Goal: Task Accomplishment & Management: Manage account settings

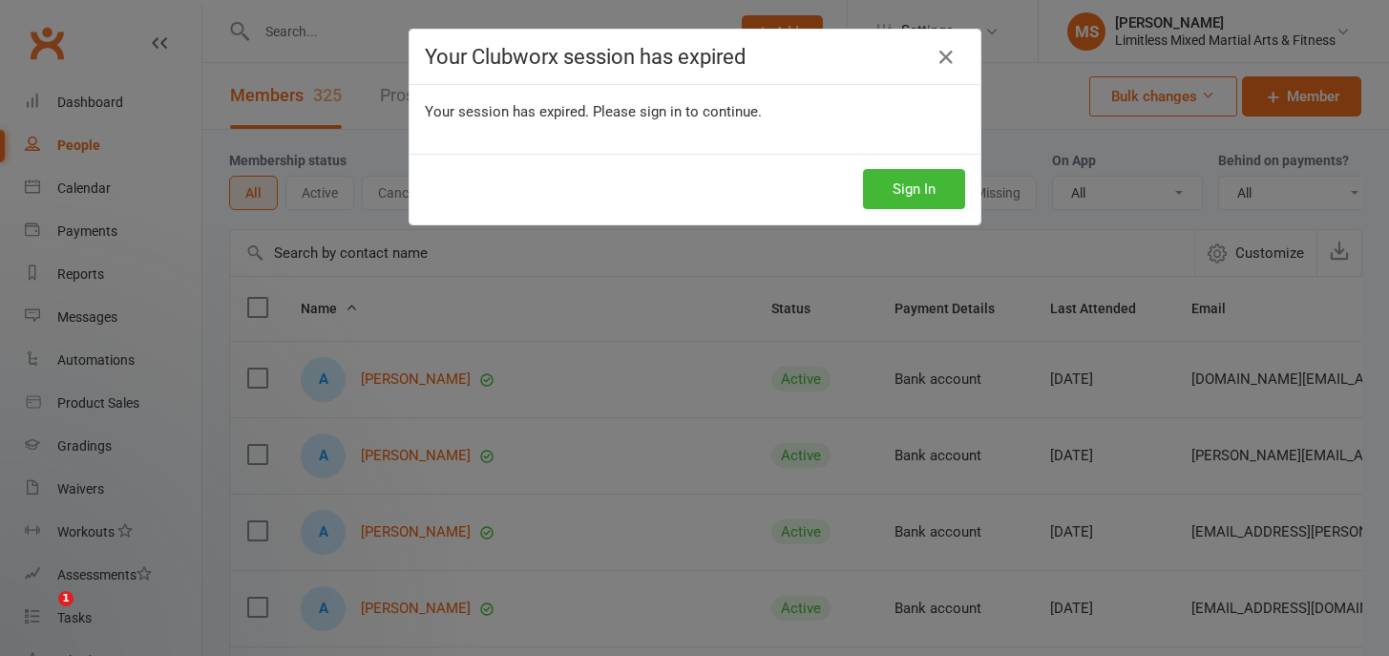
select select "100"
drag, startPoint x: 0, startPoint y: 0, endPoint x: 950, endPoint y: 189, distance: 968.2
click at [935, 188] on button "Sign In" at bounding box center [914, 189] width 102 height 40
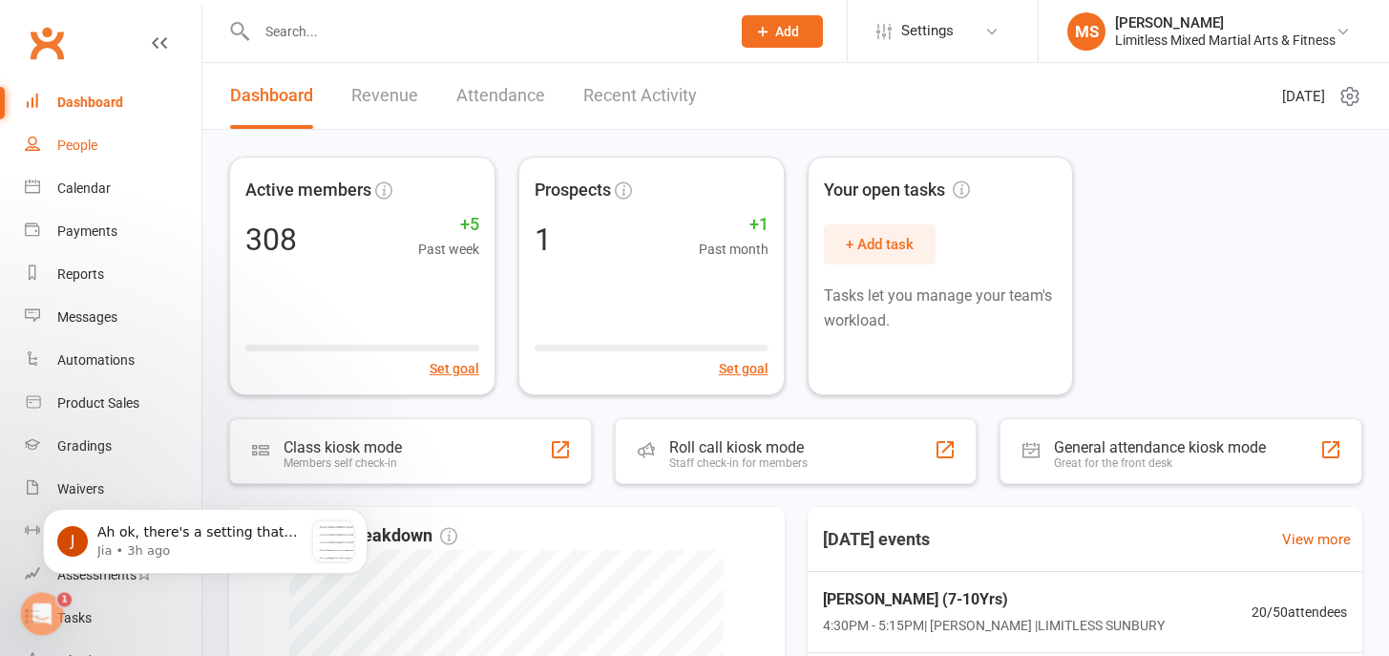
click at [74, 150] on div "People" at bounding box center [77, 144] width 40 height 15
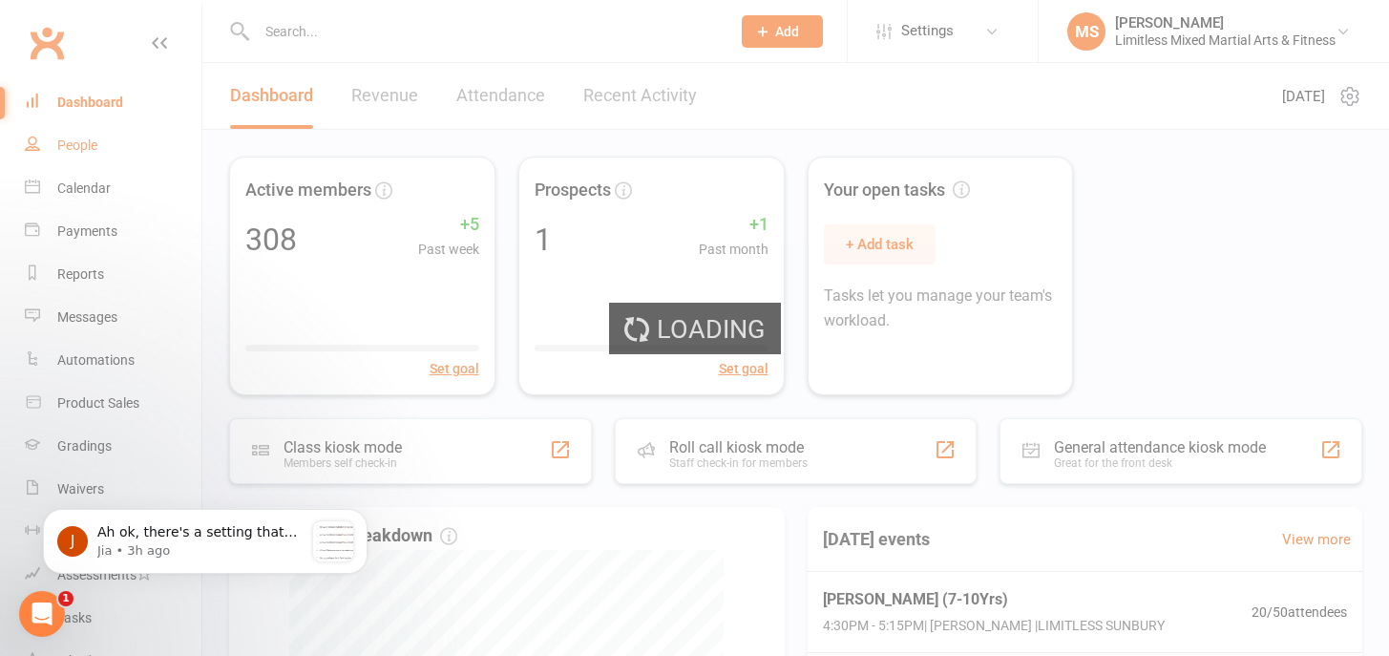
select select "100"
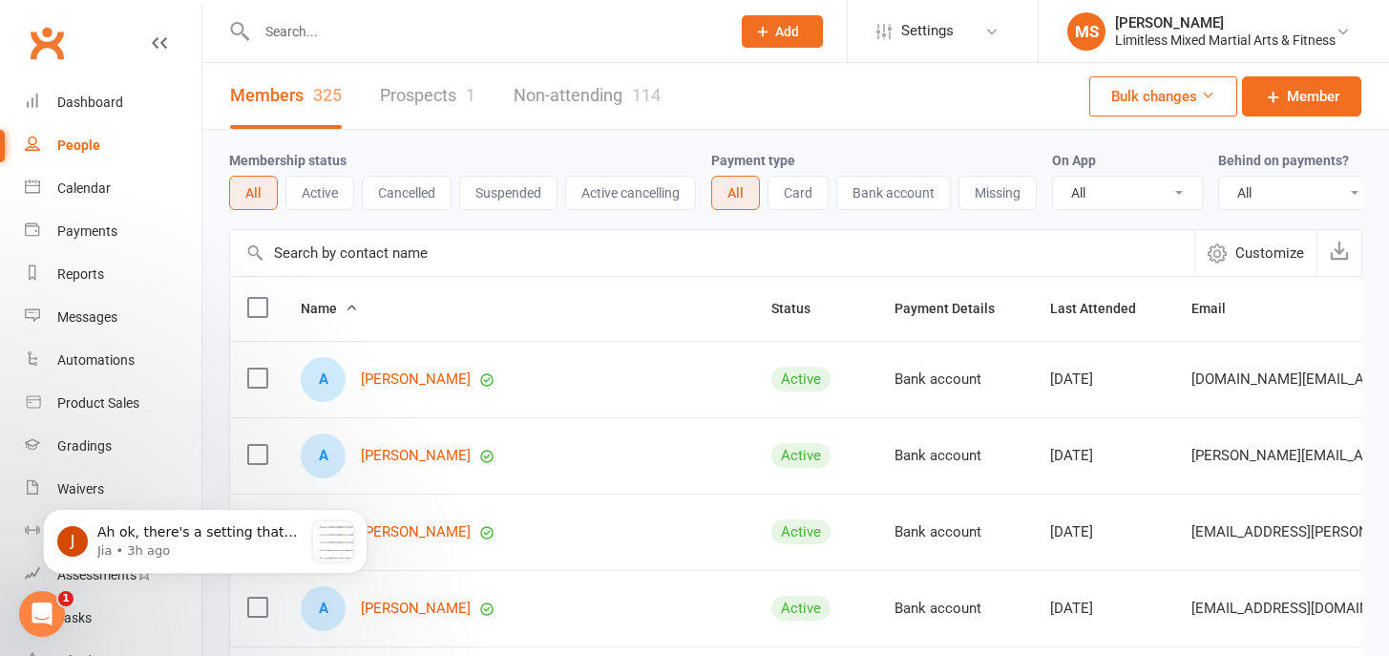
click at [52, 605] on div "Open Intercom Messenger" at bounding box center [41, 613] width 63 height 63
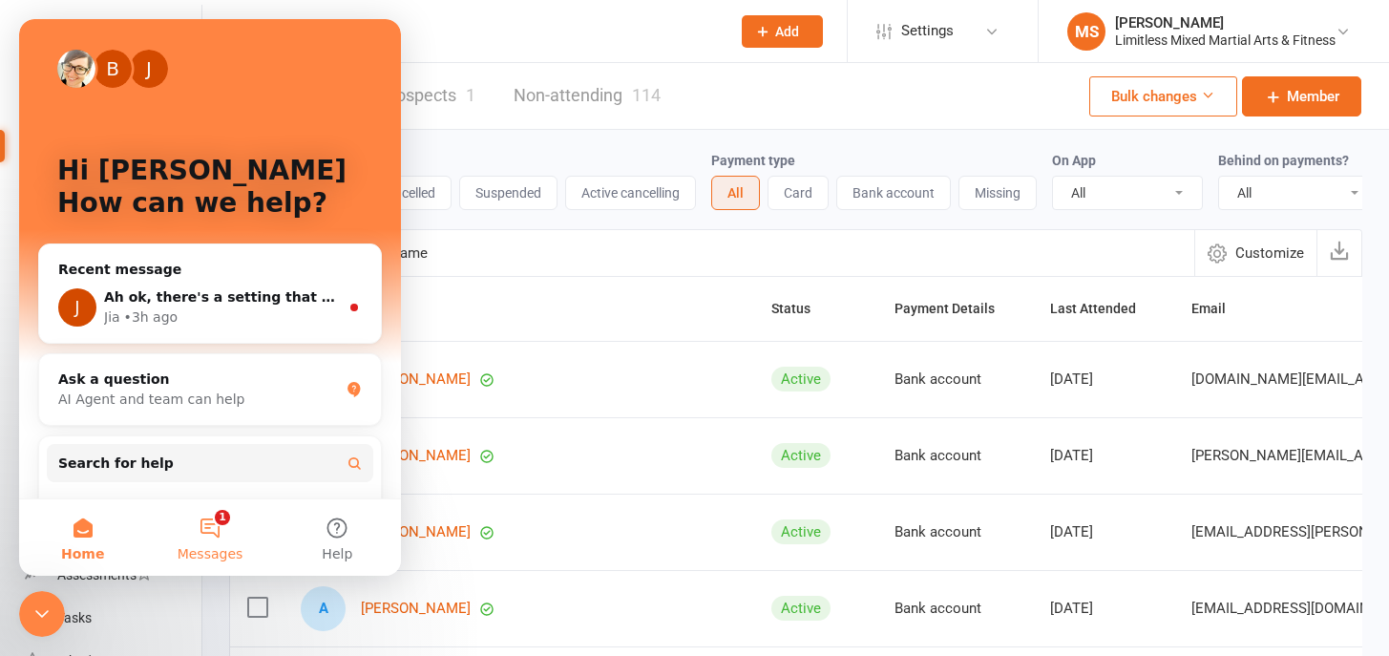
click at [200, 530] on button "1 Messages" at bounding box center [209, 537] width 127 height 76
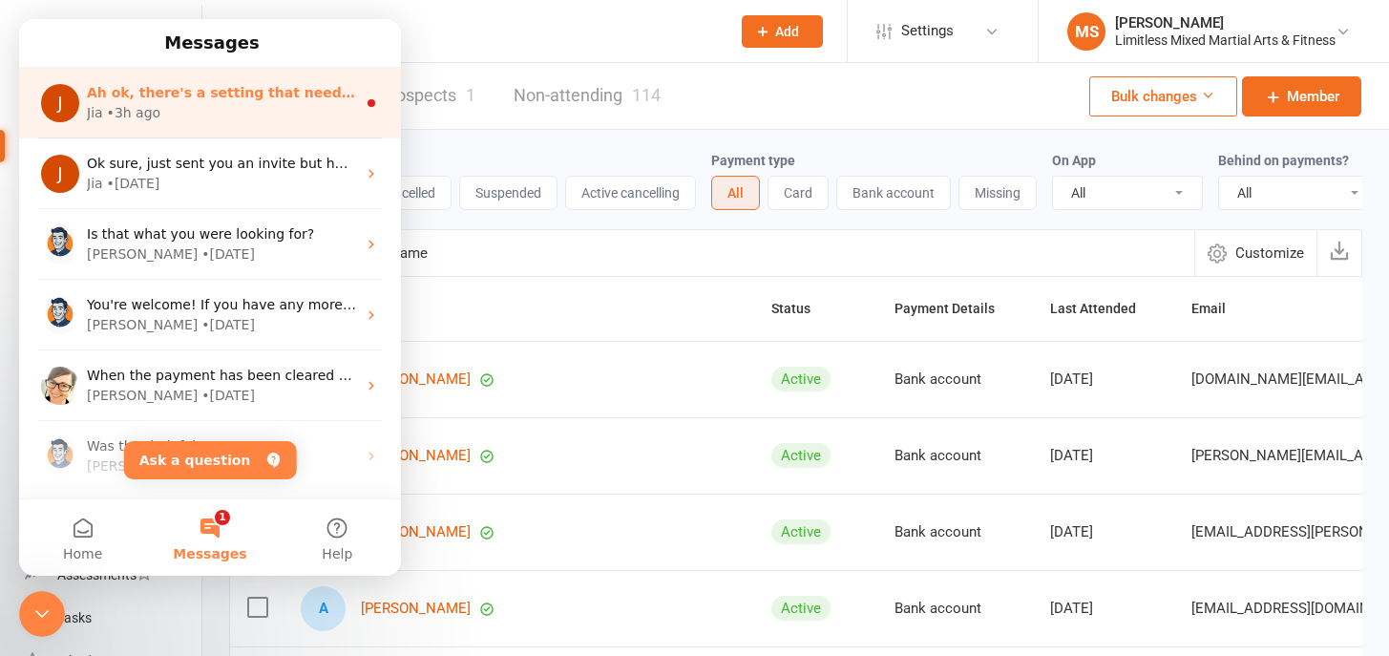
click at [236, 87] on span "Ah ok, there's a setting that needs to be checked and I've done that for you no…" at bounding box center [738, 92] width 1302 height 15
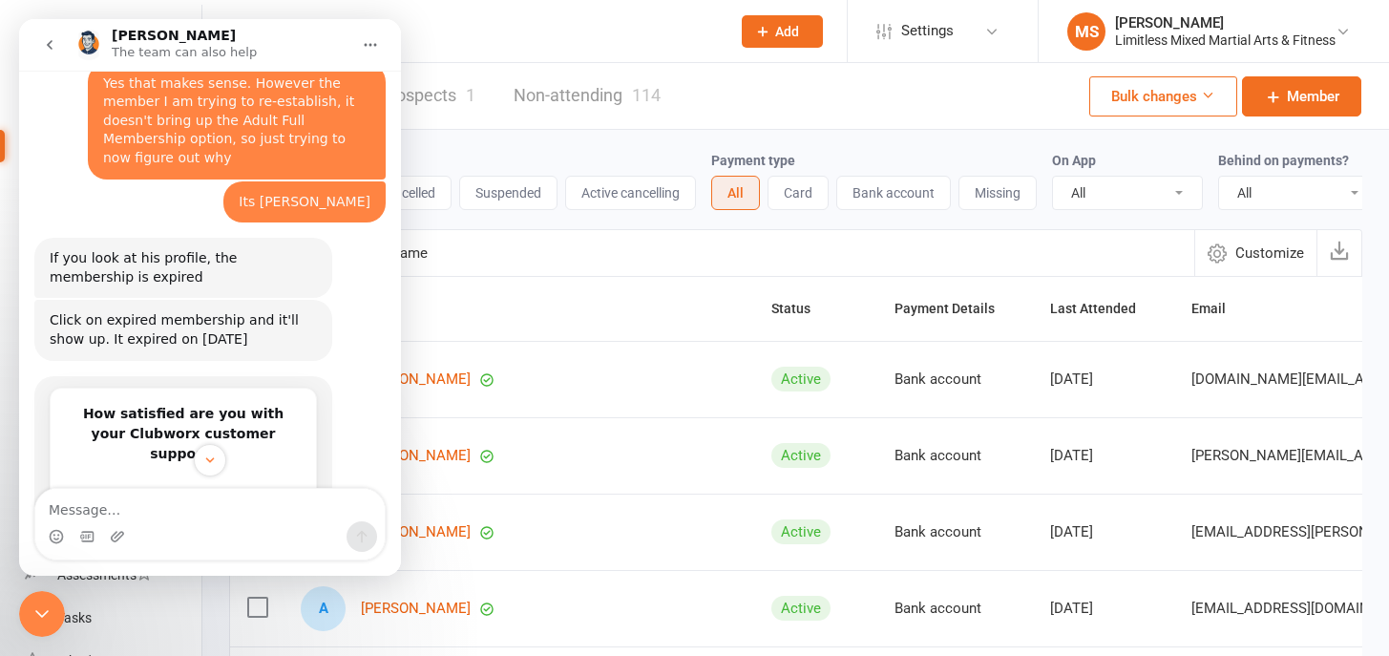
scroll to position [1787, 0]
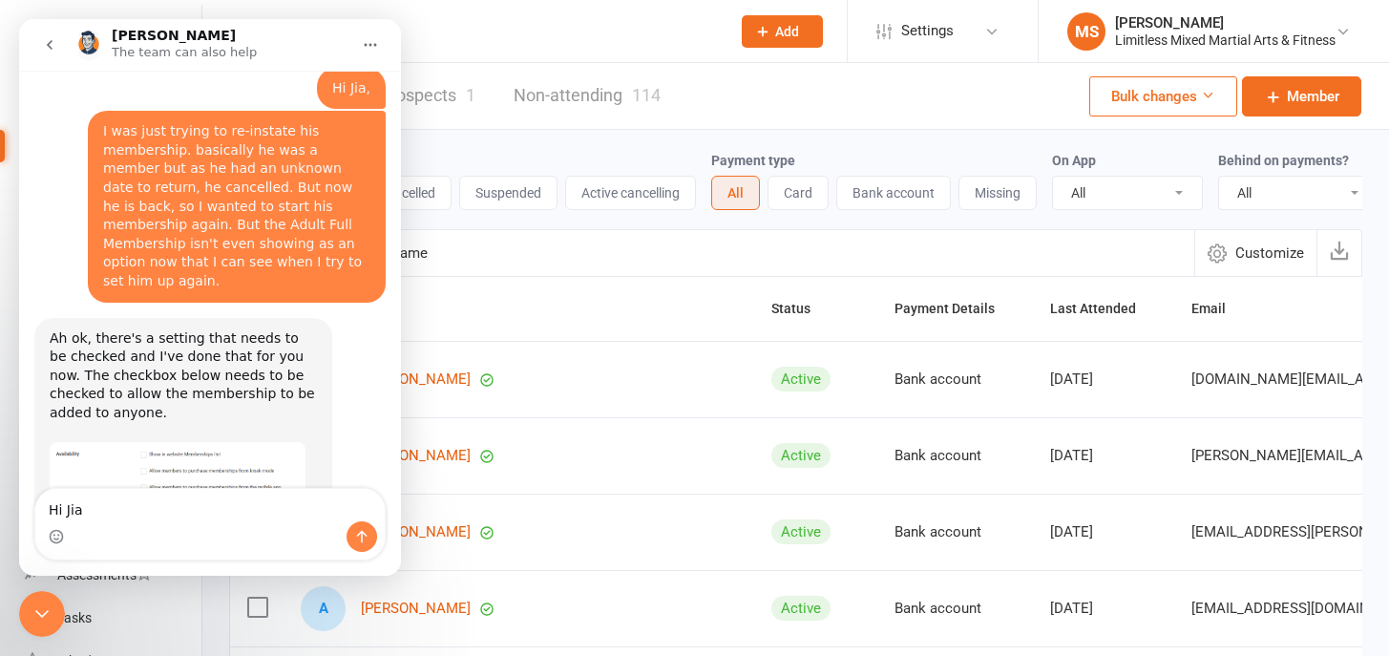
type textarea "Hi Jia,"
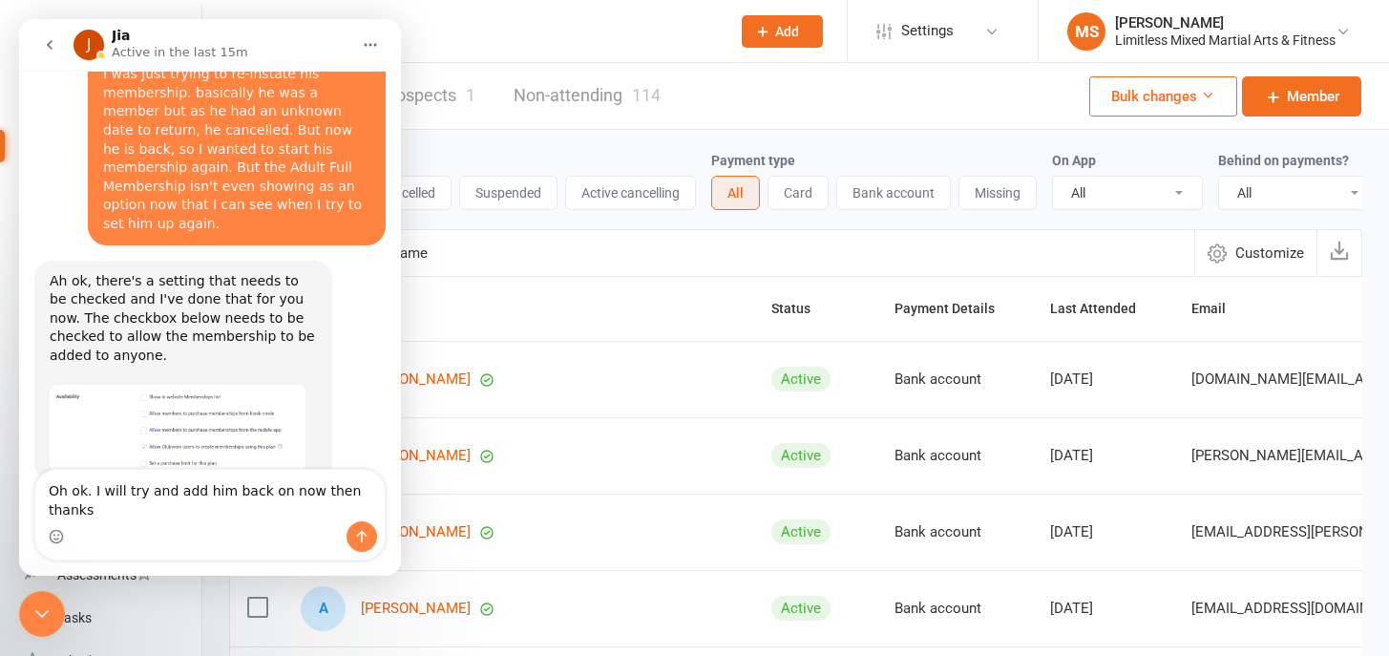
type textarea "Oh ok. I will try and add him back on now then thanks"
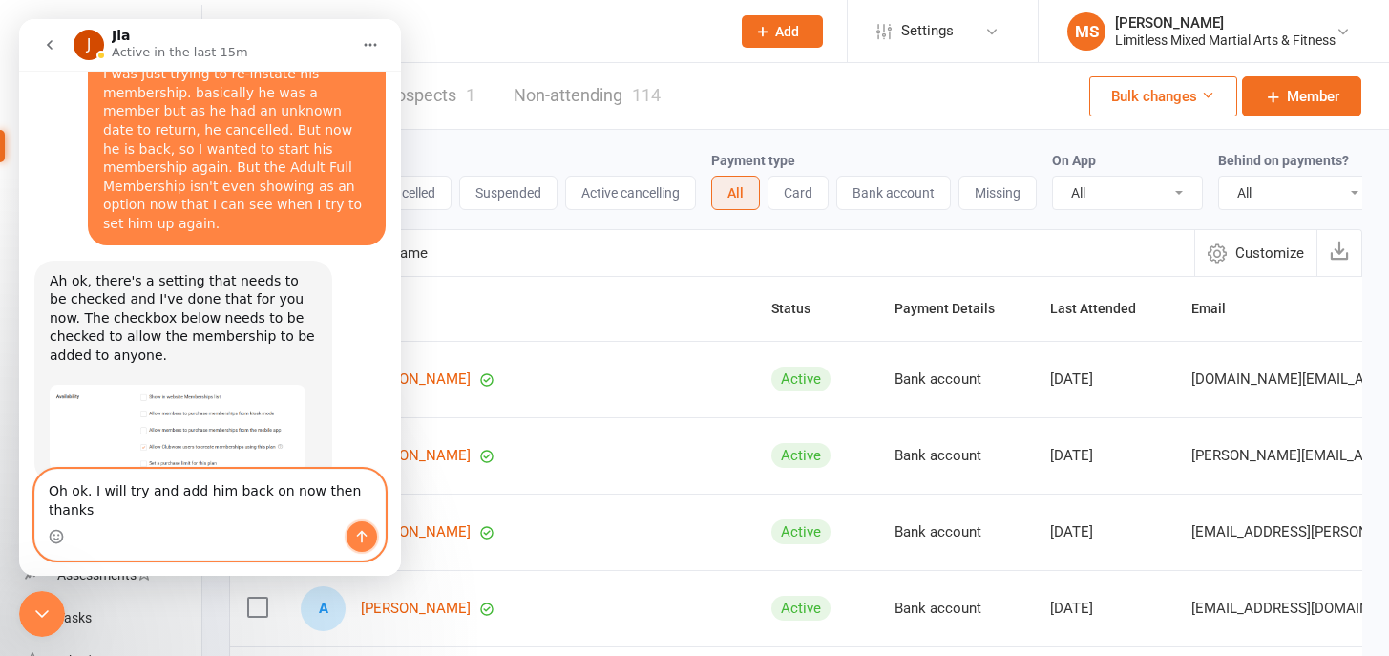
click at [349, 539] on button "Send a message…" at bounding box center [361, 536] width 31 height 31
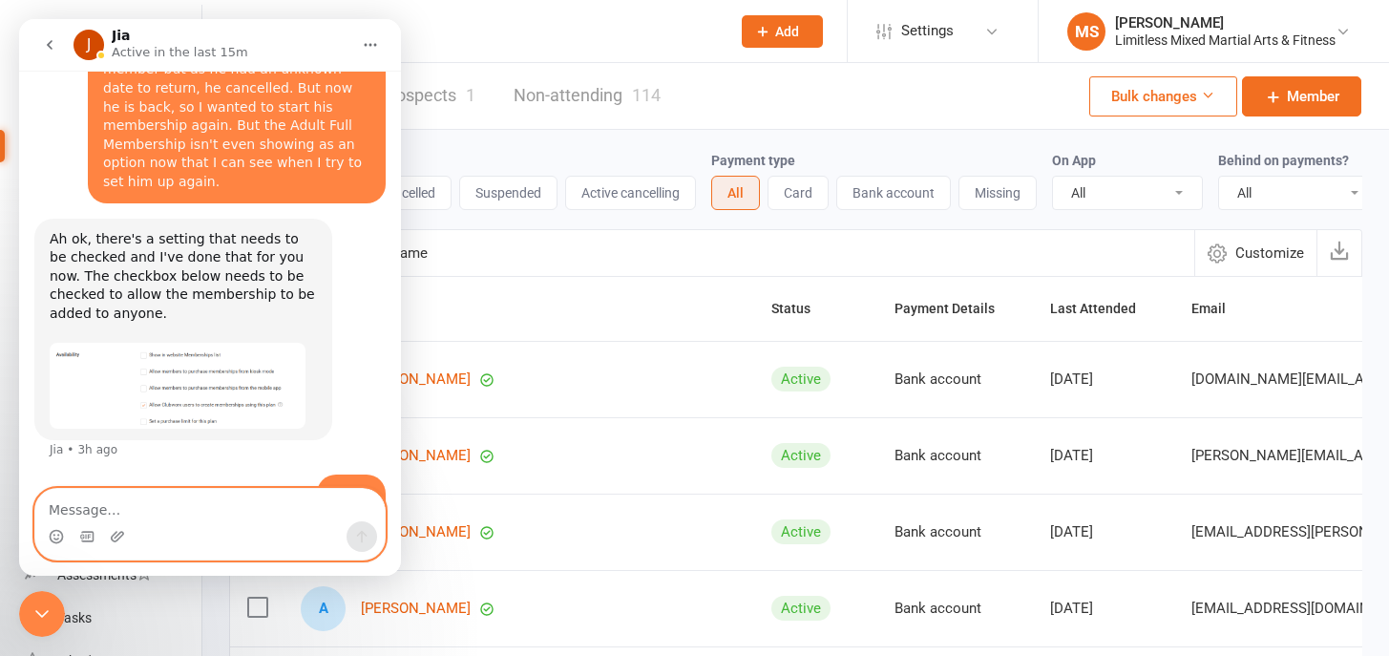
scroll to position [1906, 0]
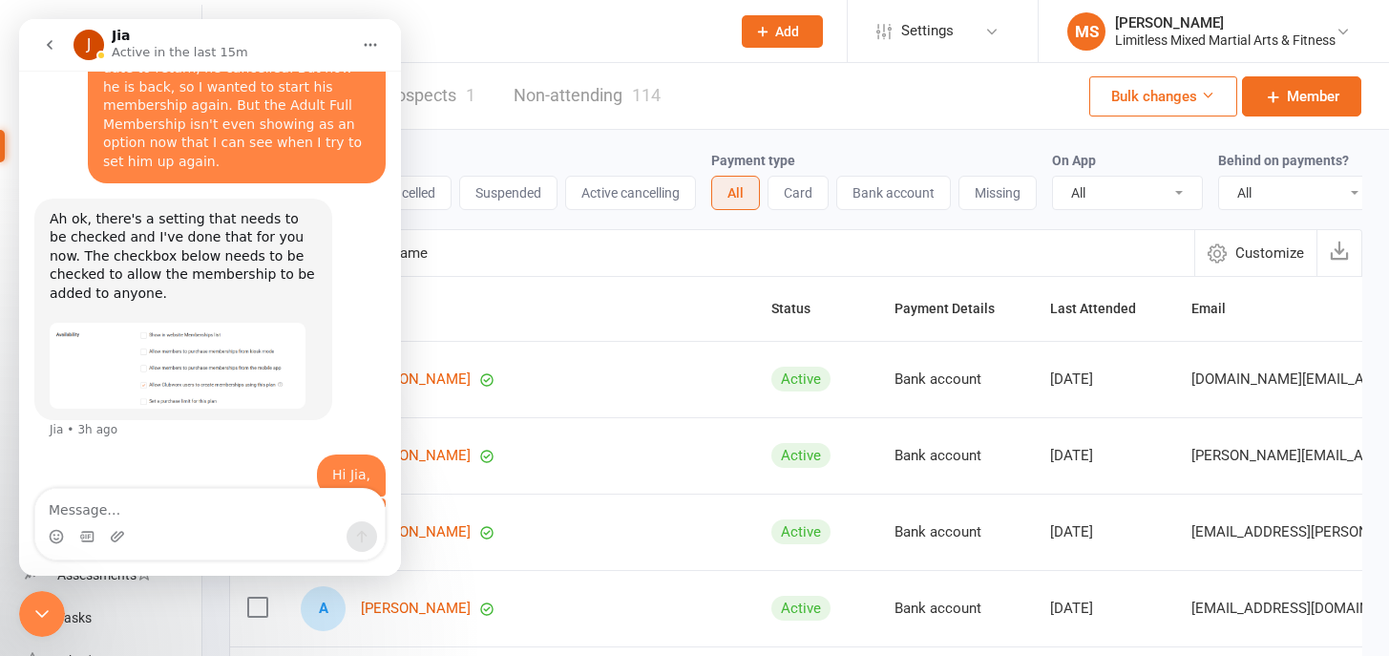
click at [55, 49] on icon "go back" at bounding box center [49, 44] width 15 height 15
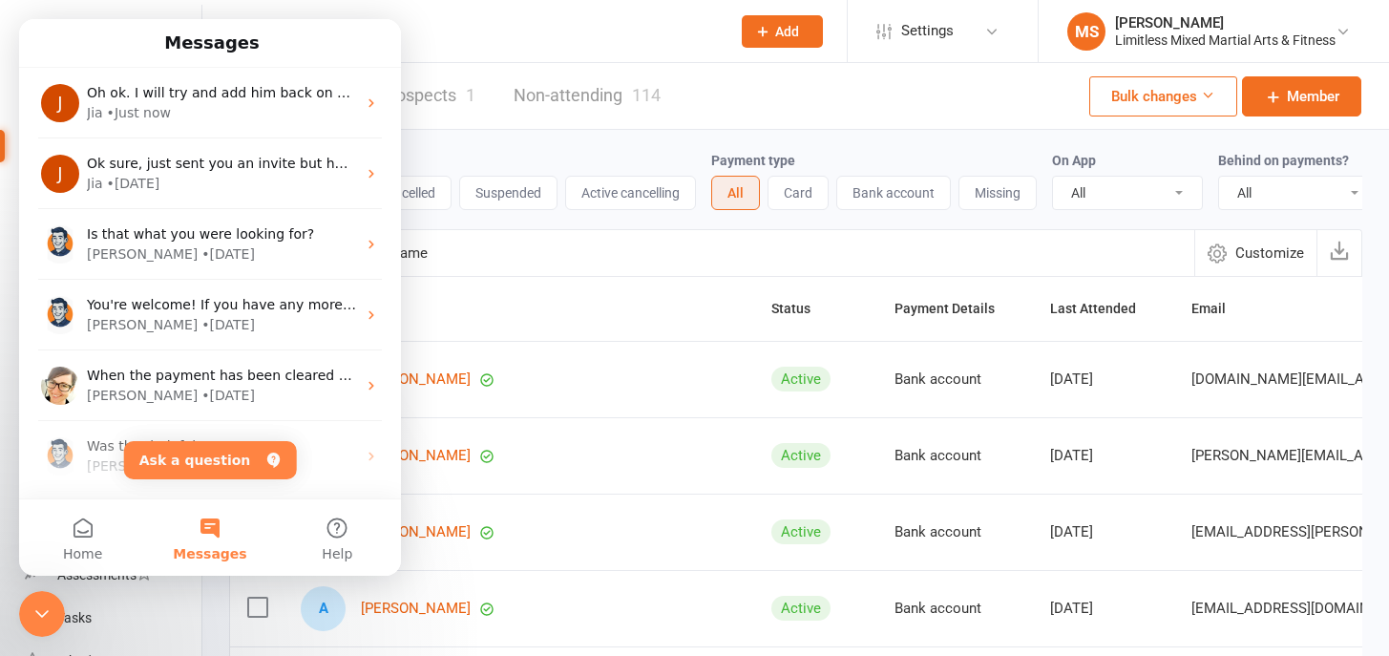
click at [50, 614] on icon "Close Intercom Messenger" at bounding box center [42, 613] width 23 height 23
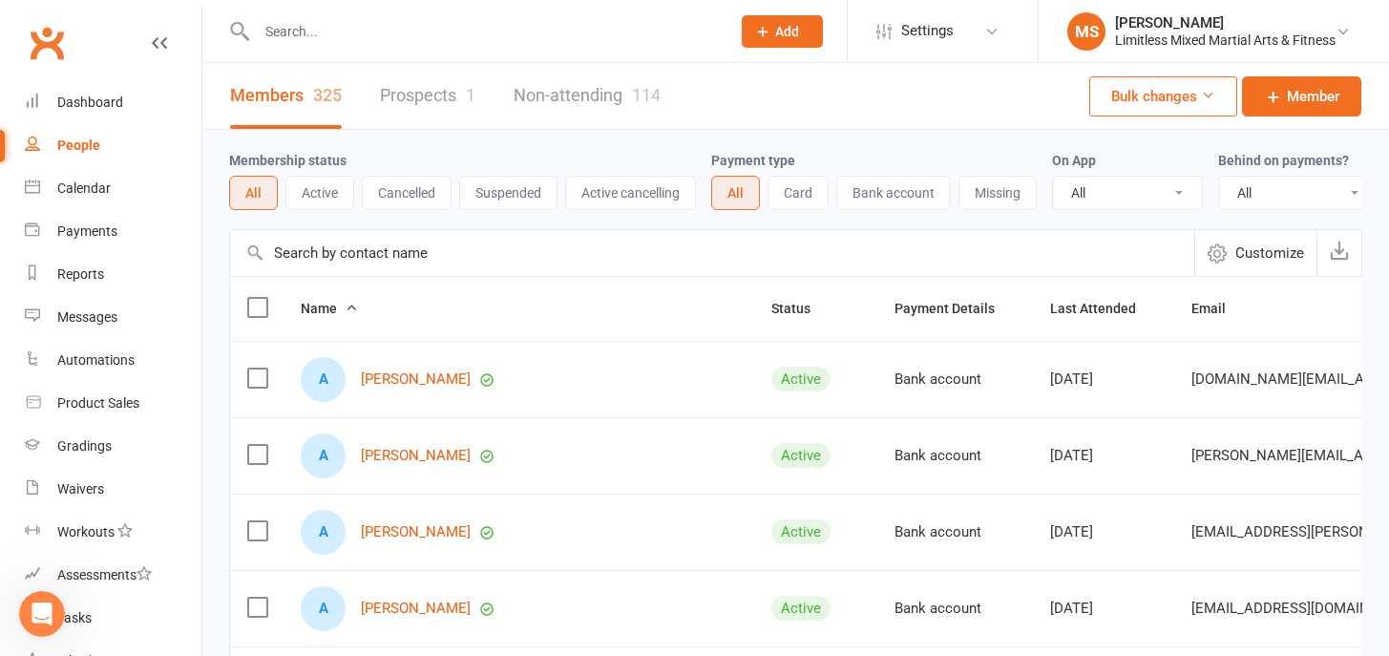
click at [350, 36] on input "text" at bounding box center [484, 31] width 466 height 27
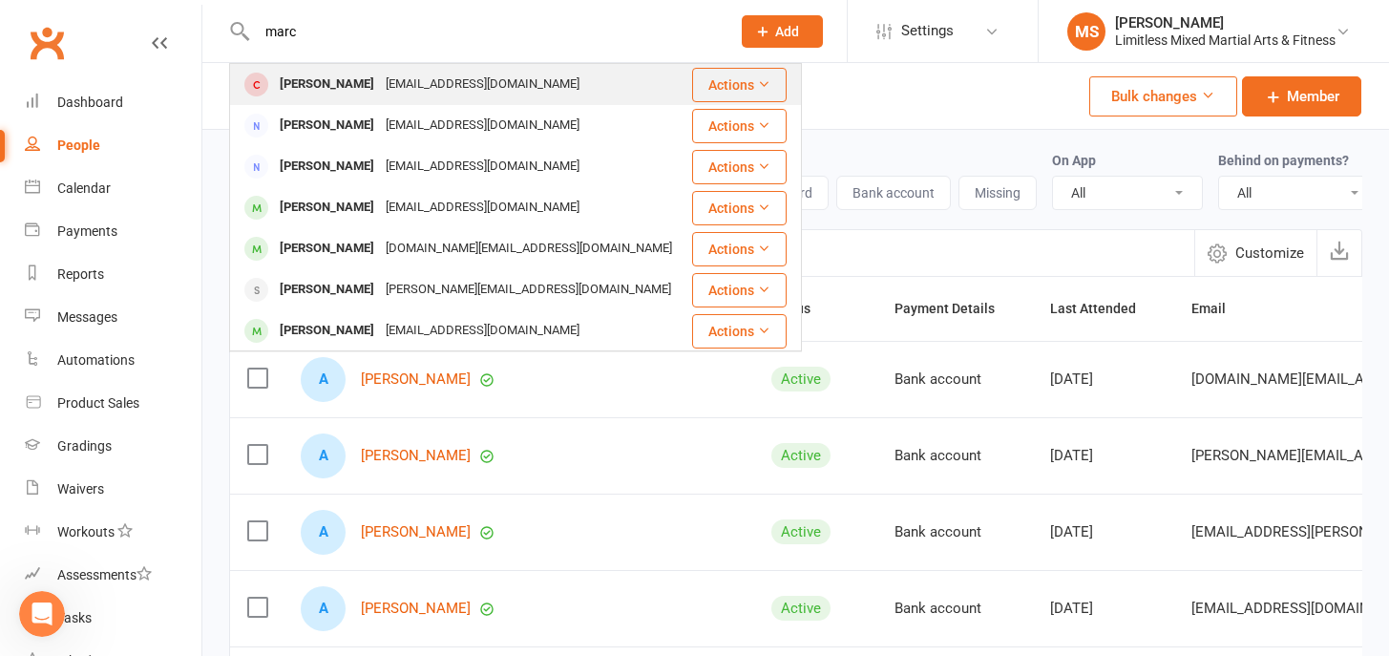
type input "marc"
click at [319, 82] on div "[PERSON_NAME]" at bounding box center [327, 85] width 106 height 28
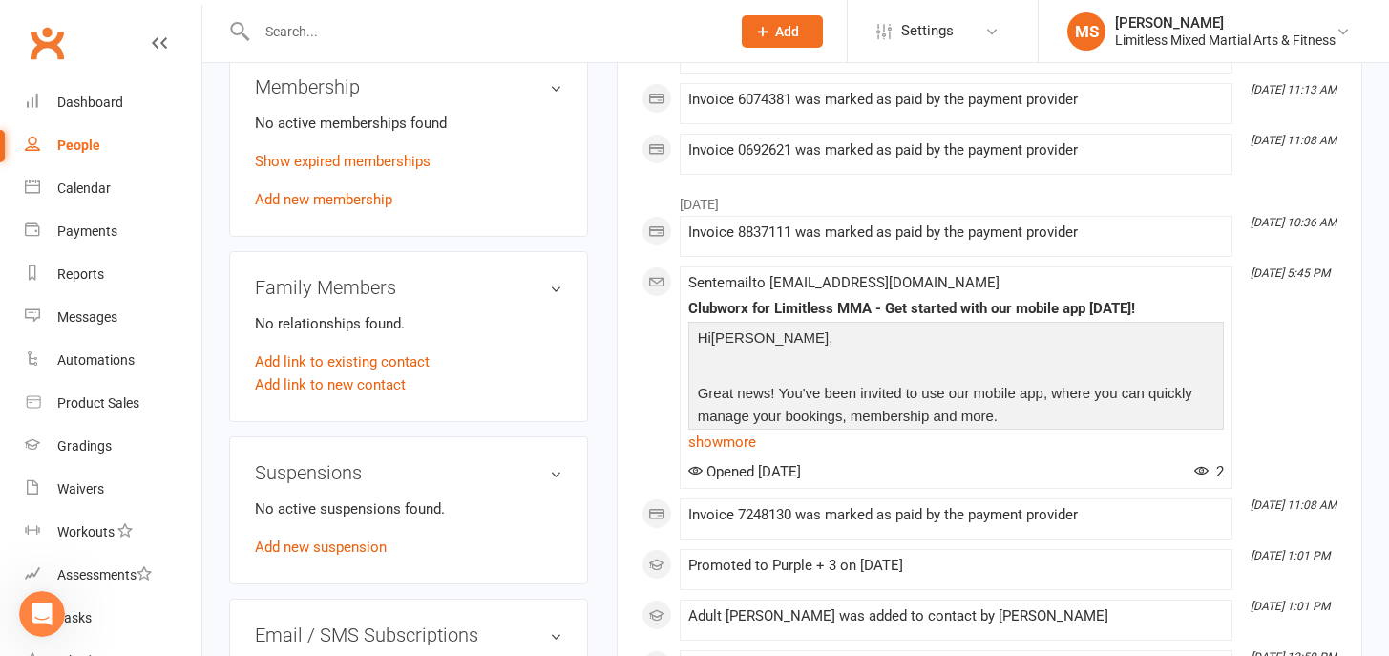
scroll to position [806, 0]
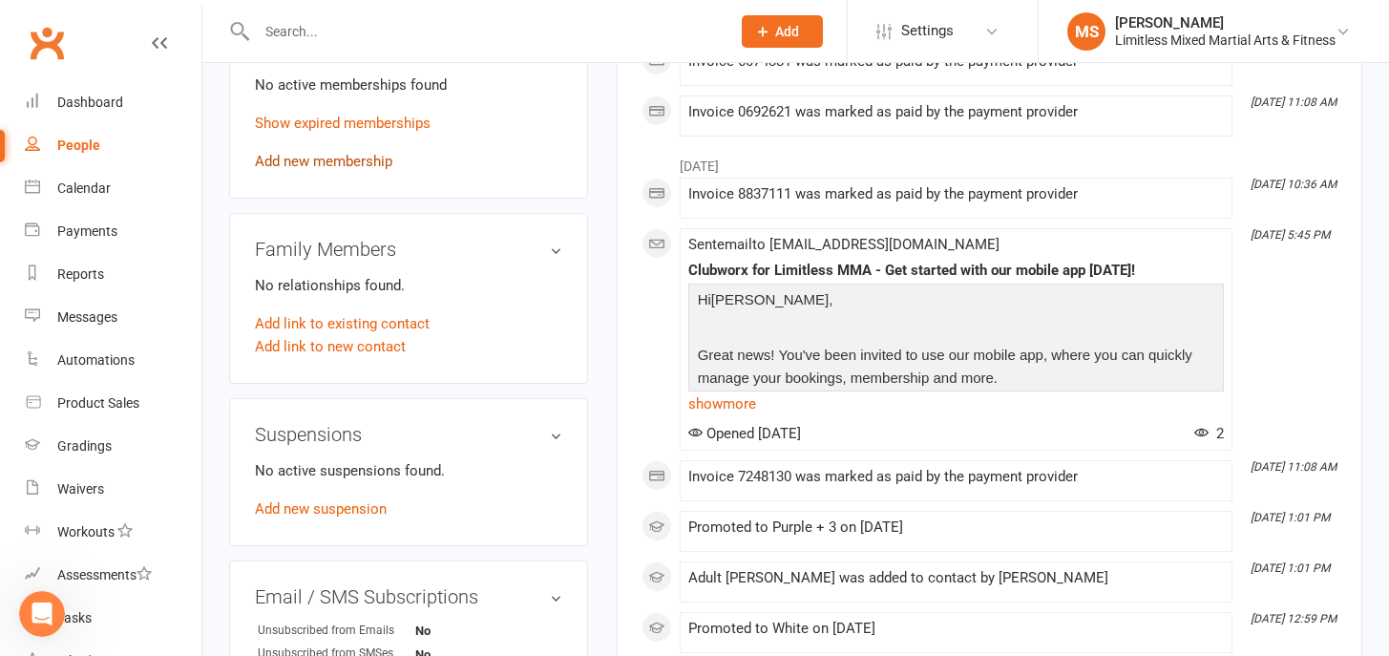
click at [345, 156] on link "Add new membership" at bounding box center [323, 161] width 137 height 17
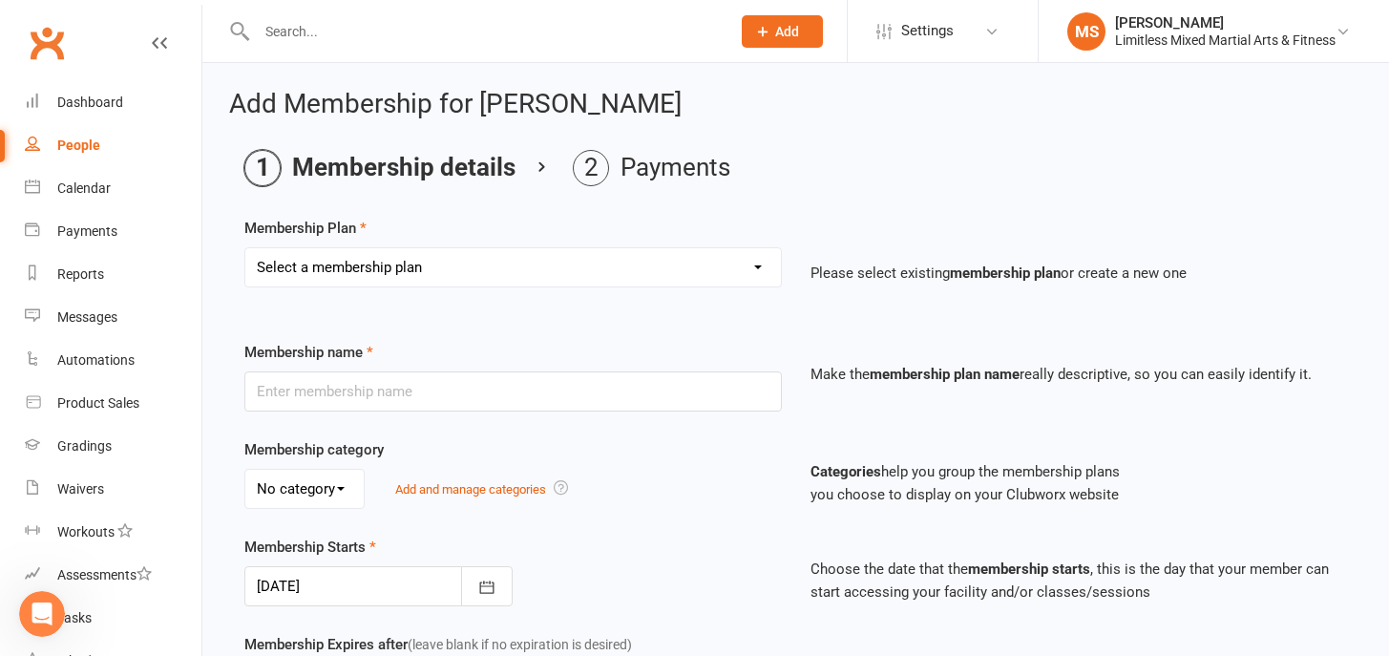
click at [470, 259] on select "Select a membership plan Create new Membership Plan Adult Full Membership 10 Cl…" at bounding box center [512, 267] width 535 height 38
select select "1"
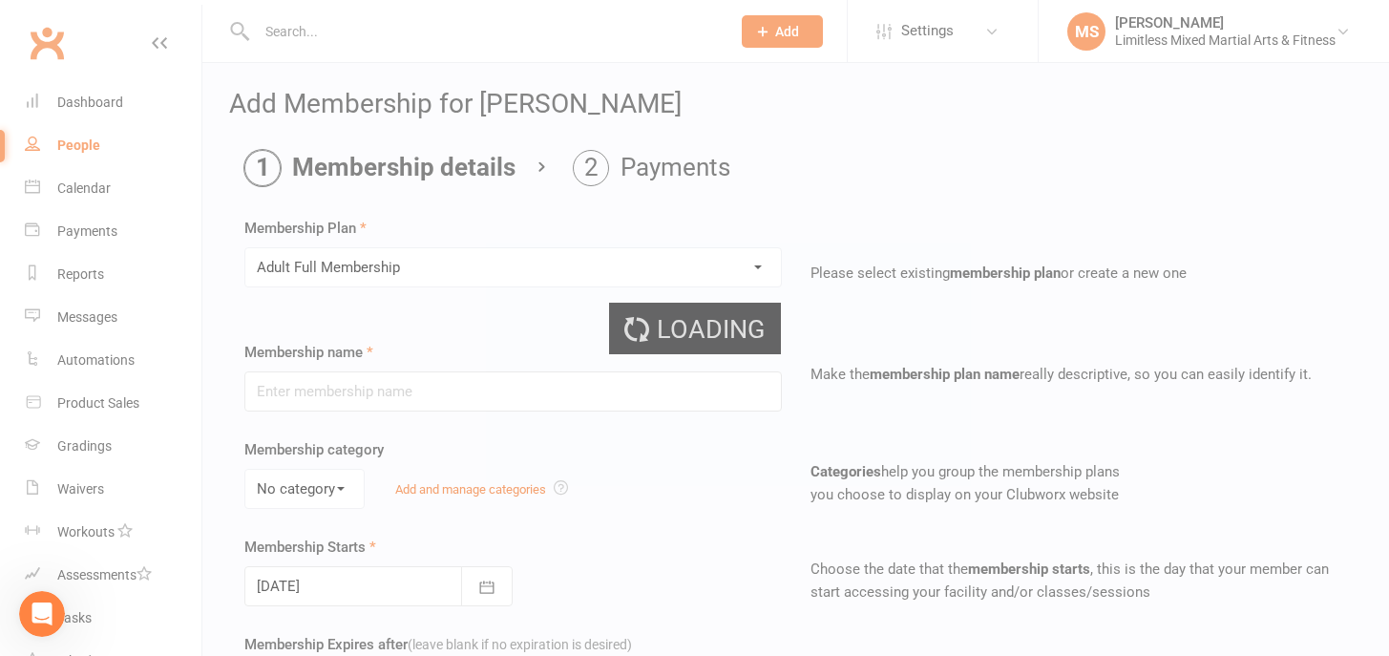
type input "Adult Full Membership"
type input "0"
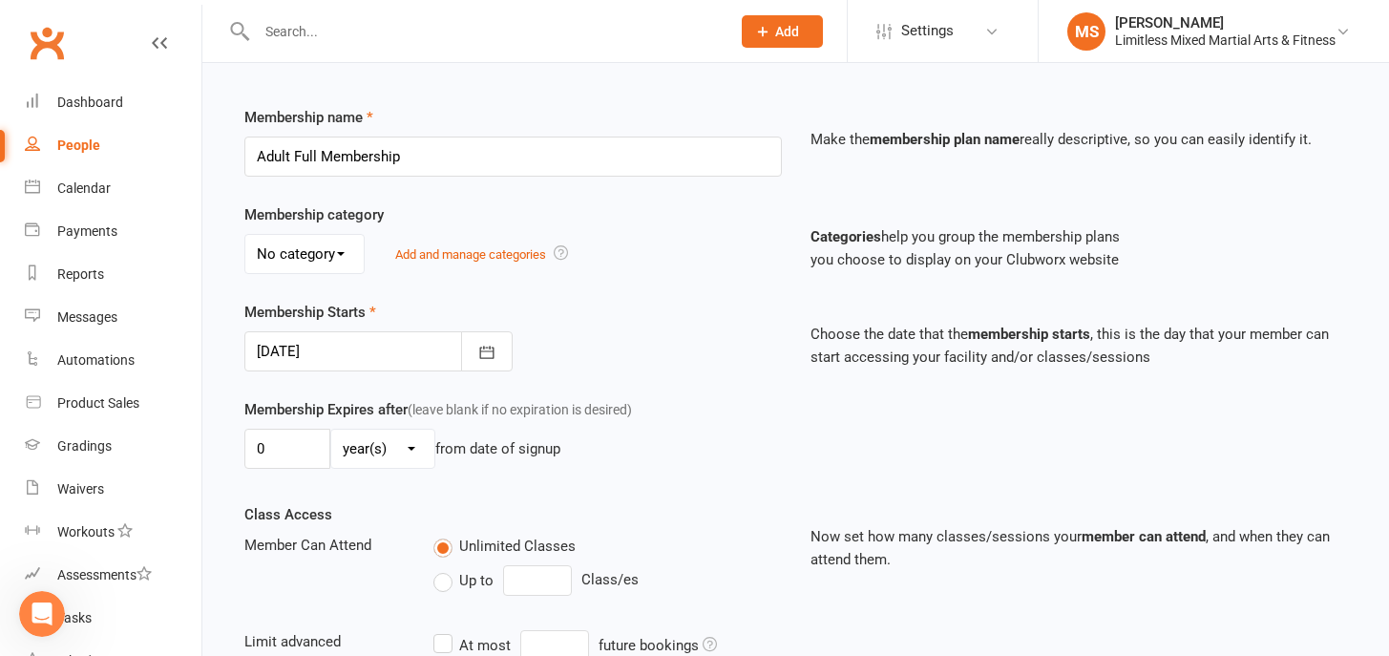
scroll to position [245, 0]
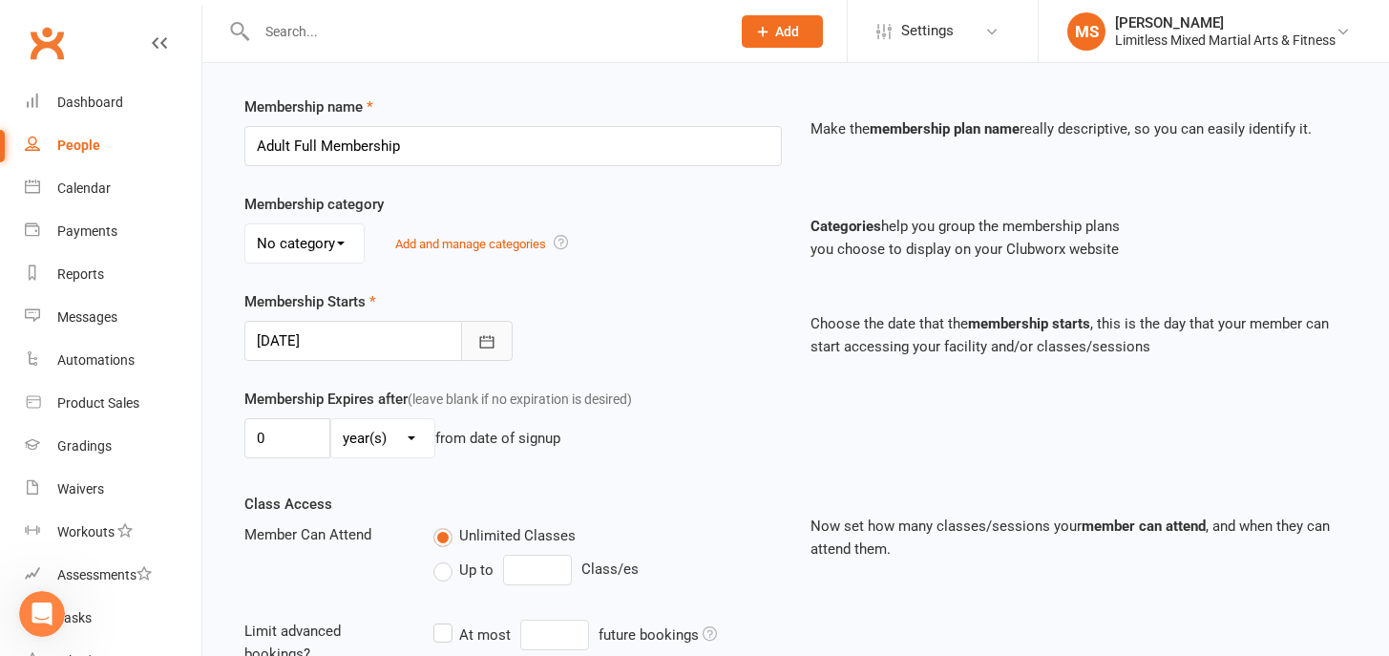
click at [496, 339] on button "button" at bounding box center [487, 341] width 52 height 40
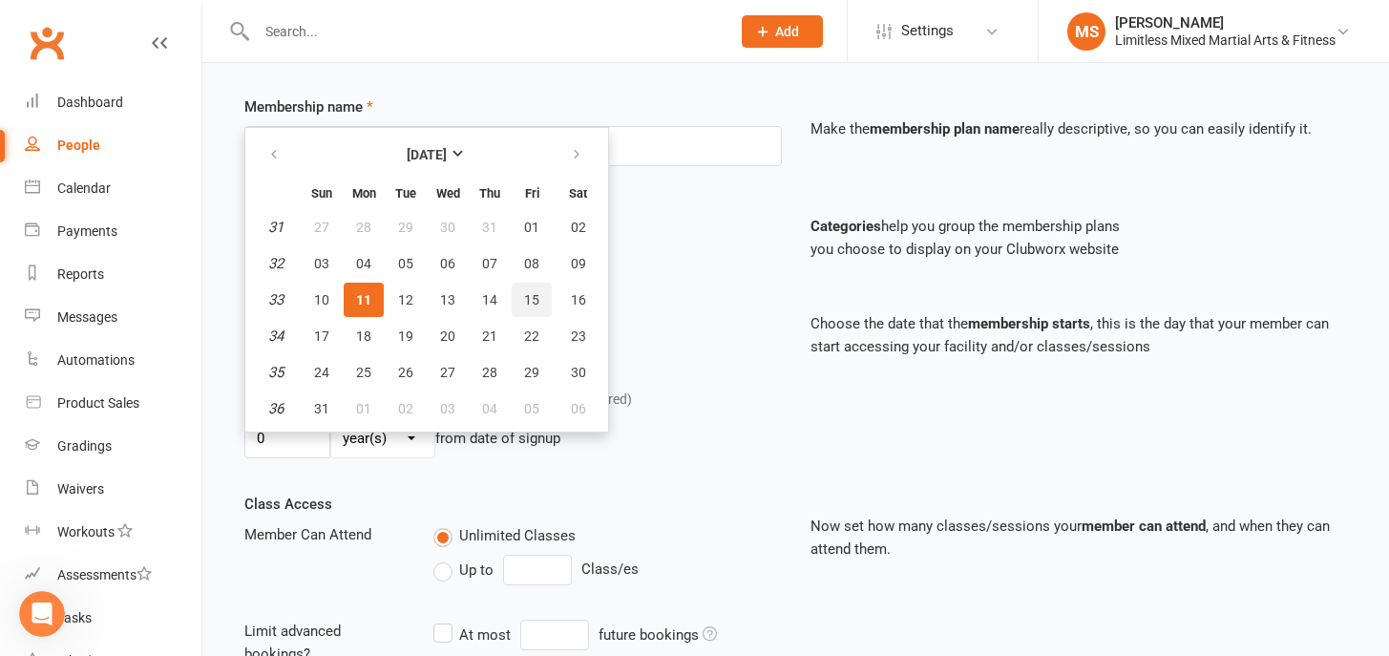
click at [535, 299] on span "15" at bounding box center [531, 299] width 15 height 15
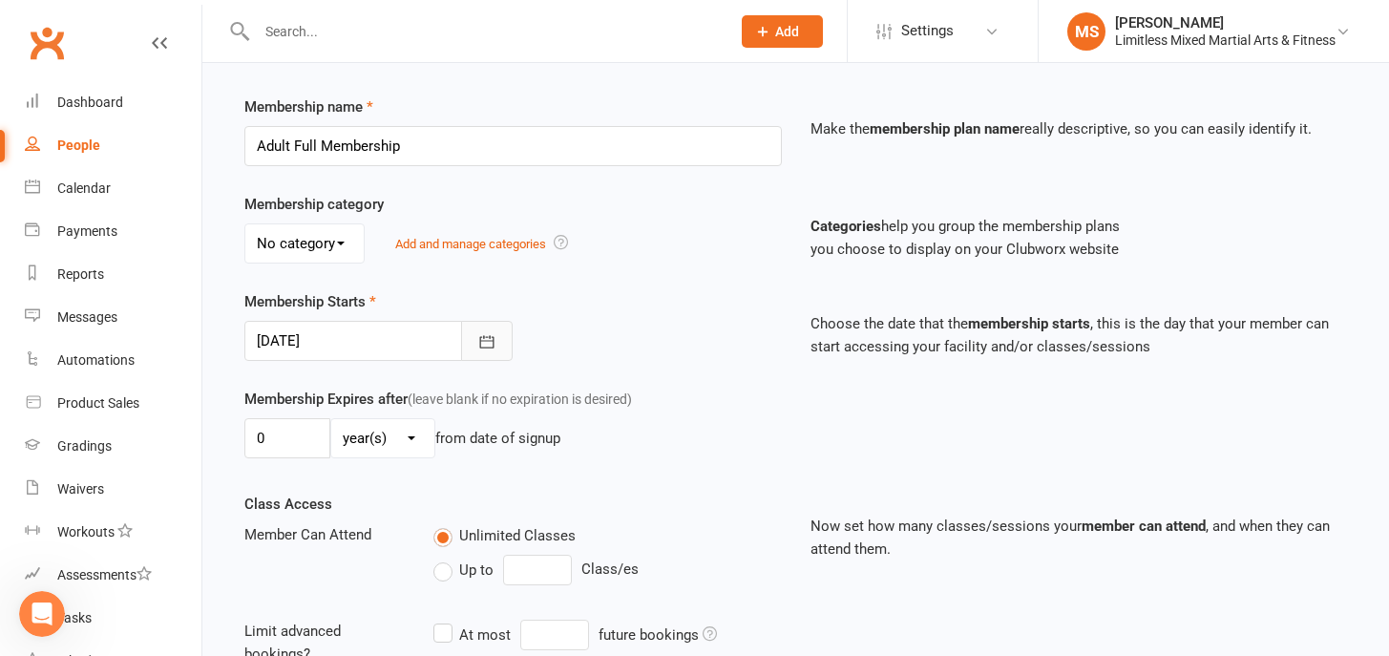
click at [491, 338] on icon "button" at bounding box center [486, 341] width 19 height 19
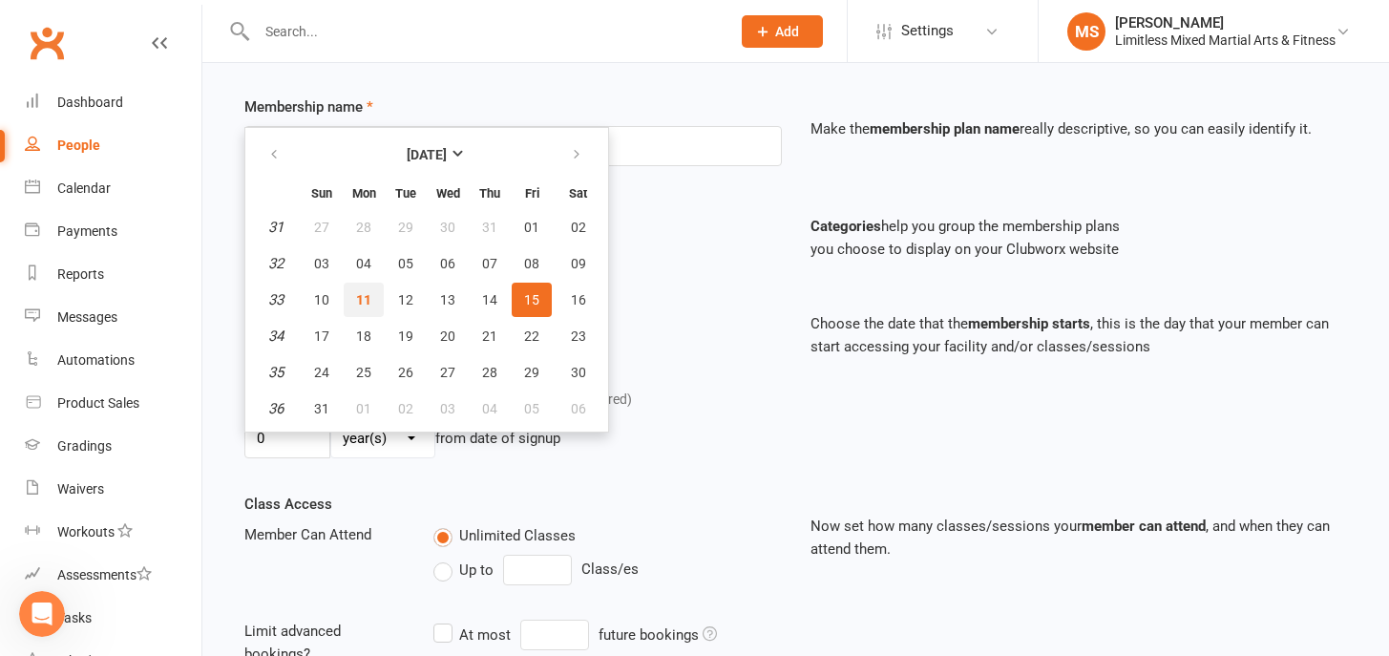
click at [359, 308] on button "11" at bounding box center [364, 300] width 40 height 34
type input "[DATE]"
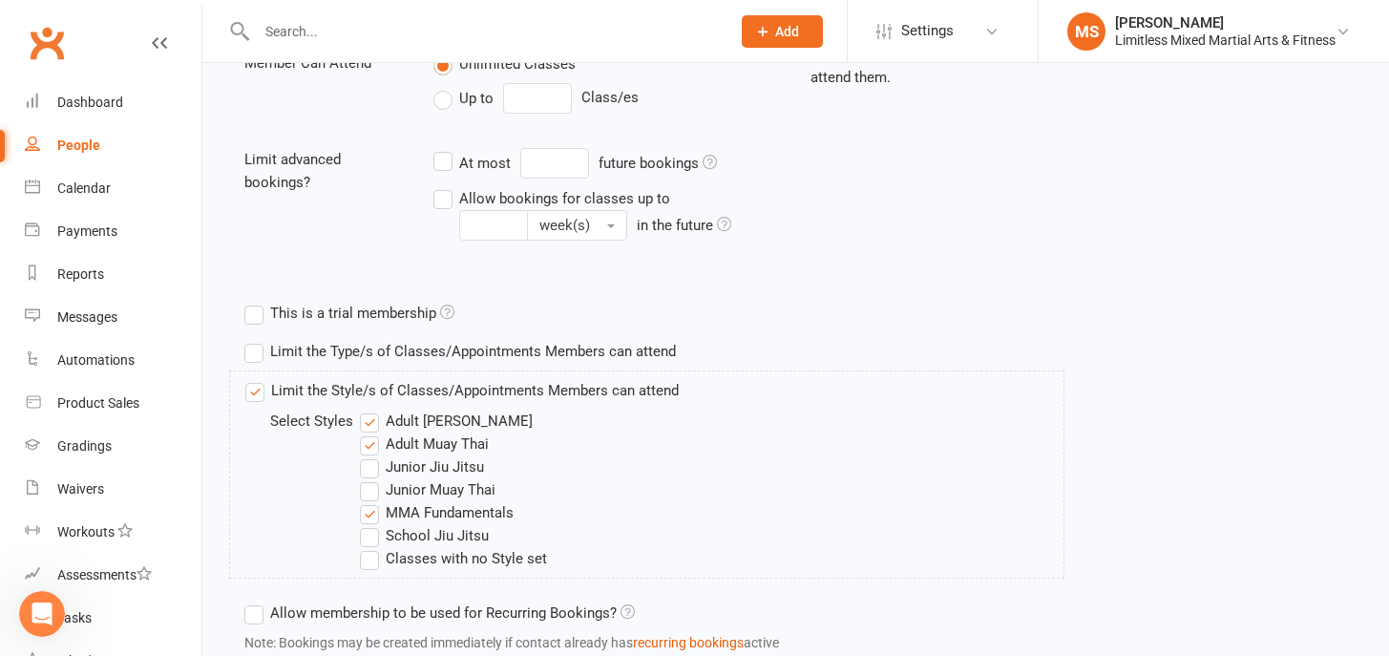
scroll to position [854, 0]
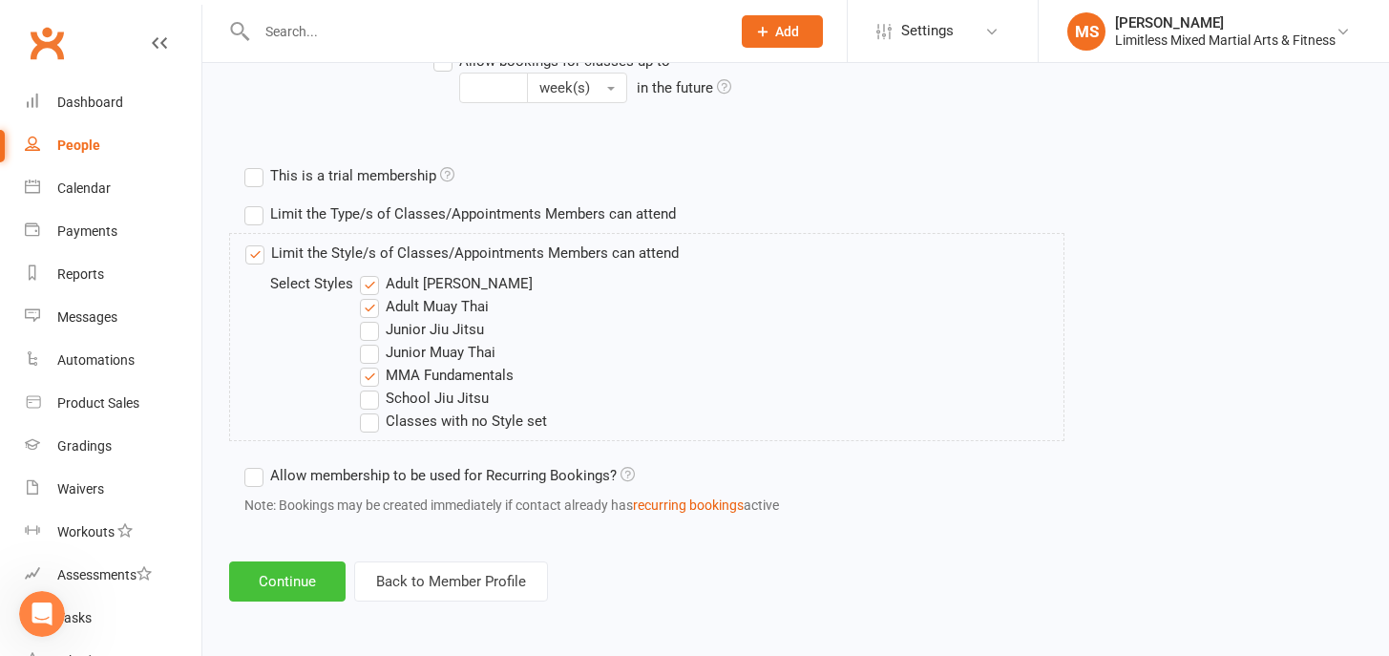
click at [291, 585] on button "Continue" at bounding box center [287, 581] width 116 height 40
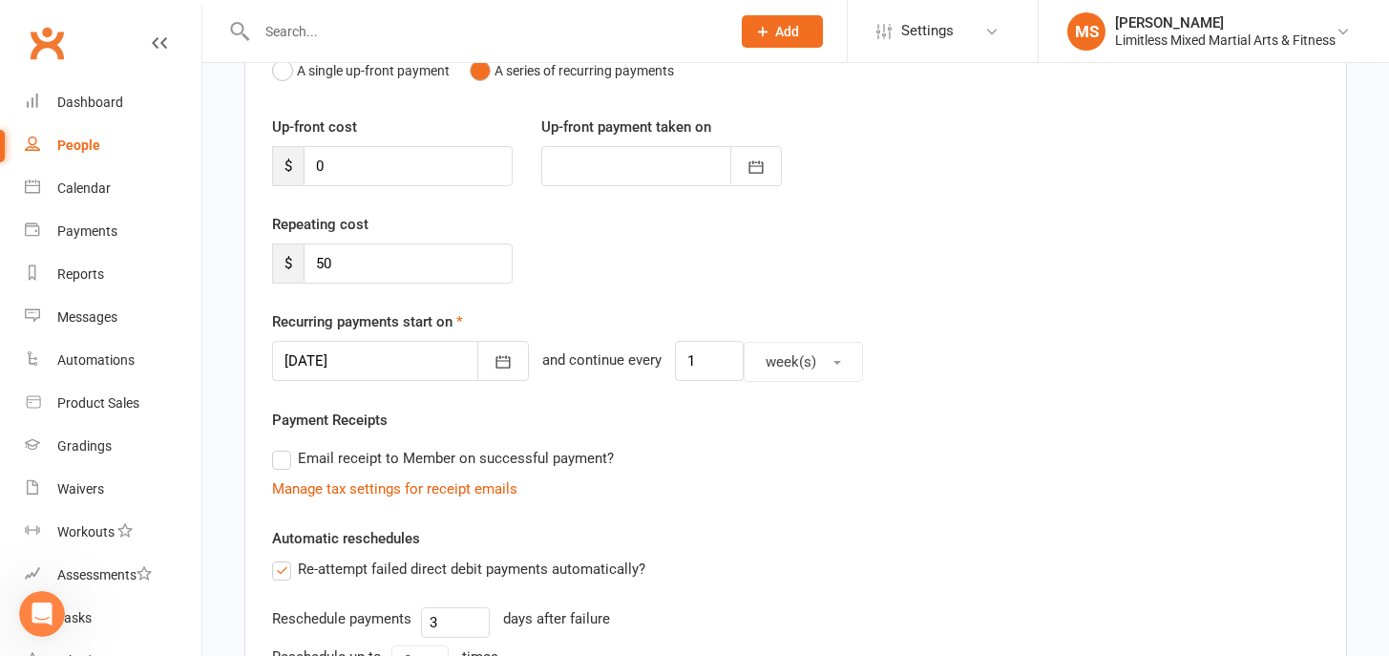
scroll to position [242, 0]
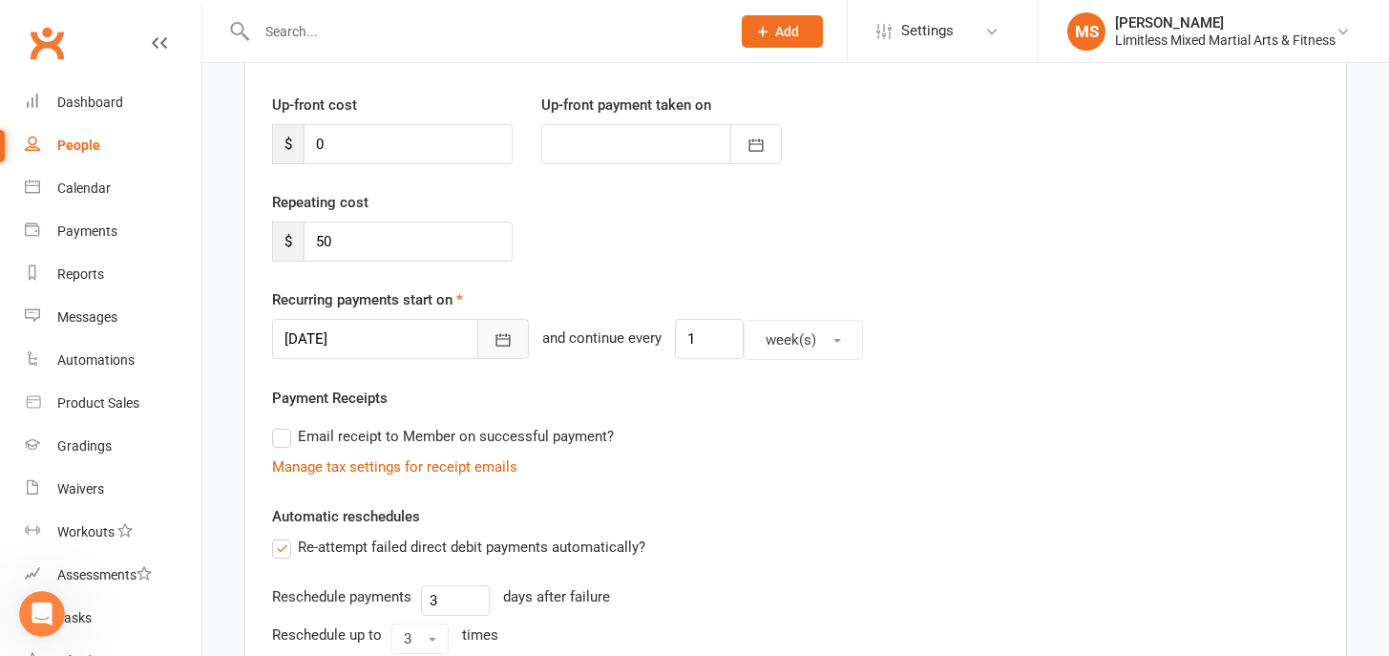
click at [496, 336] on icon "button" at bounding box center [503, 340] width 14 height 12
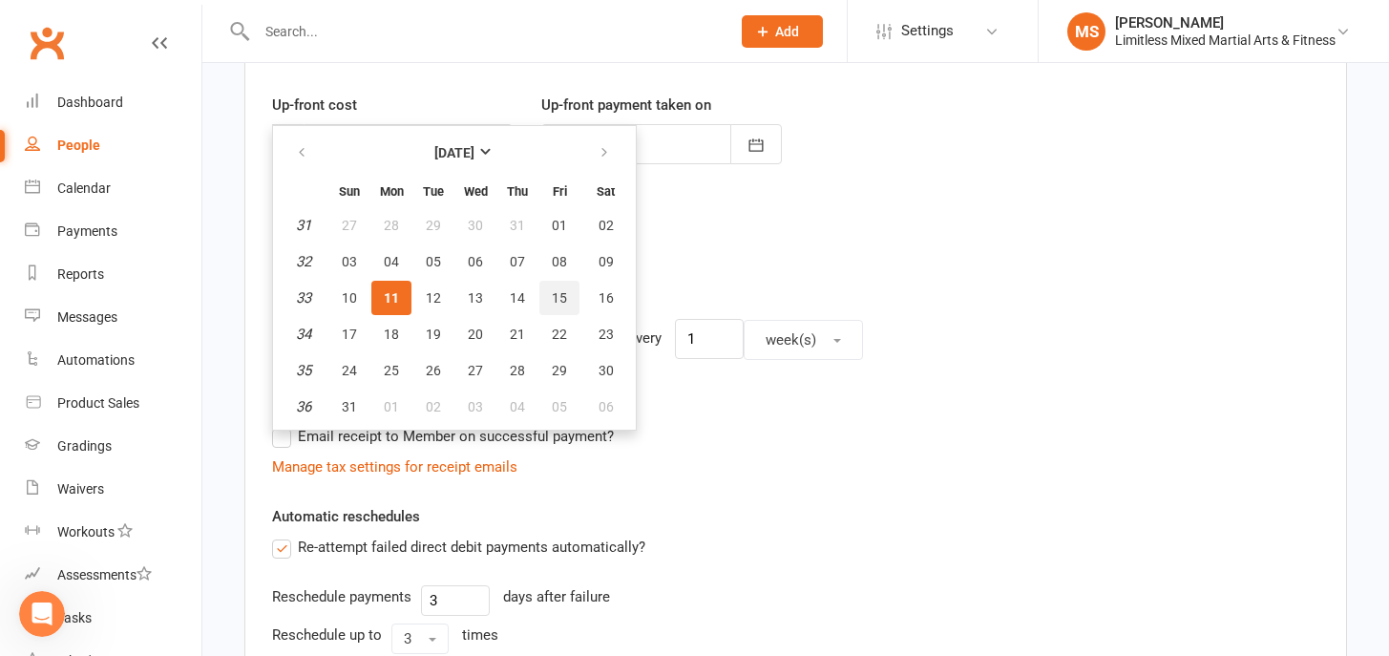
click at [565, 287] on button "15" at bounding box center [559, 298] width 40 height 34
type input "[DATE]"
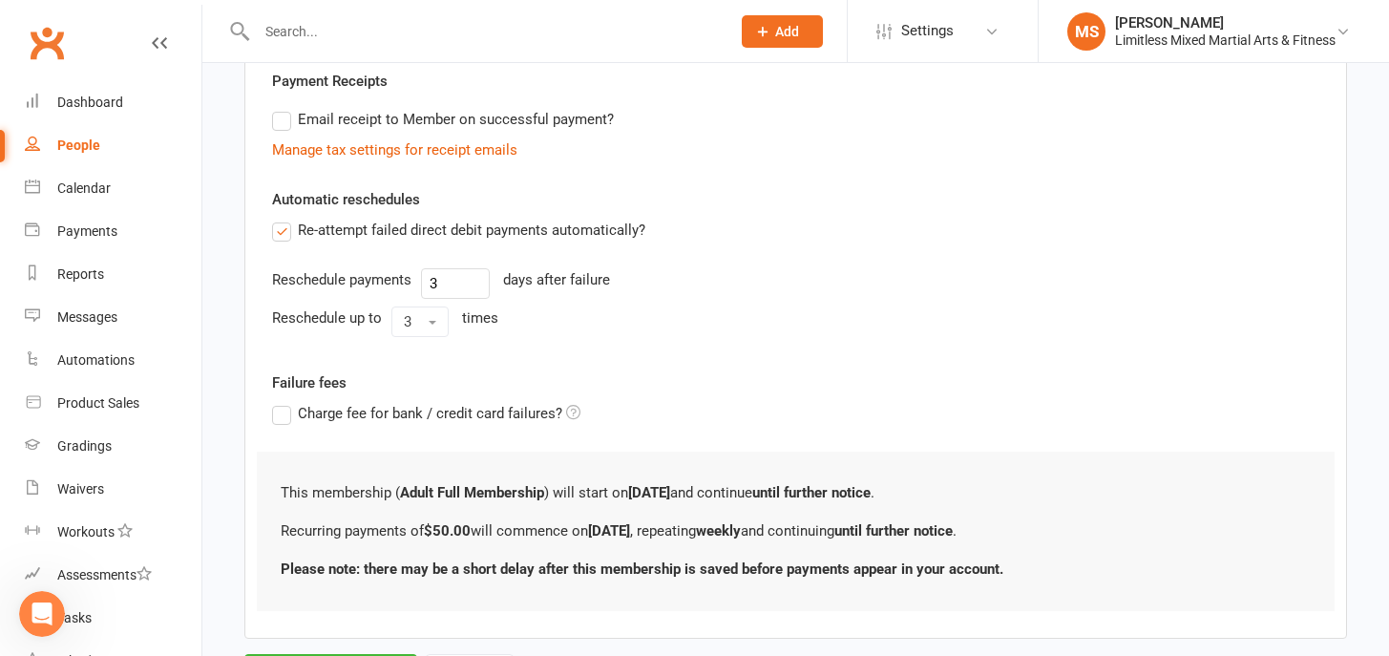
scroll to position [656, 0]
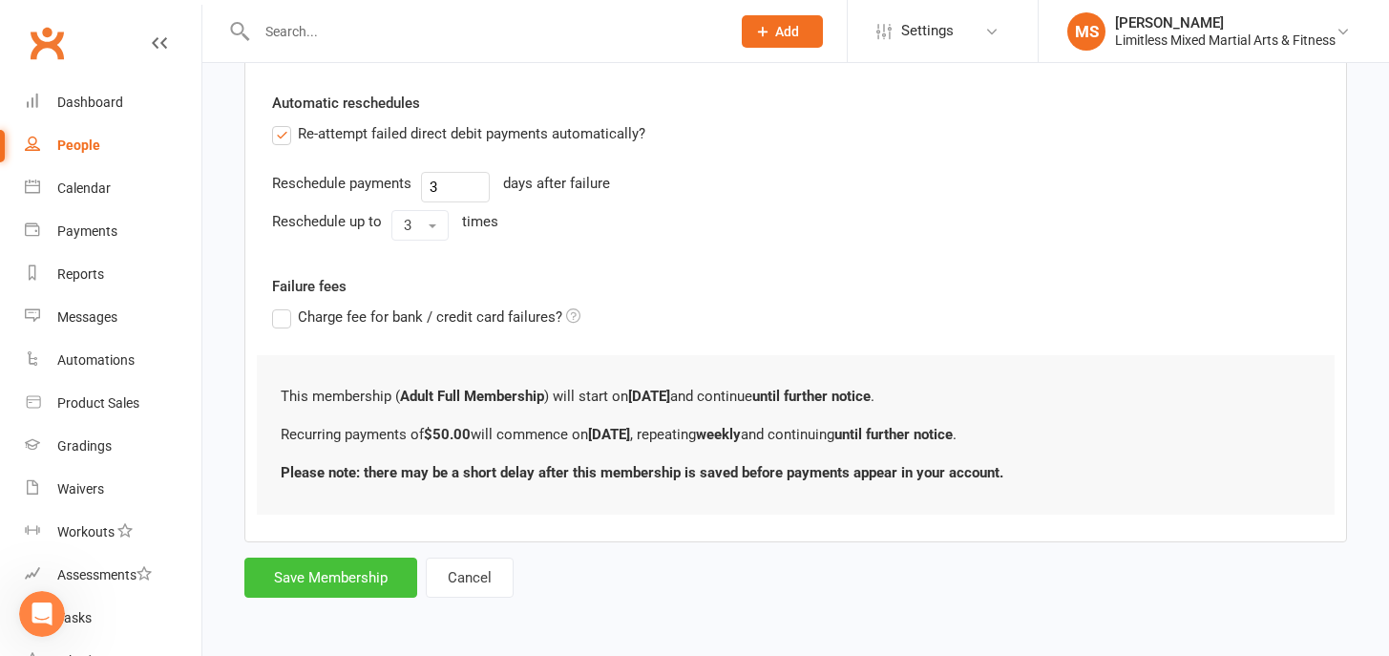
click at [360, 580] on button "Save Membership" at bounding box center [330, 577] width 173 height 40
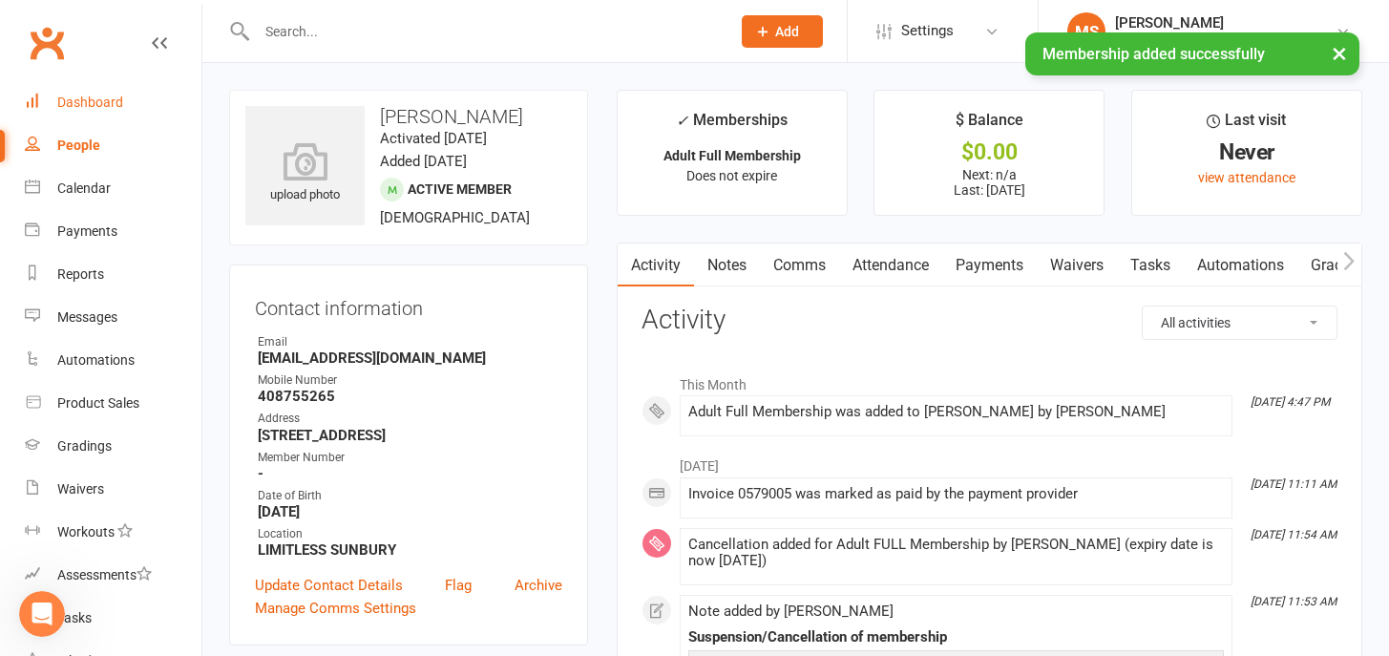
drag, startPoint x: 80, startPoint y: 103, endPoint x: 84, endPoint y: 118, distance: 15.7
click at [80, 103] on div "Dashboard" at bounding box center [90, 101] width 66 height 15
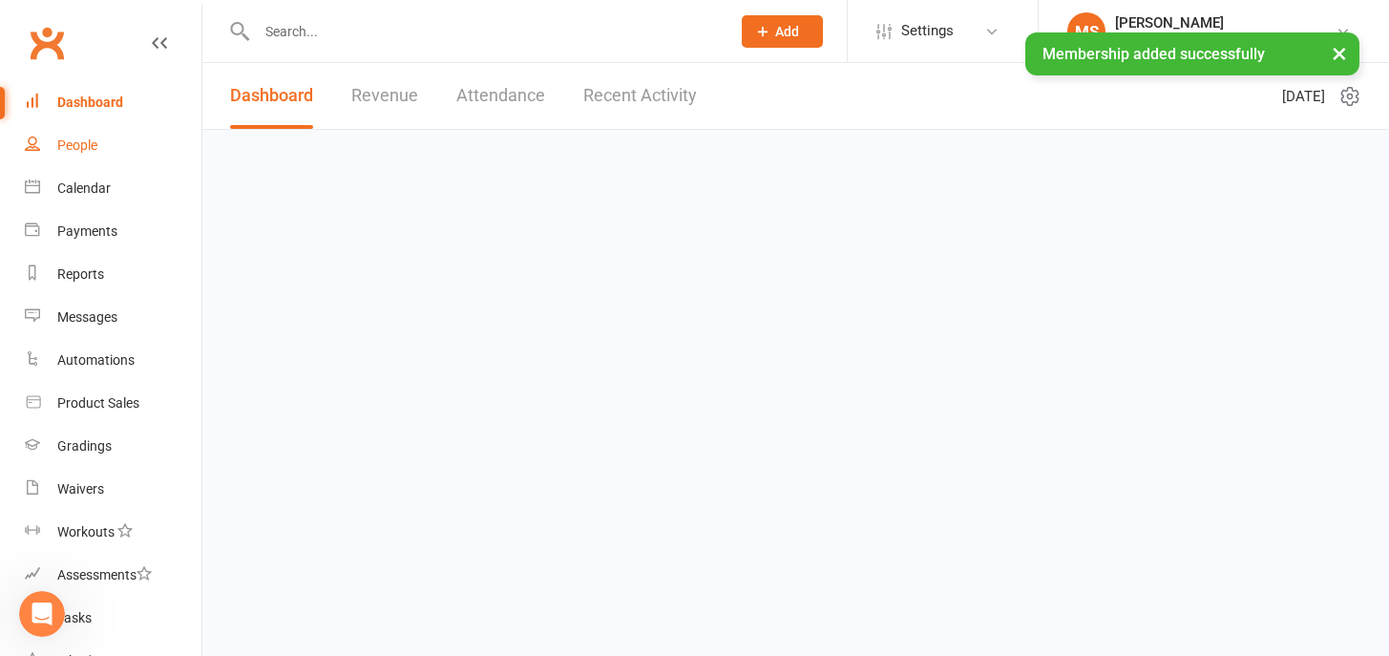
click at [85, 141] on div "People" at bounding box center [77, 144] width 40 height 15
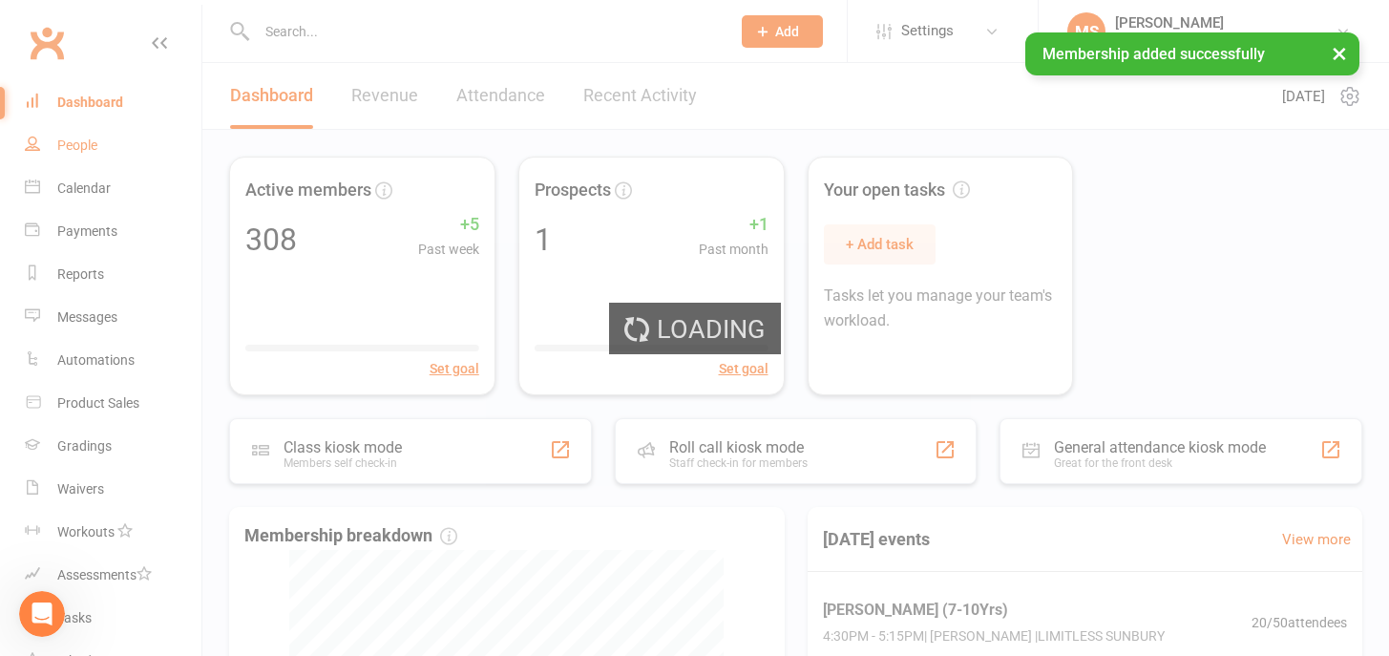
select select "100"
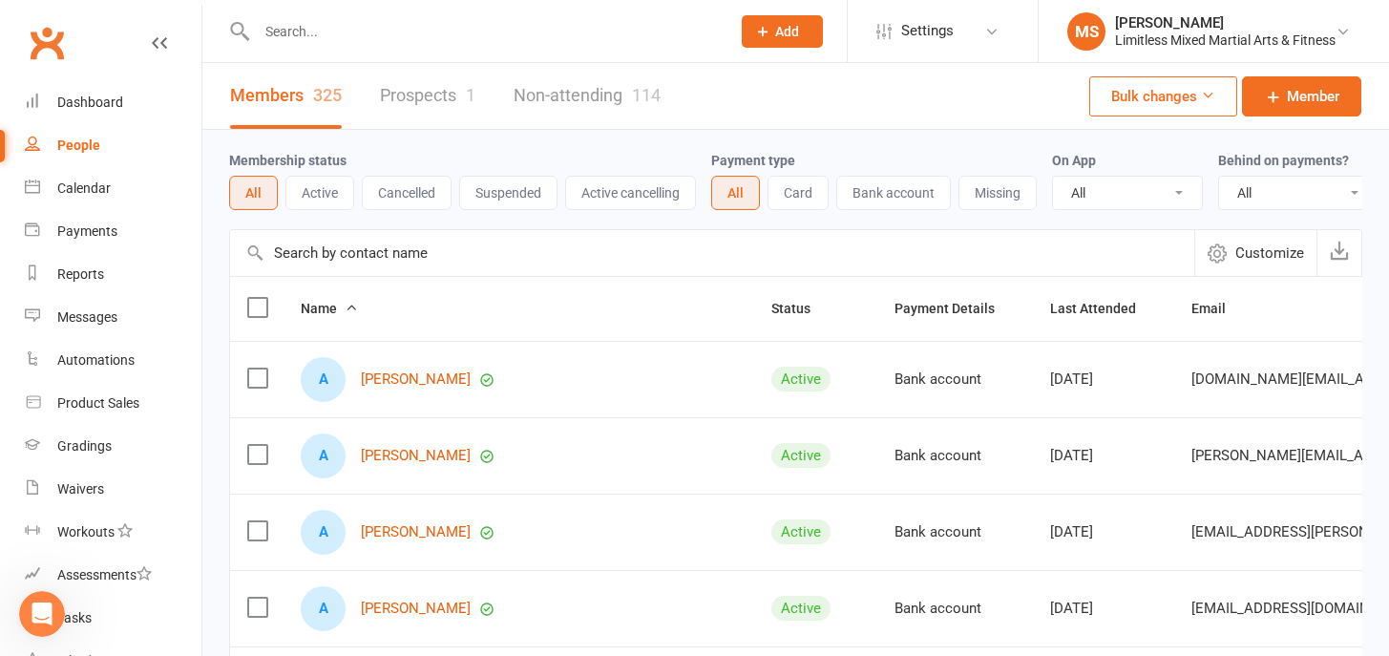
click at [365, 40] on input "text" at bounding box center [484, 31] width 466 height 27
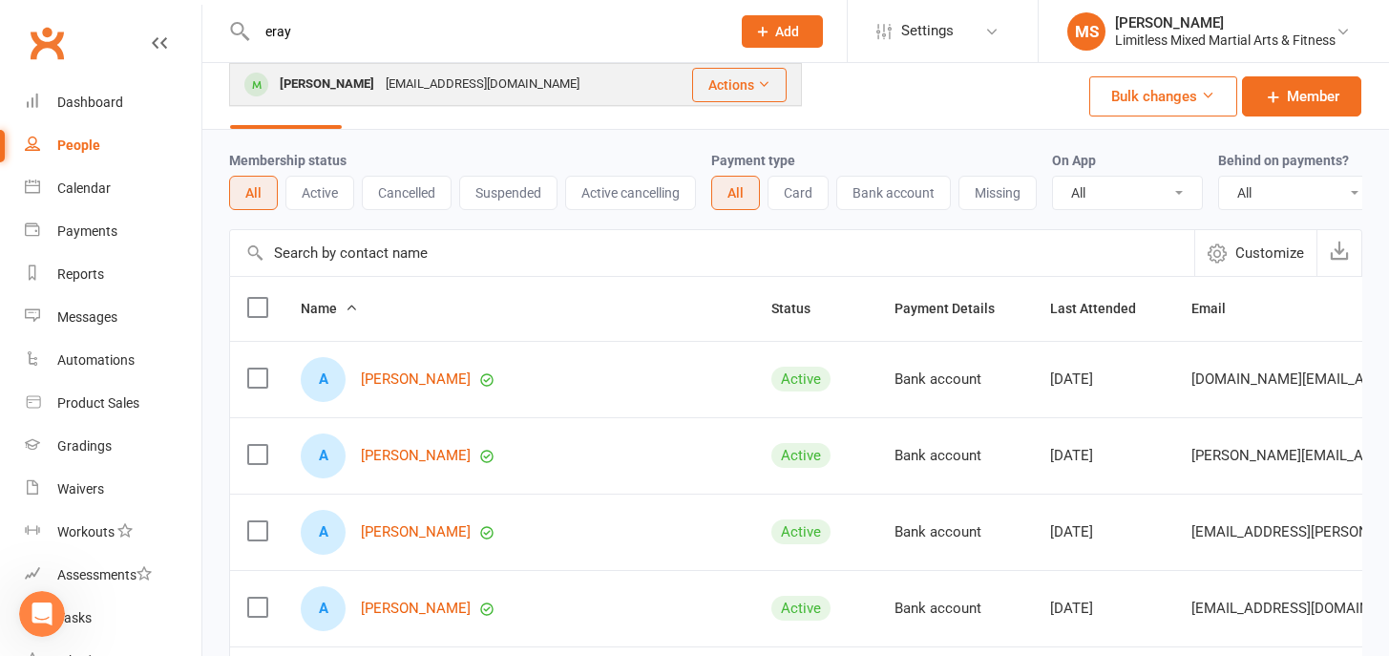
type input "eray"
click at [331, 88] on div "[PERSON_NAME]" at bounding box center [327, 85] width 106 height 28
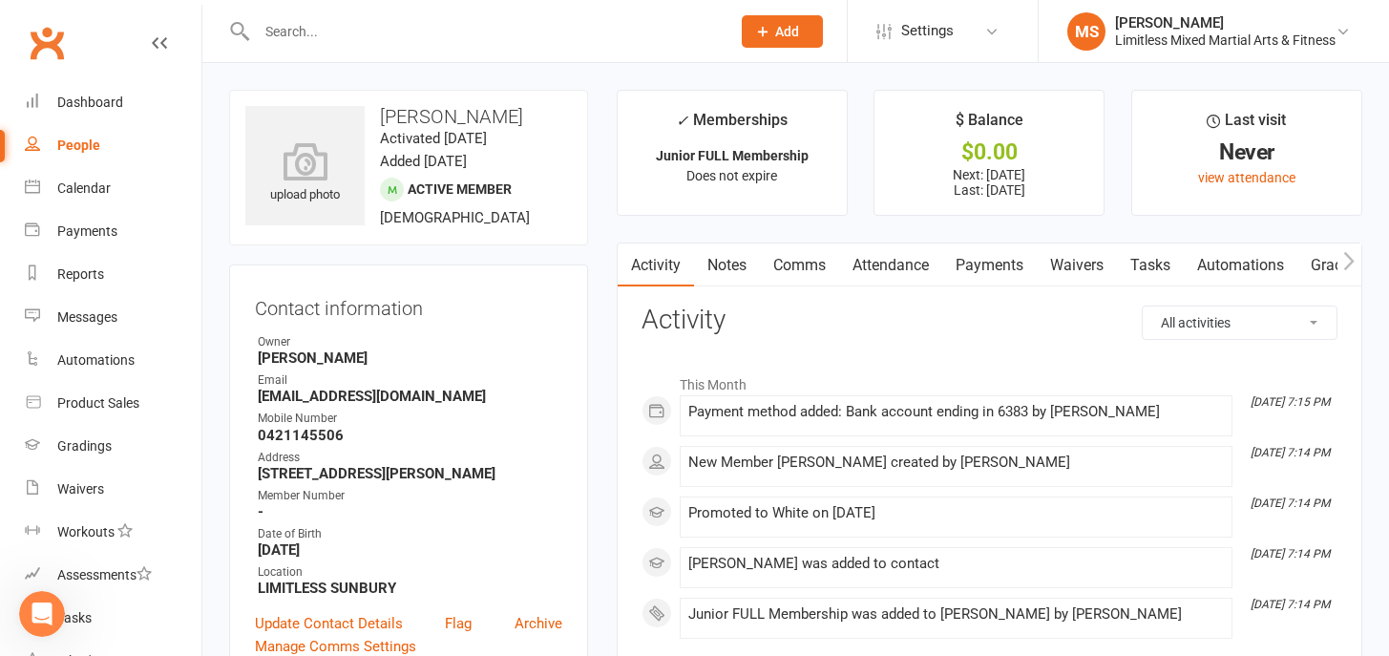
click at [979, 262] on link "Payments" at bounding box center [989, 265] width 94 height 44
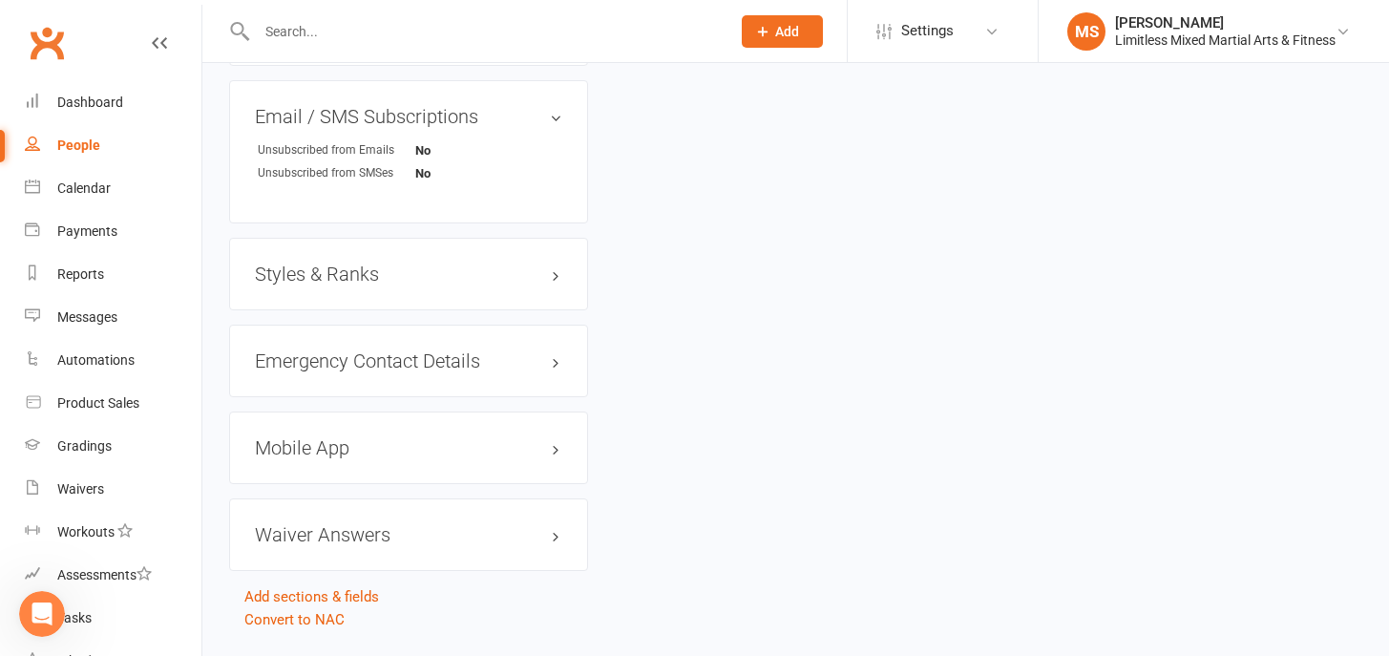
scroll to position [1357, 0]
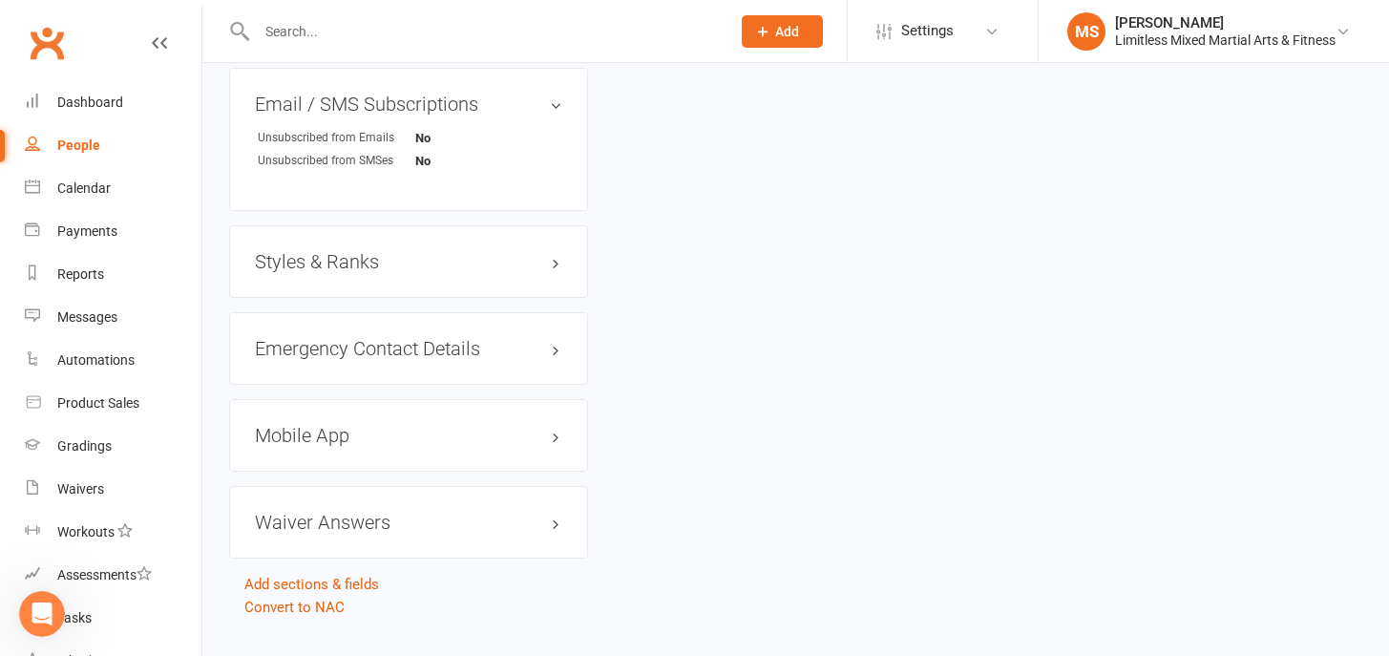
click at [356, 260] on h3 "Styles & Ranks" at bounding box center [408, 261] width 307 height 21
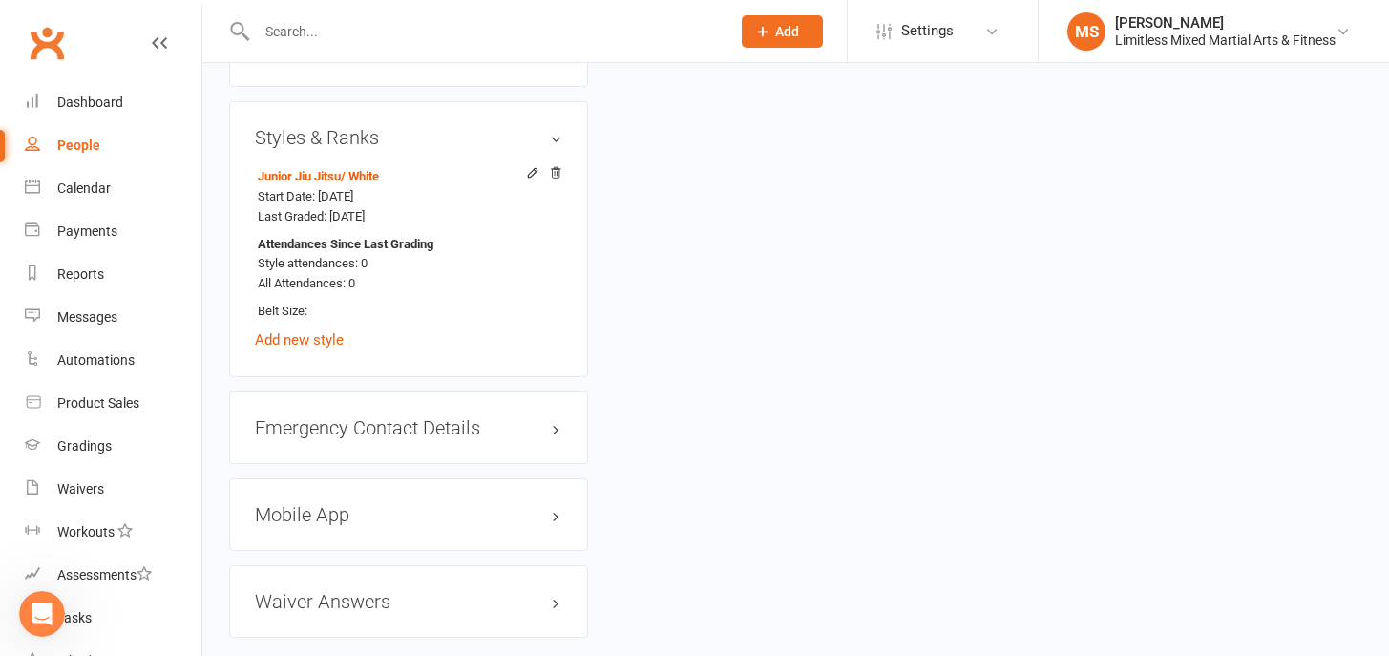
scroll to position [1482, 0]
click at [358, 513] on h3 "Mobile App" at bounding box center [408, 513] width 307 height 21
click at [323, 550] on span at bounding box center [317, 552] width 19 height 19
click at [311, 550] on input "checkbox" at bounding box center [311, 550] width 0 height 0
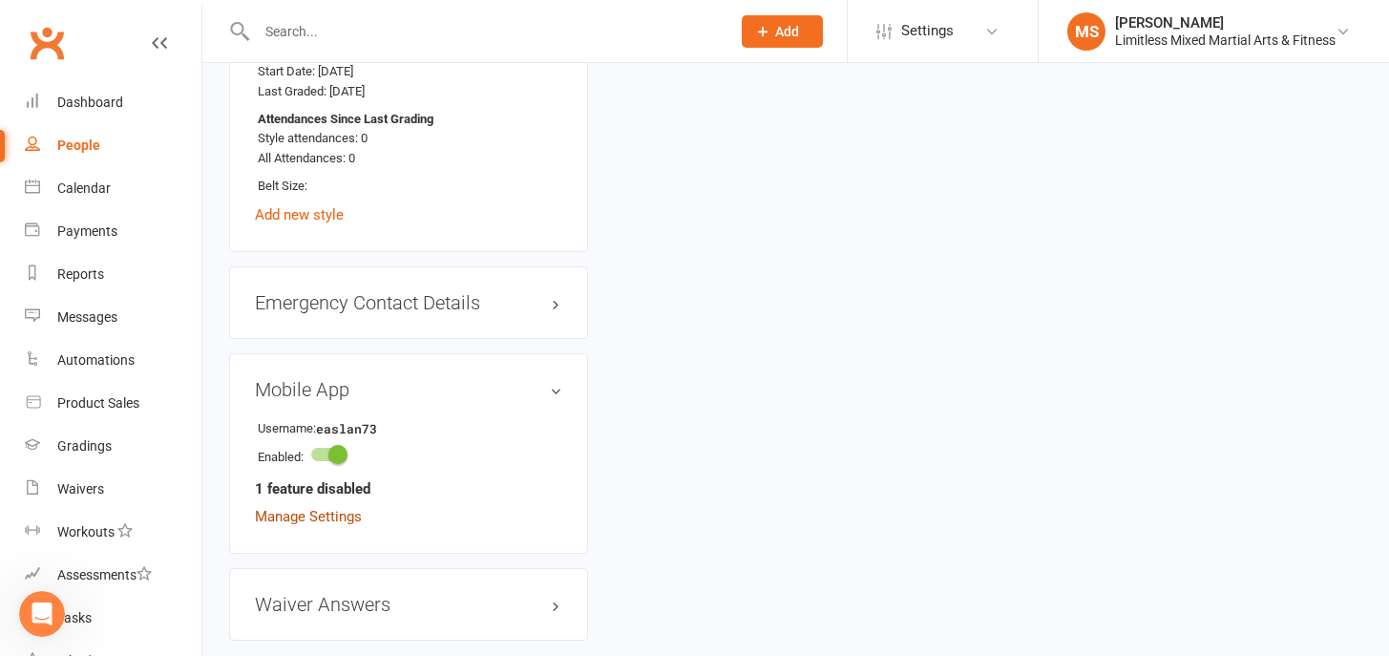
click at [342, 515] on link "Manage Settings" at bounding box center [308, 516] width 107 height 17
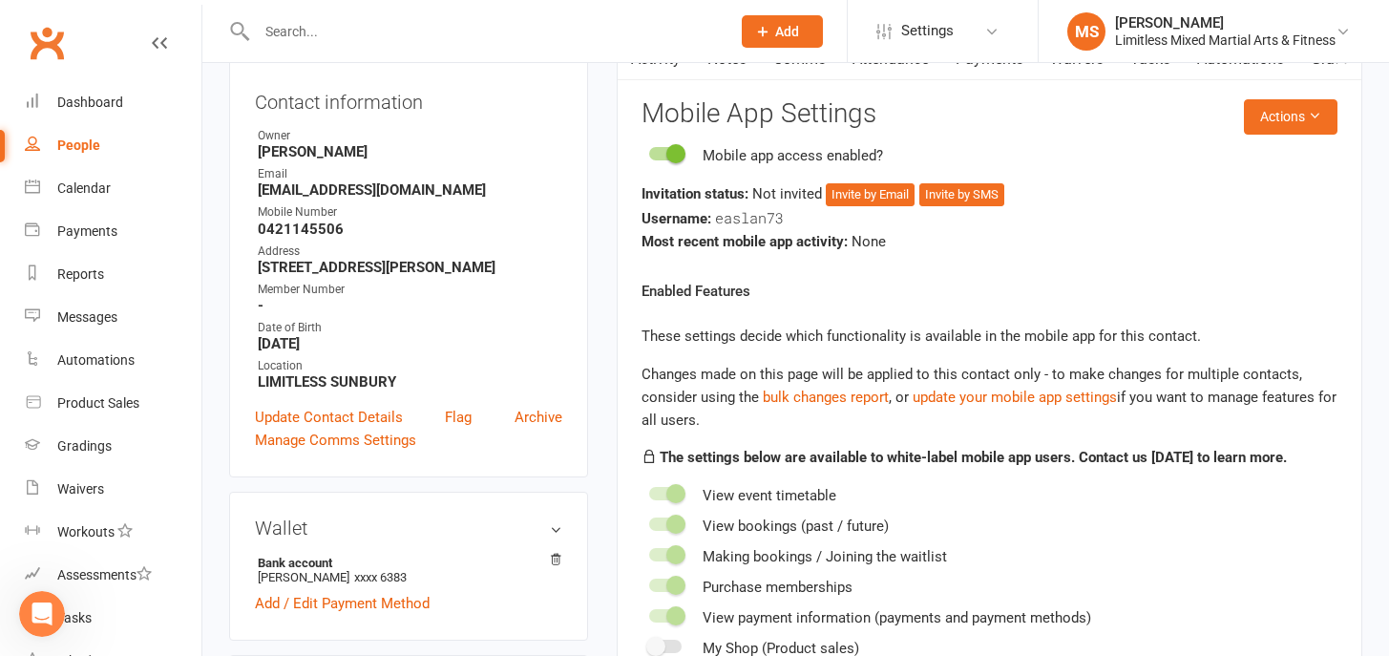
scroll to position [146, 0]
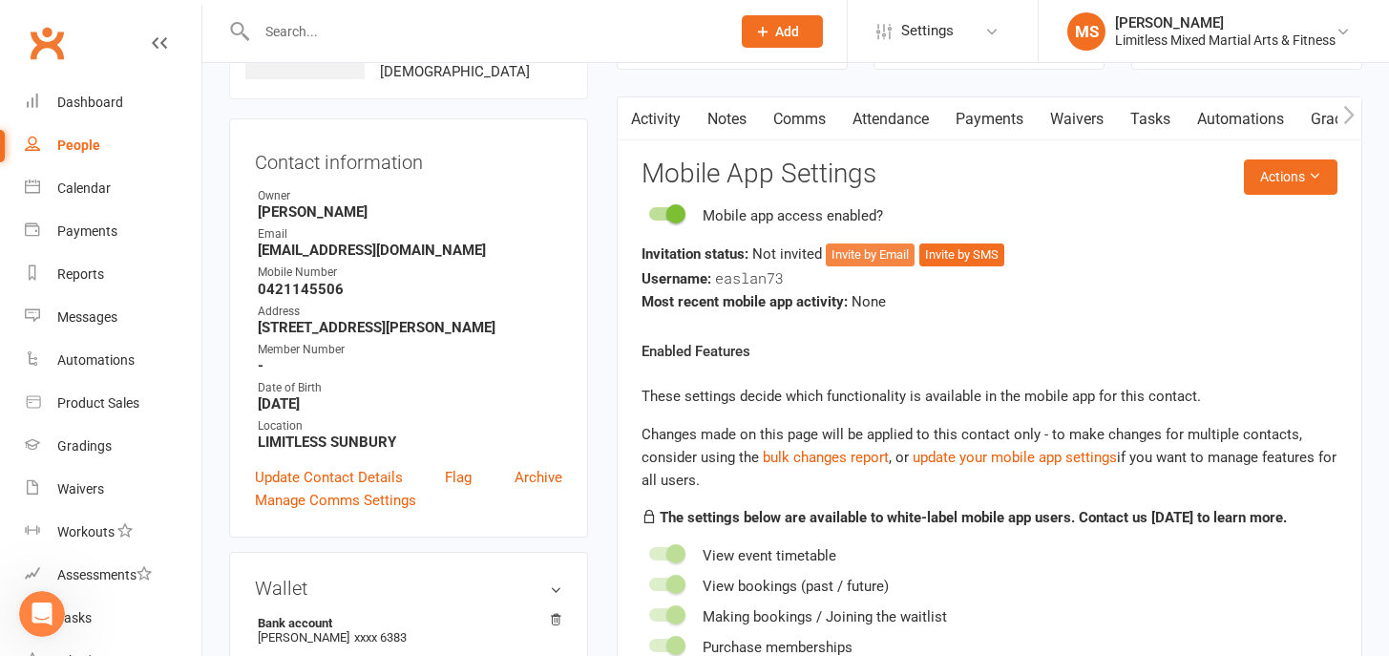
click at [887, 254] on button "Invite by Email" at bounding box center [870, 254] width 89 height 23
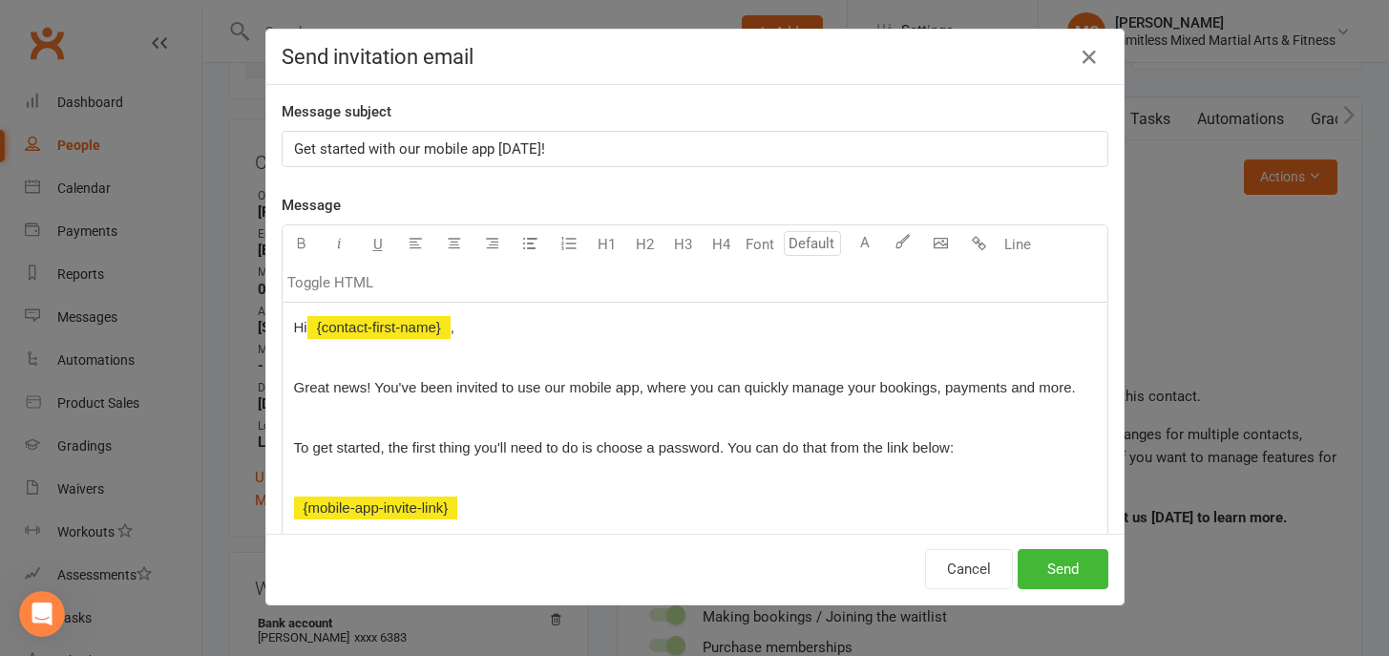
click at [294, 147] on span "Get started with our mobile app [DATE]!" at bounding box center [419, 148] width 251 height 17
click at [971, 395] on p "Great news! You've been invited to use our mobile app, where you can quickly ma…" at bounding box center [695, 387] width 802 height 23
click at [1075, 568] on button "Send" at bounding box center [1062, 569] width 91 height 40
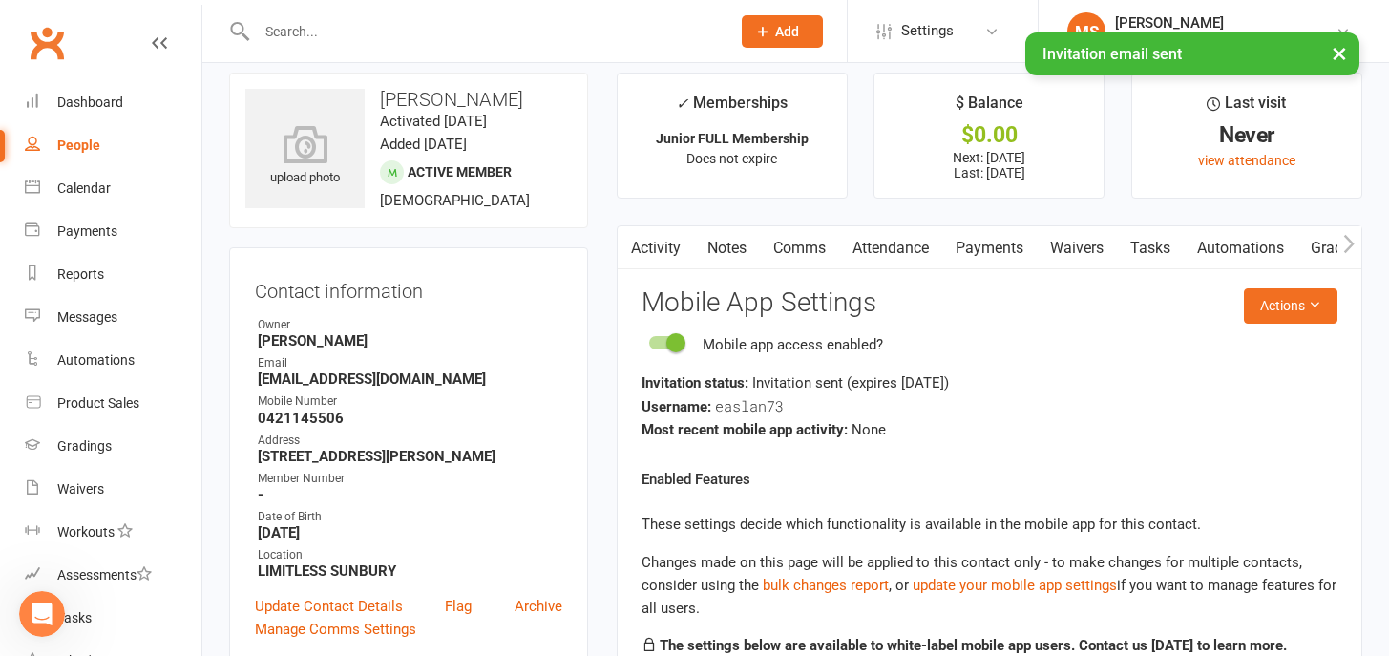
scroll to position [0, 0]
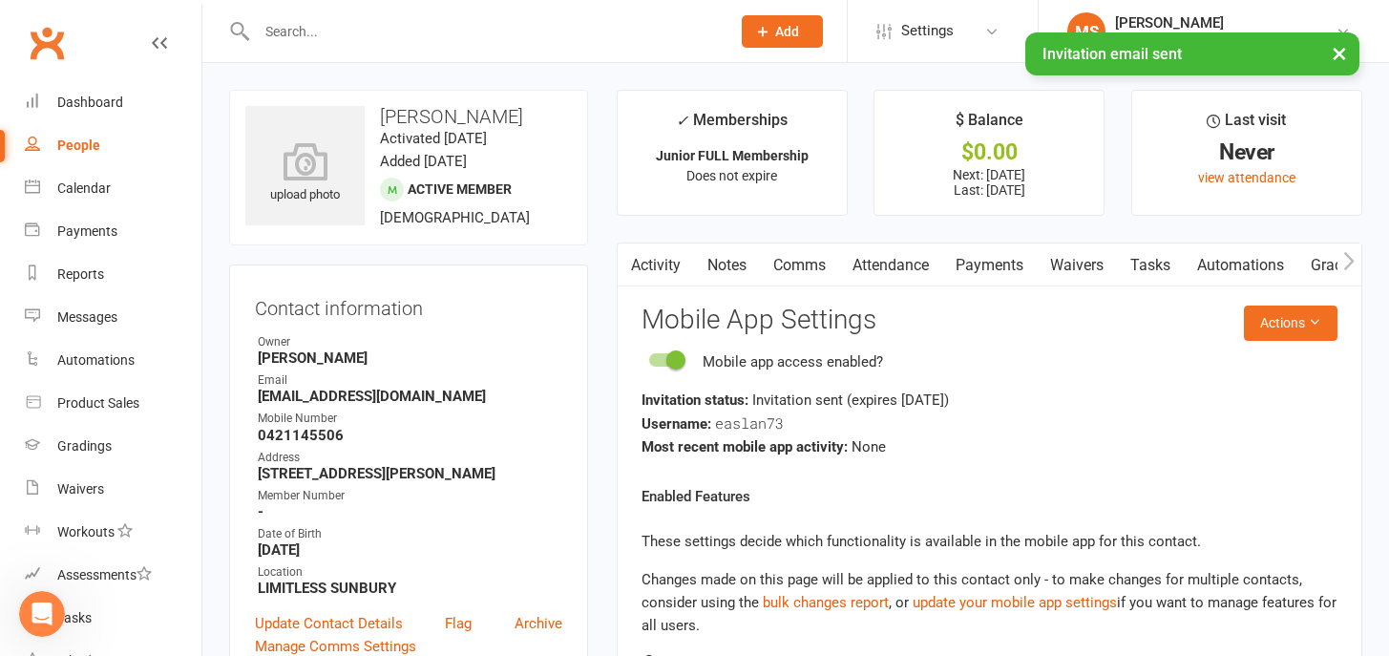
click at [920, 269] on link "Attendance" at bounding box center [890, 265] width 103 height 44
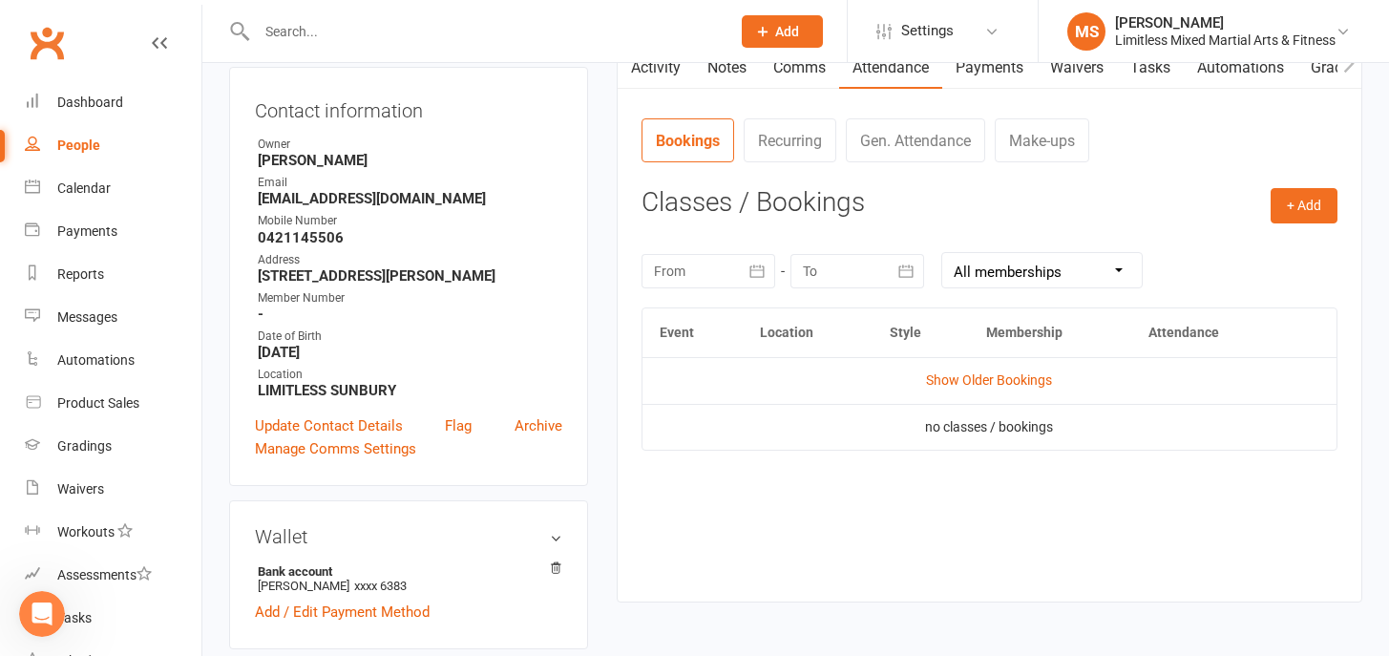
scroll to position [195, 0]
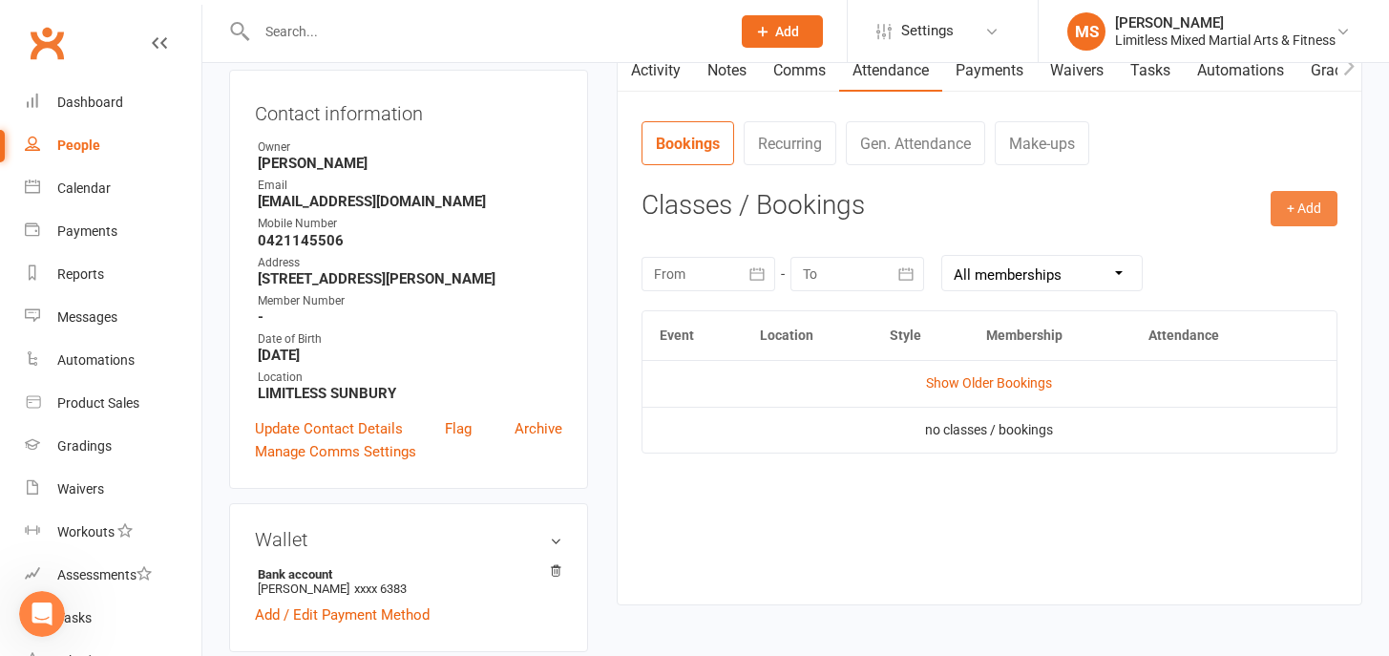
click at [1312, 204] on button "+ Add" at bounding box center [1303, 208] width 67 height 34
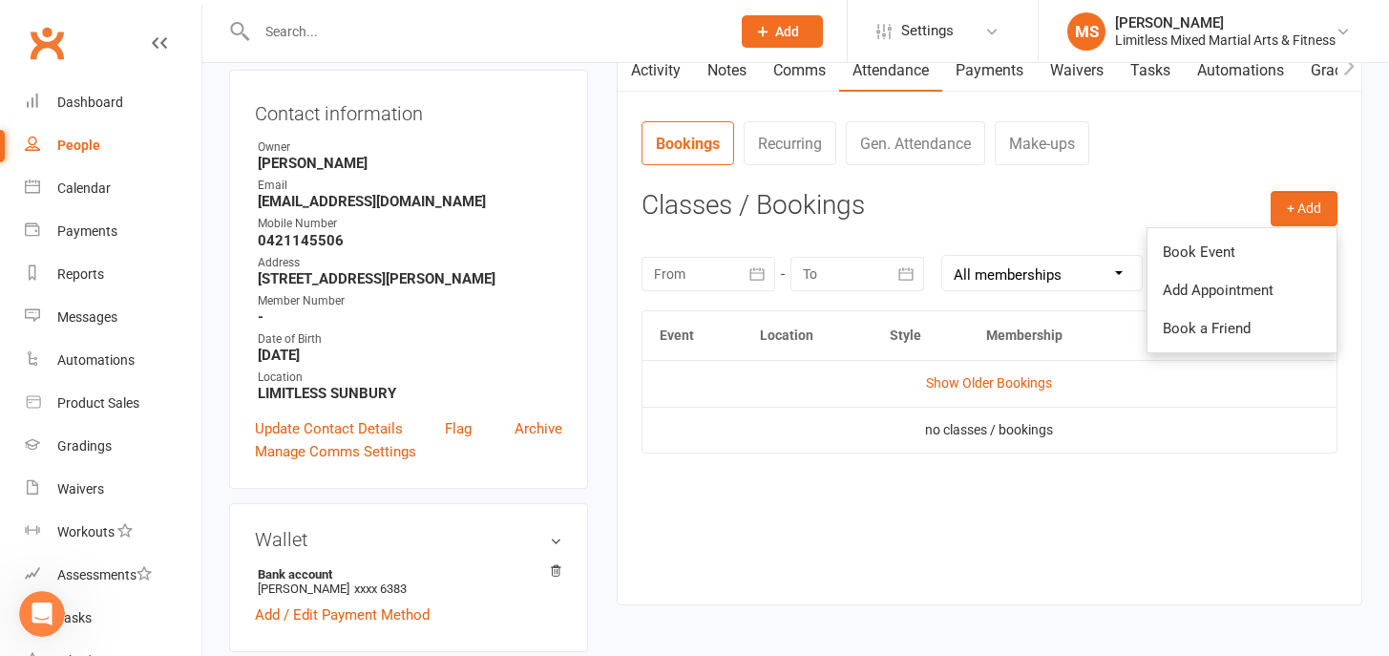
click at [1259, 243] on link "Book Event" at bounding box center [1241, 252] width 189 height 38
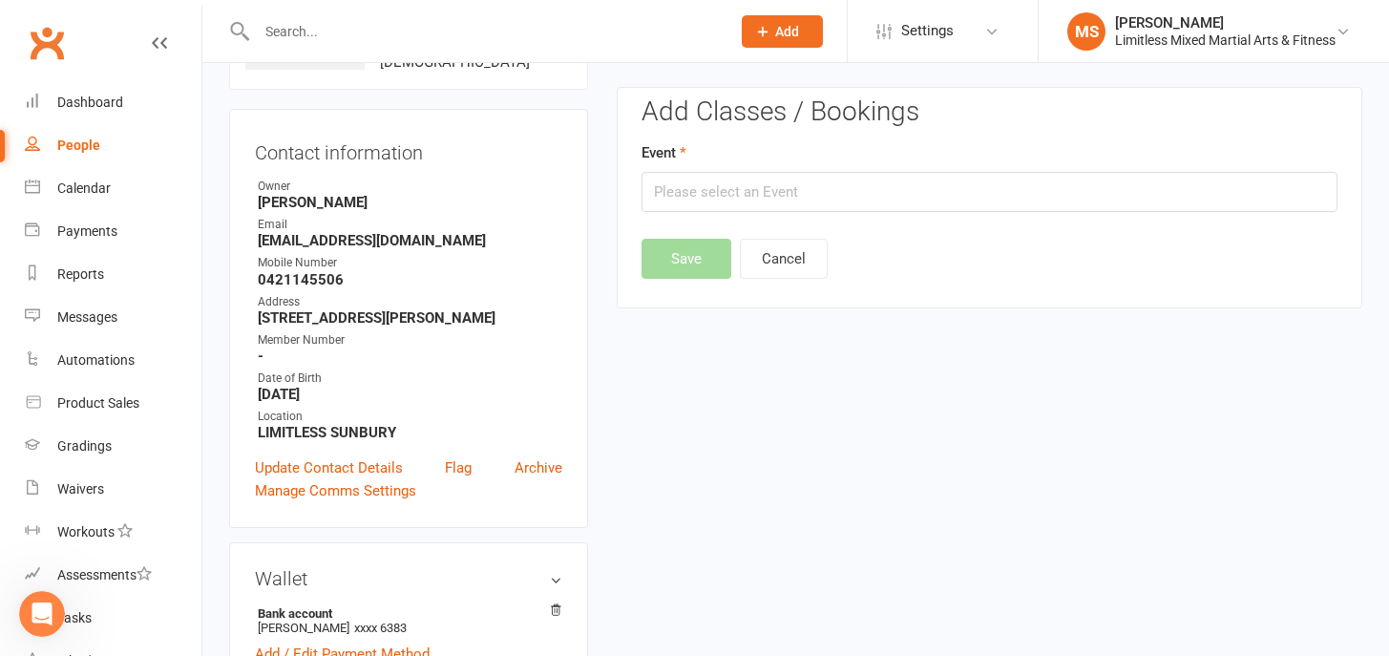
scroll to position [146, 0]
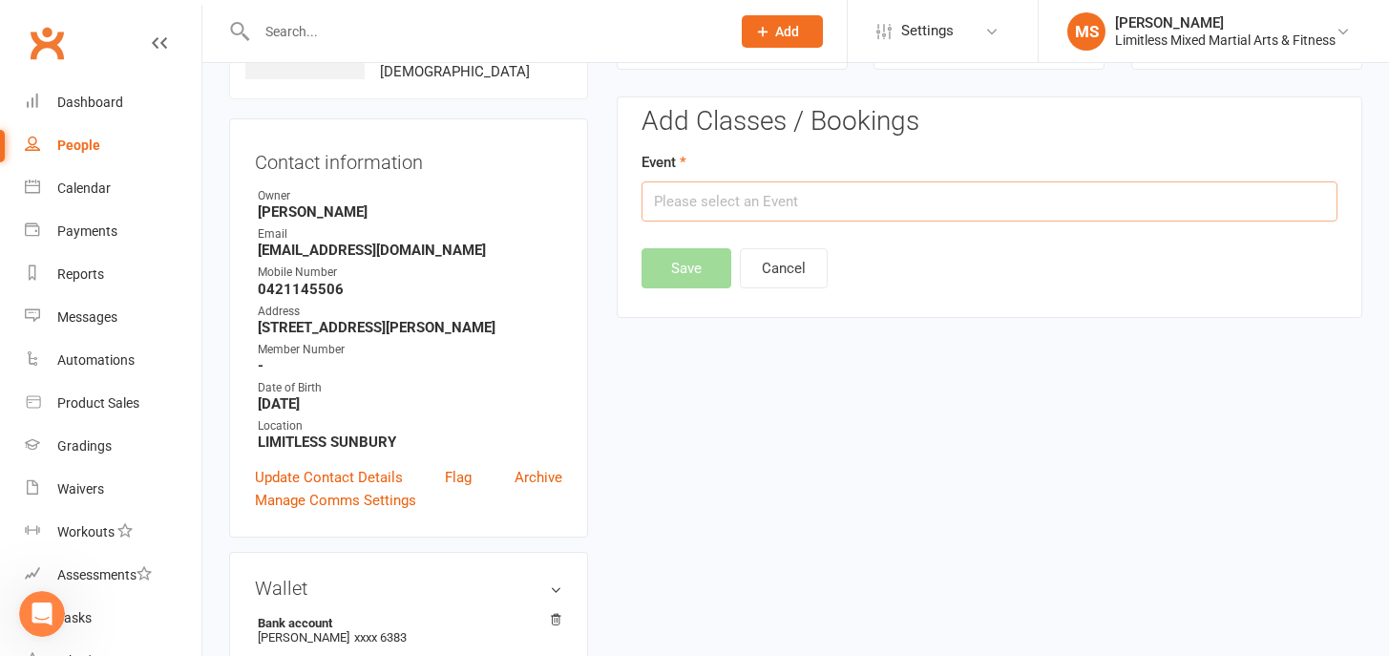
click at [787, 195] on input "text" at bounding box center [989, 201] width 696 height 40
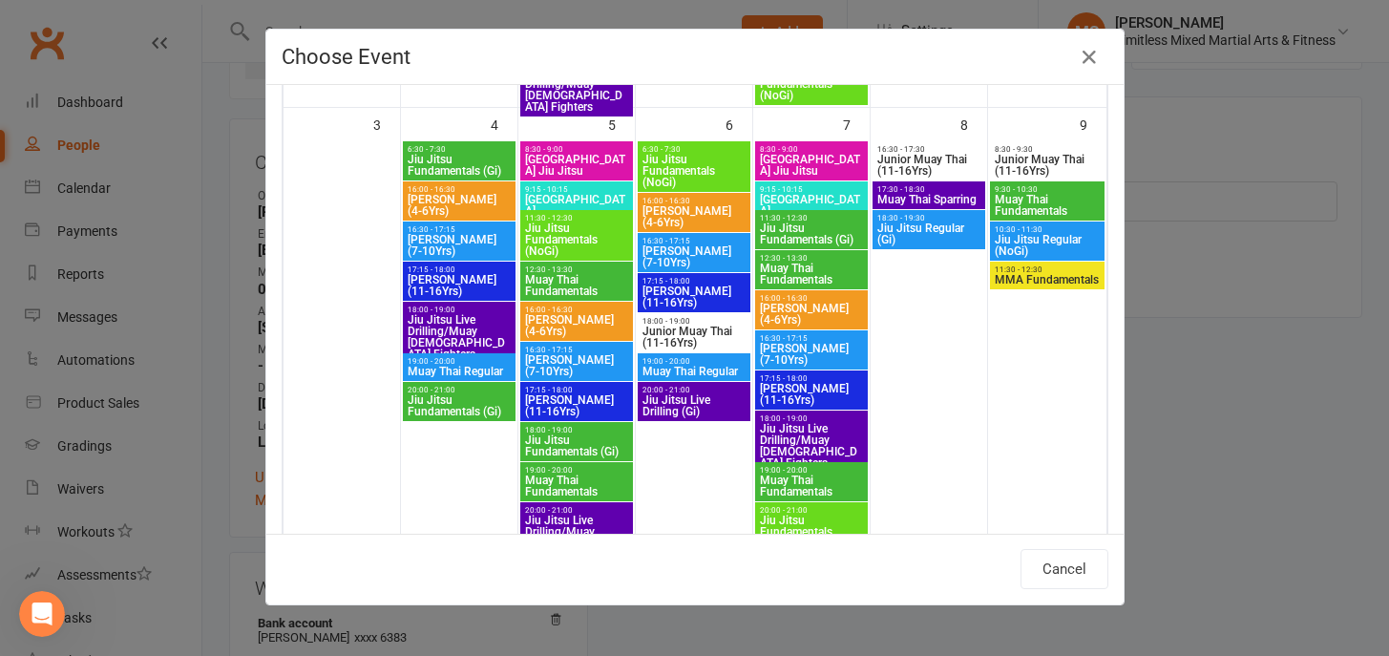
scroll to position [559, 0]
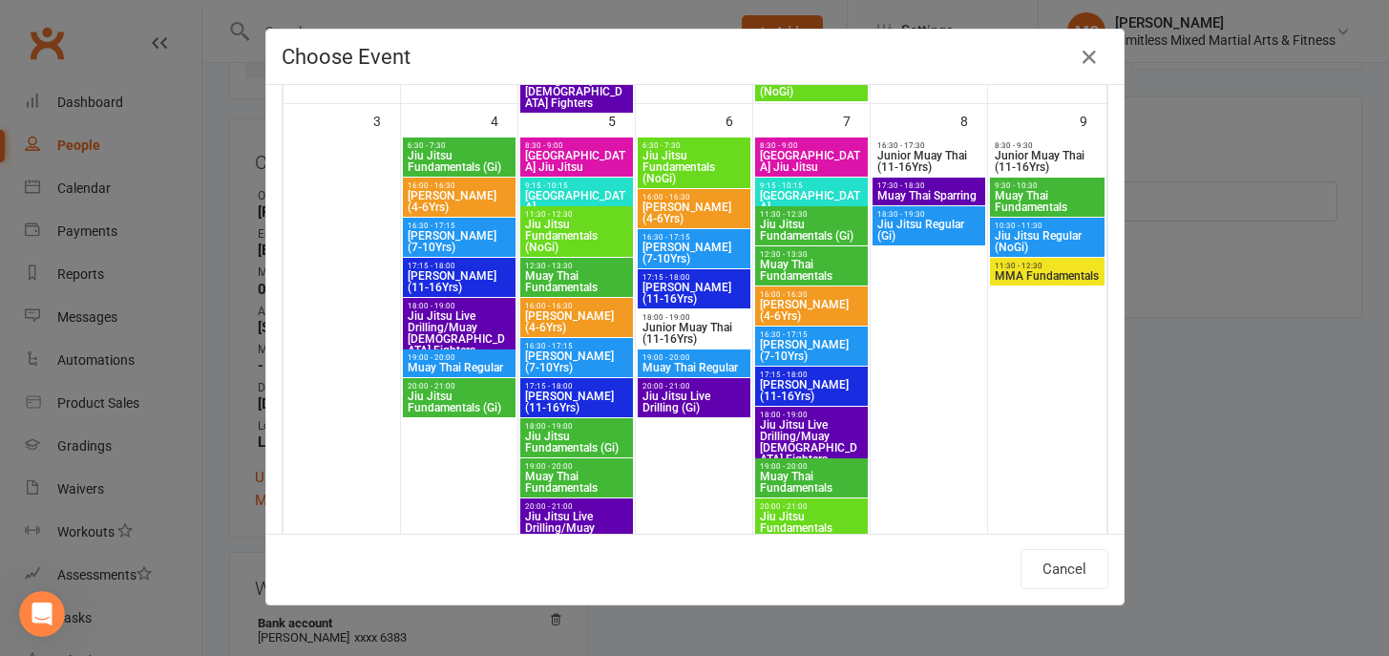
click at [815, 379] on span "[PERSON_NAME] (11-16Yrs)" at bounding box center [811, 390] width 105 height 23
type input "[PERSON_NAME] (11-16Yrs) - [DATE] 5:15:00 PM"
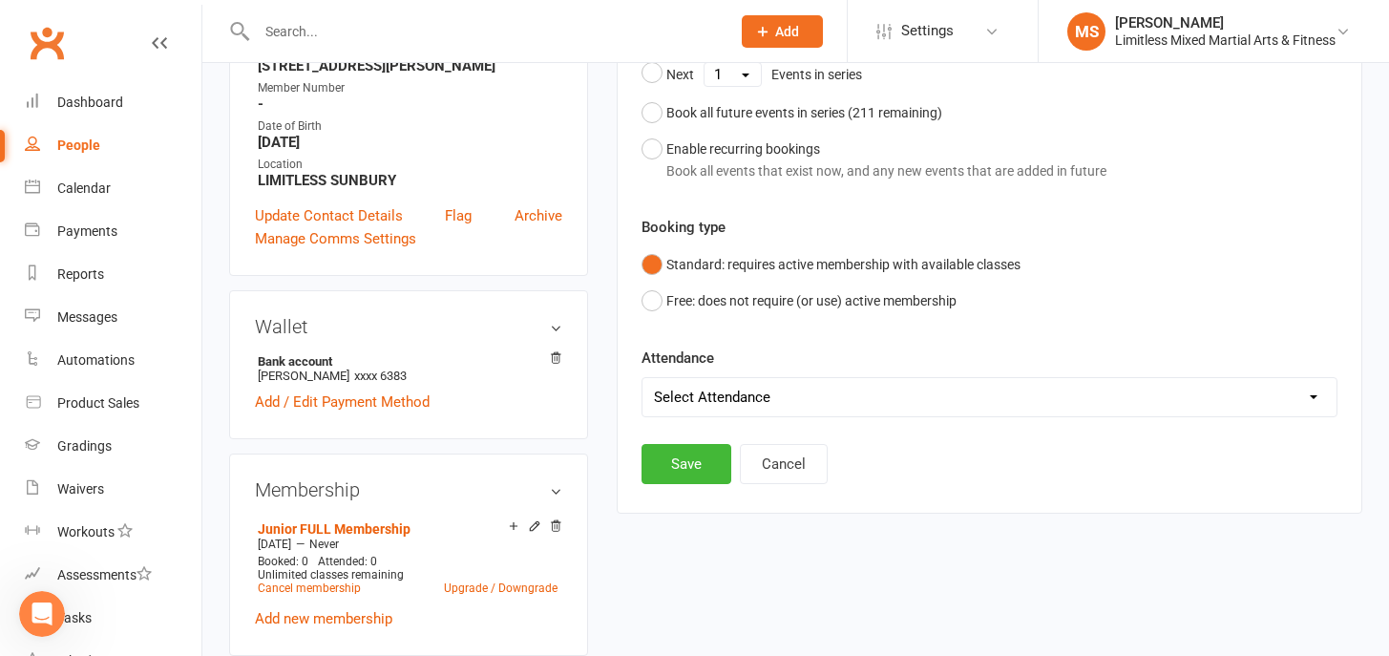
scroll to position [410, 0]
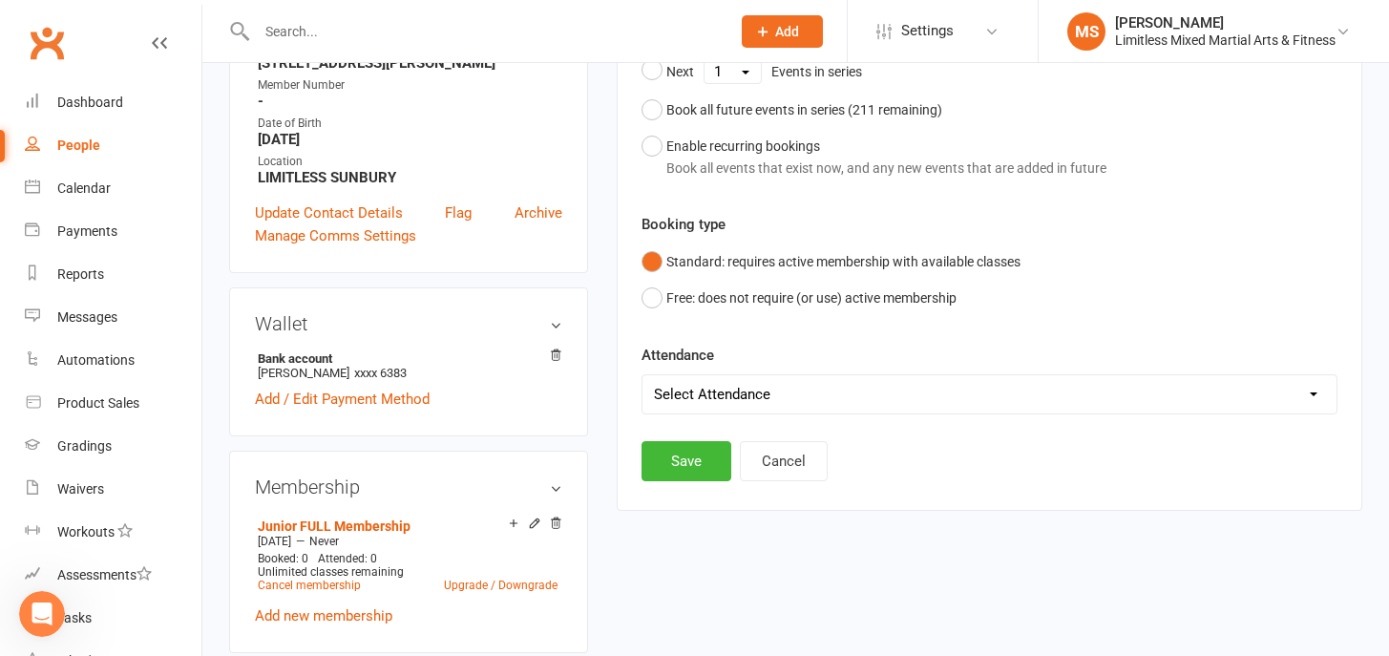
click at [892, 395] on select "Select Attendance Attended Absent" at bounding box center [989, 394] width 694 height 38
select select "0"
click at [682, 454] on button "Save" at bounding box center [686, 461] width 90 height 40
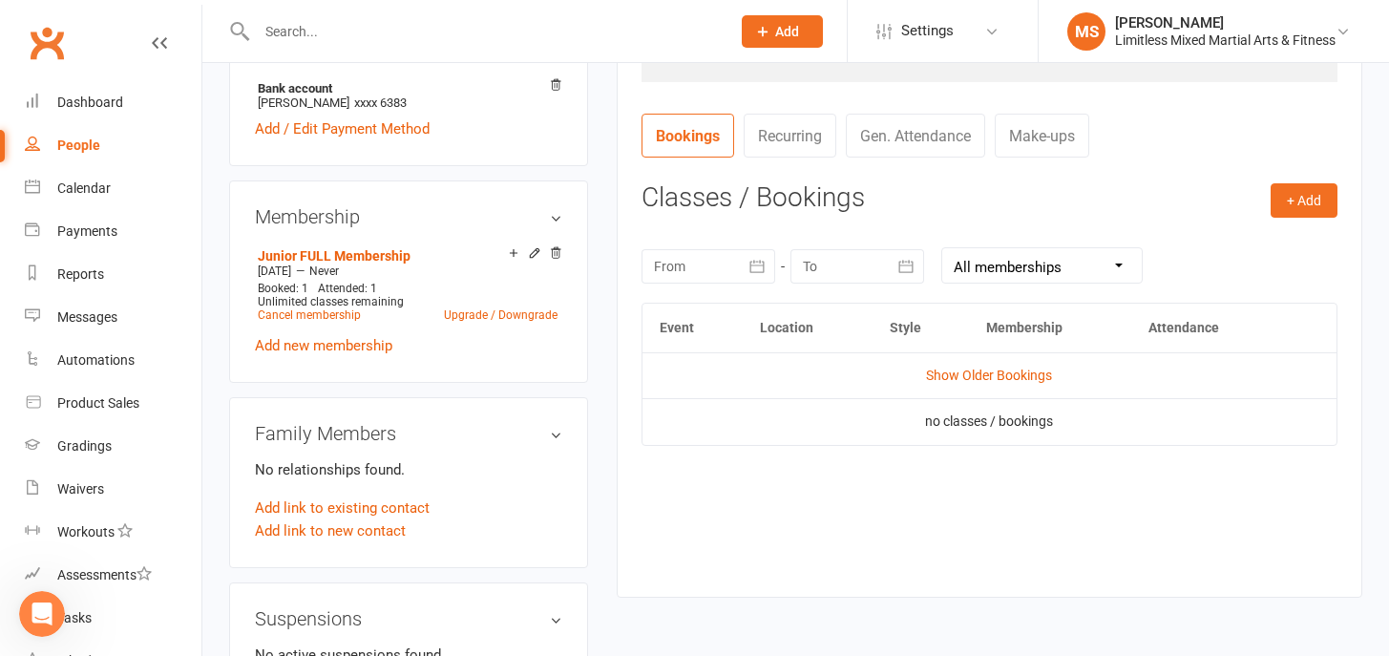
scroll to position [692, 0]
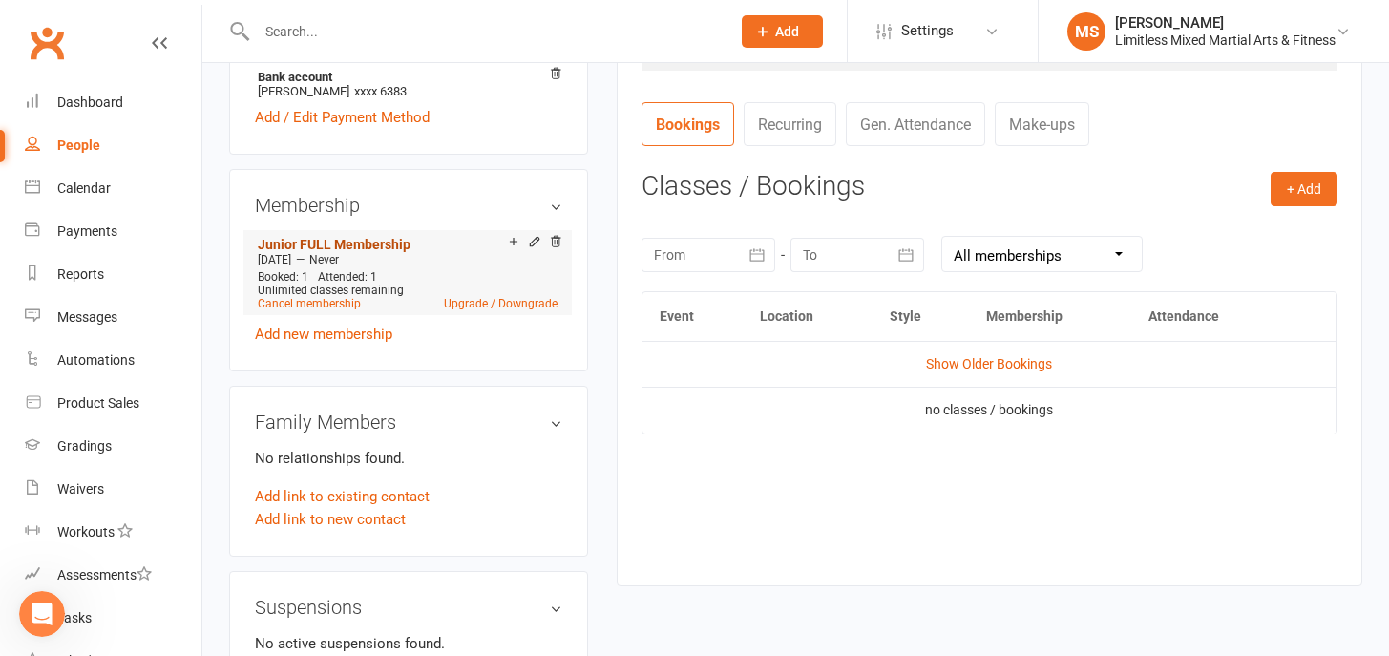
click at [350, 241] on link "Junior FULL Membership" at bounding box center [334, 244] width 153 height 15
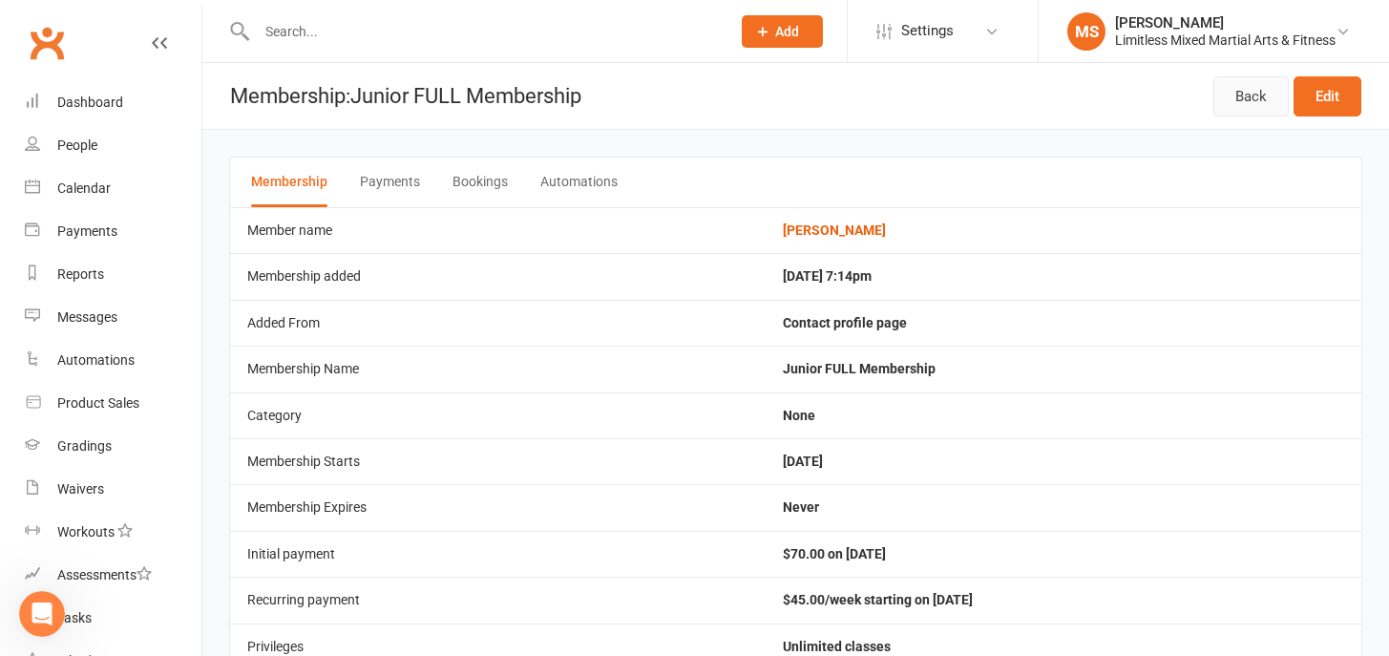
click at [1259, 115] on link "Back" at bounding box center [1250, 96] width 75 height 40
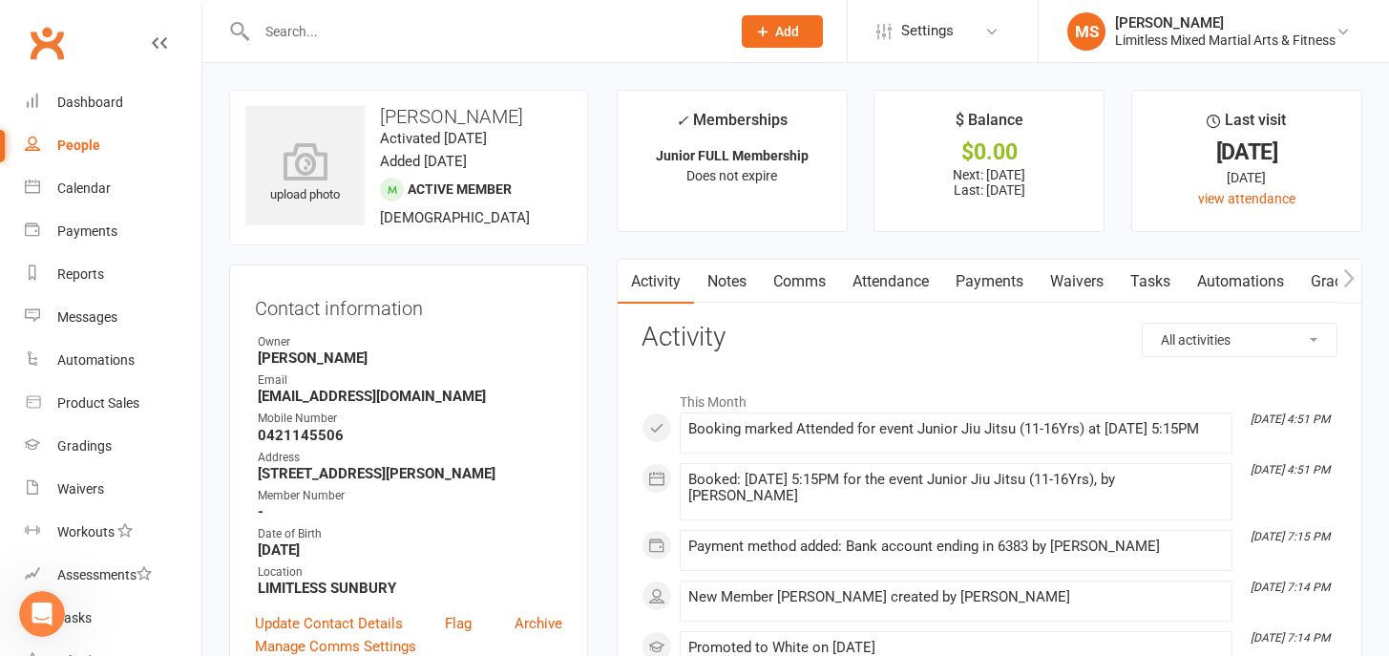
click at [317, 25] on input "text" at bounding box center [484, 31] width 466 height 27
type input "fynn"
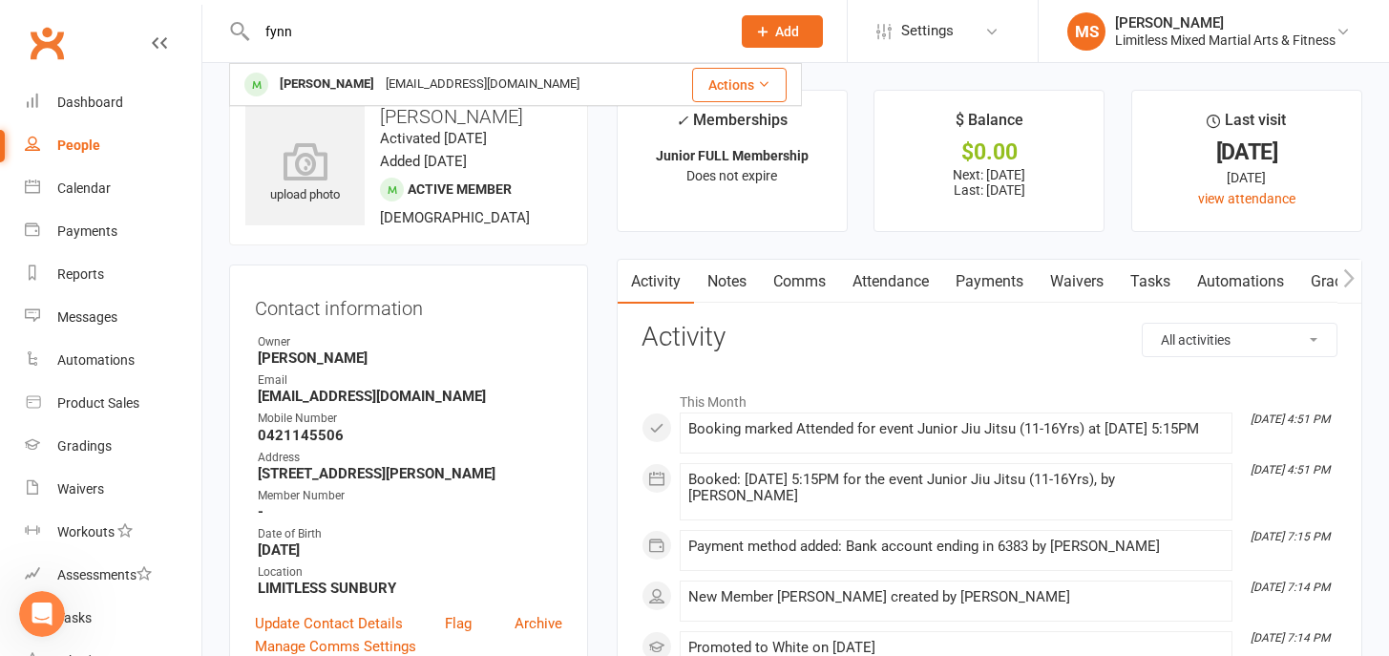
click at [1001, 278] on link "Payments" at bounding box center [989, 282] width 94 height 44
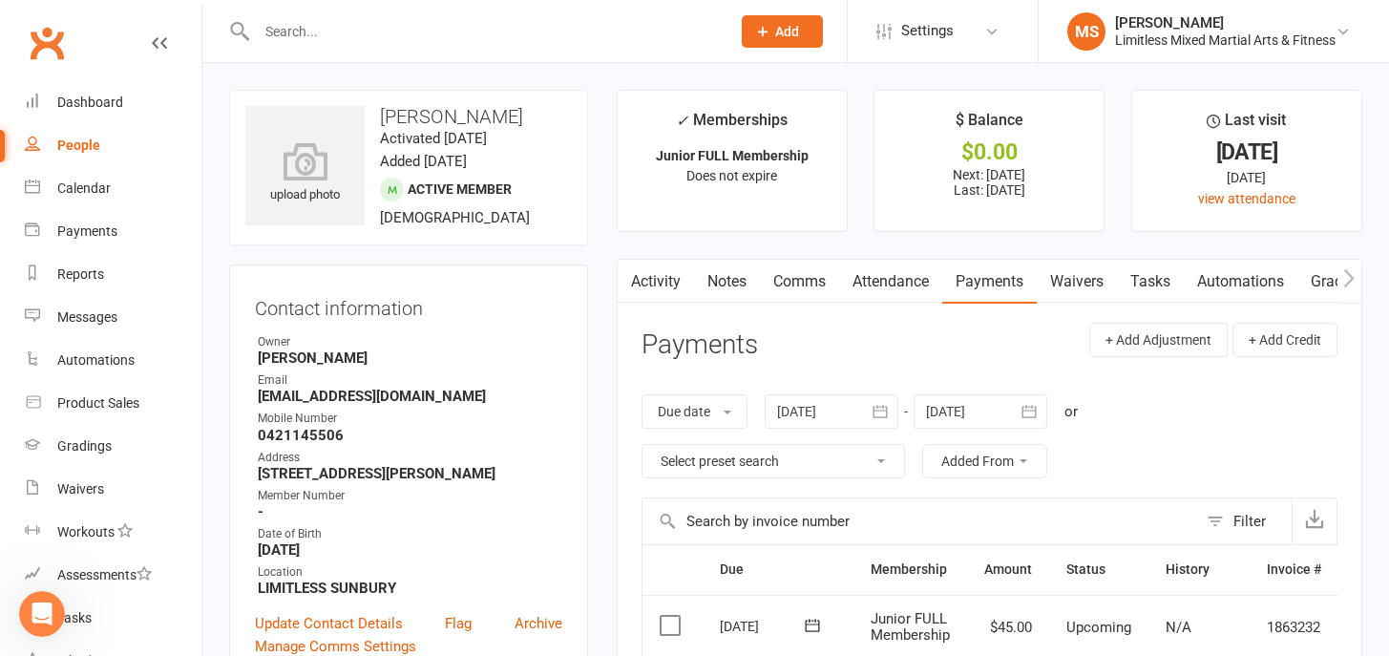
click at [916, 277] on link "Attendance" at bounding box center [890, 282] width 103 height 44
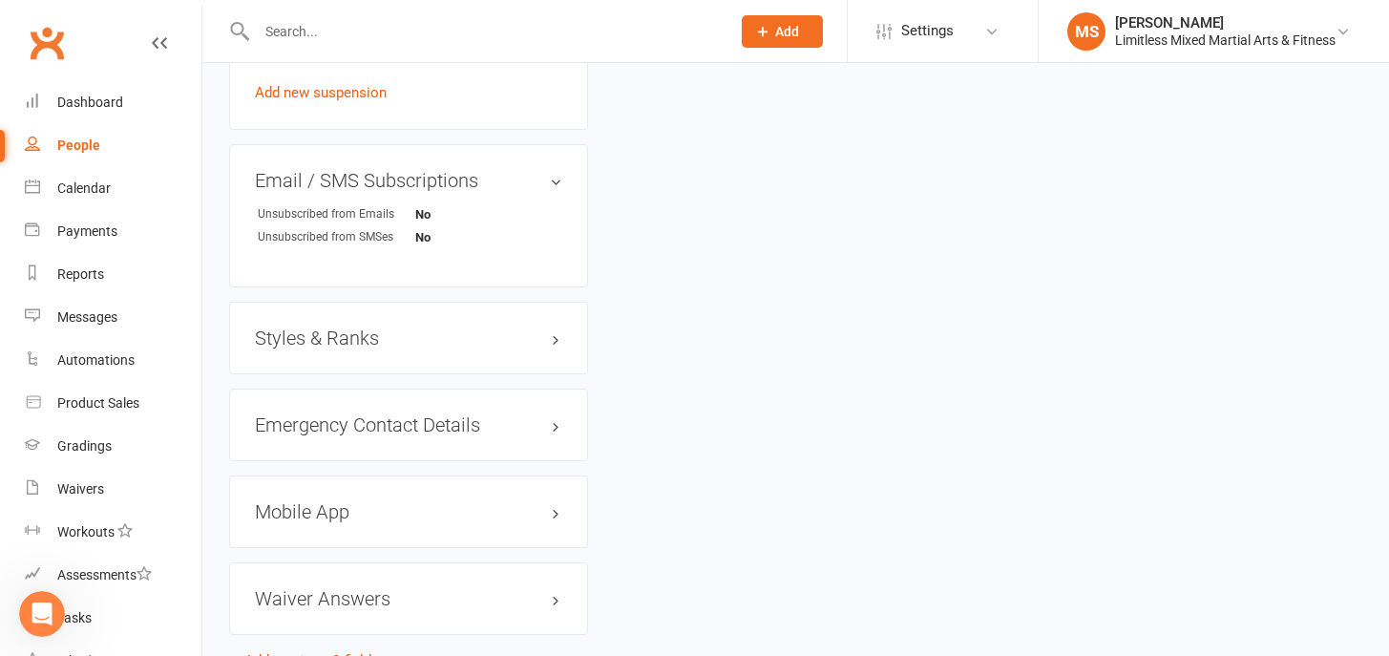
scroll to position [1392, 0]
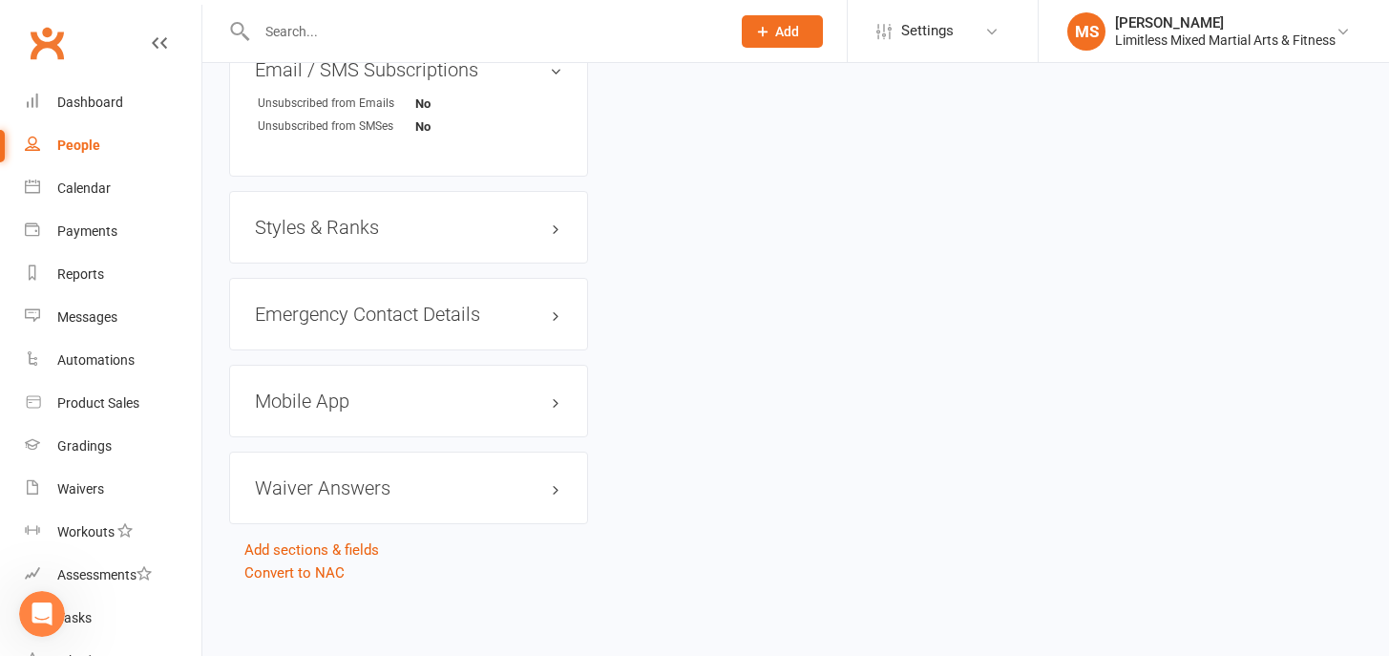
click at [417, 407] on h3 "Mobile App" at bounding box center [408, 400] width 307 height 21
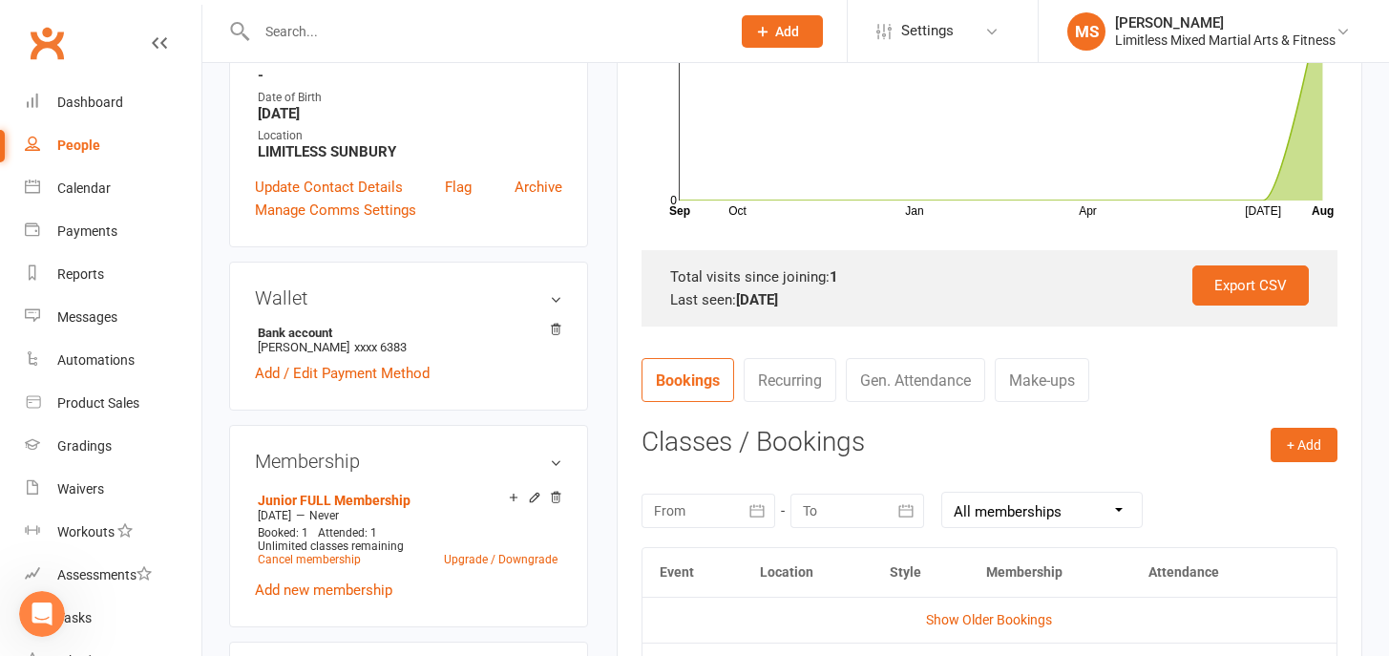
scroll to position [0, 0]
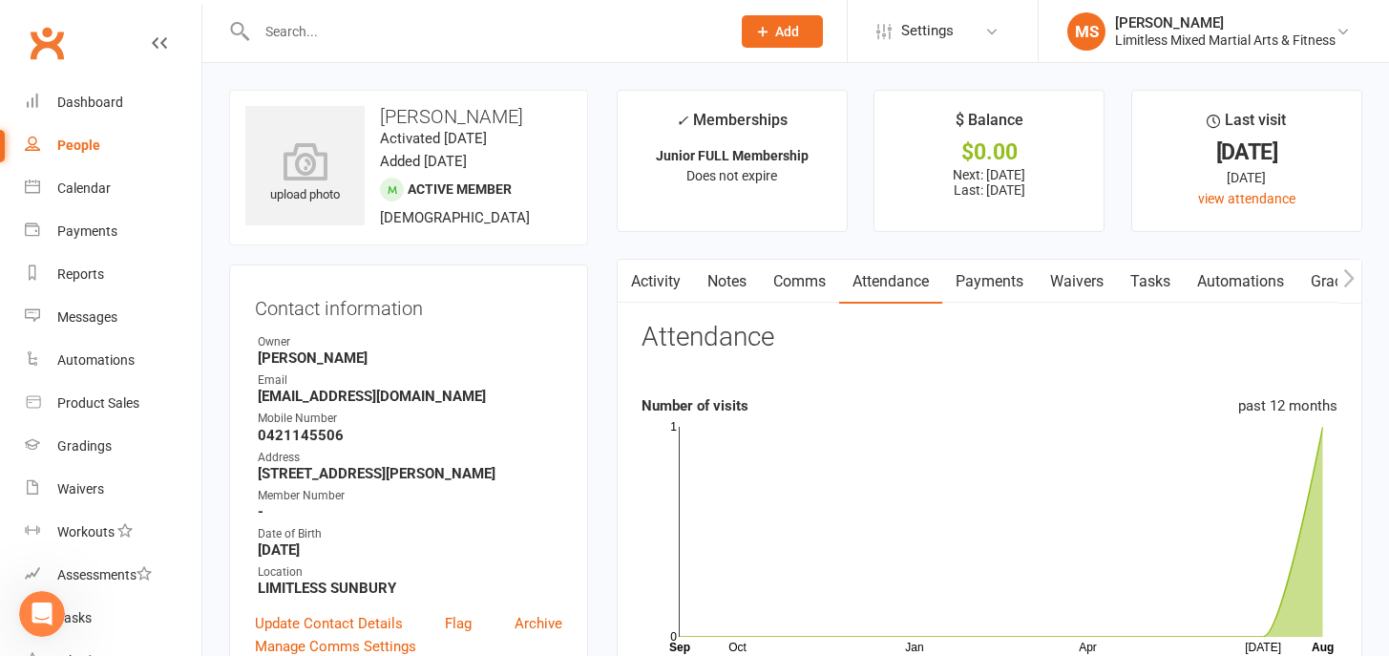
click at [312, 26] on input "text" at bounding box center [484, 31] width 466 height 27
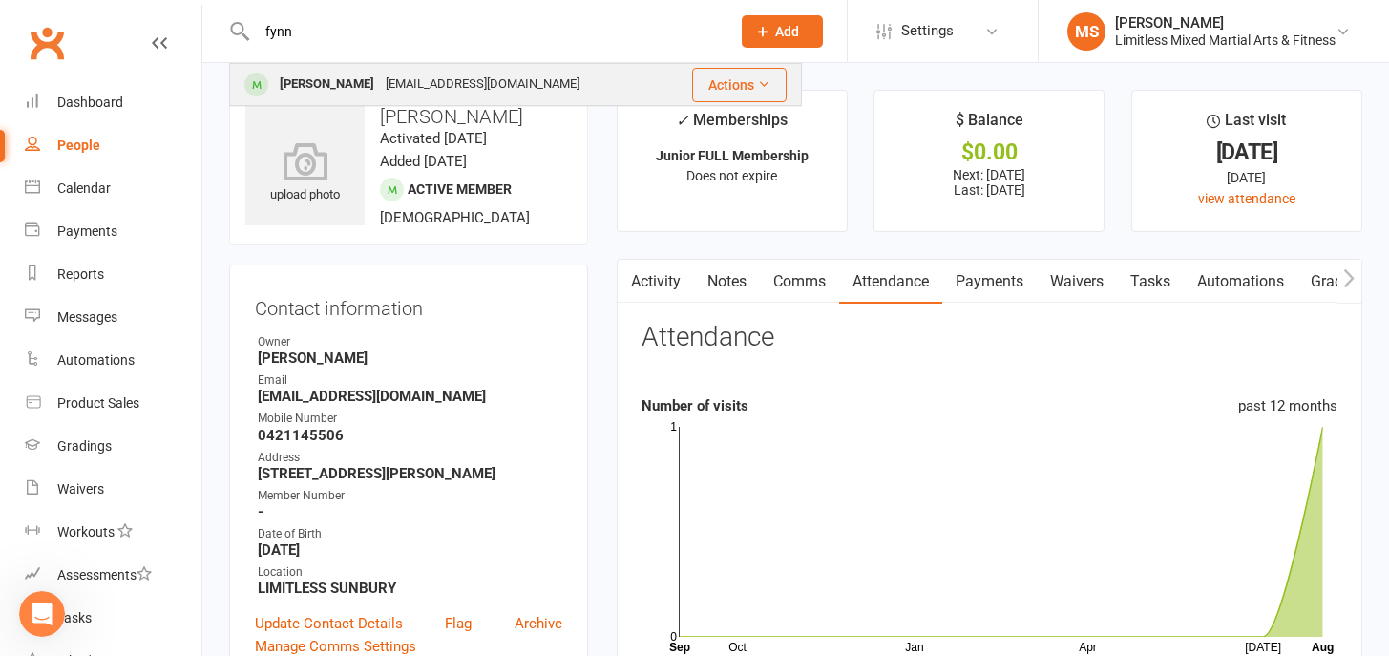
type input "fynn"
click at [320, 76] on div "[PERSON_NAME]" at bounding box center [327, 85] width 106 height 28
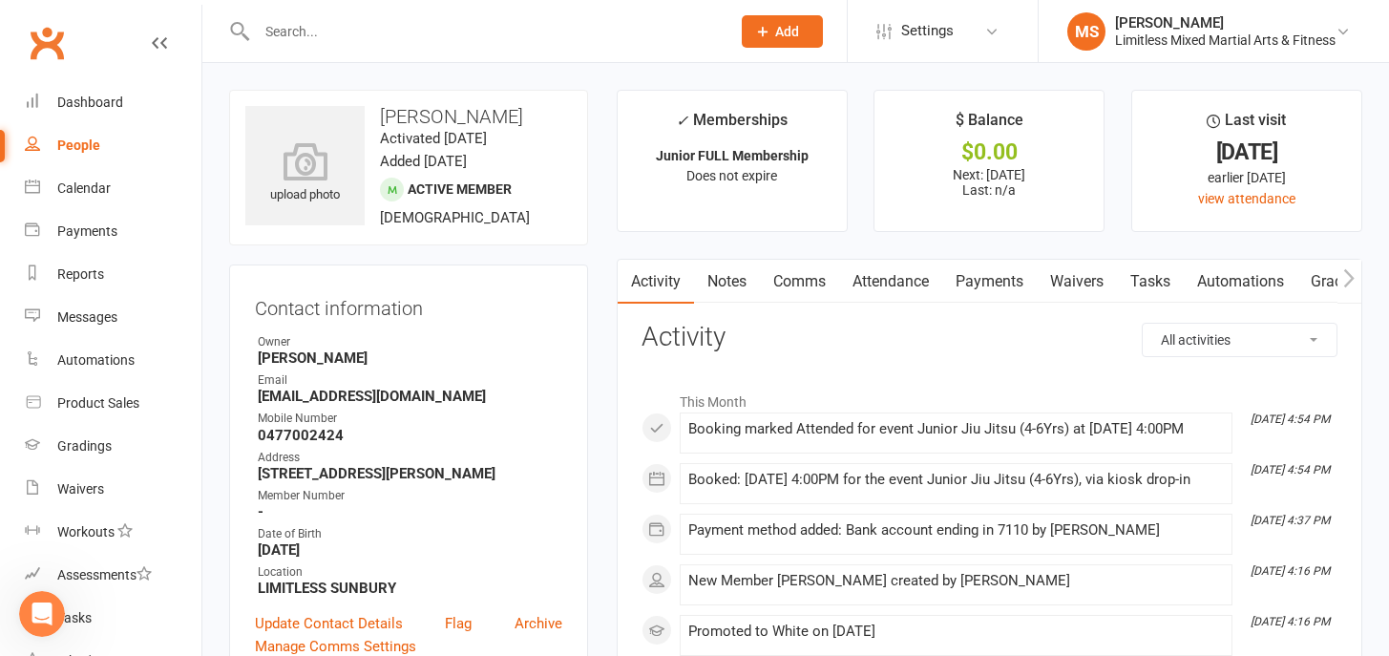
click at [966, 276] on link "Payments" at bounding box center [989, 282] width 94 height 44
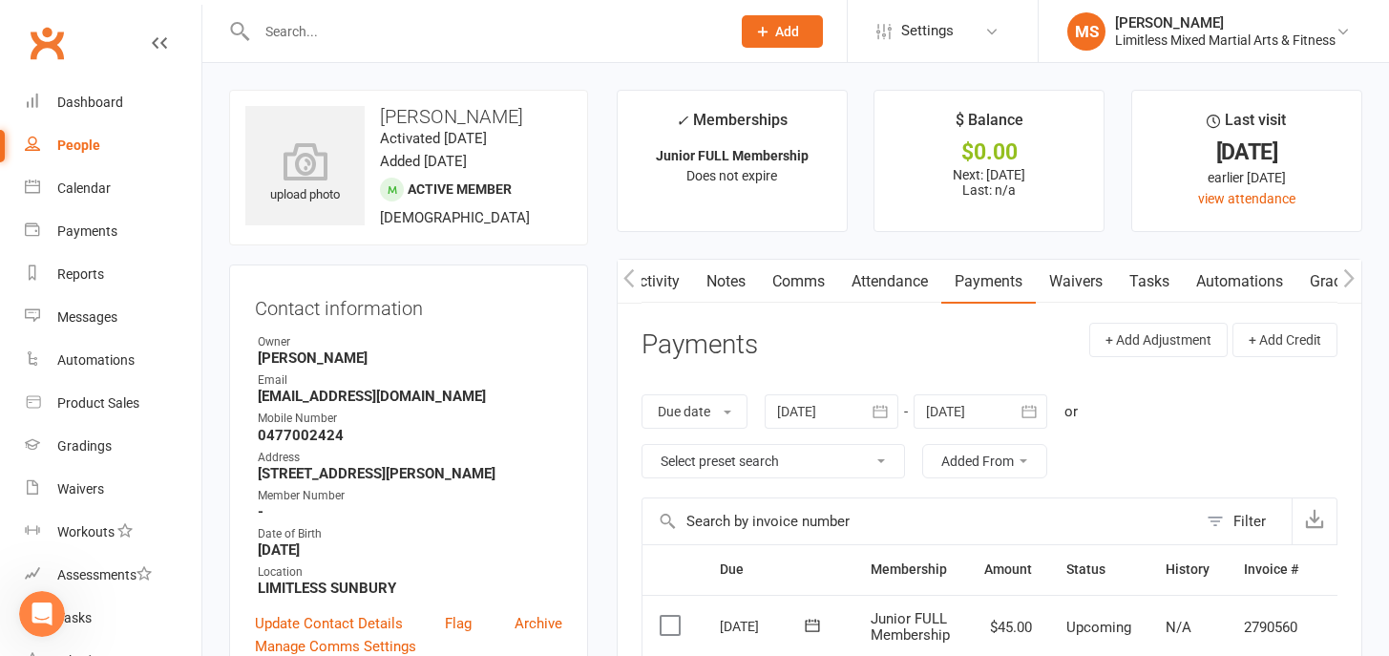
click at [904, 286] on link "Attendance" at bounding box center [889, 282] width 103 height 44
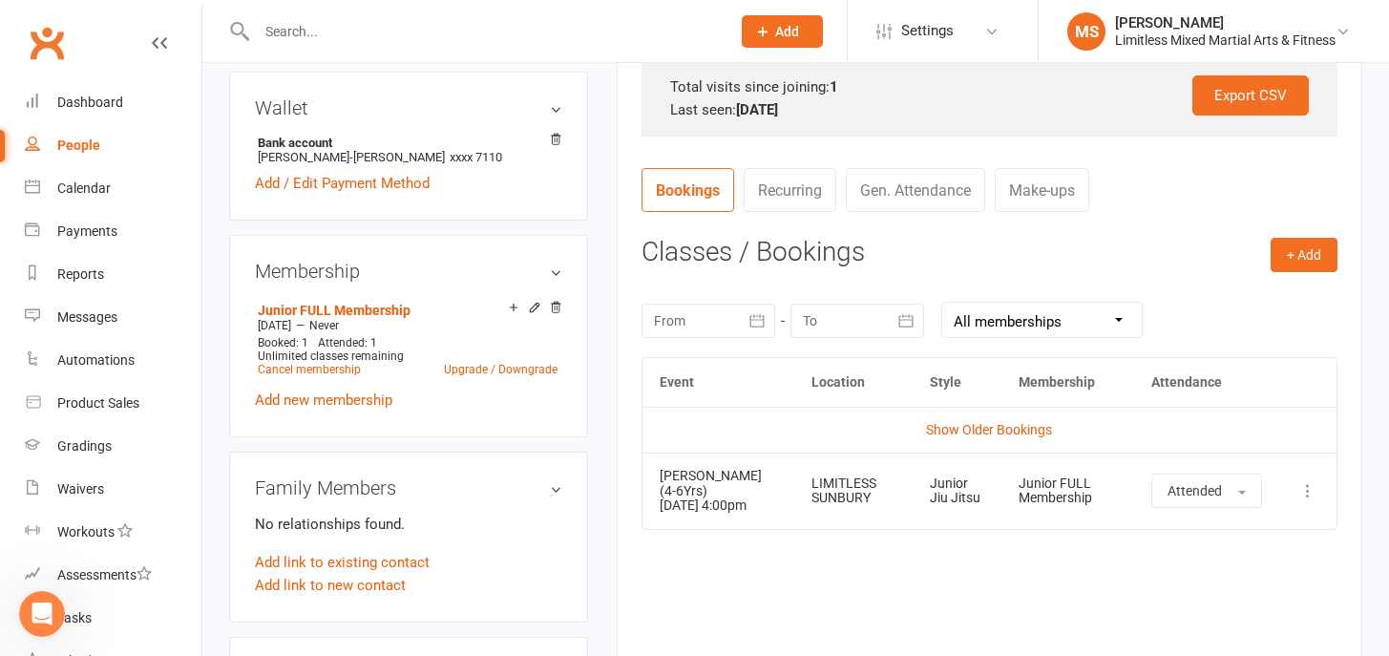
scroll to position [631, 0]
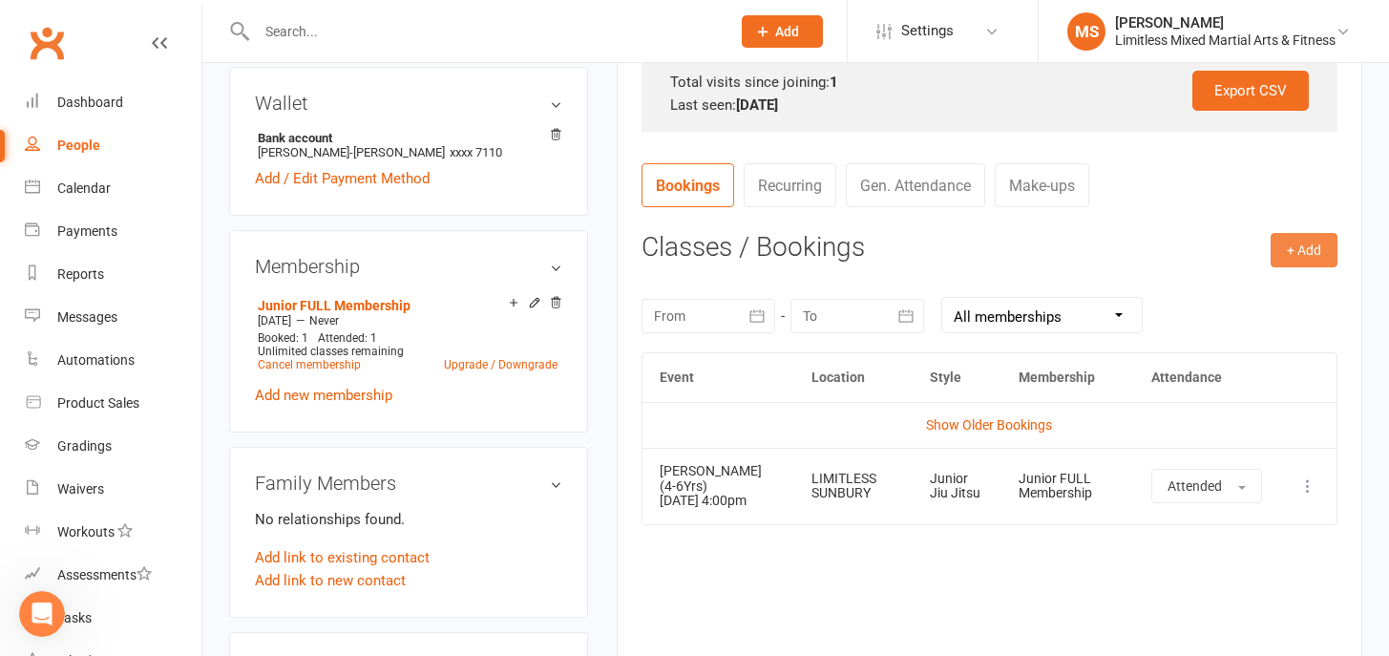
click at [1310, 259] on button "+ Add" at bounding box center [1303, 250] width 67 height 34
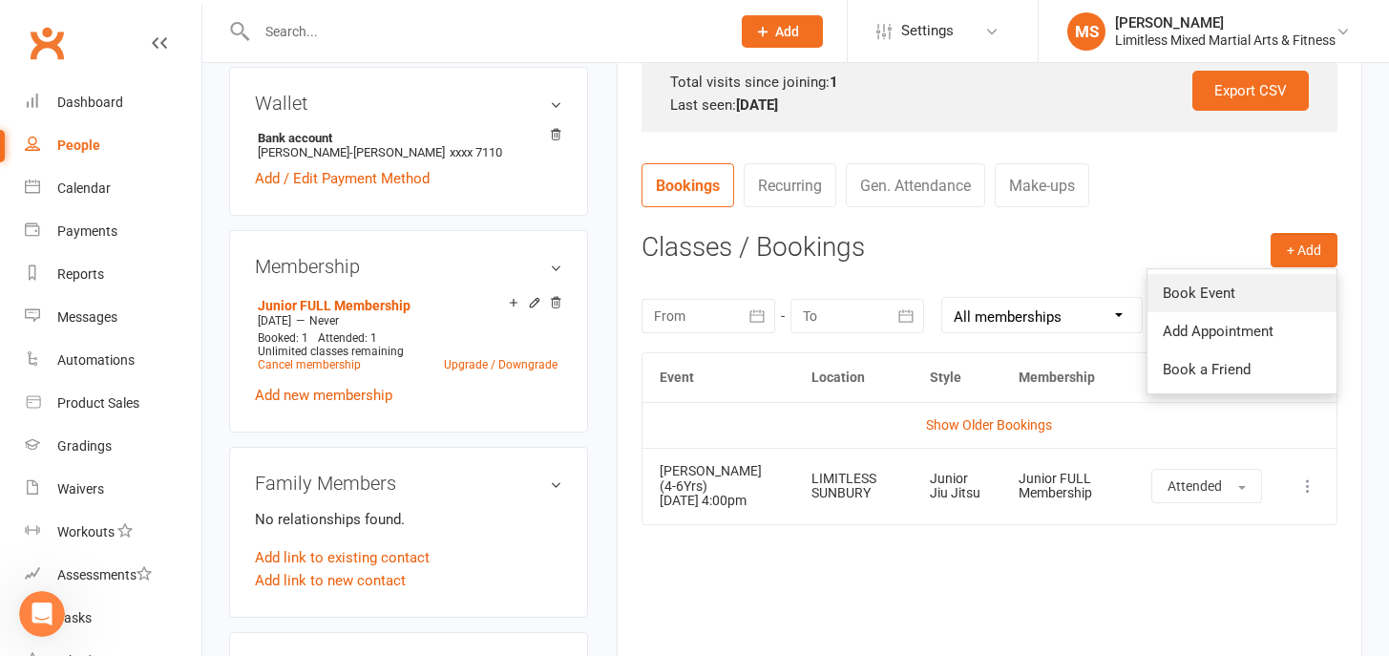
click at [1197, 284] on link "Book Event" at bounding box center [1241, 293] width 189 height 38
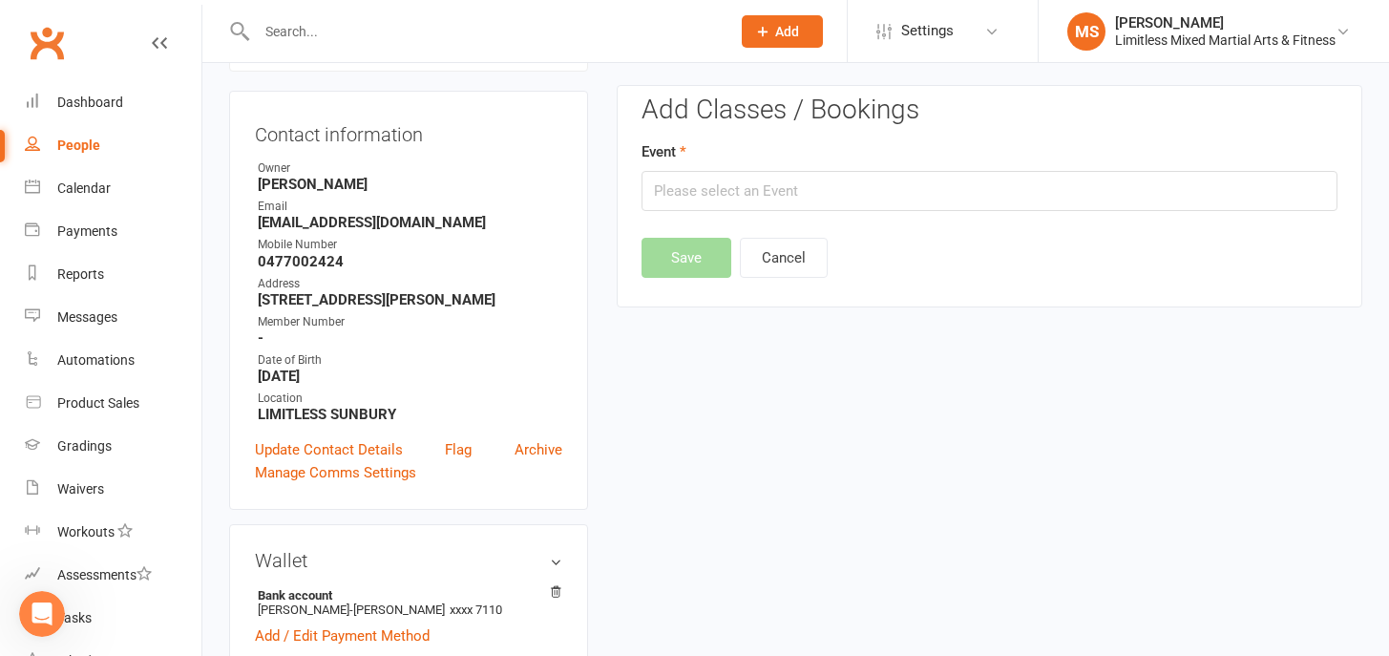
scroll to position [163, 0]
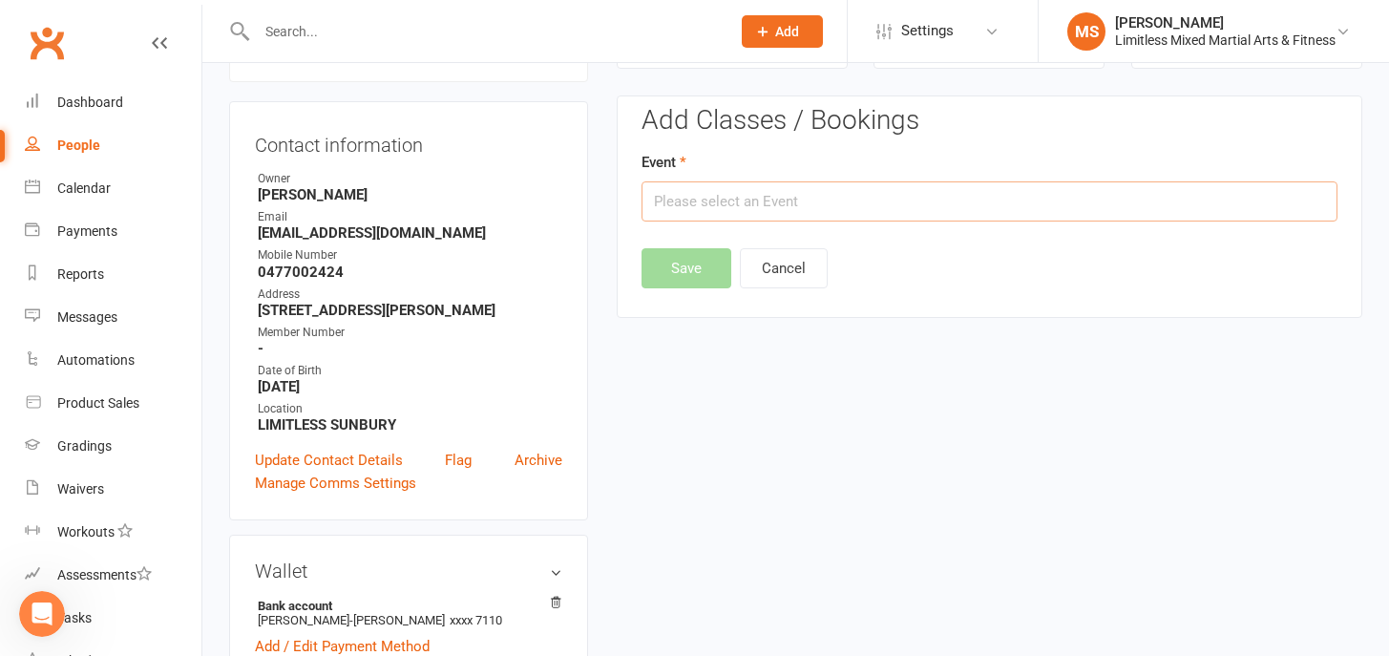
click at [823, 220] on input "text" at bounding box center [989, 201] width 696 height 40
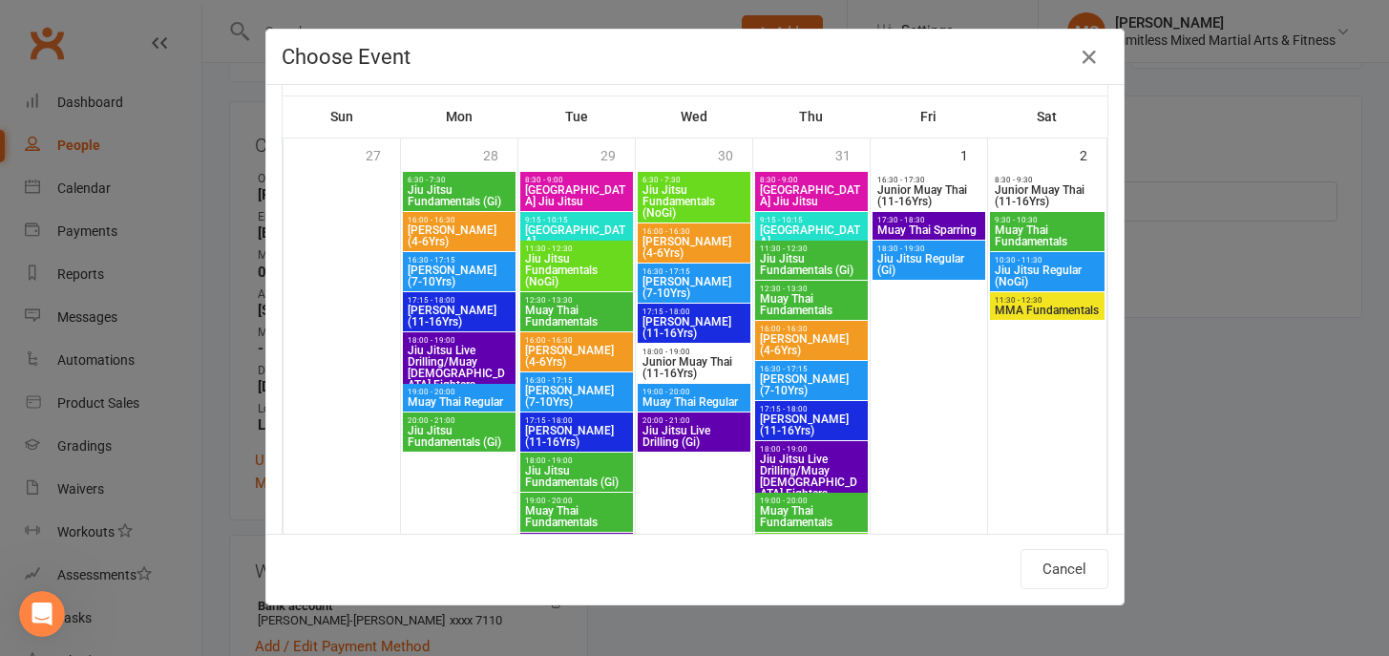
scroll to position [0, 0]
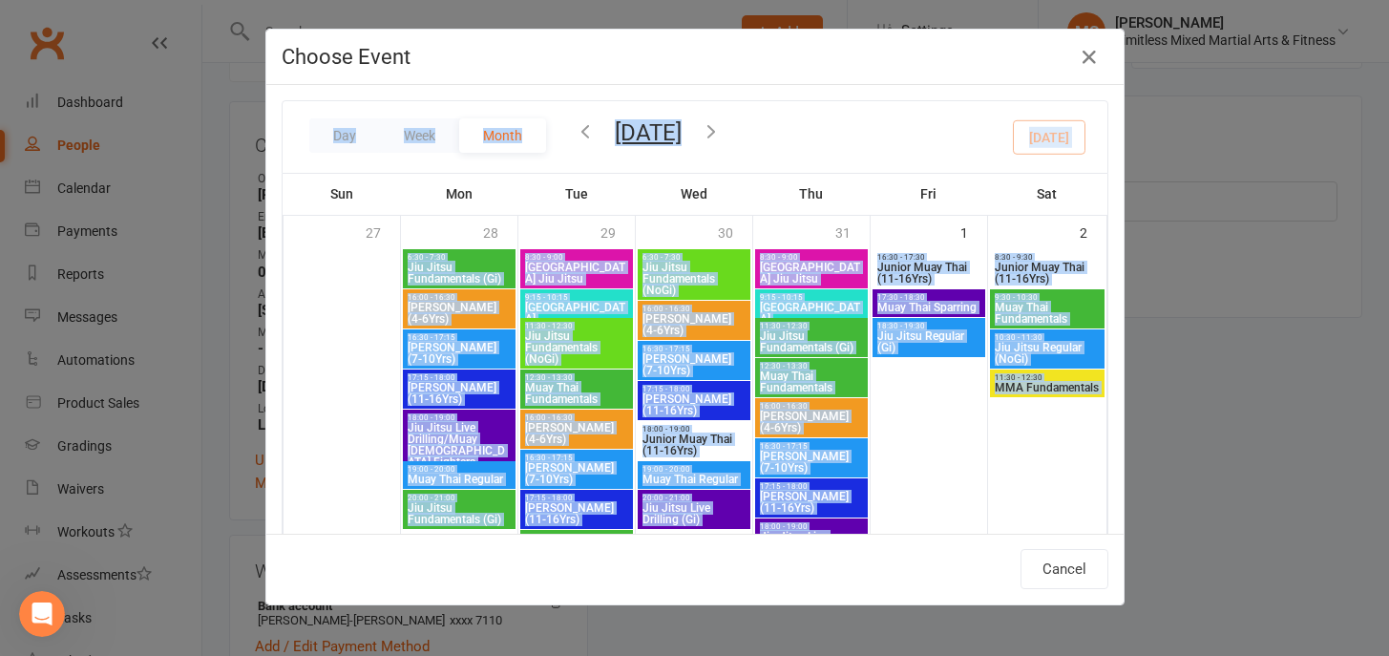
drag, startPoint x: 951, startPoint y: 51, endPoint x: 1245, endPoint y: 193, distance: 327.4
click at [1248, 200] on div "Choose Event Day Week Month [DATE] [DATE] Sun Mon Tue Wed Thu Fri Sat 27 28 29 …" at bounding box center [694, 328] width 1389 height 656
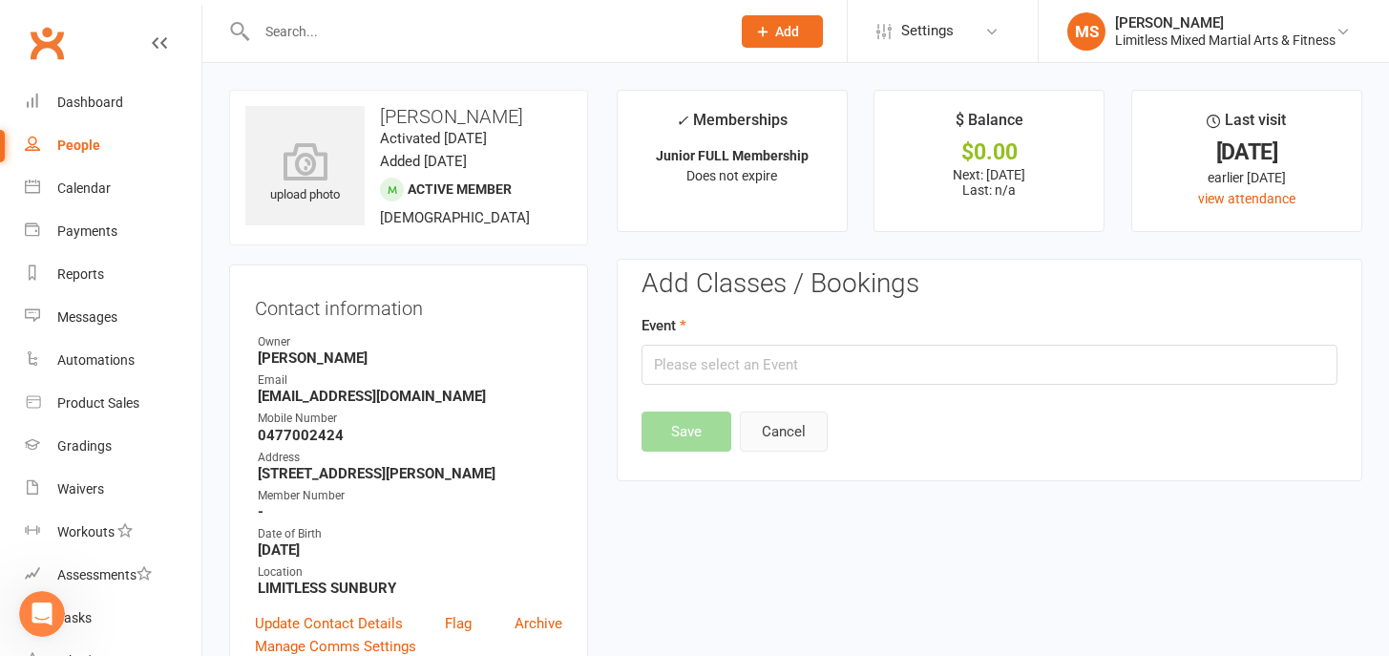
click at [785, 432] on button "Cancel" at bounding box center [784, 431] width 88 height 40
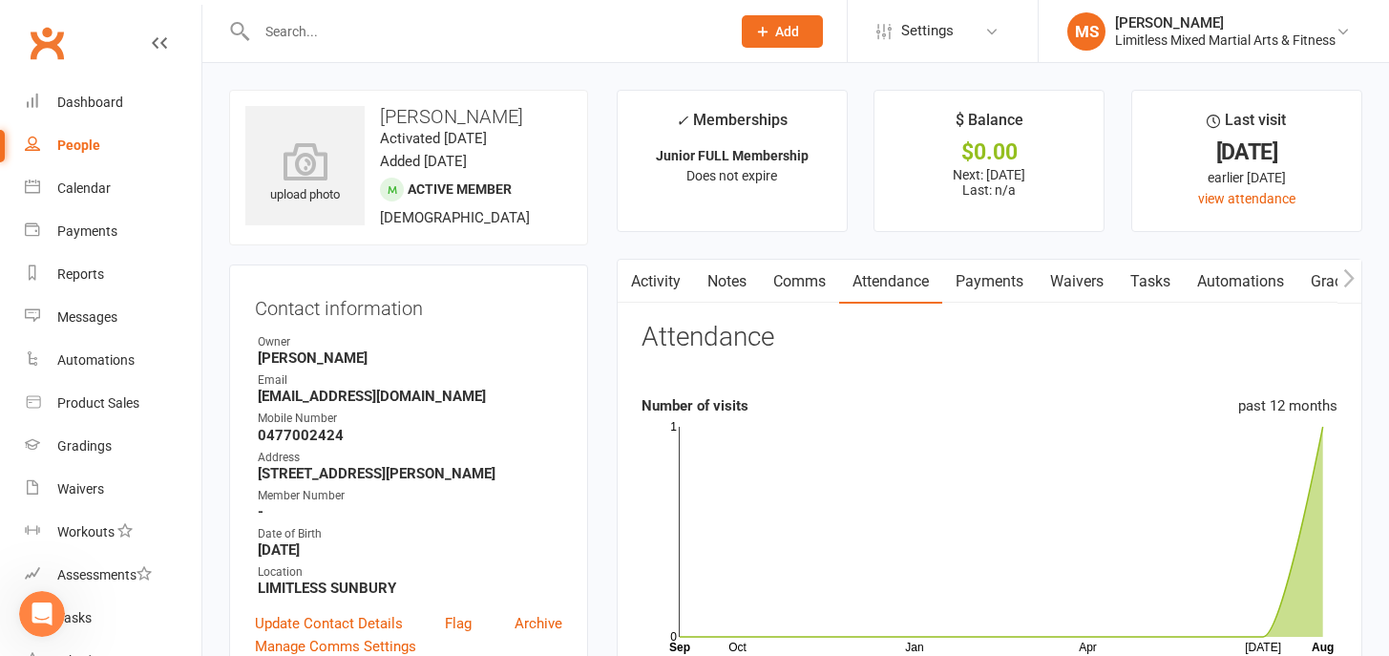
click at [344, 33] on input "text" at bounding box center [484, 31] width 466 height 27
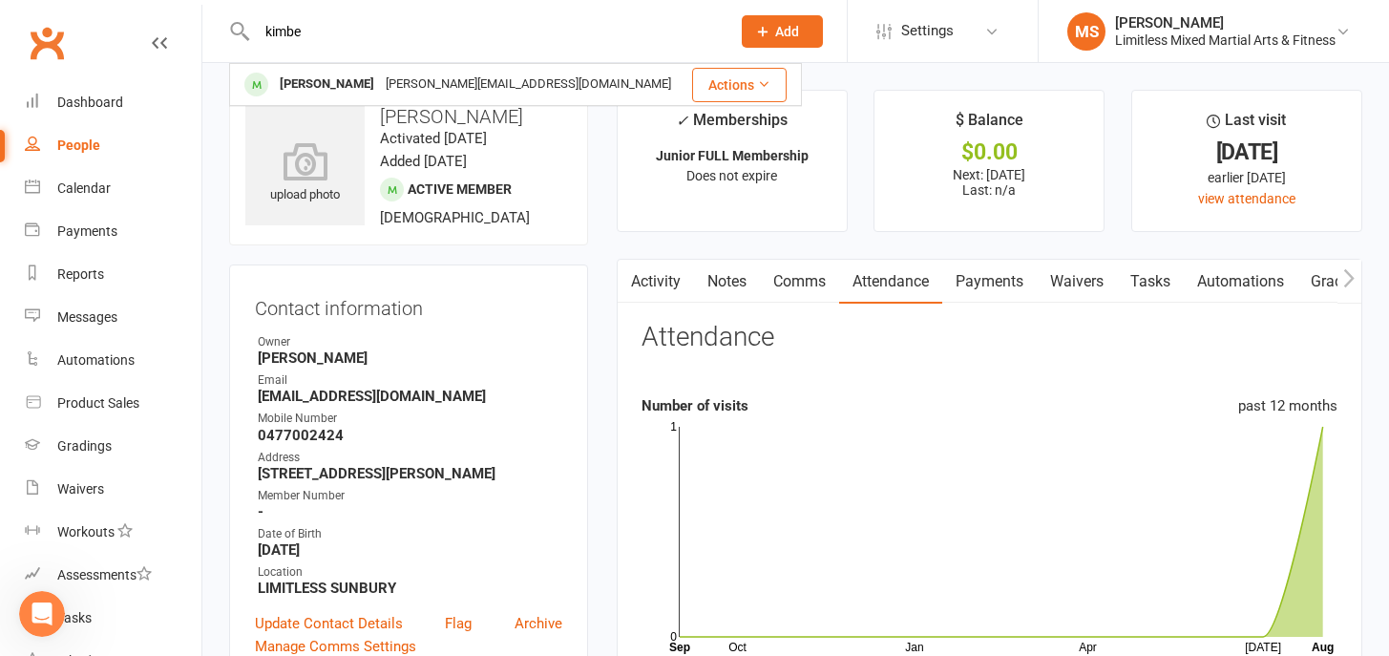
type input "kimbe"
click at [336, 80] on div "[PERSON_NAME]" at bounding box center [327, 85] width 106 height 28
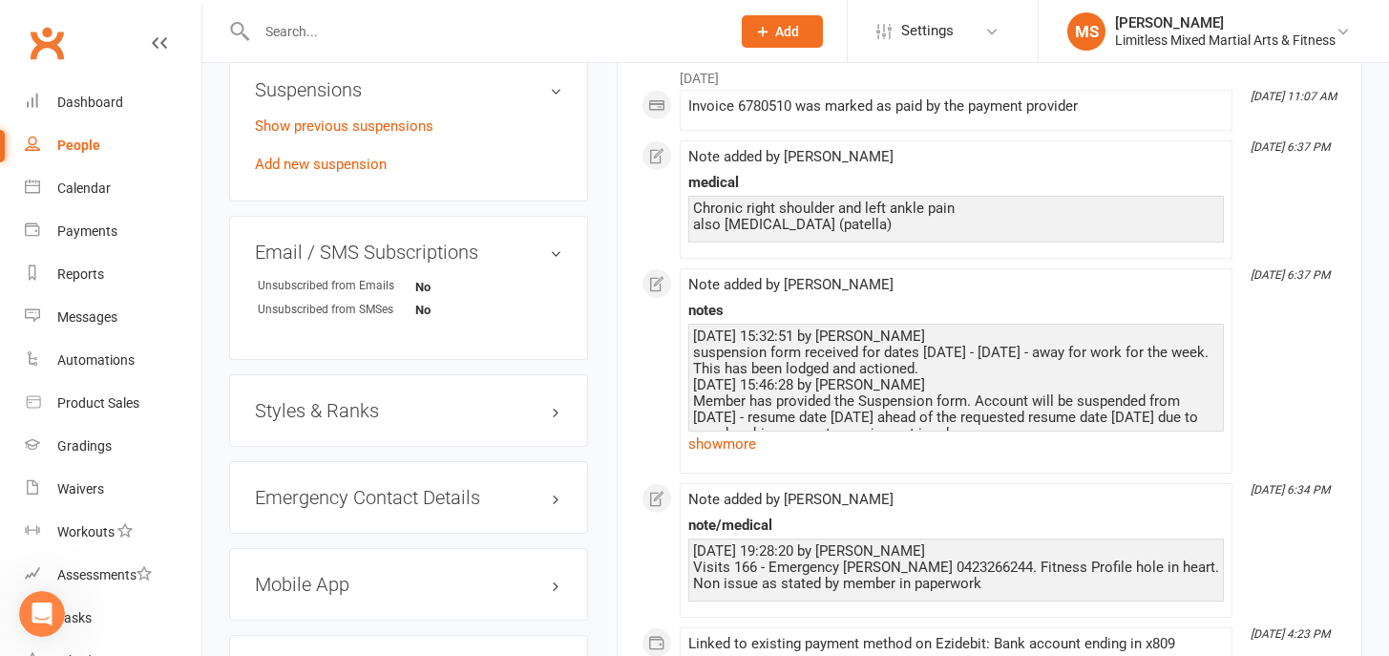
scroll to position [1255, 0]
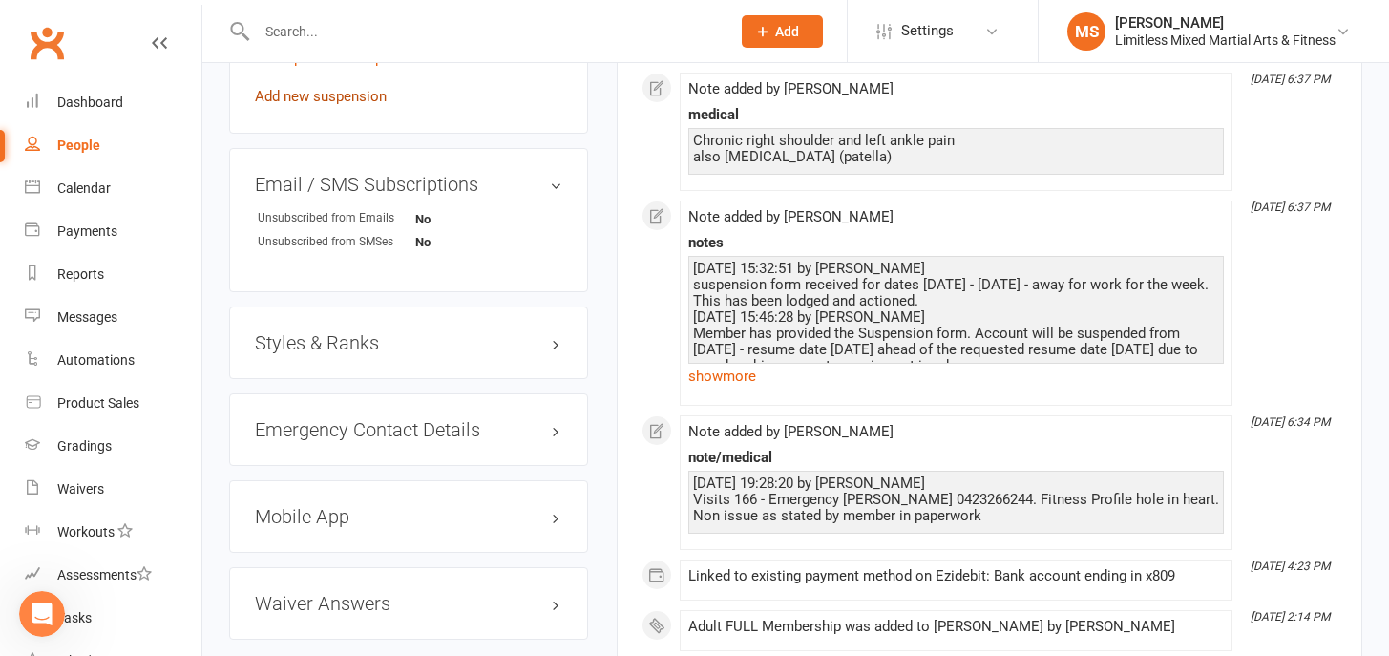
click at [329, 88] on link "Add new suspension" at bounding box center [321, 96] width 132 height 17
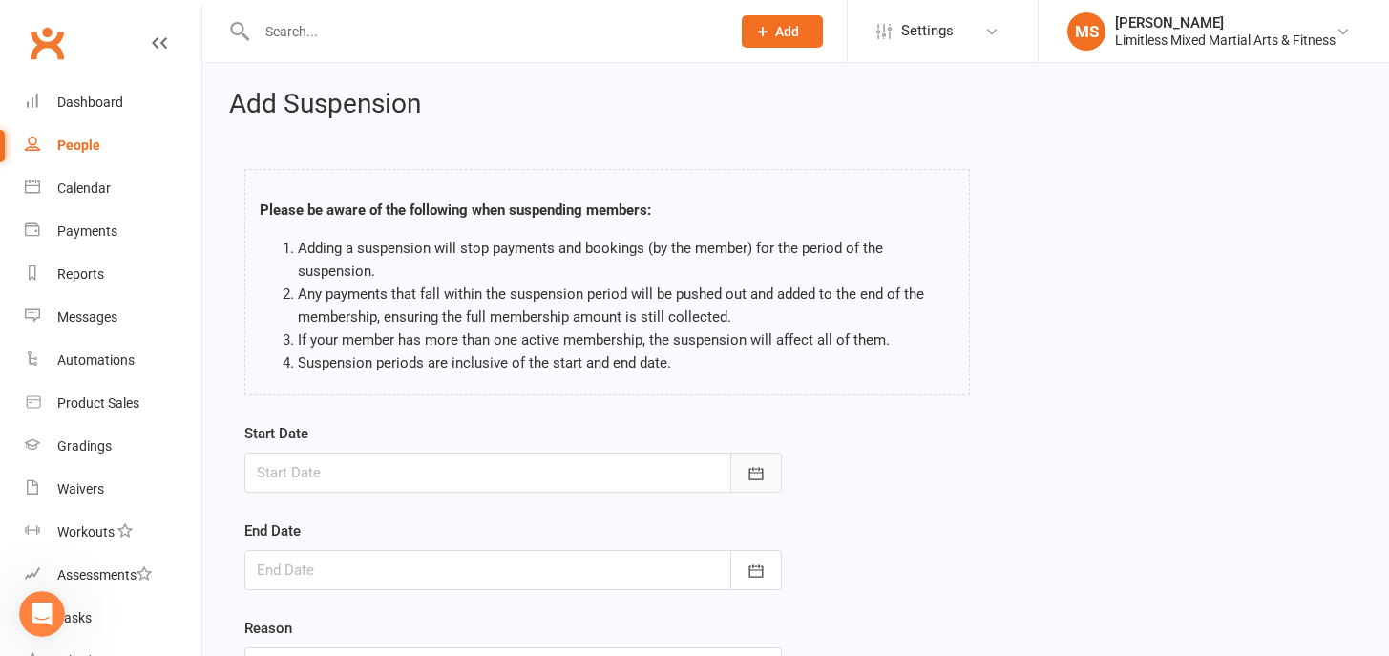
click at [762, 468] on icon "button" at bounding box center [755, 473] width 19 height 19
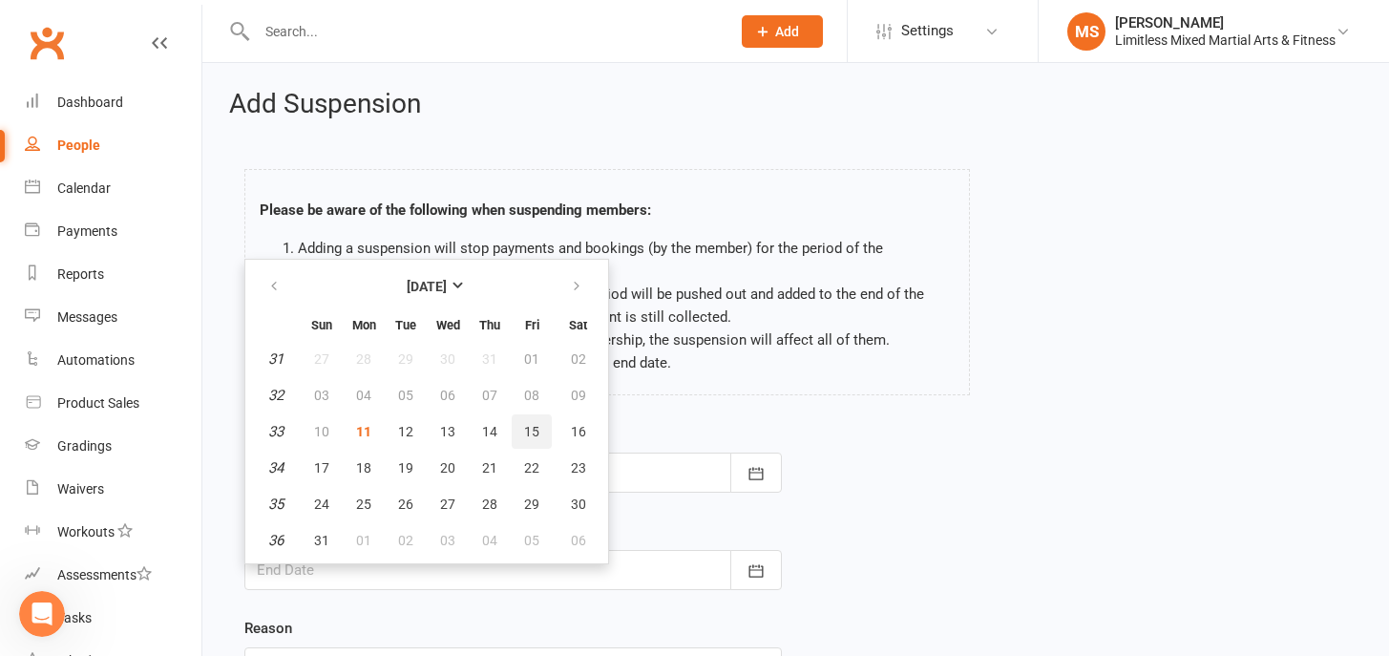
click at [527, 421] on button "15" at bounding box center [532, 431] width 40 height 34
type input "[DATE]"
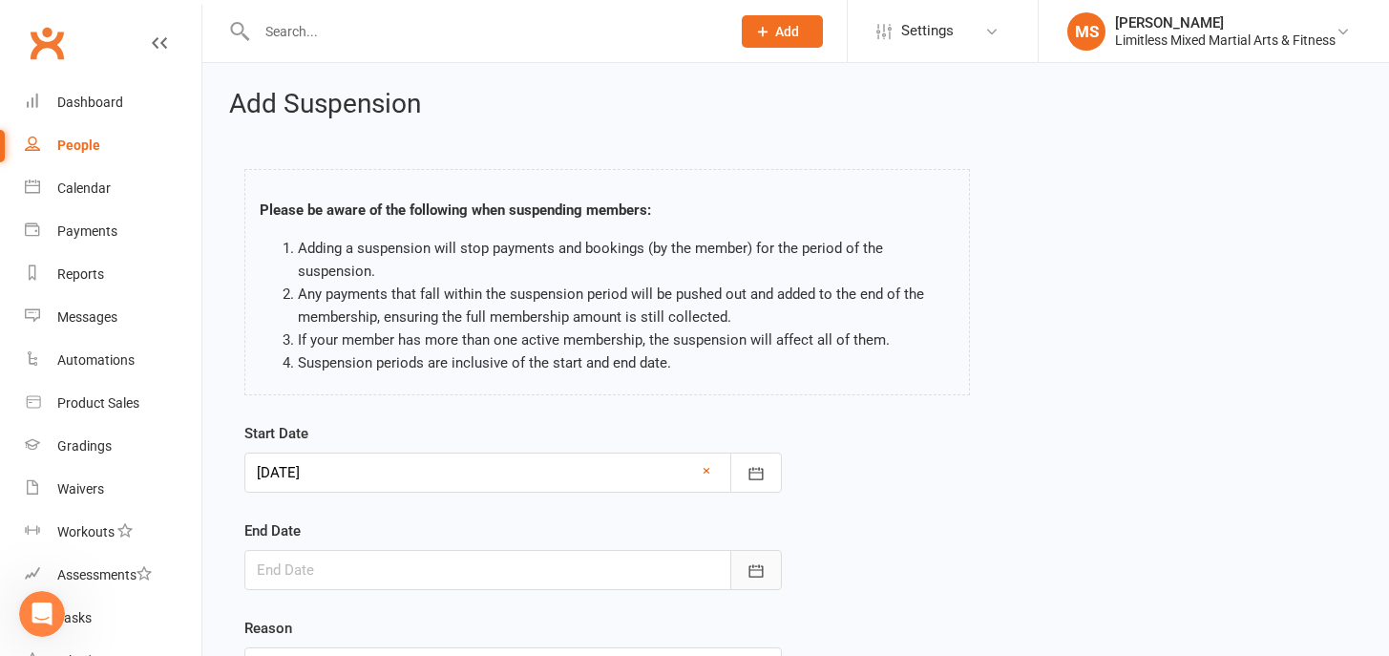
click at [765, 567] on button "button" at bounding box center [756, 570] width 52 height 40
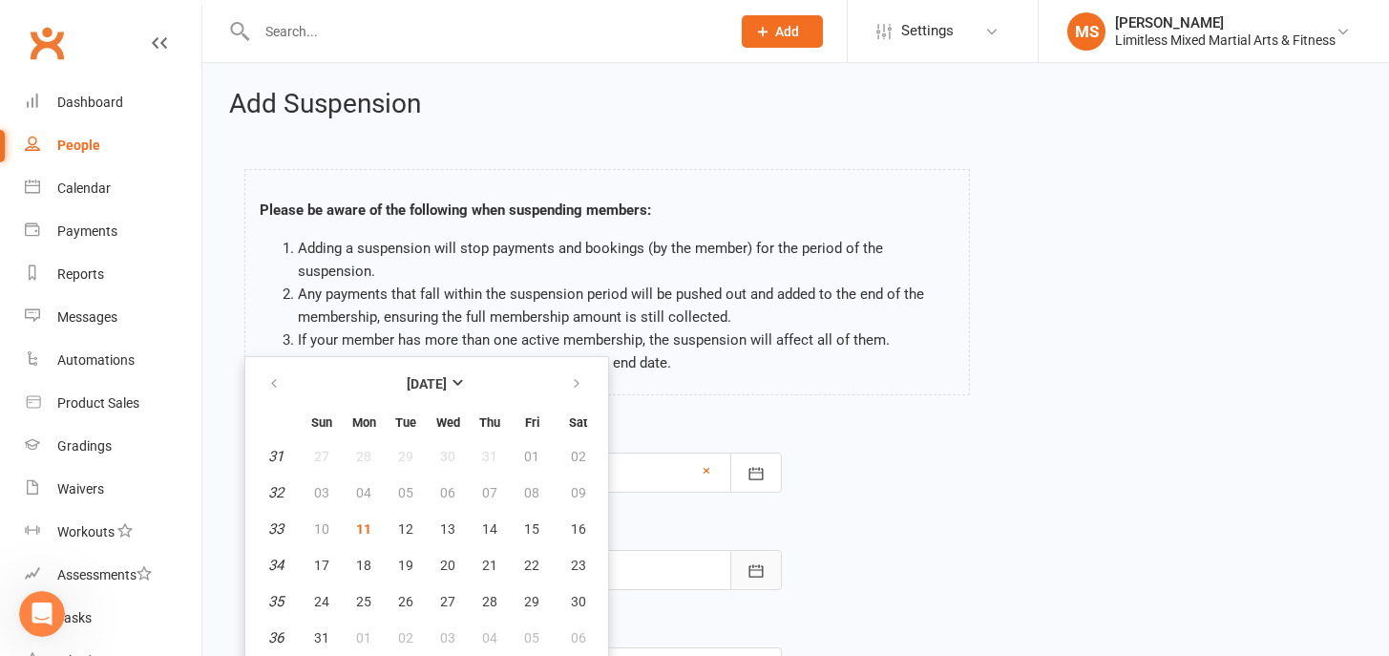
scroll to position [1, 0]
click at [577, 386] on icon "button" at bounding box center [576, 382] width 13 height 15
click at [533, 492] on span "12" at bounding box center [531, 491] width 15 height 15
type input "[DATE]"
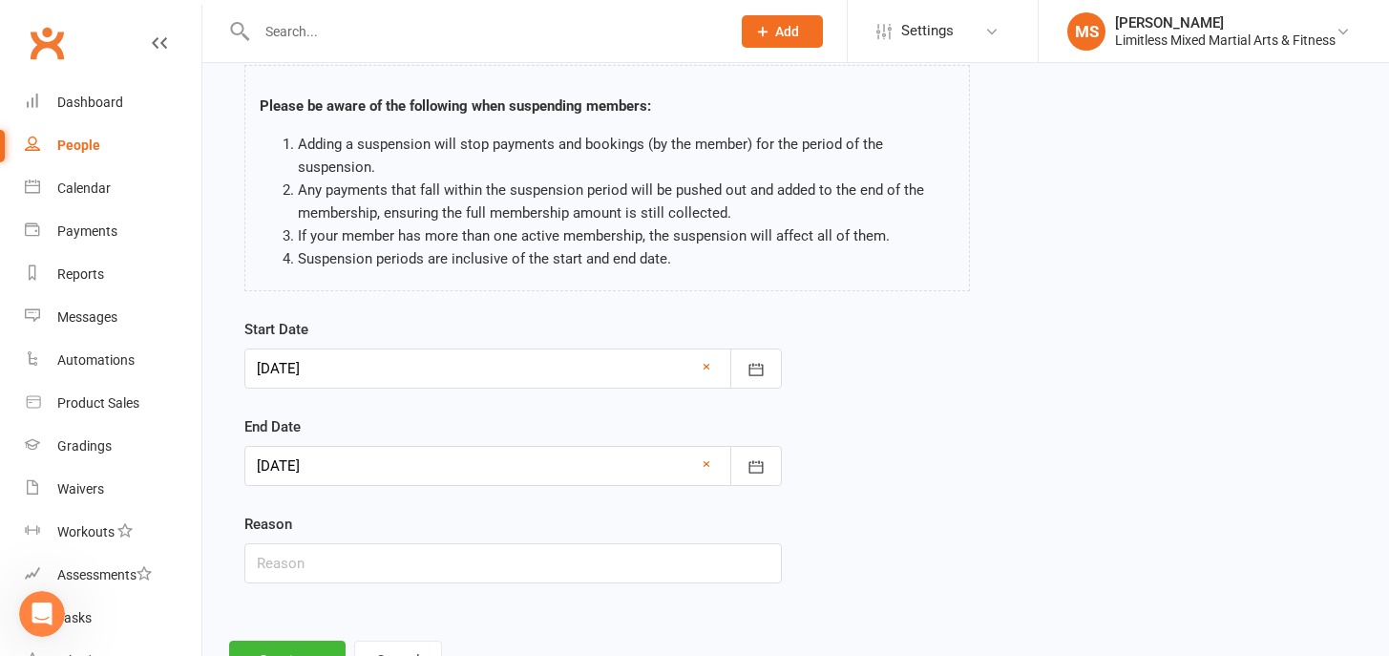
scroll to position [178, 0]
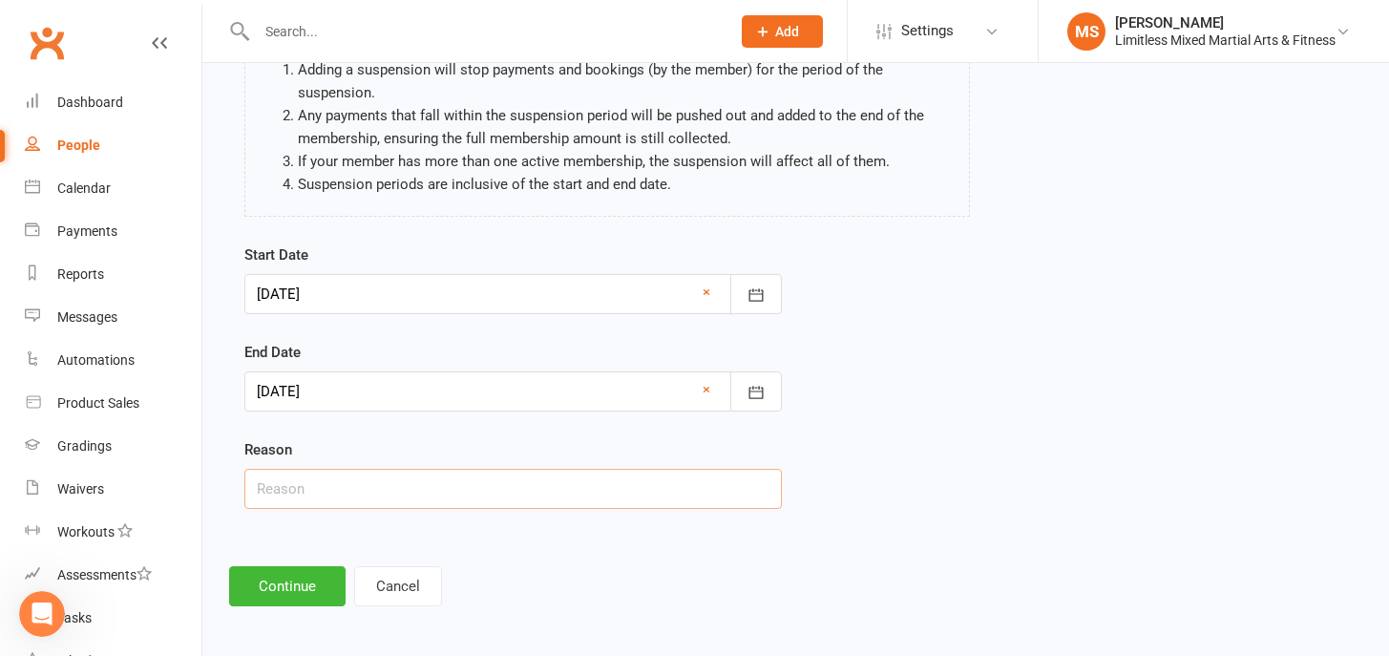
click at [340, 497] on input "text" at bounding box center [512, 489] width 537 height 40
type input "Holiday"
click at [861, 481] on div "Start Date [DATE] [DATE] Sun Mon Tue Wed Thu Fri Sat 31 27 28 29 30 31 01 02 32…" at bounding box center [795, 389] width 1131 height 292
click at [291, 594] on button "Continue" at bounding box center [287, 586] width 116 height 40
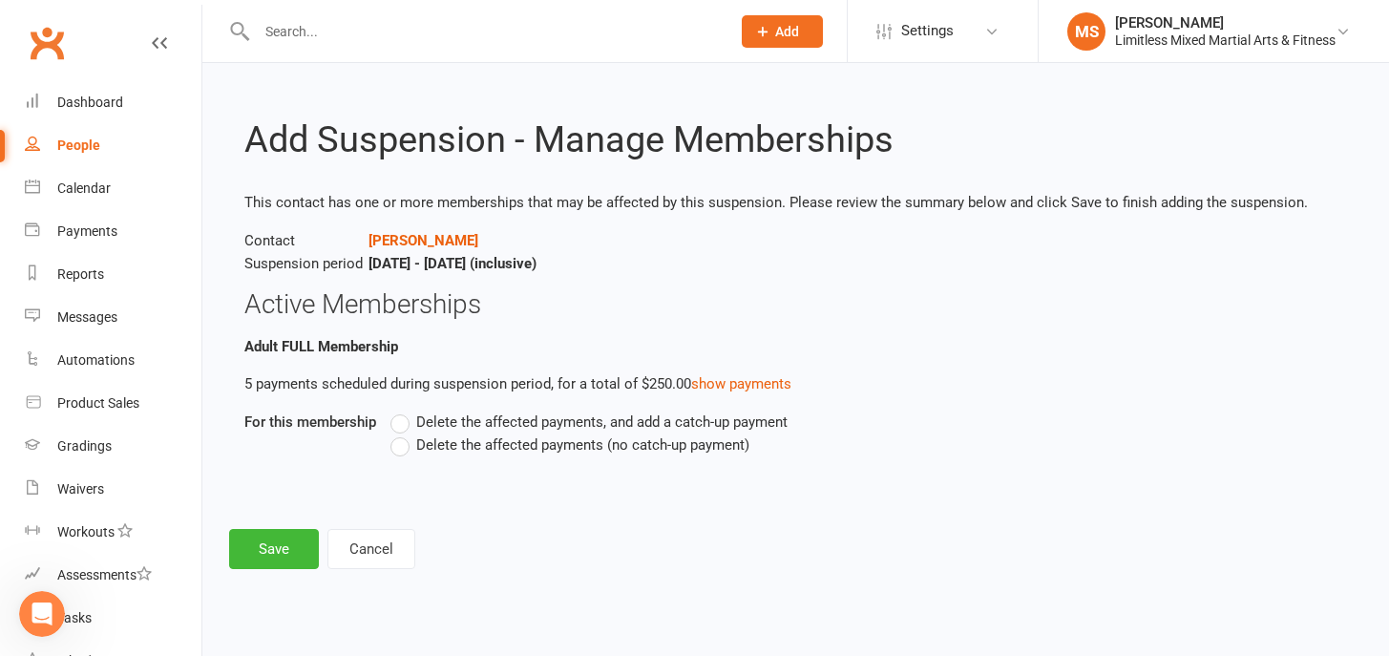
scroll to position [0, 0]
click at [402, 451] on label "Delete the affected payments (no catch-up payment)" at bounding box center [569, 444] width 359 height 23
click at [402, 433] on input "Delete the affected payments (no catch-up payment)" at bounding box center [396, 433] width 12 height 0
click at [291, 543] on button "Save" at bounding box center [274, 549] width 90 height 40
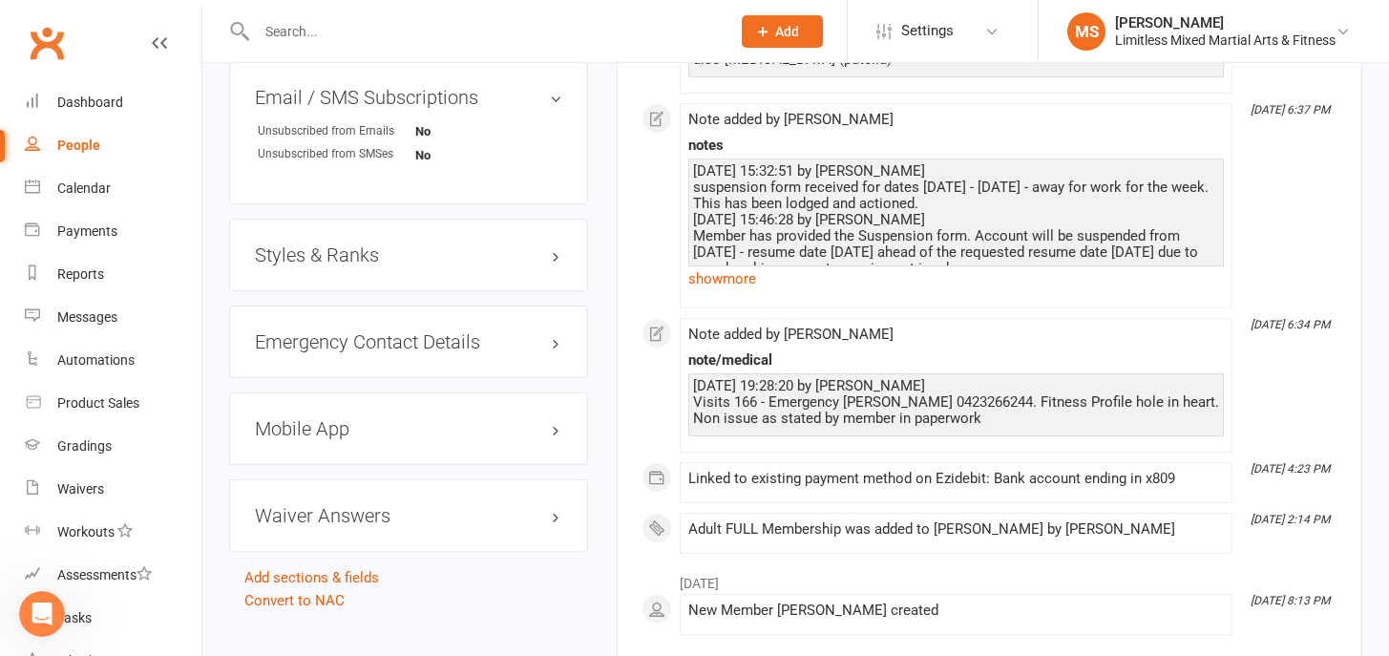
scroll to position [1414, 0]
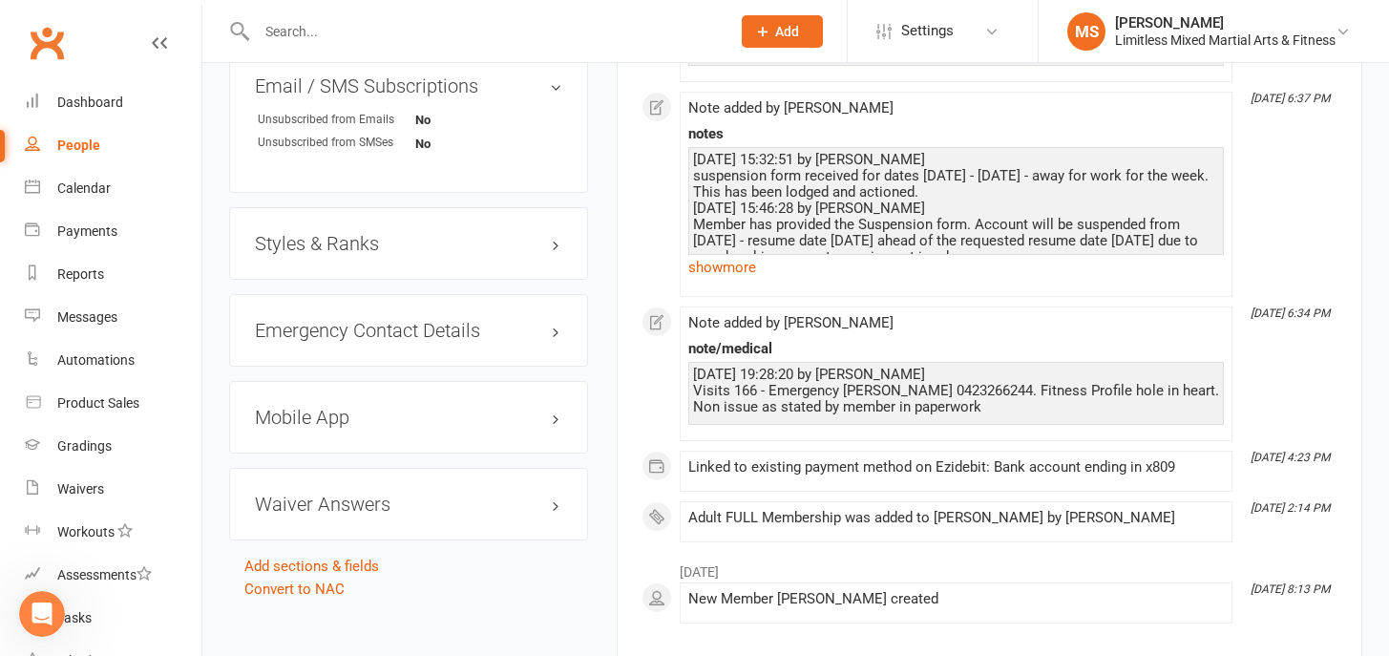
click at [429, 407] on h3 "Mobile App" at bounding box center [408, 417] width 307 height 21
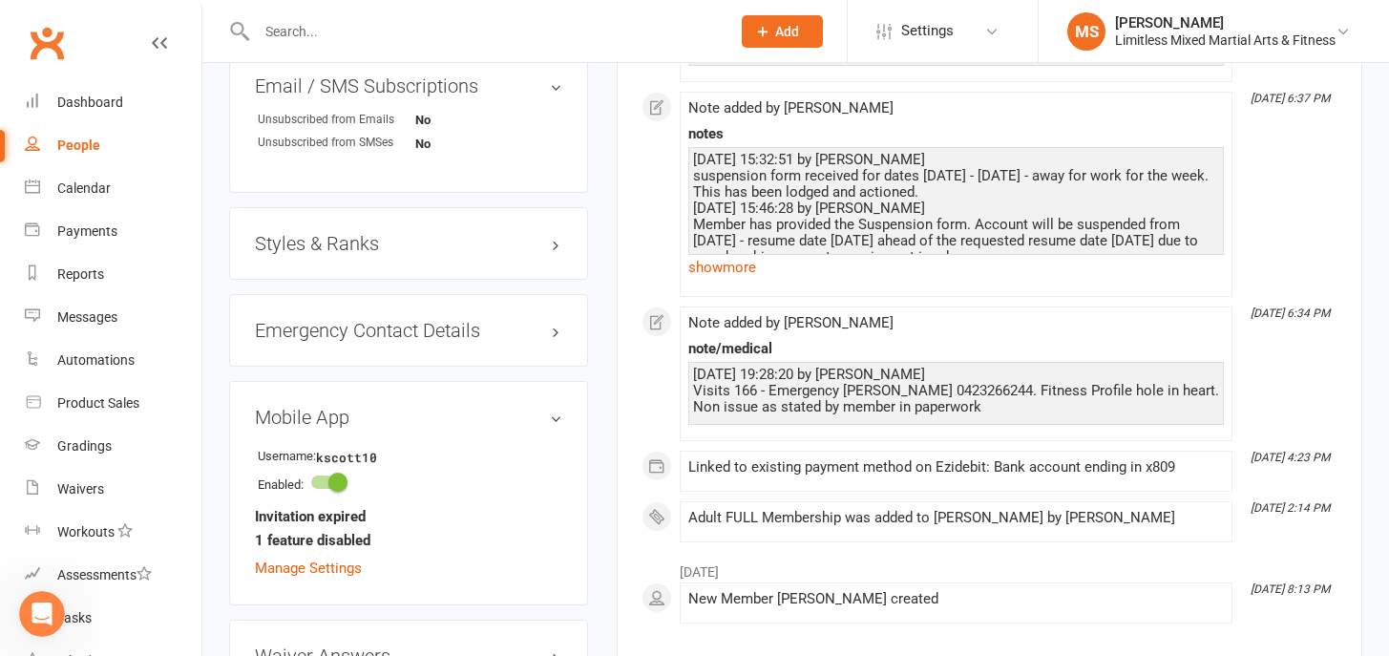
click at [67, 136] on link "People" at bounding box center [113, 145] width 177 height 43
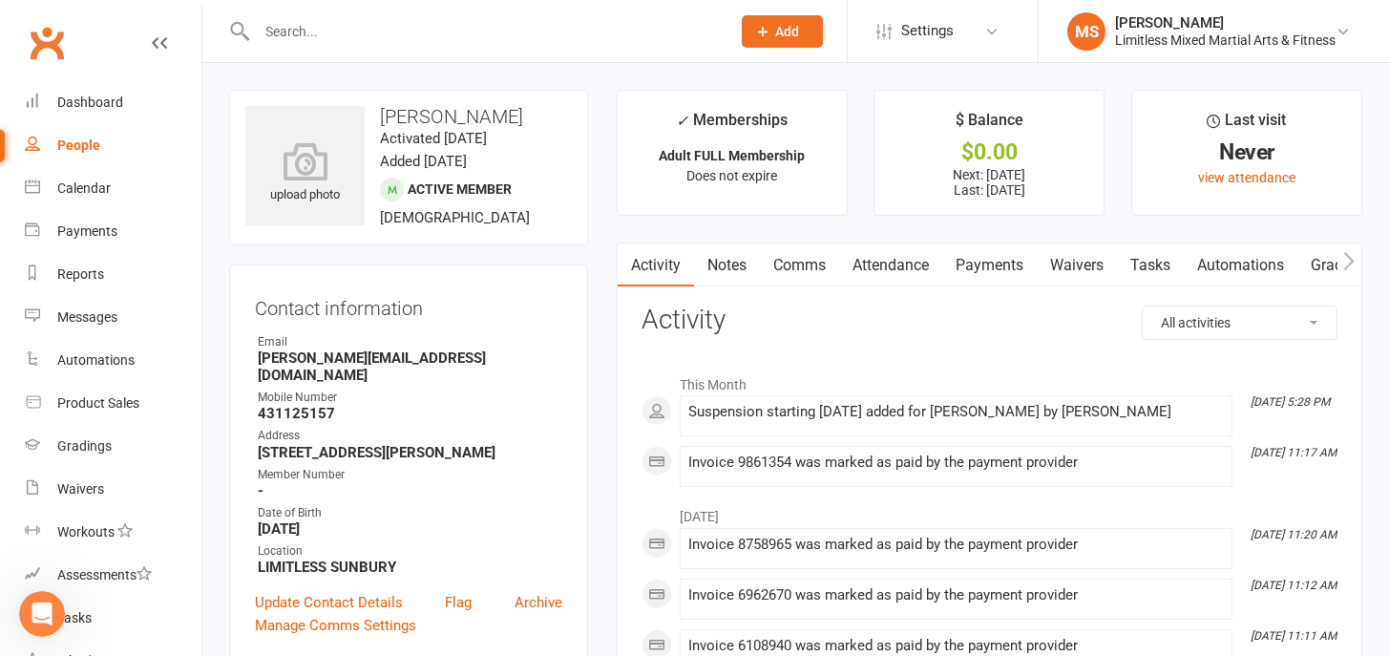
select select "100"
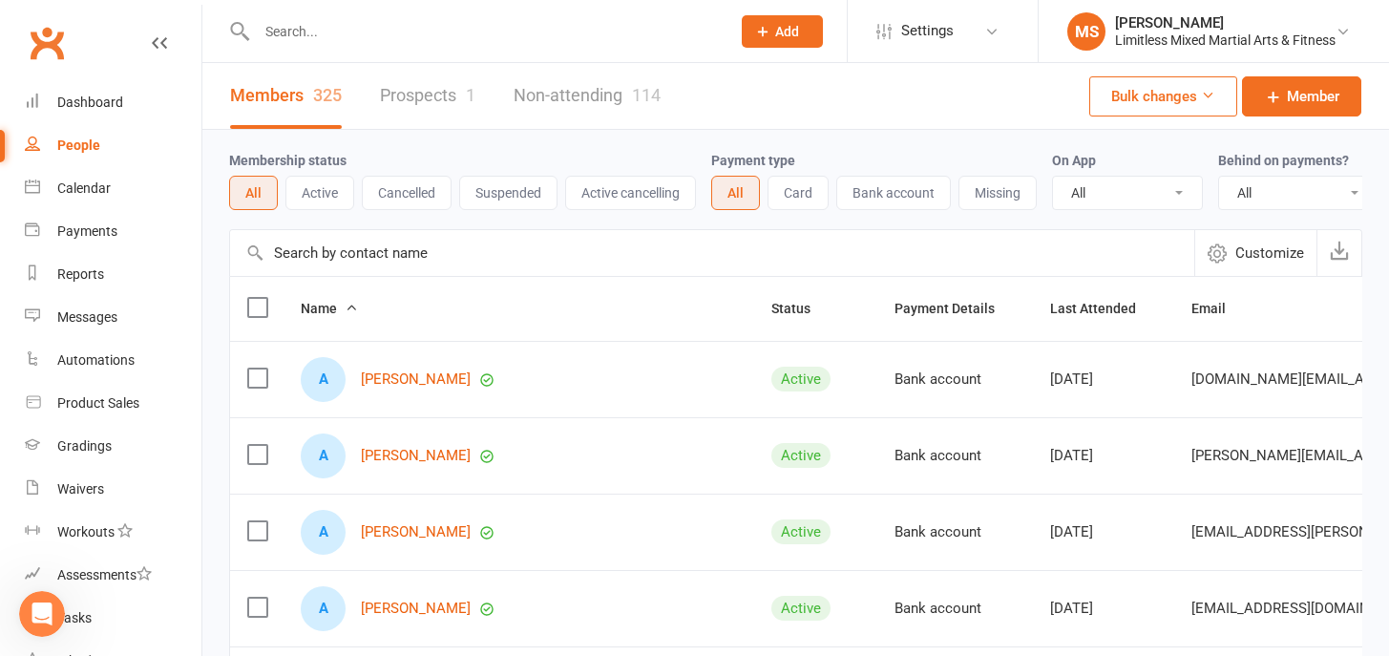
click at [82, 146] on div "People" at bounding box center [78, 144] width 43 height 15
click at [774, 40] on button "Add" at bounding box center [782, 31] width 81 height 32
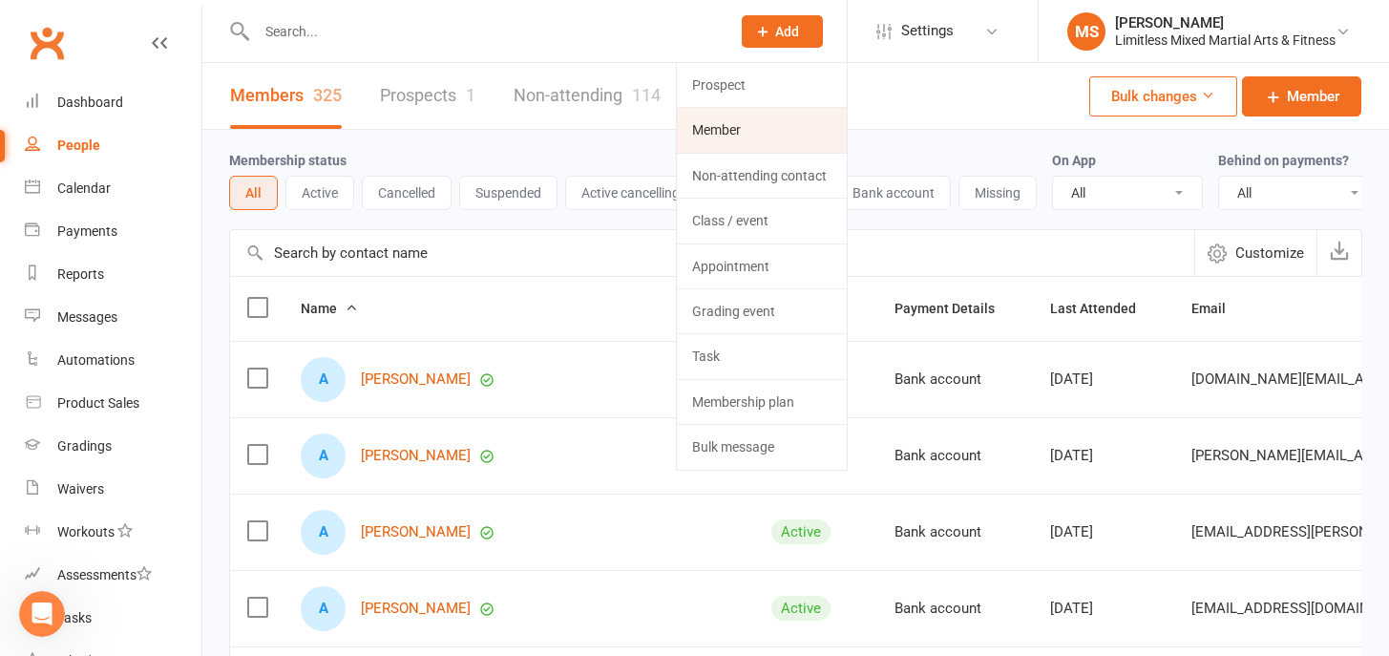
click at [741, 131] on link "Member" at bounding box center [762, 130] width 170 height 44
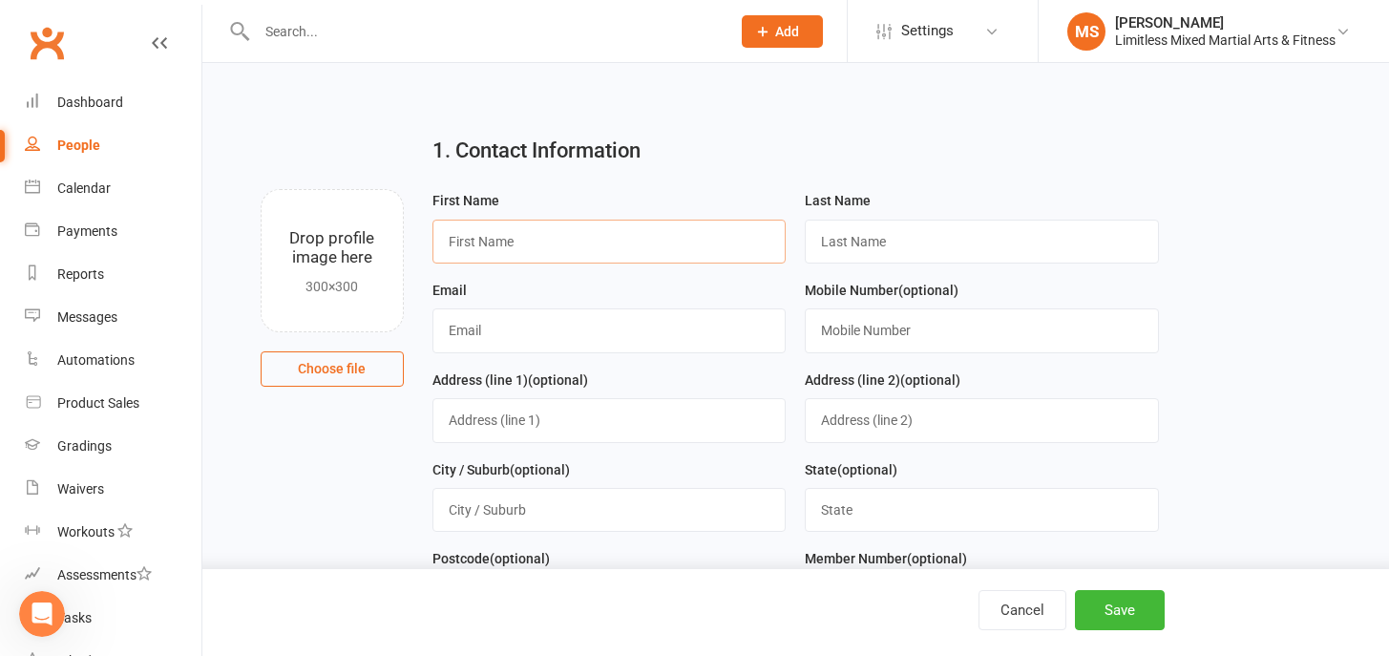
click at [521, 224] on input "text" at bounding box center [609, 242] width 354 height 44
type input "[PERSON_NAME]"
type input "[EMAIL_ADDRESS][DOMAIN_NAME]"
type input "0499635296"
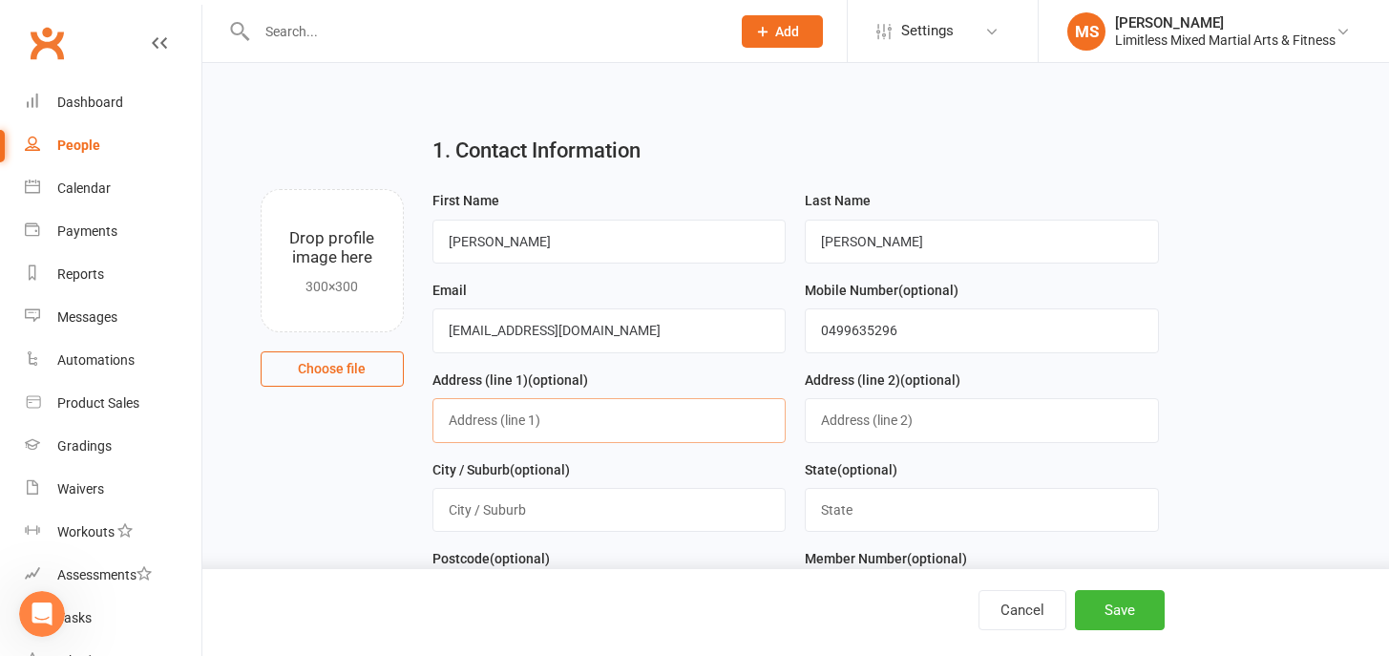
click at [492, 420] on input "text" at bounding box center [609, 420] width 354 height 44
type input "[STREET_ADDRESS]"
click at [497, 514] on input "text" at bounding box center [609, 510] width 354 height 44
type input "S"
click at [544, 509] on input "text" at bounding box center [609, 510] width 354 height 44
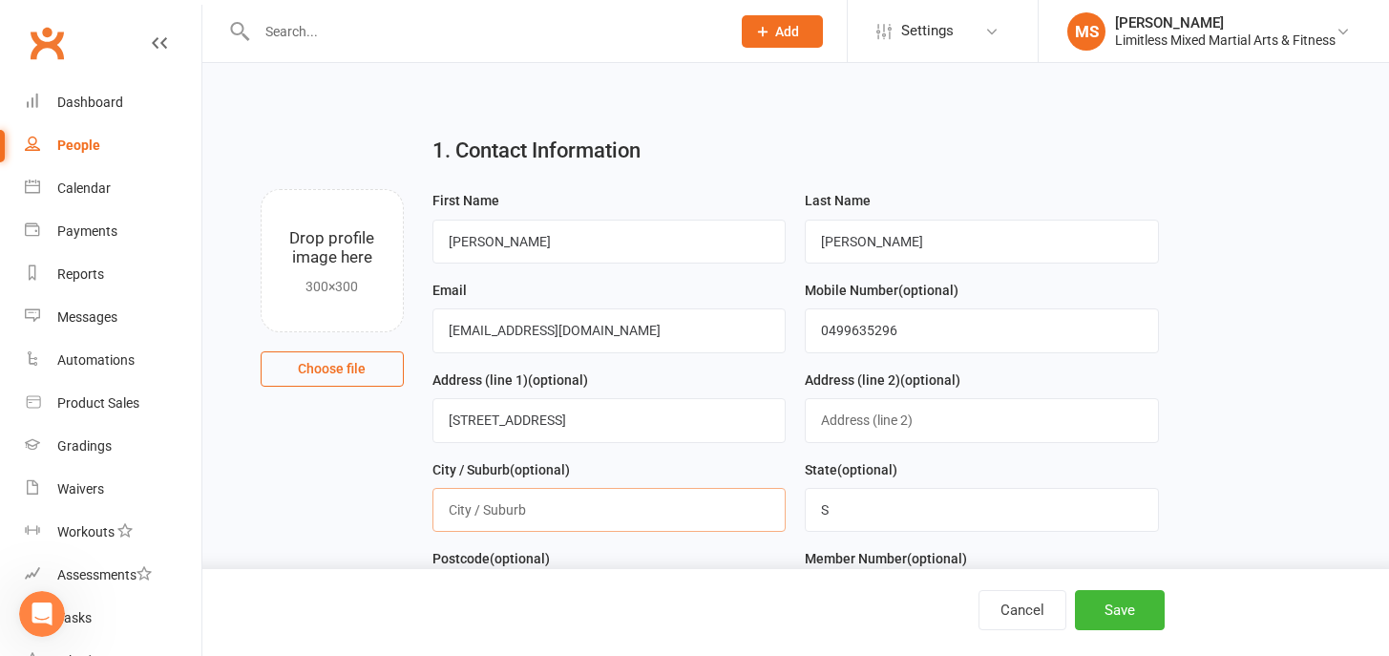
type input "SUNBURY"
click at [861, 516] on input "S" at bounding box center [982, 510] width 354 height 44
type input "VIC"
click at [773, 446] on div "Address (line 1) (optional) [STREET_ADDRESS]" at bounding box center [609, 413] width 373 height 90
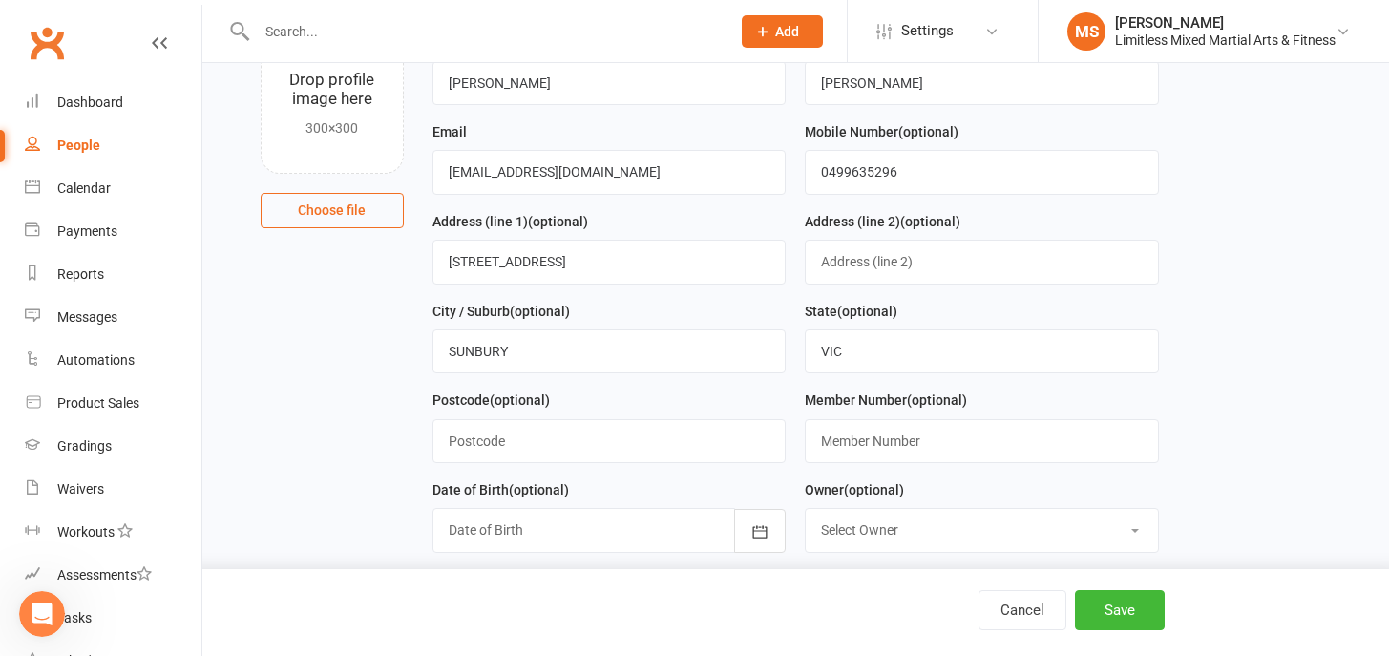
scroll to position [183, 0]
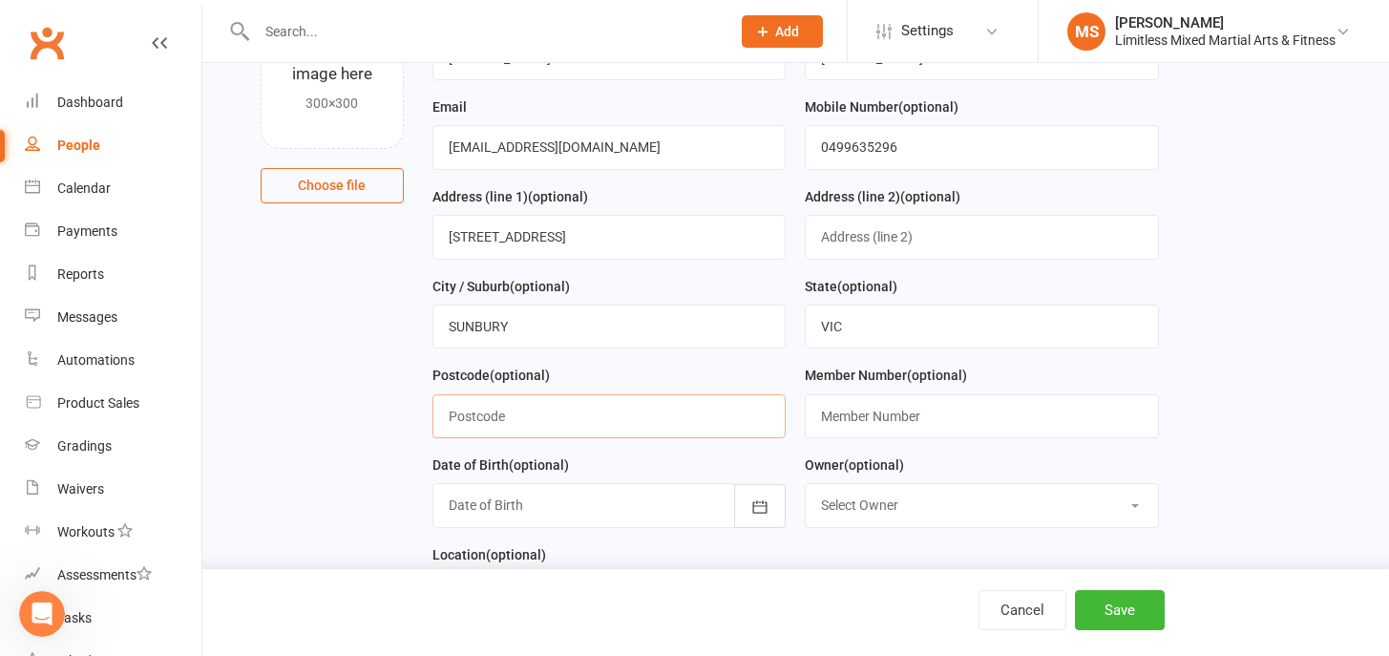
click at [664, 428] on input "text" at bounding box center [609, 416] width 354 height 44
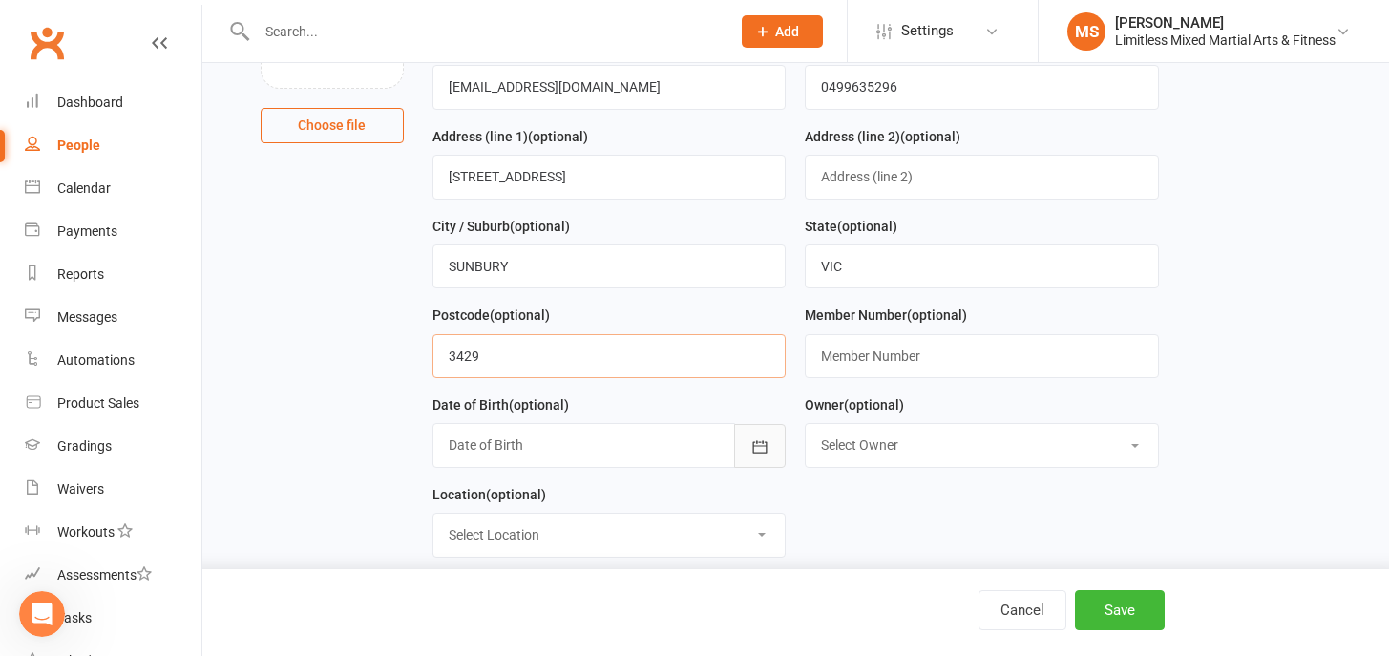
scroll to position [282, 0]
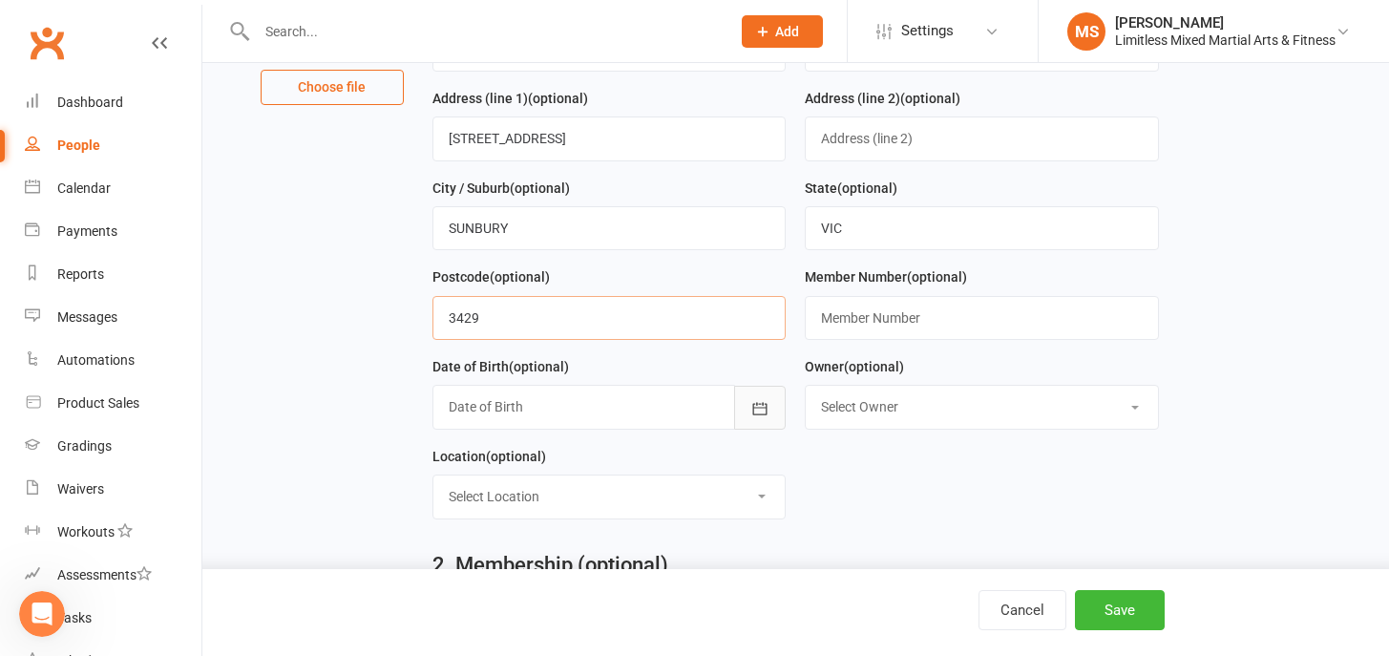
type input "3429"
click at [750, 406] on icon "button" at bounding box center [759, 408] width 19 height 19
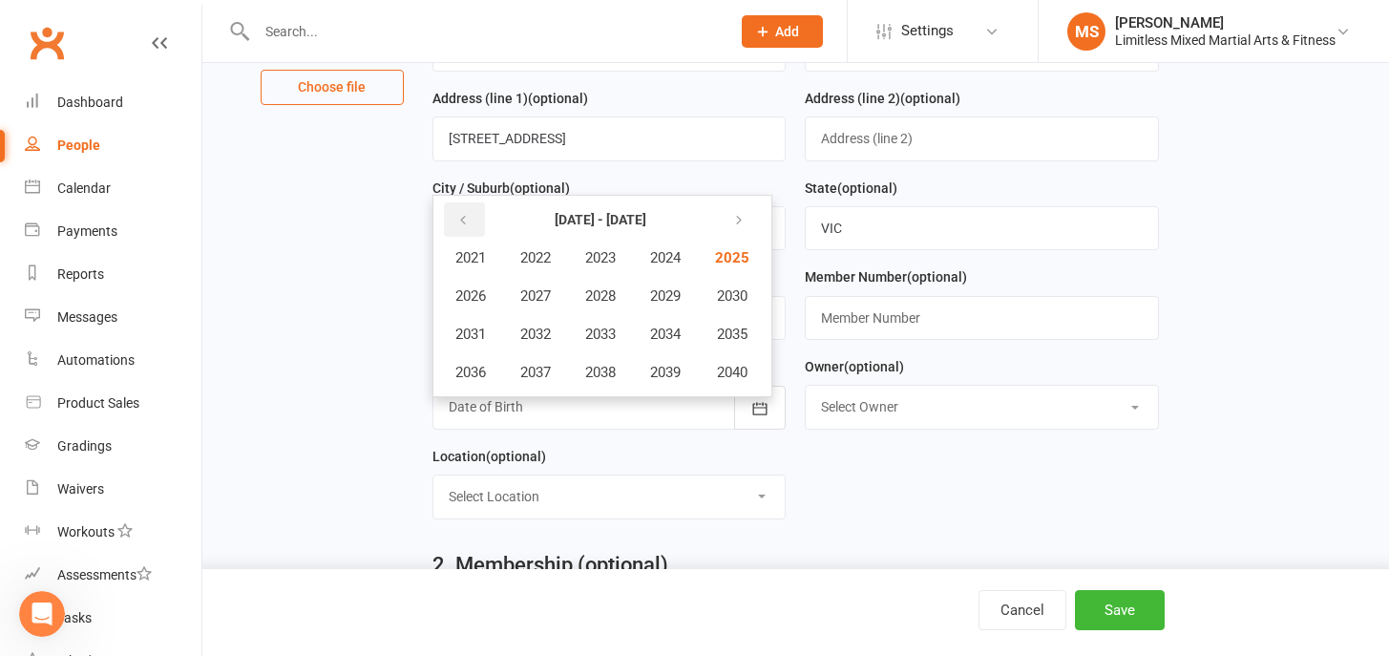
click at [454, 221] on button "button" at bounding box center [464, 219] width 41 height 34
click at [616, 369] on span "2018" at bounding box center [600, 372] width 31 height 17
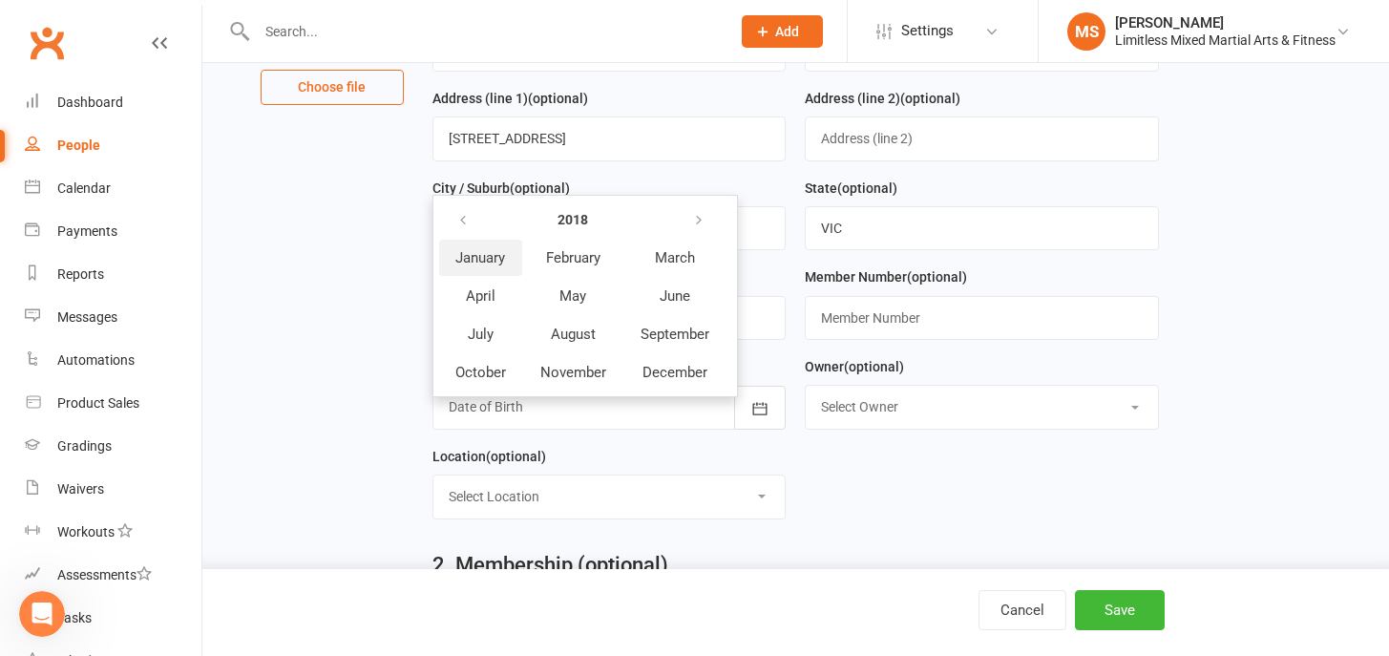
click at [485, 265] on span "January" at bounding box center [480, 257] width 50 height 17
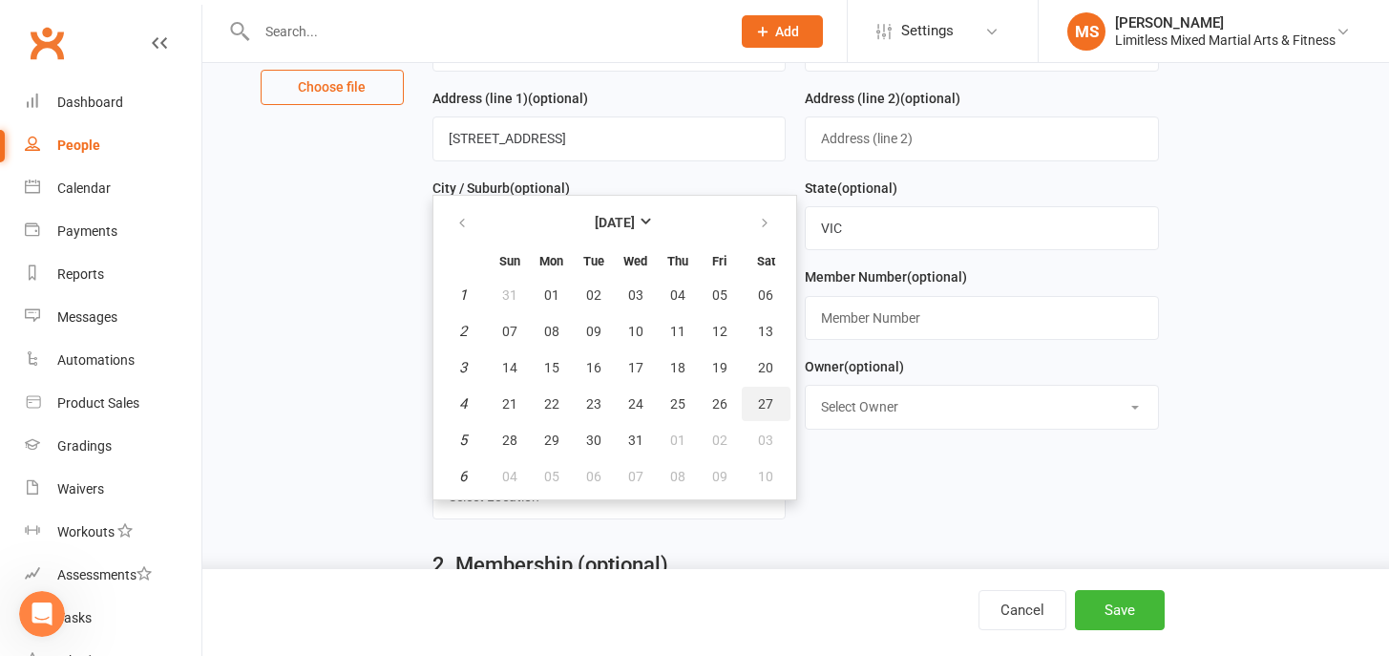
click at [780, 409] on button "27" at bounding box center [766, 404] width 49 height 34
type input "[DATE]"
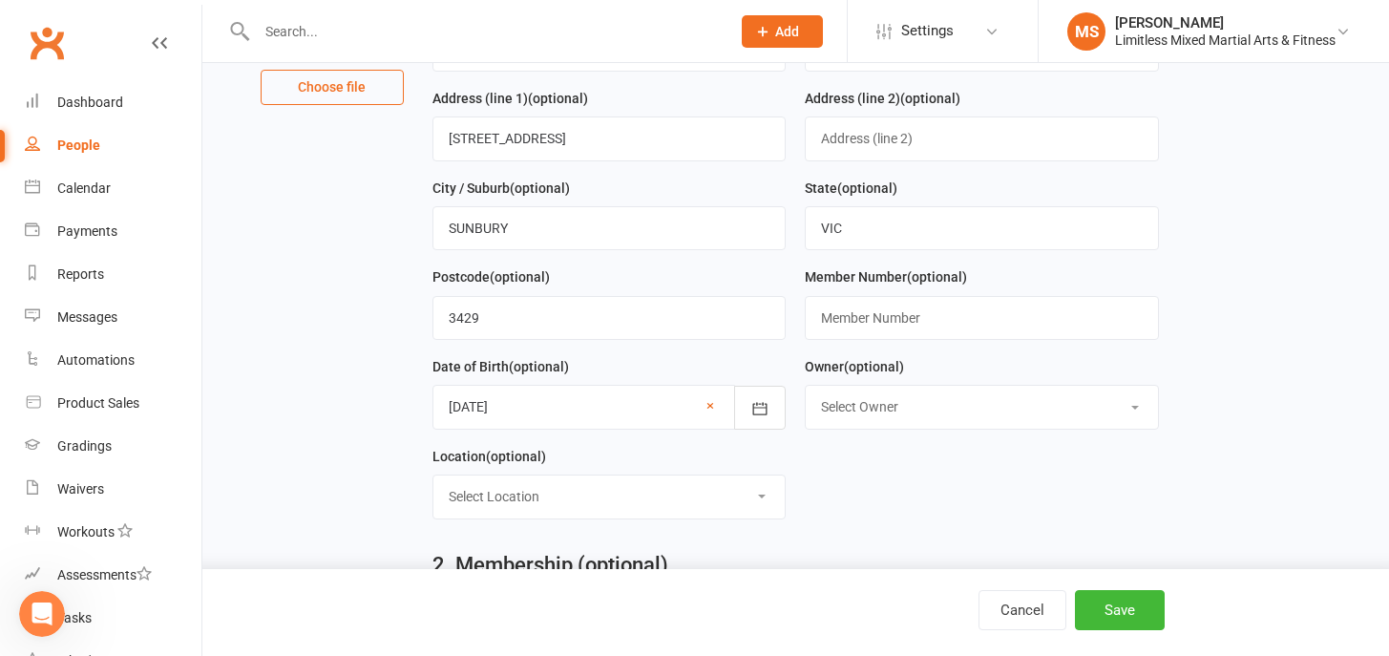
click at [915, 420] on select "Select Owner [PERSON_NAME] [PERSON_NAME] [PERSON_NAME] Info Limitless Mo Assafi…" at bounding box center [982, 407] width 352 height 42
select select "0"
click at [617, 499] on select "Select Location LIMITLESS [GEOGRAPHIC_DATA] [GEOGRAPHIC_DATA]" at bounding box center [609, 496] width 352 height 42
select select "0"
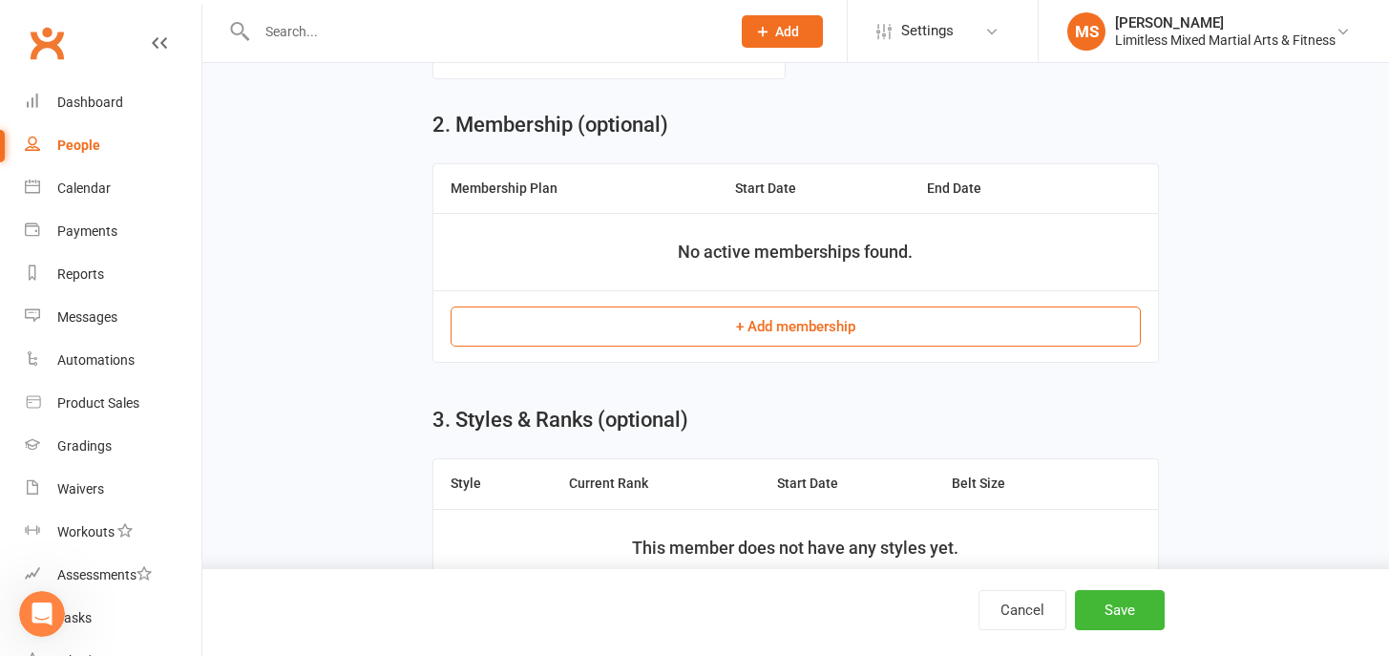
scroll to position [726, 0]
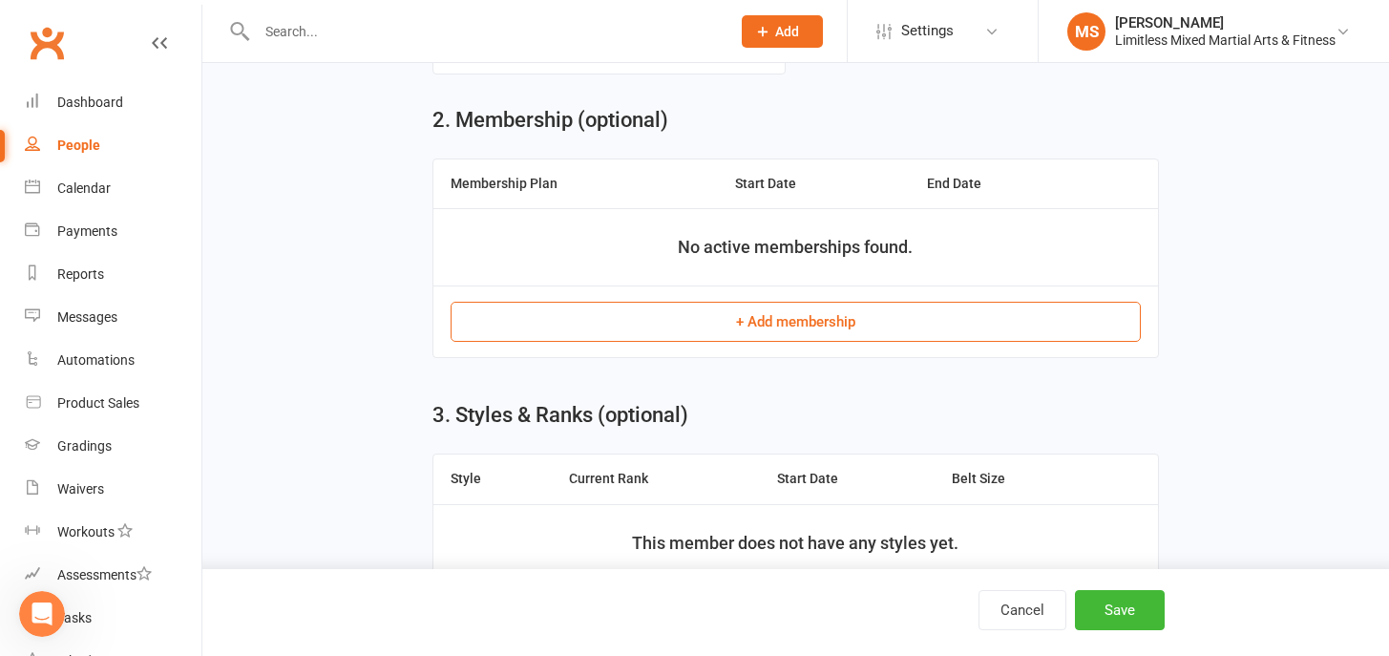
click at [810, 333] on button "+ Add membership" at bounding box center [795, 322] width 690 height 40
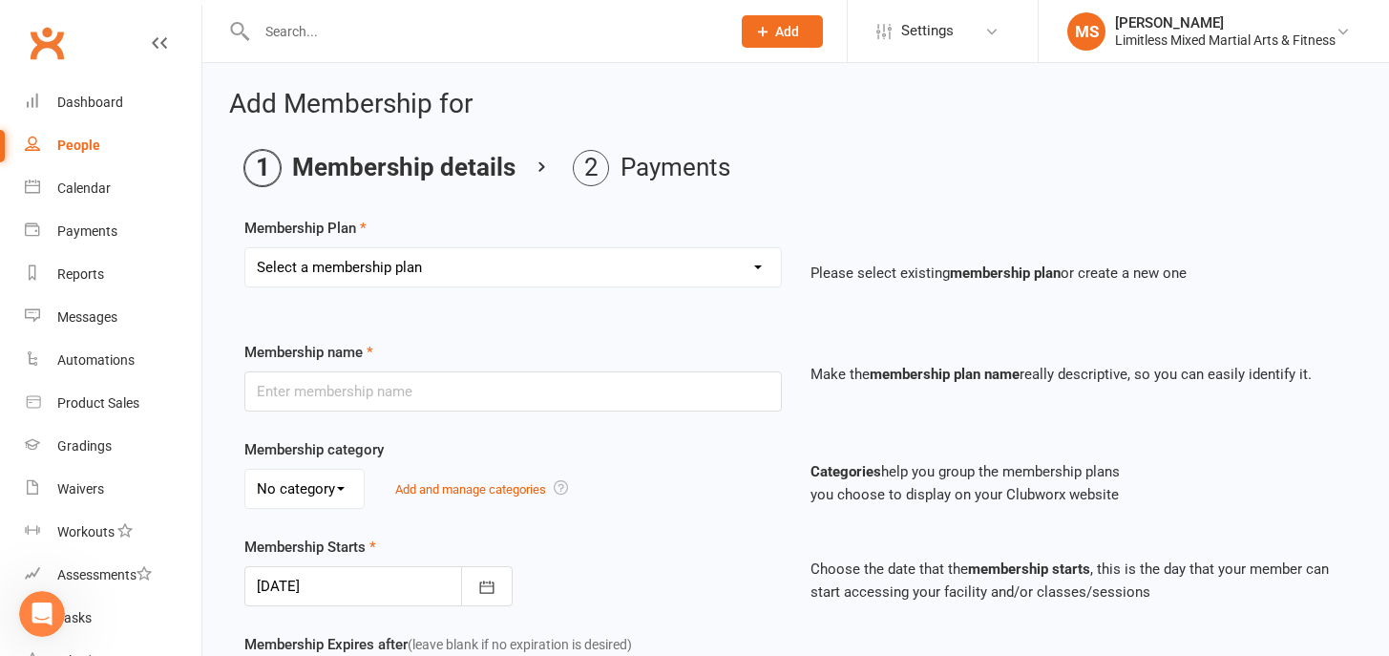
click at [688, 269] on select "Select a membership plan Create new Membership Plan Adult Full Membership 10 Cl…" at bounding box center [512, 267] width 535 height 38
click at [931, 19] on span "Settings" at bounding box center [927, 31] width 52 height 43
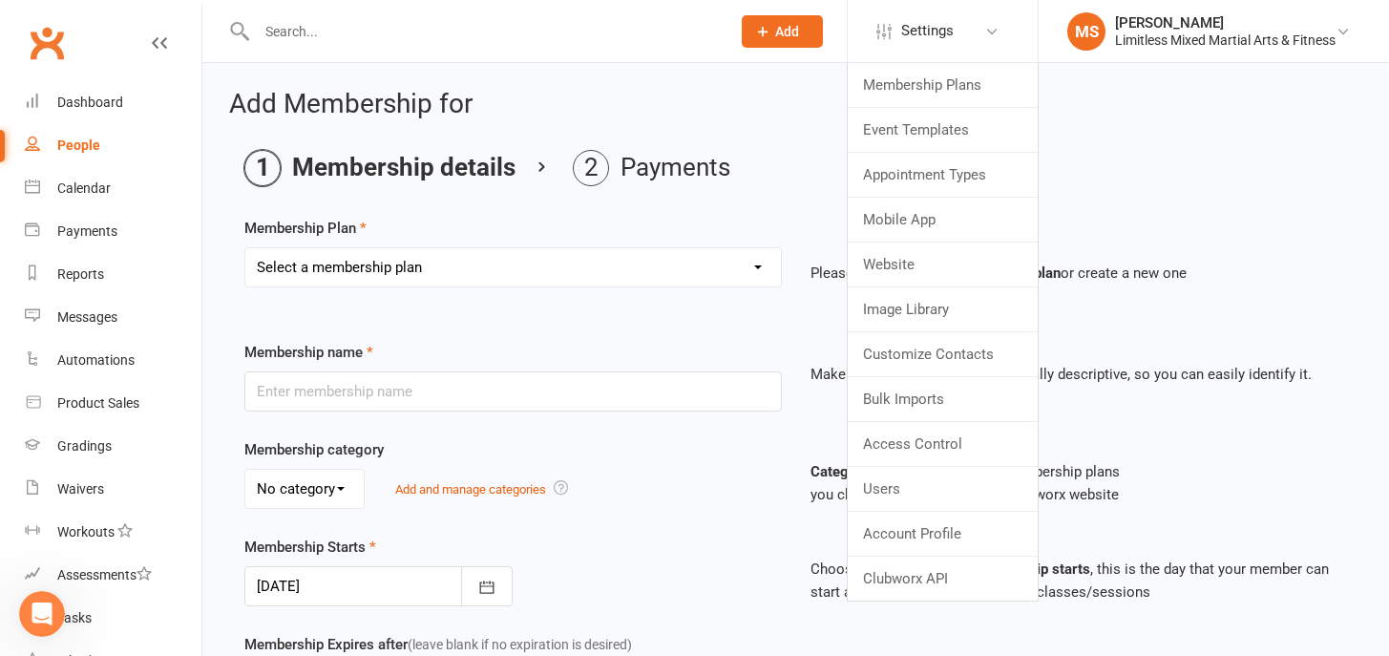
click at [771, 110] on h2 "Add Membership for" at bounding box center [795, 105] width 1133 height 30
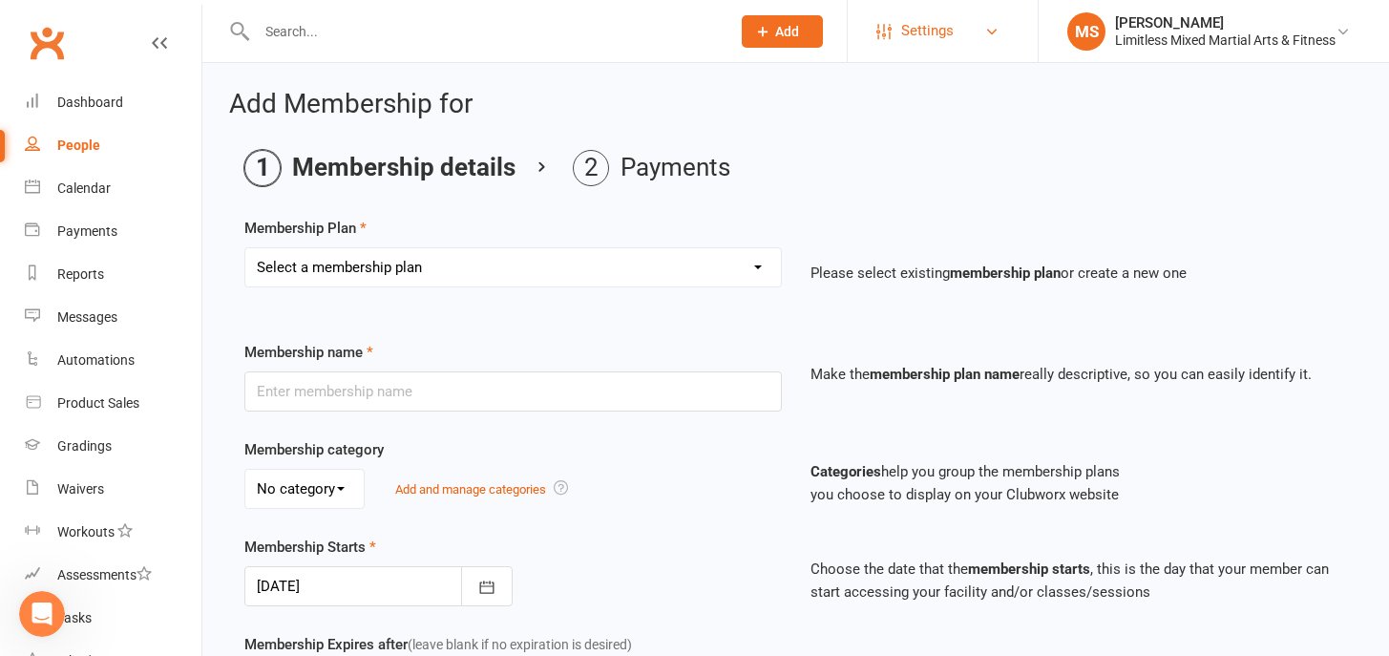
click at [961, 36] on link "Settings" at bounding box center [942, 31] width 133 height 43
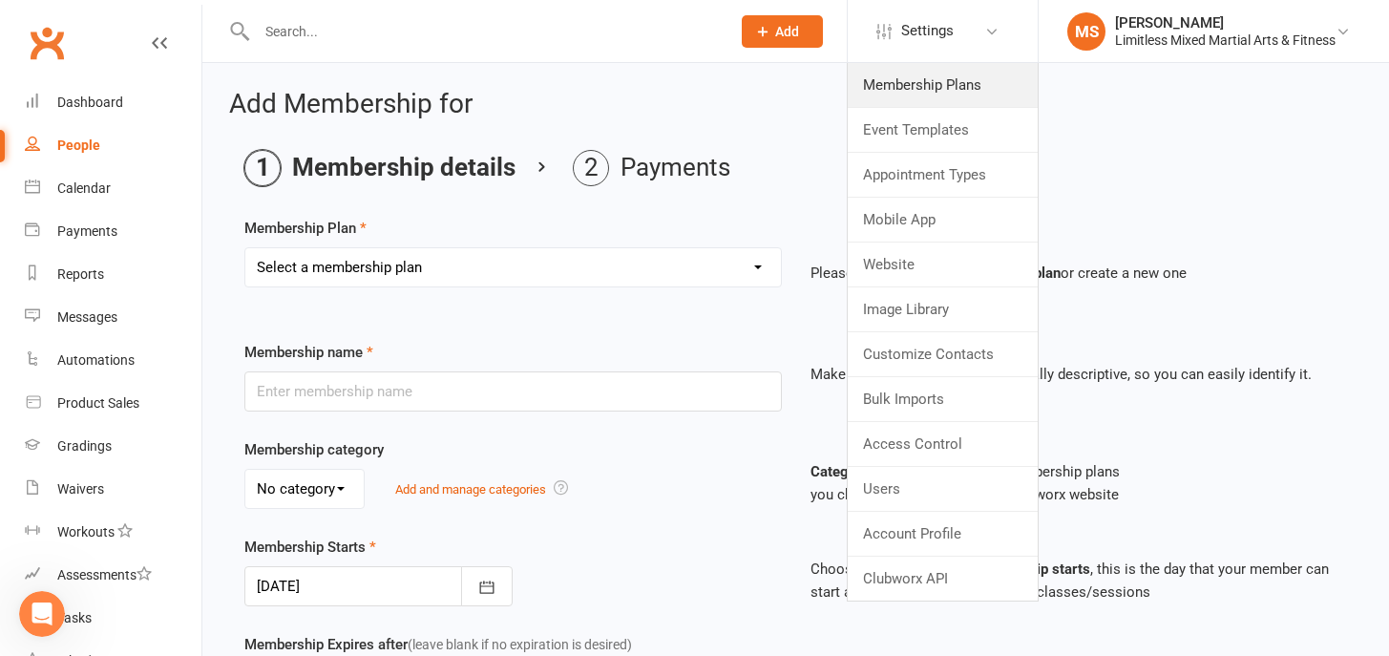
click at [906, 94] on link "Membership Plans" at bounding box center [943, 85] width 190 height 44
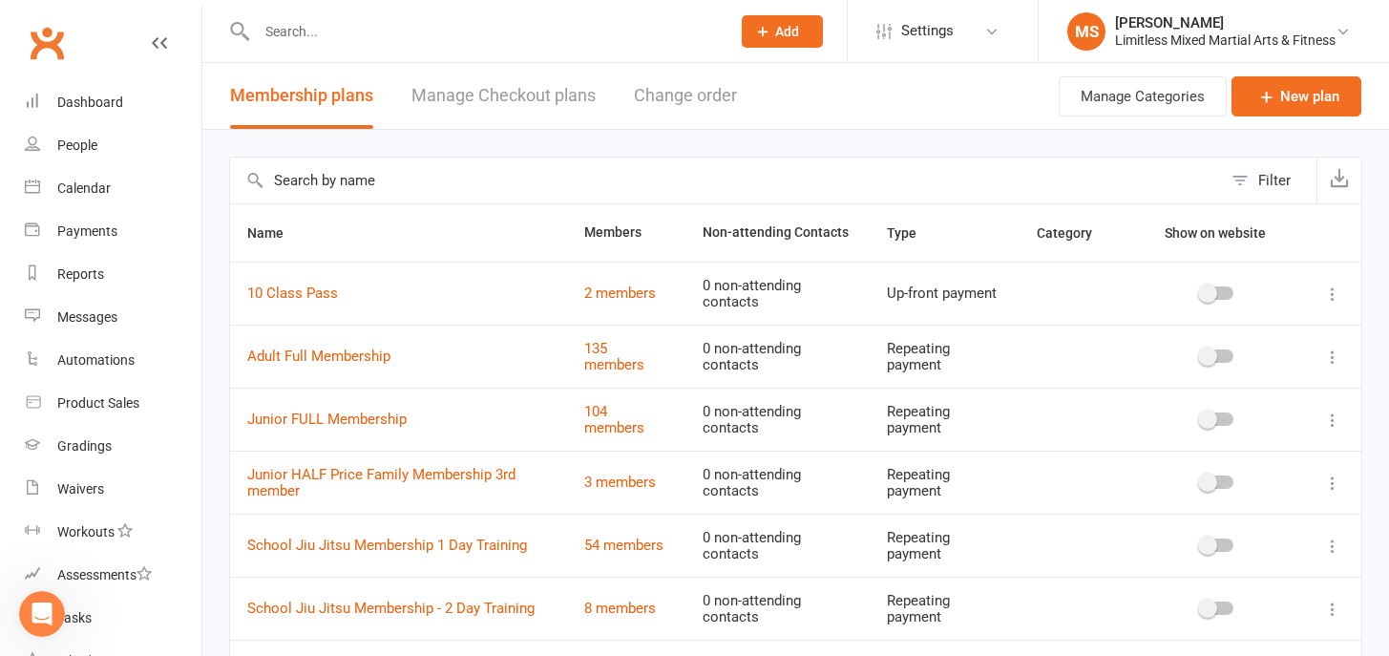
click at [1333, 425] on icon at bounding box center [1332, 419] width 19 height 19
click at [1278, 447] on link "Edit" at bounding box center [1248, 456] width 189 height 38
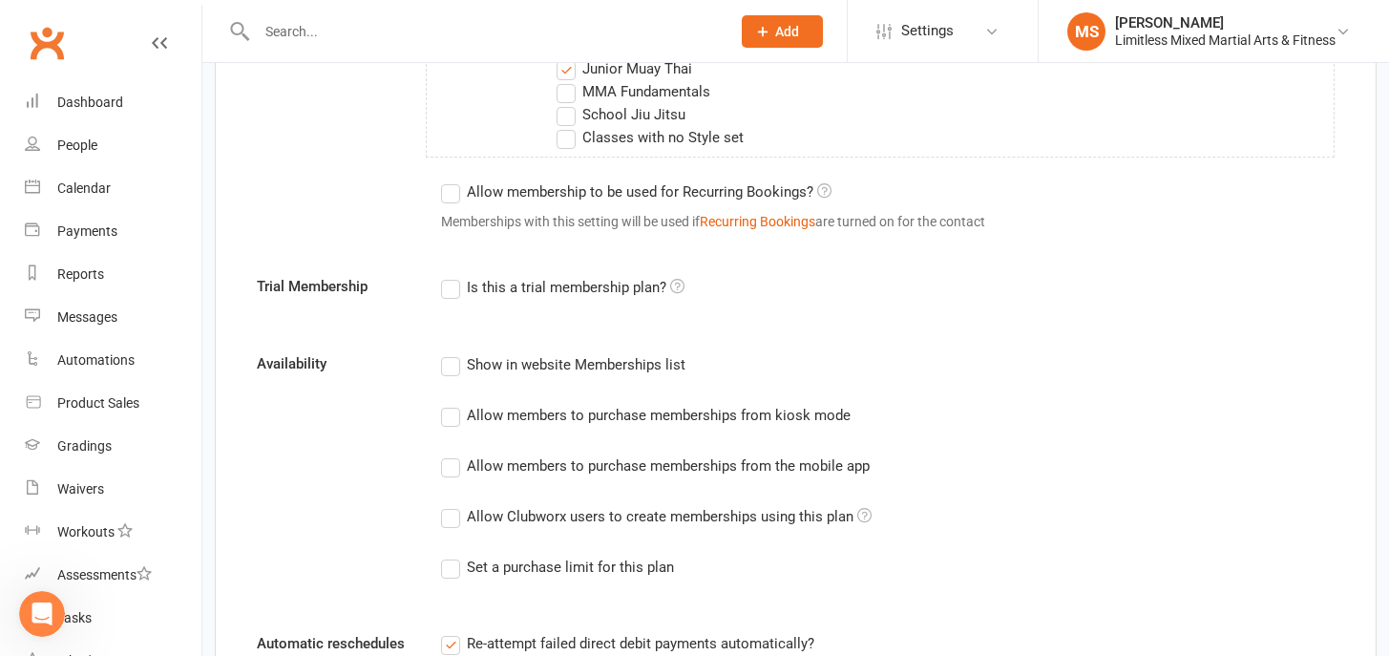
scroll to position [962, 0]
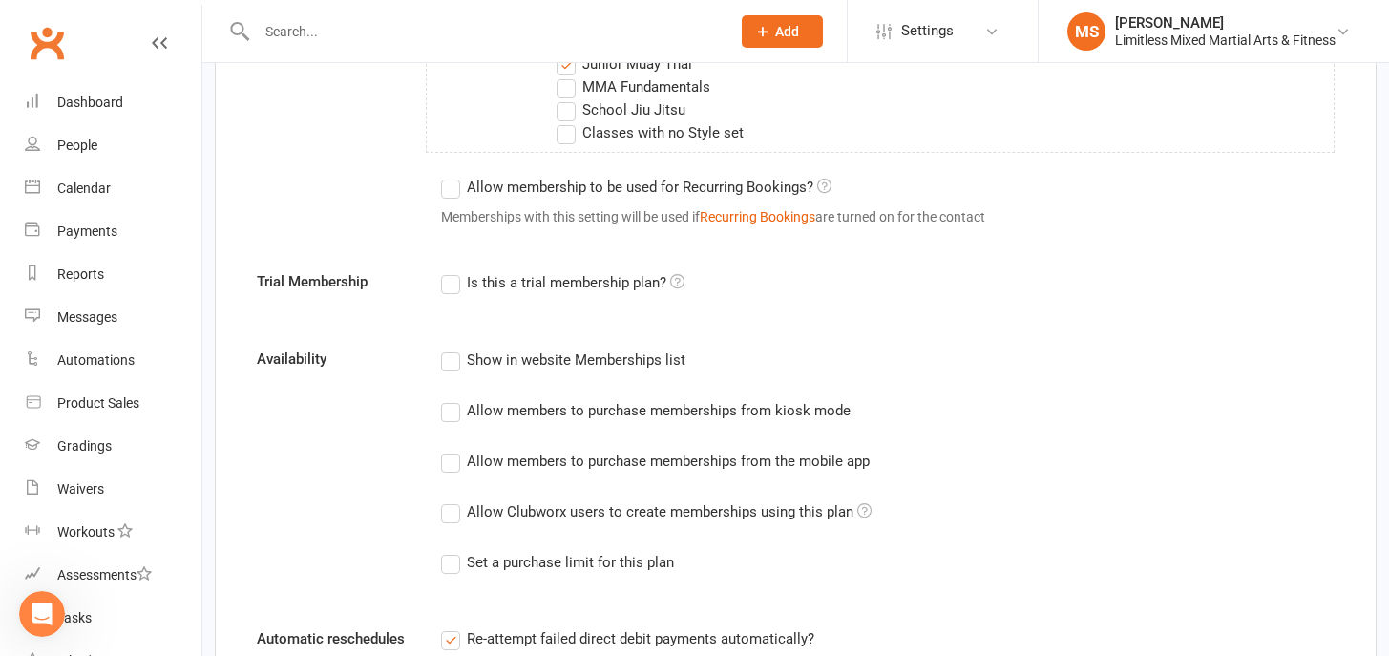
click at [451, 512] on label "Allow Clubworx users to create memberships using this plan" at bounding box center [656, 511] width 430 height 23
click at [451, 500] on input "Allow Clubworx users to create memberships using this plan" at bounding box center [447, 500] width 12 height 0
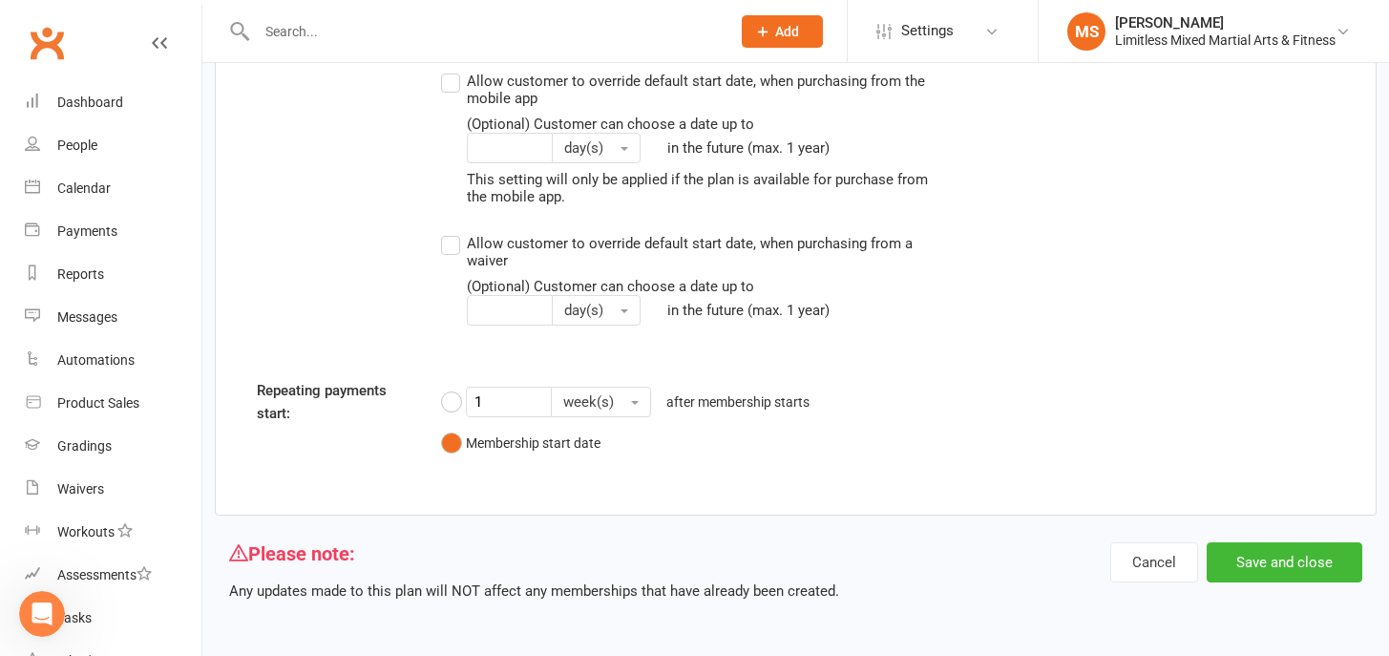
scroll to position [2194, 0]
click at [1276, 576] on button "Save and close" at bounding box center [1284, 561] width 156 height 40
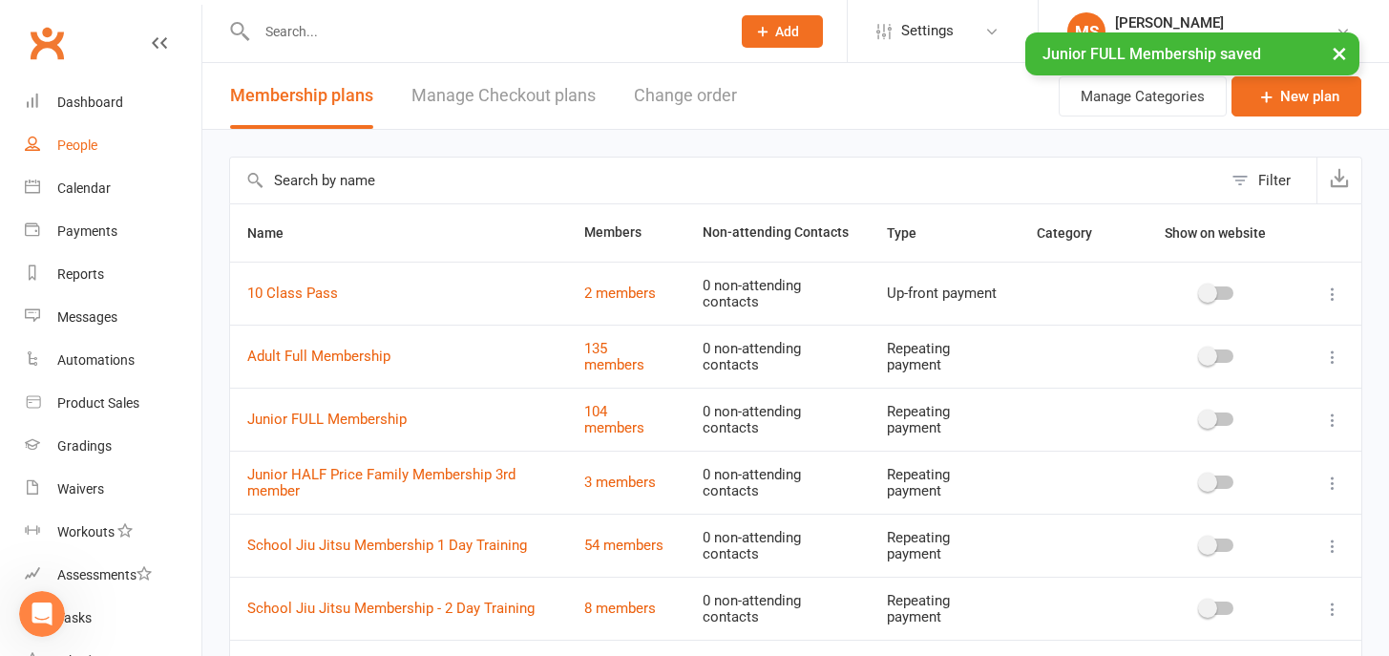
click at [76, 145] on div "People" at bounding box center [77, 144] width 40 height 15
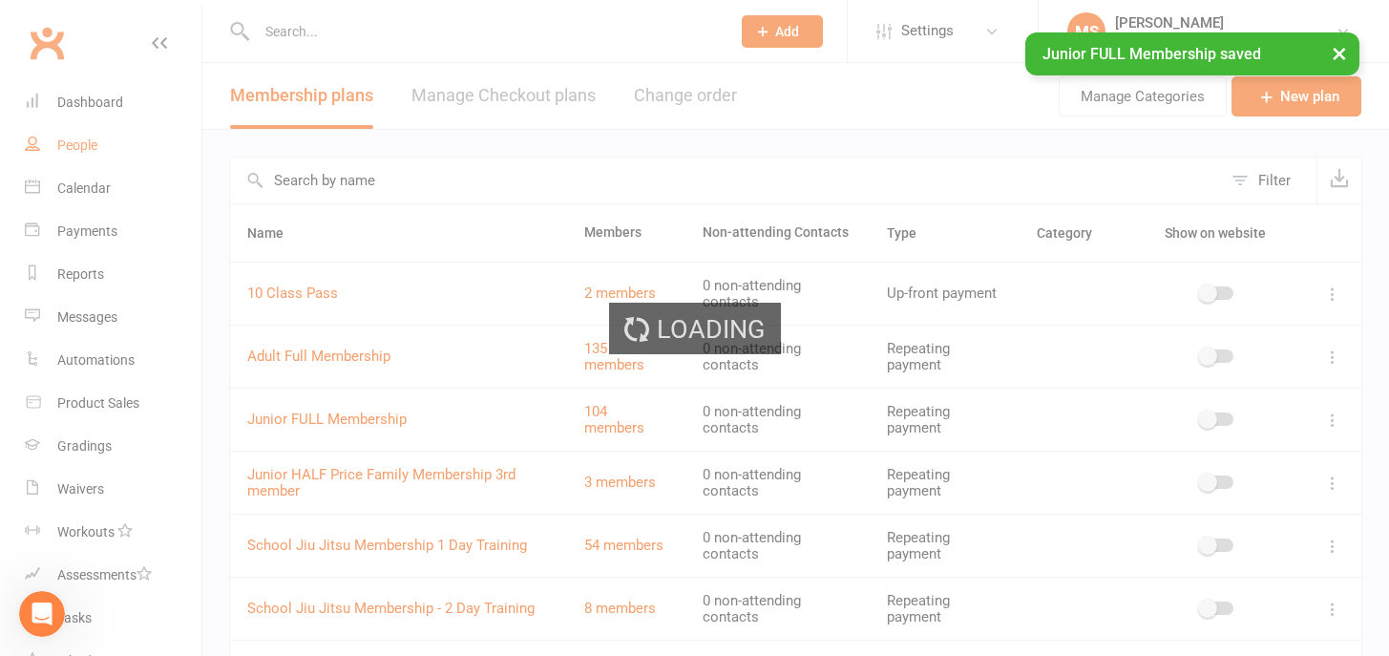
select select "100"
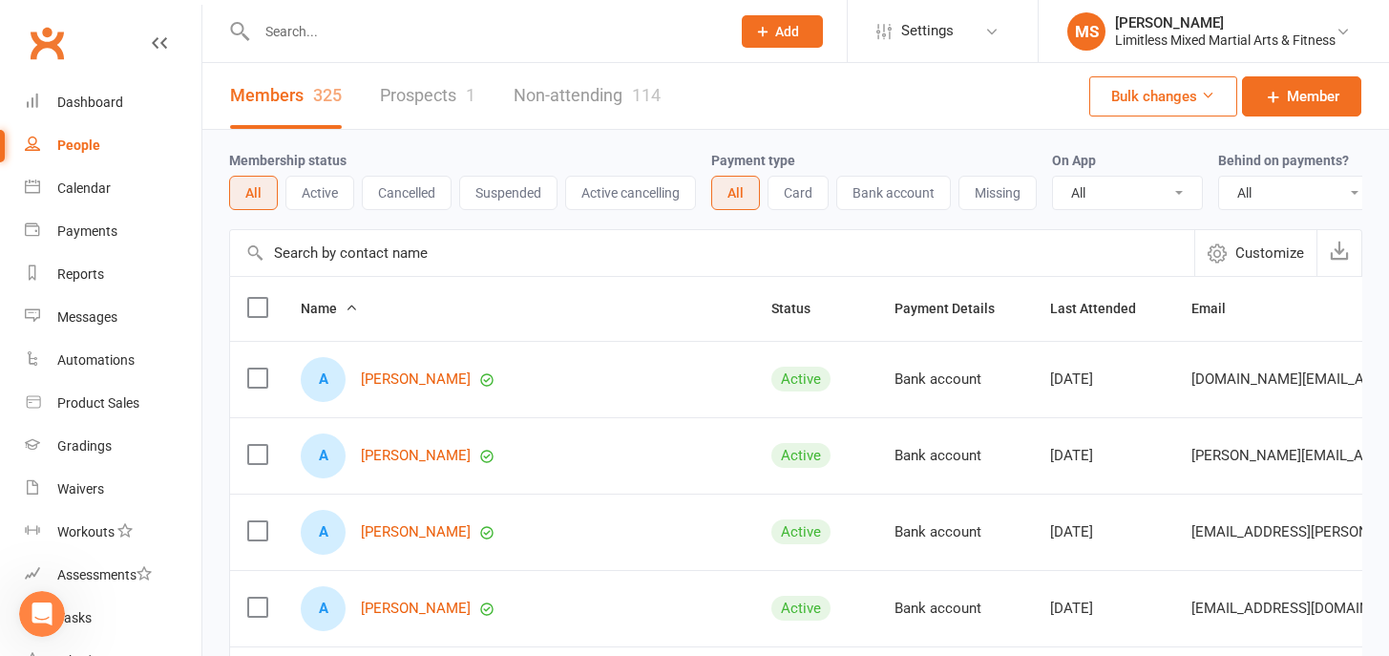
click at [785, 31] on span "Add" at bounding box center [787, 31] width 24 height 15
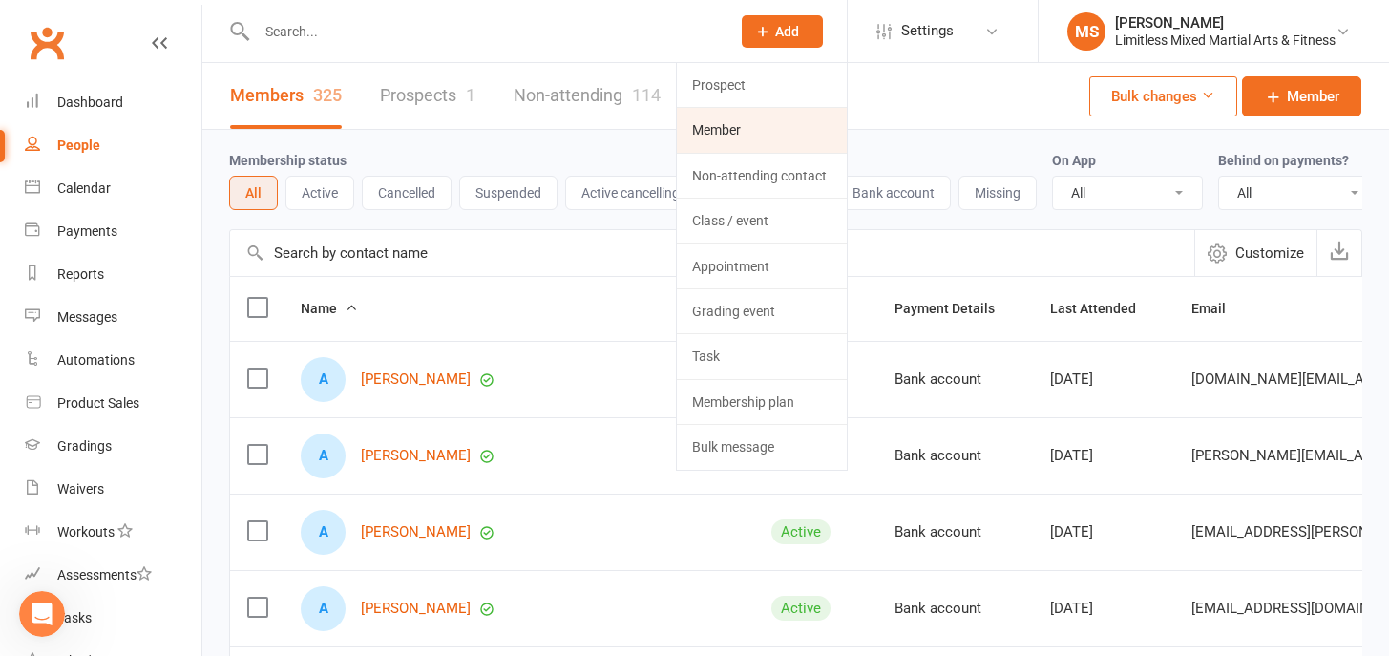
click at [735, 139] on link "Member" at bounding box center [762, 130] width 170 height 44
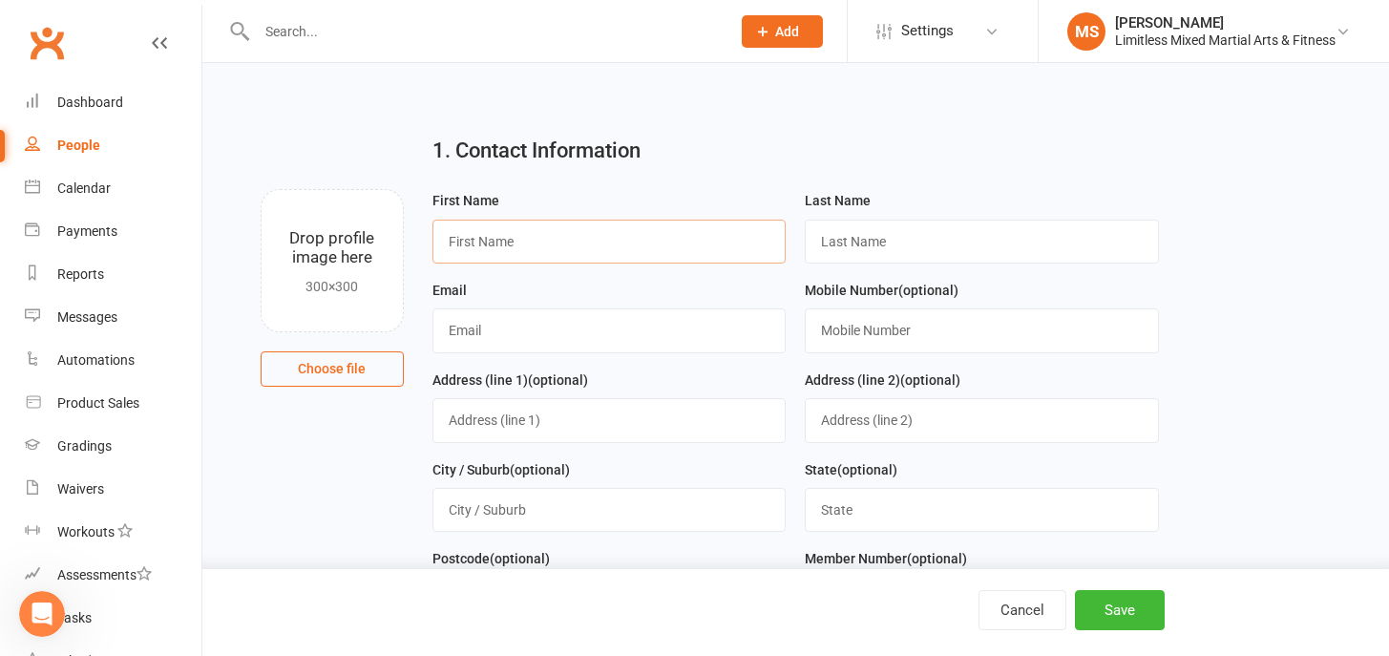
click at [542, 248] on input "text" at bounding box center [609, 242] width 354 height 44
type input "[PERSON_NAME]"
type input "[EMAIL_ADDRESS][DOMAIN_NAME]"
click at [835, 345] on input "text" at bounding box center [982, 330] width 354 height 44
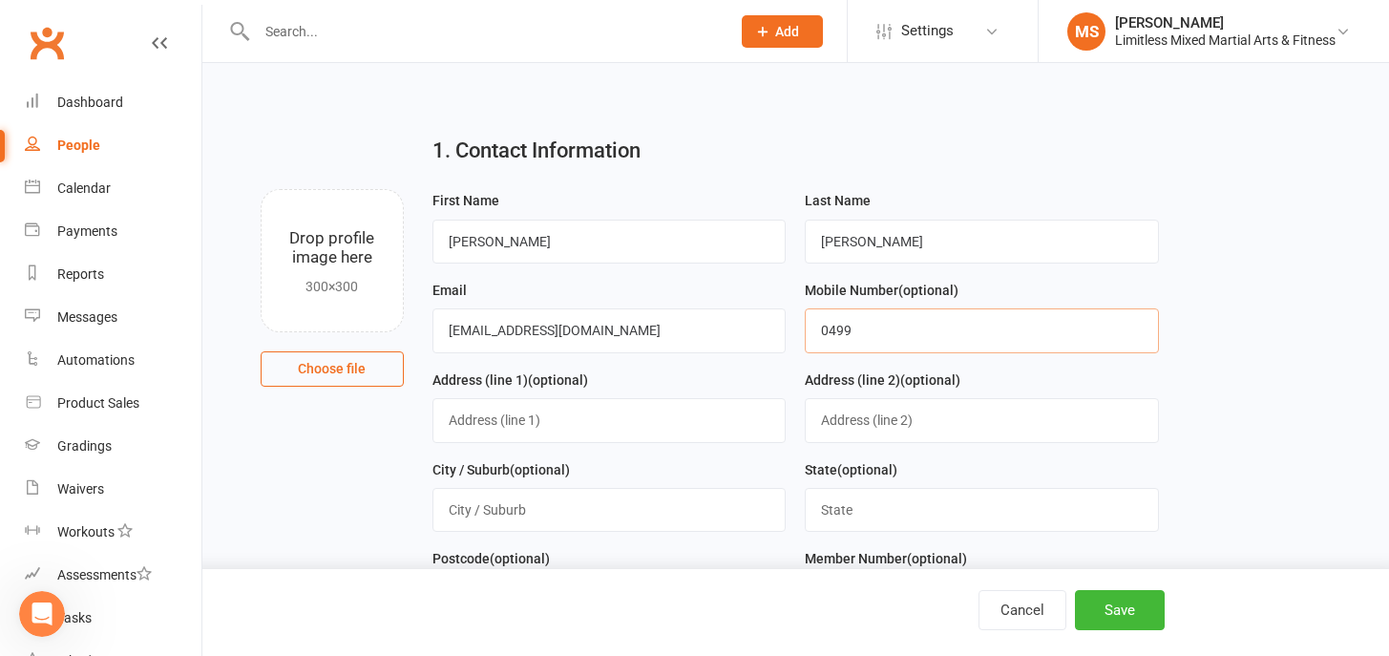
type input "0499635296"
click at [593, 431] on input "text" at bounding box center [609, 420] width 354 height 44
type input "[STREET_ADDRESS]"
click at [683, 505] on input "text" at bounding box center [609, 510] width 354 height 44
type input "SUNBURY"
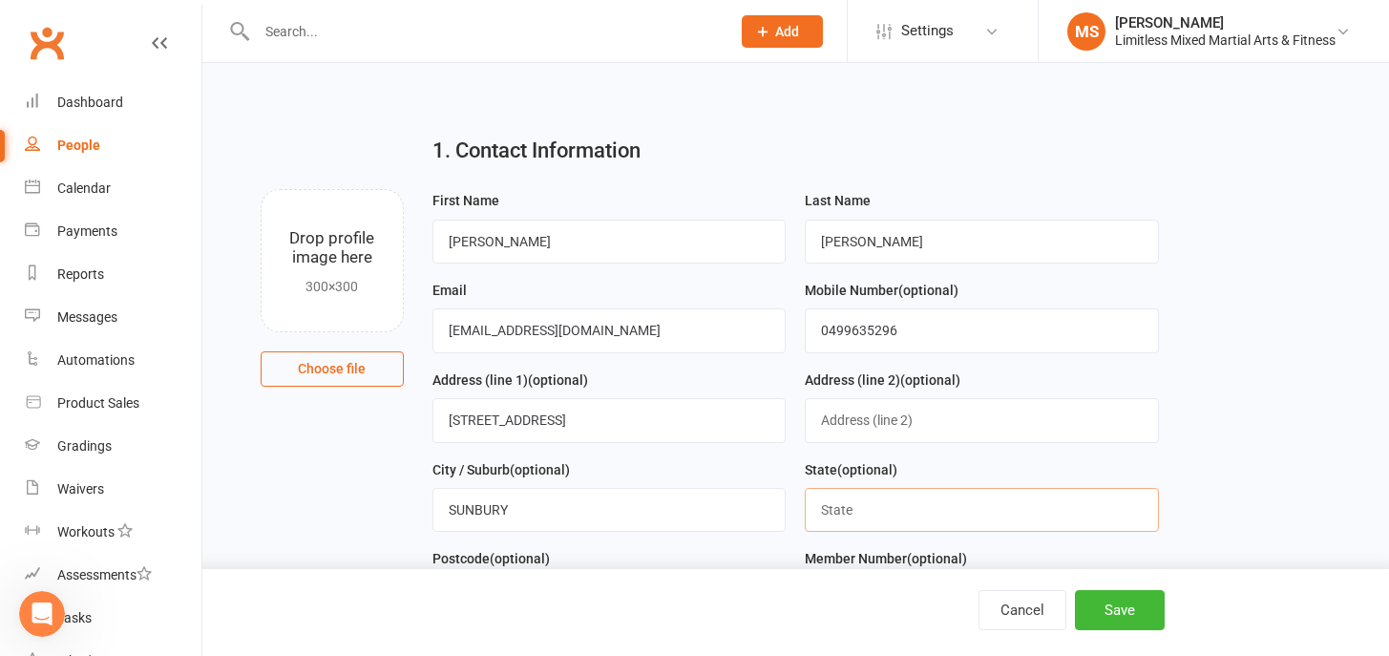
click at [849, 496] on input "text" at bounding box center [982, 510] width 354 height 44
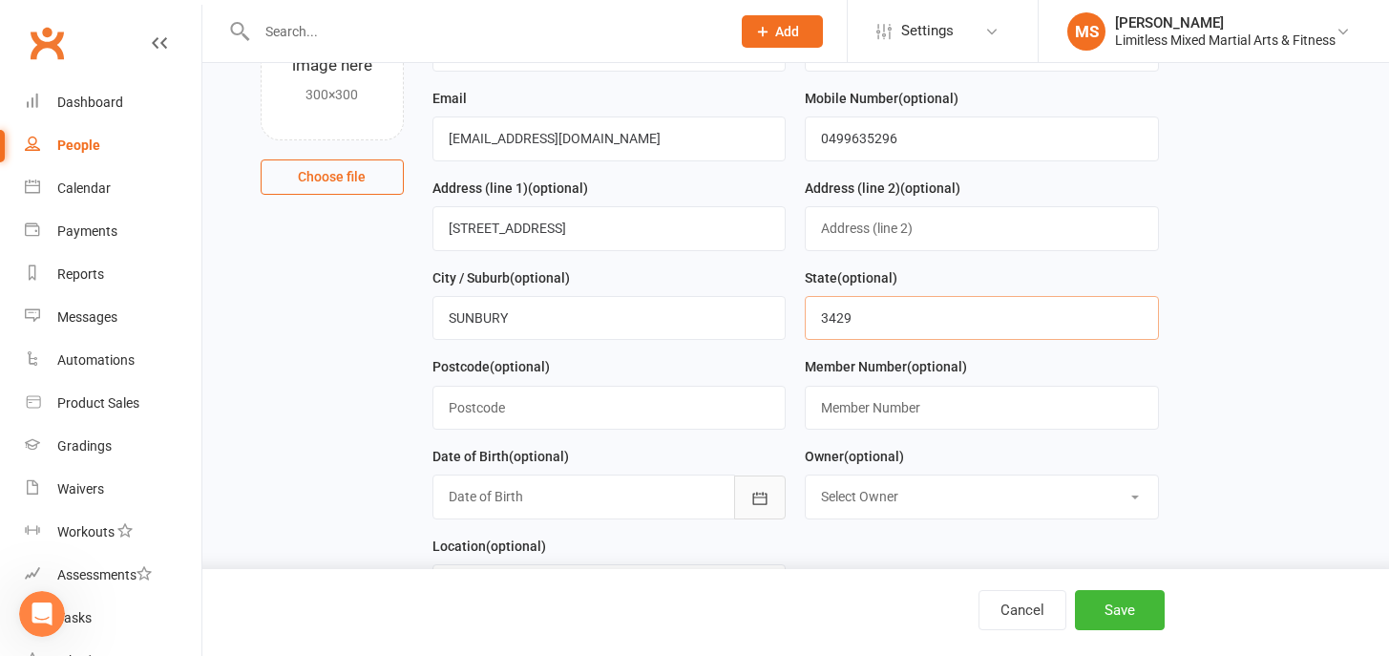
scroll to position [225, 0]
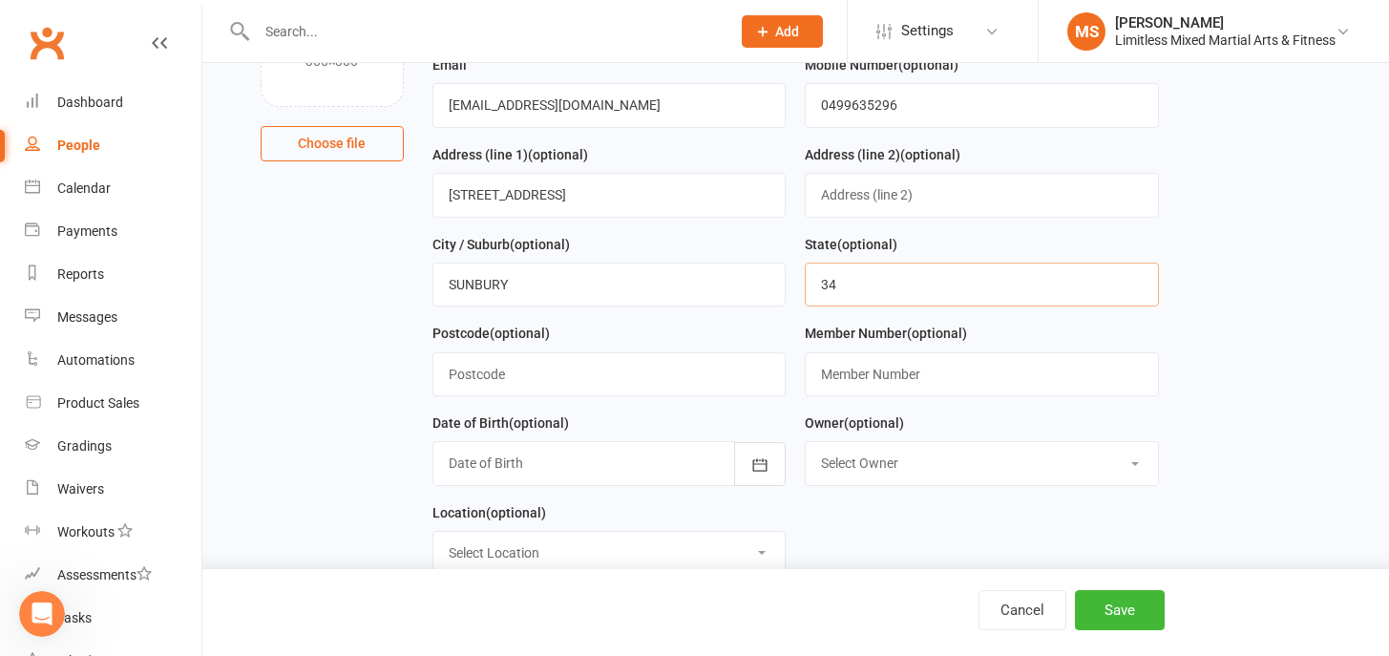
type input "3"
type input "vic"
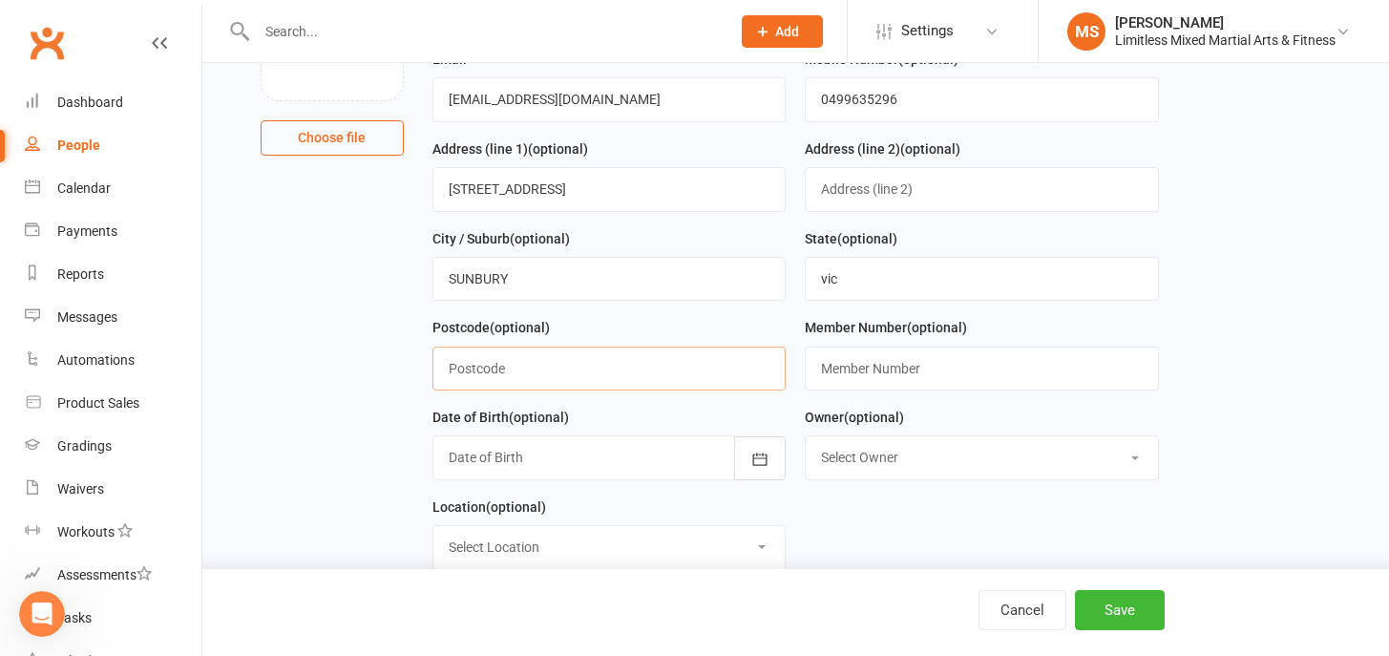
click at [672, 368] on input "text" at bounding box center [609, 368] width 354 height 44
type input "3429"
click at [1013, 368] on input "text" at bounding box center [982, 368] width 354 height 44
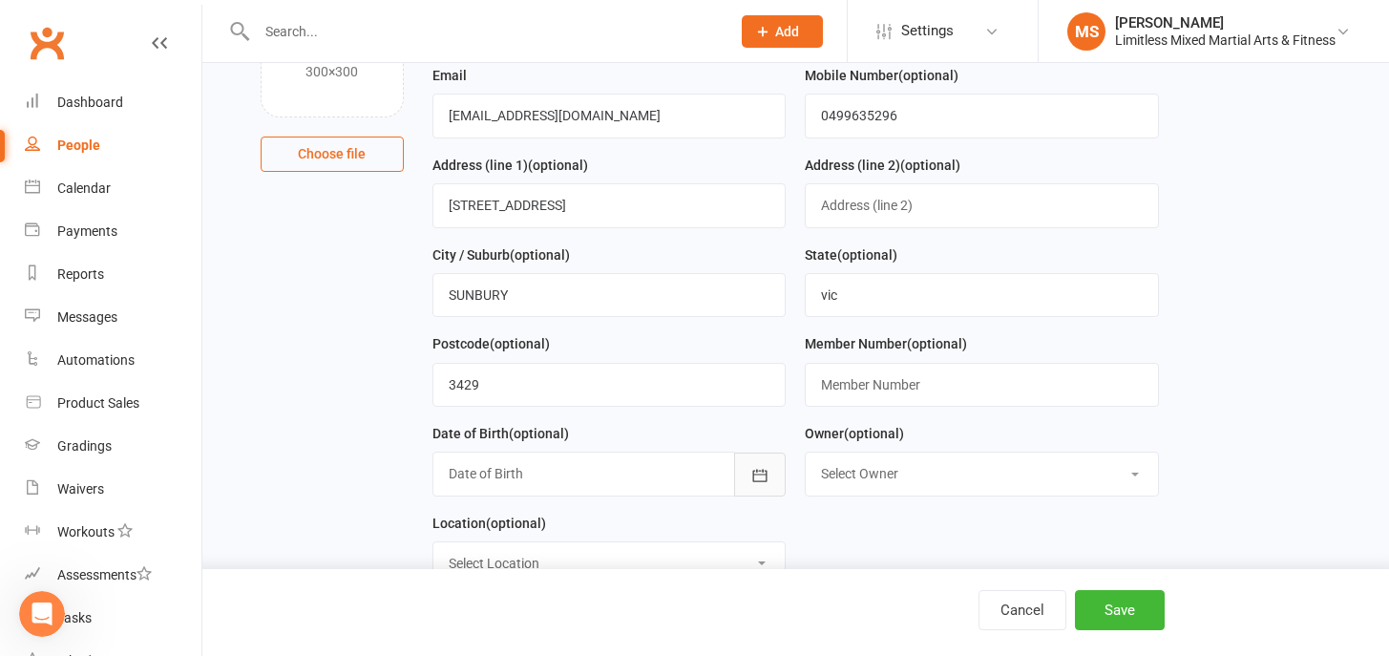
click at [756, 465] on button "button" at bounding box center [760, 474] width 52 height 44
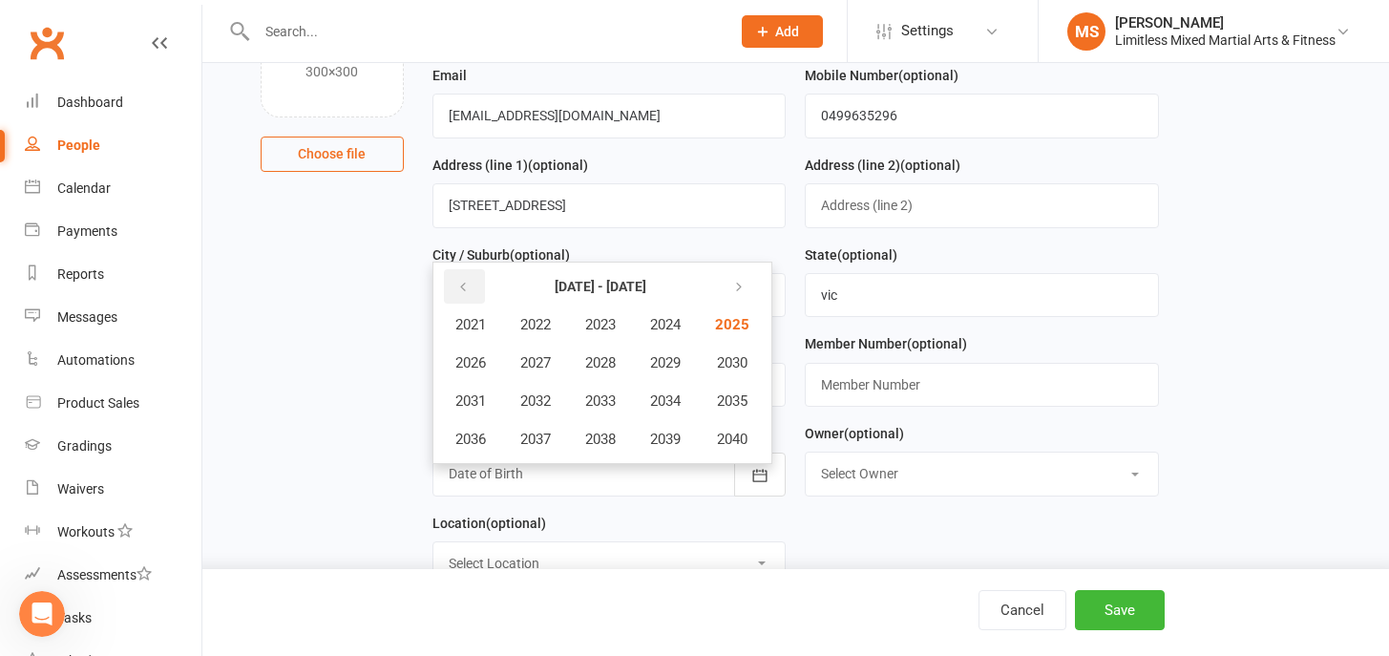
click at [465, 287] on icon "button" at bounding box center [462, 287] width 13 height 15
click at [625, 442] on button "2018" at bounding box center [600, 439] width 63 height 36
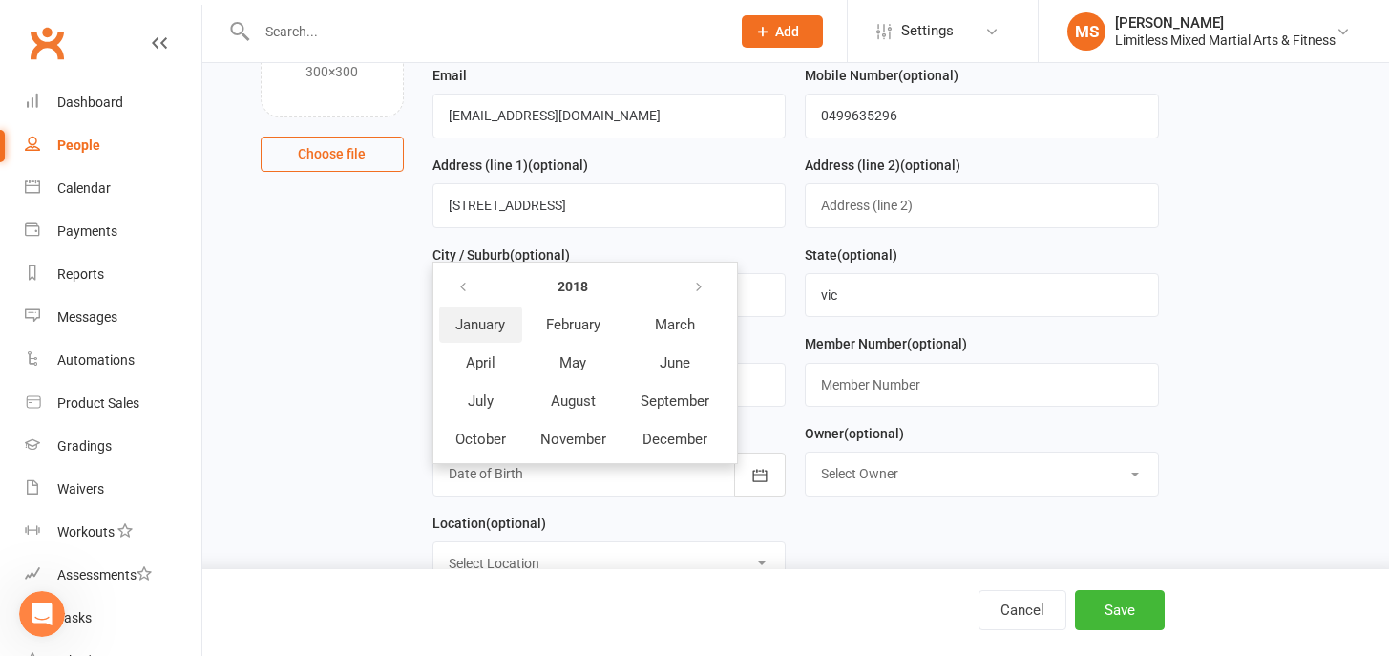
click at [487, 321] on span "January" at bounding box center [480, 324] width 50 height 17
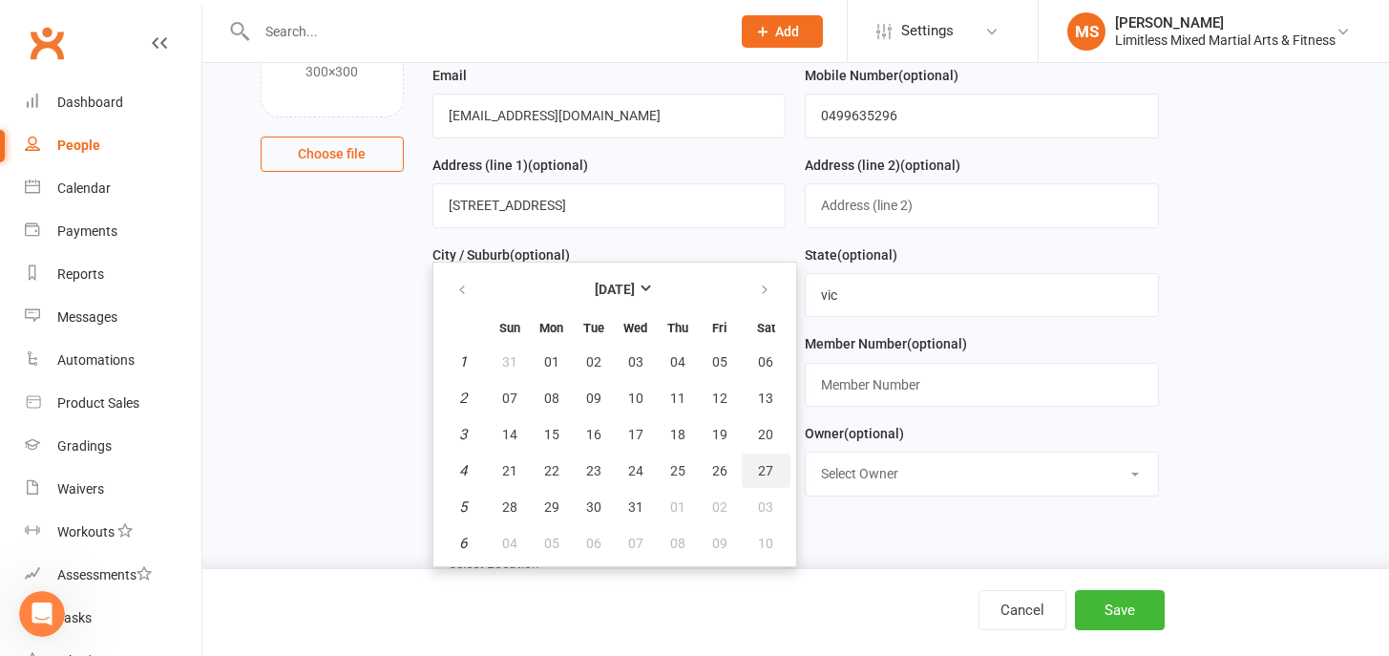
click at [778, 470] on button "27" at bounding box center [766, 470] width 49 height 34
type input "[DATE]"
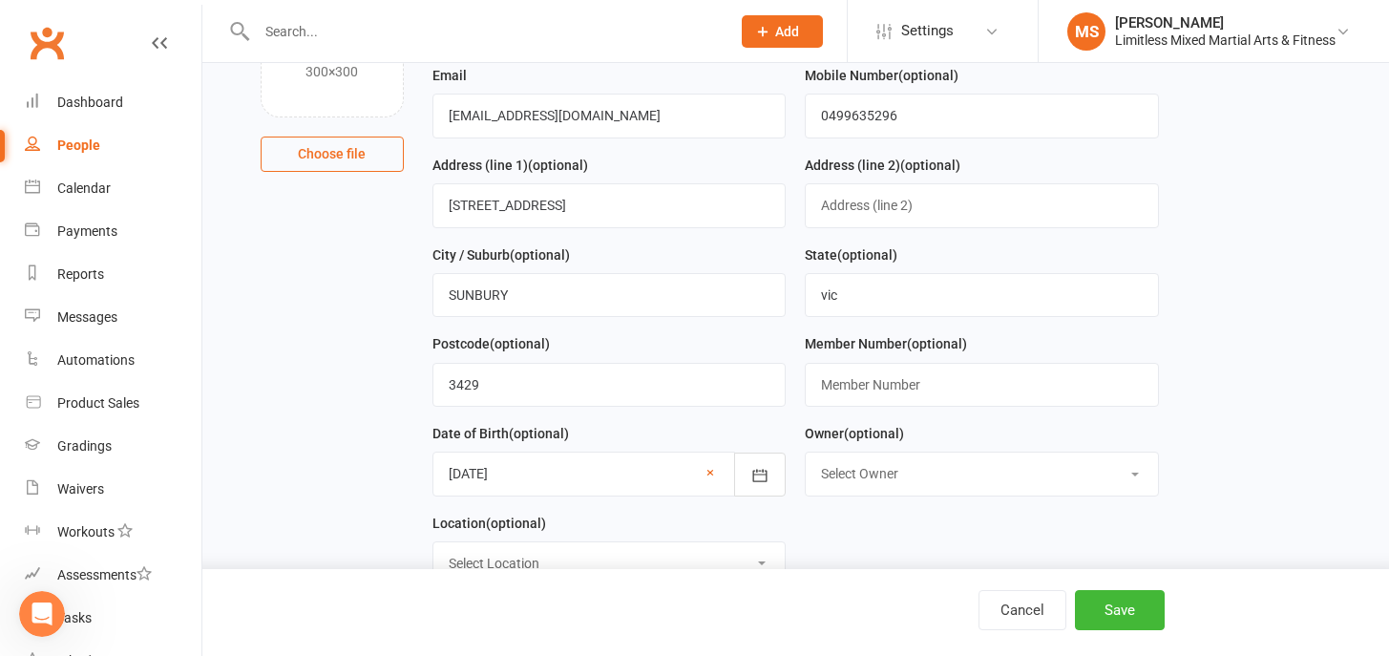
click at [882, 469] on select "Select Owner [PERSON_NAME] [PERSON_NAME] [PERSON_NAME] Info Limitless Mo Assafi…" at bounding box center [982, 473] width 352 height 42
select select "0"
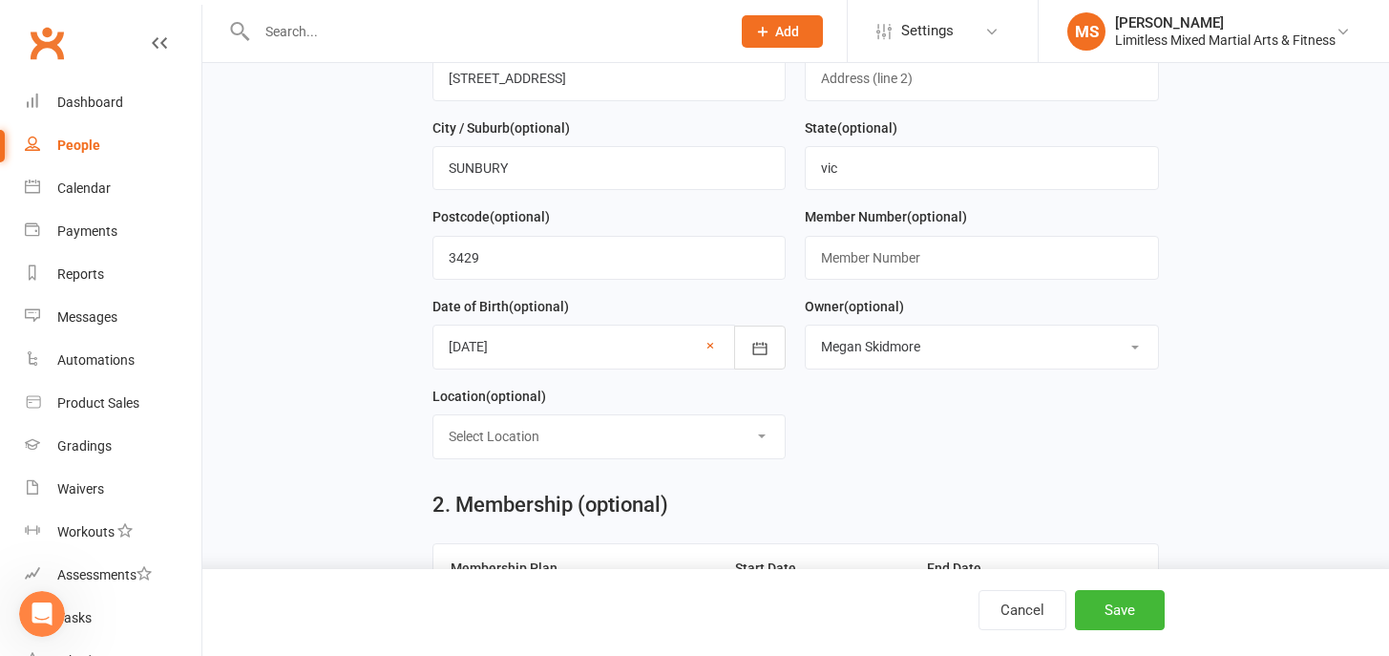
scroll to position [391, 0]
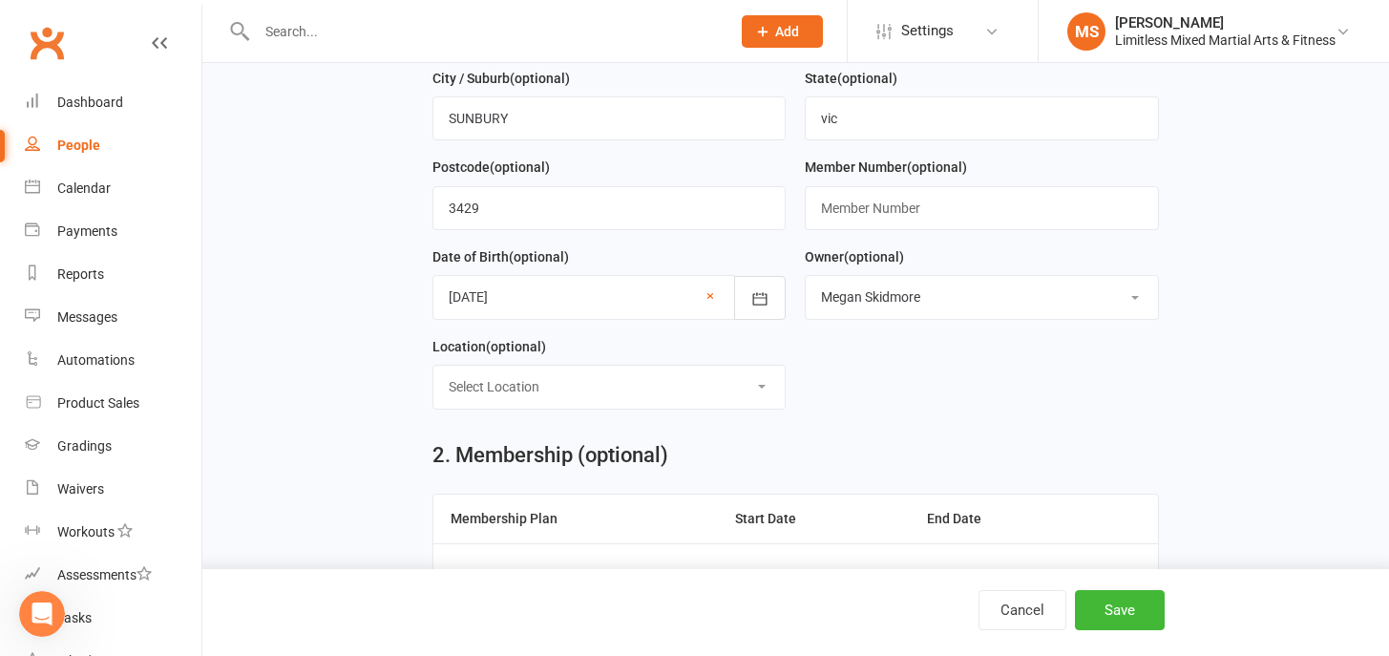
click at [759, 387] on select "Select Location LIMITLESS [GEOGRAPHIC_DATA] [GEOGRAPHIC_DATA]" at bounding box center [609, 387] width 352 height 42
select select "0"
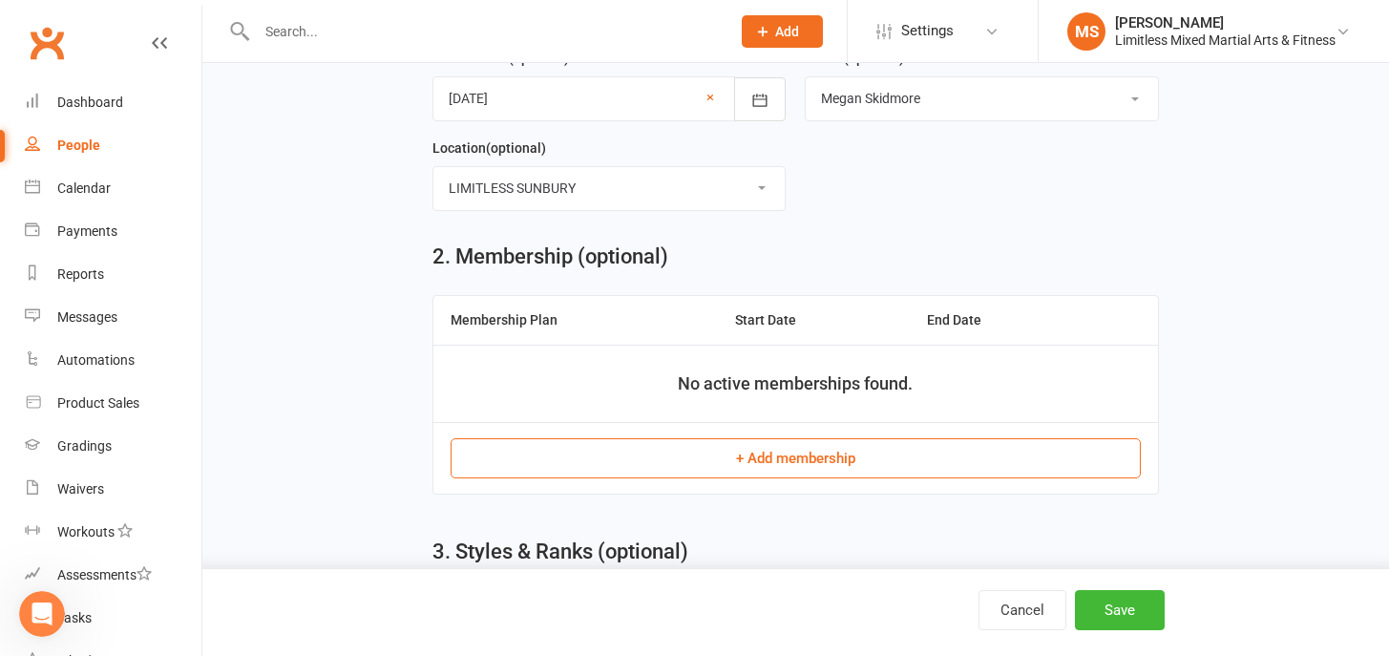
scroll to position [616, 0]
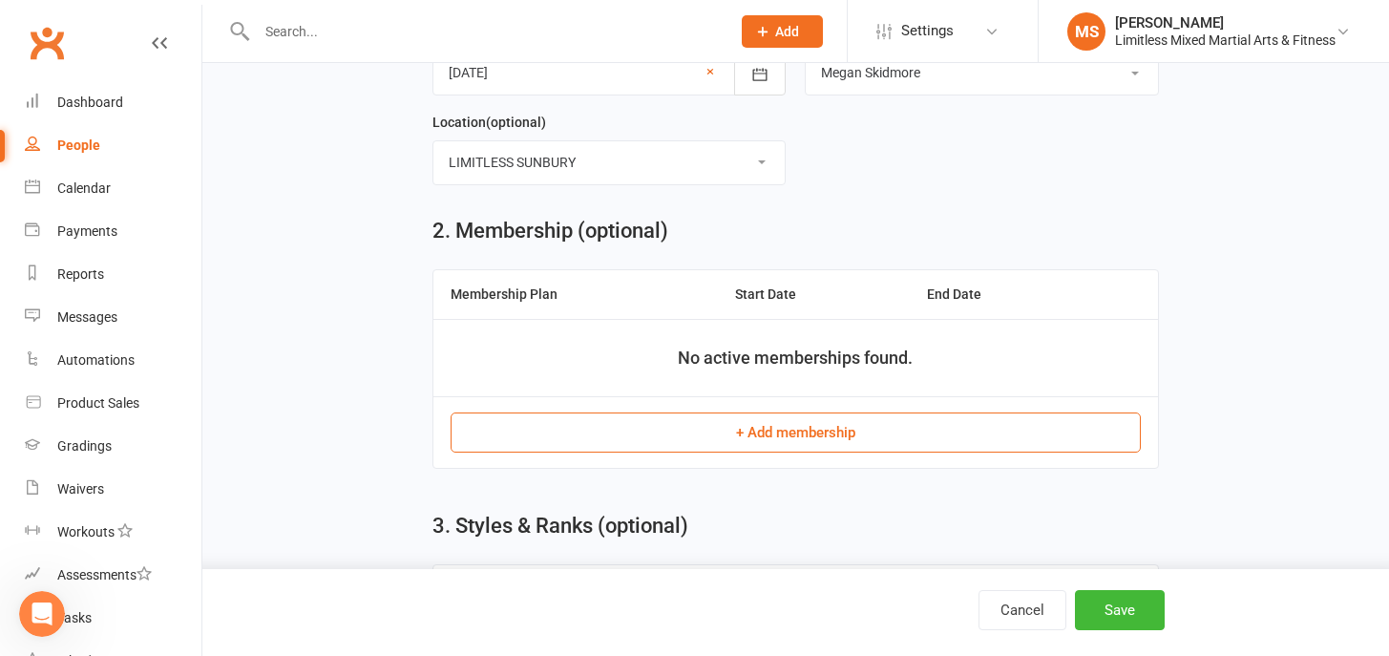
click at [818, 439] on button "+ Add membership" at bounding box center [795, 432] width 690 height 40
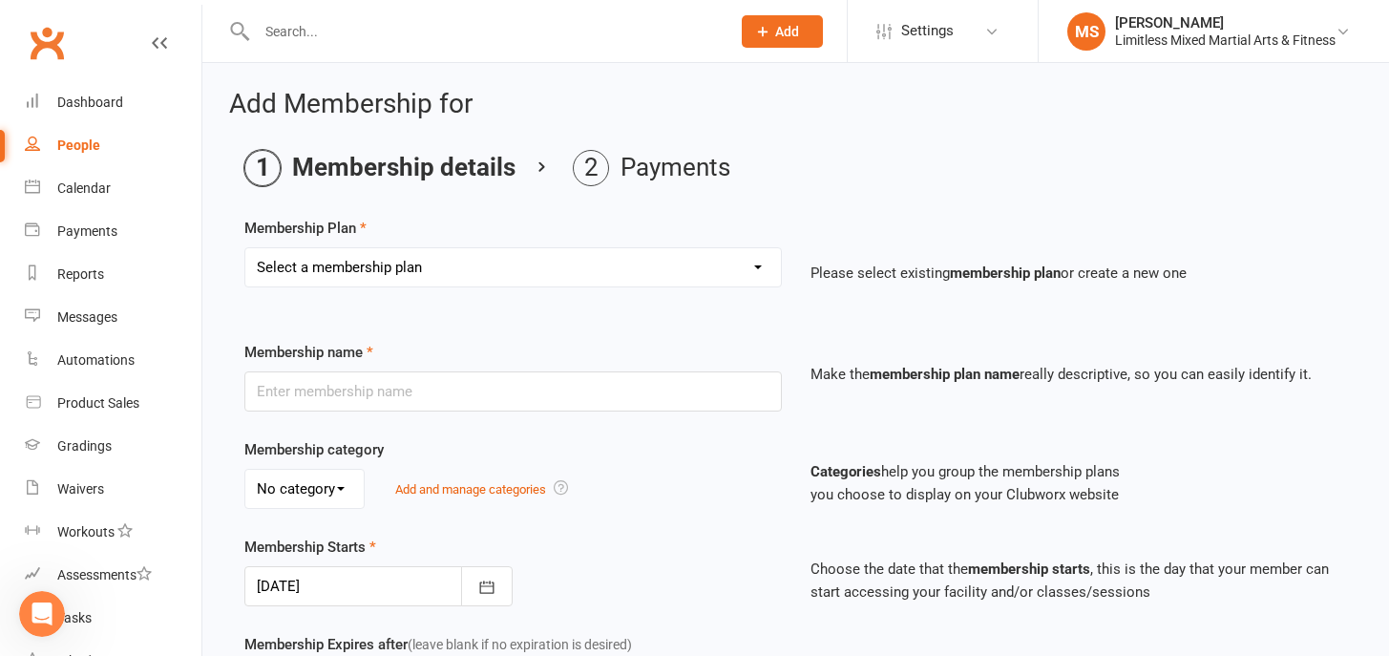
click at [703, 263] on select "Select a membership plan Create new Membership Plan Adult Full Membership Junio…" at bounding box center [512, 267] width 535 height 38
select select "2"
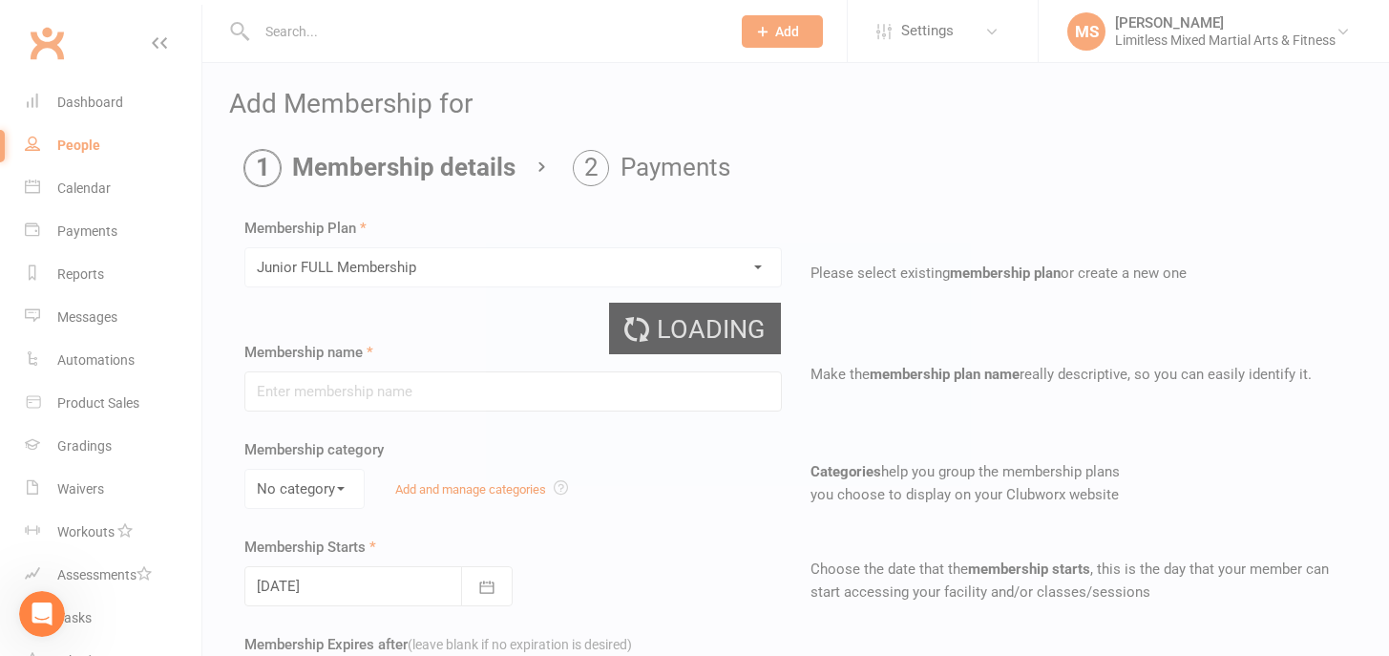
type input "Junior FULL Membership"
type input "0"
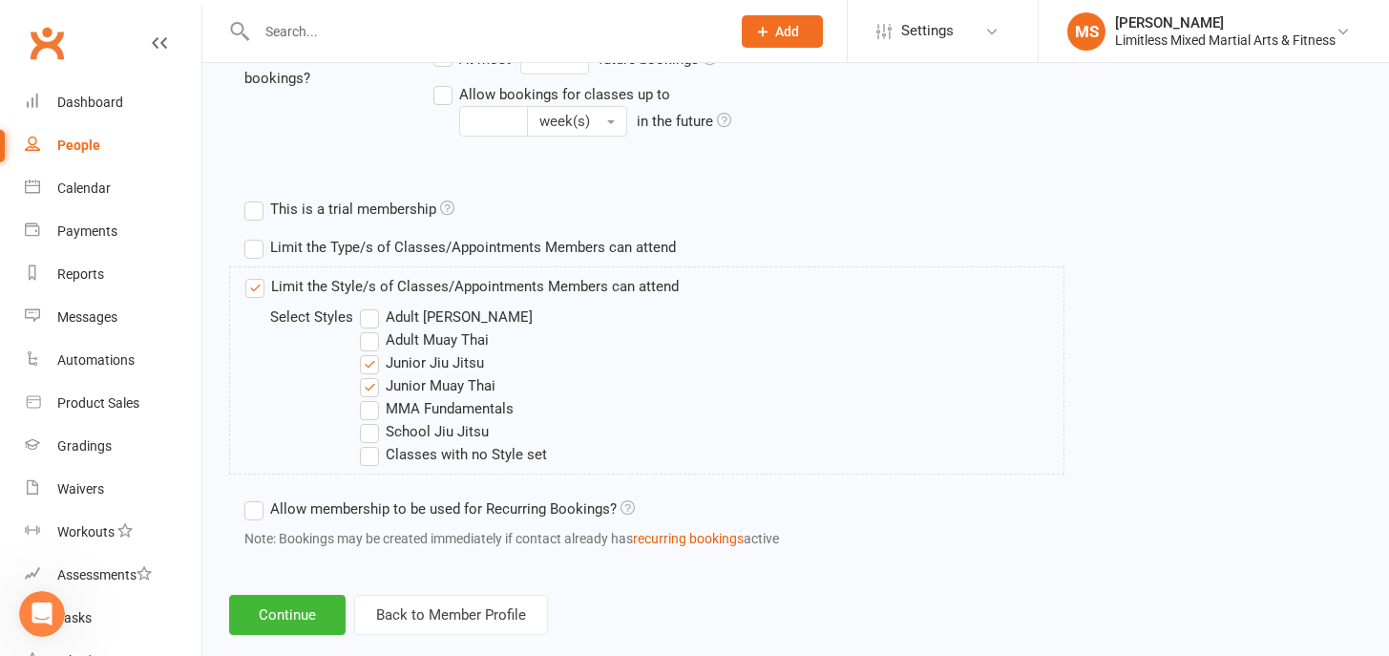
scroll to position [854, 0]
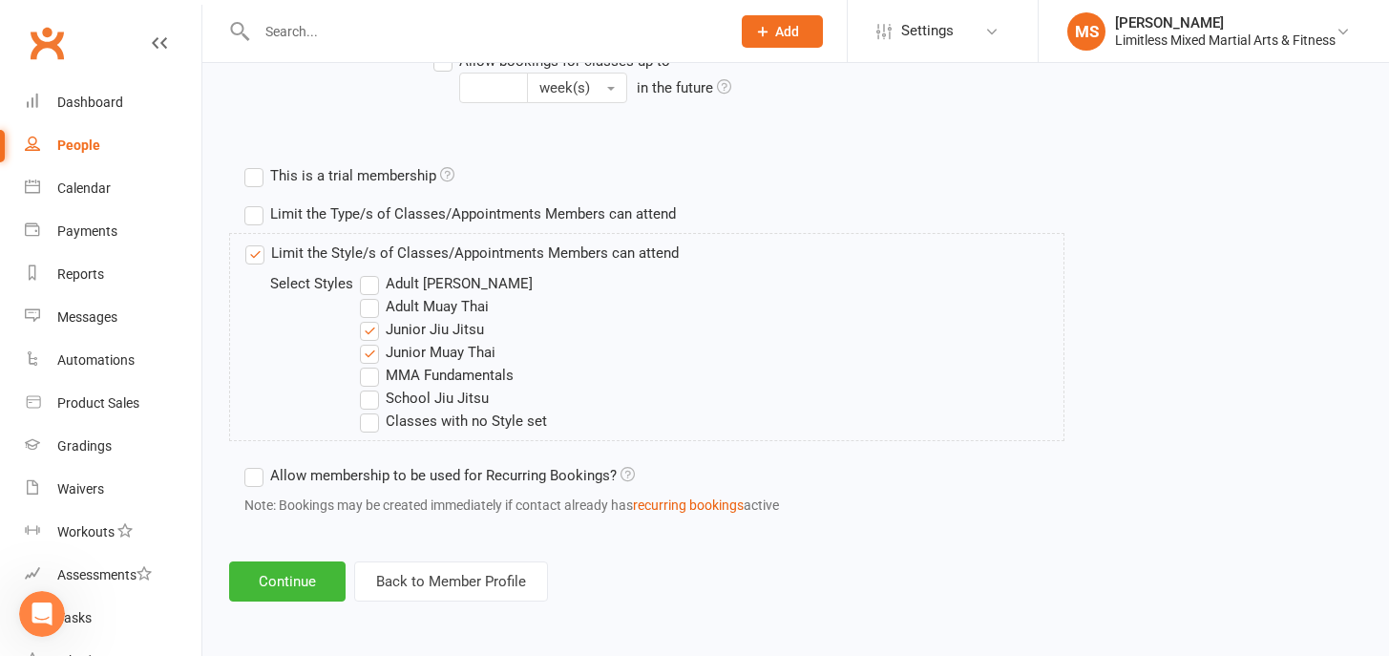
click at [371, 355] on label "Junior Muay Thai" at bounding box center [428, 352] width 136 height 23
click at [371, 341] on input "Junior Muay Thai" at bounding box center [366, 341] width 12 height 0
click at [284, 573] on button "Continue" at bounding box center [287, 581] width 116 height 40
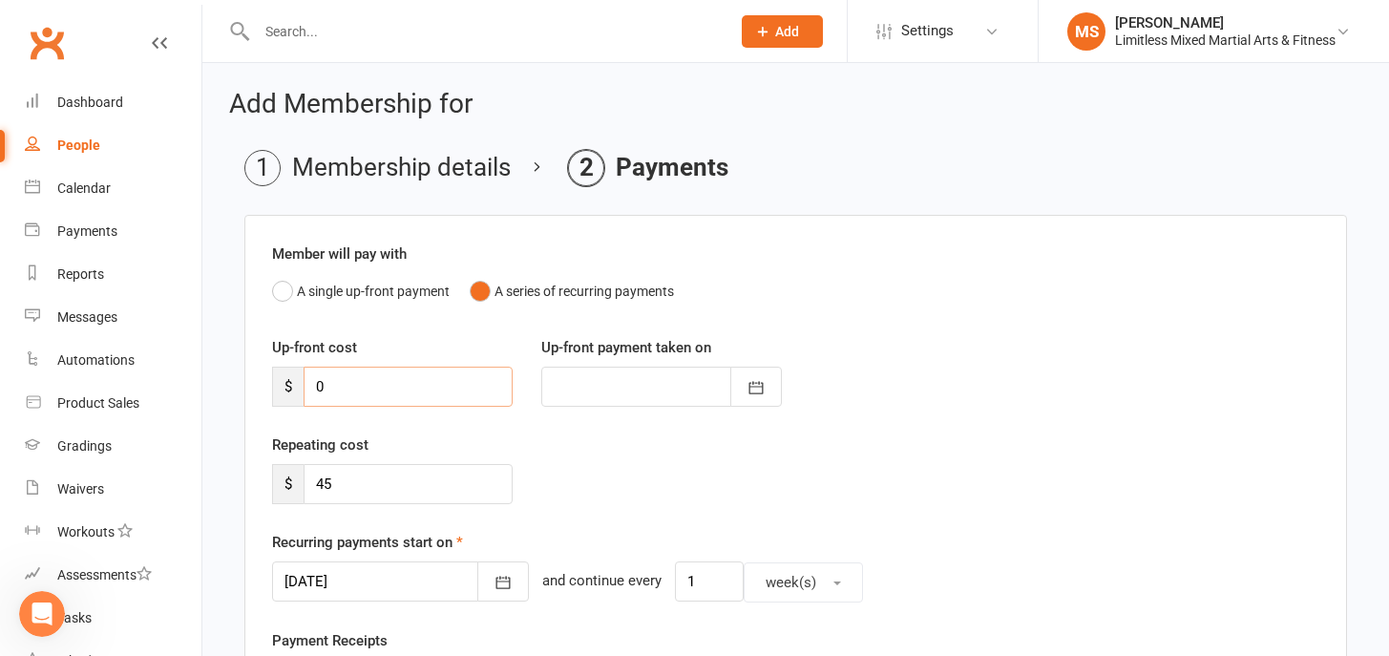
click at [350, 385] on input "0" at bounding box center [407, 386] width 209 height 40
type input "9"
type input "[DATE]"
type input "90.00"
click at [761, 390] on icon "button" at bounding box center [755, 387] width 19 height 19
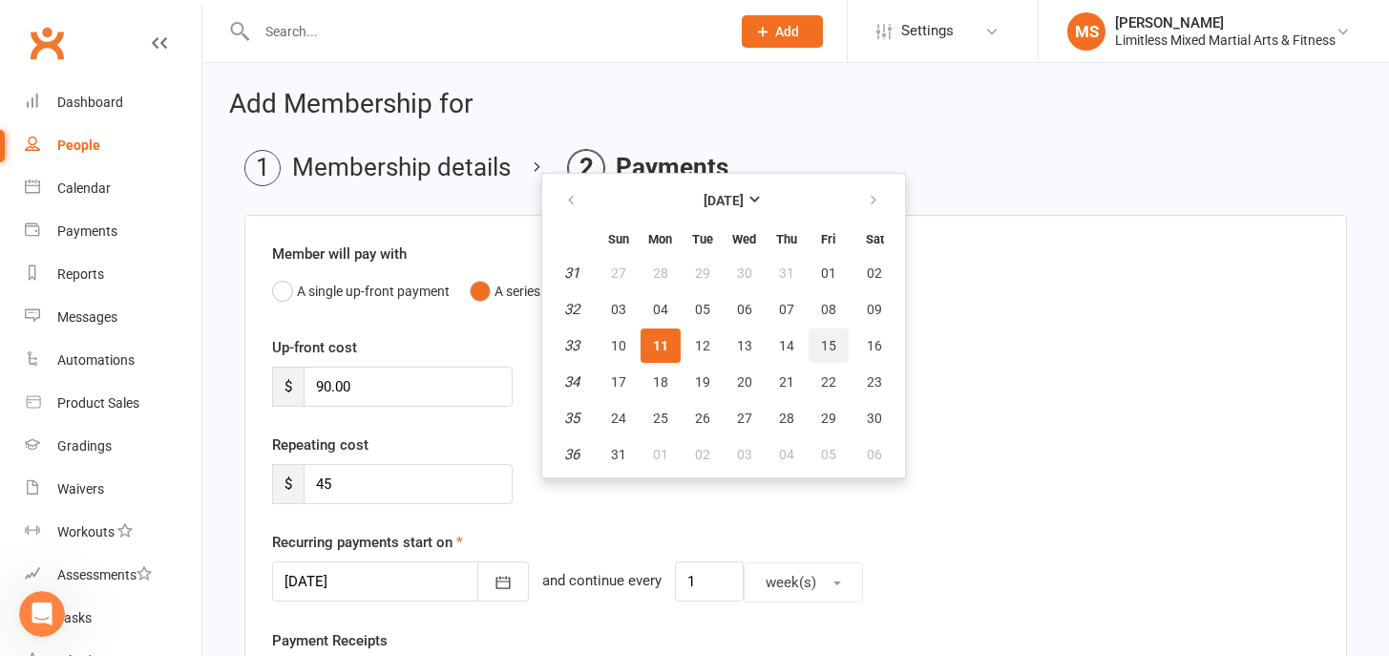
click at [832, 345] on span "15" at bounding box center [828, 345] width 15 height 15
type input "[DATE]"
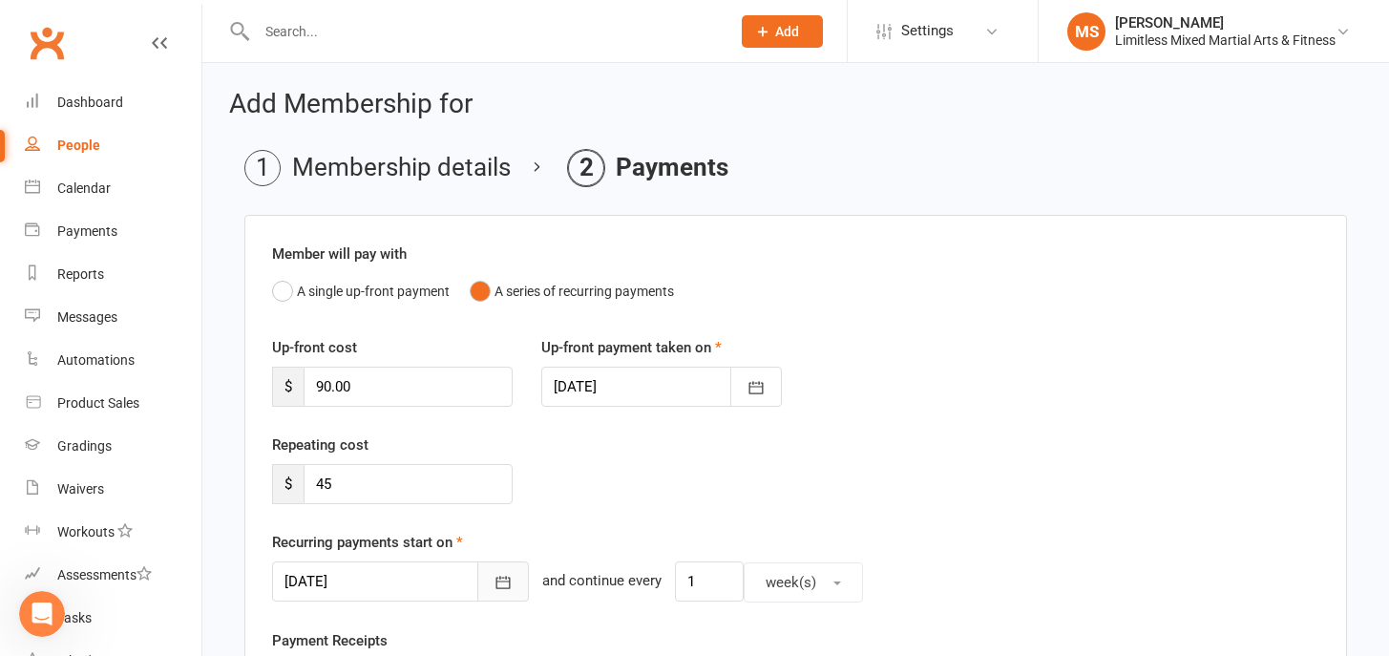
click at [483, 576] on button "button" at bounding box center [503, 581] width 52 height 40
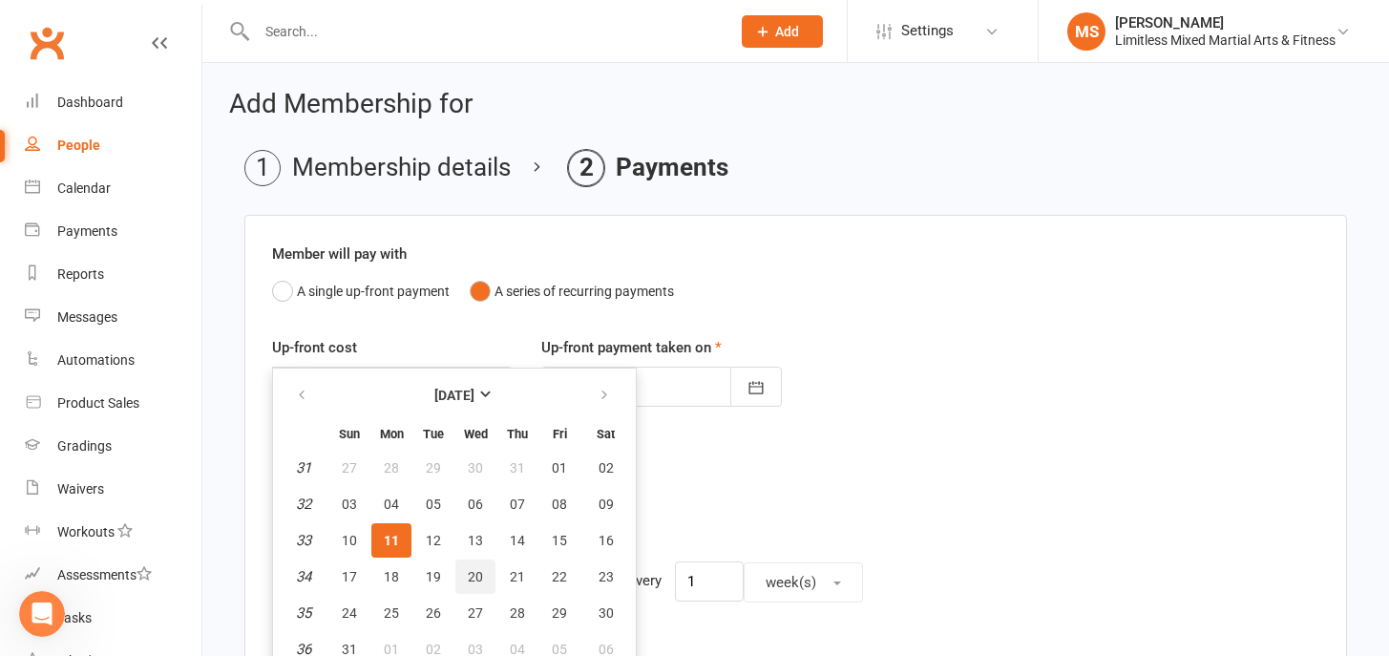
scroll to position [12, 0]
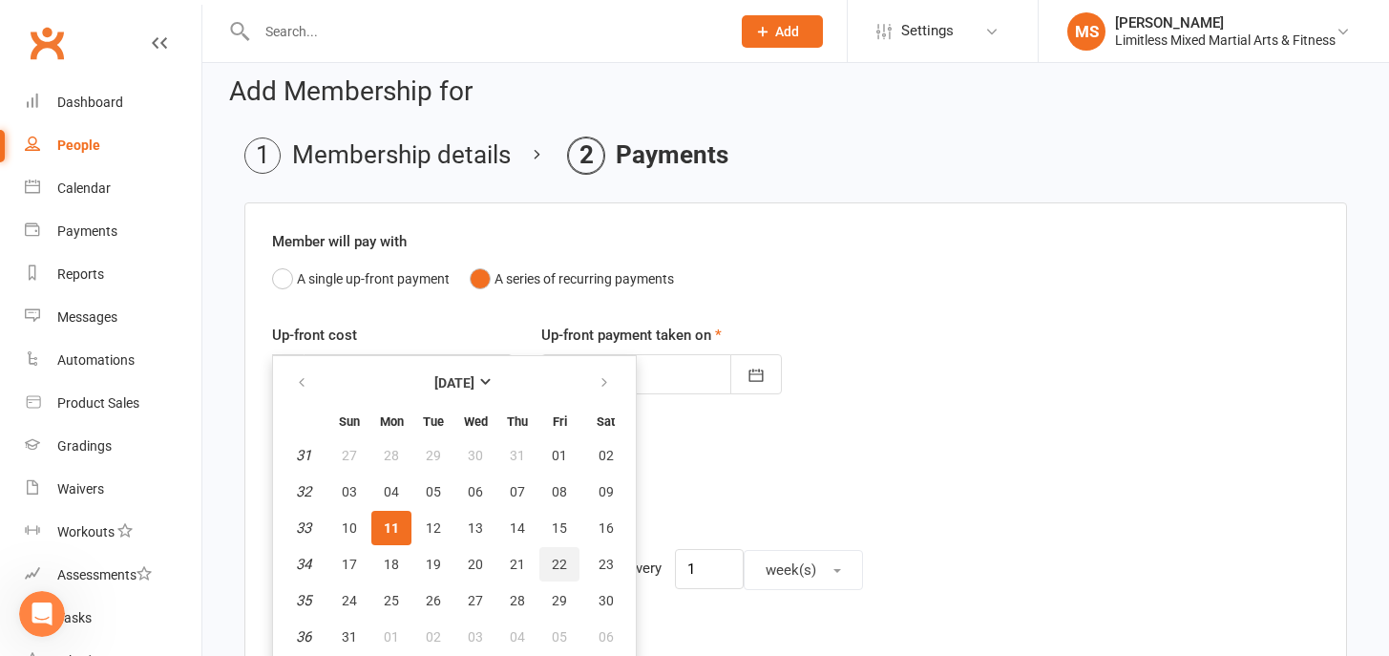
click at [556, 563] on span "22" at bounding box center [559, 563] width 15 height 15
type input "[DATE]"
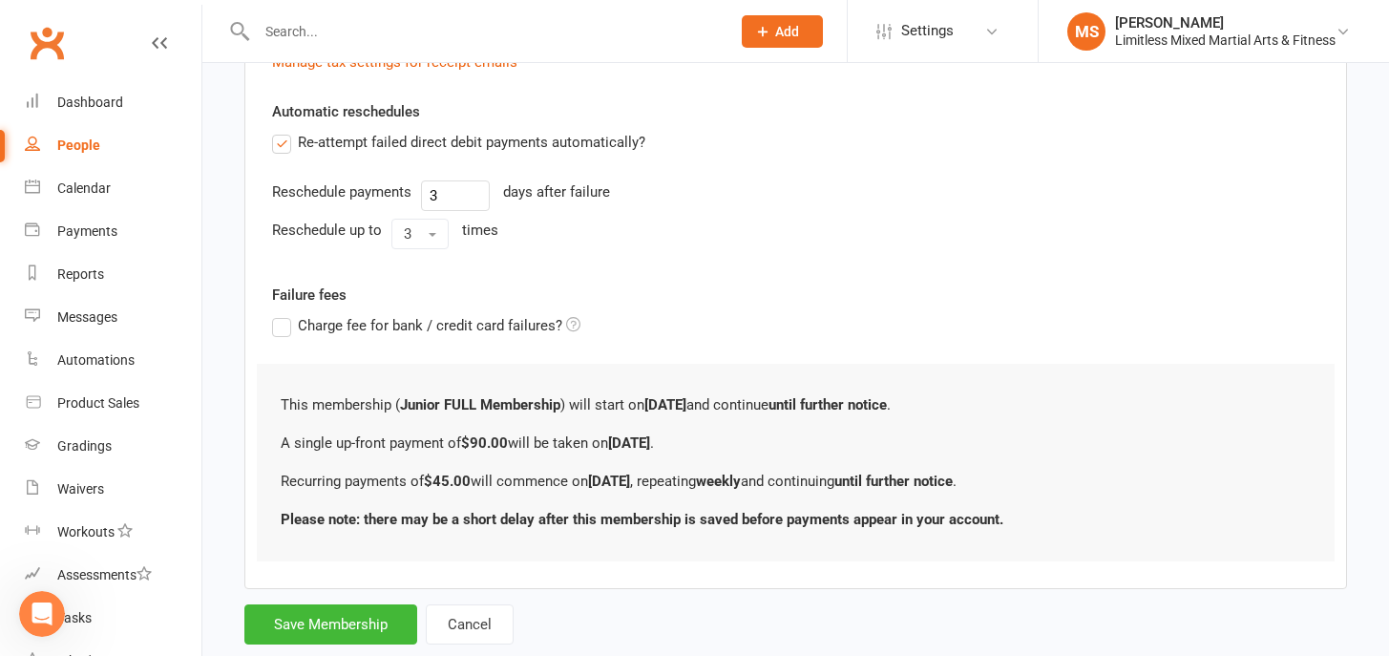
scroll to position [694, 0]
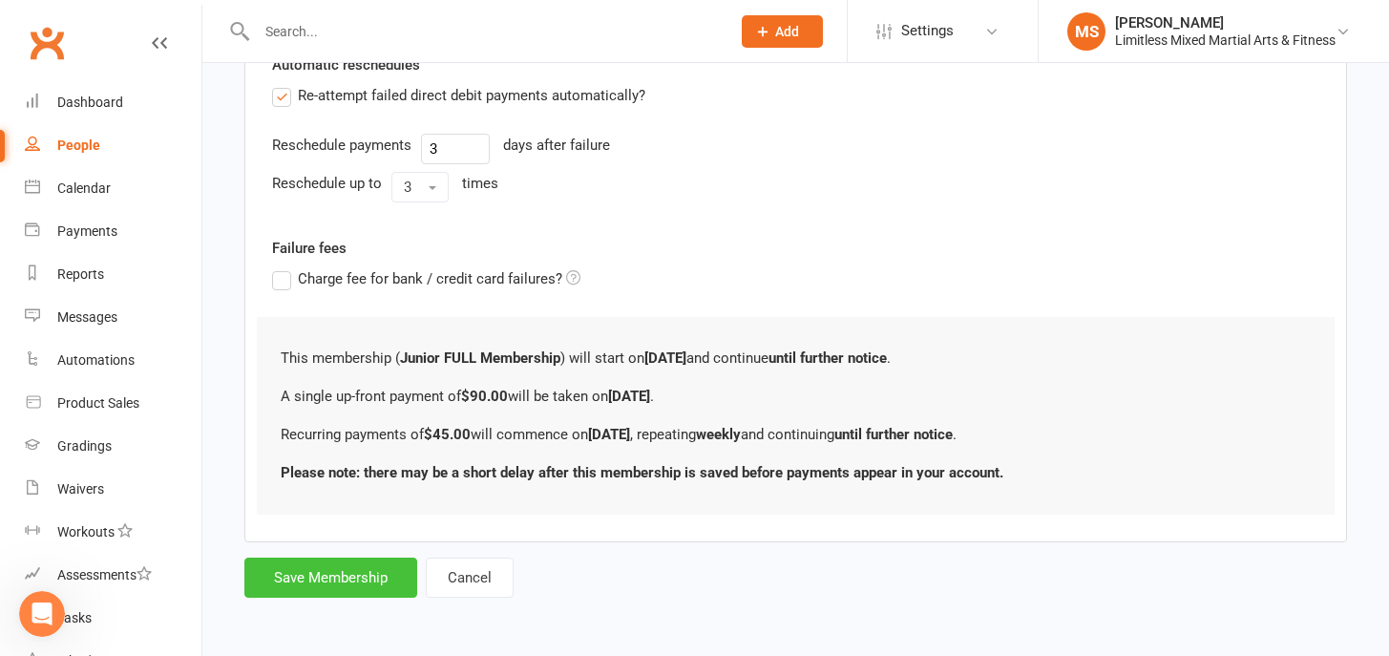
click at [375, 567] on button "Save Membership" at bounding box center [330, 577] width 173 height 40
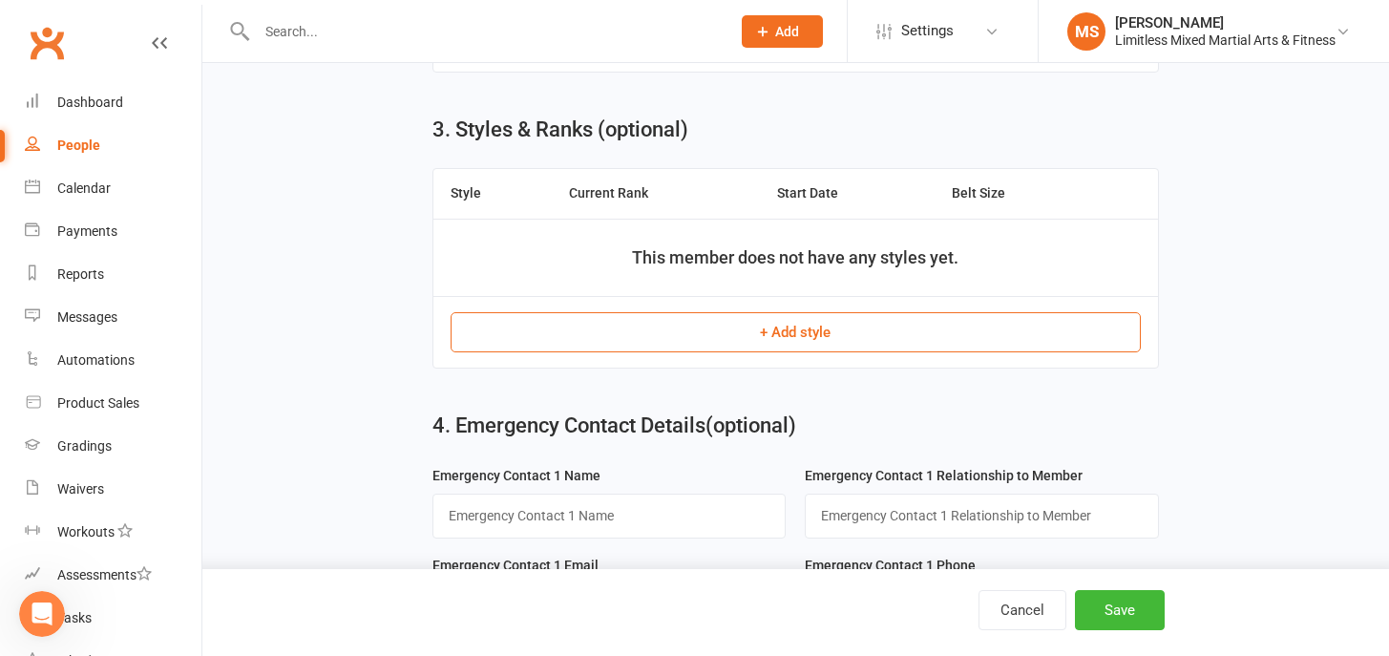
scroll to position [1008, 0]
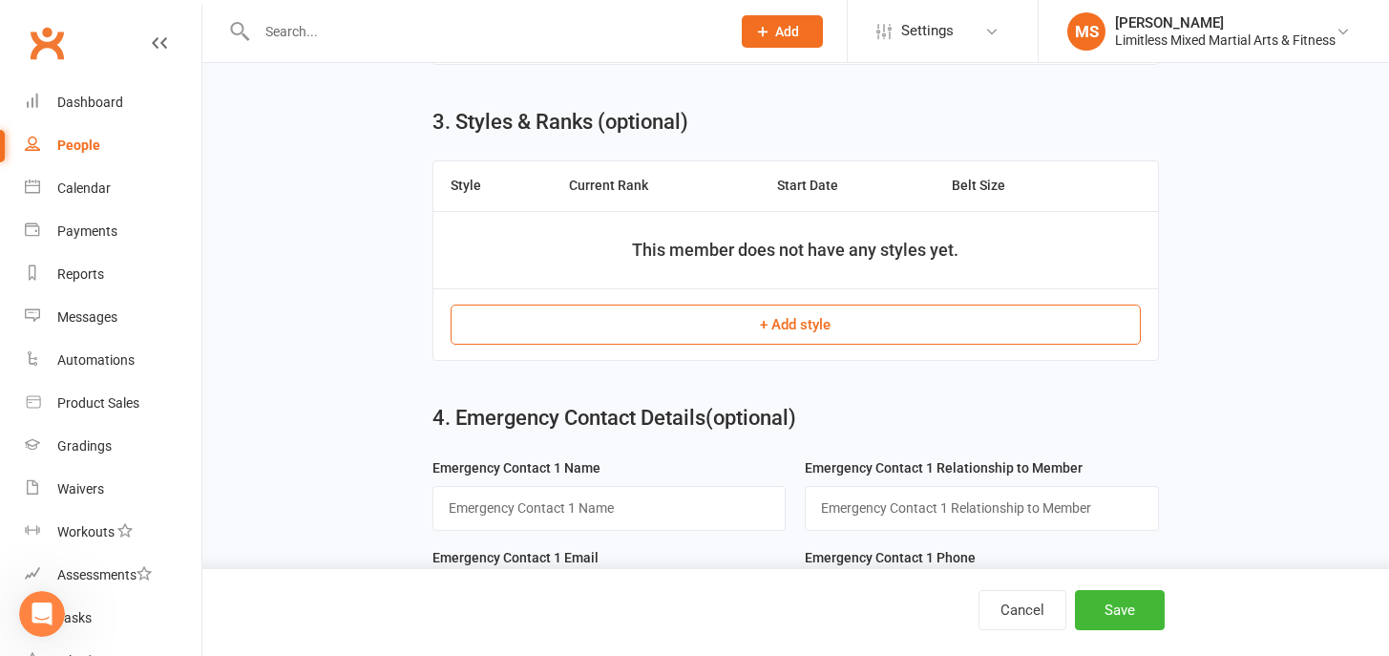
click at [788, 320] on button "+ Add style" at bounding box center [795, 324] width 690 height 40
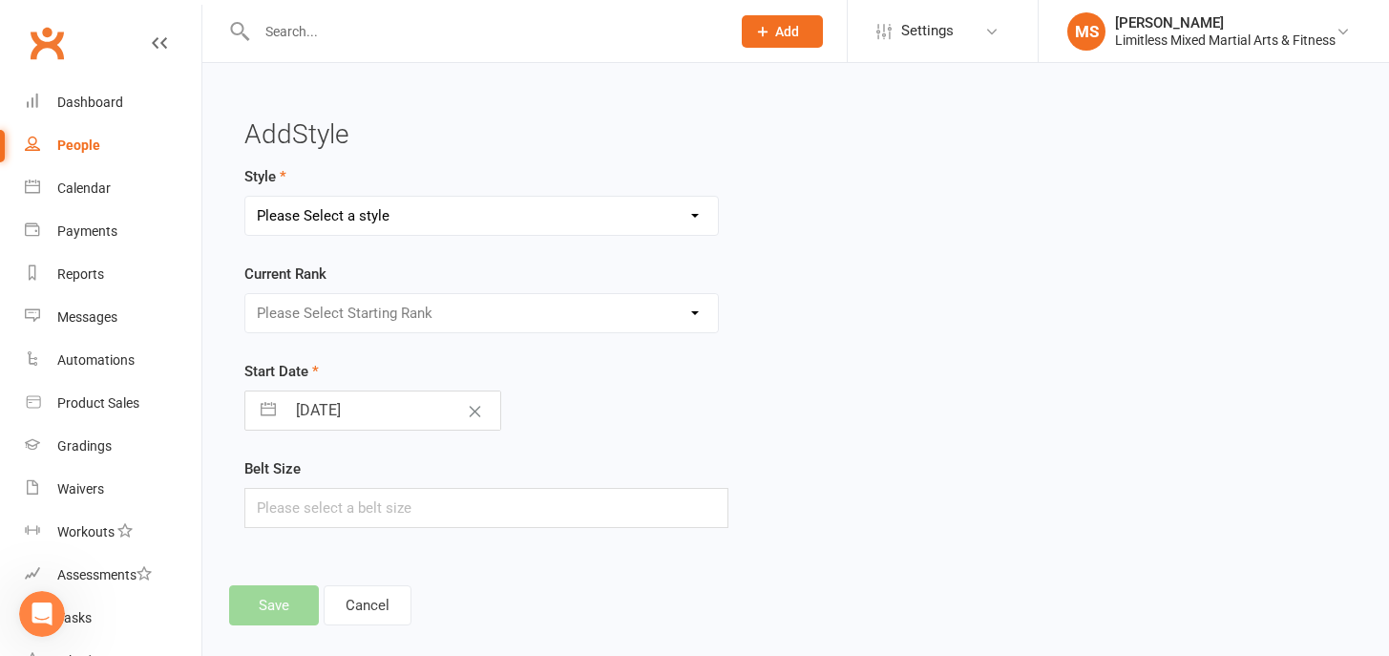
click at [659, 218] on select "Please Select a style Adult Jiu Jitsu Adult Muay Thai Junior Jiu Jitsu Junior M…" at bounding box center [481, 216] width 472 height 38
select select "3644"
click at [575, 308] on select "Please Select Starting Rank White White + 1 White + 2 White + 3 White + 4 Grey/…" at bounding box center [481, 313] width 472 height 38
select select "43155"
click at [377, 509] on input "text" at bounding box center [486, 508] width 484 height 40
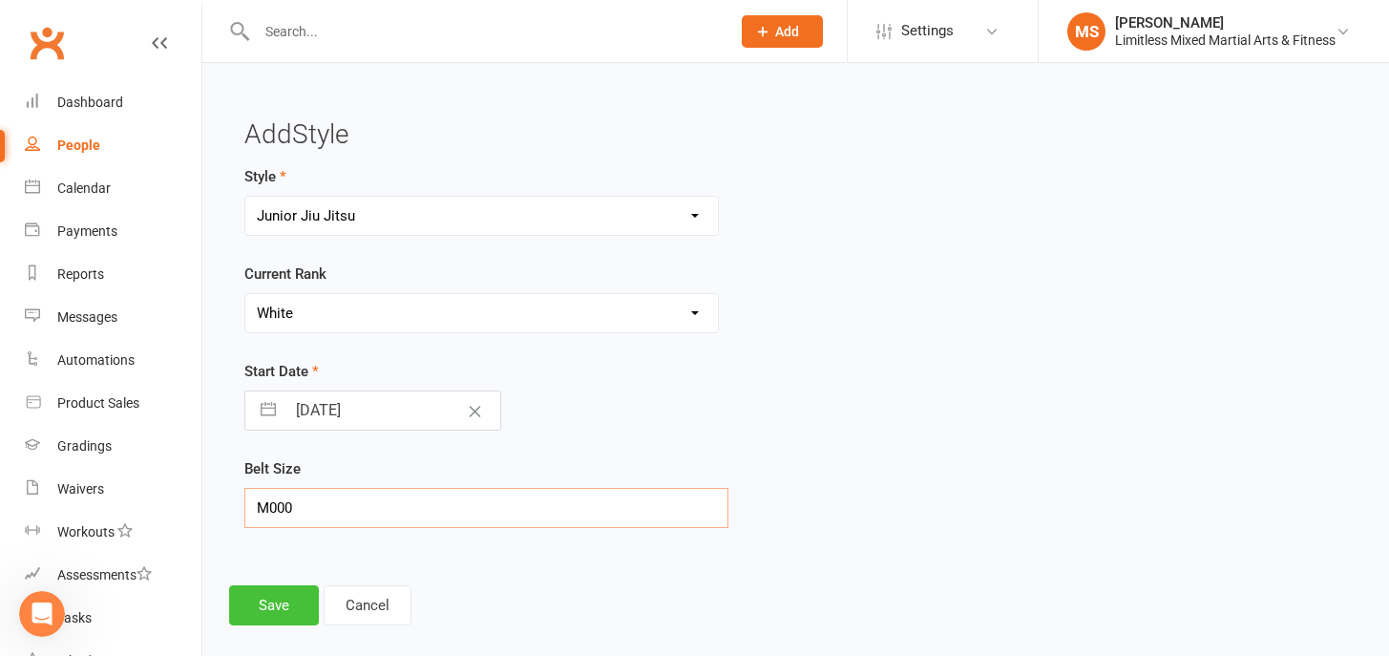
type input "M000"
click at [285, 616] on button "Save" at bounding box center [274, 605] width 90 height 40
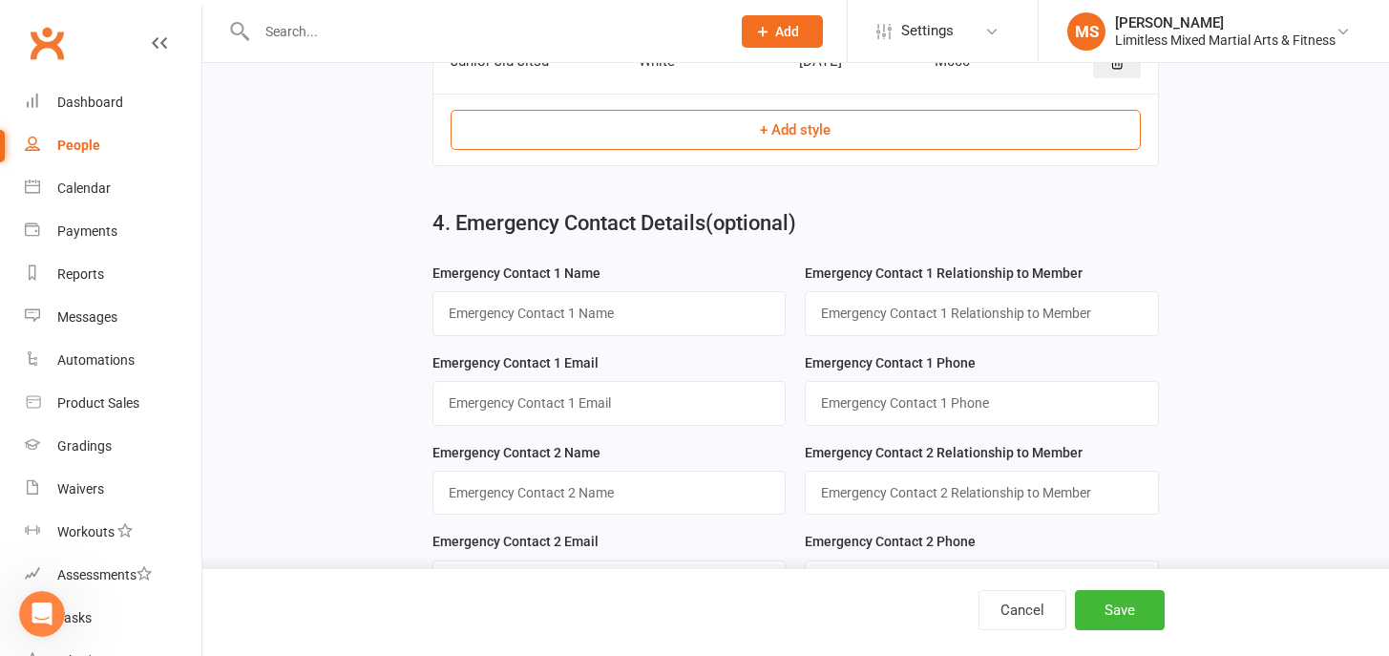
scroll to position [1196, 0]
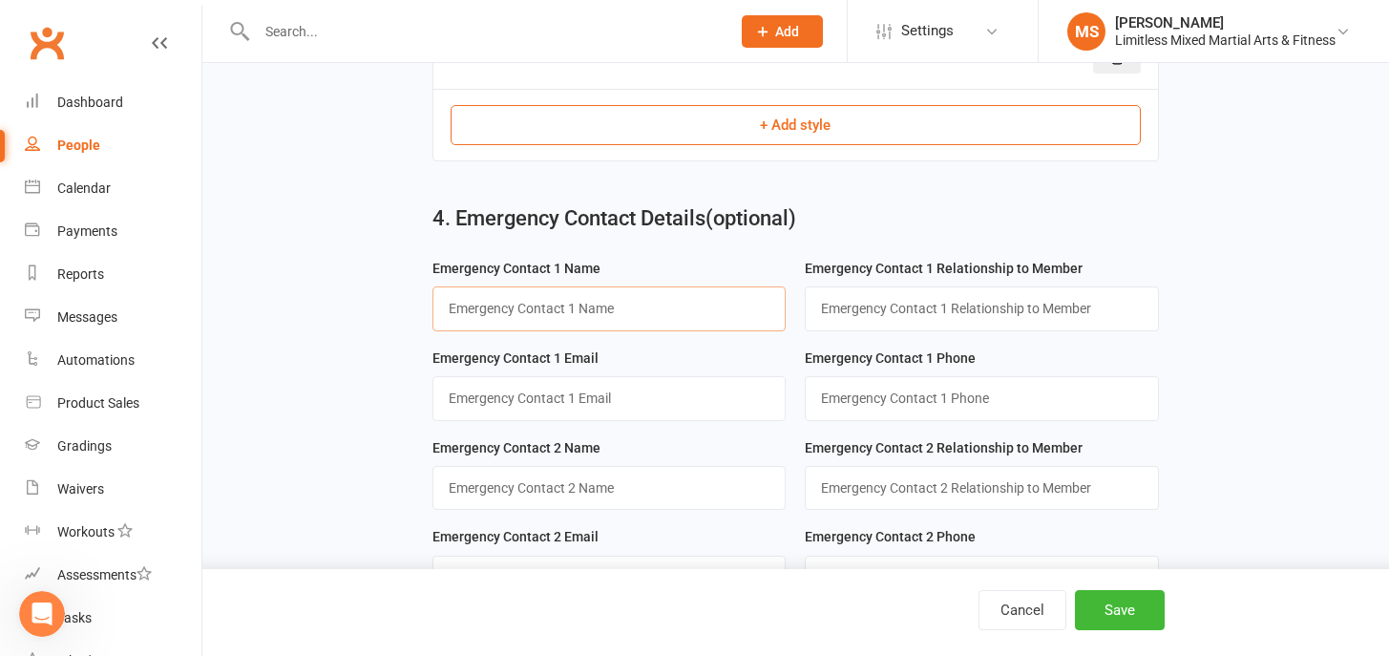
click at [618, 292] on input "text" at bounding box center [609, 308] width 354 height 44
type input "[PERSON_NAME]"
type input "Dad"
type input "0499635296"
click at [484, 503] on input "text" at bounding box center [609, 488] width 354 height 44
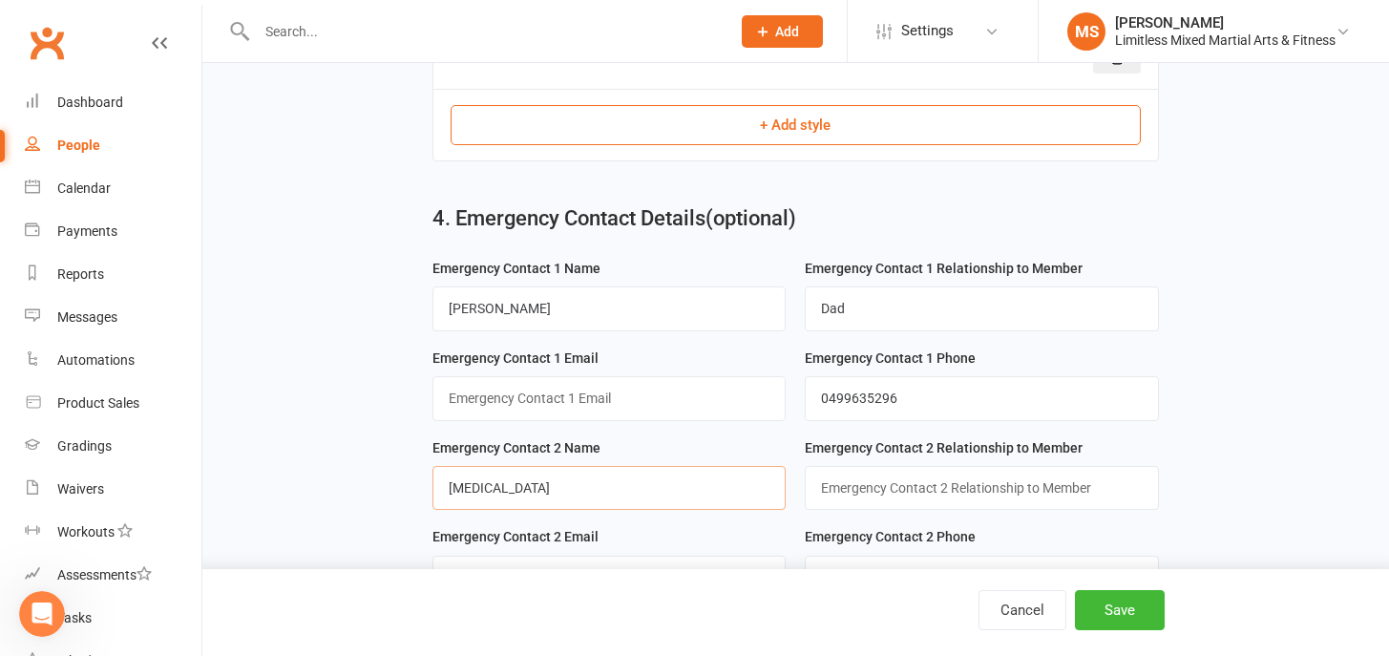
type input "[MEDICAL_DATA]"
type input "Mother"
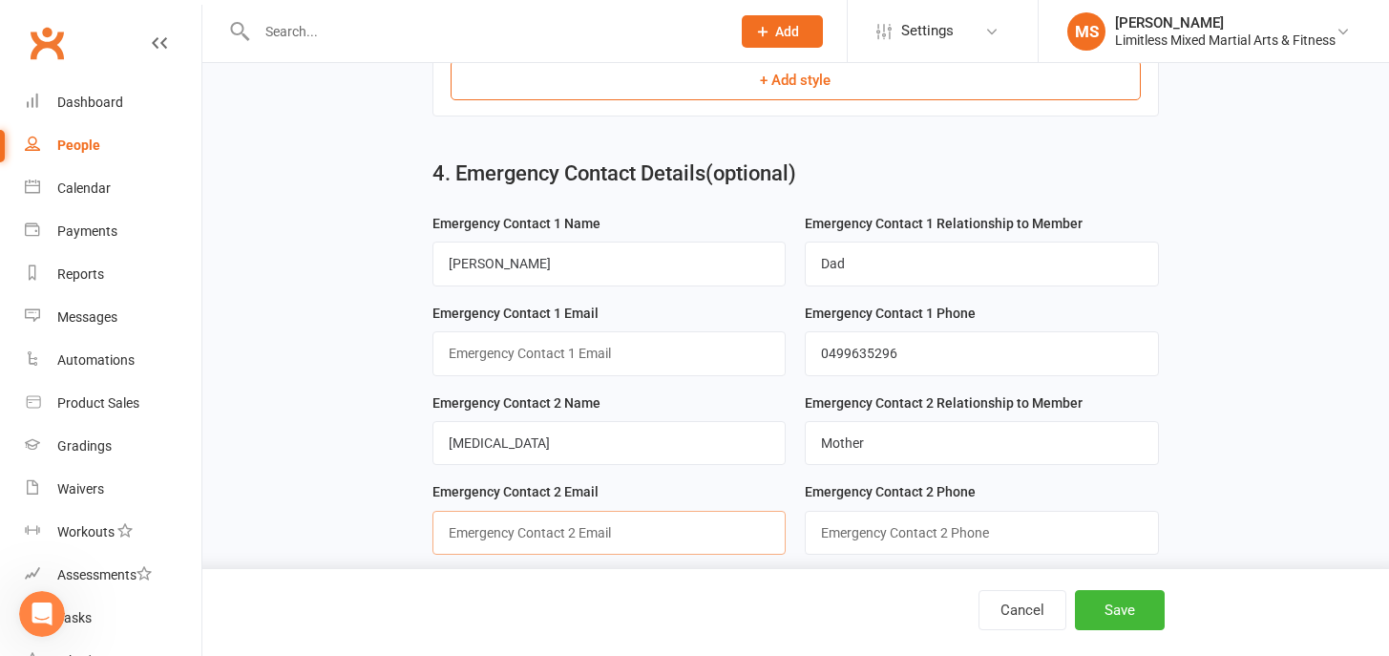
scroll to position [1266, 0]
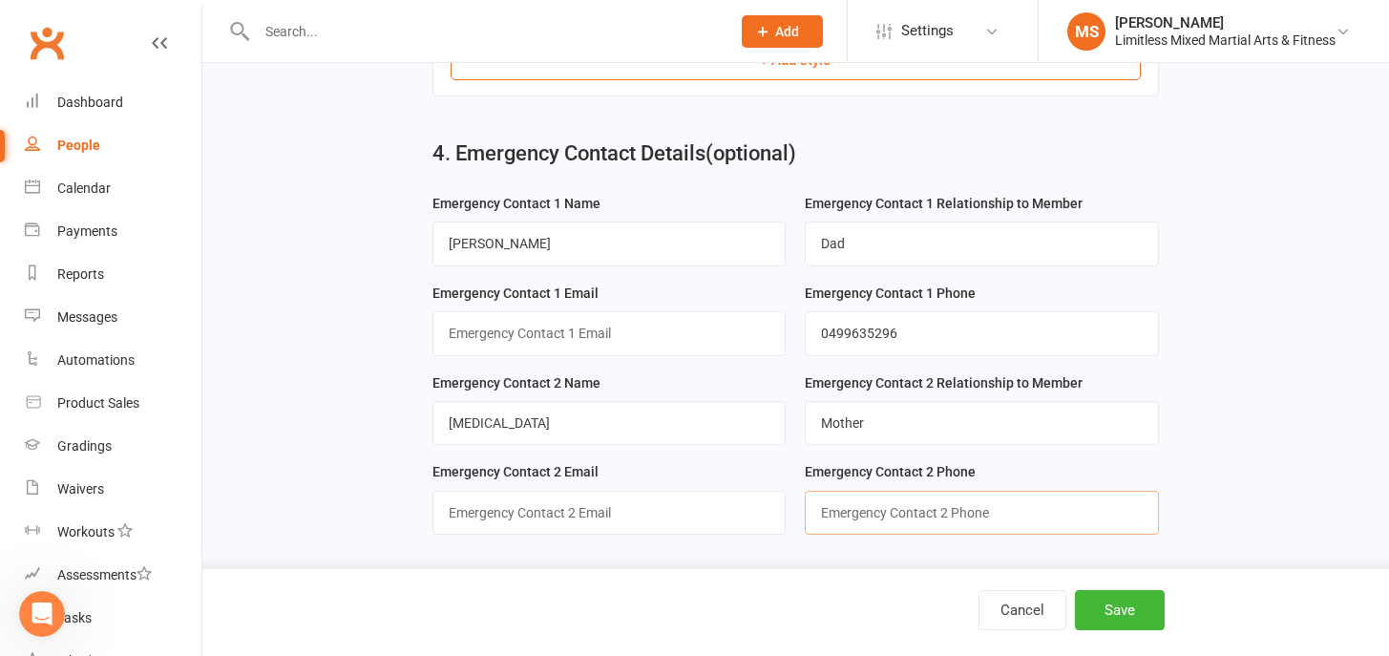
click at [877, 514] on input "string" at bounding box center [982, 513] width 354 height 44
type input "0479037224"
click at [1142, 603] on button "Save" at bounding box center [1120, 610] width 90 height 40
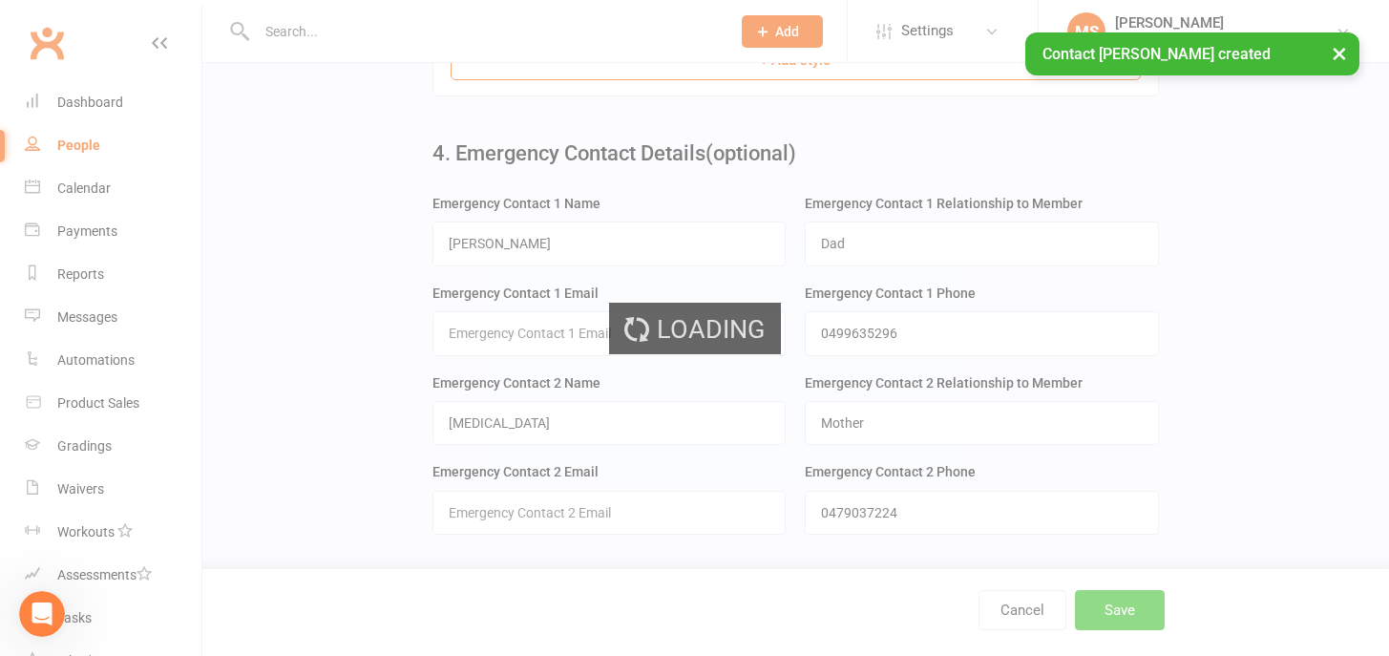
scroll to position [0, 0]
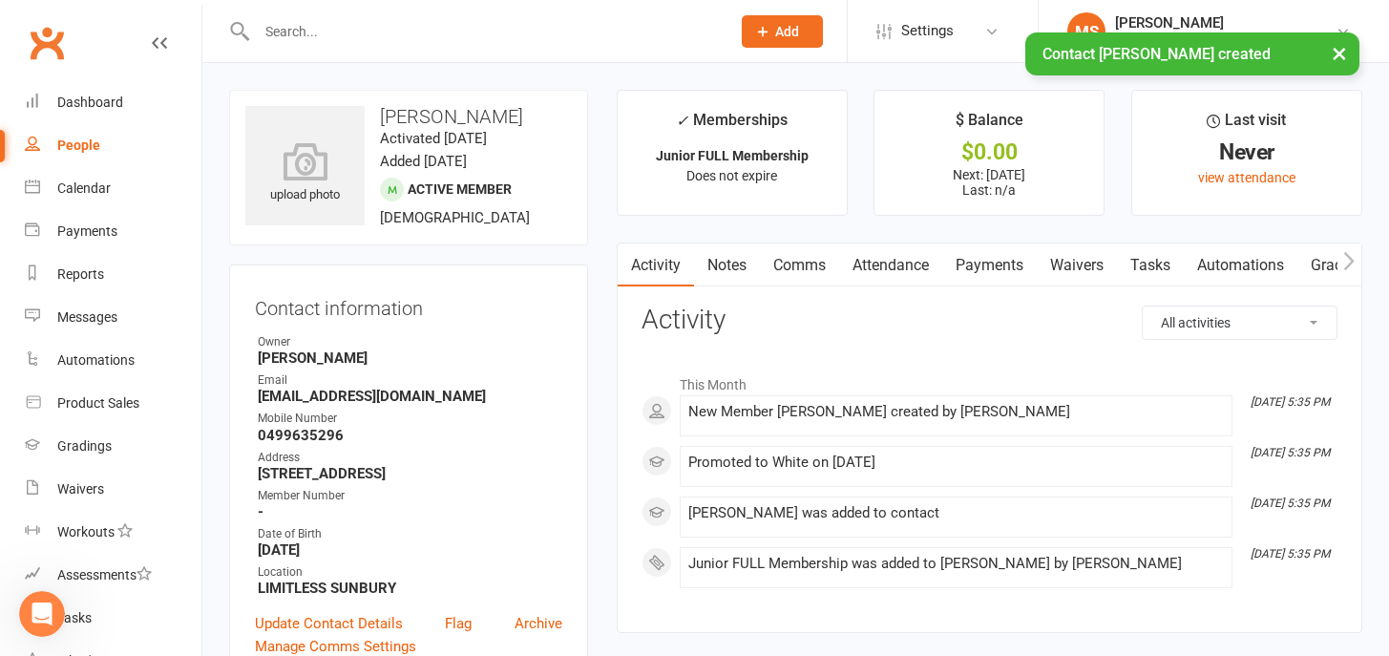
click at [379, 32] on div "× Contact [PERSON_NAME] created" at bounding box center [682, 32] width 1364 height 0
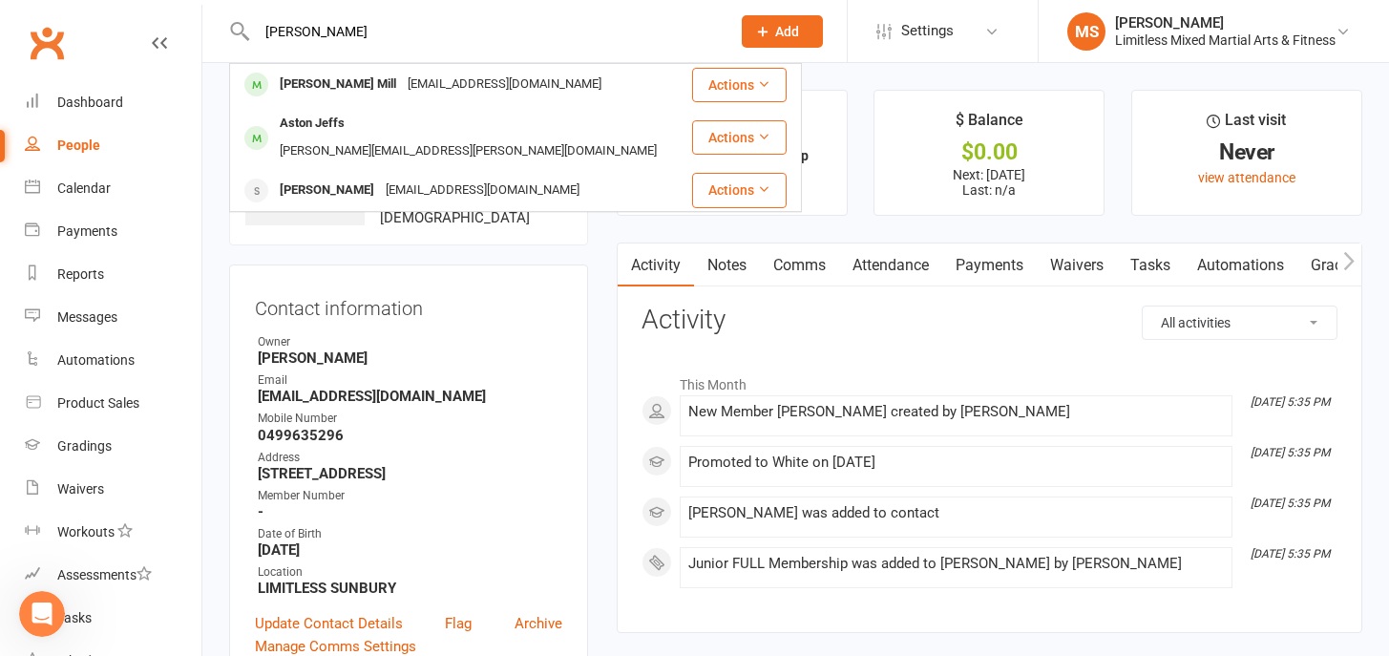
type input "[PERSON_NAME]"
click at [402, 86] on div "[EMAIL_ADDRESS][DOMAIN_NAME]" at bounding box center [504, 85] width 205 height 28
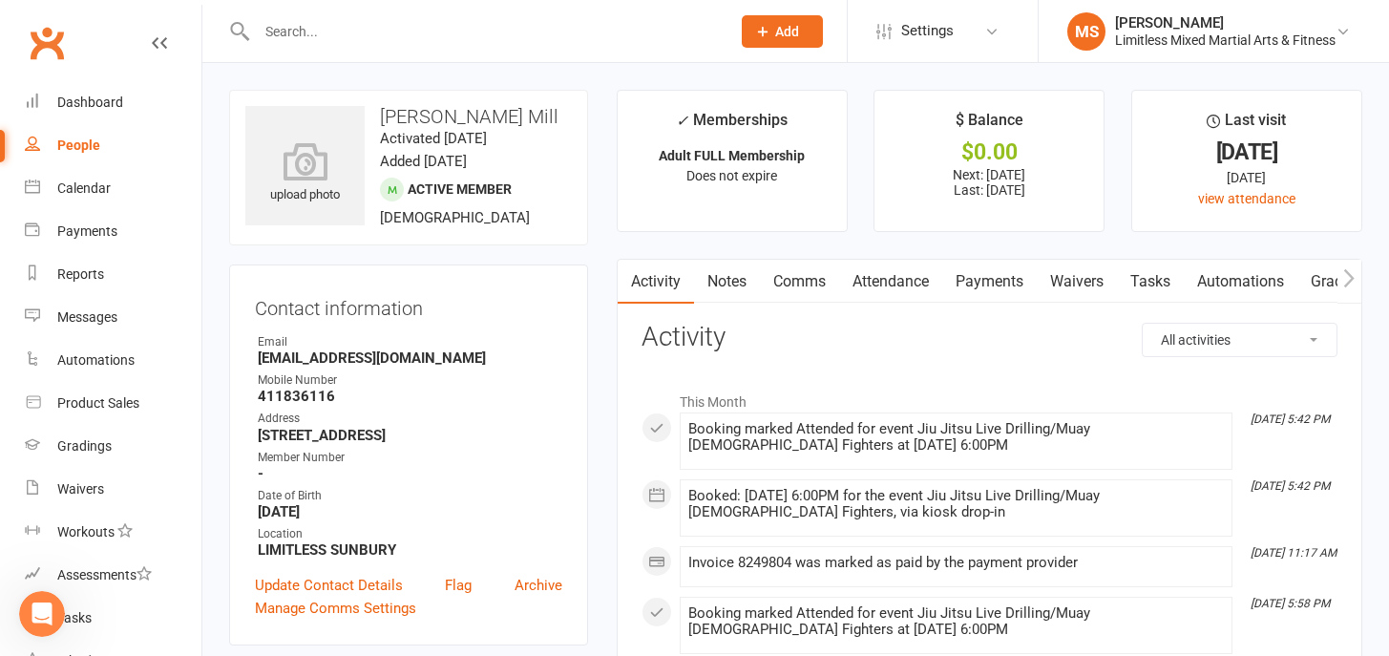
click at [983, 292] on link "Payments" at bounding box center [989, 282] width 94 height 44
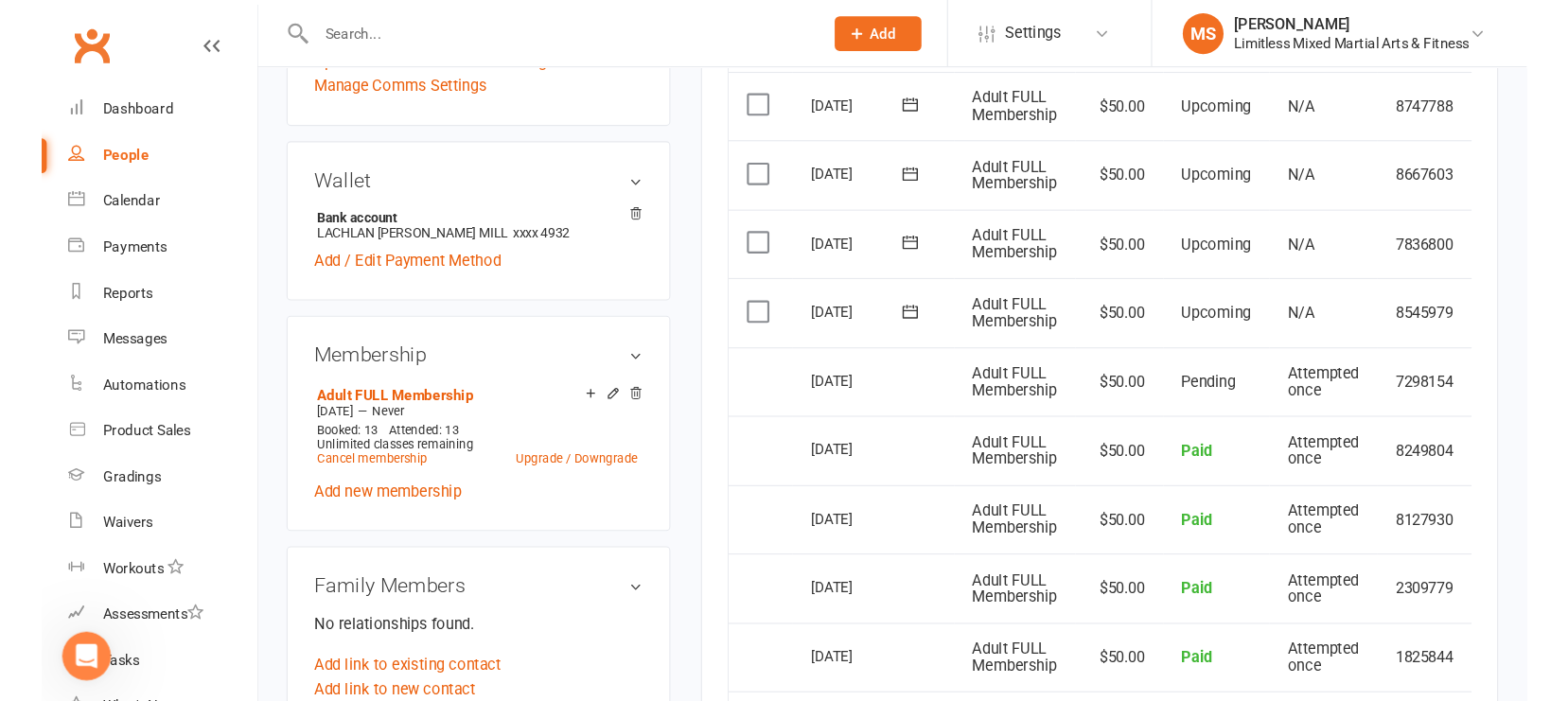
scroll to position [525, 0]
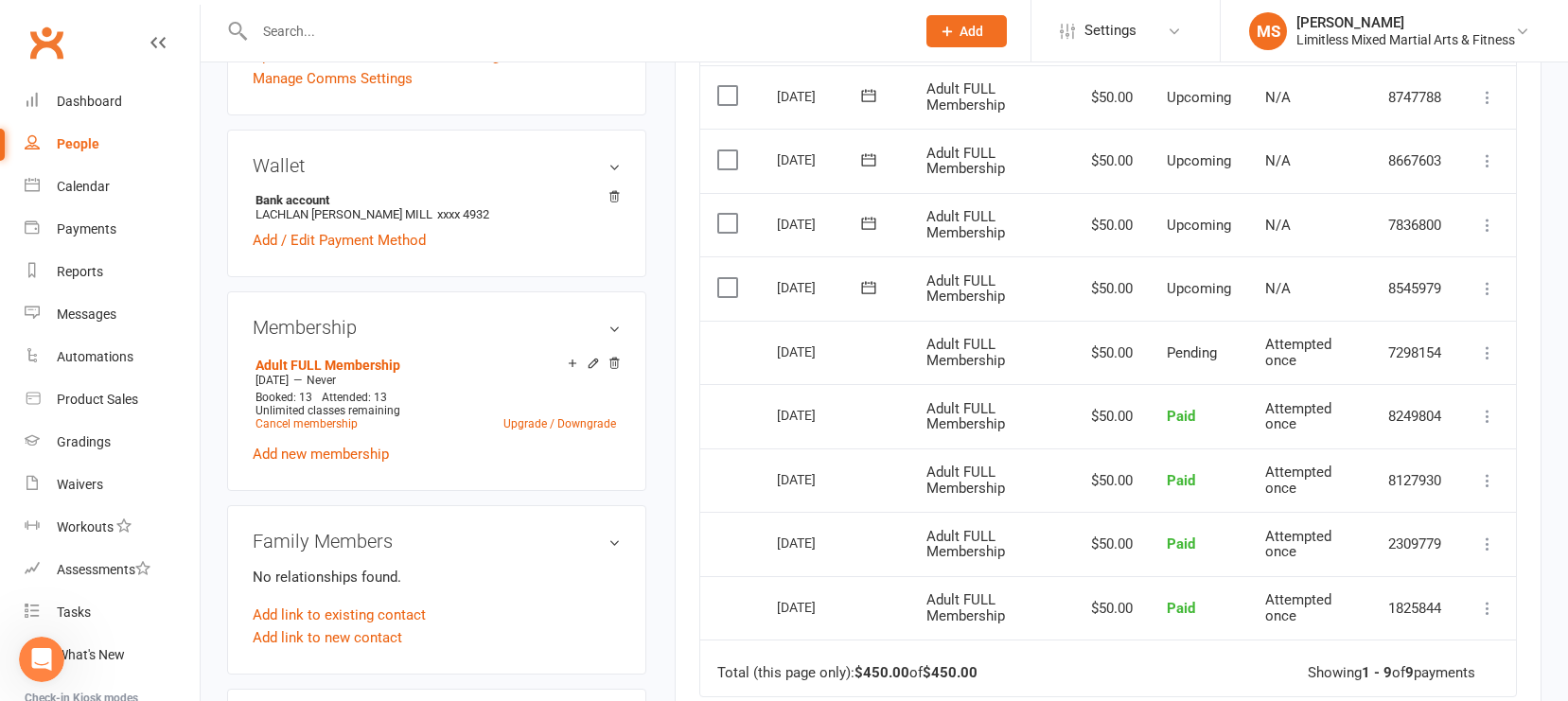
click at [1210, 347] on span "Pending" at bounding box center [1192, 352] width 51 height 17
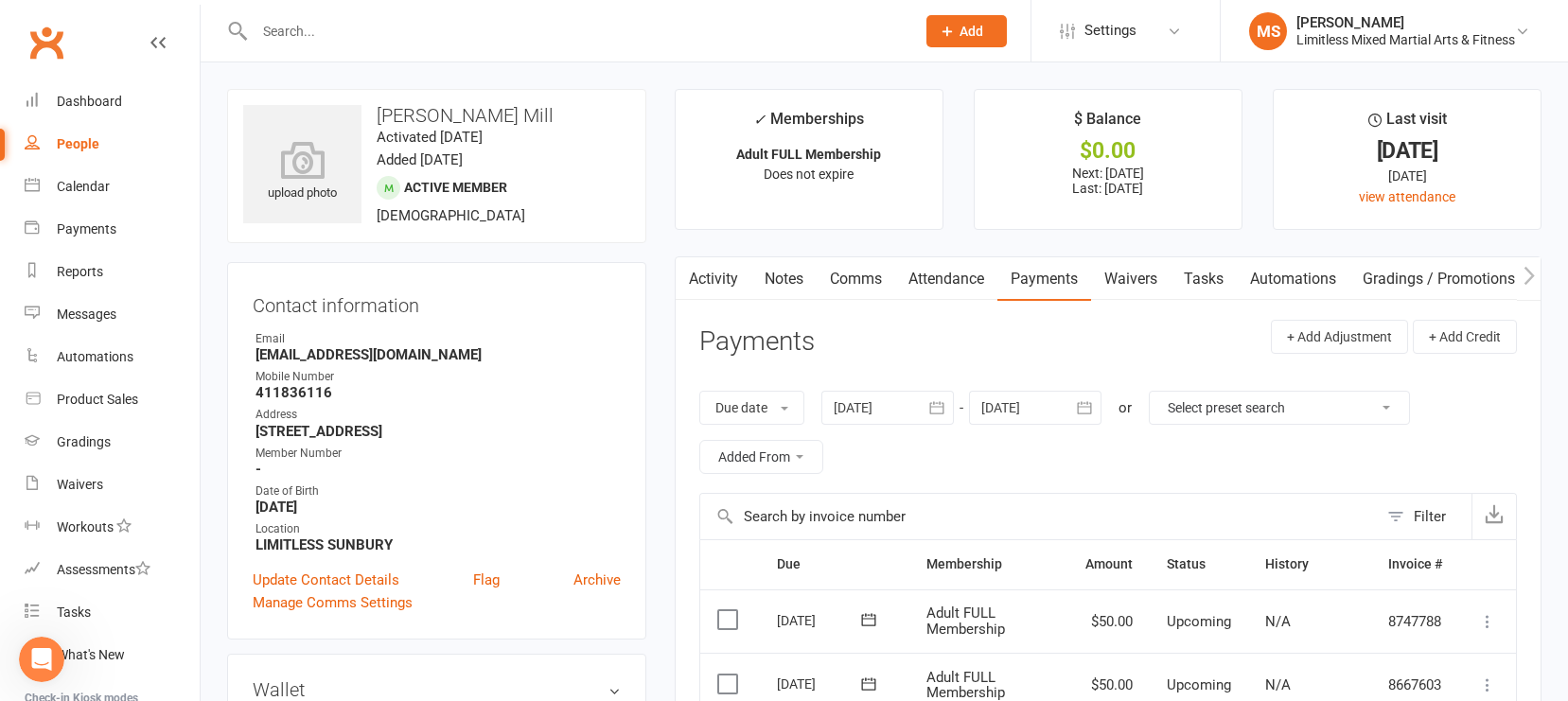
click at [40, 649] on icon "Open Intercom Messenger" at bounding box center [42, 659] width 31 height 31
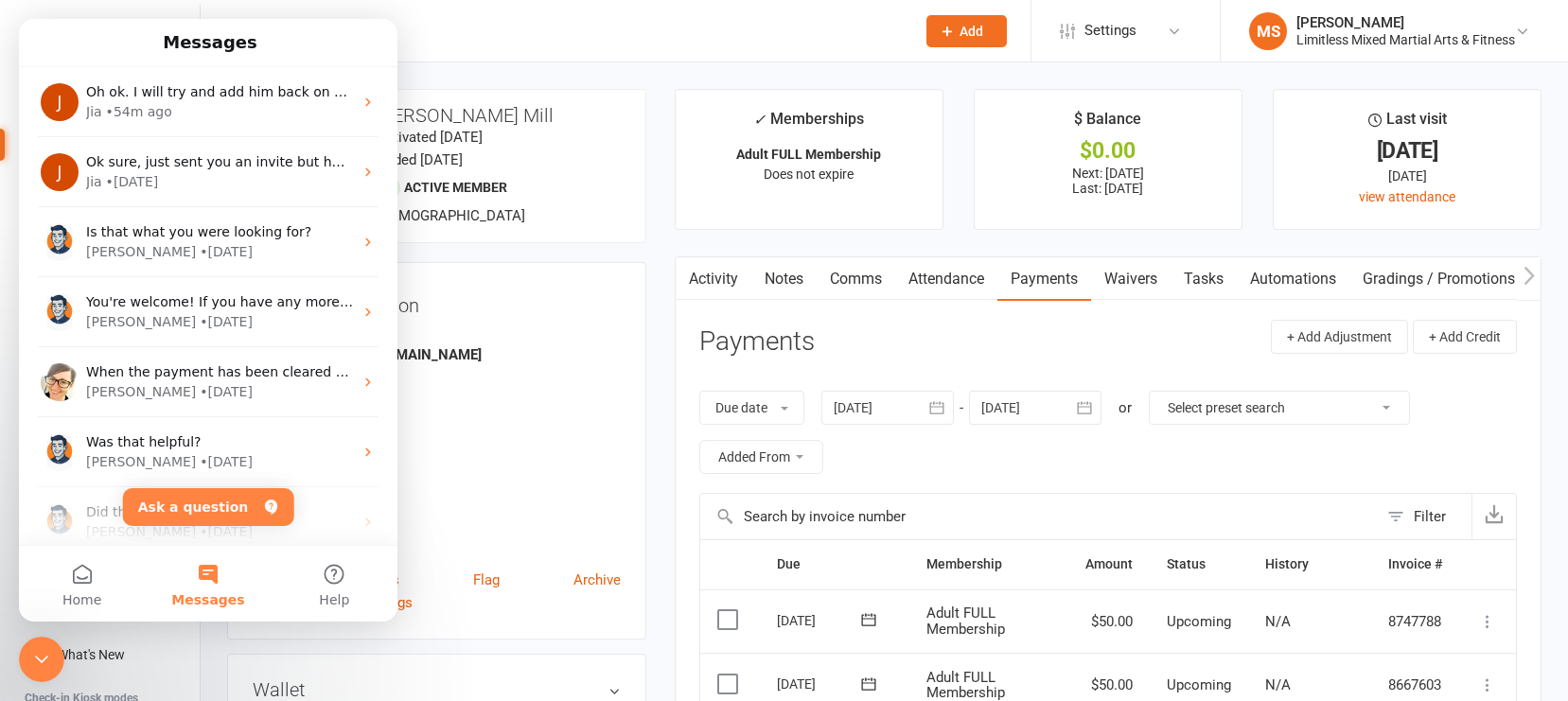
click at [210, 570] on button "Messages" at bounding box center [207, 584] width 126 height 75
click at [205, 509] on button "Ask a question" at bounding box center [208, 507] width 172 height 38
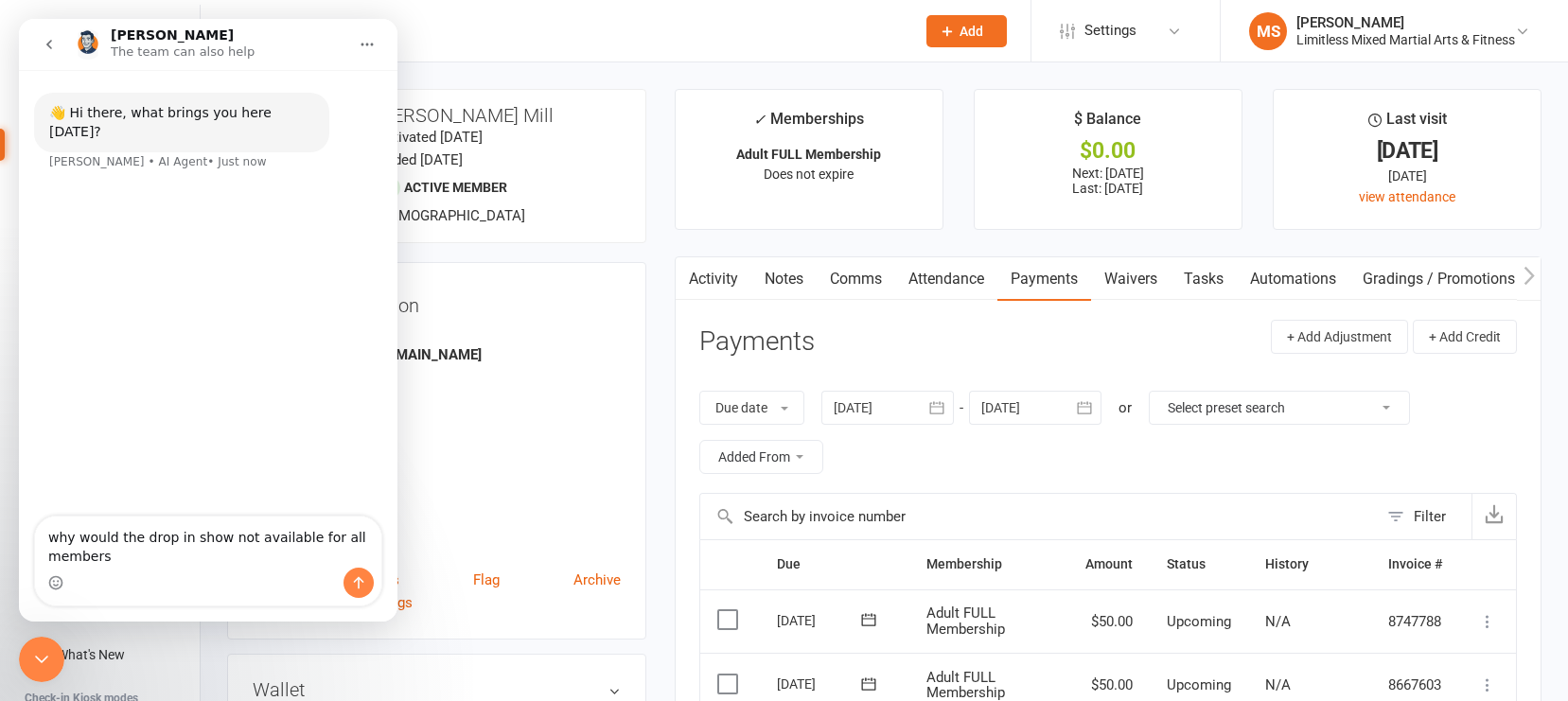
type textarea "why would the drop in show not available for all members?"
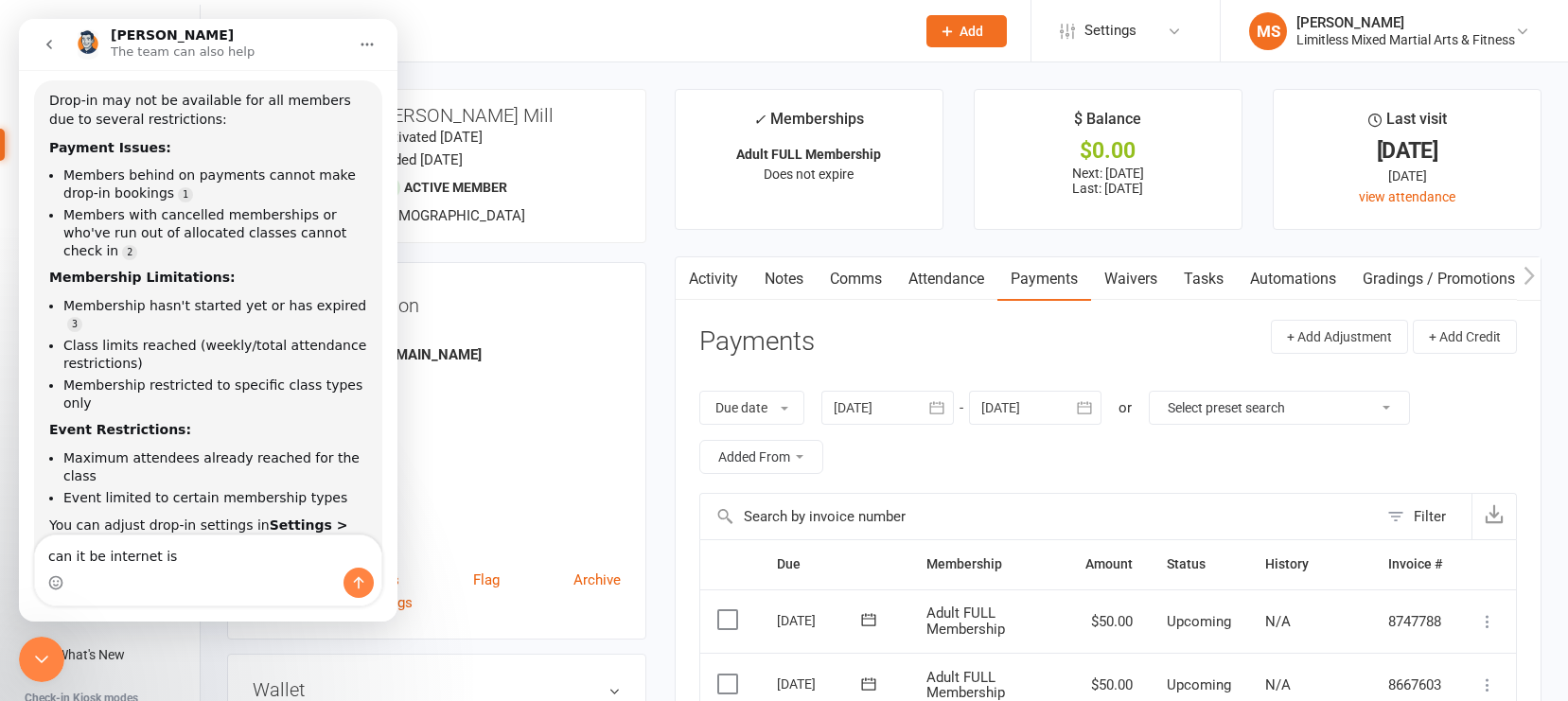
scroll to position [221, 0]
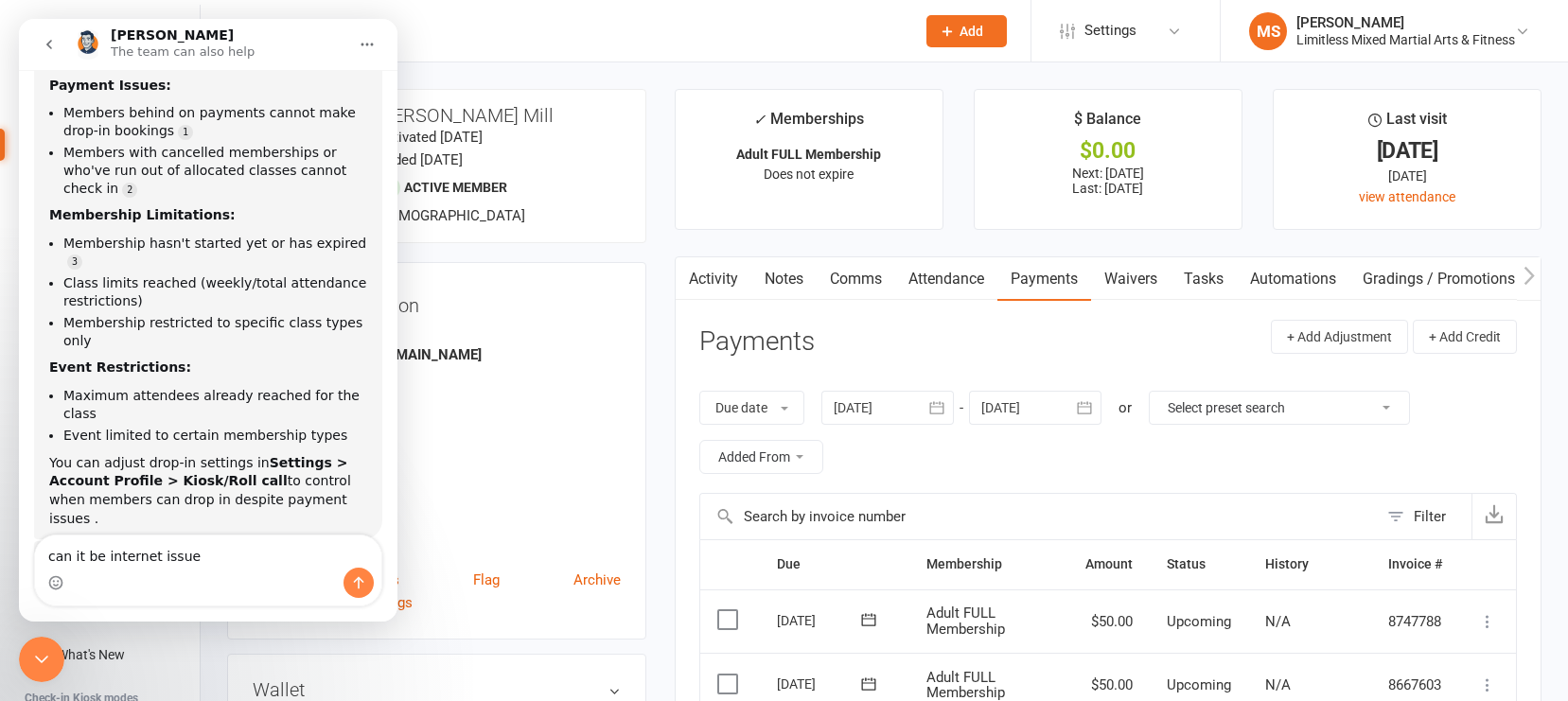
type textarea "can it be internet issues"
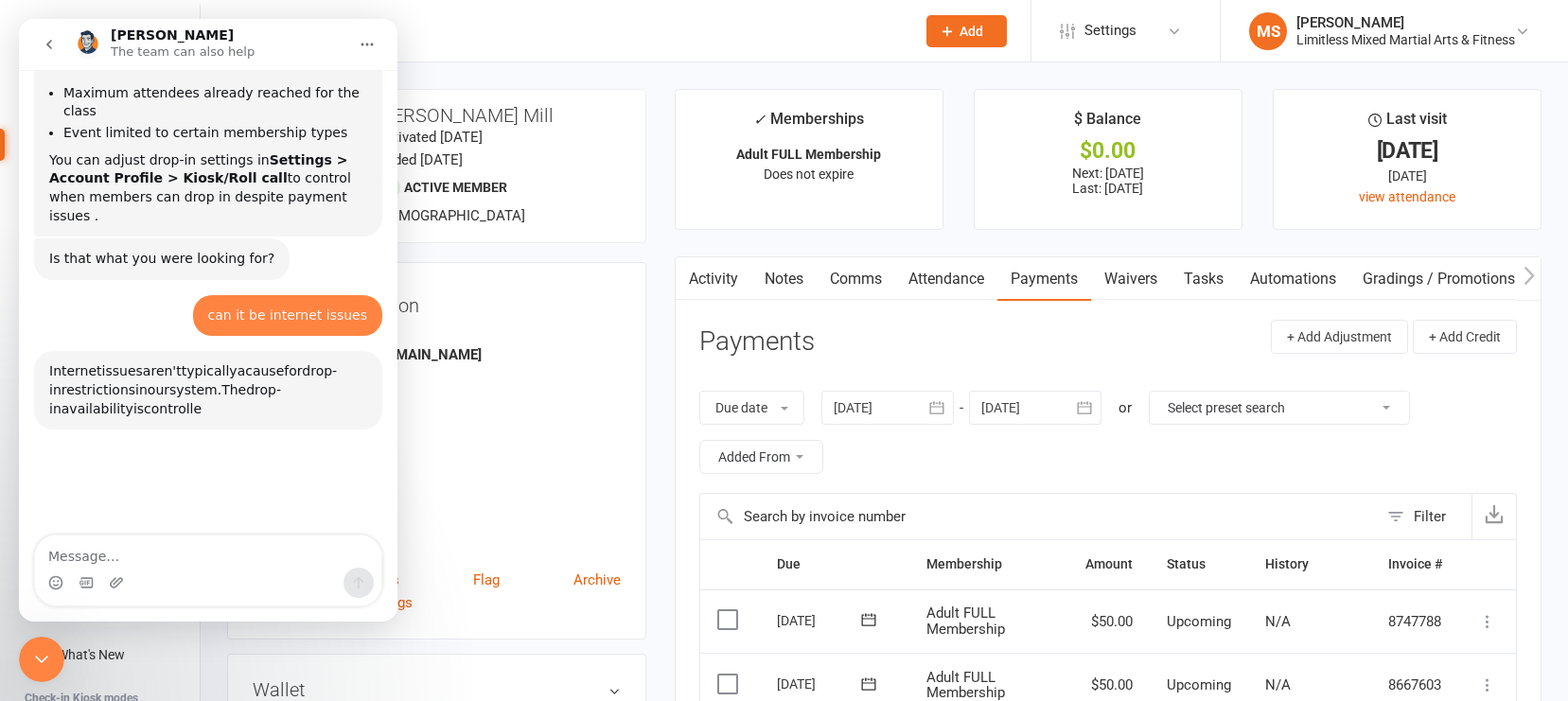
scroll to position [667, 0]
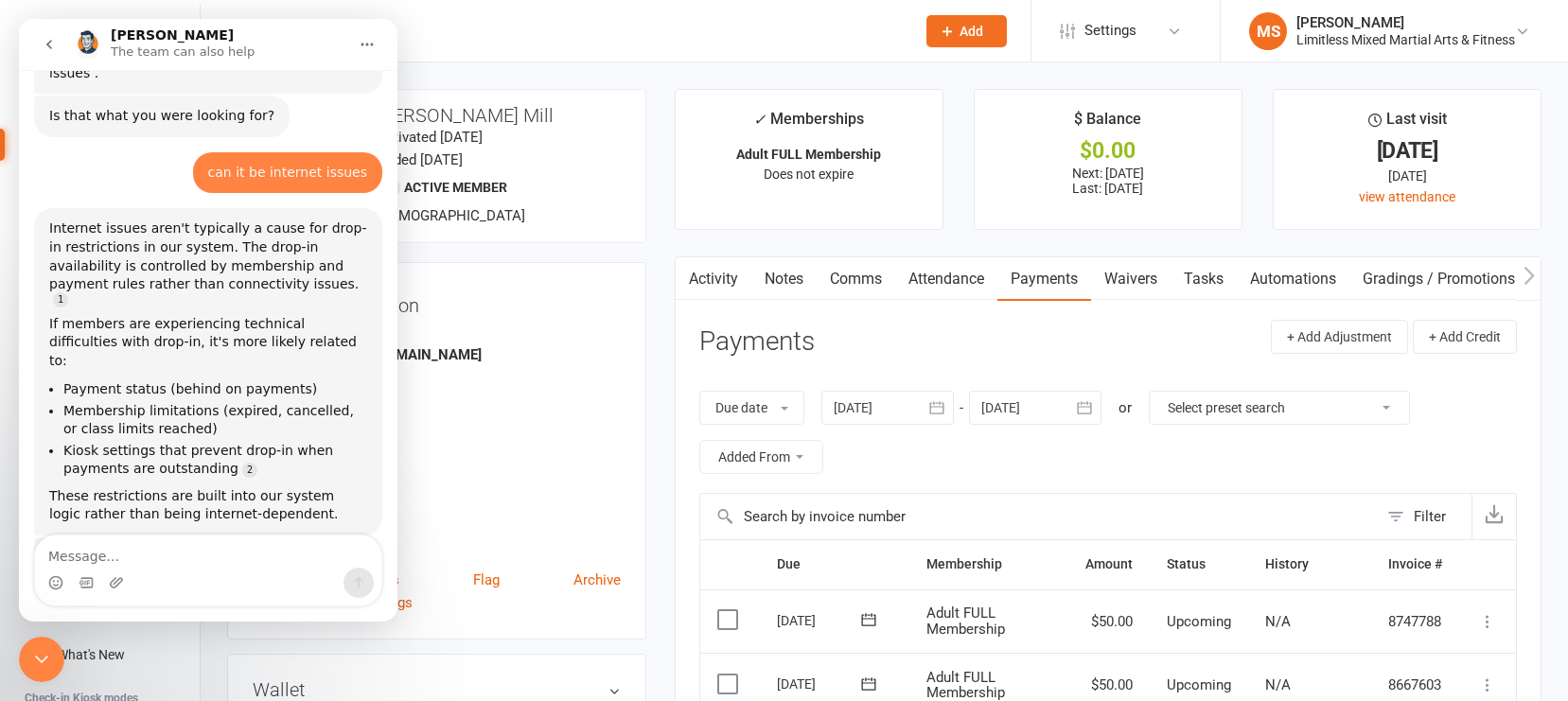
drag, startPoint x: 424, startPoint y: 503, endPoint x: 439, endPoint y: 509, distance: 16.2
click at [424, 503] on strong "[DATE]" at bounding box center [438, 507] width 365 height 17
click at [42, 649] on icon "Close Intercom Messenger" at bounding box center [42, 659] width 23 height 23
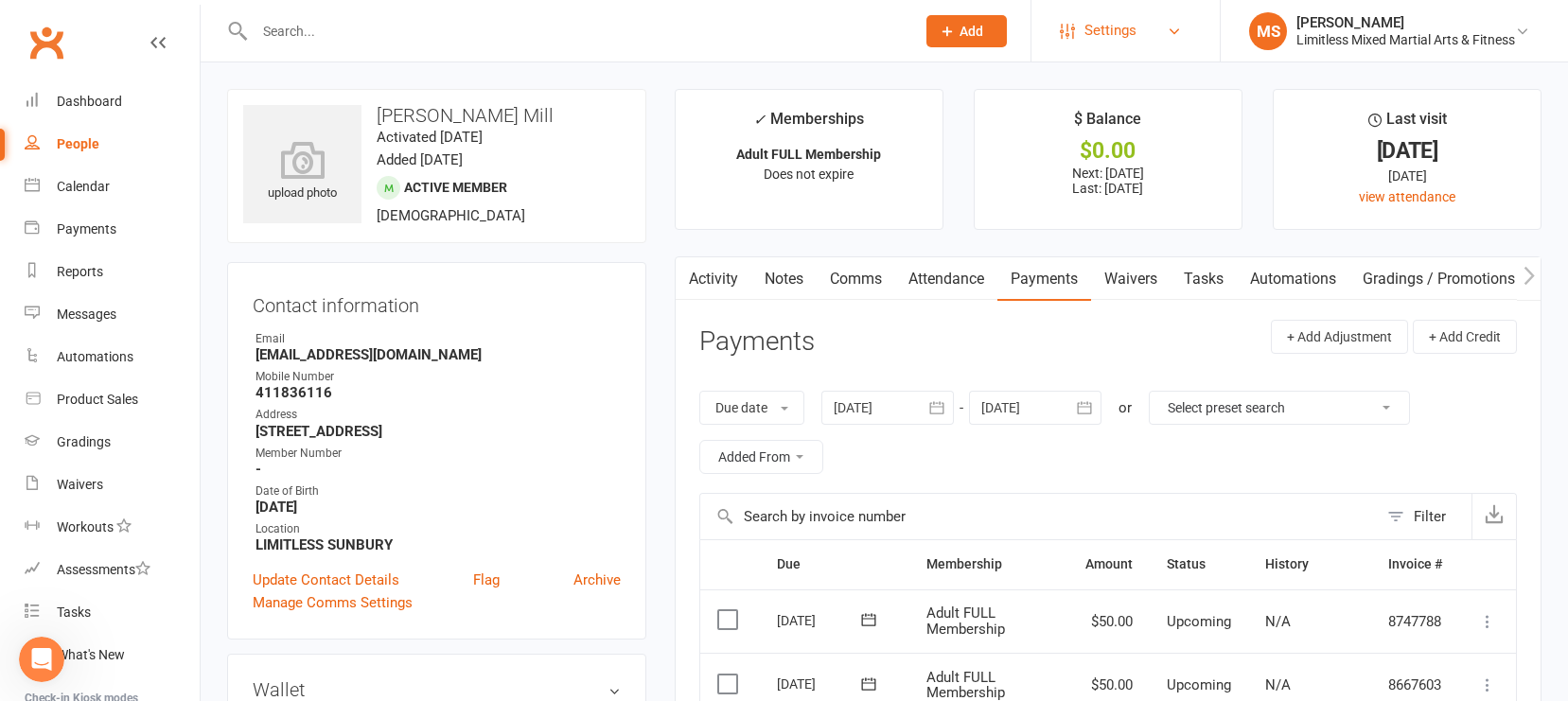
scroll to position [5, 0]
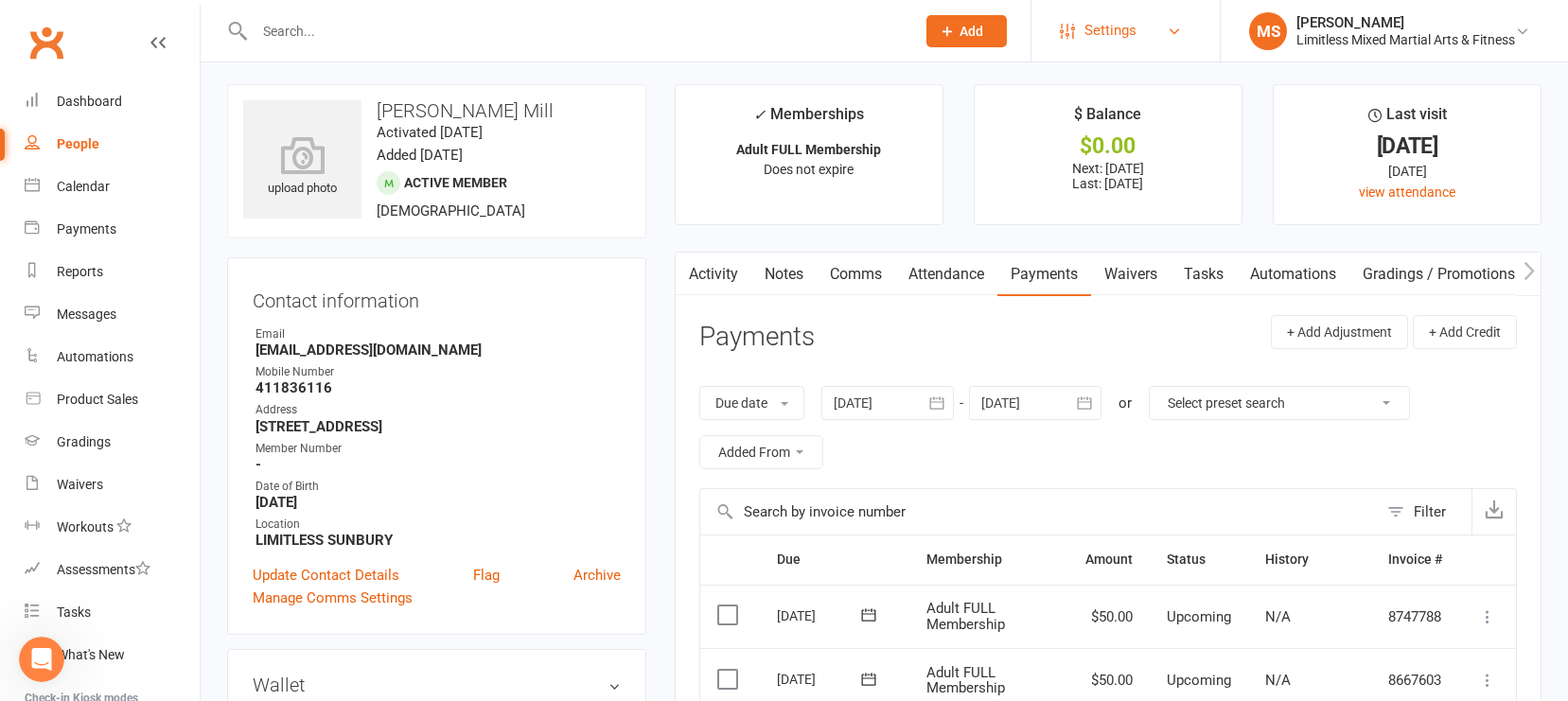
click at [1123, 34] on span "Settings" at bounding box center [1111, 31] width 52 height 43
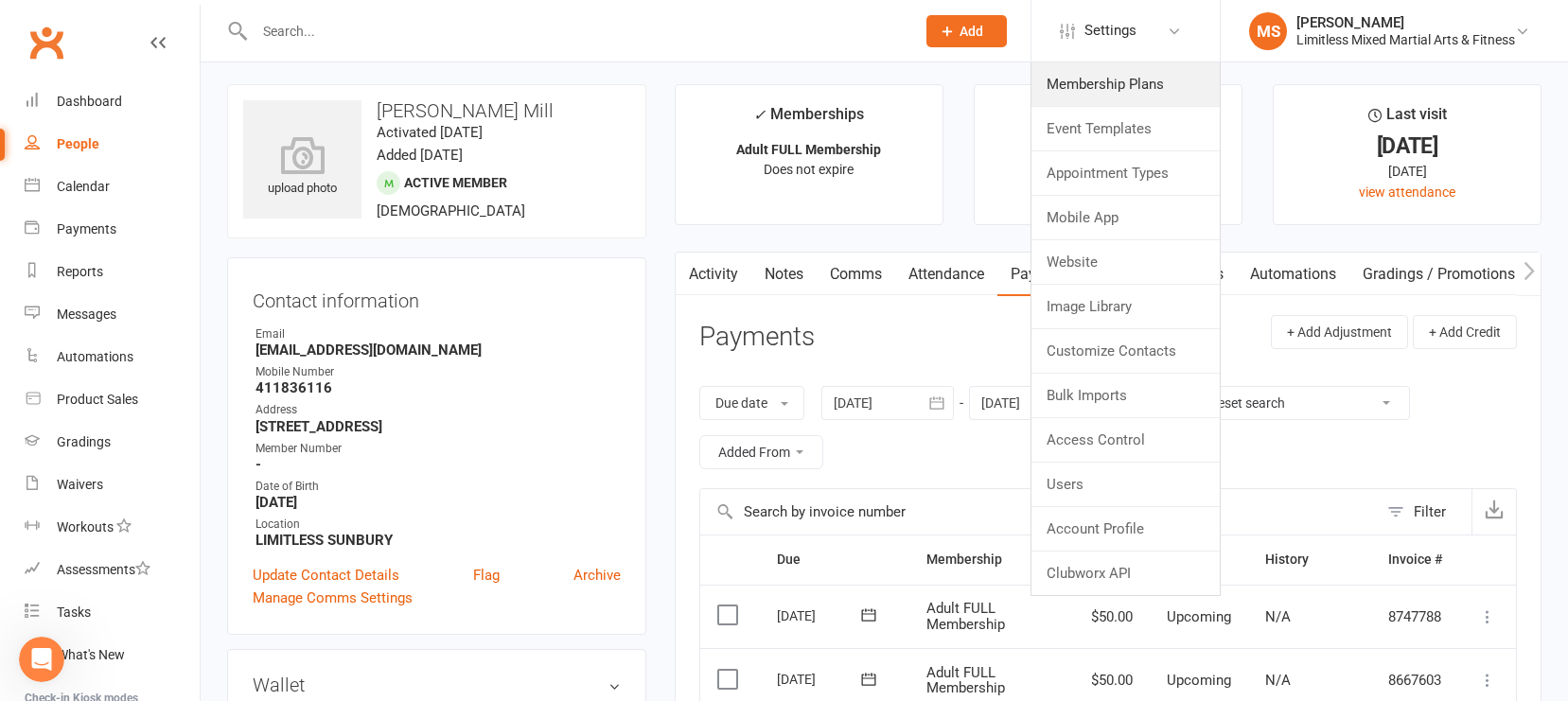
click at [1093, 95] on link "Membership Plans" at bounding box center [1126, 84] width 188 height 44
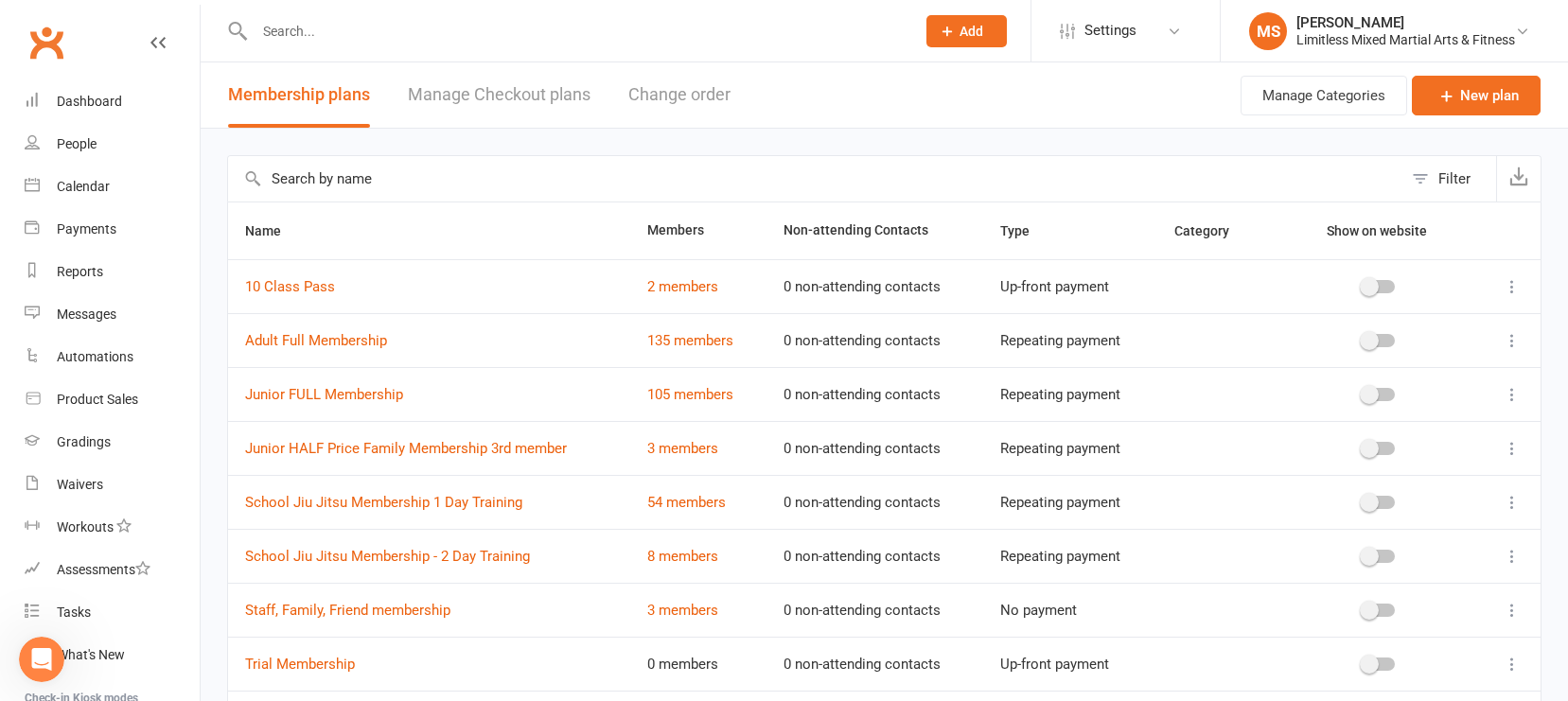
click at [1377, 343] on icon at bounding box center [1512, 340] width 19 height 19
click at [1377, 382] on link "Edit" at bounding box center [1429, 378] width 187 height 38
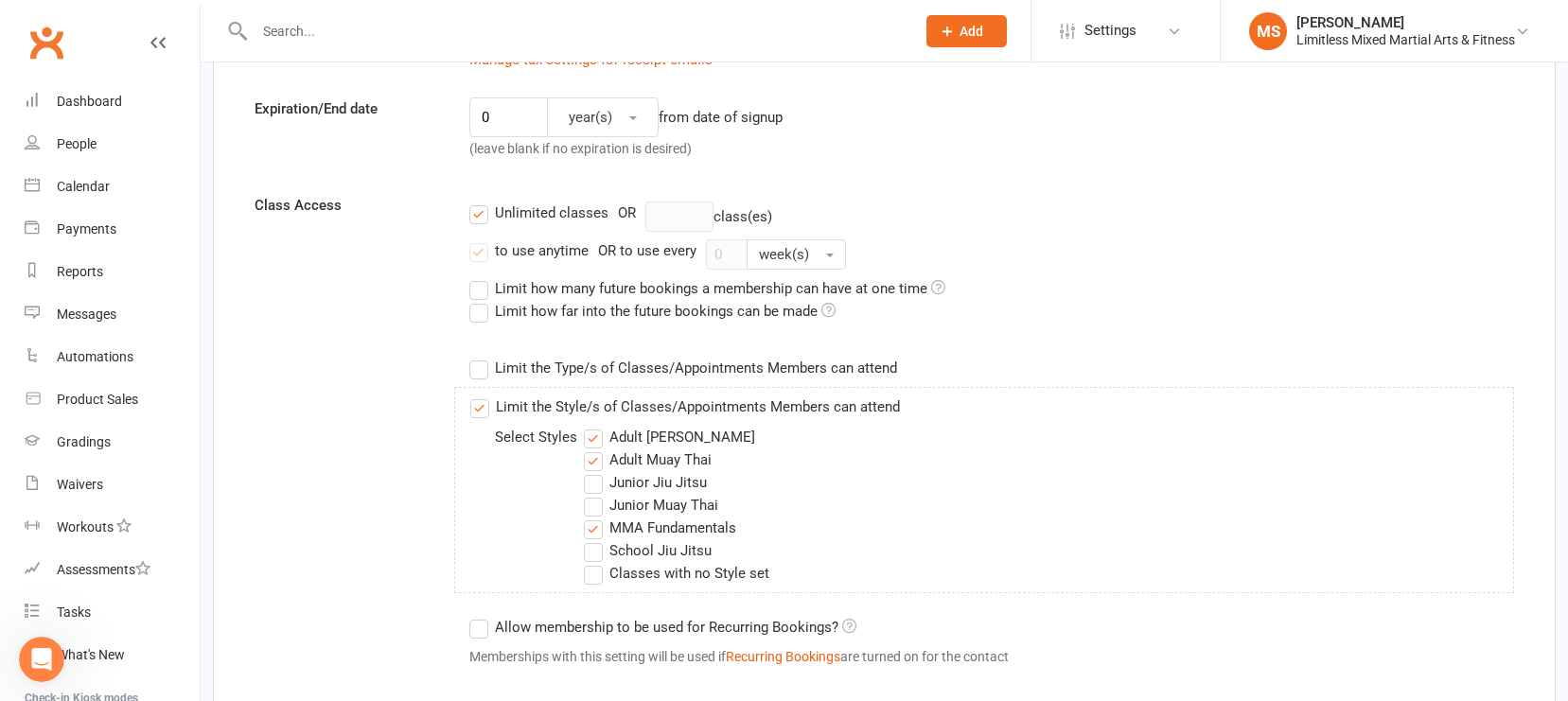
scroll to position [517, 0]
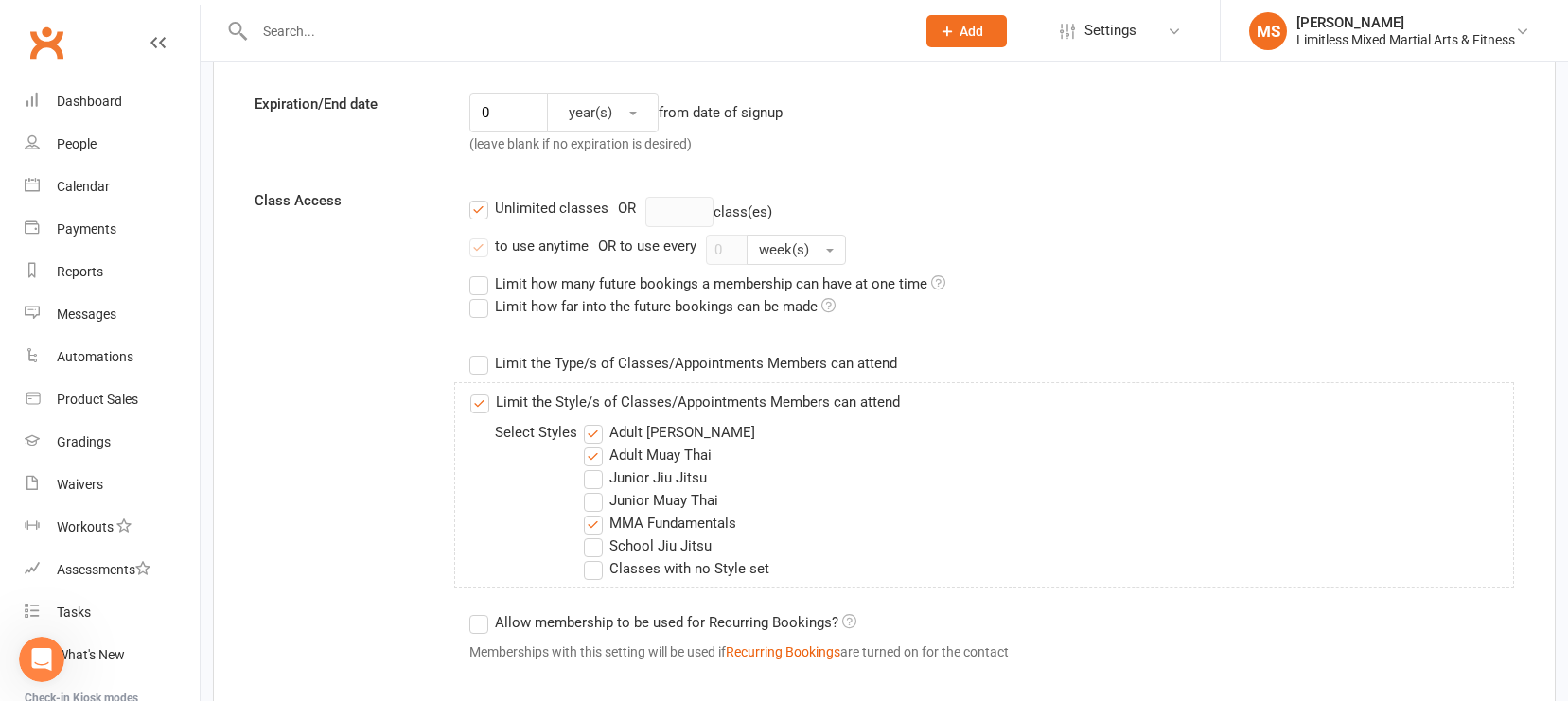
click at [489, 363] on label "Limit the Type/s of Classes/Appointments Members can attend" at bounding box center [682, 363] width 427 height 23
click at [482, 352] on input "Limit the Type/s of Classes/Appointments Members can attend" at bounding box center [475, 352] width 12 height 0
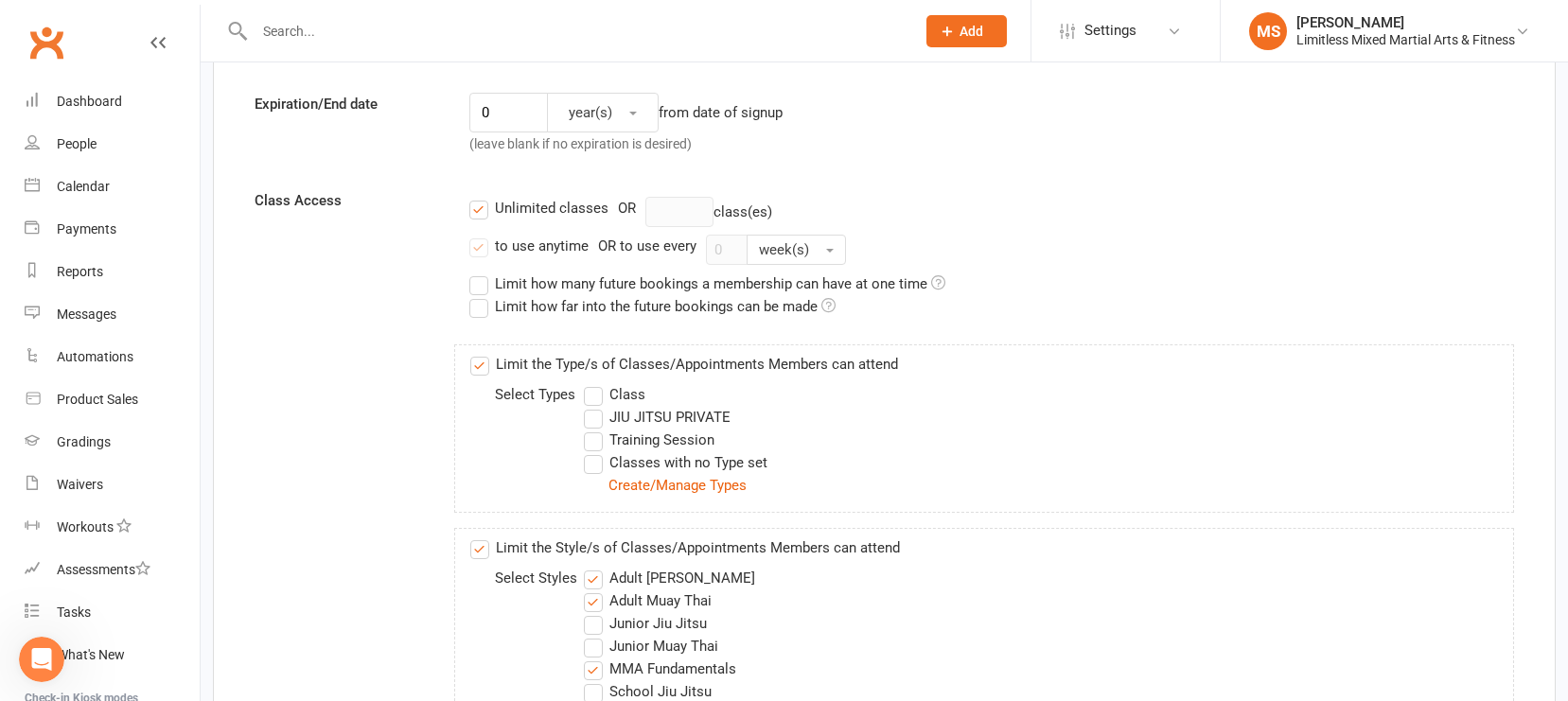
click at [478, 369] on label "Limit the Type/s of Classes/Appointments Members can attend" at bounding box center [683, 364] width 427 height 23
click at [478, 353] on input "Limit the Type/s of Classes/Appointments Members can attend" at bounding box center [476, 353] width 12 height 0
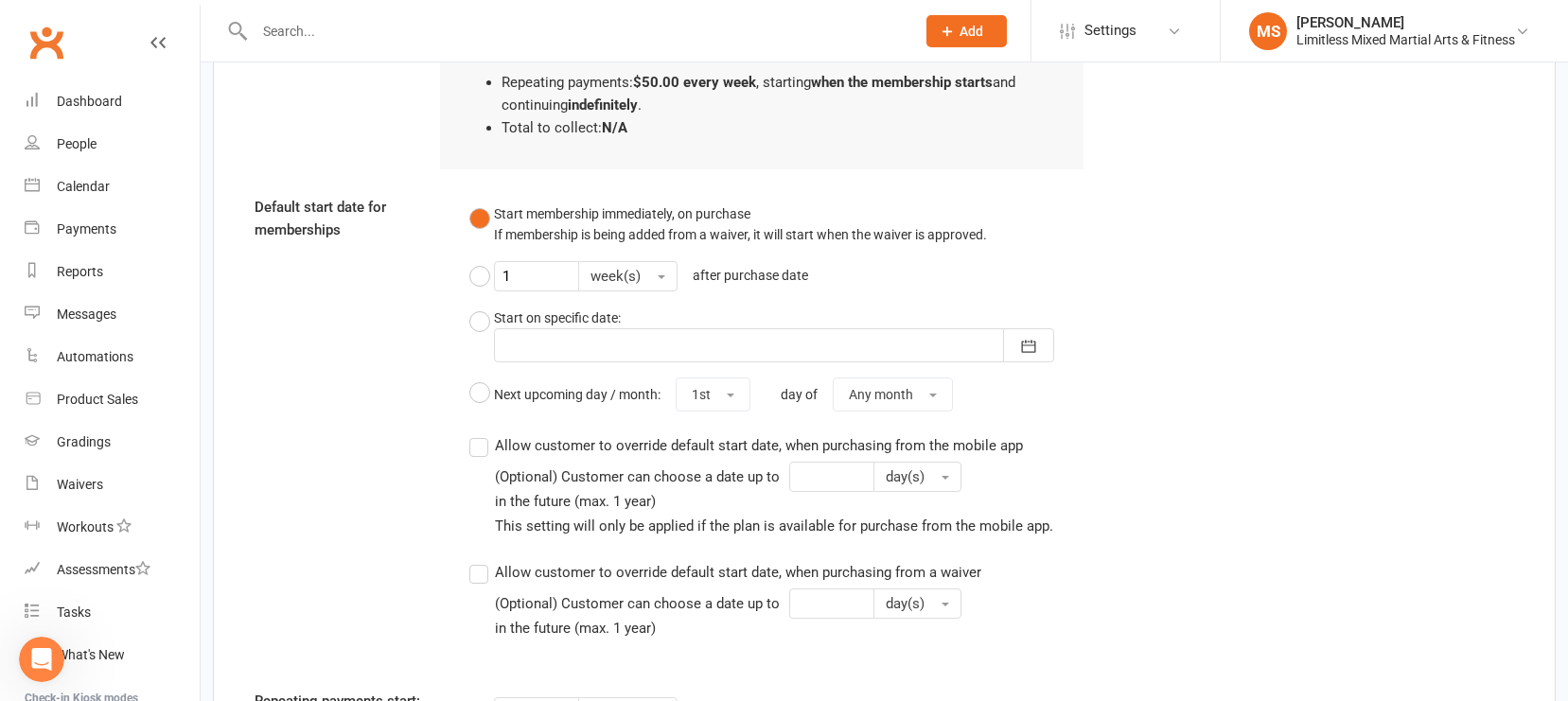
scroll to position [2020, 0]
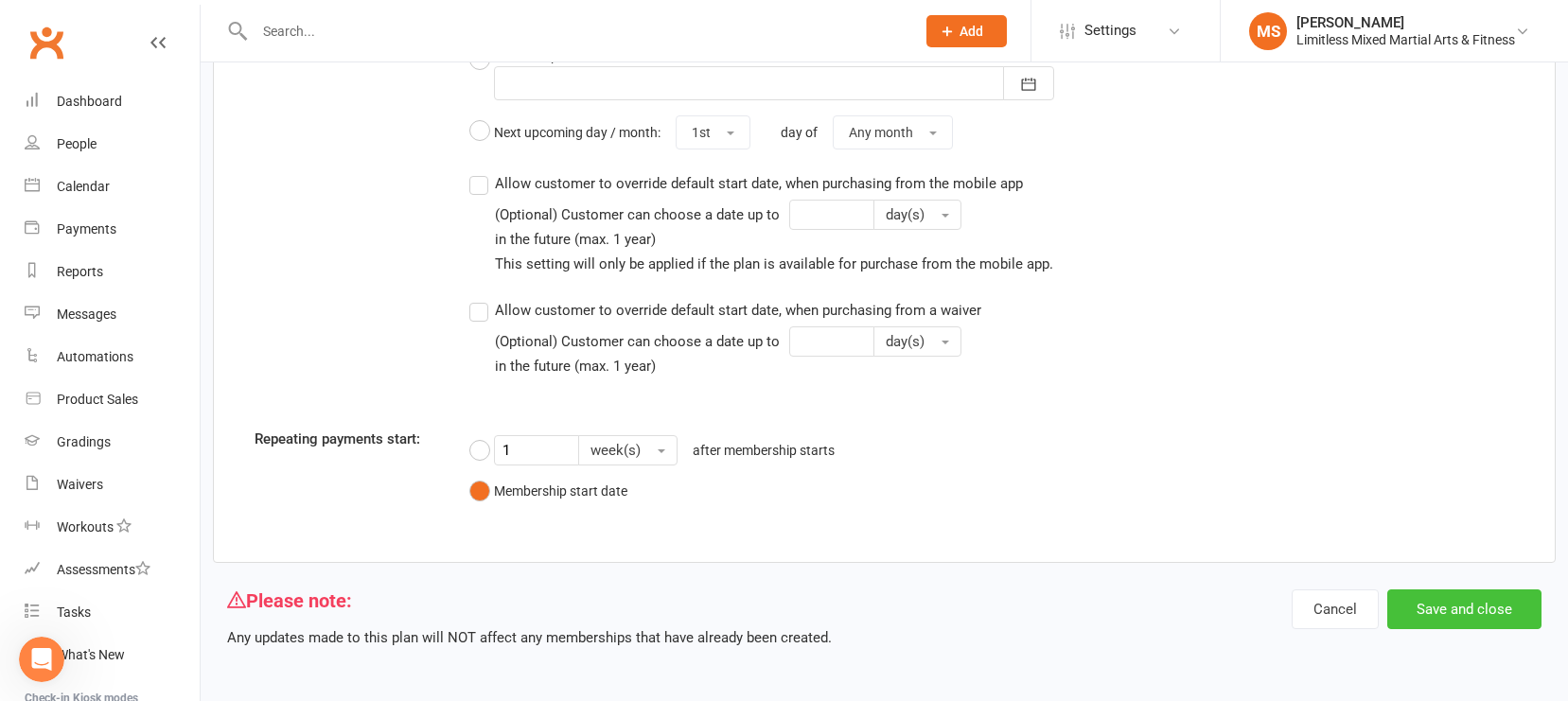
click at [1377, 607] on button "Save and close" at bounding box center [1465, 610] width 155 height 40
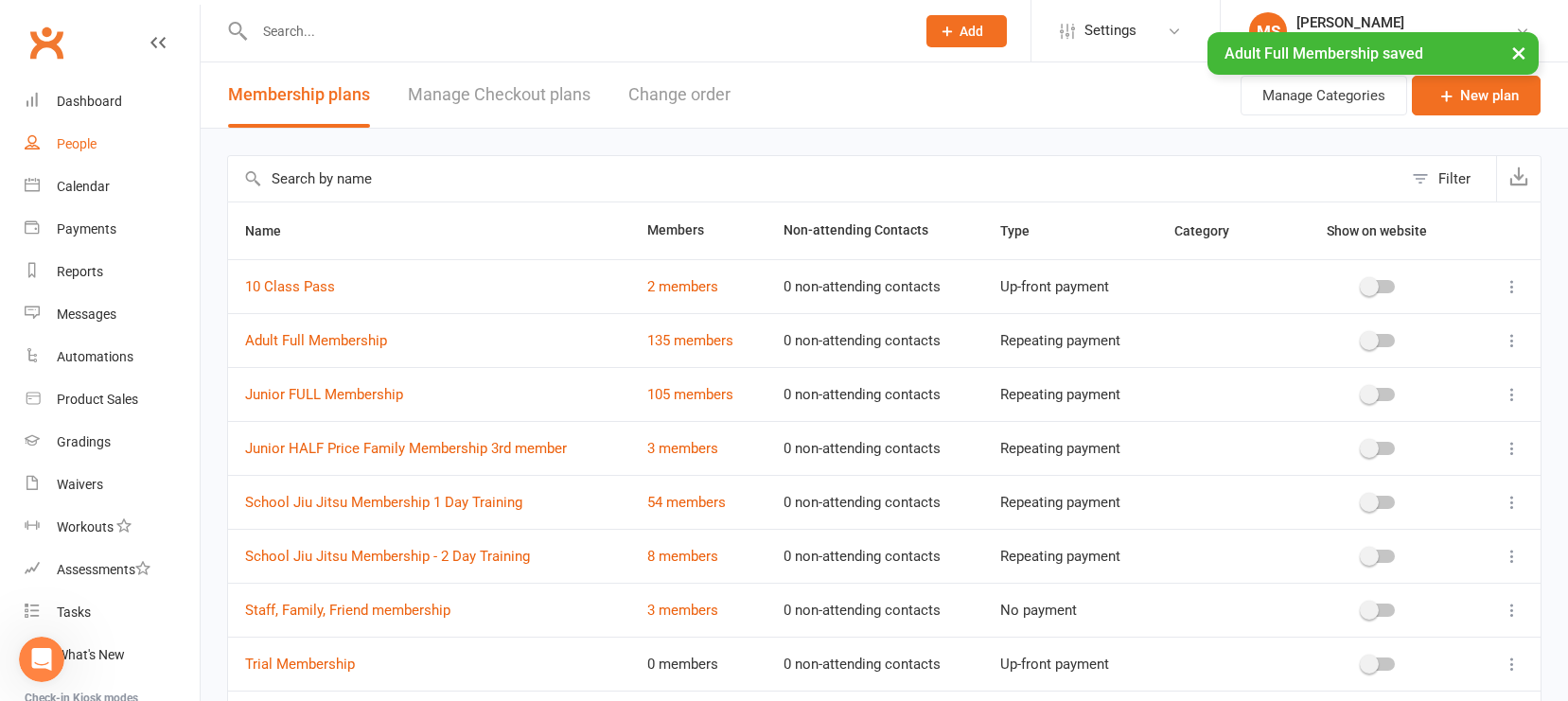
click at [105, 142] on link "People" at bounding box center [112, 144] width 176 height 43
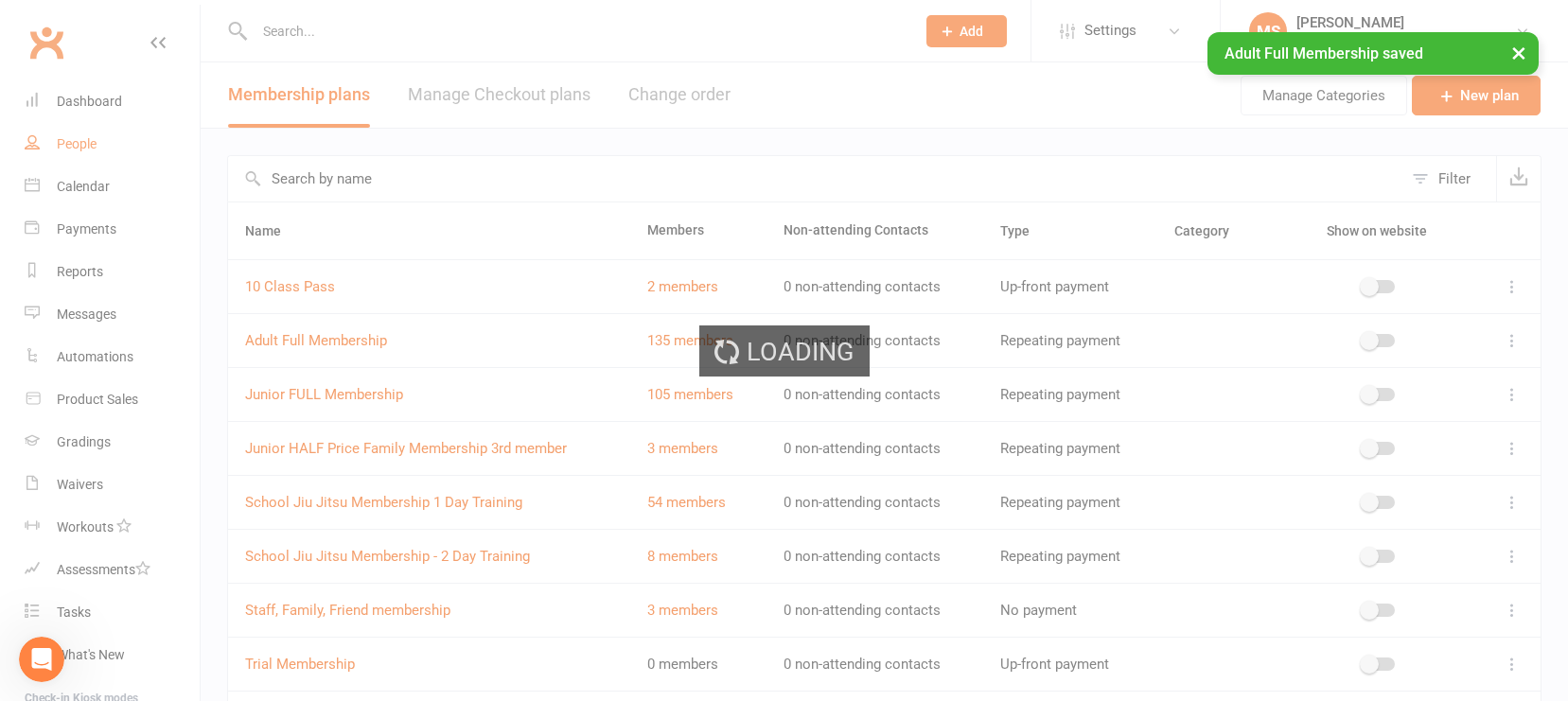
select select "100"
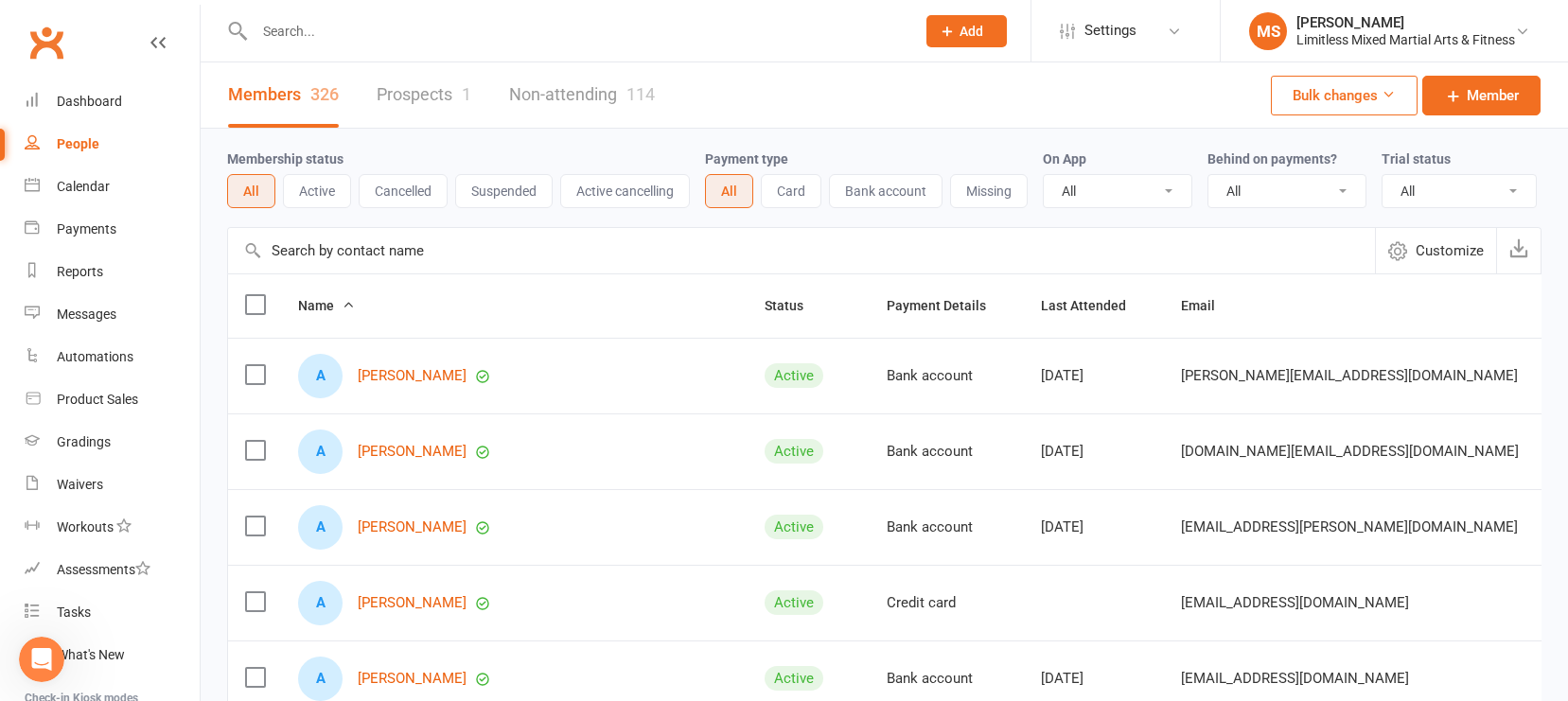
click at [43, 649] on icon "Open Intercom Messenger" at bounding box center [42, 659] width 31 height 31
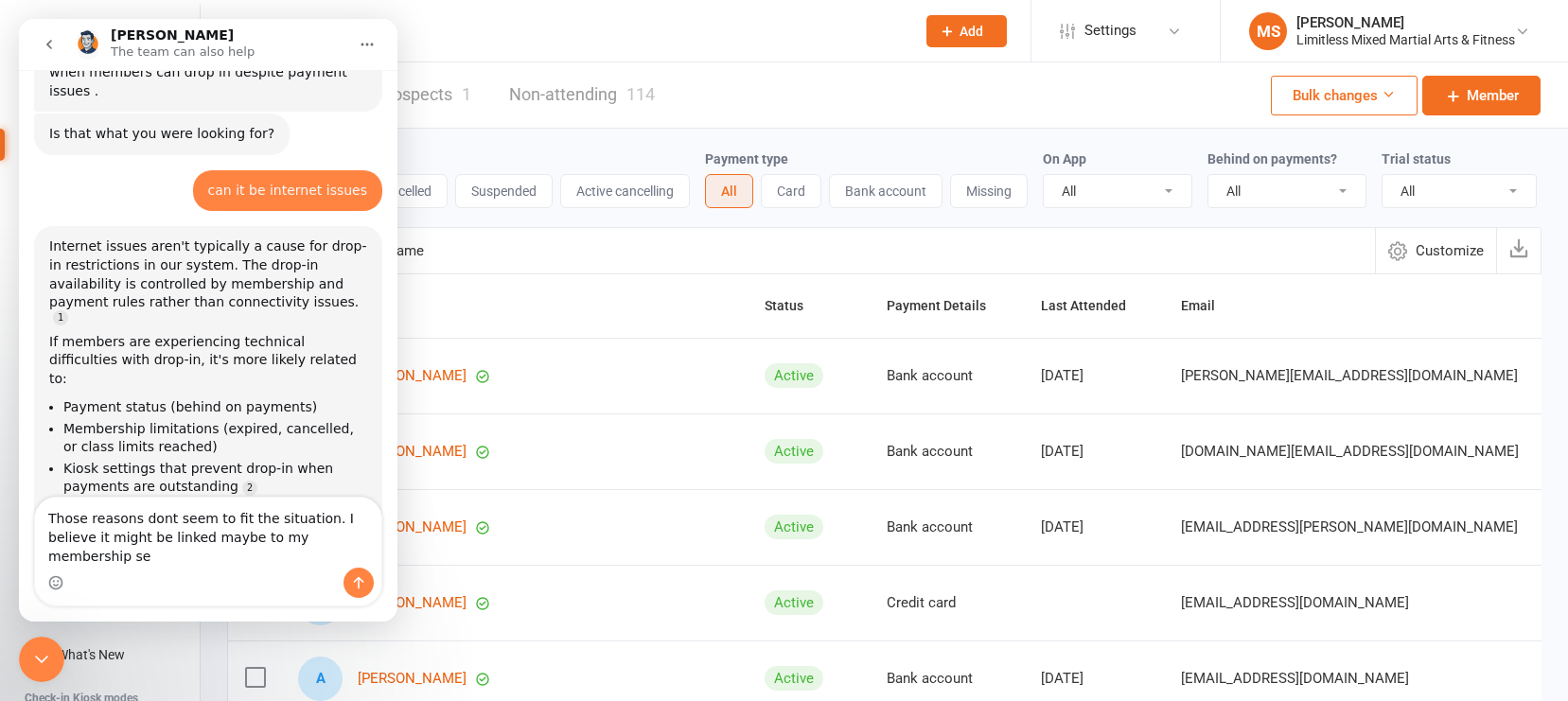
scroll to position [671, 0]
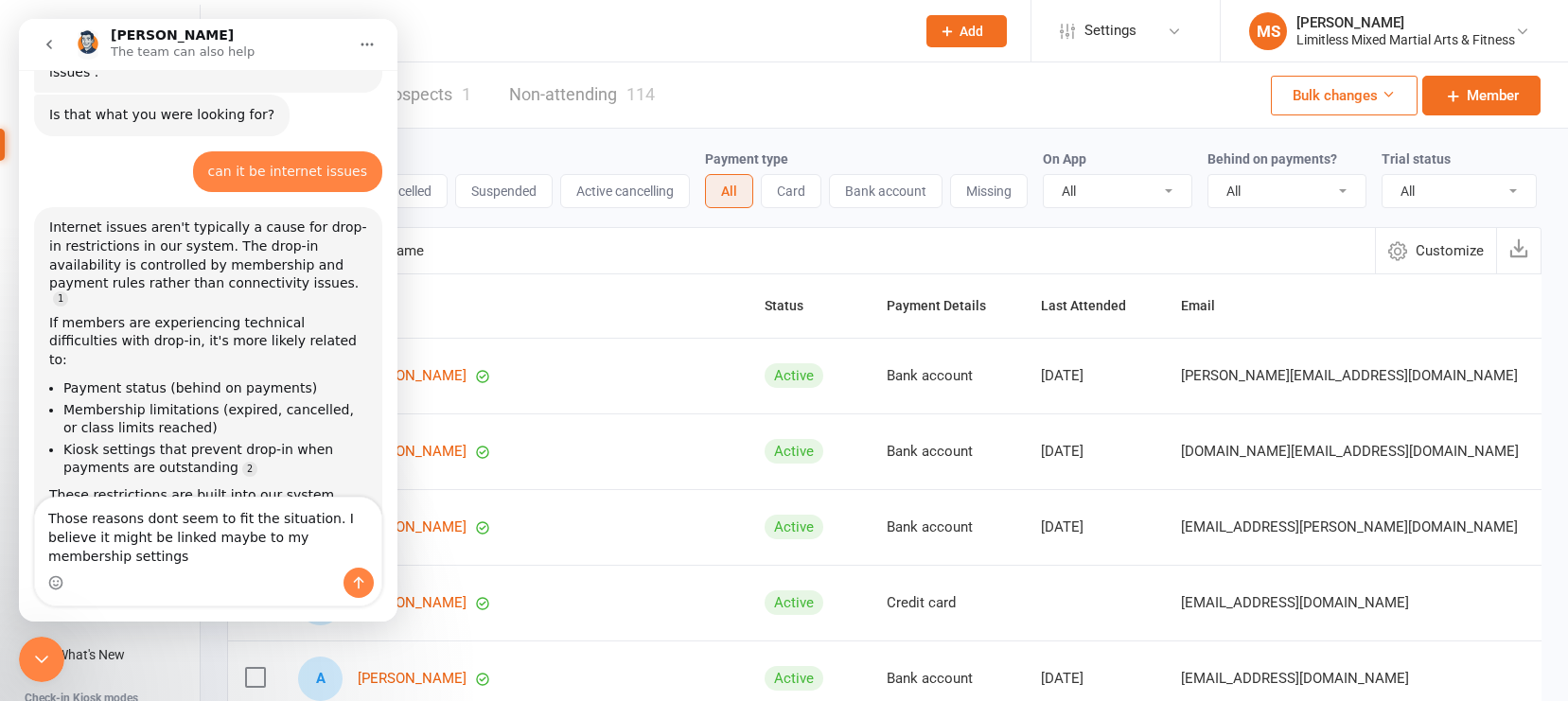
type textarea "Those reasons dont seem to fit the situation. I believe it might be linked mayb…"
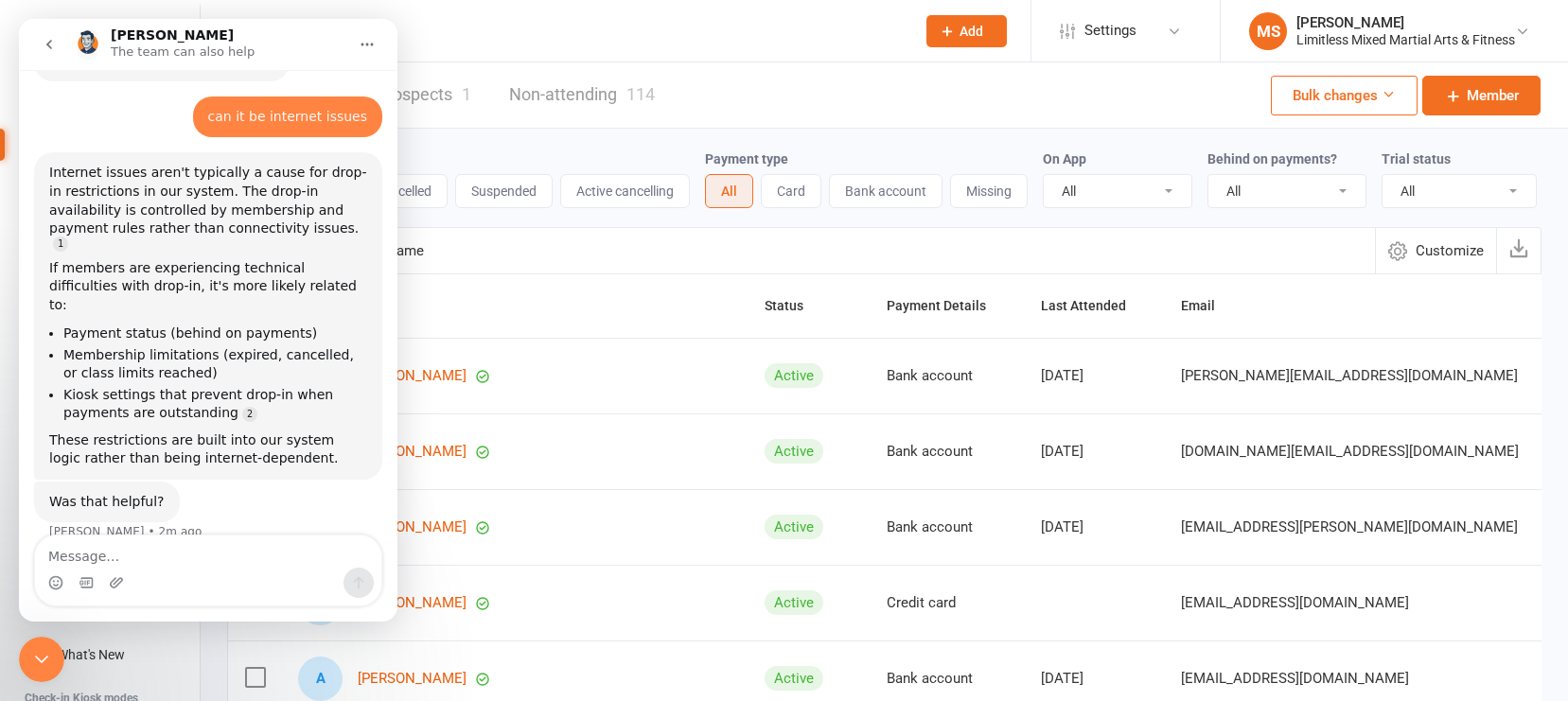
scroll to position [787, 0]
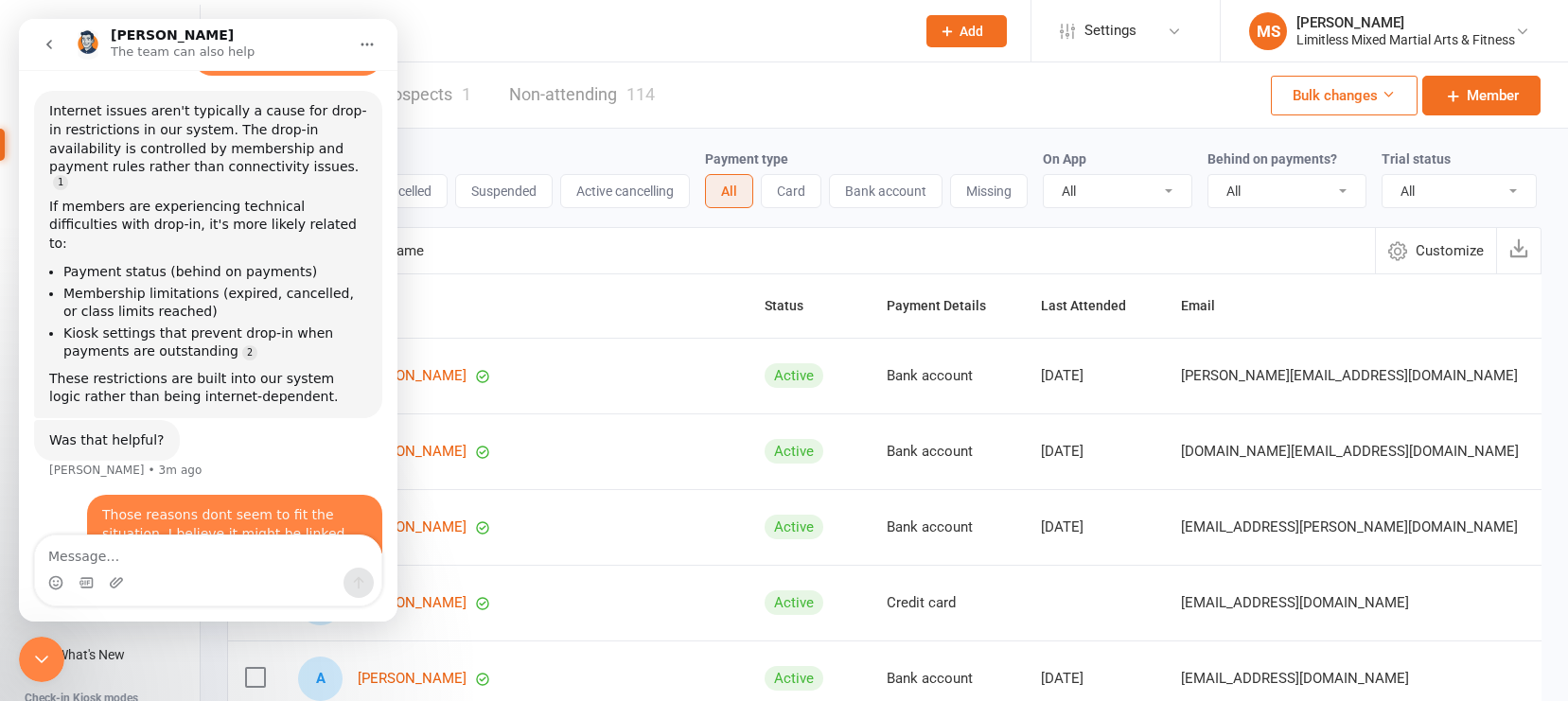
click at [45, 649] on icon "Close Intercom Messenger" at bounding box center [42, 659] width 23 height 23
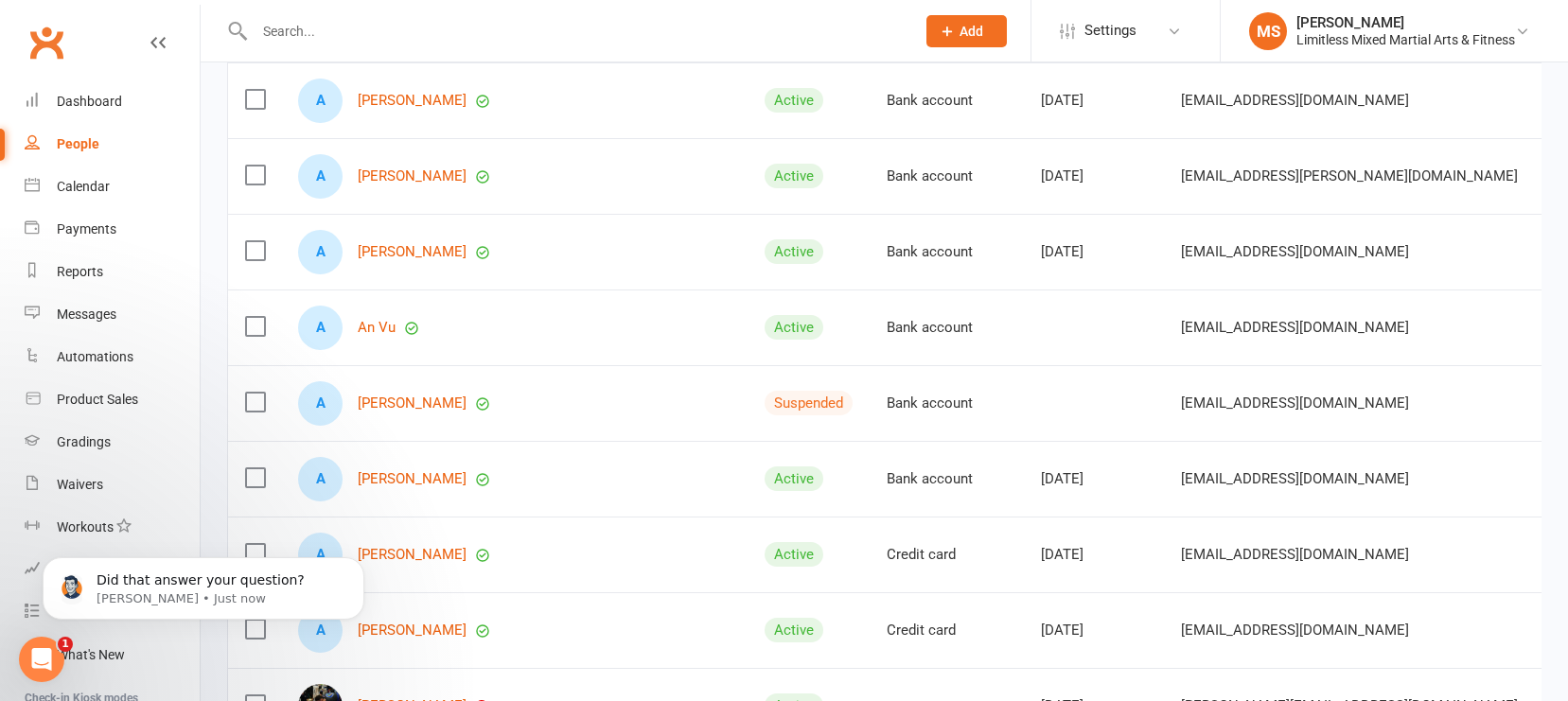
scroll to position [0, 0]
click at [52, 649] on icon "Open Intercom Messenger" at bounding box center [42, 659] width 31 height 31
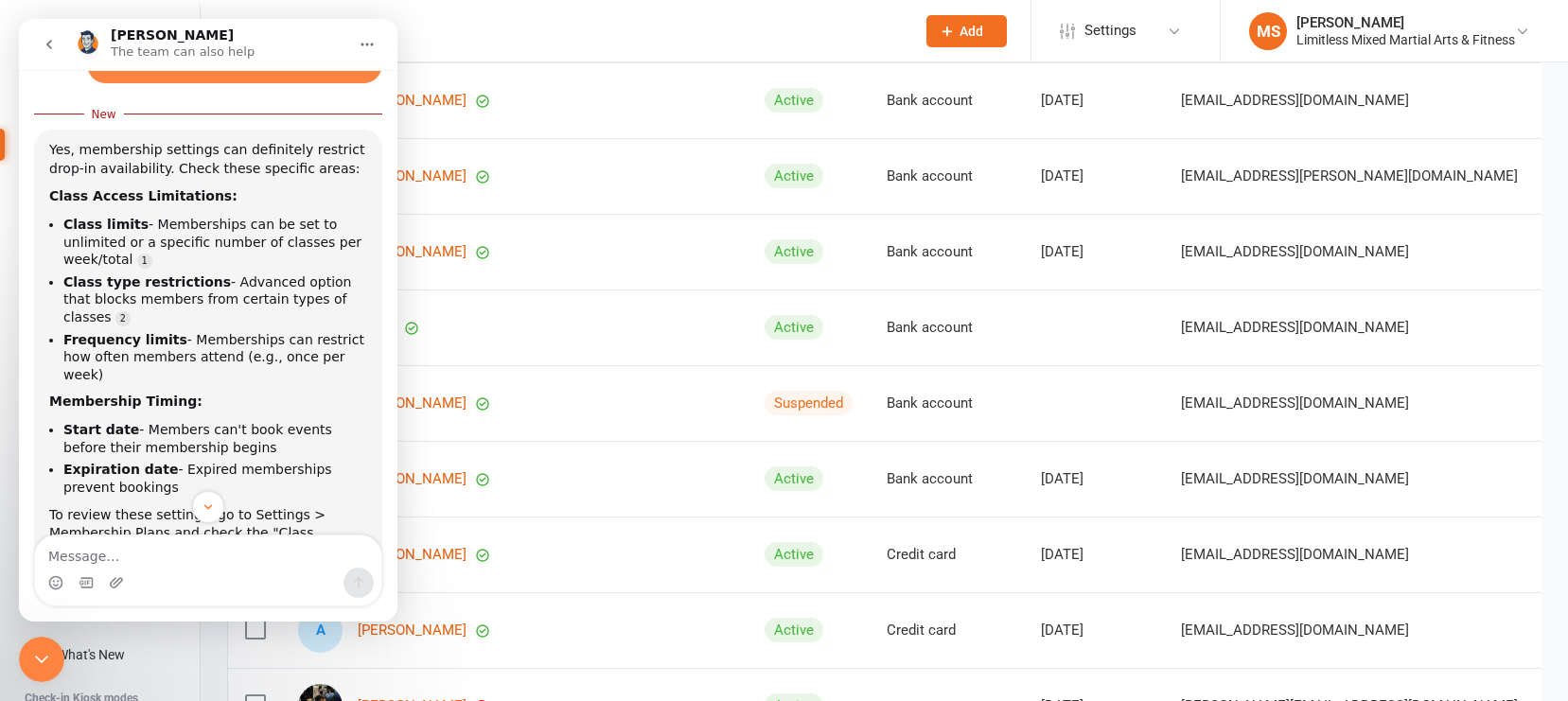
scroll to position [1279, 0]
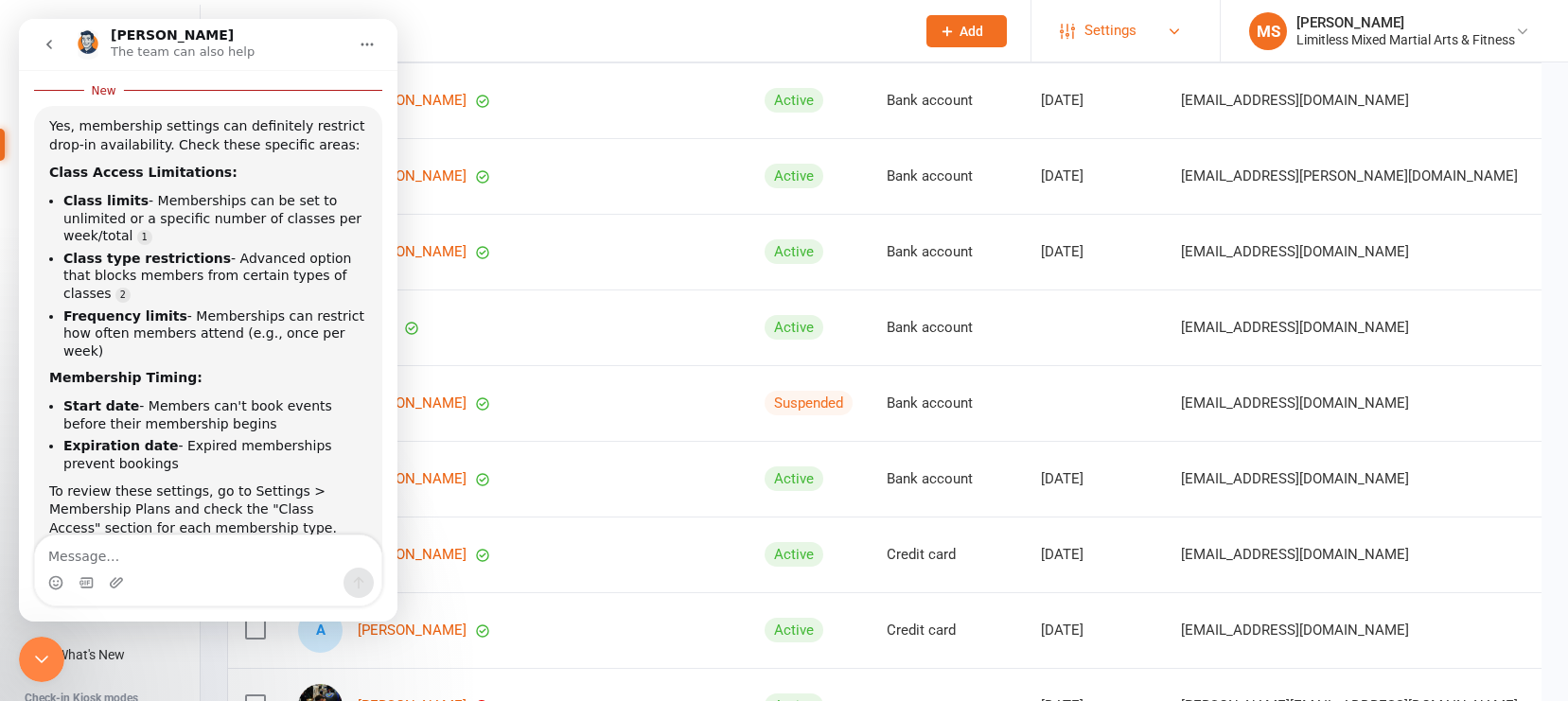
click at [1115, 31] on span "Settings" at bounding box center [1111, 31] width 52 height 43
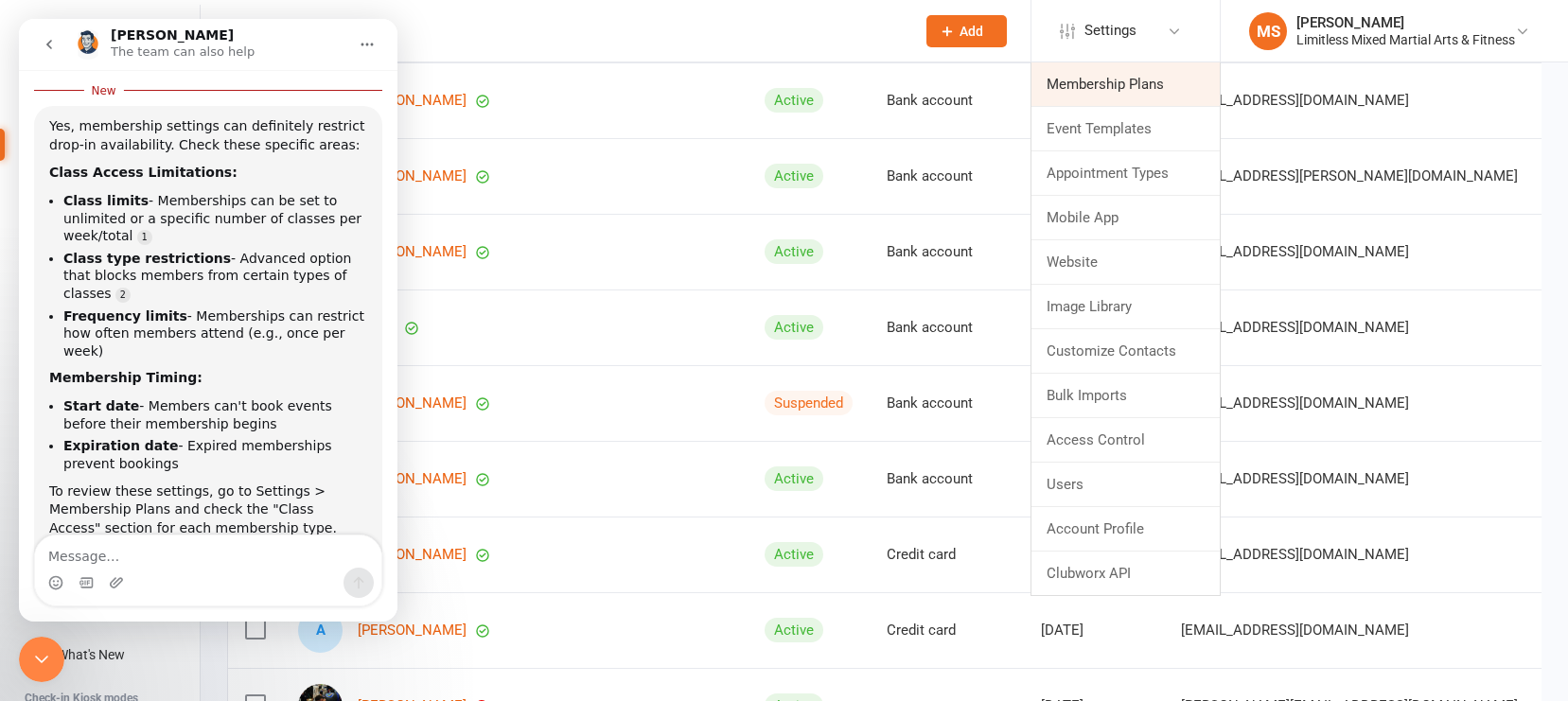
click at [1105, 84] on link "Membership Plans" at bounding box center [1126, 84] width 188 height 44
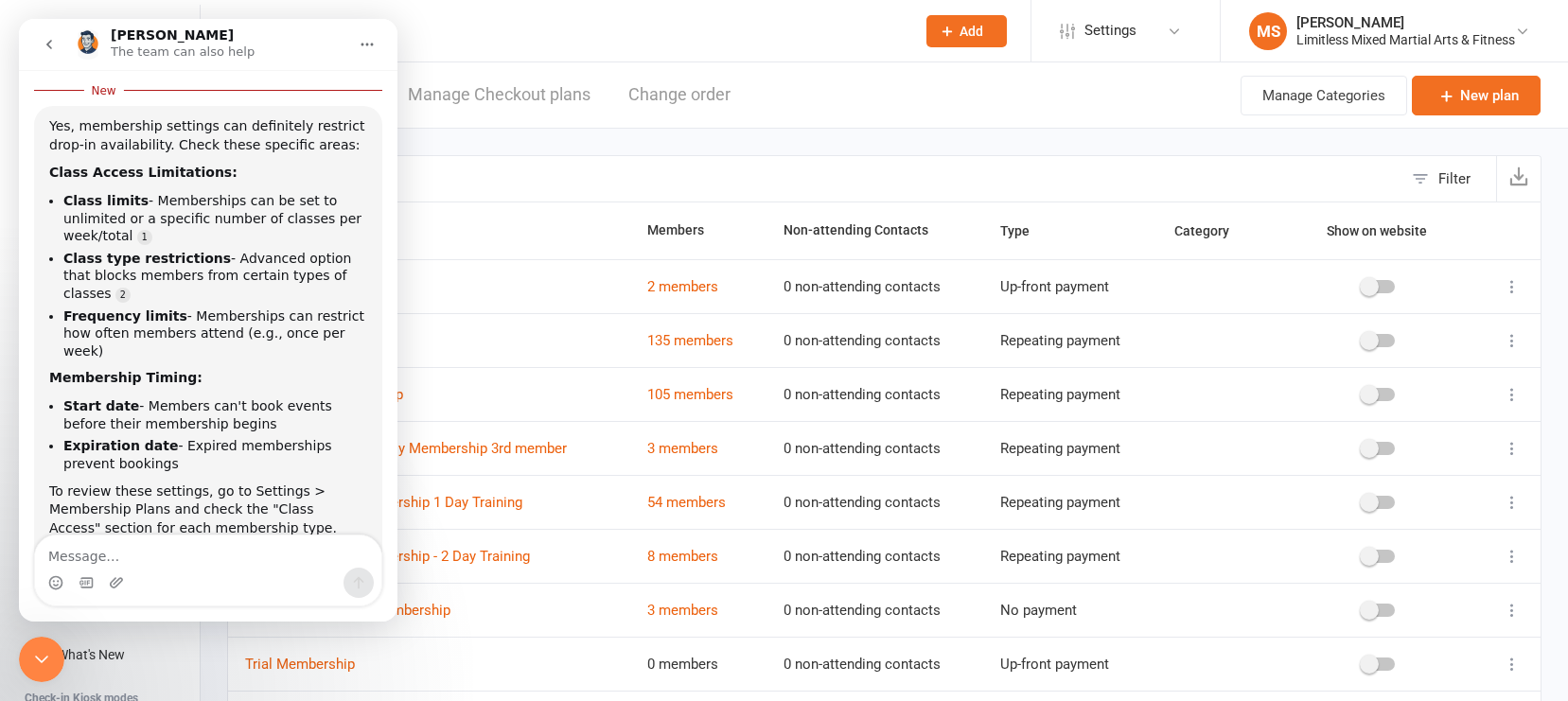
click at [52, 649] on icon "Close Intercom Messenger" at bounding box center [42, 659] width 23 height 23
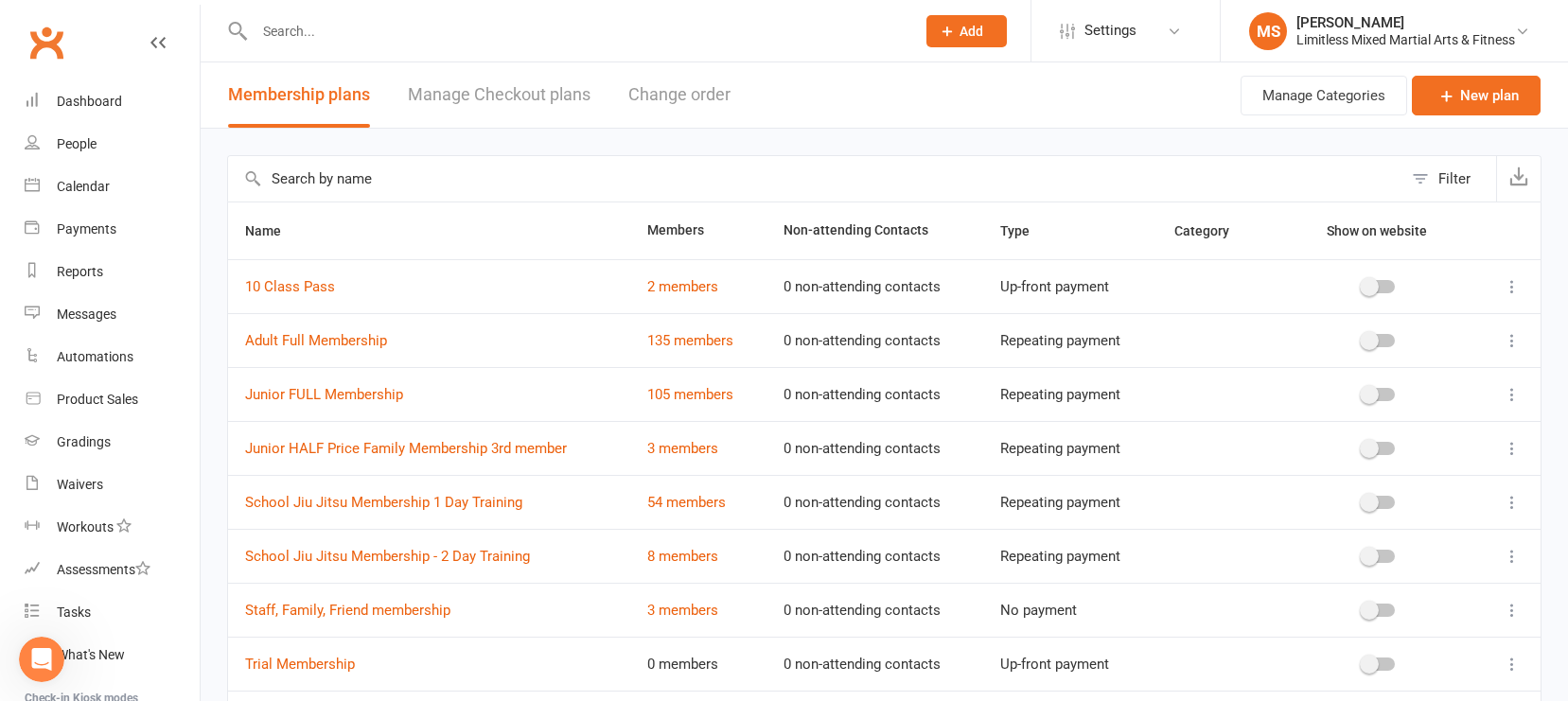
click at [1377, 336] on icon at bounding box center [1512, 340] width 19 height 19
click at [1377, 382] on link "Edit" at bounding box center [1429, 378] width 187 height 38
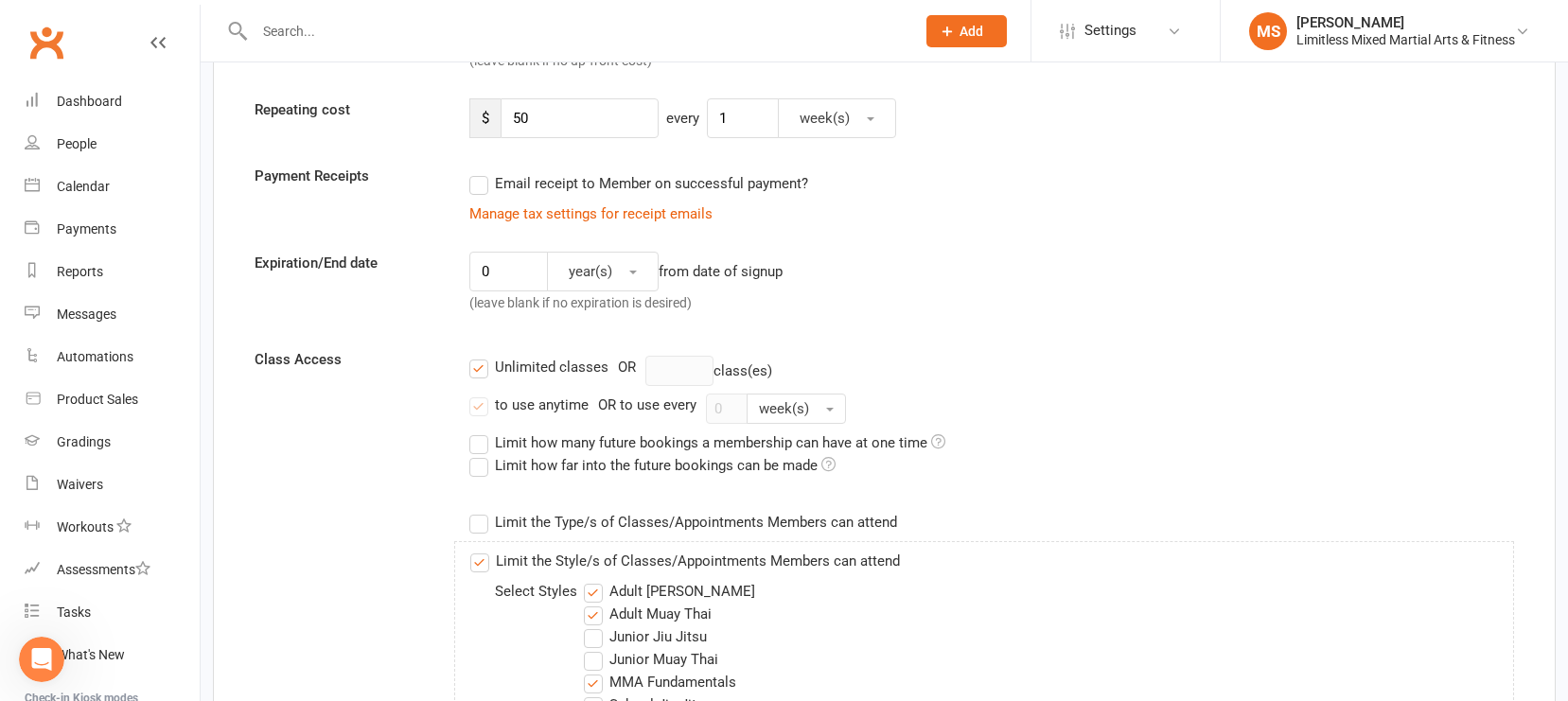
scroll to position [362, 0]
click at [484, 559] on label "Limit the Style/s of Classes/Appointments Members can attend" at bounding box center [684, 559] width 429 height 23
click at [483, 548] on input "Limit the Style/s of Classes/Appointments Members can attend" at bounding box center [476, 548] width 12 height 0
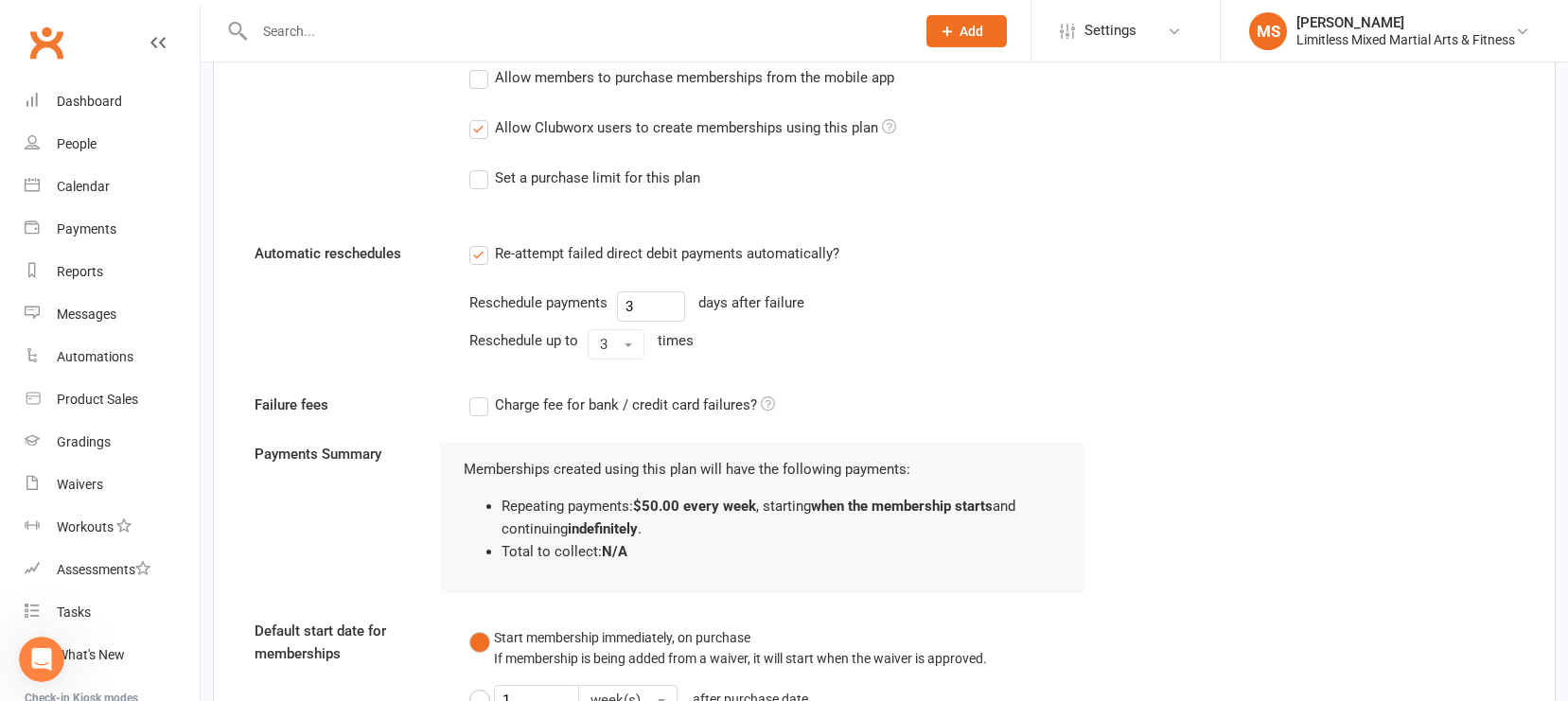
scroll to position [1836, 0]
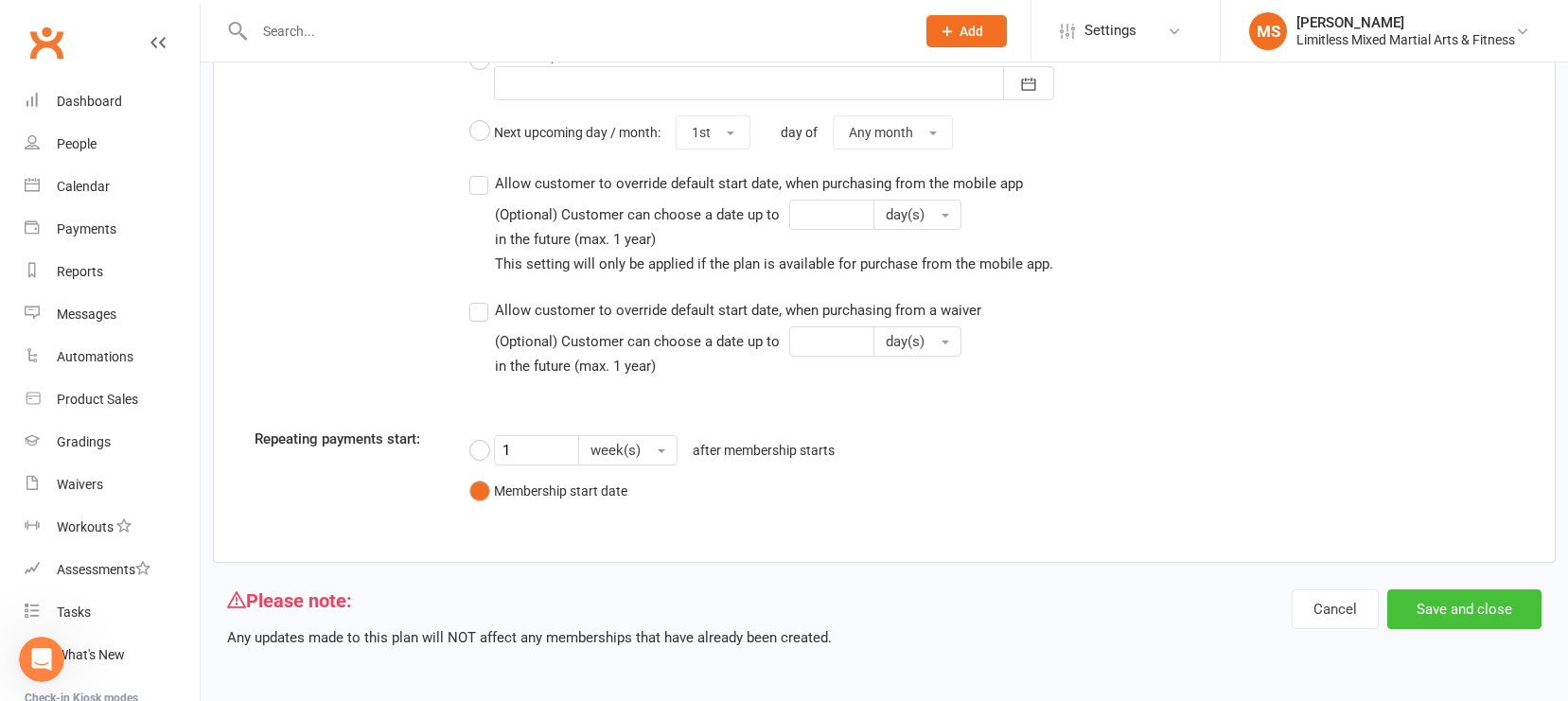
drag, startPoint x: 1457, startPoint y: 614, endPoint x: 1439, endPoint y: 605, distance: 20.1
click at [1377, 614] on button "Save and close" at bounding box center [1465, 610] width 155 height 40
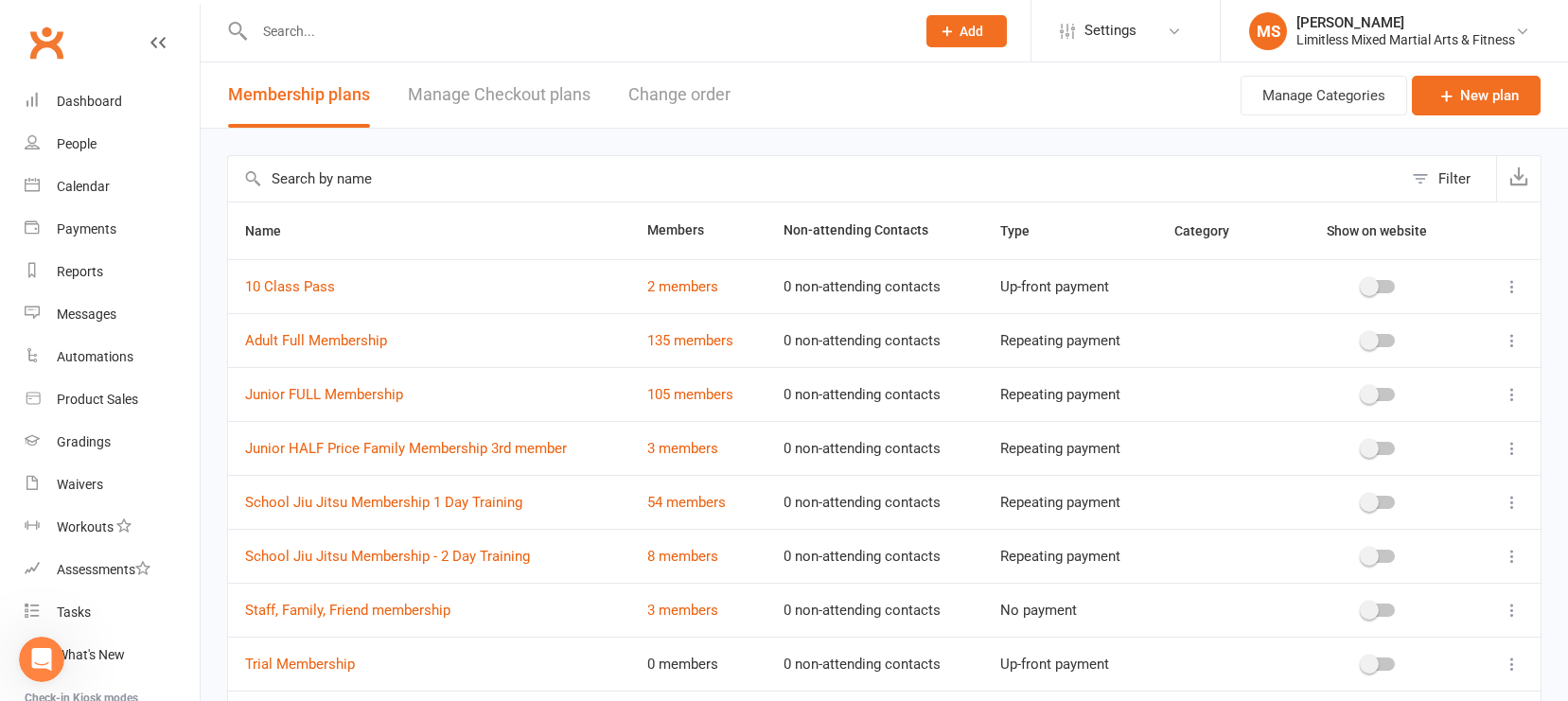
click at [50, 649] on div "Open Intercom Messenger" at bounding box center [41, 659] width 62 height 62
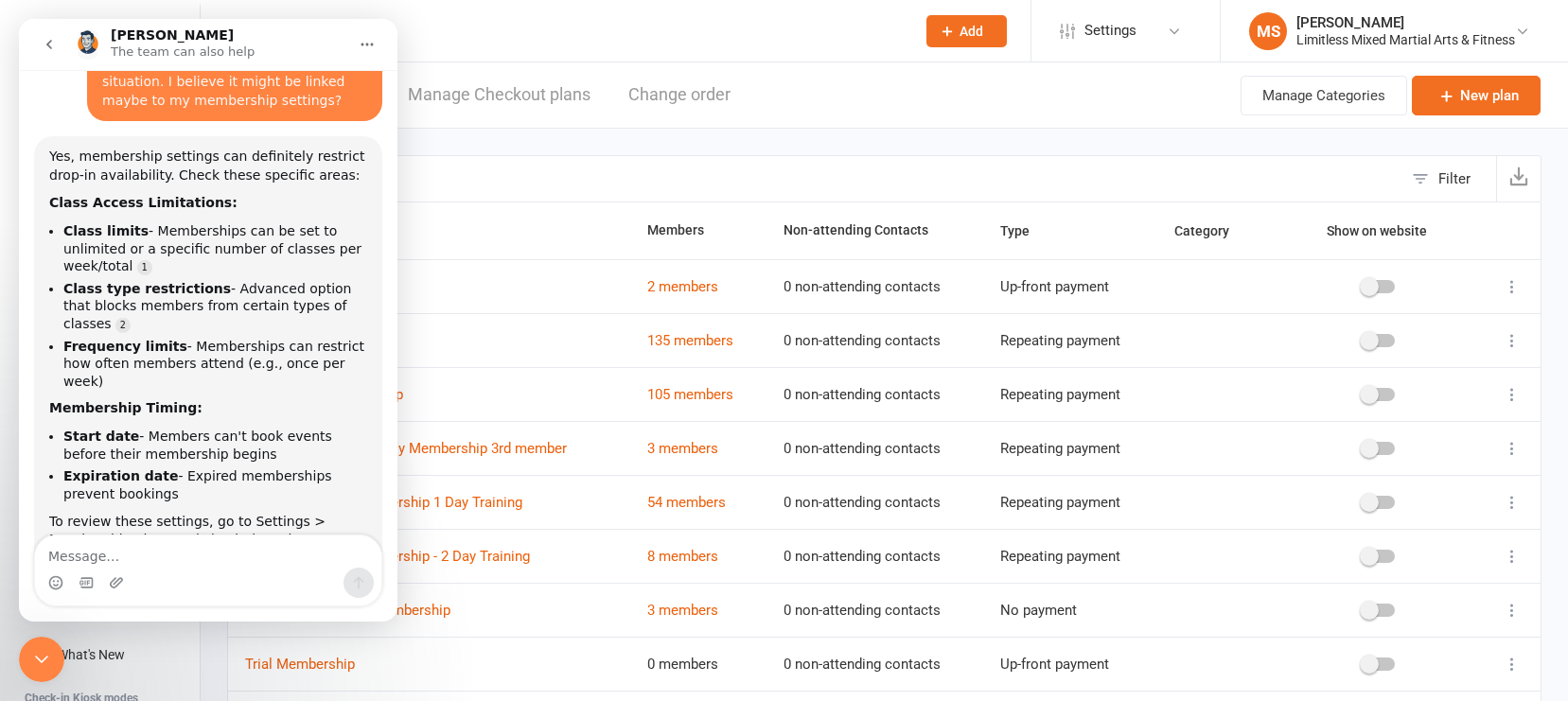
scroll to position [1248, 0]
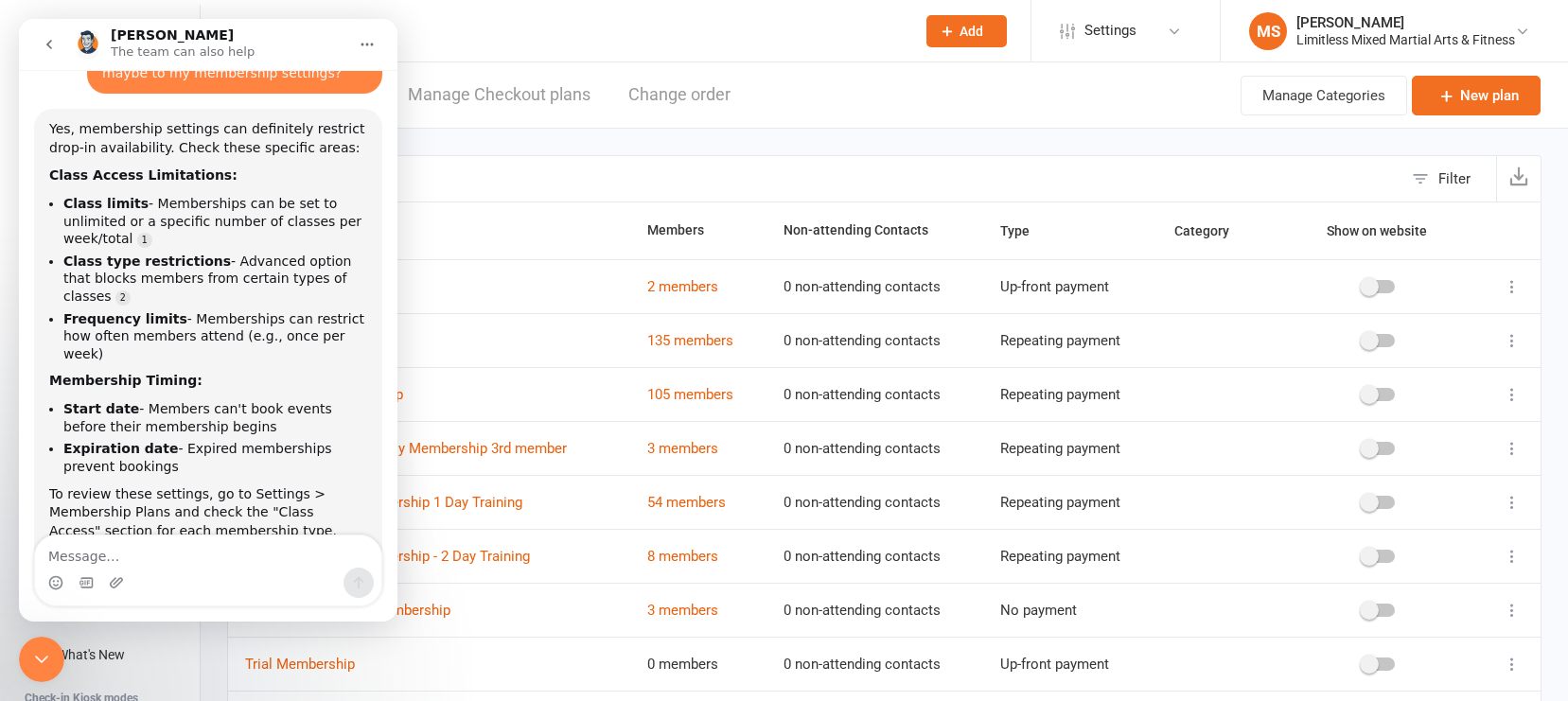
click at [48, 649] on icon "Close Intercom Messenger" at bounding box center [42, 659] width 23 height 23
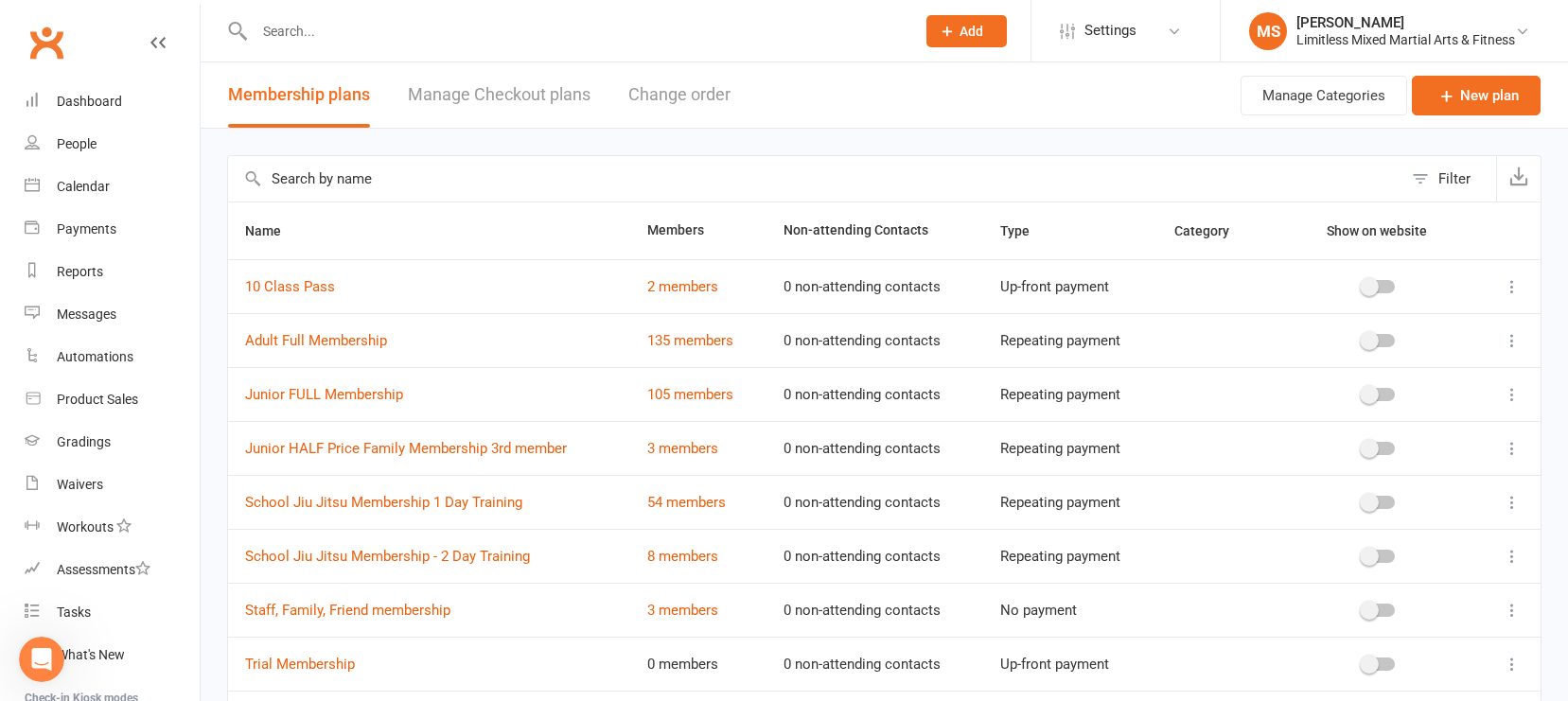
scroll to position [2, 0]
click at [1003, 114] on header "Membership plans Manage Checkout plans Change order Manage Categories New plan" at bounding box center [884, 93] width 1368 height 66
click at [40, 649] on icon "Open Intercom Messenger" at bounding box center [42, 659] width 31 height 31
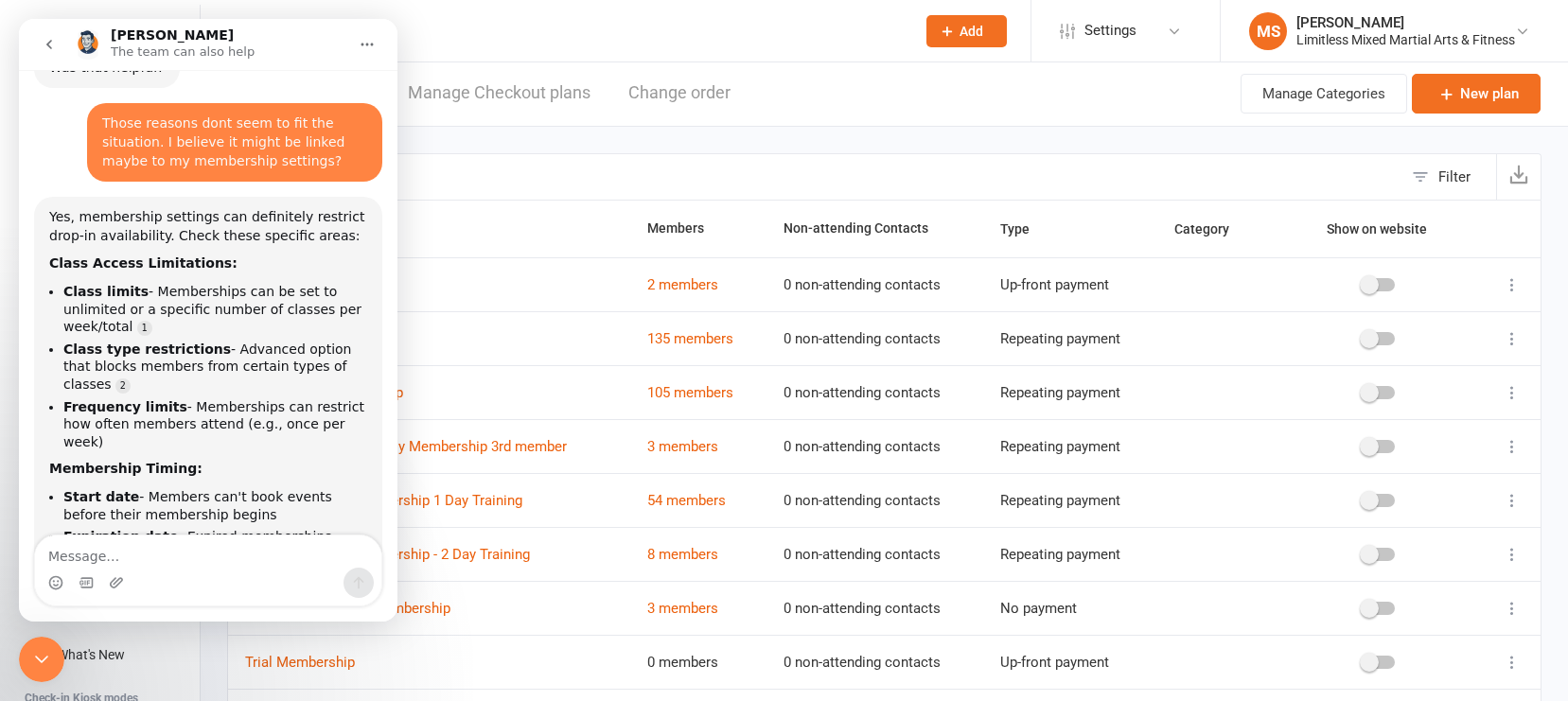
scroll to position [1142, 0]
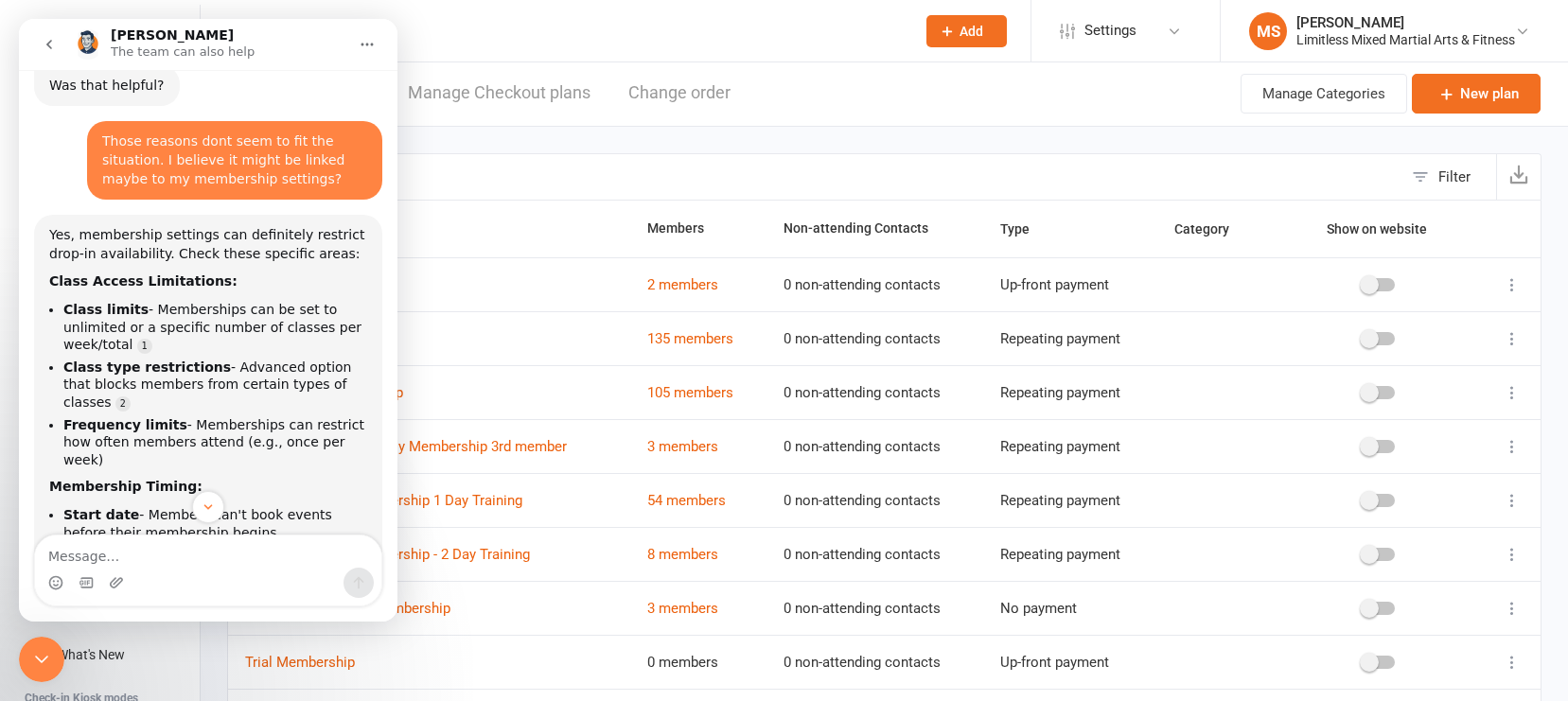
click at [777, 220] on th "Non-attending Contacts" at bounding box center [875, 228] width 217 height 57
click at [50, 46] on icon "go back" at bounding box center [49, 44] width 15 height 15
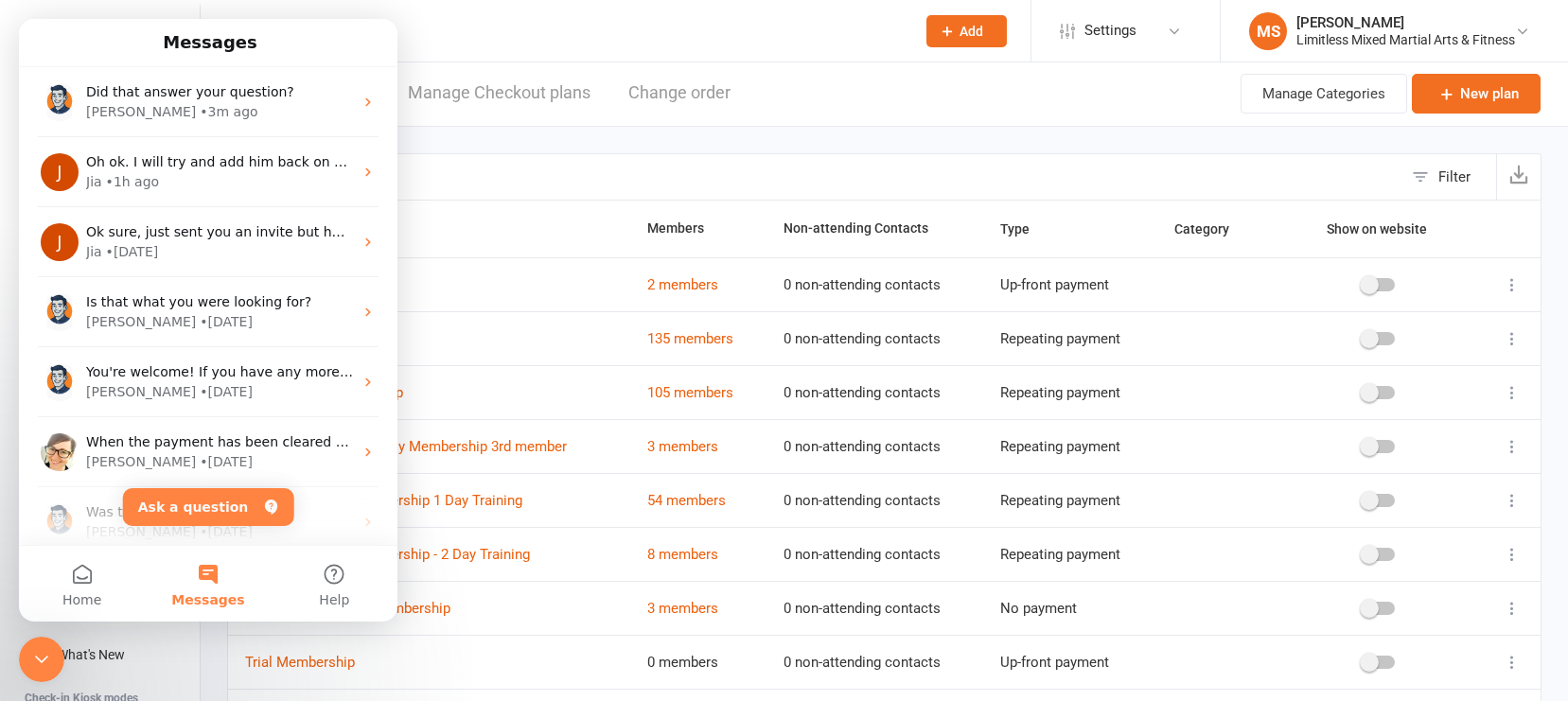
scroll to position [0, 0]
click at [32, 649] on icon "Close Intercom Messenger" at bounding box center [42, 659] width 23 height 23
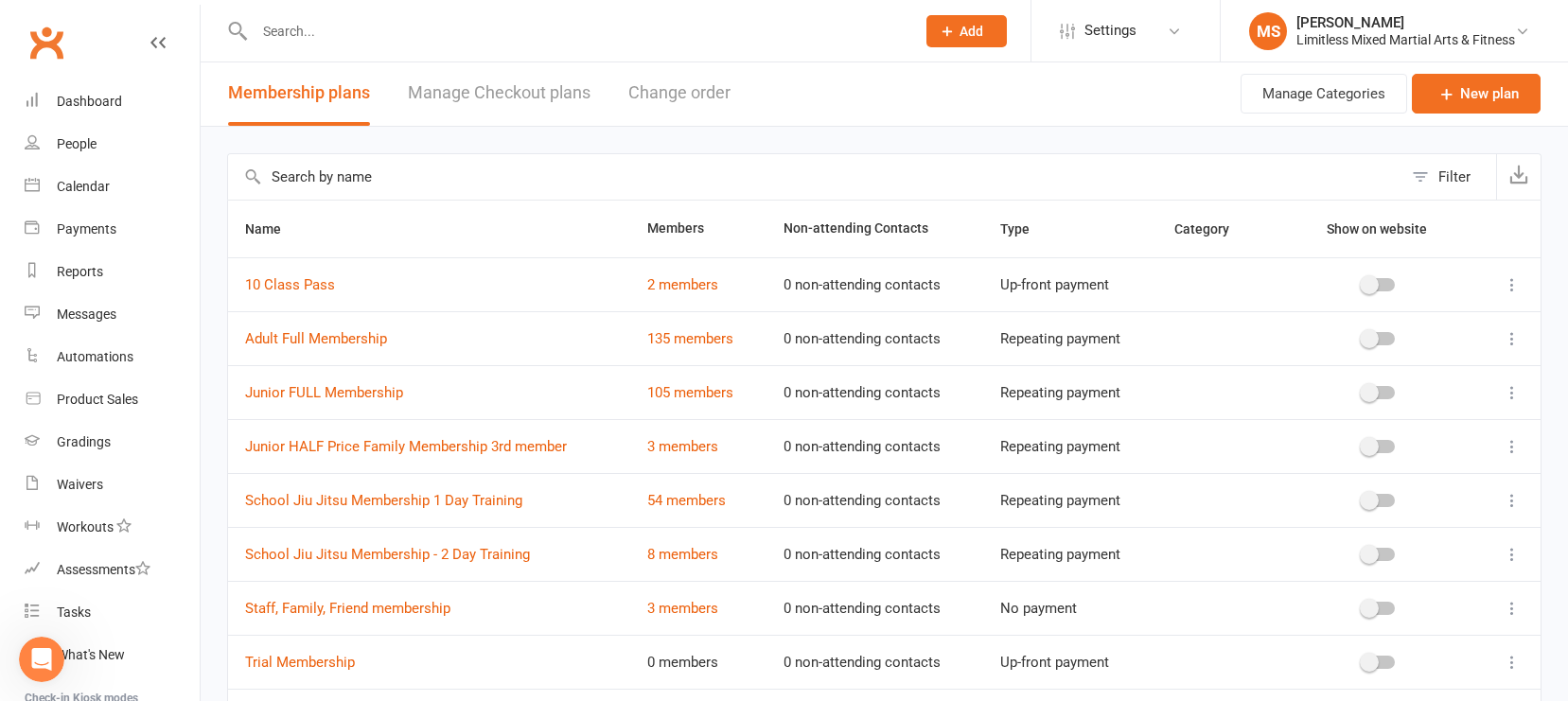
click at [1377, 339] on icon at bounding box center [1512, 338] width 19 height 19
click at [1377, 373] on link "Edit" at bounding box center [1429, 376] width 187 height 38
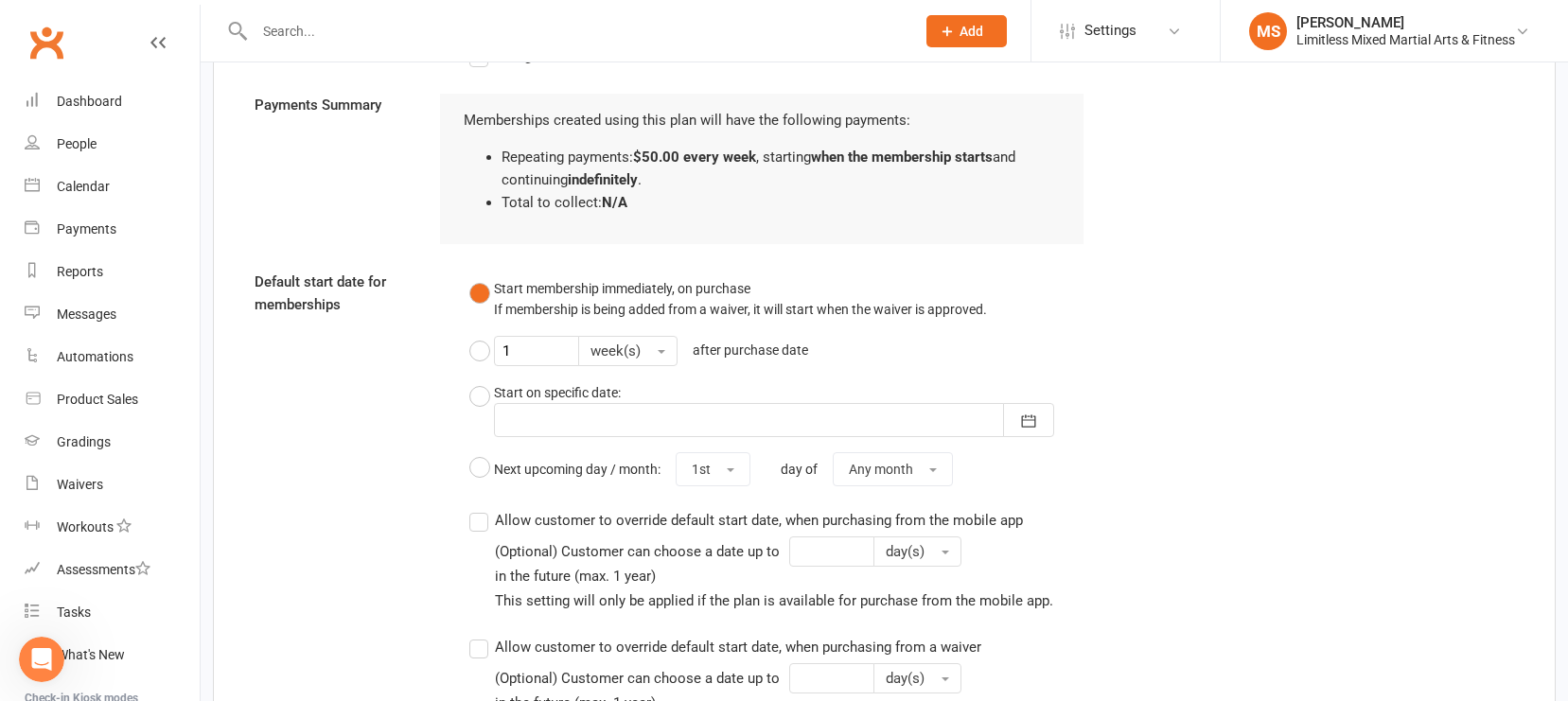
scroll to position [1836, 0]
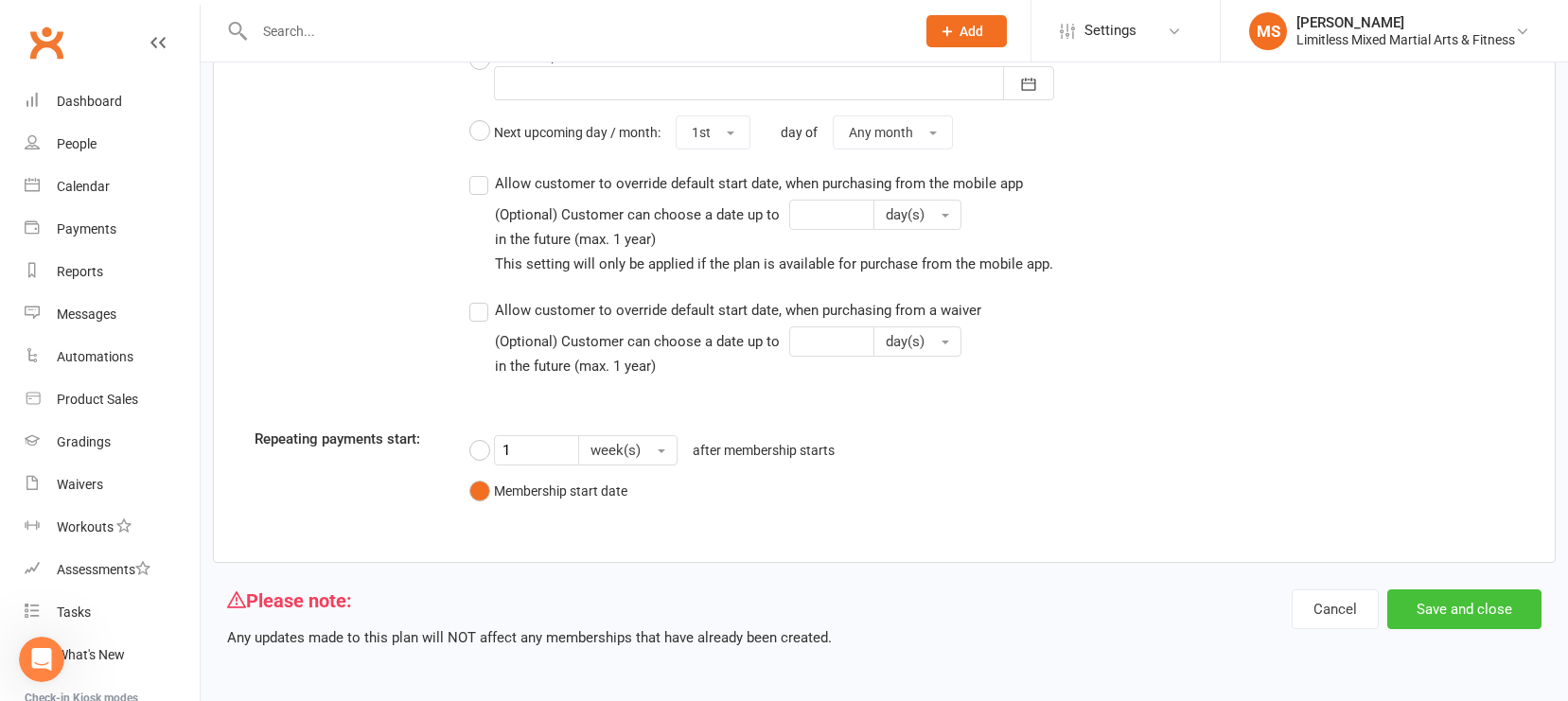
click at [1377, 610] on button "Save and close" at bounding box center [1465, 610] width 155 height 40
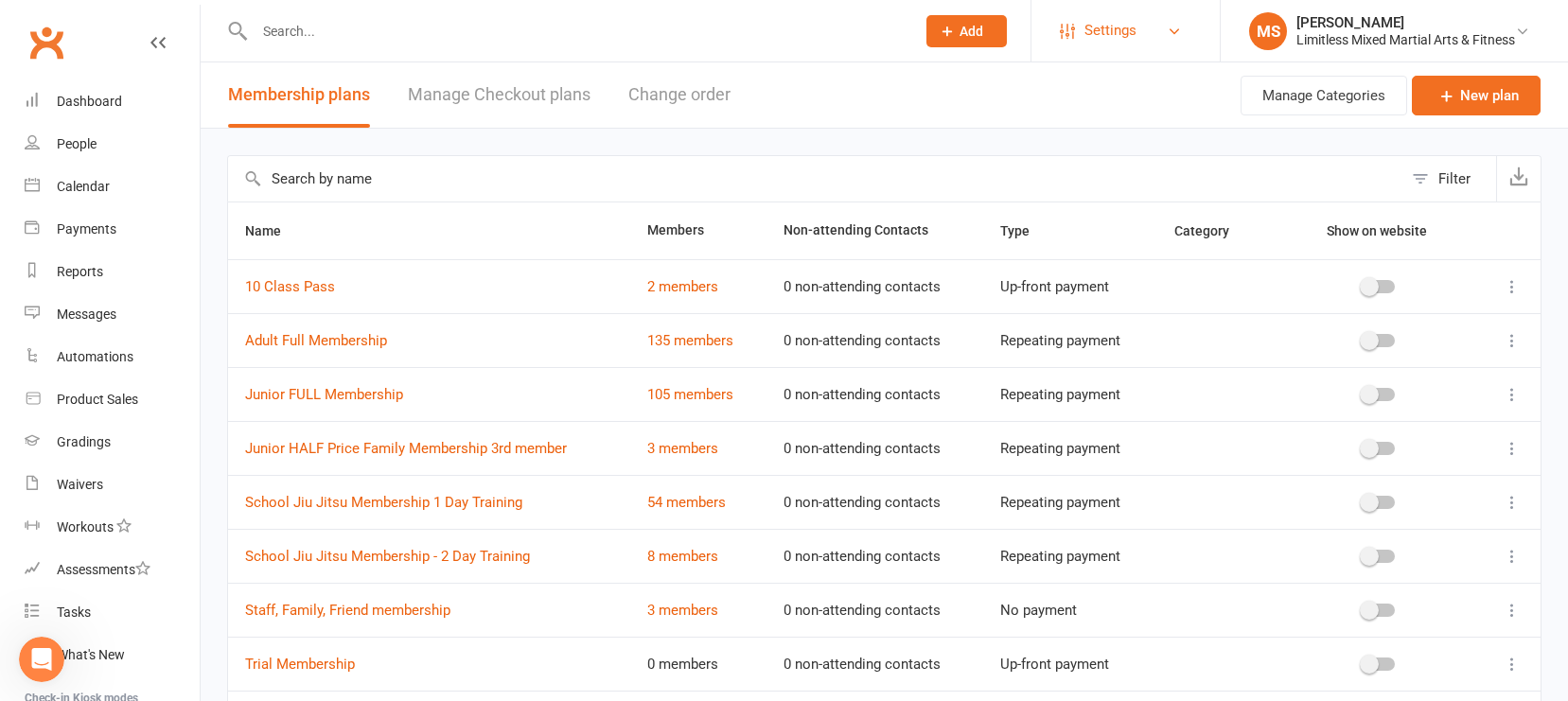
click at [1085, 36] on span "Settings" at bounding box center [1111, 31] width 52 height 43
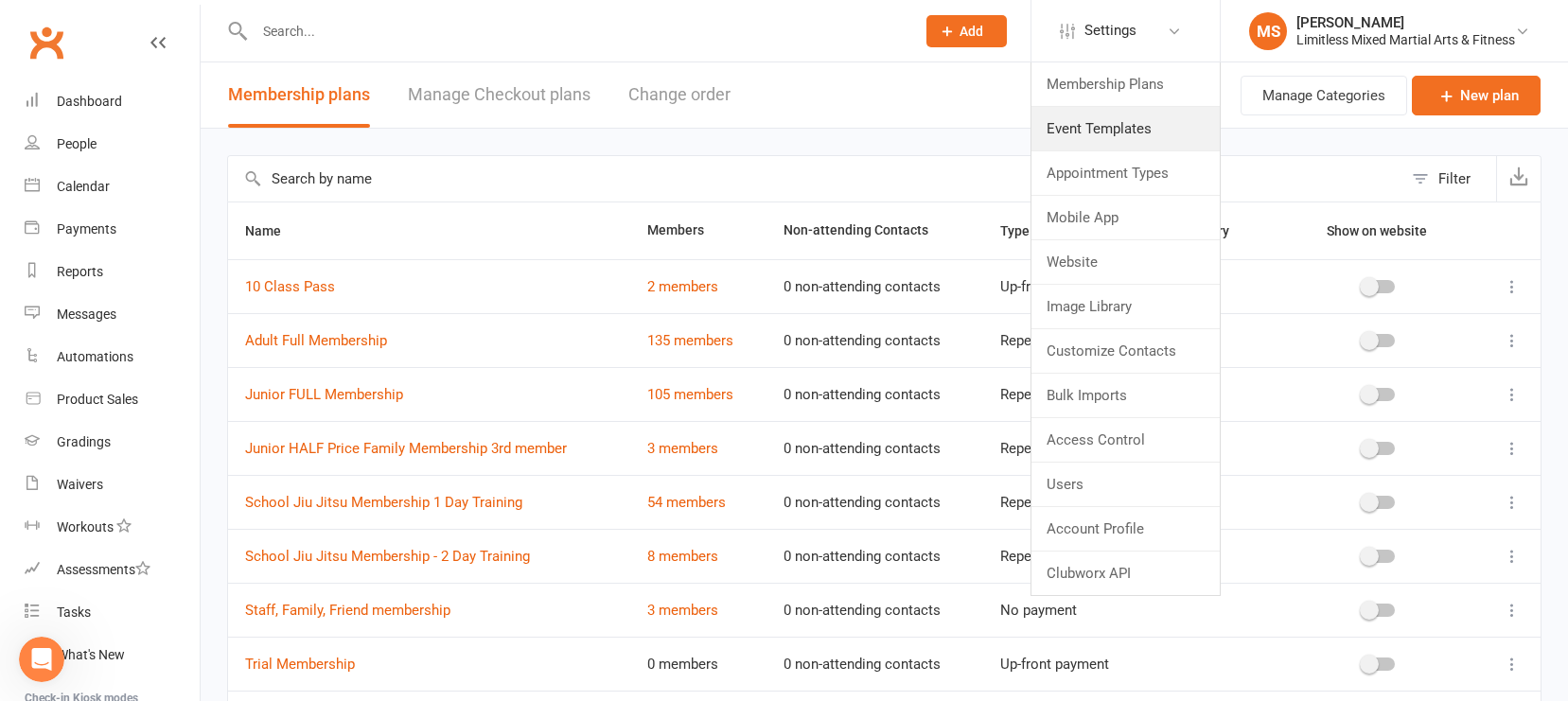
click at [1088, 128] on link "Event Templates" at bounding box center [1126, 129] width 188 height 44
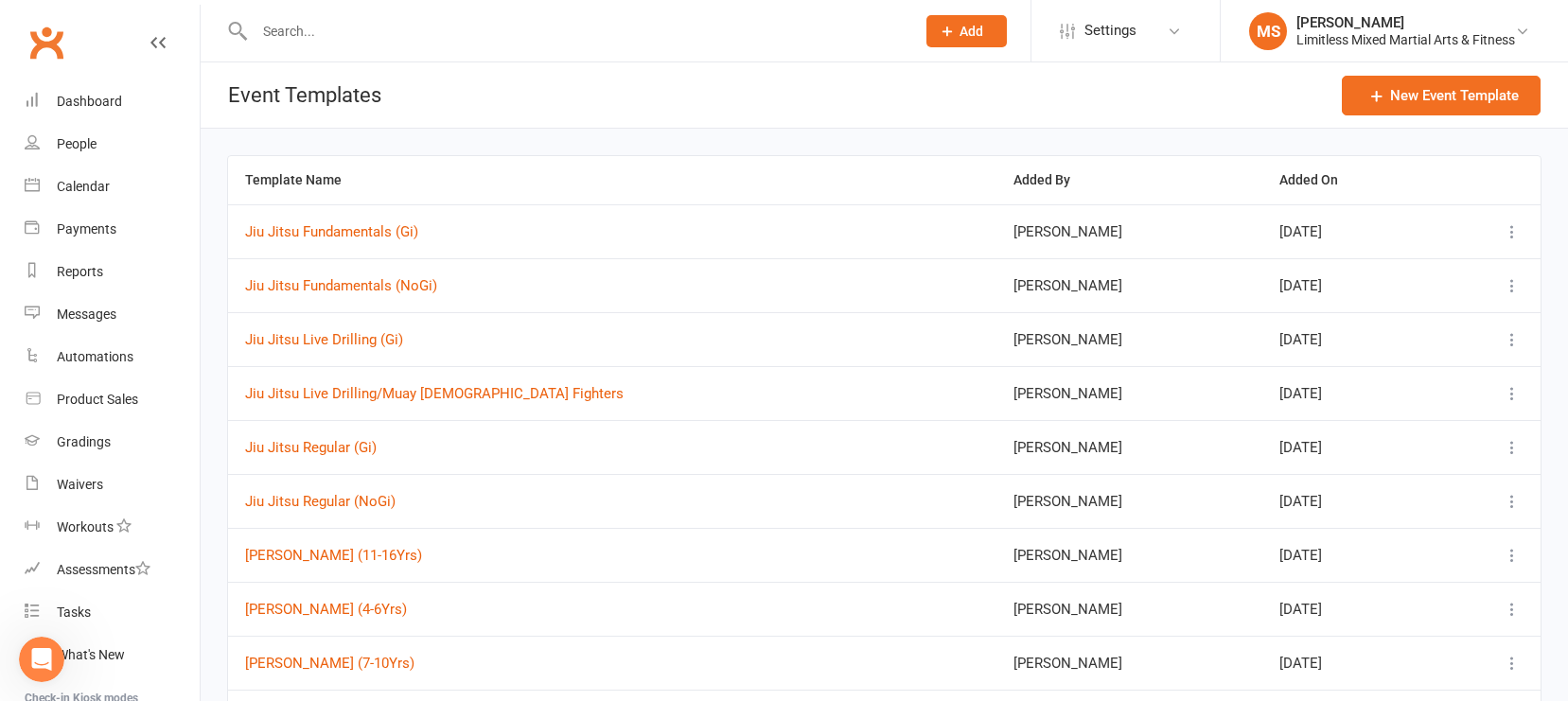
click at [1377, 390] on div at bounding box center [1488, 394] width 72 height 23
click at [1377, 391] on icon at bounding box center [1512, 393] width 19 height 19
click at [1365, 538] on link "Edit" at bounding box center [1400, 544] width 244 height 38
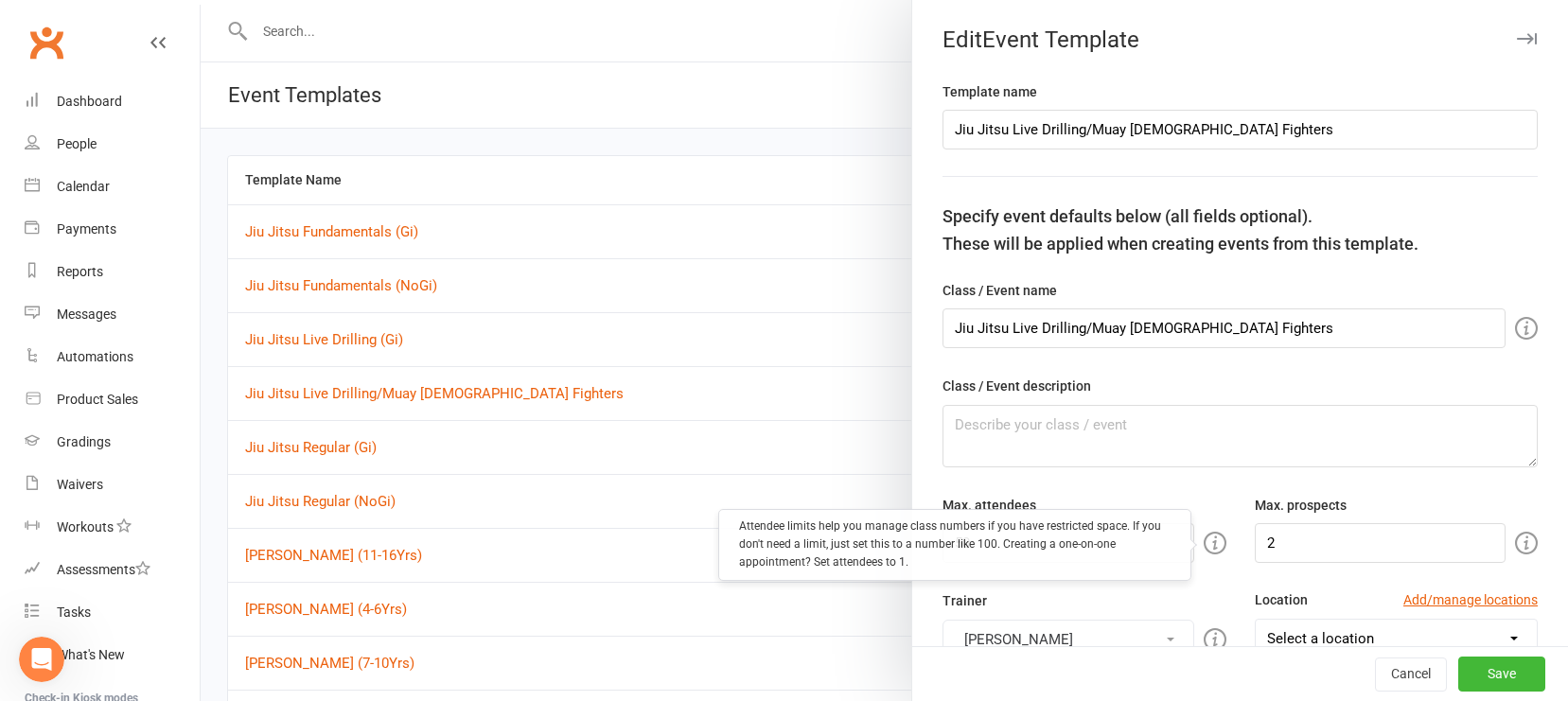
select select "15554"
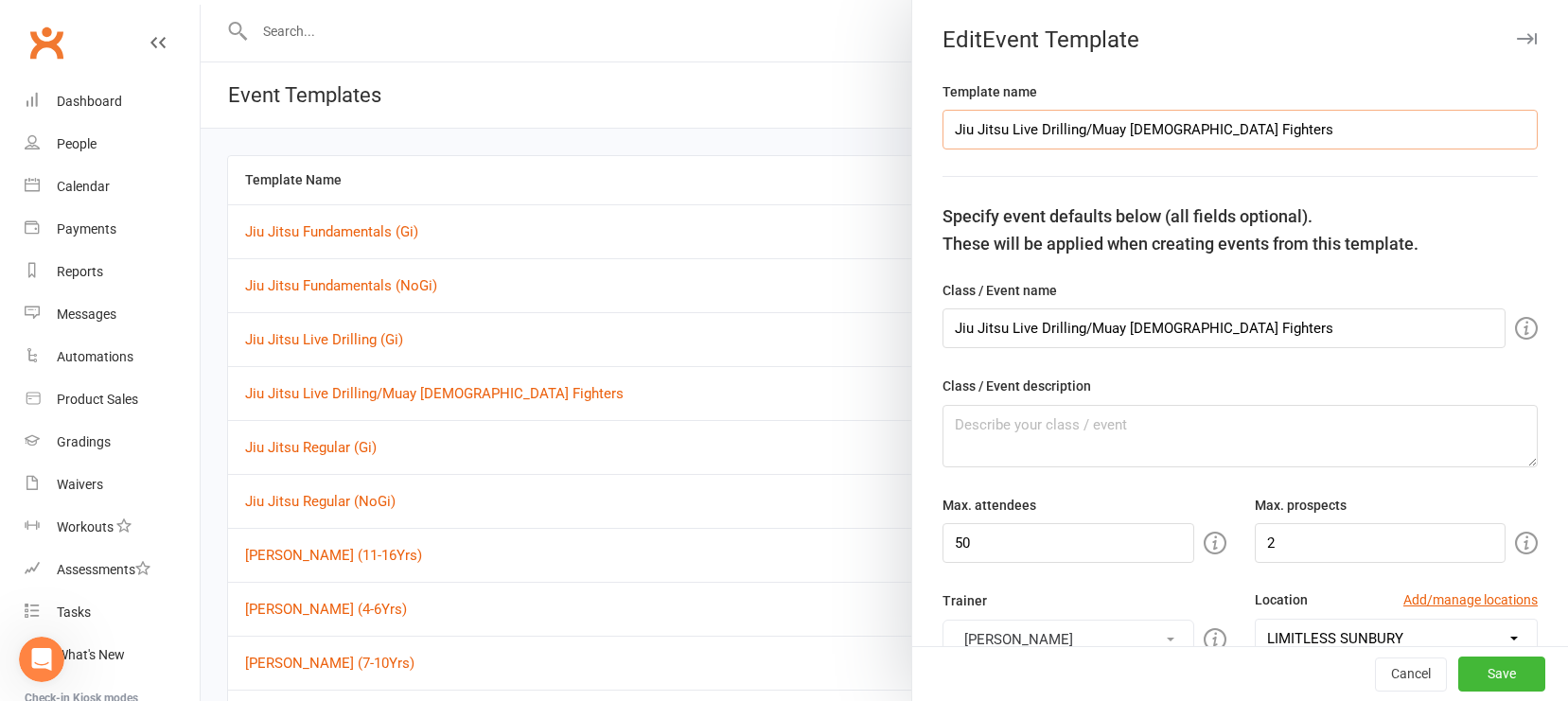
click at [1103, 132] on input "Jiu Jitsu Live Drilling/Muay [DEMOGRAPHIC_DATA] Fighters" at bounding box center [1241, 130] width 595 height 40
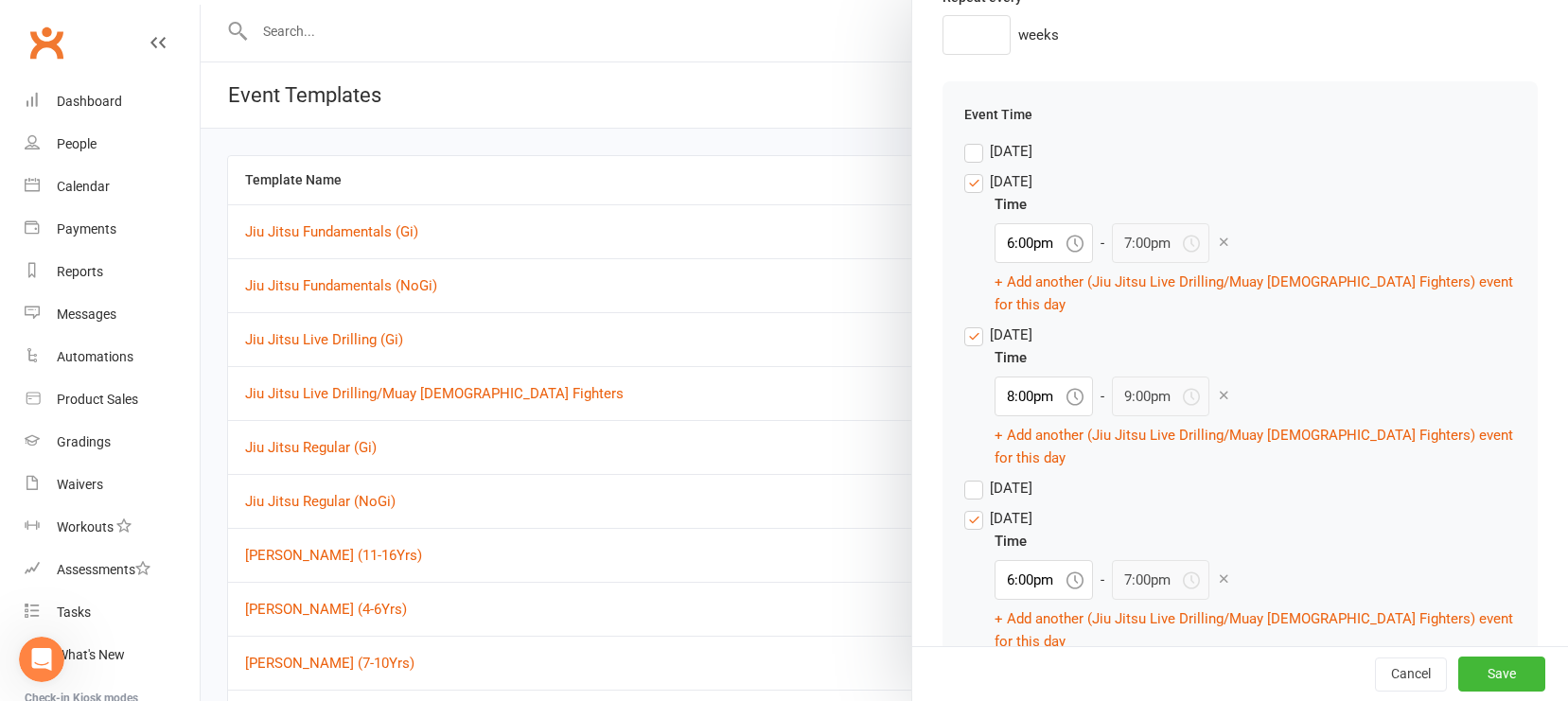
scroll to position [1938, 0]
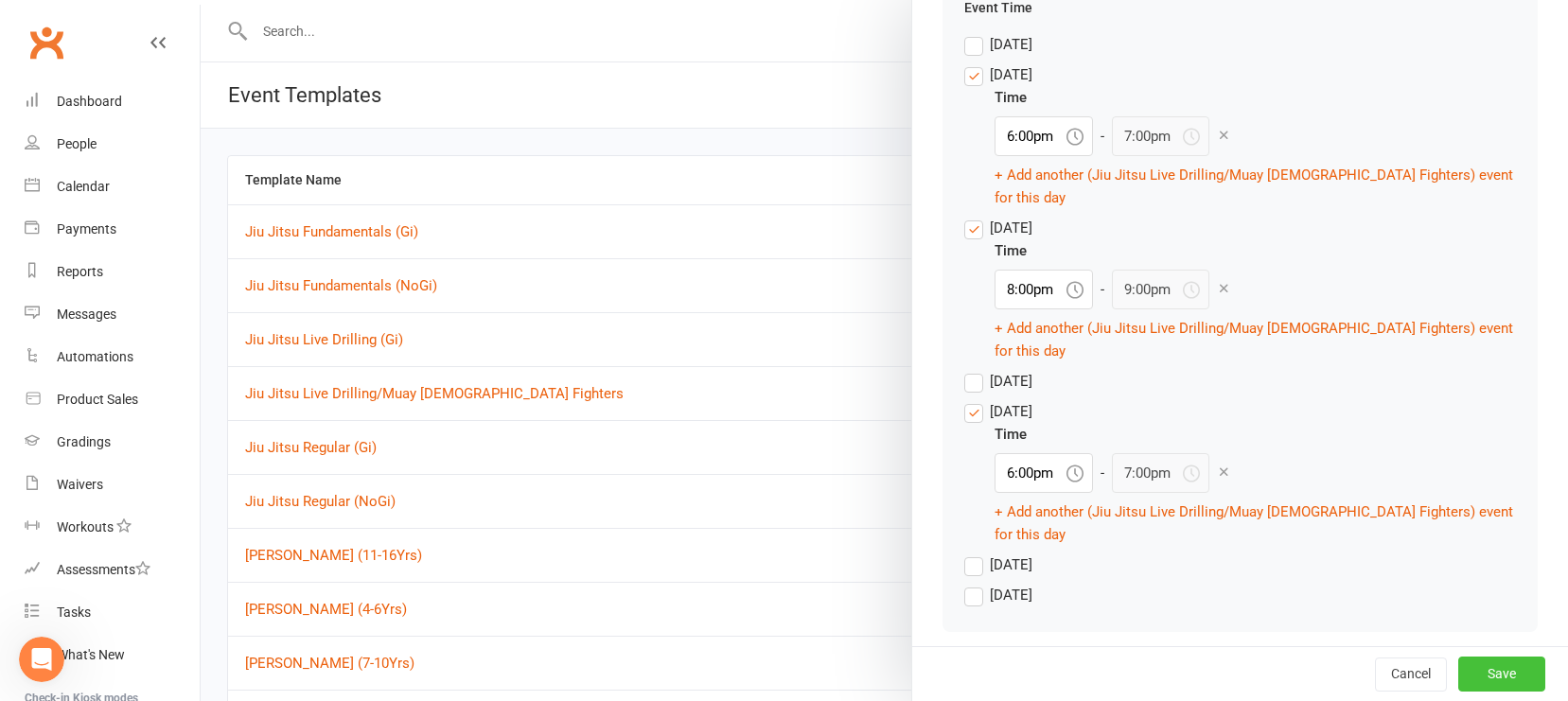
click at [1377, 649] on button "Save" at bounding box center [1503, 674] width 87 height 34
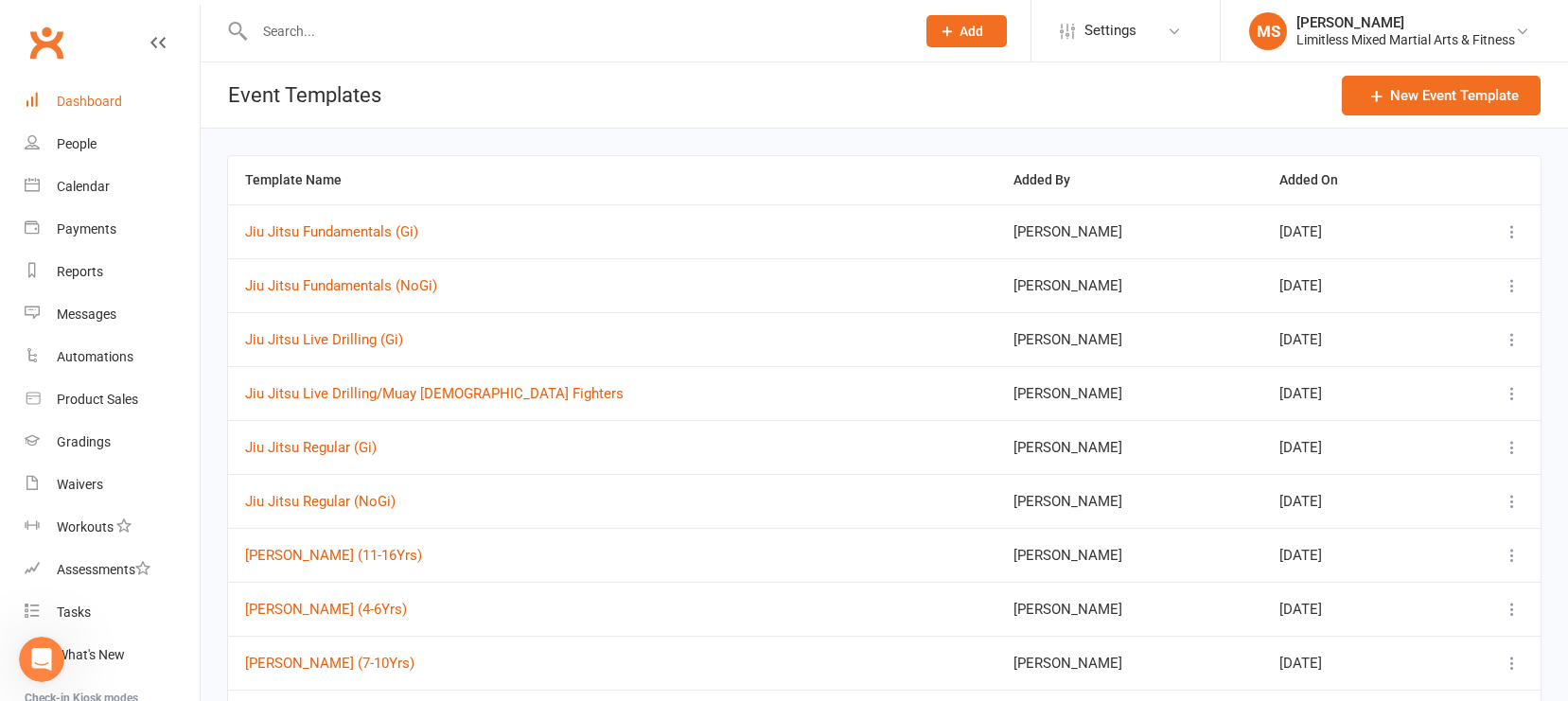
click at [98, 102] on div "Dashboard" at bounding box center [89, 100] width 65 height 15
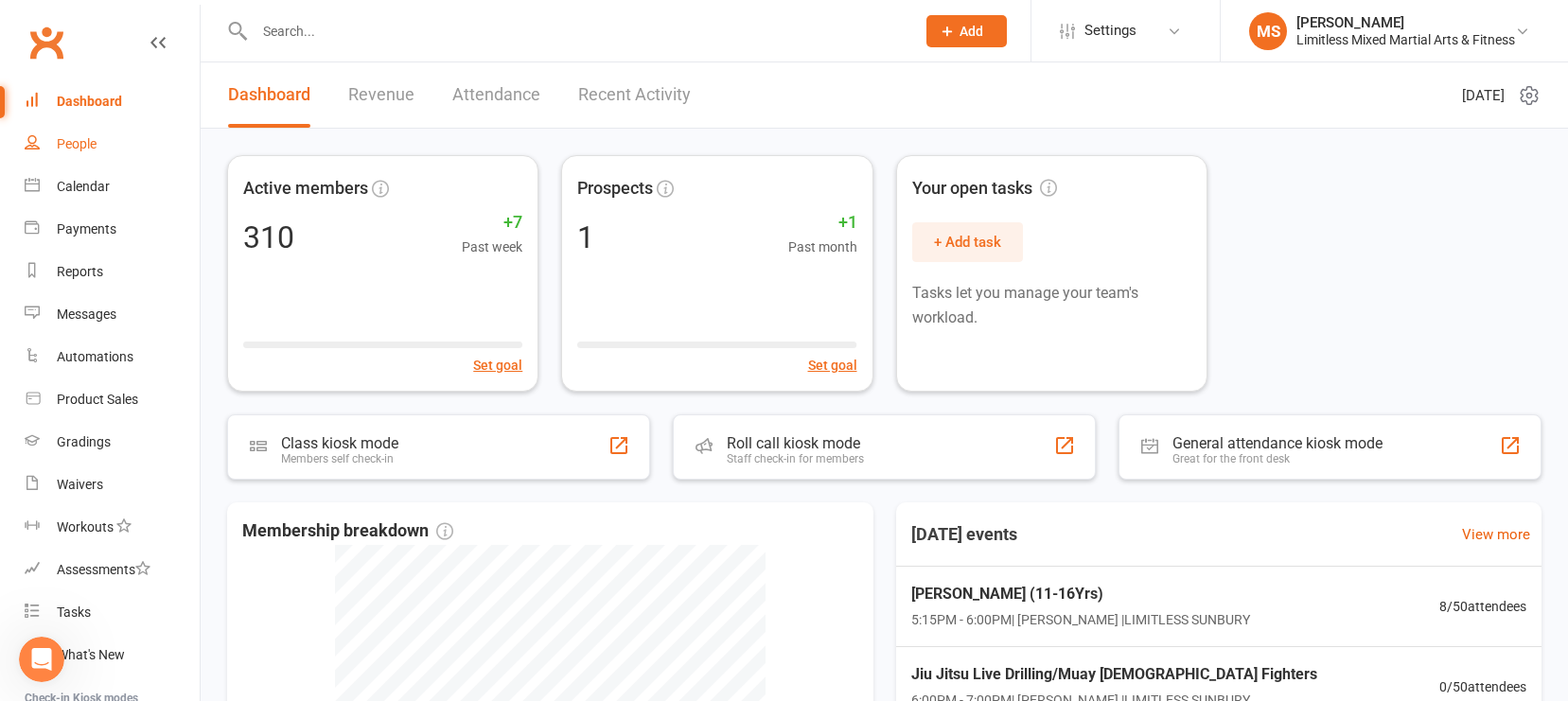
click at [94, 143] on div "People" at bounding box center [76, 143] width 40 height 15
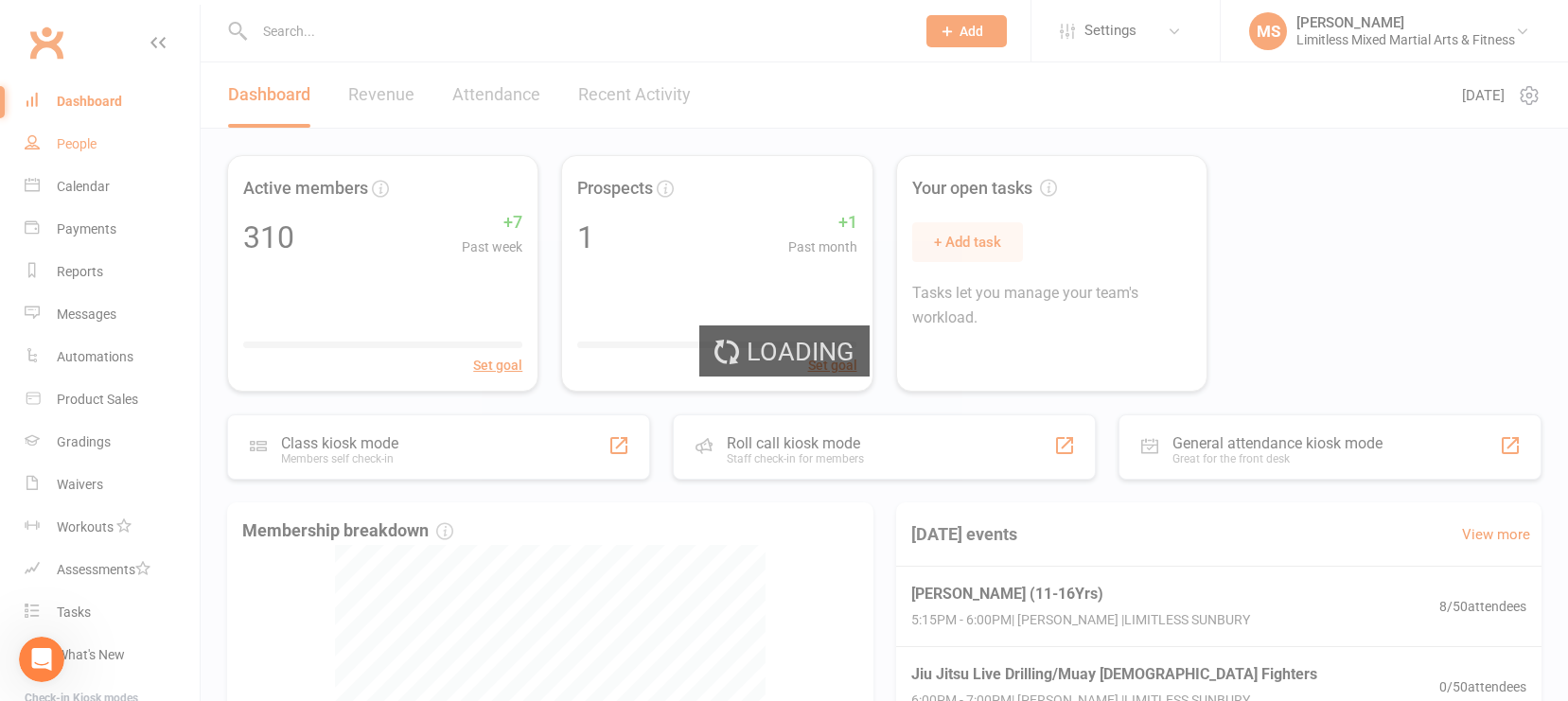
select select "100"
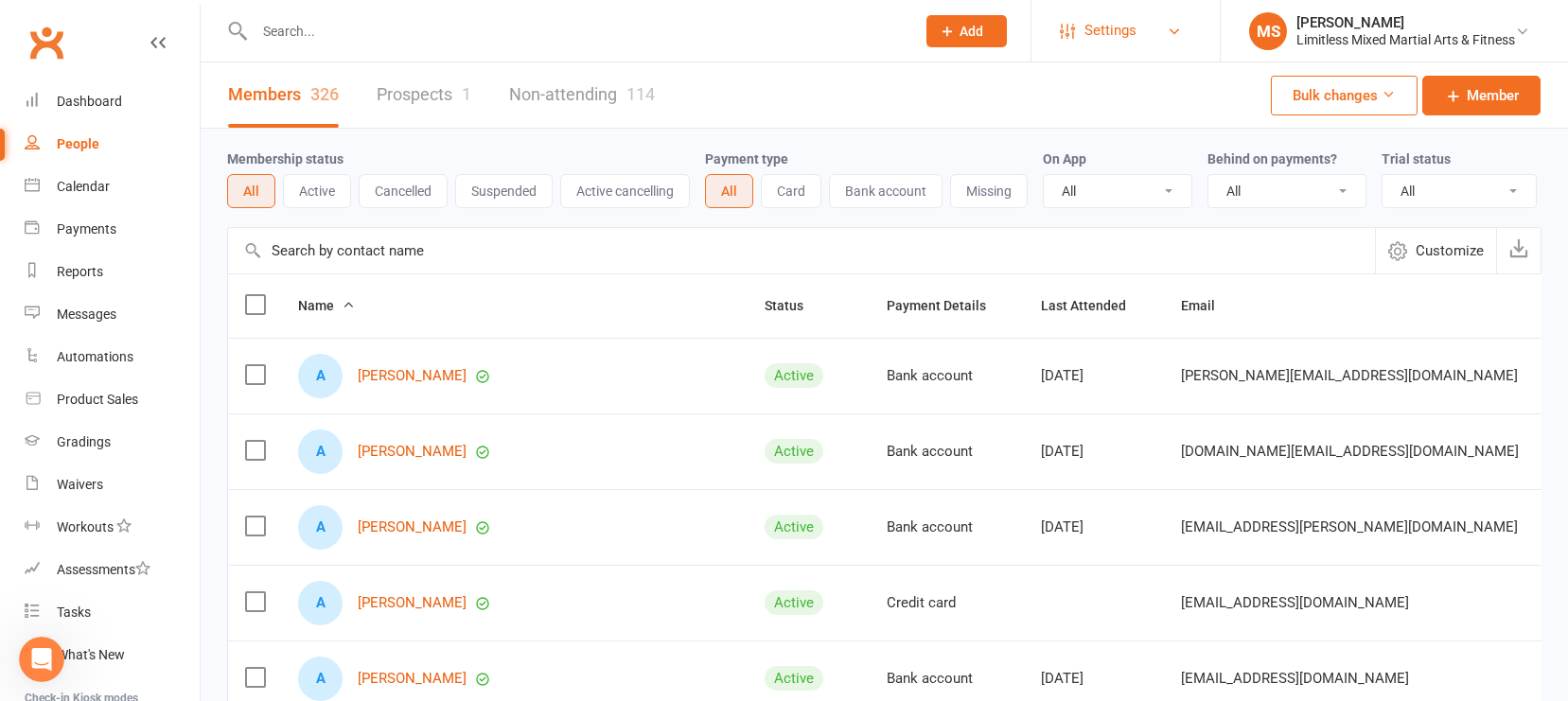
click at [1129, 25] on span "Settings" at bounding box center [1111, 31] width 52 height 43
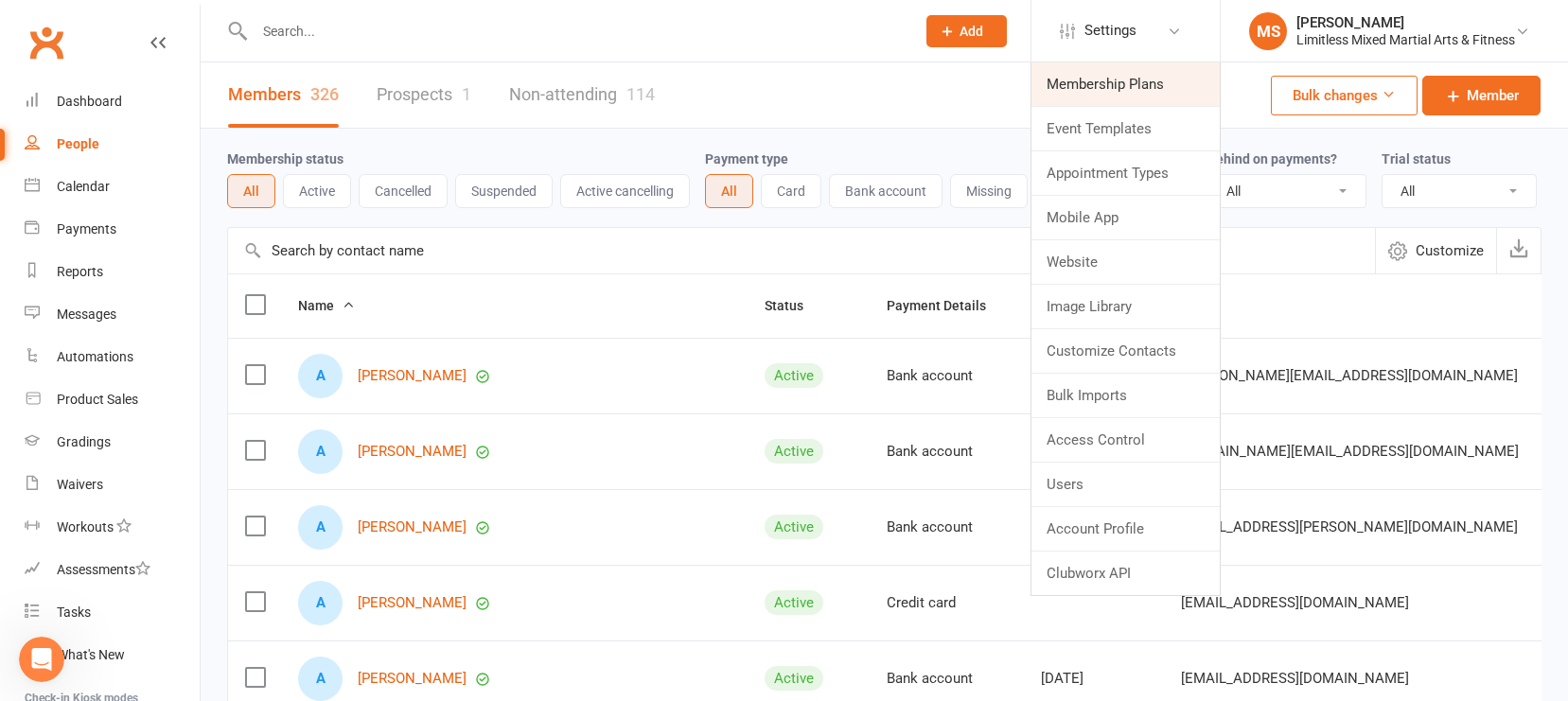
click at [1112, 88] on link "Membership Plans" at bounding box center [1126, 84] width 188 height 44
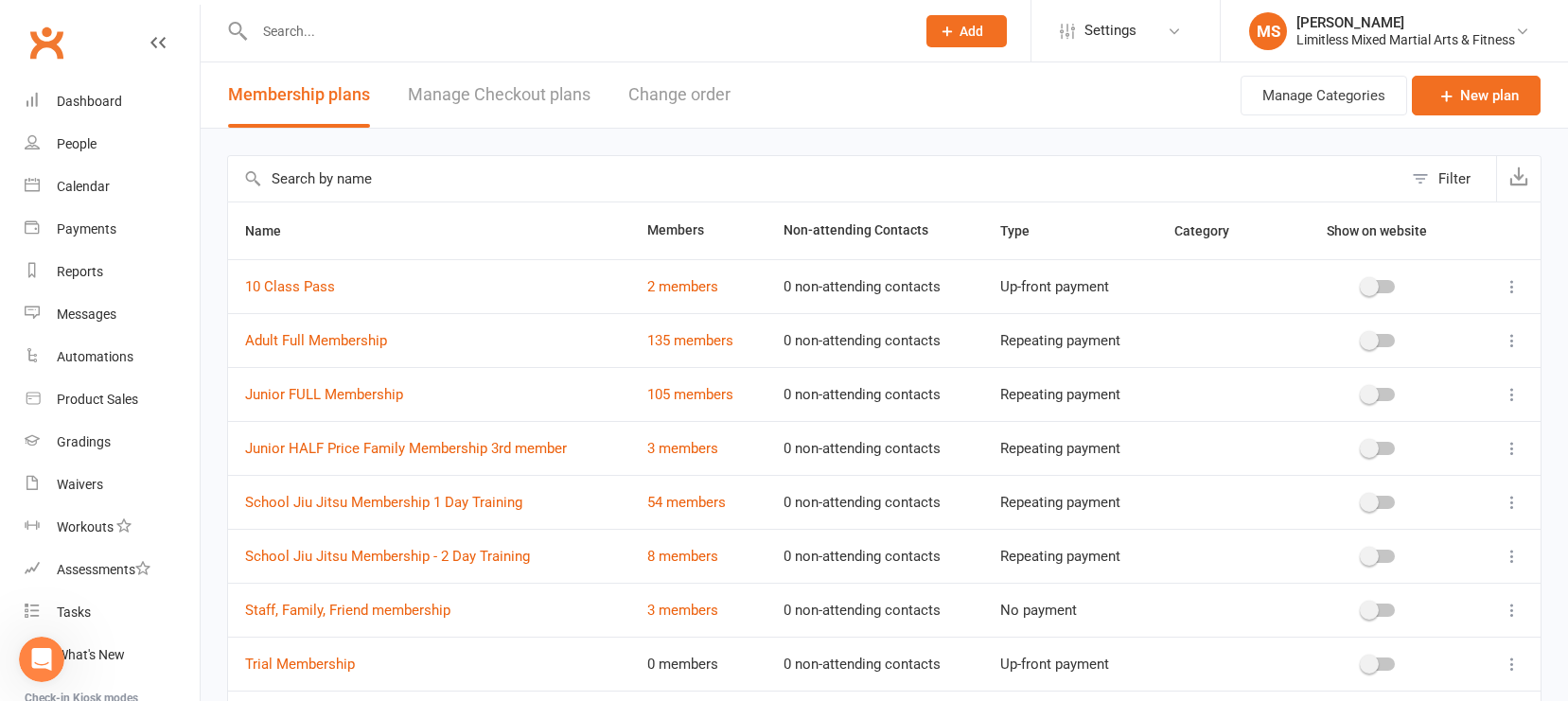
click at [51, 649] on icon "Open Intercom Messenger" at bounding box center [42, 659] width 31 height 31
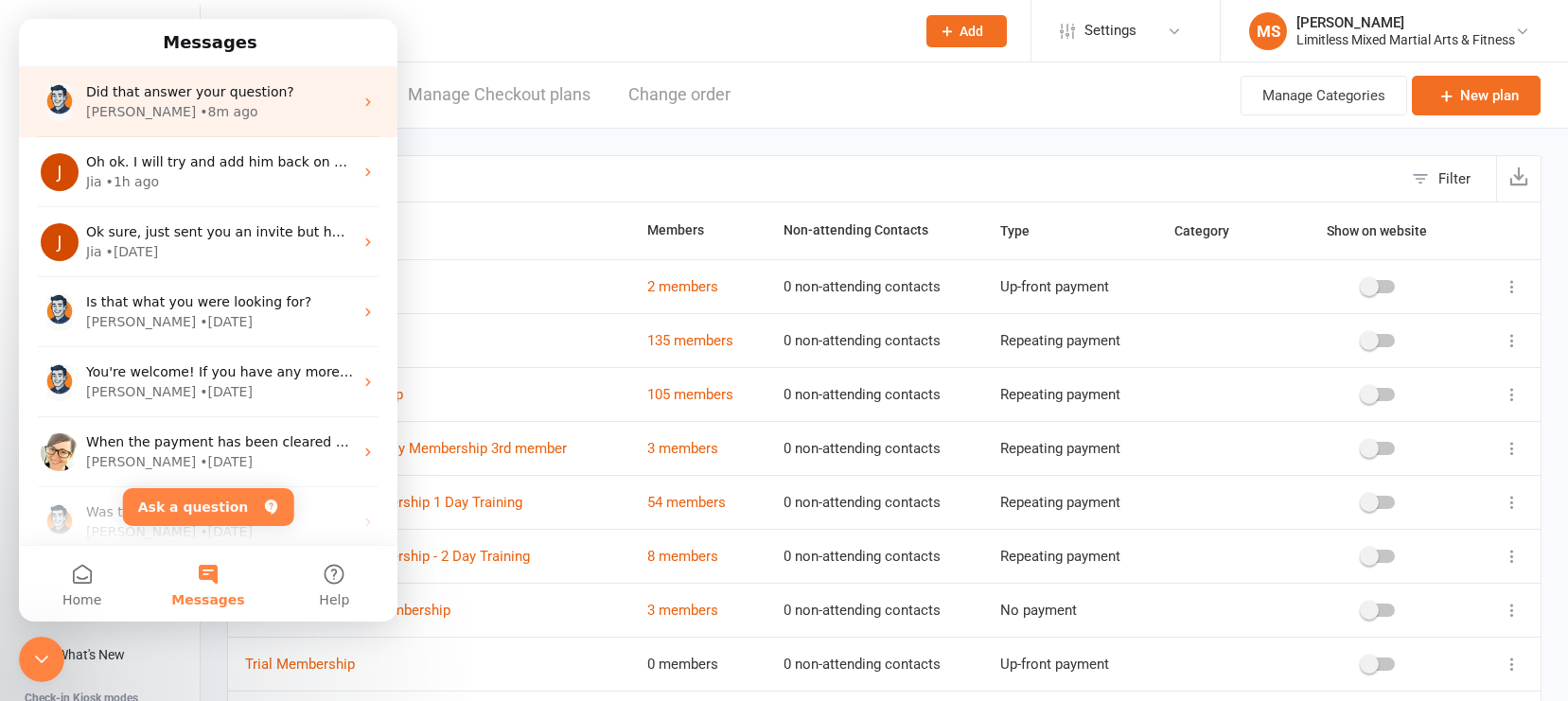
click at [181, 102] on div "[PERSON_NAME] • 8m ago" at bounding box center [219, 112] width 267 height 20
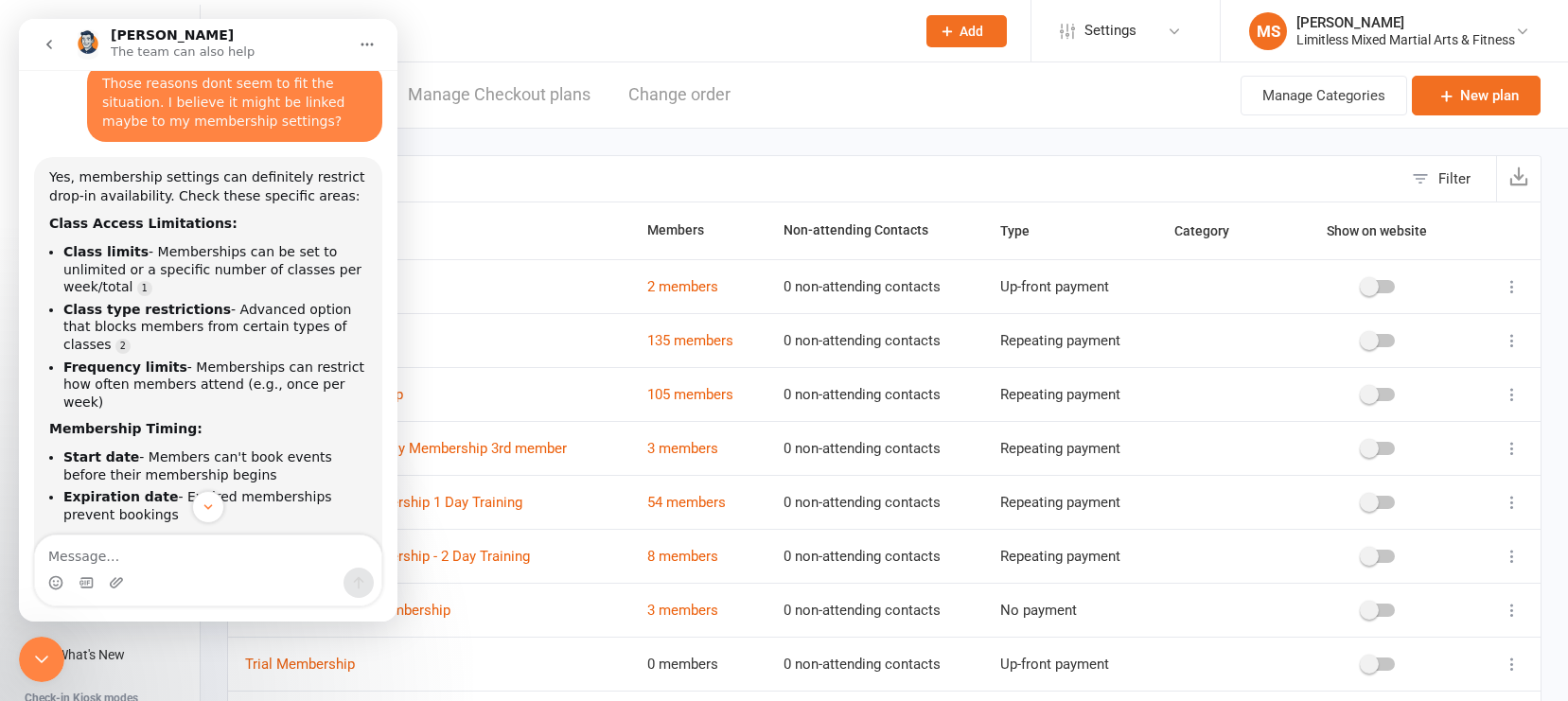
scroll to position [1201, 0]
click at [1154, 32] on link "Settings" at bounding box center [1126, 31] width 132 height 43
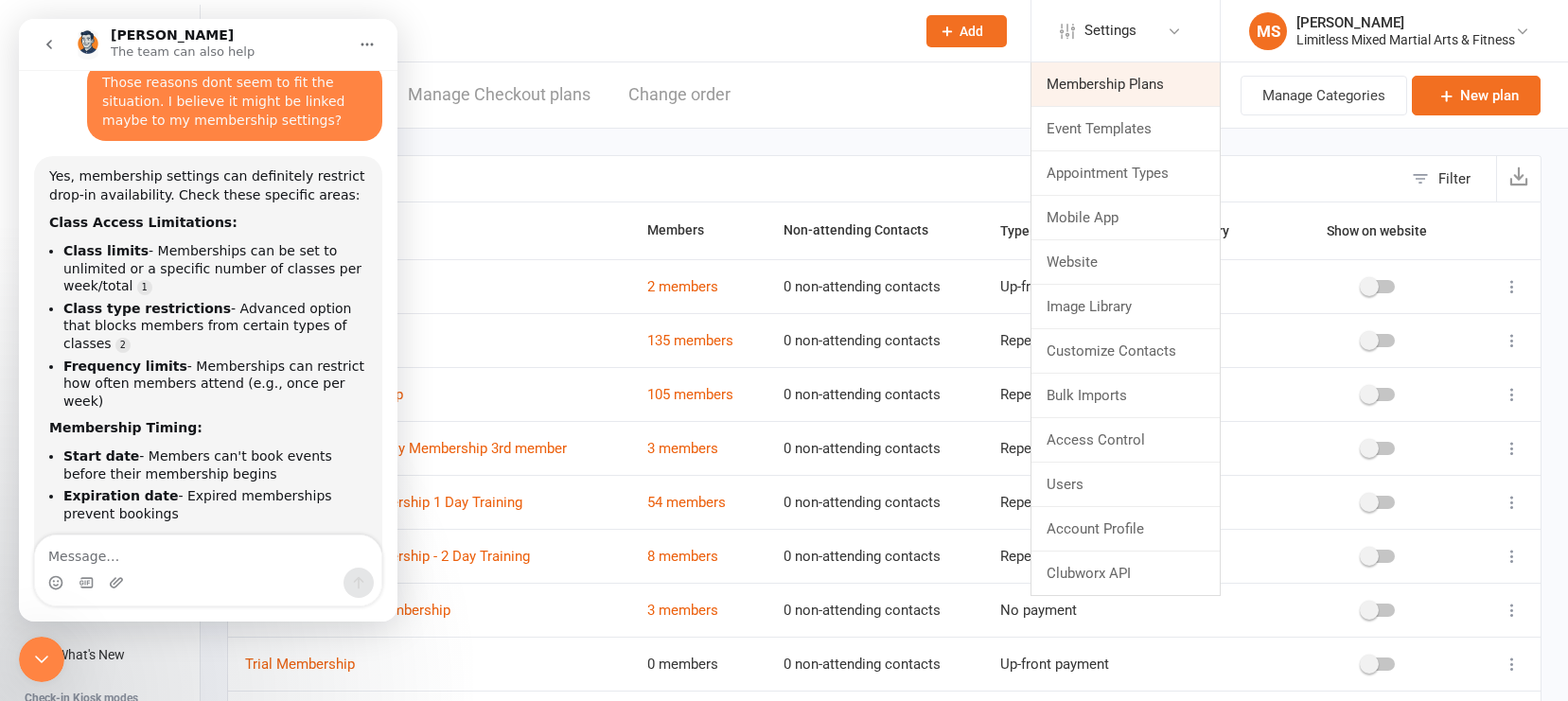
click at [1101, 91] on link "Membership Plans" at bounding box center [1126, 84] width 188 height 44
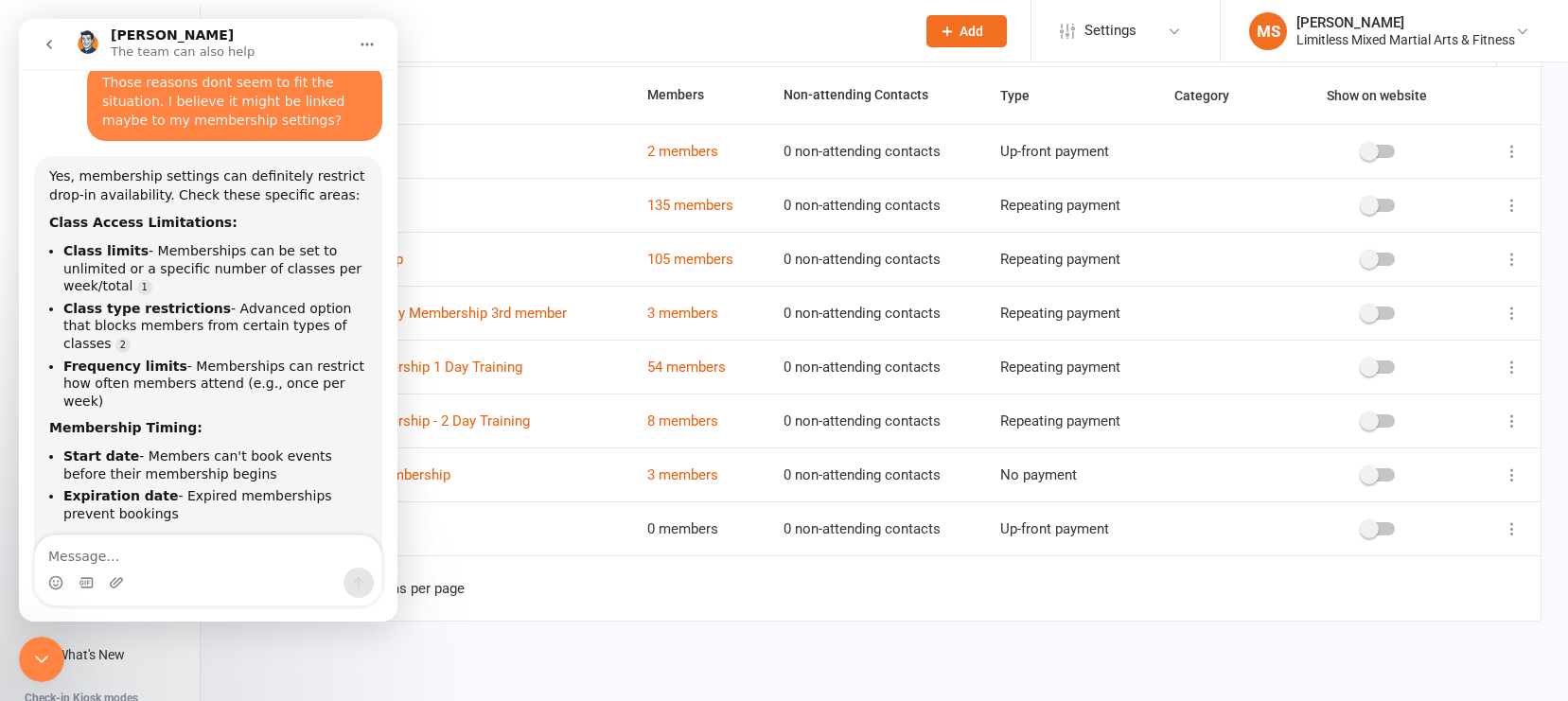
scroll to position [0, 0]
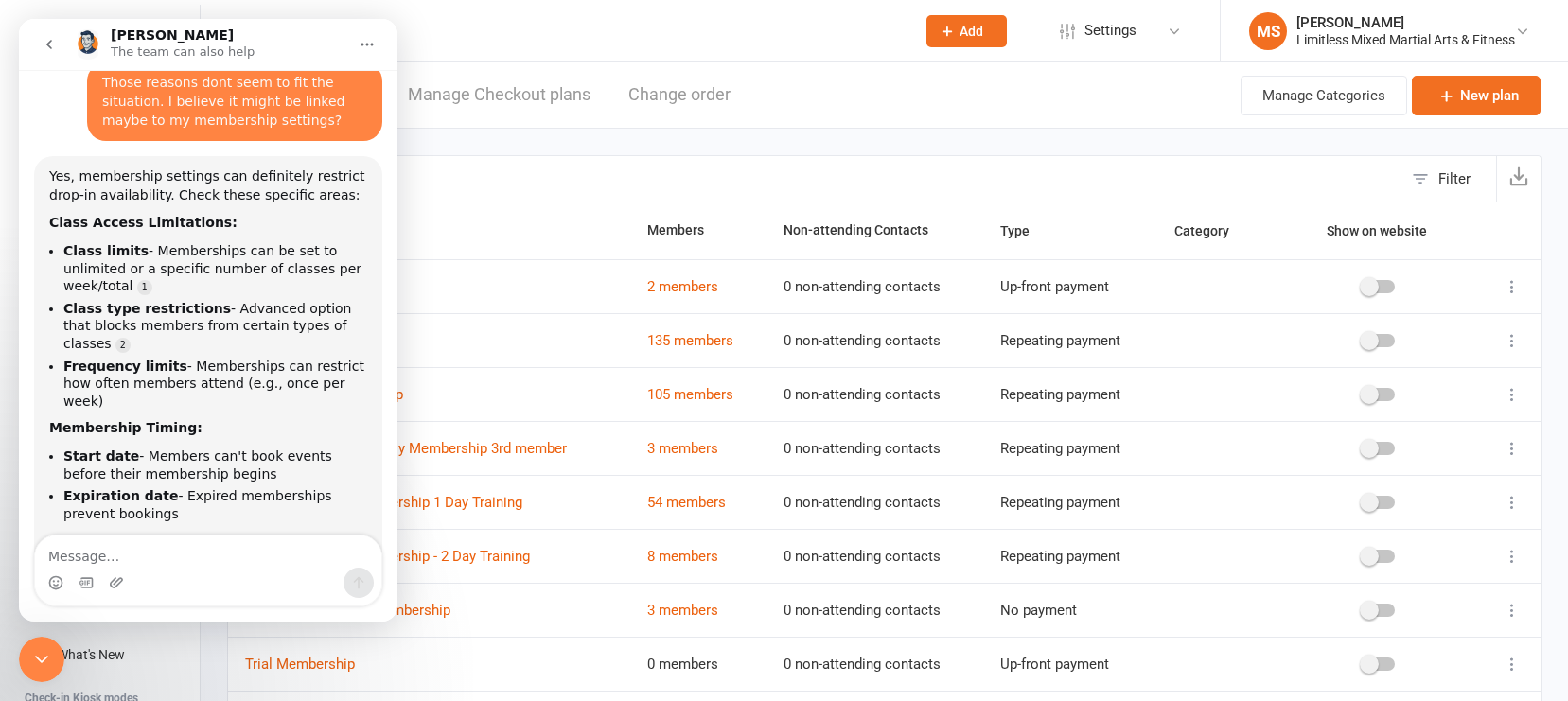
click at [53, 649] on div "Close Intercom Messenger" at bounding box center [42, 659] width 46 height 46
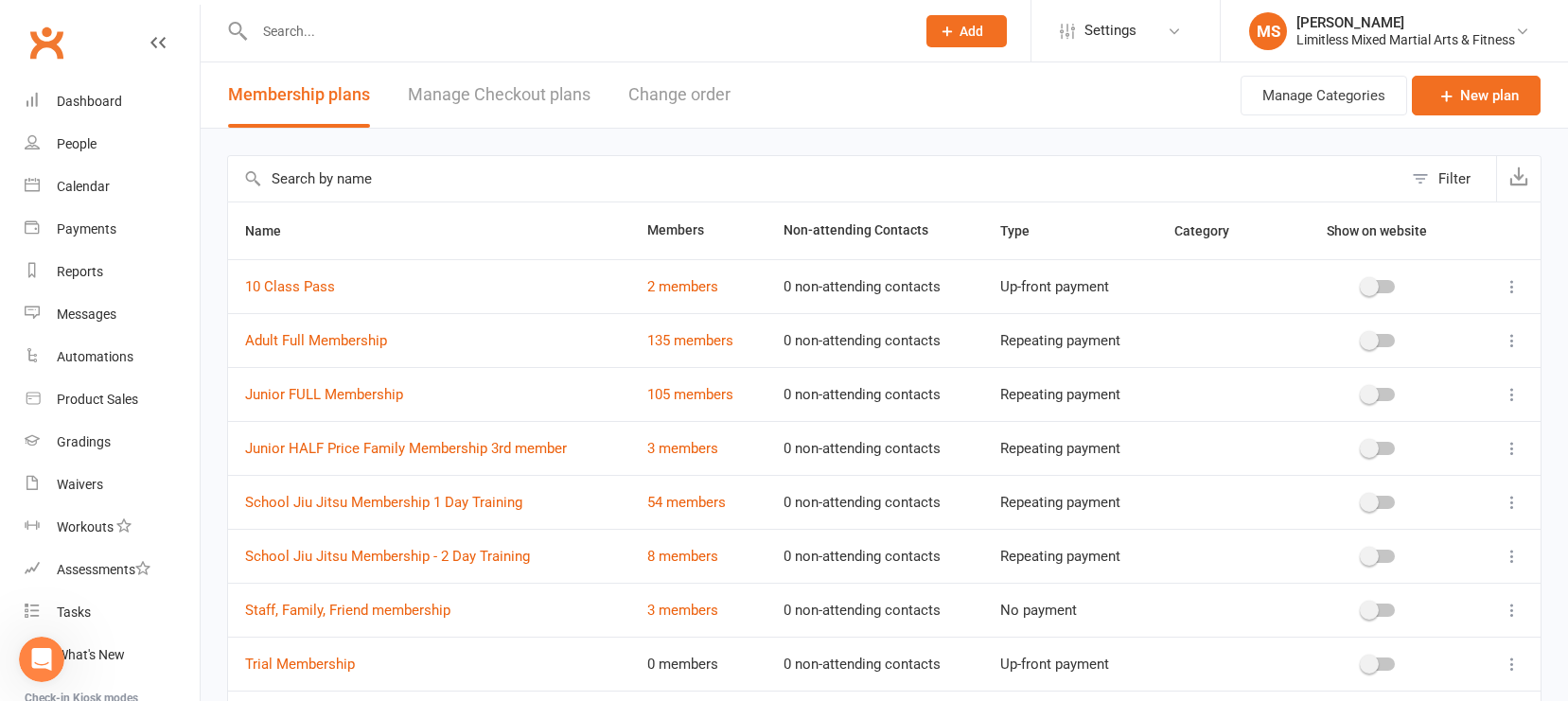
click at [1377, 335] on icon at bounding box center [1512, 340] width 19 height 19
click at [1377, 384] on link "Edit" at bounding box center [1429, 378] width 187 height 38
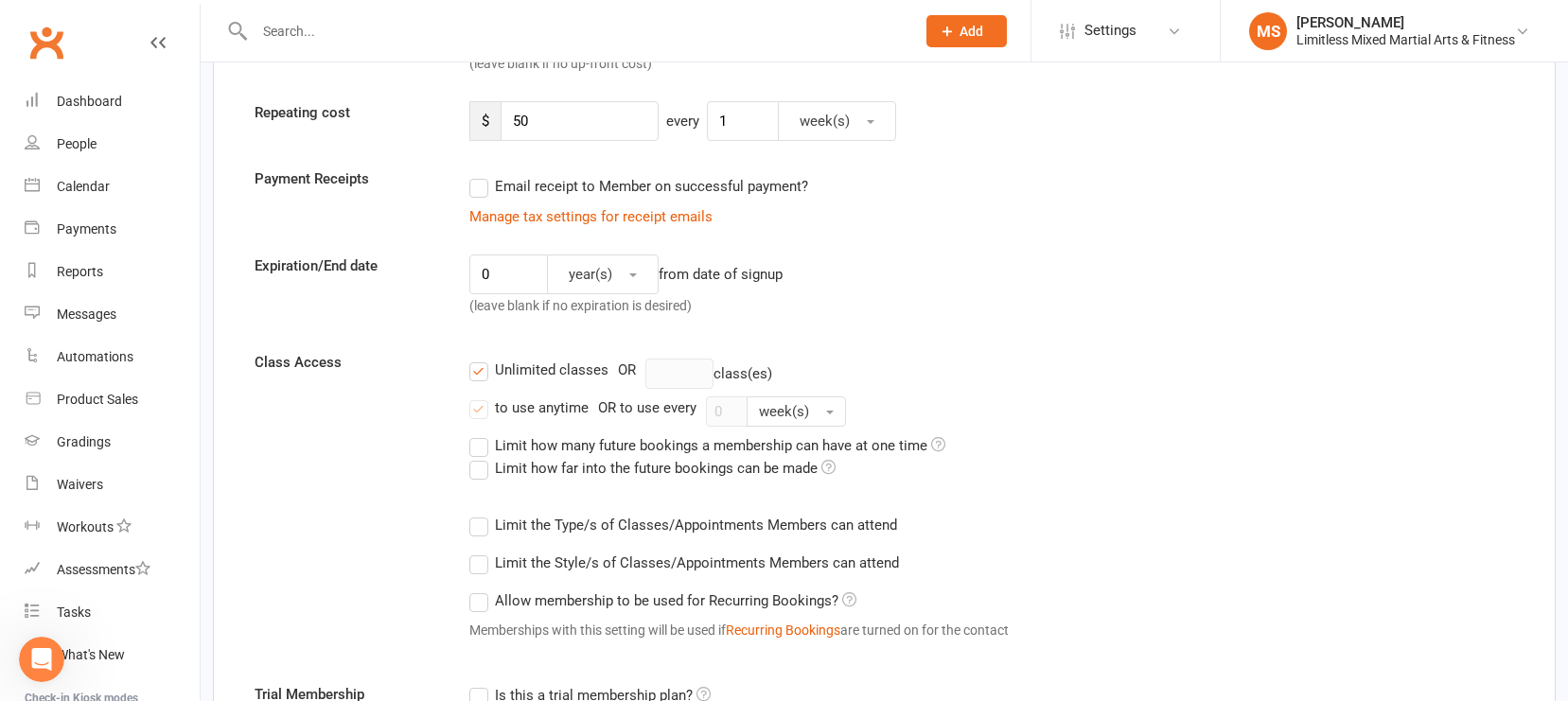
scroll to position [414, 0]
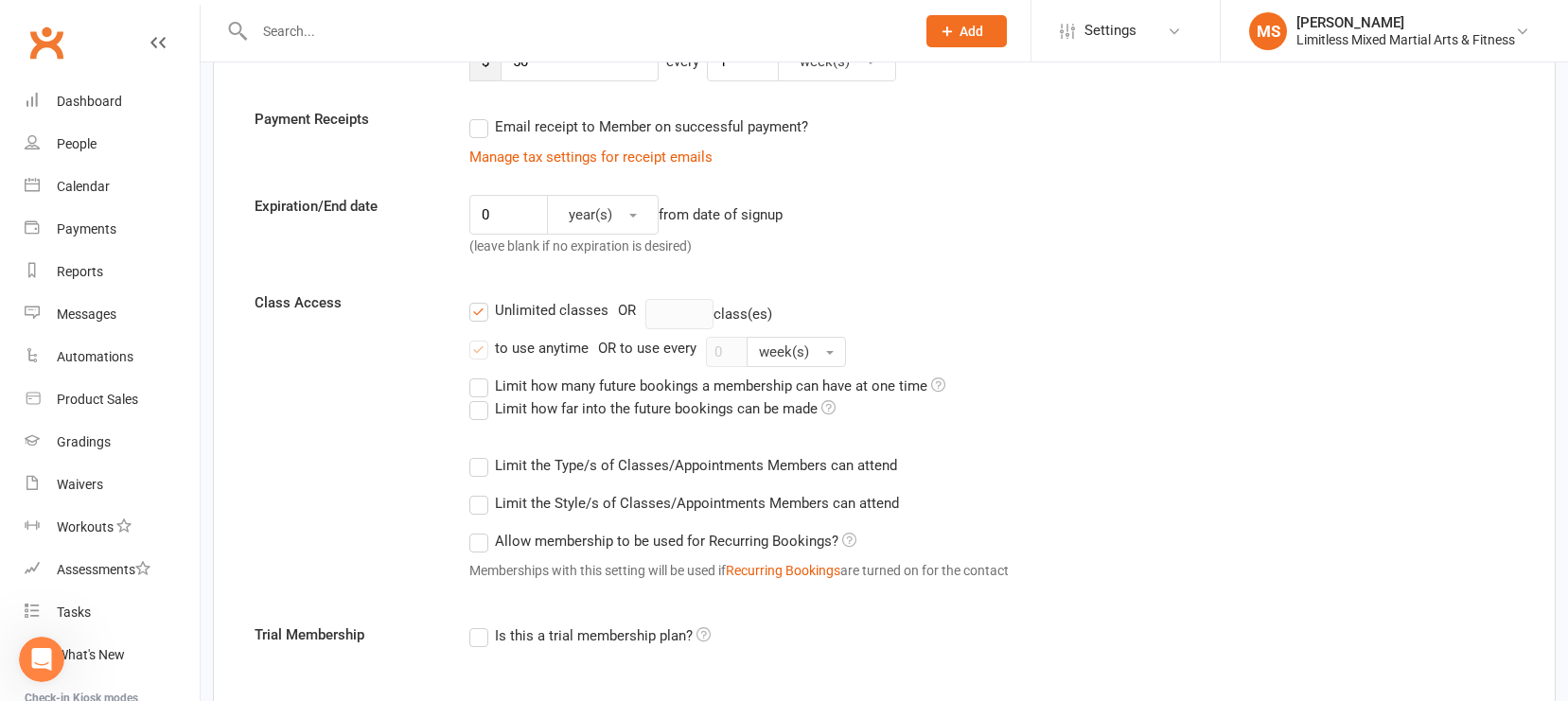
click at [530, 345] on div "to use anytime" at bounding box center [542, 347] width 93 height 20
click at [482, 337] on input "to use anytime" at bounding box center [475, 337] width 12 height 0
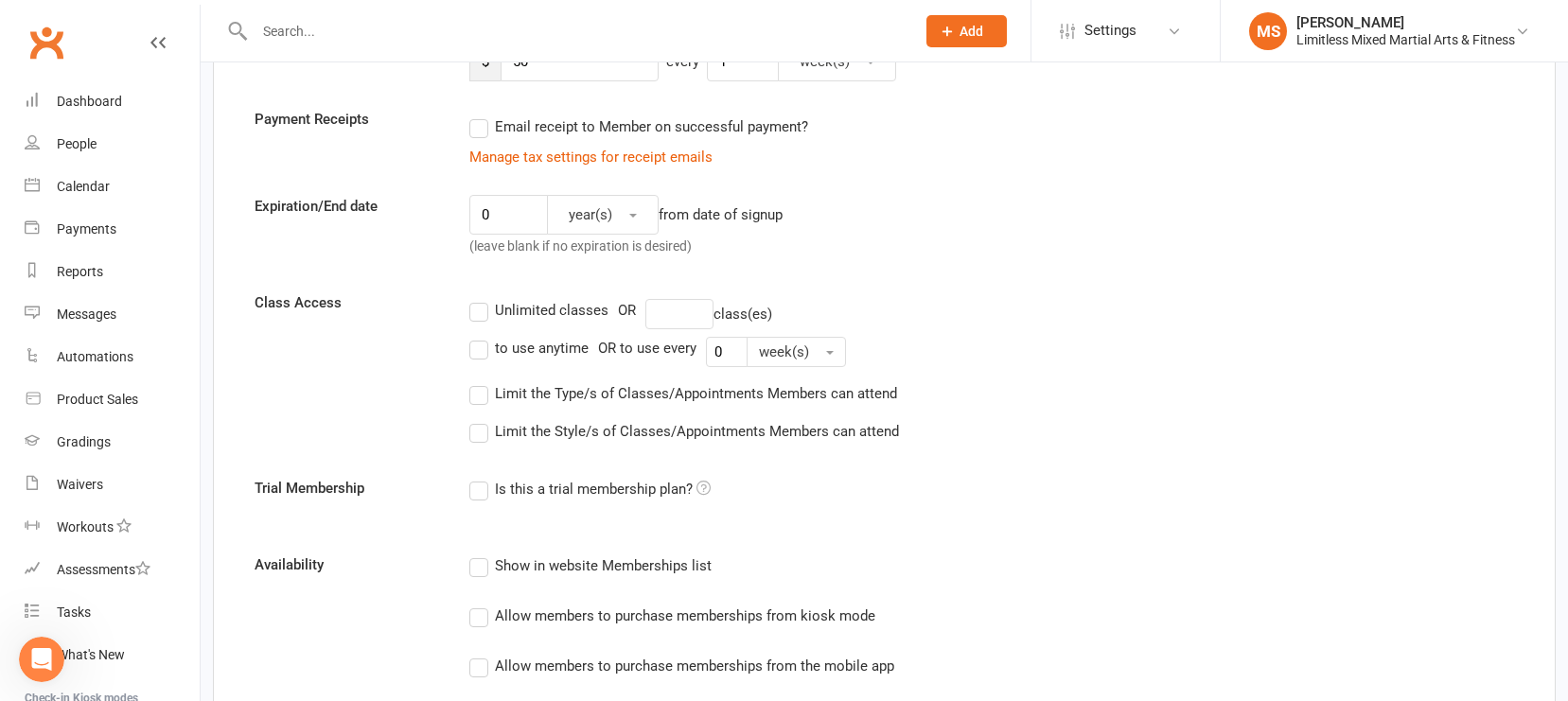
click at [485, 311] on label "Unlimited classes" at bounding box center [539, 310] width 139 height 23
click at [482, 299] on input "Unlimited classes" at bounding box center [475, 299] width 12 height 0
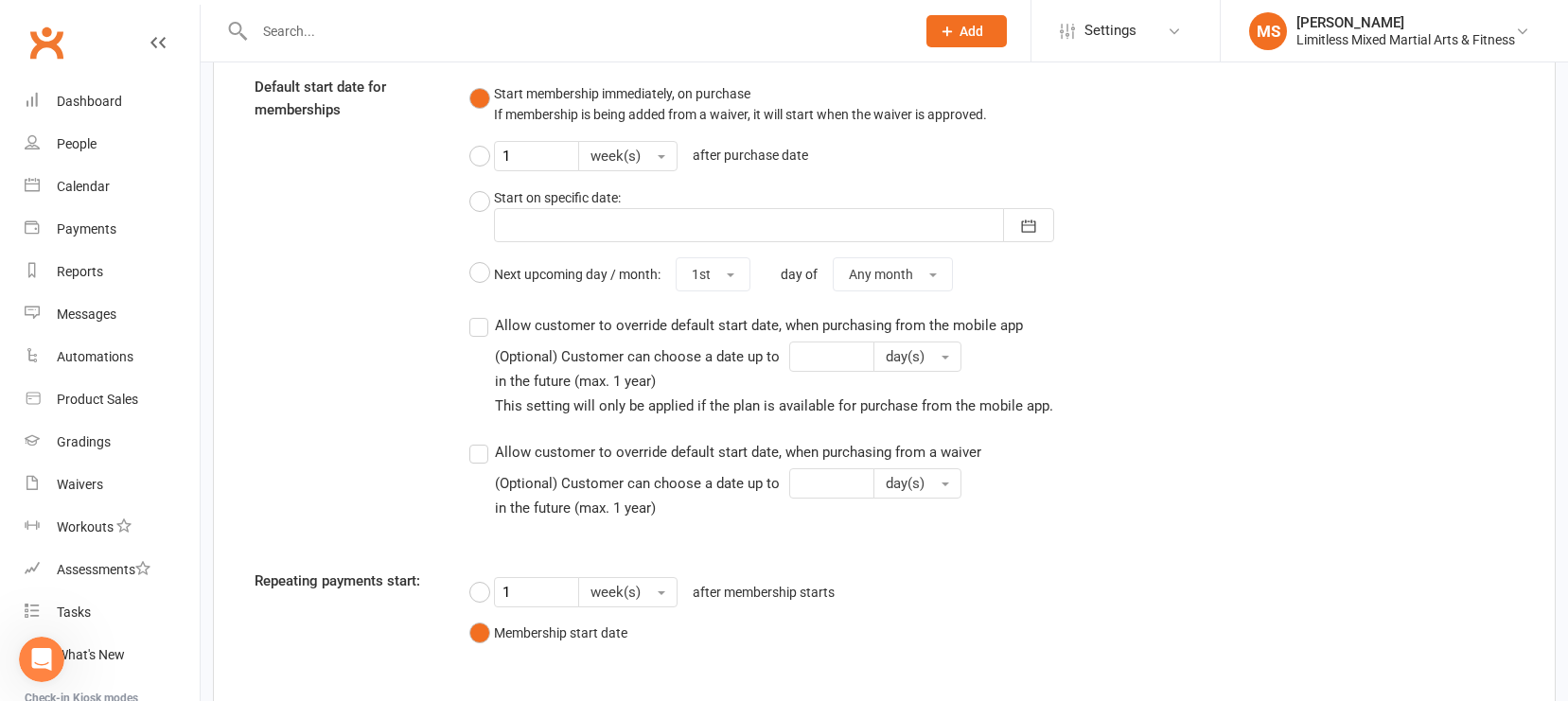
scroll to position [1836, 0]
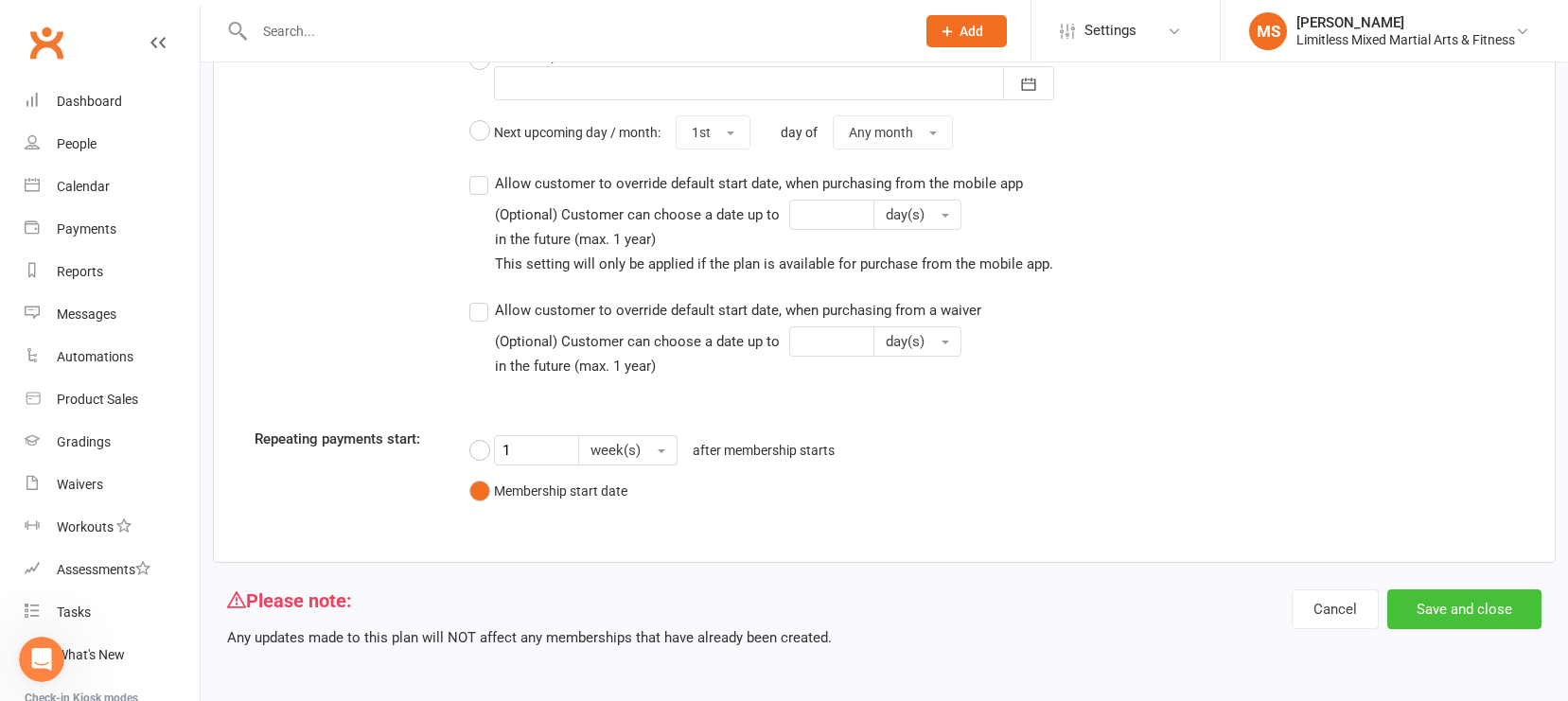
click at [1377, 606] on button "Save and close" at bounding box center [1465, 610] width 155 height 40
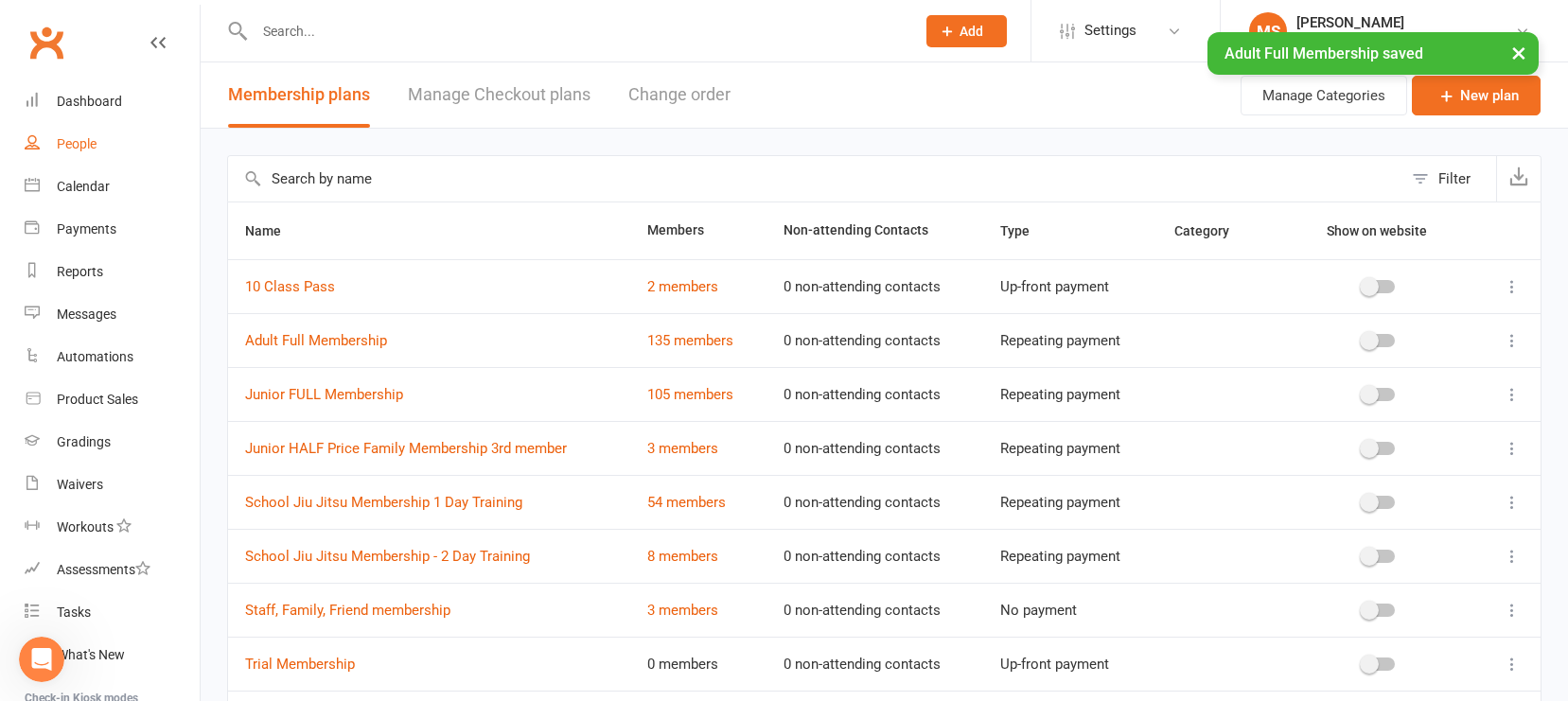
click at [65, 146] on div "People" at bounding box center [76, 143] width 40 height 15
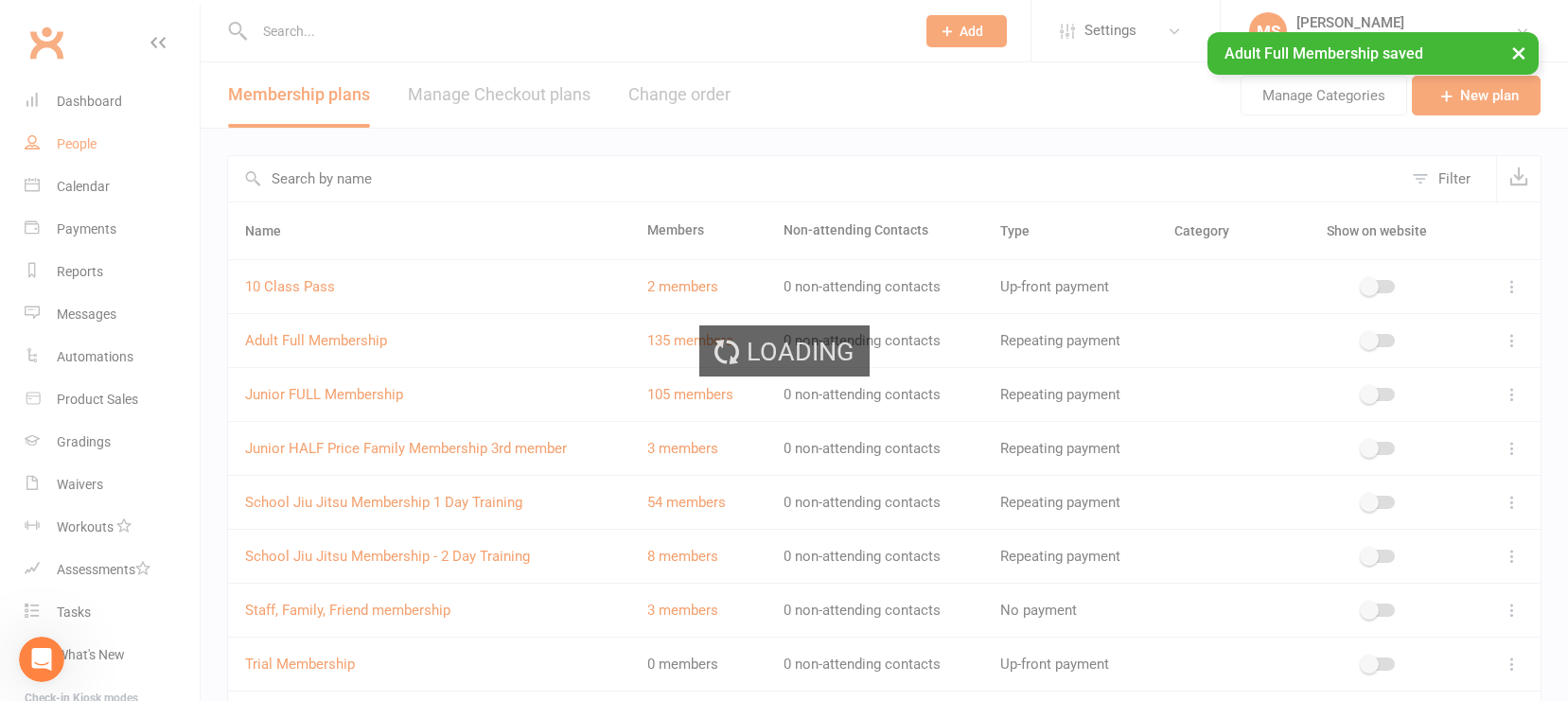
select select "100"
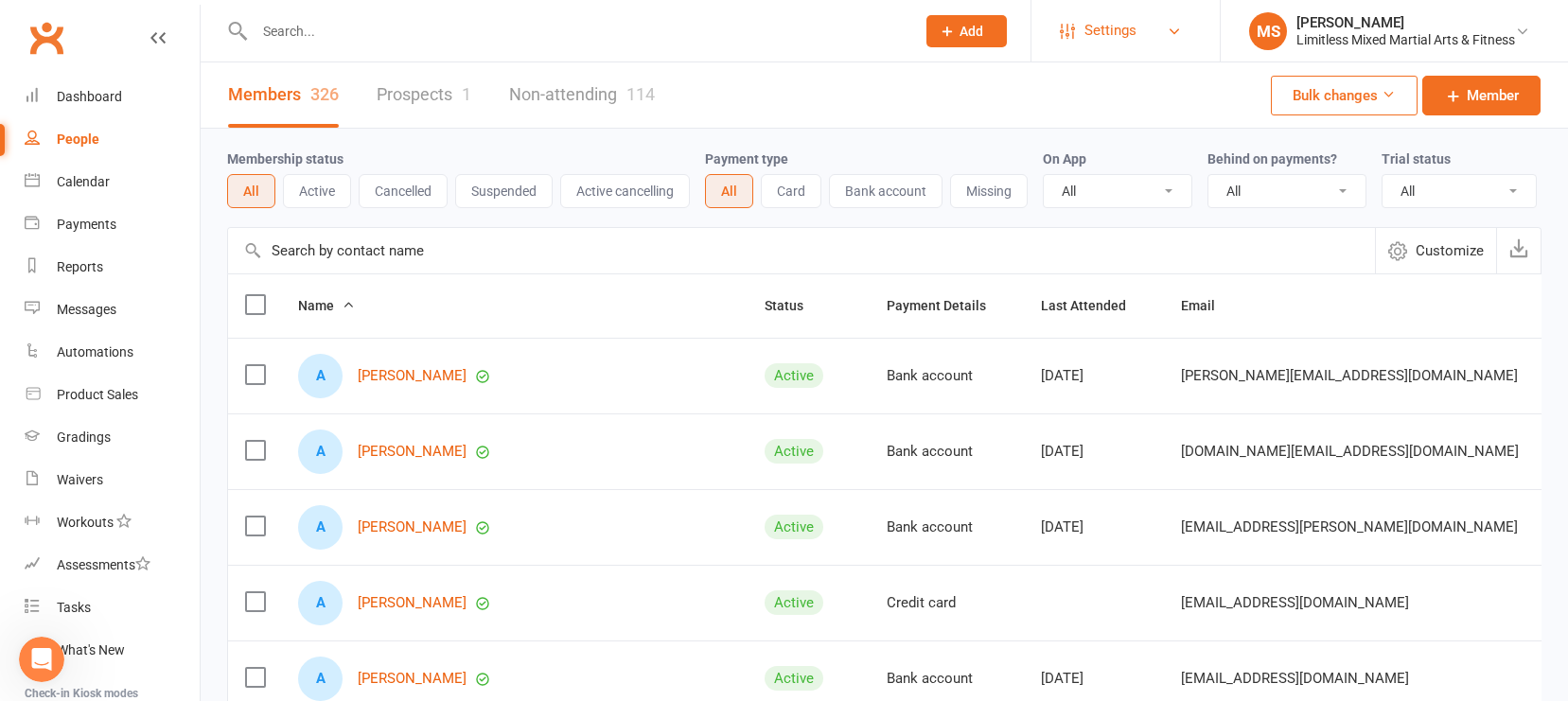
click at [1103, 35] on span "Settings" at bounding box center [1111, 31] width 52 height 43
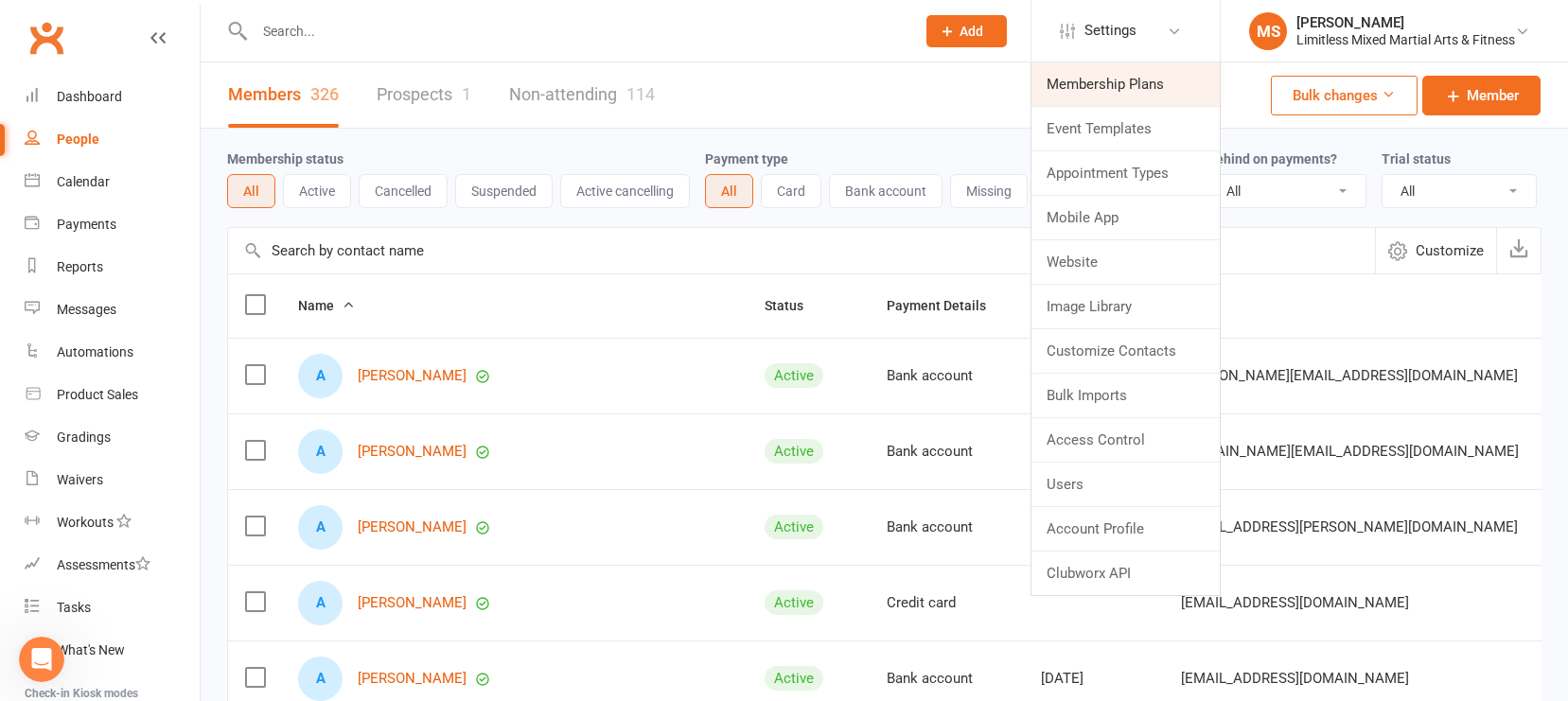
click at [1102, 85] on link "Membership Plans" at bounding box center [1126, 84] width 188 height 44
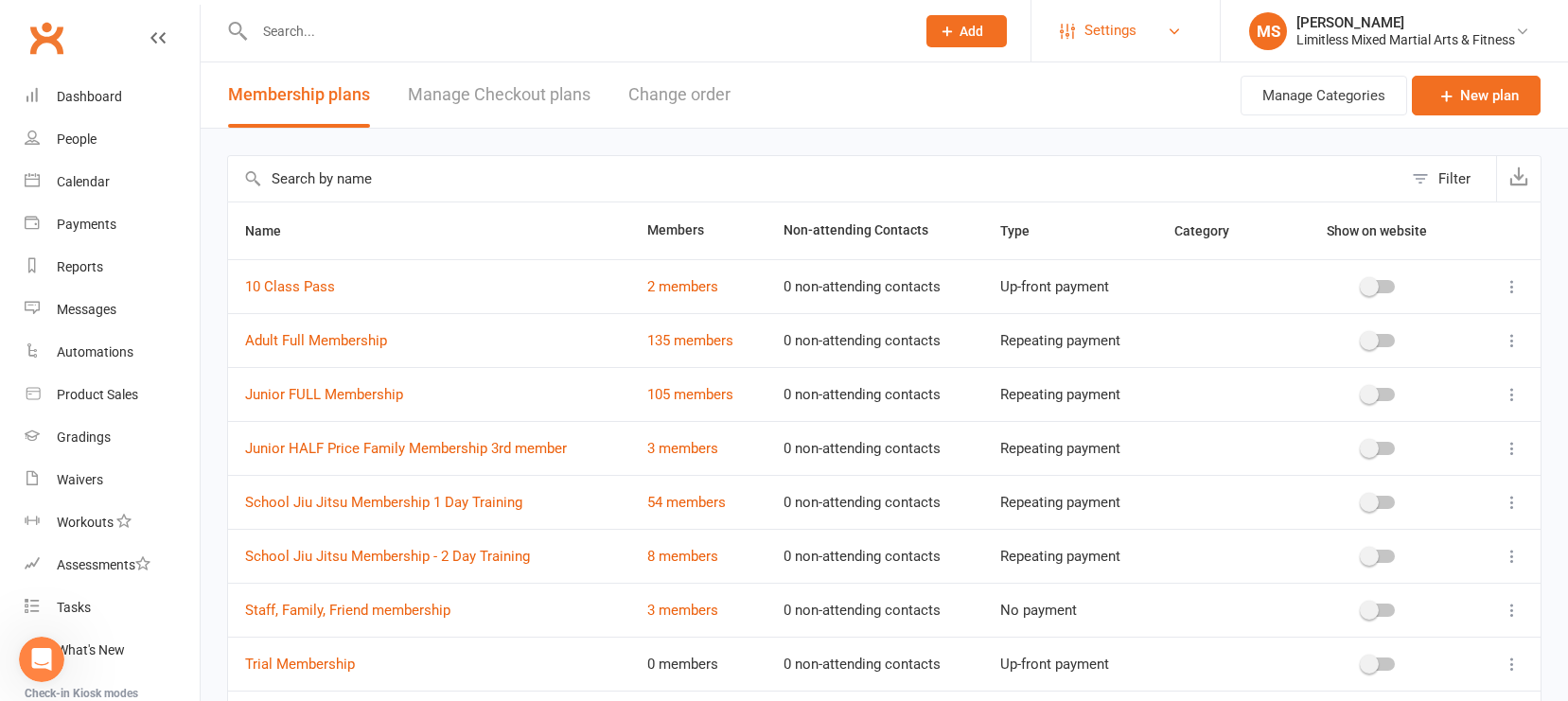
click at [1133, 27] on link "Settings" at bounding box center [1126, 31] width 132 height 43
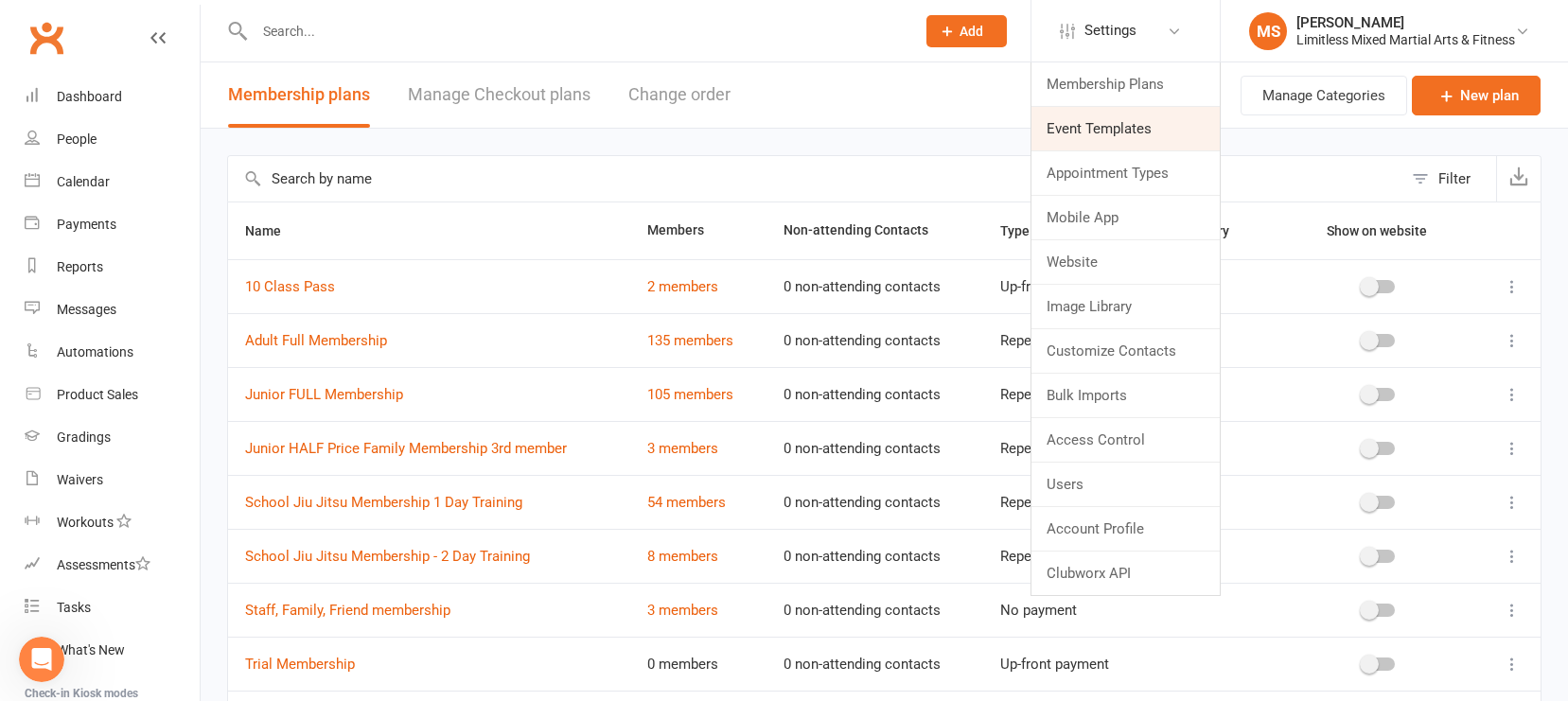
click at [1113, 132] on link "Event Templates" at bounding box center [1126, 129] width 188 height 44
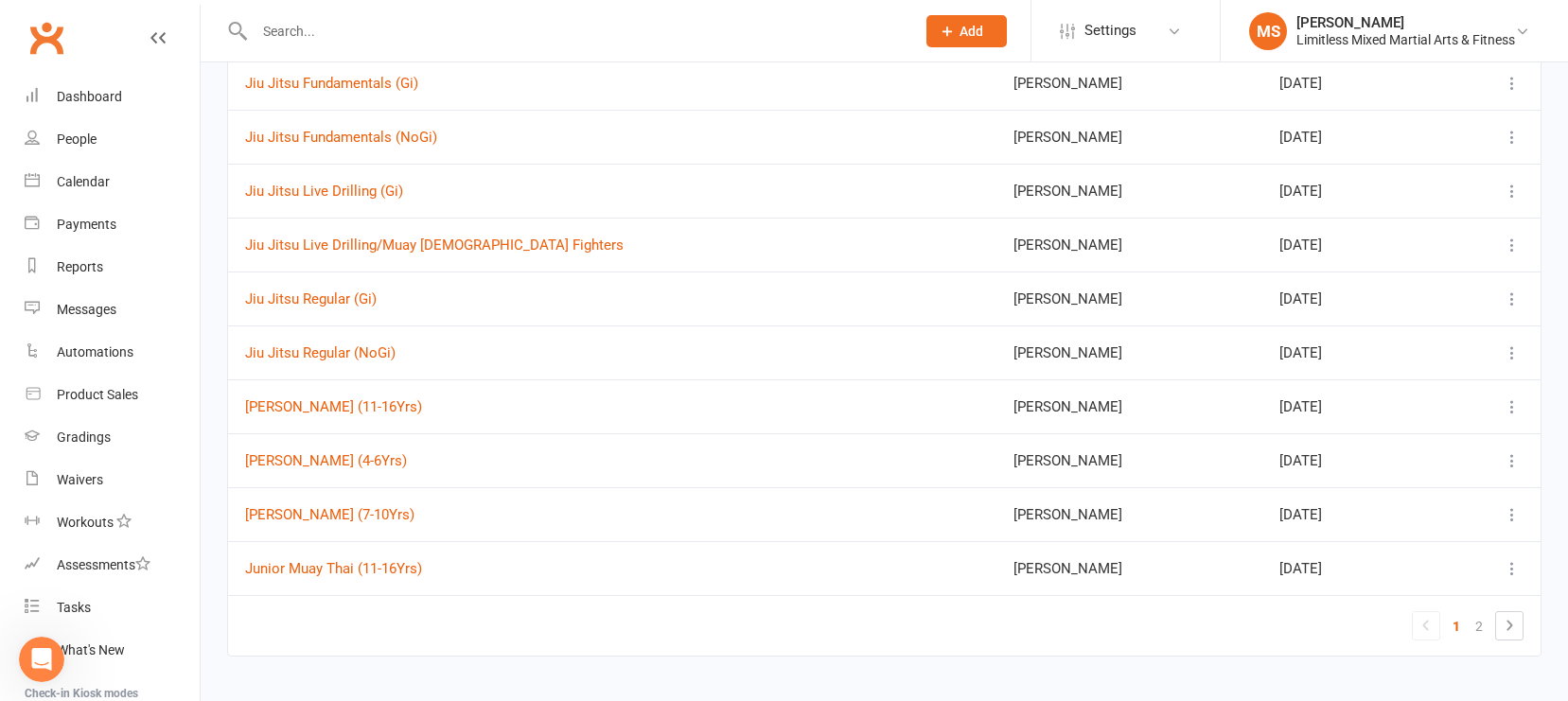
scroll to position [163, 0]
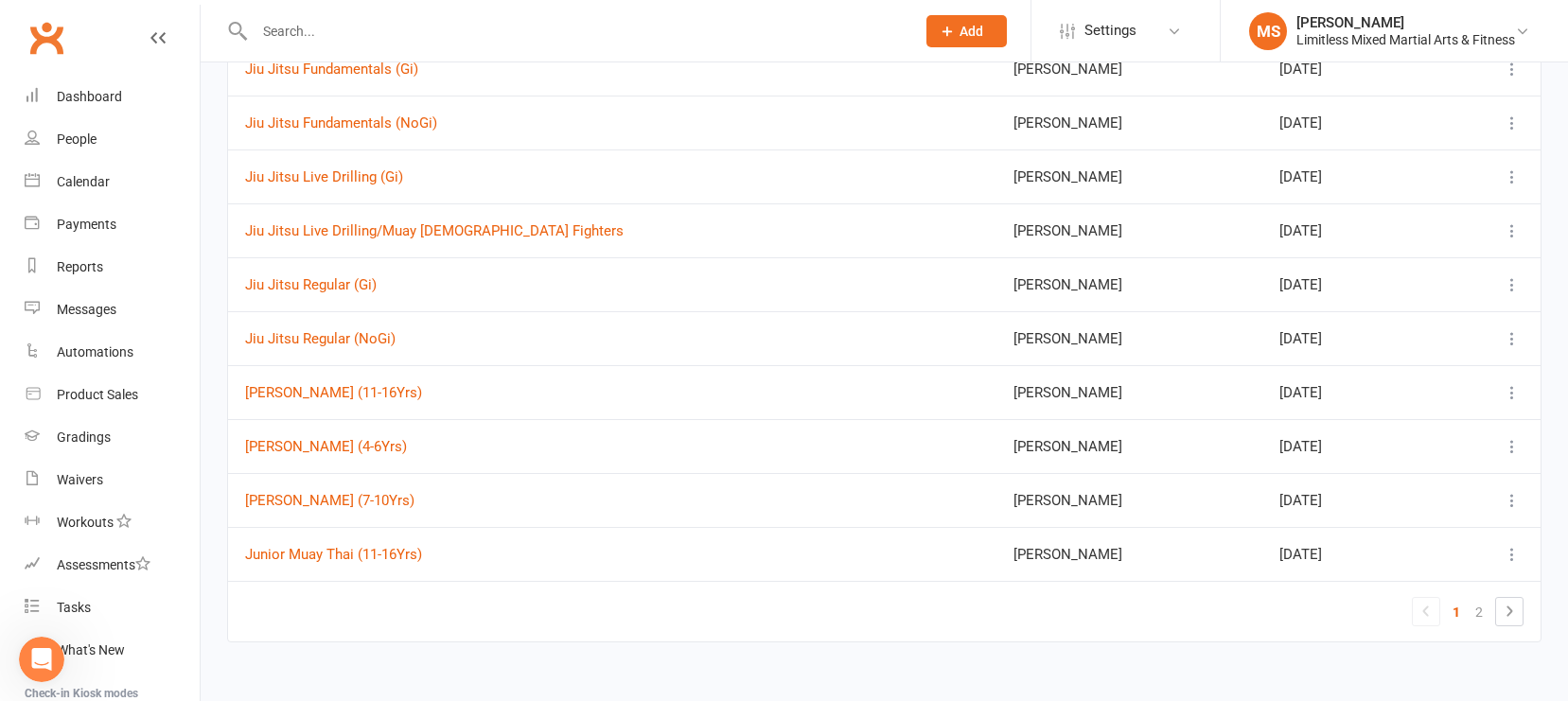
click at [1377, 394] on icon at bounding box center [1512, 393] width 19 height 19
click at [1376, 538] on link "Edit" at bounding box center [1400, 543] width 244 height 38
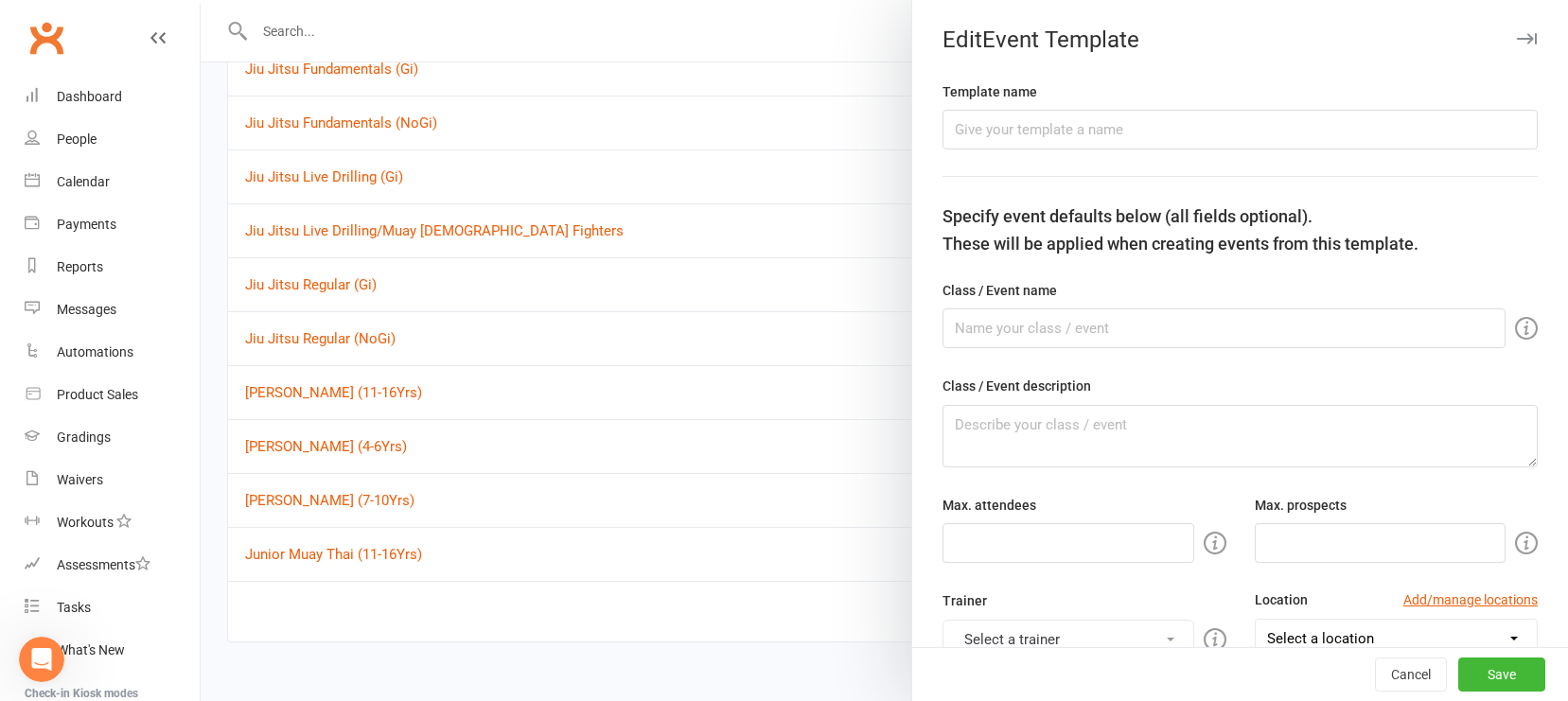
type input "[PERSON_NAME] (11-16Yrs)"
type input "50"
type input "5"
type input "8"
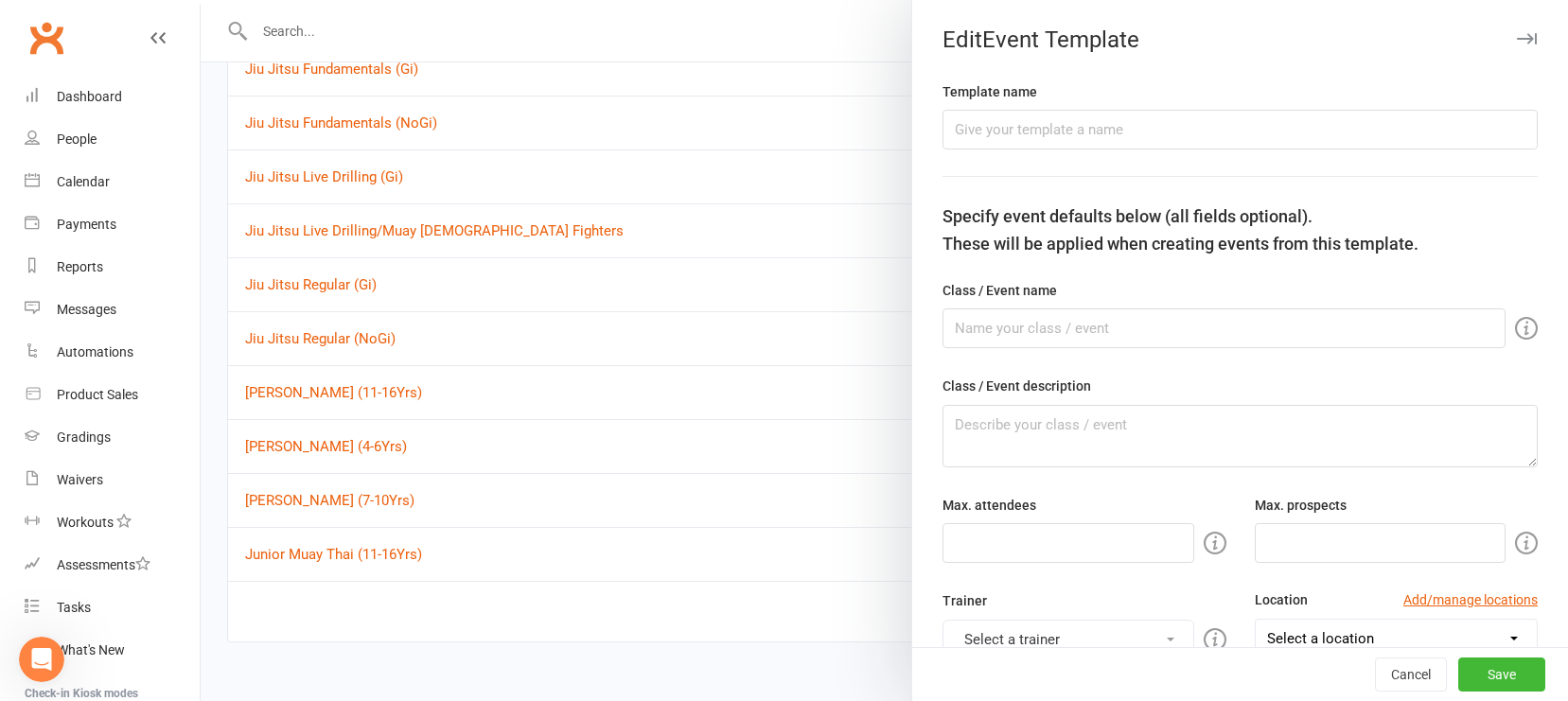
select select "hour"
select select "15554"
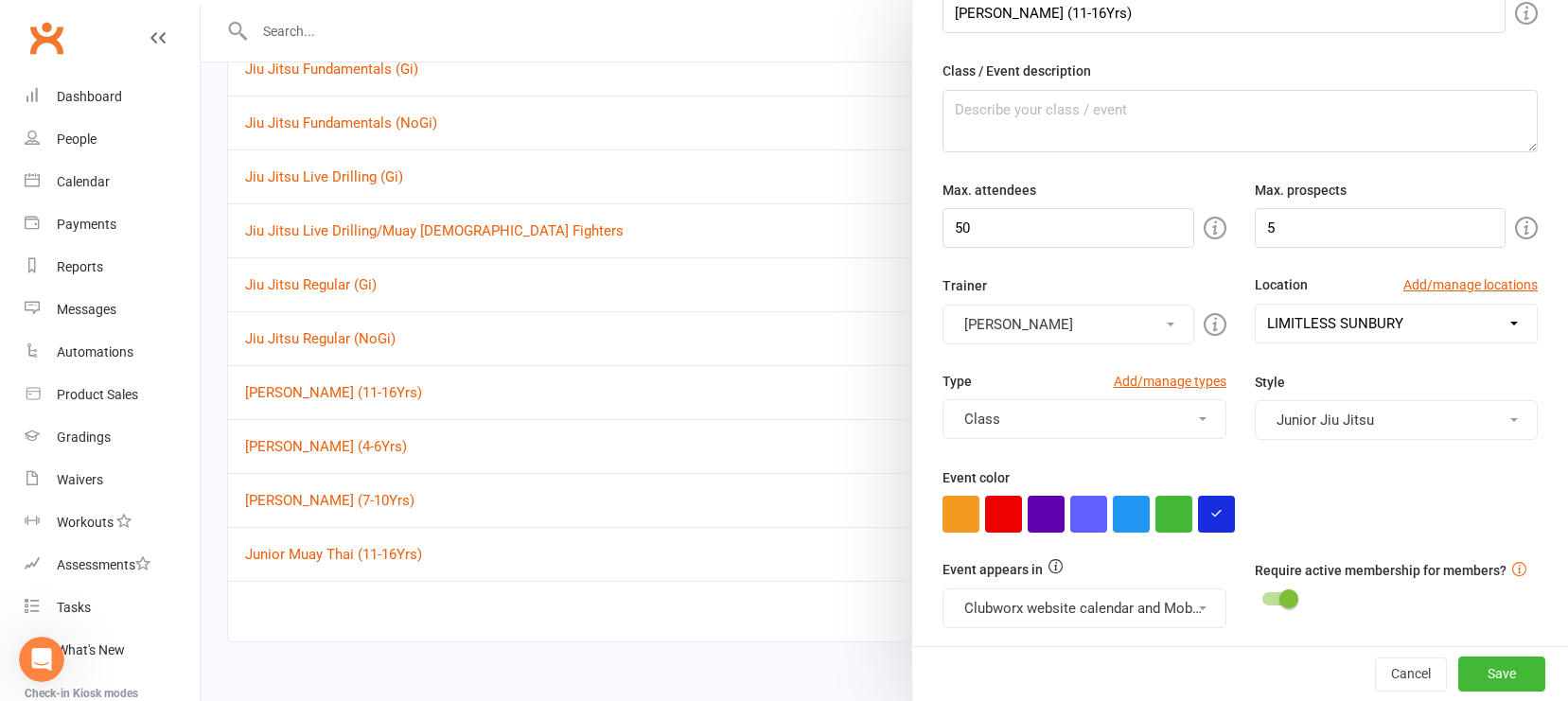
scroll to position [319, 0]
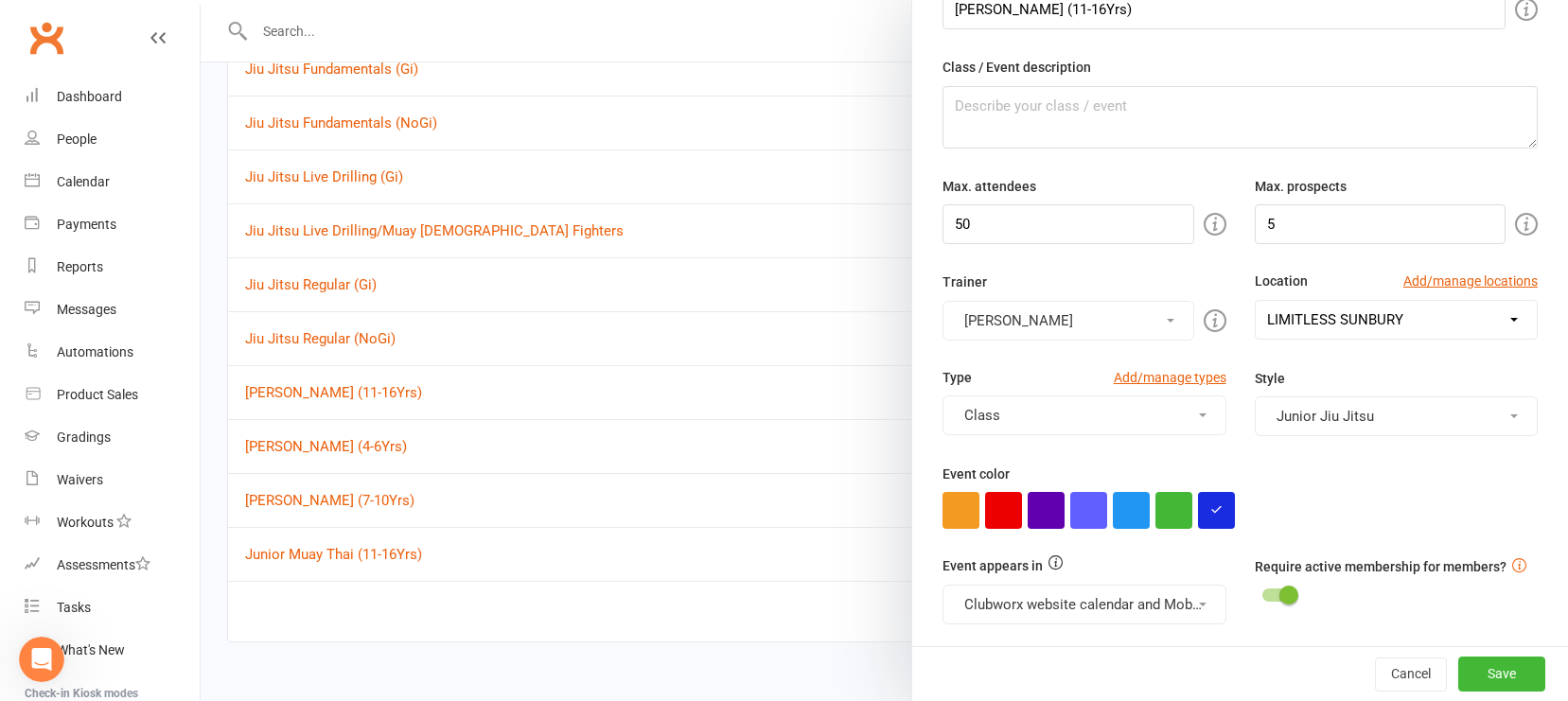
click at [1178, 421] on button "Class" at bounding box center [1084, 415] width 283 height 40
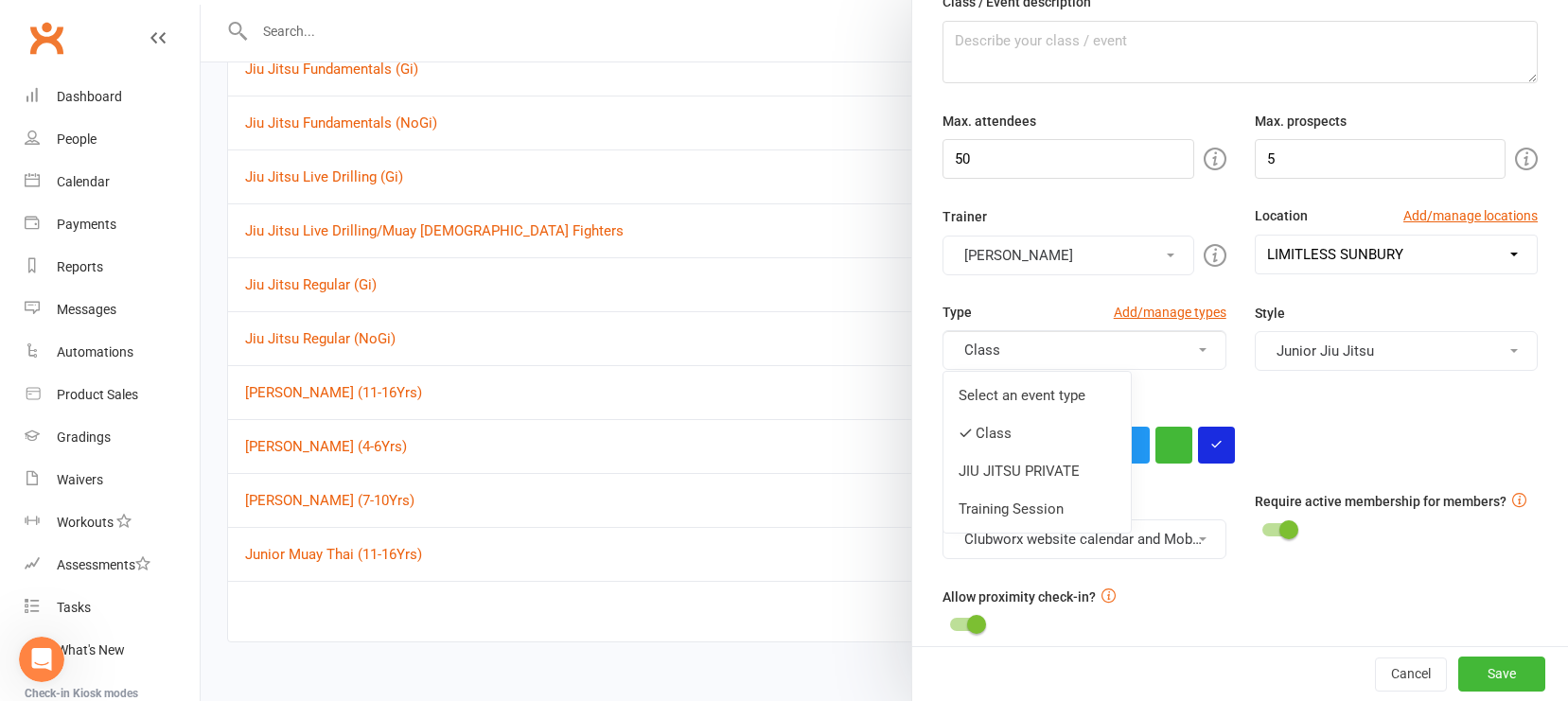
scroll to position [420, 0]
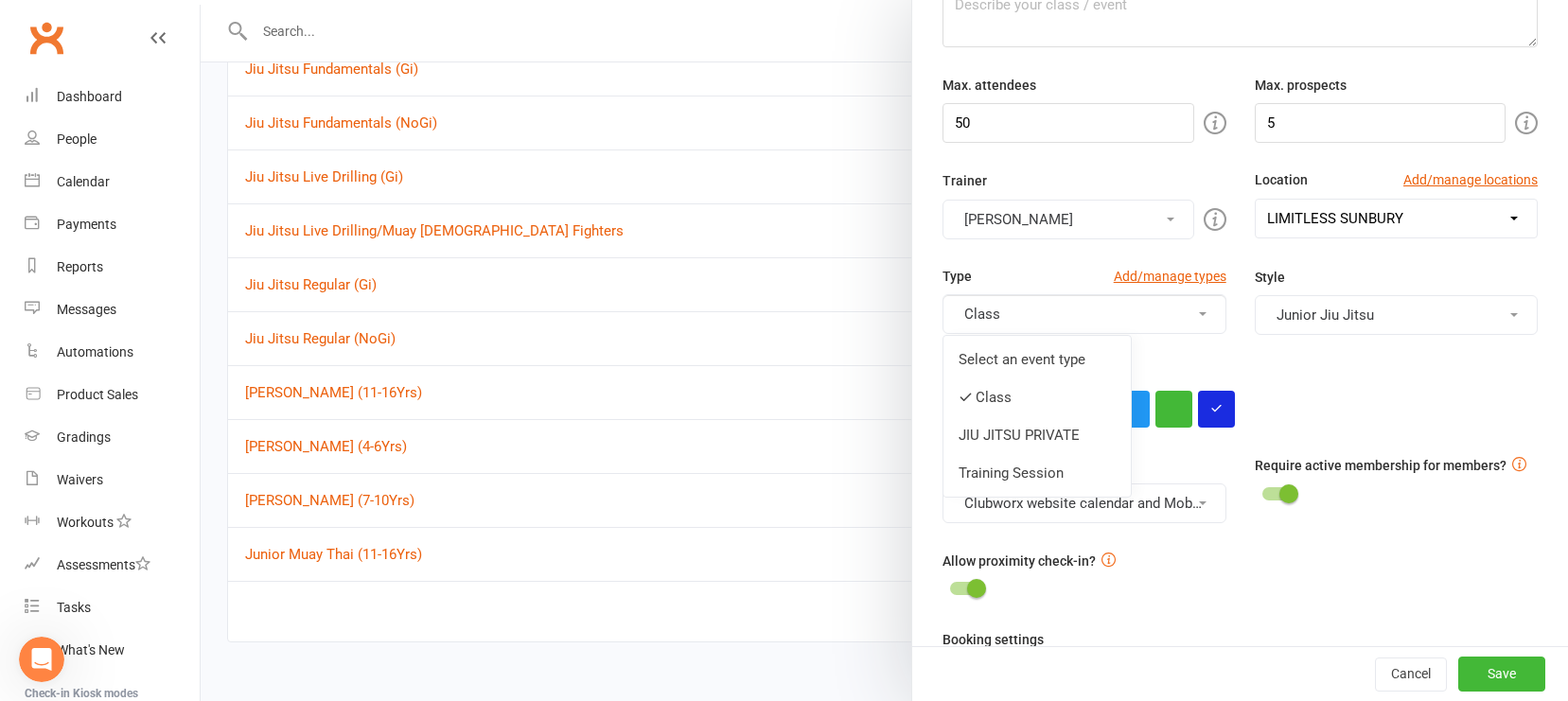
click at [1339, 403] on div at bounding box center [1241, 409] width 595 height 37
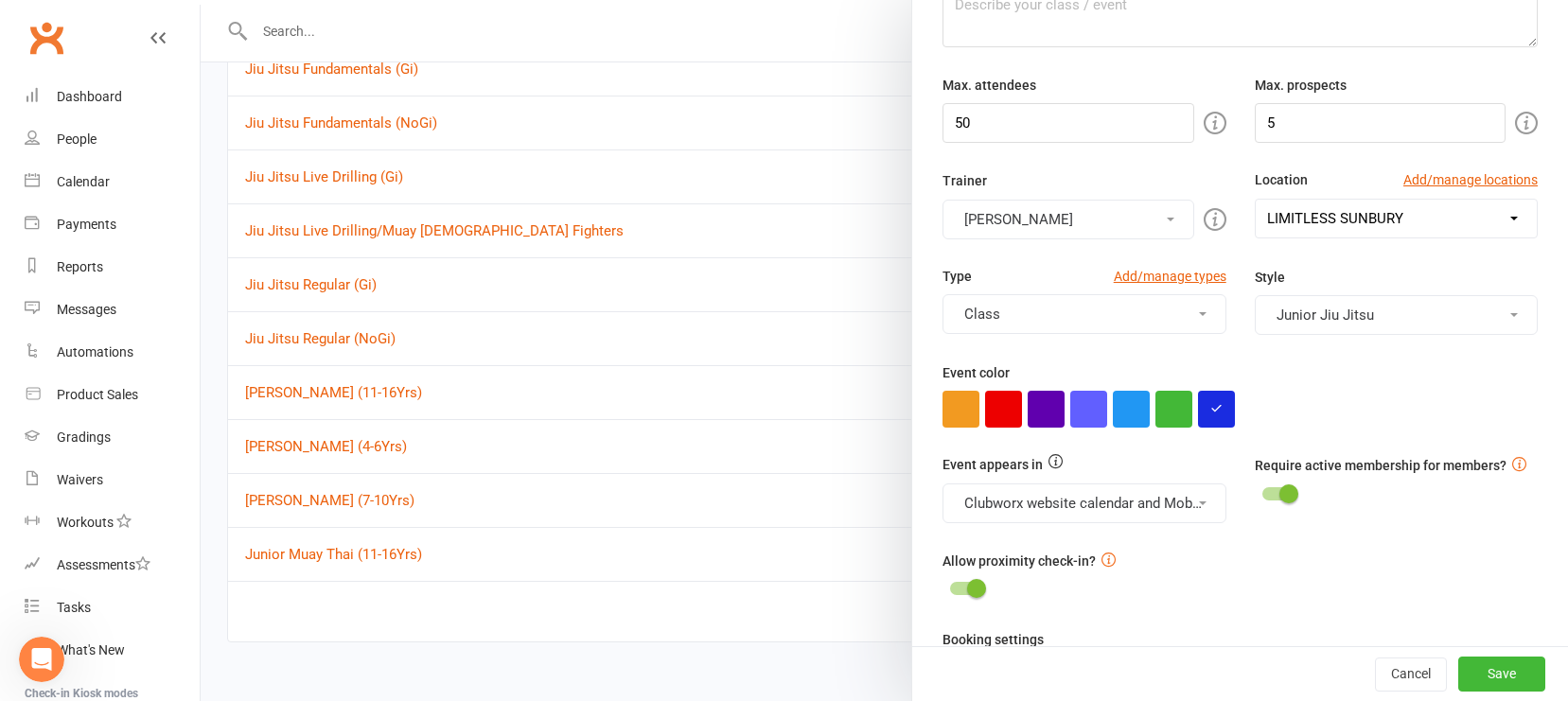
click at [1377, 324] on button "Junior Jiu Jitsu" at bounding box center [1396, 315] width 283 height 40
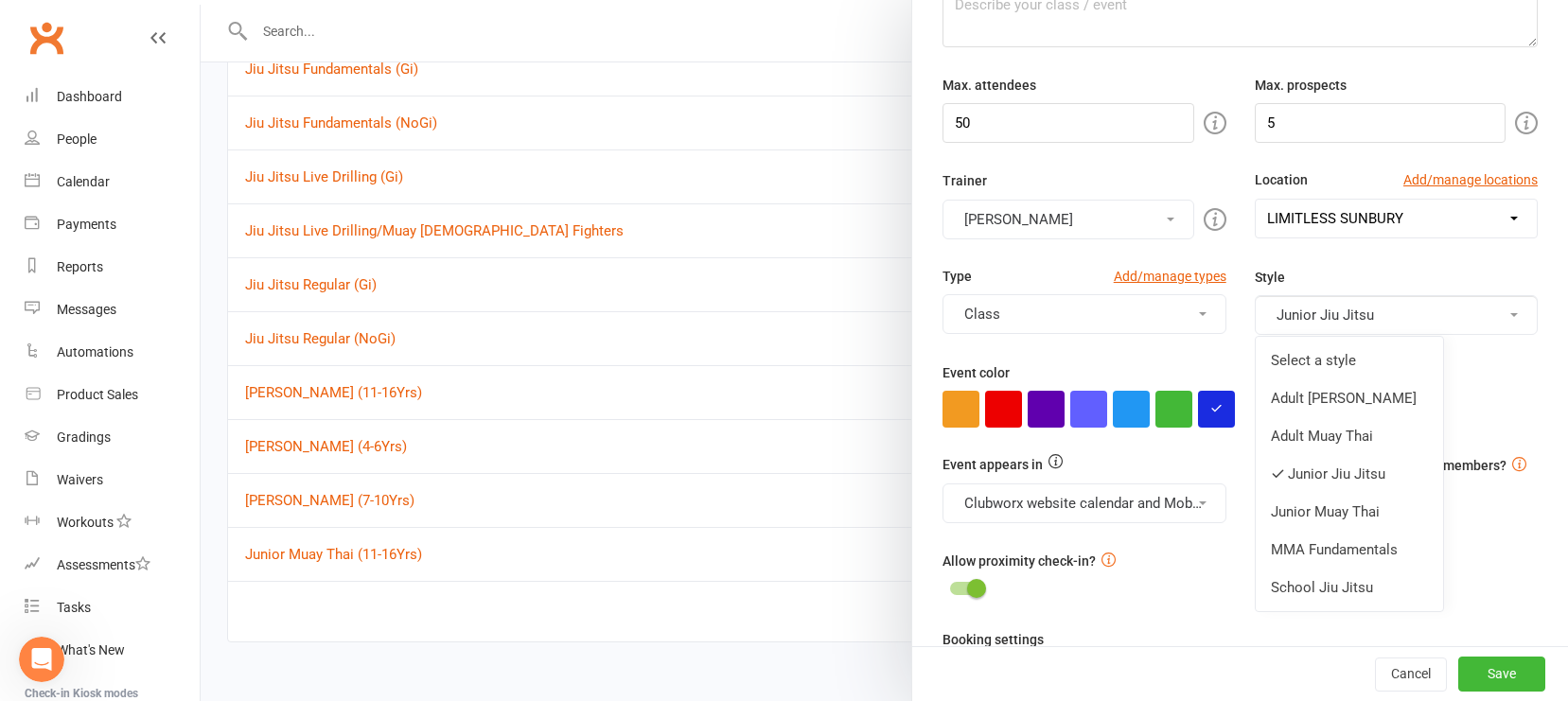
click at [1377, 468] on link "Junior Jiu Jitsu" at bounding box center [1349, 474] width 187 height 38
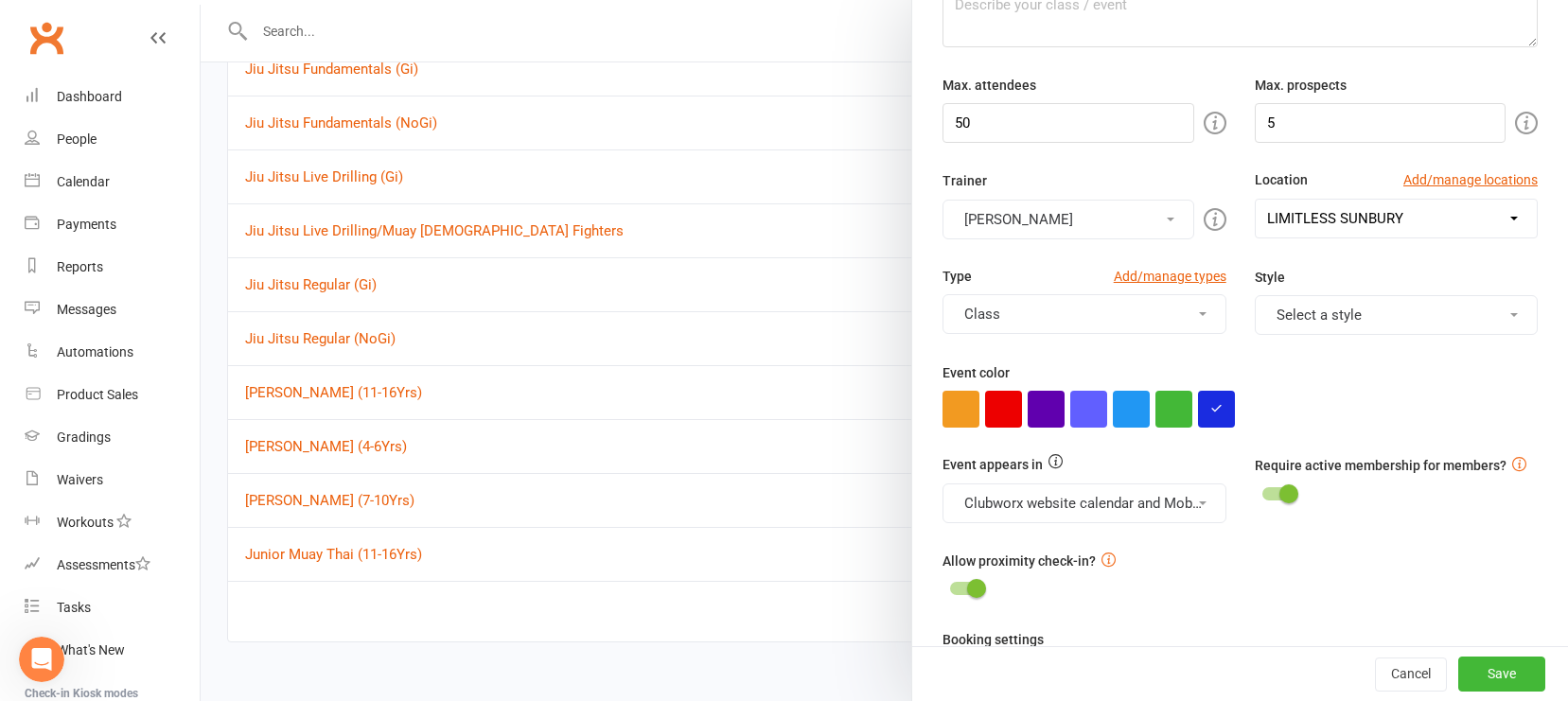
click at [1377, 420] on div at bounding box center [1241, 409] width 595 height 37
click at [1377, 307] on button "Select a style" at bounding box center [1396, 315] width 283 height 40
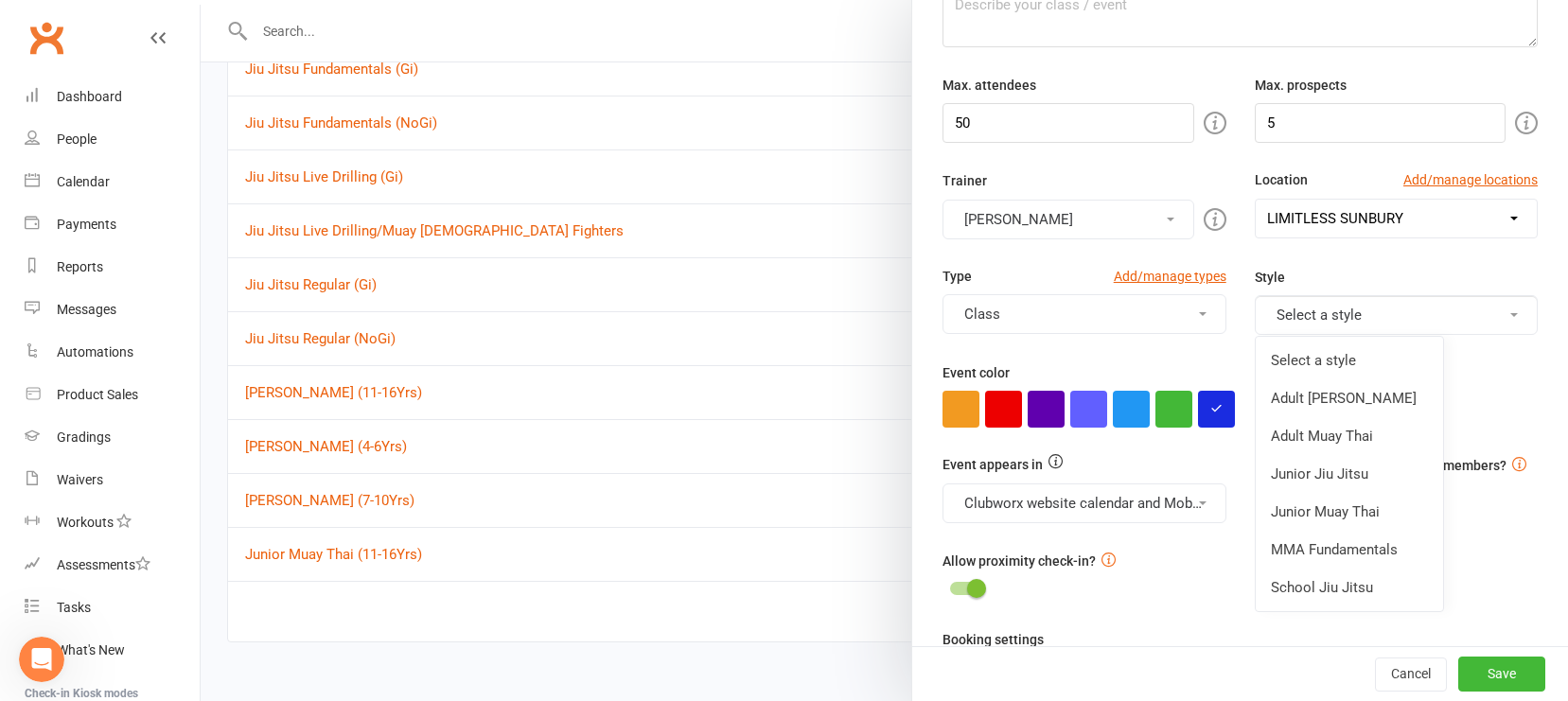
click at [1352, 471] on link "Junior Jiu Jitsu" at bounding box center [1349, 474] width 187 height 38
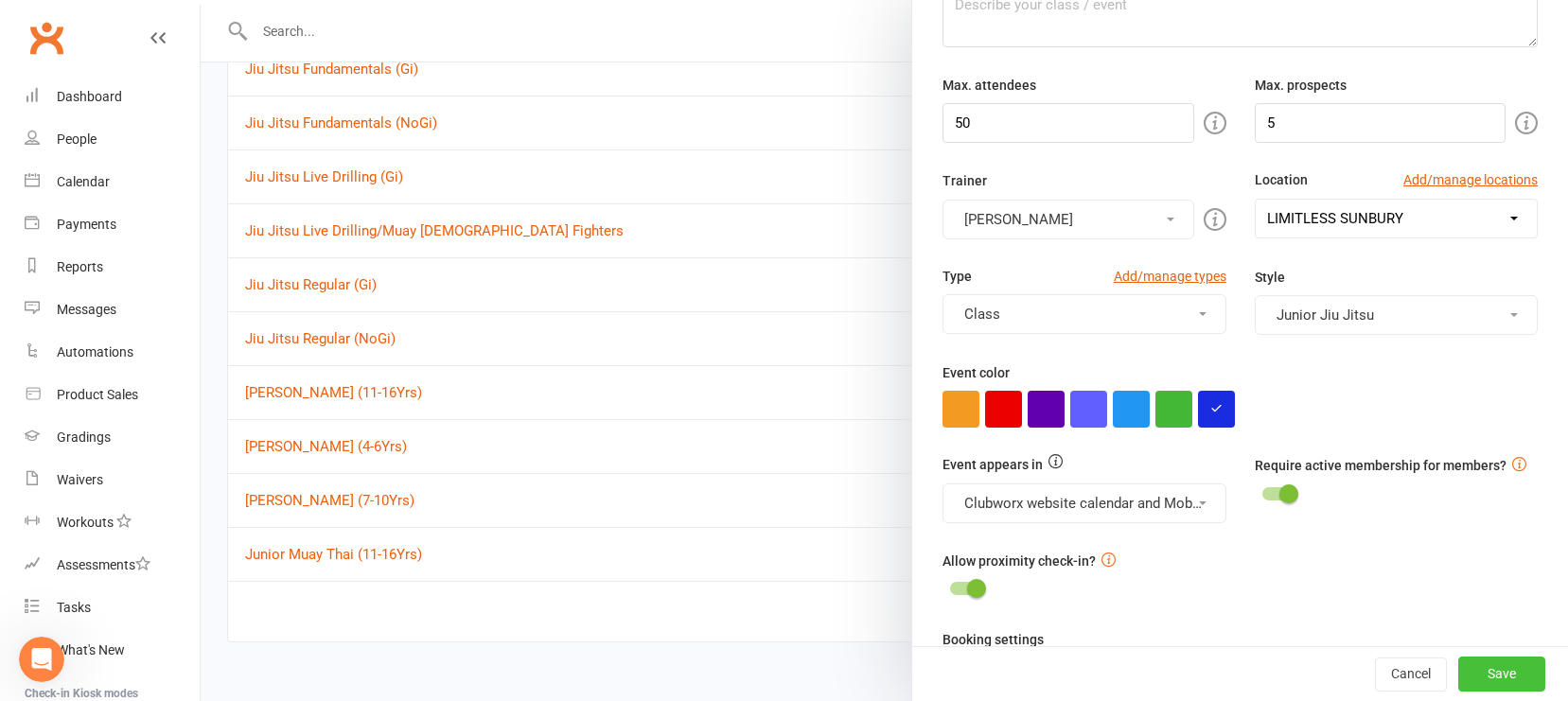
click at [1377, 649] on button "Save" at bounding box center [1503, 674] width 87 height 34
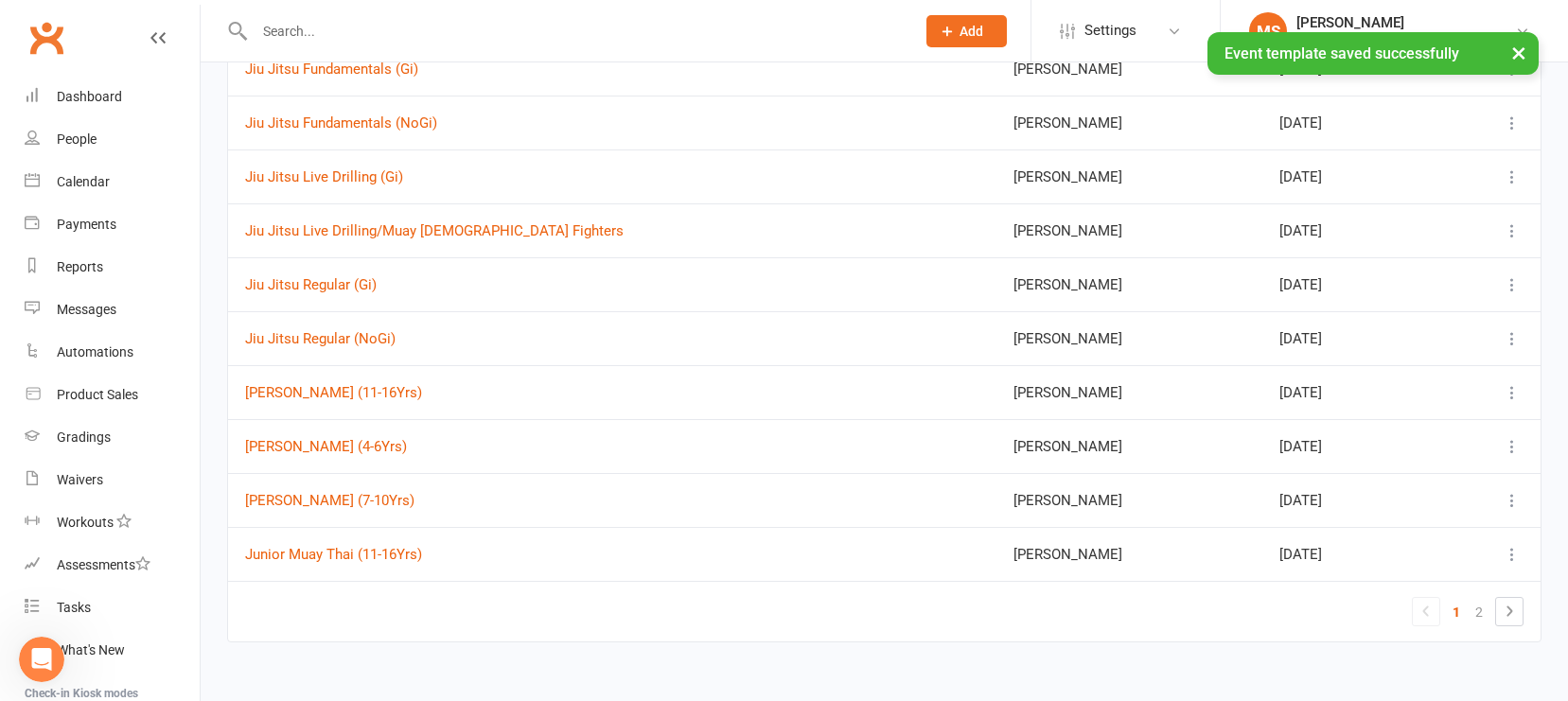
scroll to position [0, 0]
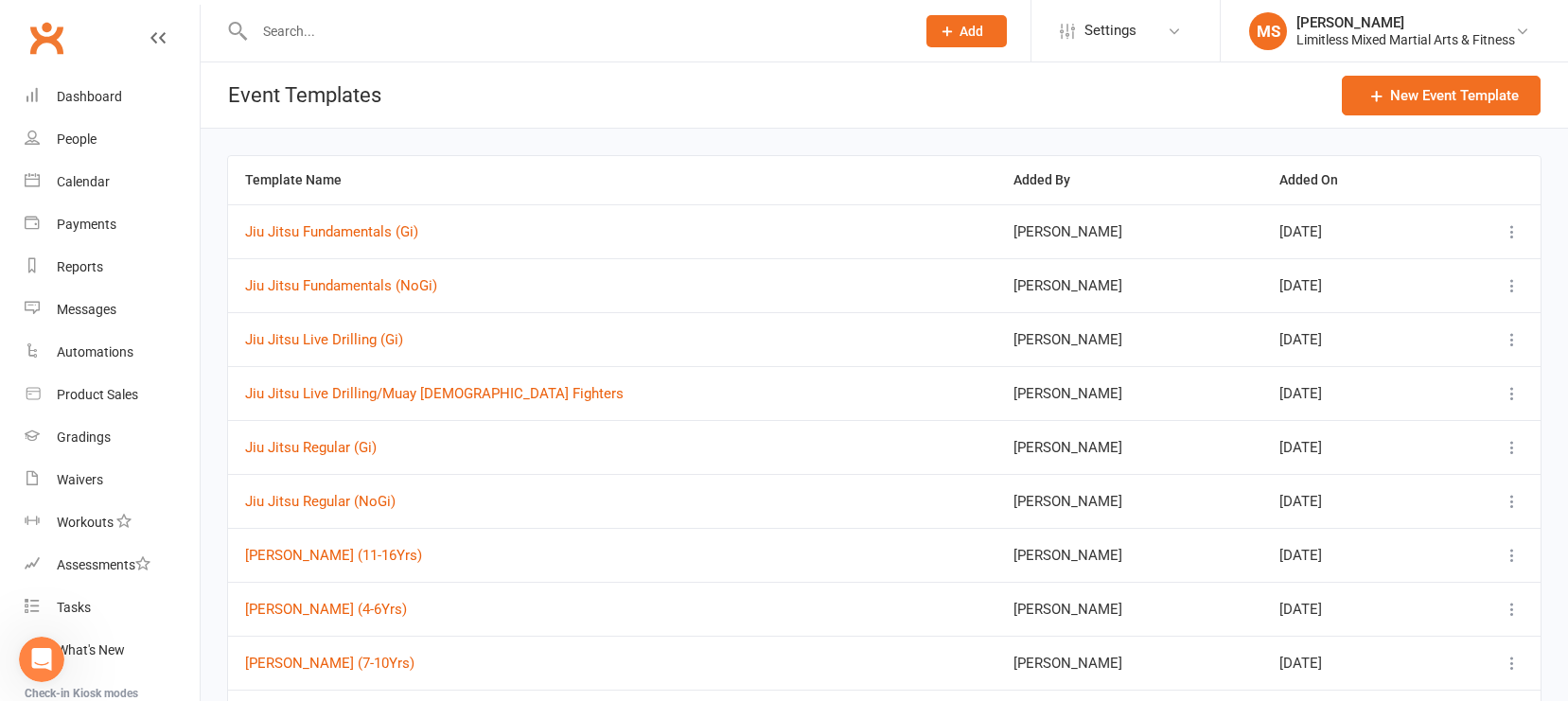
click at [1377, 337] on icon at bounding box center [1512, 339] width 19 height 19
click at [1377, 490] on link "Edit" at bounding box center [1400, 490] width 244 height 38
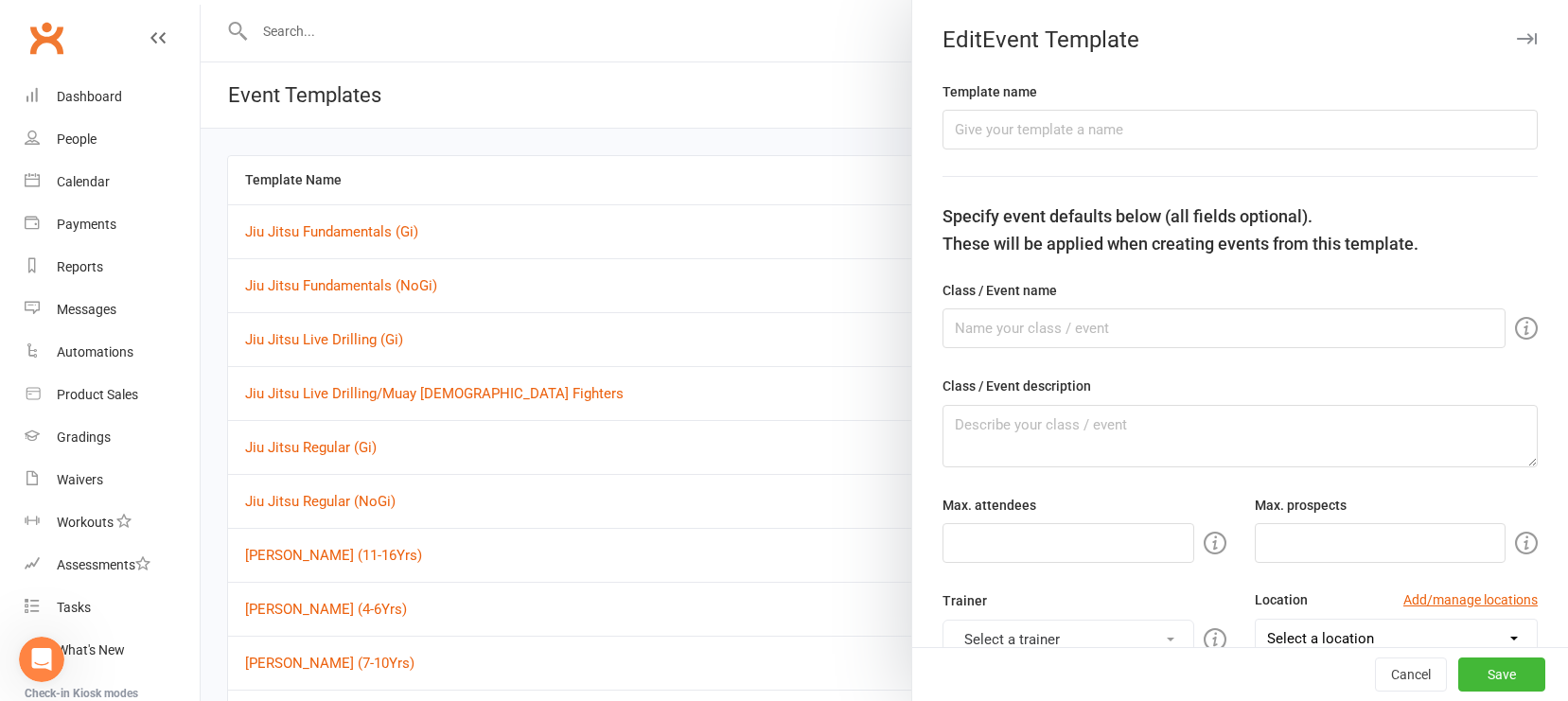
type input "Jiu Jitsu Live Drilling (Gi)"
type input "50"
type input "2"
type input "8"
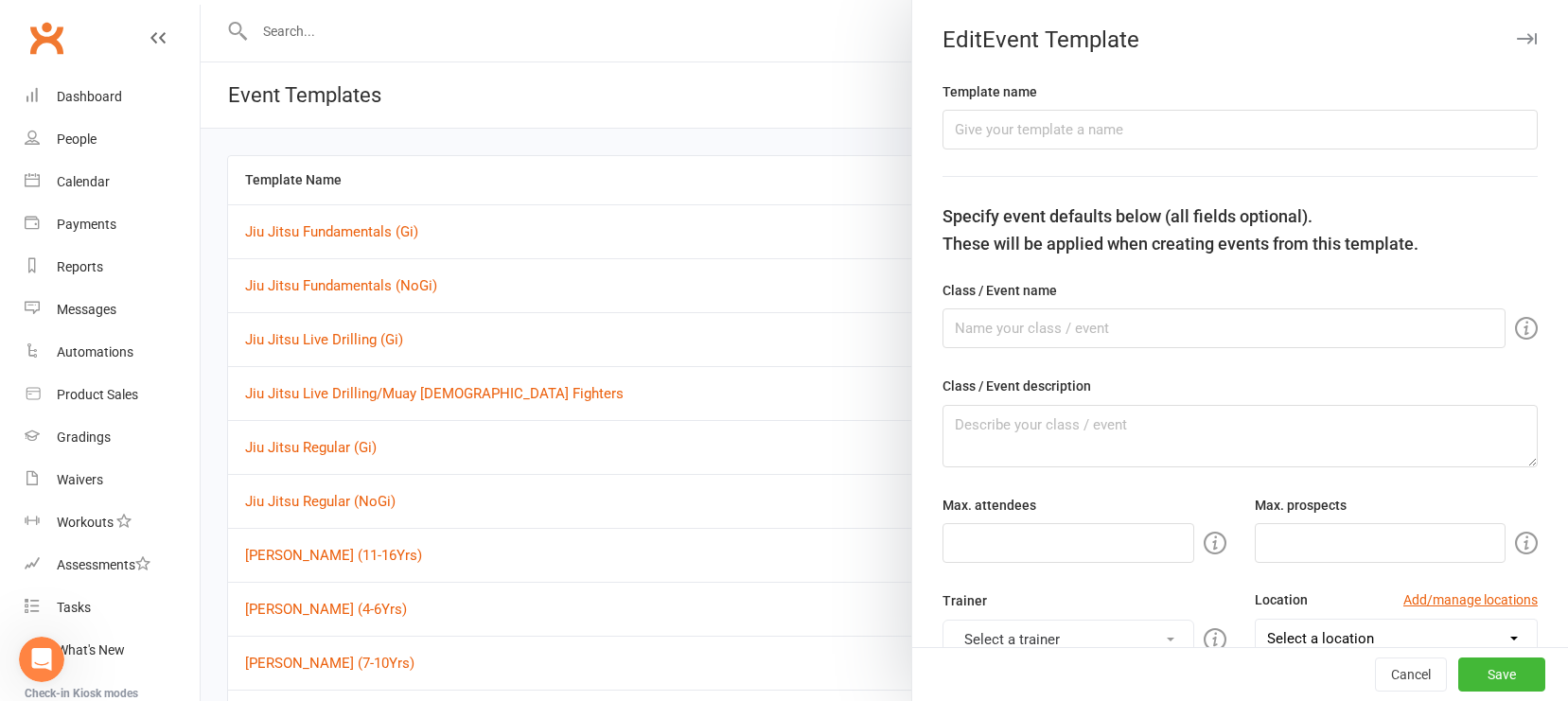
select select "hour"
select select "15554"
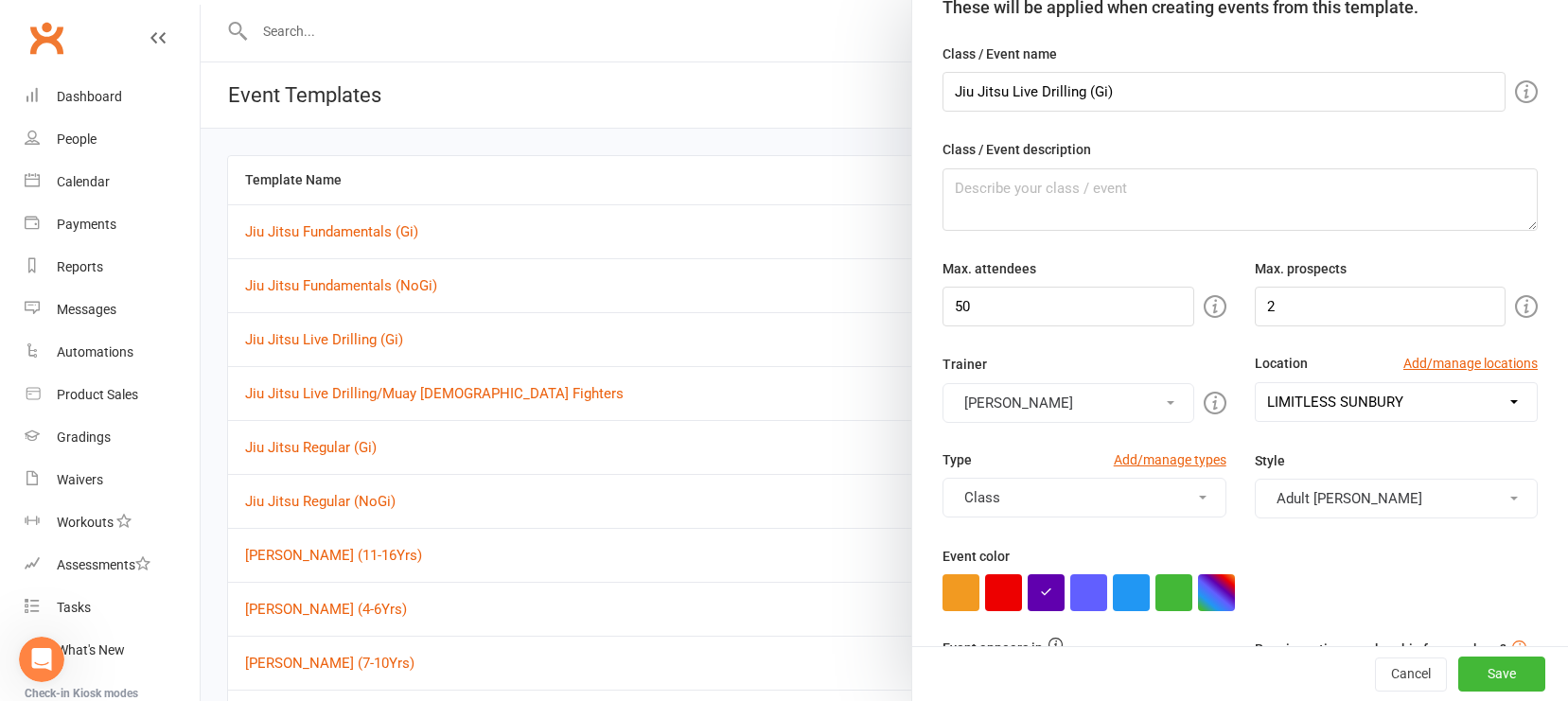
scroll to position [409, 0]
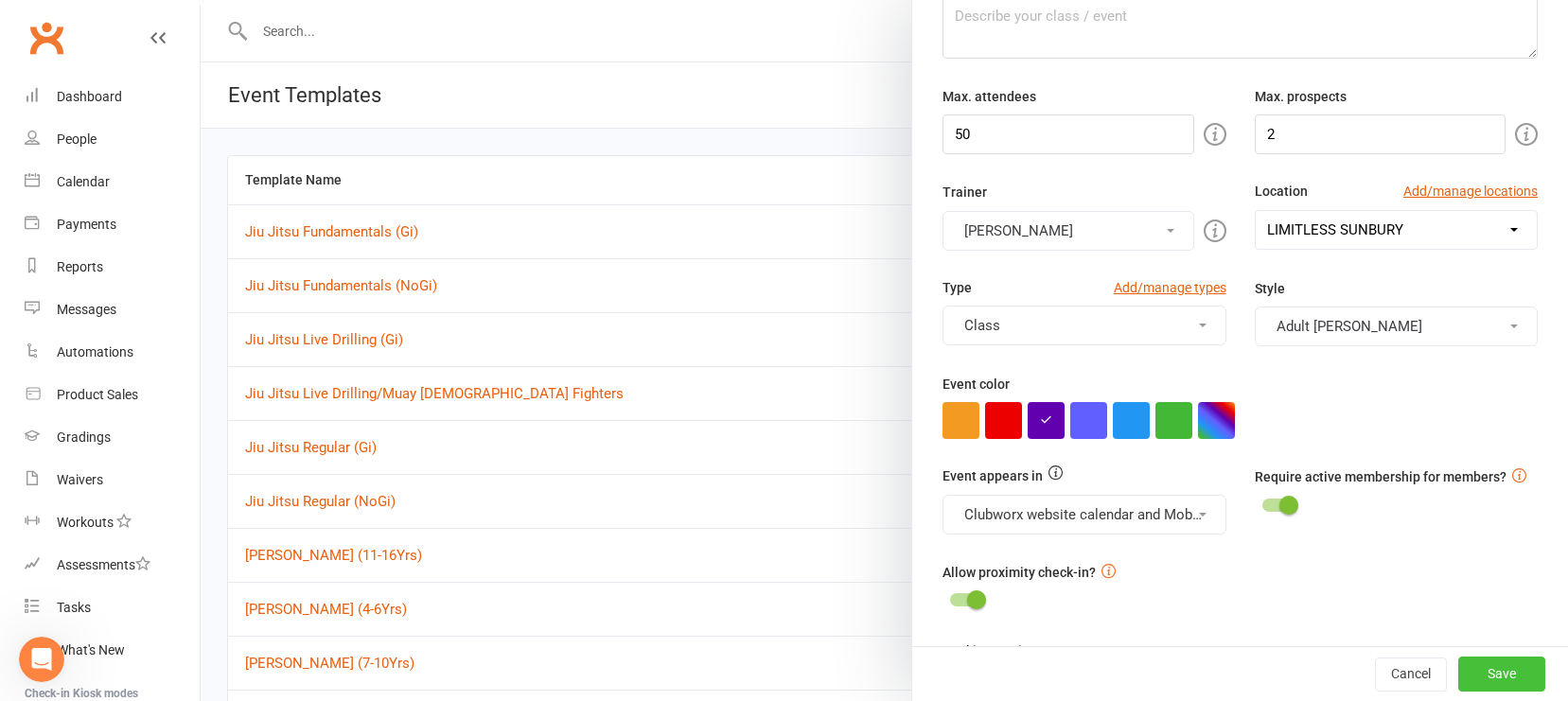
click at [1377, 649] on button "Save" at bounding box center [1503, 674] width 87 height 34
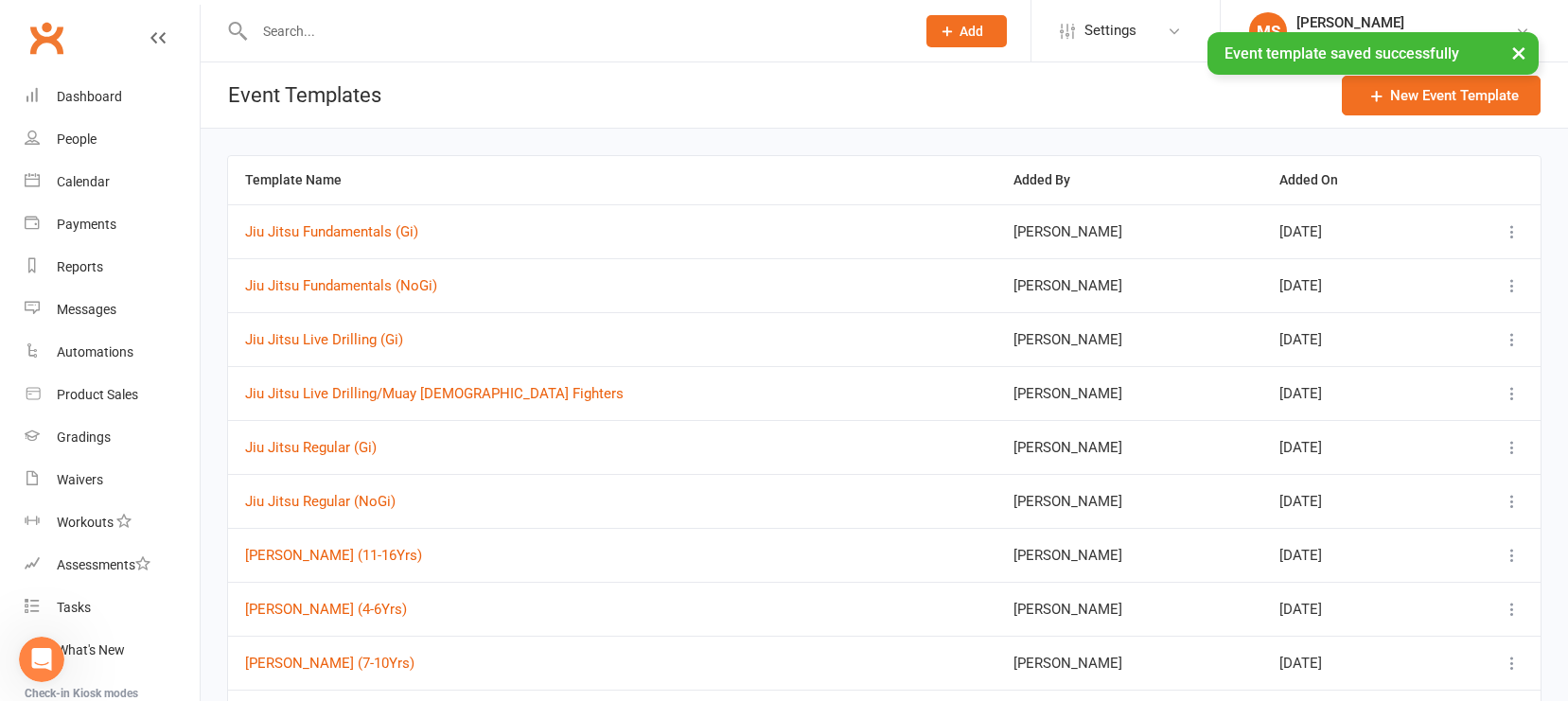
click at [1377, 399] on icon at bounding box center [1512, 393] width 19 height 19
click at [1365, 547] on link "Edit" at bounding box center [1400, 544] width 244 height 38
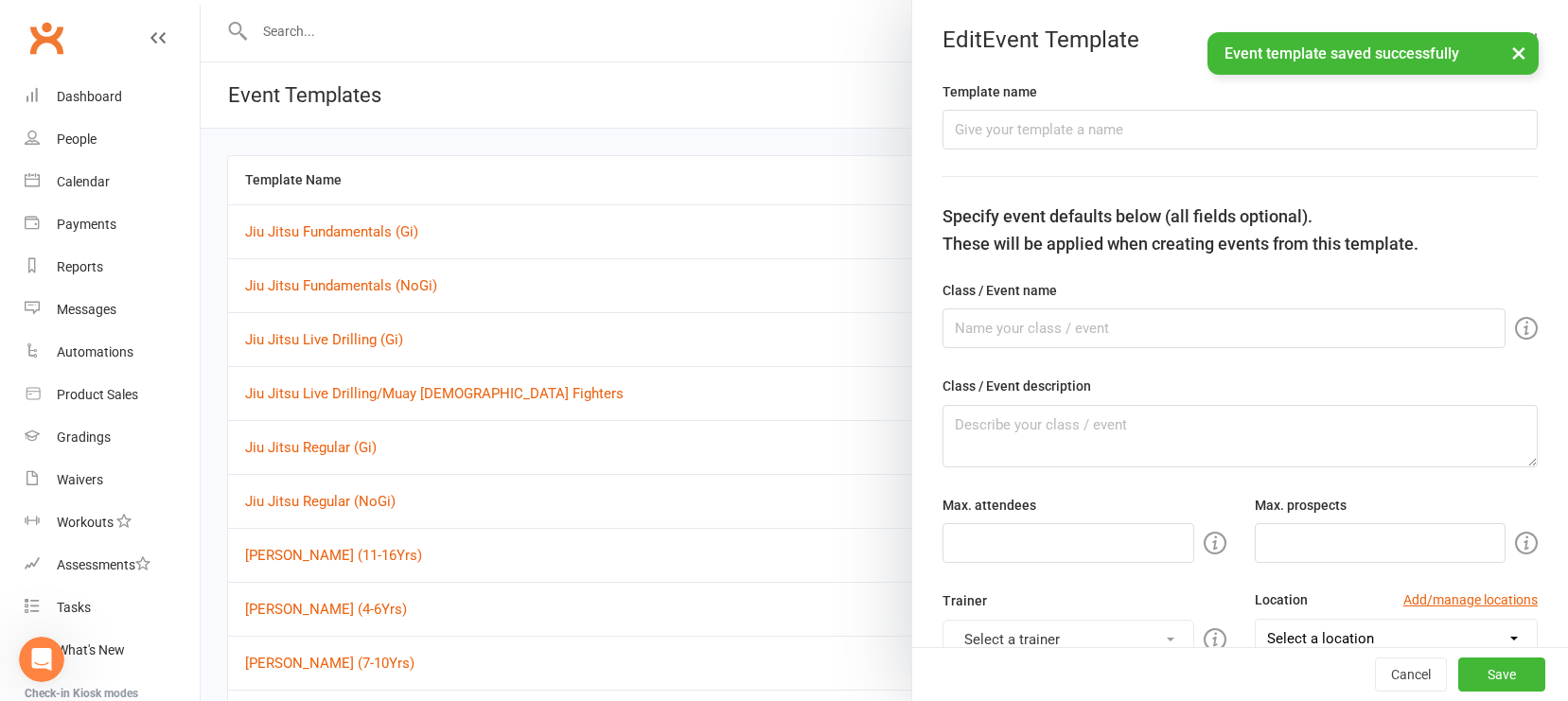
type input "Jiu Jitsu Live Drilling/Muay [DEMOGRAPHIC_DATA] Fighters"
type input "50"
type input "2"
type input "8"
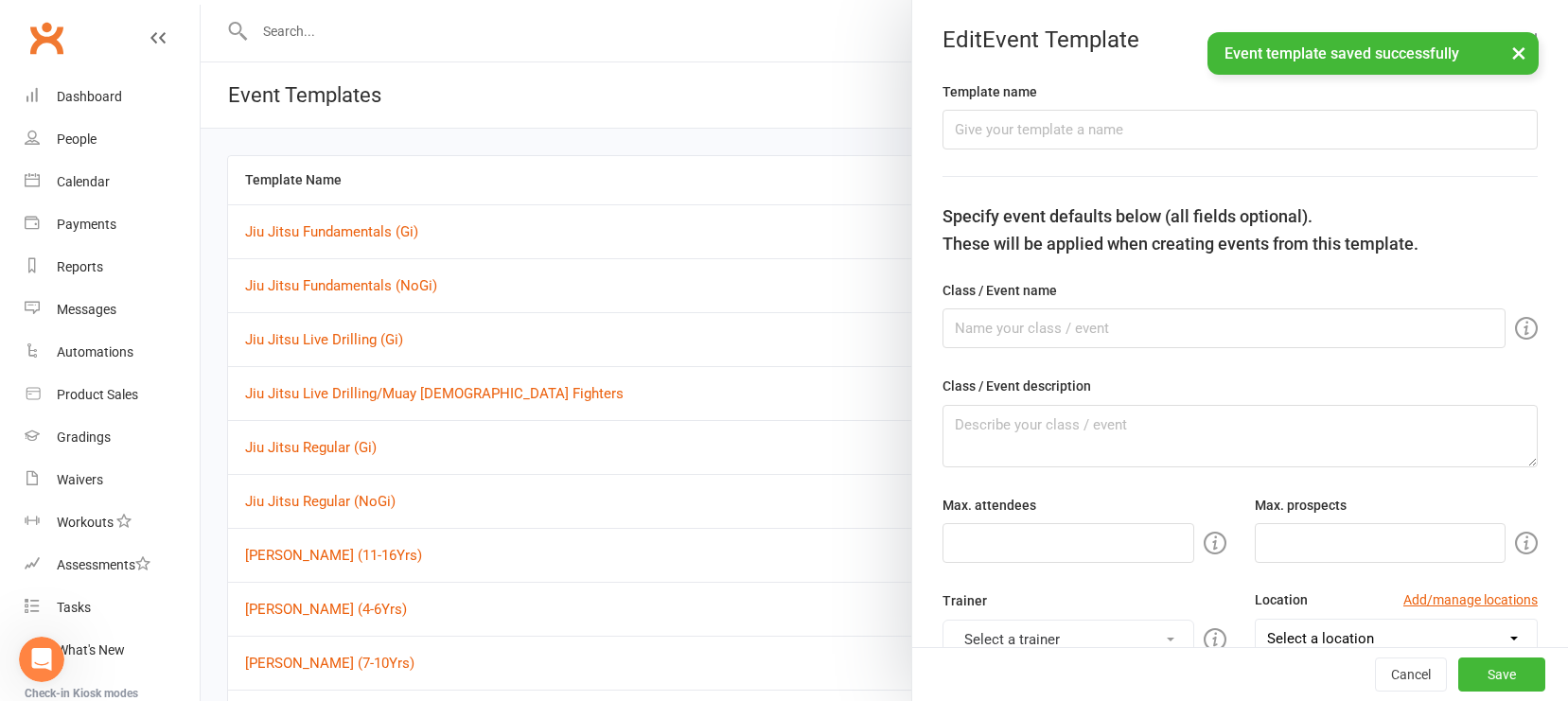
select select "hour"
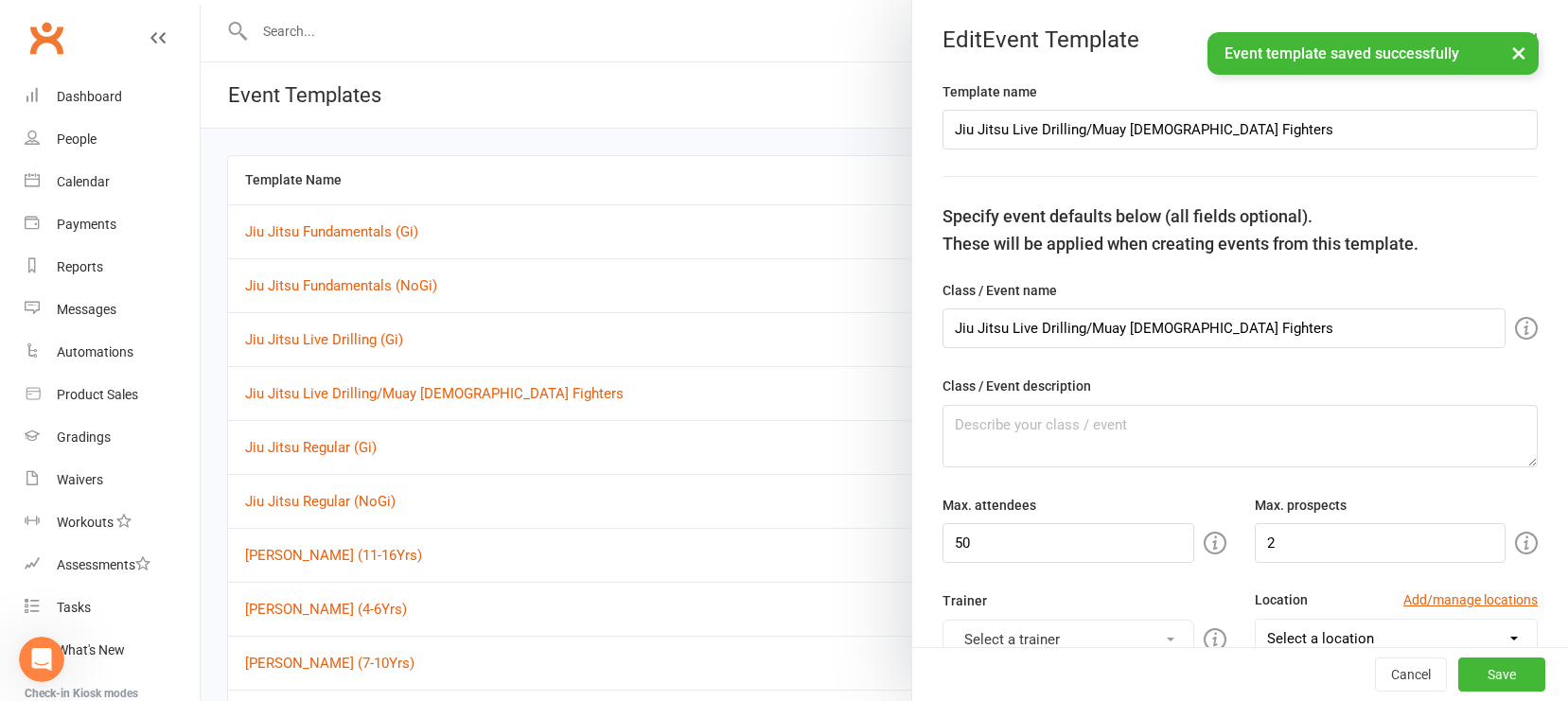
select select "15554"
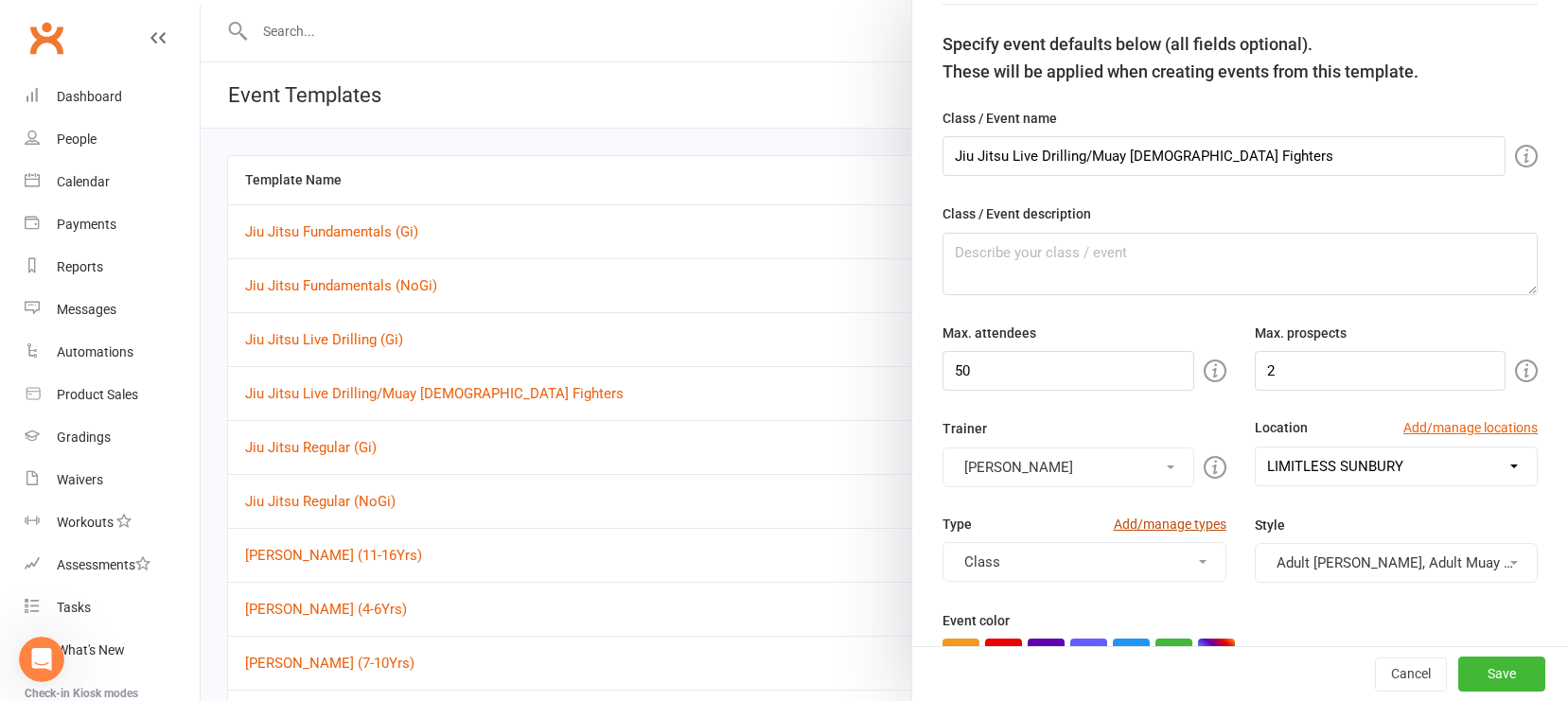
scroll to position [219, 0]
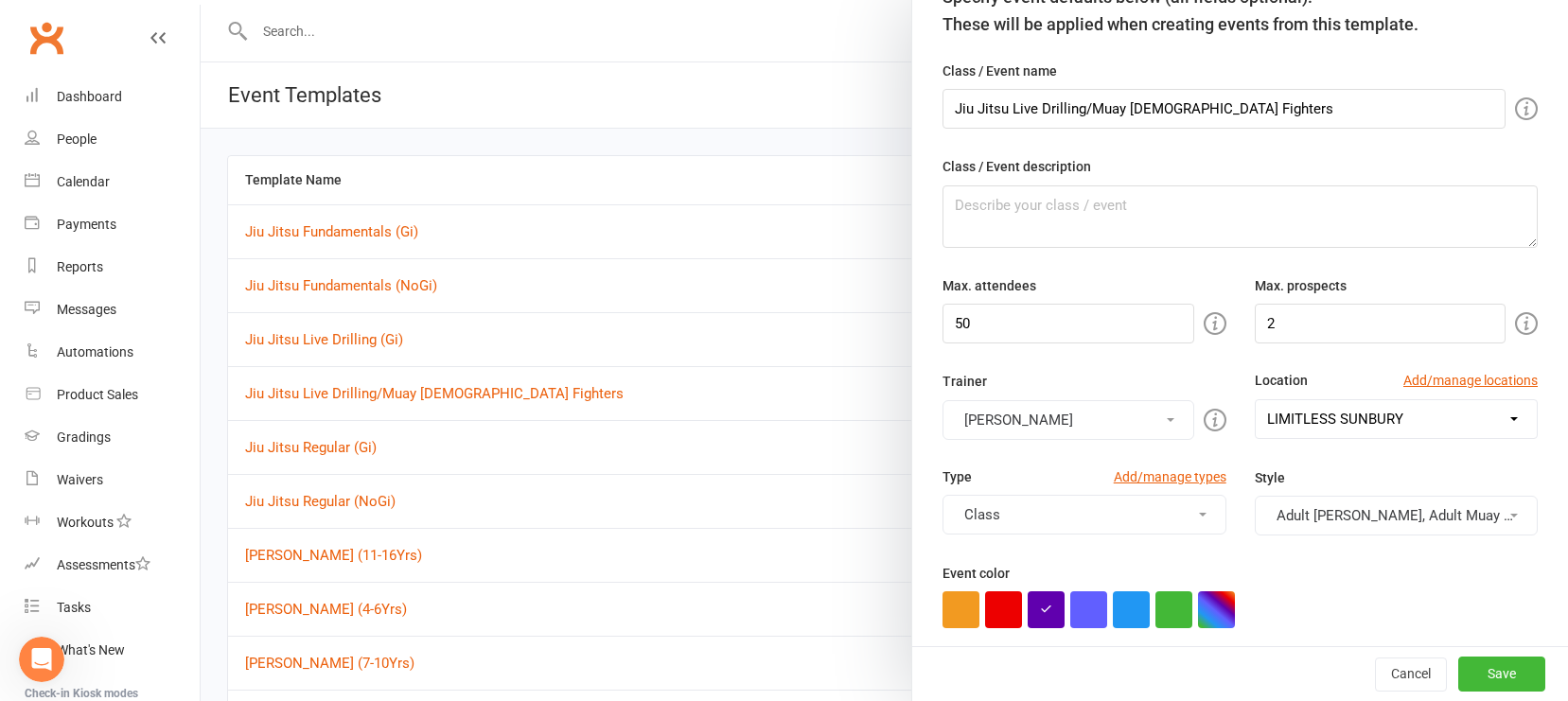
click at [1172, 428] on button "[PERSON_NAME]" at bounding box center [1068, 420] width 251 height 40
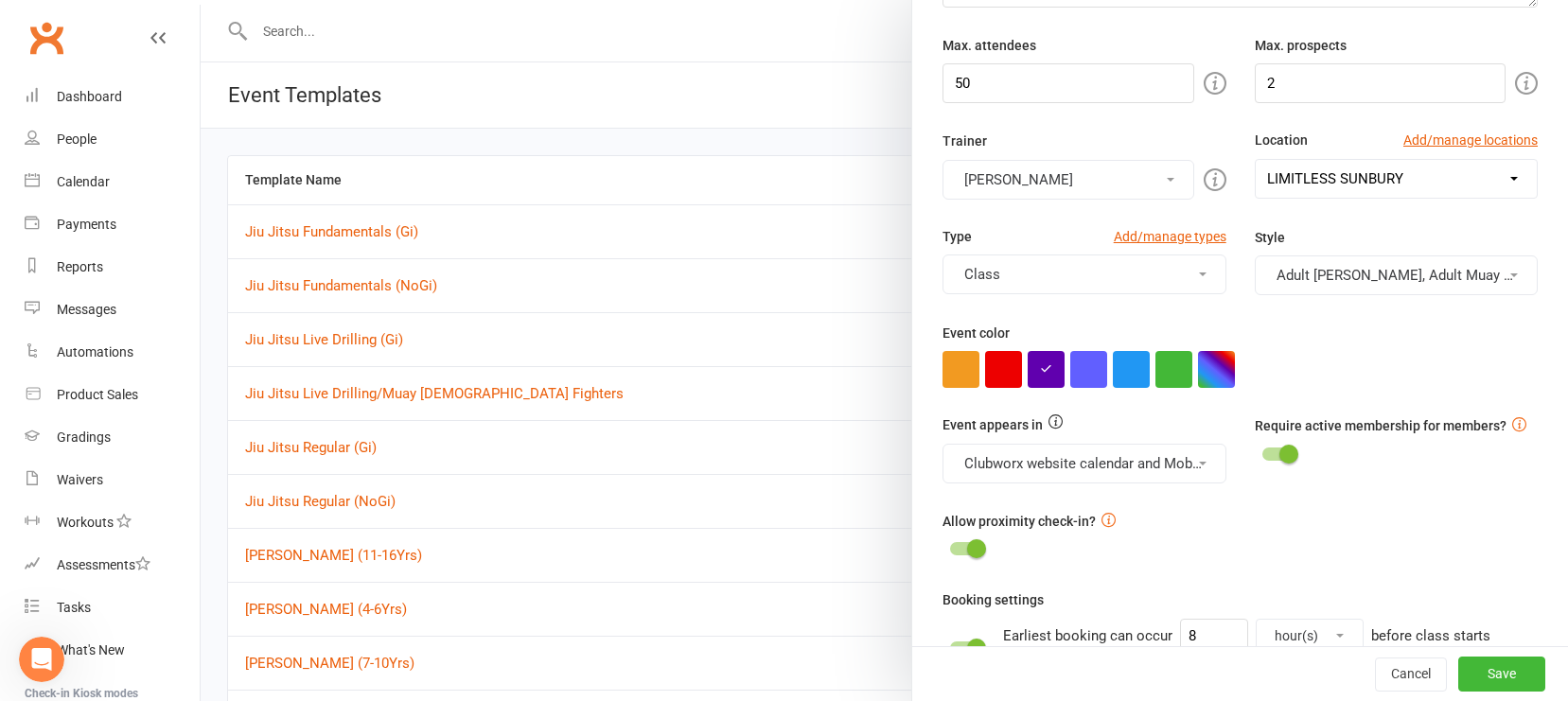
scroll to position [463, 0]
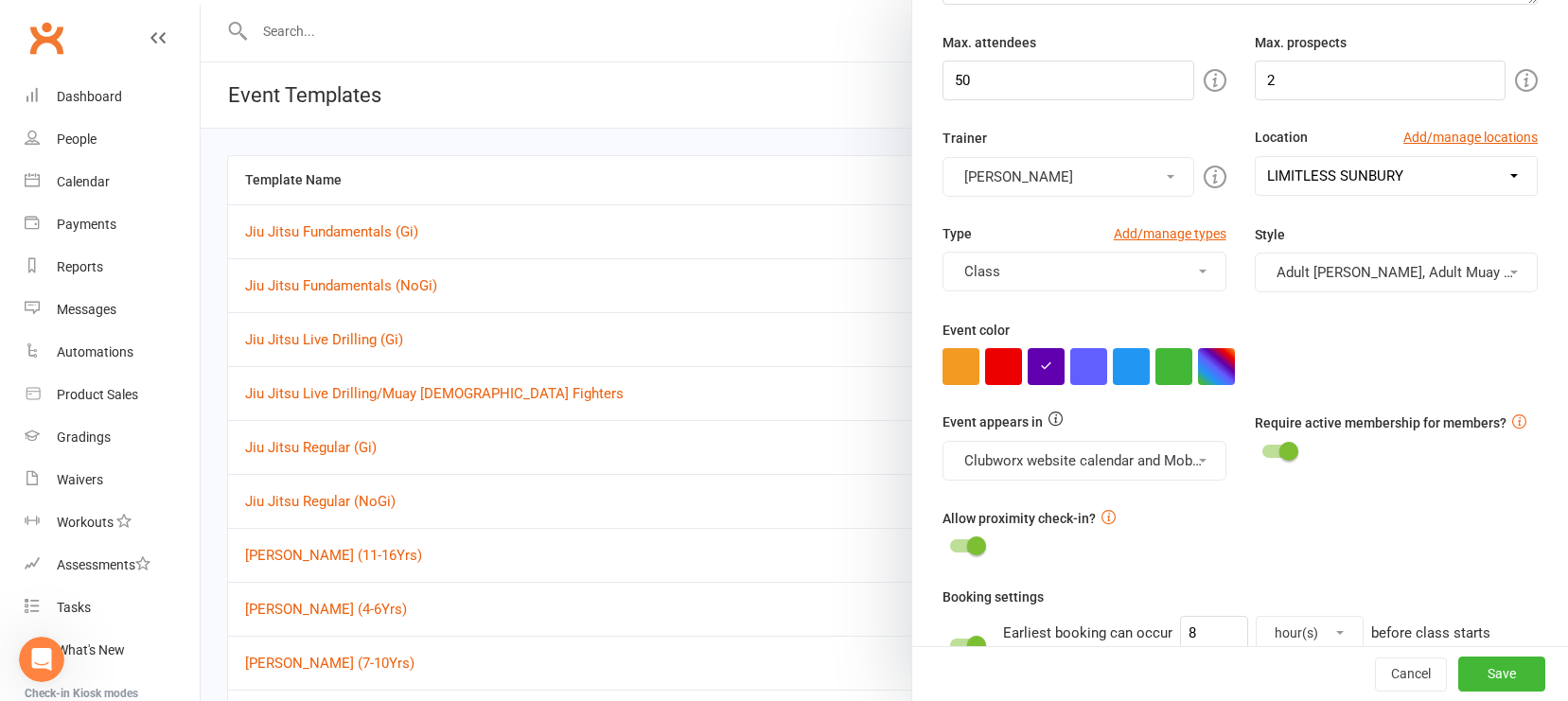
click at [1191, 460] on div "Event appears in Clubworx website calendar and Mobile app, Class kiosk mode, Bo…" at bounding box center [1084, 445] width 311 height 68
click at [1377, 266] on button "Adult [PERSON_NAME], Adult Muay Thai" at bounding box center [1396, 273] width 283 height 40
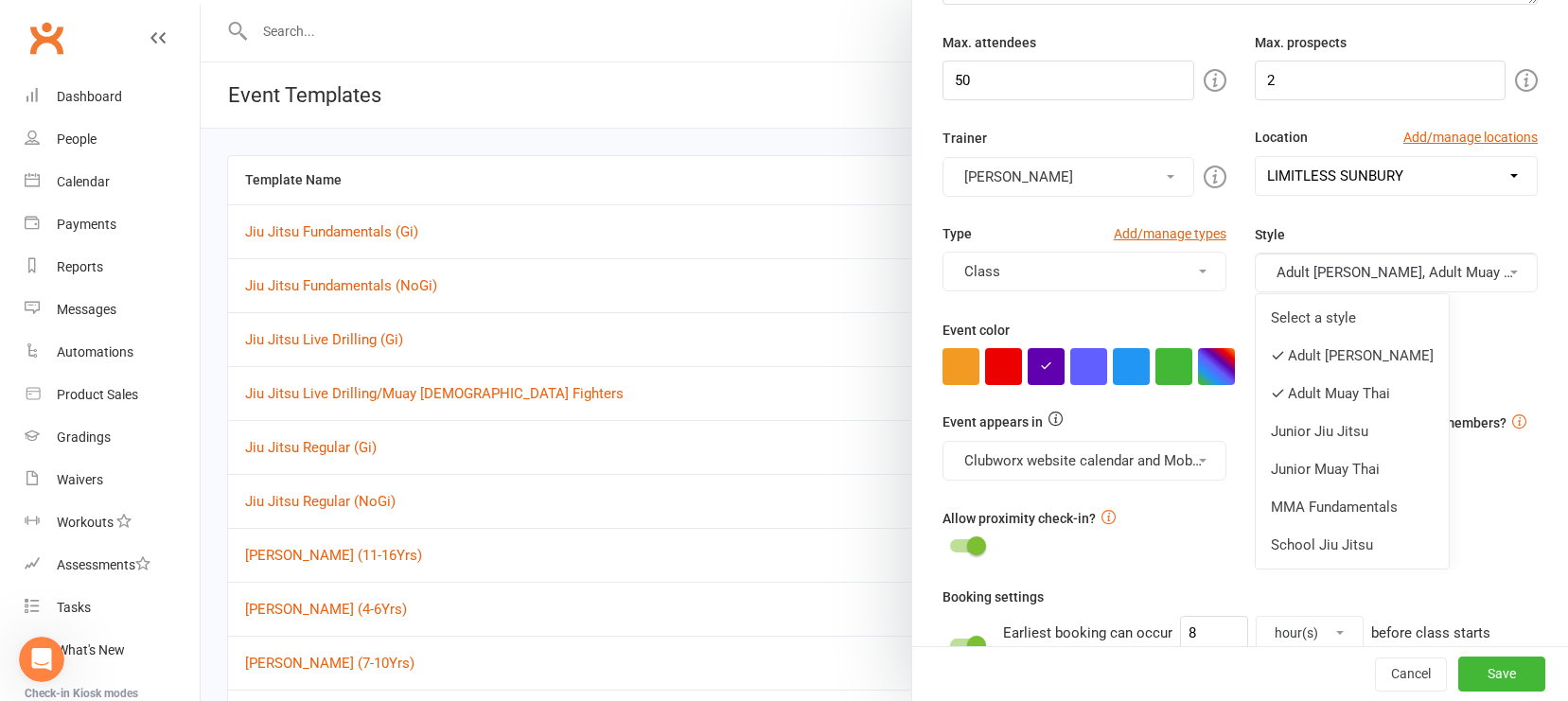
click at [1377, 389] on link "Adult Muay Thai" at bounding box center [1352, 394] width 193 height 38
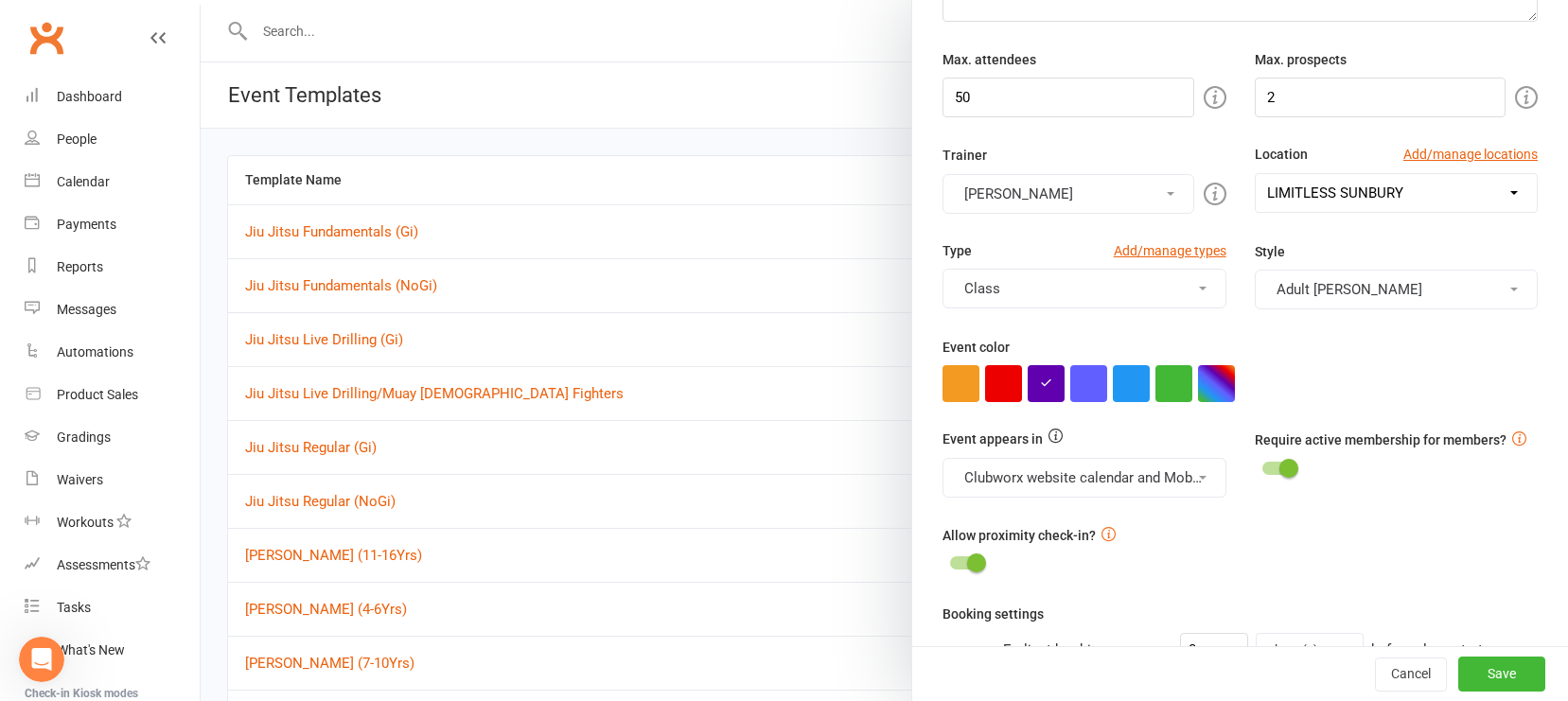
scroll to position [457, 0]
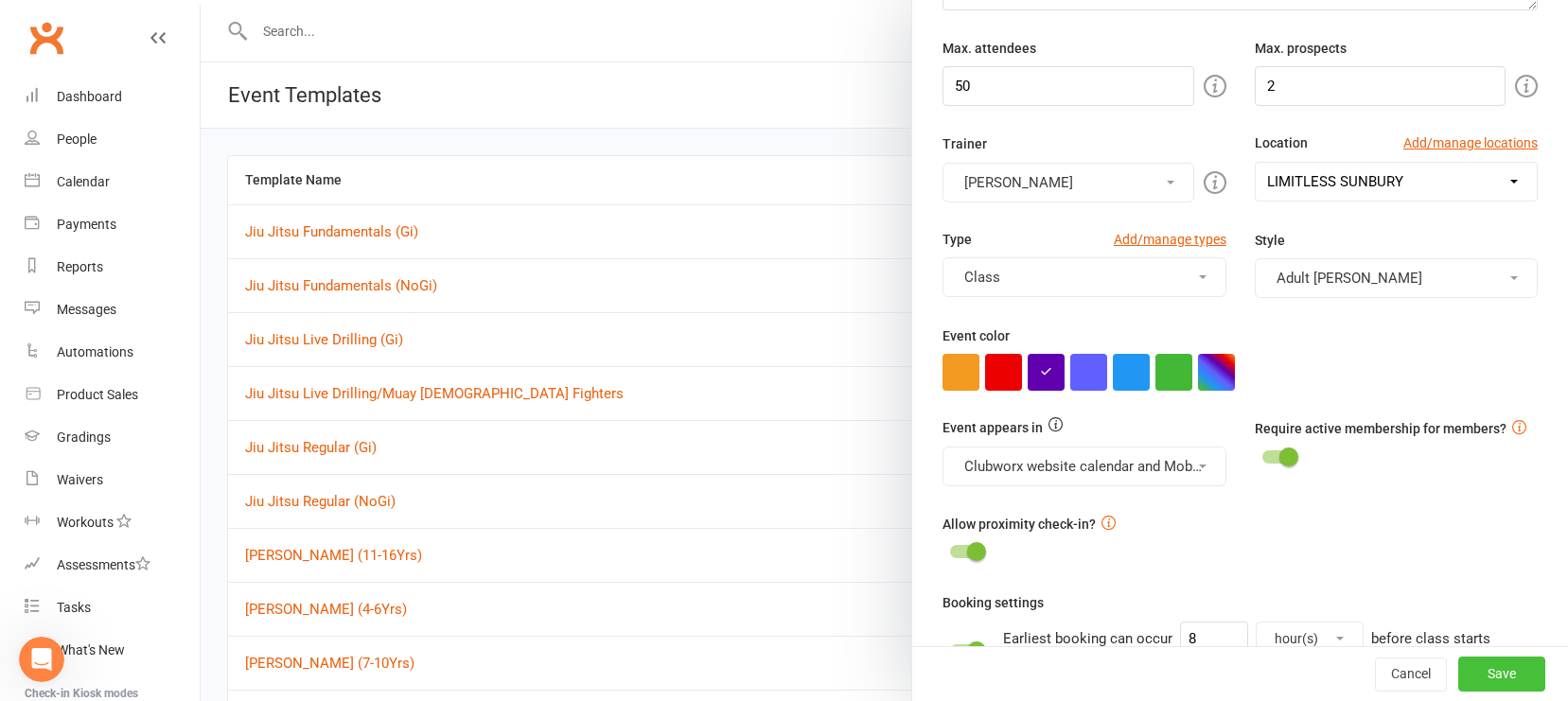
click at [1377, 649] on button "Save" at bounding box center [1503, 674] width 87 height 34
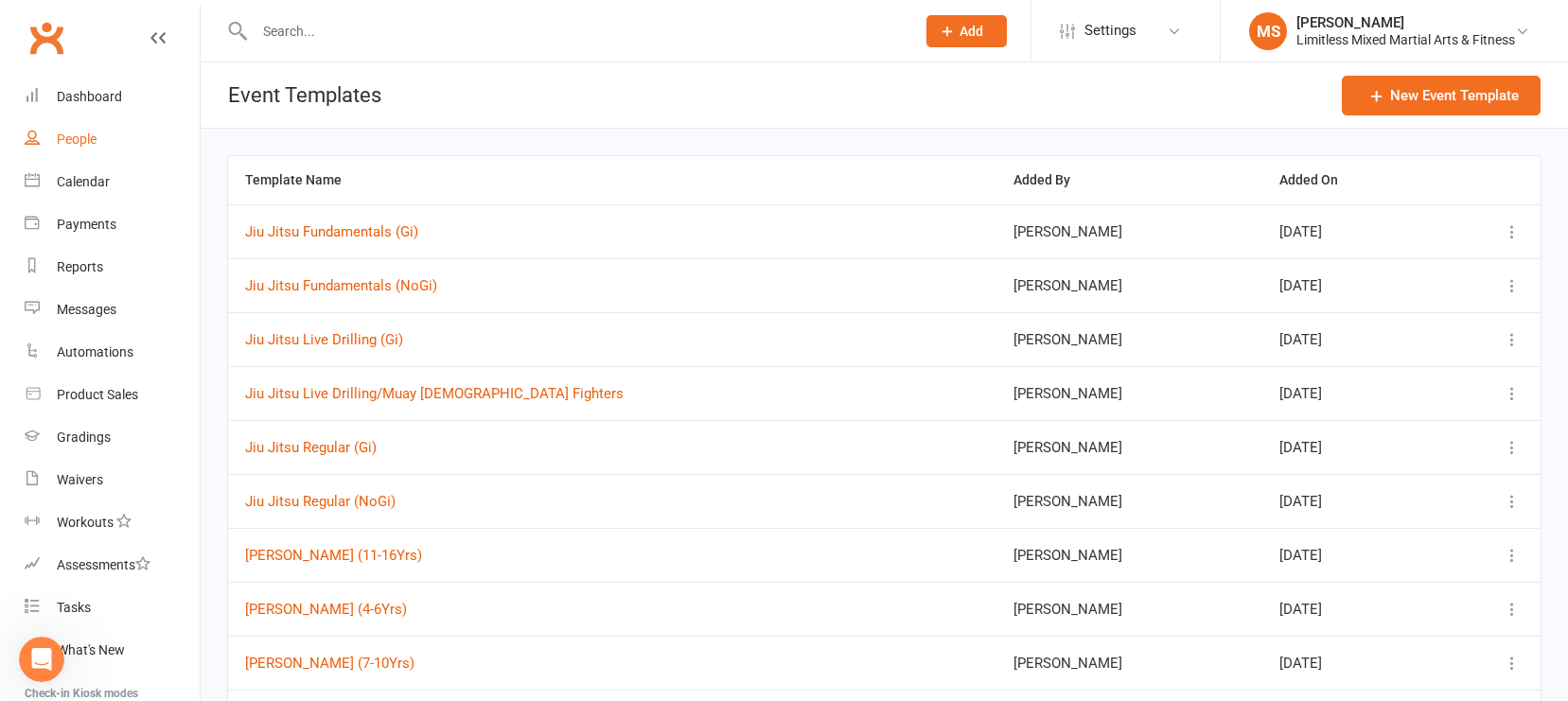
click at [101, 144] on link "People" at bounding box center [112, 139] width 176 height 43
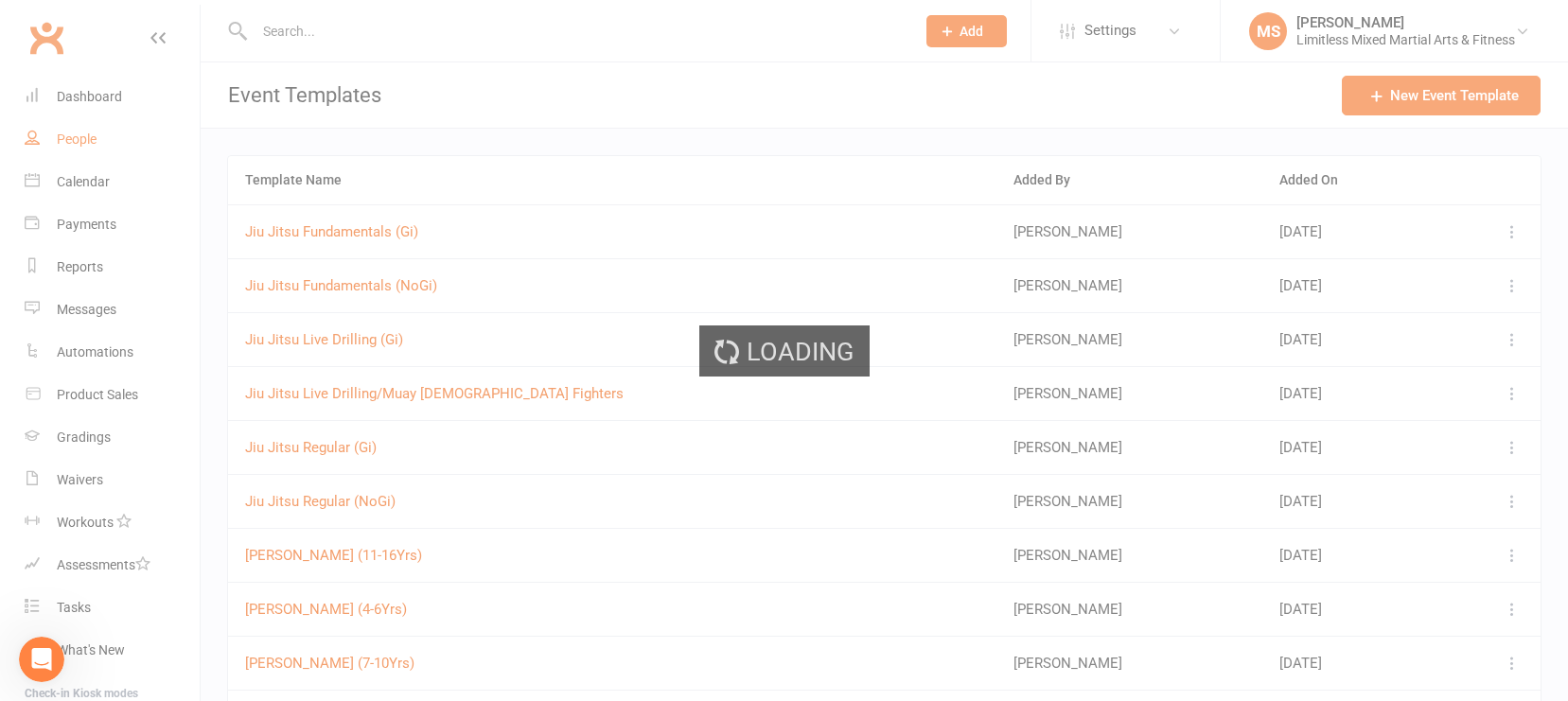
select select "100"
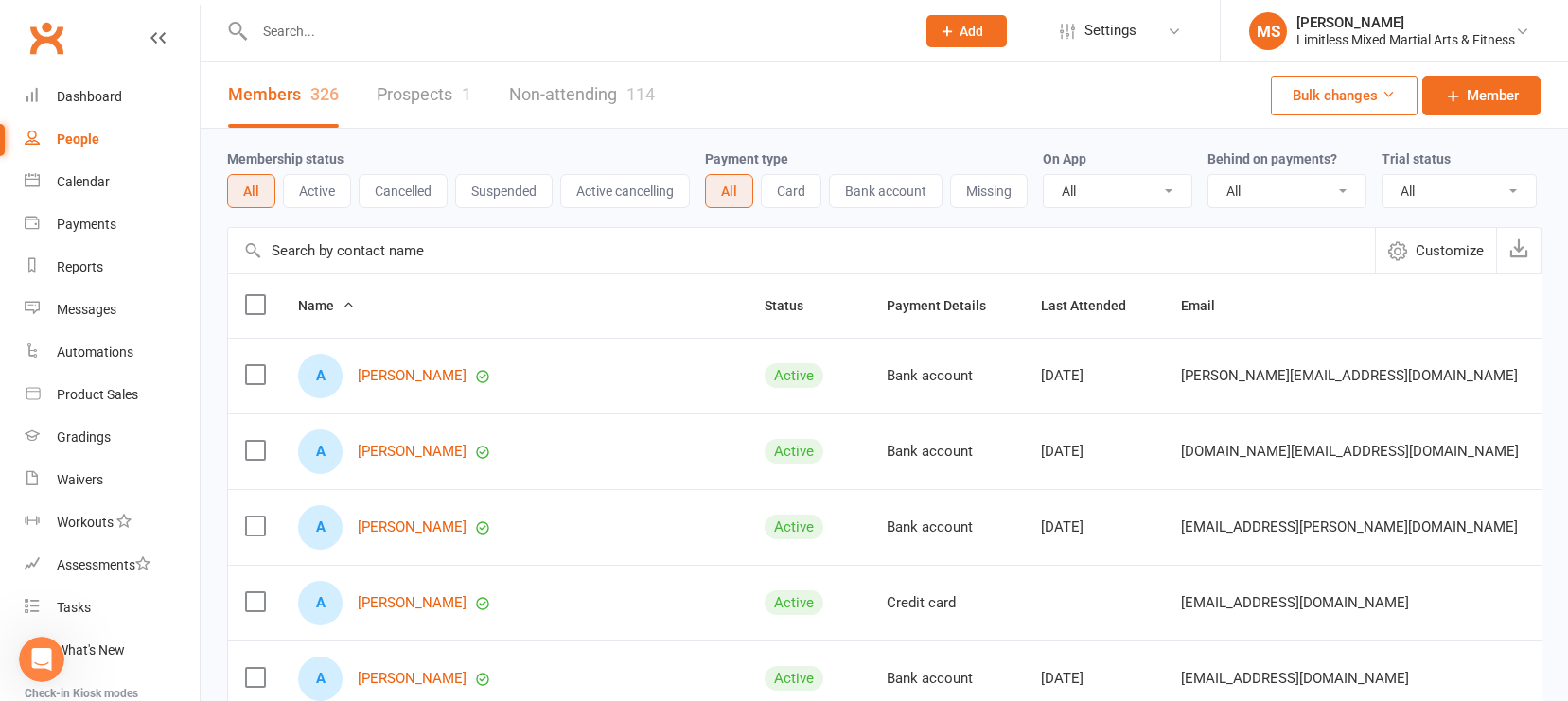
click at [48, 649] on div "Open Intercom Messenger" at bounding box center [41, 659] width 62 height 62
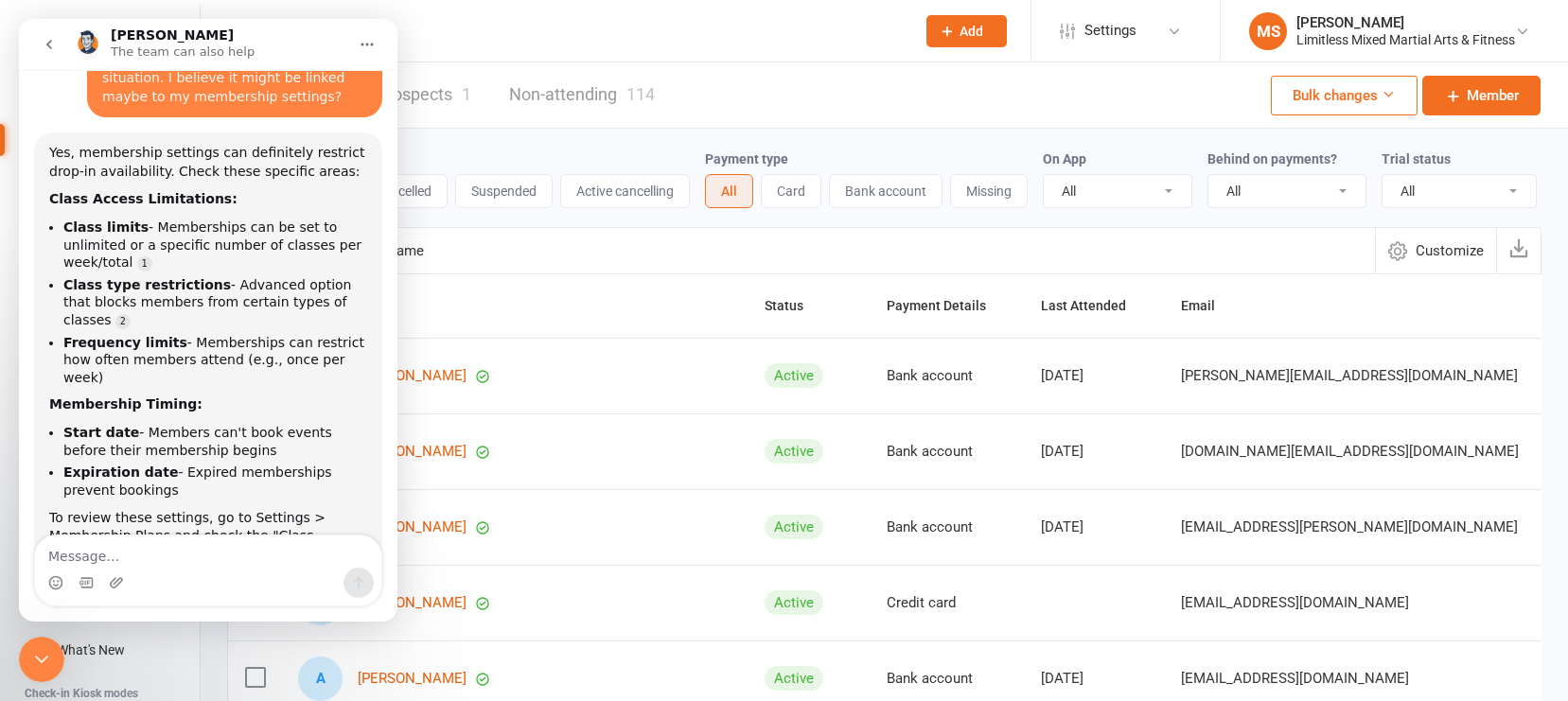
scroll to position [1248, 0]
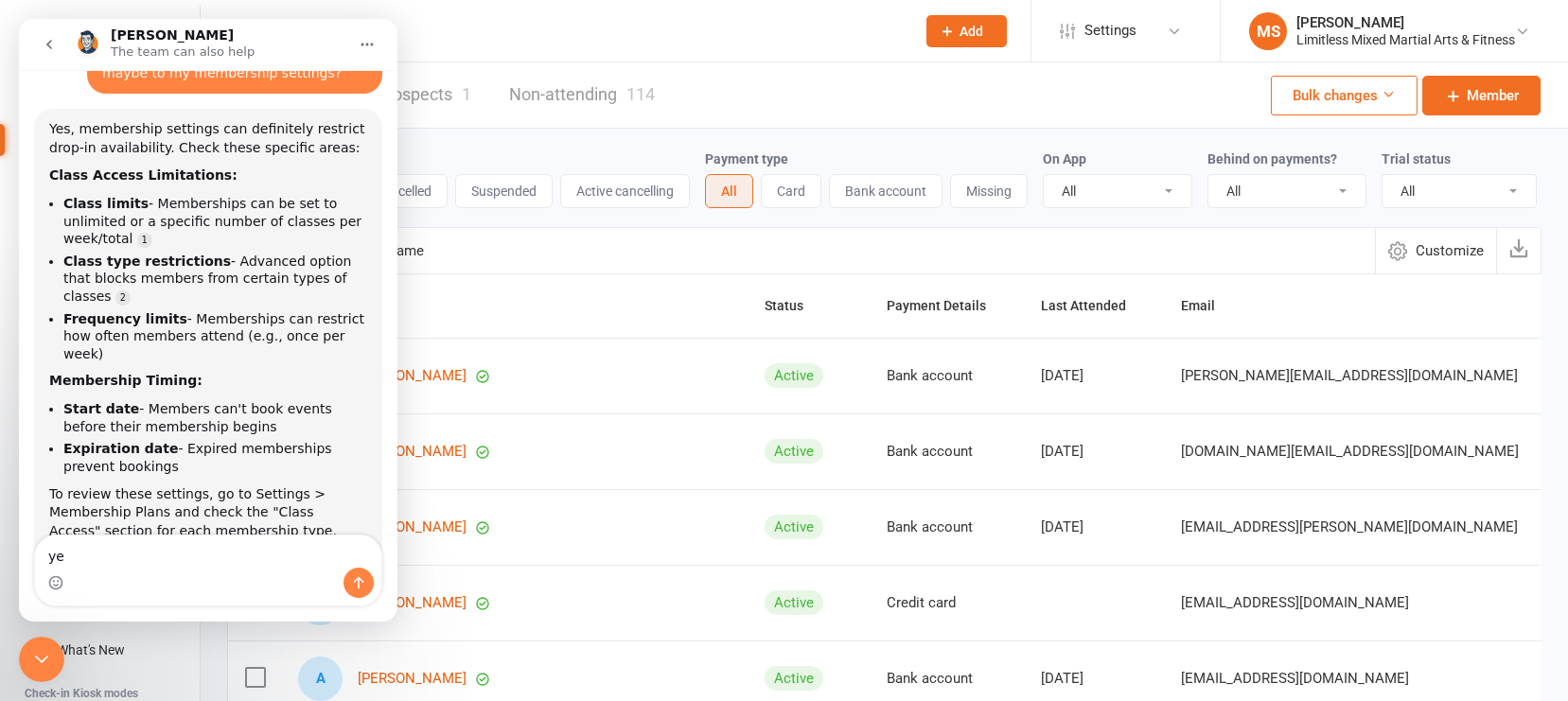
type textarea "y"
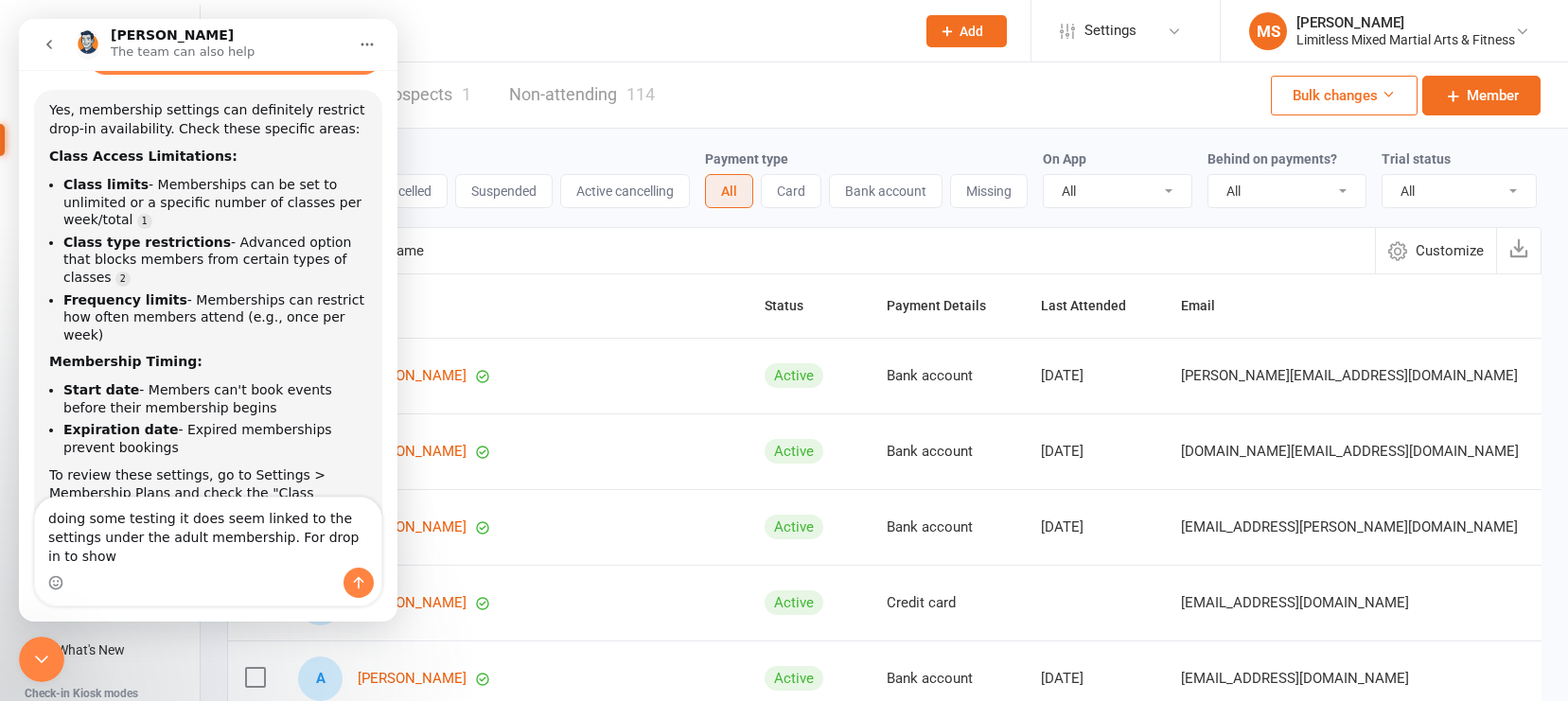
scroll to position [1286, 0]
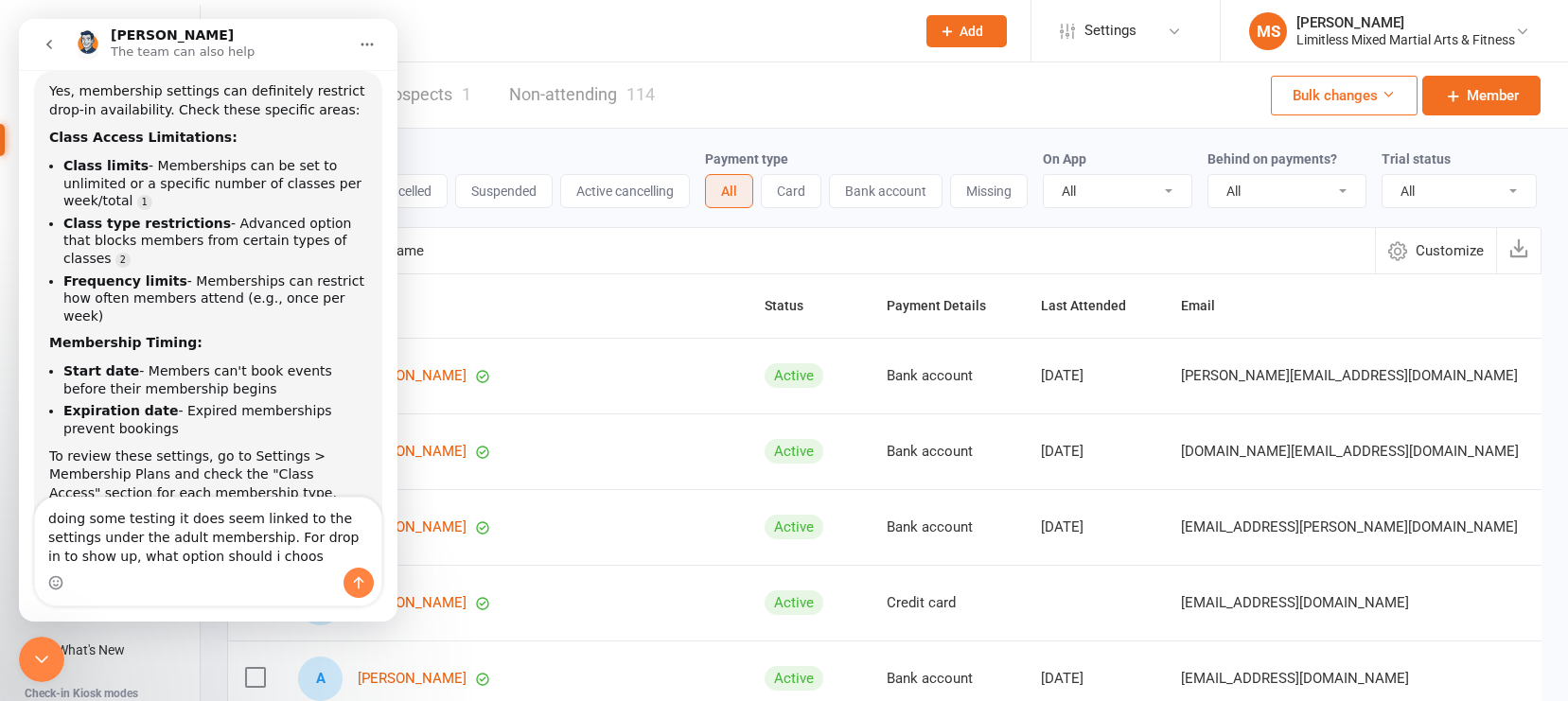
type textarea "doing some testing it does seem linked to the settings under the adult membersh…"
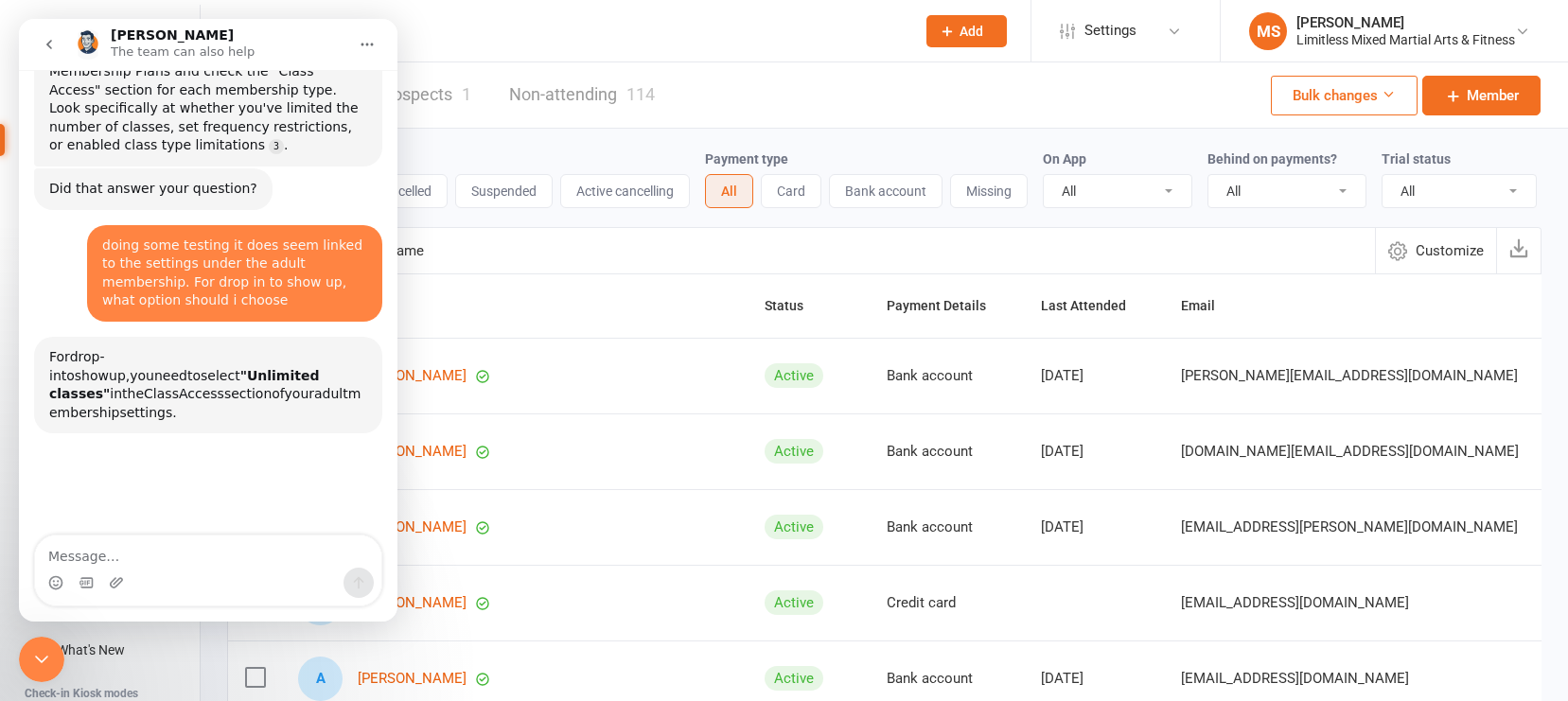
scroll to position [1694, 0]
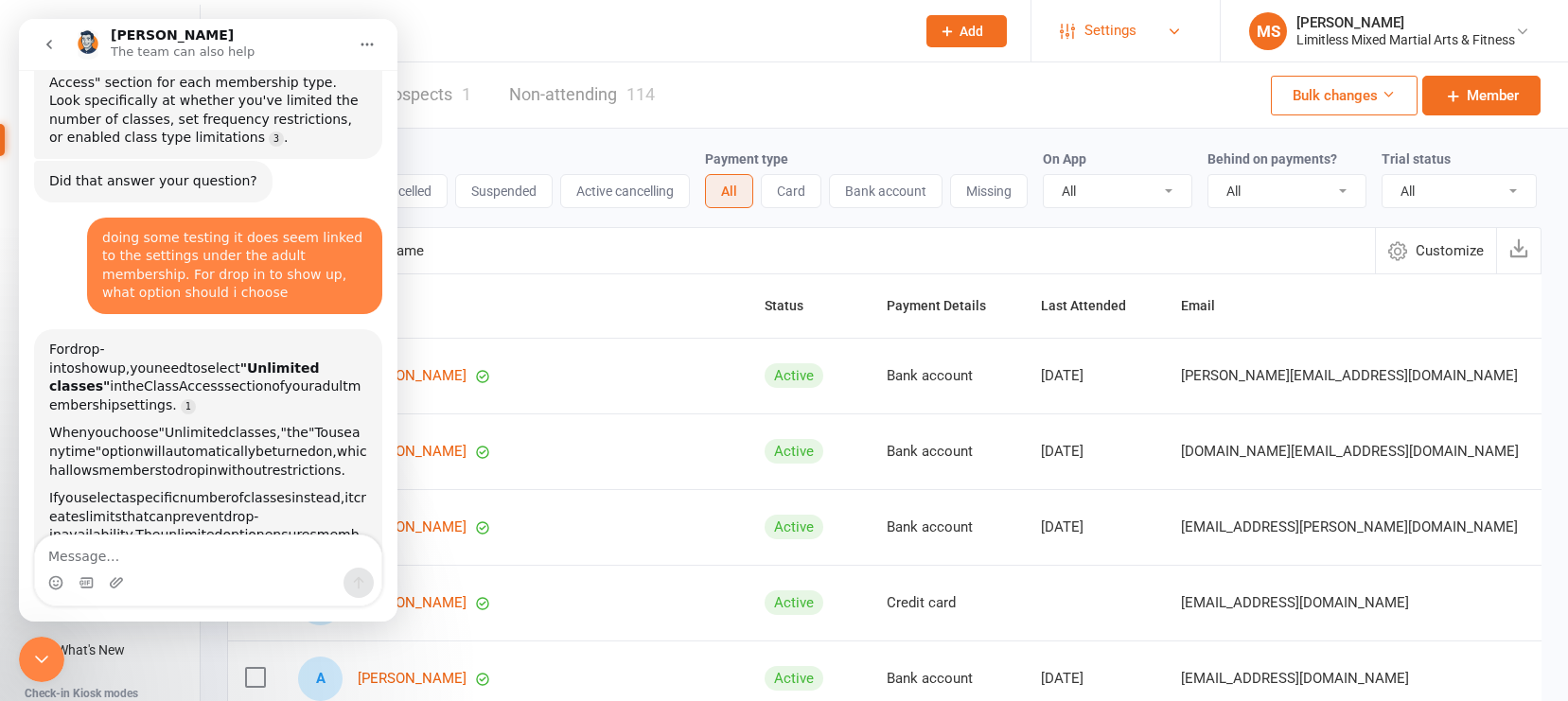
click at [1121, 32] on span "Settings" at bounding box center [1111, 31] width 52 height 43
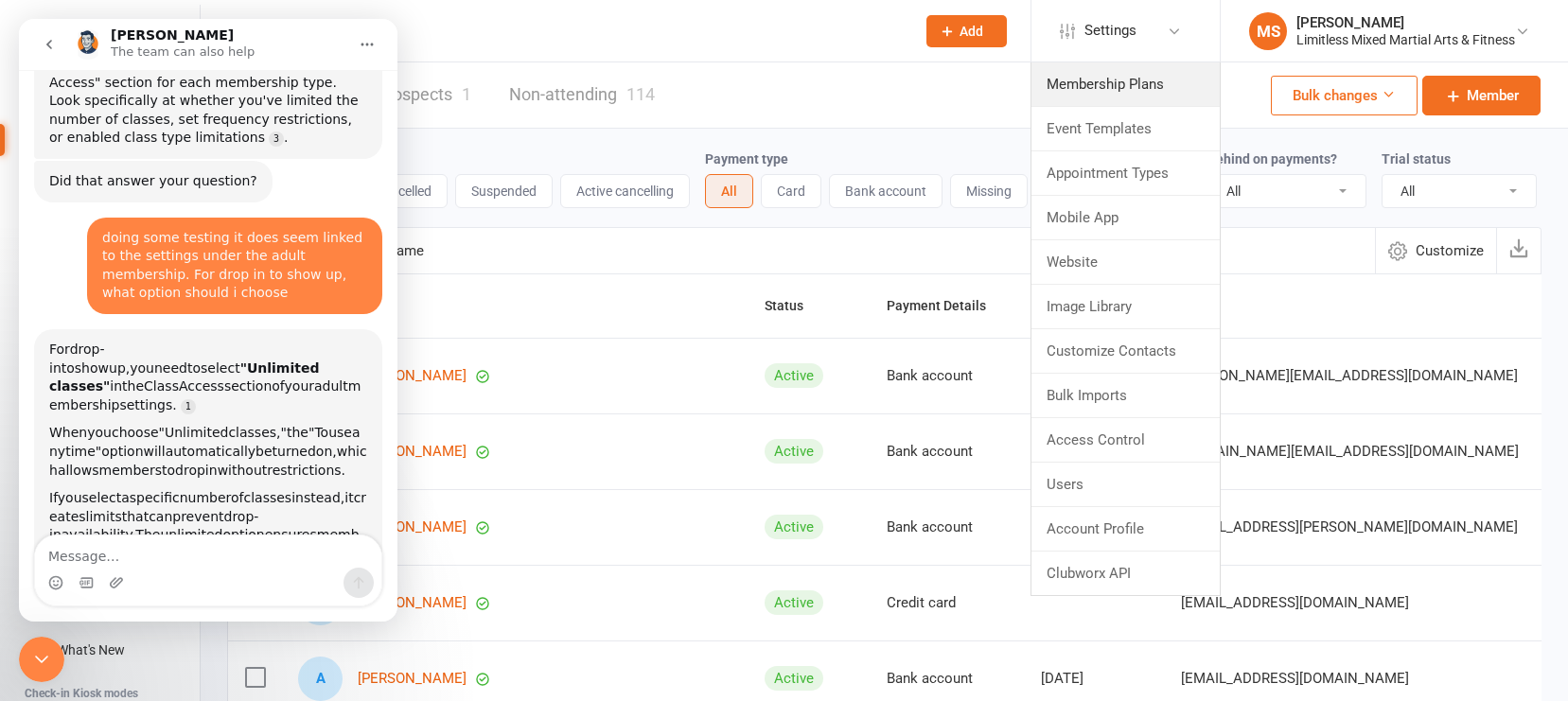
click at [1086, 82] on link "Membership Plans" at bounding box center [1126, 84] width 188 height 44
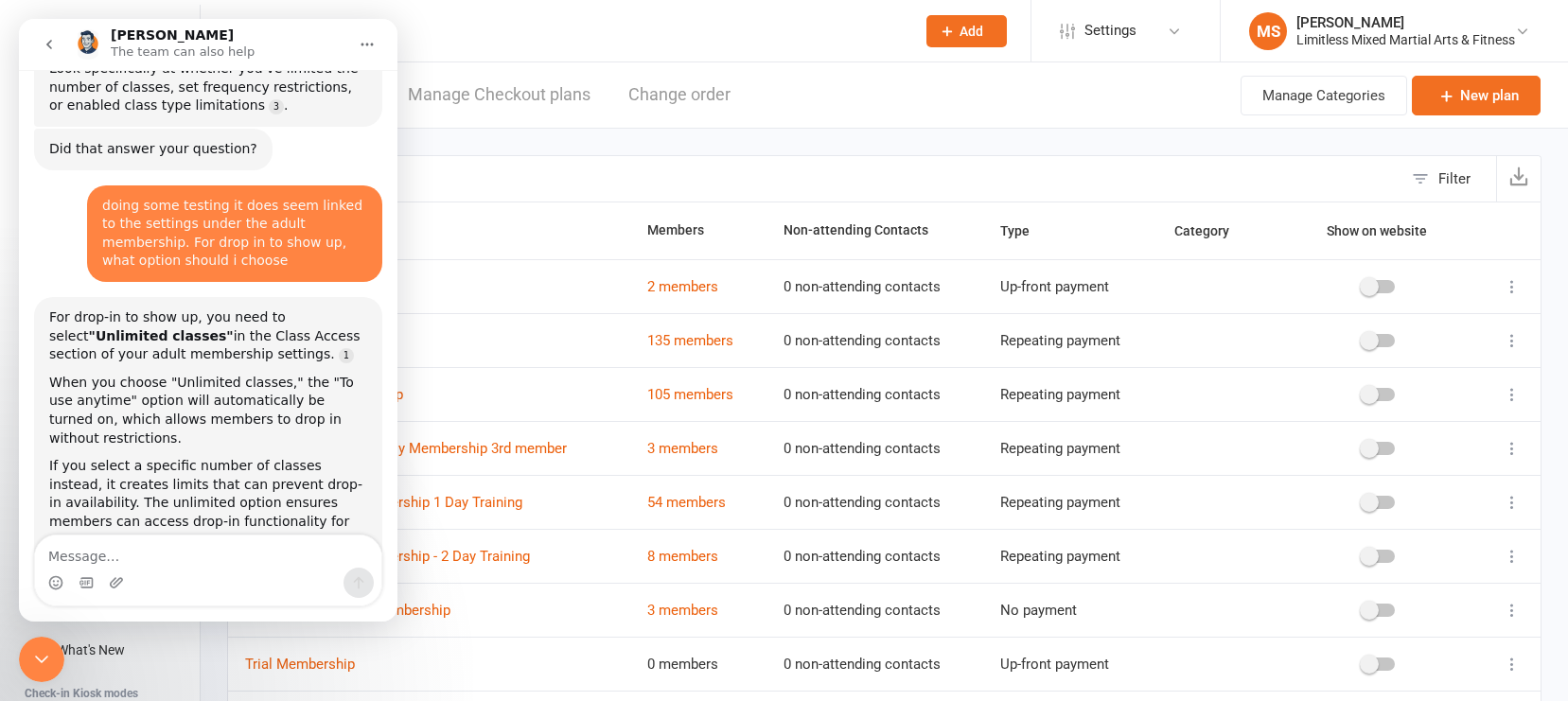
scroll to position [1729, 0]
drag, startPoint x: 31, startPoint y: 660, endPoint x: 40, endPoint y: 666, distance: 10.8
click at [31, 649] on icon "Close Intercom Messenger" at bounding box center [42, 659] width 23 height 23
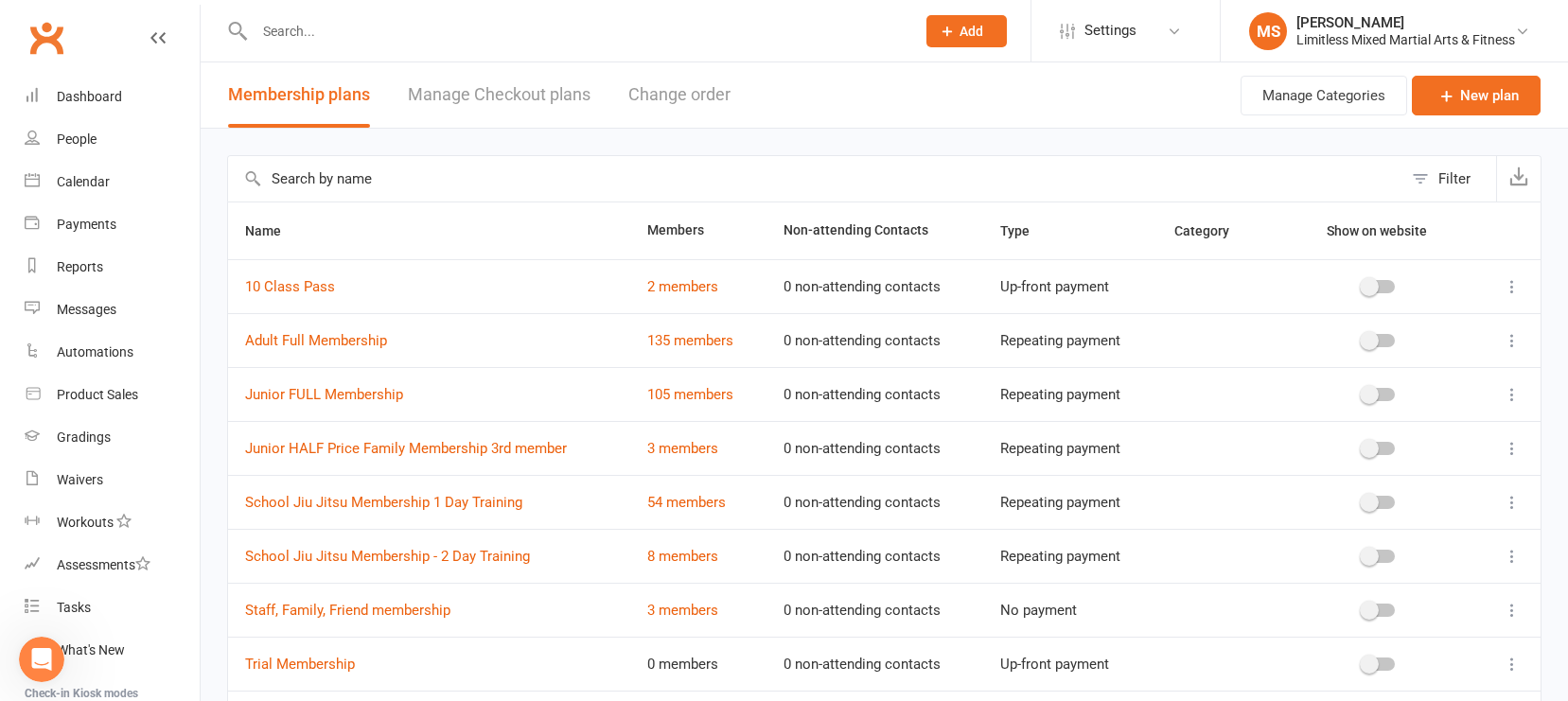
click at [1377, 339] on icon at bounding box center [1512, 340] width 19 height 19
click at [1377, 392] on link "Edit" at bounding box center [1429, 378] width 187 height 38
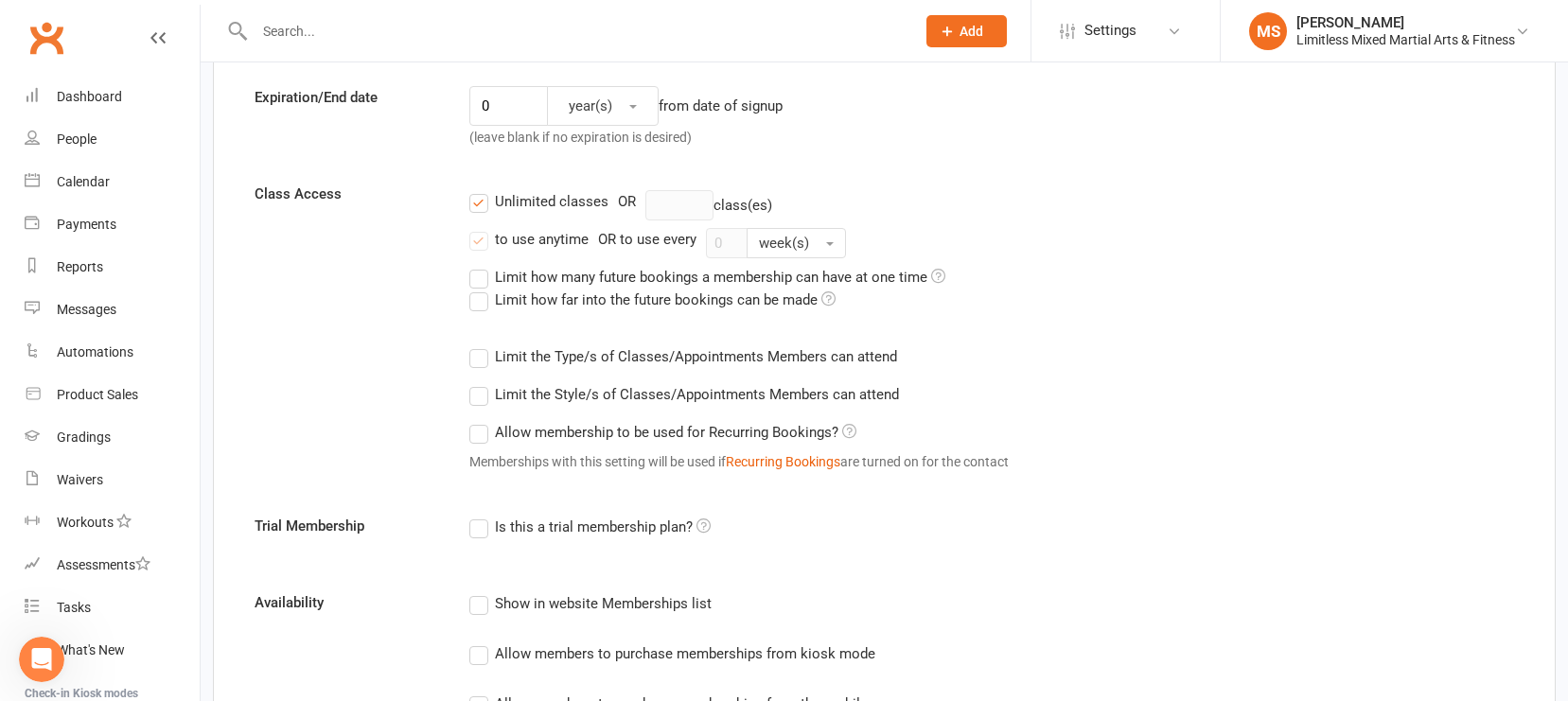
scroll to position [522, 0]
click at [479, 235] on label "to use anytime" at bounding box center [529, 241] width 119 height 23
click at [479, 230] on input "to use anytime" at bounding box center [475, 230] width 12 height 0
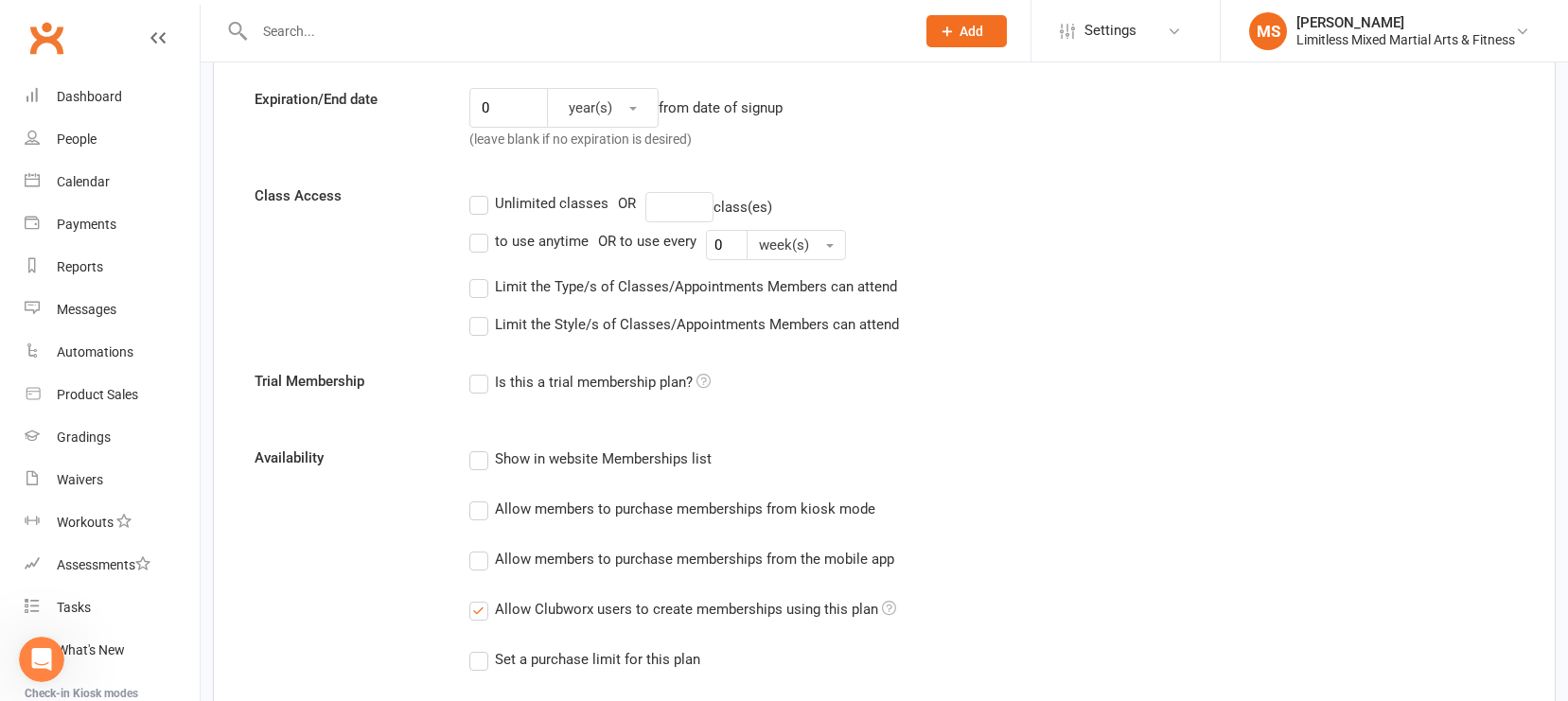
click at [479, 200] on label "Unlimited classes" at bounding box center [539, 203] width 139 height 23
click at [479, 192] on input "Unlimited classes" at bounding box center [475, 192] width 12 height 0
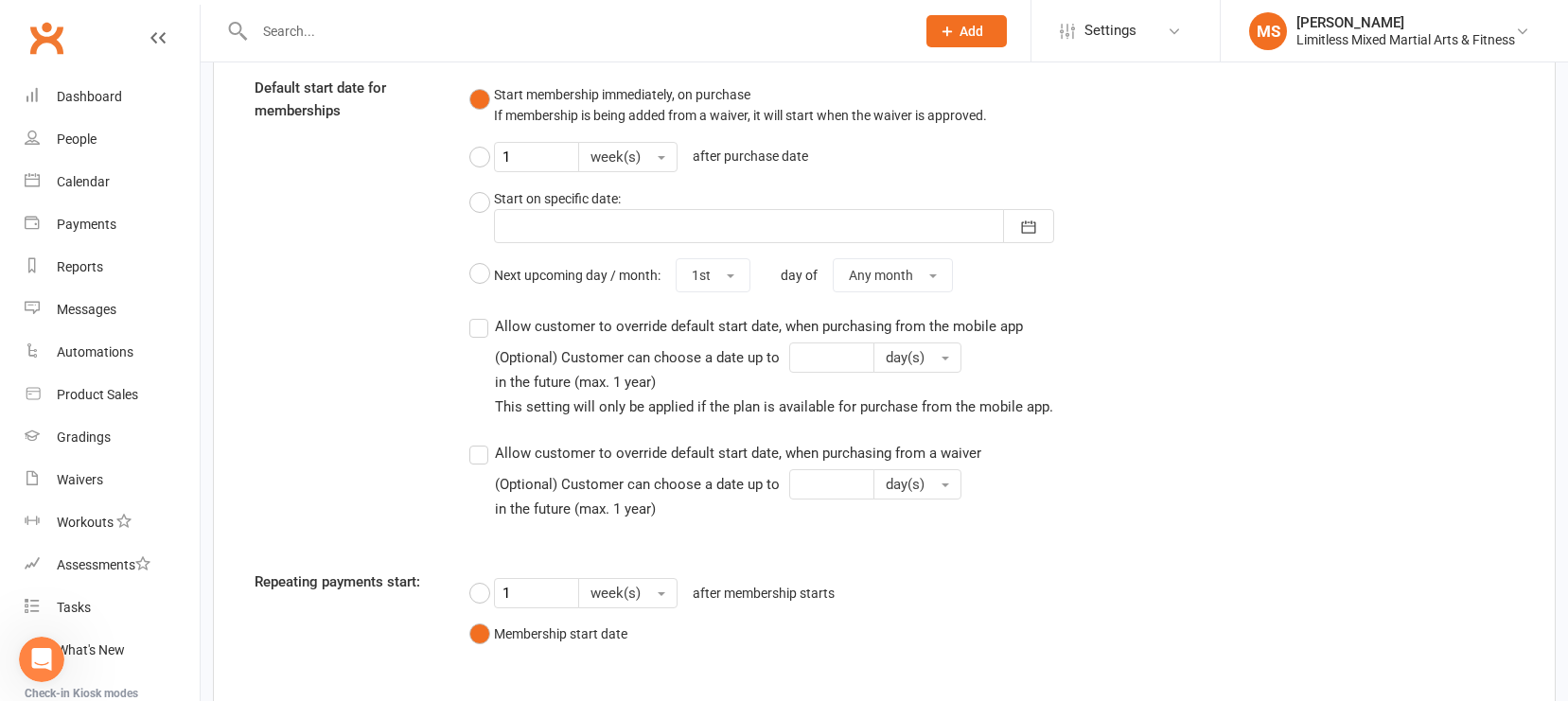
scroll to position [1836, 0]
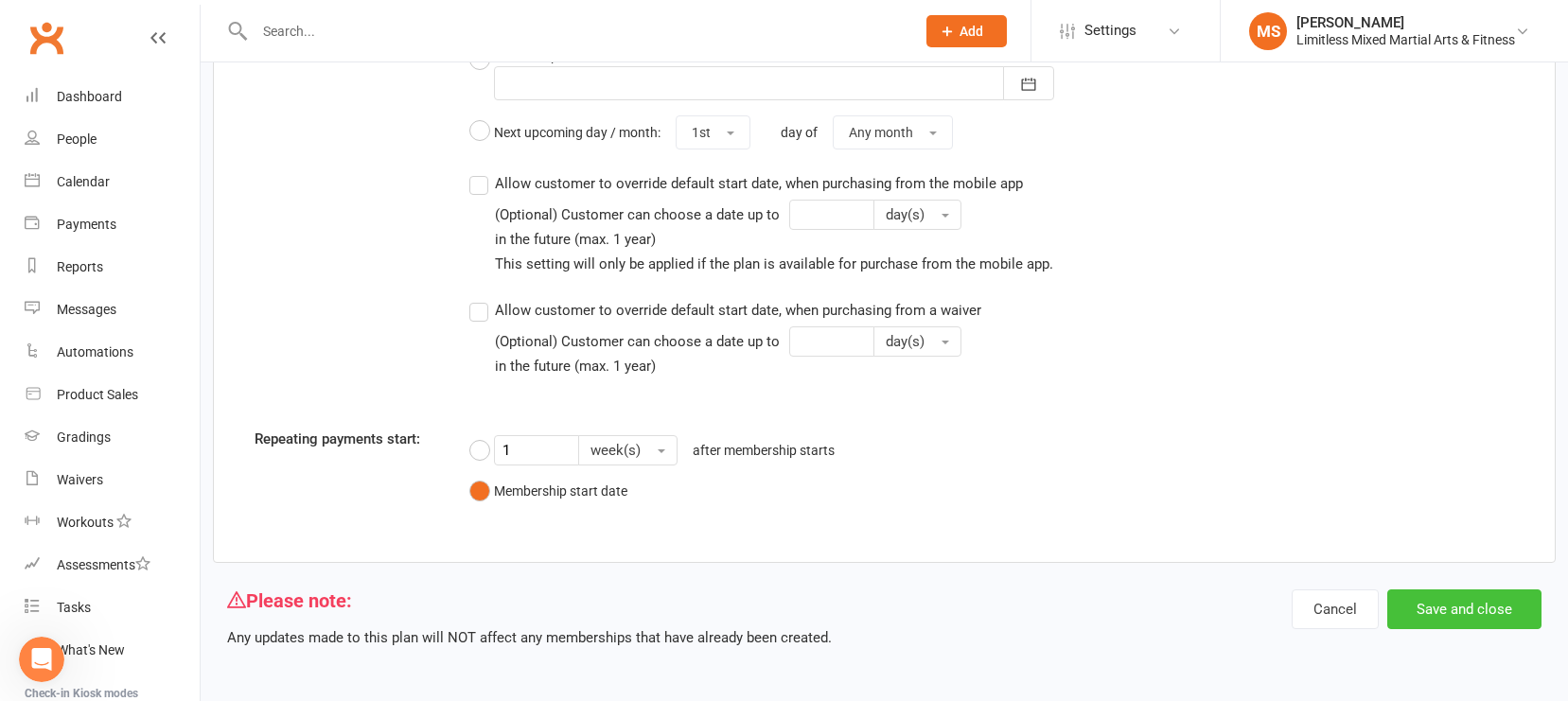
click at [1377, 601] on button "Save and close" at bounding box center [1465, 610] width 155 height 40
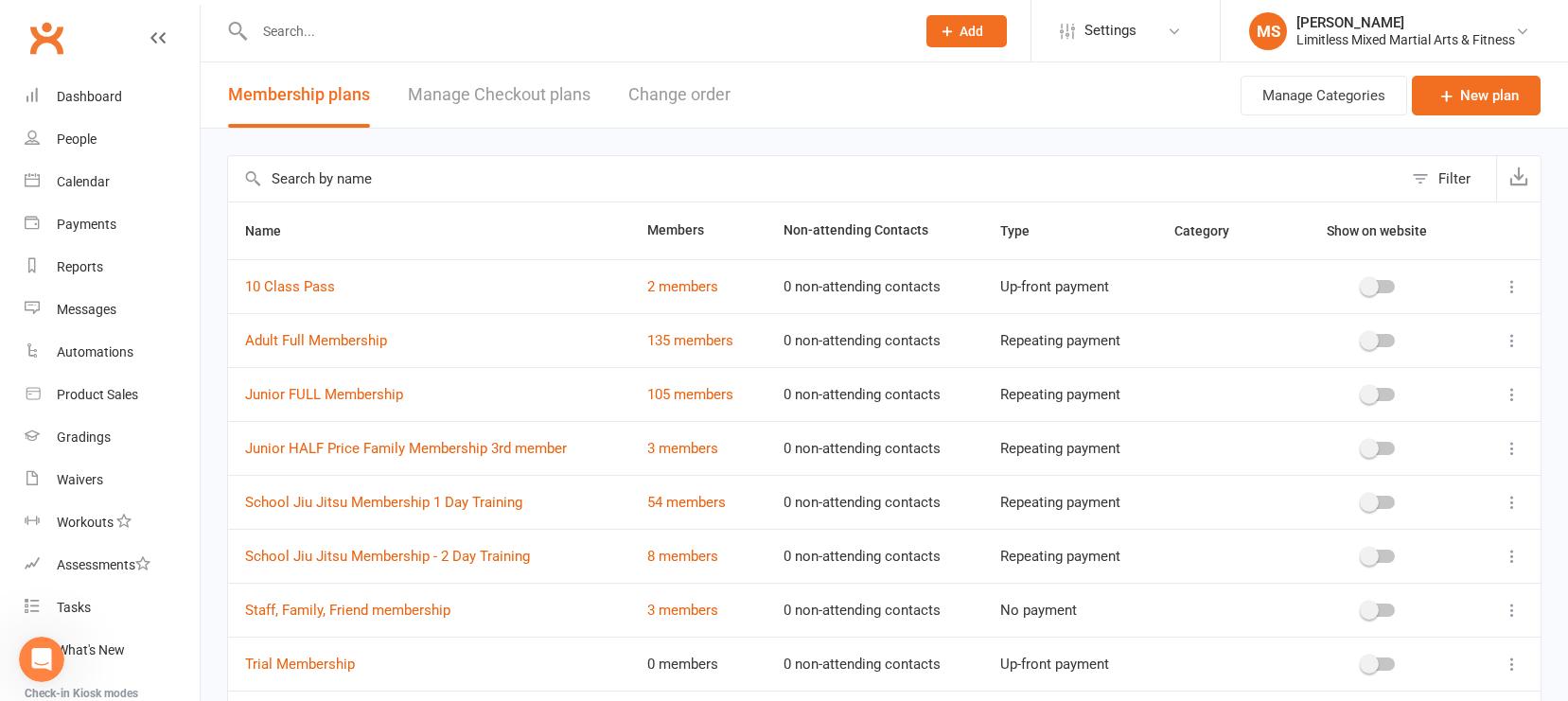
click at [32, 649] on icon "Open Intercom Messenger" at bounding box center [42, 659] width 31 height 31
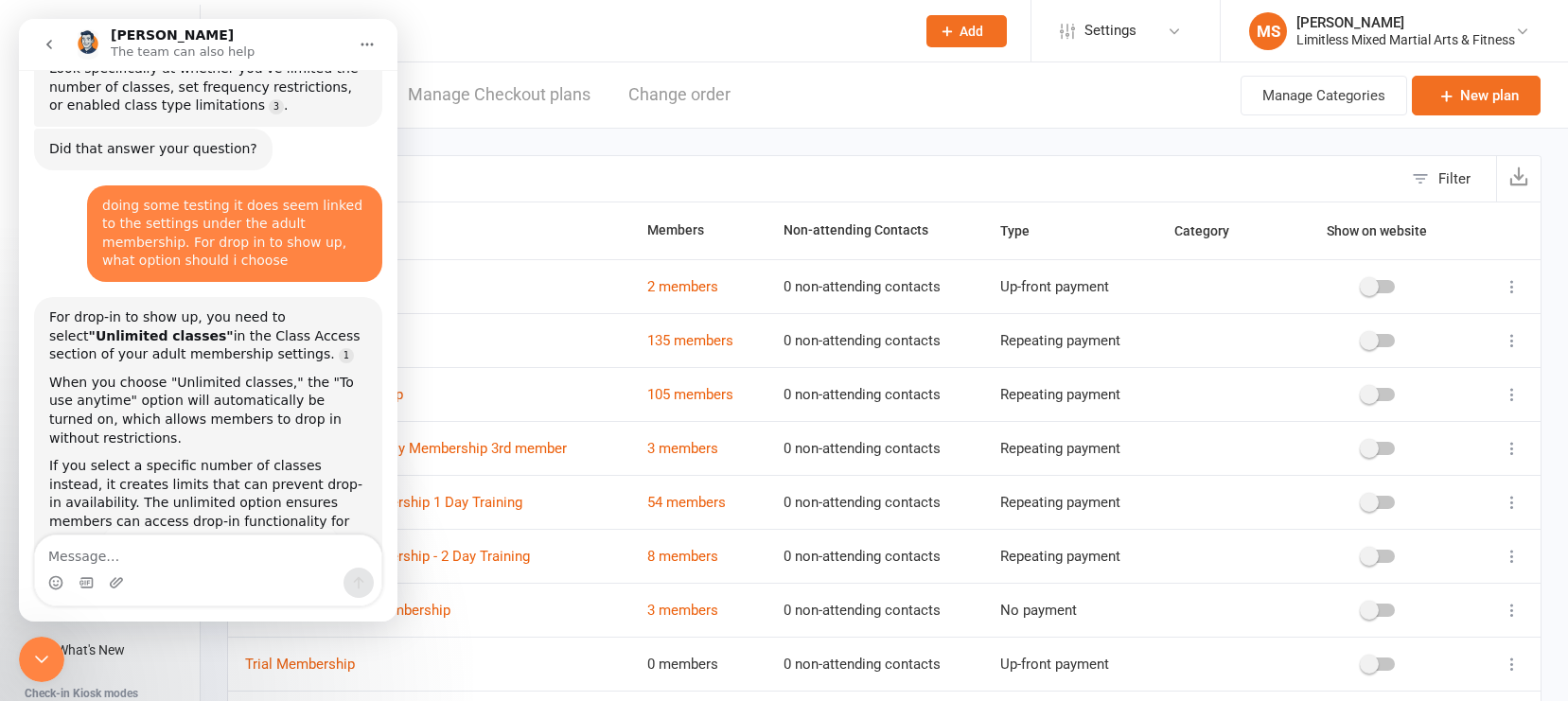
scroll to position [1729, 0]
drag, startPoint x: 705, startPoint y: 130, endPoint x: 560, endPoint y: 144, distance: 145.7
click at [705, 130] on div "Filter Name Members Non-attending Contacts Type Category Show on website 10 Cla…" at bounding box center [884, 469] width 1368 height 681
click at [48, 649] on icon "Close Intercom Messenger" at bounding box center [42, 659] width 23 height 23
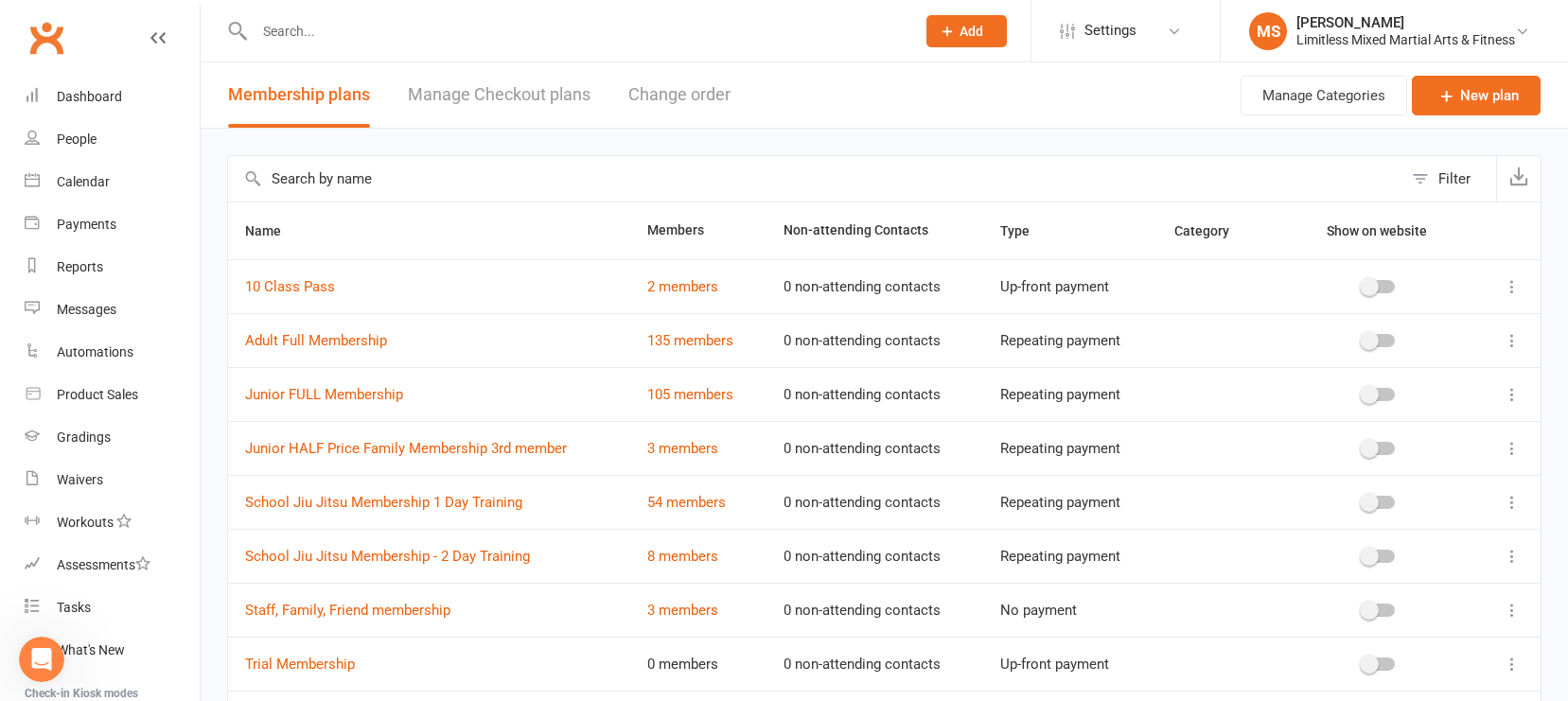
click at [1377, 339] on icon at bounding box center [1512, 340] width 19 height 19
click at [1377, 378] on link "Edit" at bounding box center [1429, 378] width 187 height 38
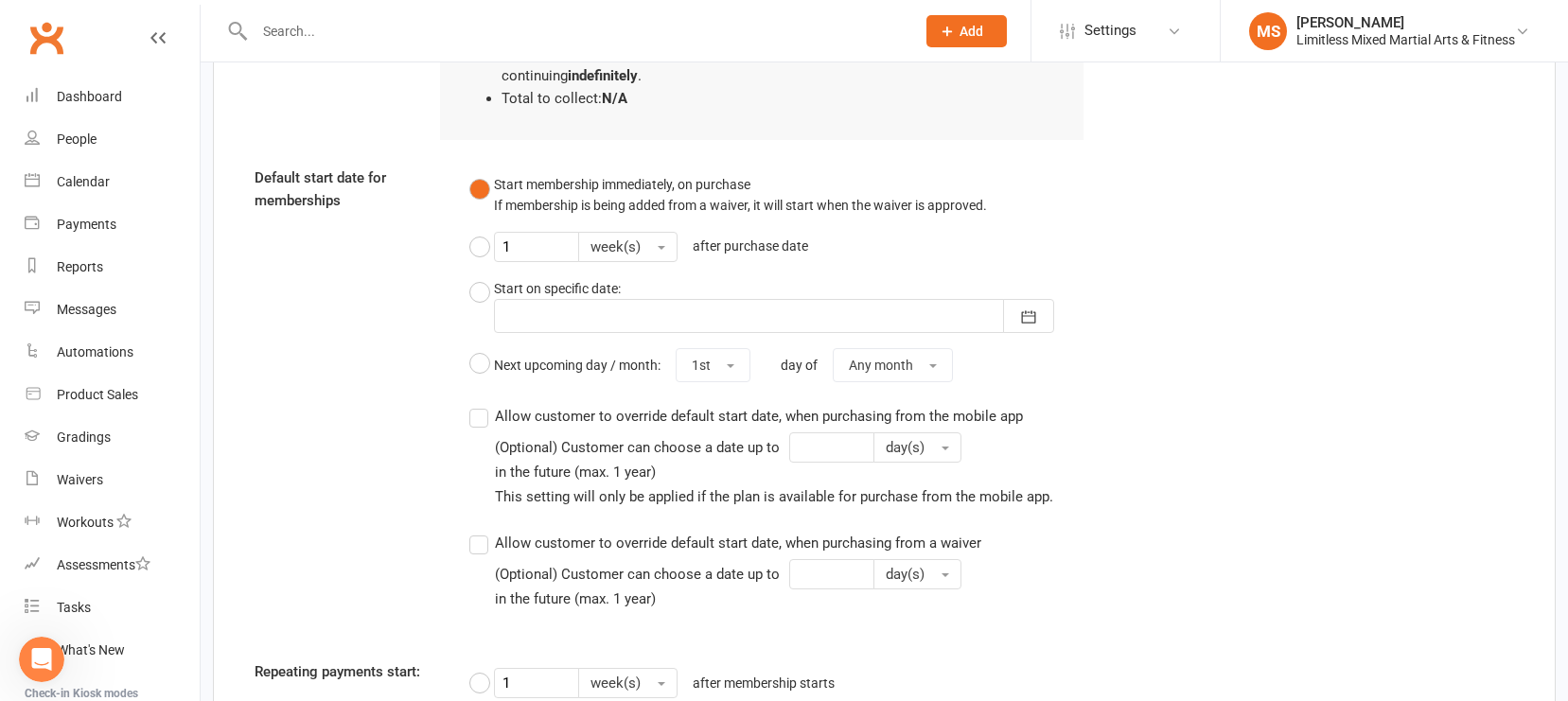
scroll to position [1836, 0]
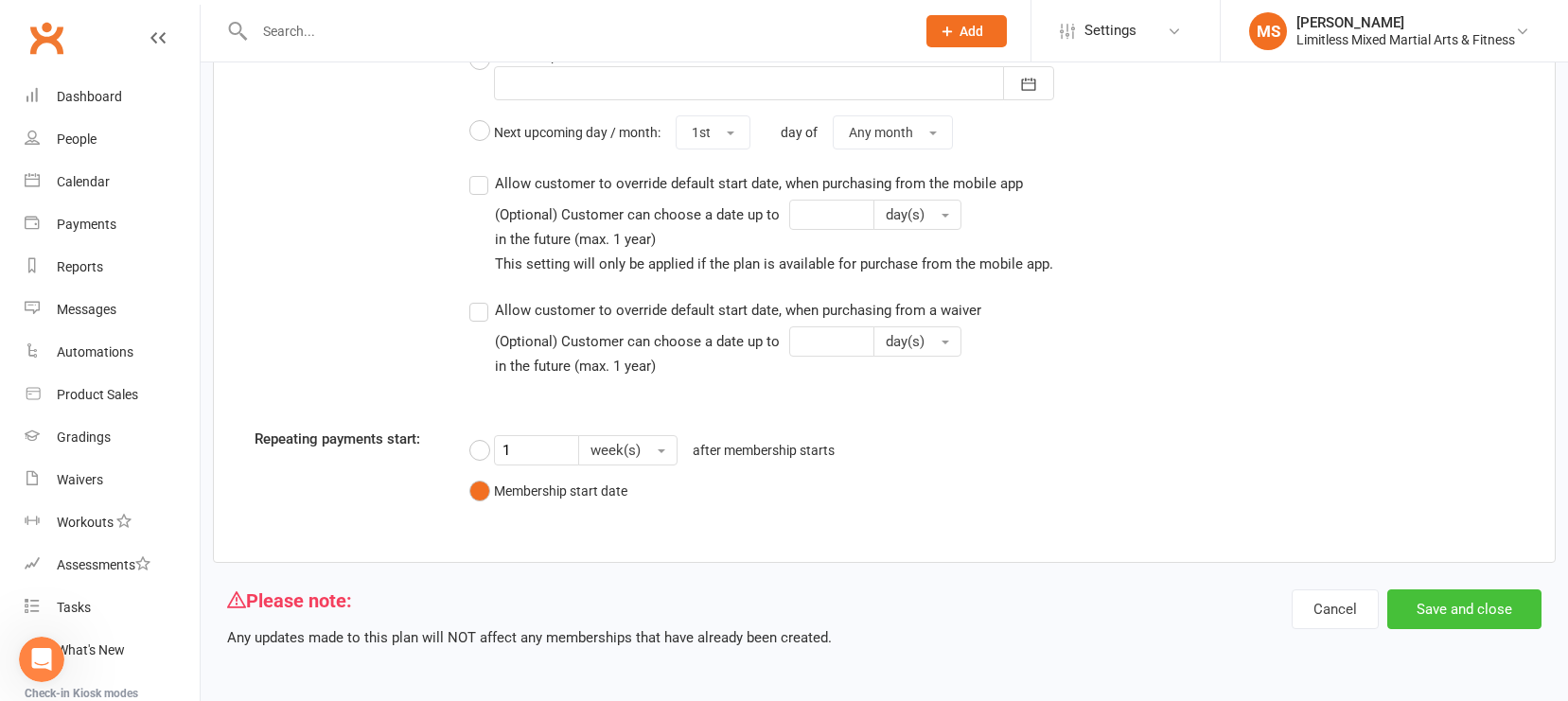
click at [1377, 610] on button "Save and close" at bounding box center [1465, 610] width 155 height 40
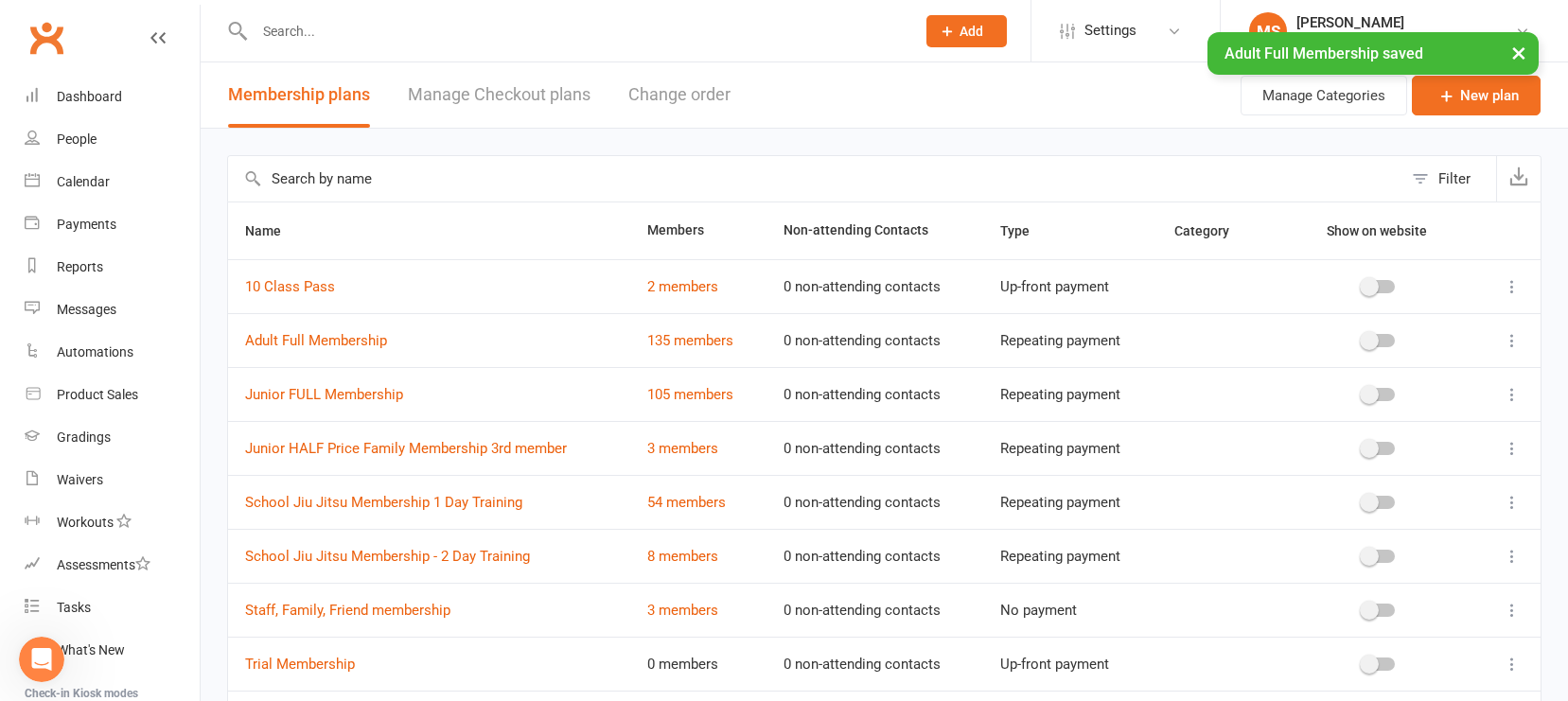
click at [1377, 390] on icon at bounding box center [1512, 394] width 19 height 19
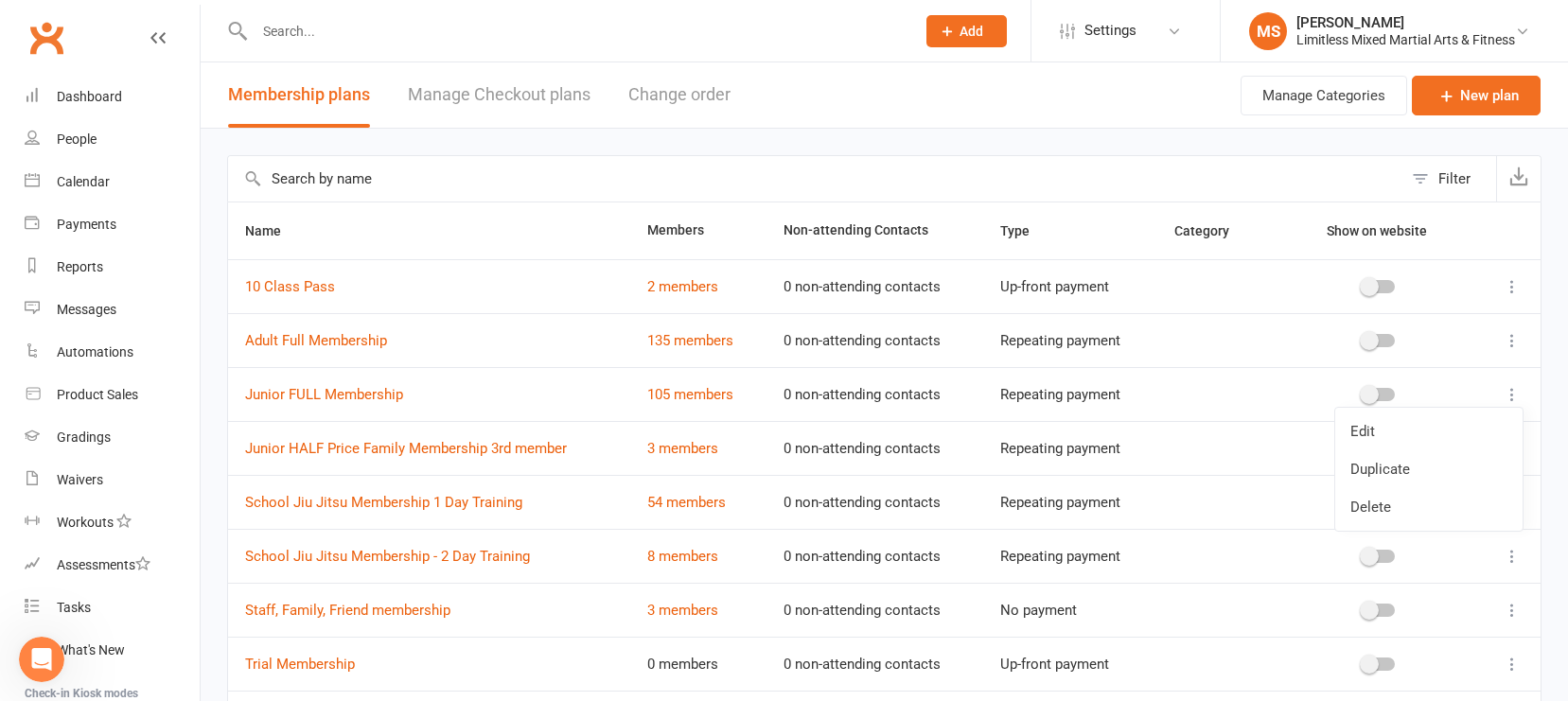
click at [1377, 416] on link "Edit" at bounding box center [1429, 431] width 187 height 38
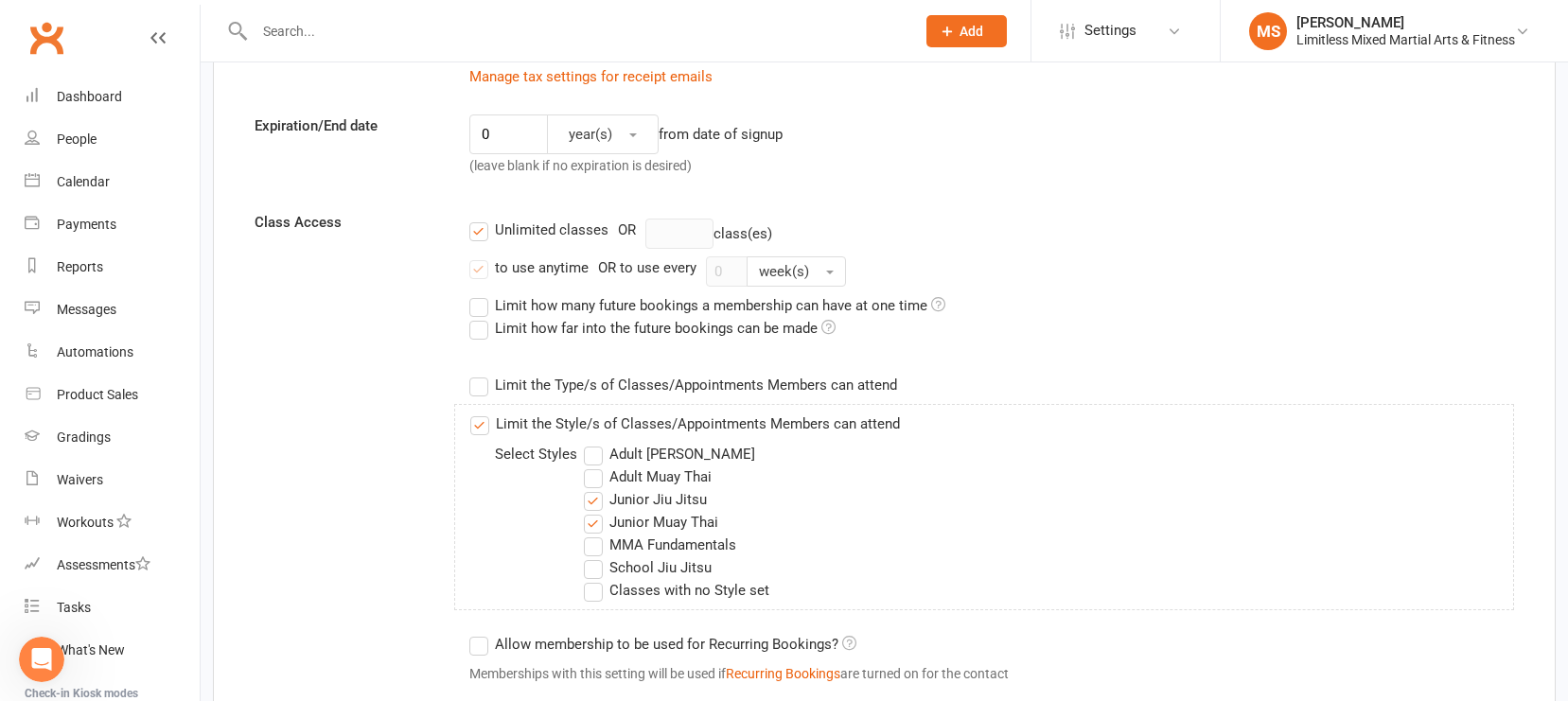
scroll to position [496, 0]
click at [484, 424] on label "Limit the Style/s of Classes/Appointments Members can attend" at bounding box center [684, 422] width 429 height 23
click at [483, 411] on input "Limit the Style/s of Classes/Appointments Members can attend" at bounding box center [476, 411] width 12 height 0
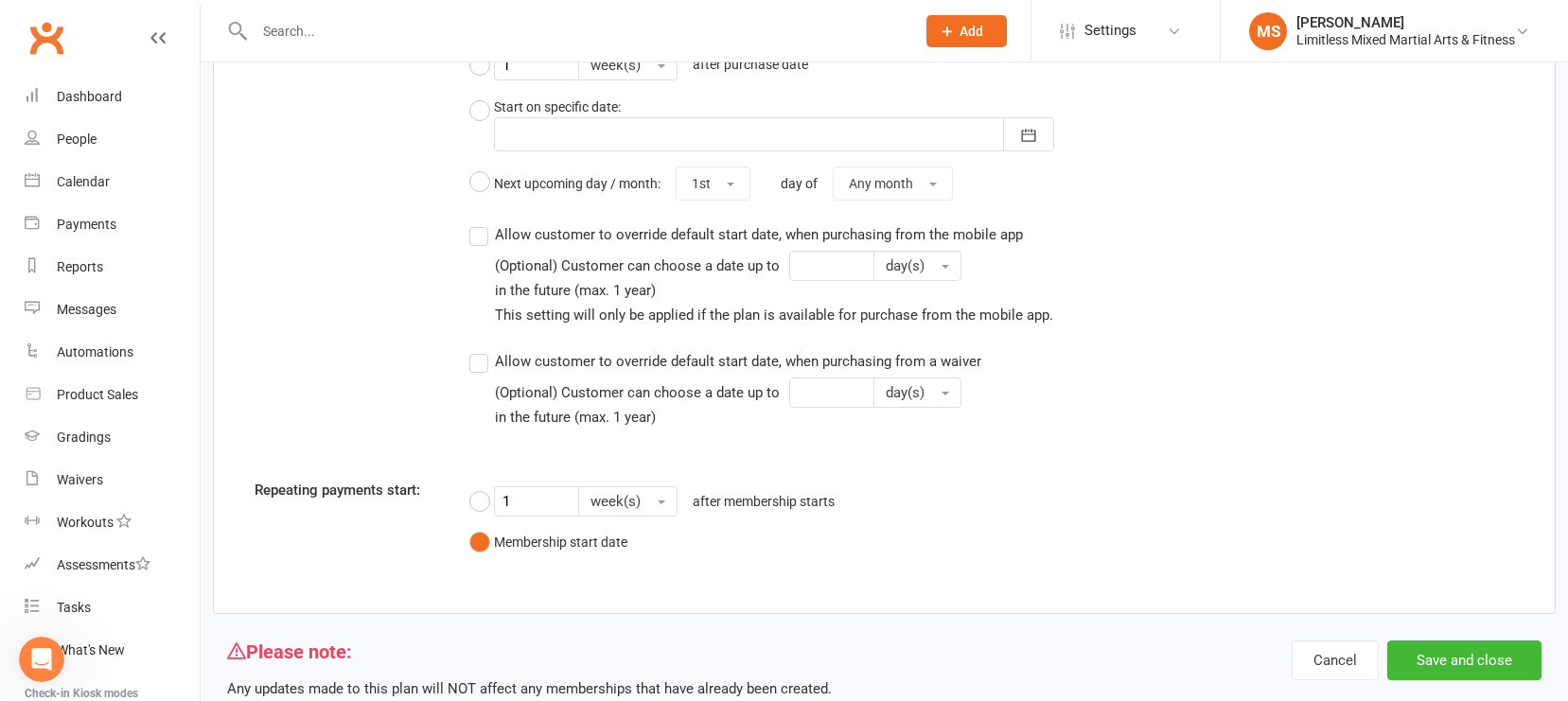
scroll to position [1795, 0]
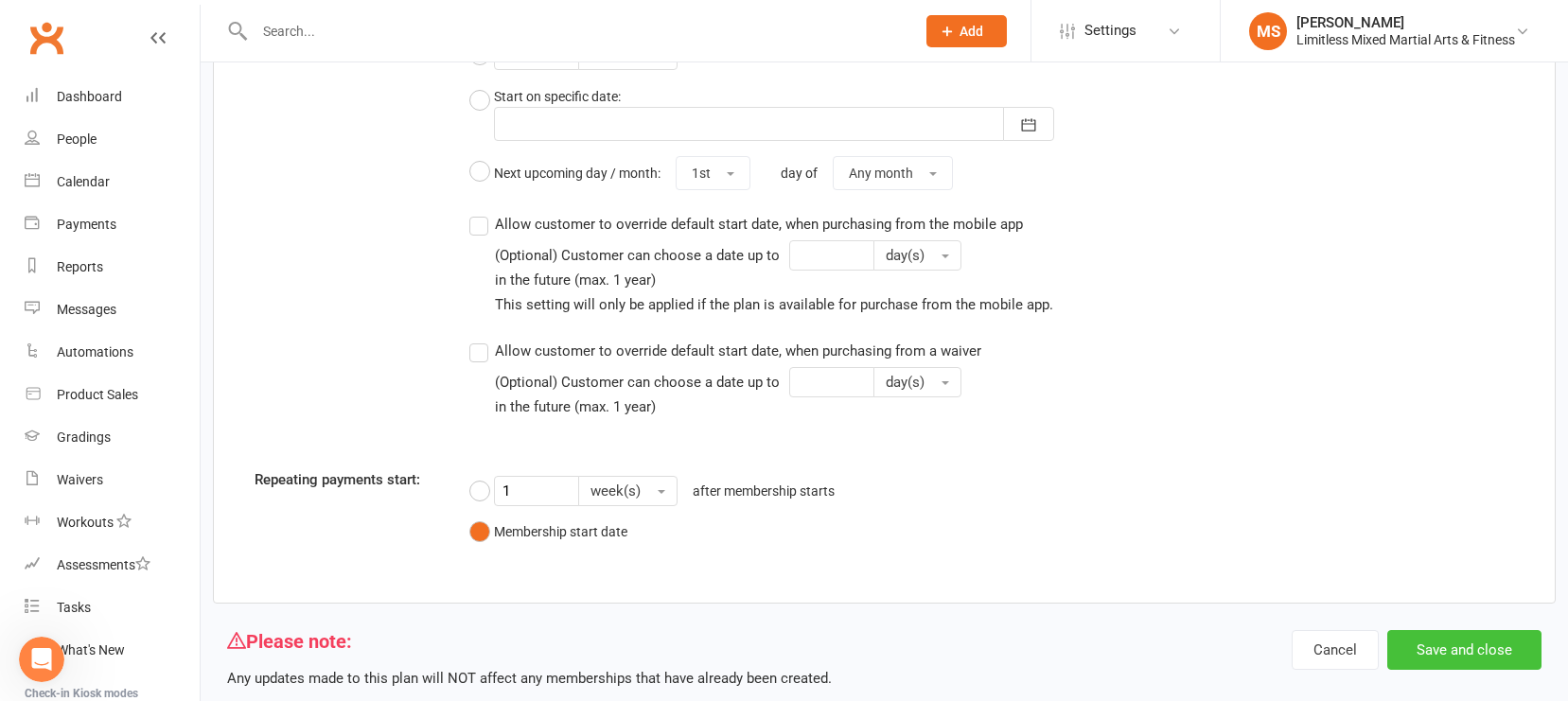
click at [1377, 642] on button "Save and close" at bounding box center [1465, 650] width 155 height 40
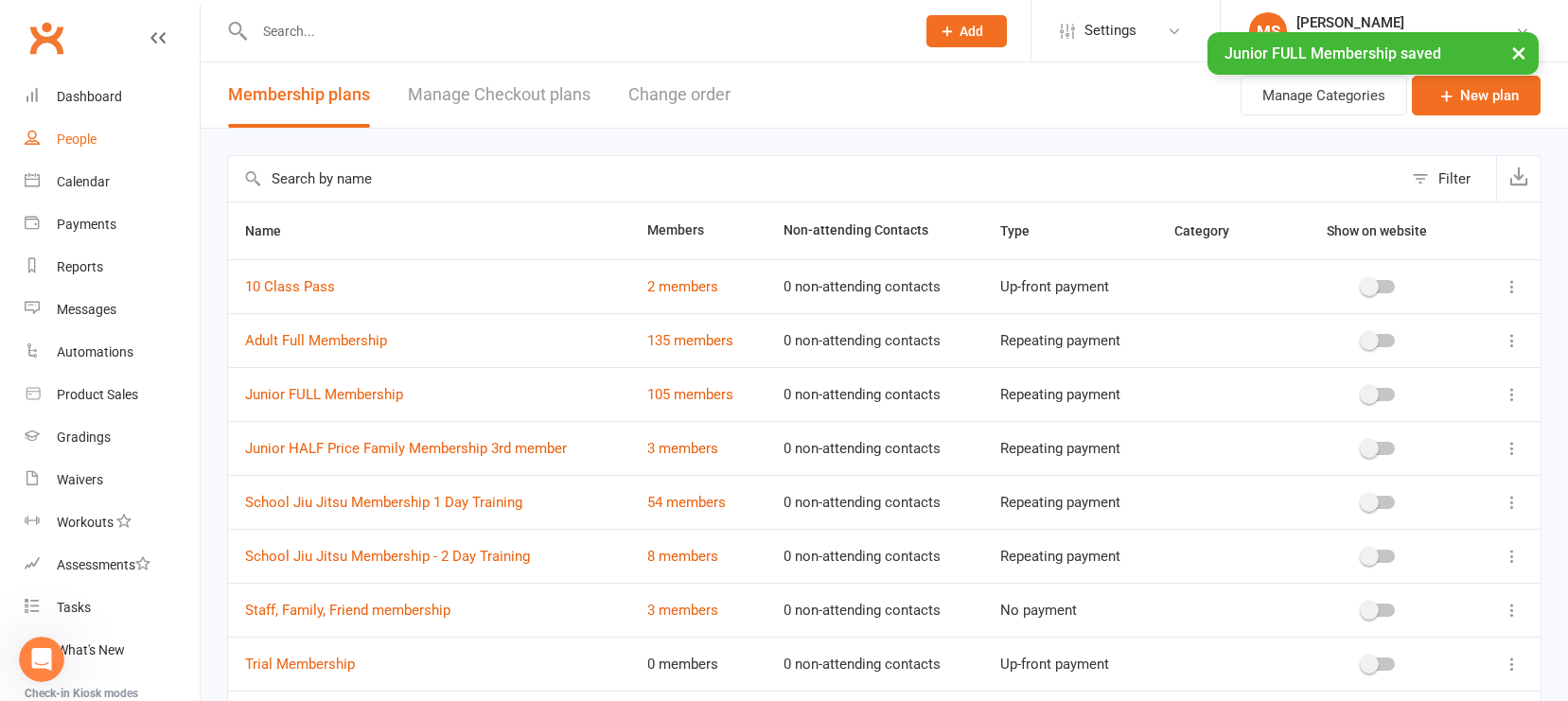
click at [101, 139] on link "People" at bounding box center [112, 139] width 176 height 43
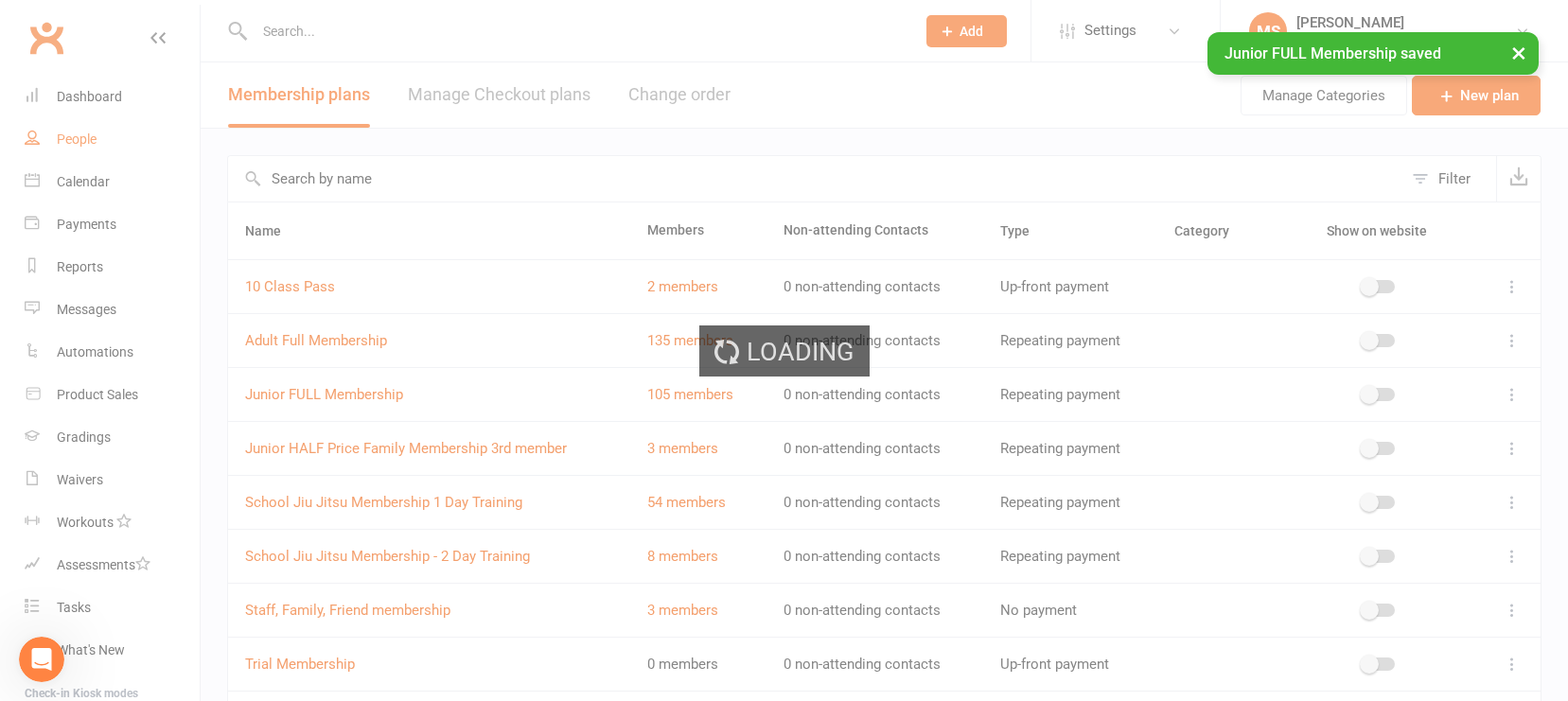
select select "100"
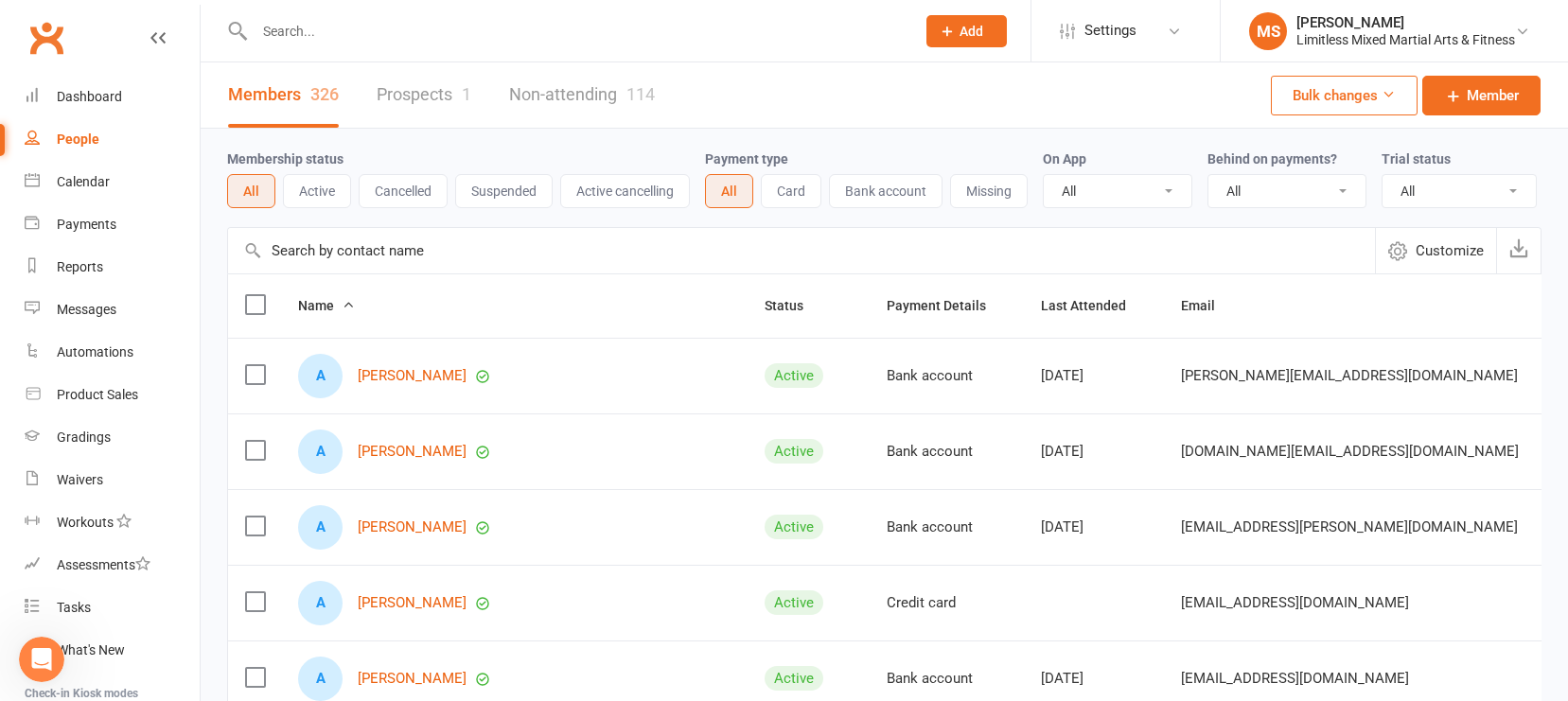
click at [59, 649] on div "Open Intercom Messenger" at bounding box center [41, 659] width 62 height 62
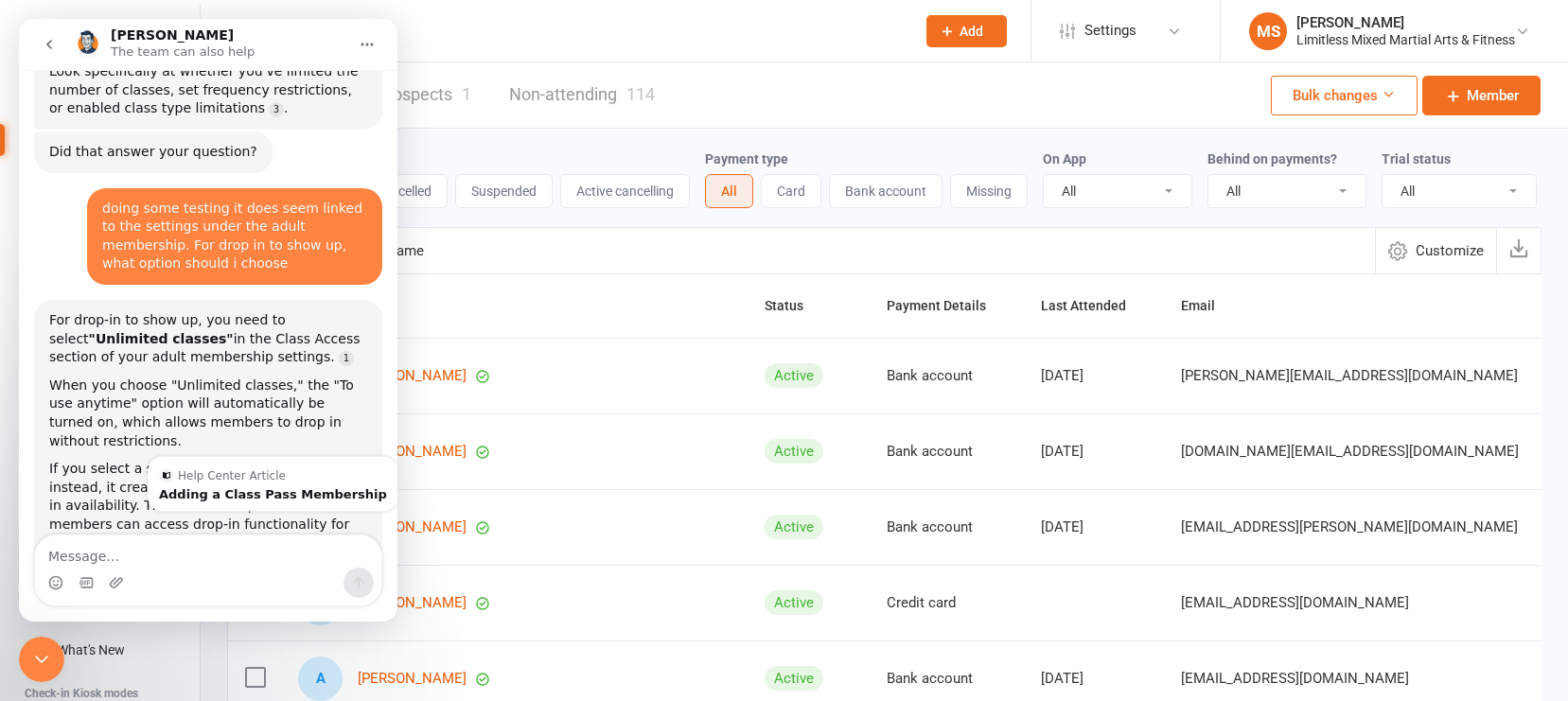
scroll to position [1729, 0]
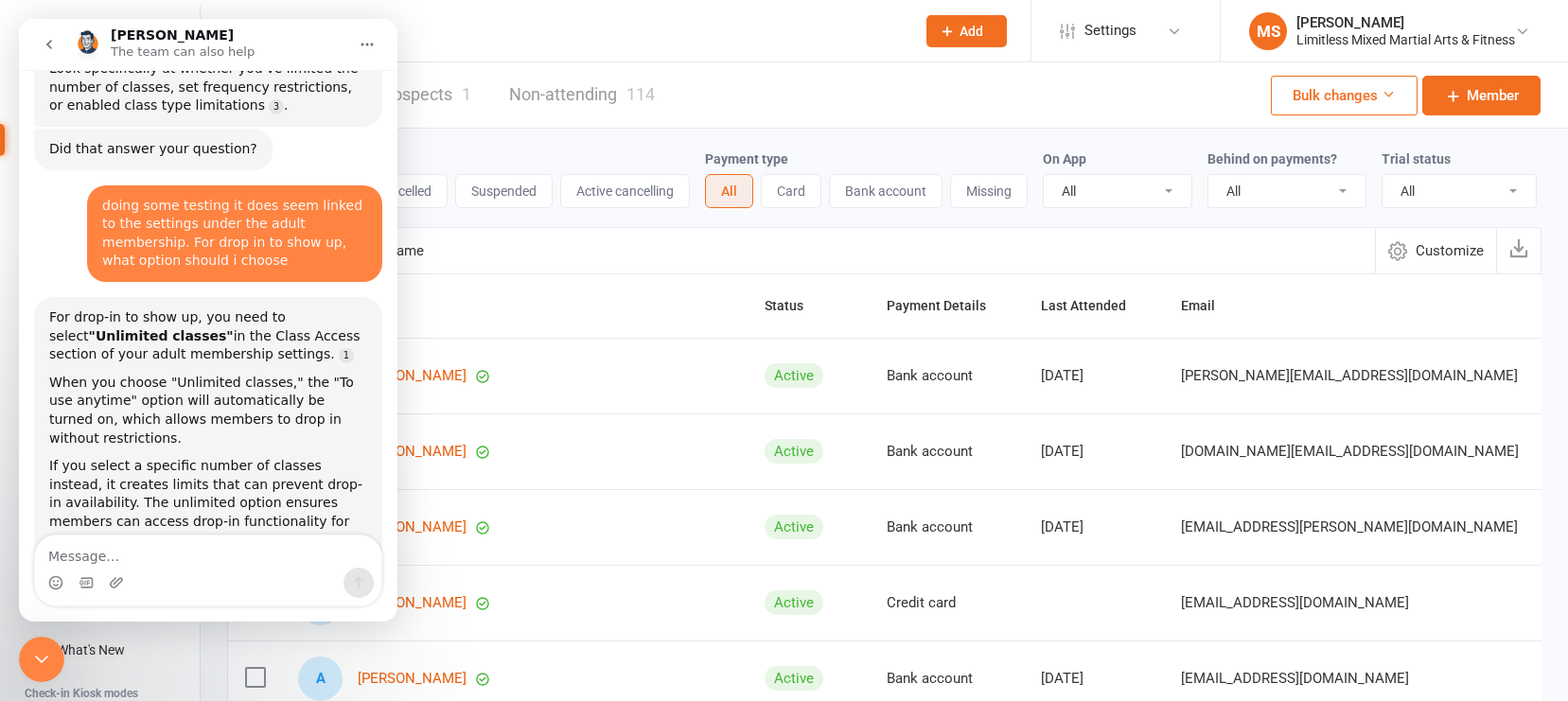
click at [612, 259] on input "text" at bounding box center [801, 251] width 1147 height 46
click at [1109, 30] on span "Settings" at bounding box center [1111, 31] width 52 height 43
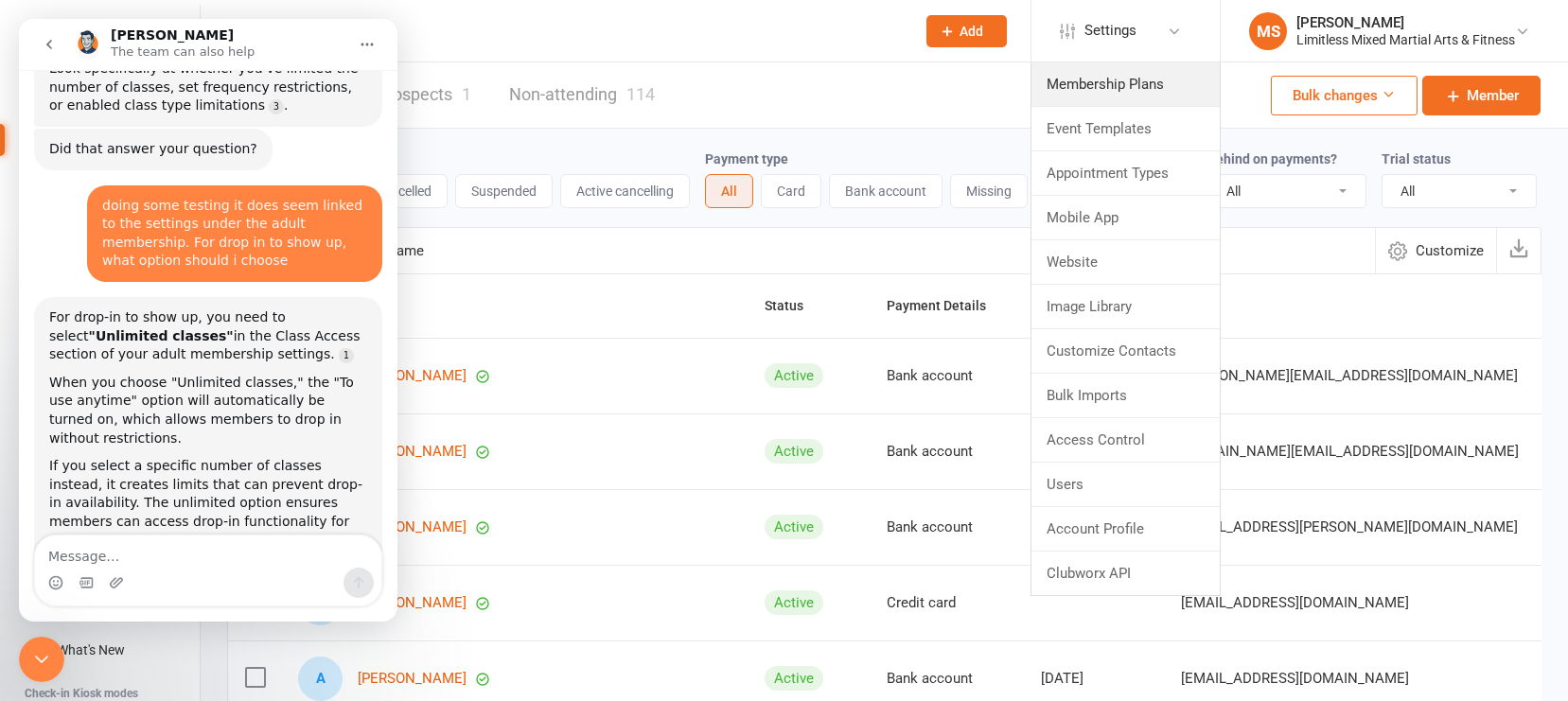
click at [1069, 85] on link "Membership Plans" at bounding box center [1126, 84] width 188 height 44
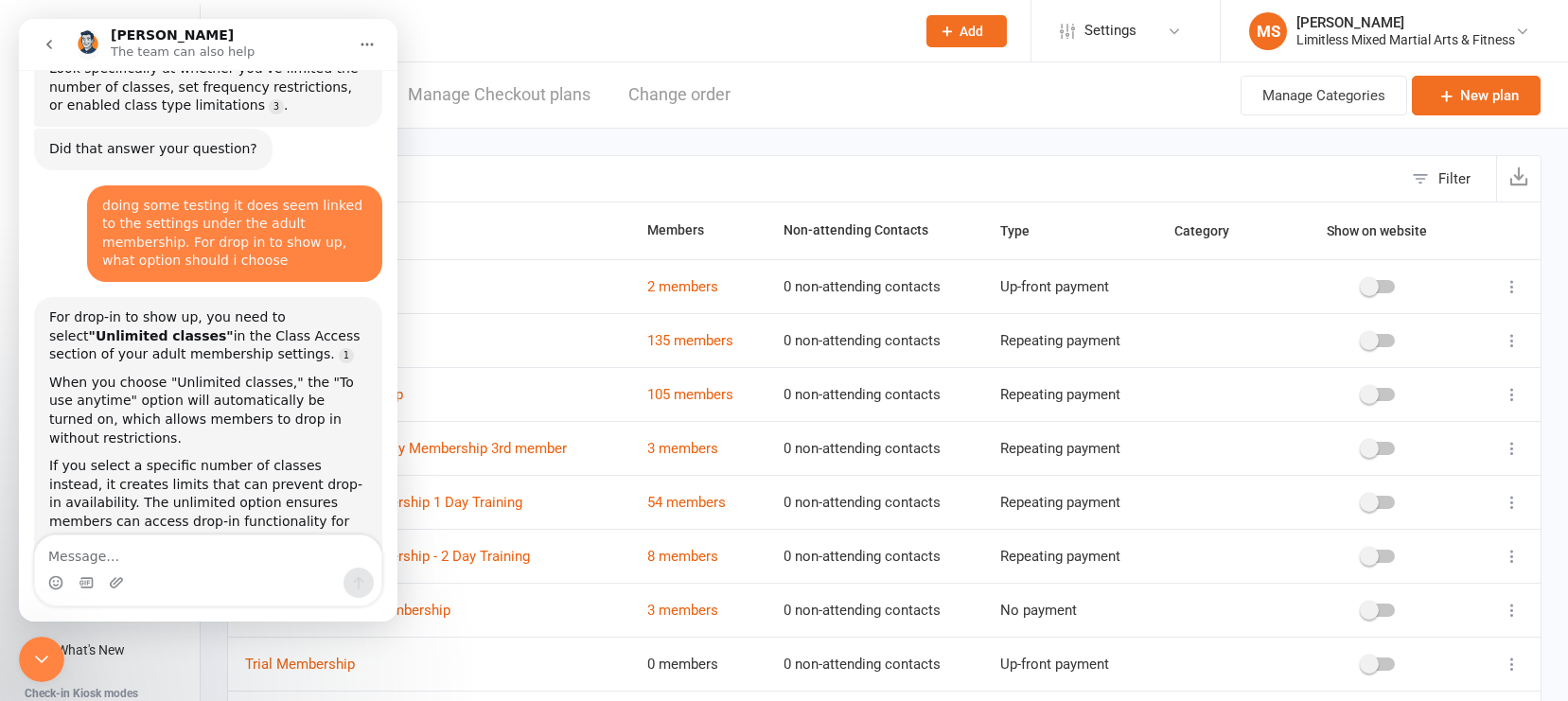
click at [47, 649] on icon "Close Intercom Messenger" at bounding box center [42, 659] width 23 height 23
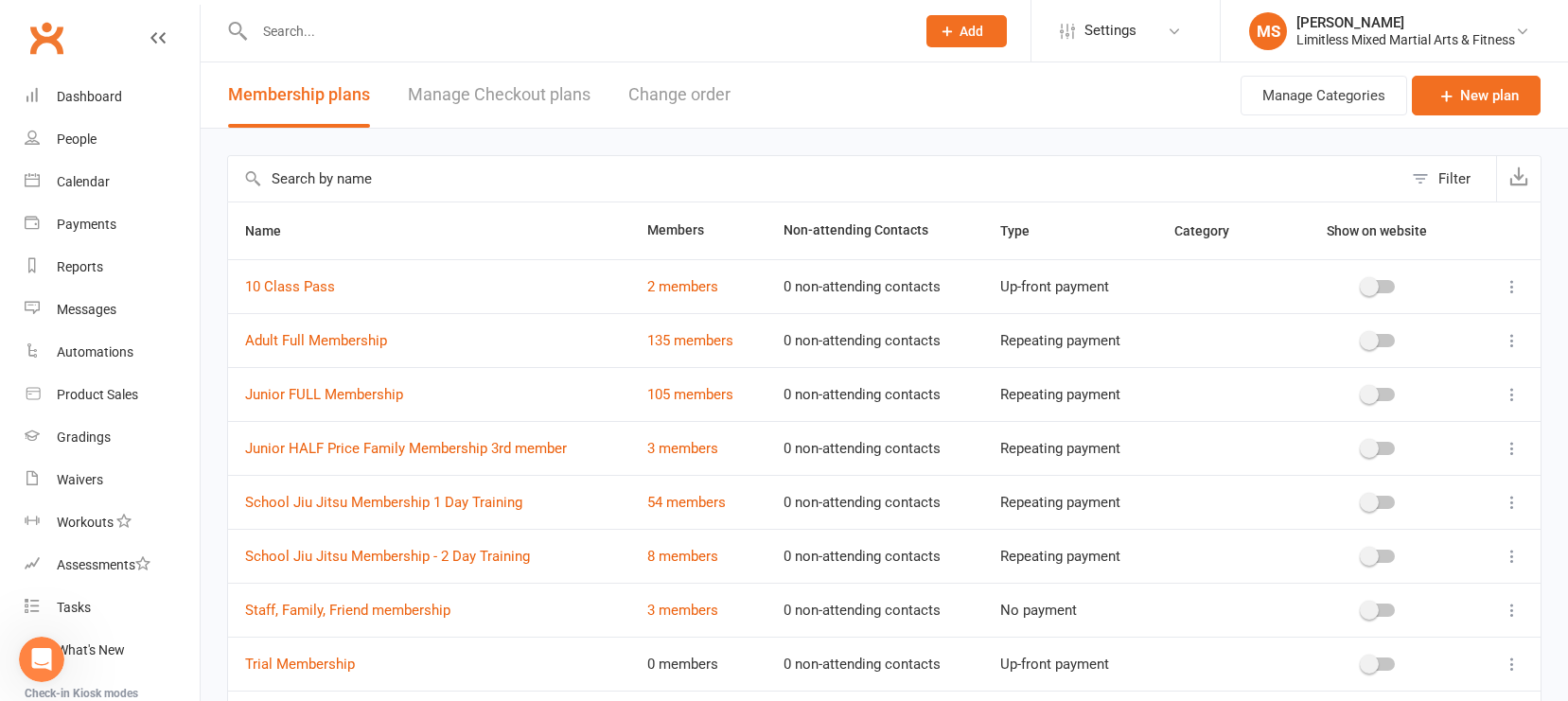
click at [1377, 338] on icon at bounding box center [1512, 340] width 19 height 19
click at [1377, 367] on link "Edit" at bounding box center [1429, 378] width 187 height 38
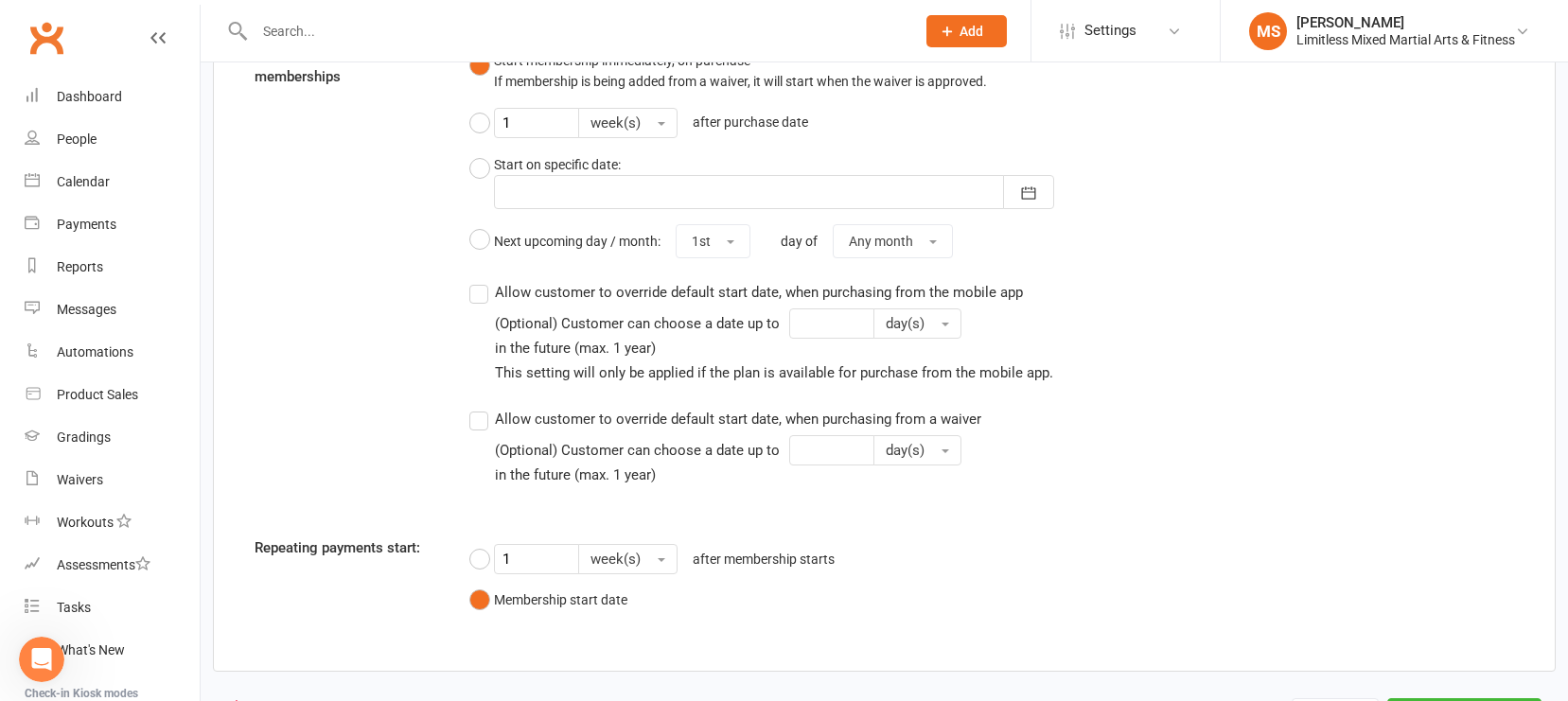
scroll to position [1836, 0]
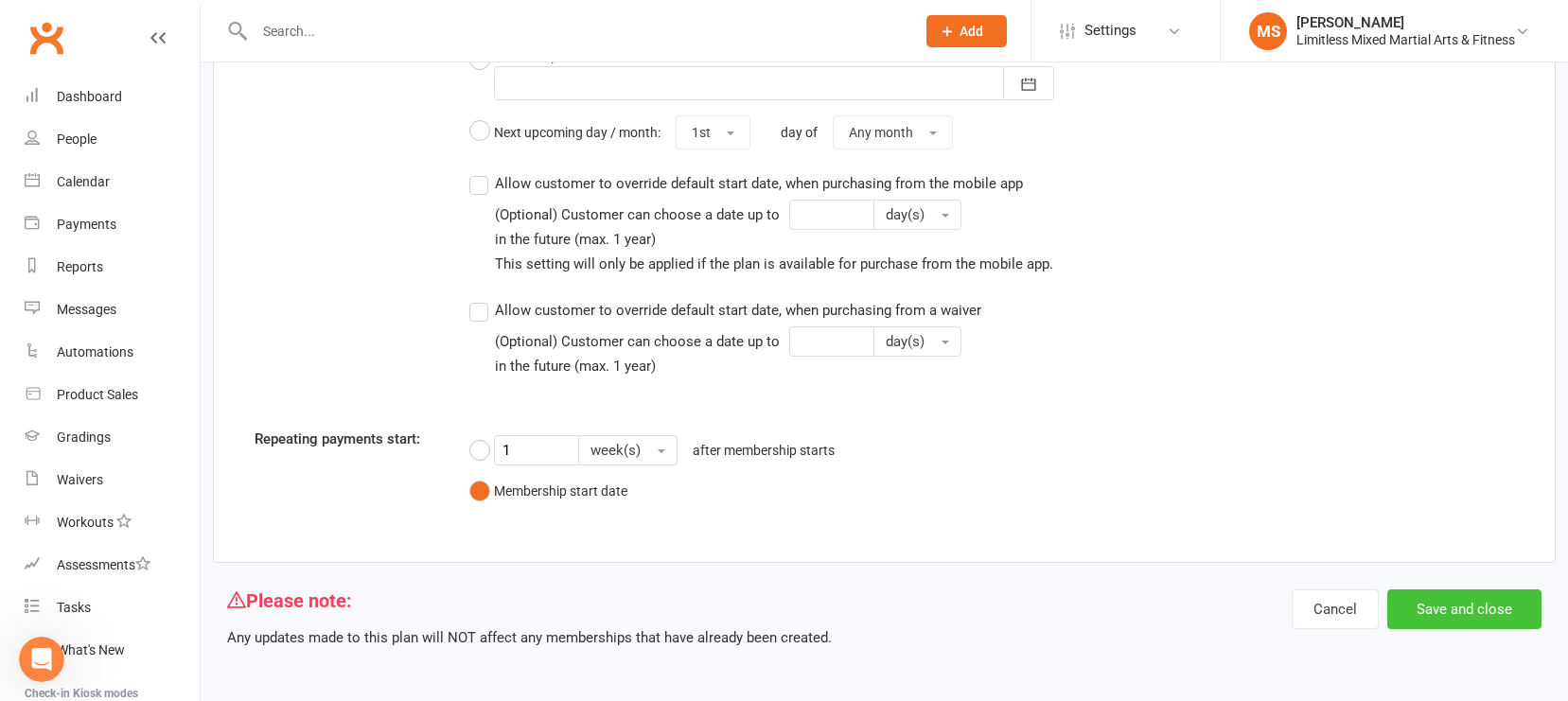
click at [1377, 604] on button "Save and close" at bounding box center [1465, 610] width 155 height 40
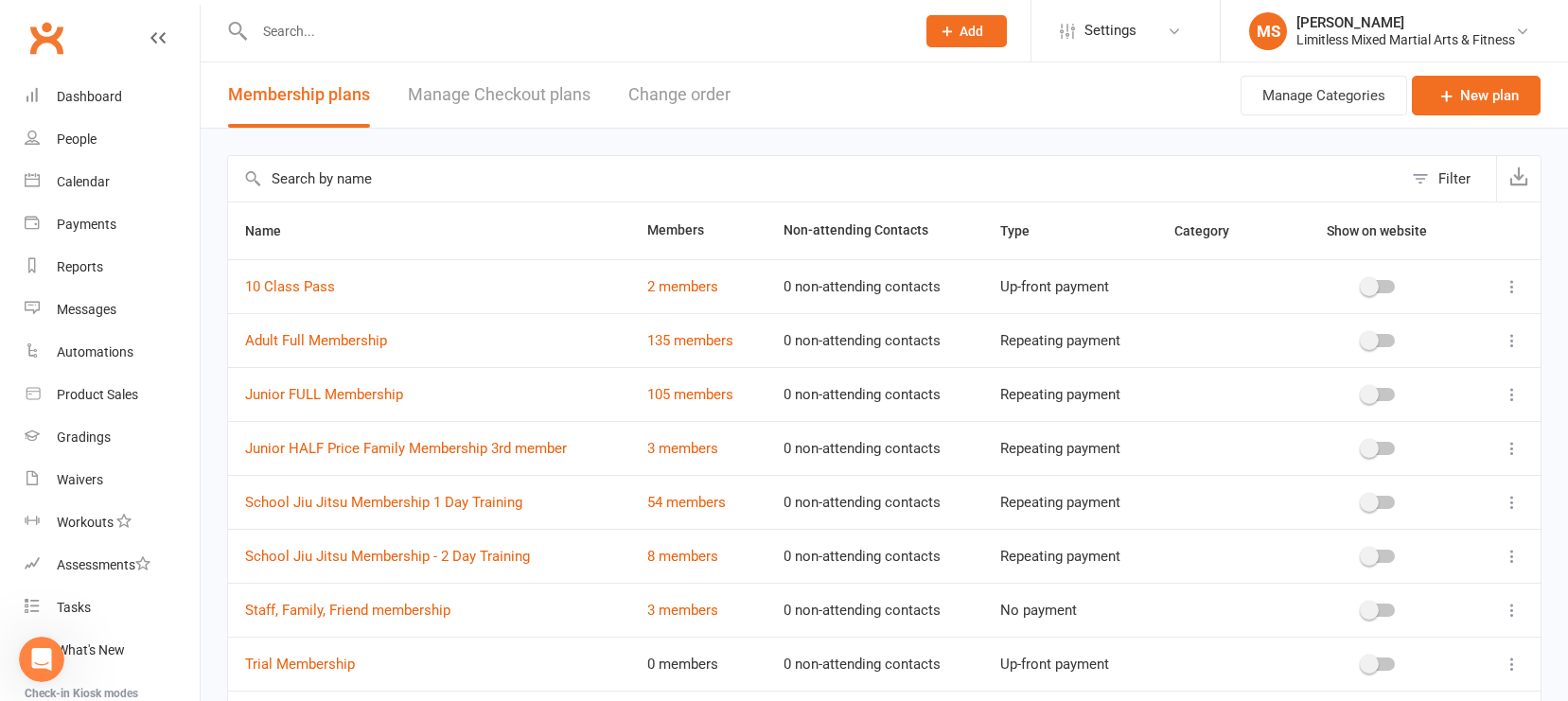
click at [47, 649] on icon "Open Intercom Messenger" at bounding box center [42, 659] width 31 height 31
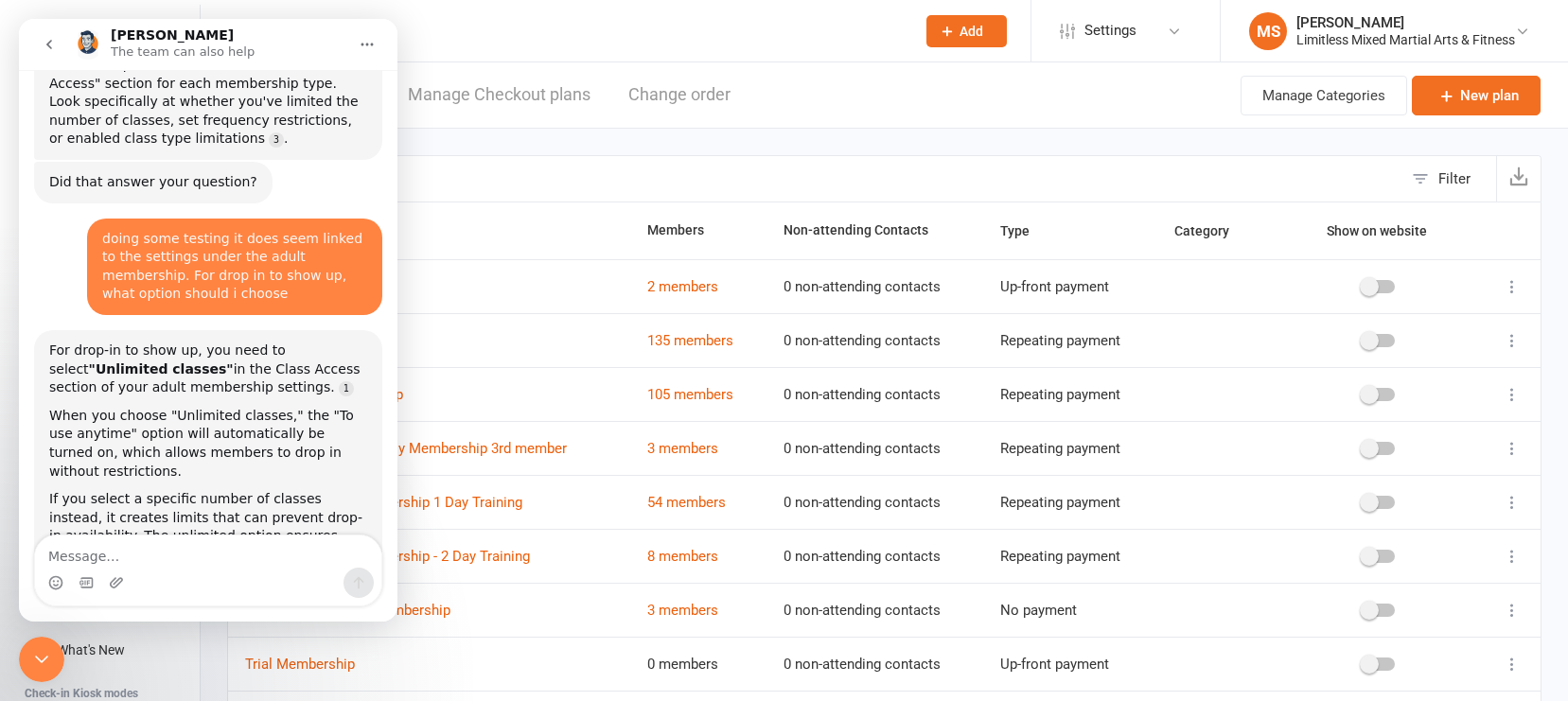
scroll to position [1729, 0]
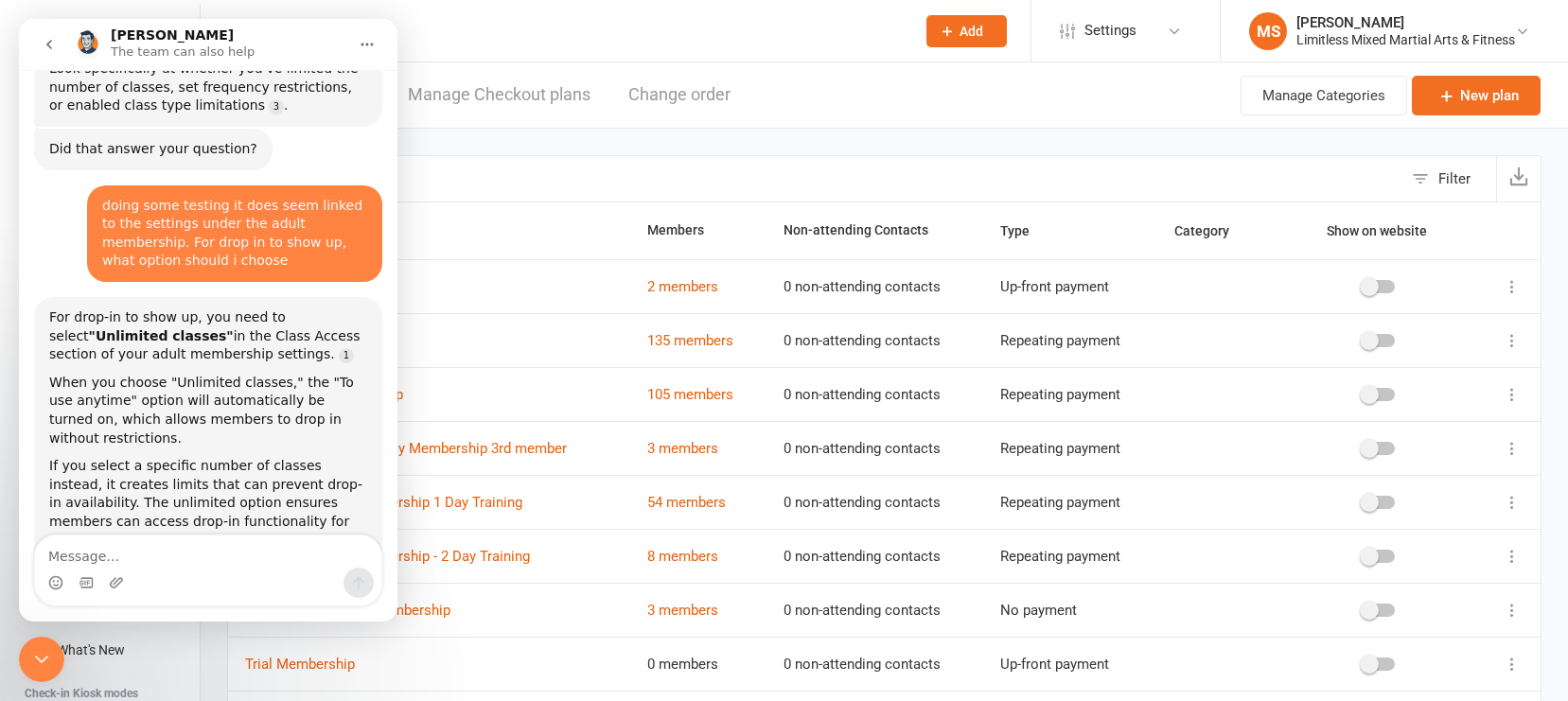
click at [595, 159] on input "text" at bounding box center [815, 178] width 1174 height 46
click at [41, 648] on icon "Close Intercom Messenger" at bounding box center [42, 659] width 23 height 23
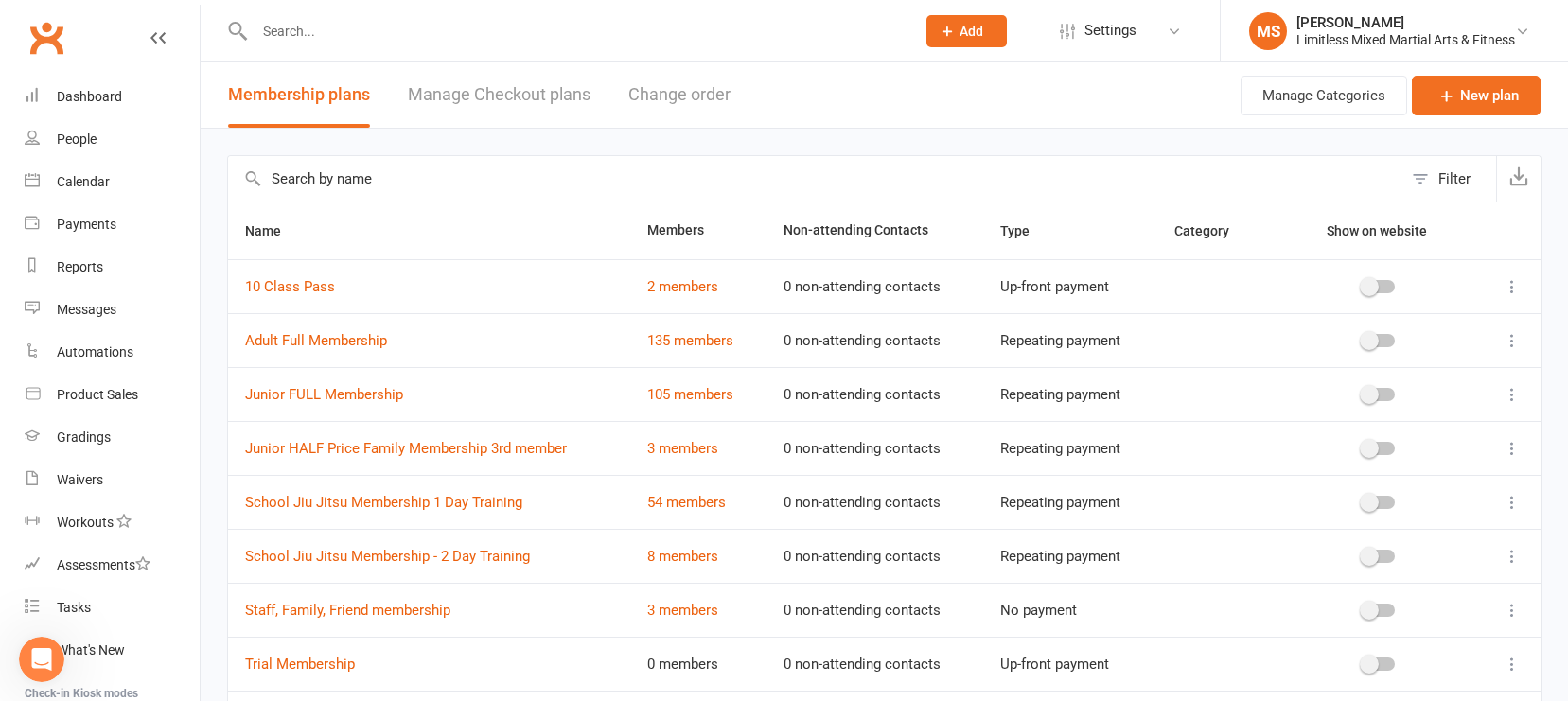
click at [1377, 449] on icon at bounding box center [1512, 448] width 19 height 19
click at [1377, 488] on link "Edit" at bounding box center [1429, 486] width 187 height 38
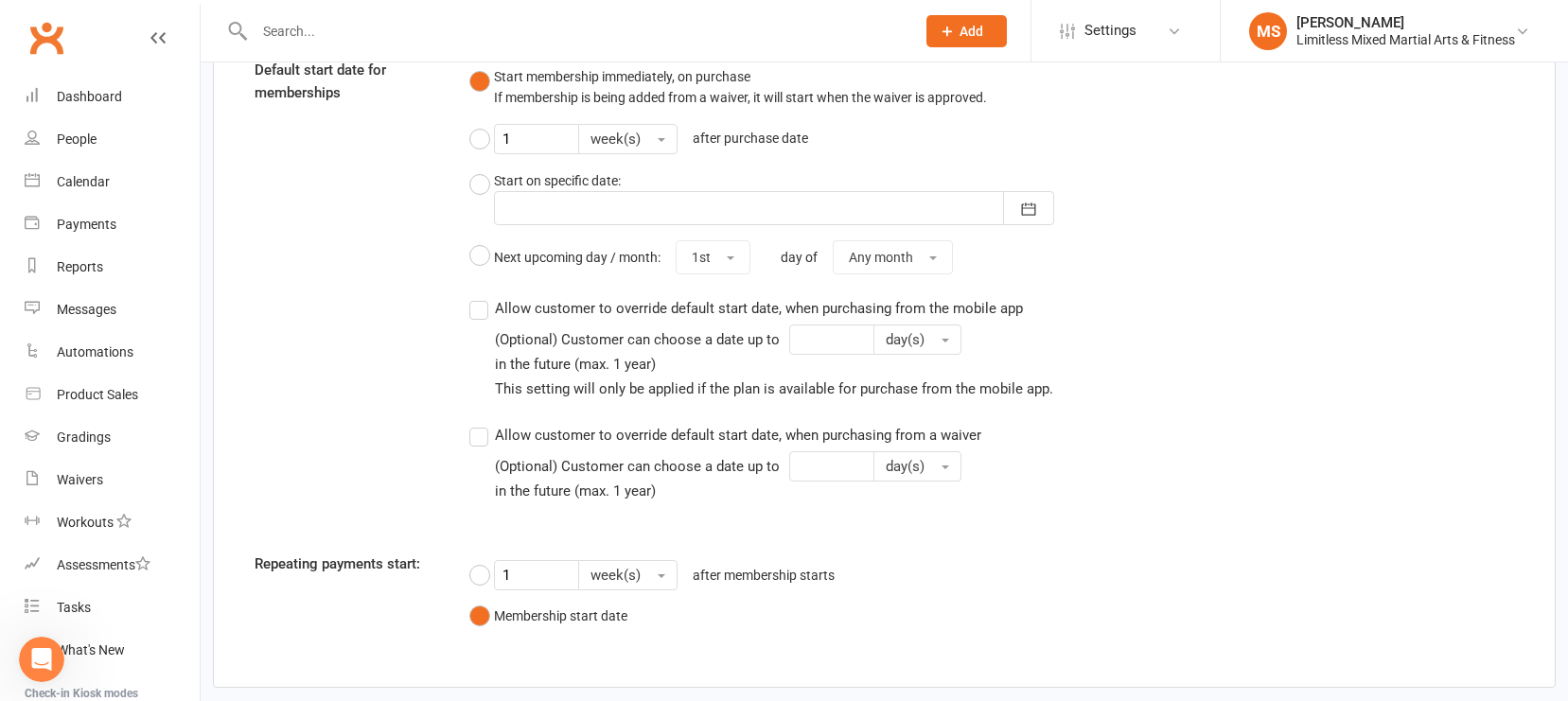
scroll to position [2346, 0]
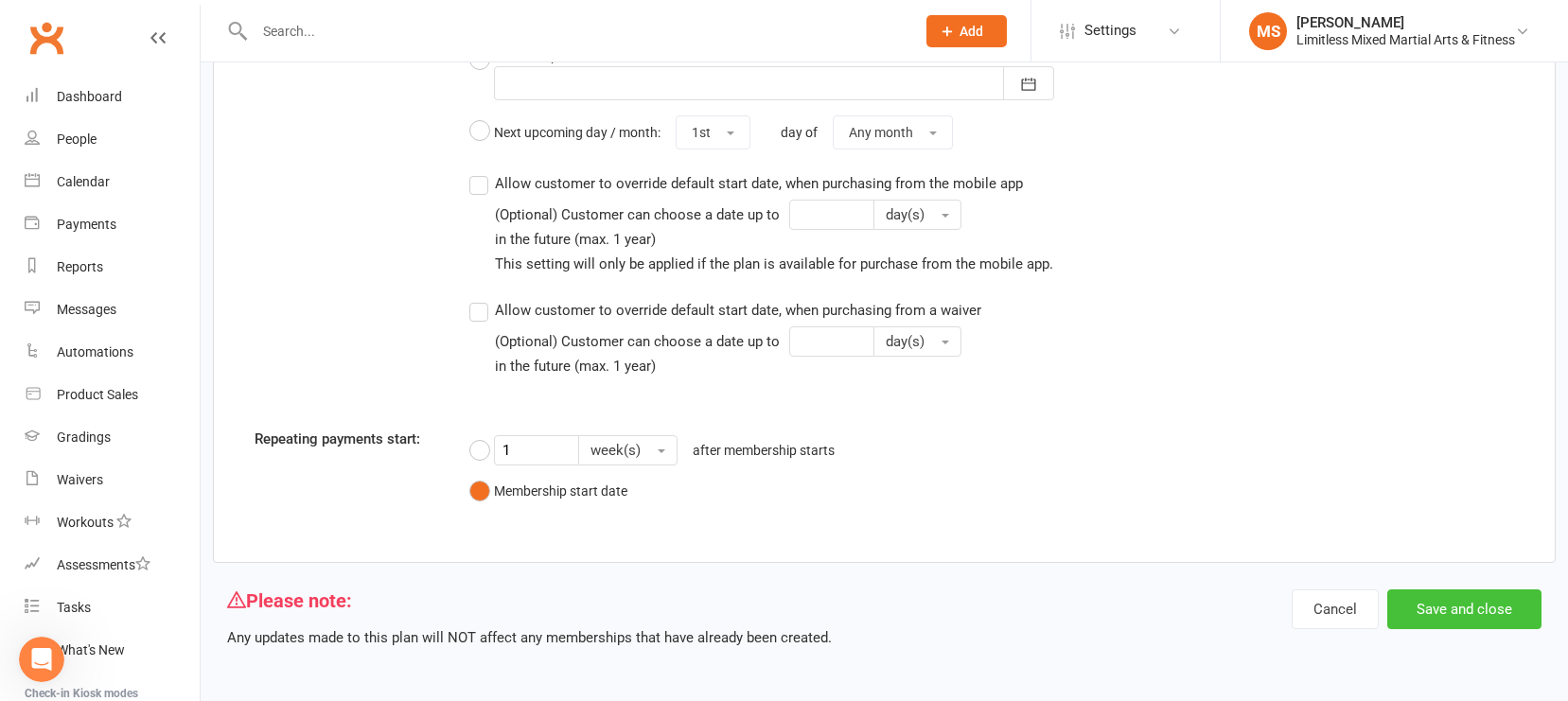
click at [1377, 622] on button "Save and close" at bounding box center [1465, 610] width 155 height 40
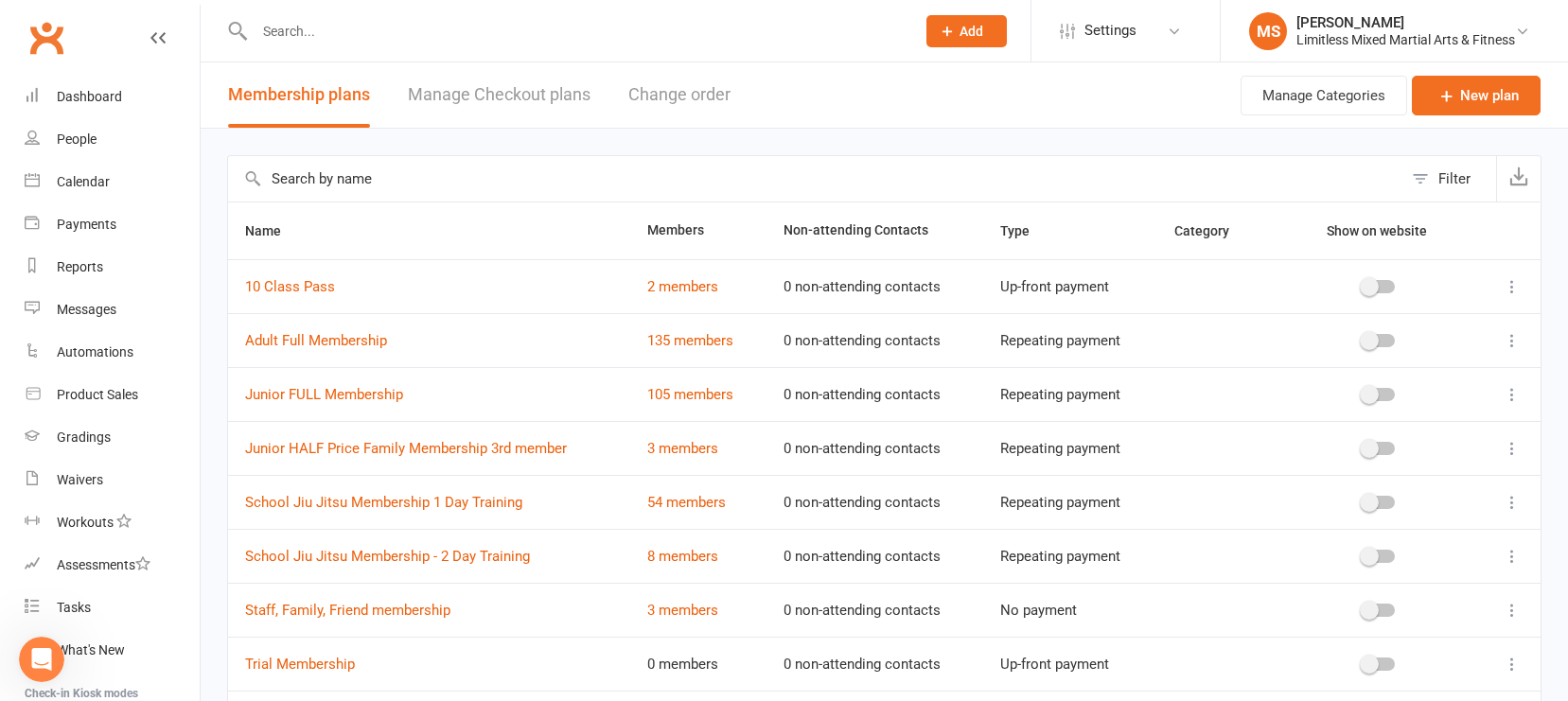
click at [33, 649] on icon "Open Intercom Messenger" at bounding box center [42, 659] width 31 height 31
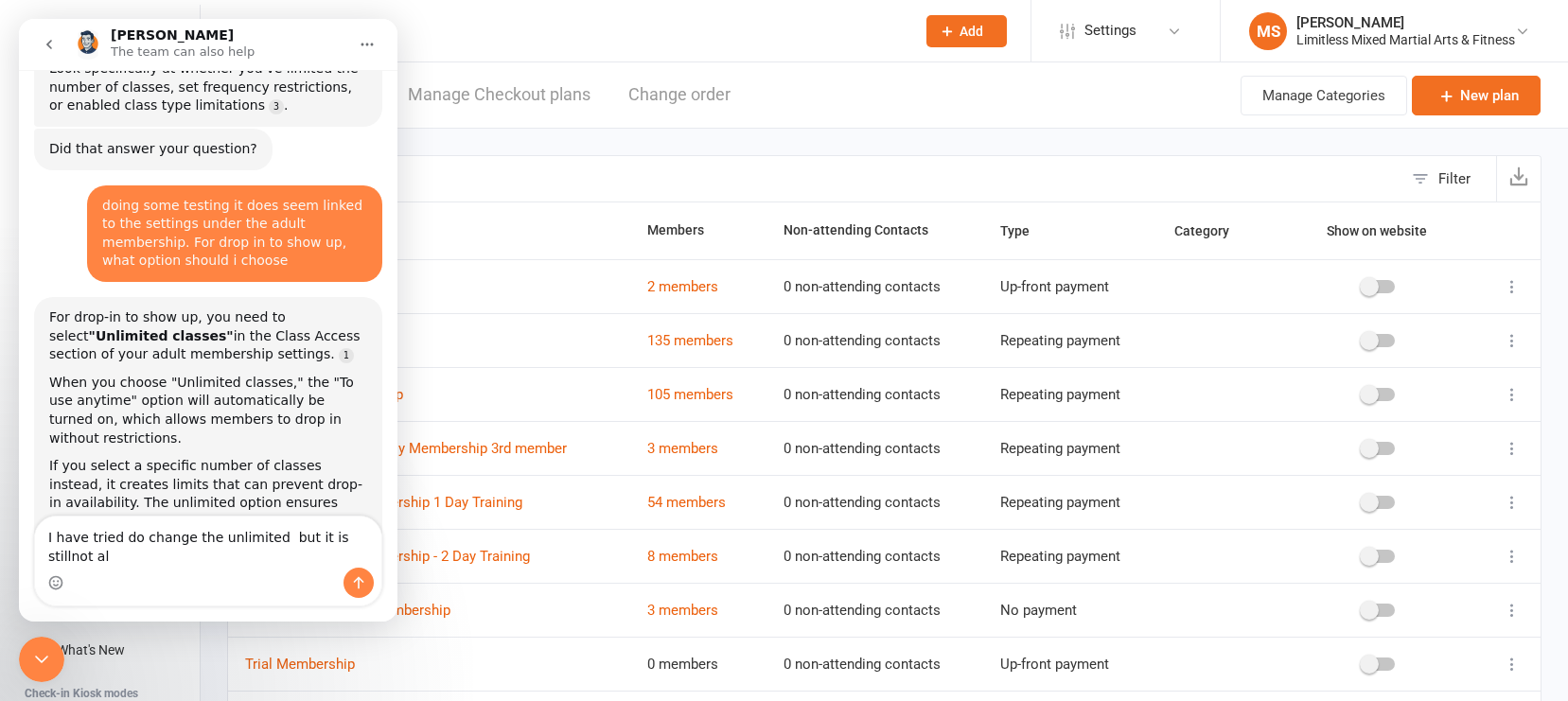
scroll to position [1748, 0]
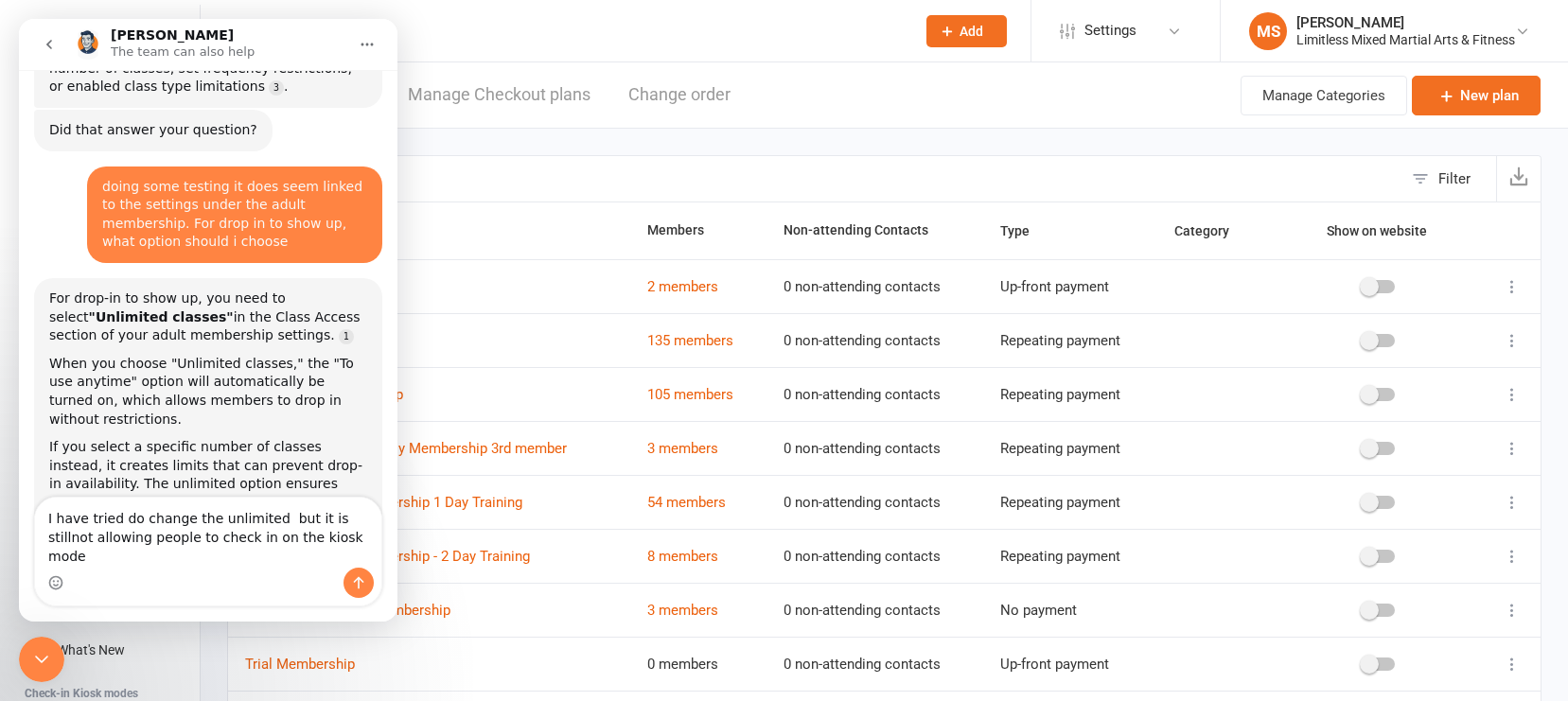
type textarea "I have tried do change the unlimited but it is still not allowing people to che…"
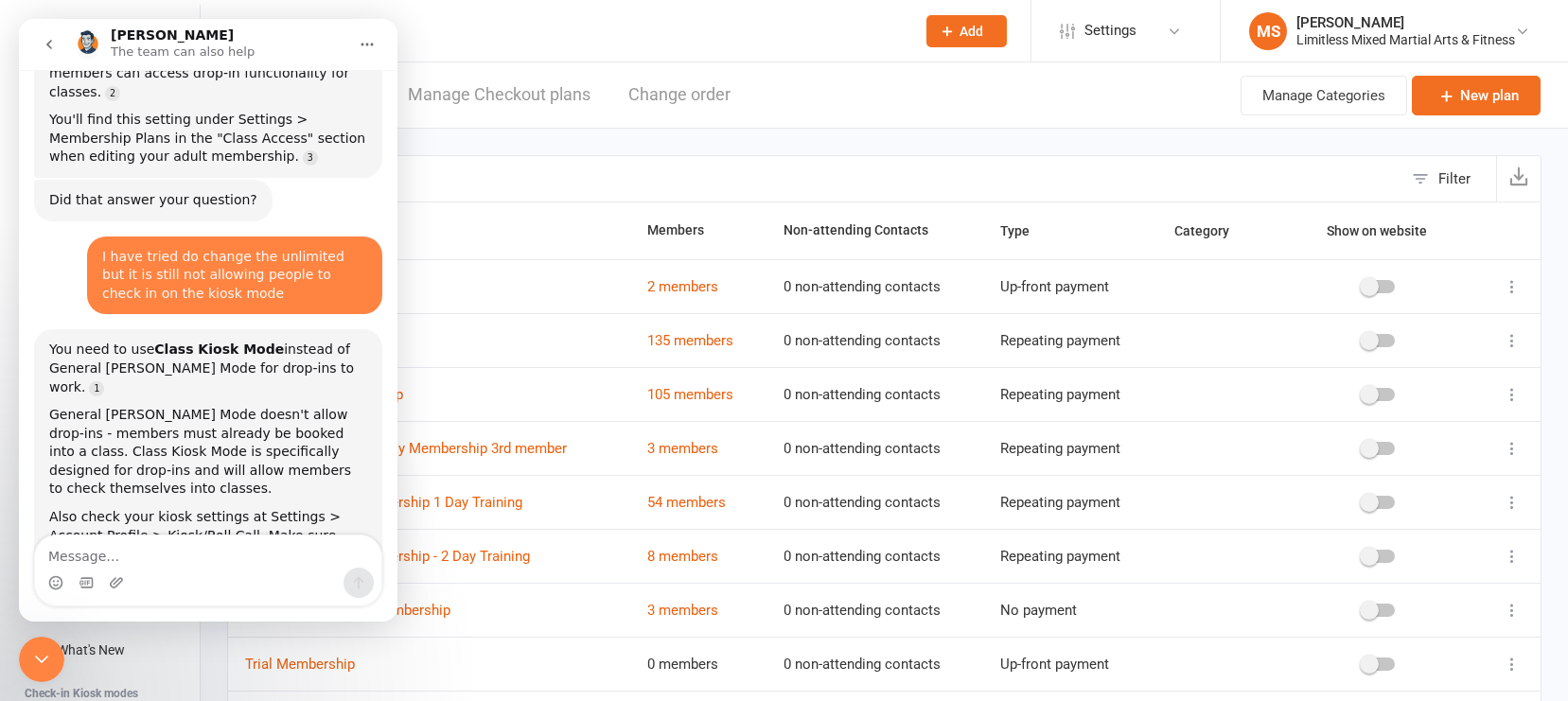
scroll to position [2191, 0]
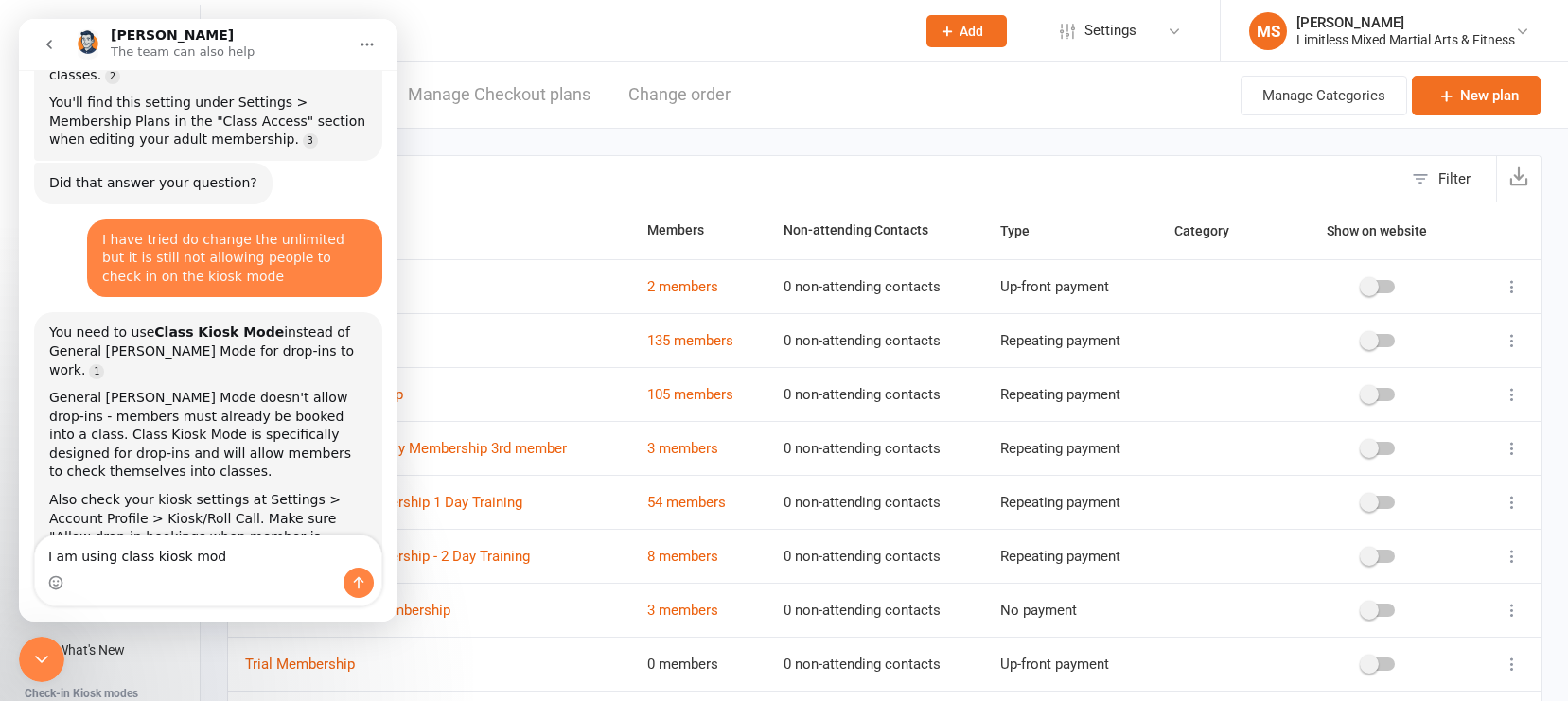
type textarea "I am using class kiosk mode"
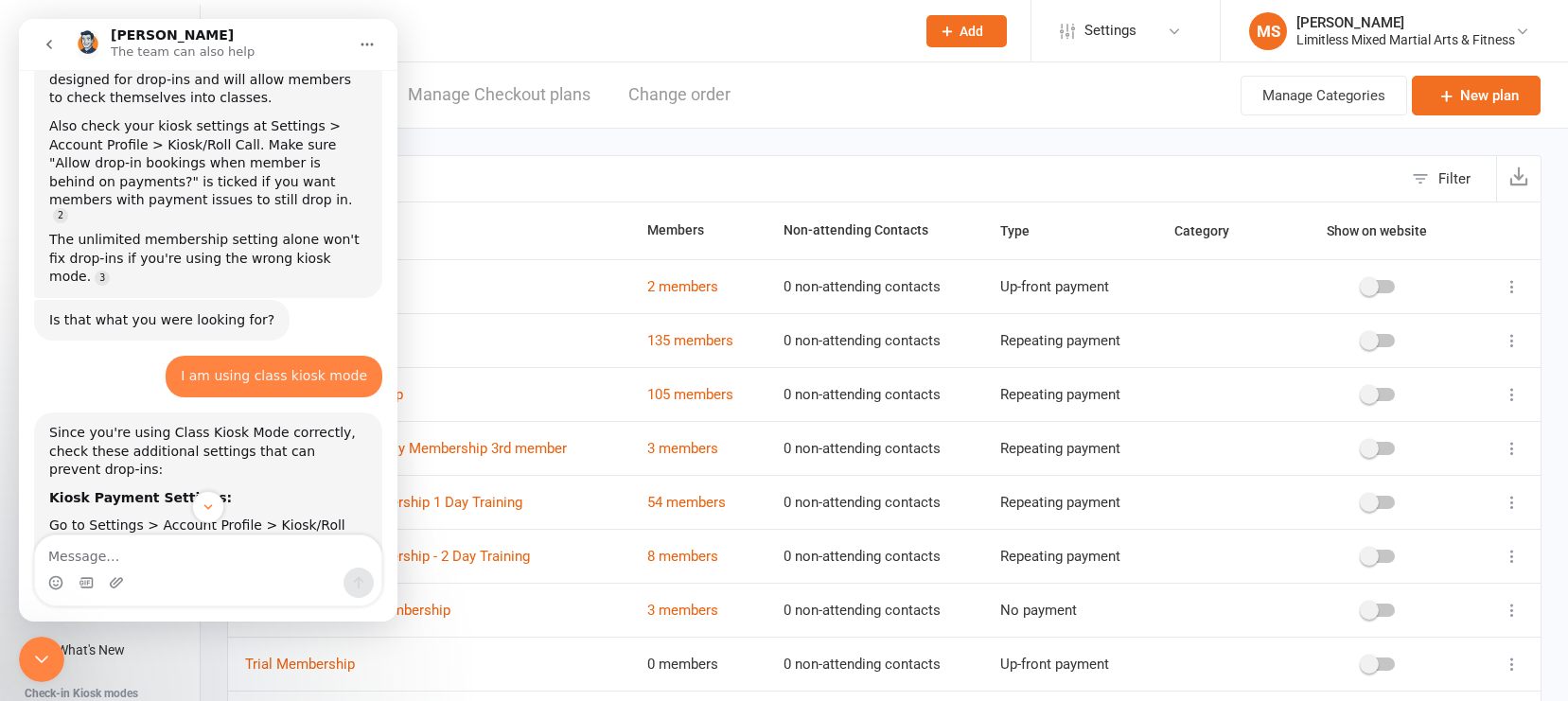
scroll to position [2531, 0]
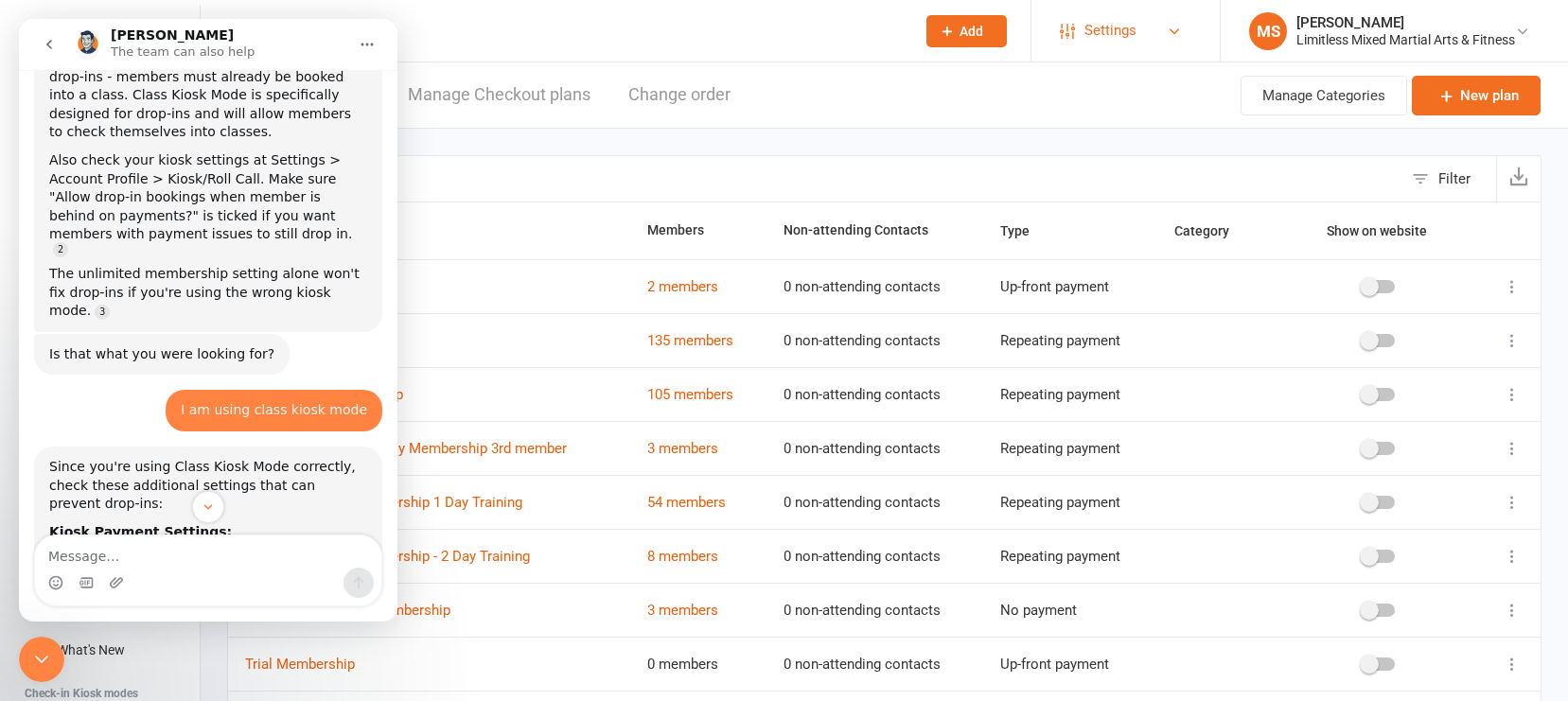
click at [1085, 27] on span "Settings" at bounding box center [1111, 31] width 52 height 43
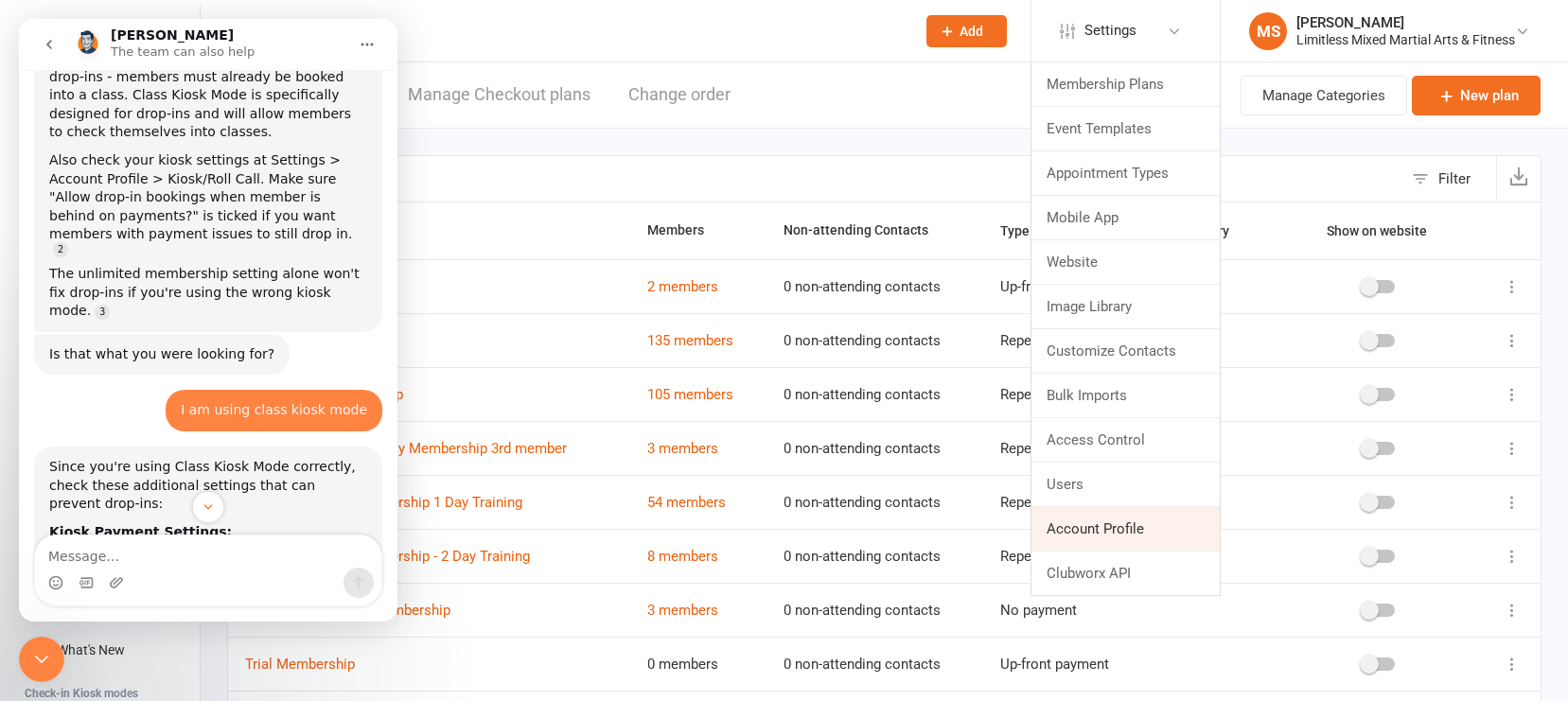
click at [1127, 526] on link "Account Profile" at bounding box center [1126, 529] width 188 height 44
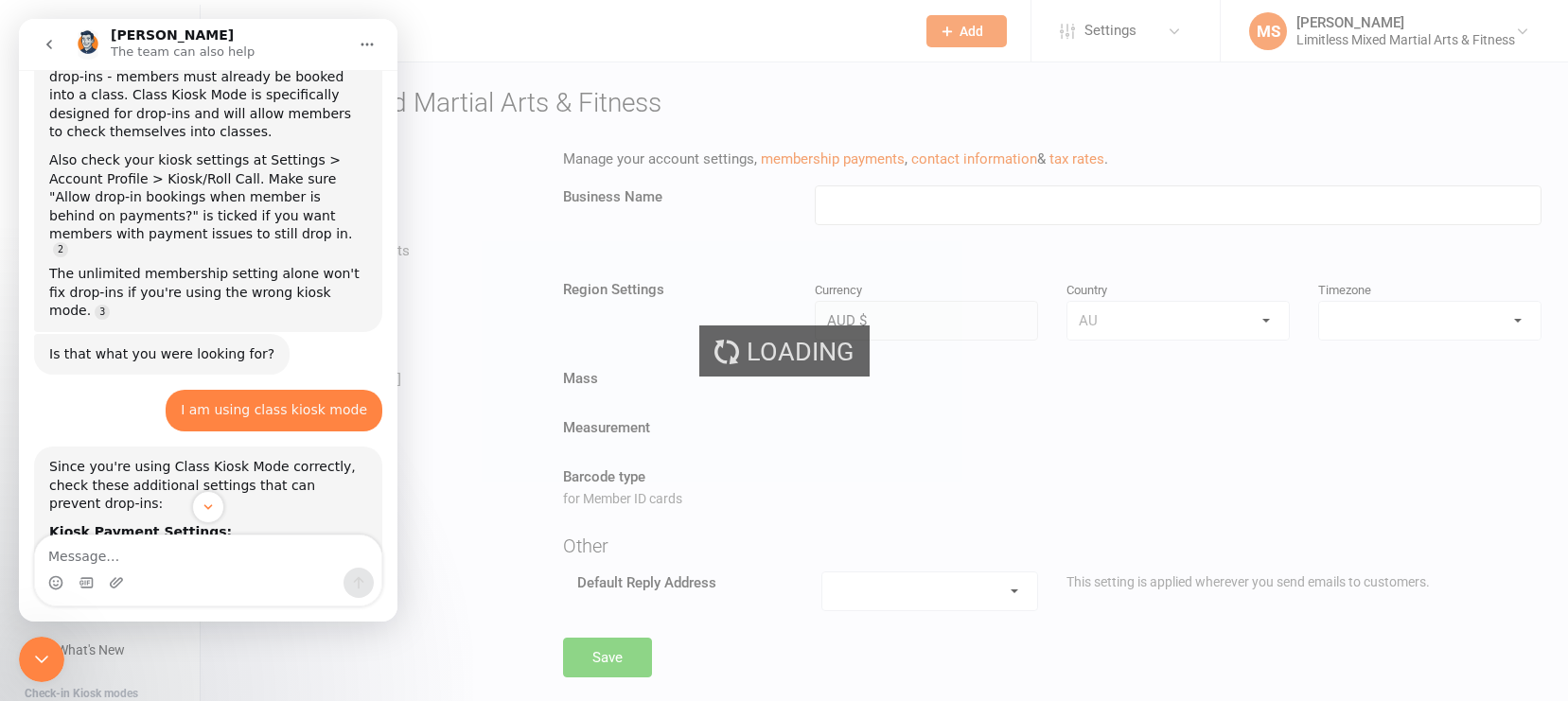
type input "Limitless Mixed Martial Arts & Fitness"
select select "[GEOGRAPHIC_DATA]/[GEOGRAPHIC_DATA]"
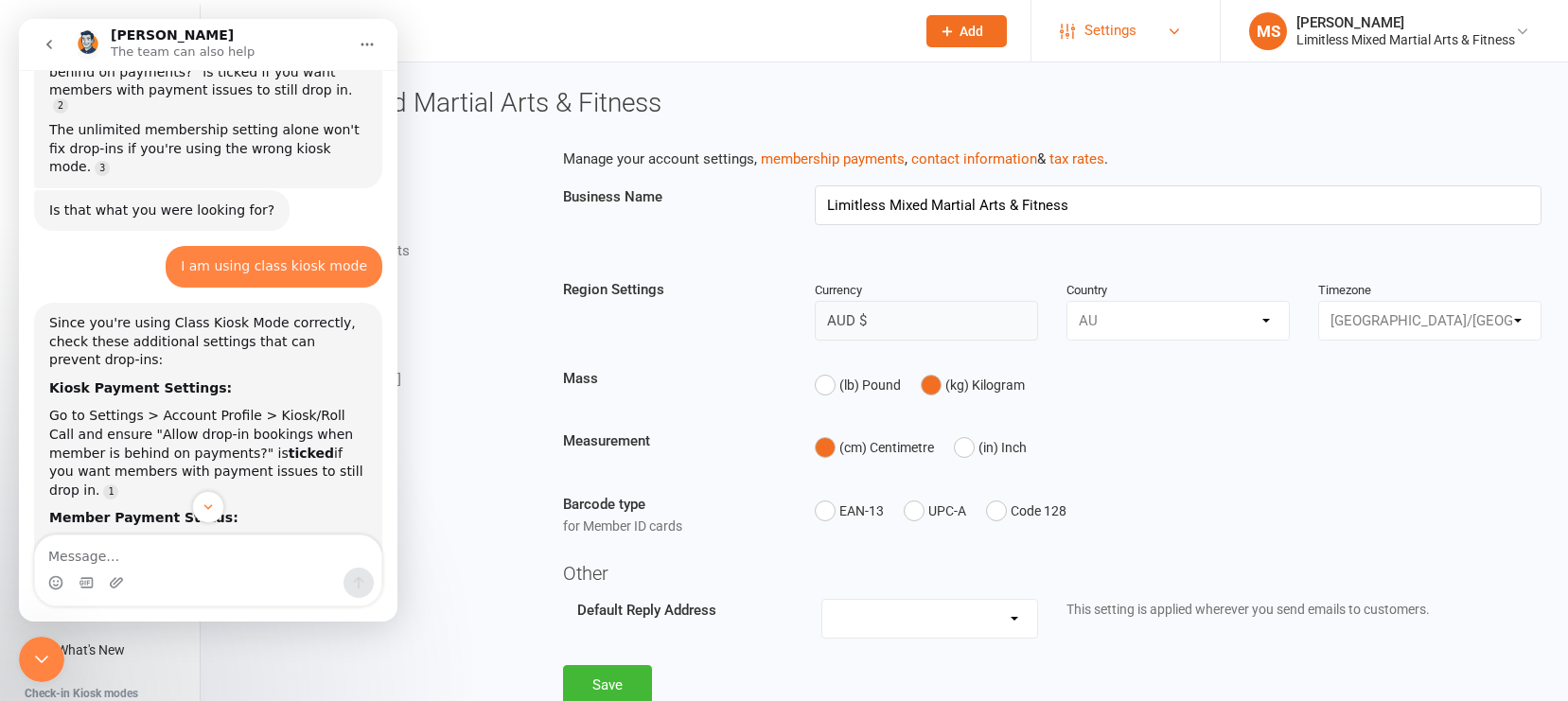
click at [1108, 26] on span "Settings" at bounding box center [1111, 31] width 52 height 43
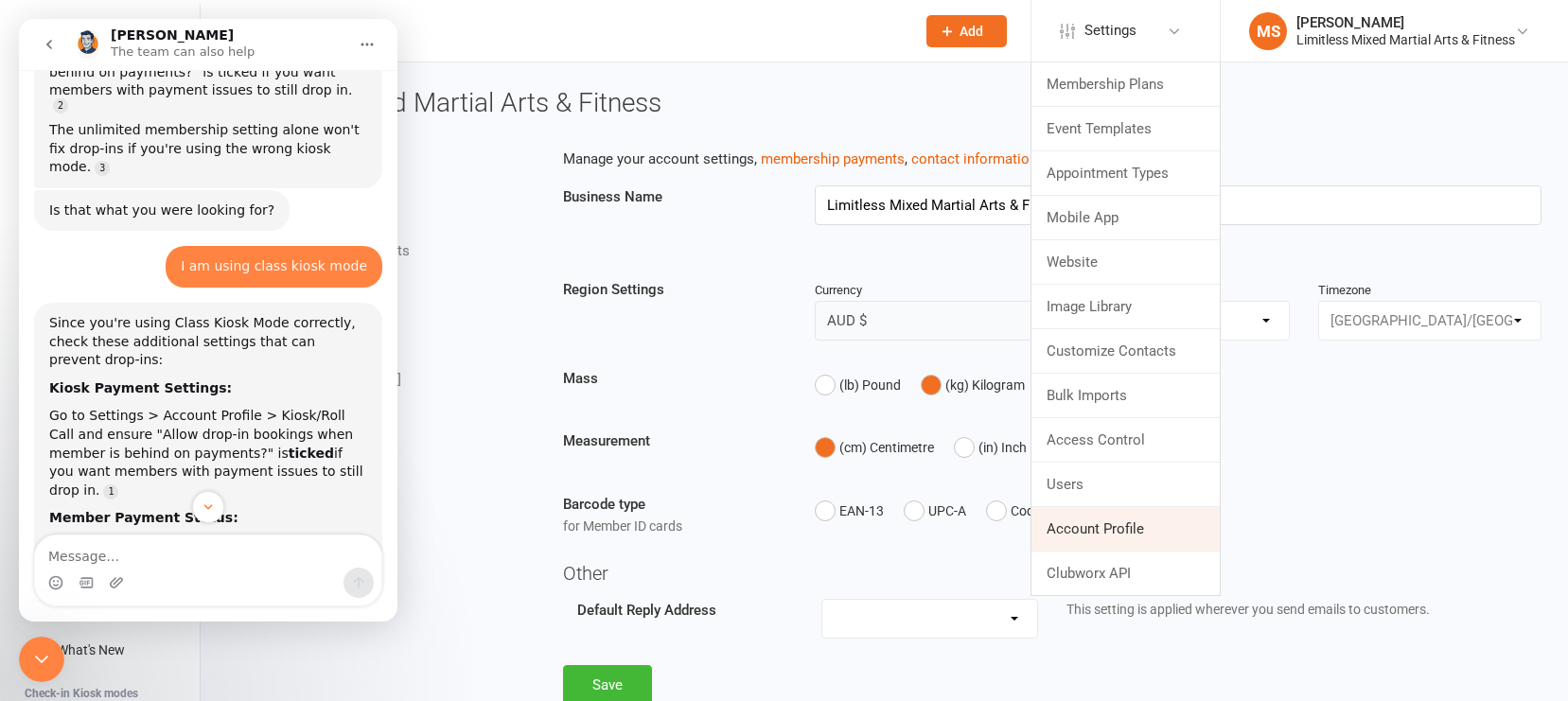
click at [1091, 531] on link "Account Profile" at bounding box center [1126, 529] width 188 height 44
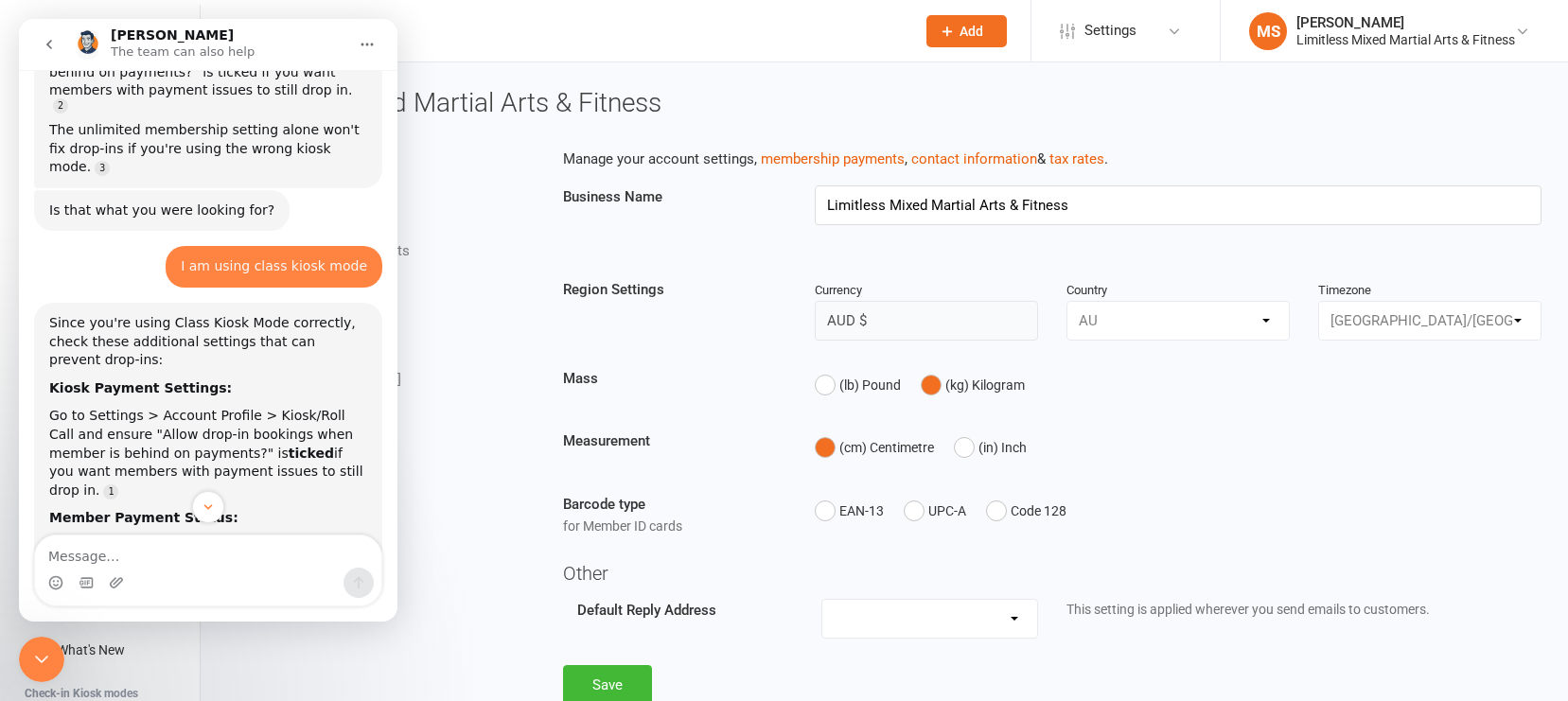
click at [43, 649] on icon "Close Intercom Messenger" at bounding box center [41, 659] width 13 height 8
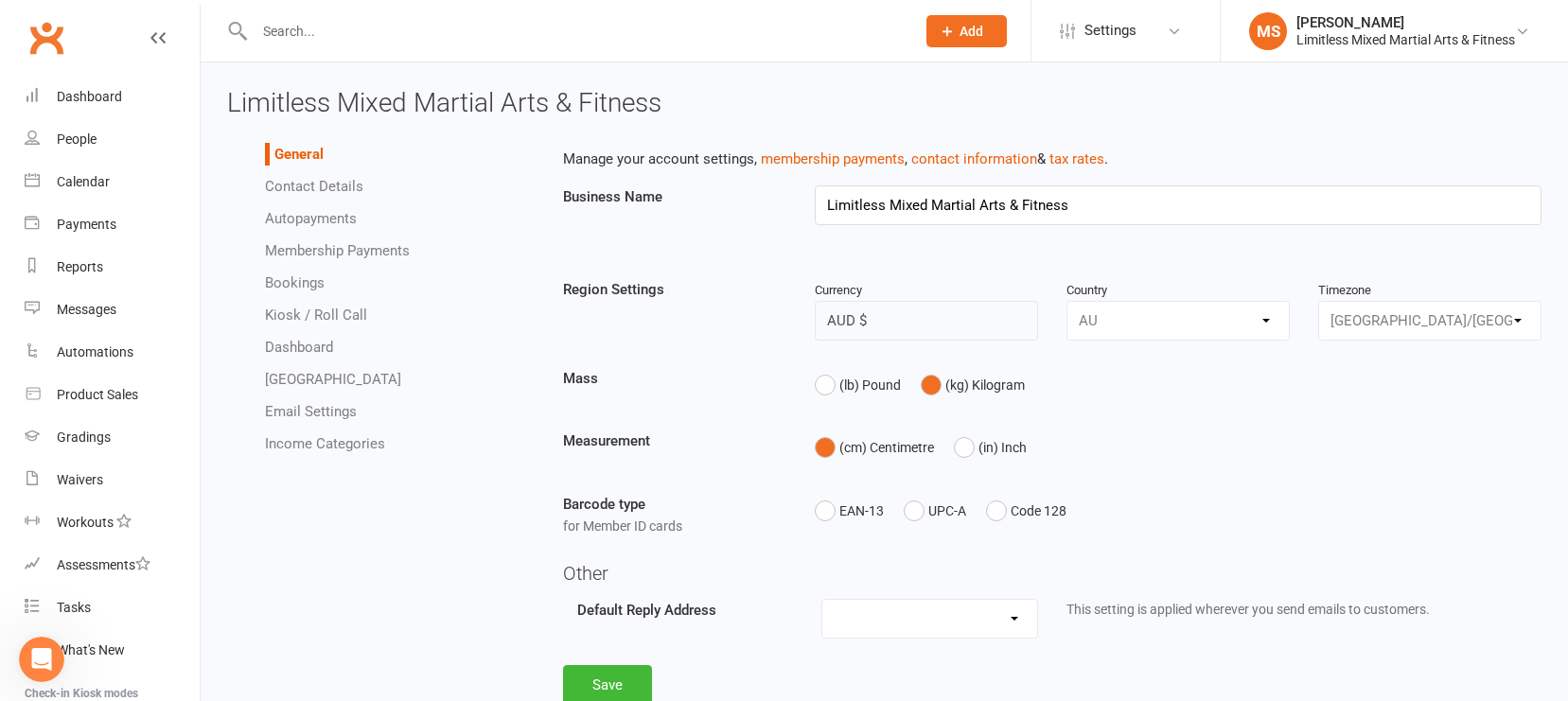
click at [346, 313] on link "Kiosk / Roll Call" at bounding box center [315, 314] width 102 height 17
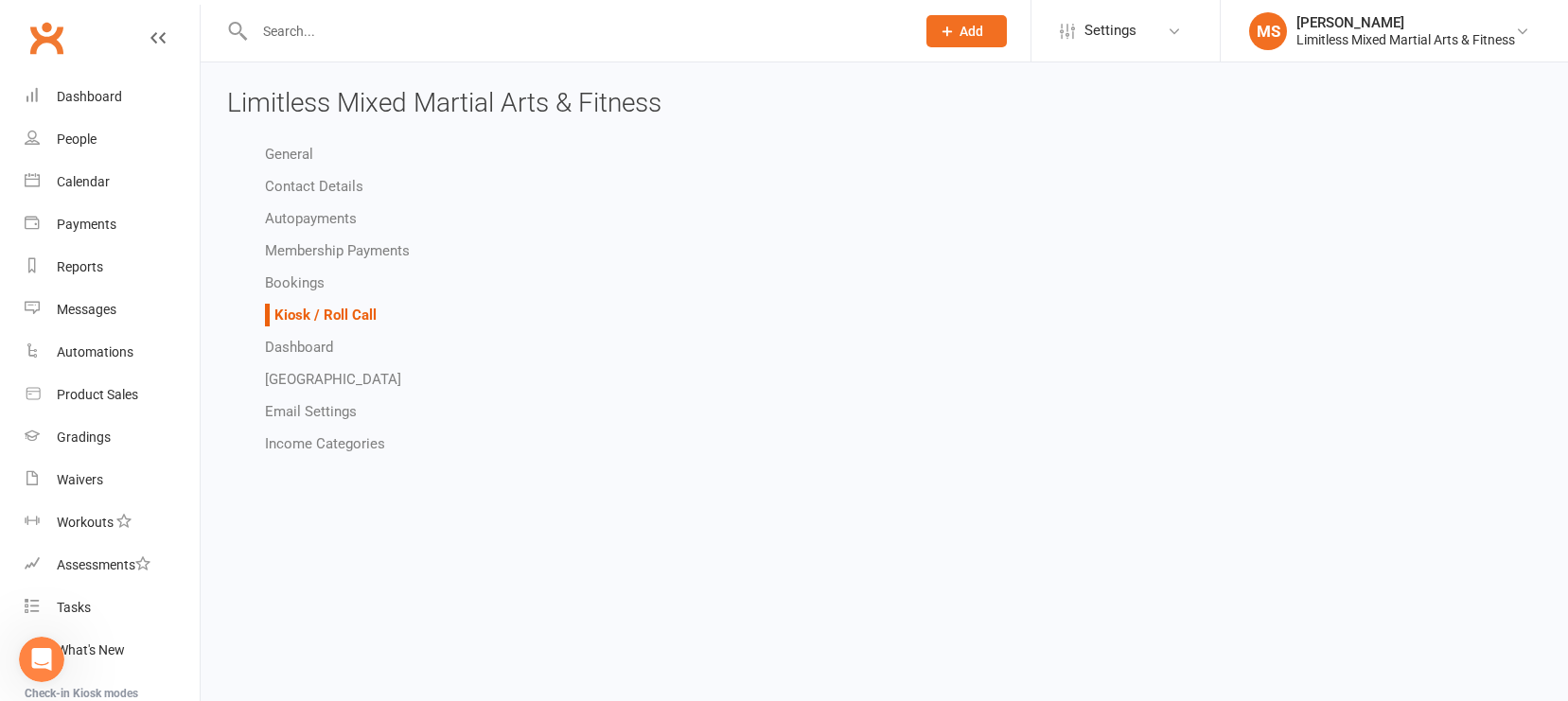
select select "all_attendees_sort_order_checked_in_desc"
select select "checked_in_attendee_sort_order_checked_in_desc"
select select "pending_attendee_sort_order_first_name_asc"
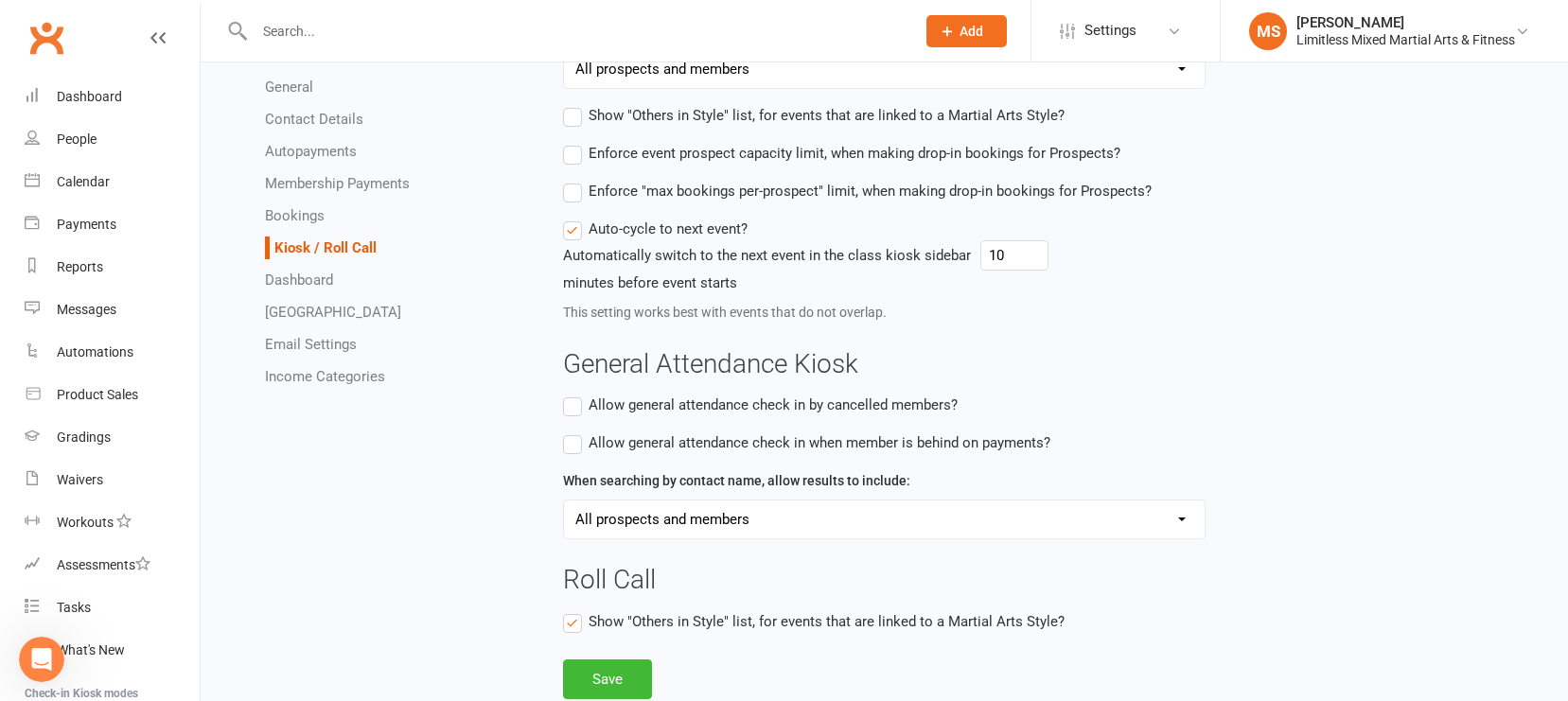
scroll to position [859, 0]
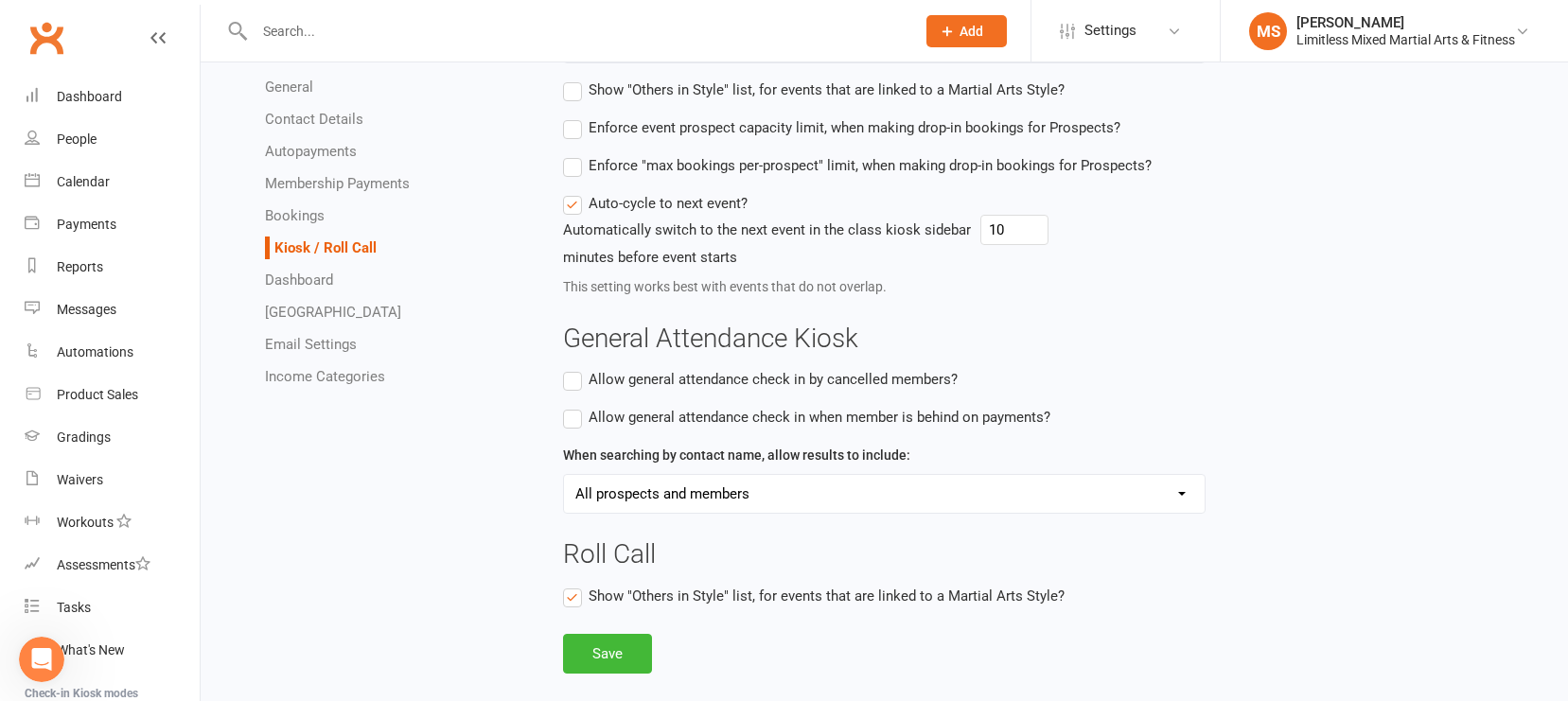
click at [47, 649] on icon "Open Intercom Messenger" at bounding box center [42, 659] width 31 height 31
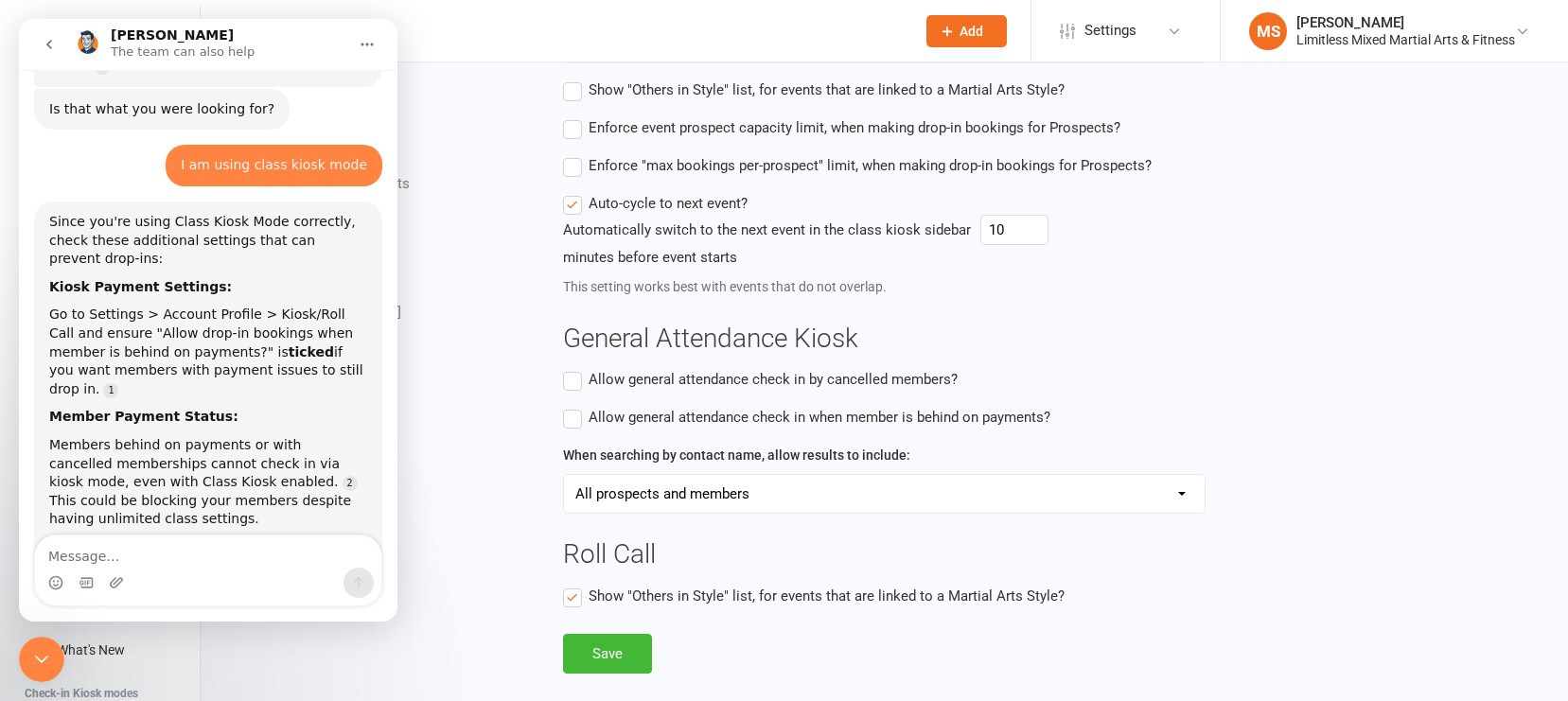
scroll to position [2784, 0]
click at [621, 649] on button "Save" at bounding box center [608, 653] width 89 height 40
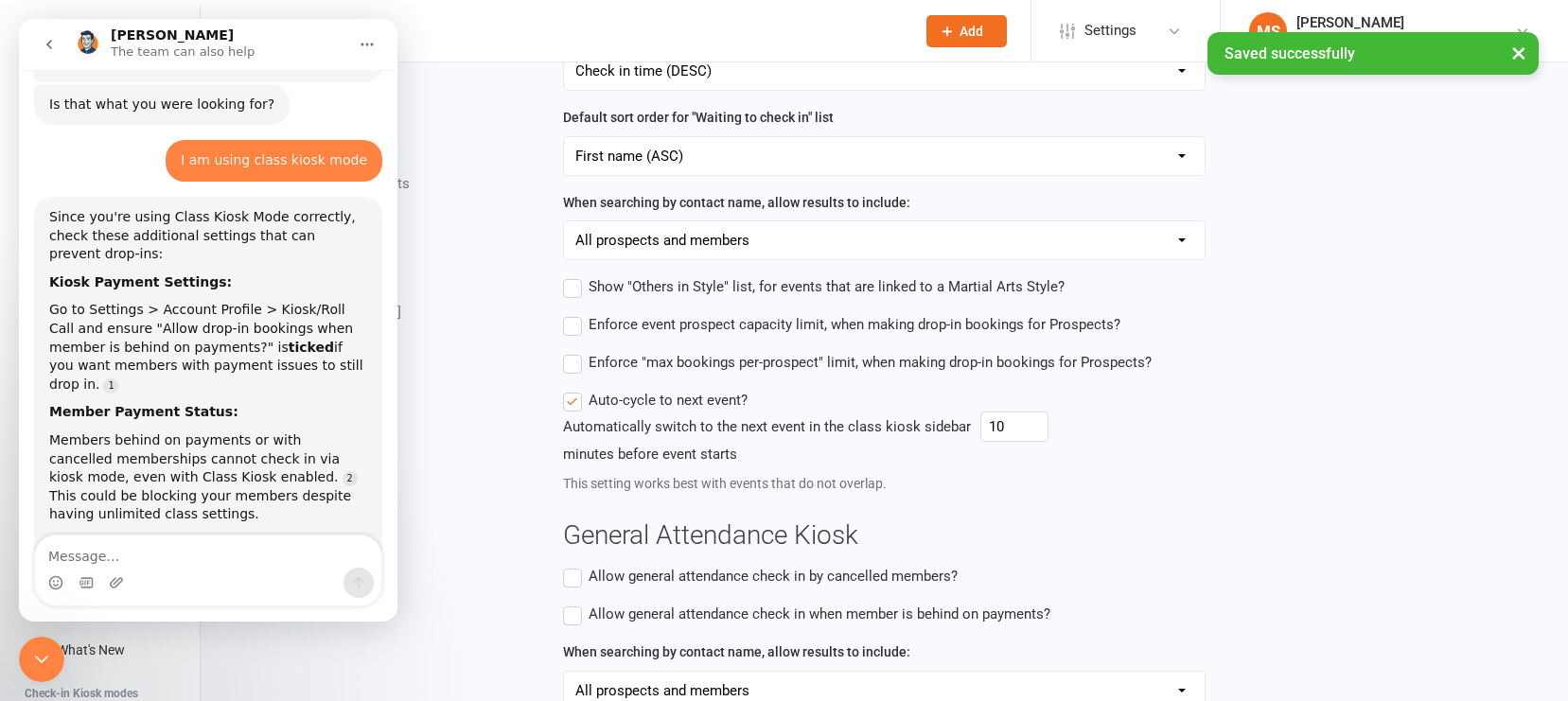
scroll to position [0, 0]
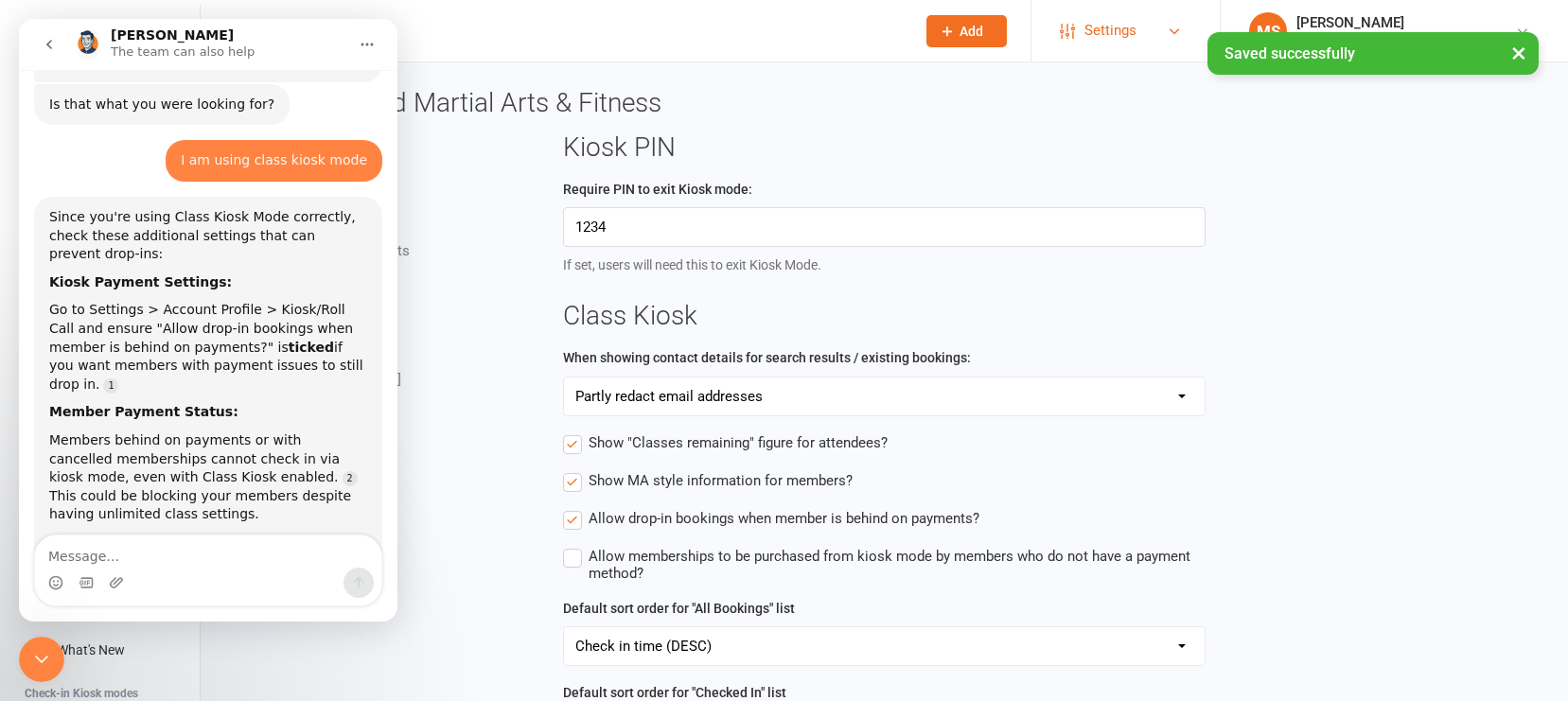
click at [1087, 32] on span "Settings" at bounding box center [1111, 31] width 52 height 43
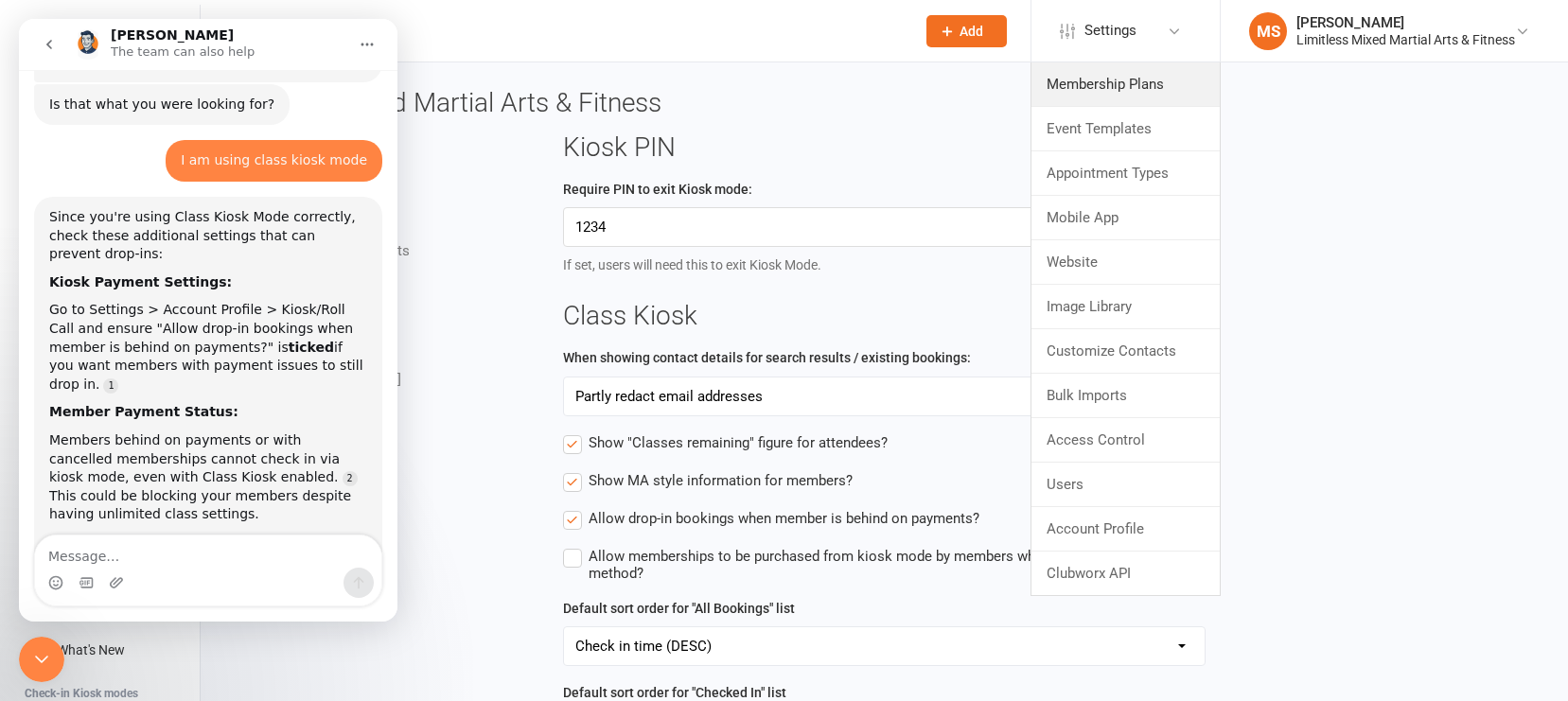
click at [1092, 81] on link "Membership Plans" at bounding box center [1126, 84] width 188 height 44
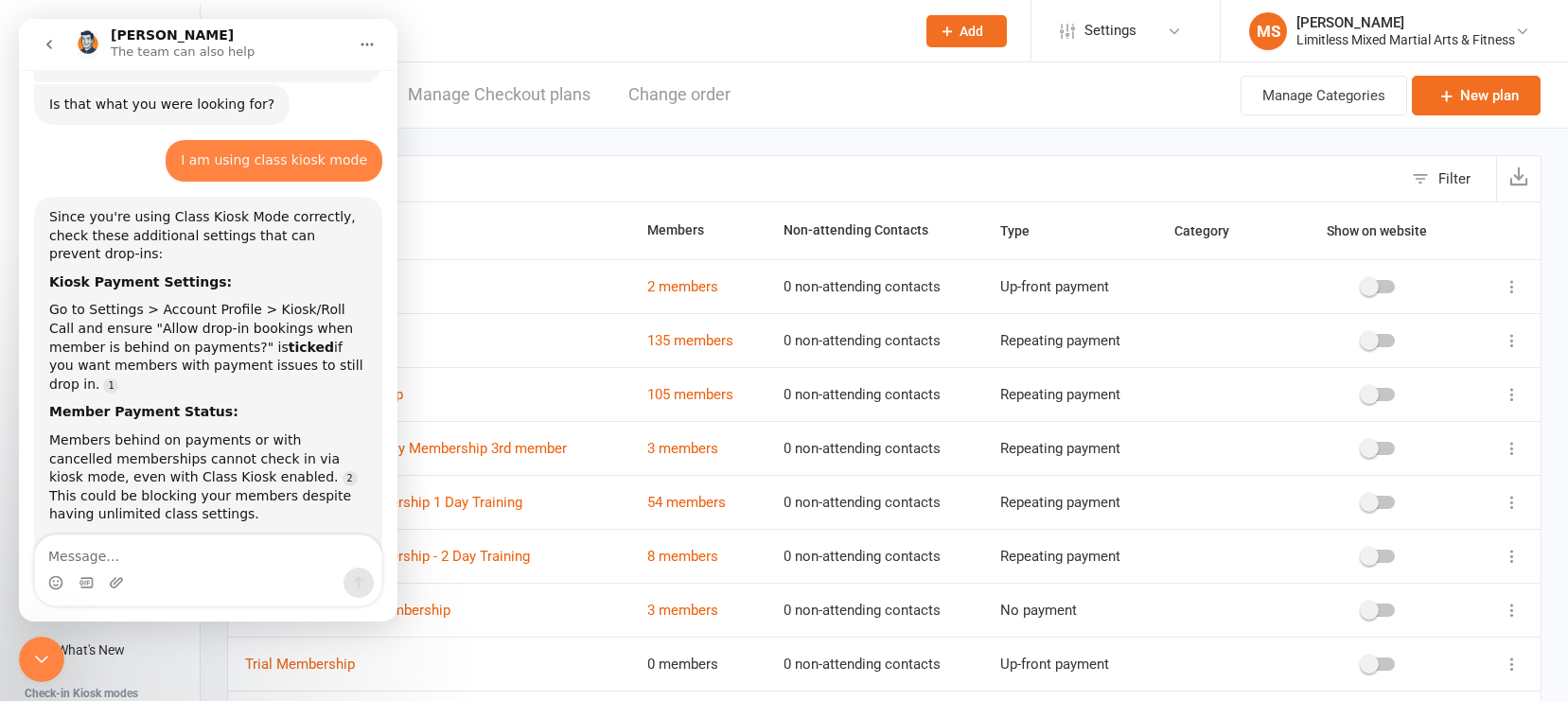
click at [1377, 346] on icon at bounding box center [1512, 340] width 19 height 19
click at [1377, 383] on link "Edit" at bounding box center [1429, 378] width 187 height 38
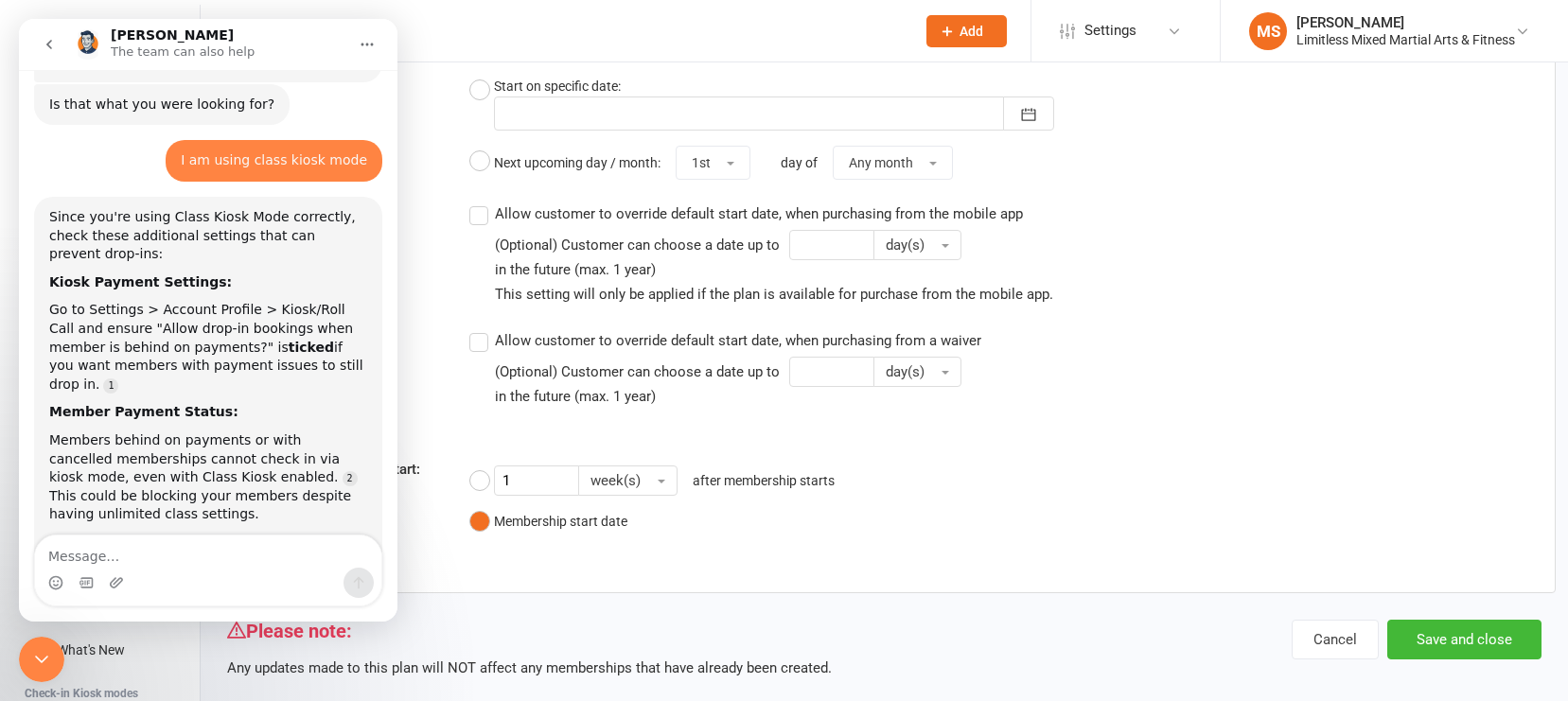
scroll to position [1836, 0]
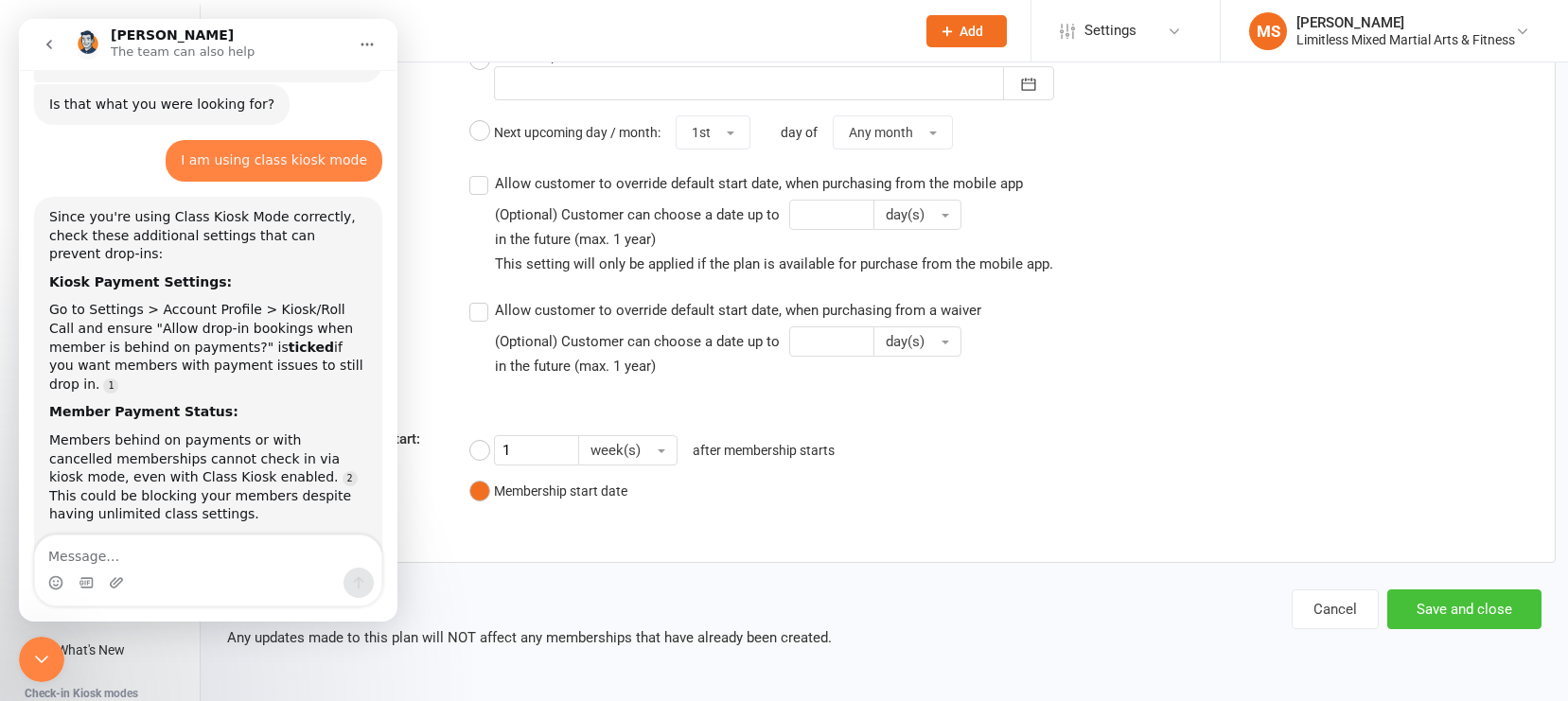
click at [1377, 606] on button "Save and close" at bounding box center [1465, 610] width 155 height 40
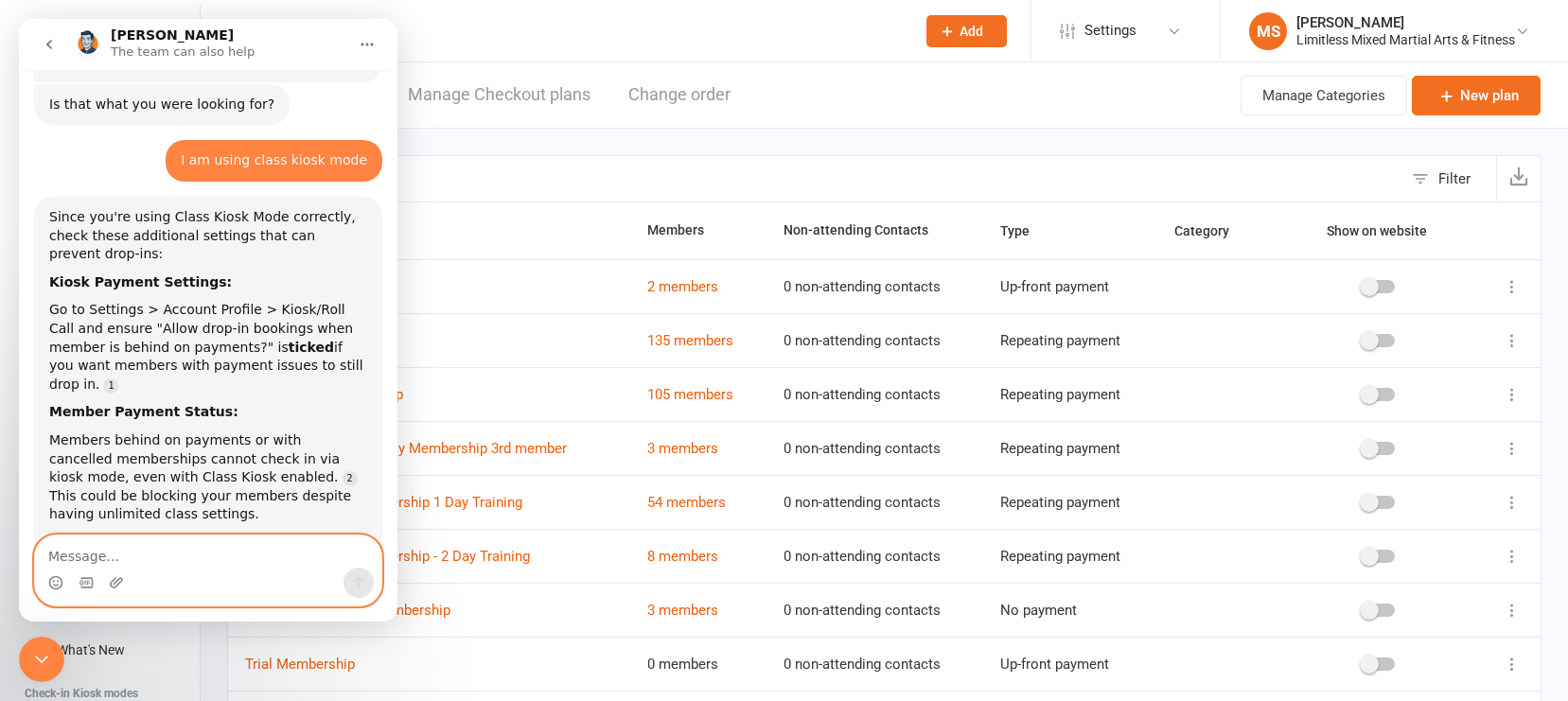
click at [231, 551] on textarea "Message…" at bounding box center [207, 551] width 346 height 32
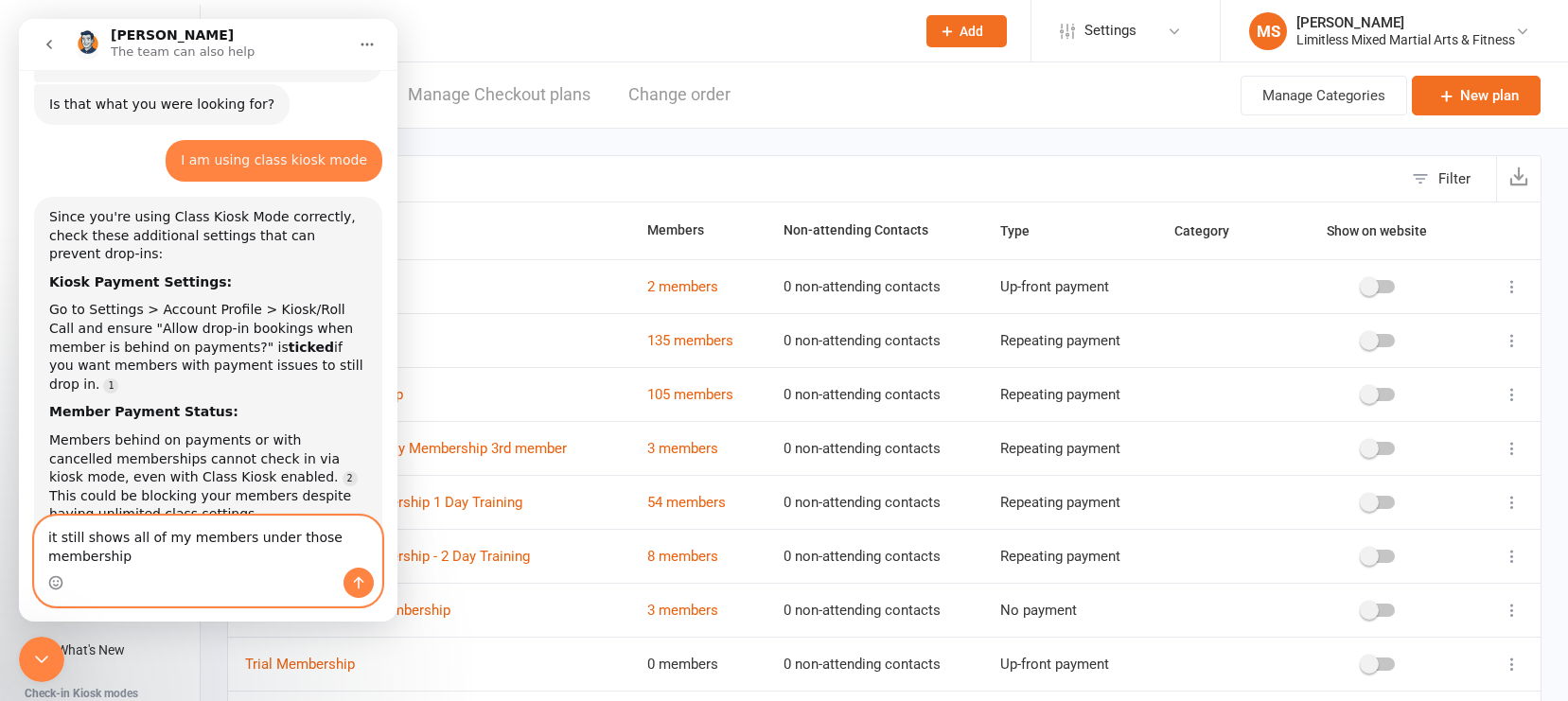
scroll to position [2803, 0]
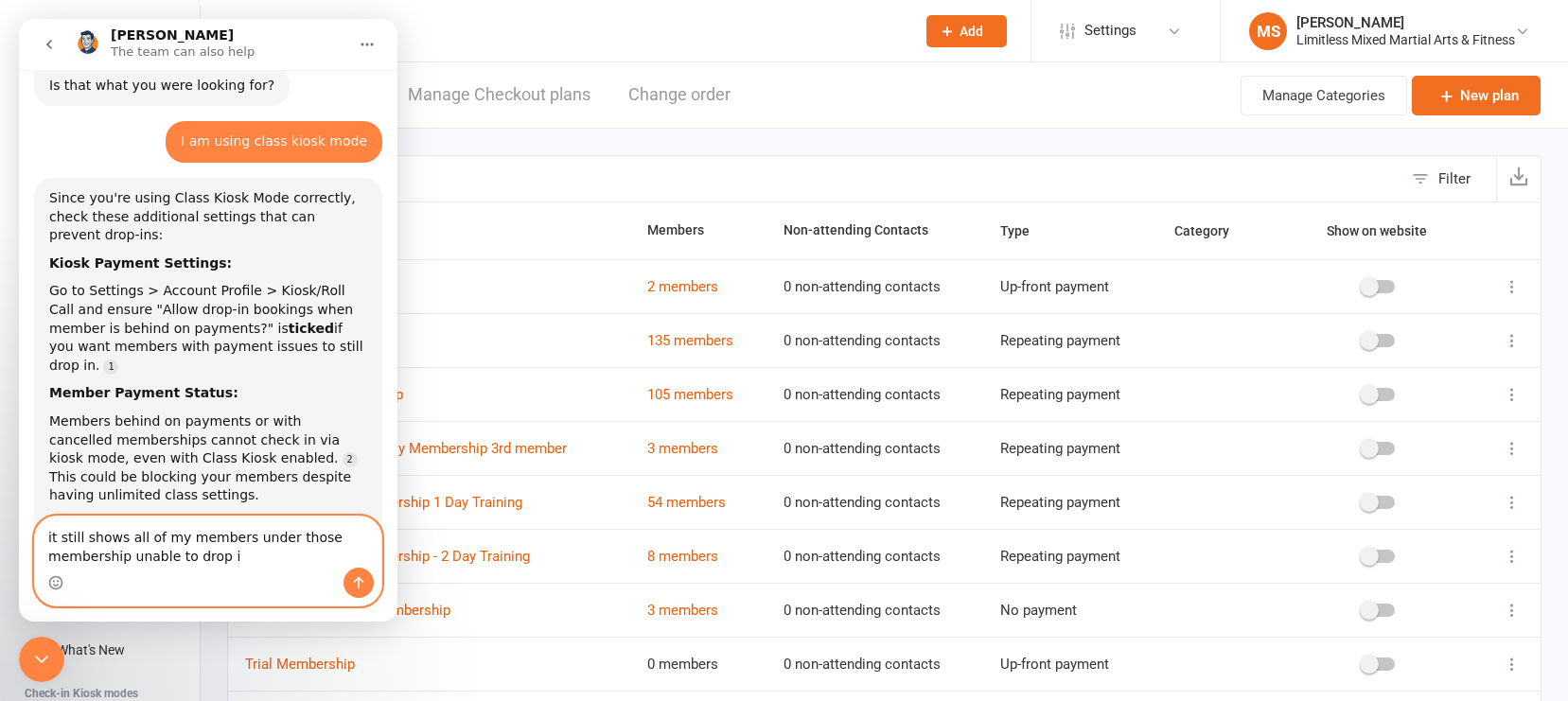
type textarea "it still shows all of my members under those membership unable to drop in"
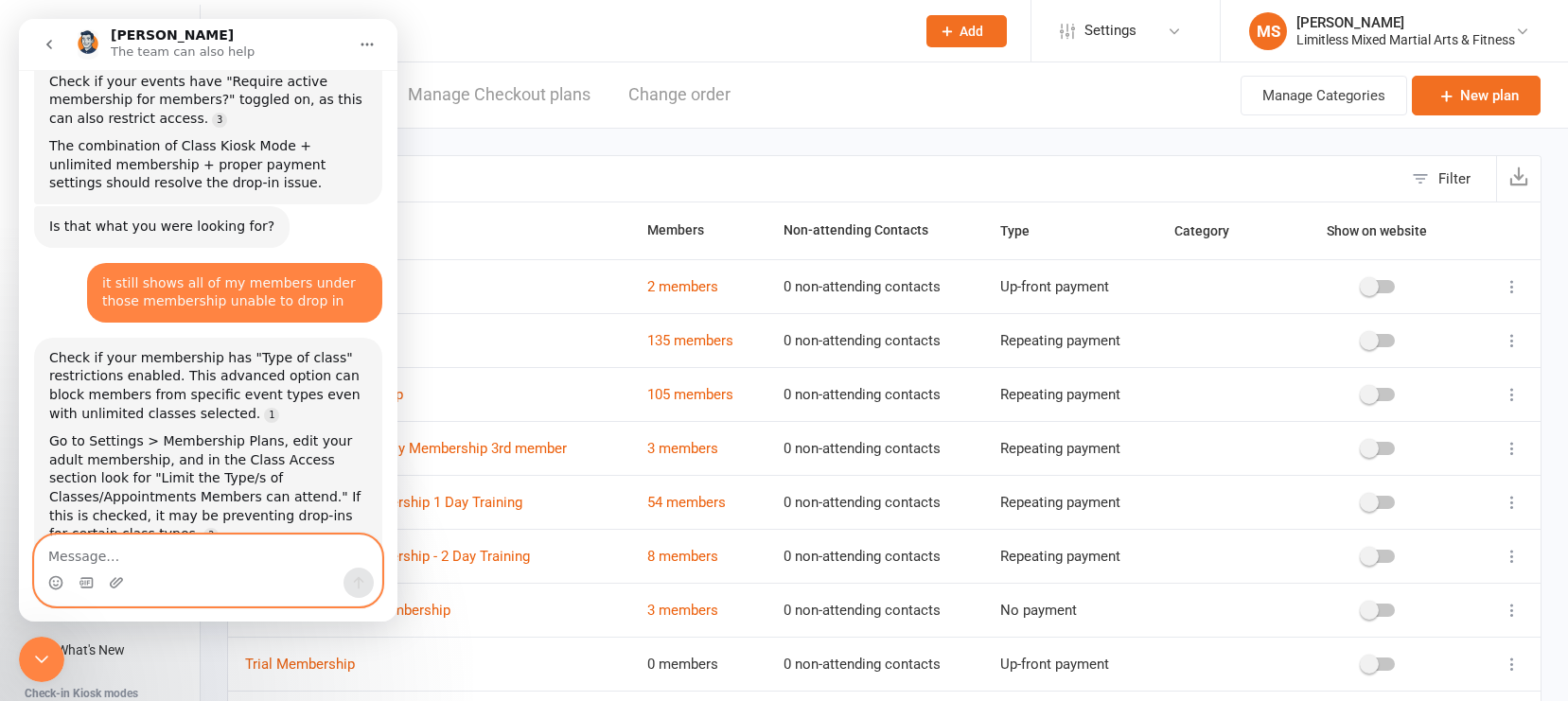
scroll to position [3284, 0]
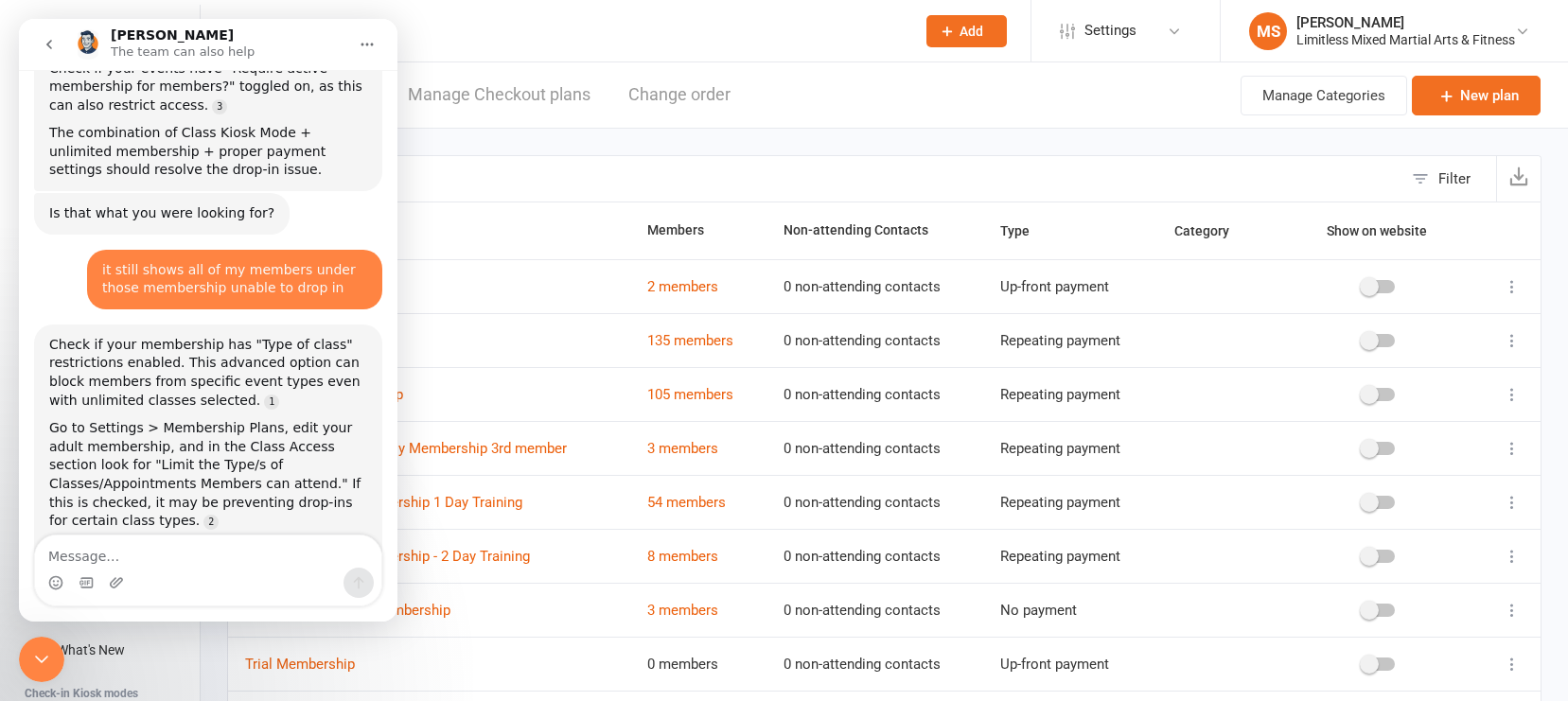
click at [837, 152] on div "Filter Name Members Non-attending Contacts Type Category Show on website 10 Cla…" at bounding box center [884, 469] width 1368 height 681
drag, startPoint x: 39, startPoint y: 665, endPoint x: 52, endPoint y: 665, distance: 13.0
click at [40, 649] on icon "Close Intercom Messenger" at bounding box center [42, 659] width 23 height 23
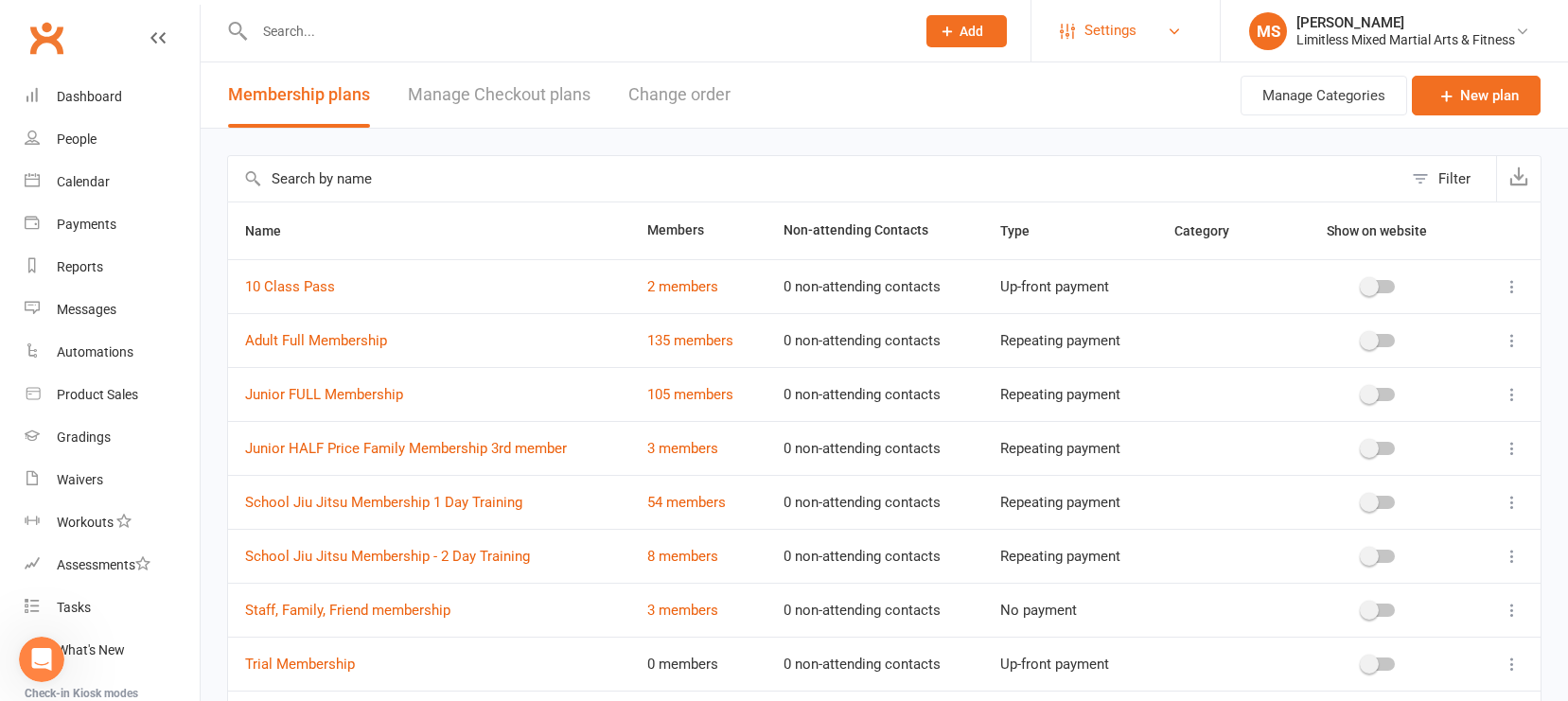
click at [1086, 30] on span "Settings" at bounding box center [1111, 31] width 52 height 43
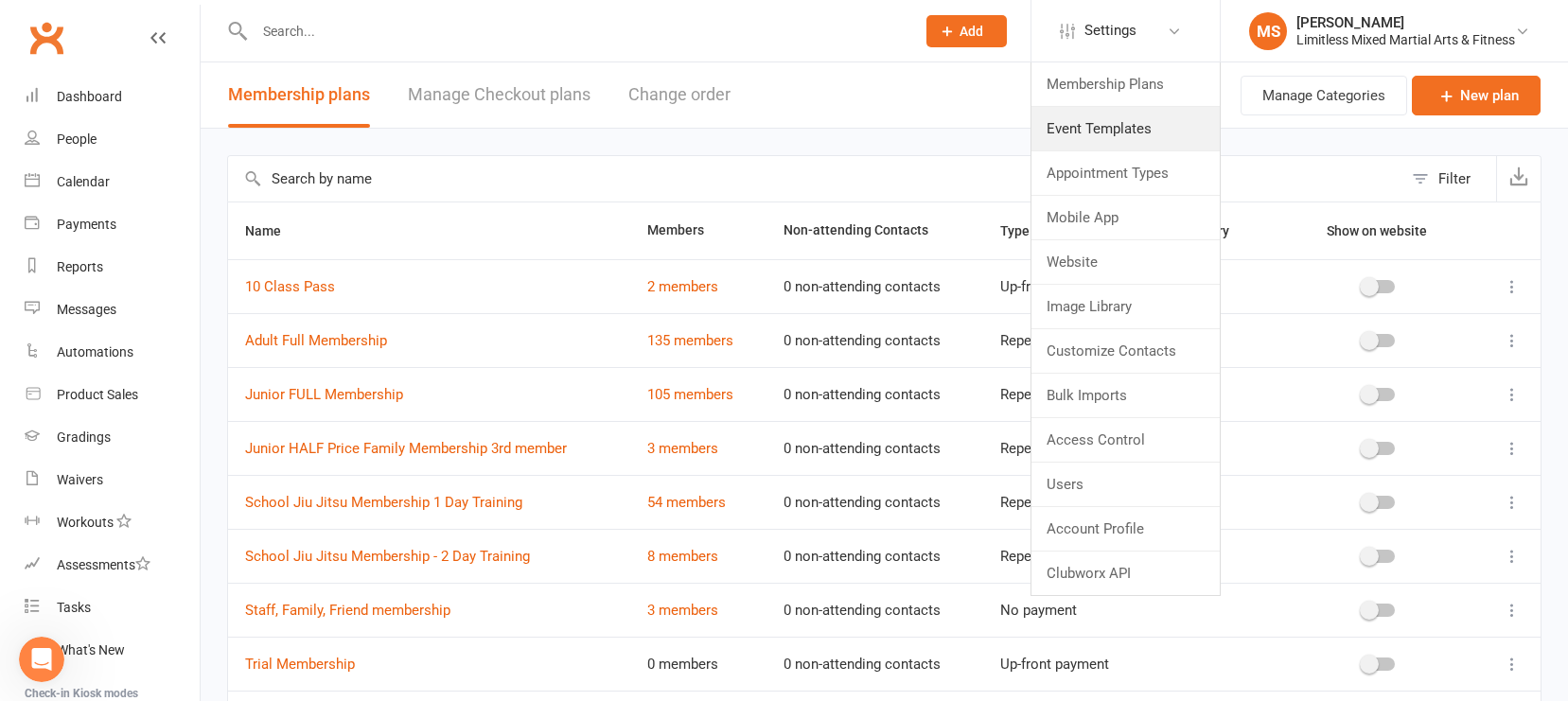
click at [1083, 118] on link "Event Templates" at bounding box center [1126, 129] width 188 height 44
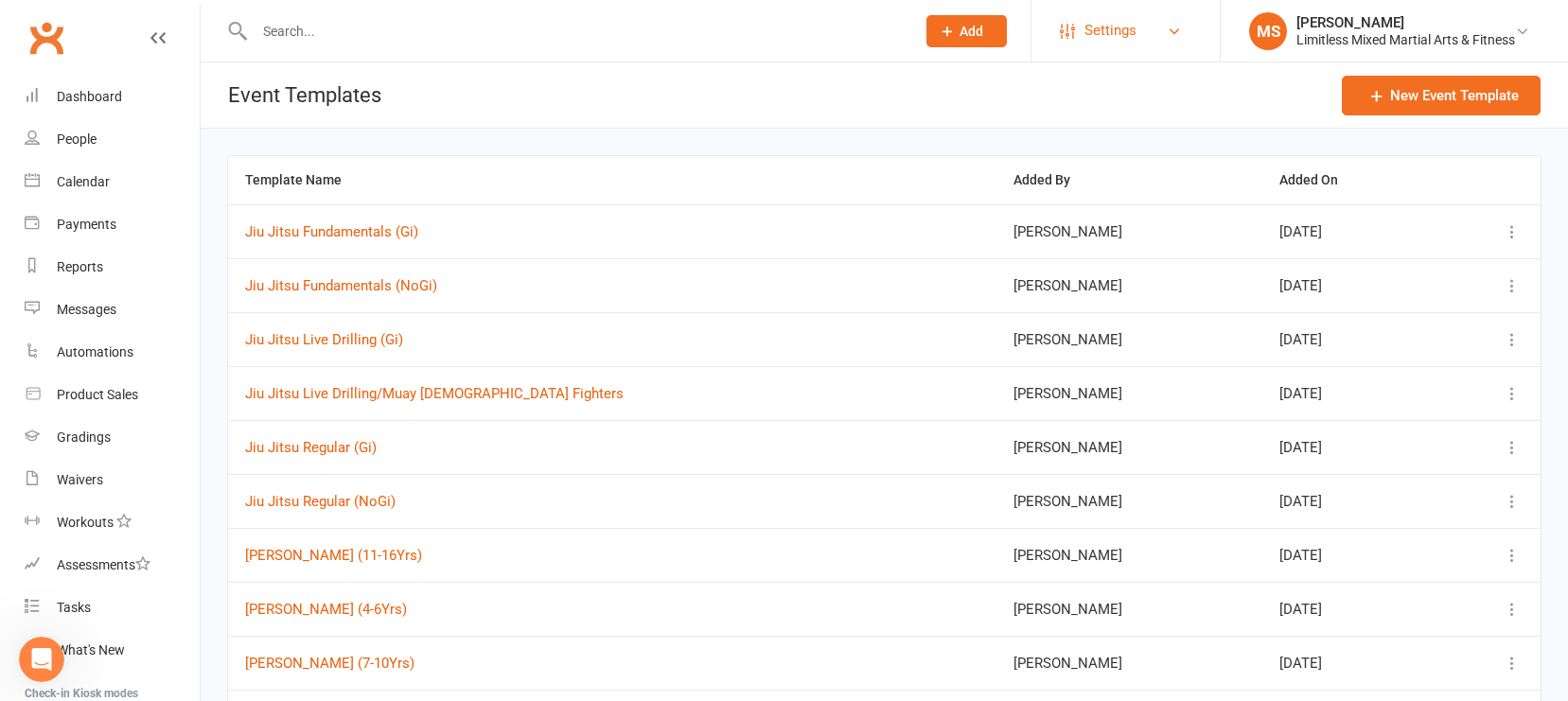
click at [1103, 38] on span "Settings" at bounding box center [1111, 31] width 52 height 43
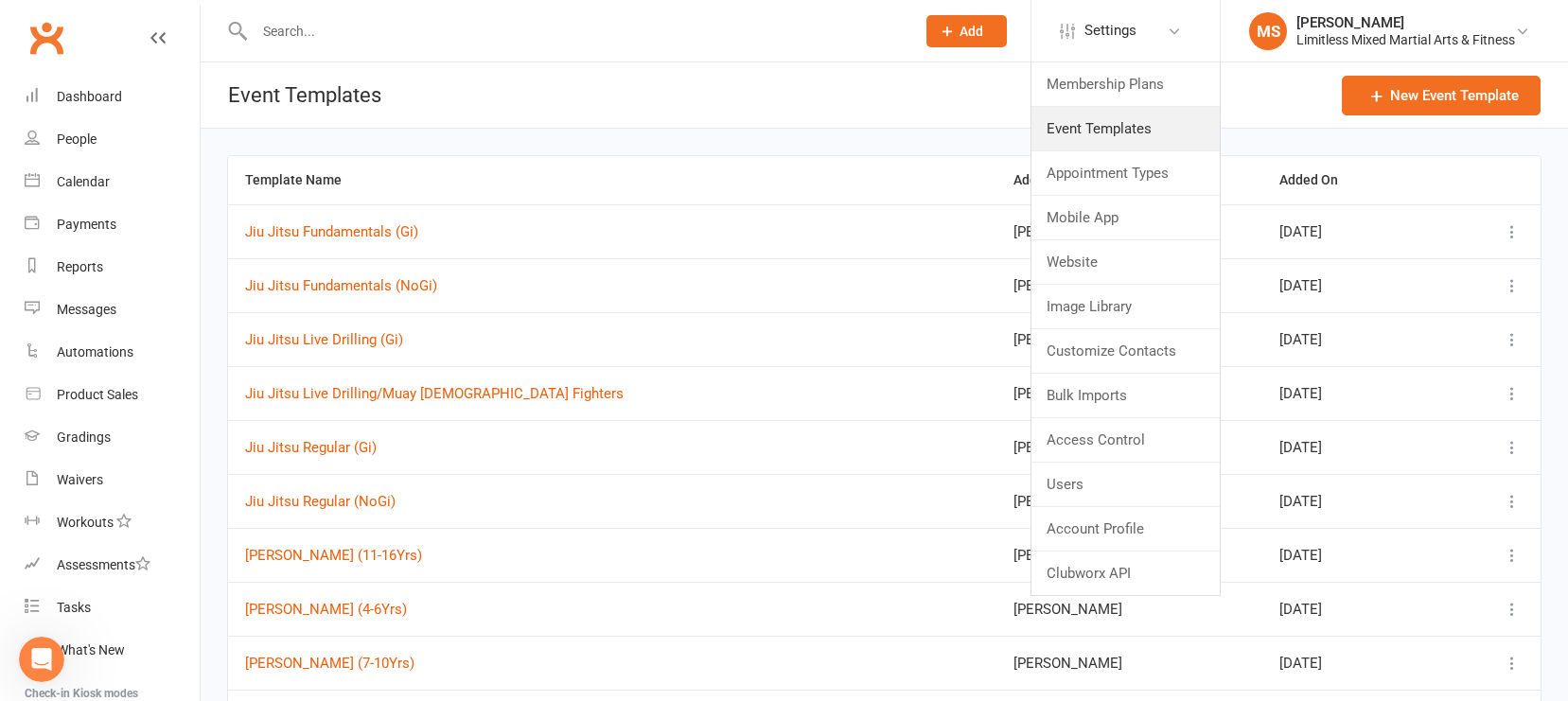
click at [1098, 133] on link "Event Templates" at bounding box center [1126, 129] width 188 height 44
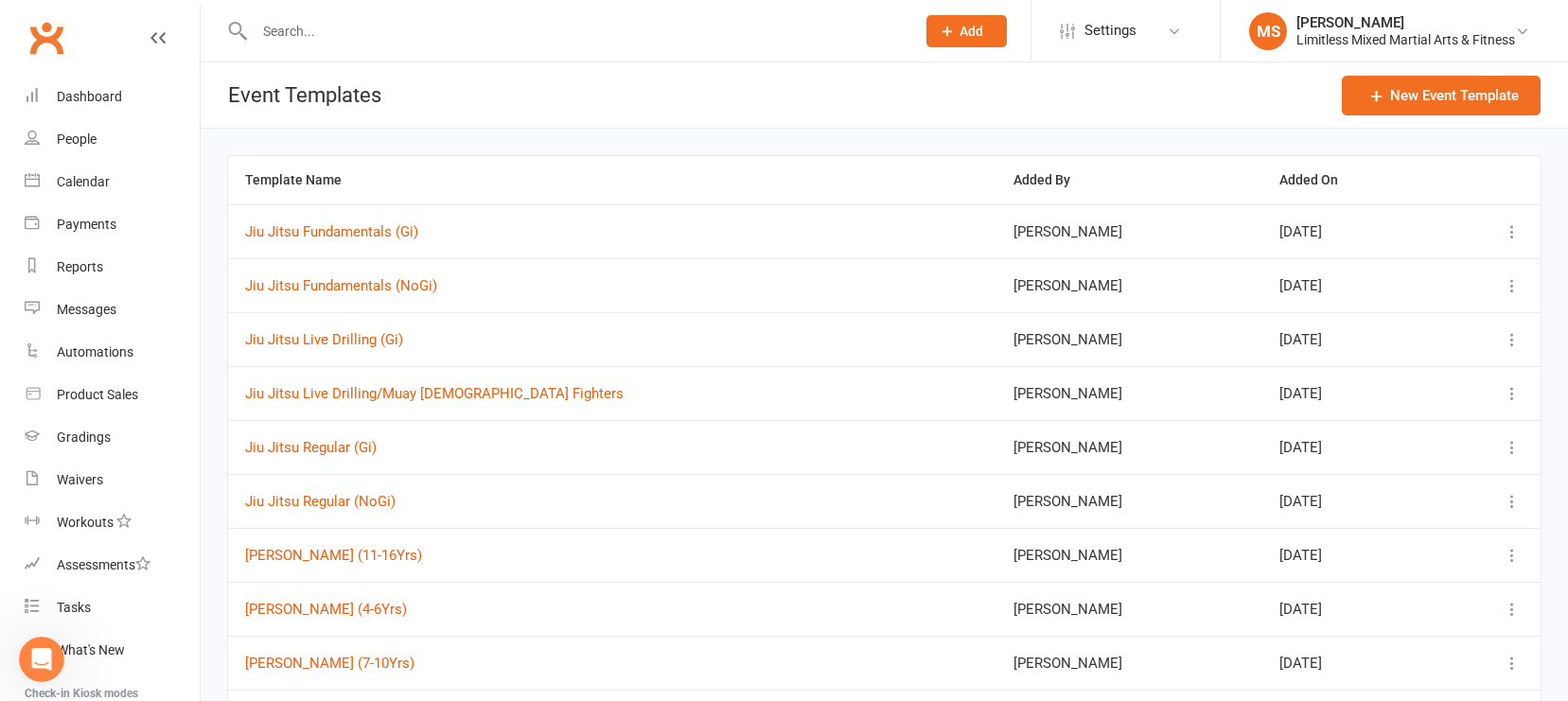
click at [1377, 398] on button at bounding box center [1512, 394] width 23 height 23
click at [1364, 529] on link "Edit" at bounding box center [1400, 544] width 244 height 38
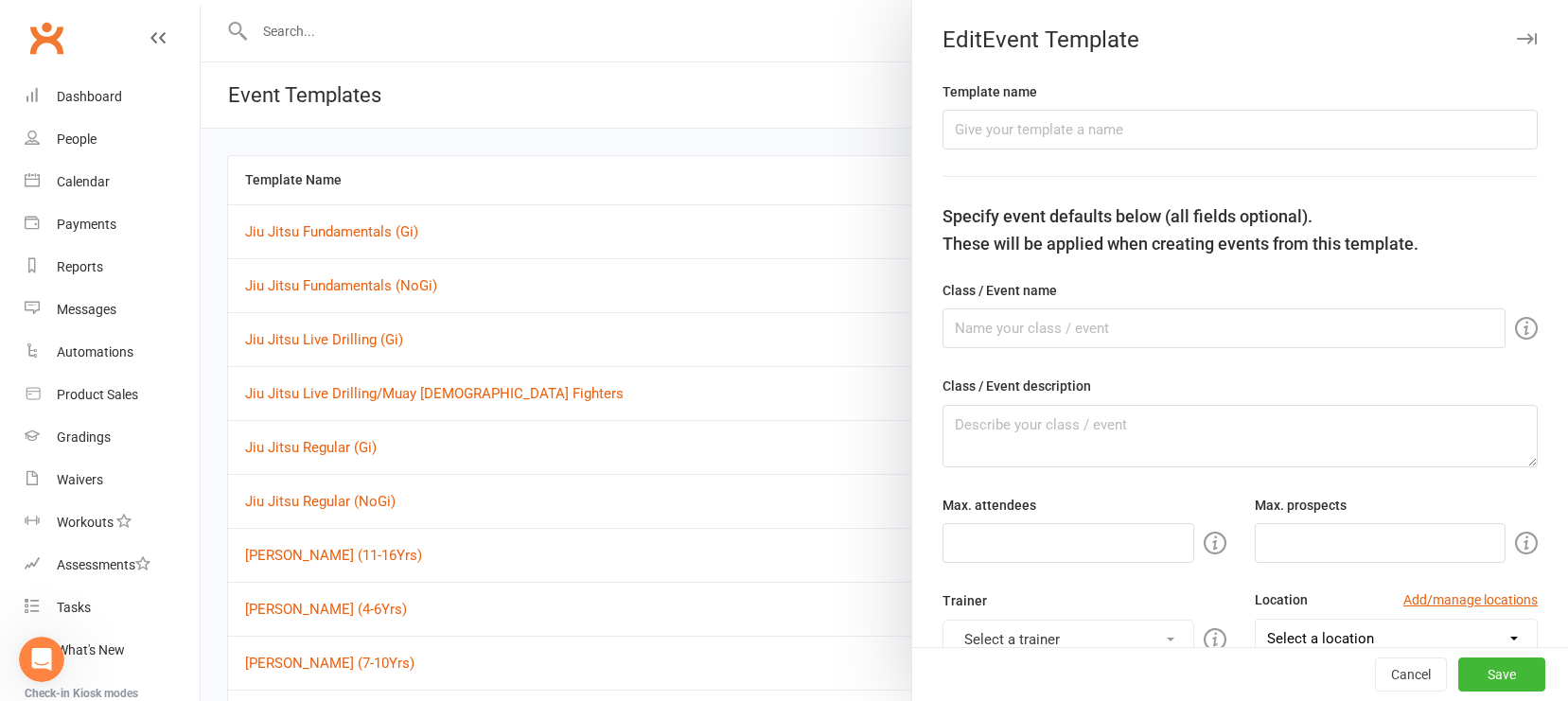
type input "Jiu Jitsu Live Drilling/Muay [DEMOGRAPHIC_DATA] Fighters"
type input "50"
type input "2"
type input "8"
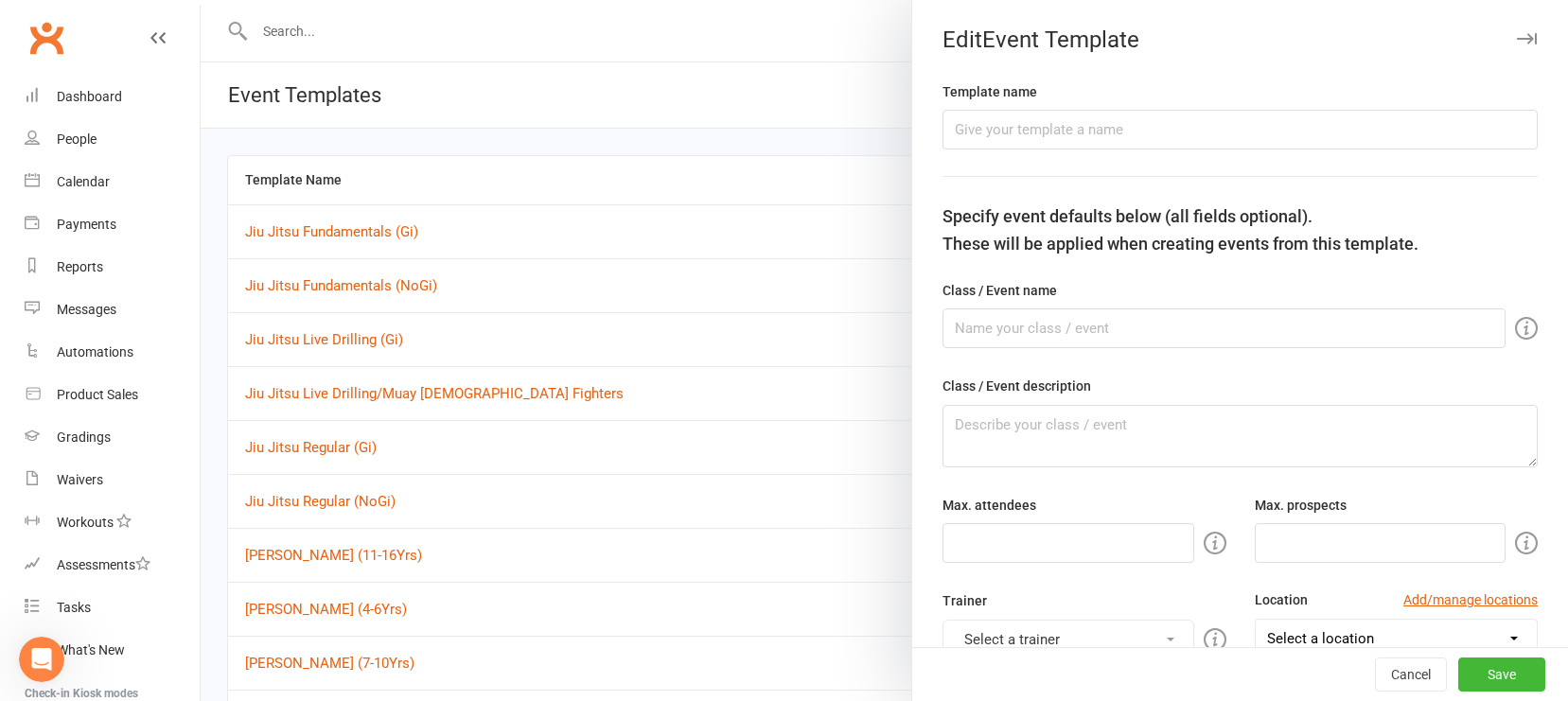
select select "hour"
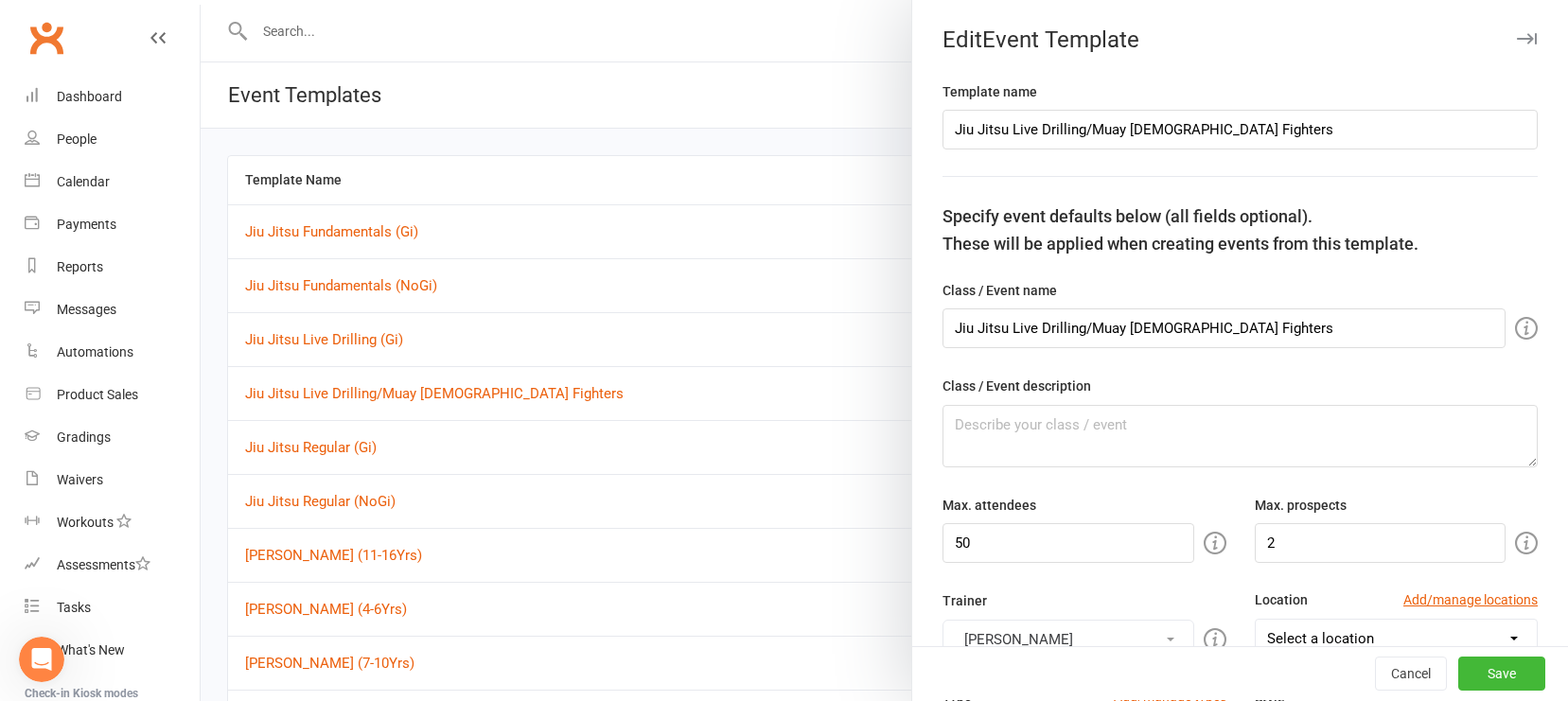
select select "15554"
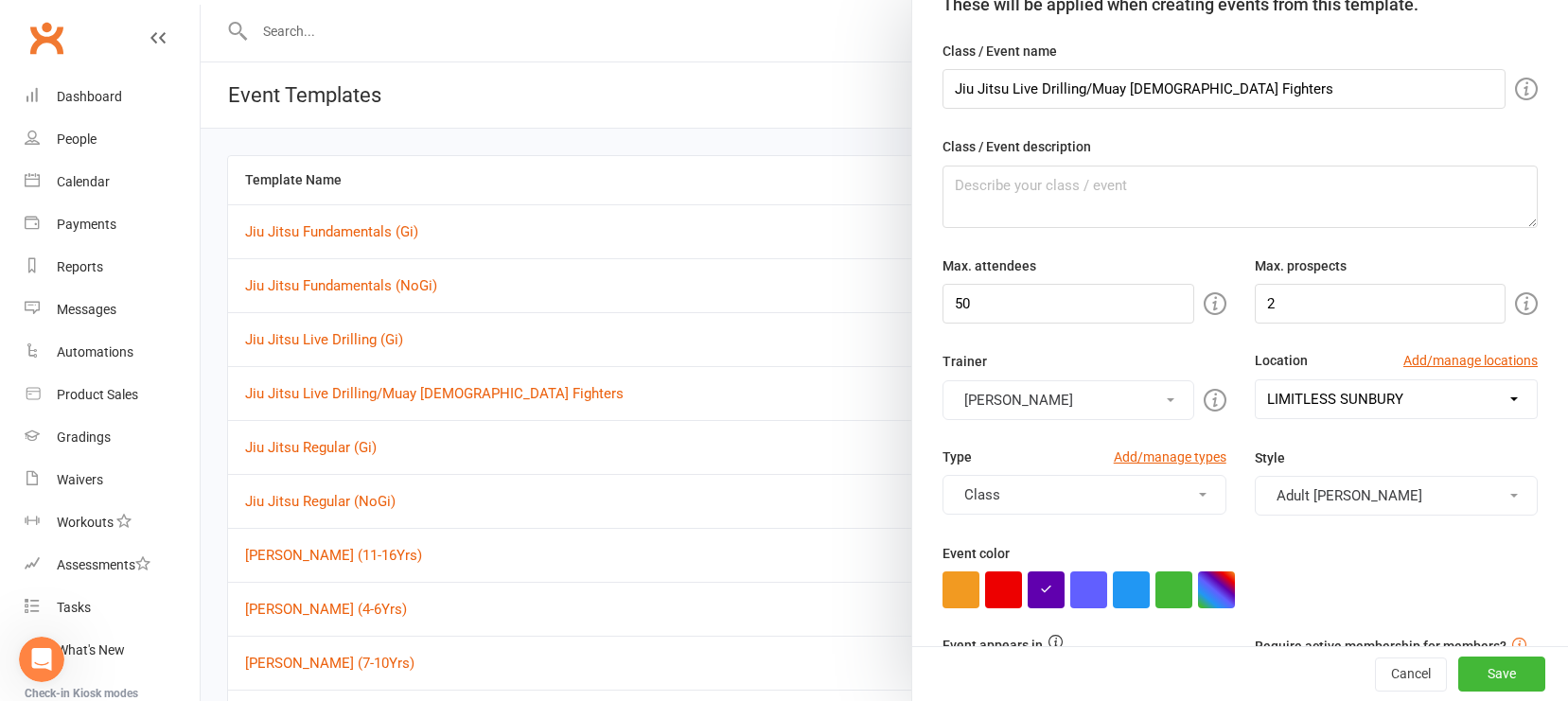
scroll to position [240, 0]
click at [1202, 491] on button "Class" at bounding box center [1084, 494] width 283 height 40
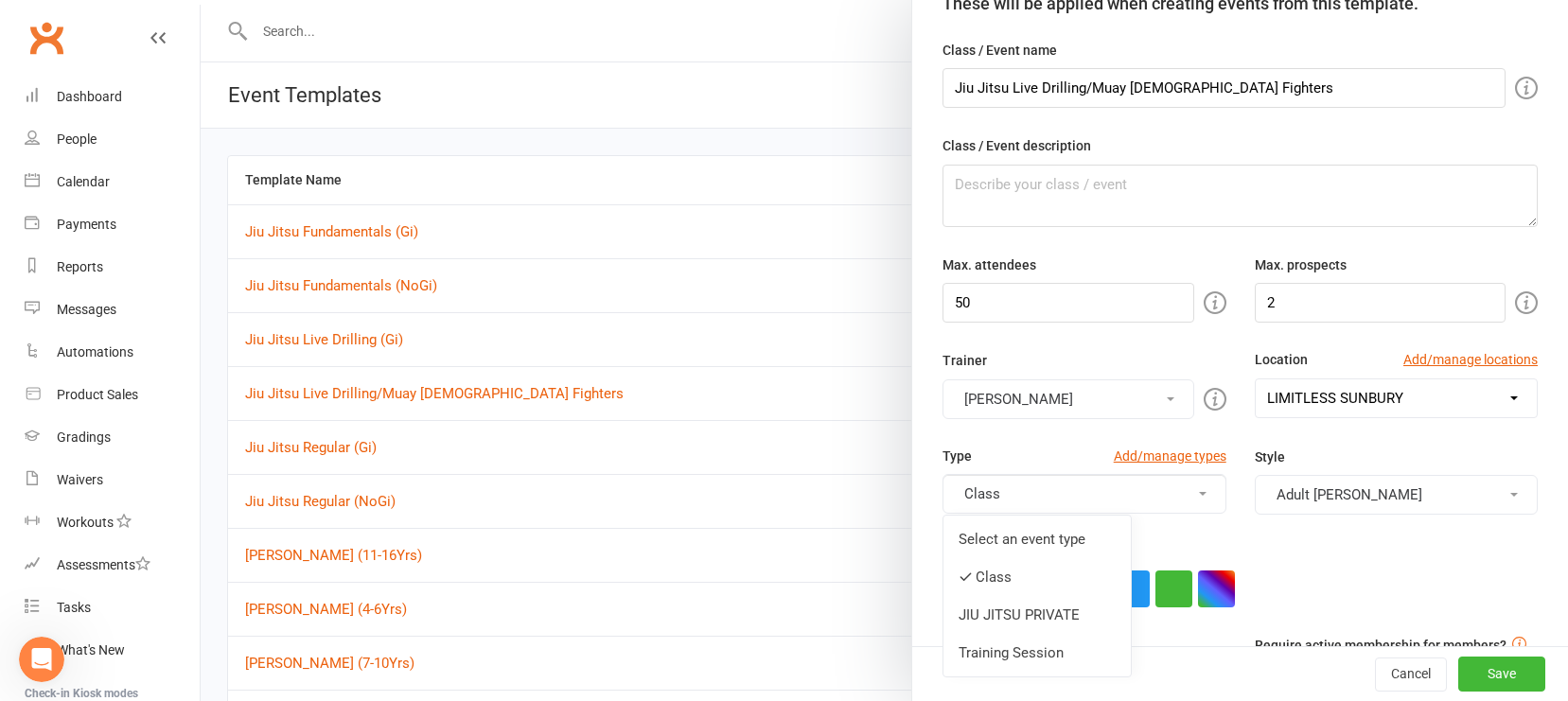
click at [1041, 540] on link "Select an event type" at bounding box center [1037, 539] width 187 height 38
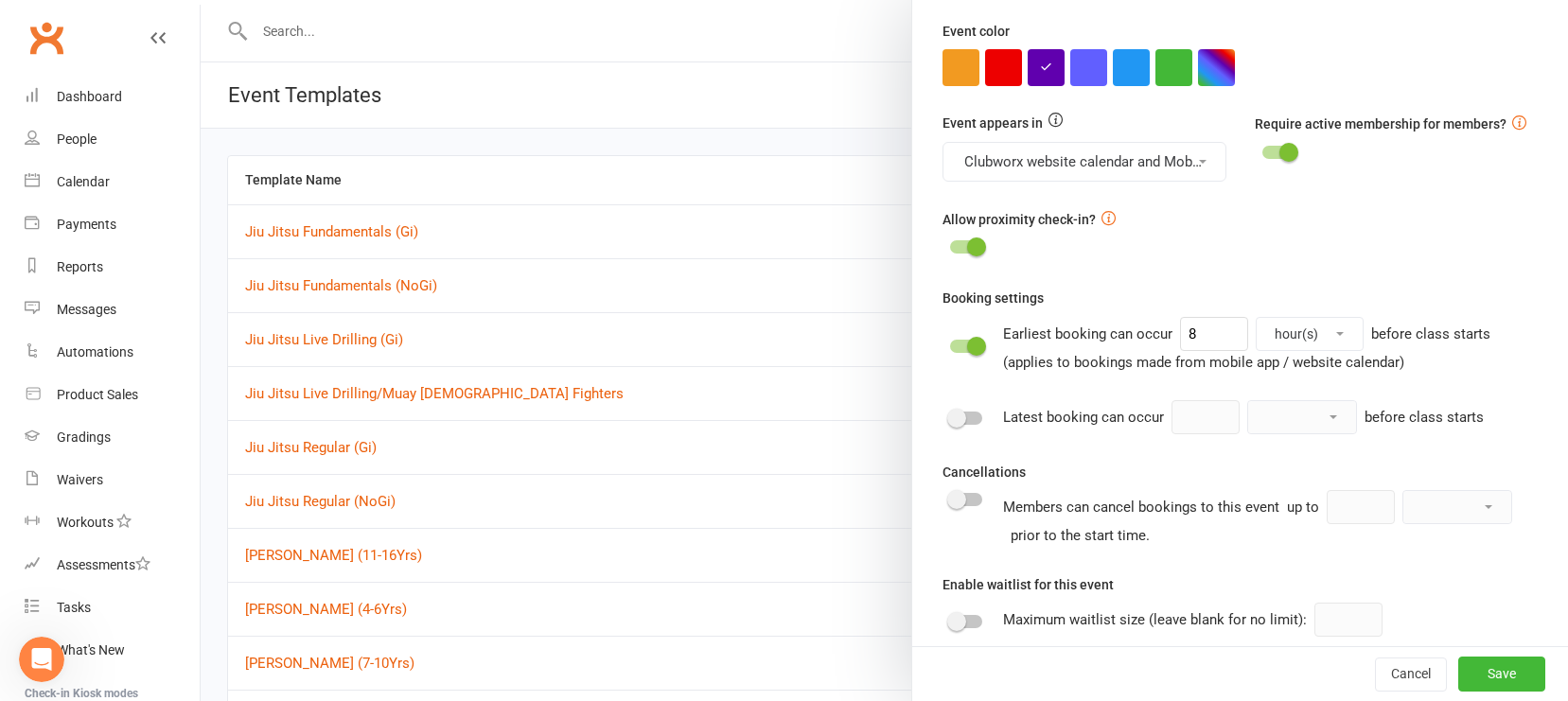
scroll to position [765, 0]
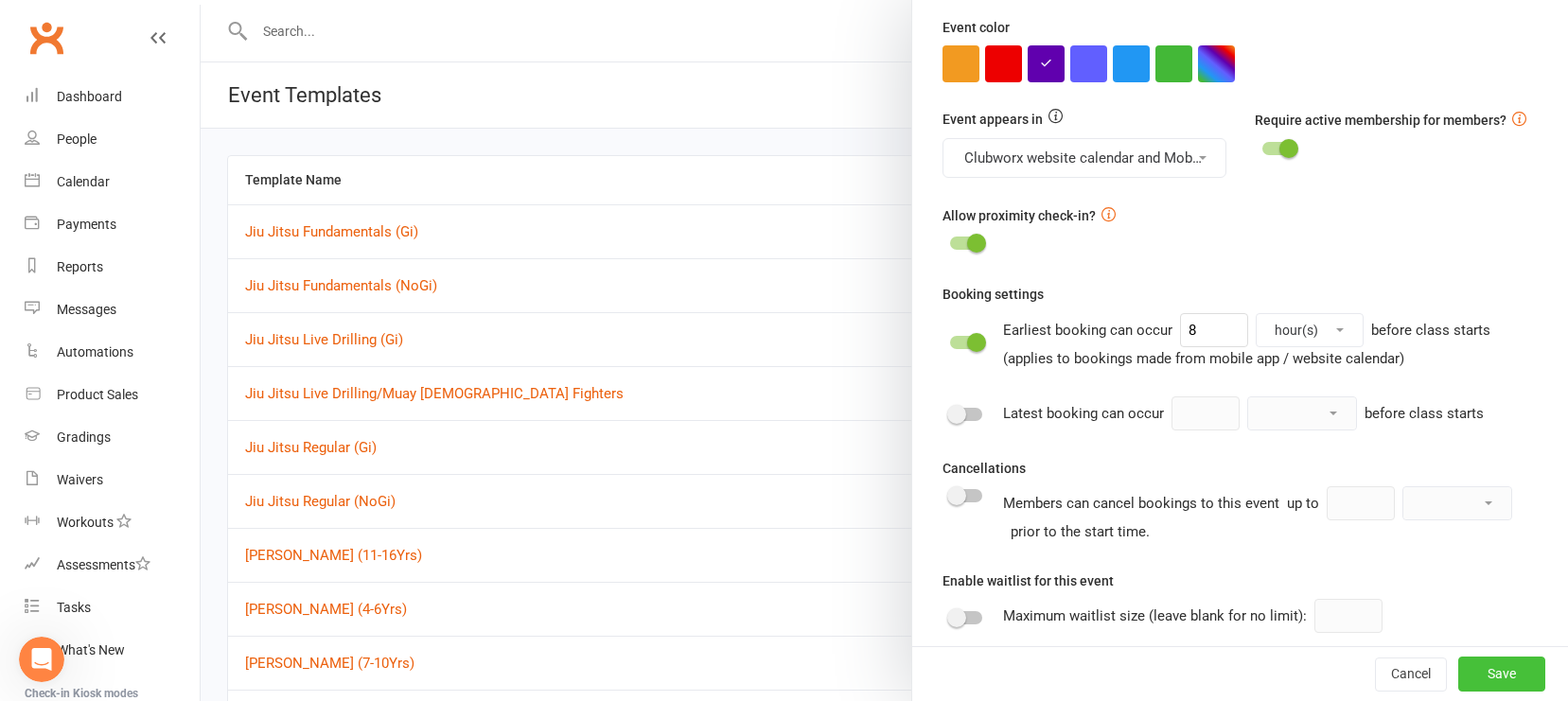
click at [1377, 649] on button "Save" at bounding box center [1503, 674] width 87 height 34
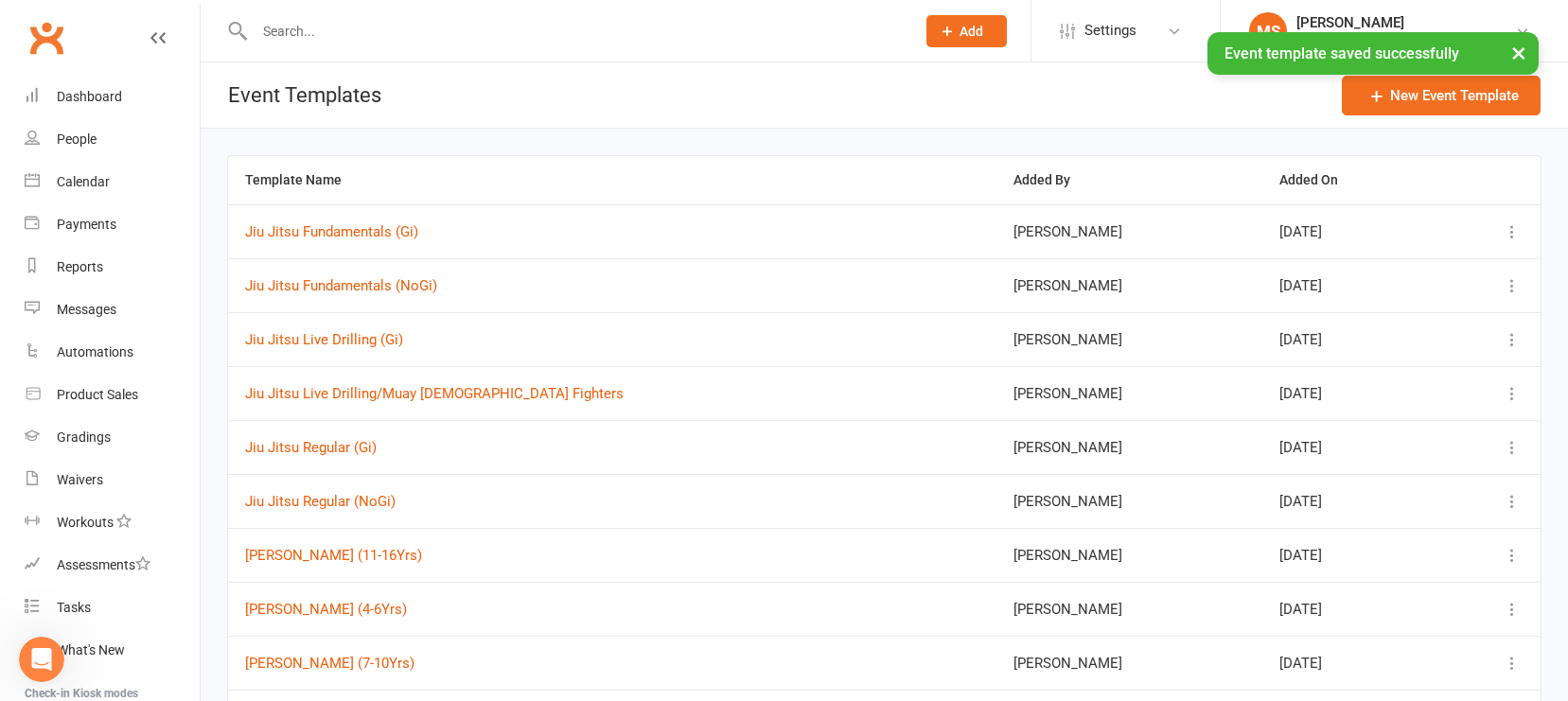
click at [853, 99] on header "Event Templates New Event Template" at bounding box center [884, 95] width 1368 height 66
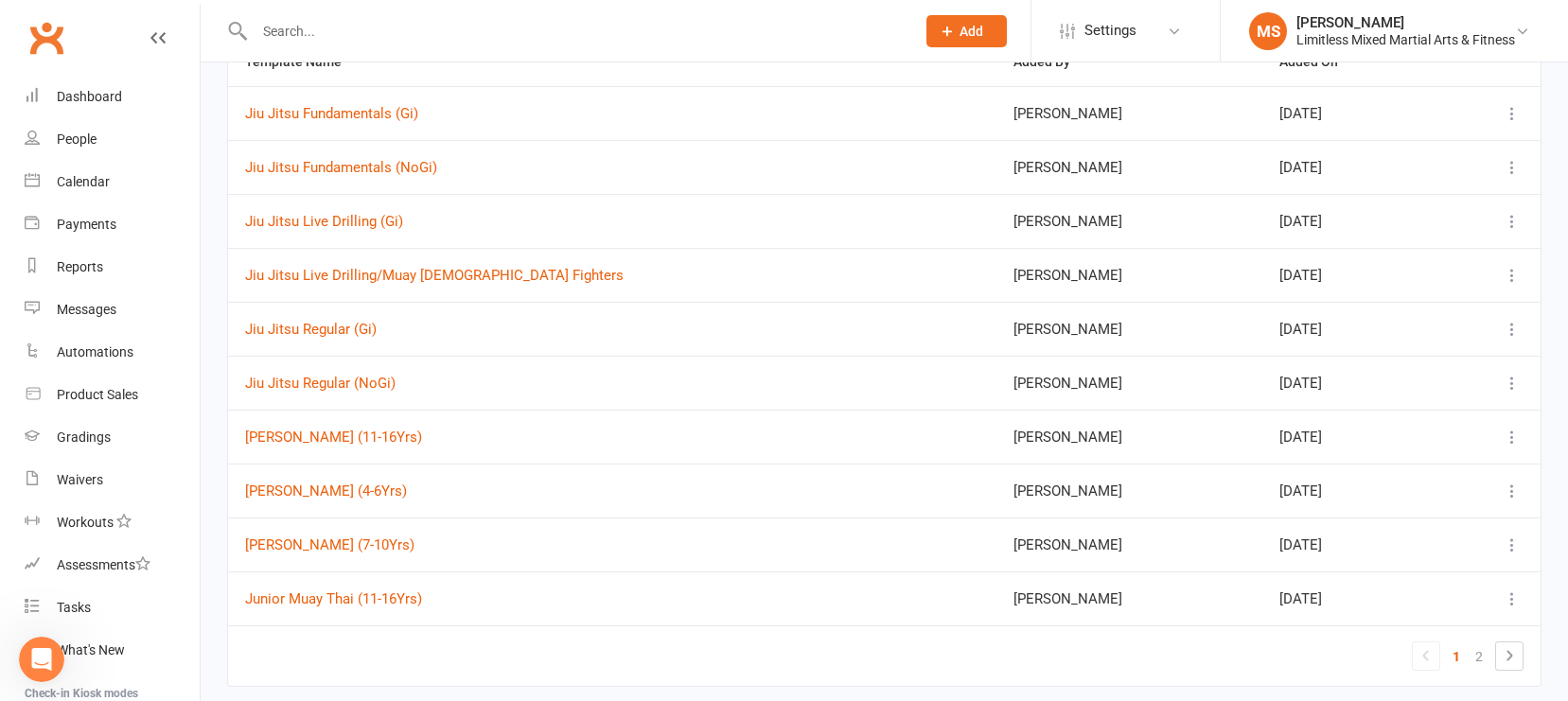
scroll to position [131, 0]
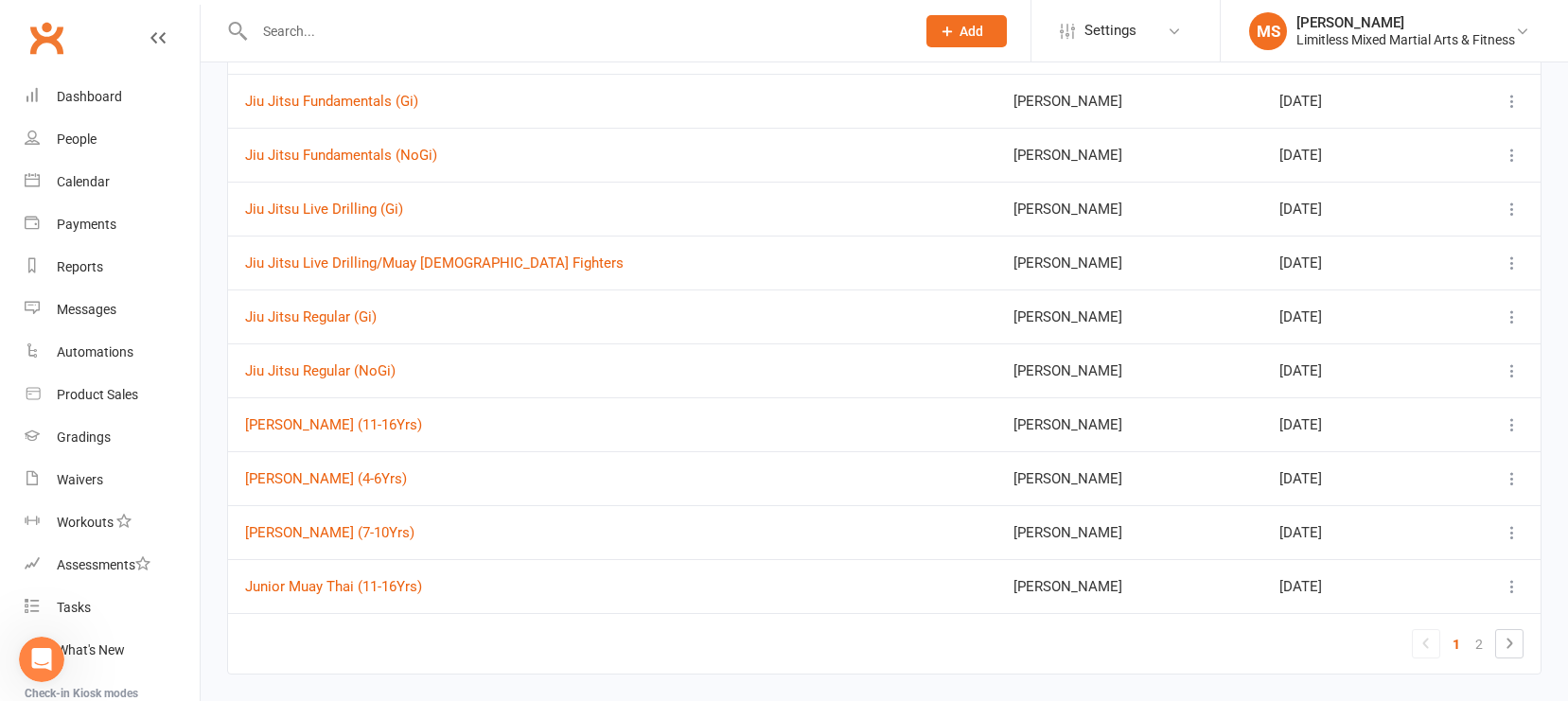
click at [1377, 425] on icon at bounding box center [1512, 424] width 19 height 19
click at [1372, 561] on link "Edit" at bounding box center [1400, 575] width 244 height 38
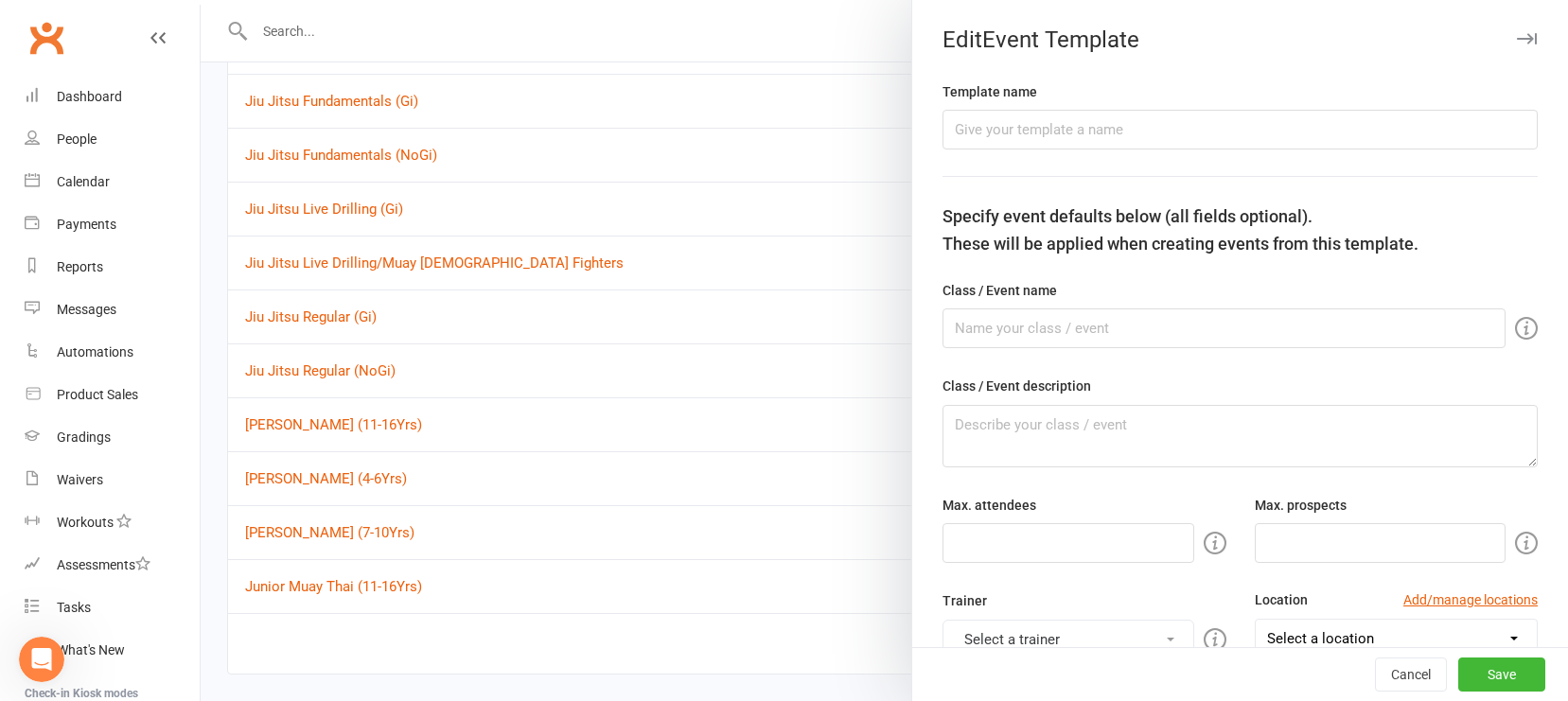
type input "[PERSON_NAME] (11-16Yrs)"
type input "50"
type input "5"
type input "8"
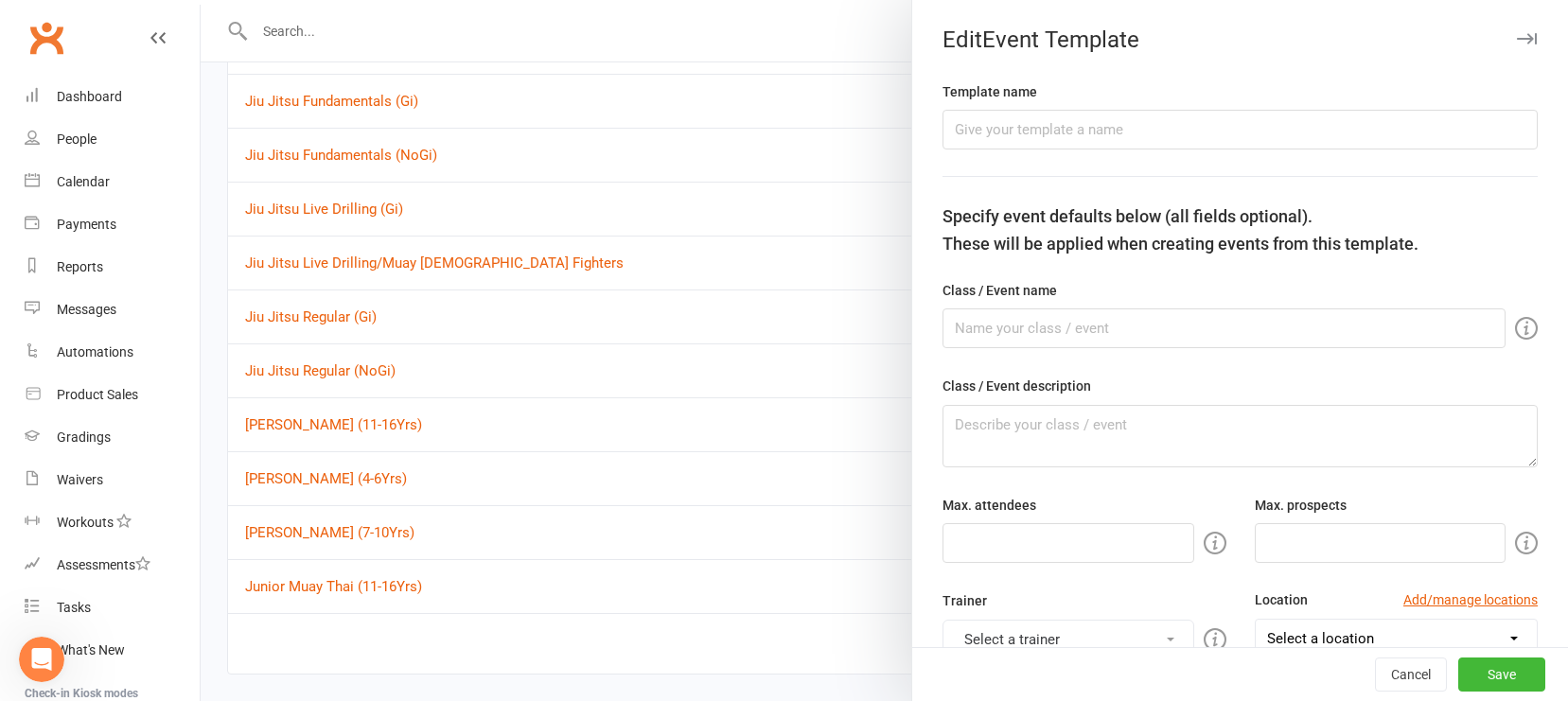
select select "hour"
select select "15554"
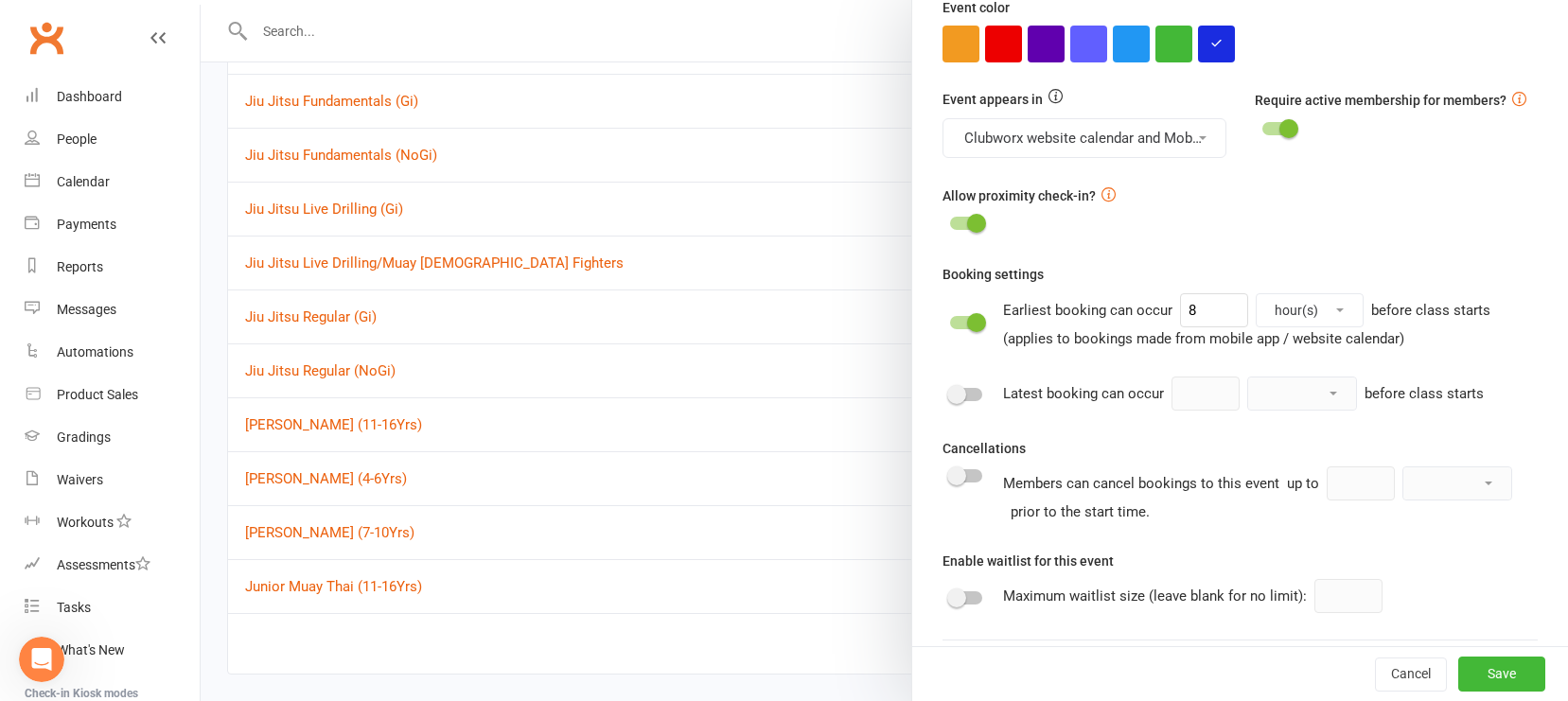
scroll to position [786, 0]
click at [1377, 649] on button "Save" at bounding box center [1503, 674] width 87 height 34
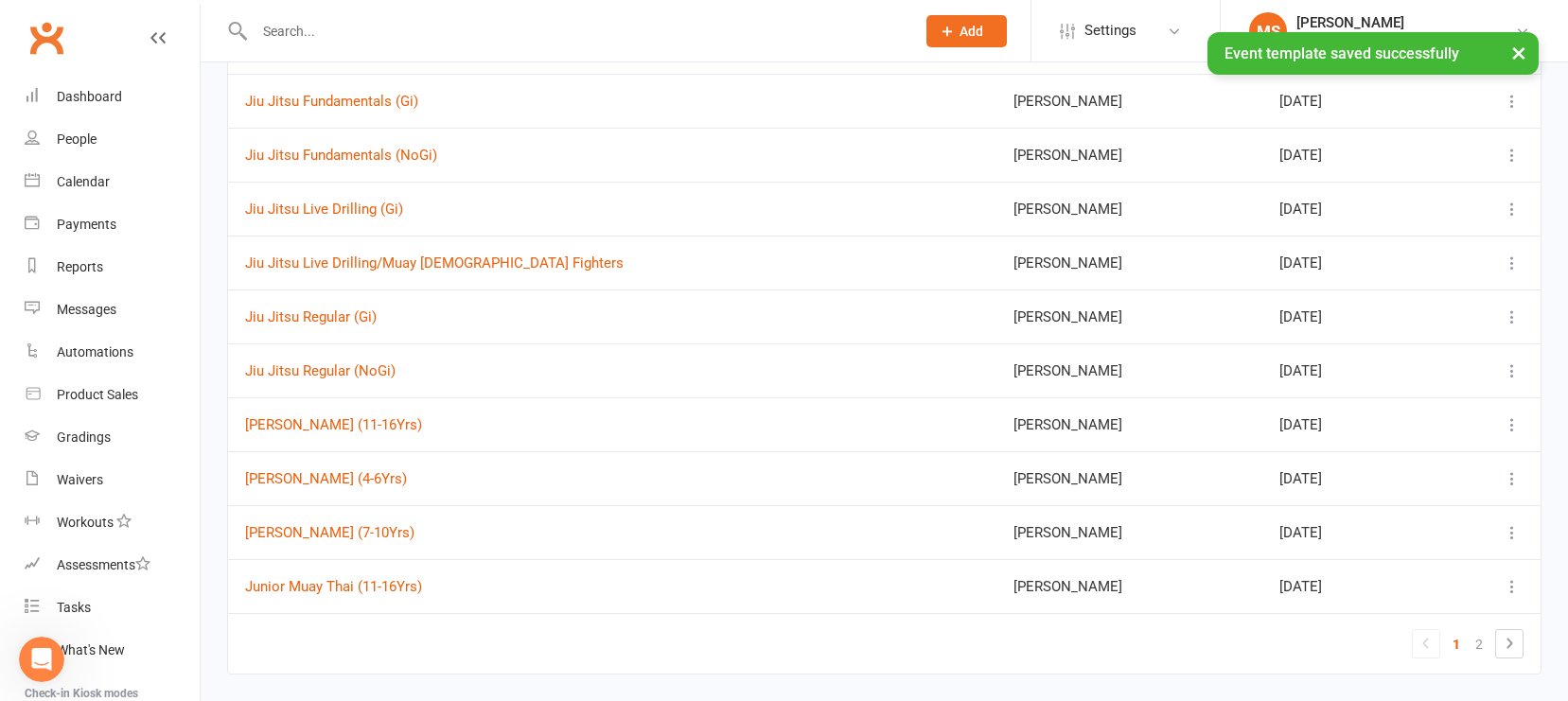
scroll to position [0, 0]
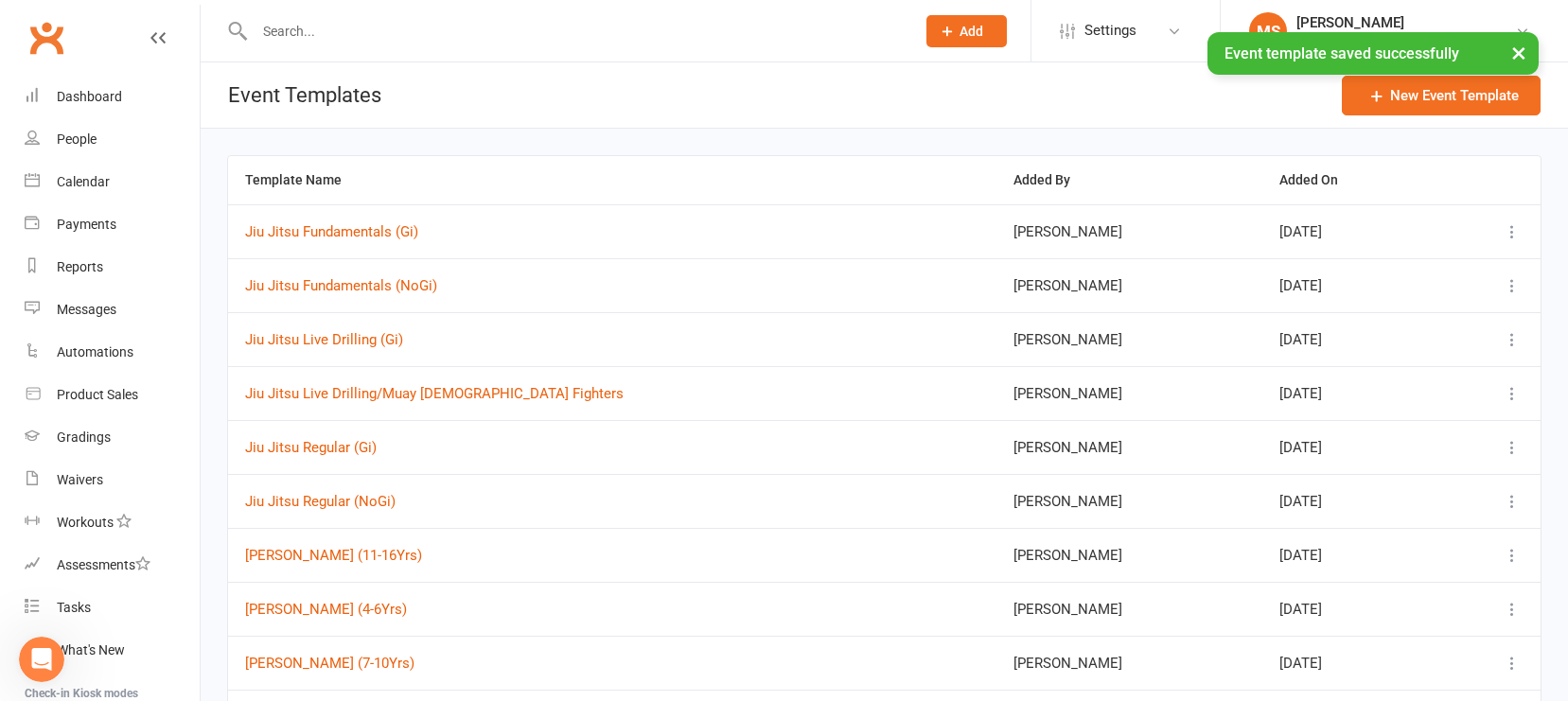
click at [42, 649] on icon "Open Intercom Messenger" at bounding box center [42, 659] width 31 height 31
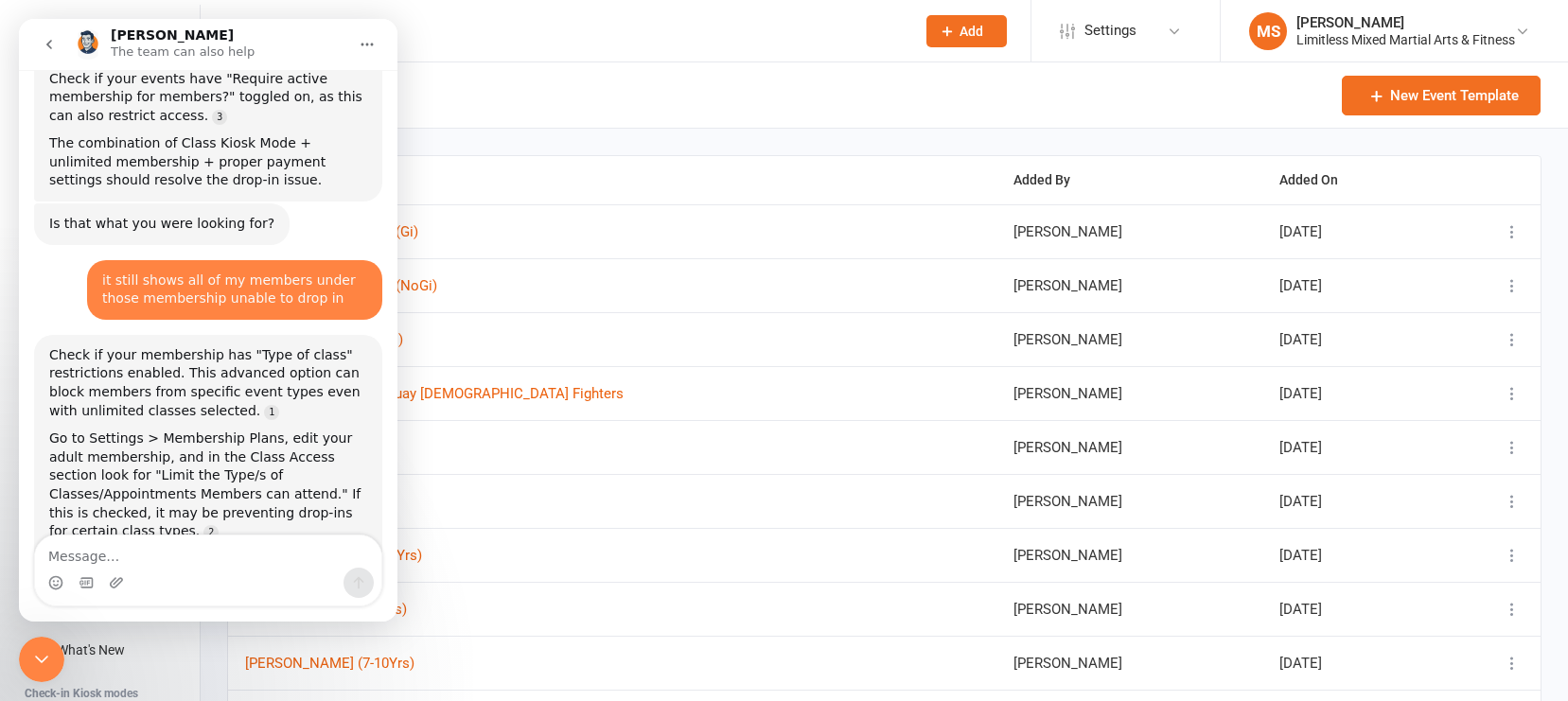
scroll to position [3284, 0]
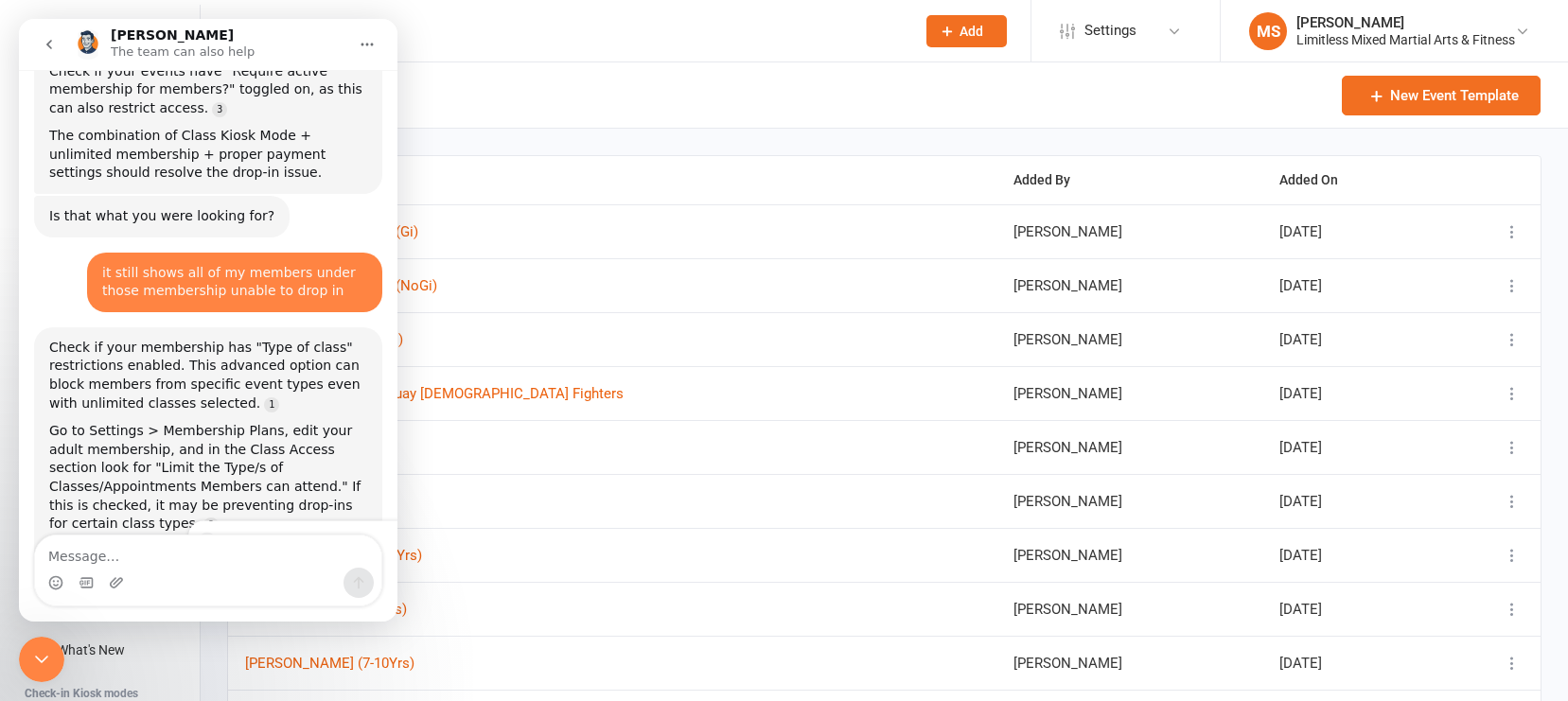
click at [222, 620] on link "Source reference 143423:" at bounding box center [214, 627] width 15 height 15
click at [183, 543] on div "Also verify your events don't have "Type" restrictions that only allow certain …" at bounding box center [208, 590] width 318 height 93
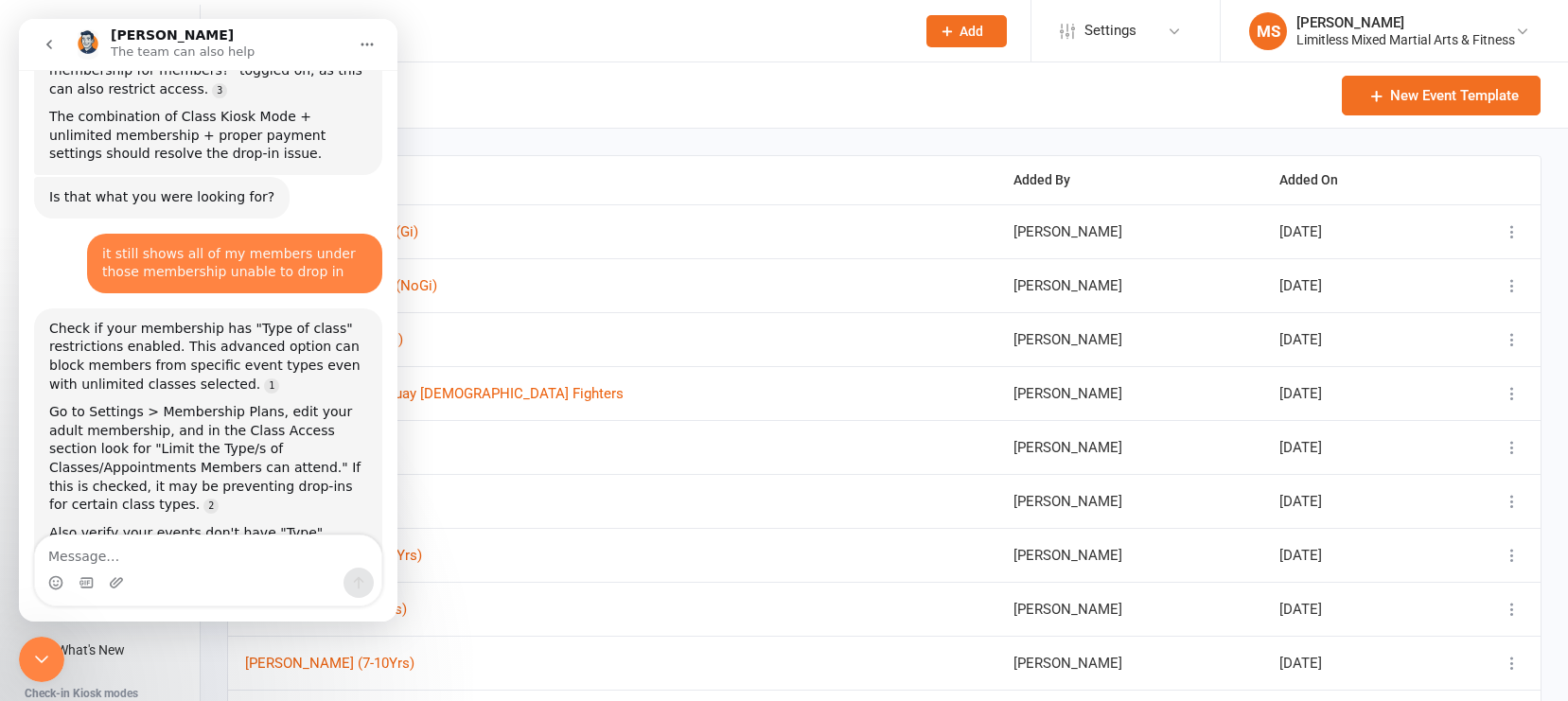
click at [53, 649] on div "Close Intercom Messenger" at bounding box center [42, 659] width 46 height 46
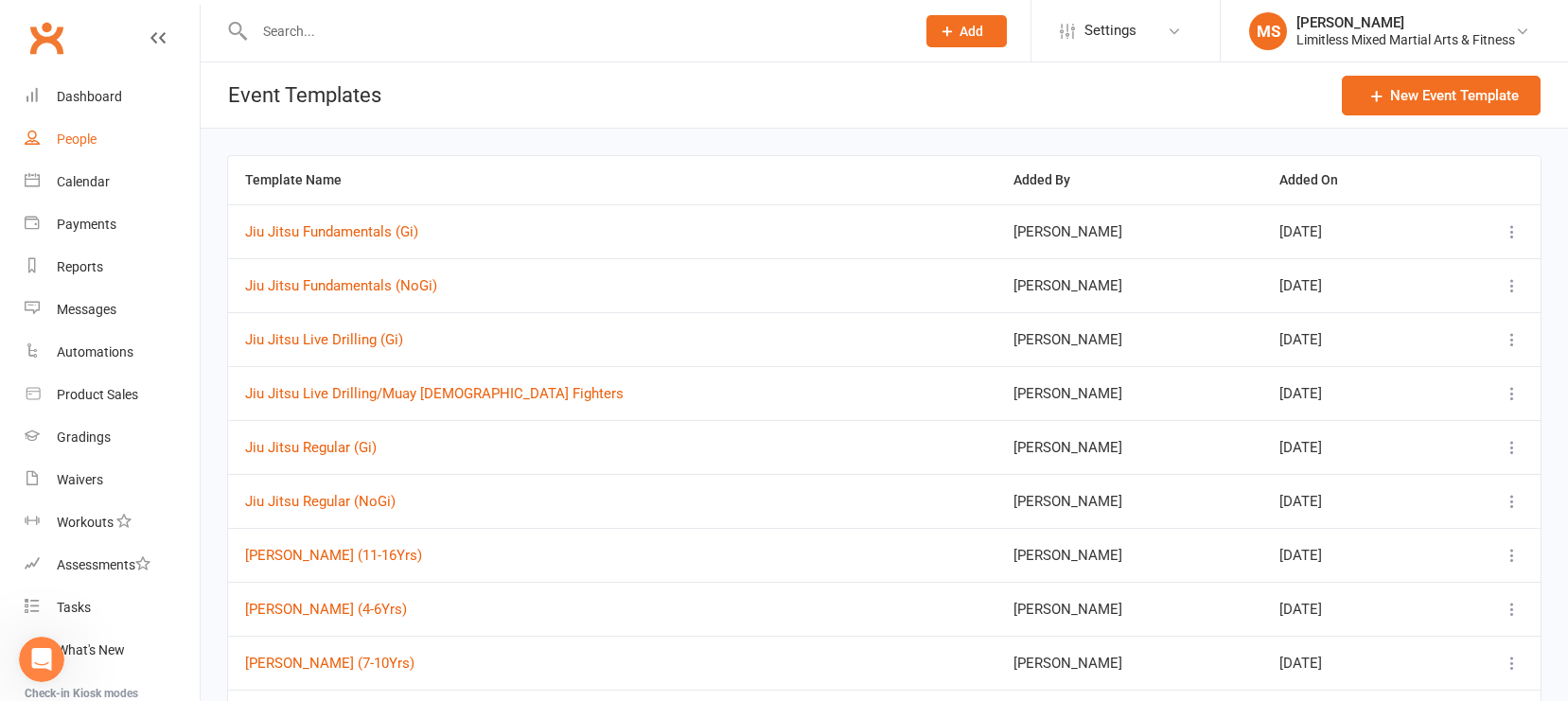
click at [105, 150] on link "People" at bounding box center [112, 139] width 176 height 43
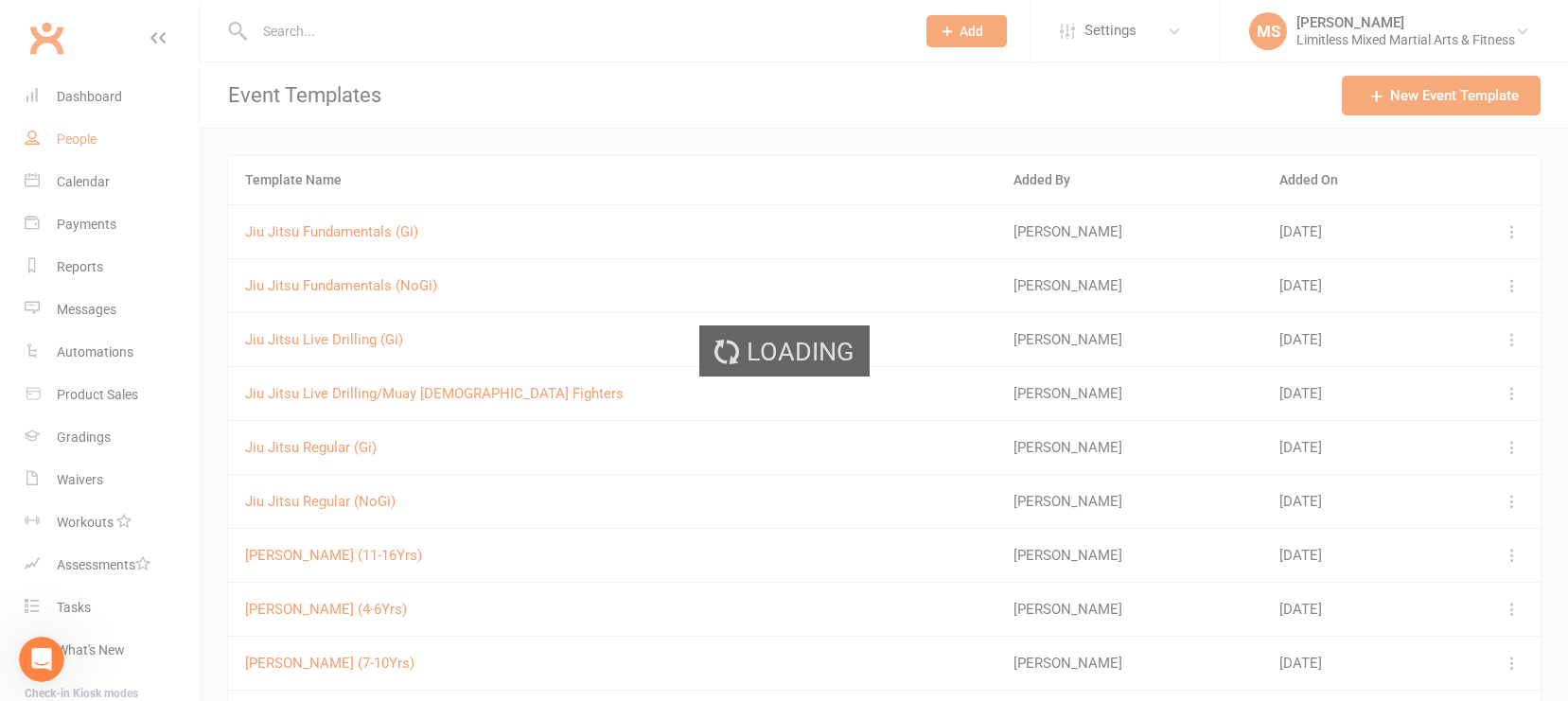
select select "100"
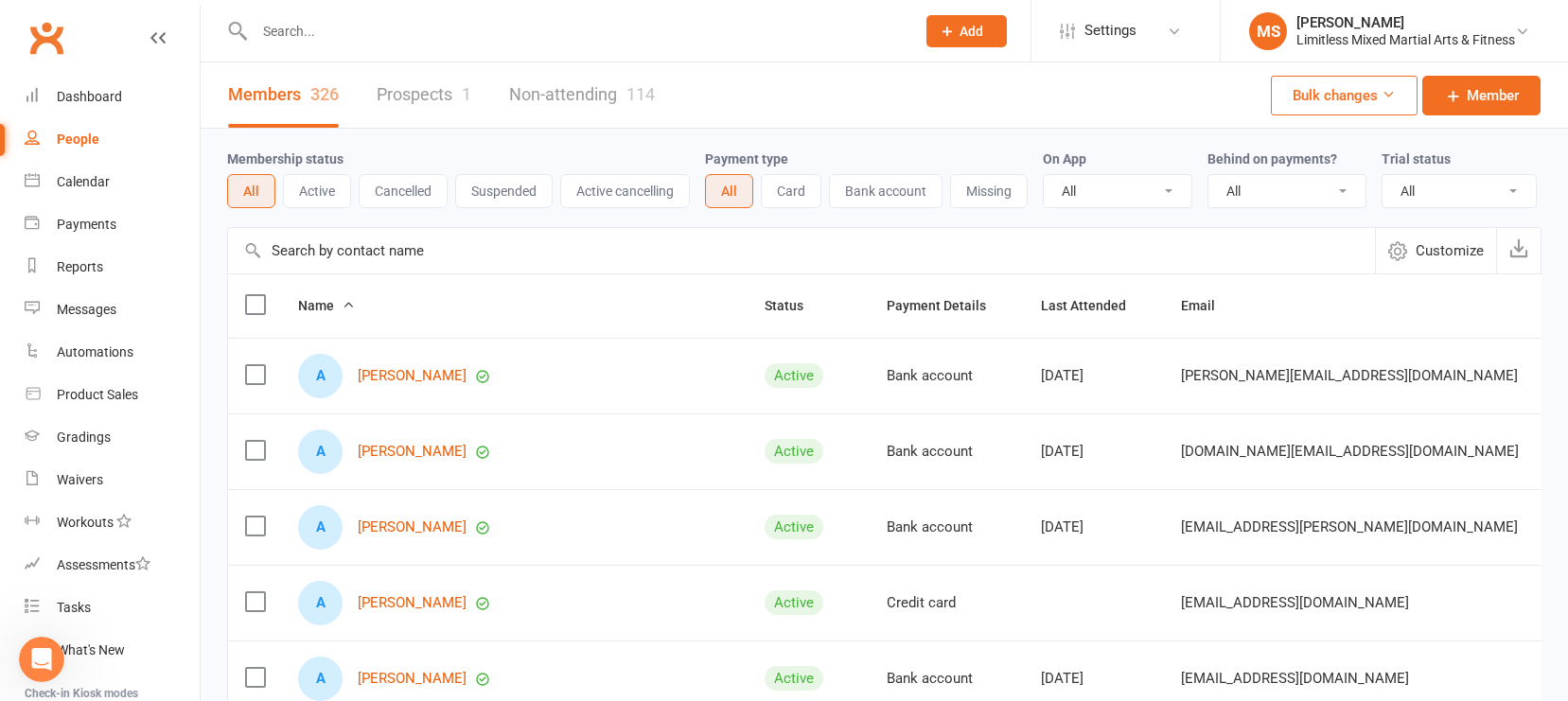
click at [363, 13] on div at bounding box center [564, 31] width 674 height 61
click at [364, 39] on input "text" at bounding box center [575, 31] width 654 height 27
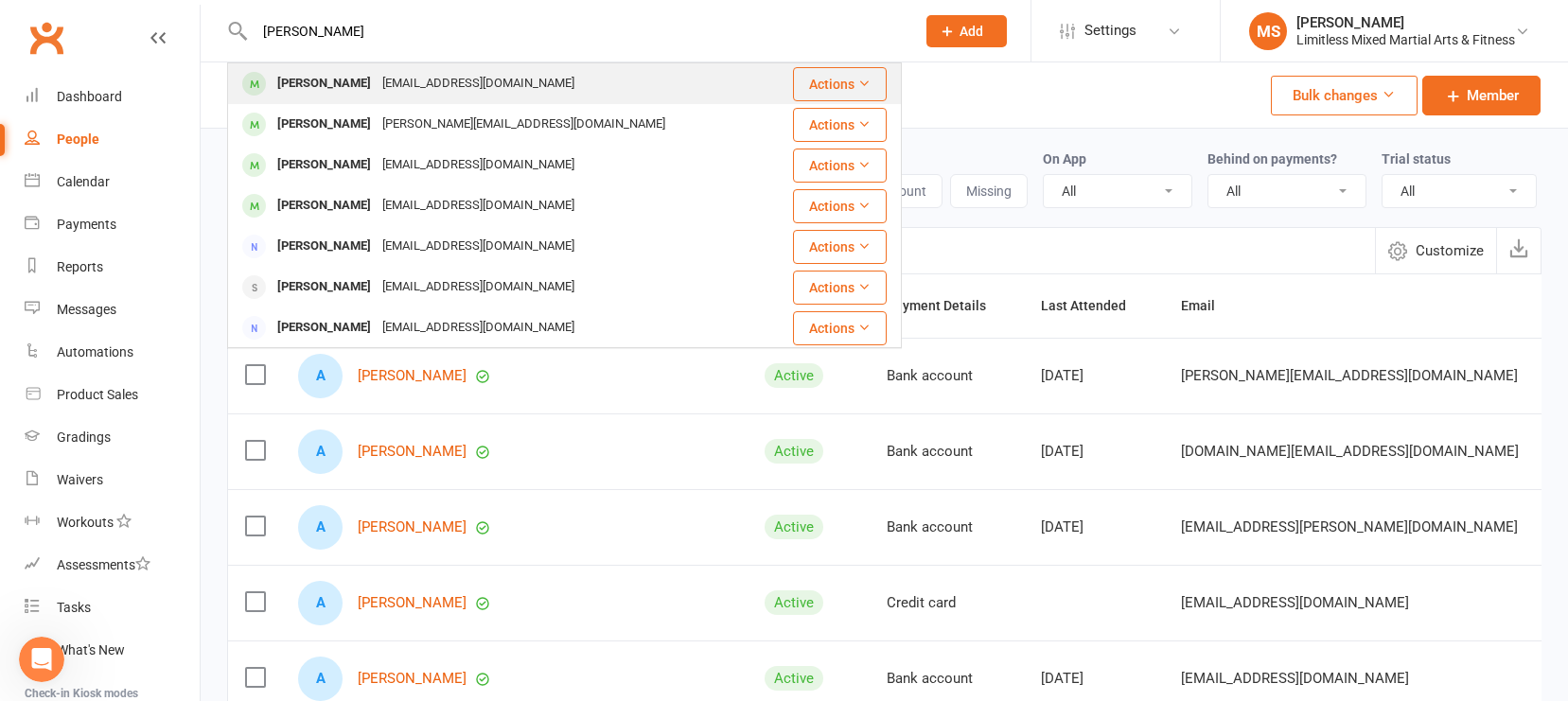
type input "[PERSON_NAME]"
click at [289, 77] on div "[PERSON_NAME]" at bounding box center [324, 84] width 105 height 28
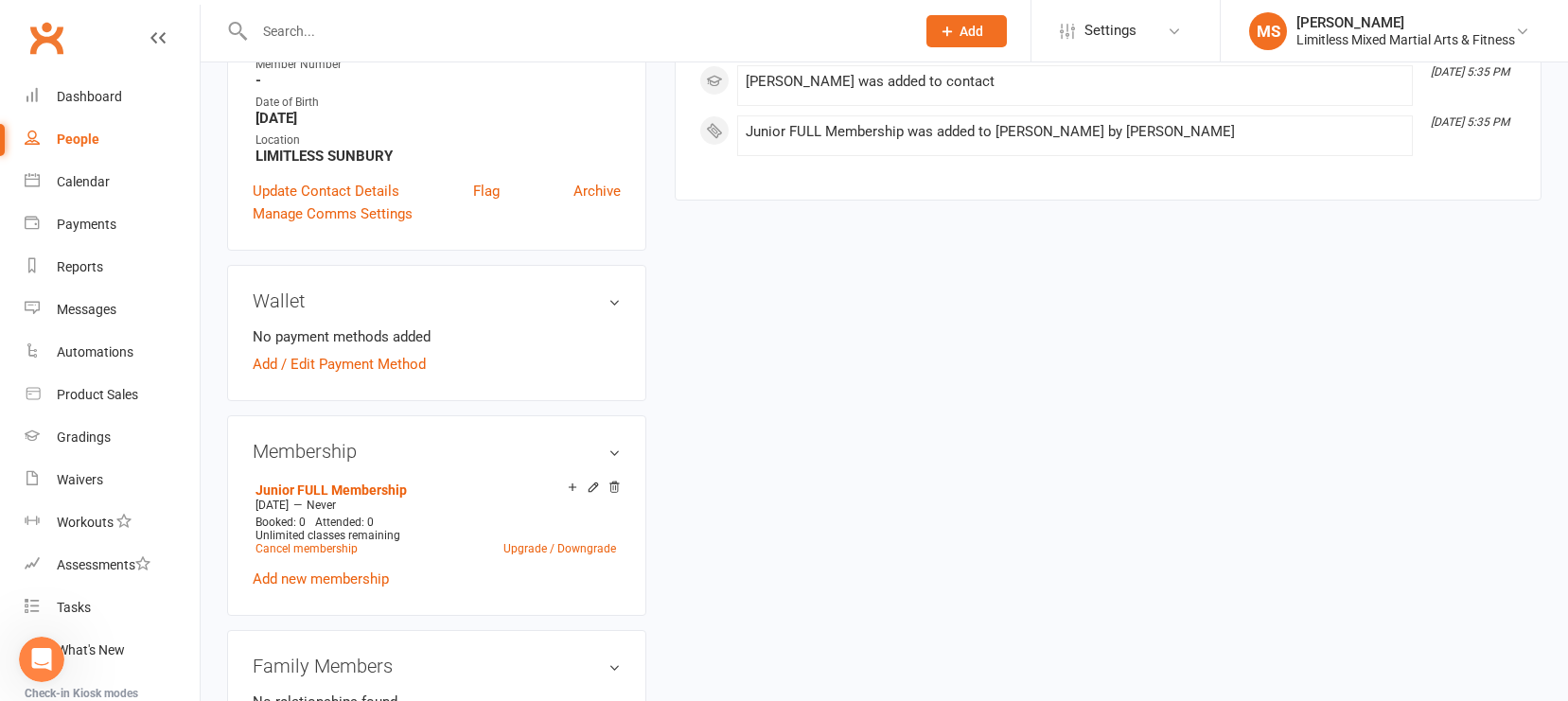
scroll to position [428, 0]
click at [390, 357] on link "Add / Edit Payment Method" at bounding box center [339, 362] width 174 height 23
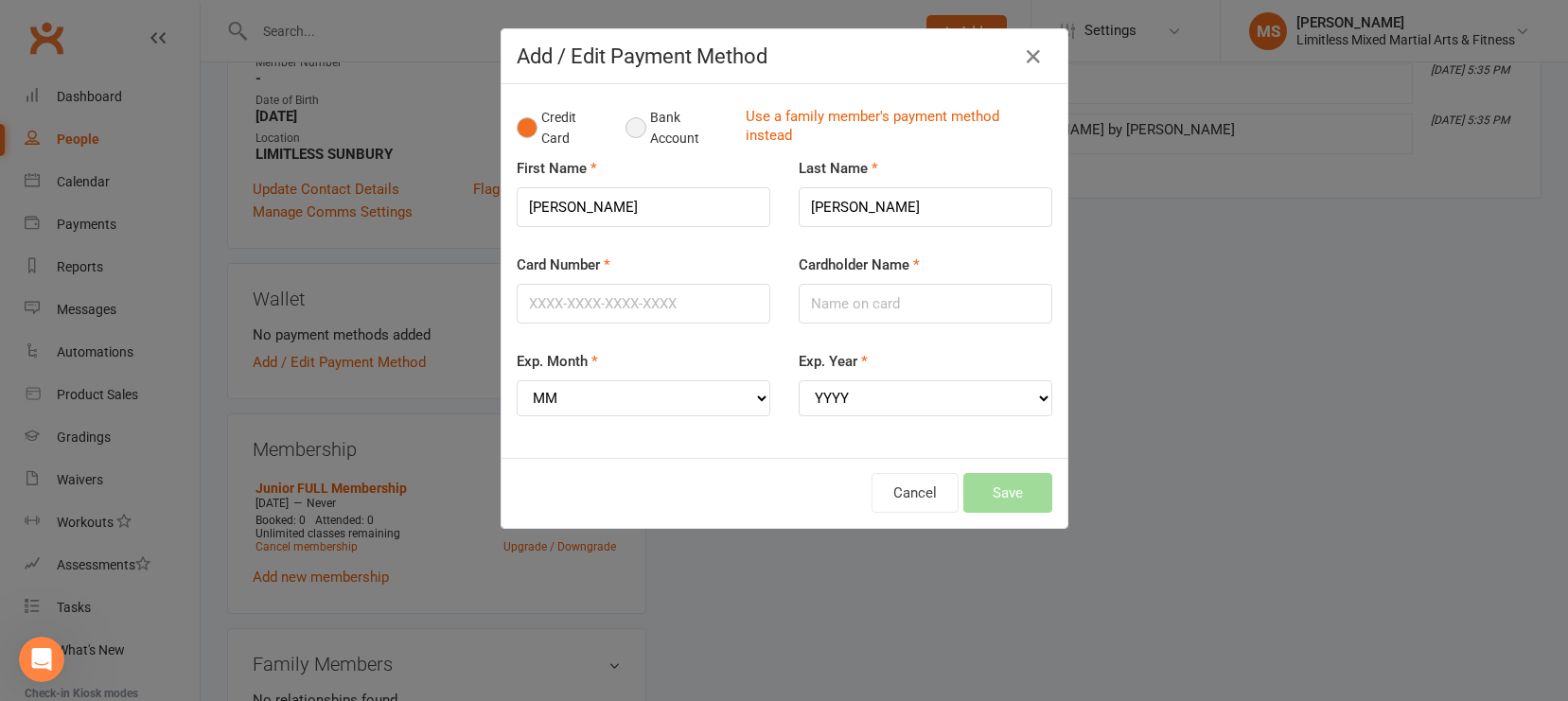
click at [638, 127] on button "Bank Account" at bounding box center [678, 128] width 105 height 58
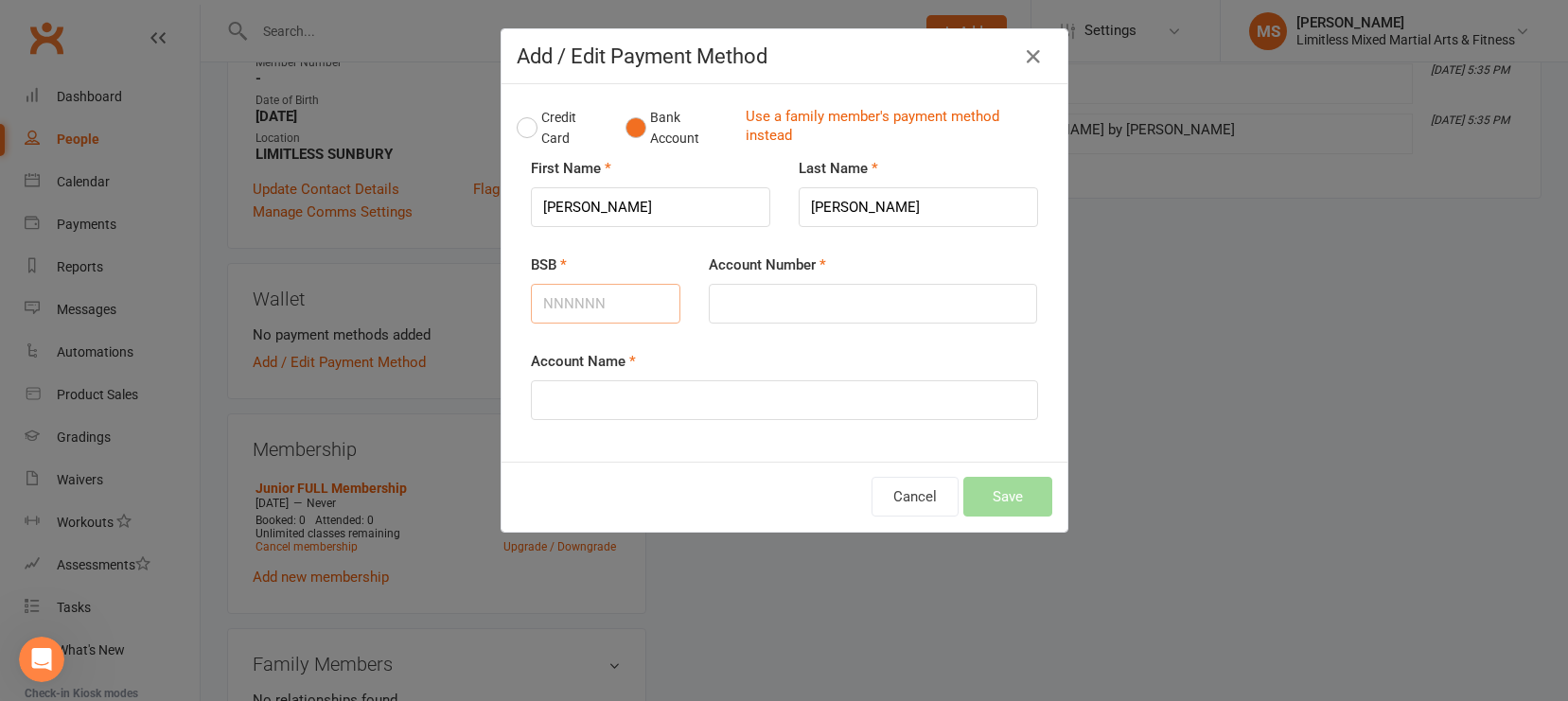
click at [591, 293] on input "BSB" at bounding box center [606, 303] width 151 height 40
type input "193879"
click at [766, 300] on input "Account Number" at bounding box center [873, 303] width 328 height 40
type input "414249156"
click at [674, 414] on input "Account Name" at bounding box center [784, 401] width 508 height 40
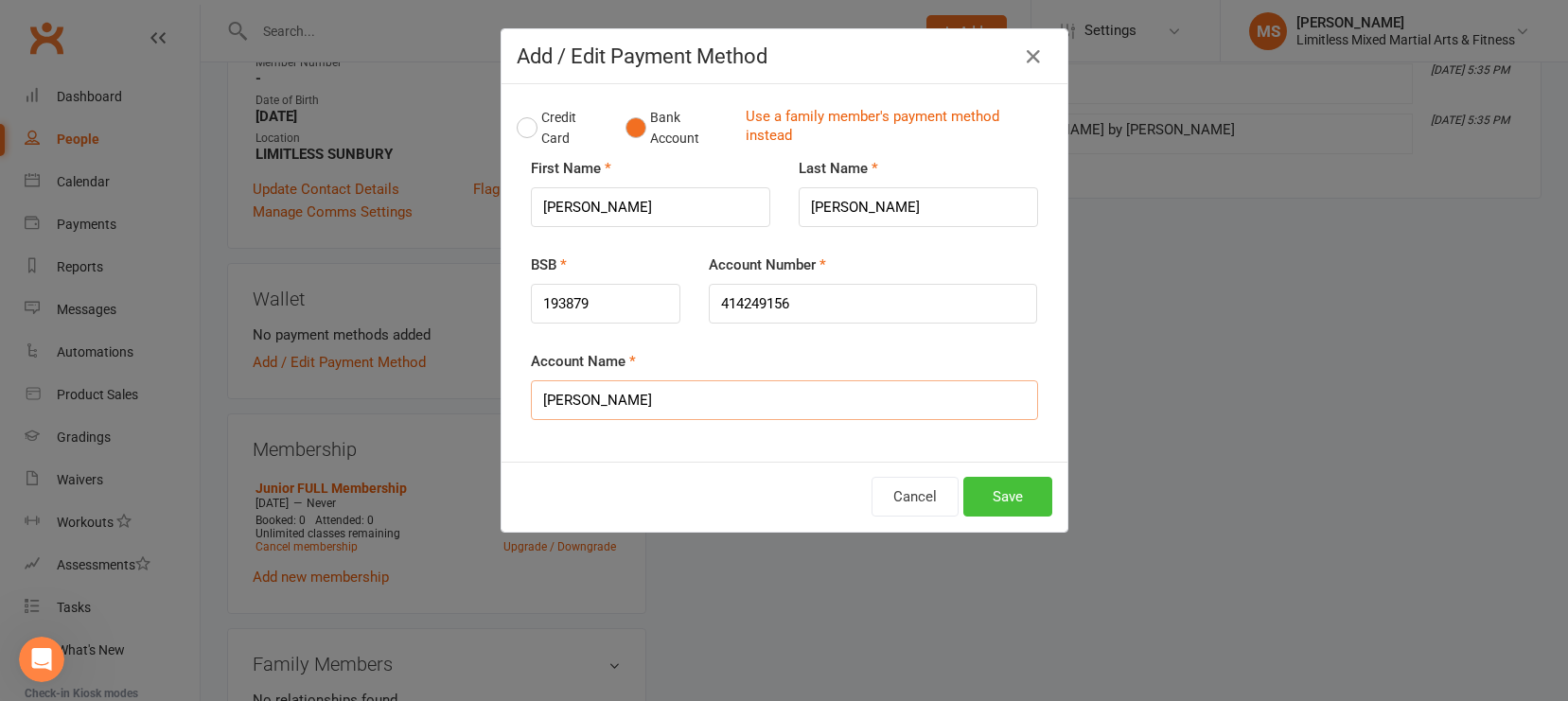
type input "[PERSON_NAME]"
click at [1018, 498] on button "Save" at bounding box center [1009, 497] width 89 height 40
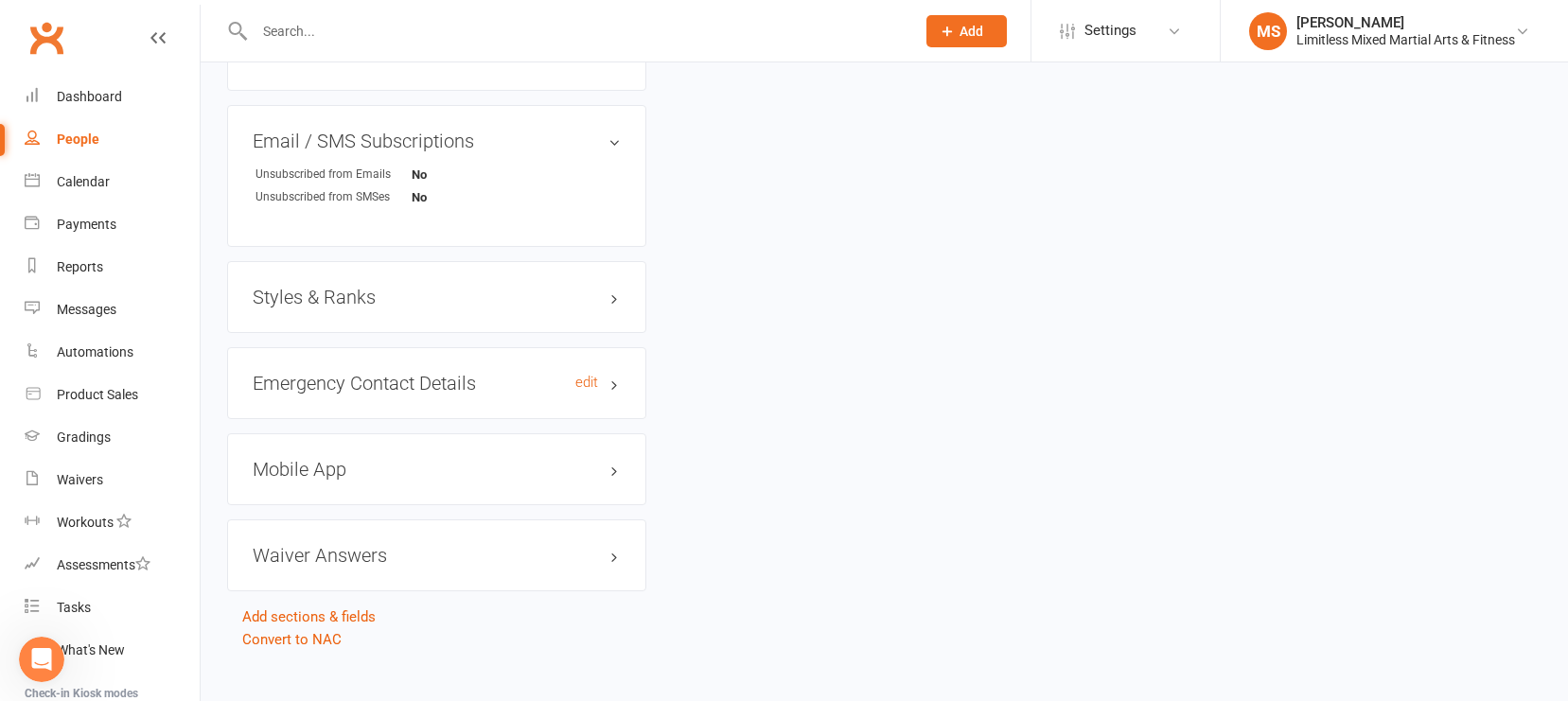
scroll to position [1329, 0]
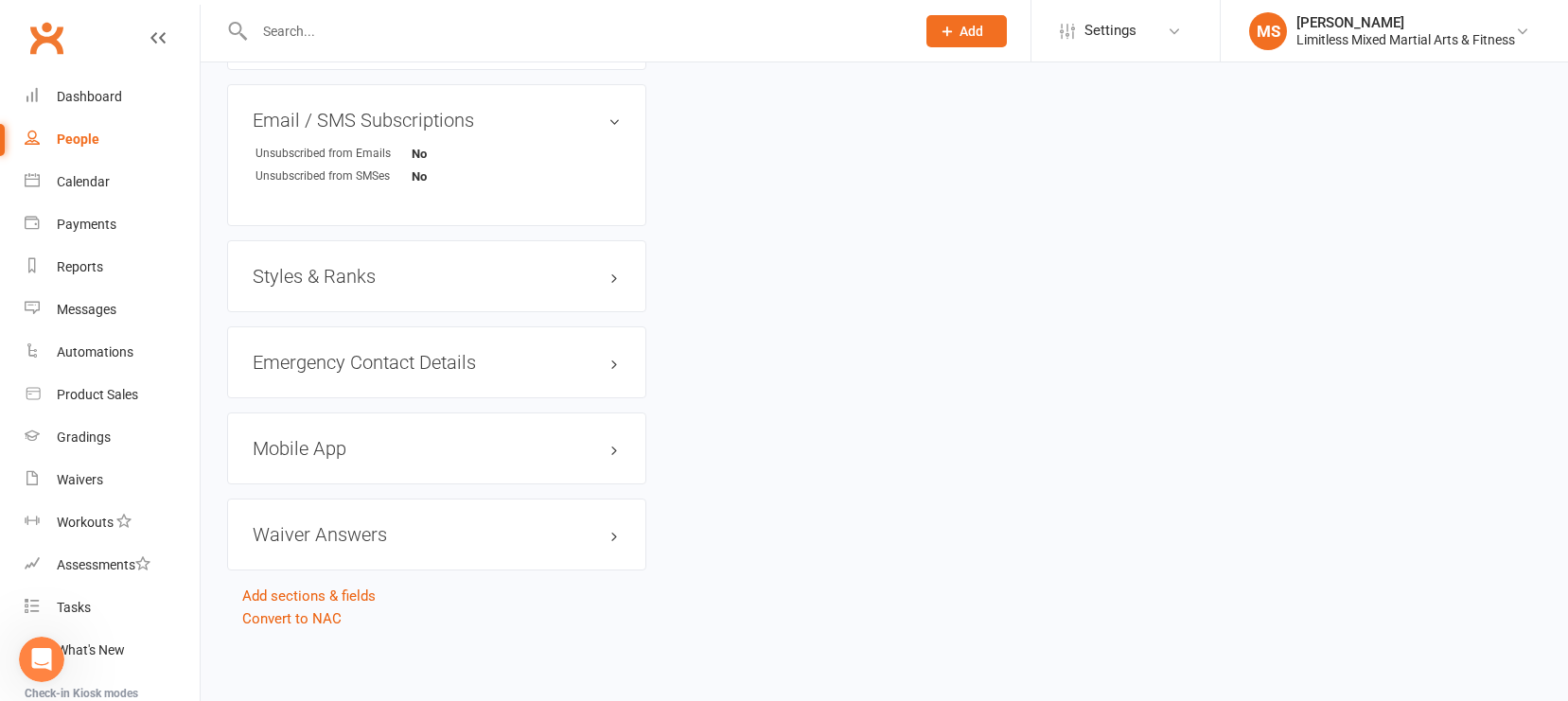
click at [383, 266] on h3 "Styles & Ranks" at bounding box center [436, 276] width 368 height 21
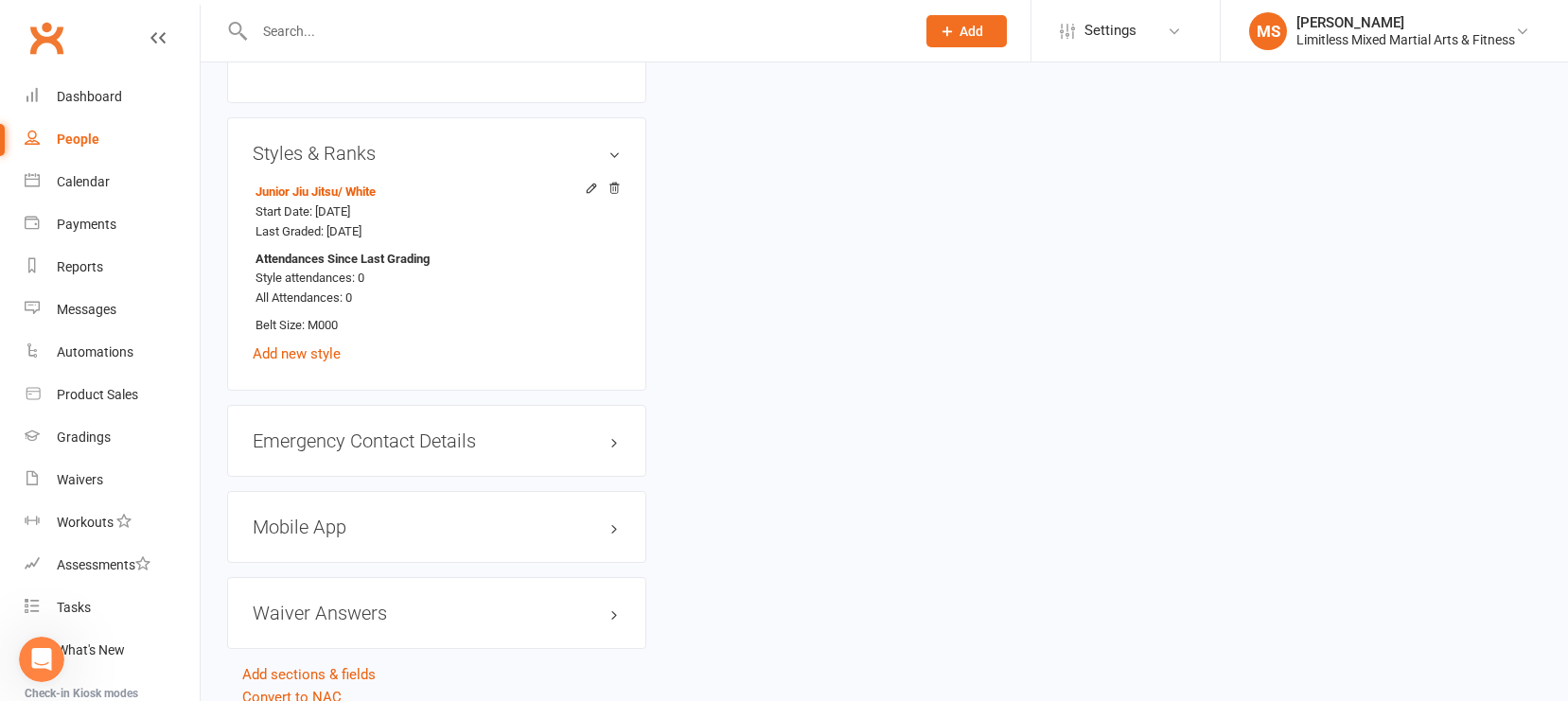
scroll to position [1531, 0]
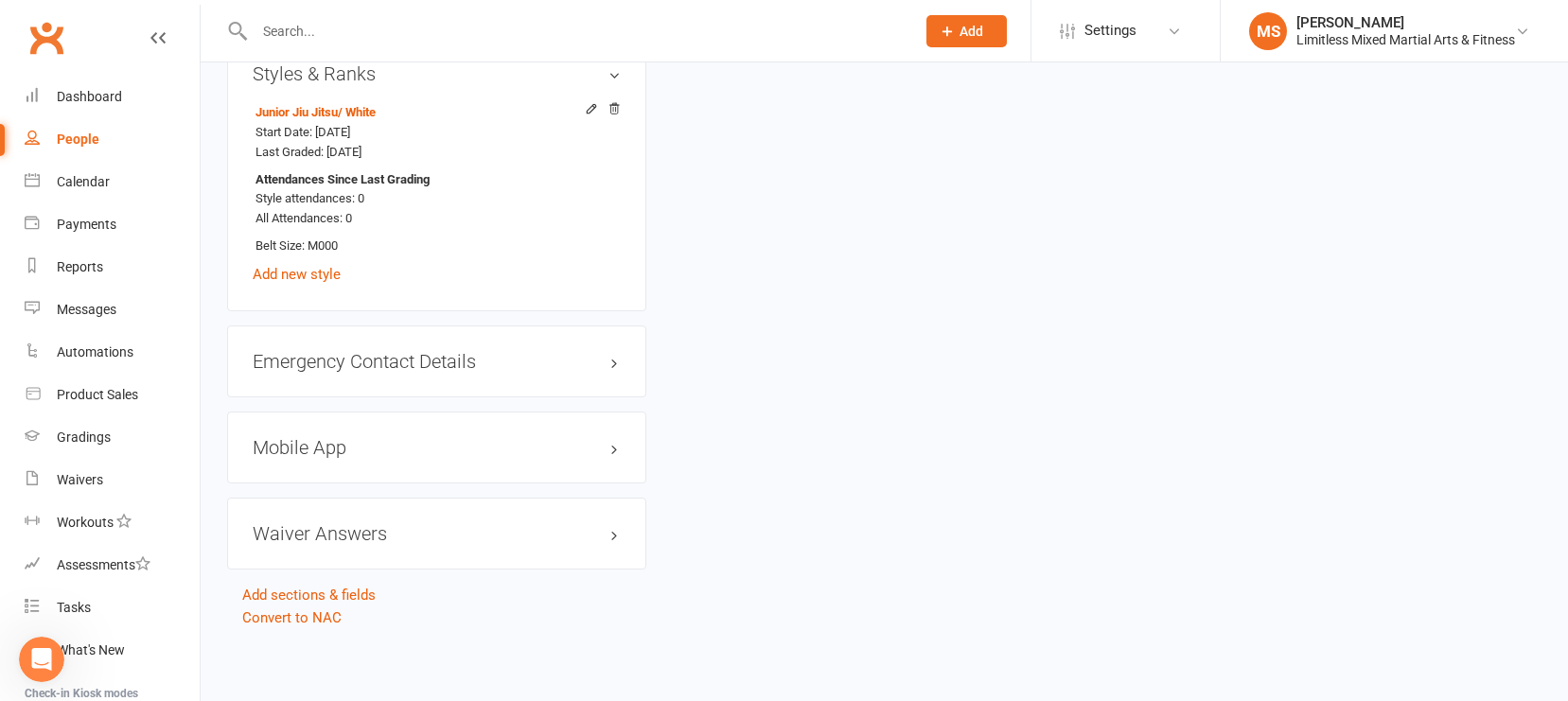
click at [451, 373] on div "Emergency Contact Details edit" at bounding box center [436, 361] width 420 height 72
click at [435, 354] on h3 "Emergency Contact Details edit" at bounding box center [436, 361] width 368 height 21
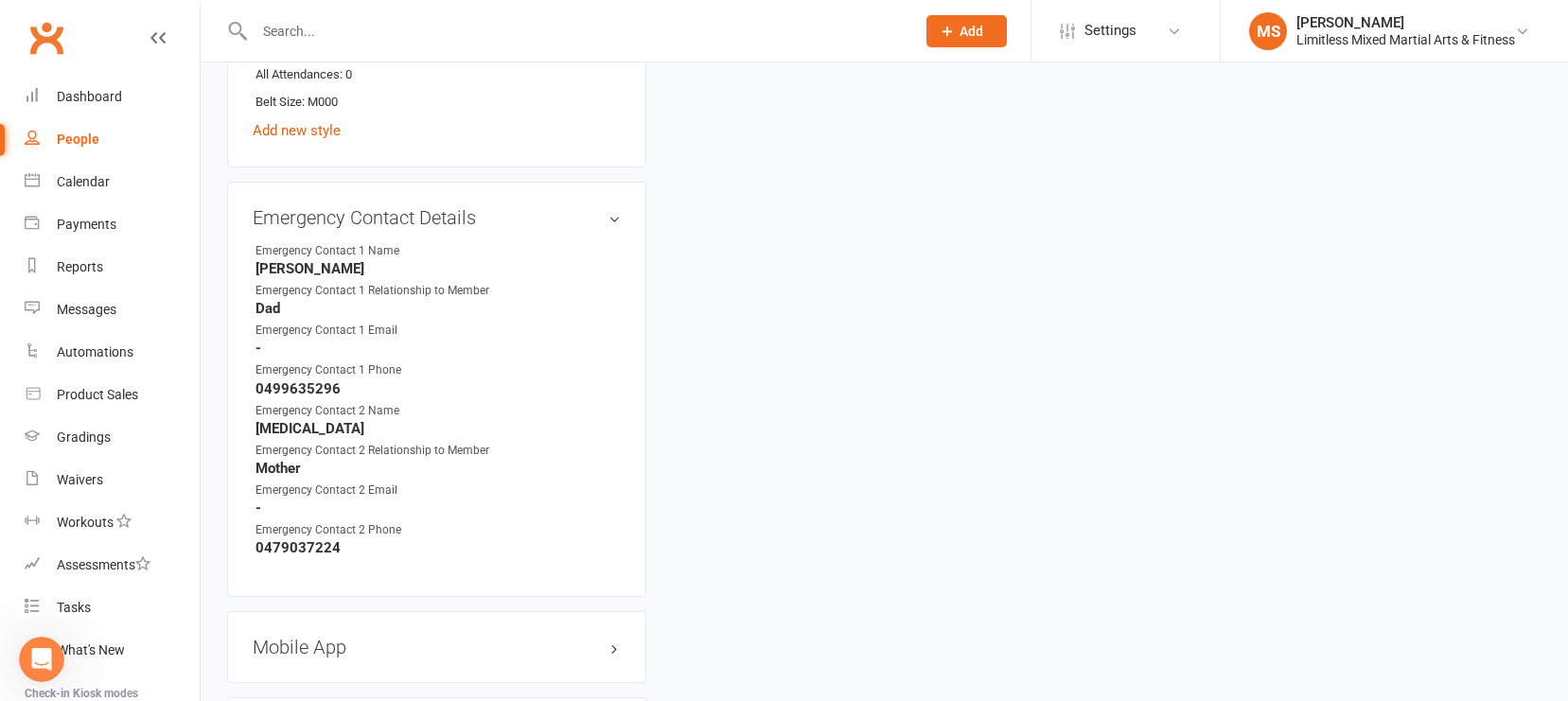
scroll to position [1692, 0]
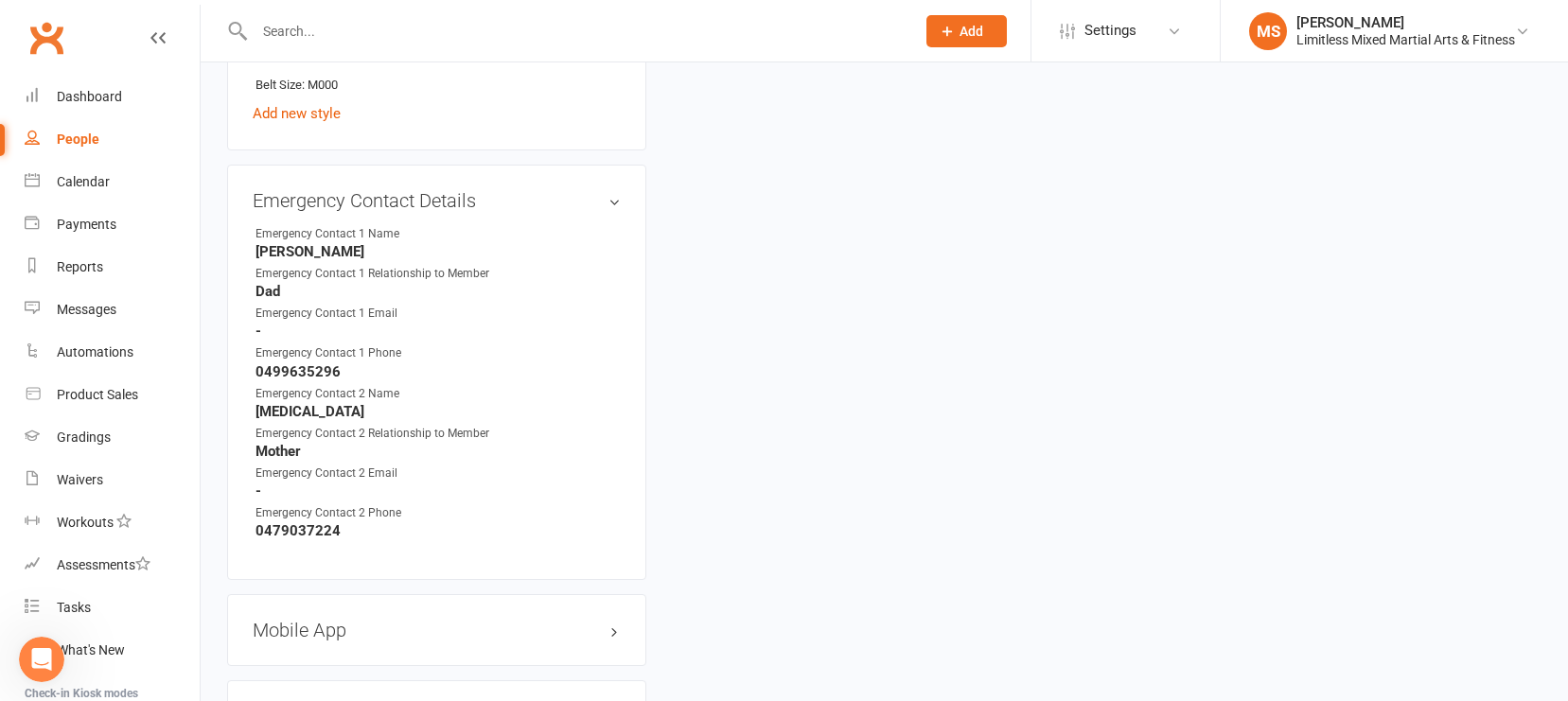
click at [342, 620] on h3 "Mobile App" at bounding box center [436, 630] width 368 height 21
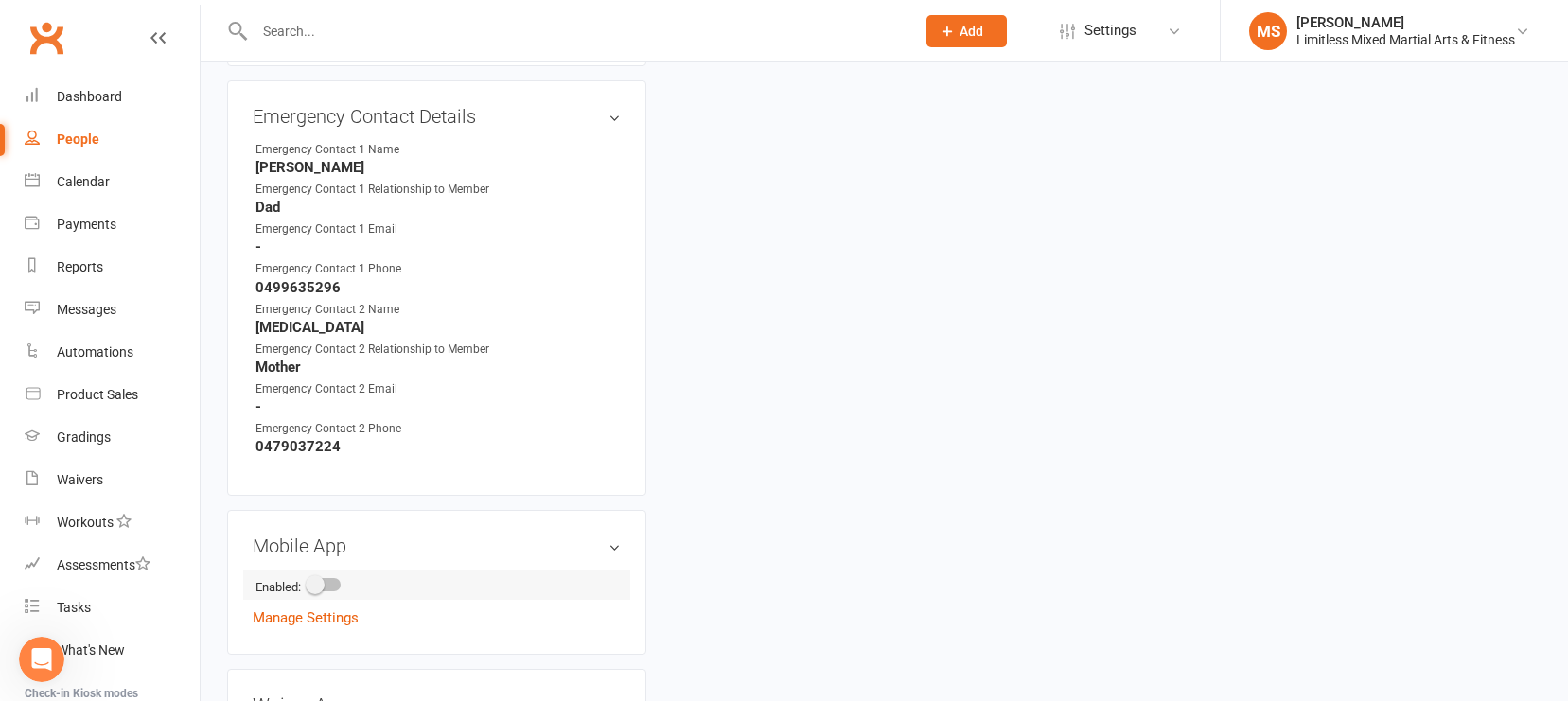
scroll to position [1890, 0]
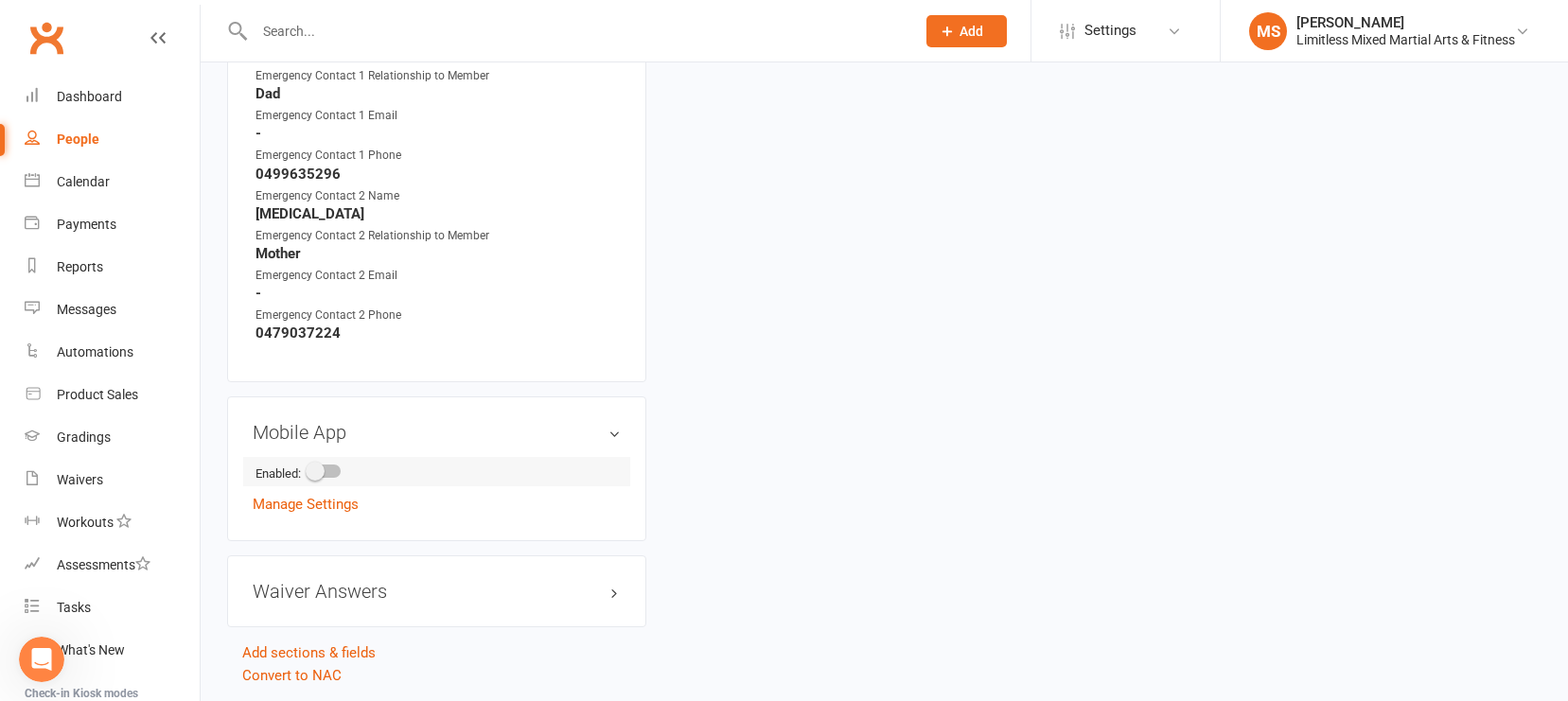
click at [330, 465] on div at bounding box center [324, 471] width 32 height 13
click at [308, 468] on input "checkbox" at bounding box center [308, 468] width 0 height 0
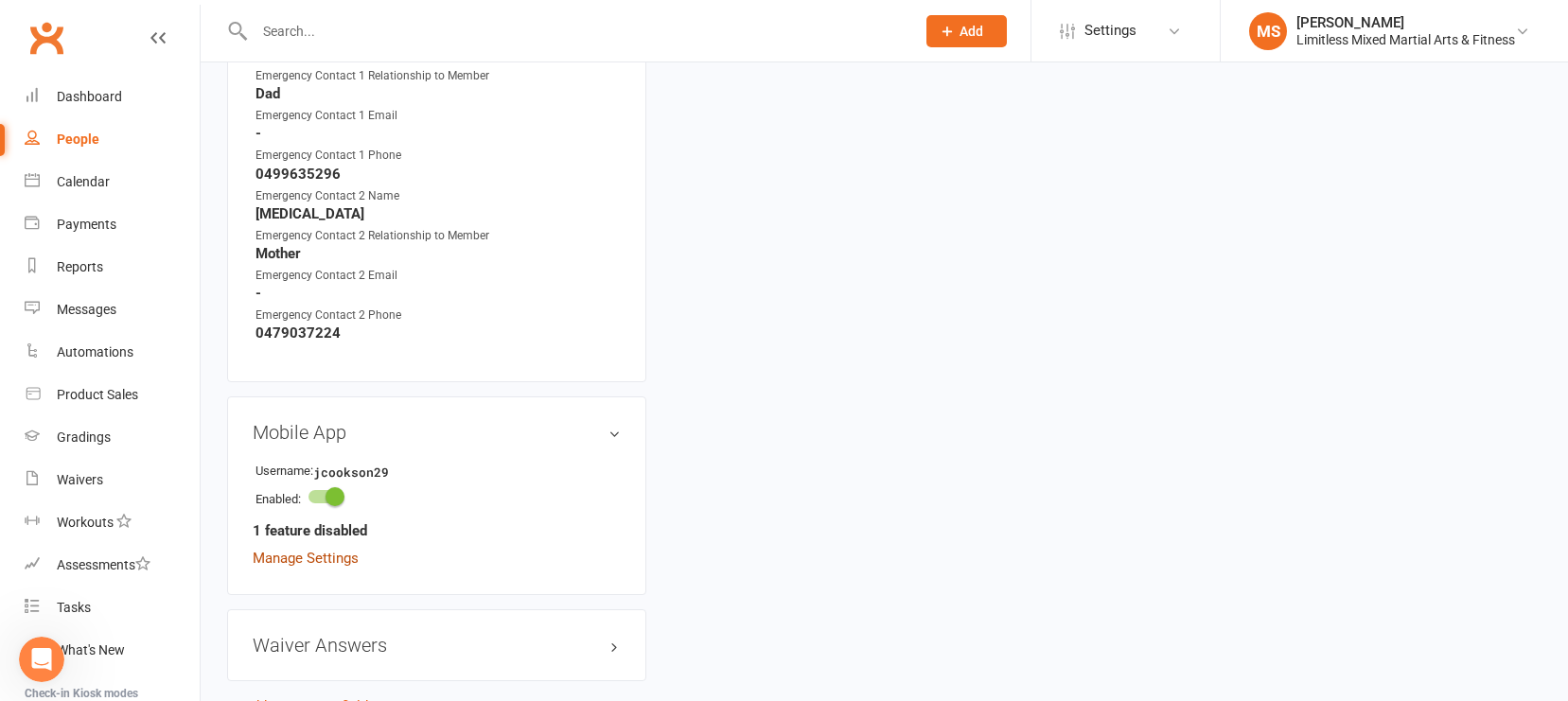
click at [341, 552] on link "Manage Settings" at bounding box center [305, 558] width 106 height 17
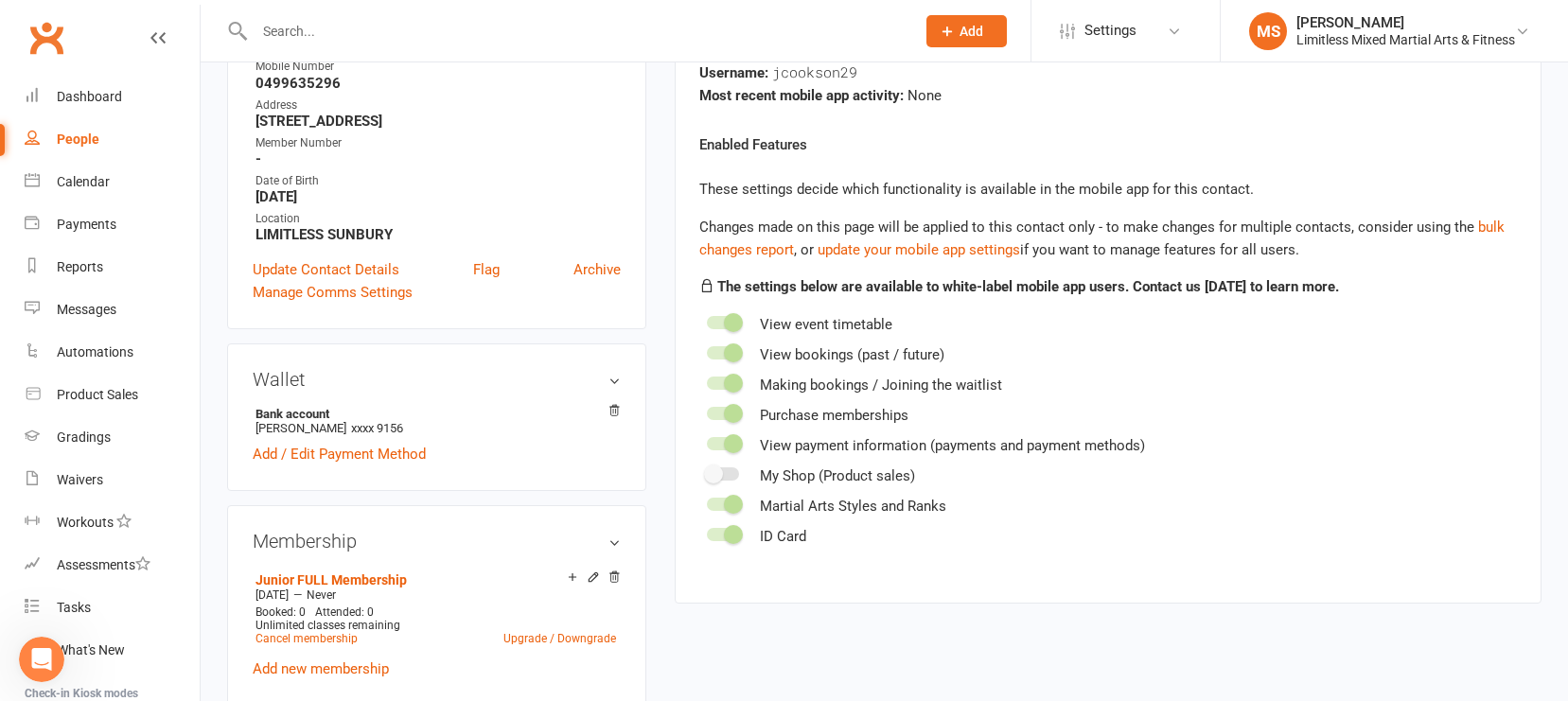
scroll to position [145, 0]
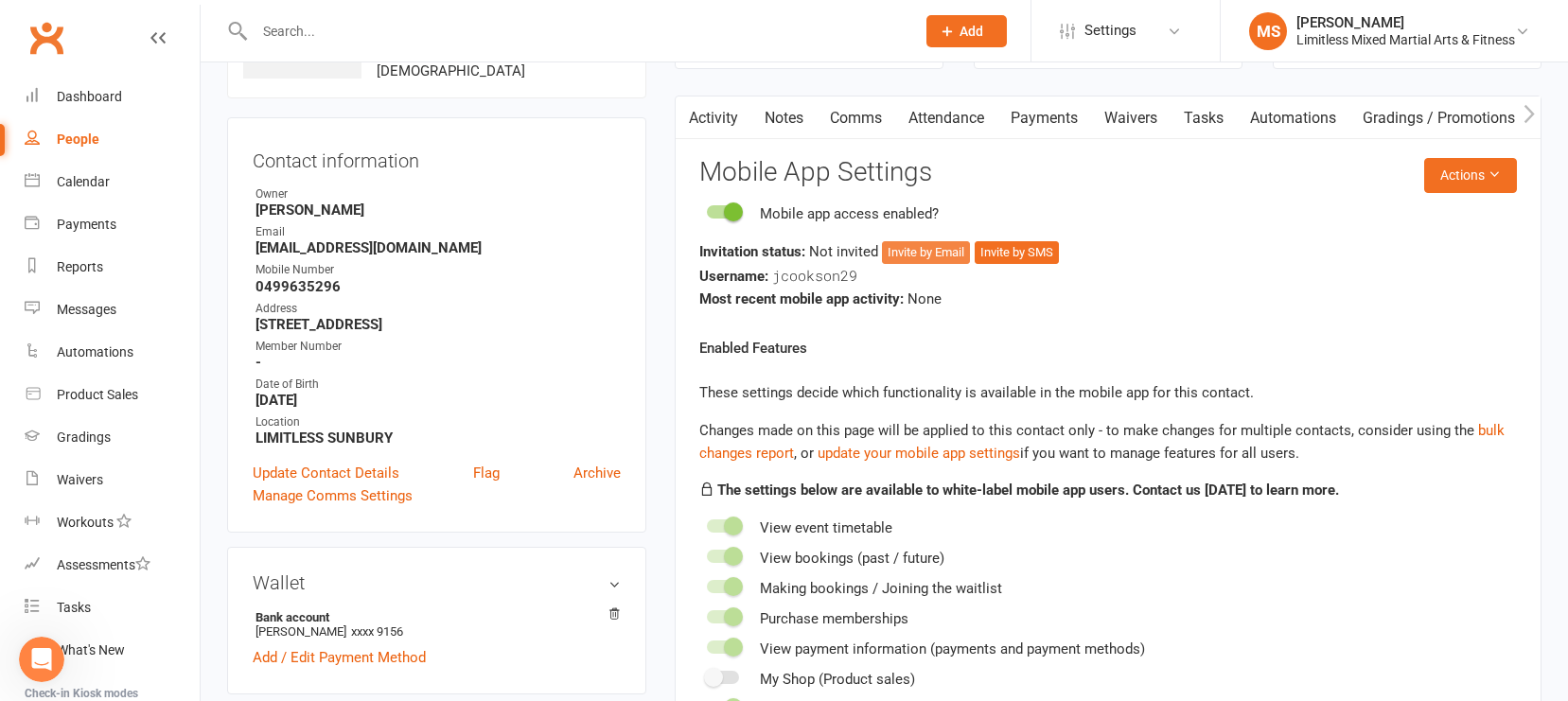
click at [947, 252] on button "Invite by Email" at bounding box center [925, 252] width 88 height 23
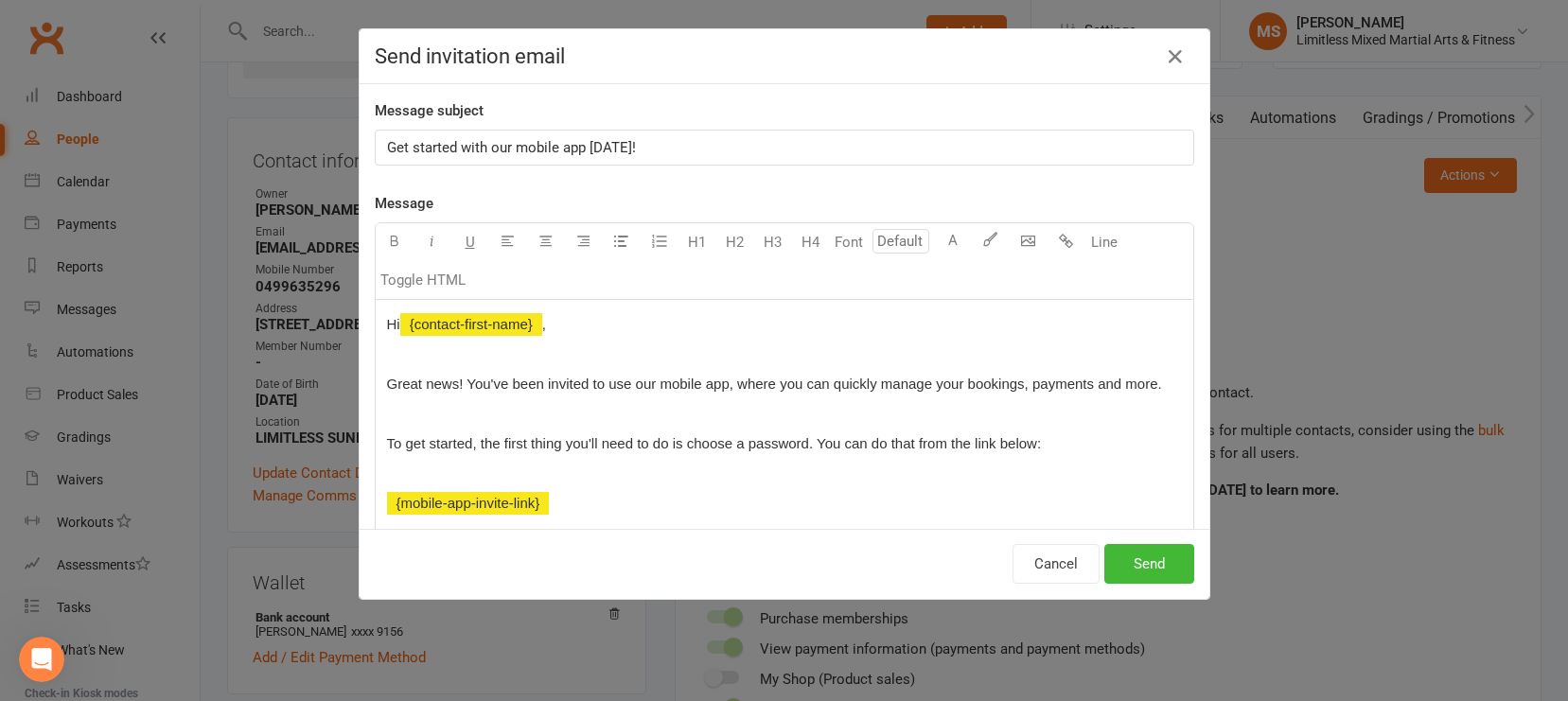
click at [385, 150] on div "Get started with our mobile app [DATE]!" at bounding box center [784, 148] width 818 height 34
click at [1080, 386] on span "Great news! You've been invited to use our mobile app, where you can quickly ma…" at bounding box center [775, 384] width 776 height 16
click at [1078, 386] on span "Great news! You've been invited to use our mobile app, where you can quickly ma…" at bounding box center [775, 384] width 776 height 16
click at [1150, 561] on button "Send" at bounding box center [1149, 564] width 90 height 40
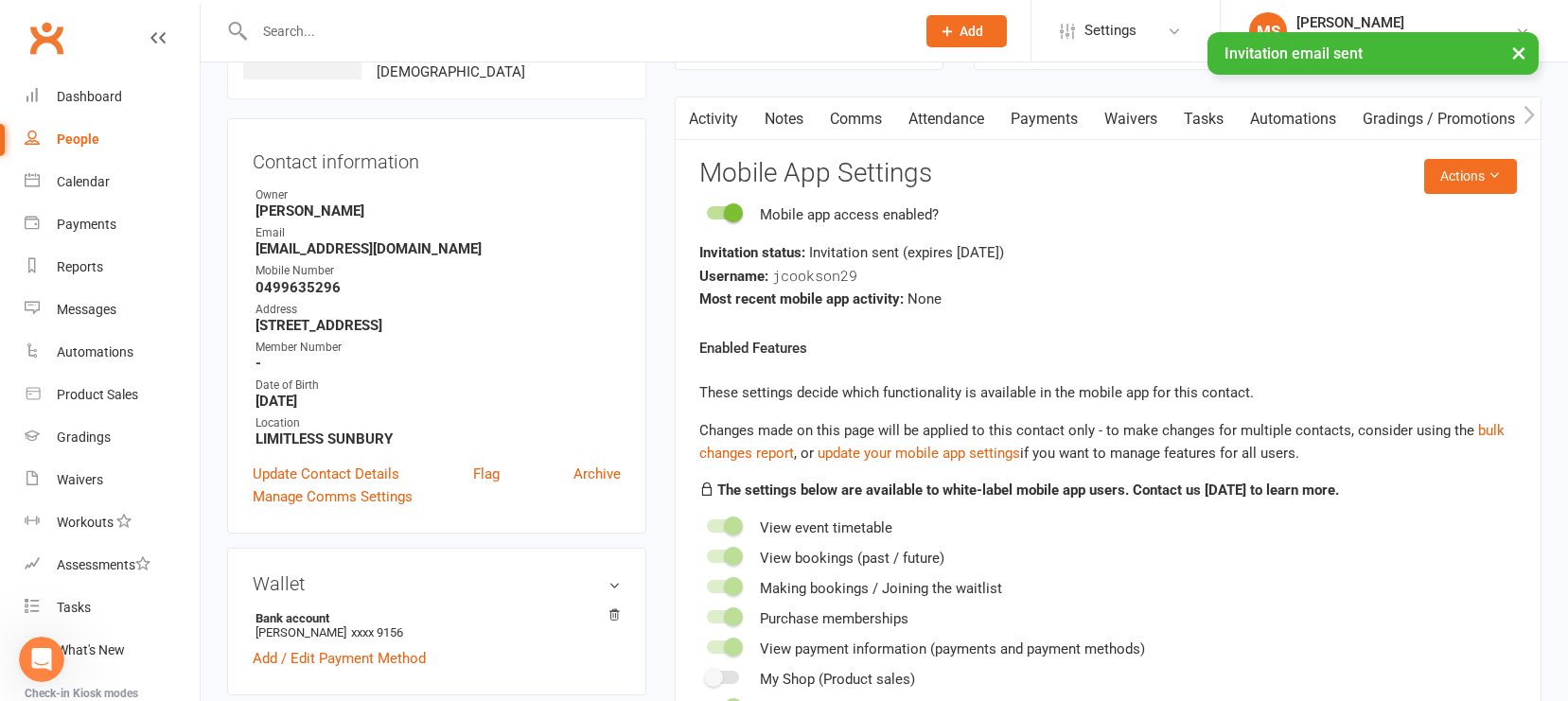
scroll to position [0, 0]
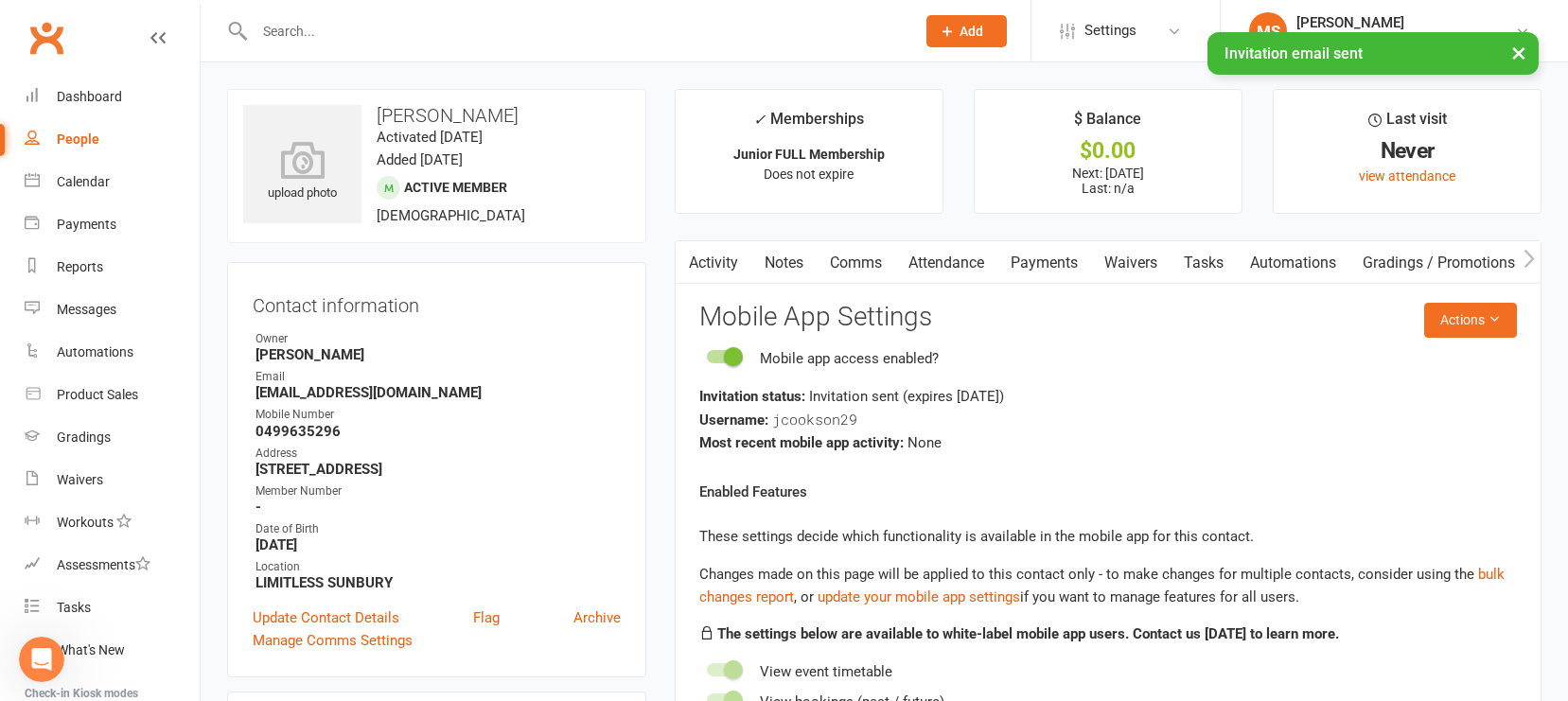
click at [968, 262] on link "Attendance" at bounding box center [946, 263] width 102 height 44
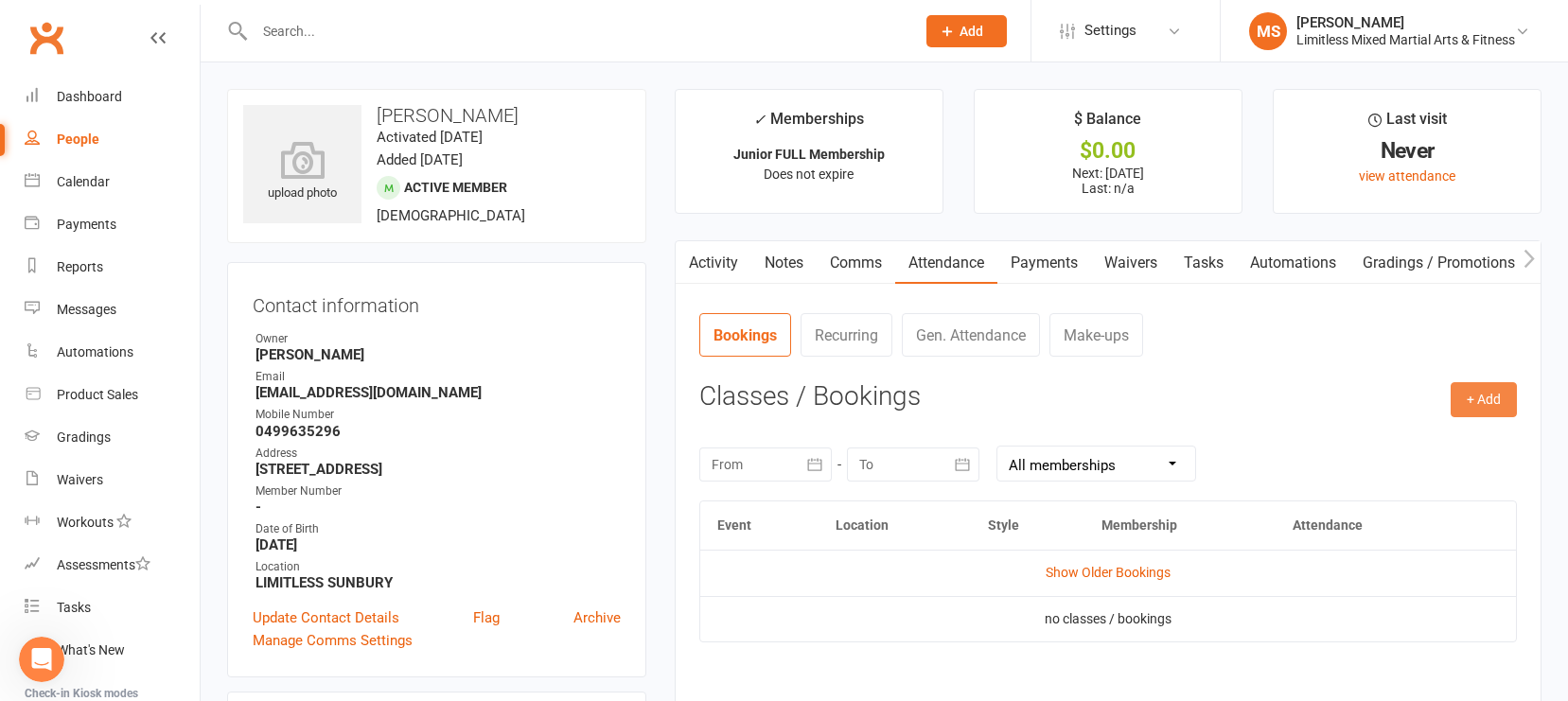
click at [1377, 404] on button "+ Add" at bounding box center [1484, 400] width 66 height 34
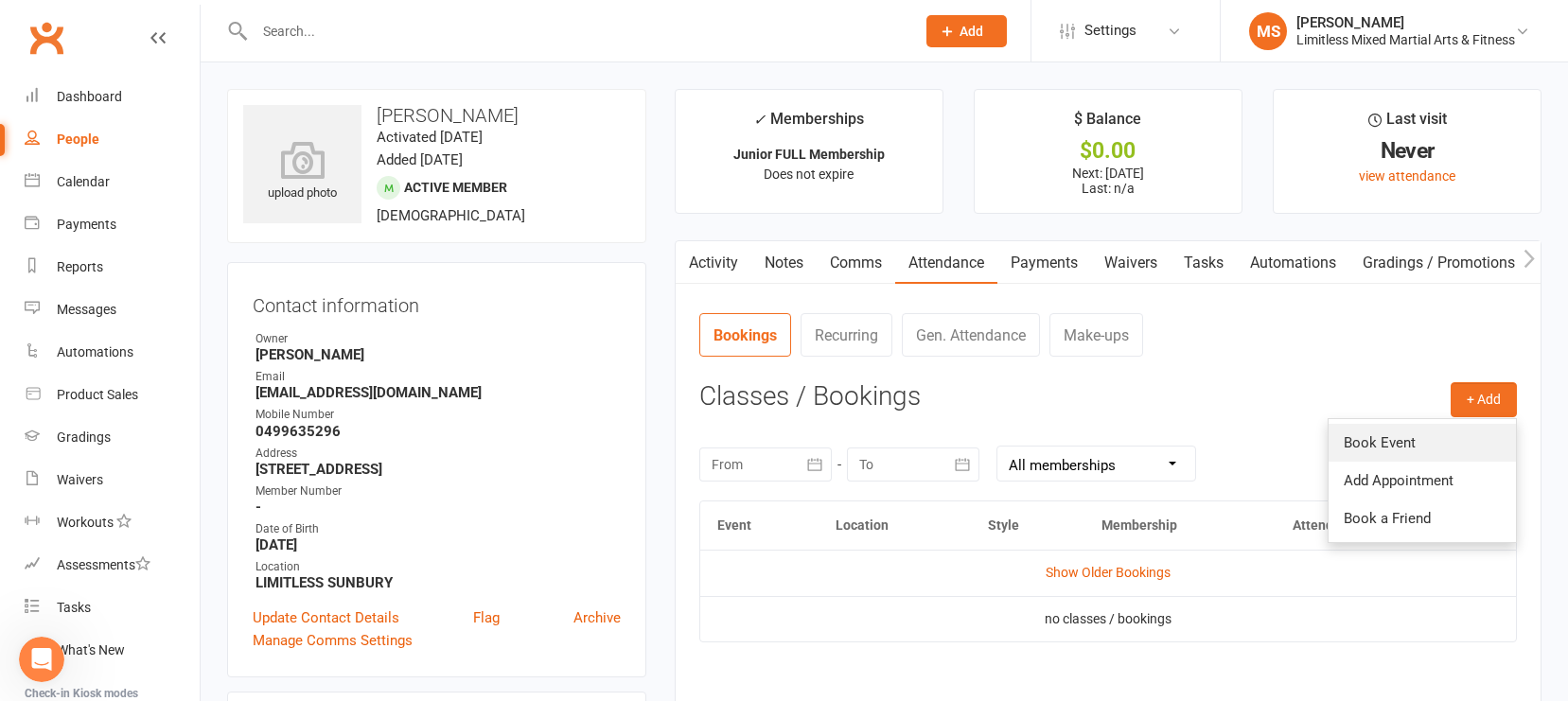
click at [1362, 447] on link "Book Event" at bounding box center [1422, 443] width 187 height 38
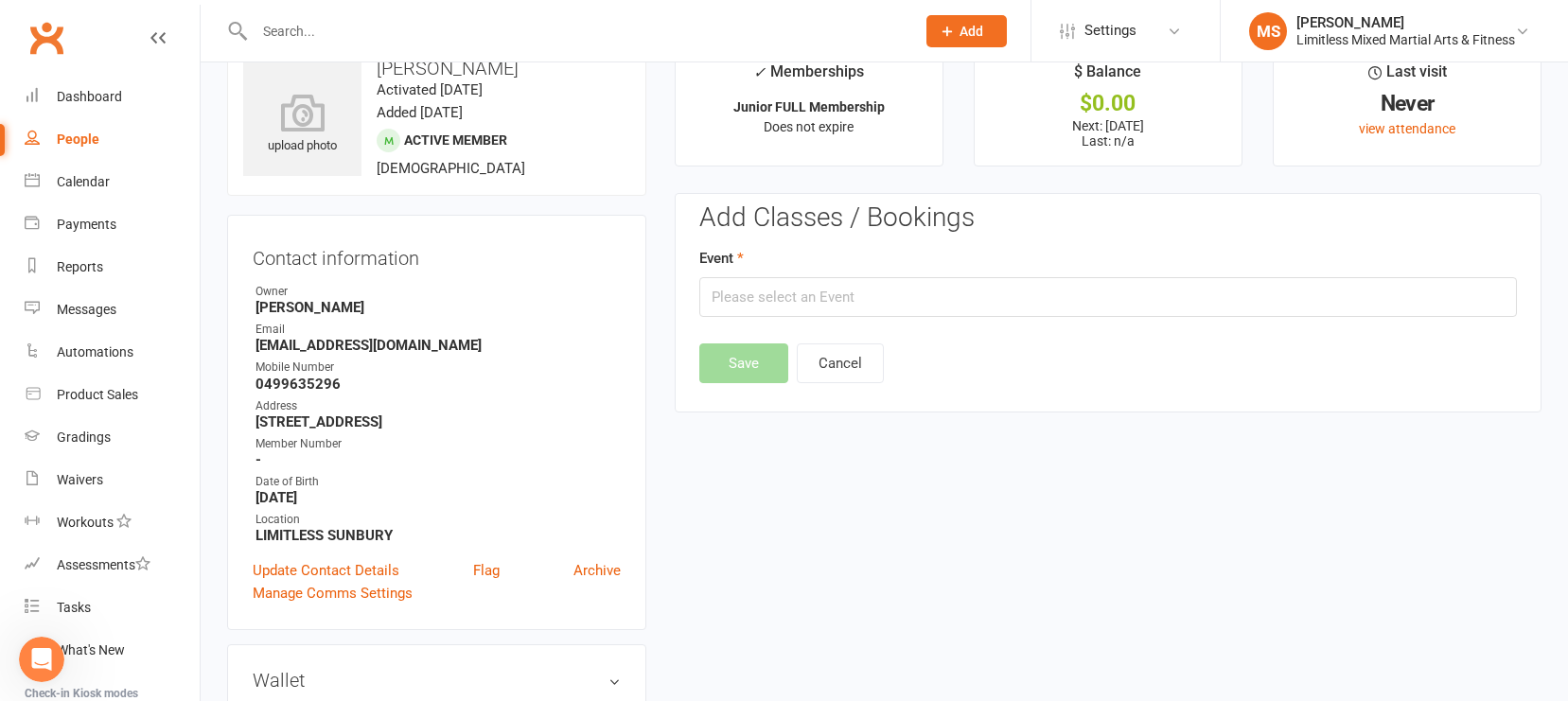
scroll to position [145, 0]
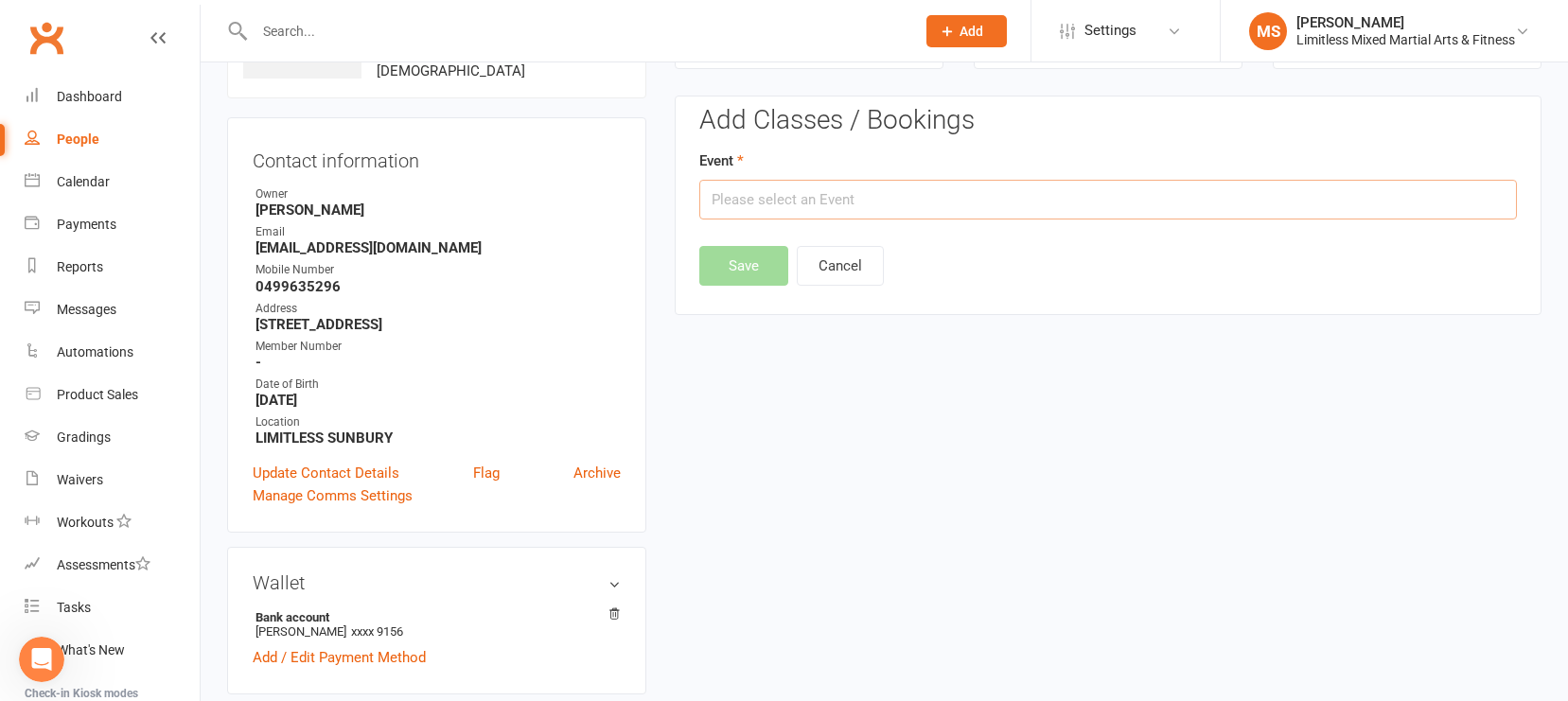
click at [859, 205] on input "text" at bounding box center [1108, 199] width 818 height 40
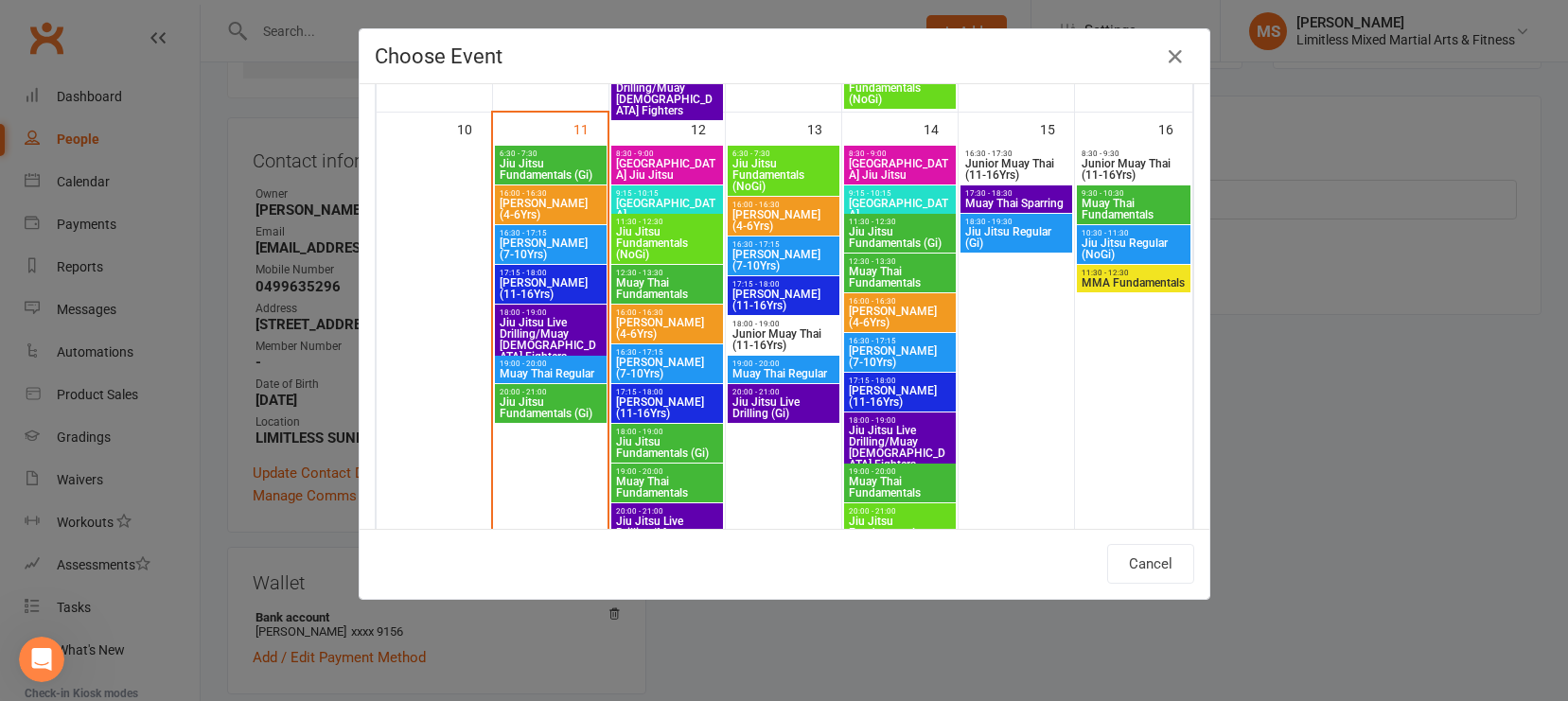
scroll to position [1024, 0]
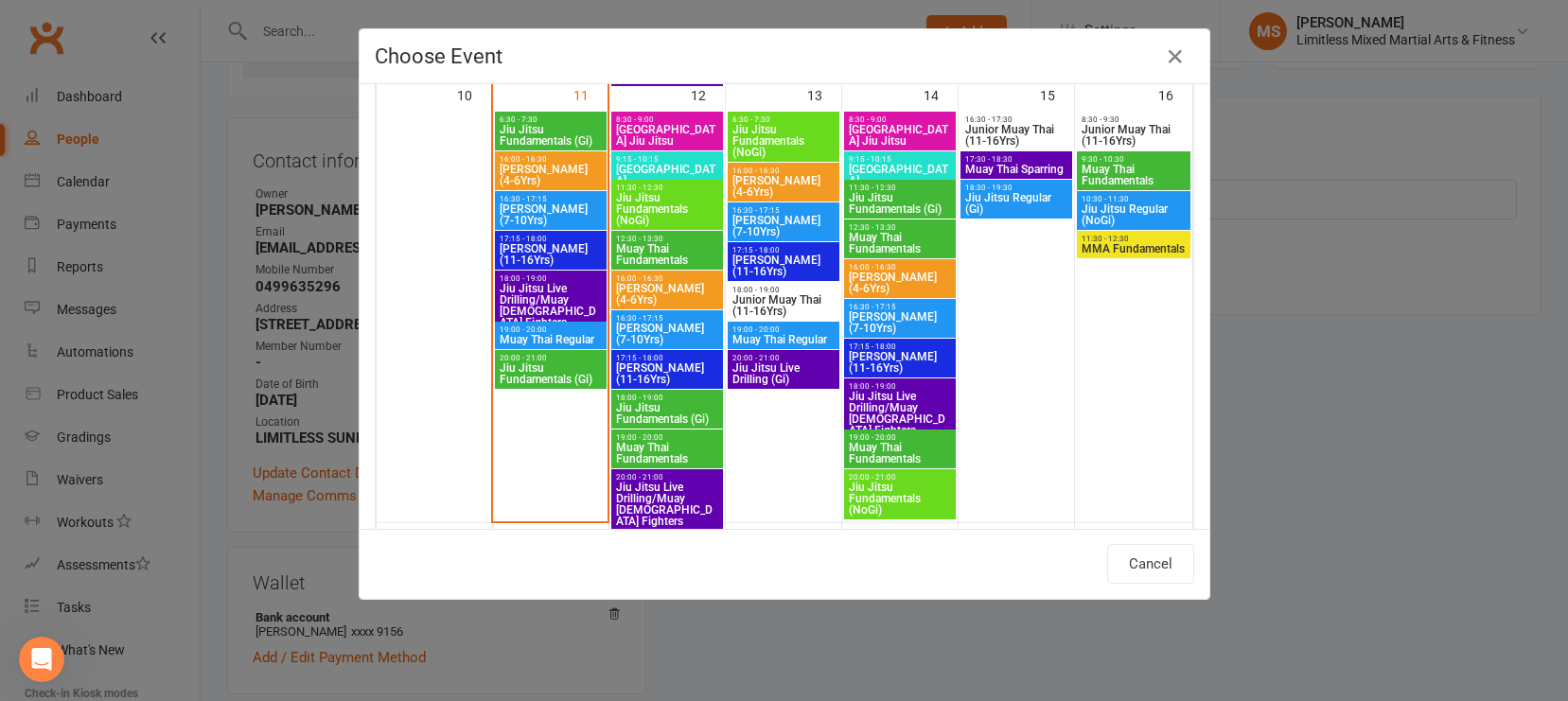
click at [541, 200] on span "16:30 - 17:15" at bounding box center [550, 199] width 104 height 9
type input "Junior Jiu Jitsu (7-10Yrs) - [DATE] 4:30:00 PM"
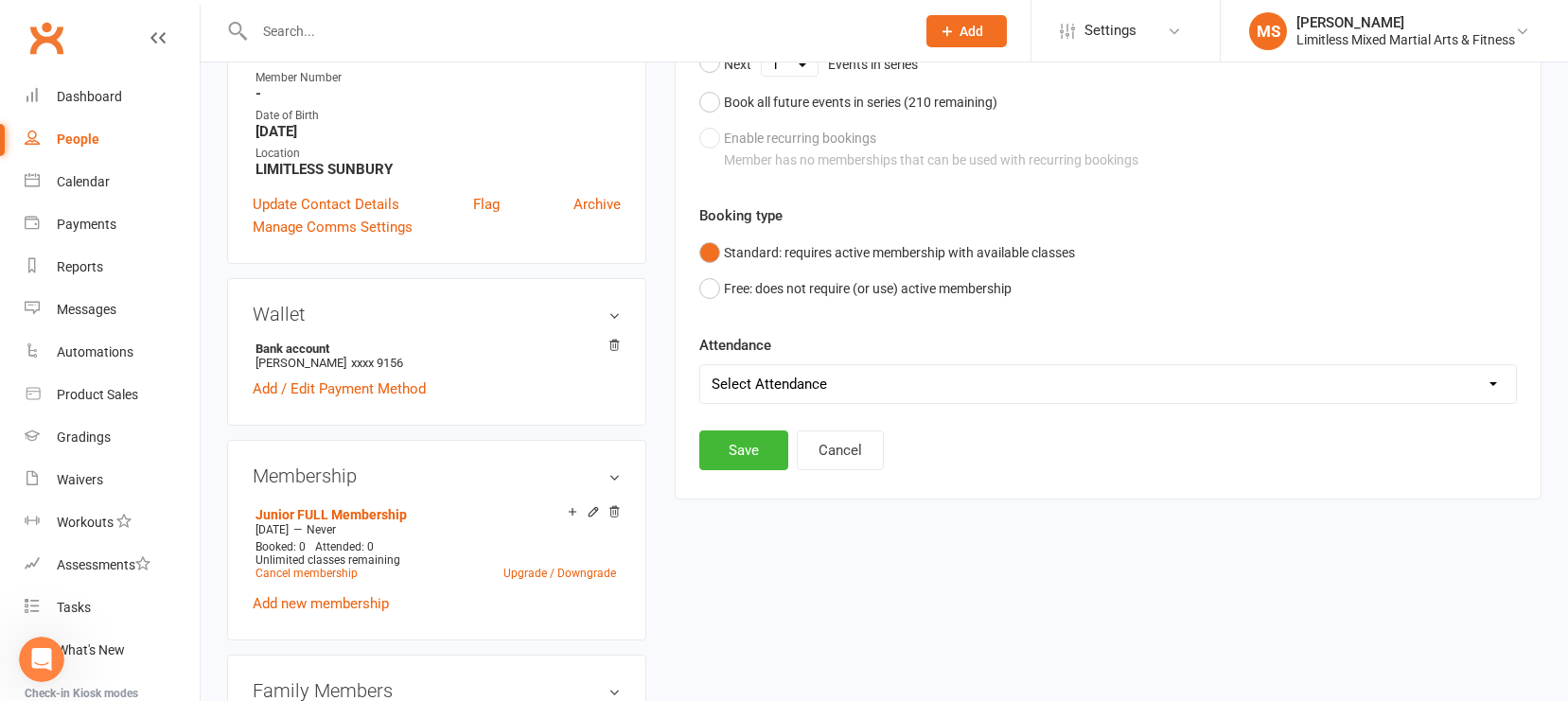
scroll to position [415, 0]
click at [982, 375] on select "Select Attendance Attended Absent" at bounding box center [1108, 382] width 816 height 38
select select "0"
click at [741, 456] on button "Save" at bounding box center [744, 448] width 89 height 40
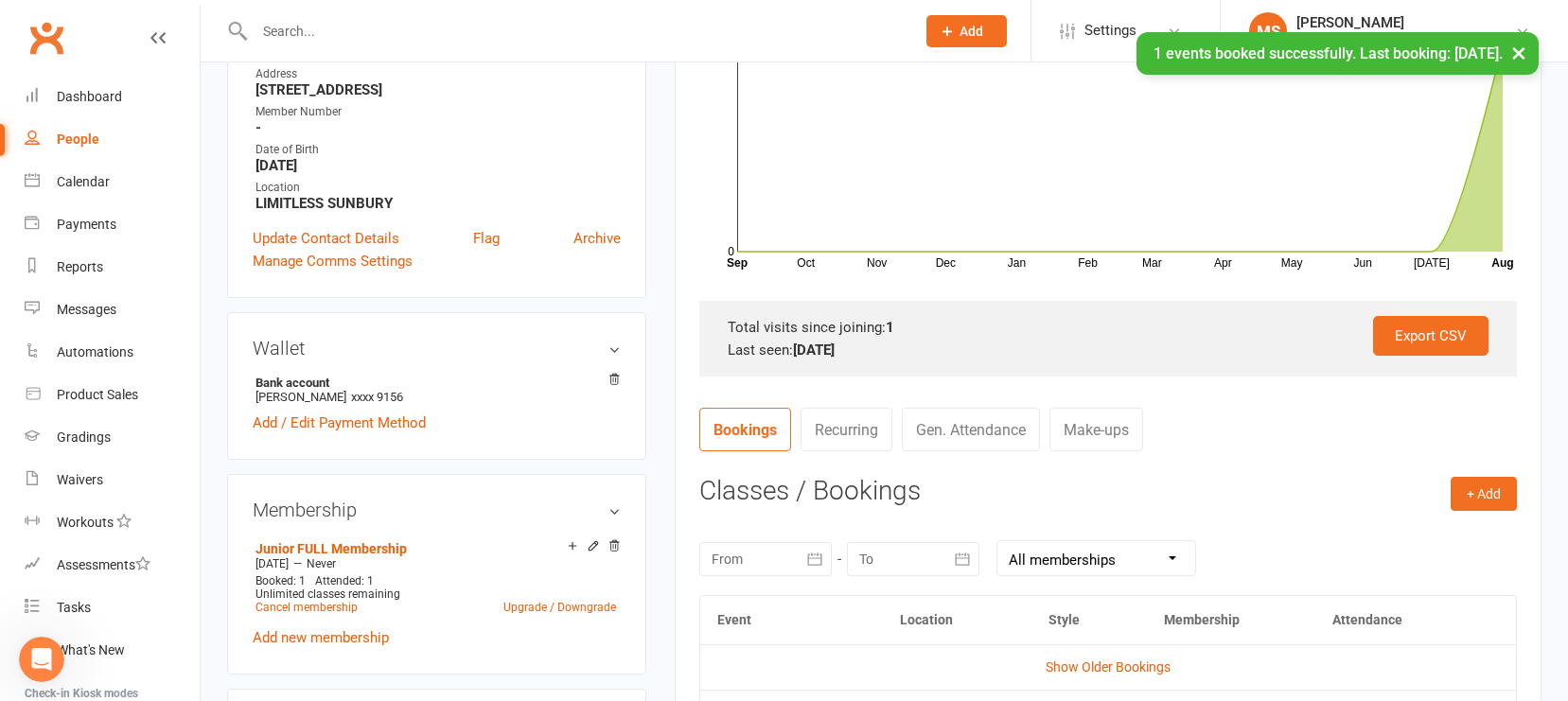
scroll to position [344, 0]
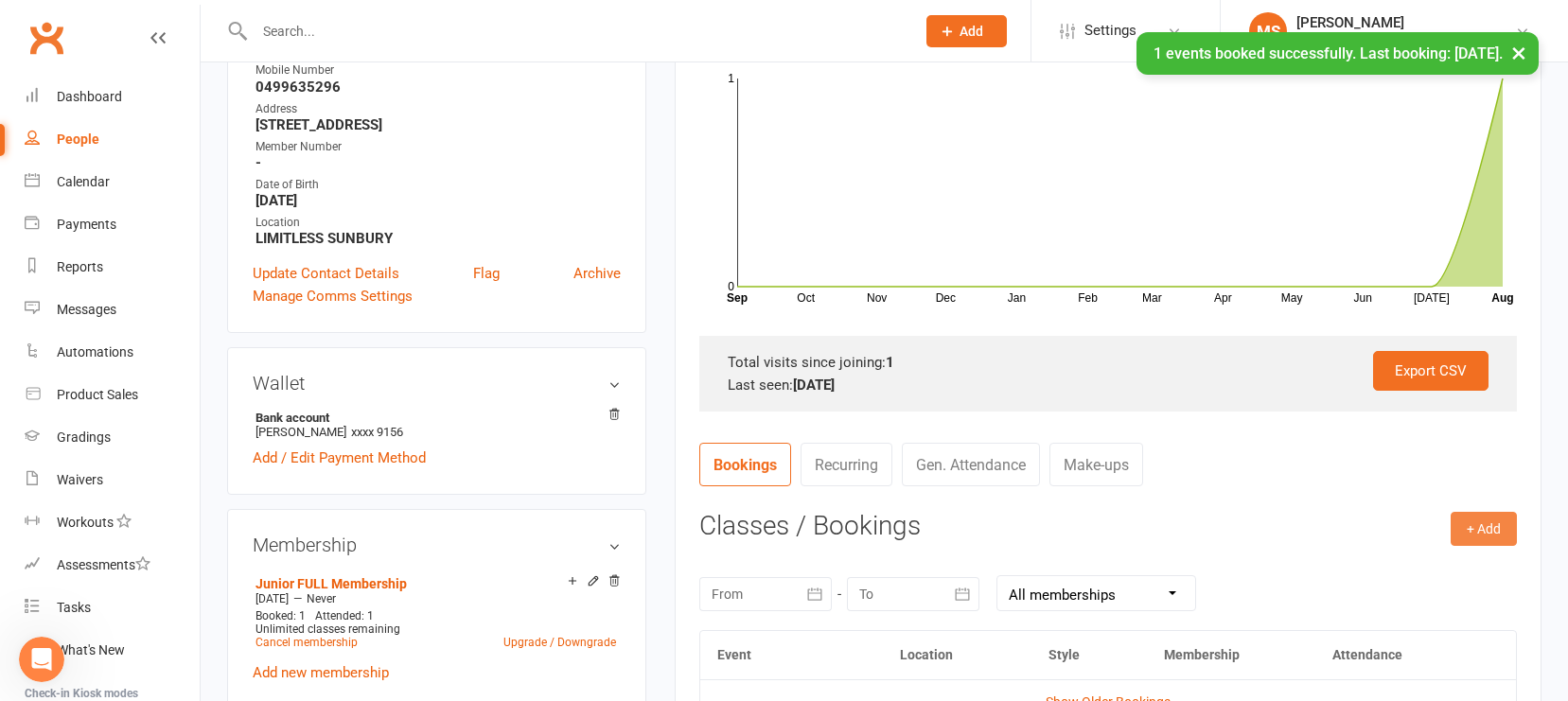
click at [1377, 529] on button "+ Add" at bounding box center [1484, 528] width 66 height 34
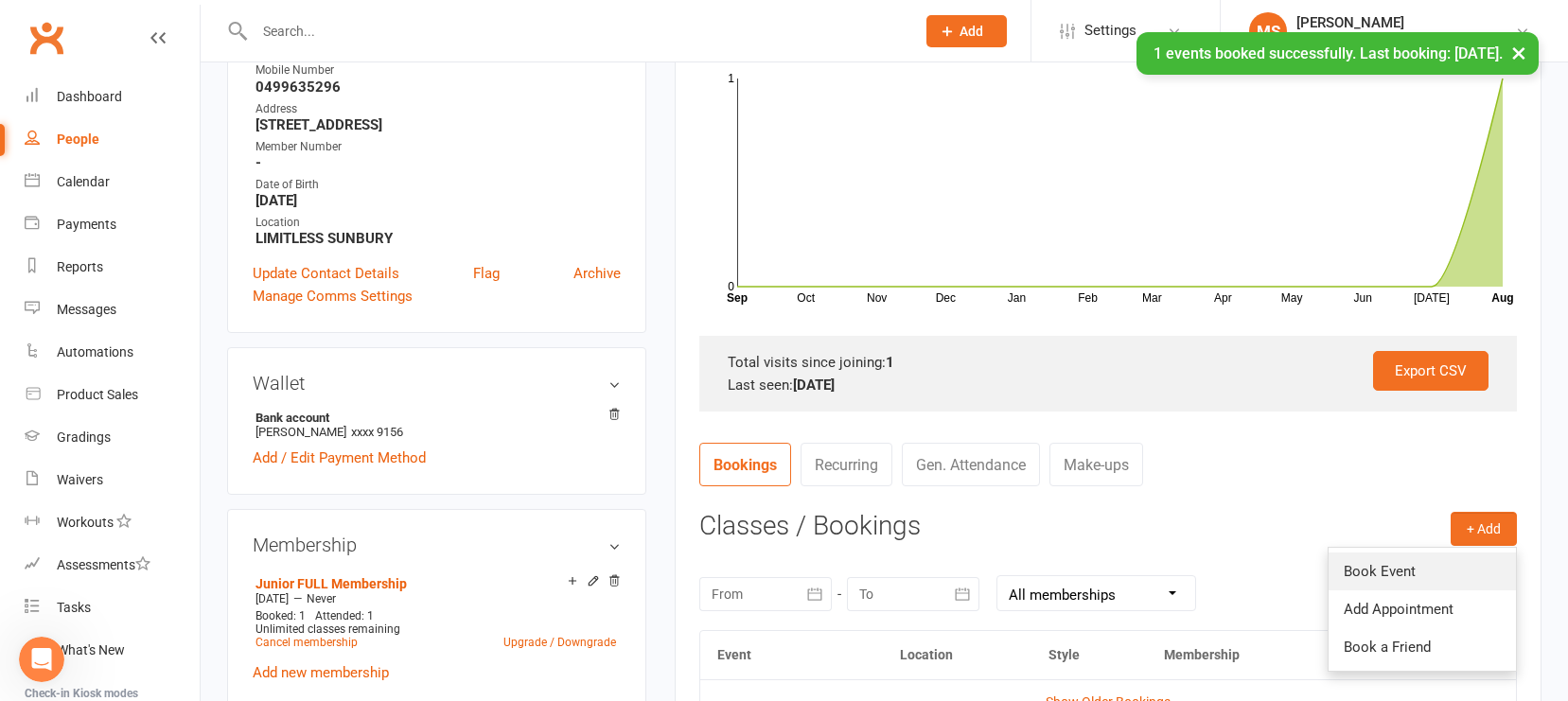
click at [1377, 570] on link "Book Event" at bounding box center [1422, 571] width 187 height 38
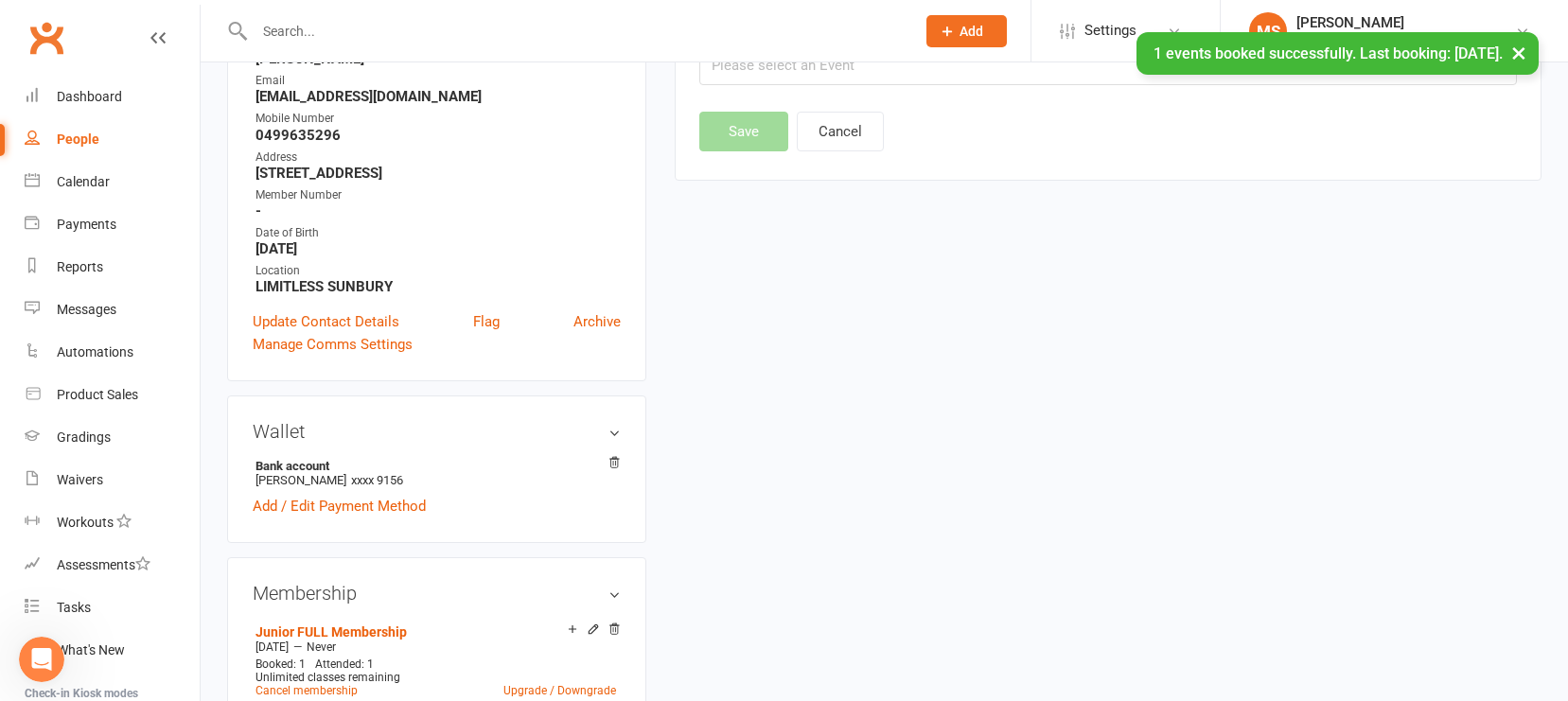
scroll to position [162, 0]
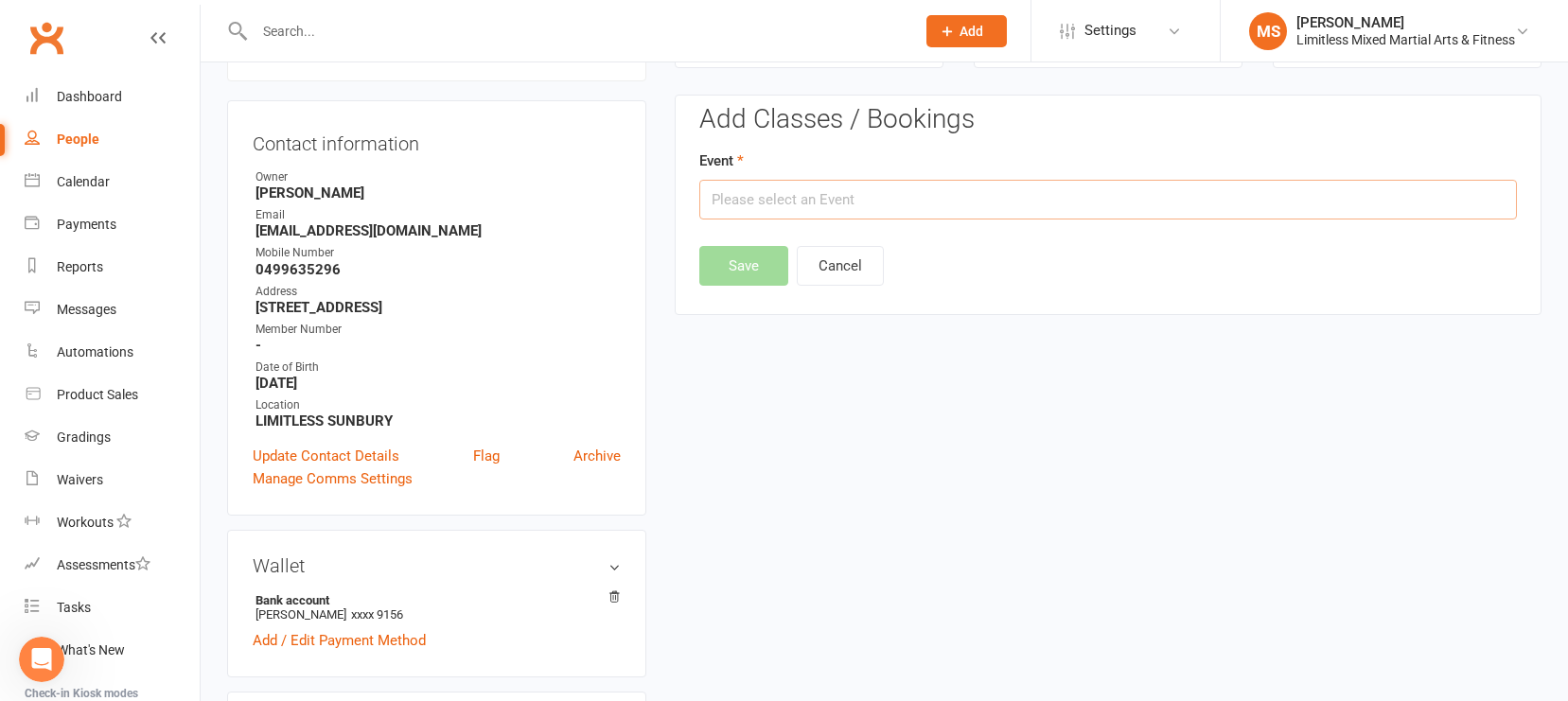
click at [902, 205] on input "text" at bounding box center [1108, 199] width 818 height 40
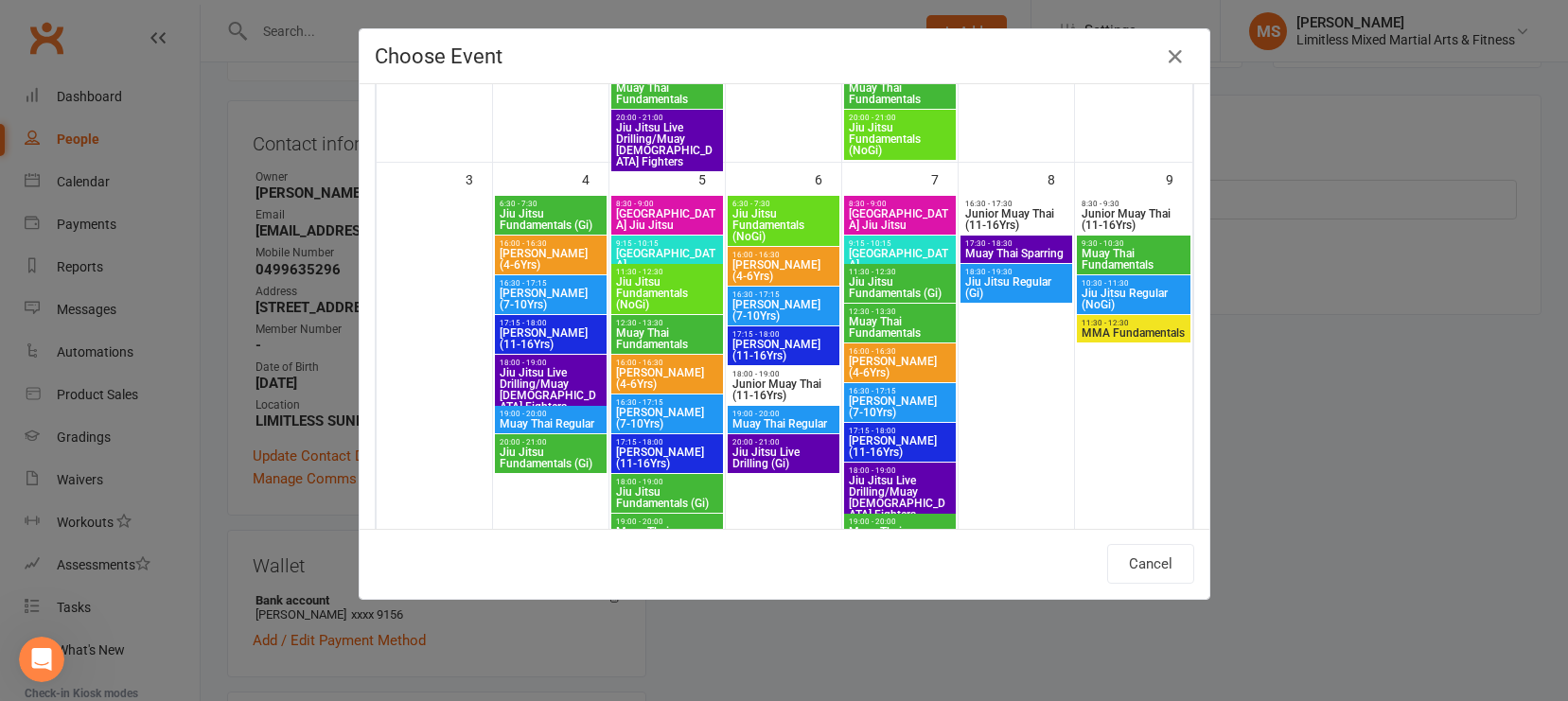
scroll to position [544, 0]
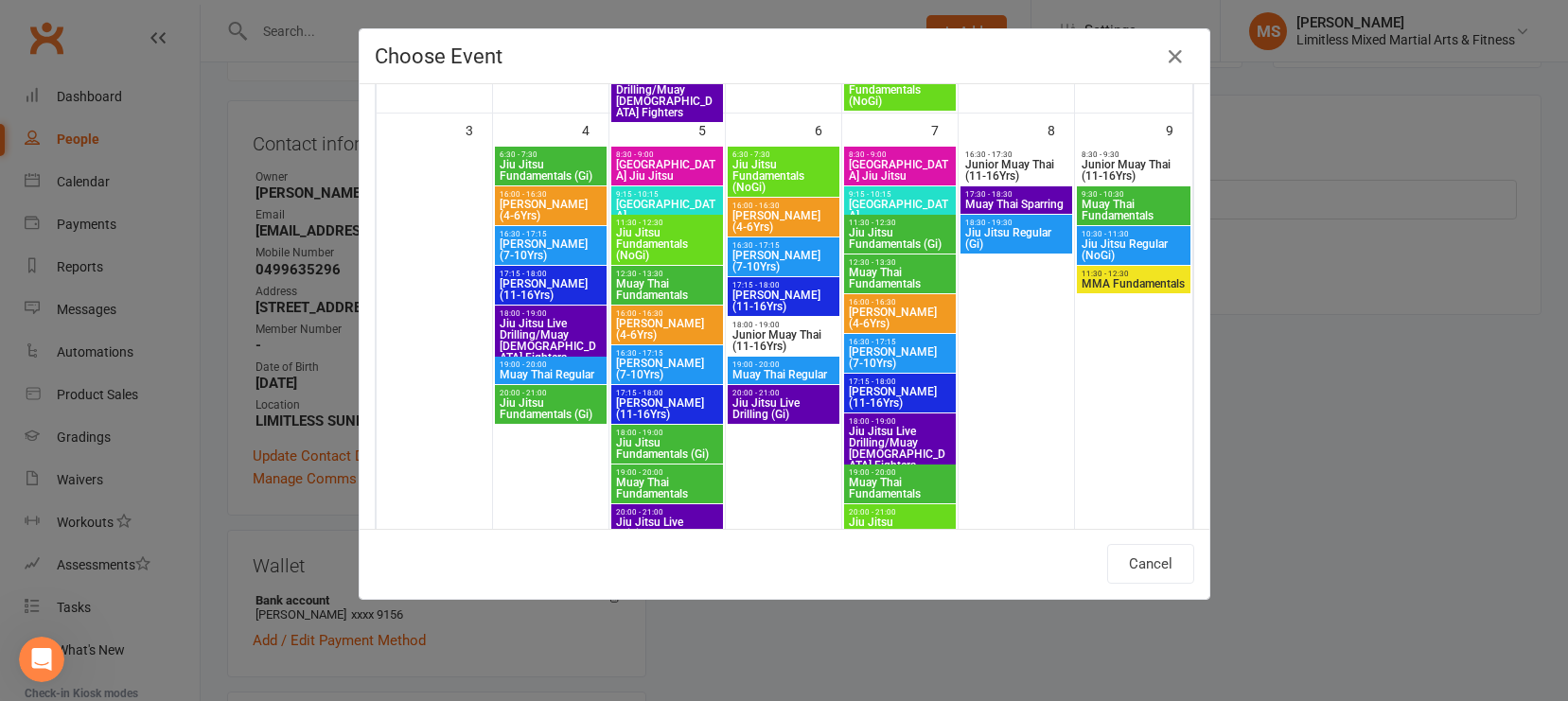
click at [541, 241] on span "[PERSON_NAME] (7-10Yrs)" at bounding box center [550, 250] width 104 height 23
type input "Junior Jiu Jitsu (7-10Yrs) - [DATE] 4:30:00 PM"
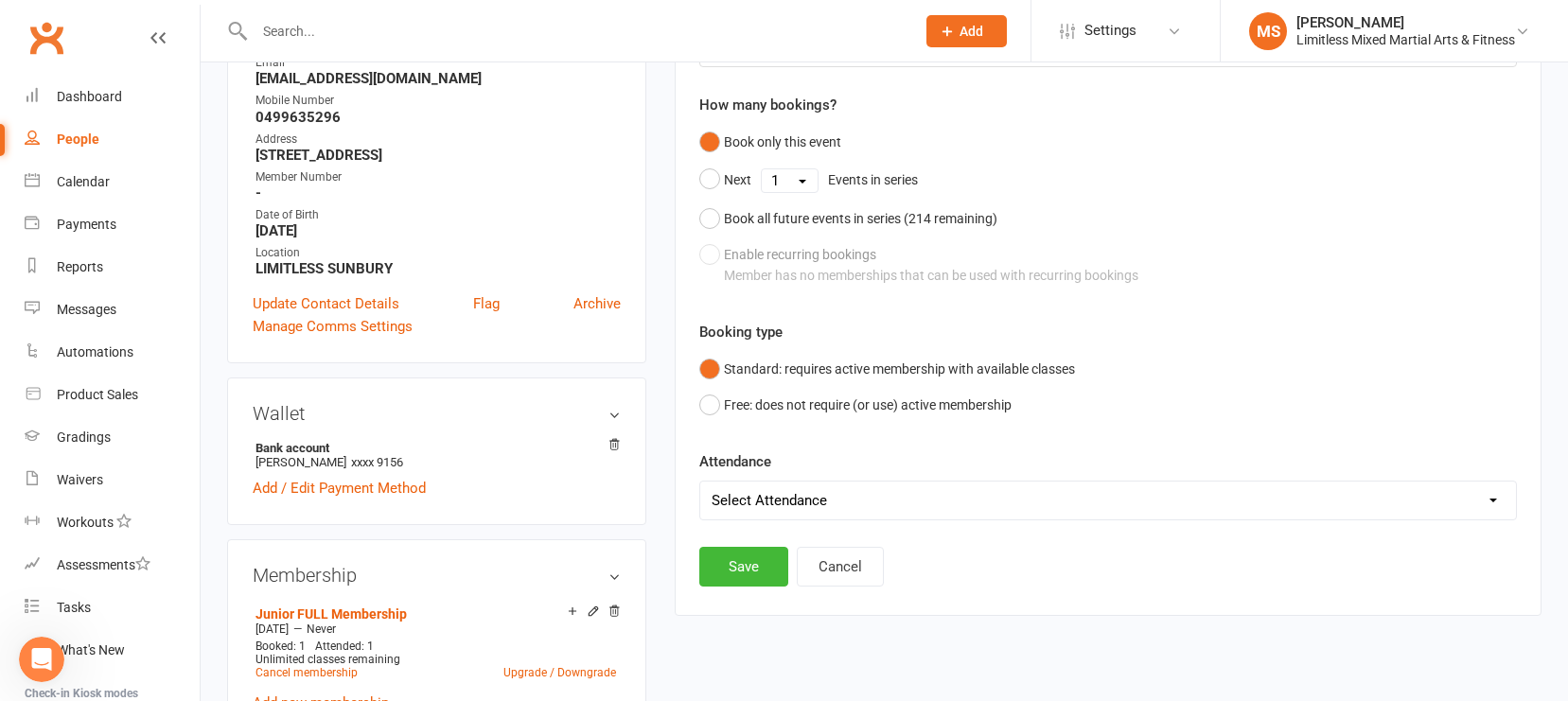
scroll to position [330, 0]
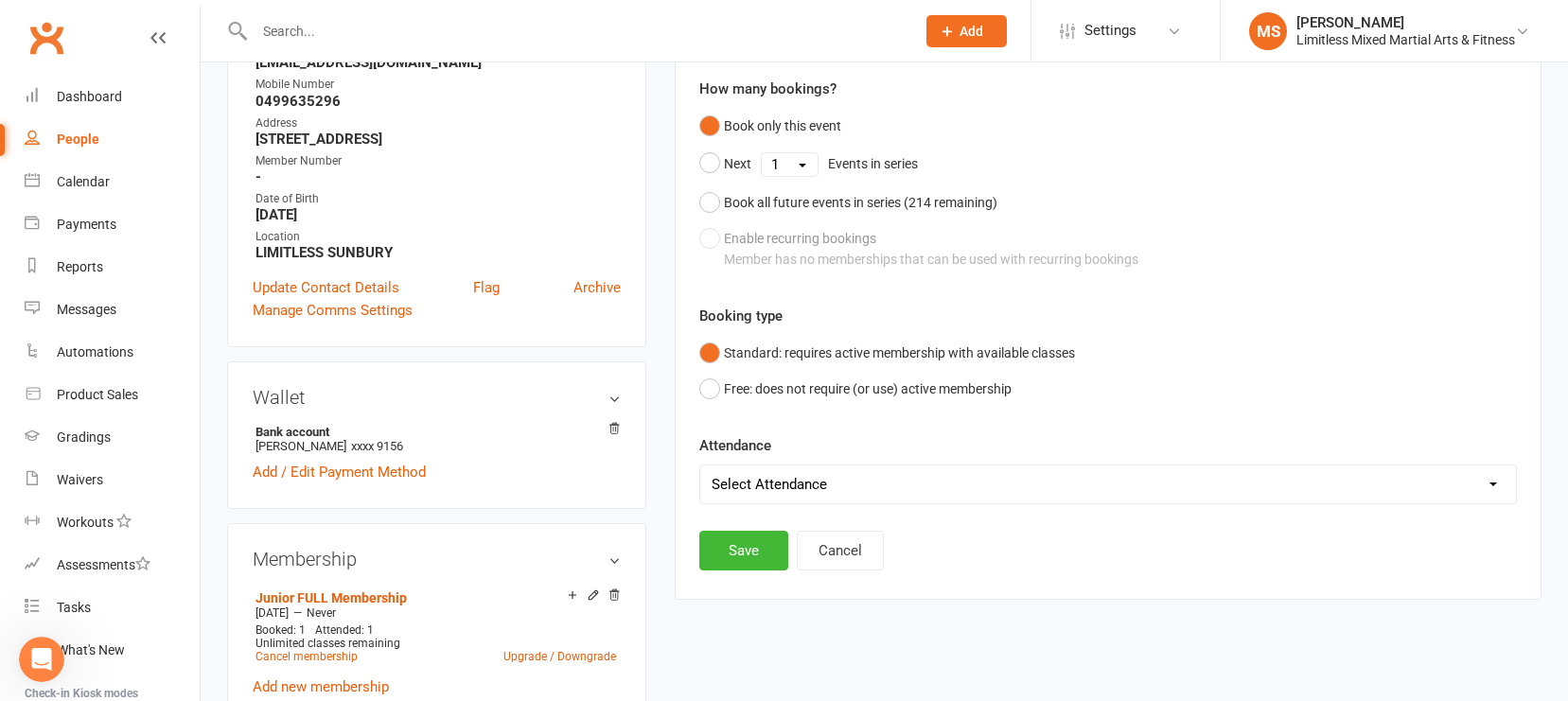
click at [859, 485] on select "Select Attendance Attended Absent" at bounding box center [1108, 485] width 816 height 38
select select "0"
click at [767, 554] on button "Save" at bounding box center [744, 550] width 89 height 40
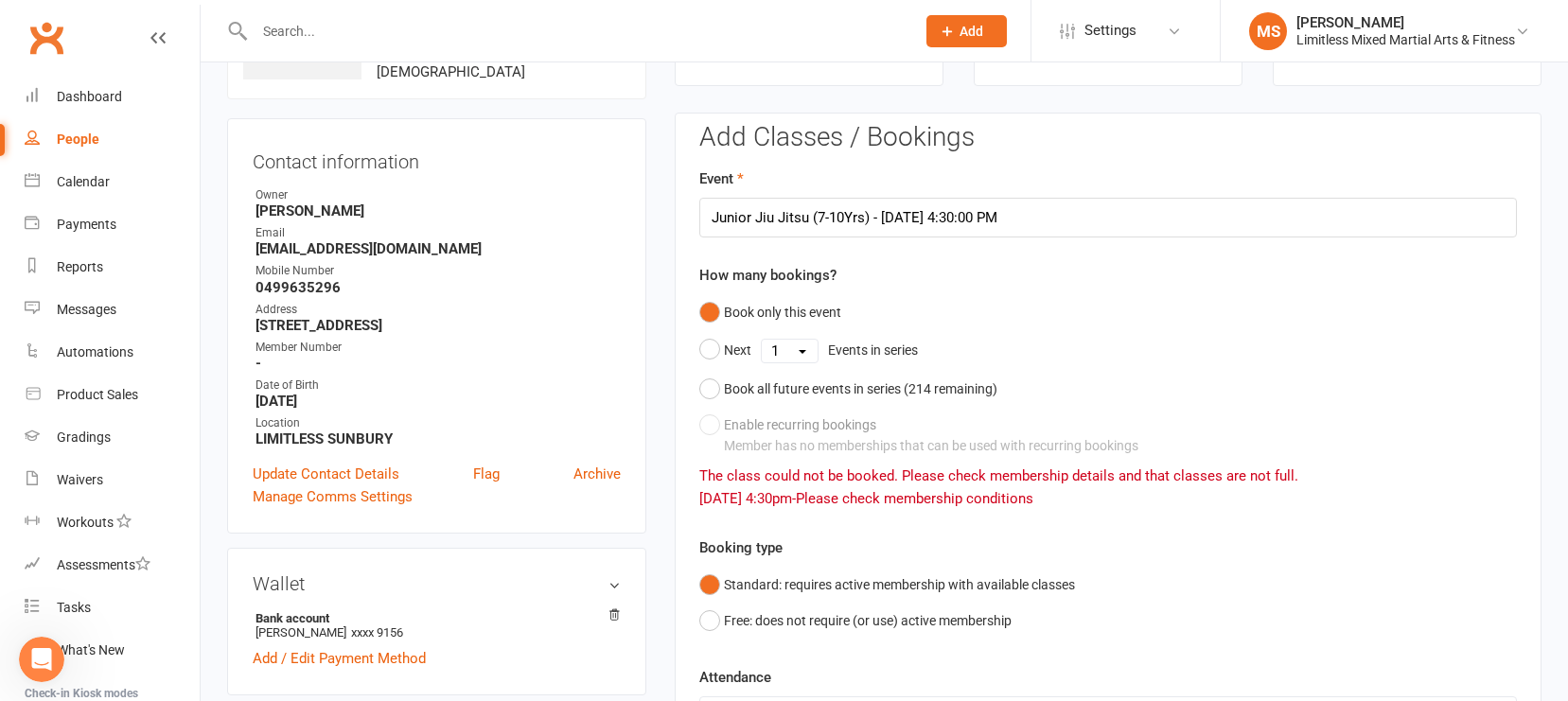
scroll to position [0, 0]
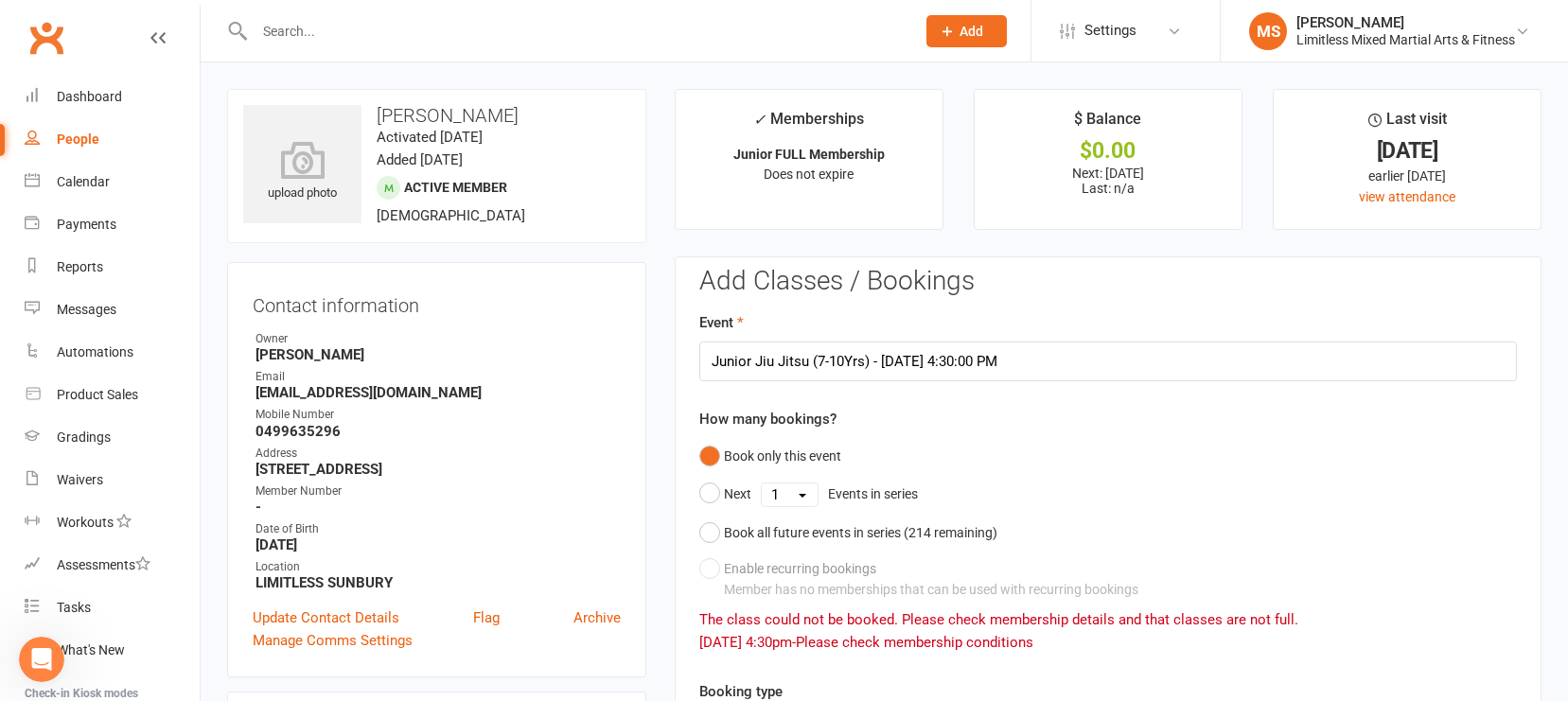
click at [990, 300] on edit-booking-section "Add Classes / Bookings Event Junior Jiu Jitsu (7-10Yrs) - [DATE] 4:30:00 PM How…" at bounding box center [1108, 600] width 818 height 666
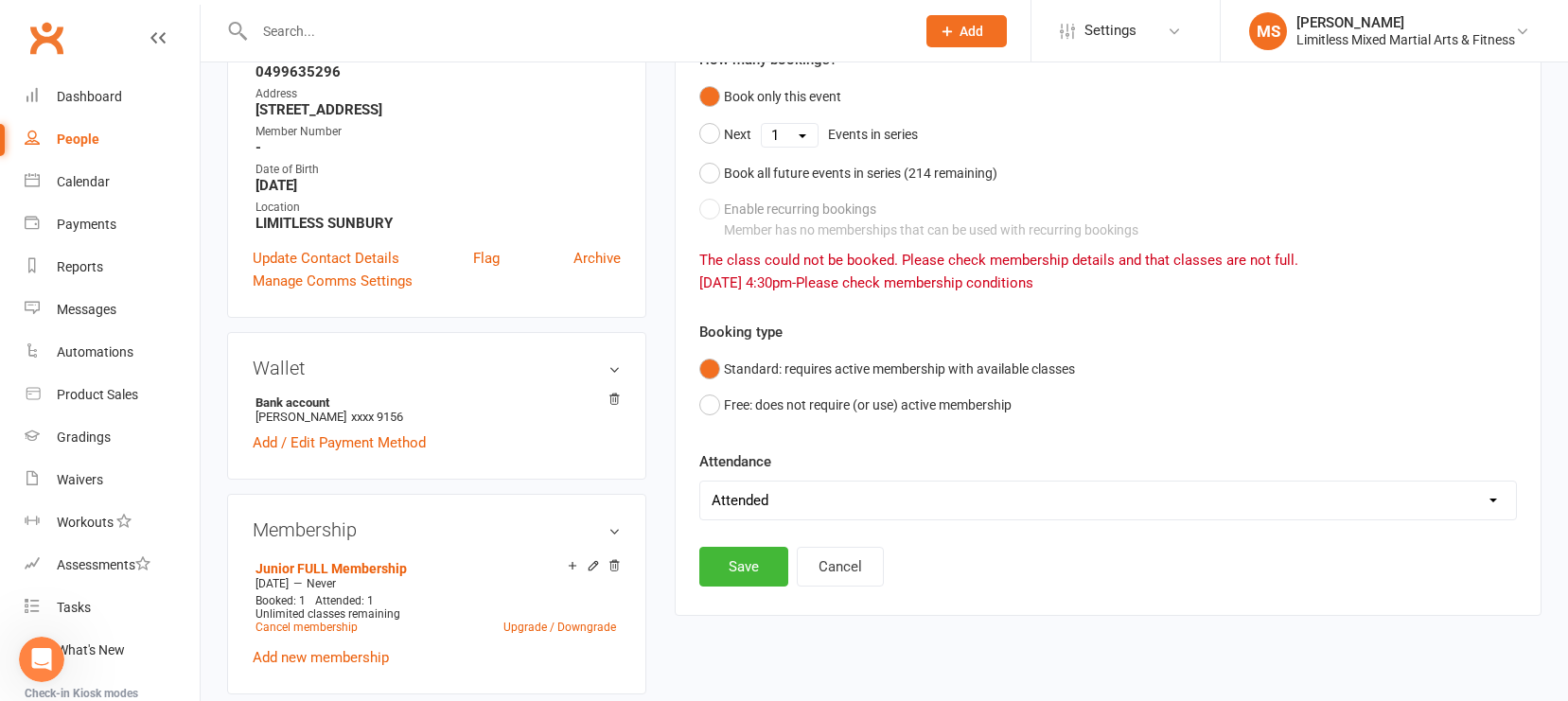
scroll to position [362, 0]
click at [865, 560] on button "Cancel" at bounding box center [841, 565] width 87 height 40
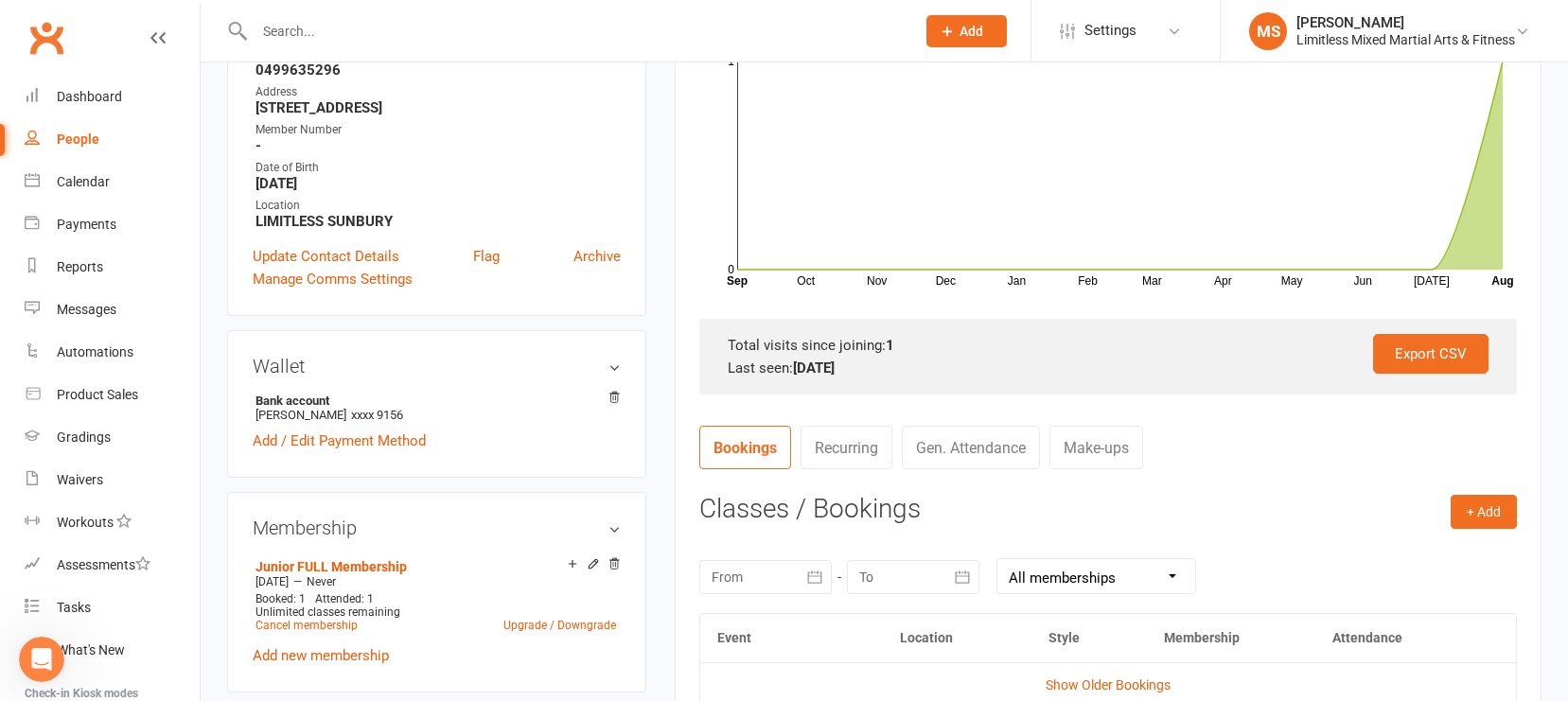
scroll to position [0, 0]
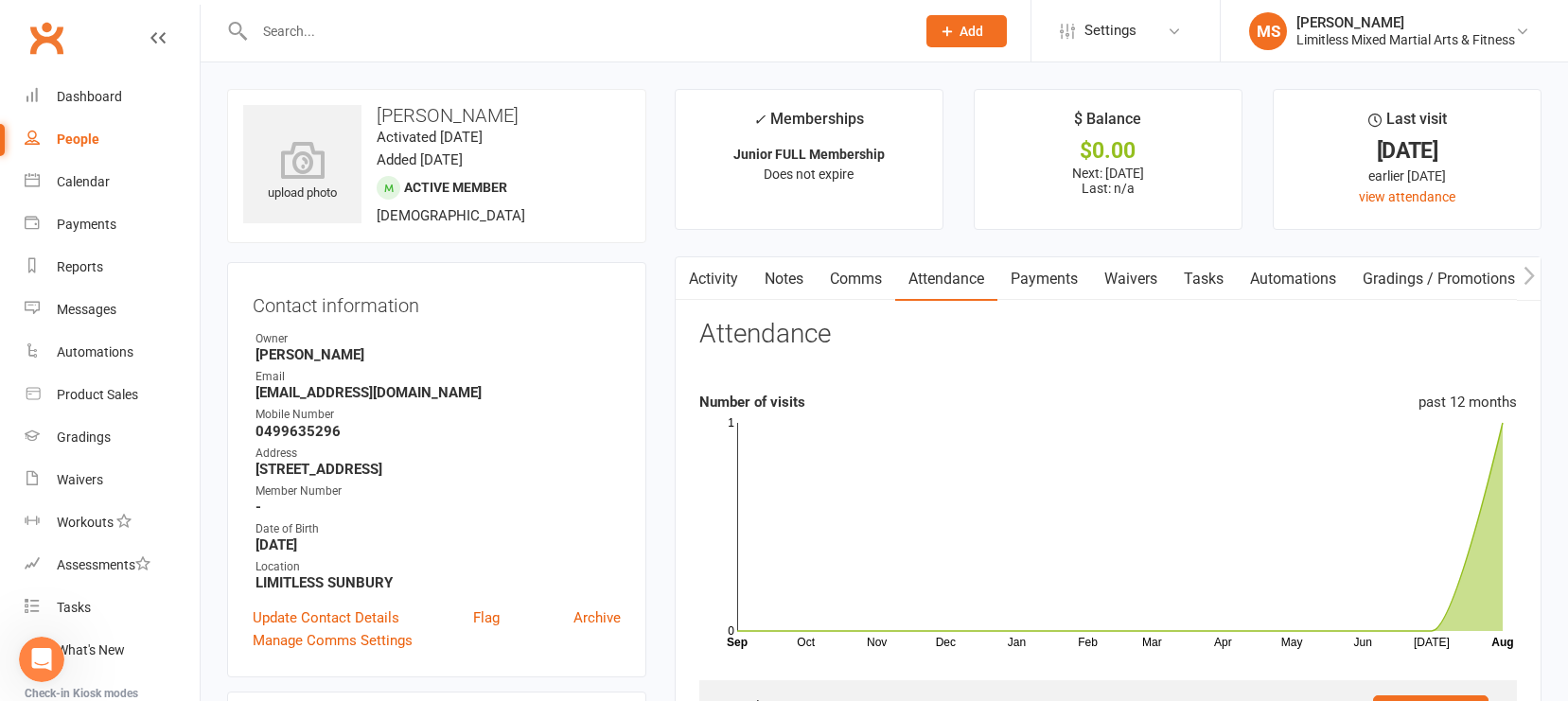
click at [1058, 283] on link "Payments" at bounding box center [1044, 280] width 93 height 44
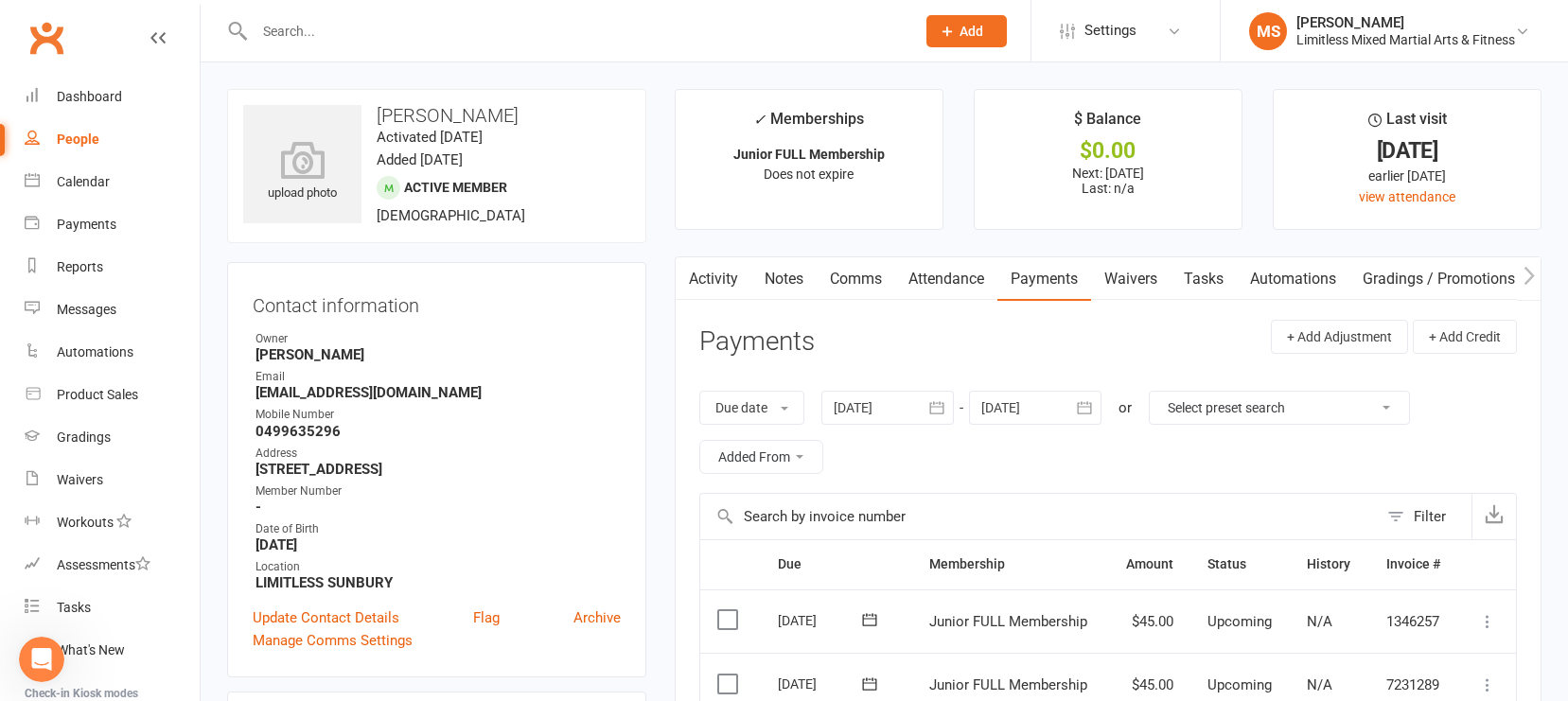
click at [73, 141] on div "People" at bounding box center [77, 139] width 43 height 15
select select "100"
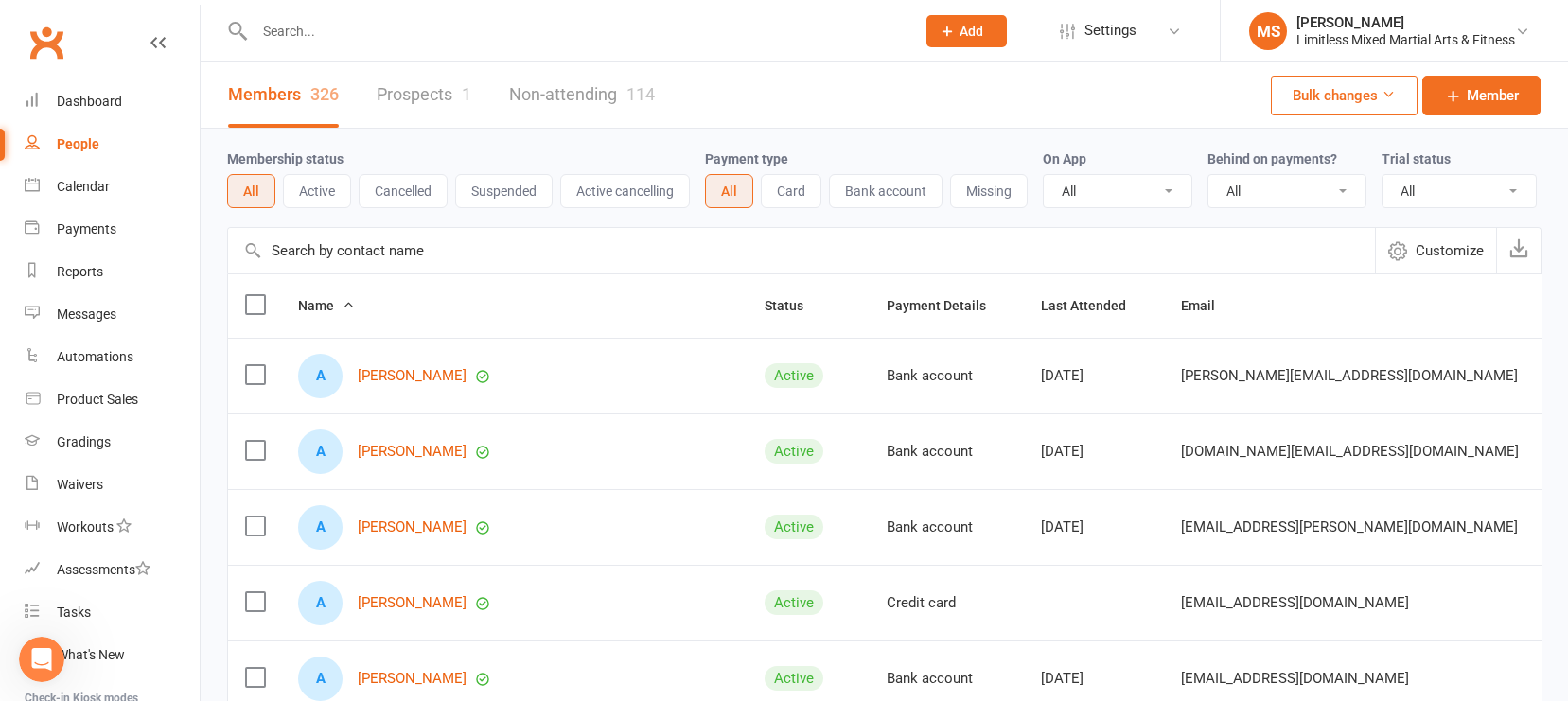
click at [948, 31] on icon at bounding box center [947, 31] width 17 height 17
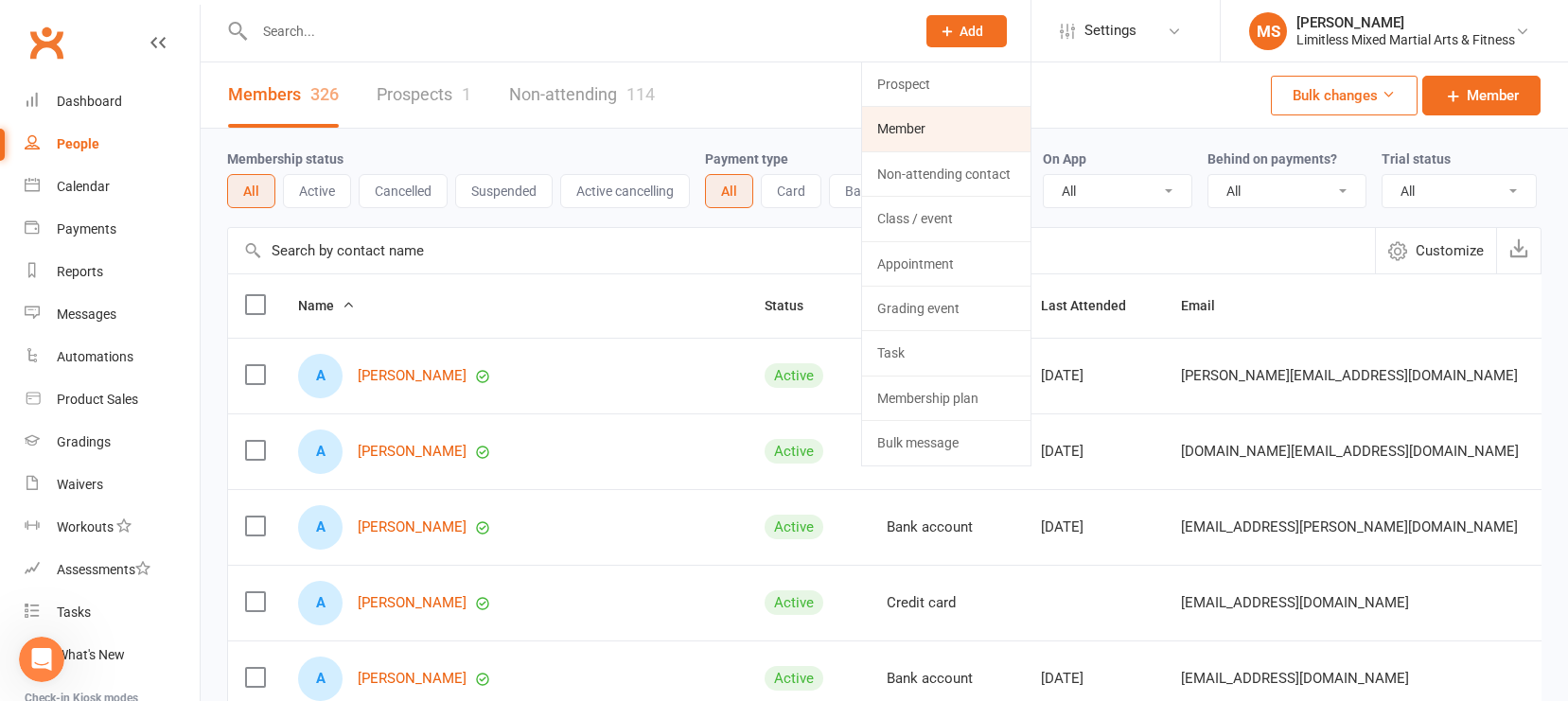
click at [944, 113] on link "Member" at bounding box center [946, 129] width 169 height 44
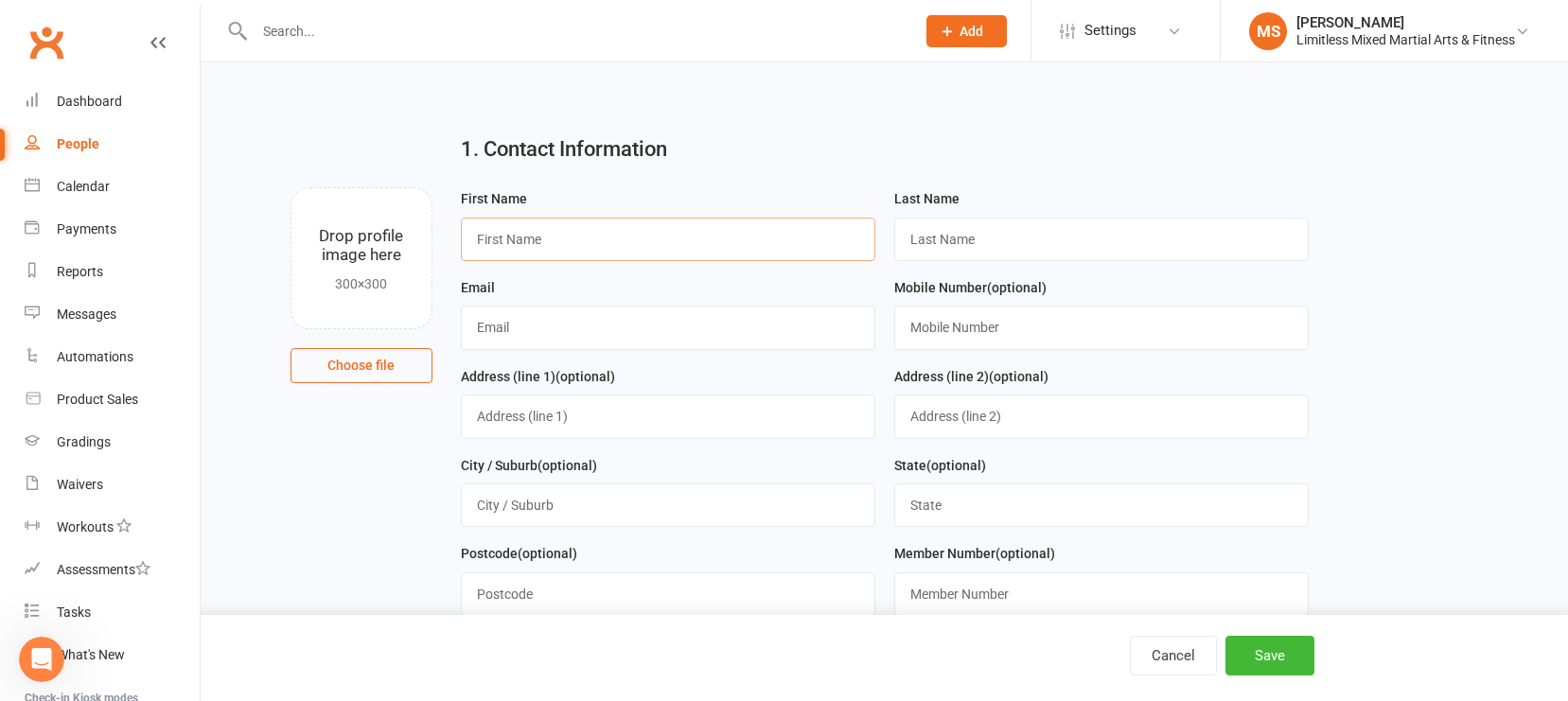
click at [590, 228] on input "text" at bounding box center [668, 240] width 415 height 44
type input "[PERSON_NAME]"
type input "[EMAIL_ADDRESS][DOMAIN_NAME]"
type input "0417217954"
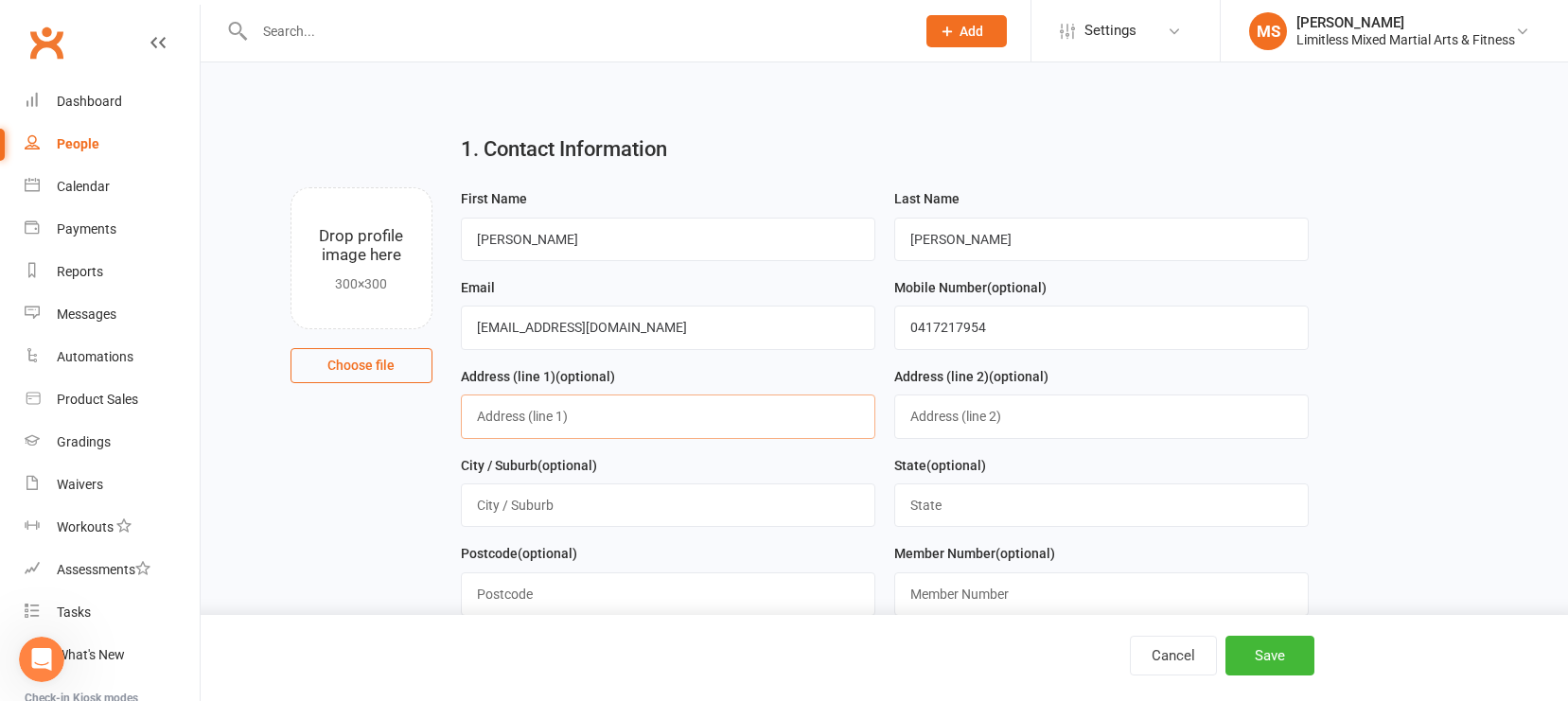
click at [580, 420] on input "text" at bounding box center [668, 416] width 415 height 44
type input "[STREET_ADDRESS]"
type input "SUNBURY"
click at [952, 501] on input "text" at bounding box center [1102, 506] width 415 height 44
type input "VIC"
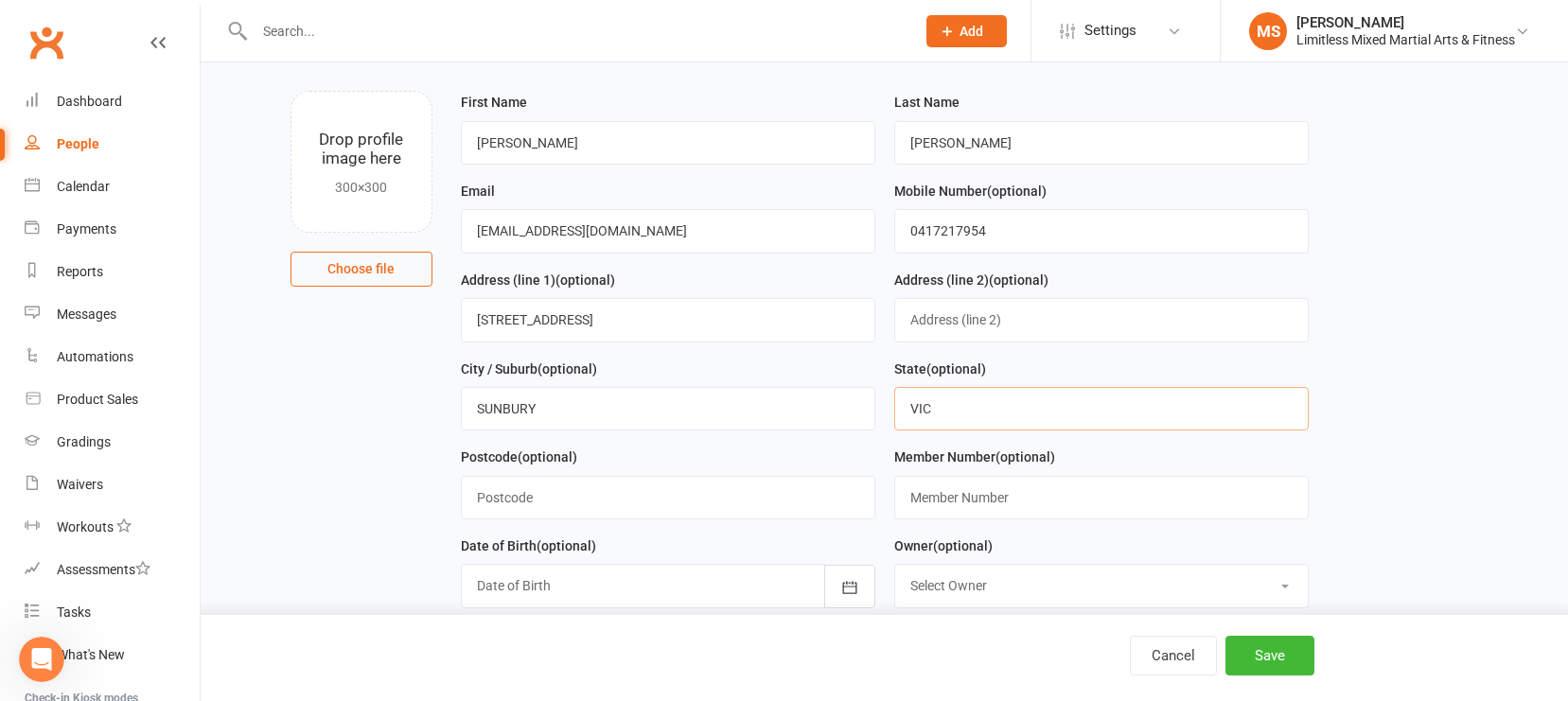
scroll to position [133, 0]
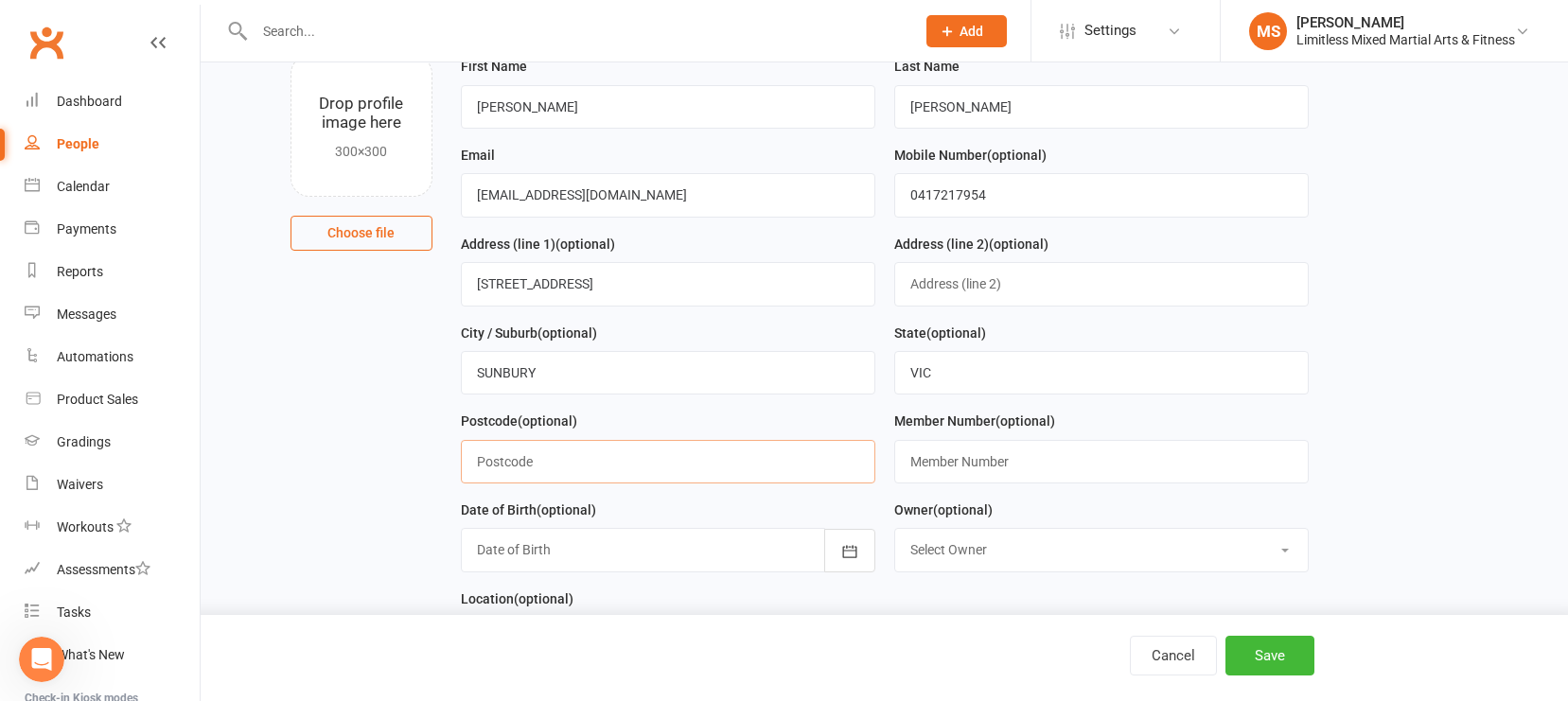
click at [685, 470] on input "text" at bounding box center [668, 462] width 415 height 44
type input "3429"
click at [845, 564] on button "button" at bounding box center [850, 551] width 52 height 44
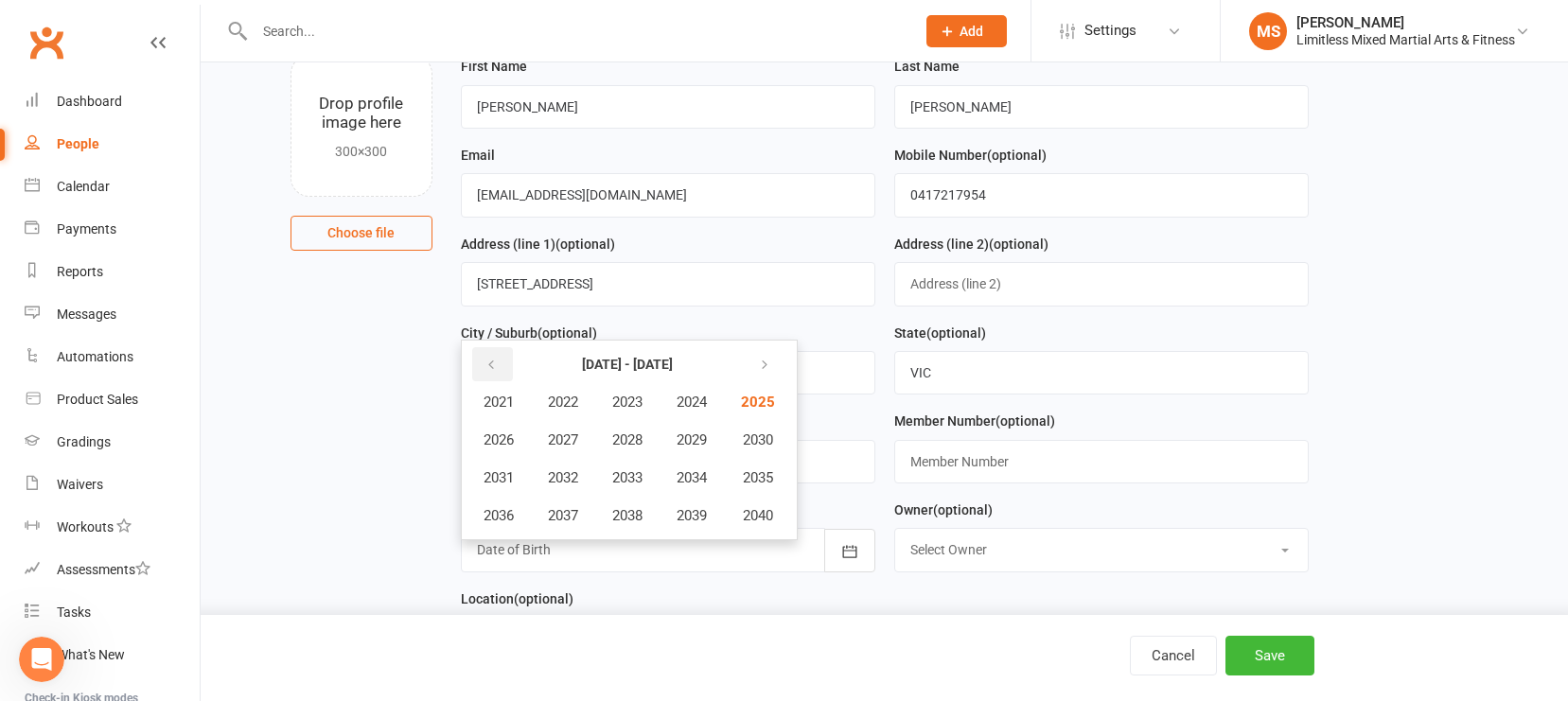
click at [488, 369] on icon "button" at bounding box center [491, 365] width 13 height 15
click at [758, 520] on span "2020" at bounding box center [756, 516] width 31 height 17
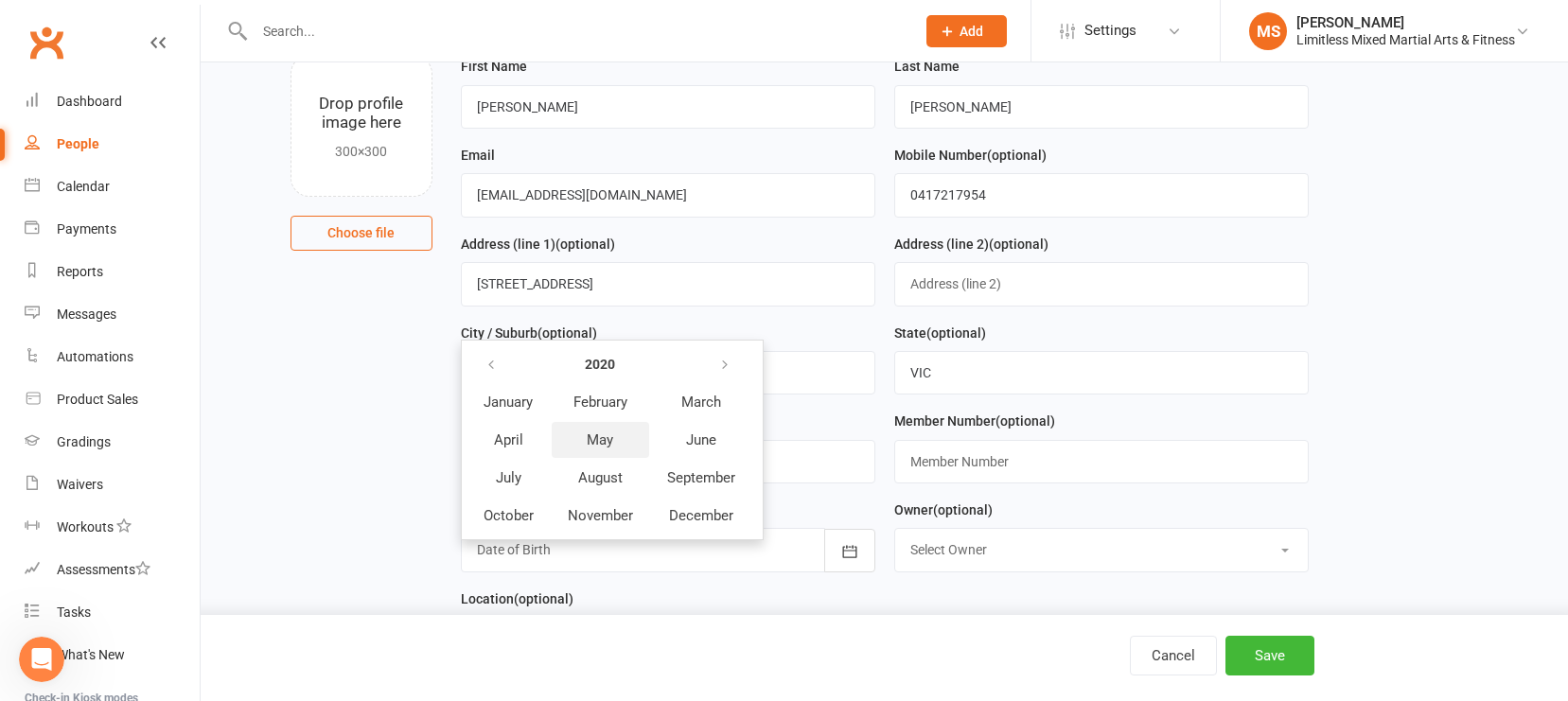
click at [590, 437] on span "May" at bounding box center [600, 439] width 27 height 17
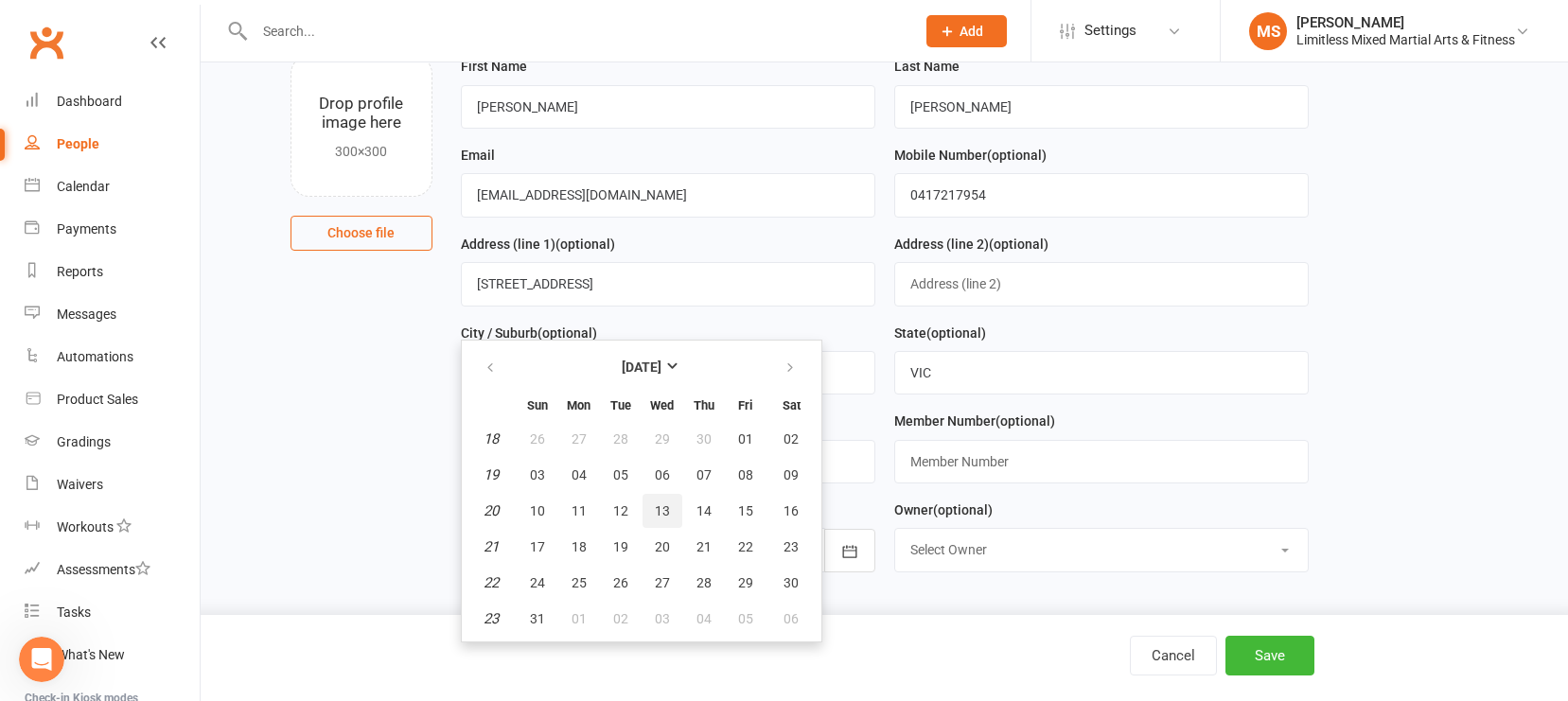
click at [668, 512] on button "13" at bounding box center [663, 511] width 40 height 34
type input "[DATE]"
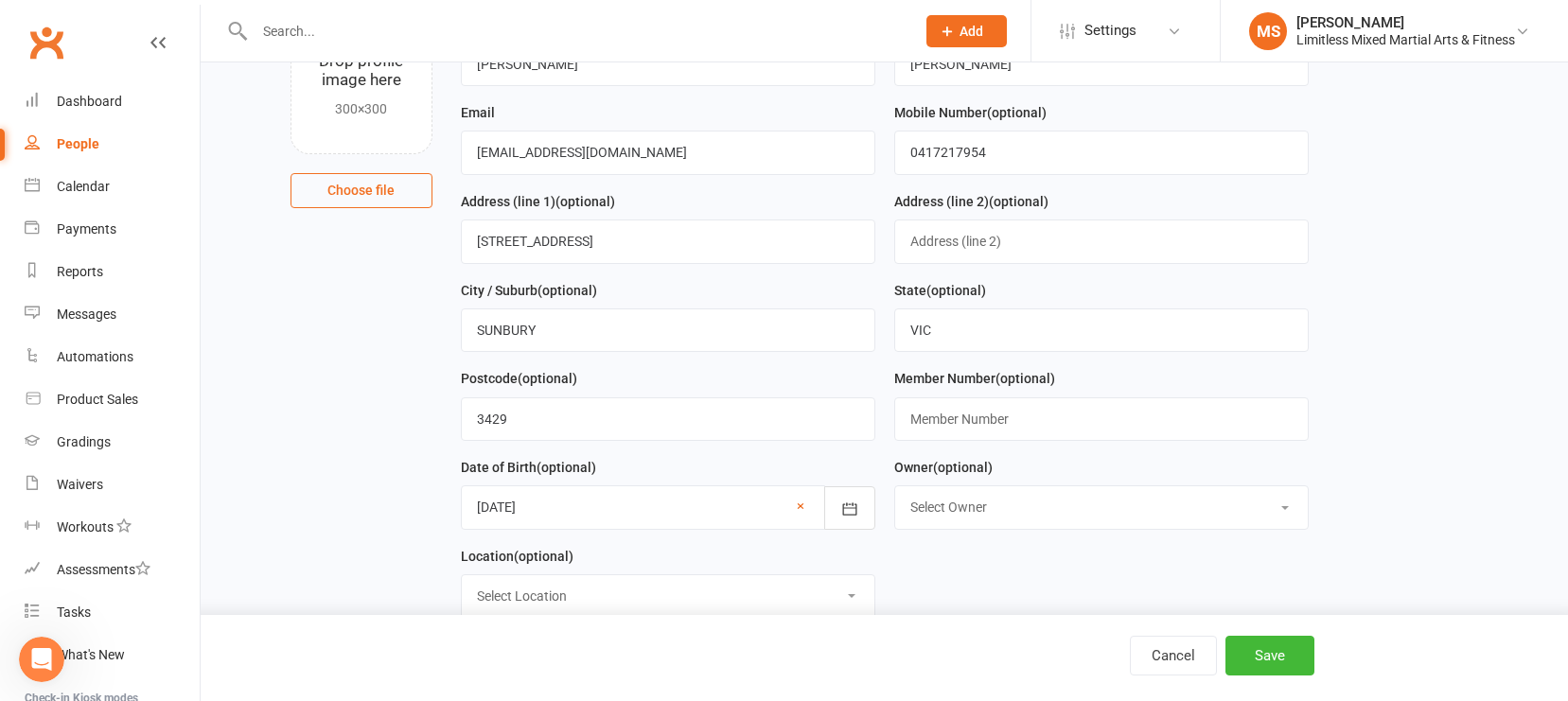
scroll to position [242, 0]
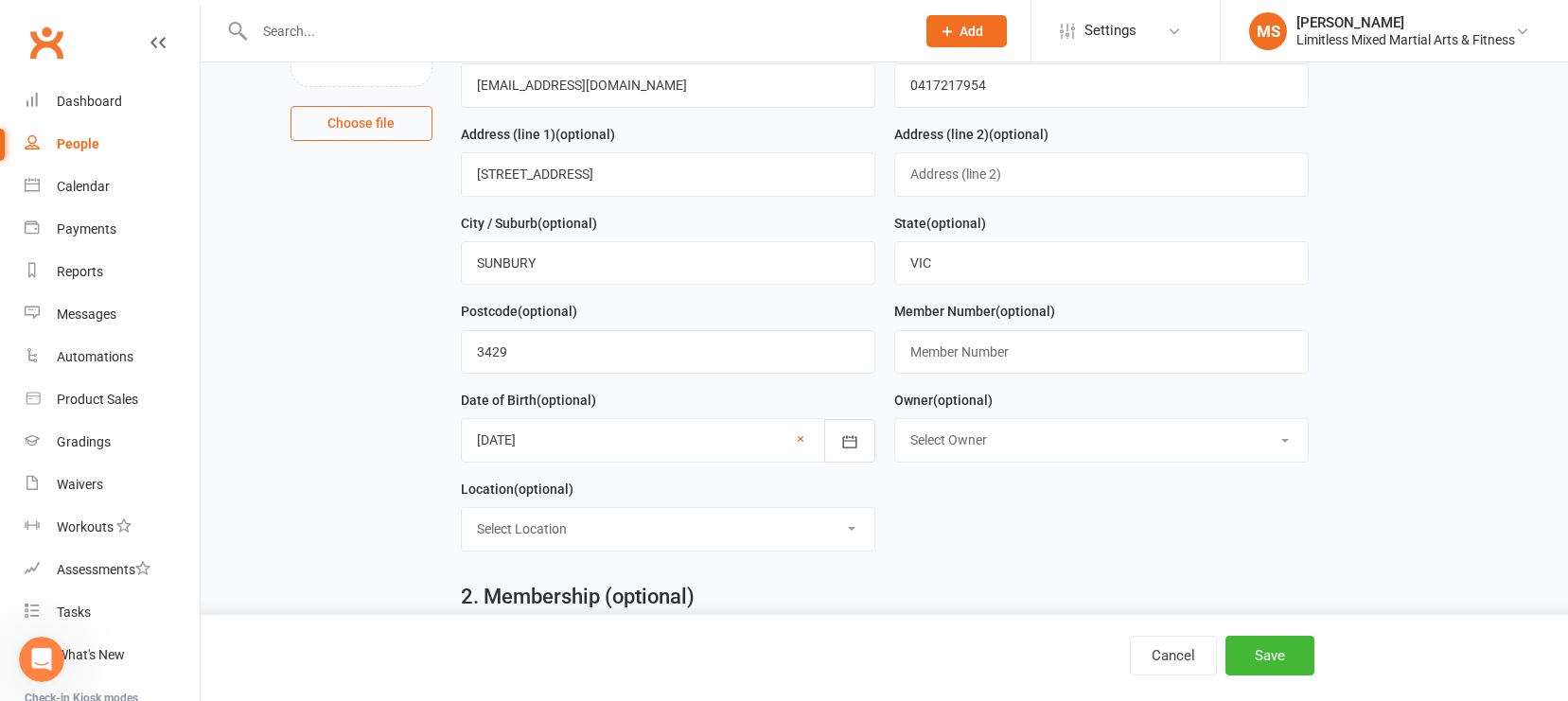
click at [973, 440] on select "Select Owner [PERSON_NAME] [PERSON_NAME] [PERSON_NAME] Info Limitless Mo Assafi…" at bounding box center [1102, 440] width 413 height 42
select select "0"
click at [723, 527] on select "Select Location LIMITLESS [GEOGRAPHIC_DATA] [GEOGRAPHIC_DATA]" at bounding box center [668, 529] width 413 height 42
select select "0"
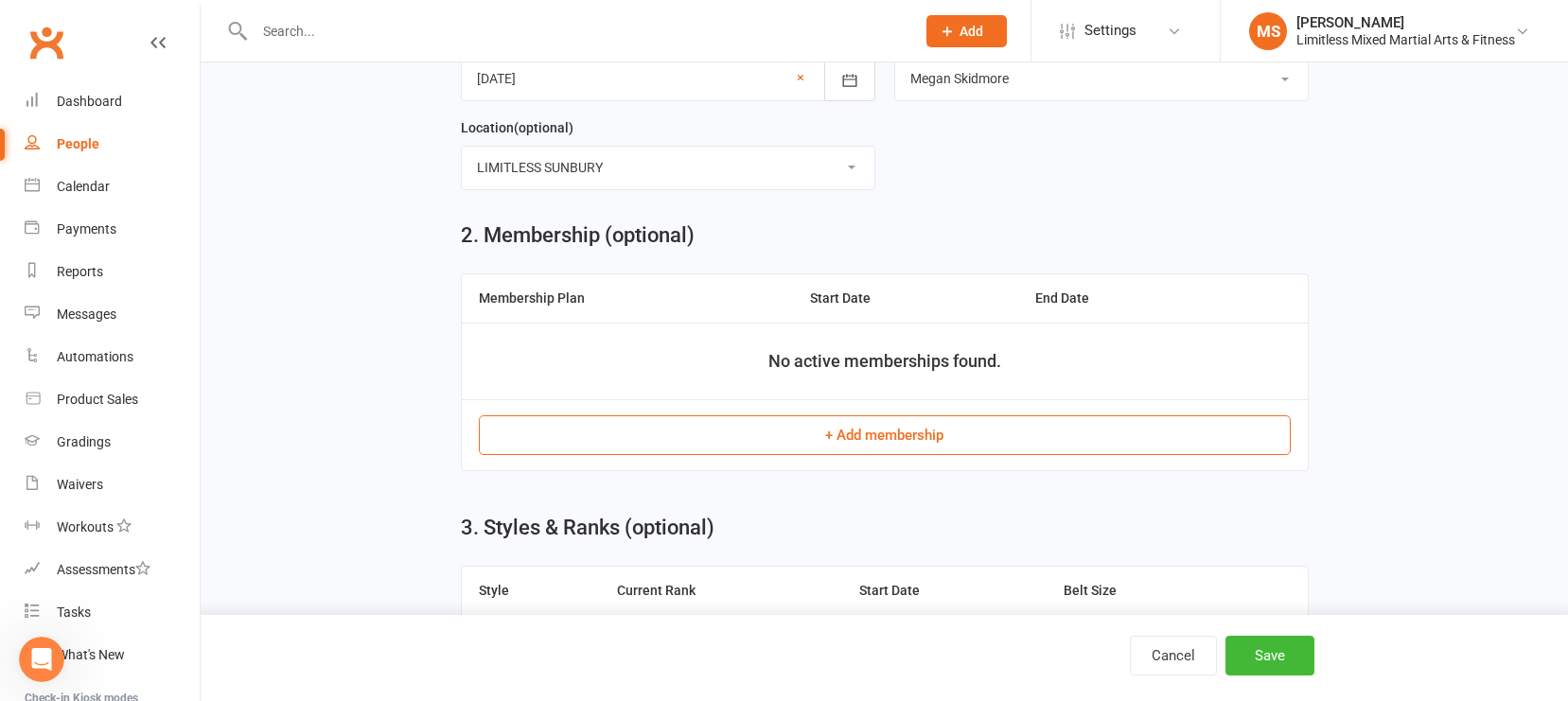
scroll to position [614, 0]
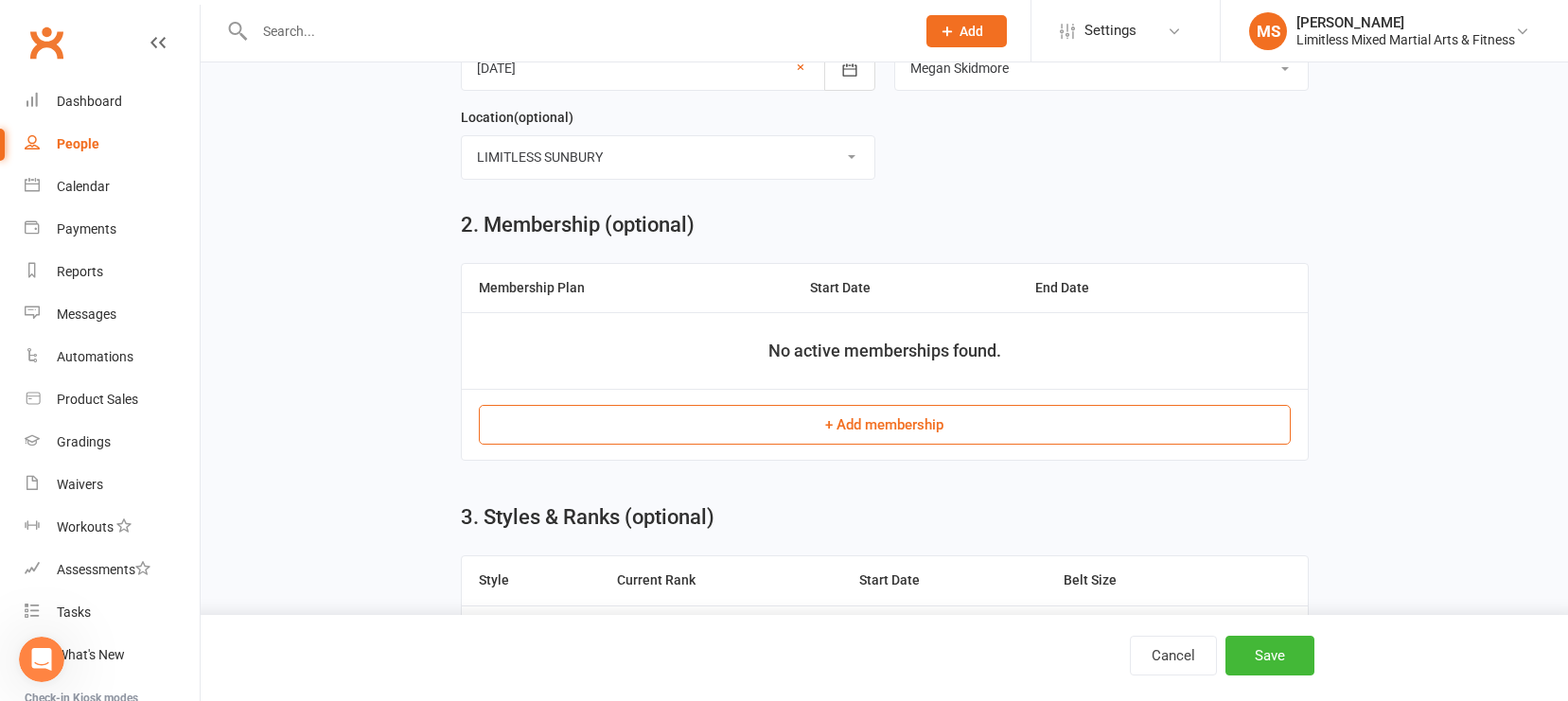
click at [872, 430] on button "+ Add membership" at bounding box center [885, 424] width 812 height 40
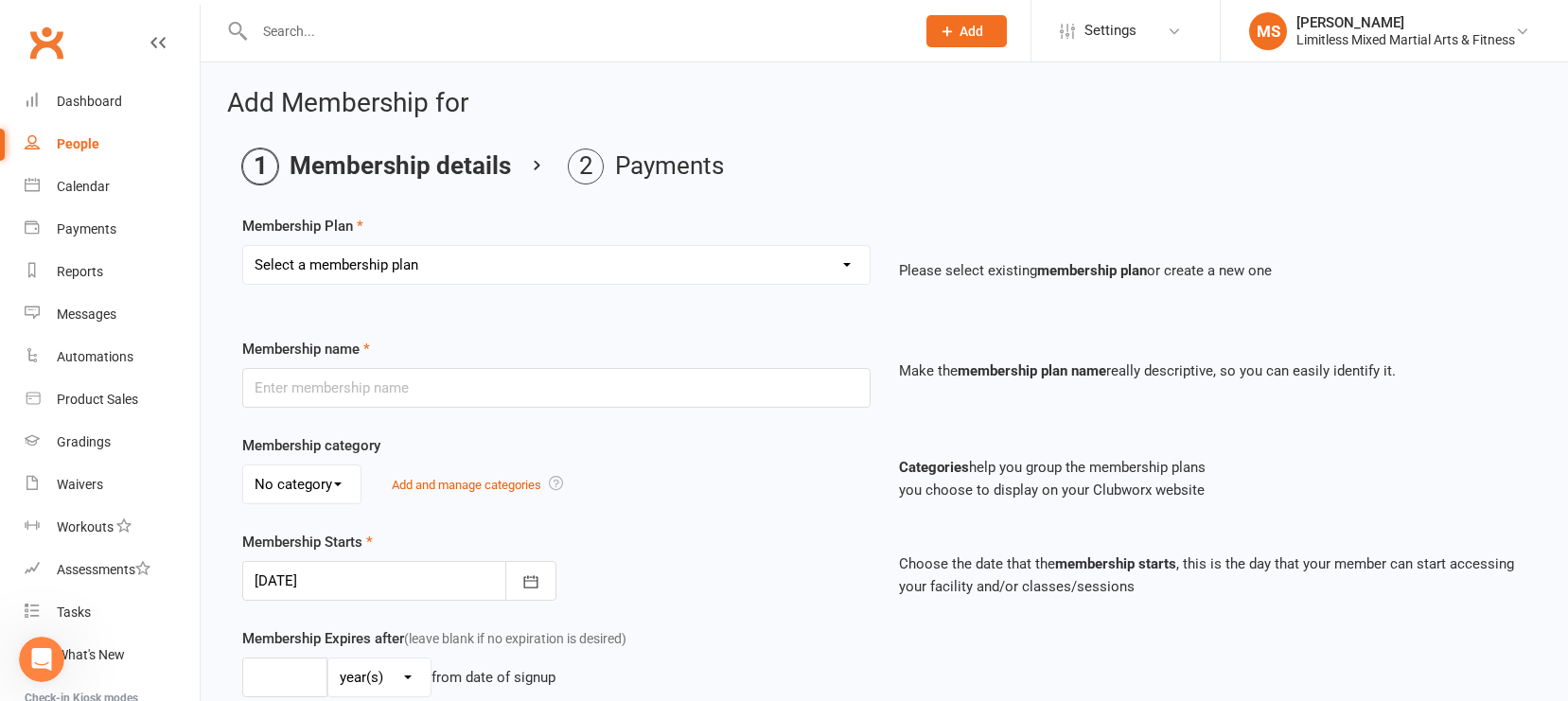
click at [525, 258] on select "Select a membership plan Create new Membership Plan Adult Full Membership Junio…" at bounding box center [556, 265] width 627 height 38
select select "2"
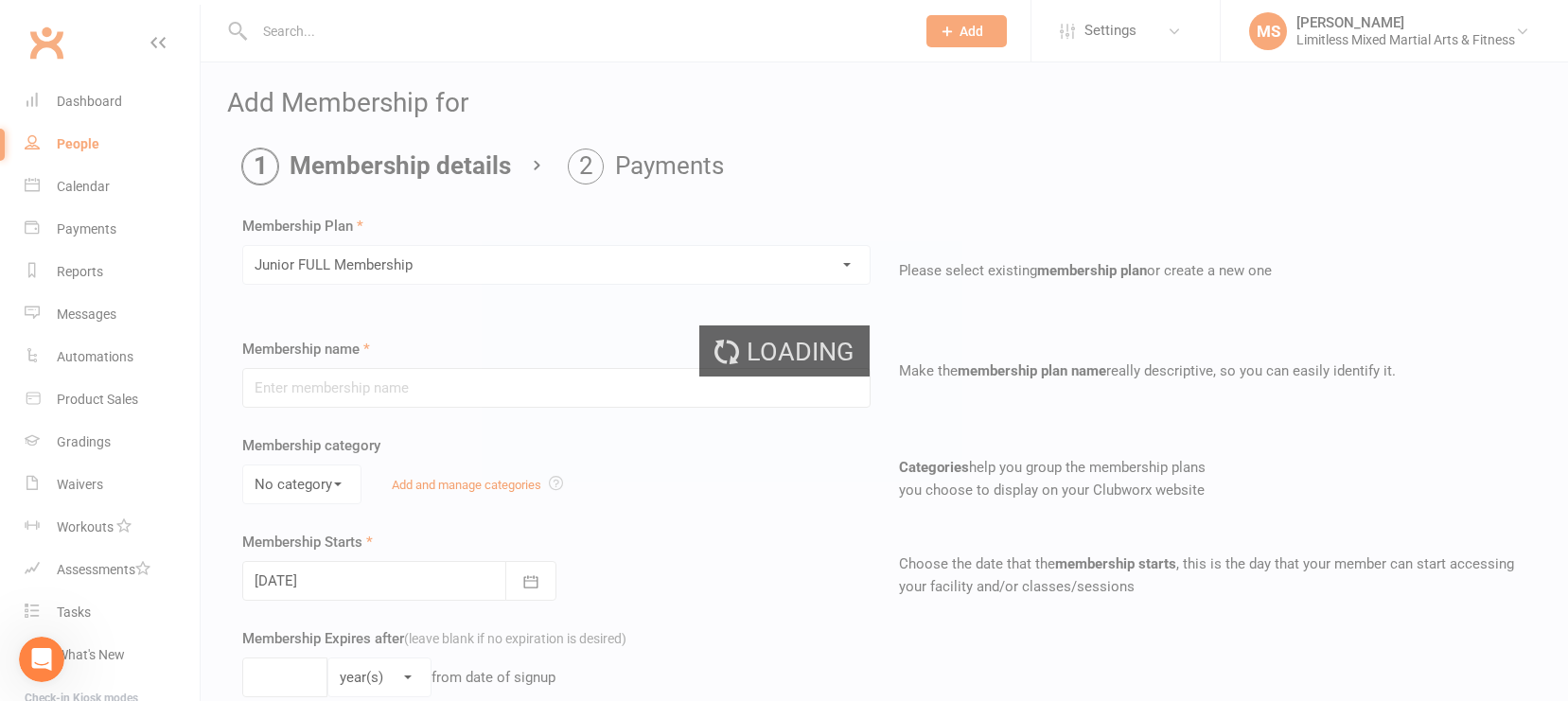
type input "Junior FULL Membership"
type input "0"
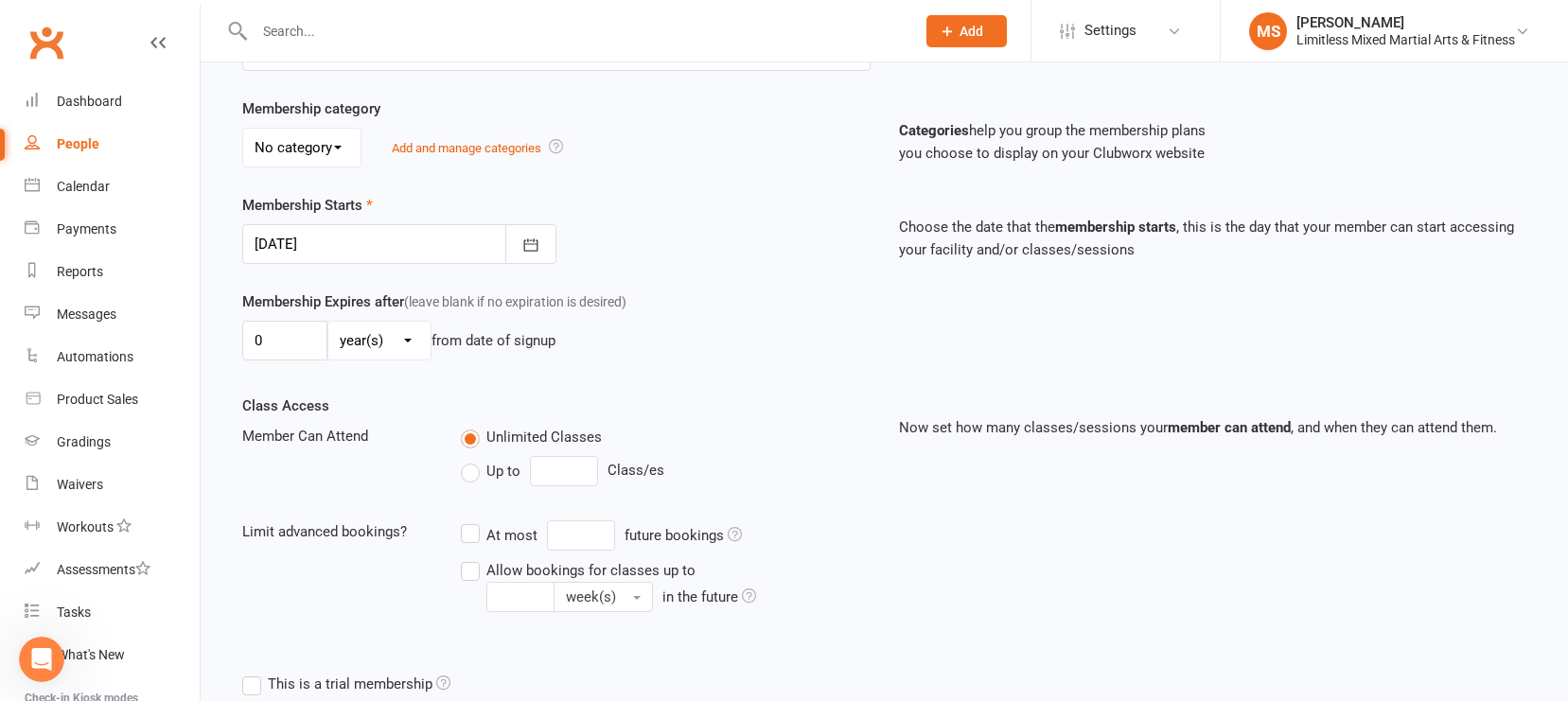
scroll to position [612, 0]
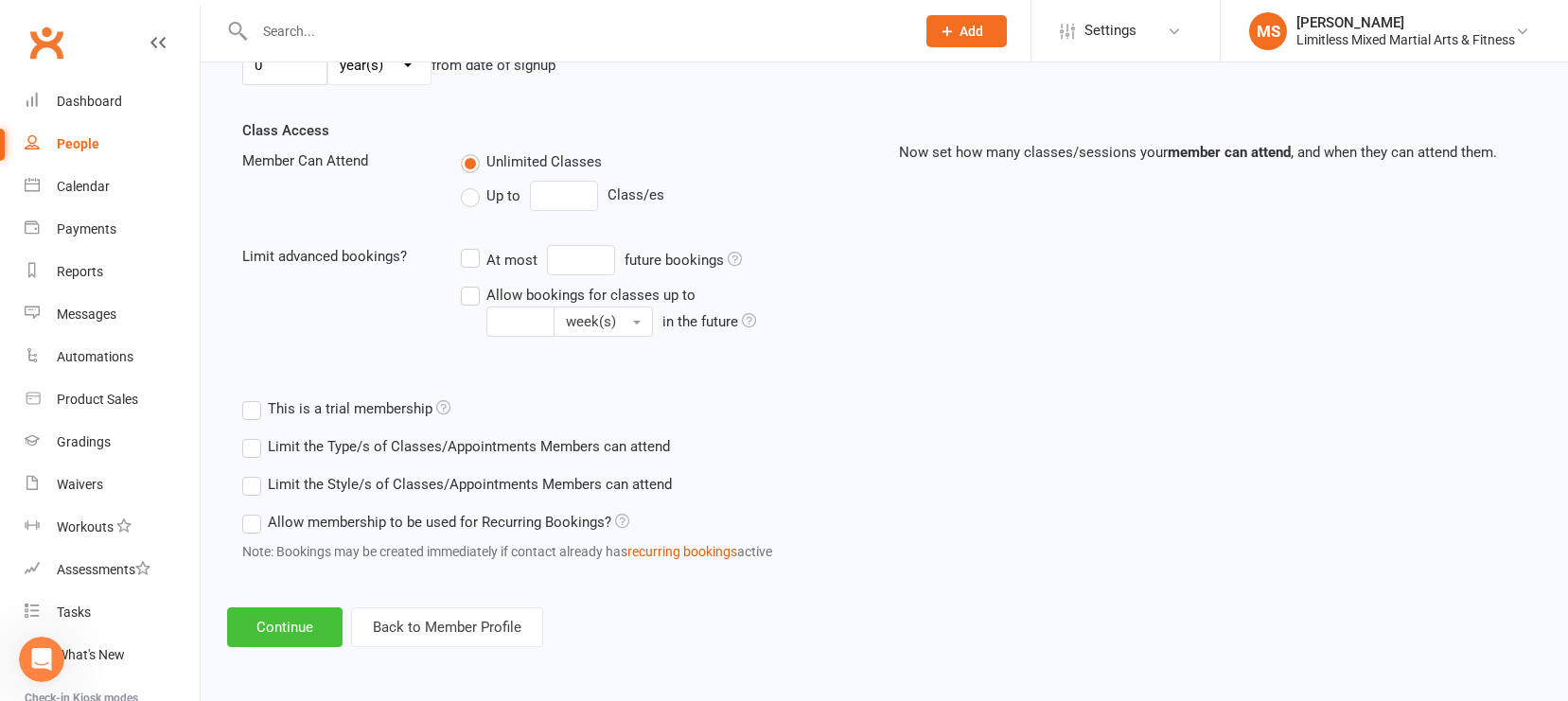
click at [303, 633] on button "Continue" at bounding box center [285, 628] width 115 height 40
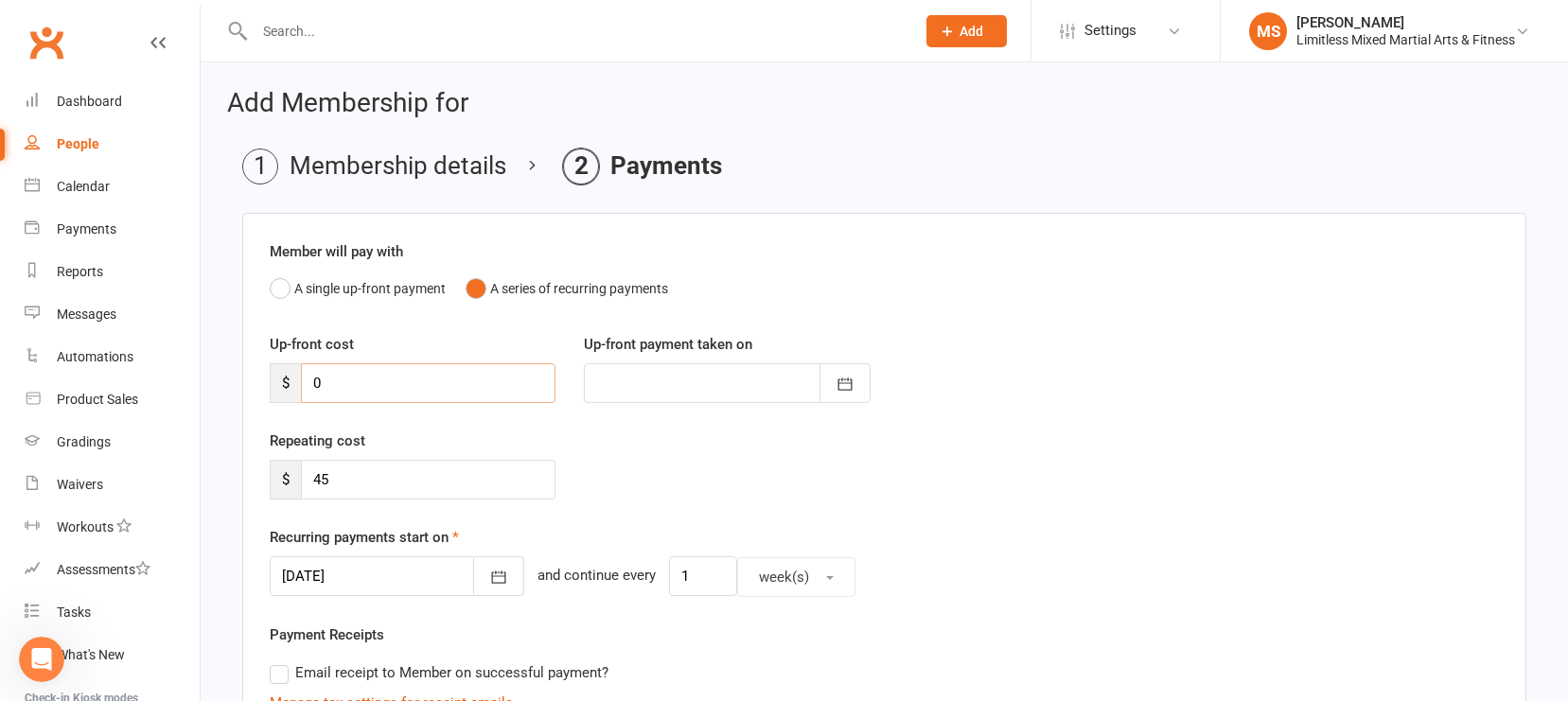
click at [447, 390] on input "0" at bounding box center [427, 383] width 255 height 40
type input "9"
type input "[DATE]"
type input "90.00"
click at [856, 376] on button "button" at bounding box center [846, 383] width 52 height 40
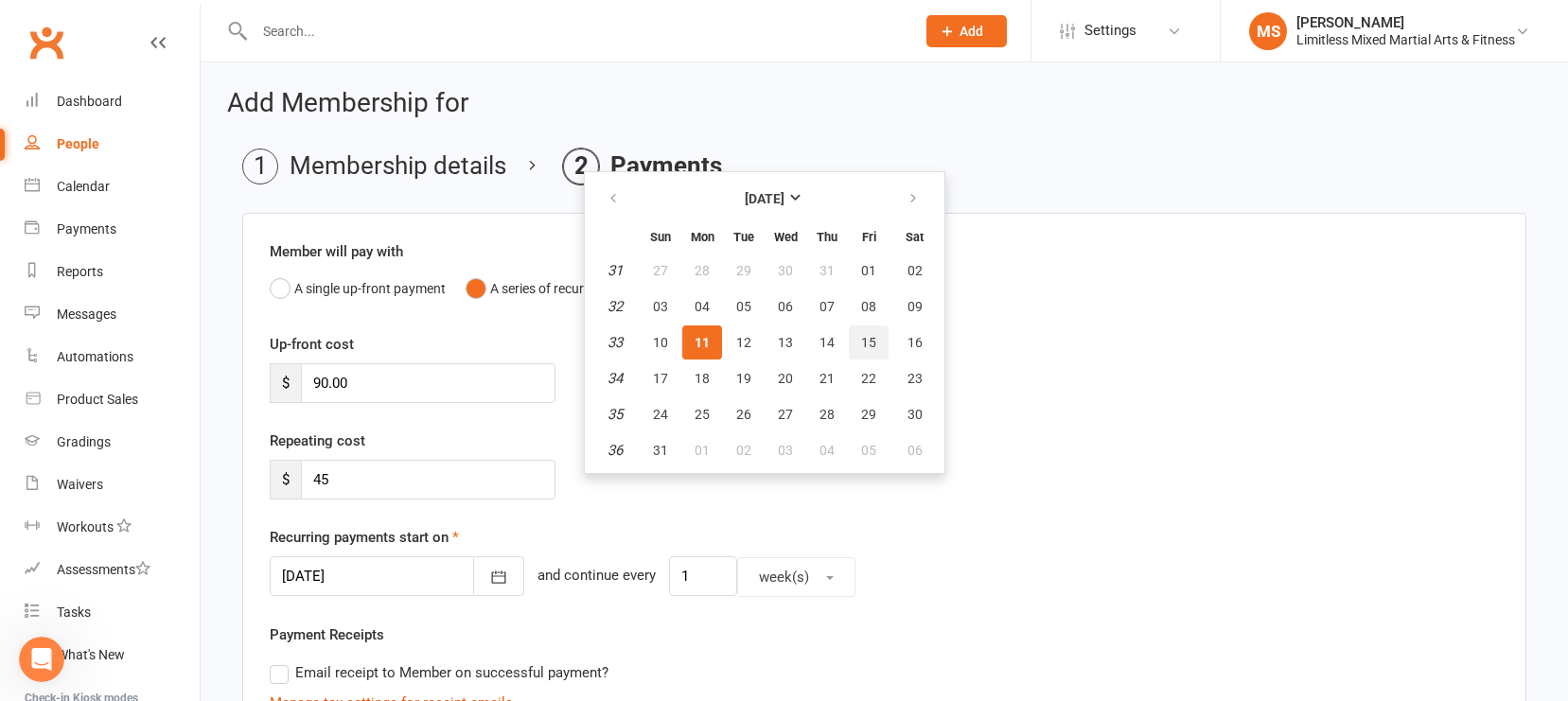
click at [863, 341] on span "15" at bounding box center [868, 342] width 15 height 15
type input "[DATE]"
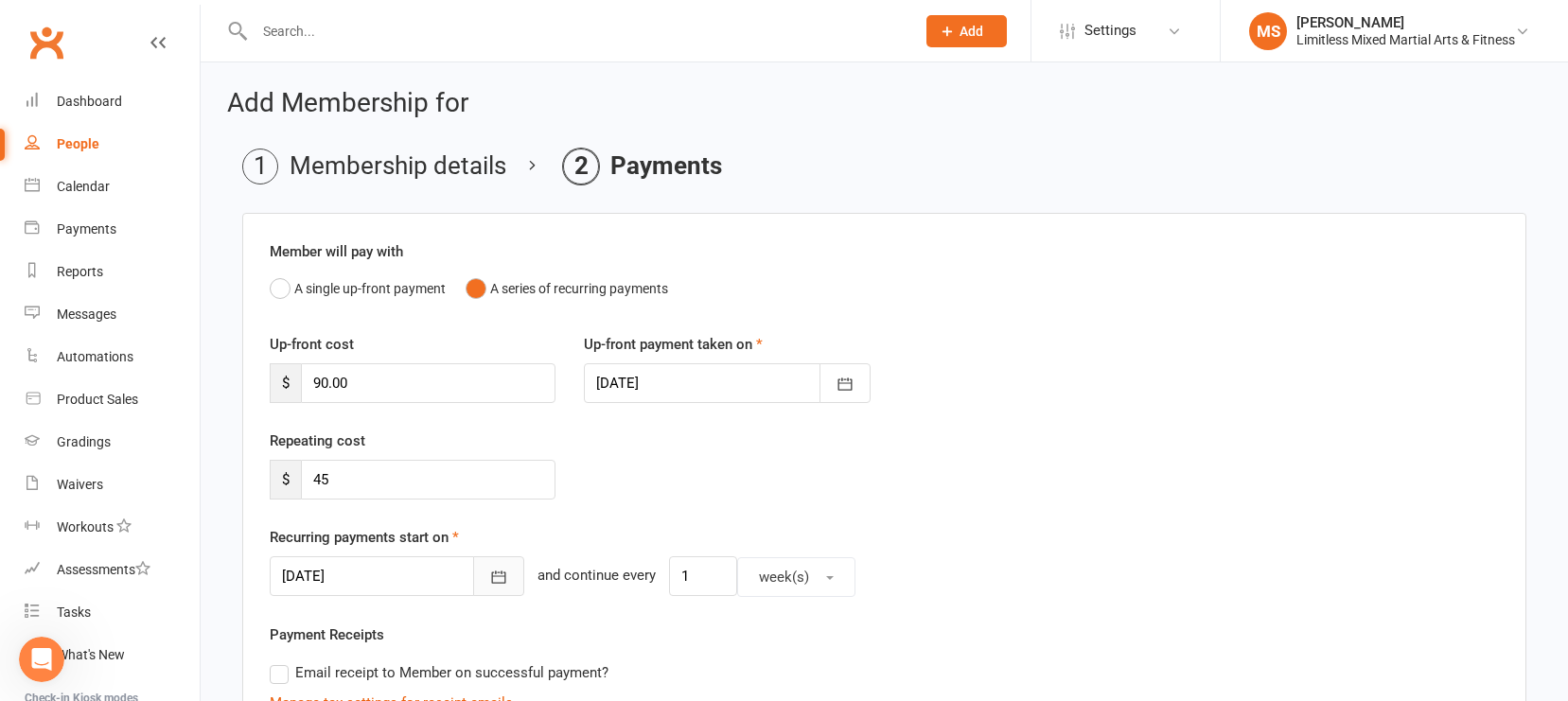
click at [489, 576] on icon "button" at bounding box center [498, 577] width 19 height 19
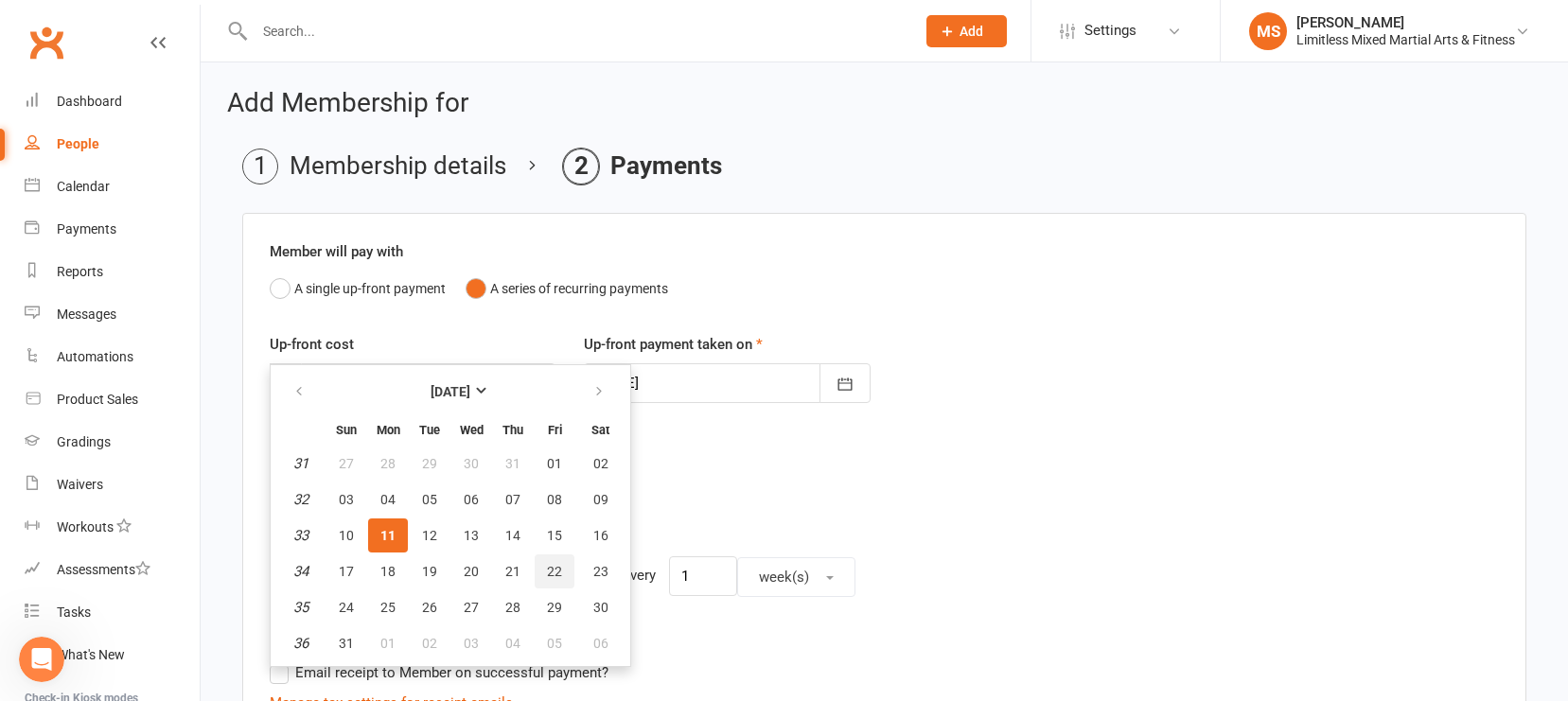
click at [550, 570] on span "22" at bounding box center [554, 571] width 15 height 15
type input "[DATE]"
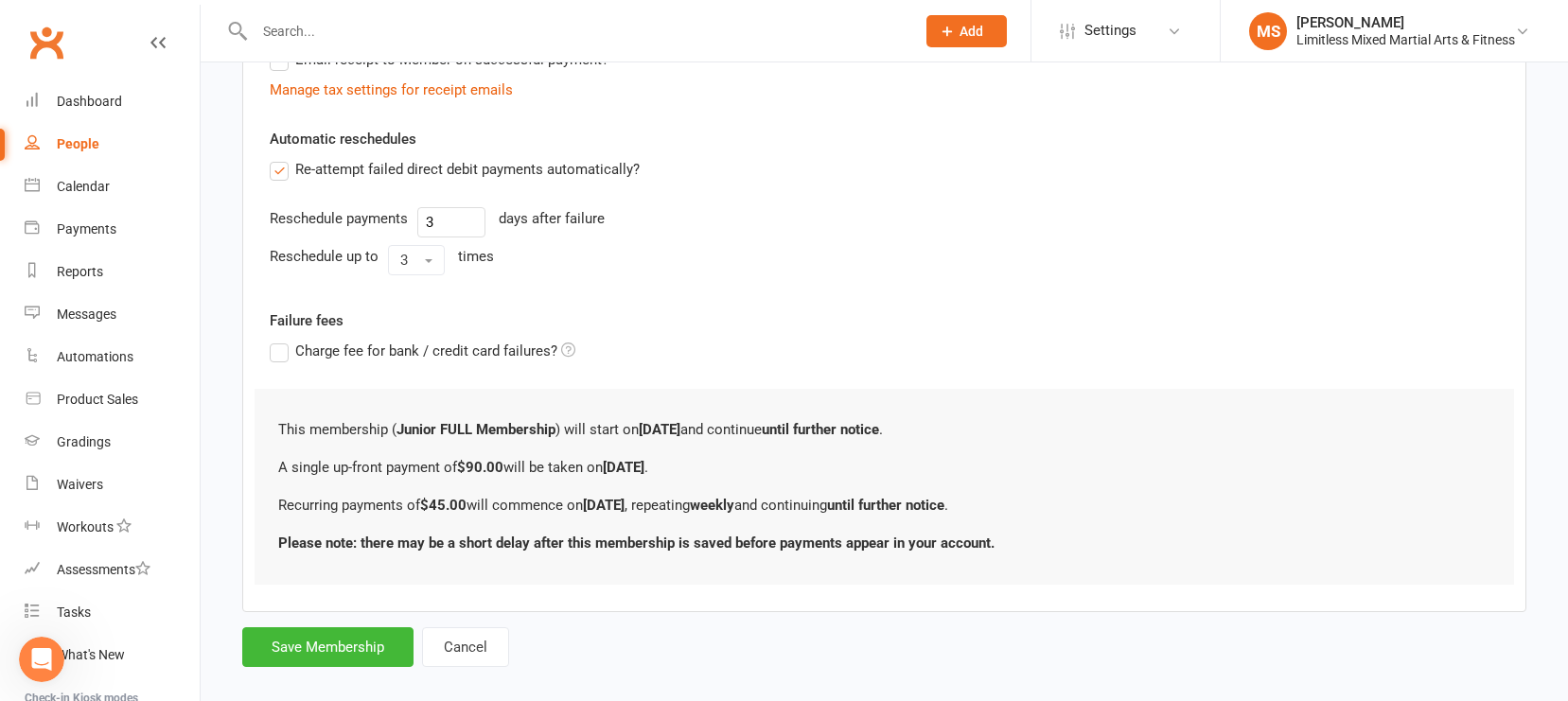
scroll to position [637, 0]
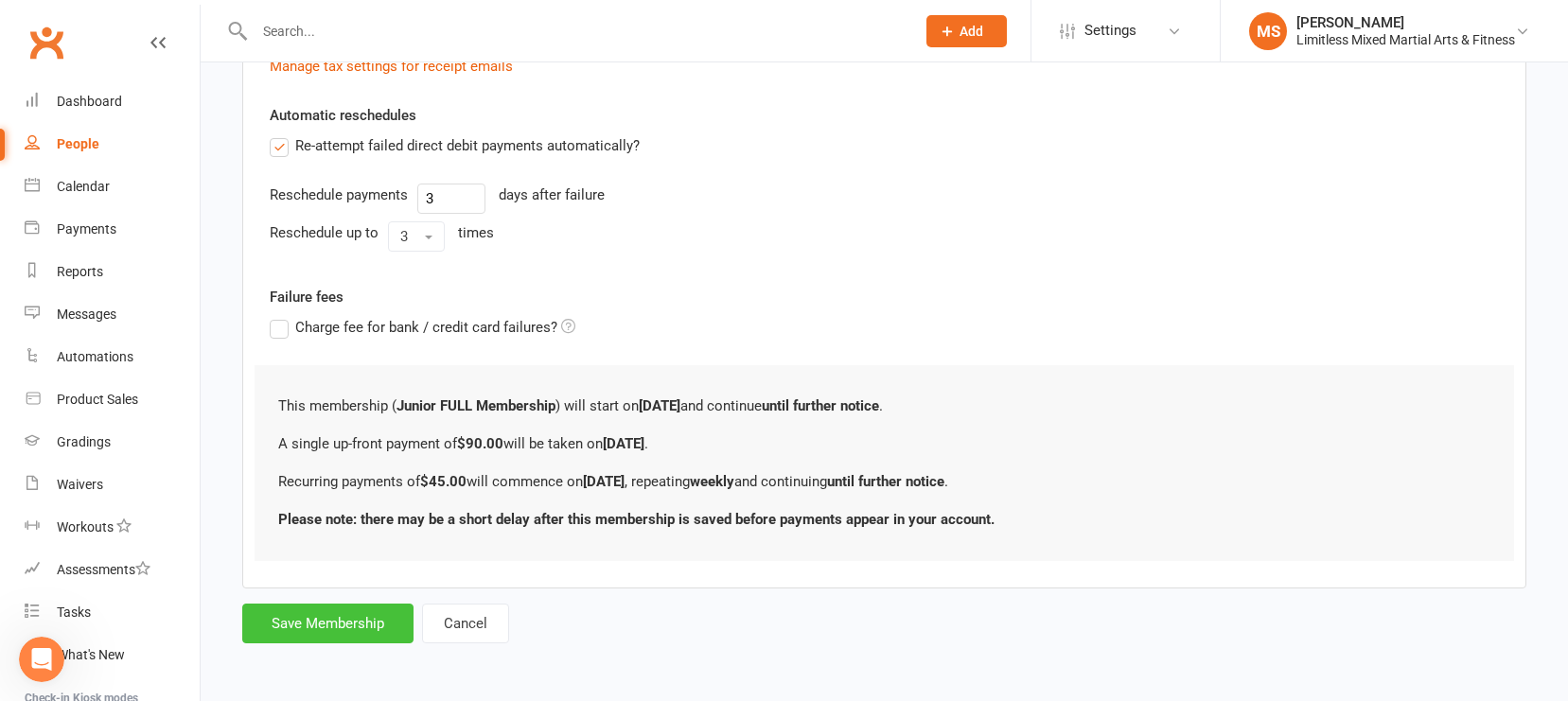
click at [377, 622] on button "Save Membership" at bounding box center [327, 624] width 172 height 40
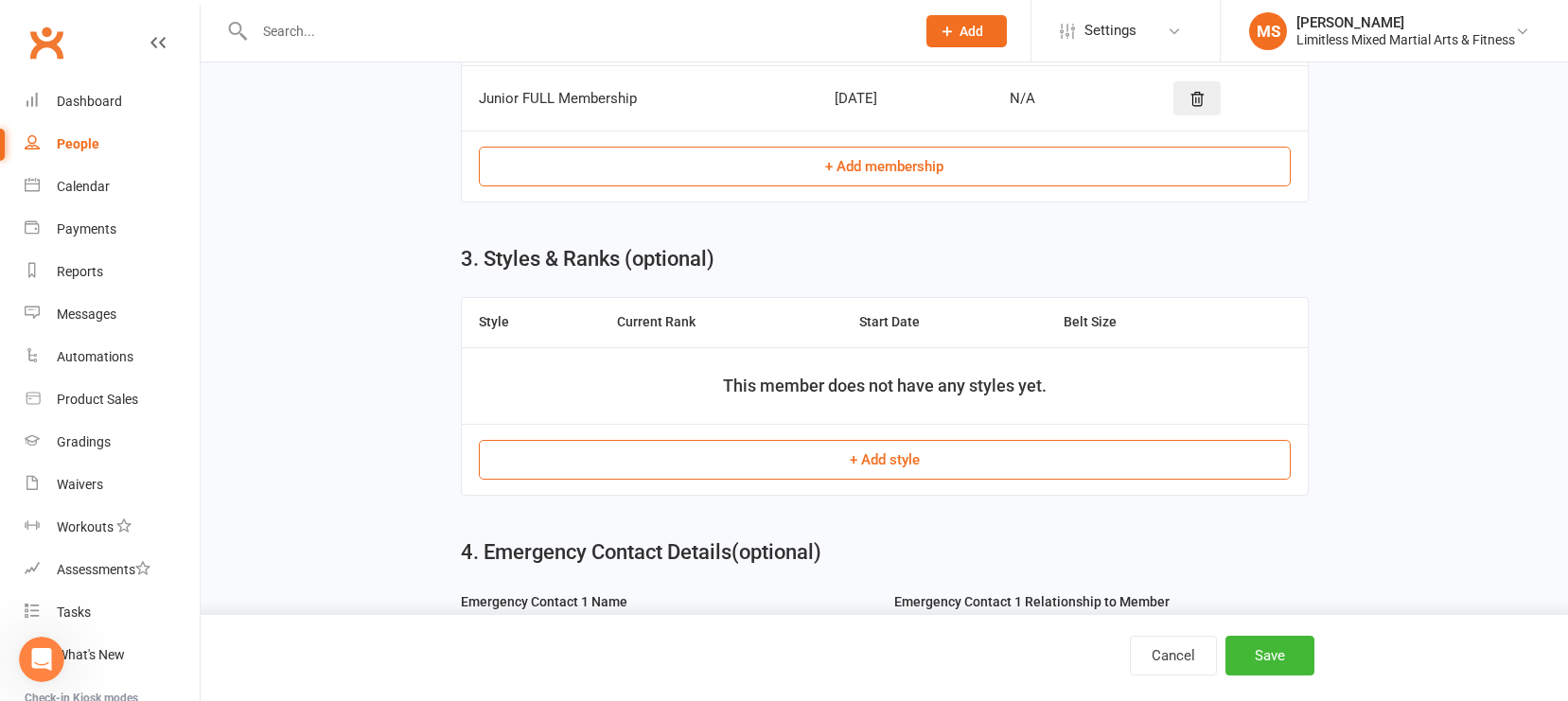
scroll to position [864, 0]
click at [898, 464] on button "+ Add style" at bounding box center [885, 457] width 812 height 40
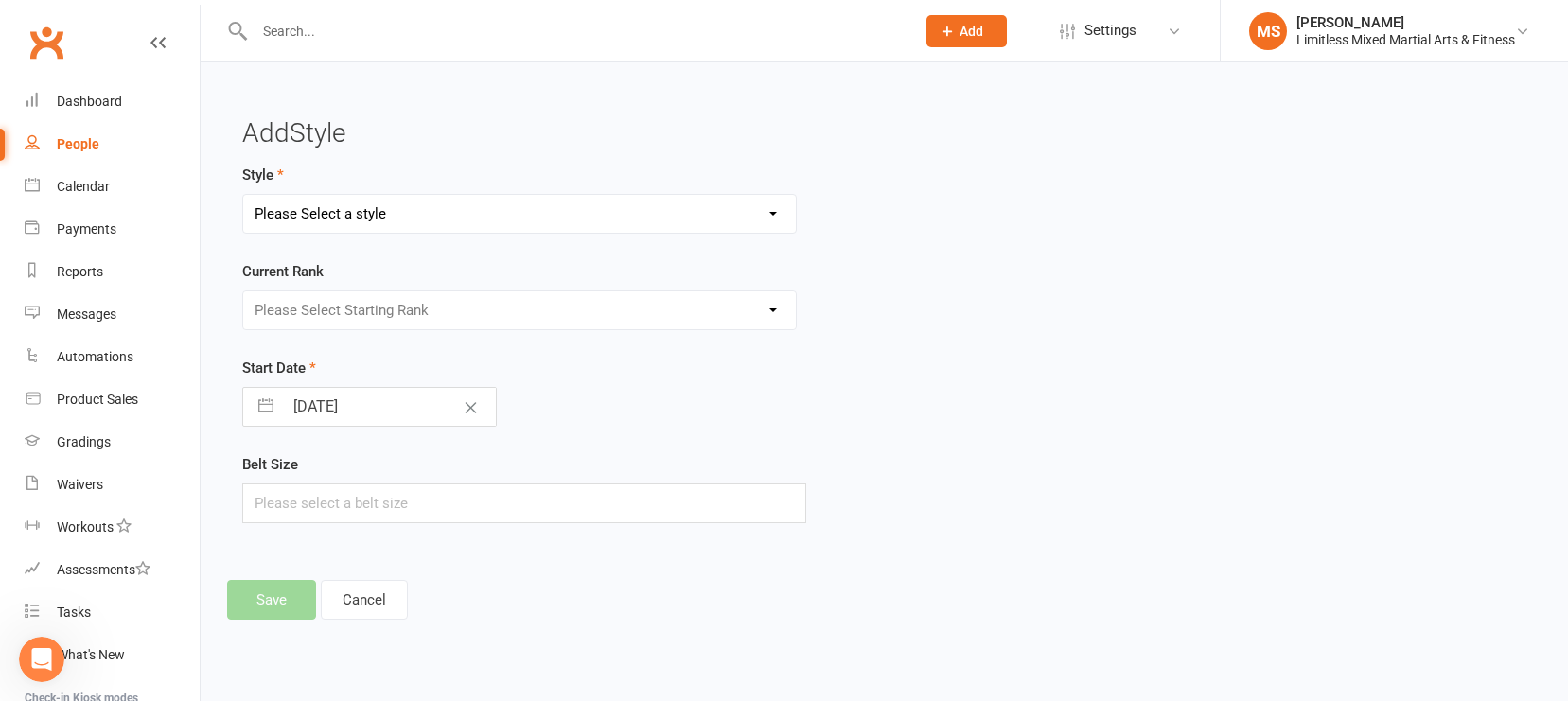
click at [539, 211] on select "Please Select a style Adult Jiu Jitsu Adult Muay Thai Junior Jiu Jitsu Junior M…" at bounding box center [519, 214] width 552 height 38
select select "3644"
click at [517, 306] on select "Please Select Starting Rank White White + 1 White + 2 White + 3 White + 4 Grey/…" at bounding box center [519, 310] width 552 height 38
select select "43155"
click at [384, 497] on input "text" at bounding box center [524, 504] width 564 height 40
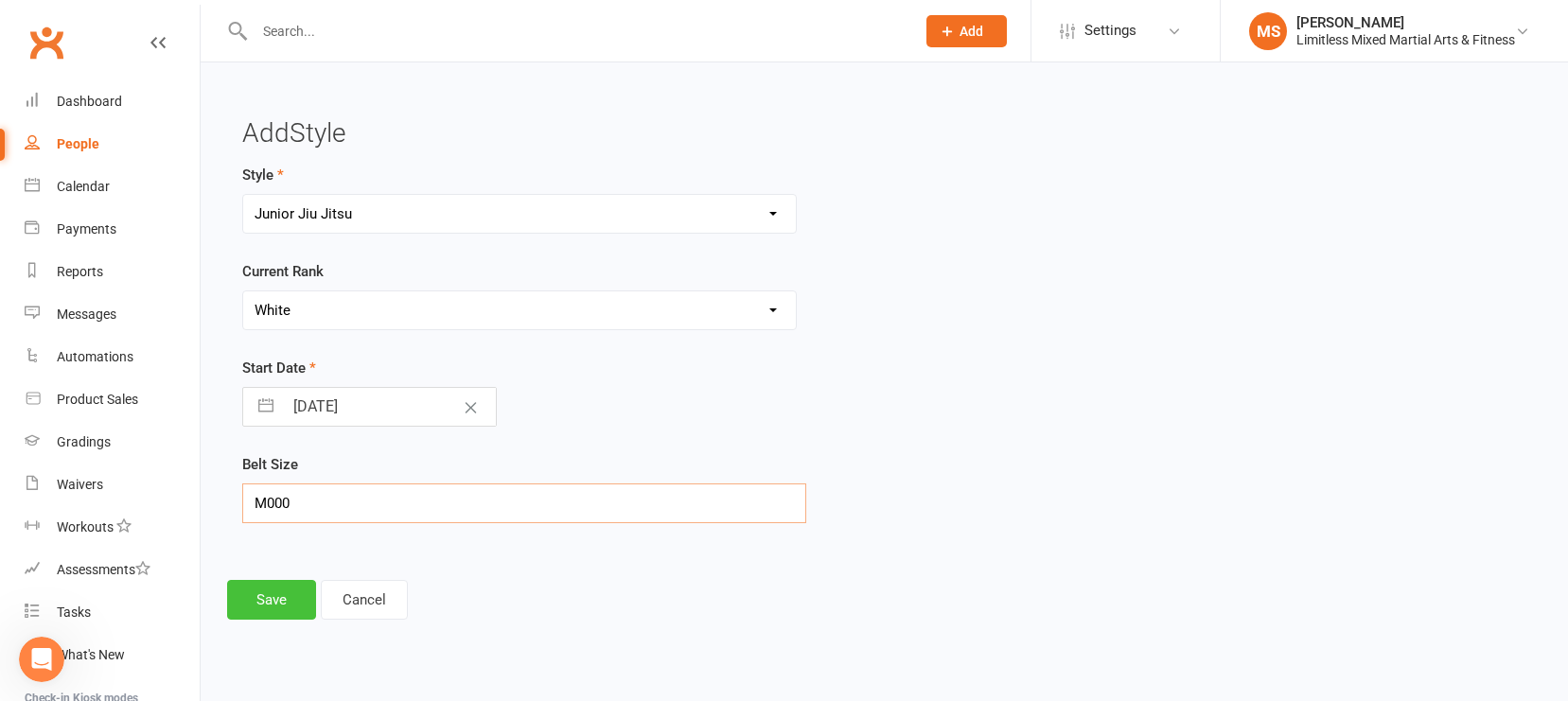
type input "M000"
click at [260, 605] on button "Save" at bounding box center [272, 600] width 89 height 40
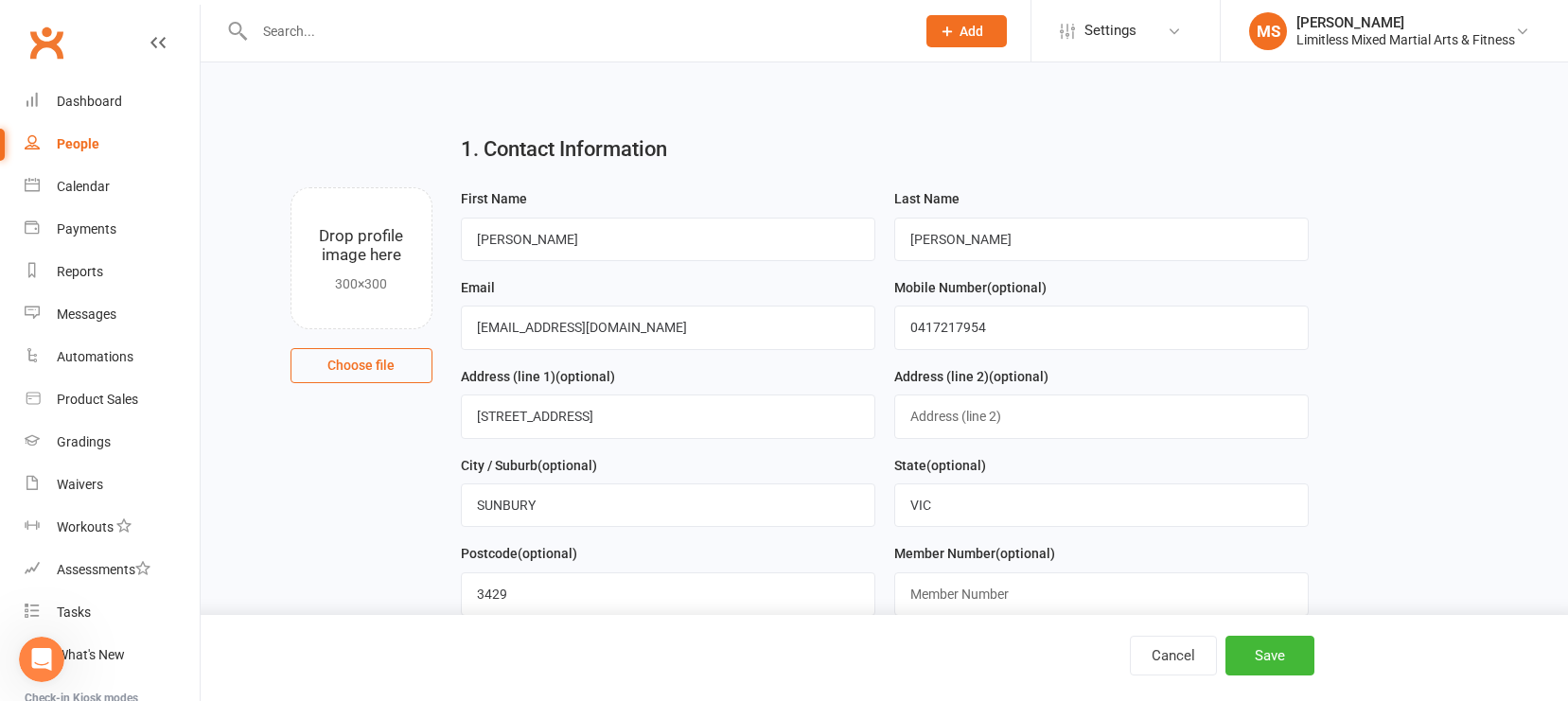
scroll to position [1094, 0]
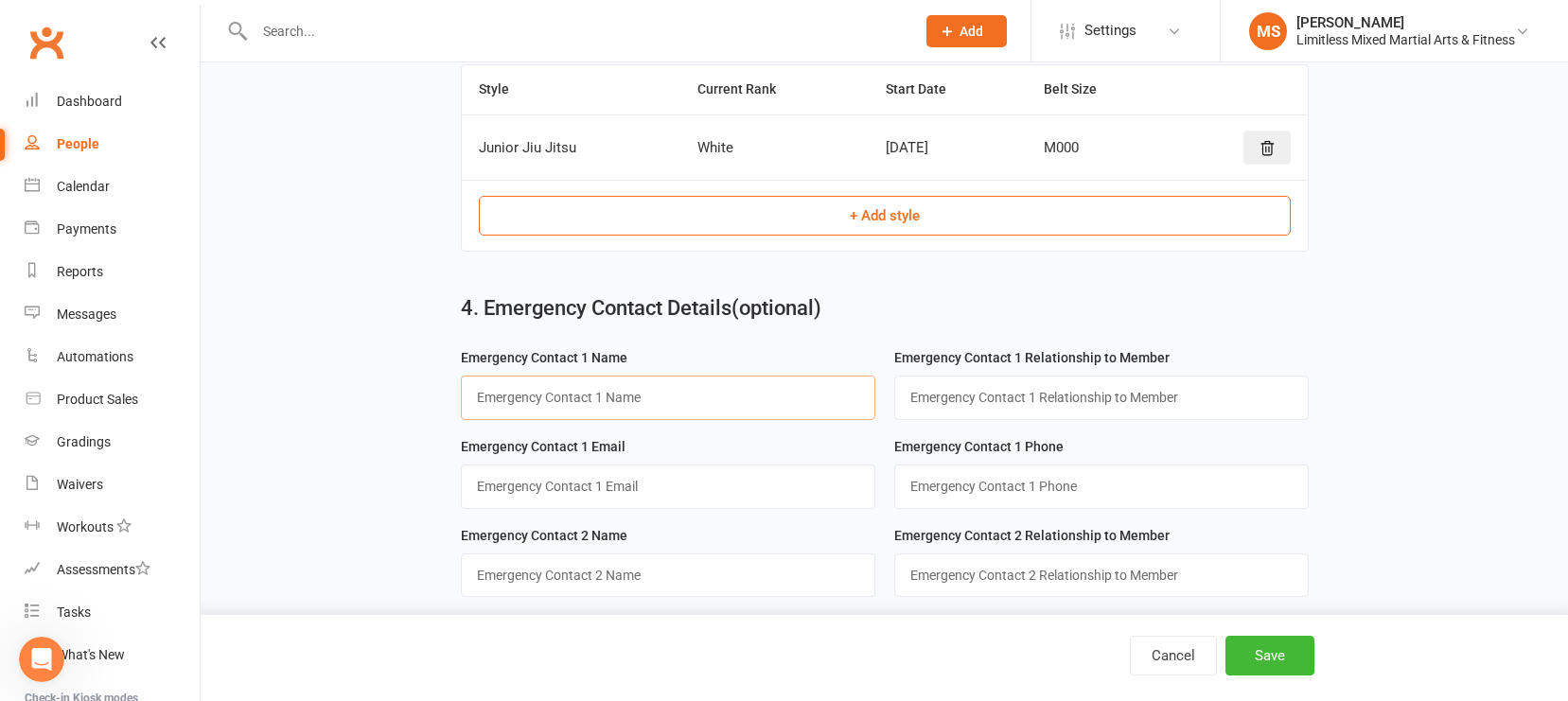
click at [655, 414] on input "text" at bounding box center [668, 398] width 415 height 44
type input "[PERSON_NAME]"
type input "Father"
type input "[EMAIL_ADDRESS][DOMAIN_NAME]"
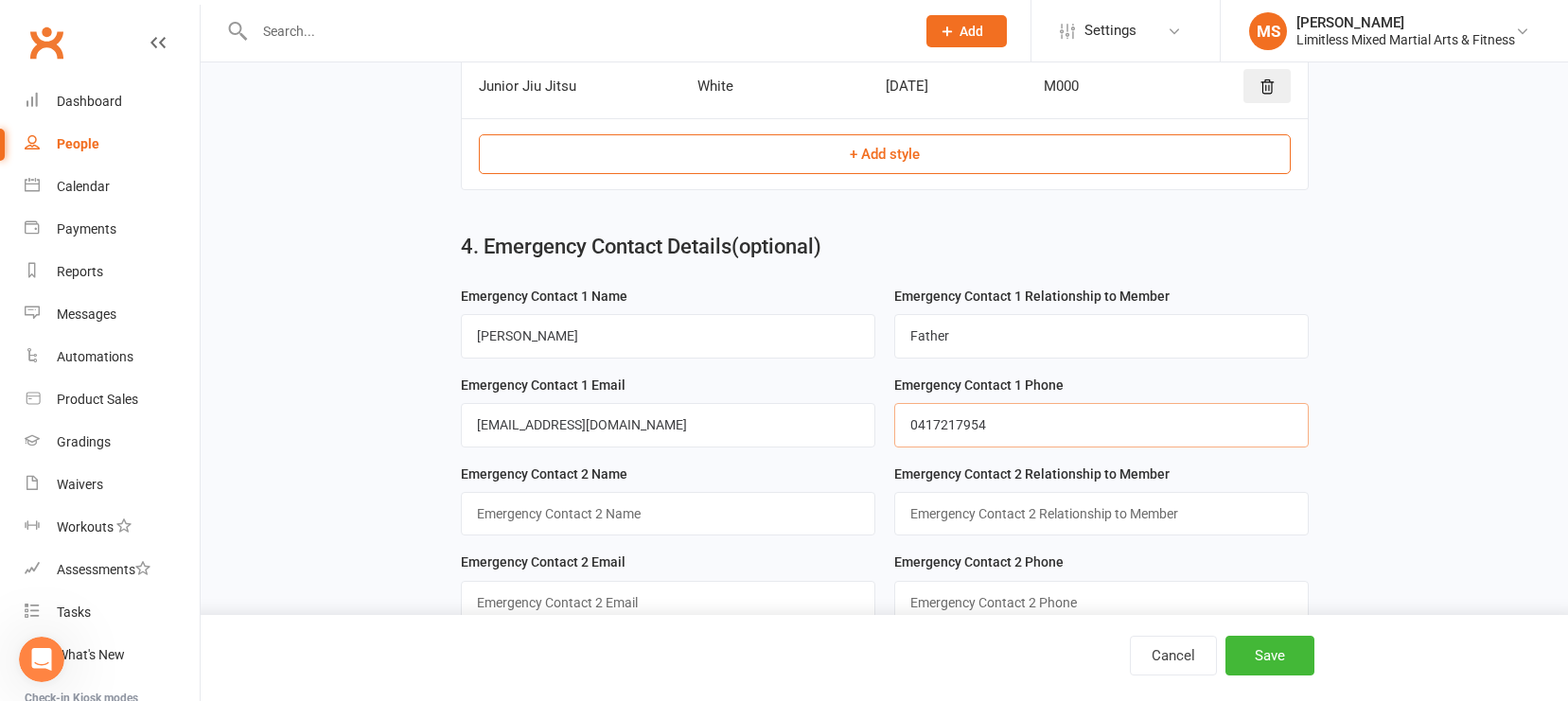
scroll to position [1205, 0]
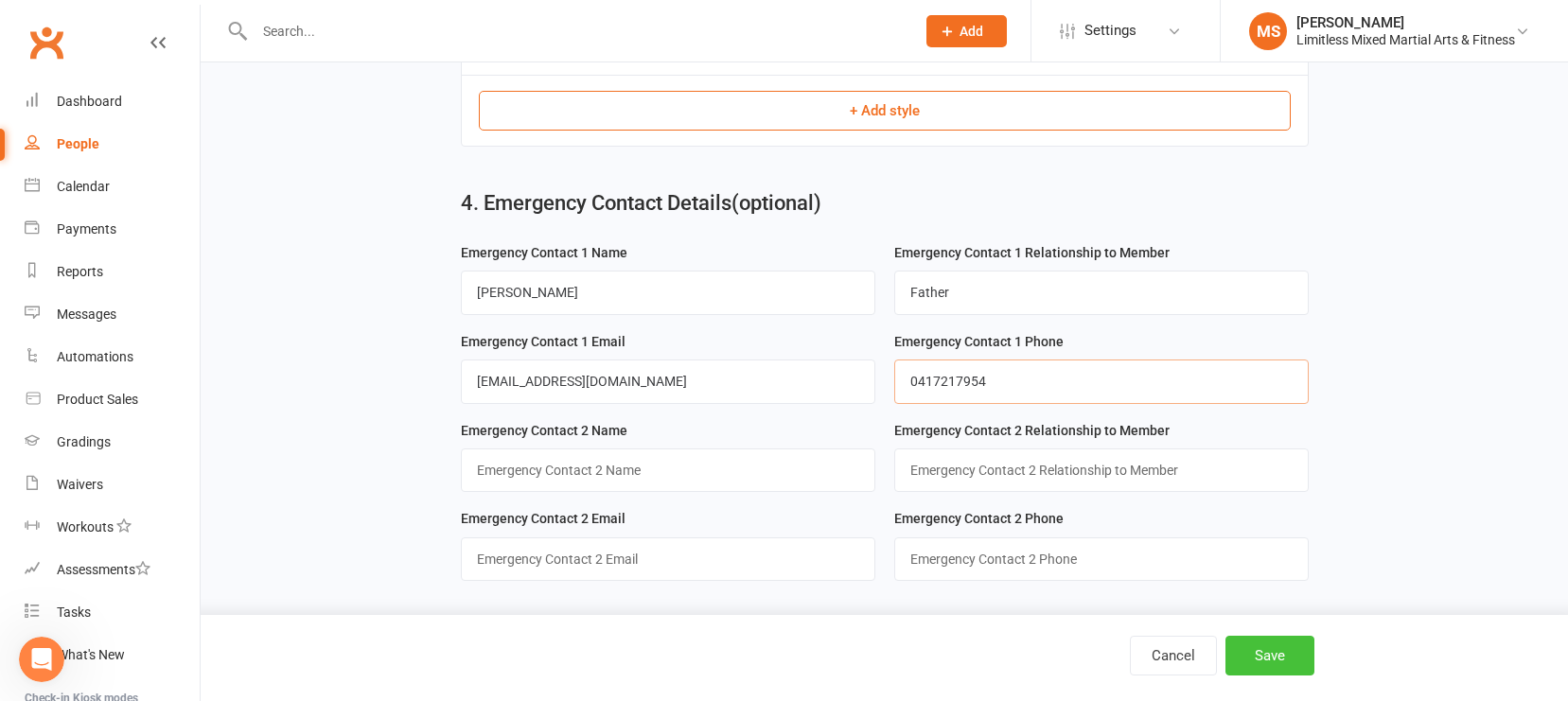
type input "0417217954"
click at [1288, 649] on button "Save" at bounding box center [1270, 655] width 89 height 40
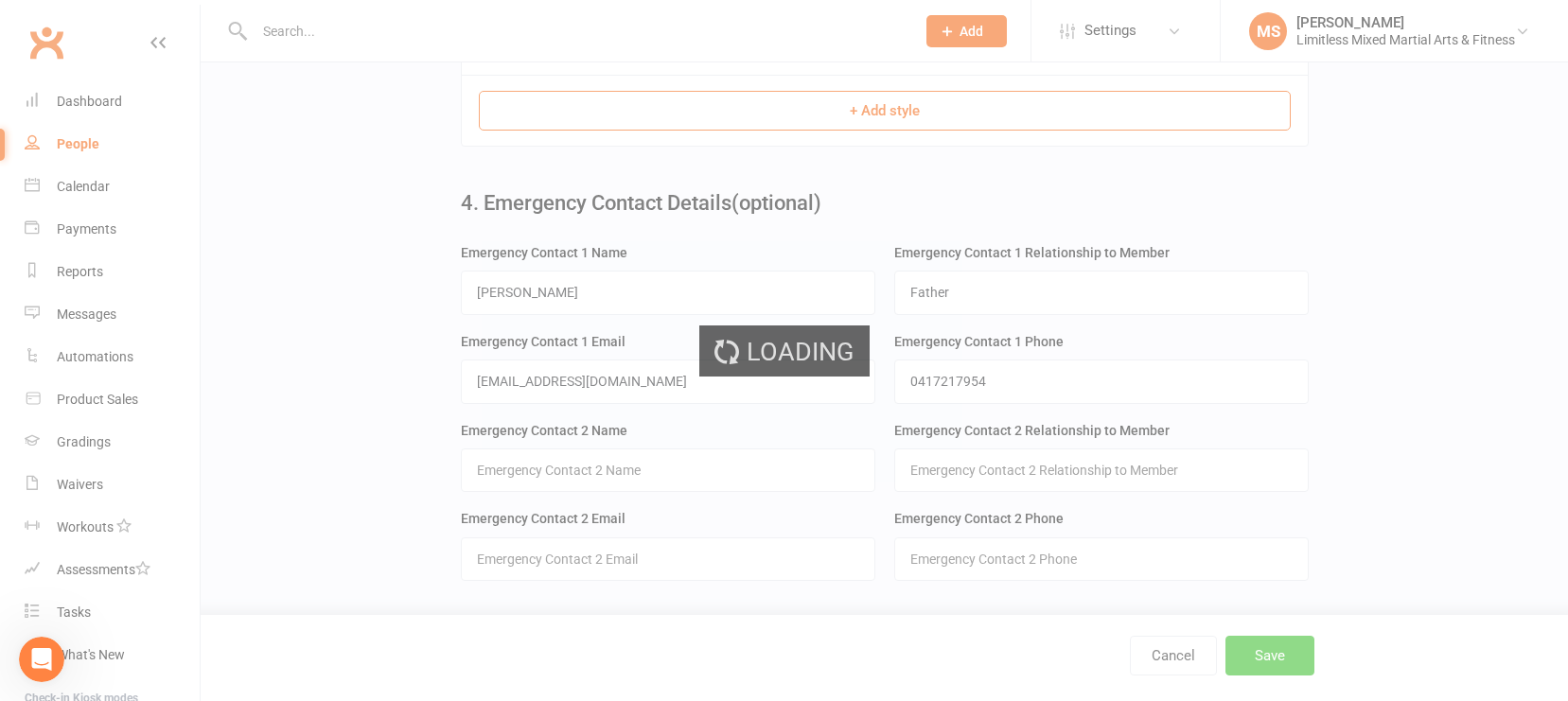
scroll to position [0, 0]
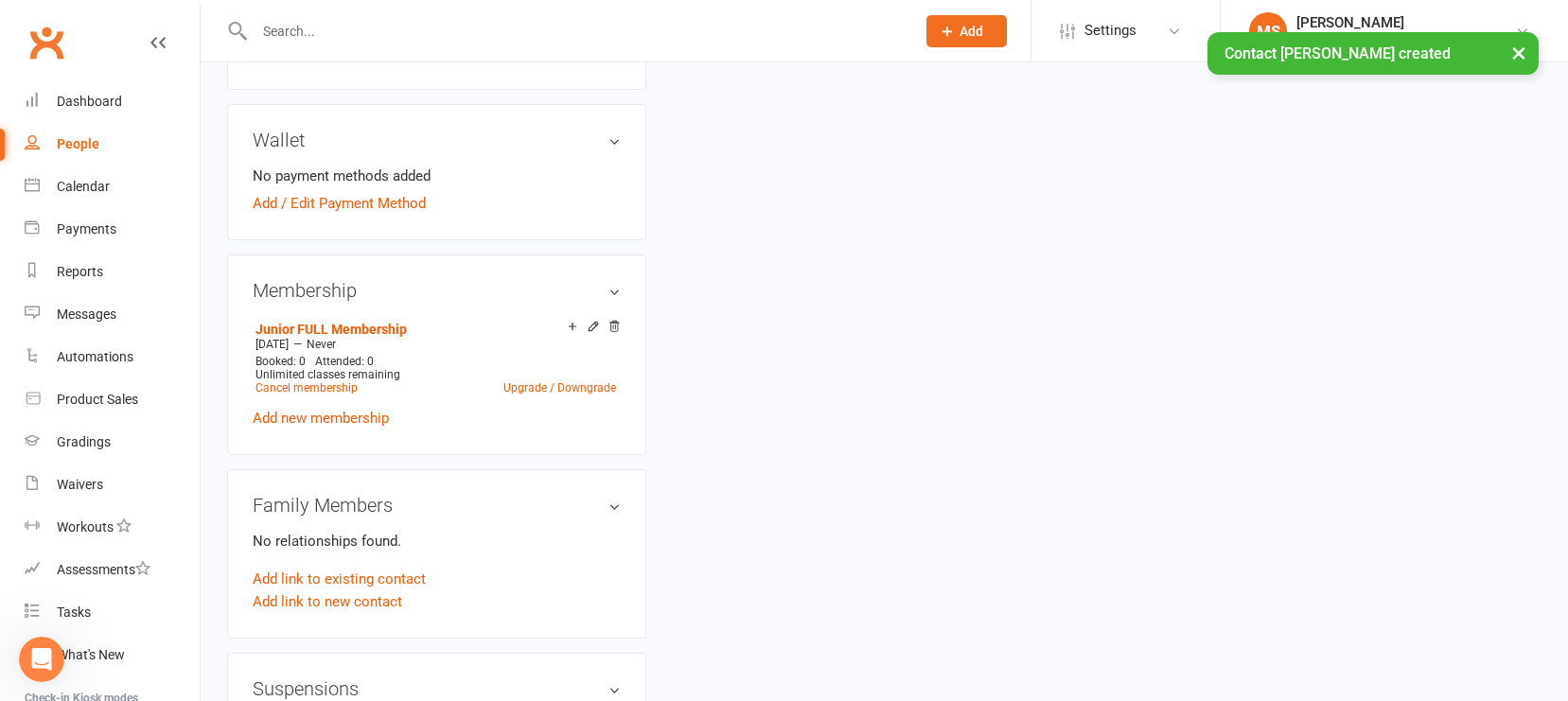
scroll to position [601, 0]
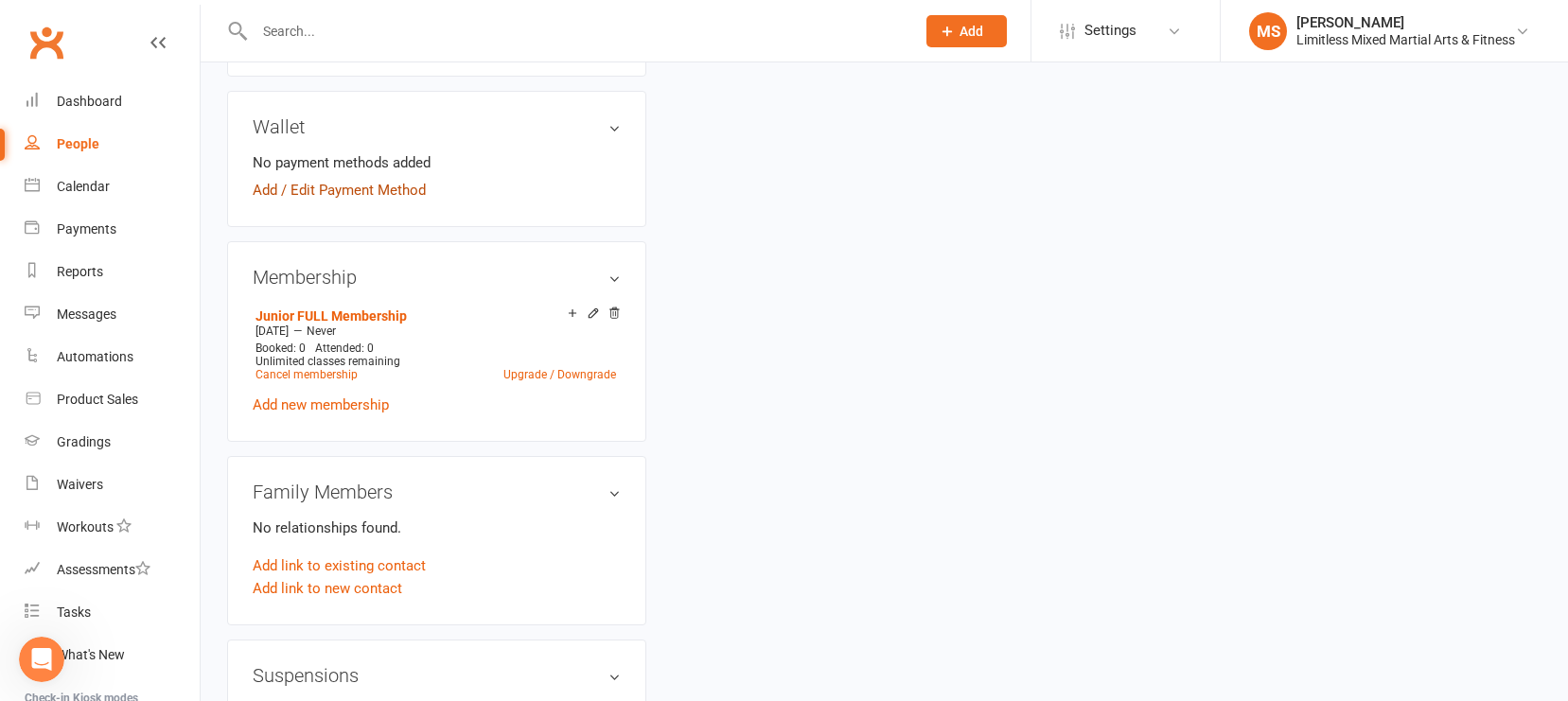
click at [379, 186] on link "Add / Edit Payment Method" at bounding box center [339, 189] width 174 height 23
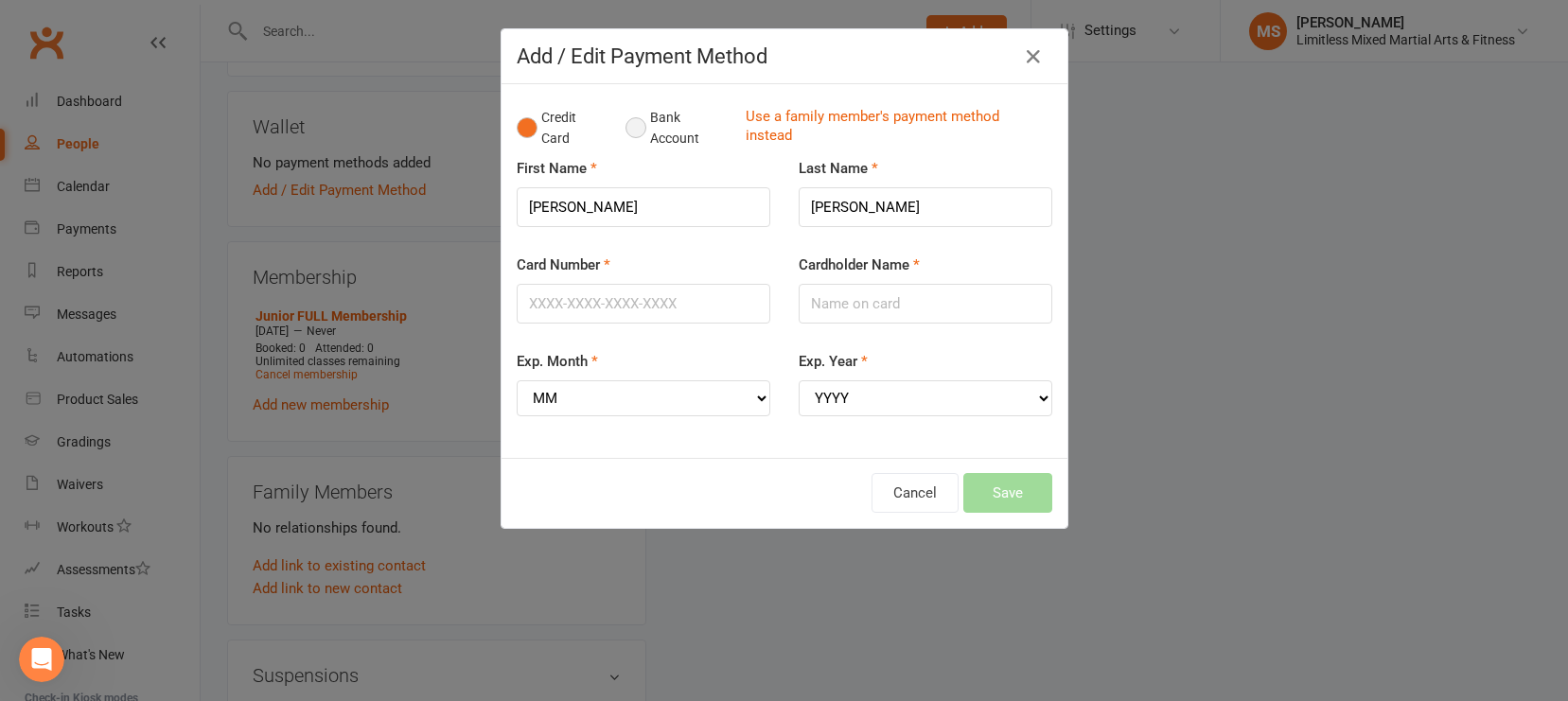
click at [634, 131] on button "Bank Account" at bounding box center [678, 128] width 105 height 58
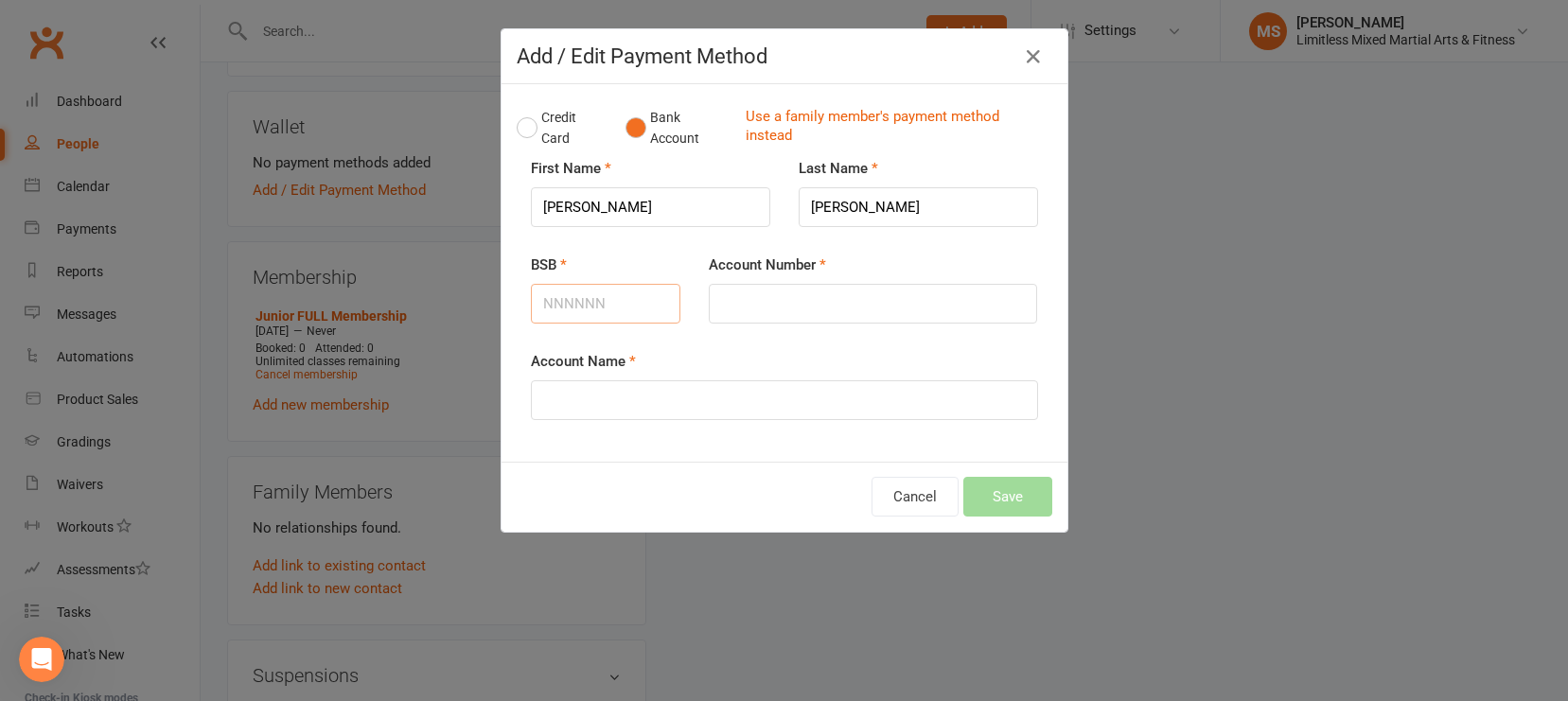
click at [611, 314] on input "BSB" at bounding box center [606, 303] width 151 height 40
type input "633000"
type input "166478511"
click at [617, 387] on input "Account Name" at bounding box center [784, 401] width 508 height 40
type input "[PERSON_NAME]"
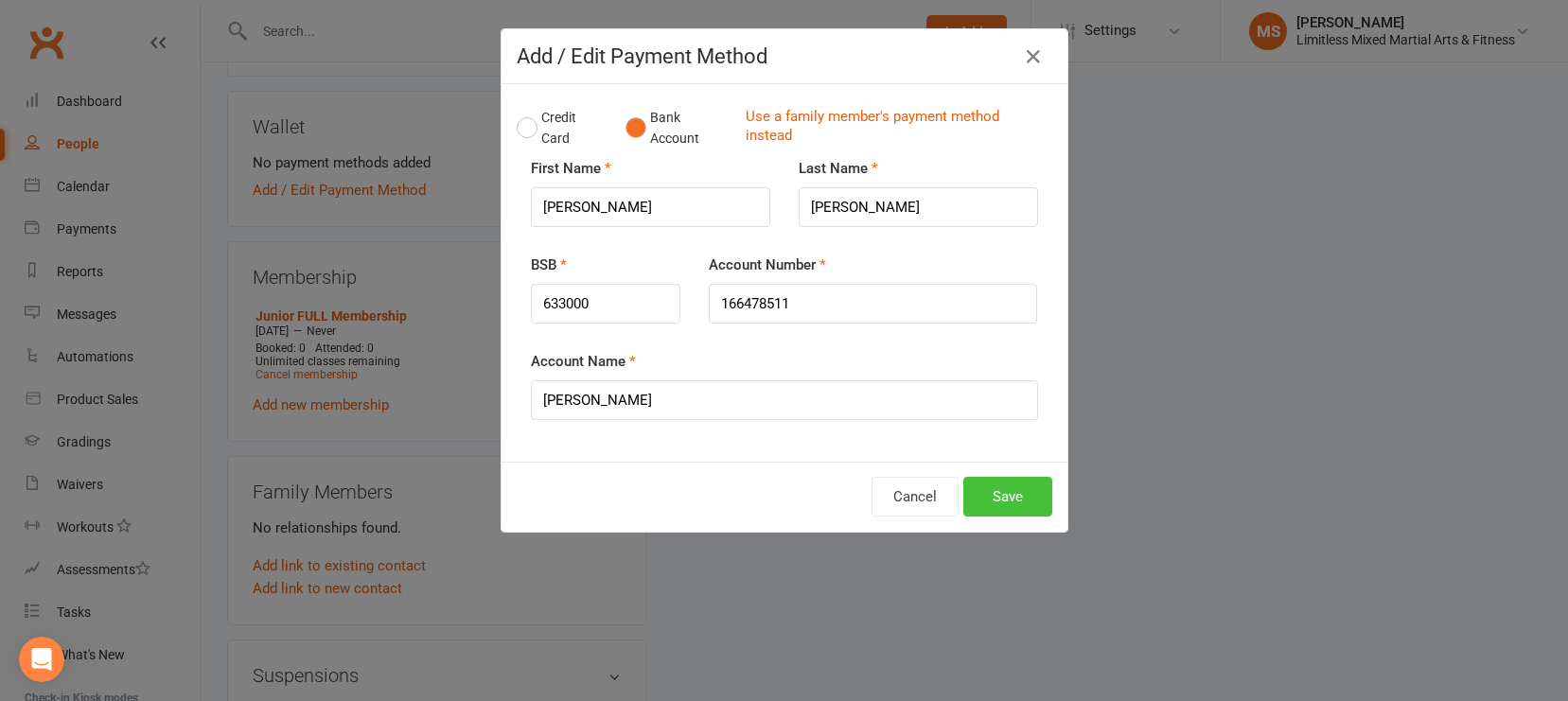
click at [1006, 492] on button "Save" at bounding box center [1009, 497] width 89 height 40
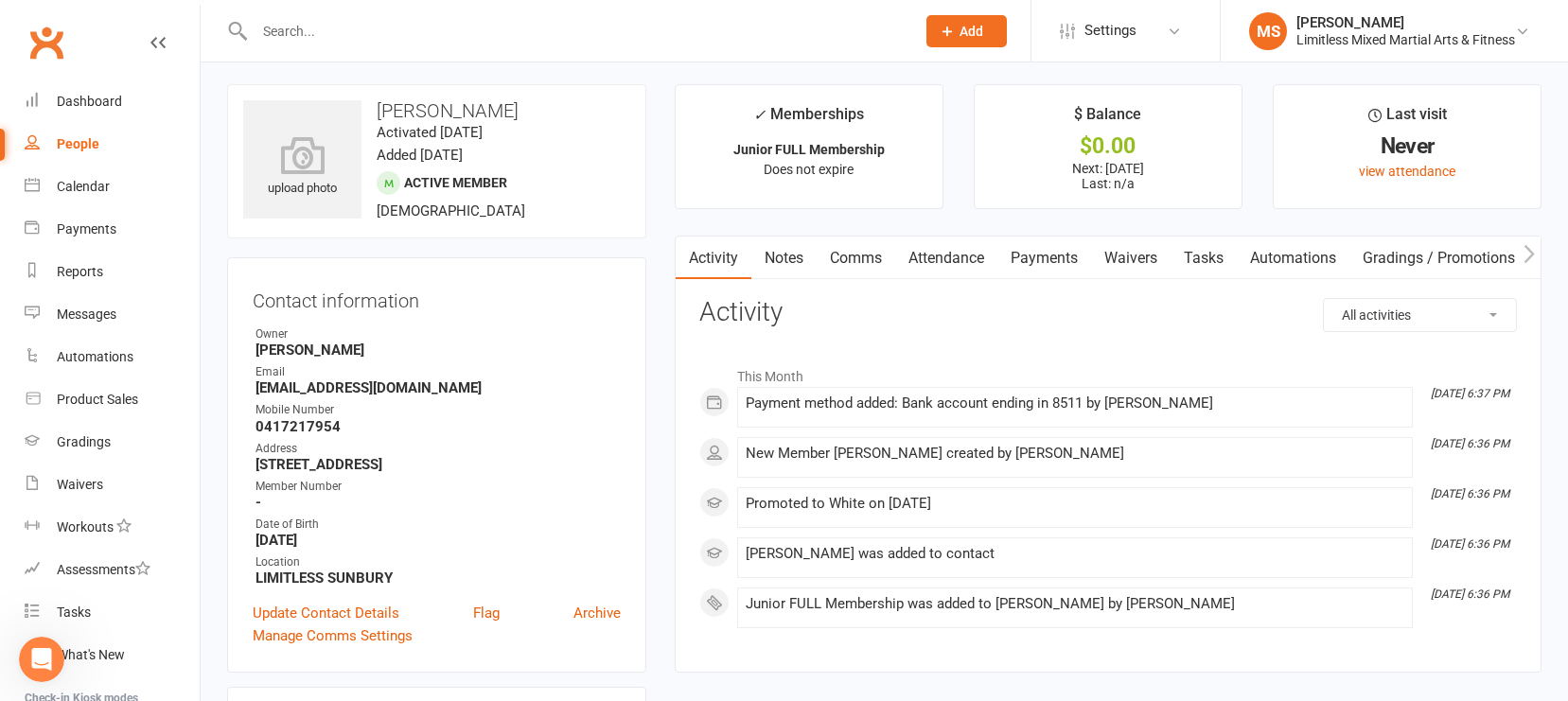
scroll to position [0, 0]
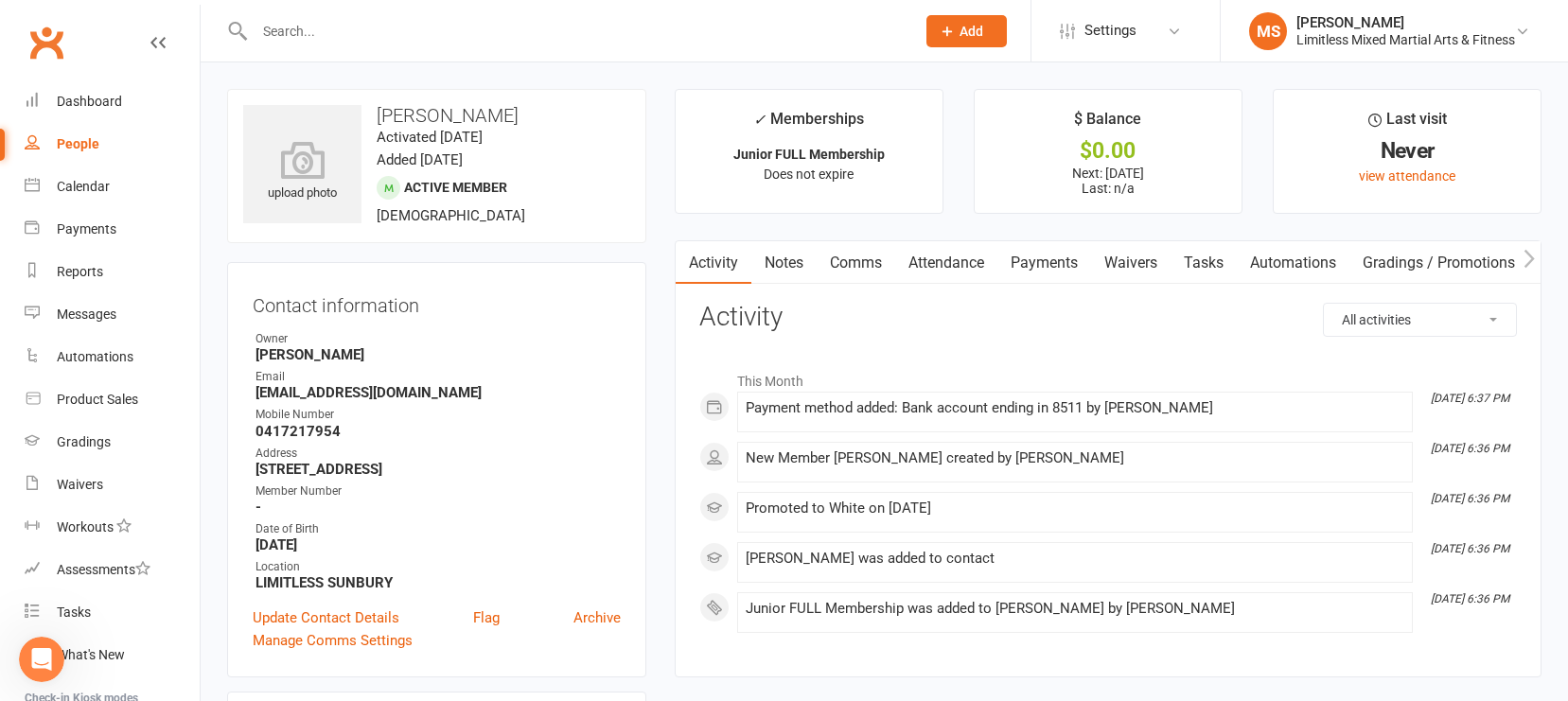
click at [949, 263] on link "Attendance" at bounding box center [946, 263] width 102 height 44
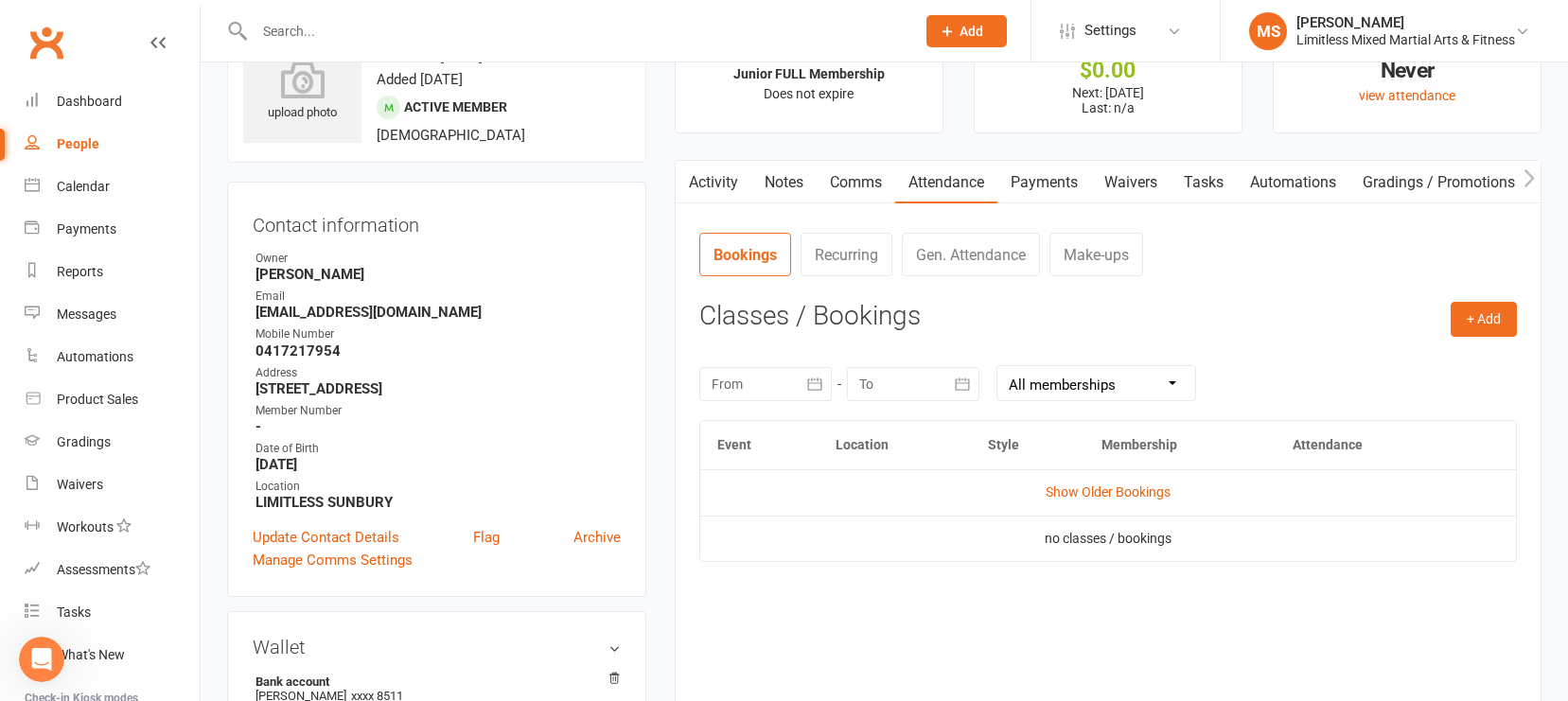
scroll to position [82, 0]
click at [1377, 310] on button "+ Add" at bounding box center [1484, 317] width 66 height 34
click at [1350, 373] on link "Book Event" at bounding box center [1422, 361] width 187 height 38
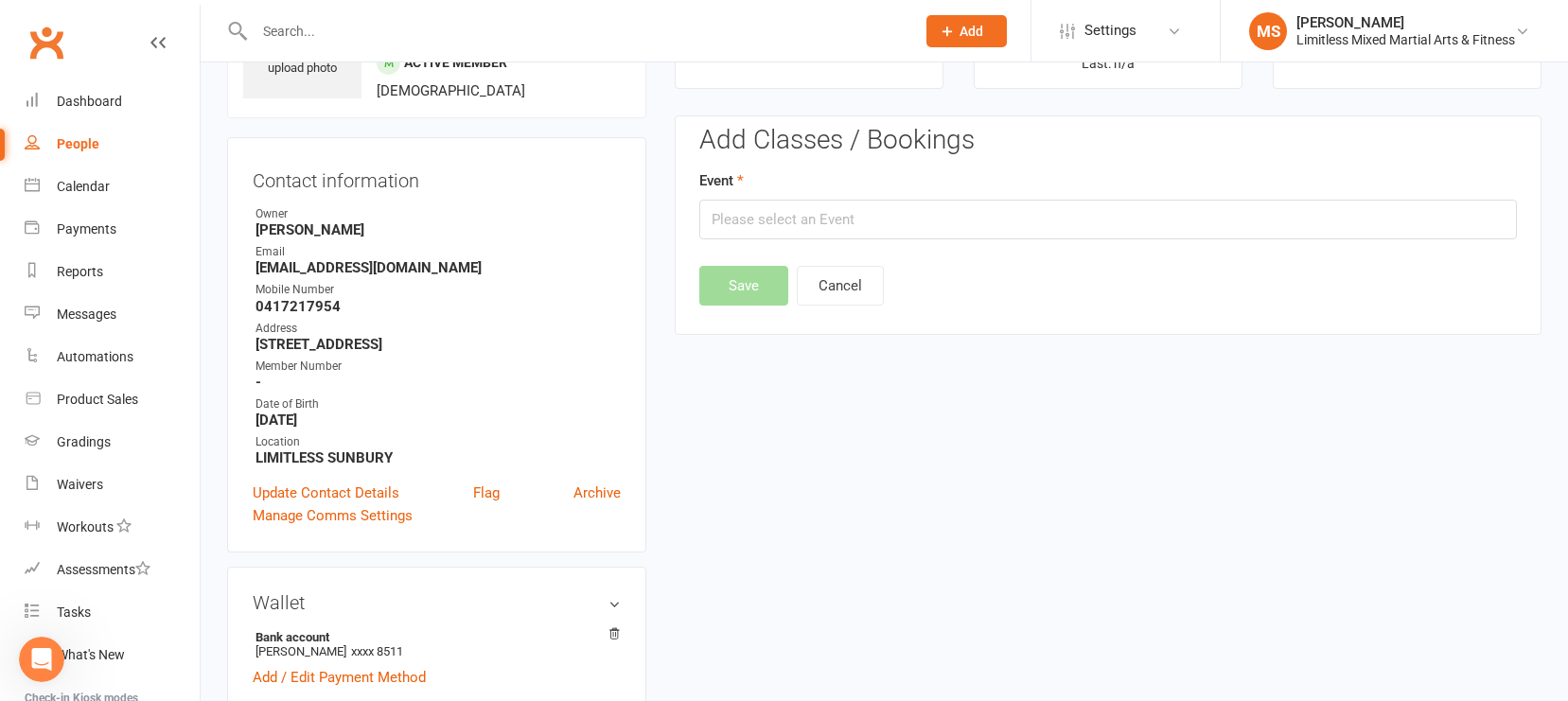
scroll to position [145, 0]
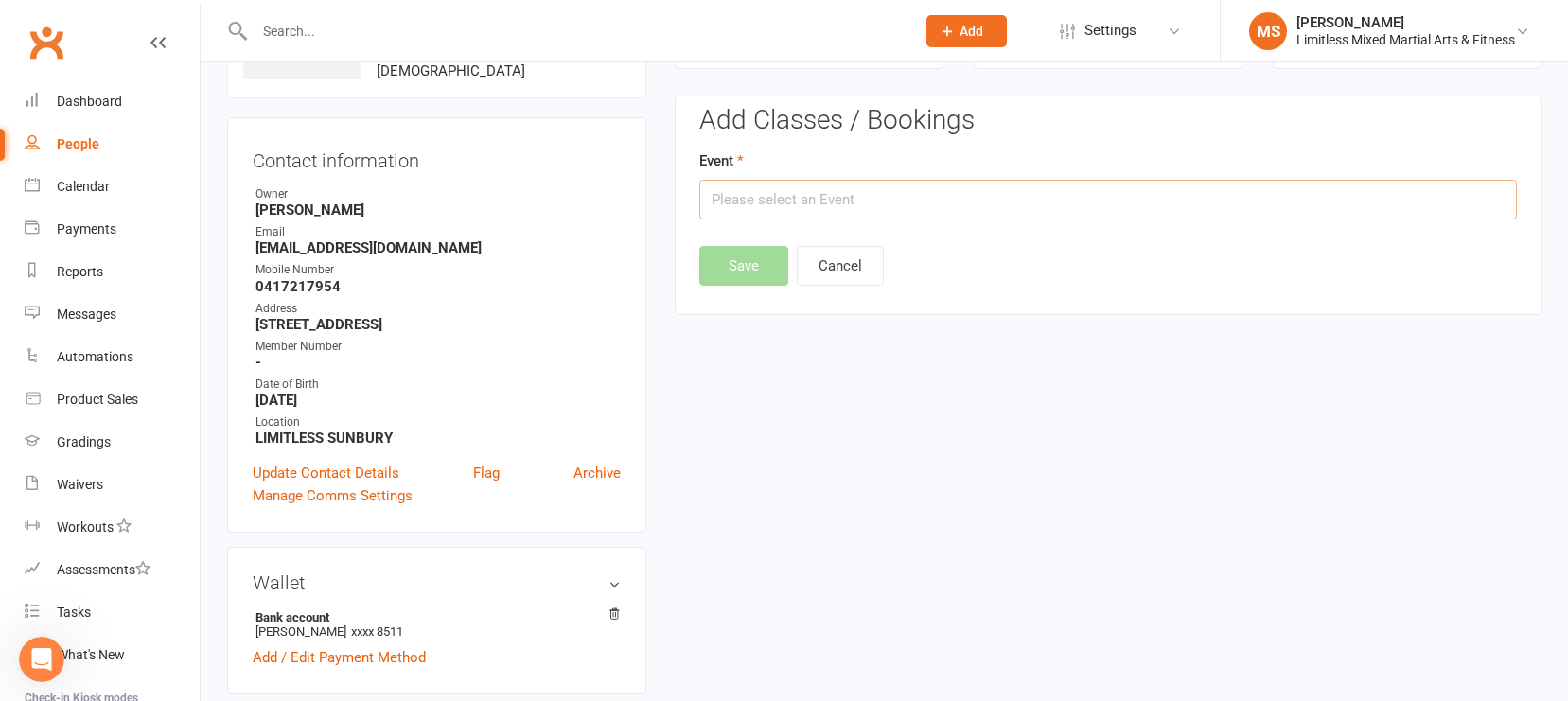
click at [889, 205] on input "text" at bounding box center [1108, 199] width 818 height 40
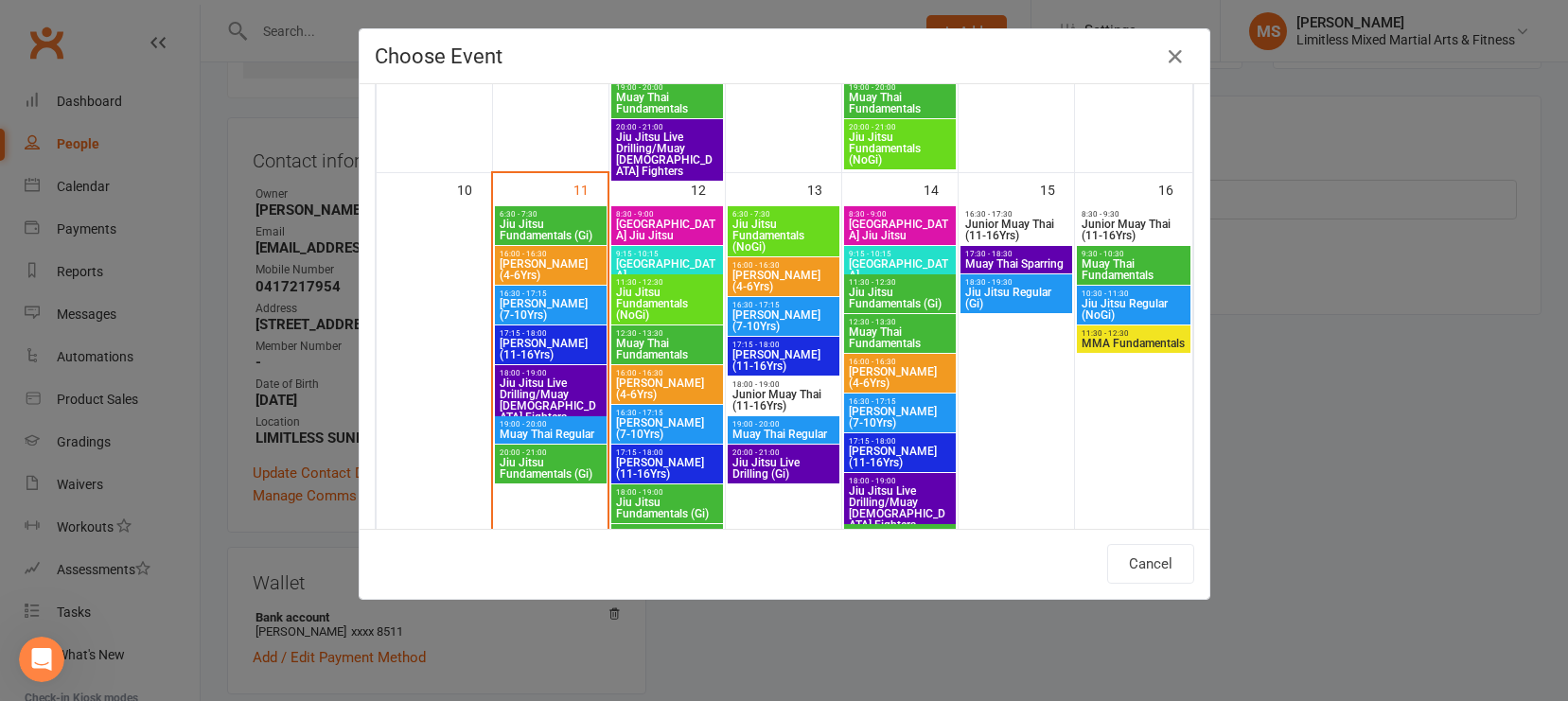
scroll to position [926, 0]
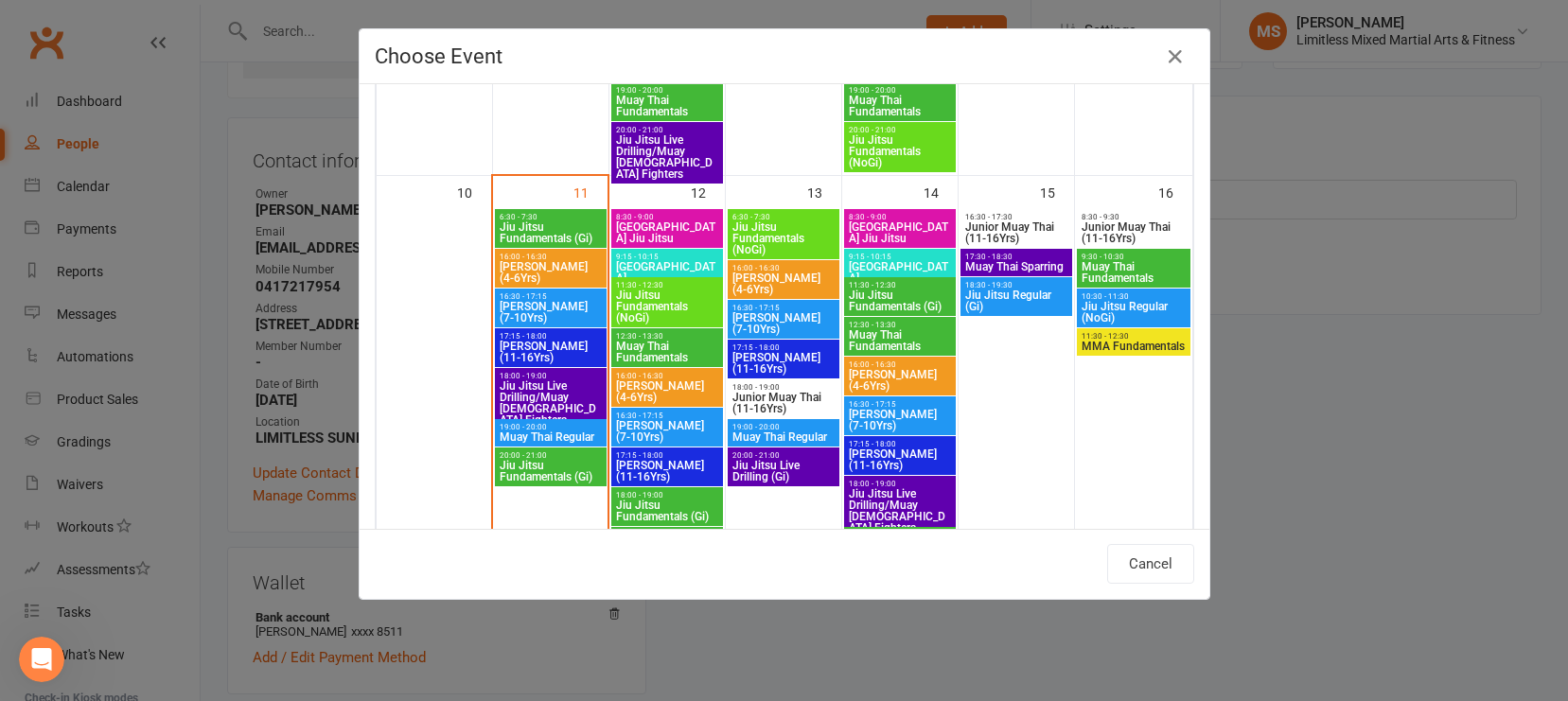
click at [552, 263] on span "[PERSON_NAME] (4-6Yrs)" at bounding box center [550, 272] width 104 height 23
type input "Junior Jiu Jitsu (4-6Yrs) - [DATE] 4:00:00 PM"
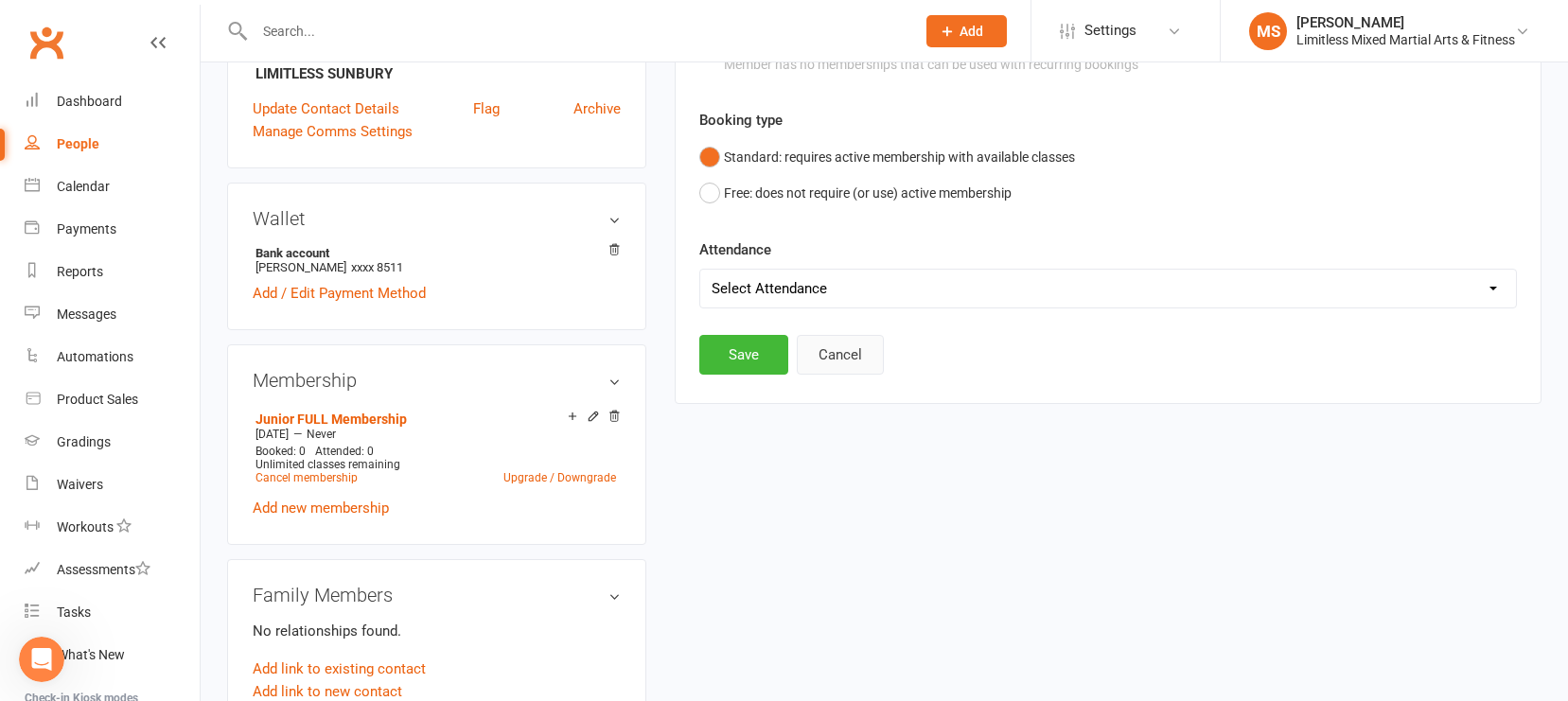
scroll to position [517, 0]
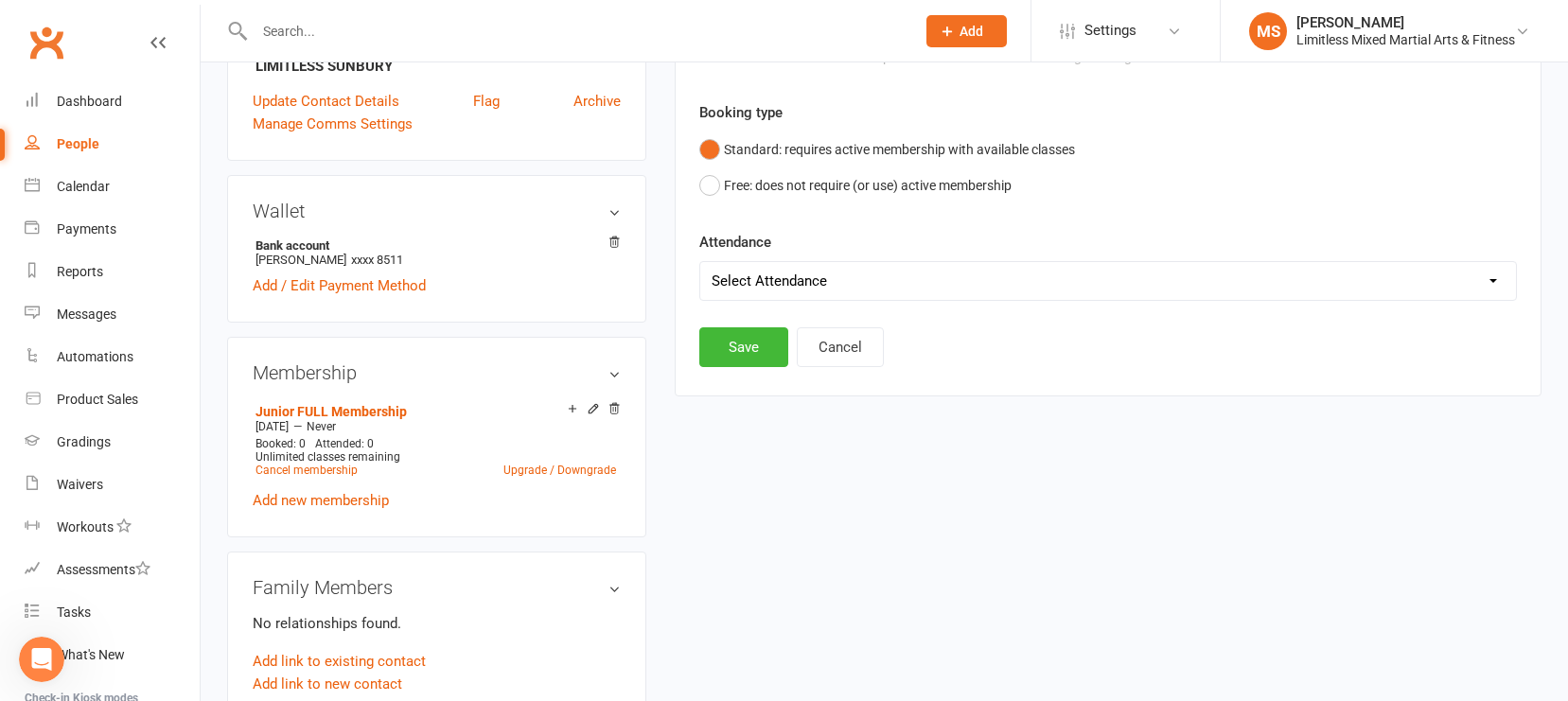
click at [839, 281] on select "Select Attendance Attended Absent" at bounding box center [1108, 281] width 816 height 38
select select "0"
click at [777, 345] on button "Save" at bounding box center [744, 347] width 89 height 40
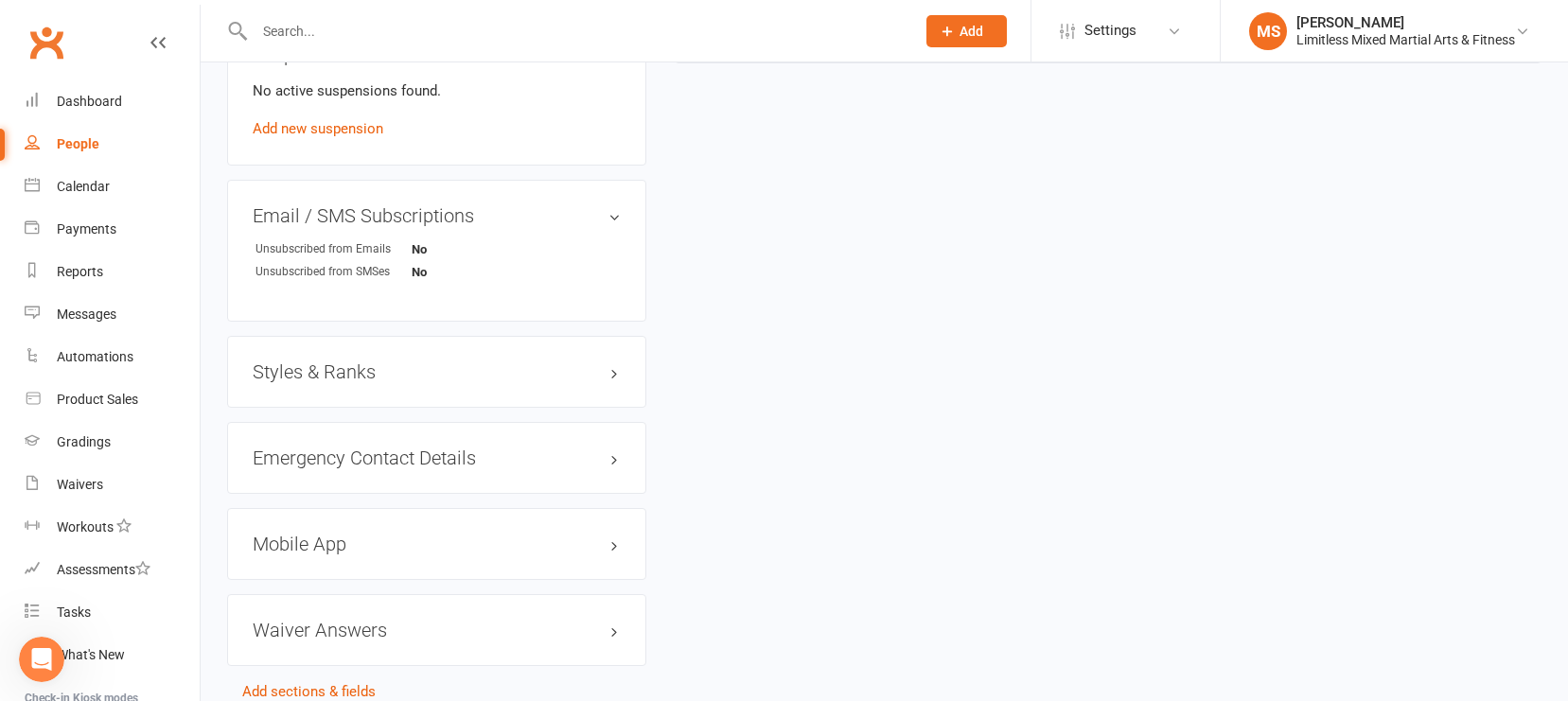
scroll to position [1241, 0]
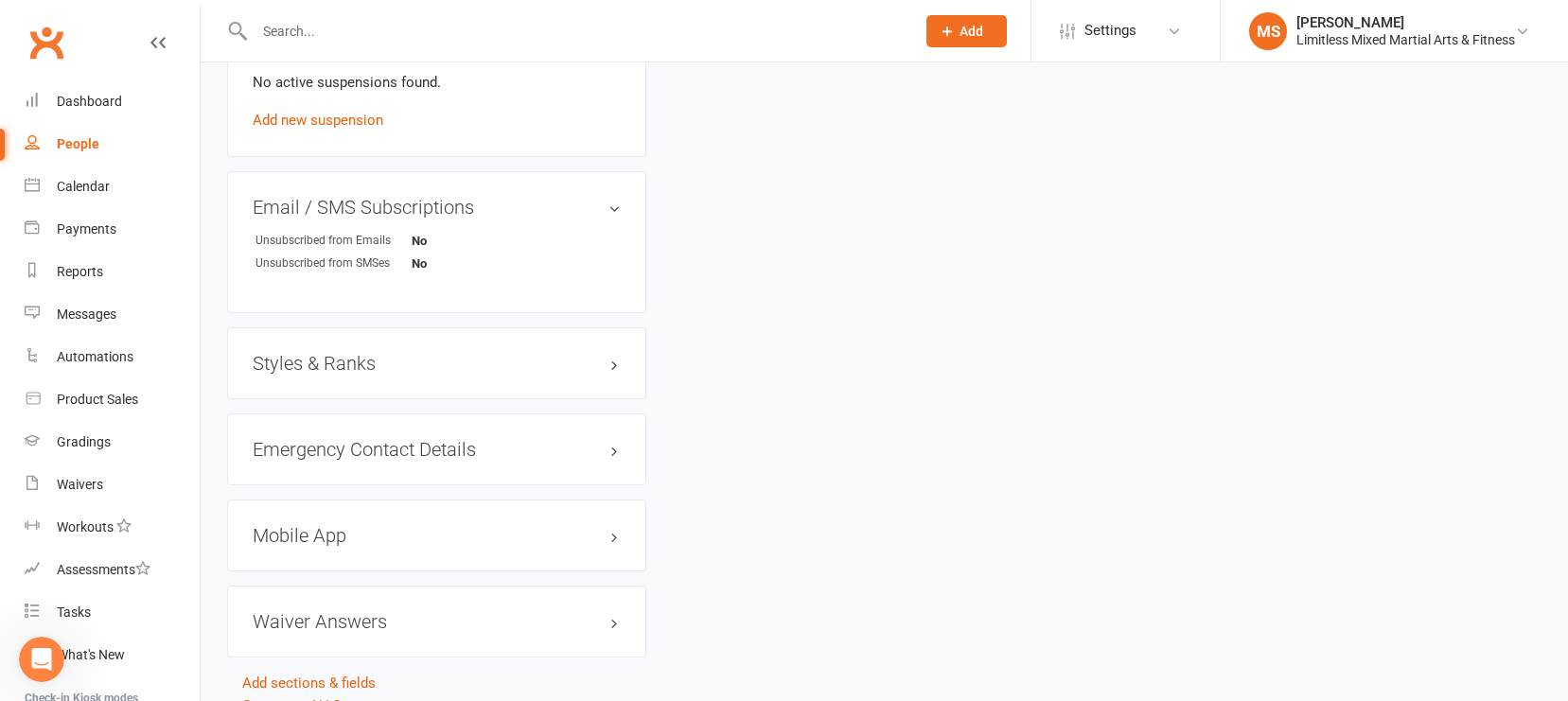
click at [481, 372] on div "Styles & Ranks" at bounding box center [436, 363] width 420 height 72
click at [447, 357] on h3 "Styles & Ranks" at bounding box center [436, 363] width 368 height 21
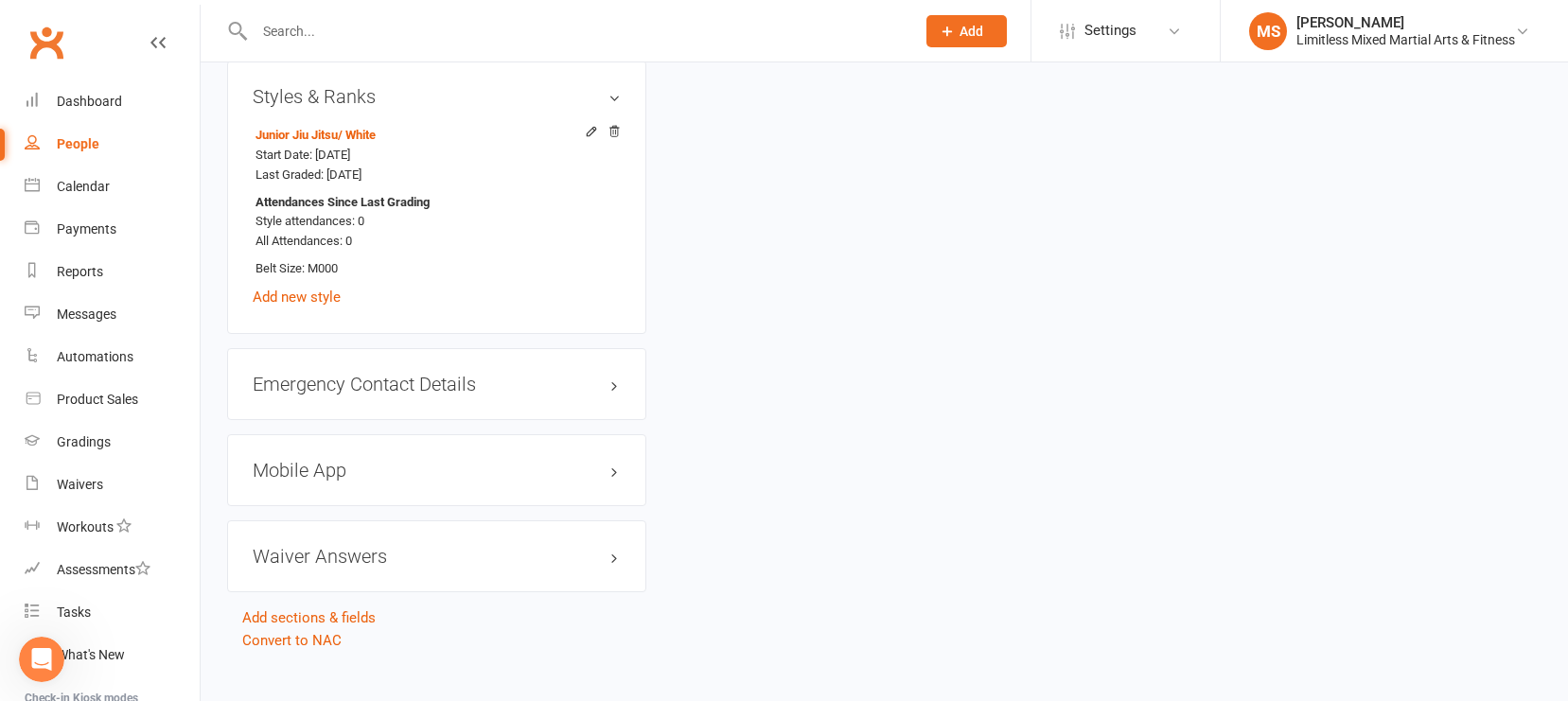
scroll to position [1531, 0]
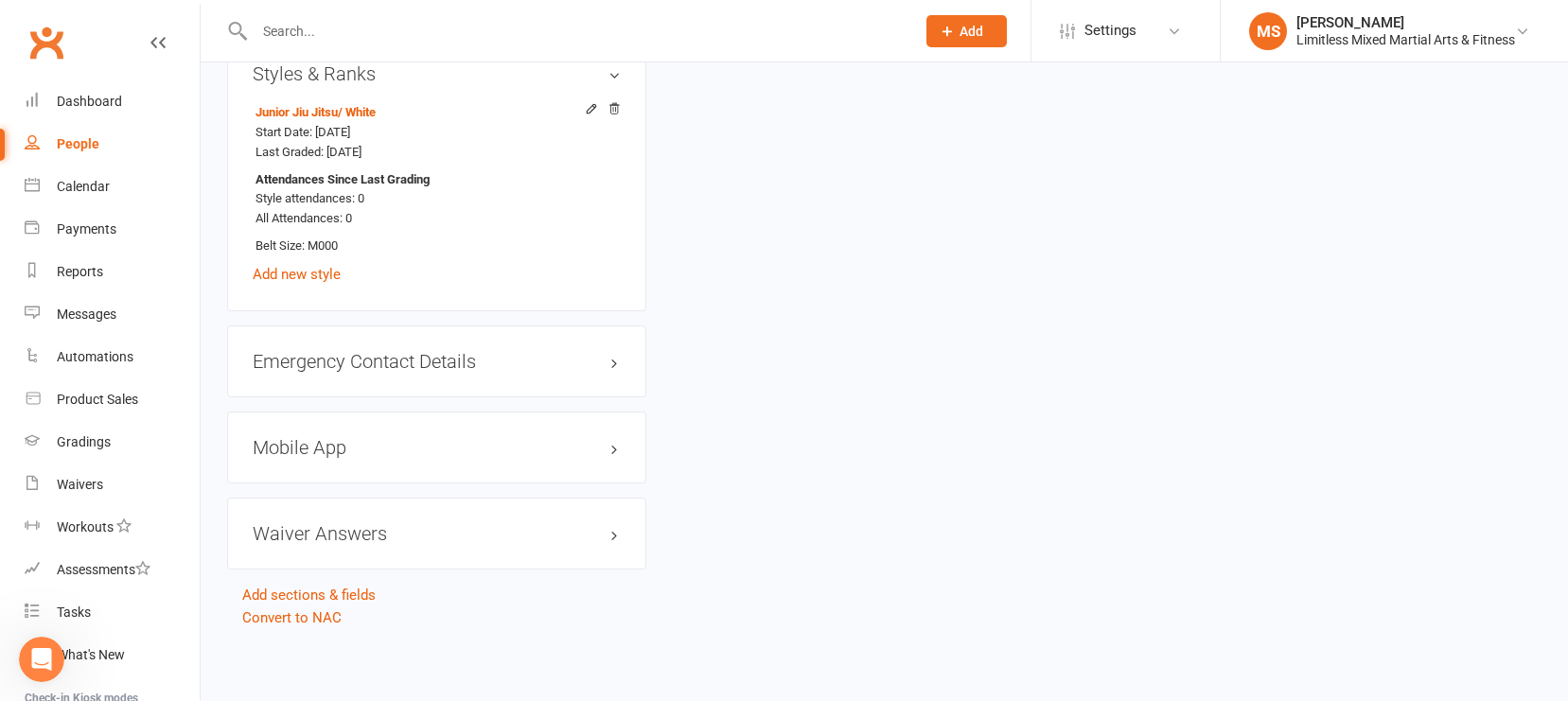
click at [454, 437] on h3 "Mobile App" at bounding box center [436, 447] width 368 height 21
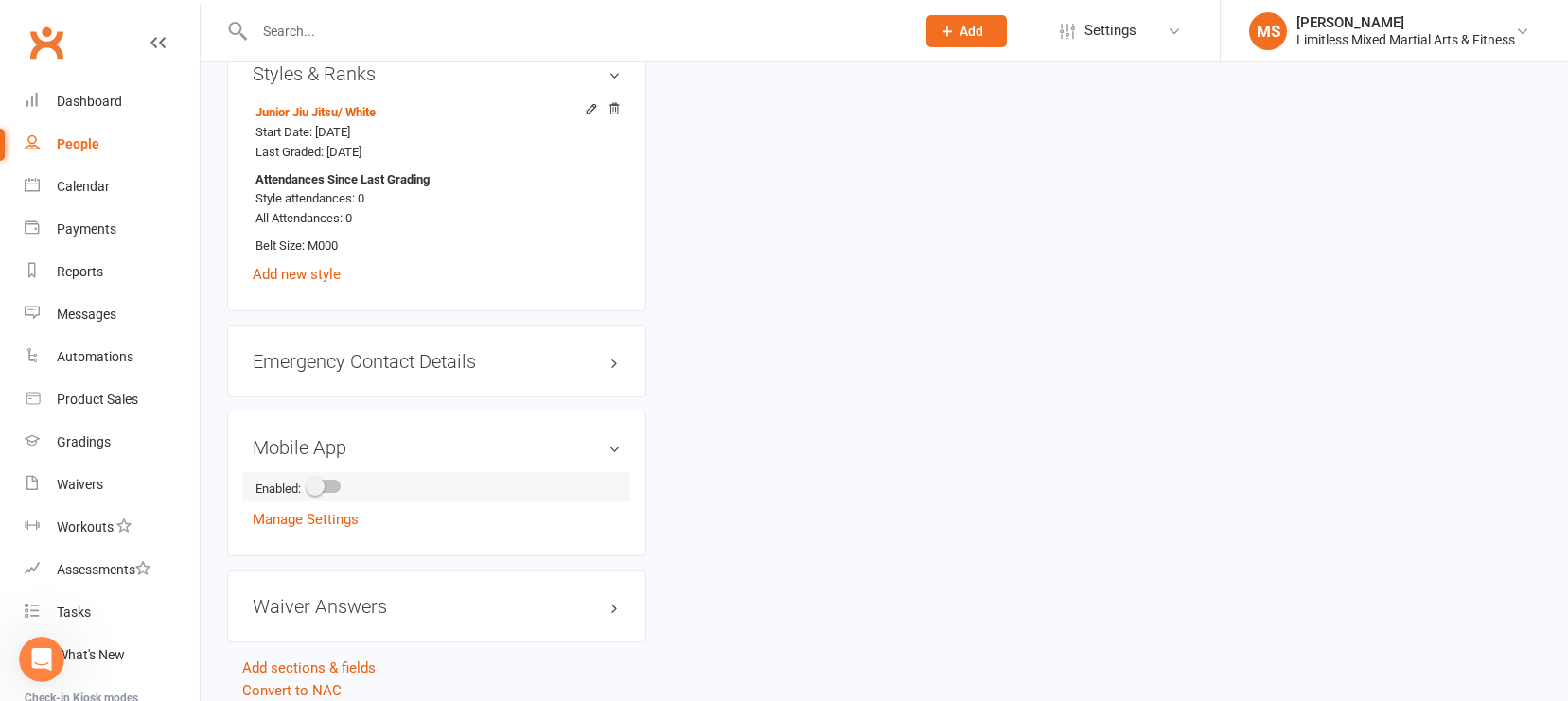
click at [337, 480] on div at bounding box center [324, 486] width 32 height 13
click at [308, 484] on input "checkbox" at bounding box center [308, 484] width 0 height 0
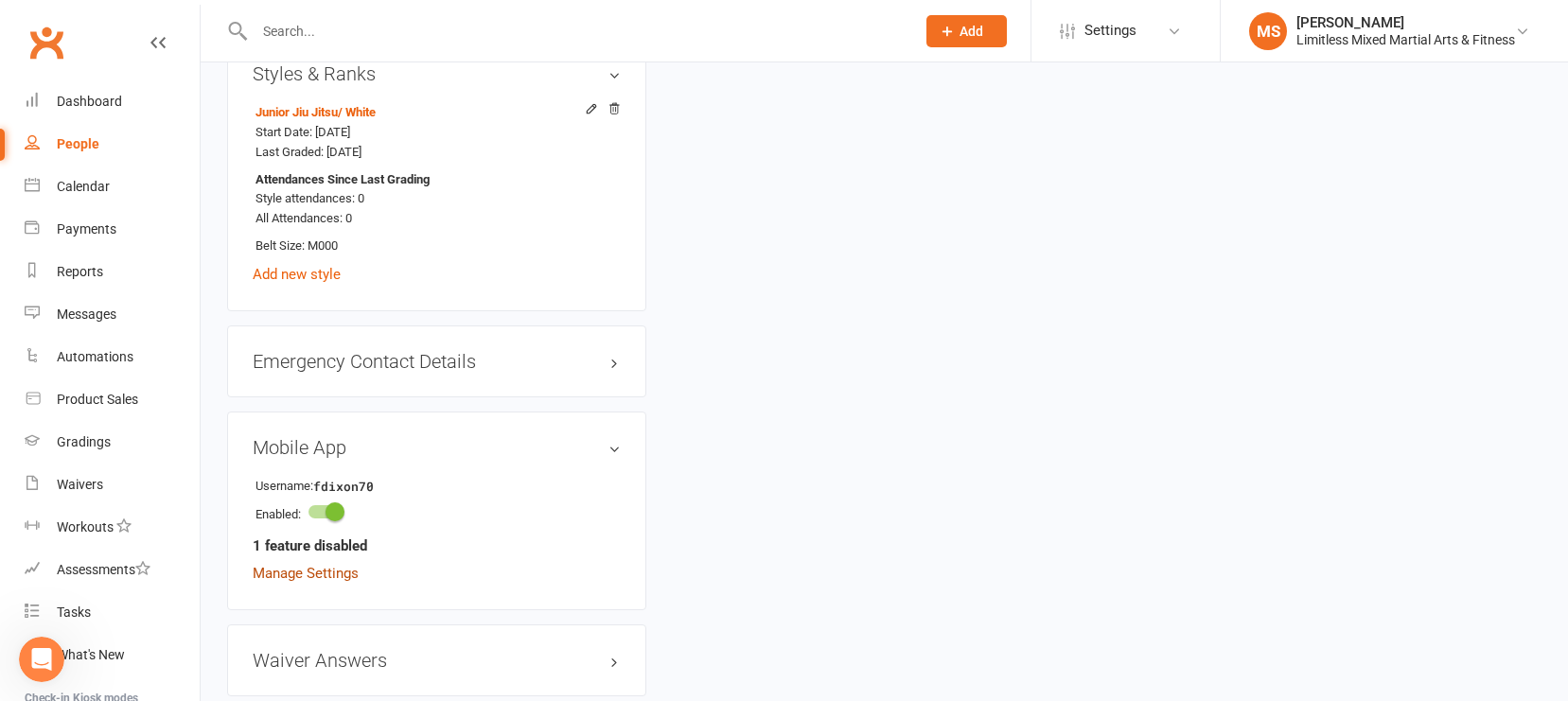
click at [341, 570] on link "Manage Settings" at bounding box center [305, 573] width 106 height 17
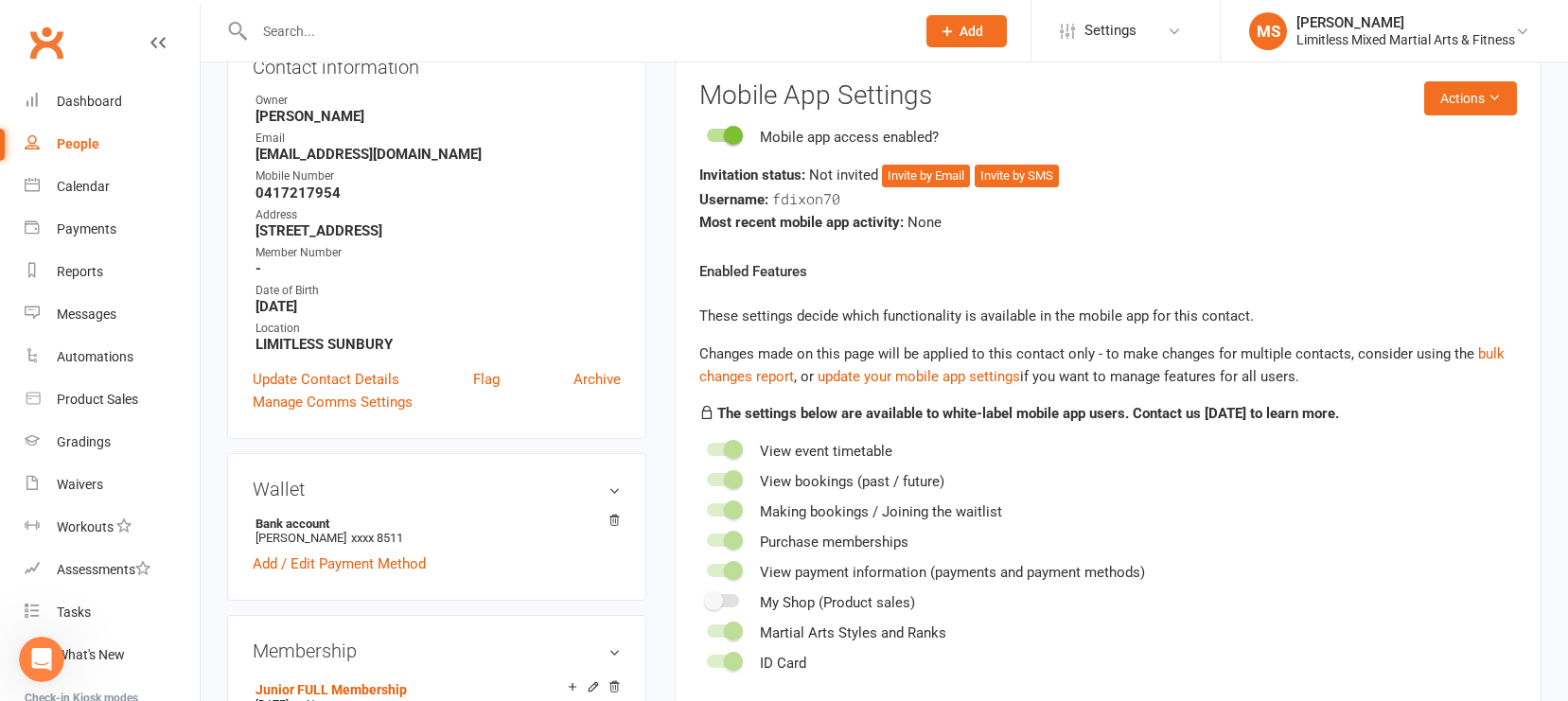
scroll to position [162, 0]
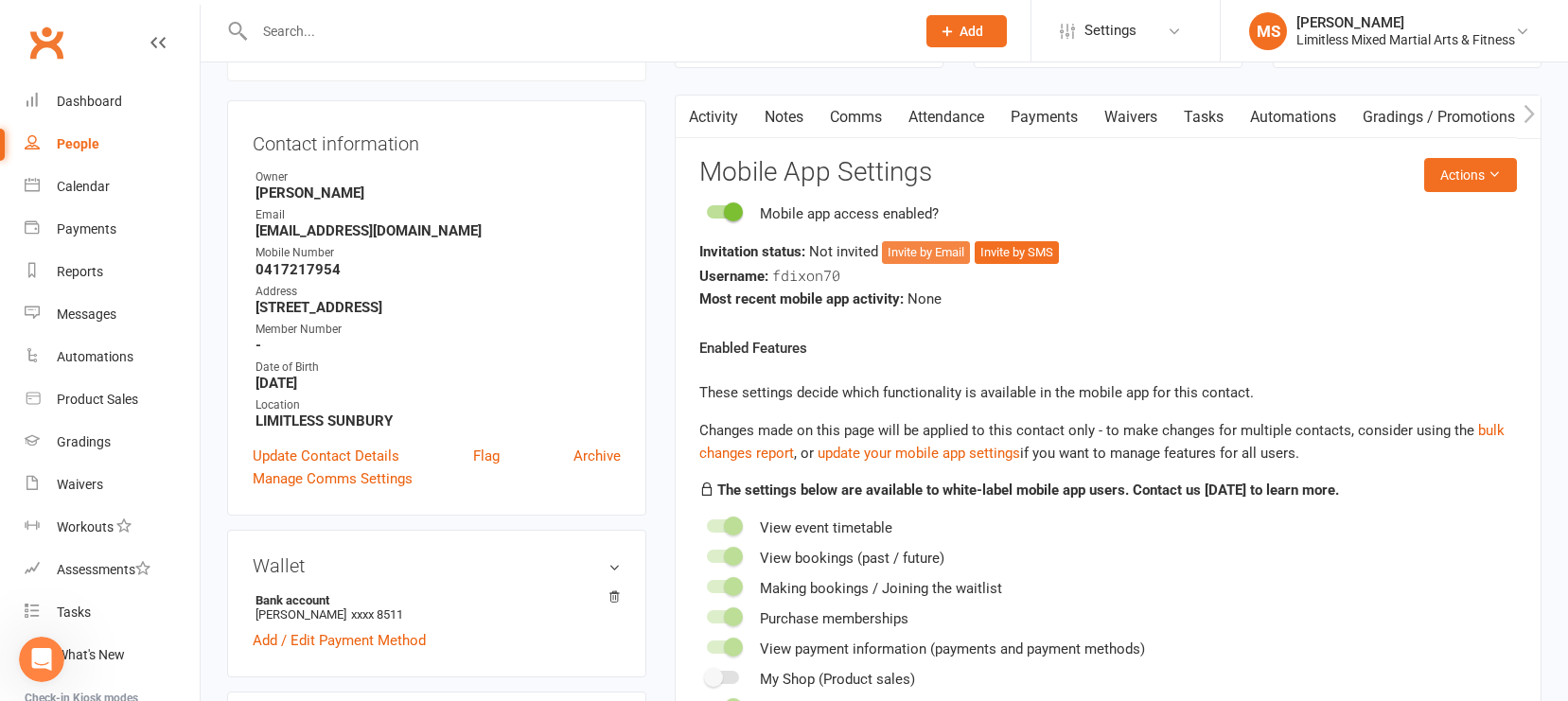
click at [927, 252] on button "Invite by Email" at bounding box center [925, 252] width 88 height 23
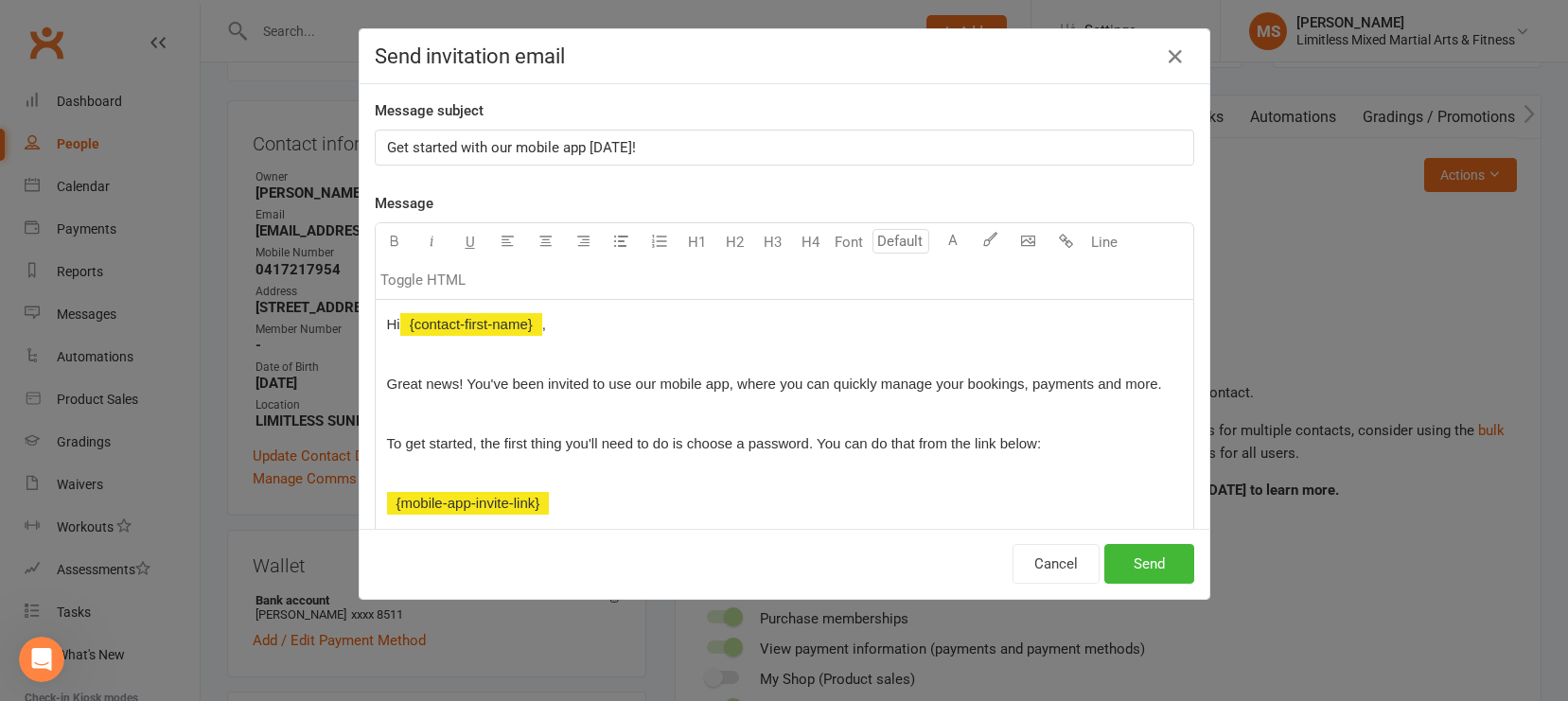
click at [388, 148] on span "Get started with our mobile app [DATE]!" at bounding box center [511, 147] width 249 height 17
click at [1060, 388] on span "Great news! You've been invited to use our mobile app, where you can quickly ma…" at bounding box center [775, 384] width 776 height 16
click at [1156, 570] on button "Send" at bounding box center [1149, 564] width 90 height 40
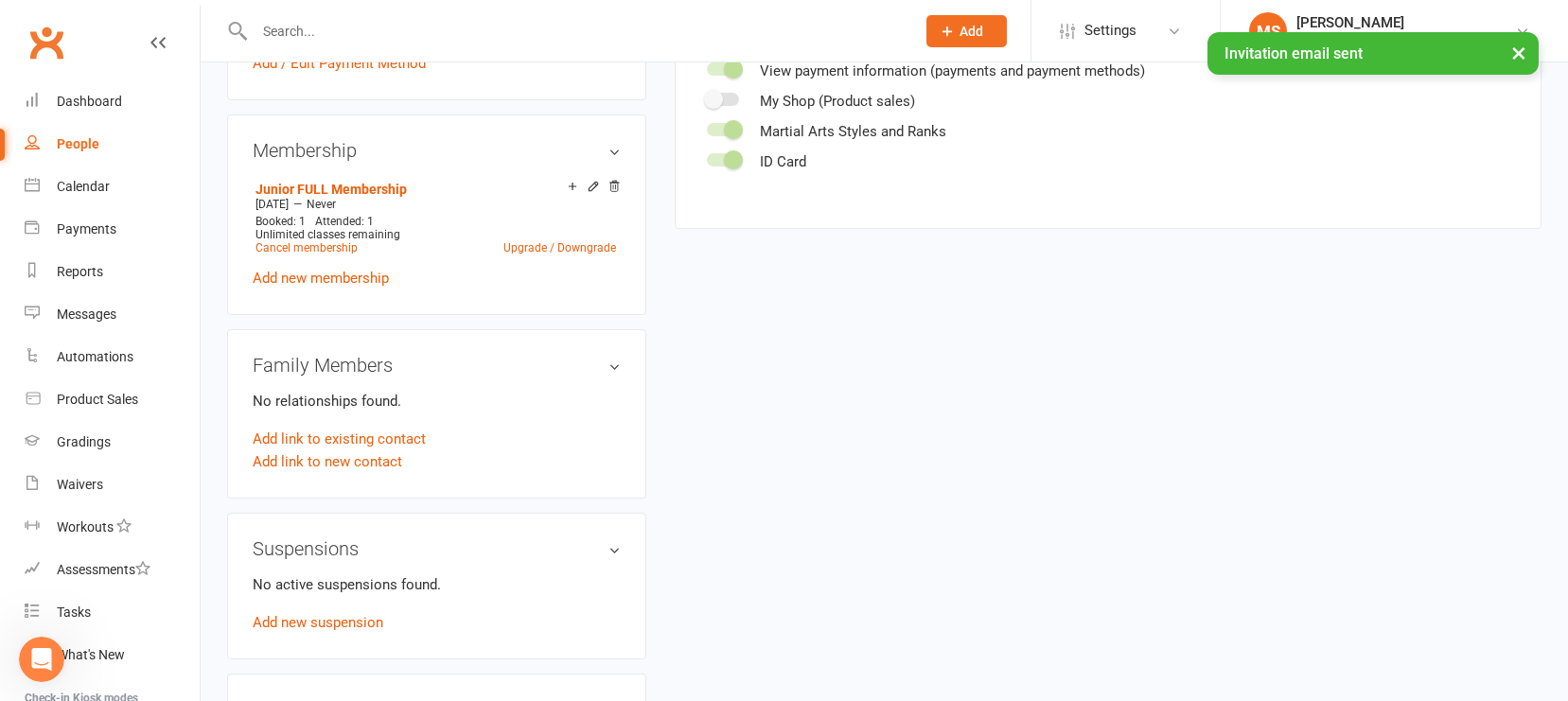
scroll to position [0, 0]
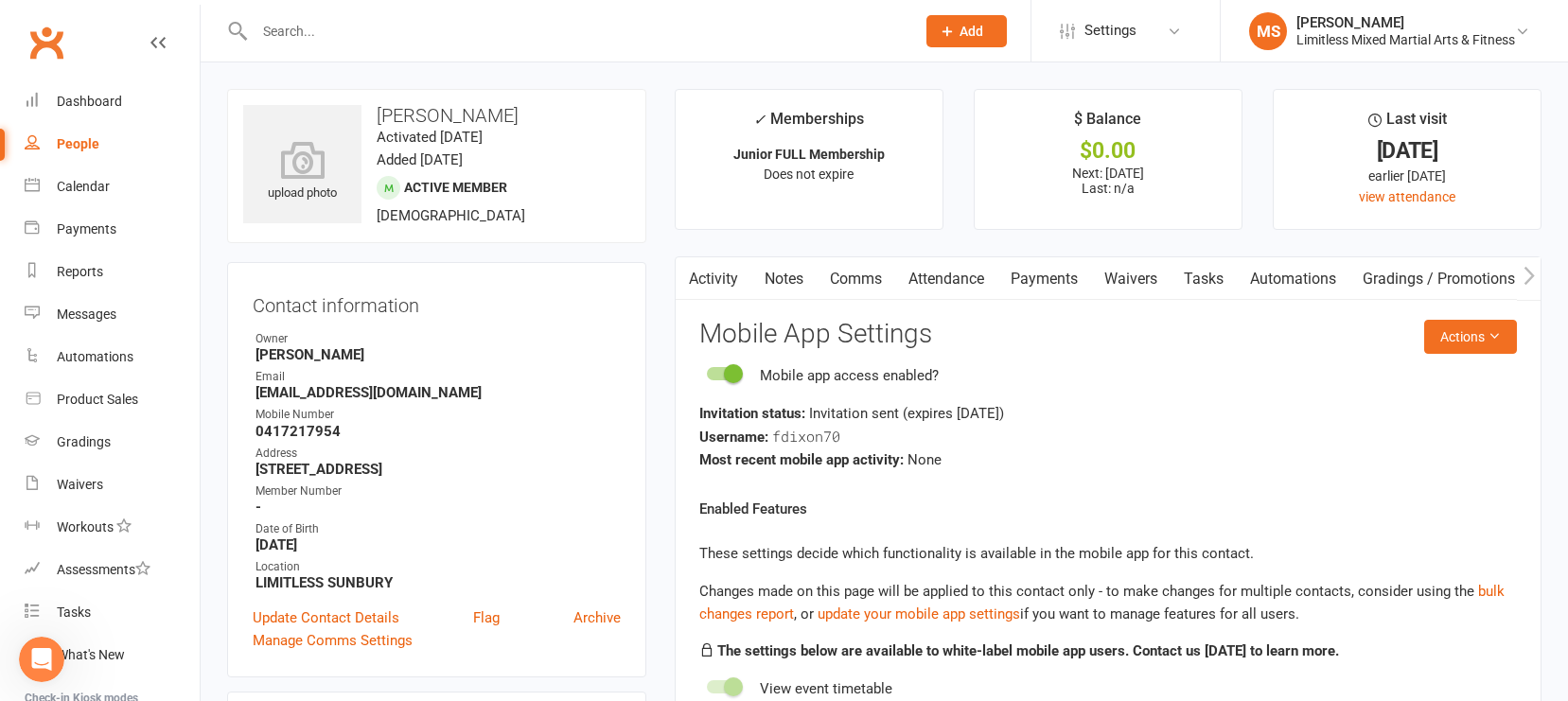
click at [83, 140] on div "People" at bounding box center [77, 143] width 43 height 15
select select "100"
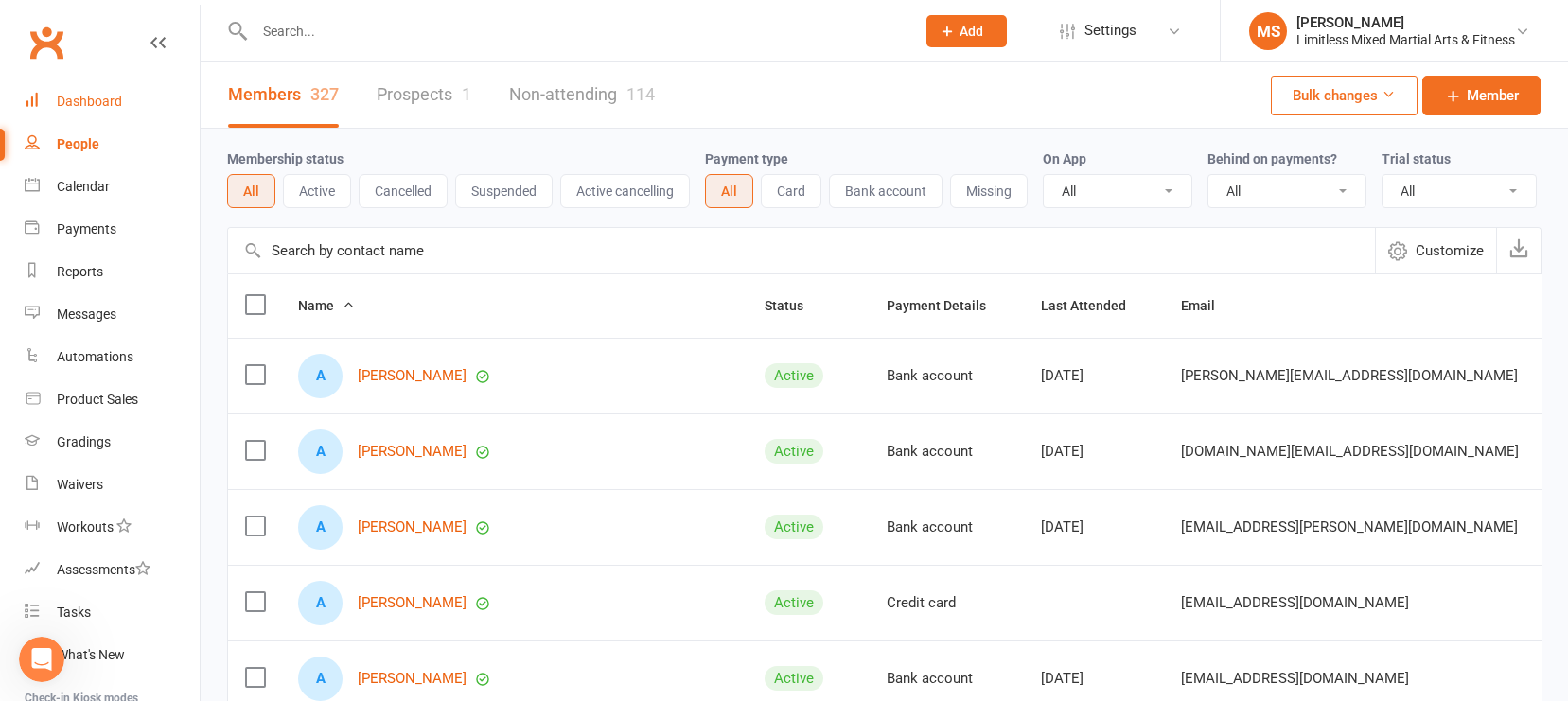
click at [98, 96] on div "Dashboard" at bounding box center [89, 100] width 65 height 15
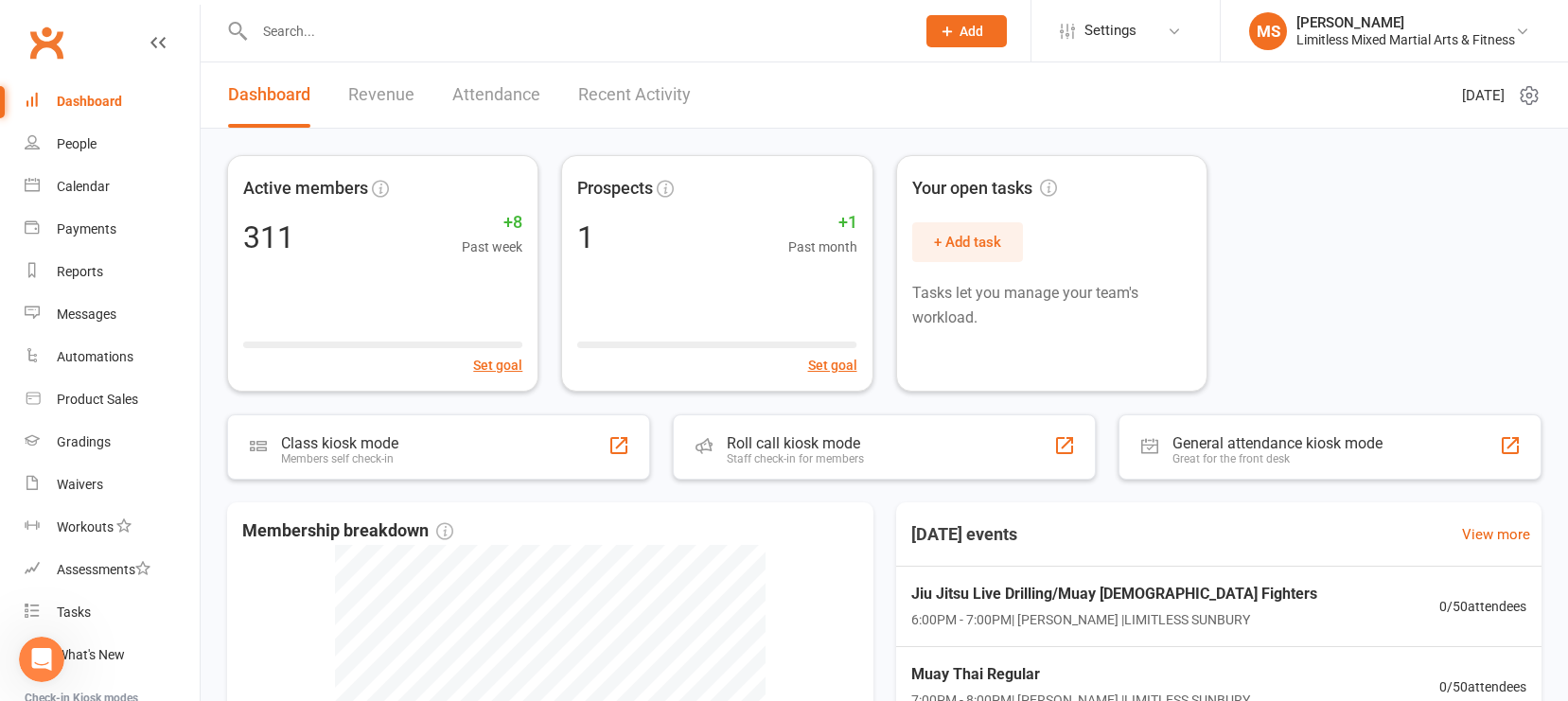
click at [379, 94] on link "Revenue" at bounding box center [381, 95] width 66 height 65
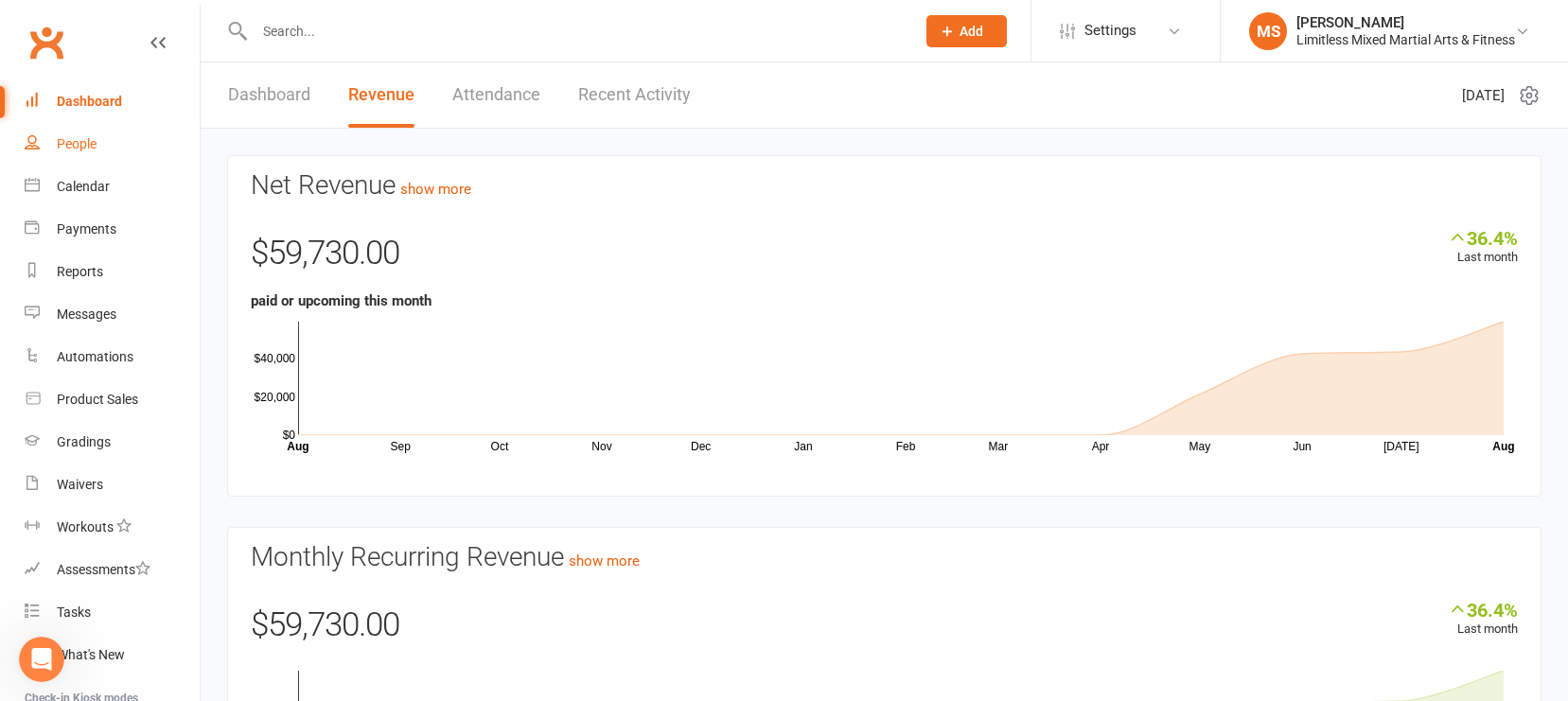
click at [93, 138] on div "People" at bounding box center [76, 143] width 40 height 15
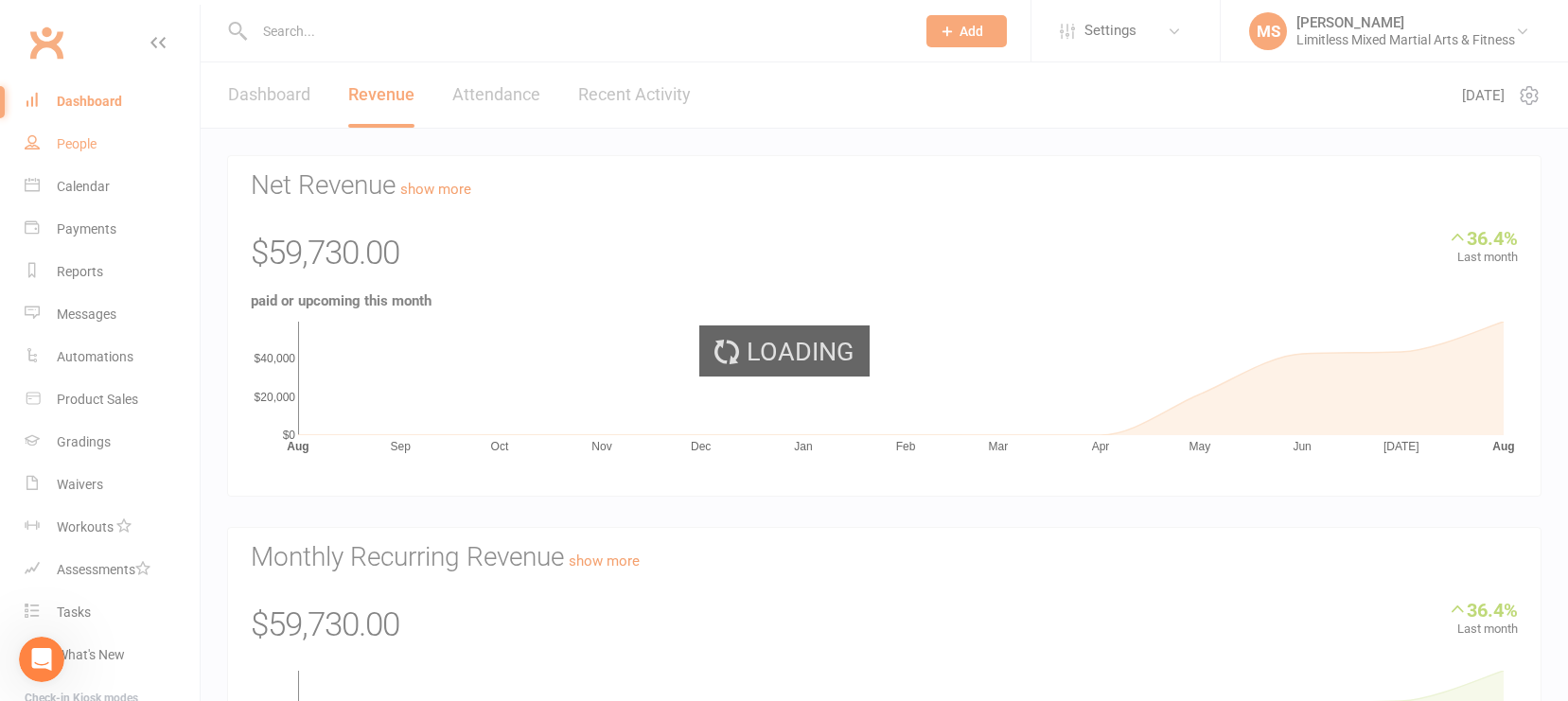
select select "100"
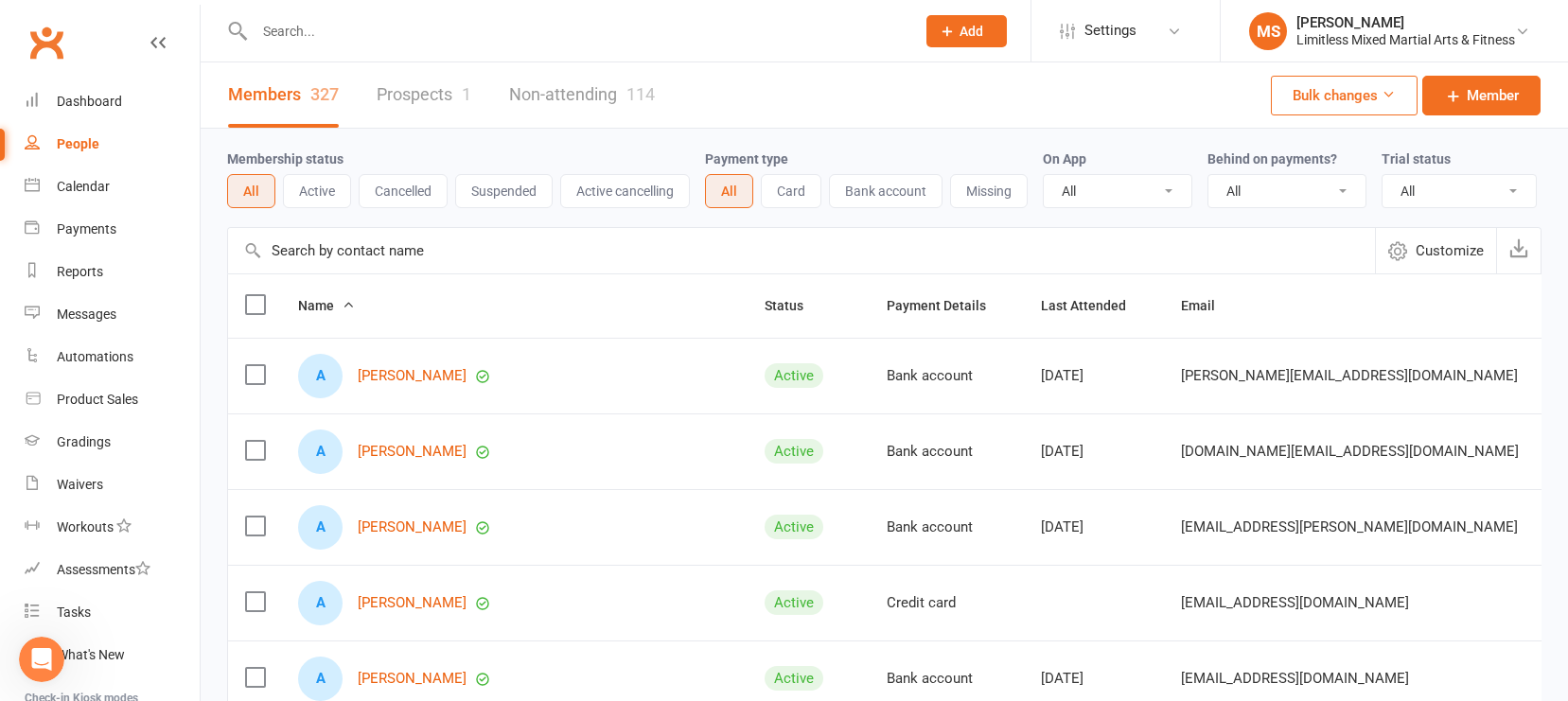
click at [55, 649] on div "Open Intercom Messenger" at bounding box center [41, 659] width 62 height 62
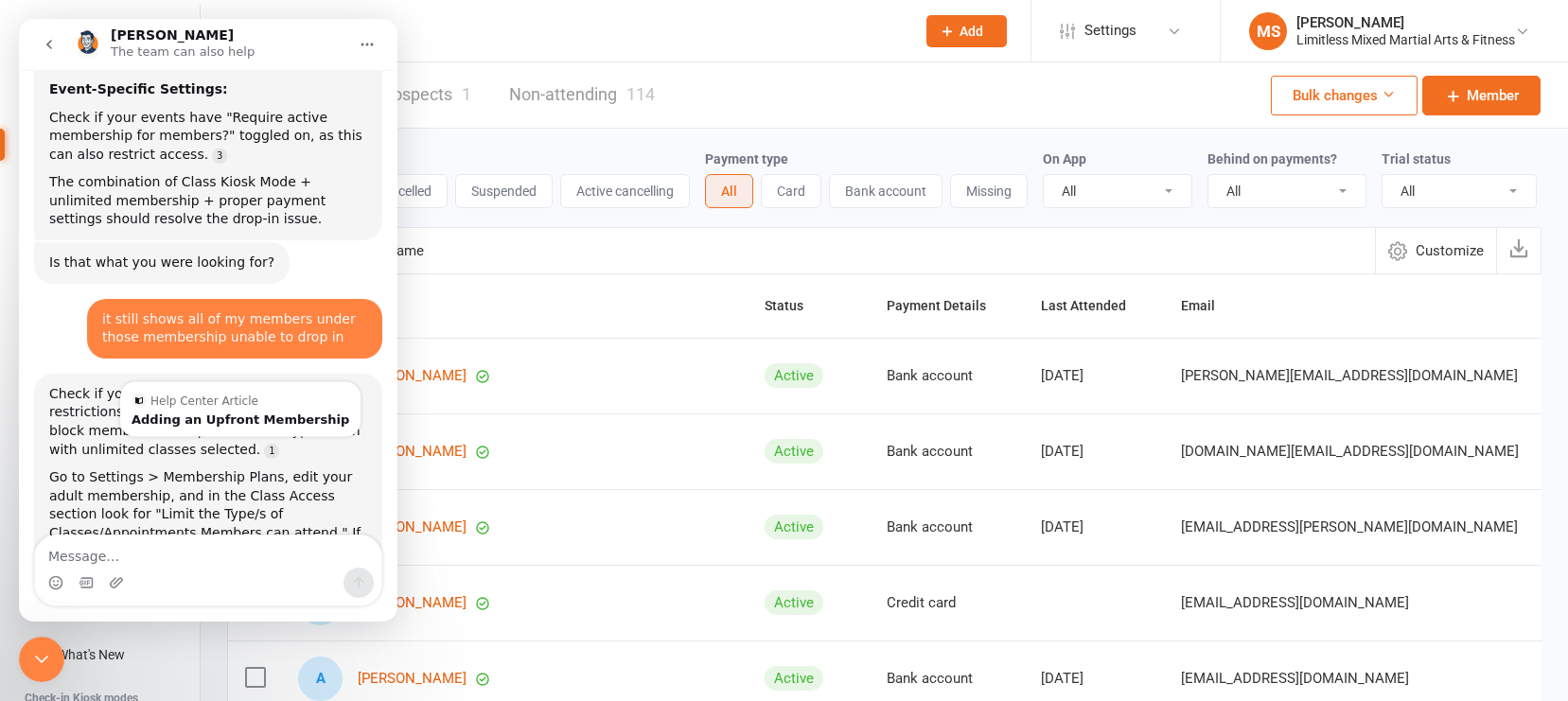
scroll to position [3284, 0]
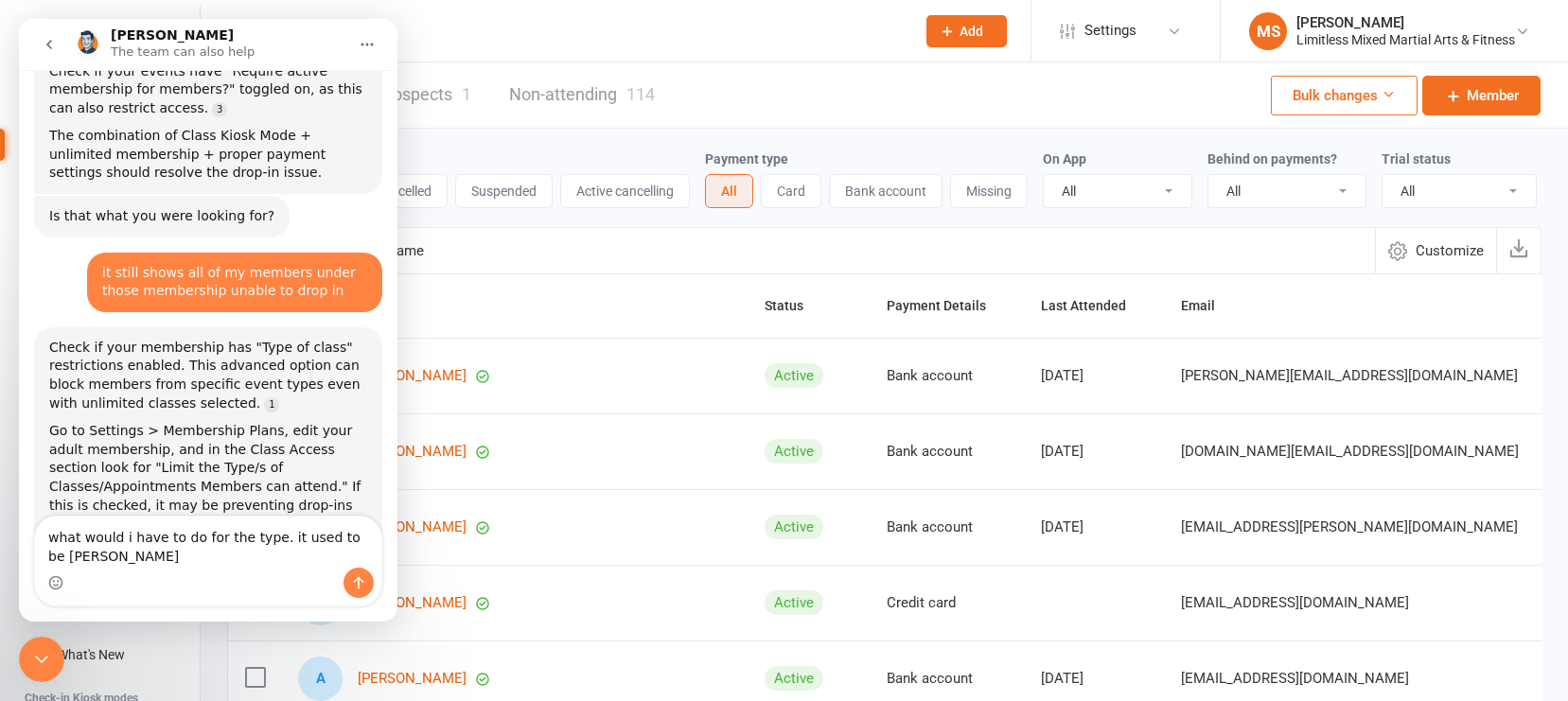
type textarea "what would i have to do for the type. it used to be blank"
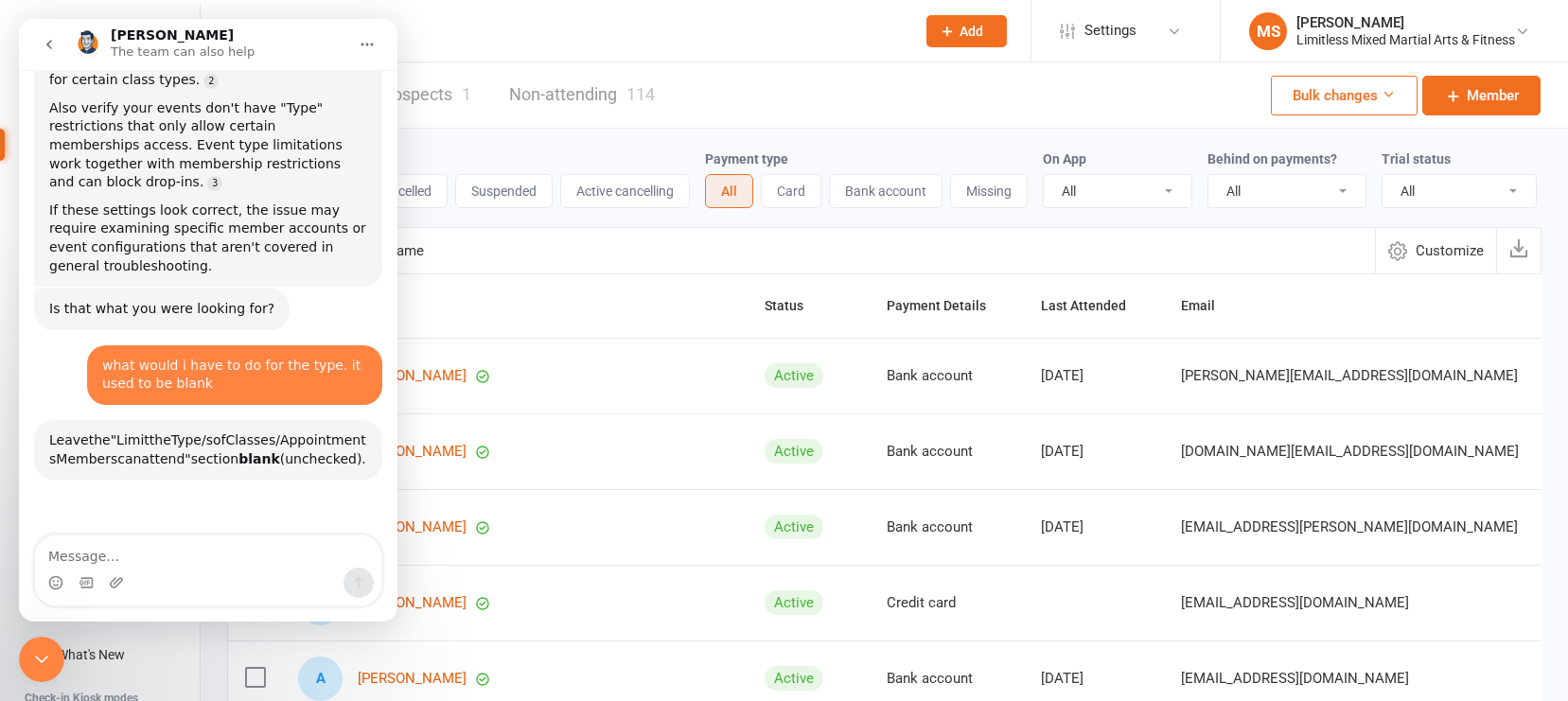
scroll to position [3729, 0]
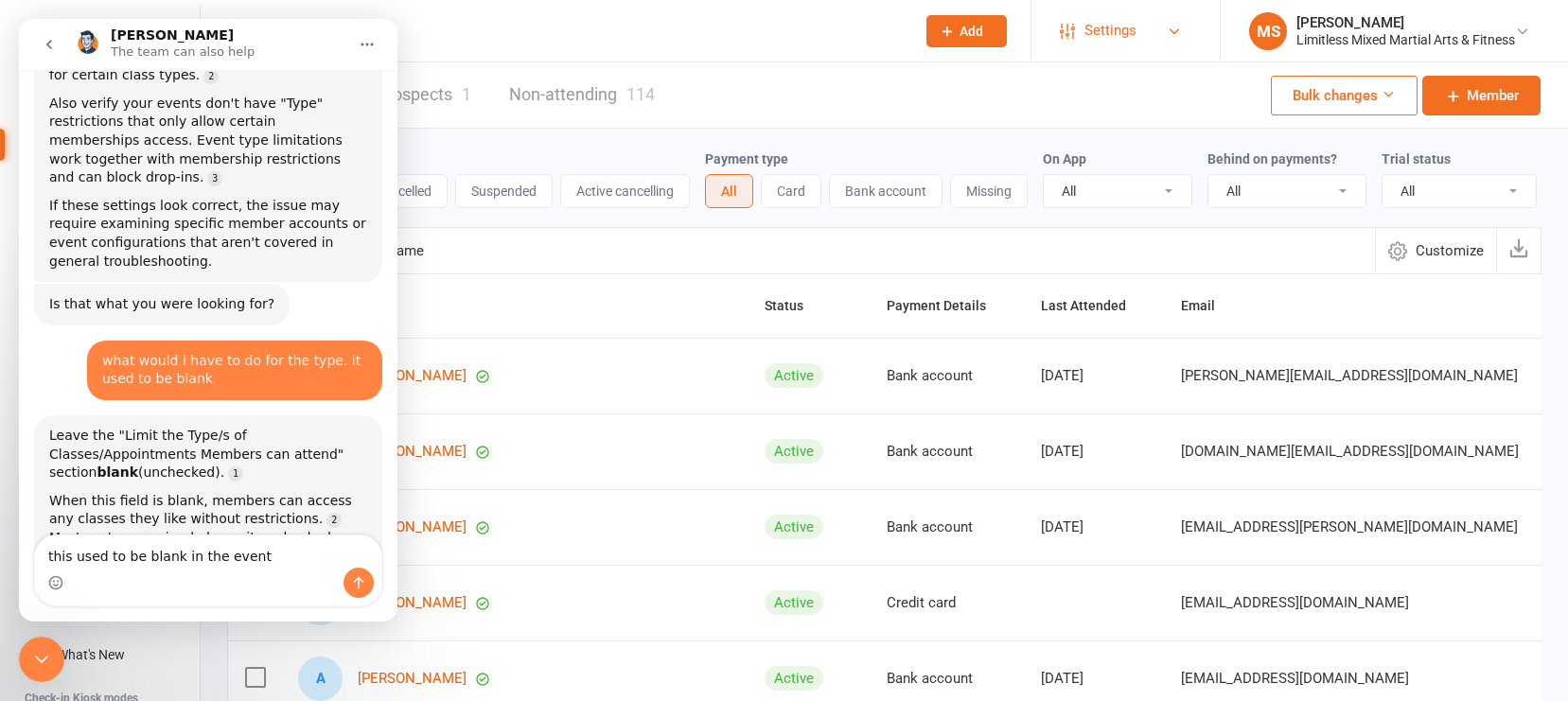
click at [1090, 38] on span "Settings" at bounding box center [1111, 31] width 52 height 43
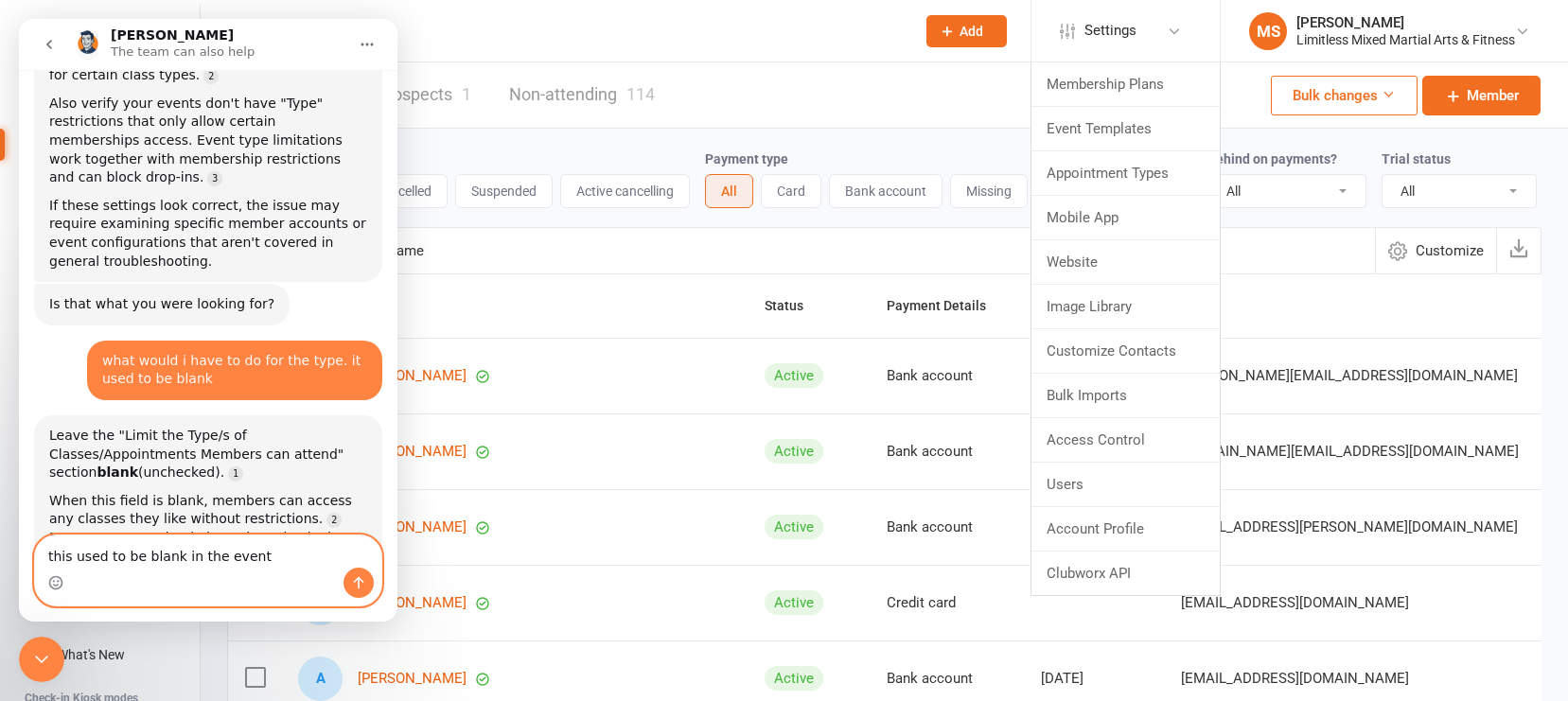
click at [299, 550] on textarea "this used to be blank in the event" at bounding box center [207, 551] width 346 height 32
type textarea "this used to be blank in the event template"
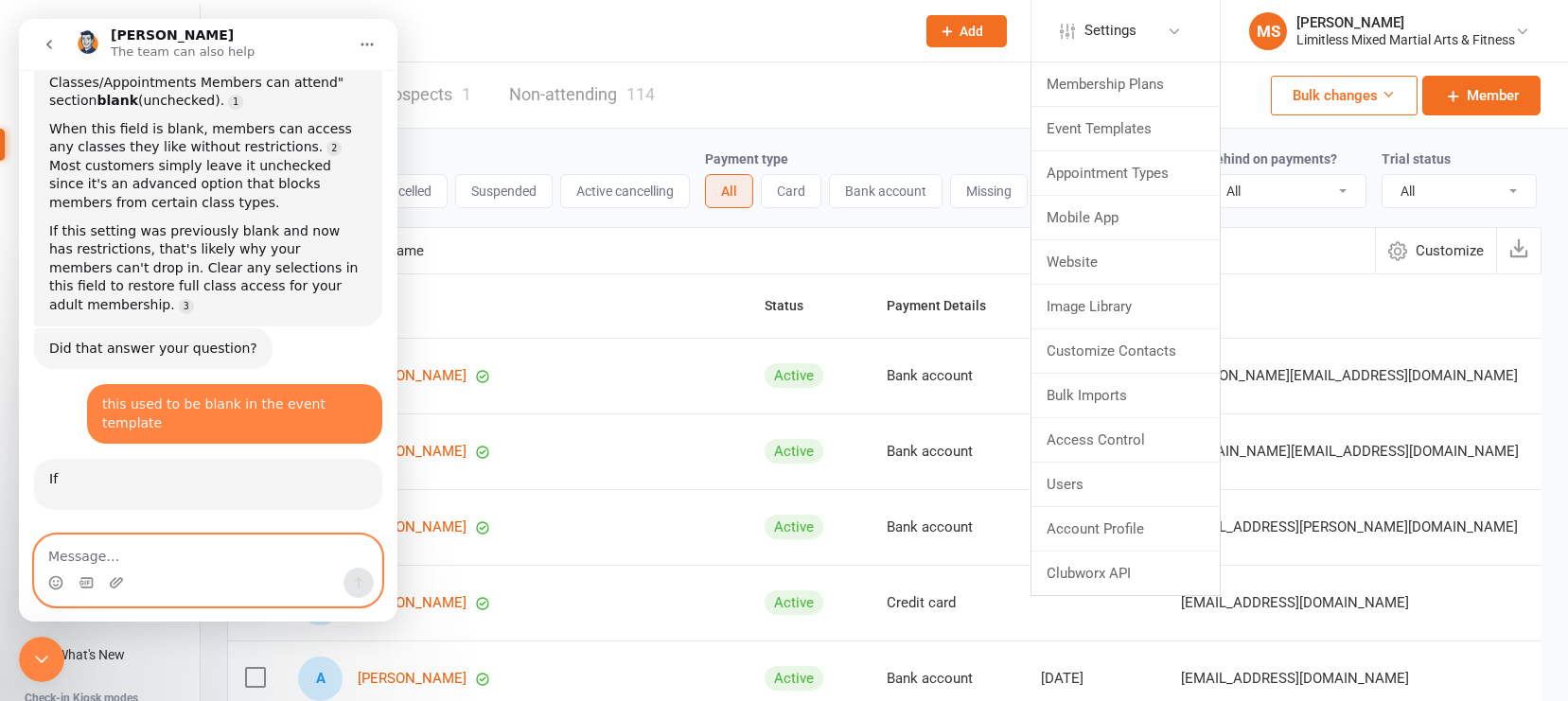
scroll to position [4127, 0]
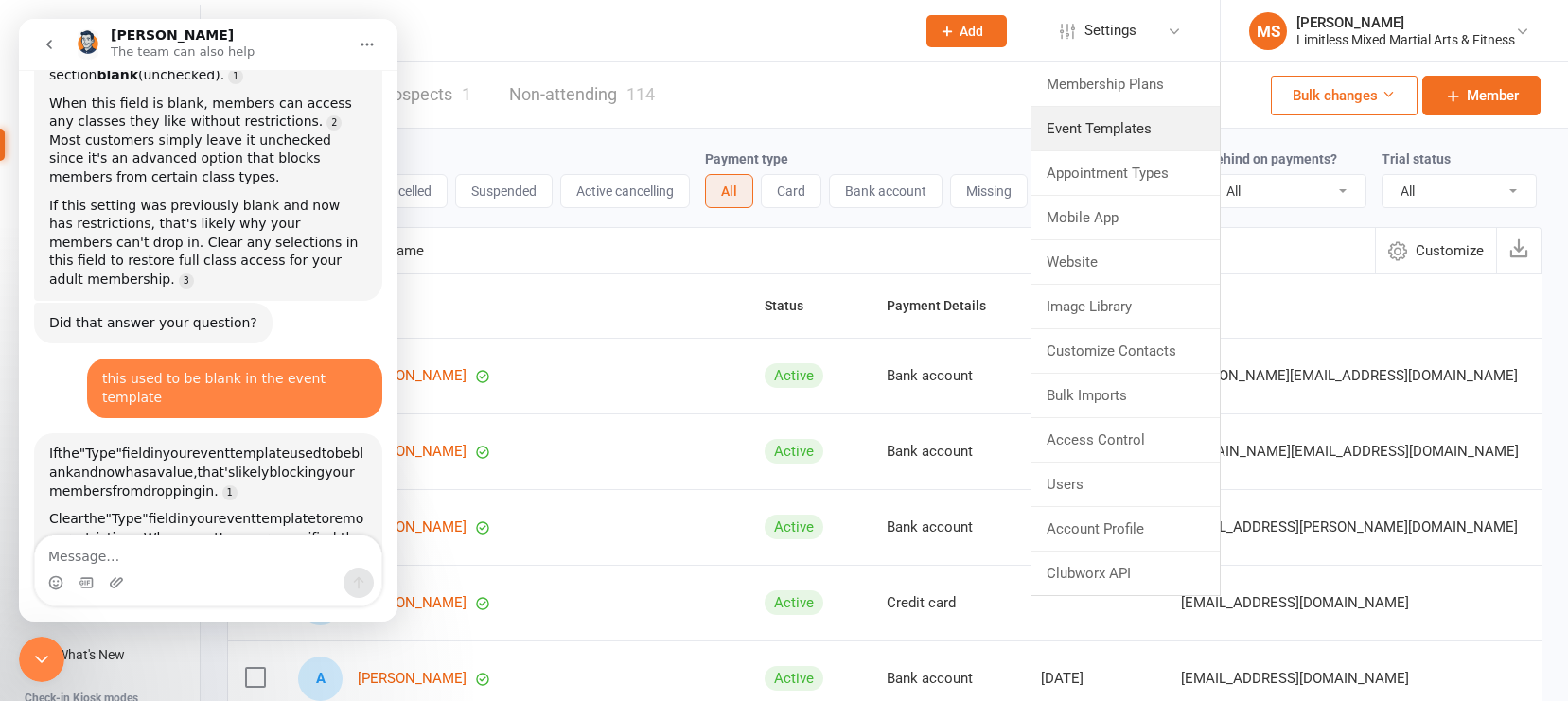
click at [1095, 131] on link "Event Templates" at bounding box center [1126, 129] width 188 height 44
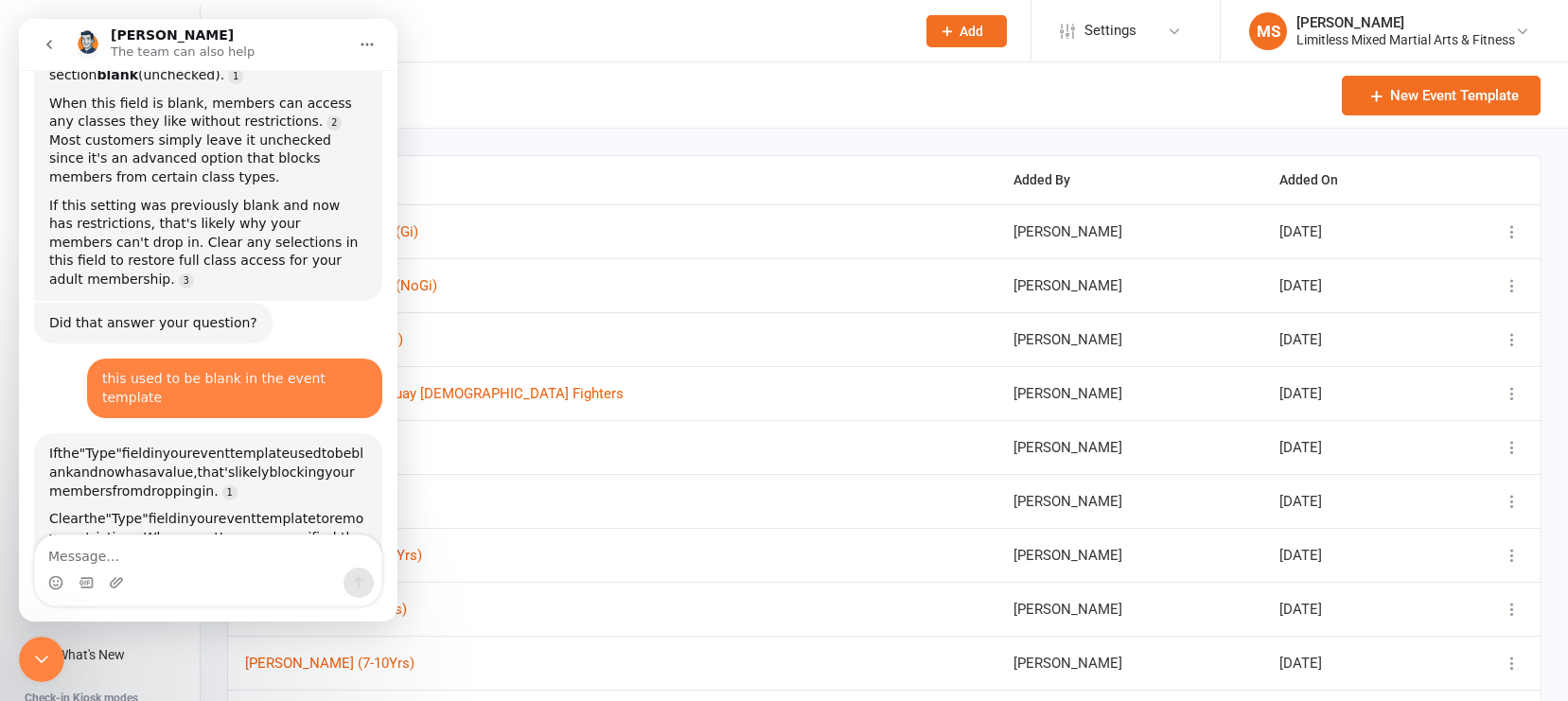
click at [50, 649] on icon "Close Intercom Messenger" at bounding box center [42, 659] width 23 height 23
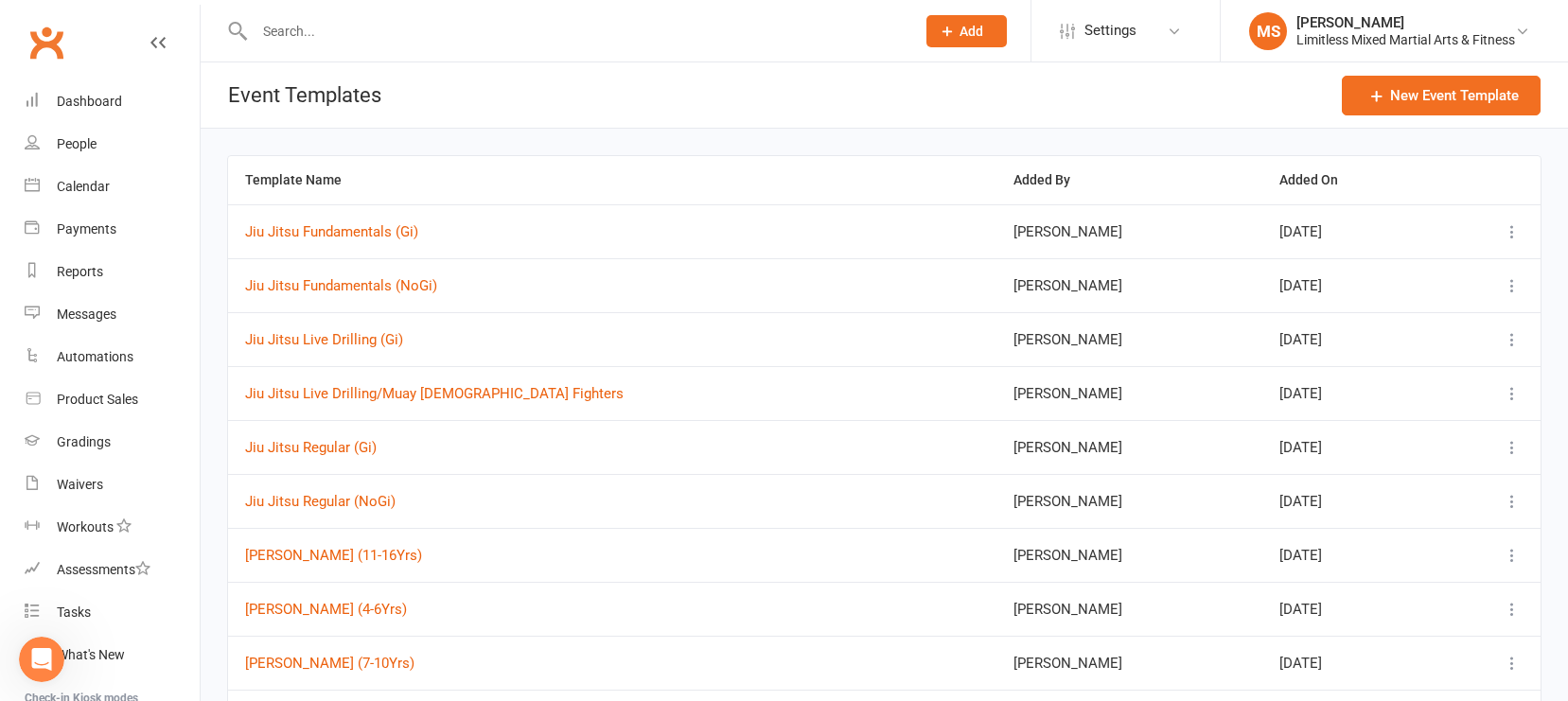
click at [1377, 239] on icon at bounding box center [1512, 231] width 19 height 19
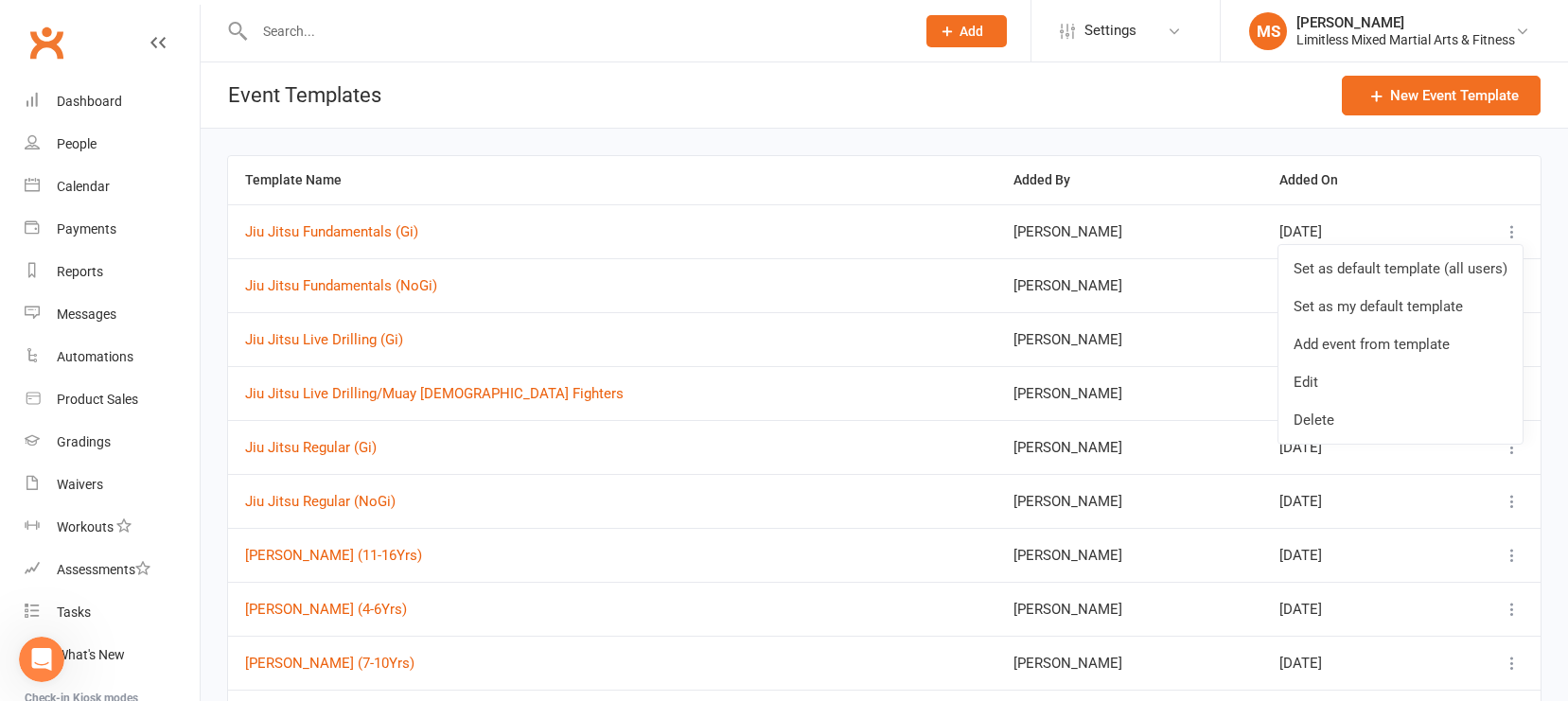
click at [1360, 382] on link "Edit" at bounding box center [1400, 382] width 244 height 38
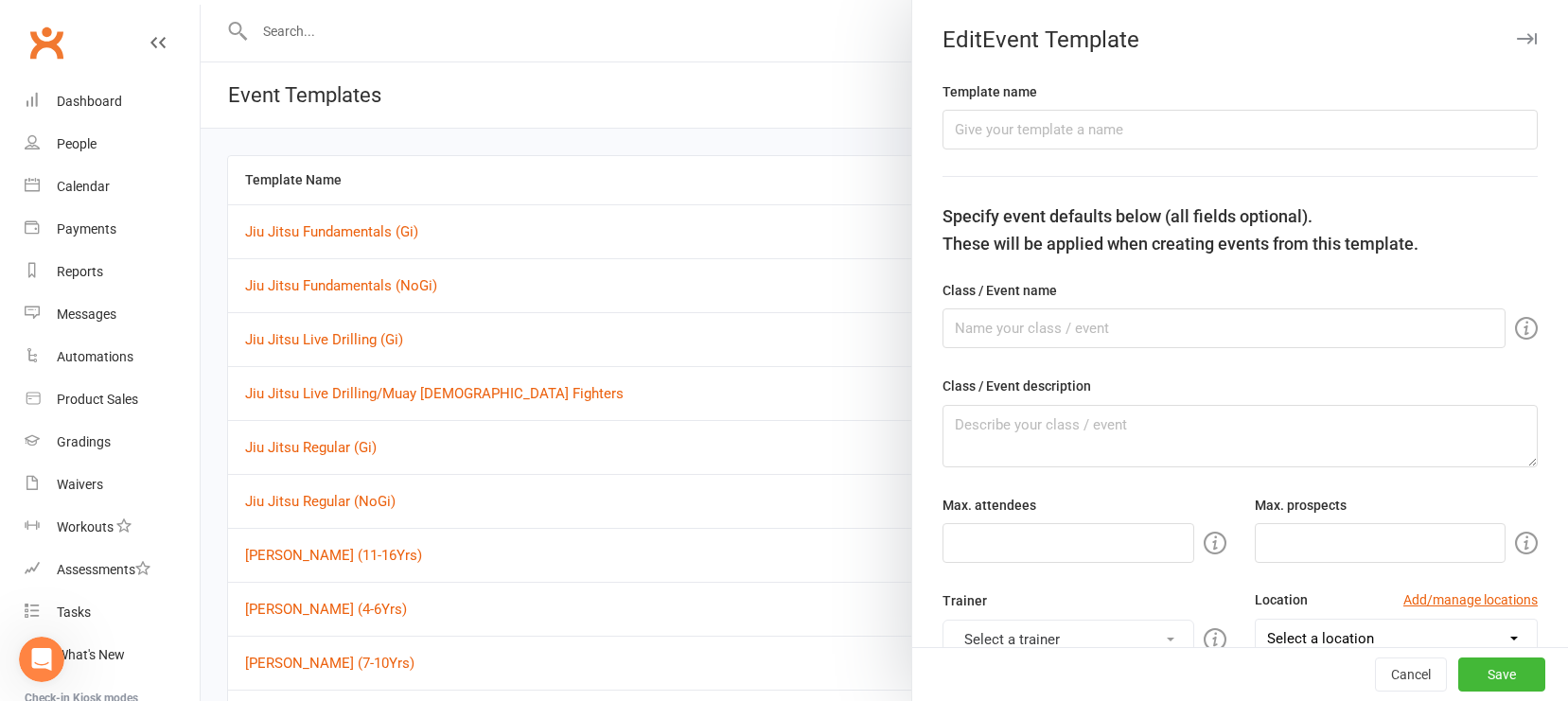
type input "Jiu Jitsu Fundamentals (Gi)"
type input "50"
type input "5"
type input "8"
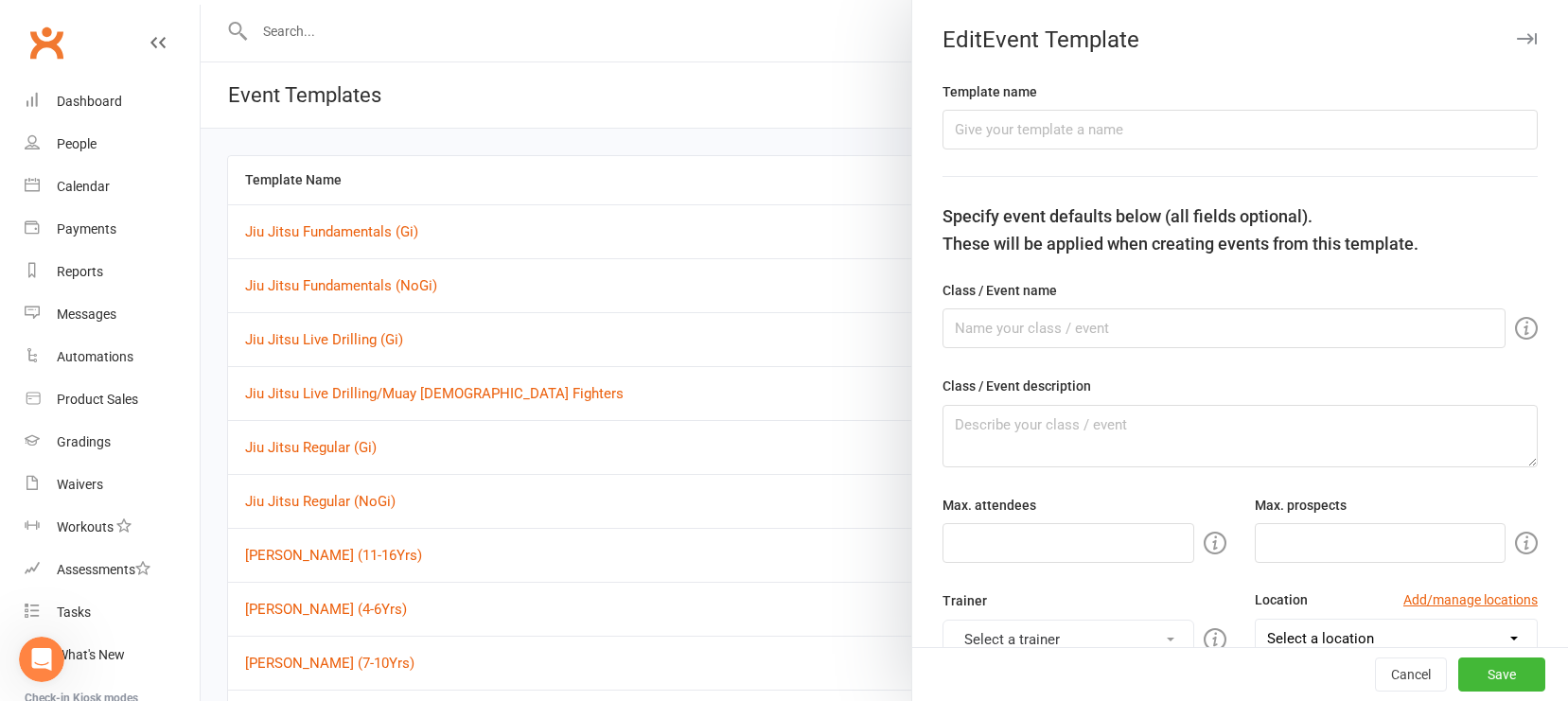
select select "hour"
select select "15554"
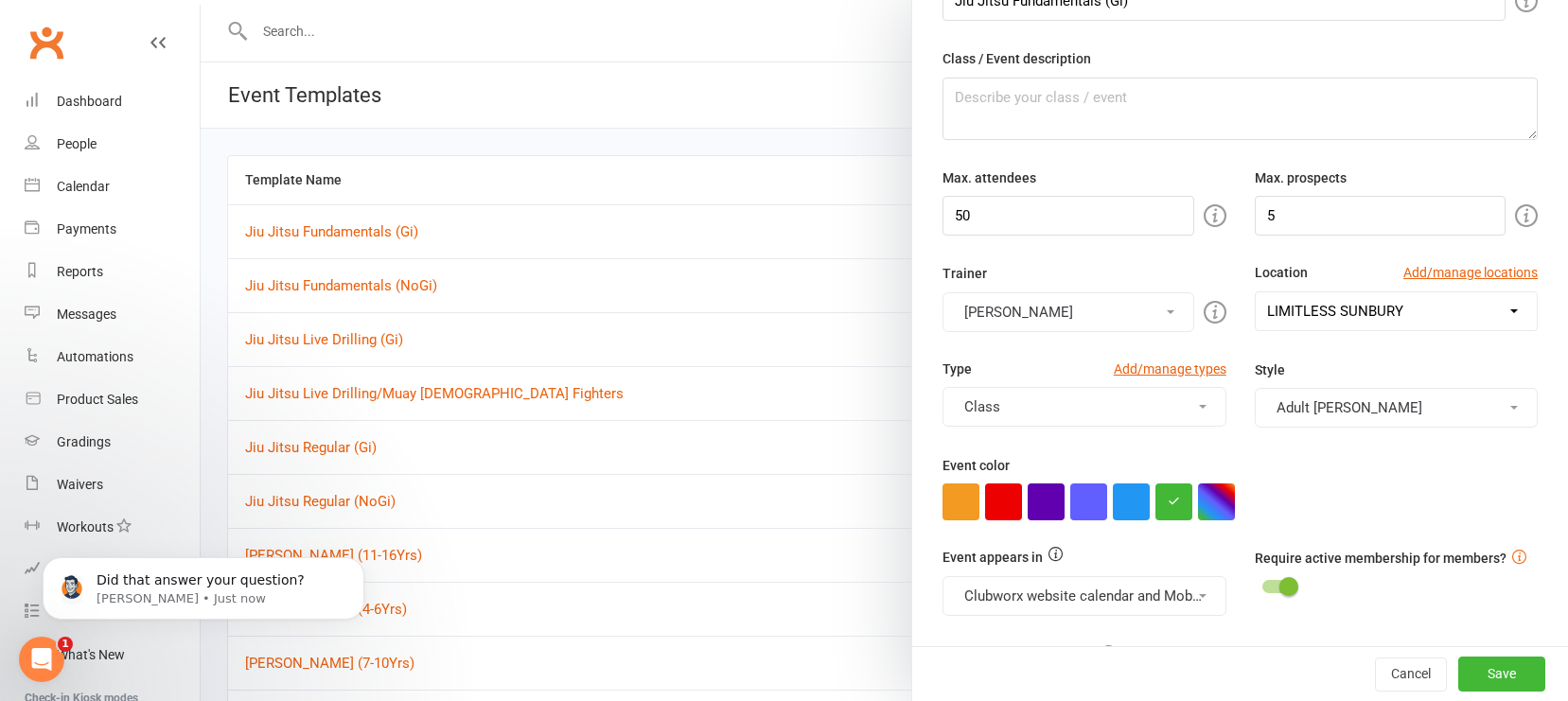
scroll to position [326, 0]
click at [1204, 409] on icon at bounding box center [1203, 408] width 8 height 4
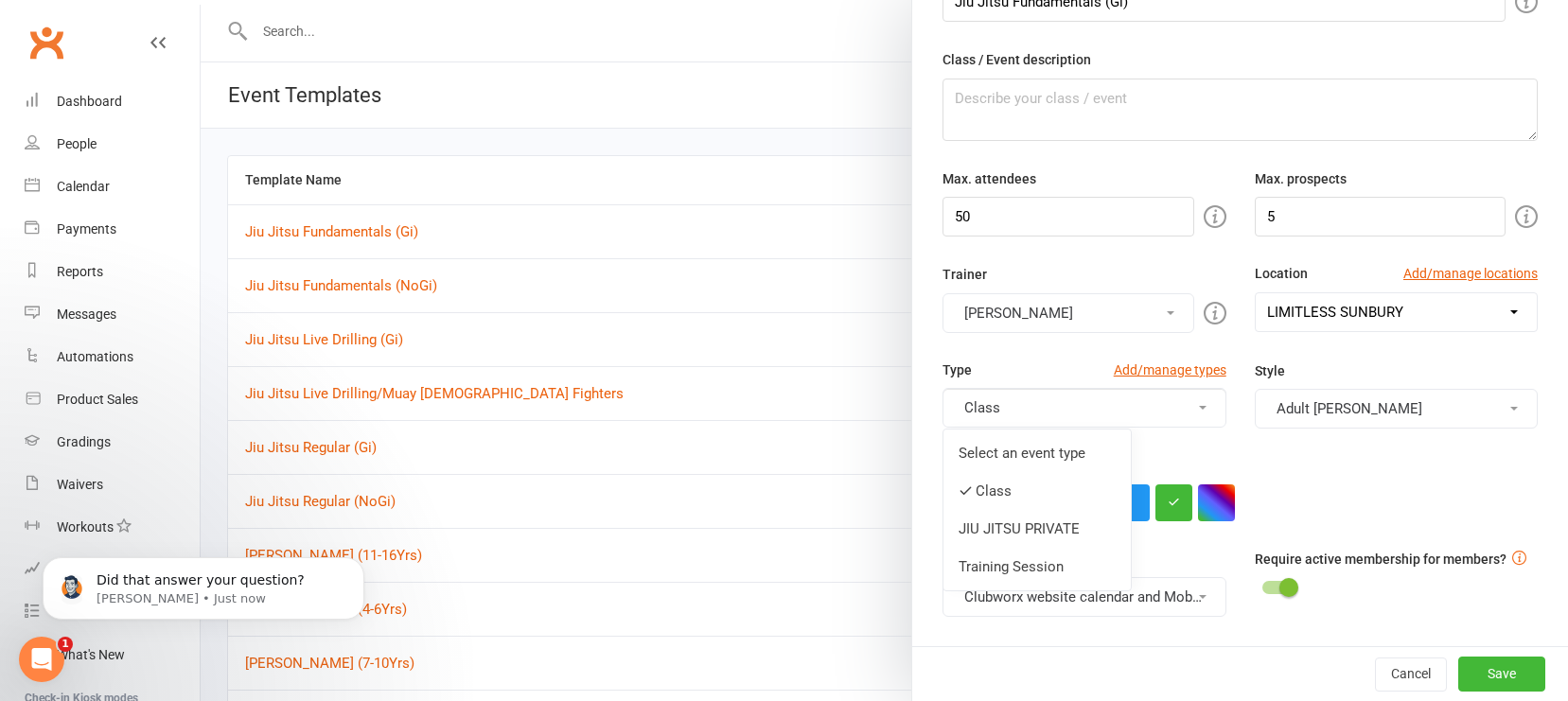
click at [1066, 458] on link "Select an event type" at bounding box center [1037, 453] width 187 height 38
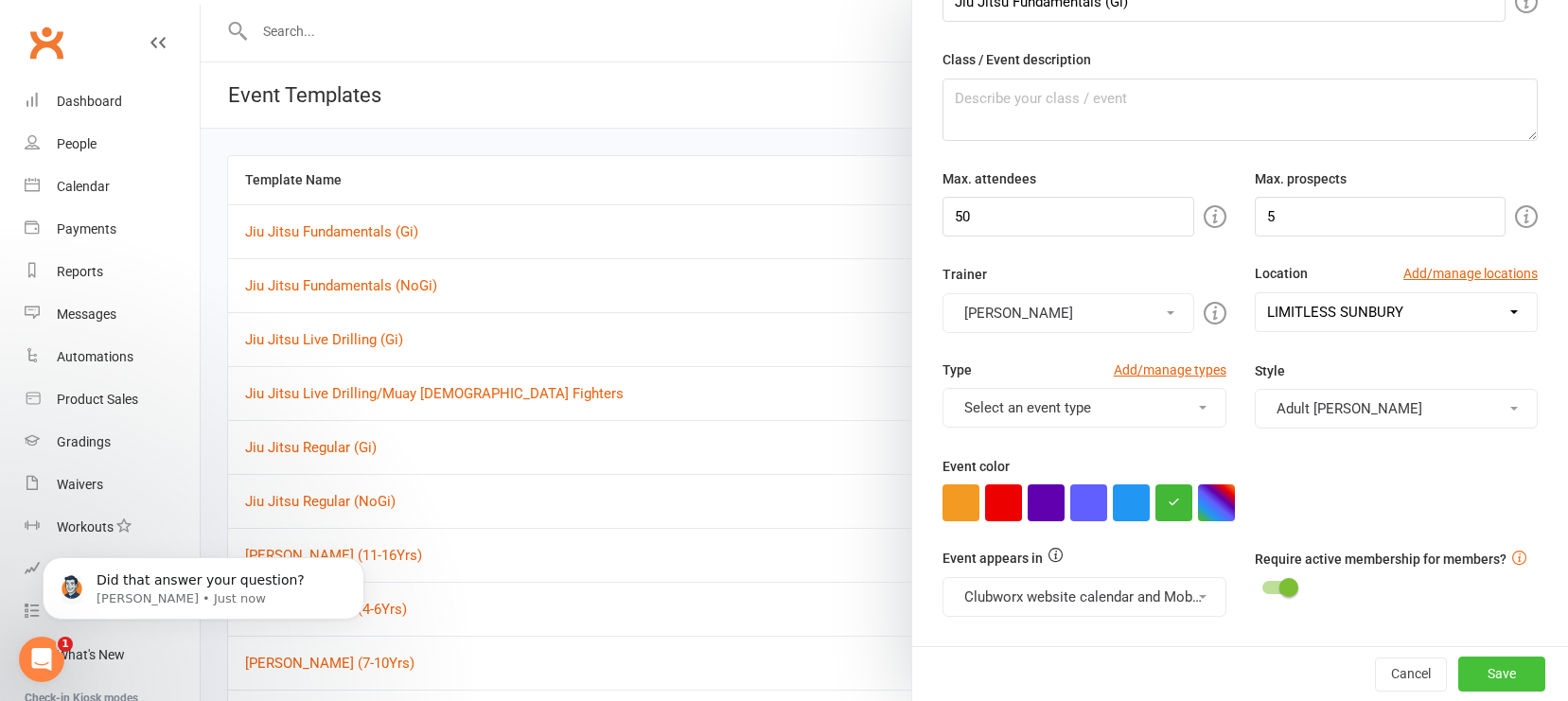
click at [1377, 649] on button "Save" at bounding box center [1503, 674] width 87 height 34
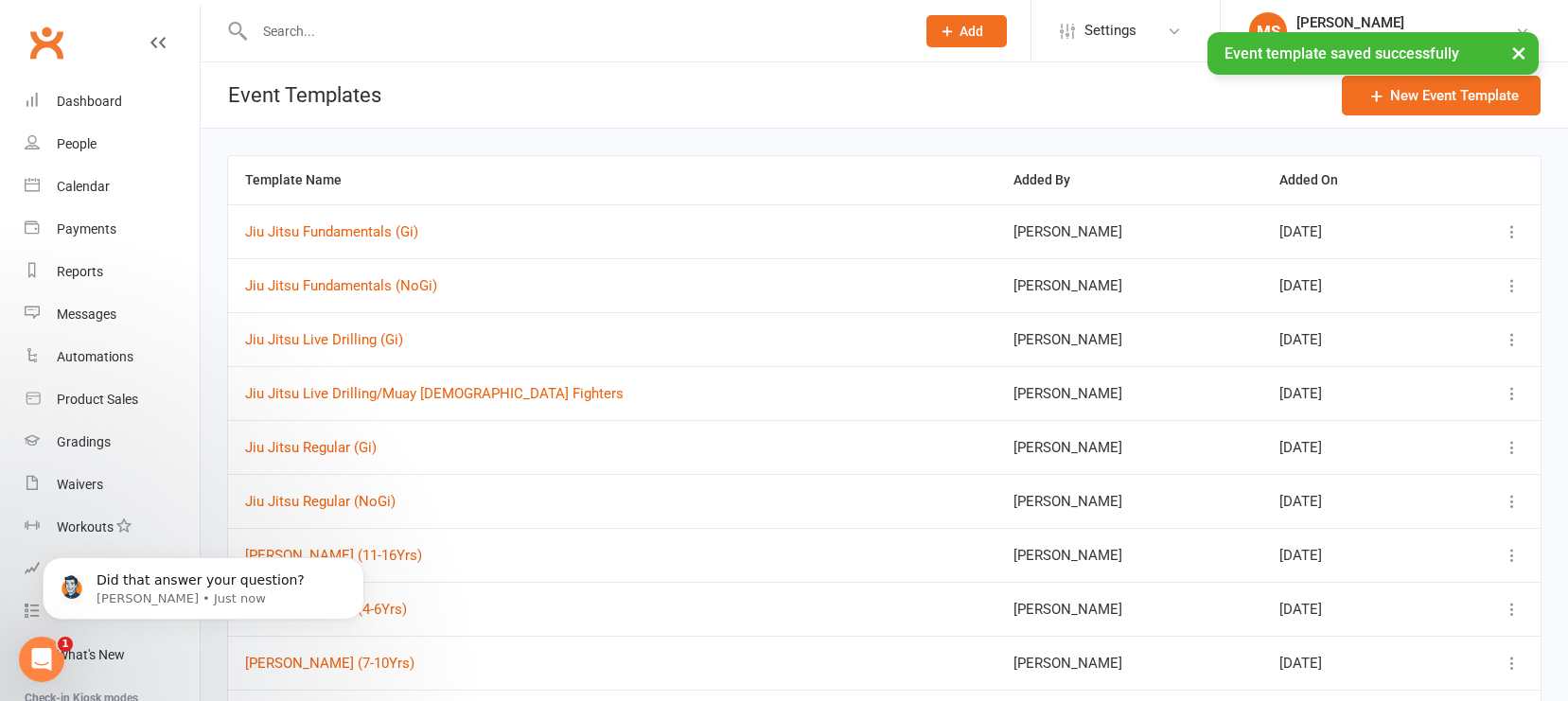
click at [1377, 286] on icon at bounding box center [1512, 286] width 19 height 19
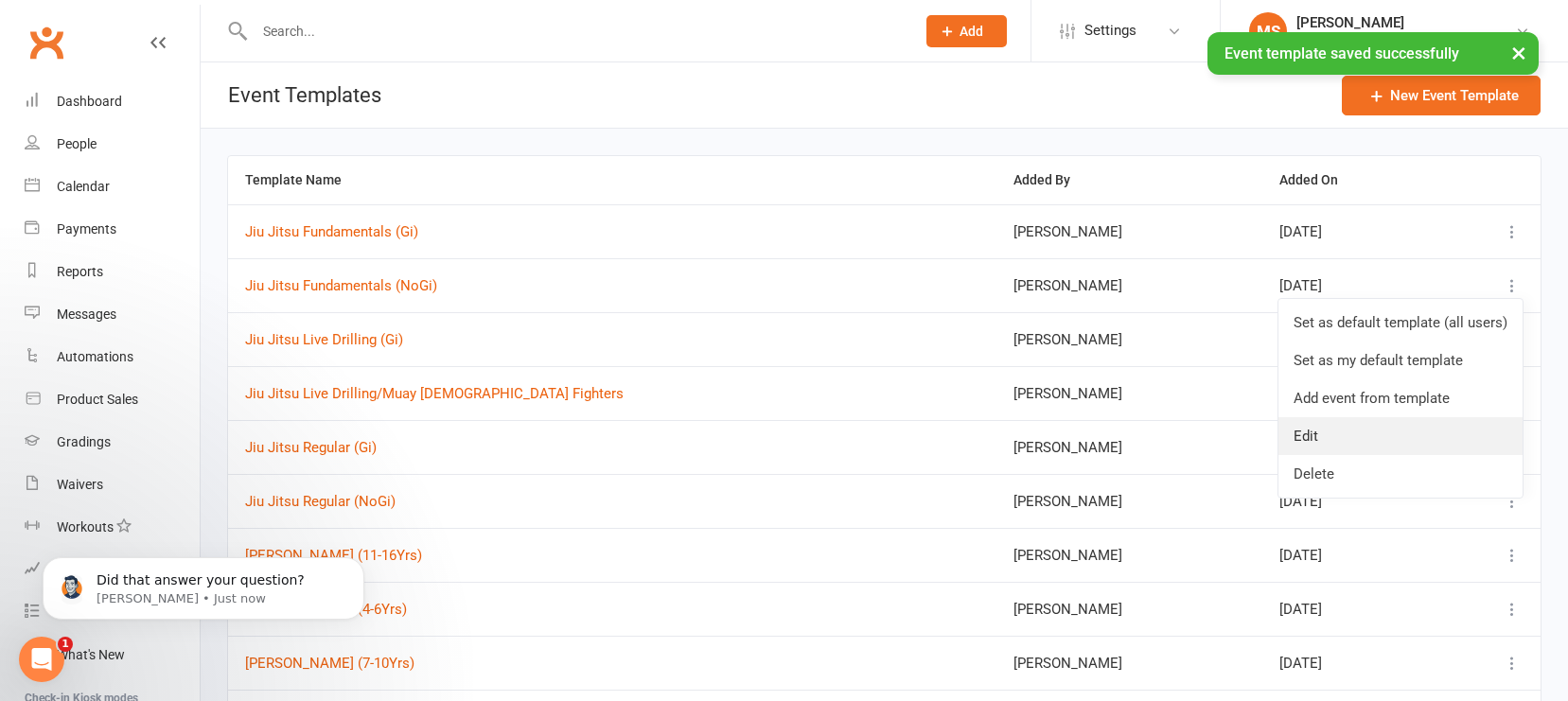
click at [1377, 429] on link "Edit" at bounding box center [1400, 436] width 244 height 38
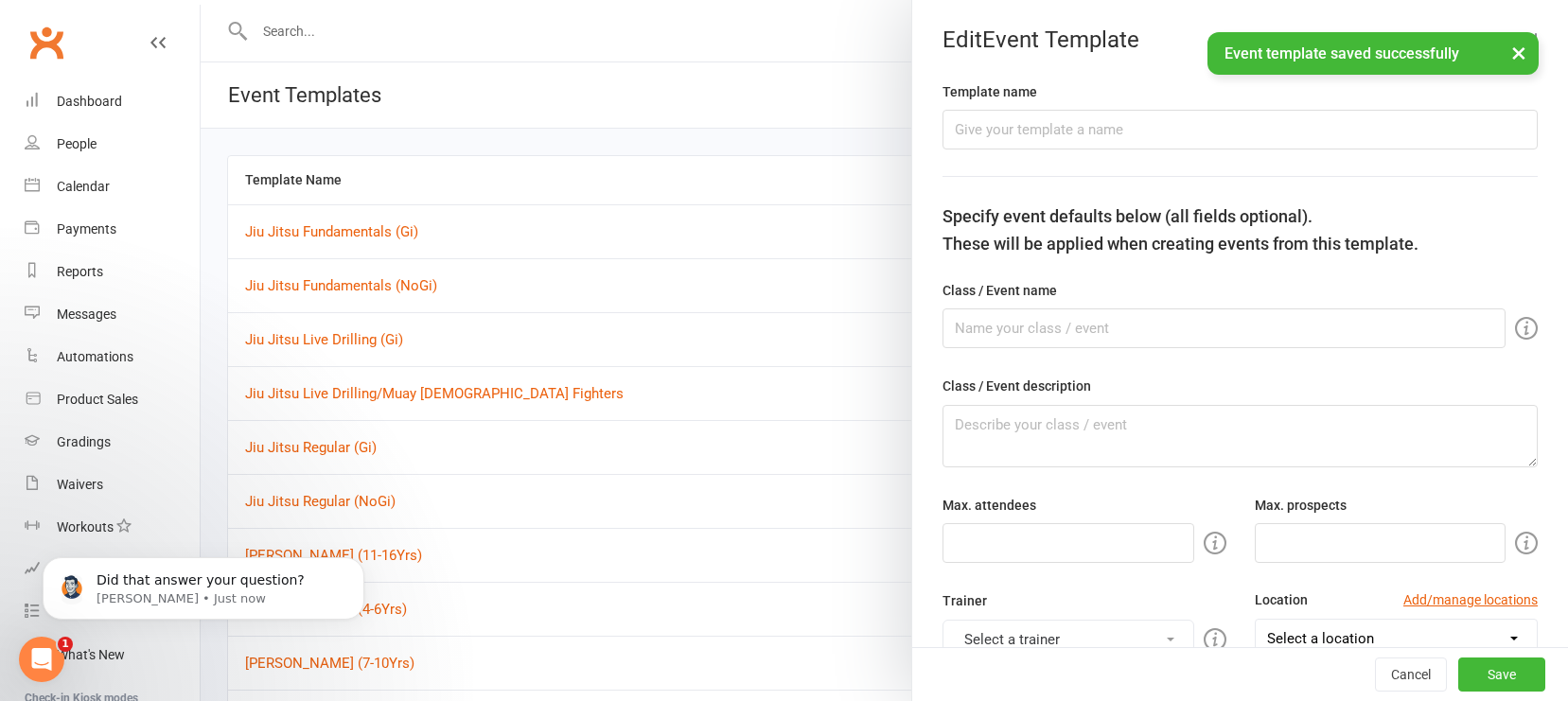
type input "Jiu Jitsu Fundamentals (NoGi)"
type input "50"
type input "5"
type input "8"
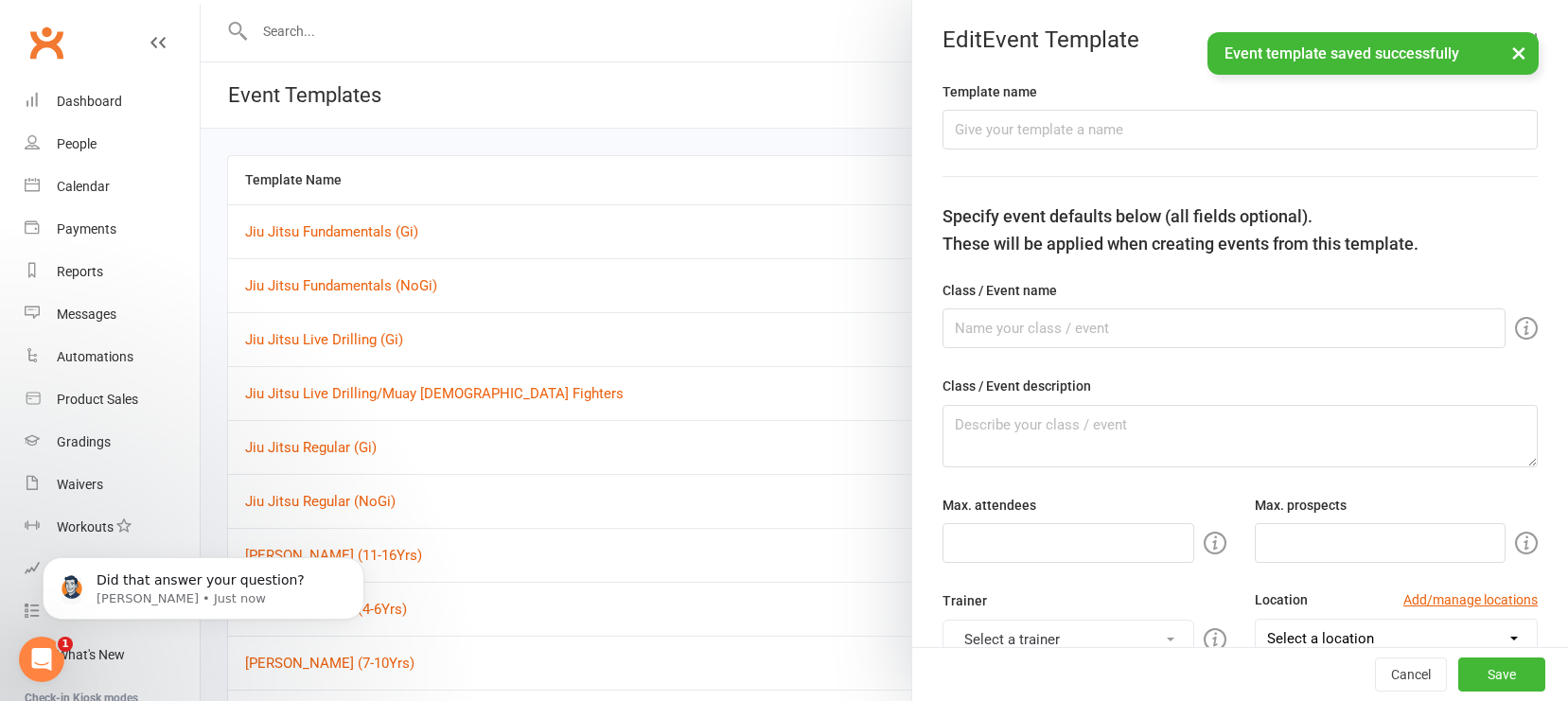
select select "hour"
select select "15554"
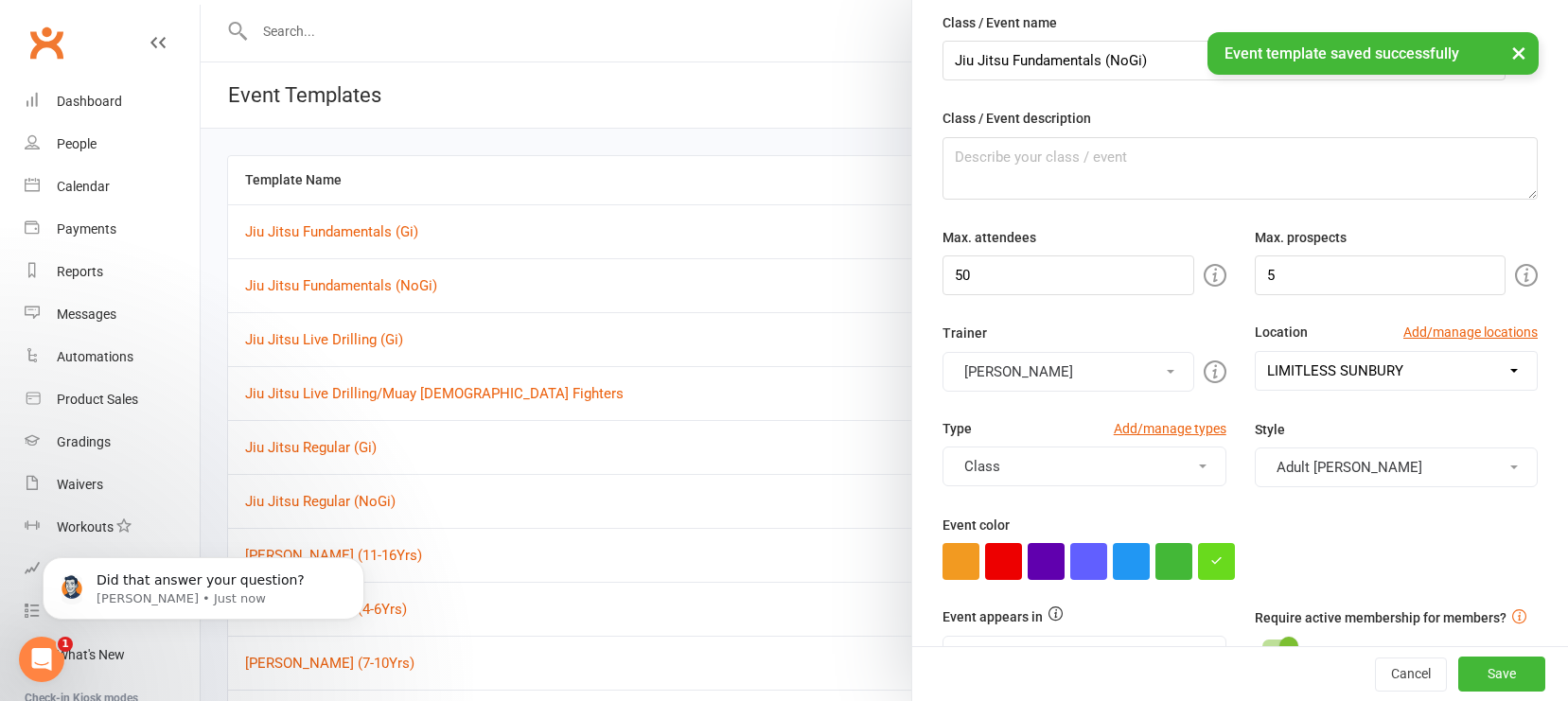
scroll to position [269, 0]
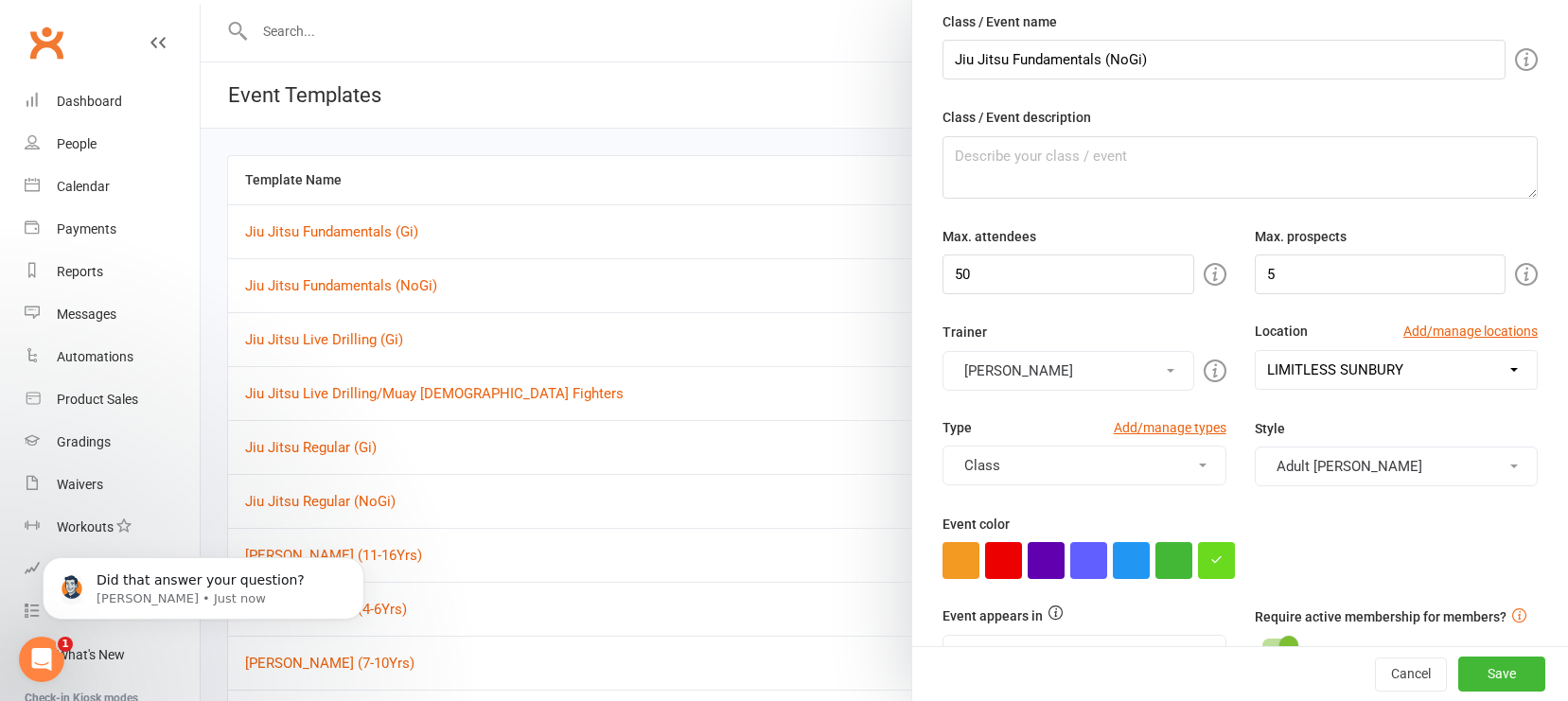
click at [1190, 467] on button "Class" at bounding box center [1084, 466] width 283 height 40
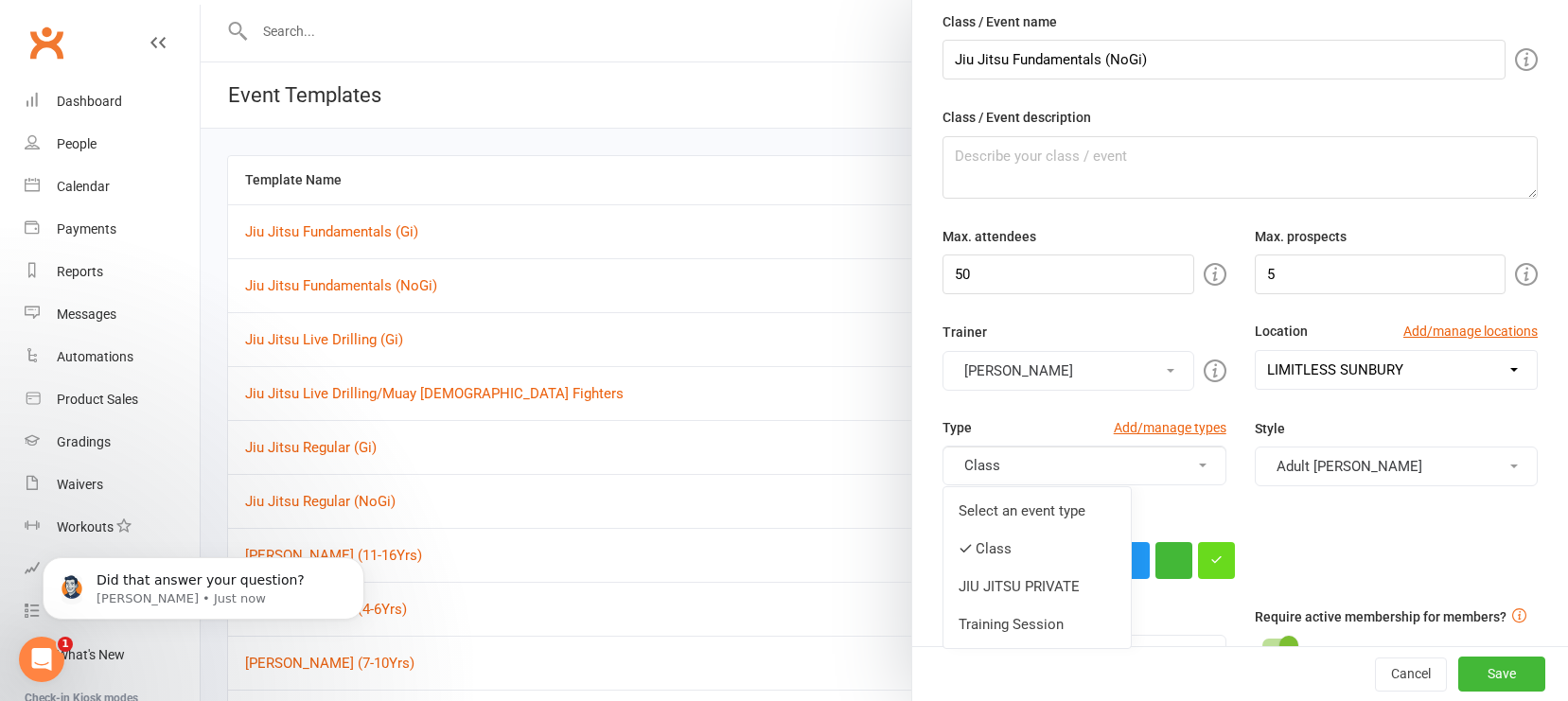
click at [1064, 508] on link "Select an event type" at bounding box center [1037, 511] width 187 height 38
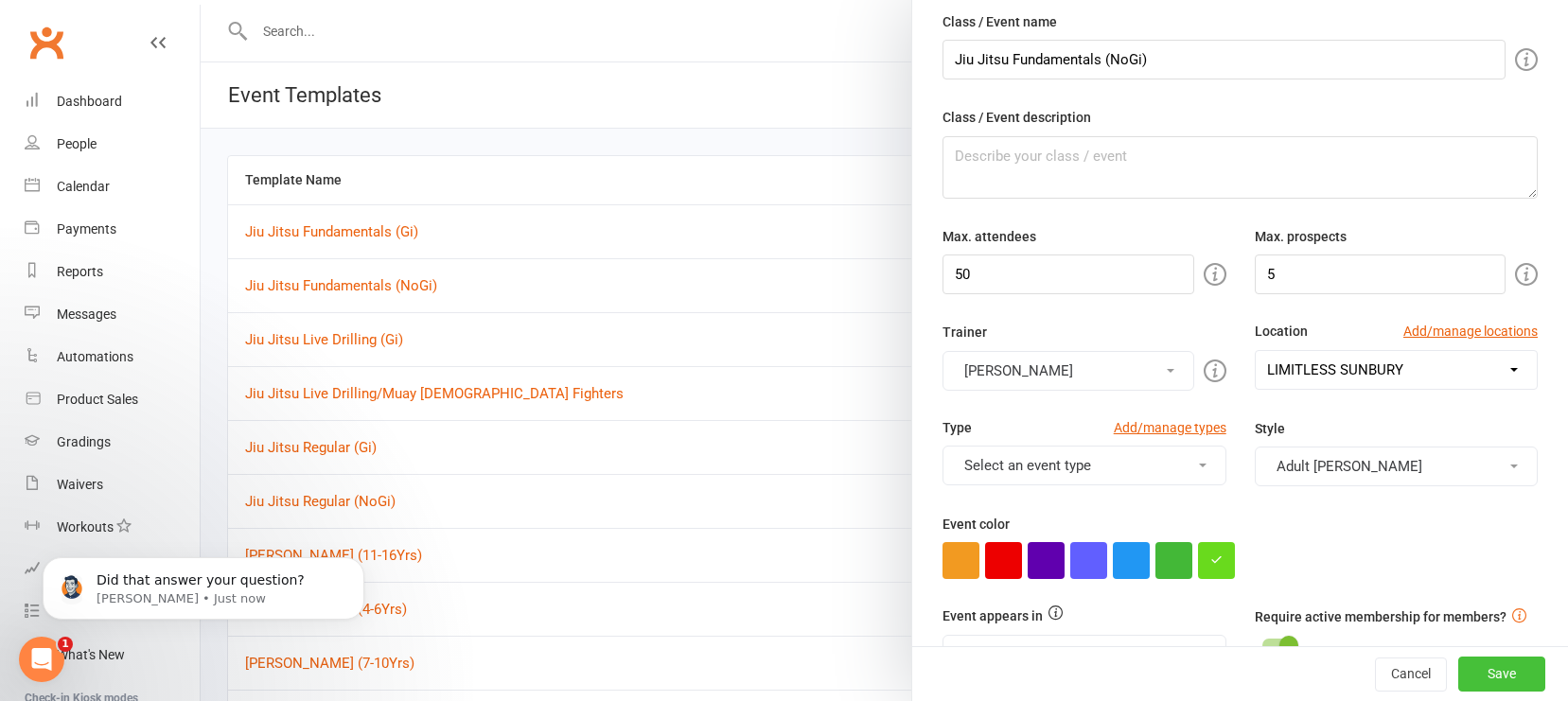
click at [1377, 649] on button "Save" at bounding box center [1503, 674] width 87 height 34
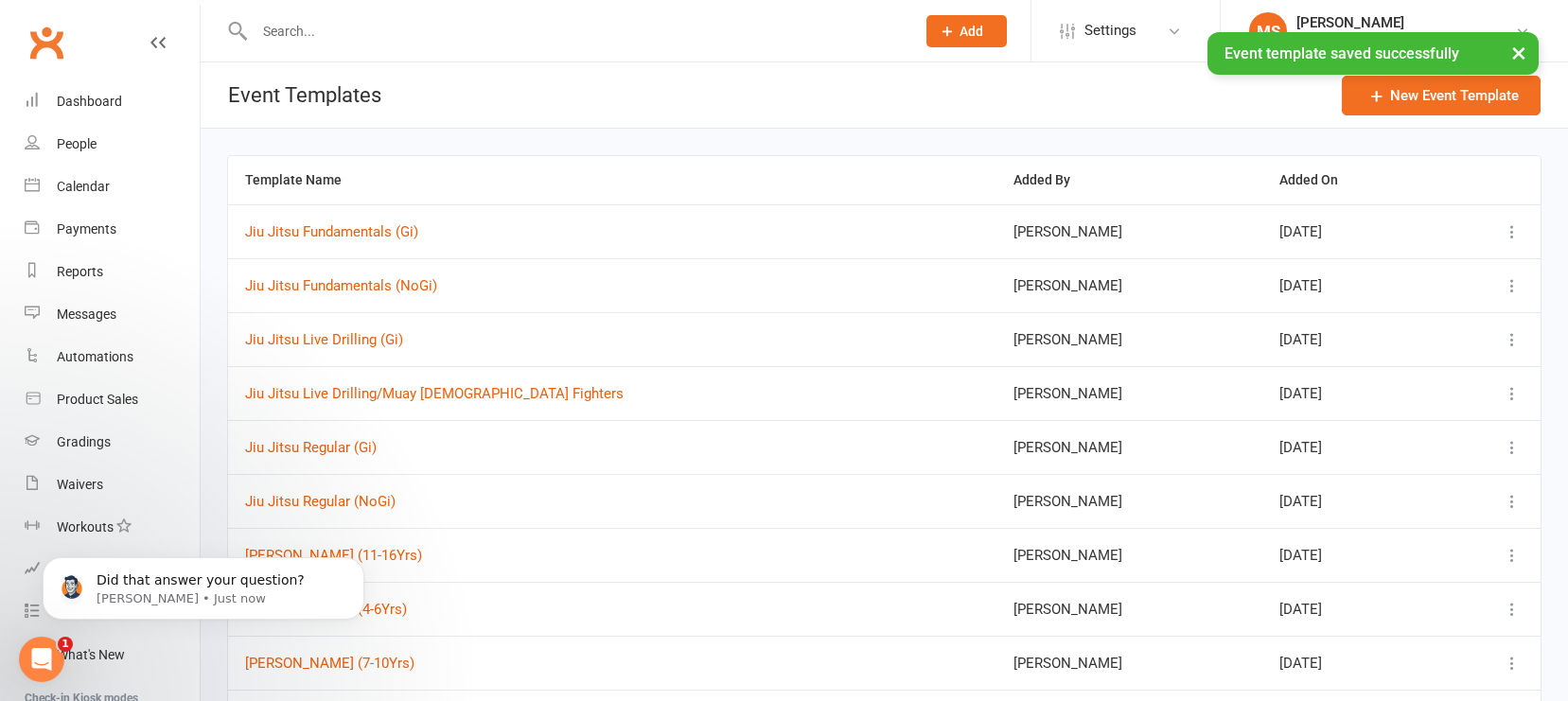
click at [1377, 340] on icon at bounding box center [1512, 339] width 19 height 19
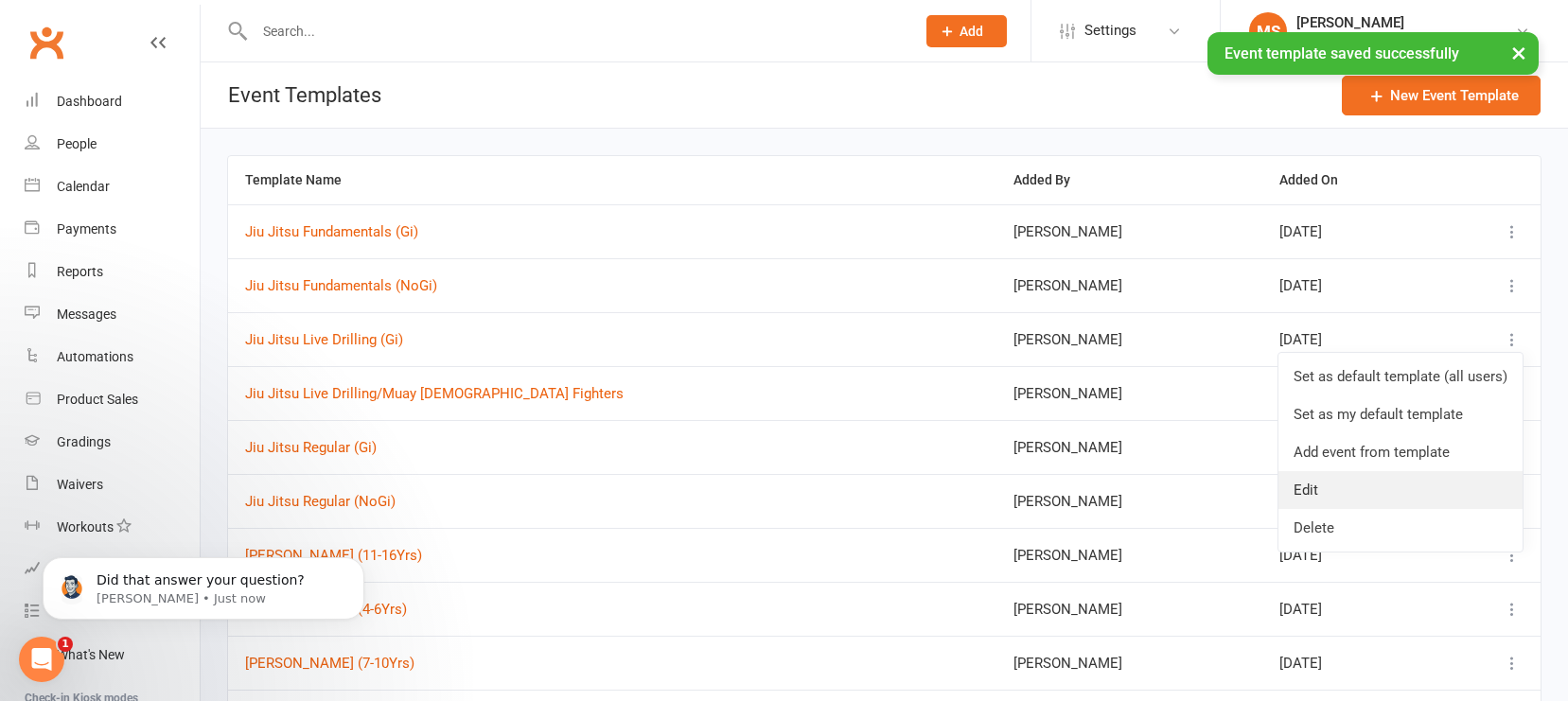
click at [1377, 481] on link "Edit" at bounding box center [1400, 490] width 244 height 38
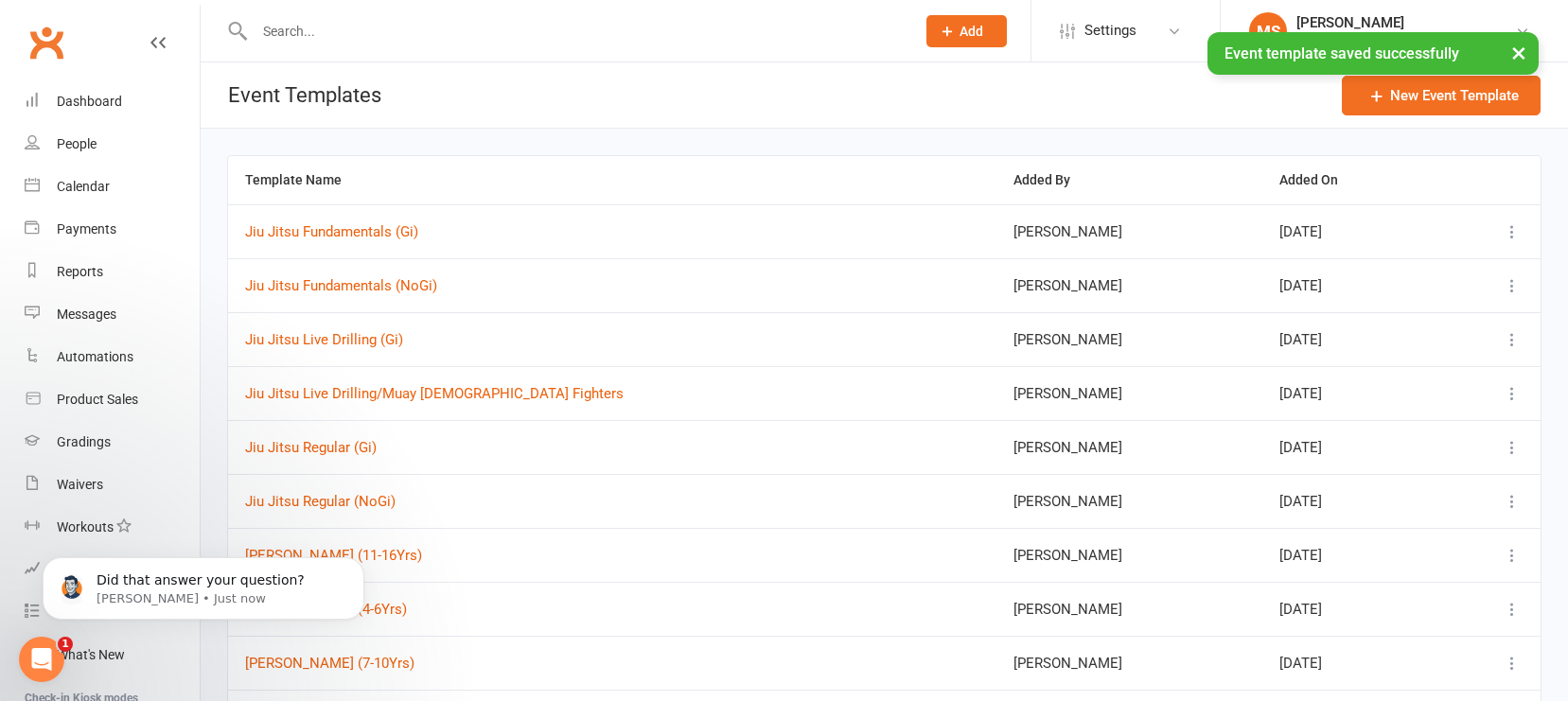
type input "Jiu Jitsu Live Drilling (Gi)"
type input "50"
type input "2"
type input "8"
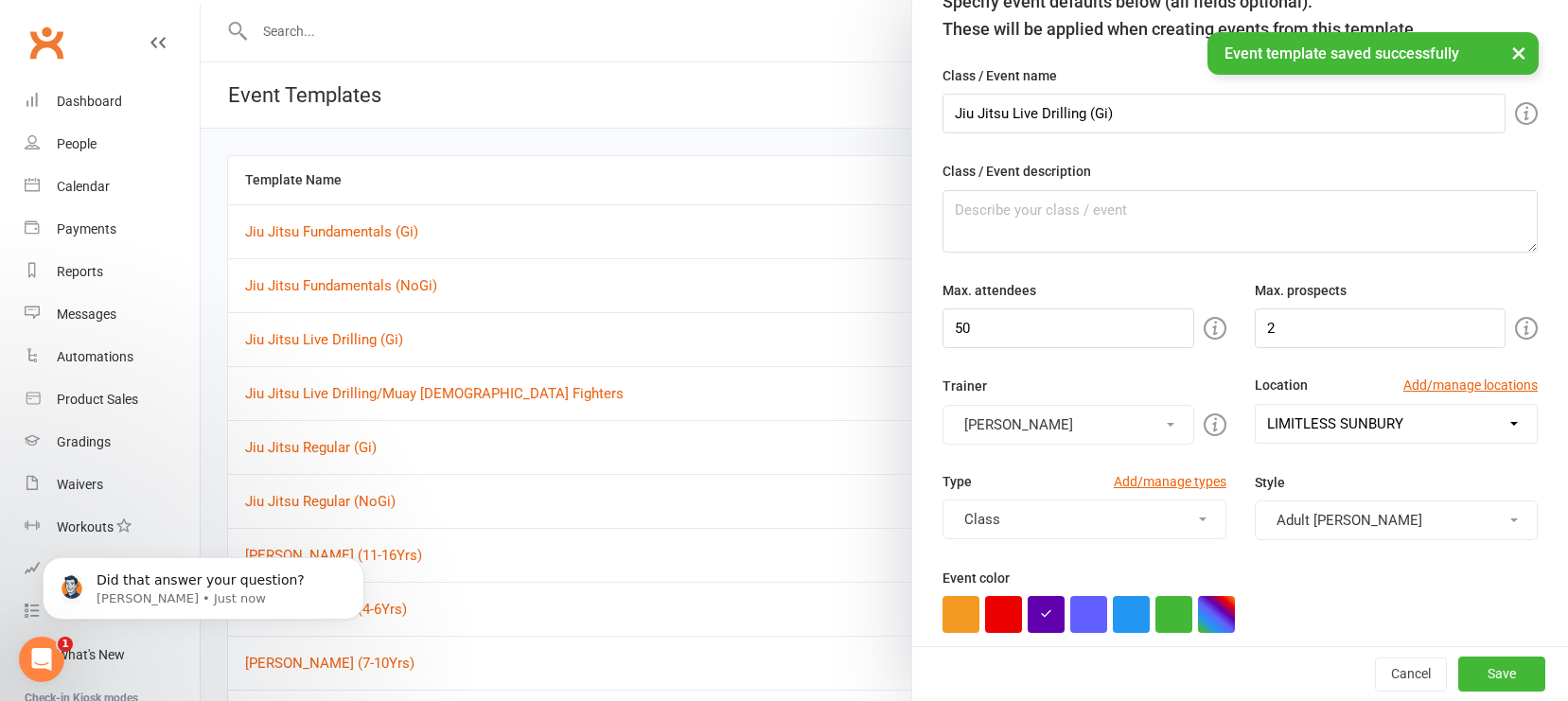
scroll to position [229, 0]
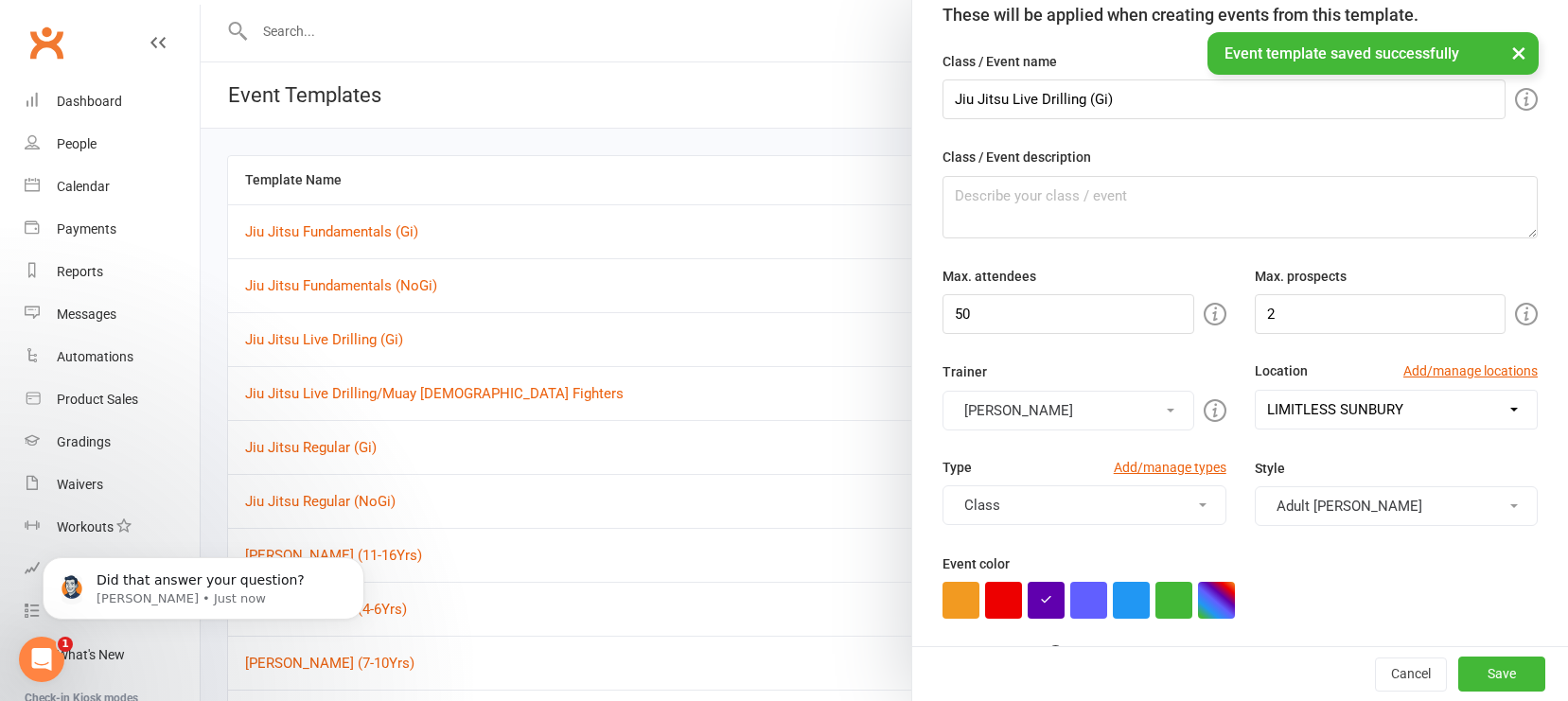
click at [1185, 508] on button "Class" at bounding box center [1084, 506] width 283 height 40
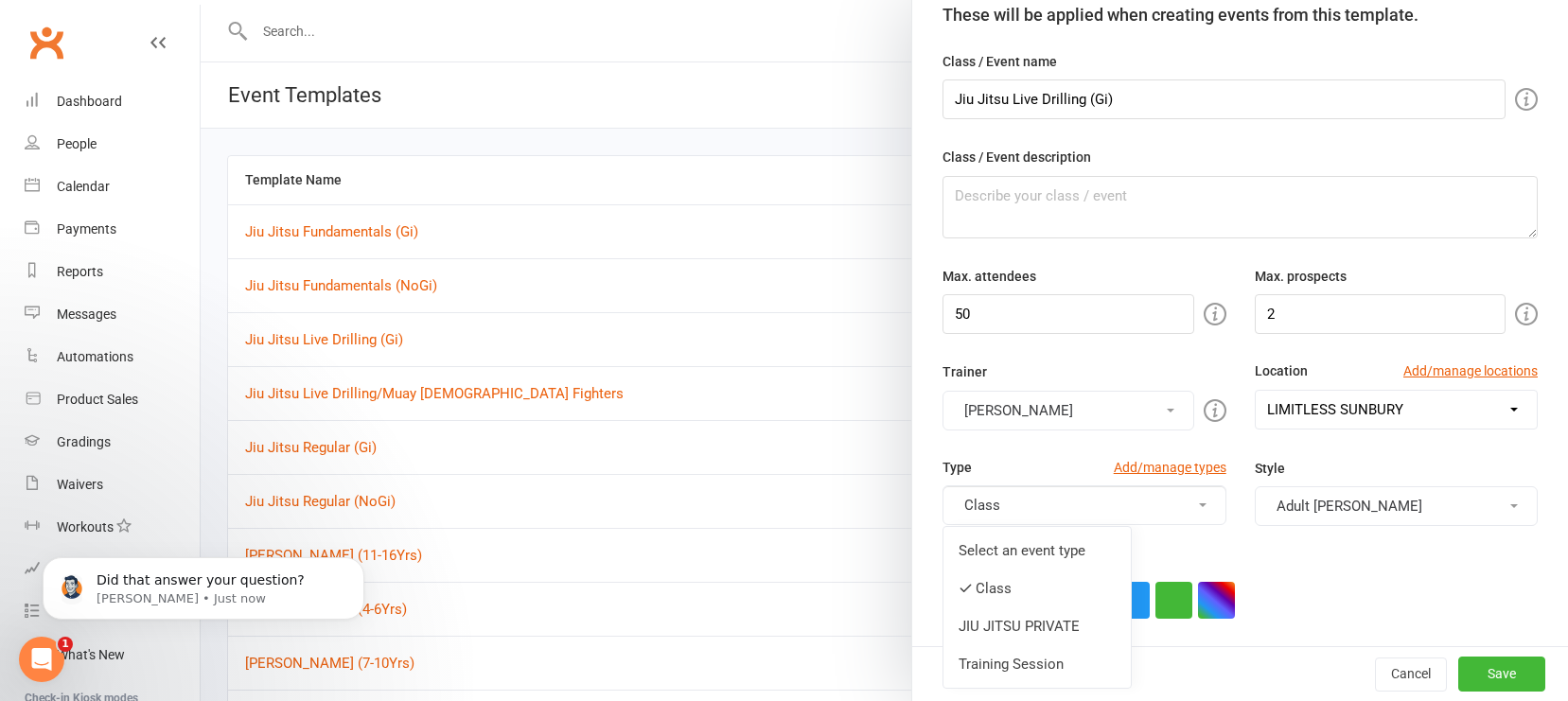
click at [1095, 547] on link "Select an event type" at bounding box center [1037, 550] width 187 height 38
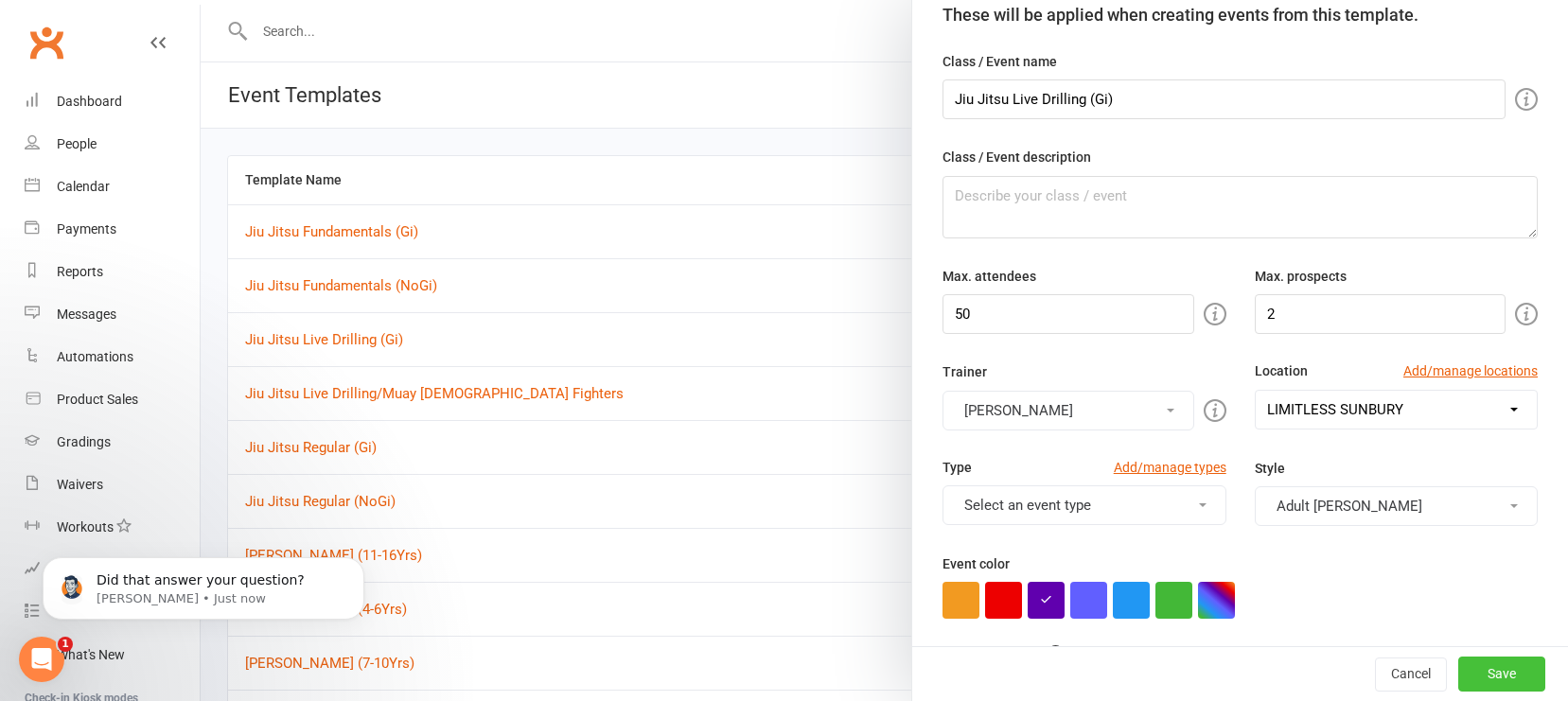
click at [1377, 649] on button "Save" at bounding box center [1503, 674] width 87 height 34
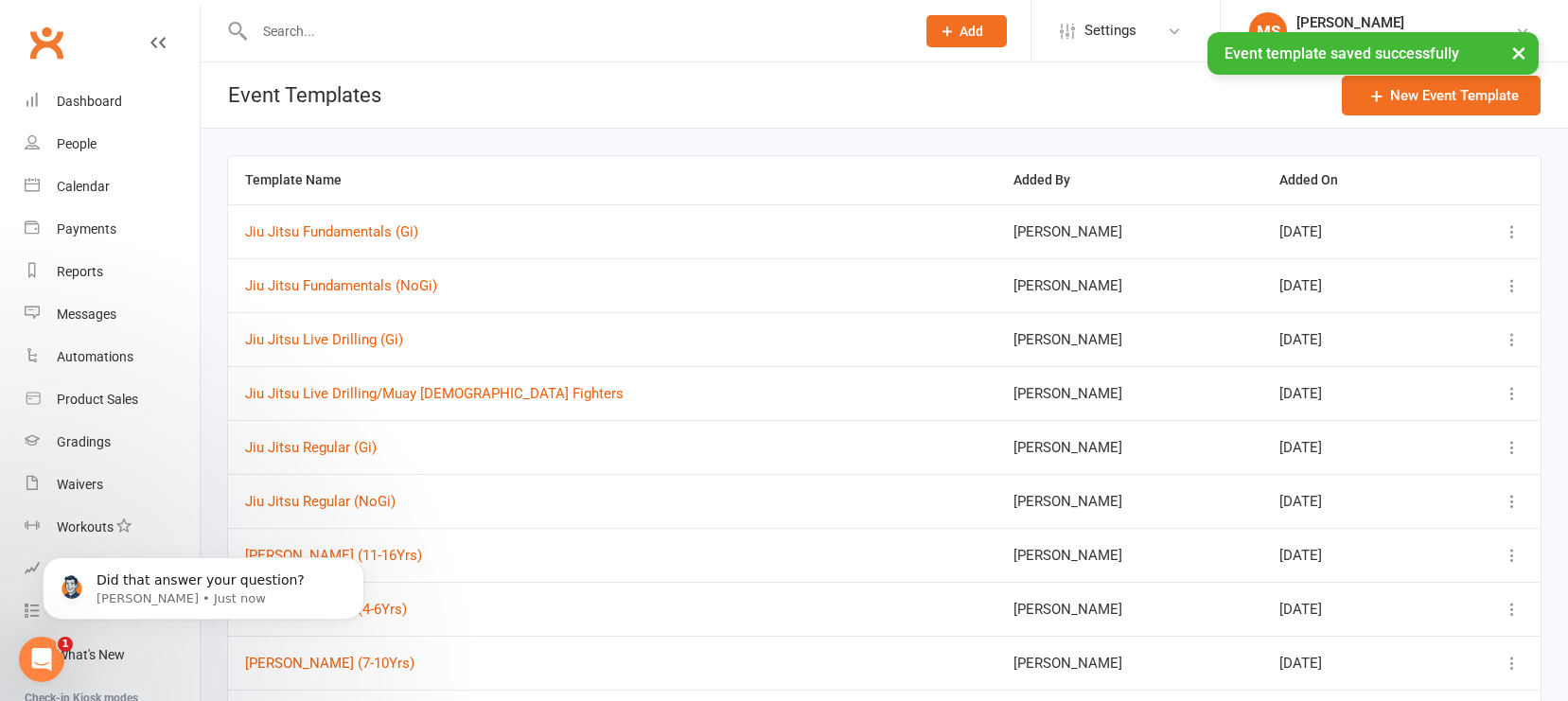
click at [1377, 395] on icon at bounding box center [1512, 393] width 19 height 19
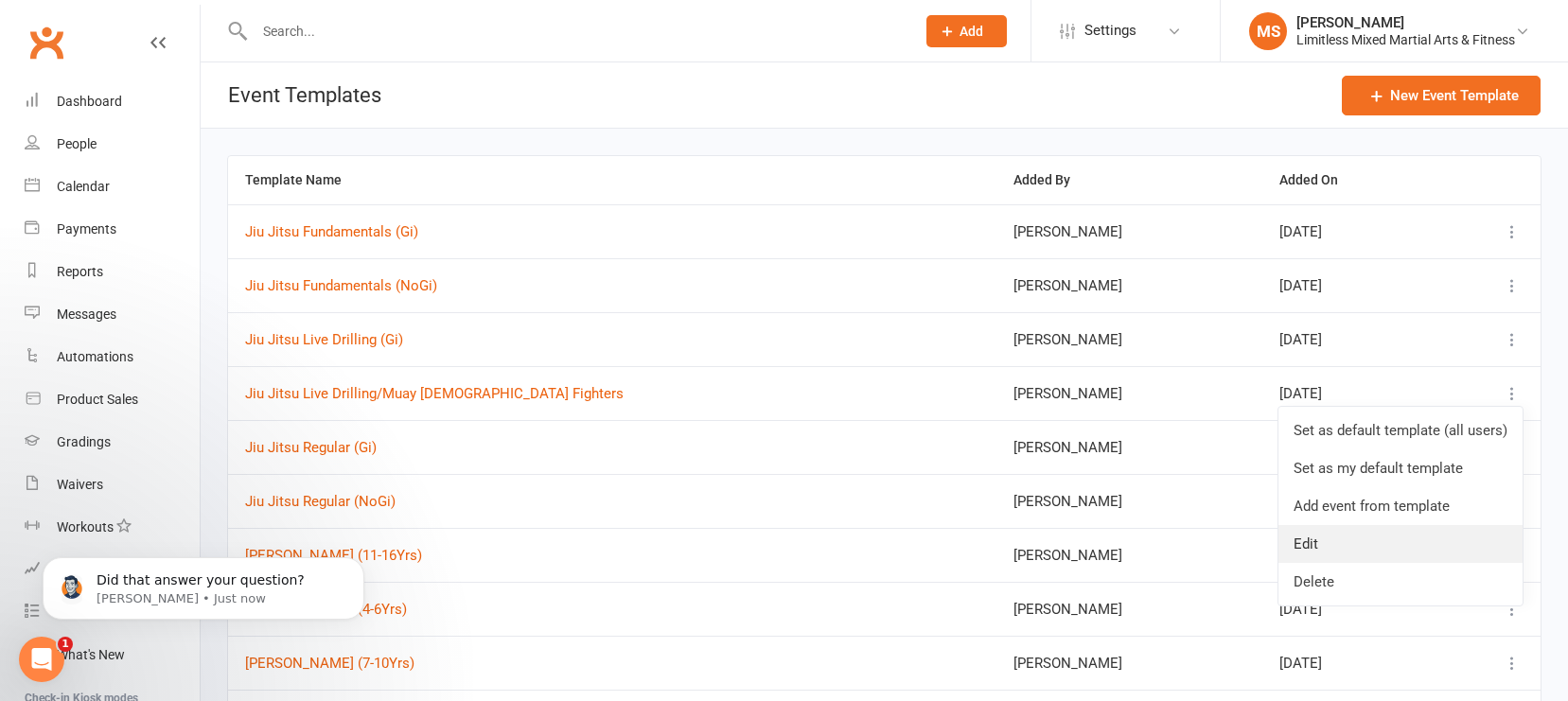
click at [1377, 543] on link "Edit" at bounding box center [1400, 544] width 244 height 38
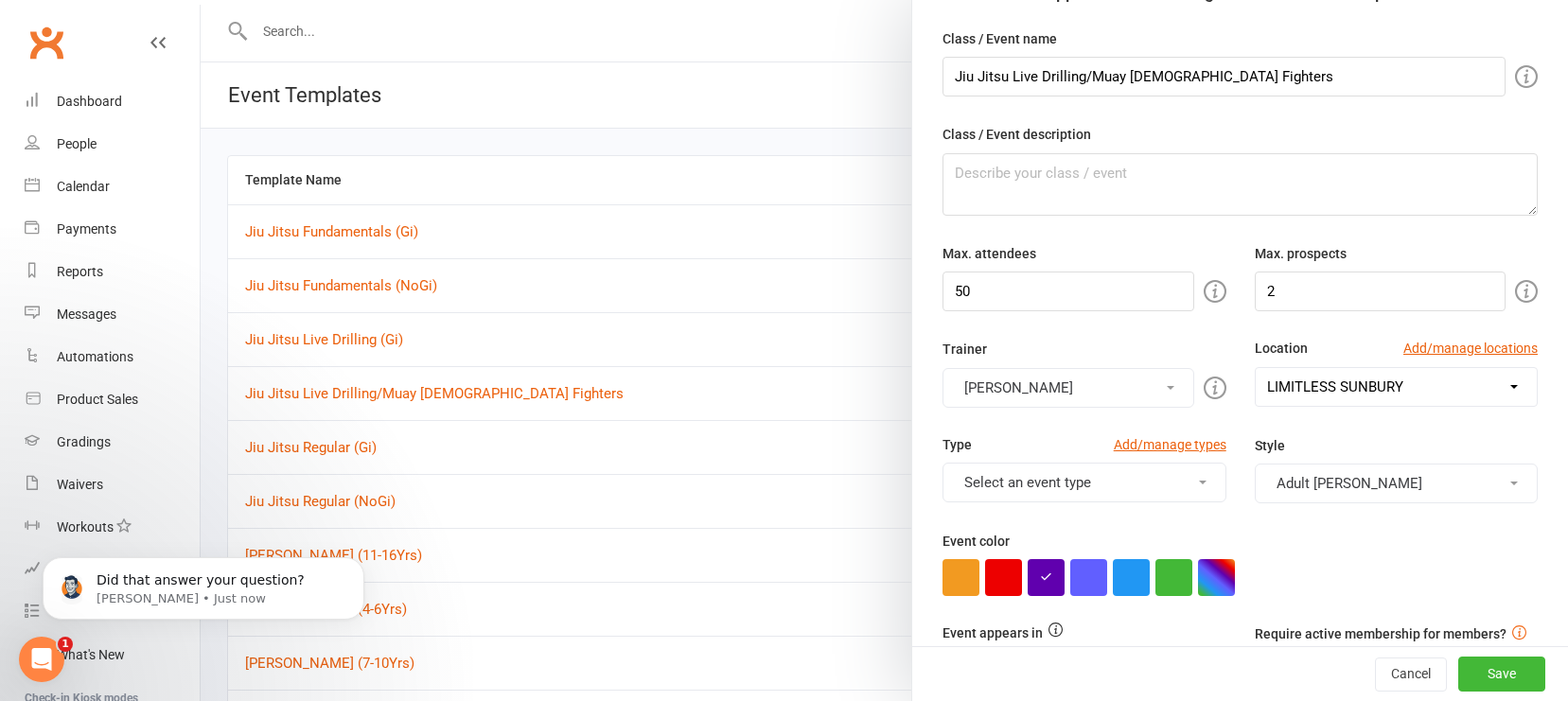
scroll to position [260, 0]
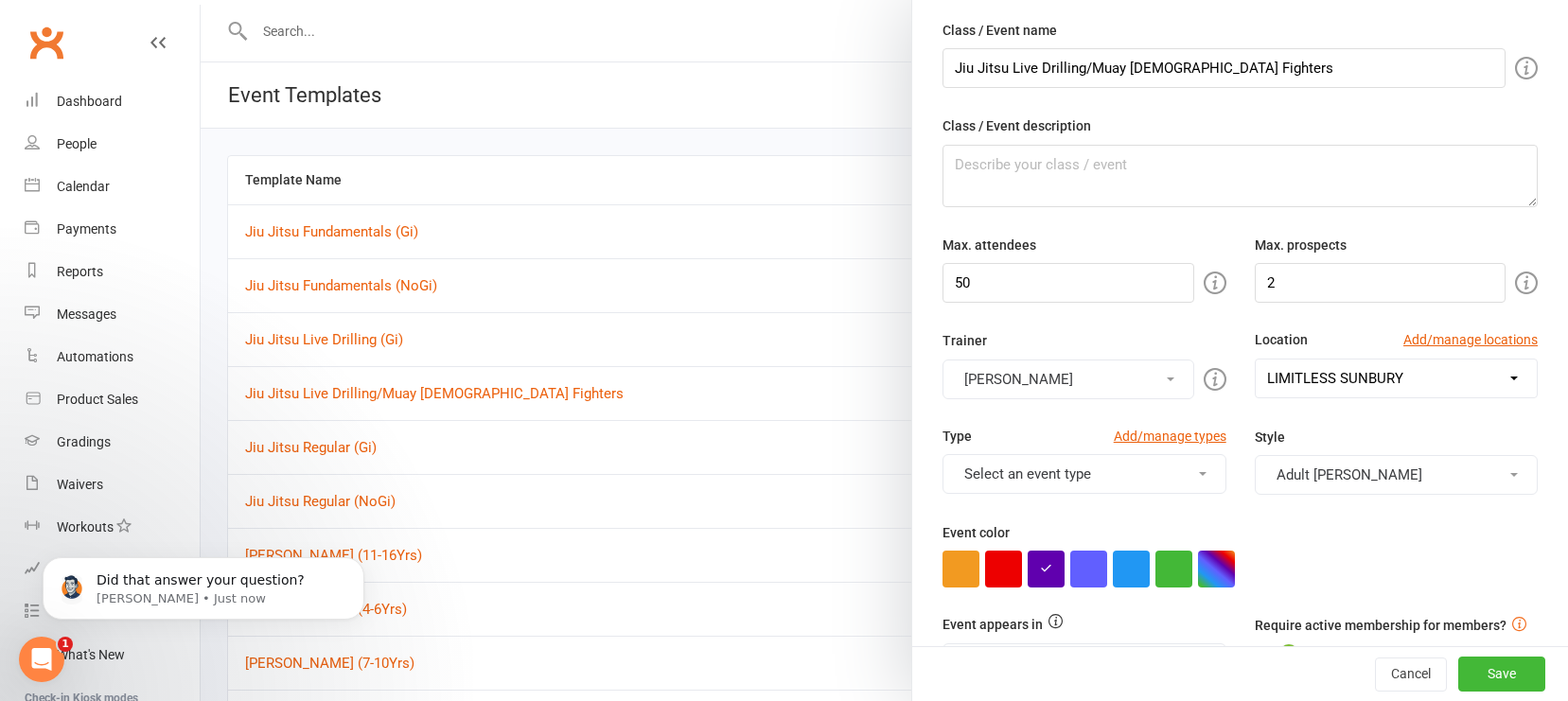
click at [1162, 473] on button "Select an event type" at bounding box center [1084, 474] width 283 height 40
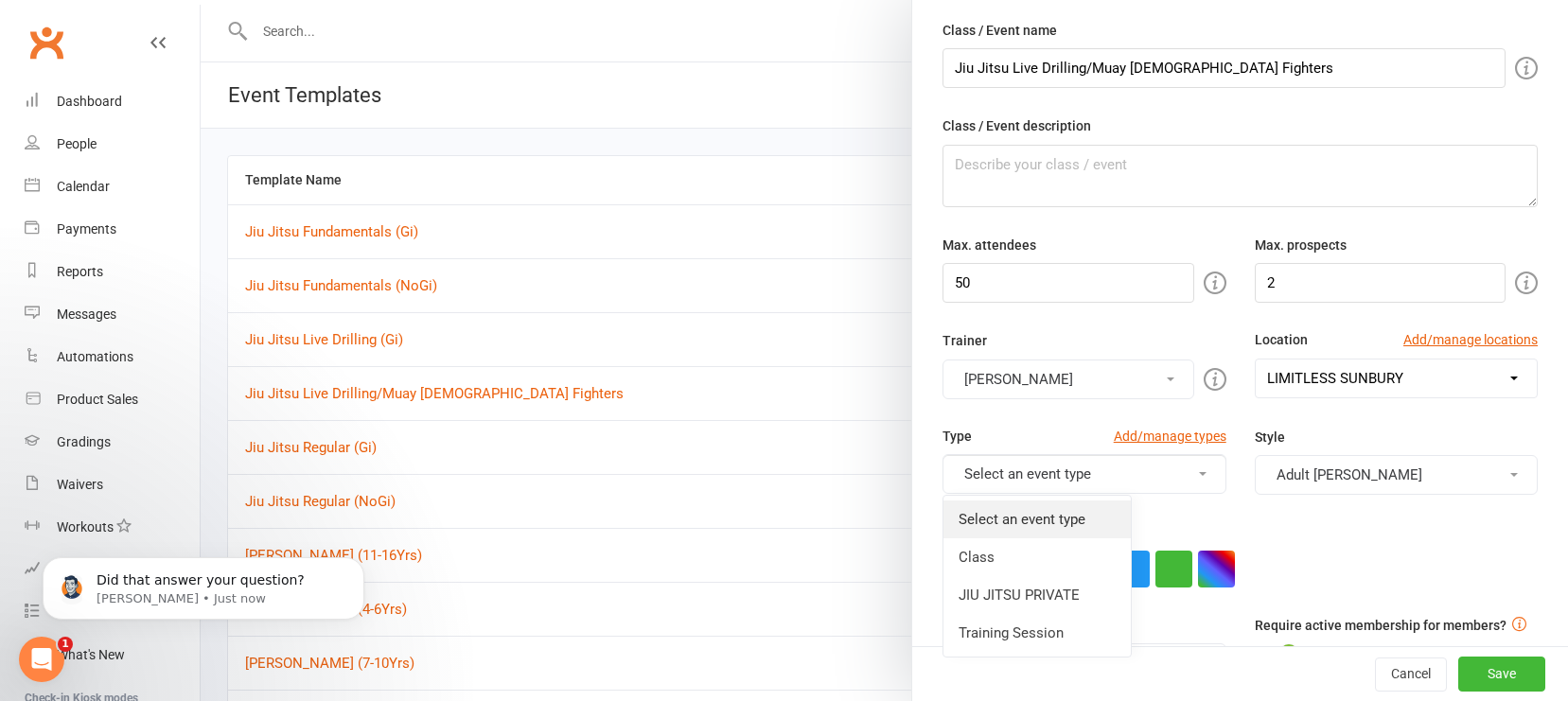
click at [1082, 531] on link "Select an event type" at bounding box center [1037, 520] width 187 height 38
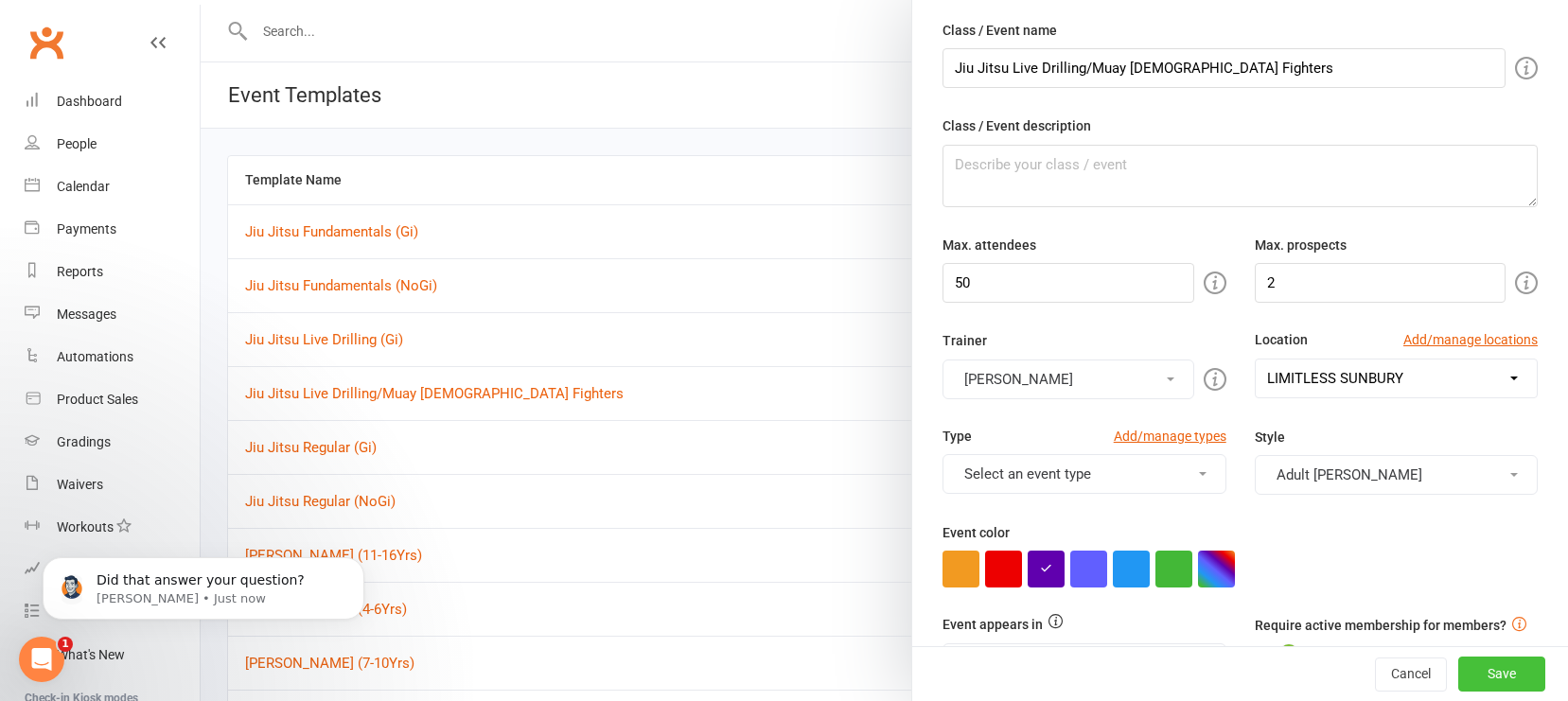
click at [1377, 649] on button "Save" at bounding box center [1503, 674] width 87 height 34
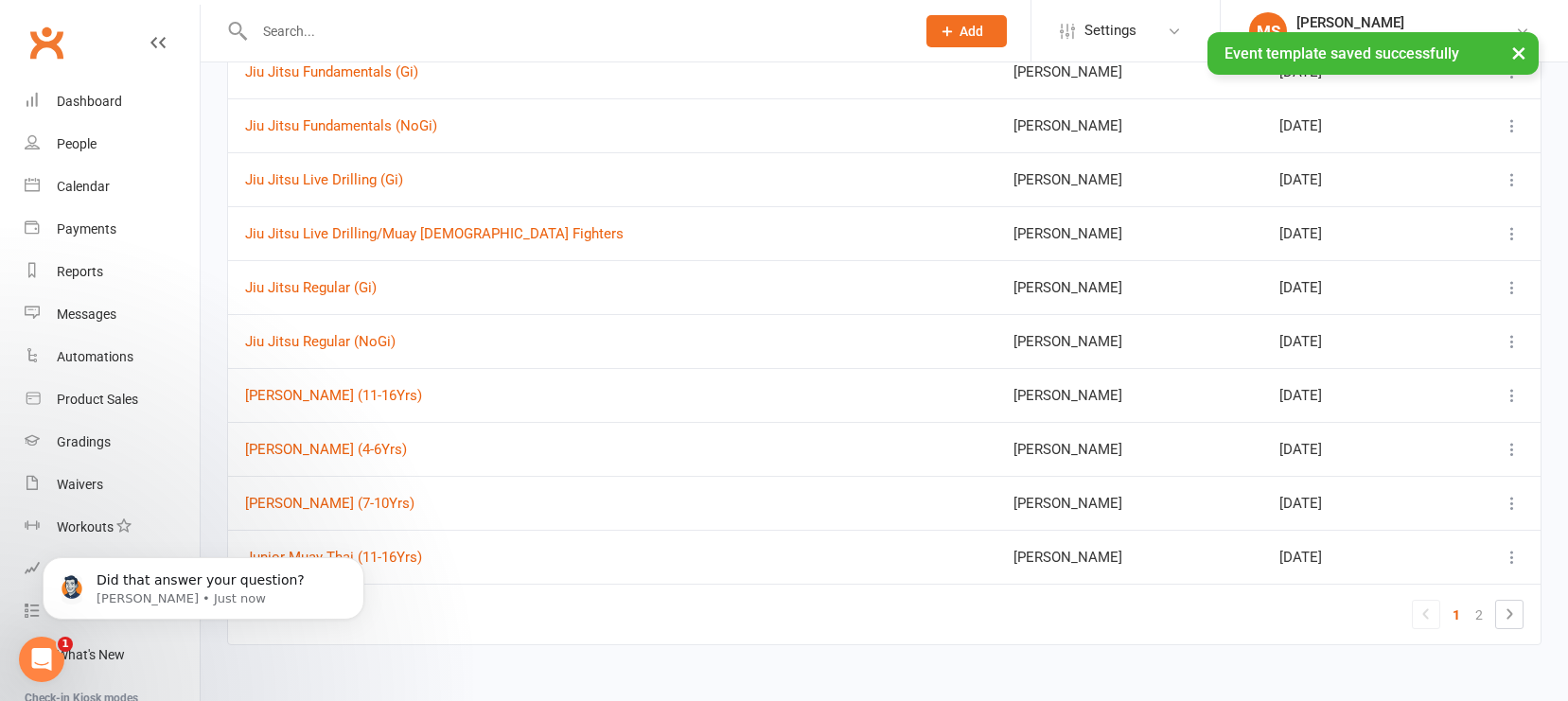
scroll to position [171, 0]
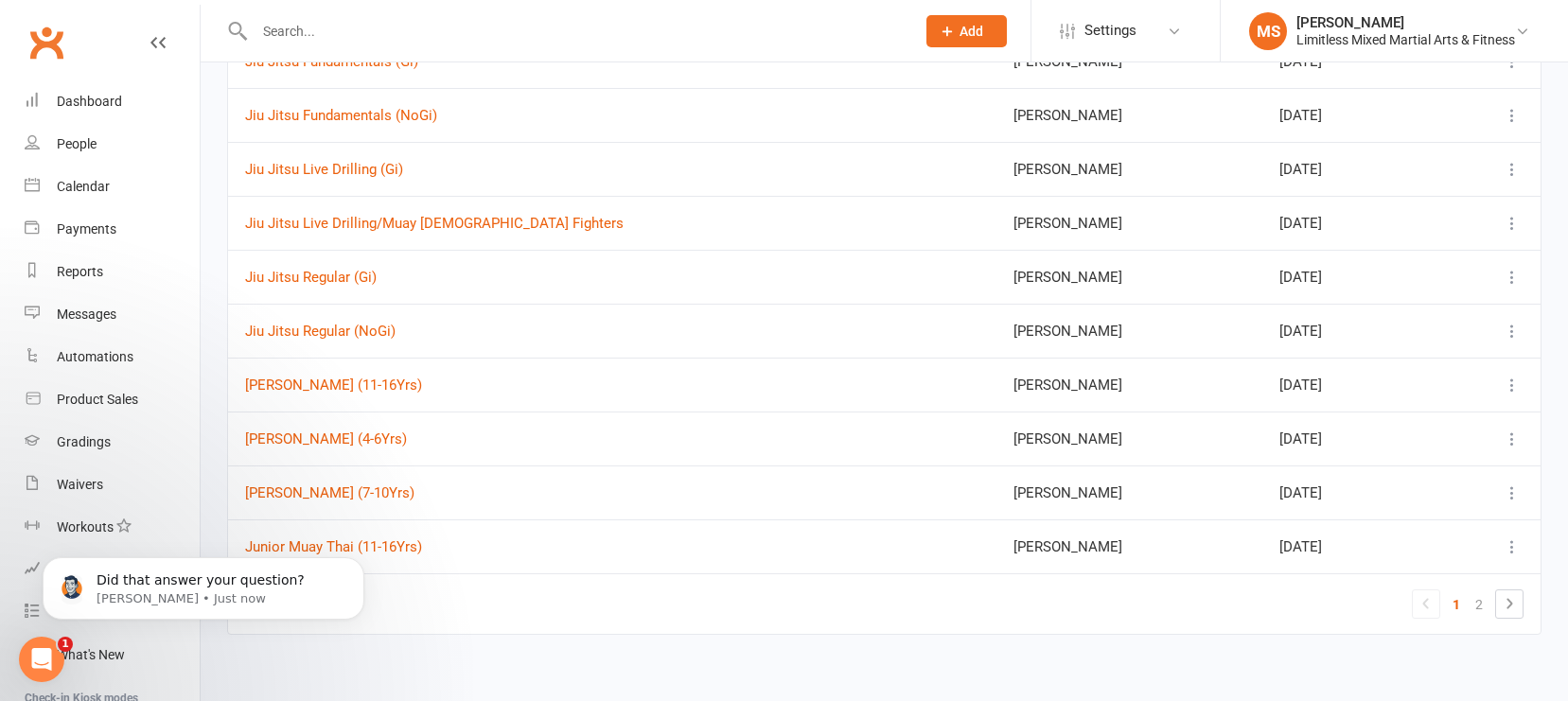
click at [1377, 222] on icon at bounding box center [1512, 223] width 19 height 19
click at [1367, 374] on link "Edit" at bounding box center [1400, 374] width 244 height 38
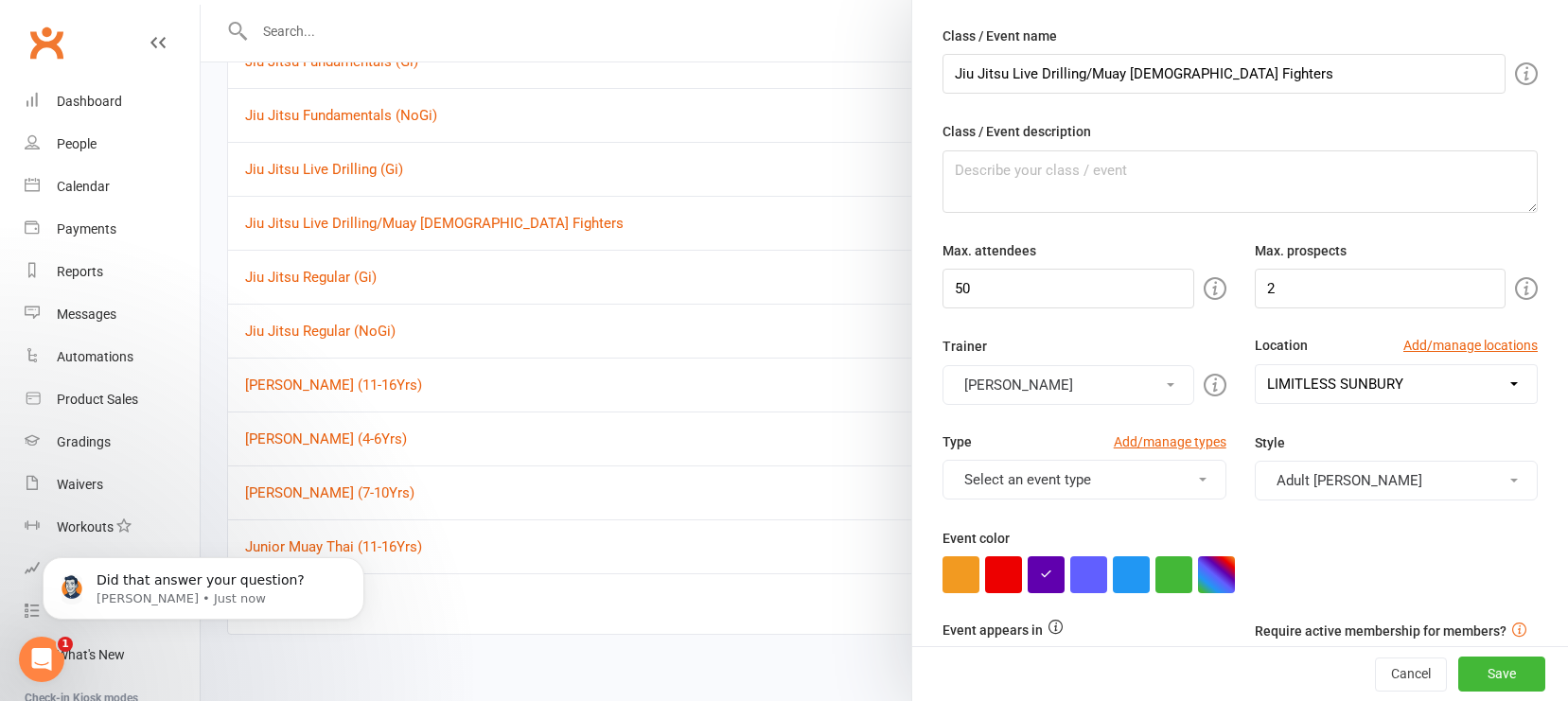
scroll to position [261, 0]
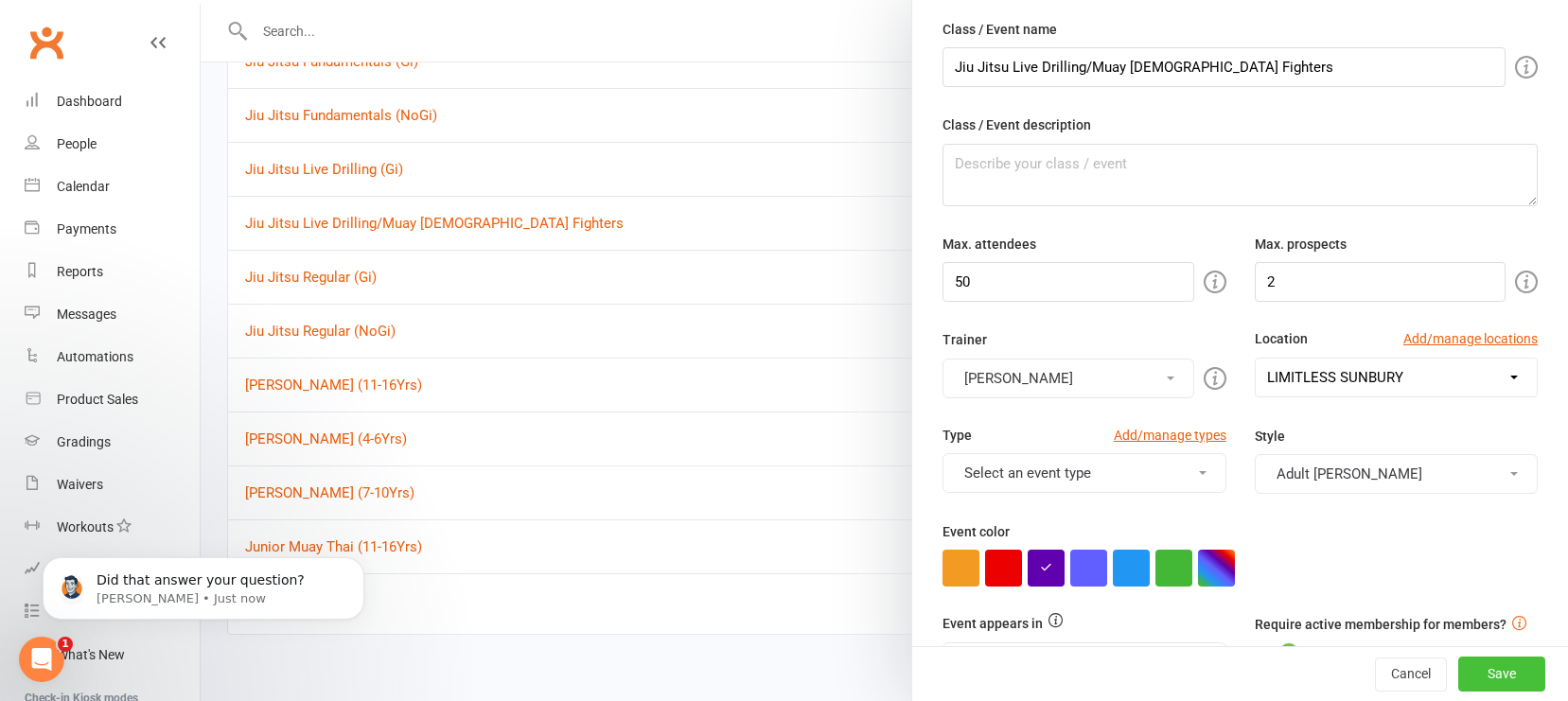
click at [1377, 649] on button "Save" at bounding box center [1503, 674] width 87 height 34
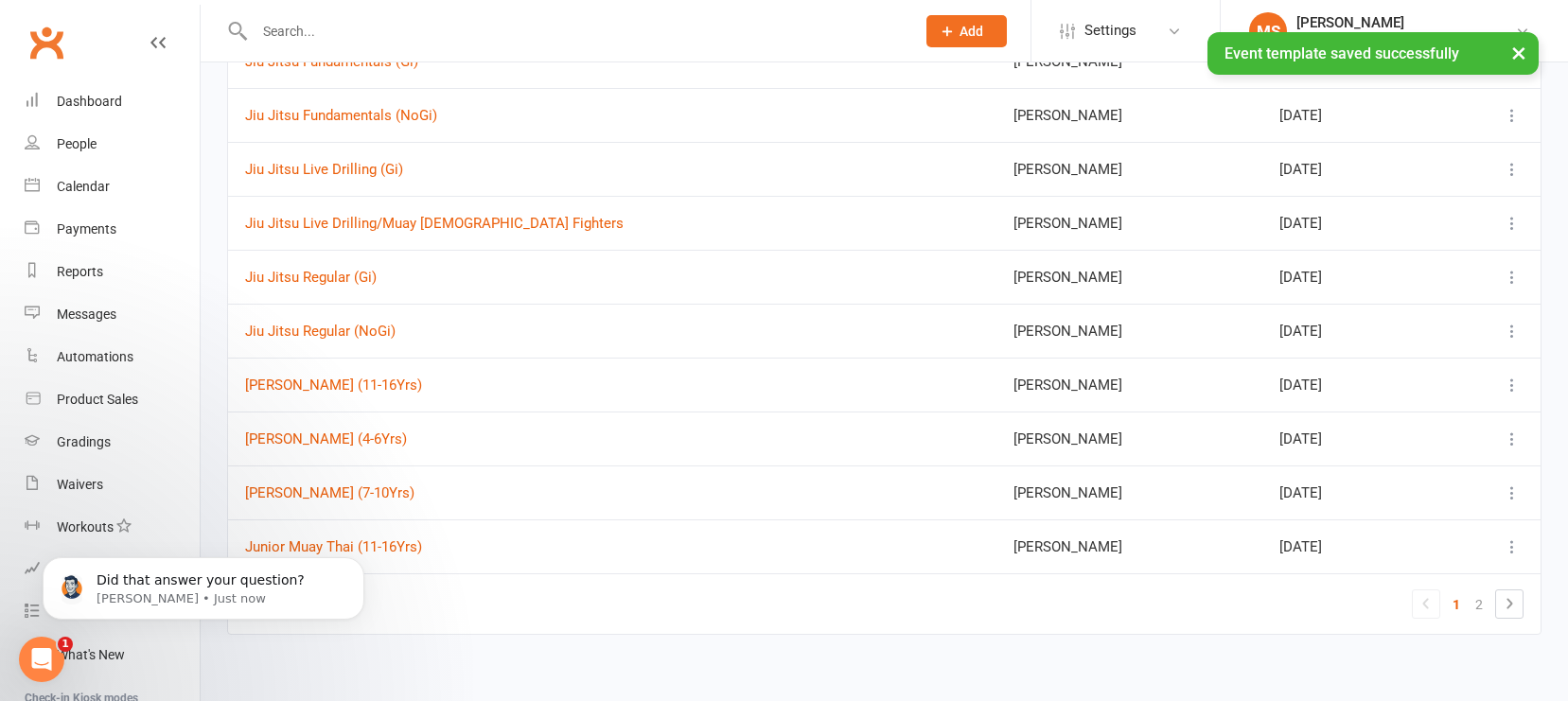
click at [1377, 278] on icon at bounding box center [1512, 277] width 19 height 19
click at [1374, 434] on link "Edit" at bounding box center [1400, 427] width 244 height 38
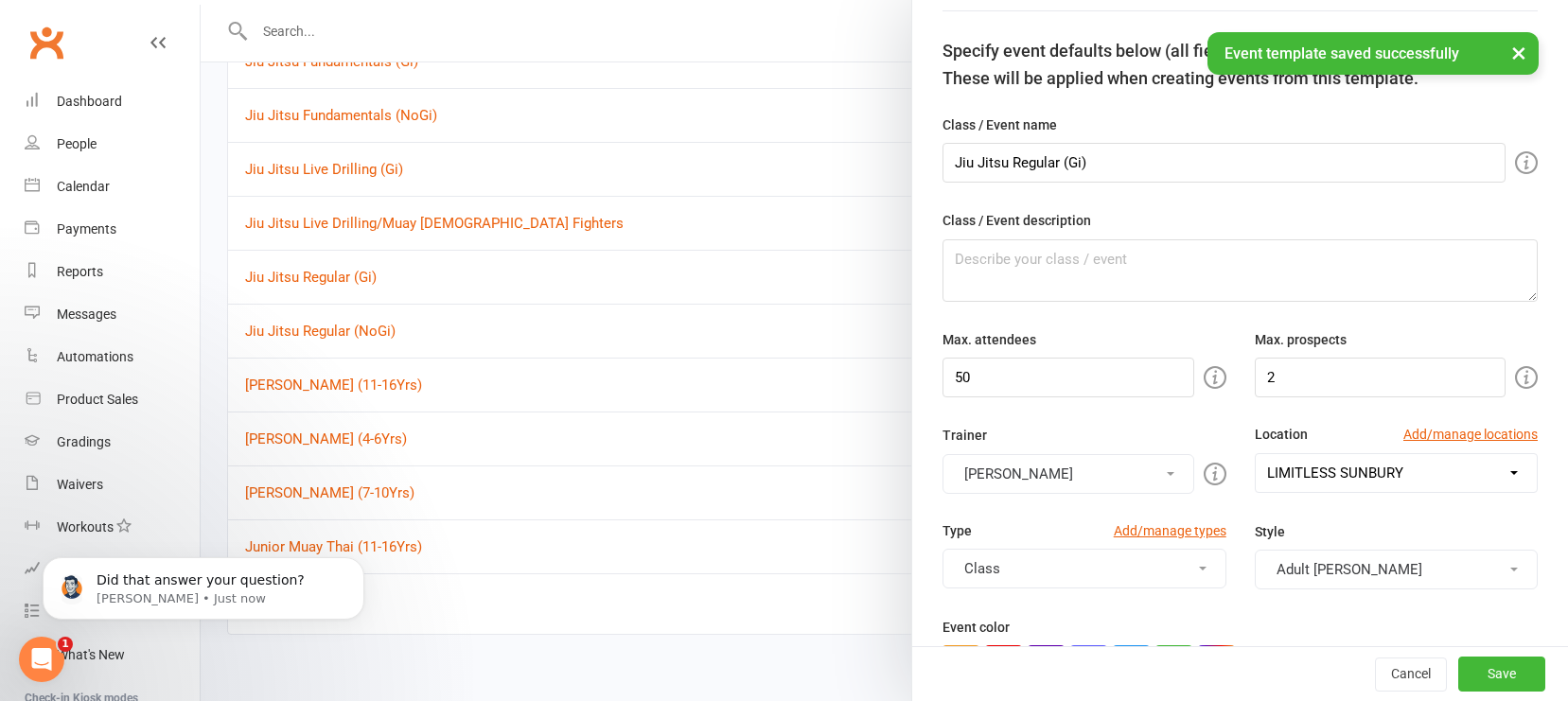
scroll to position [247, 0]
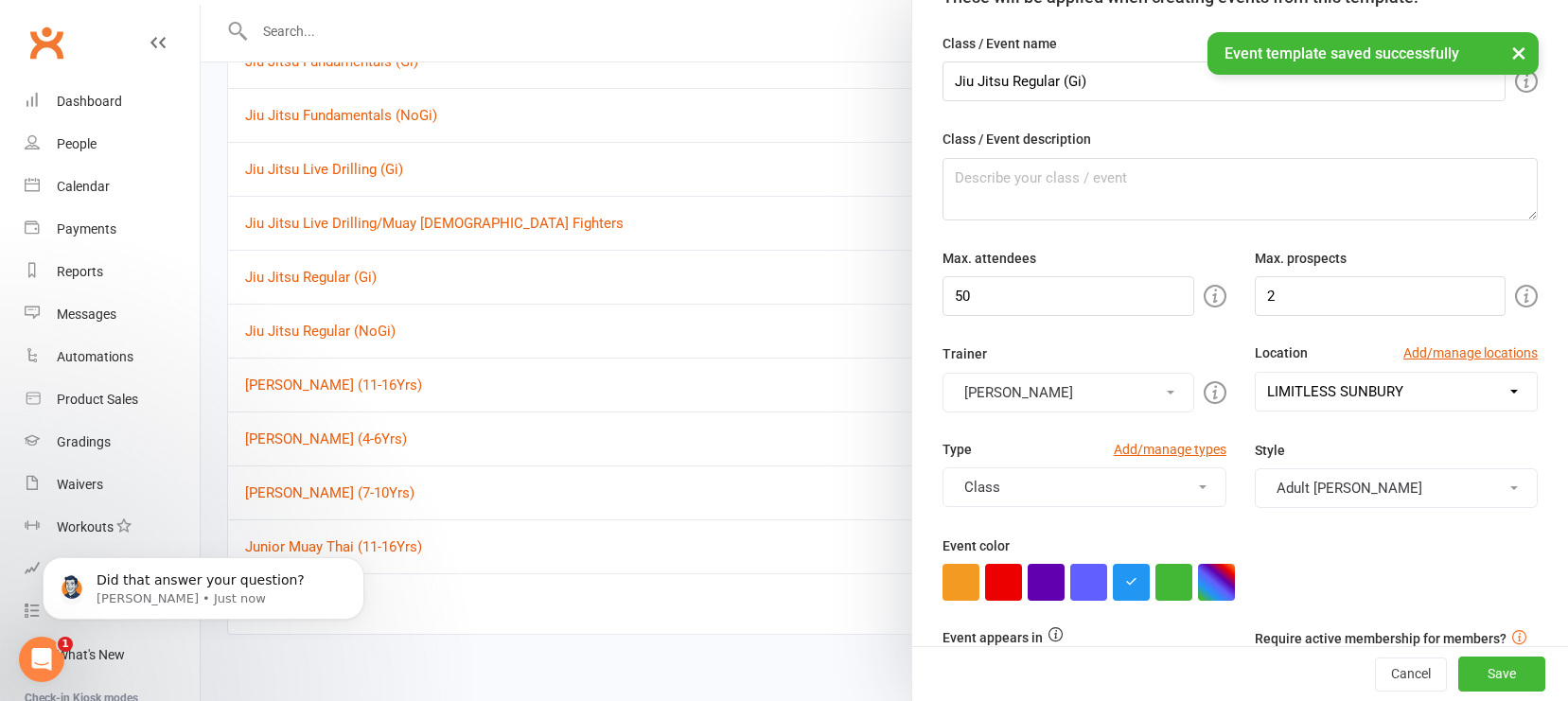
click at [1169, 497] on button "Class" at bounding box center [1084, 487] width 283 height 40
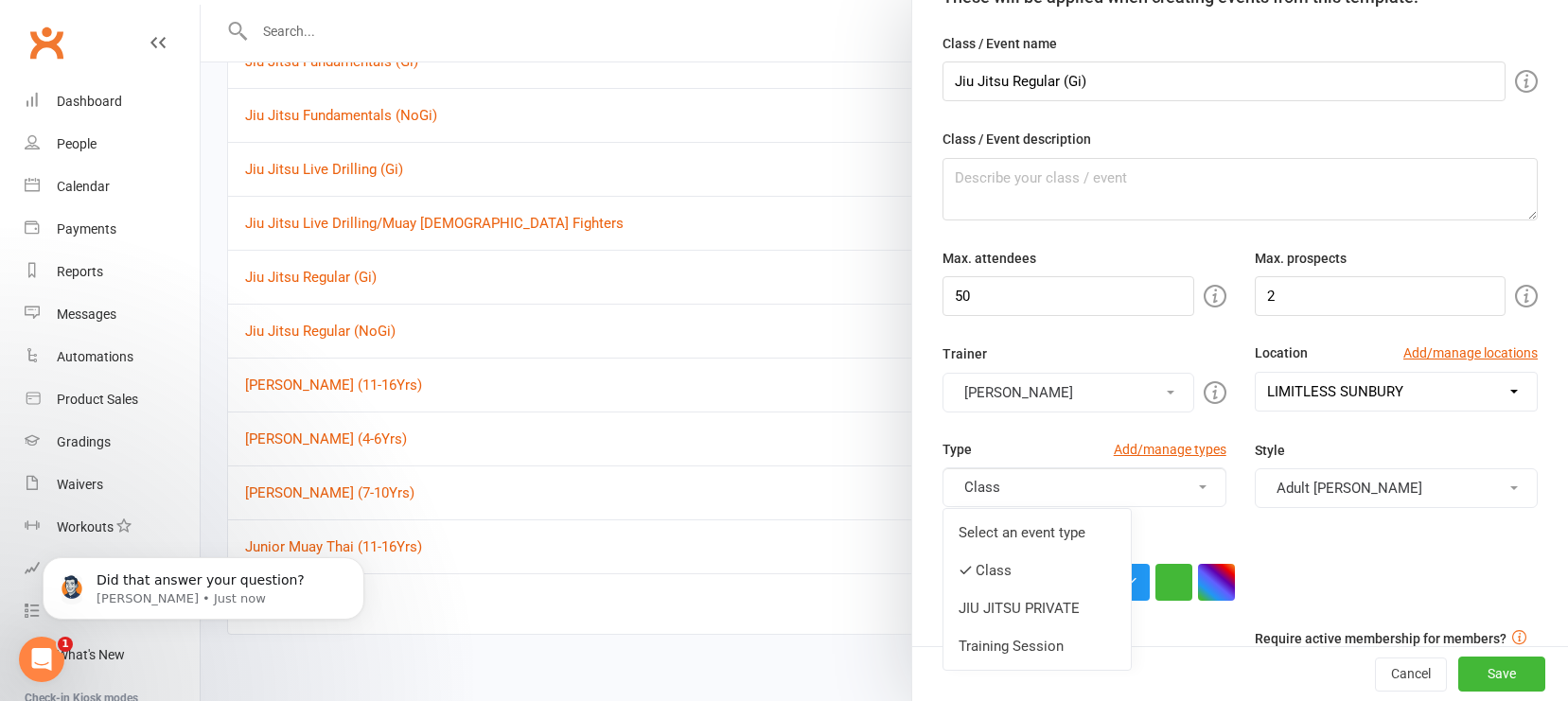
click at [1087, 540] on link "Select an event type" at bounding box center [1037, 532] width 187 height 38
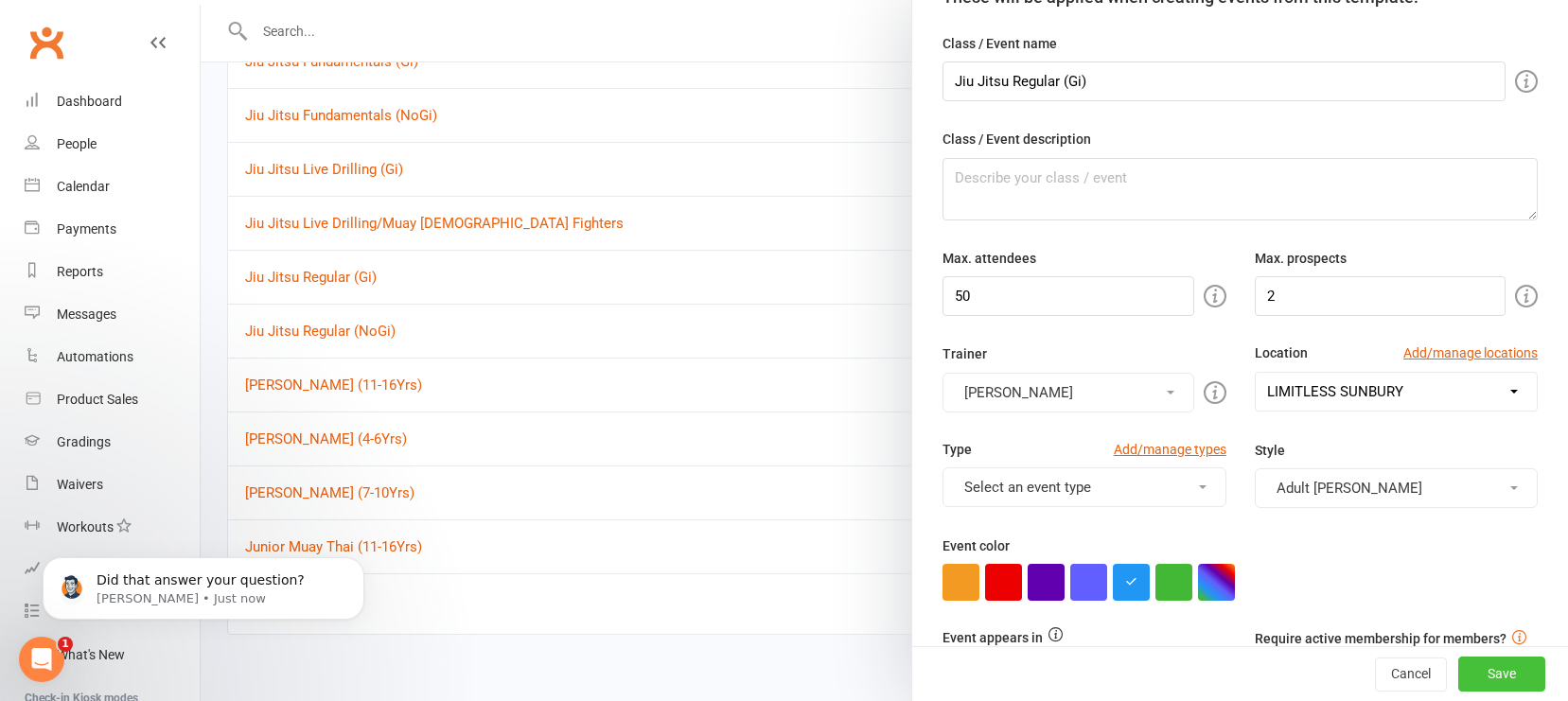
click at [1377, 649] on button "Save" at bounding box center [1503, 674] width 87 height 34
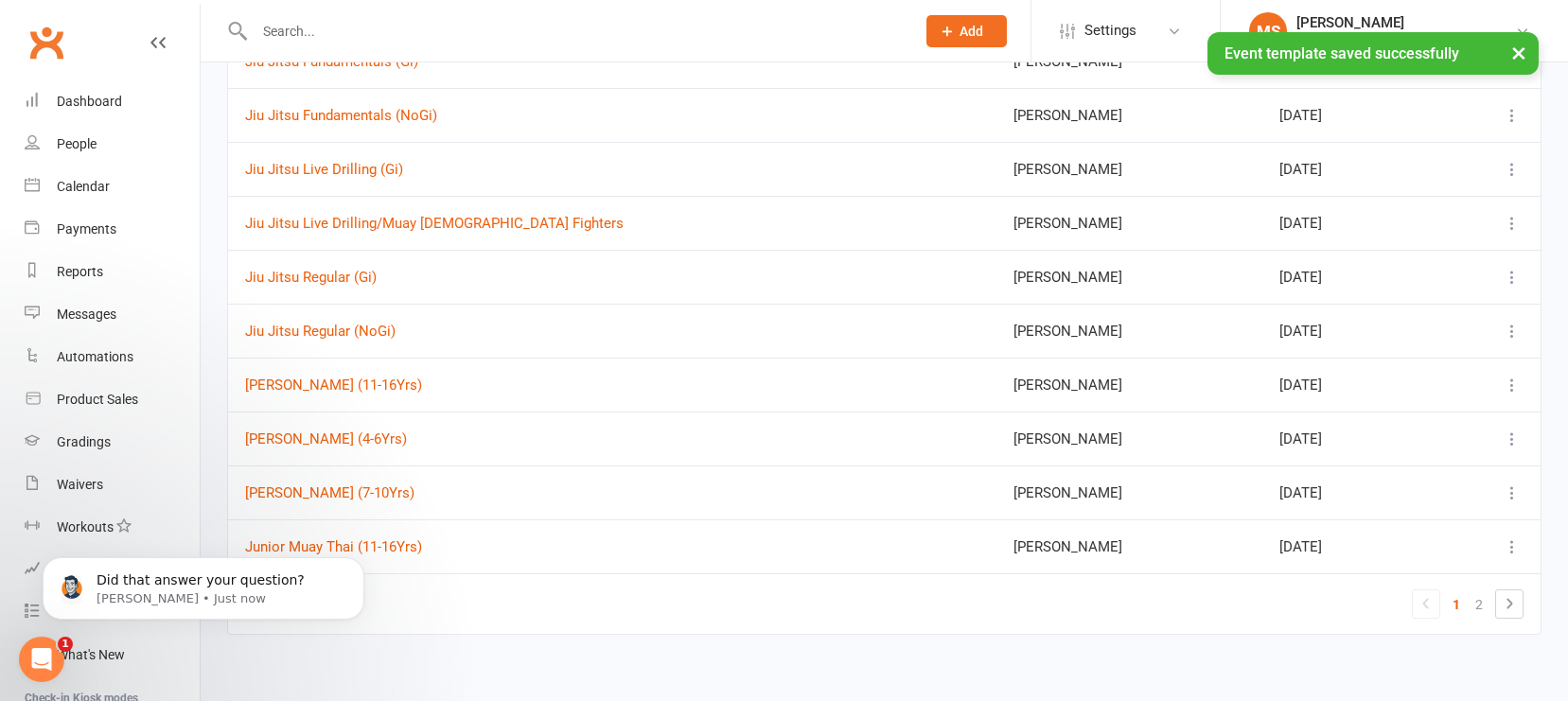
click at [1377, 333] on icon at bounding box center [1512, 330] width 19 height 19
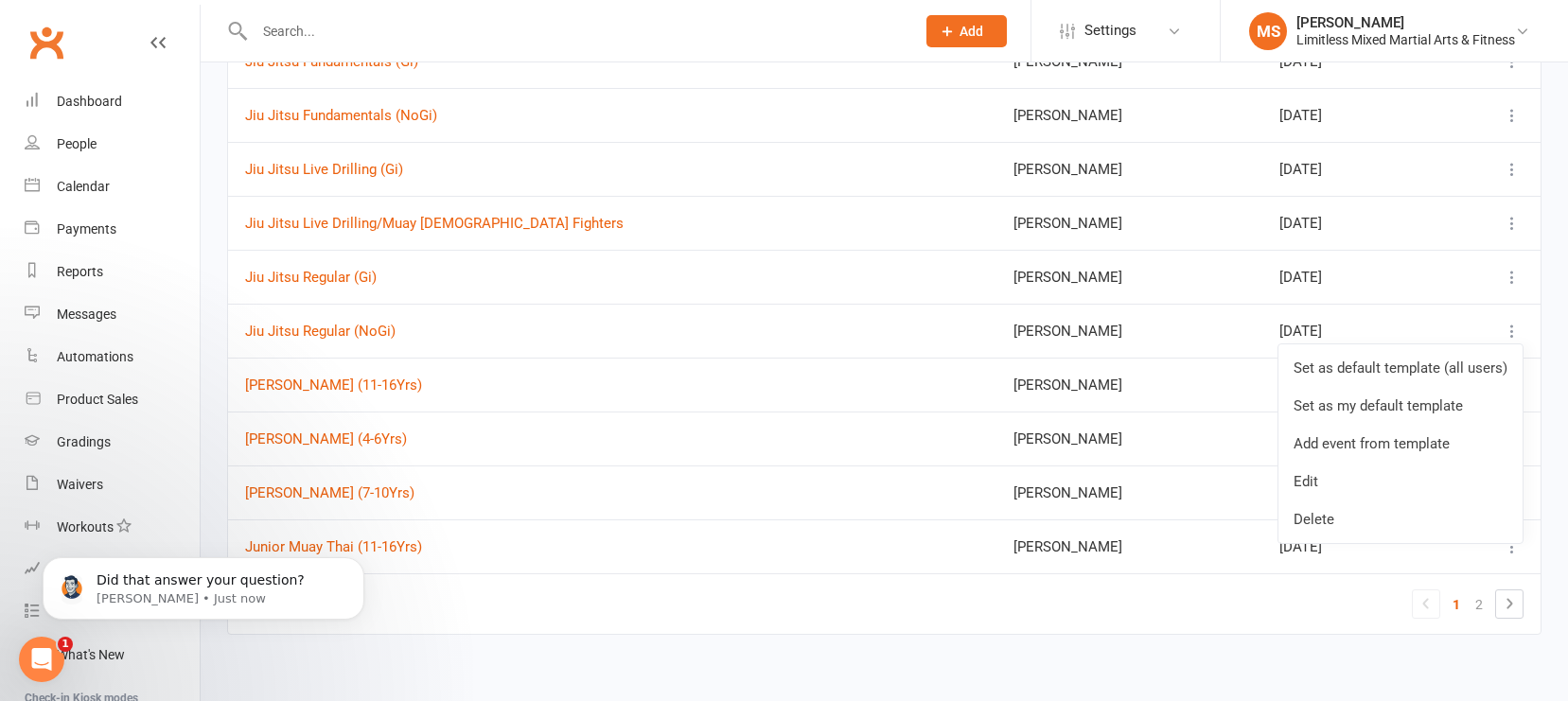
click at [1377, 472] on link "Edit" at bounding box center [1400, 482] width 244 height 38
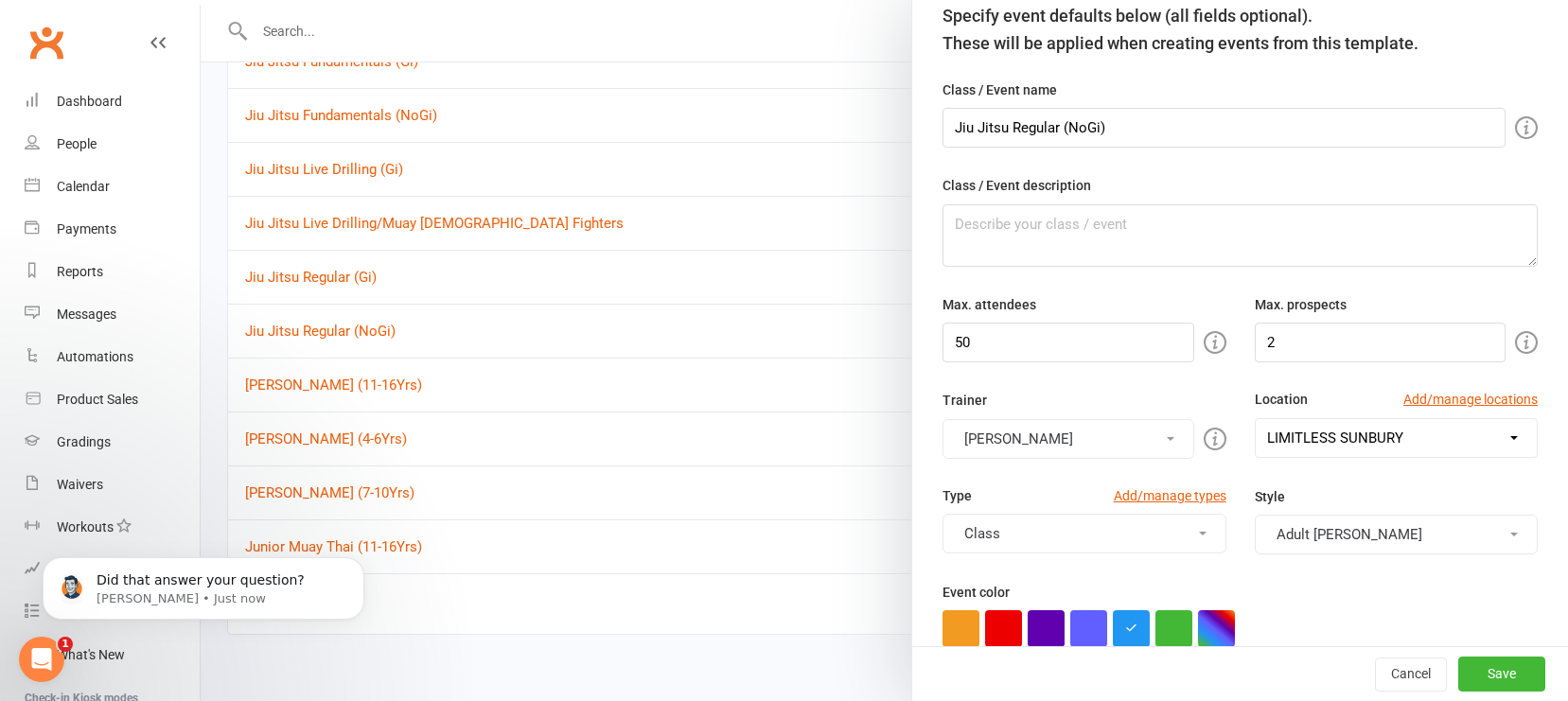
scroll to position [211, 0]
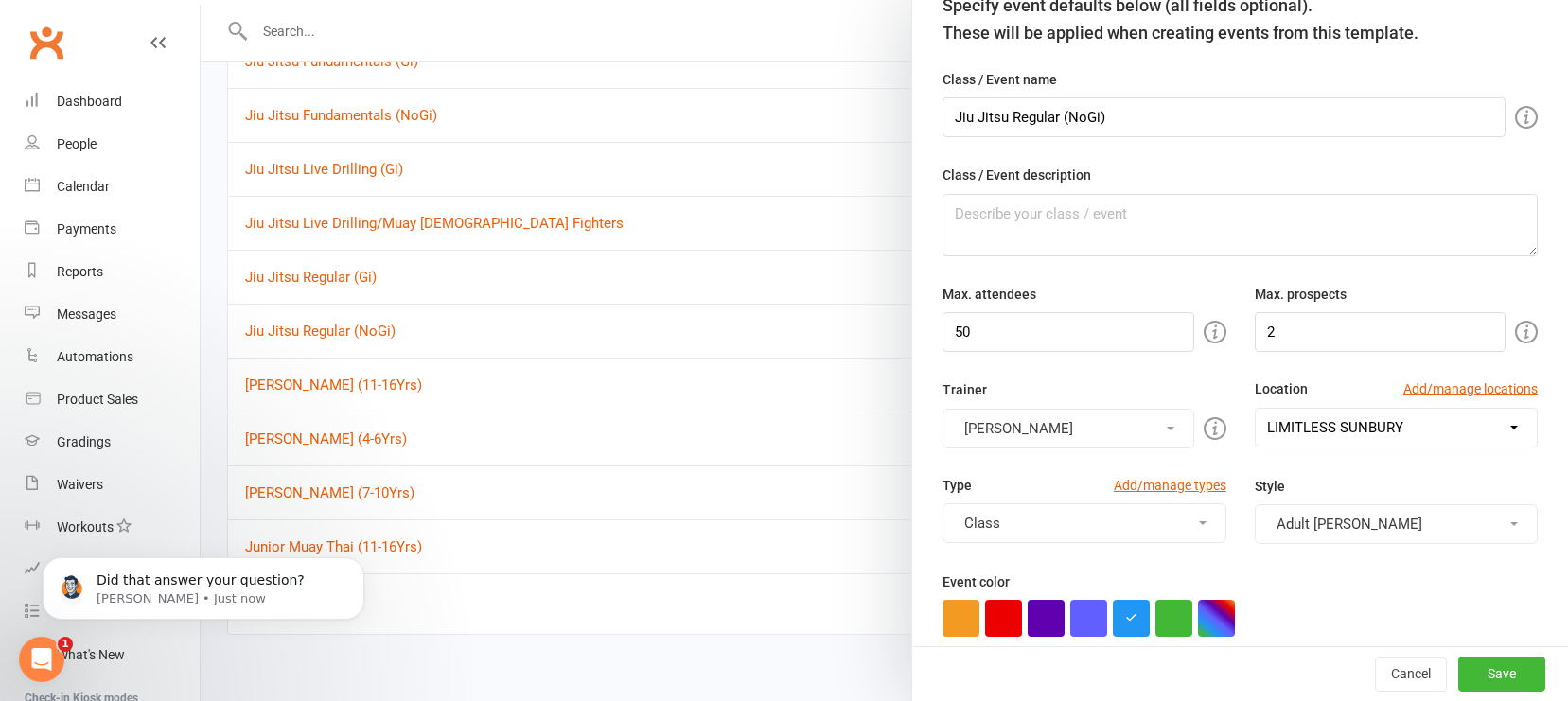
click at [1140, 529] on button "Class" at bounding box center [1084, 524] width 283 height 40
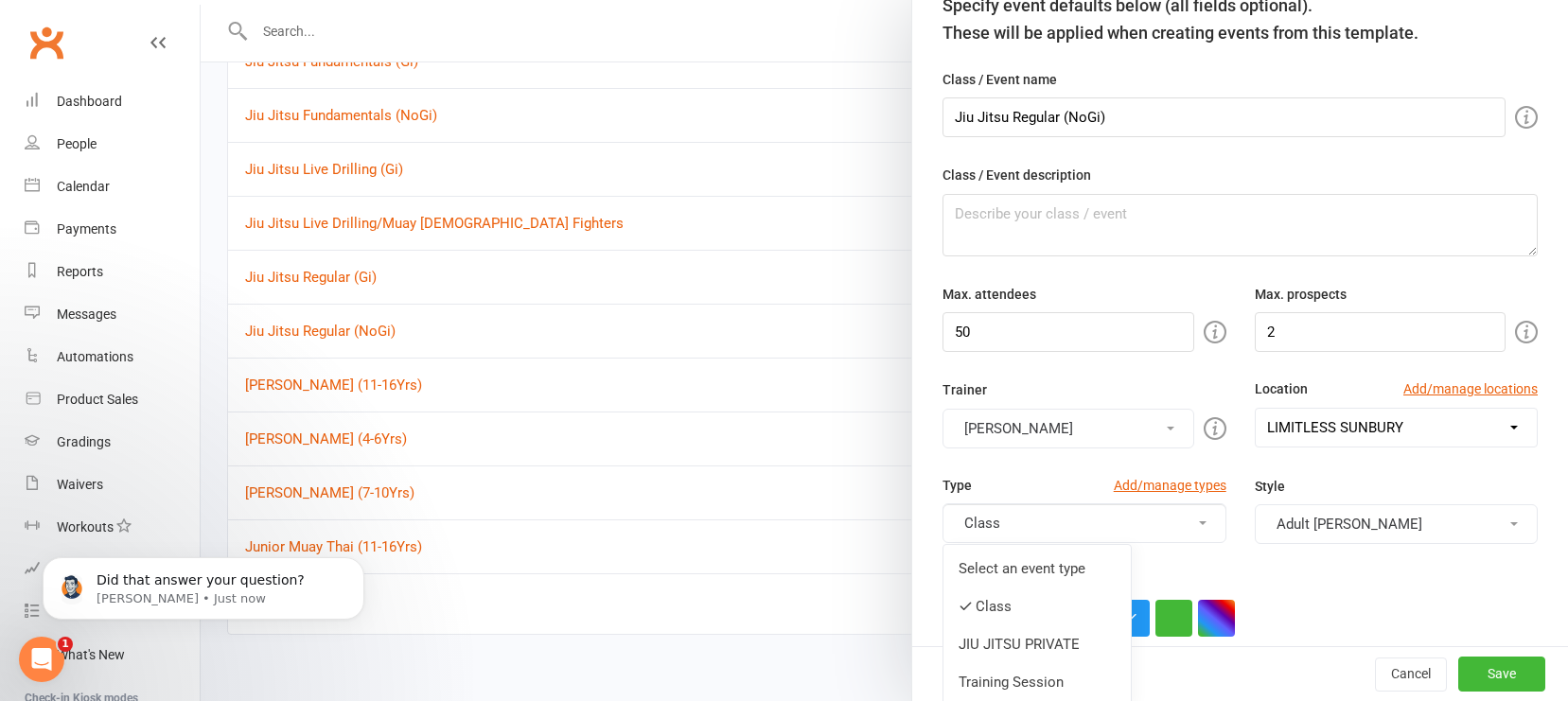
click at [1097, 570] on link "Select an event type" at bounding box center [1037, 569] width 187 height 38
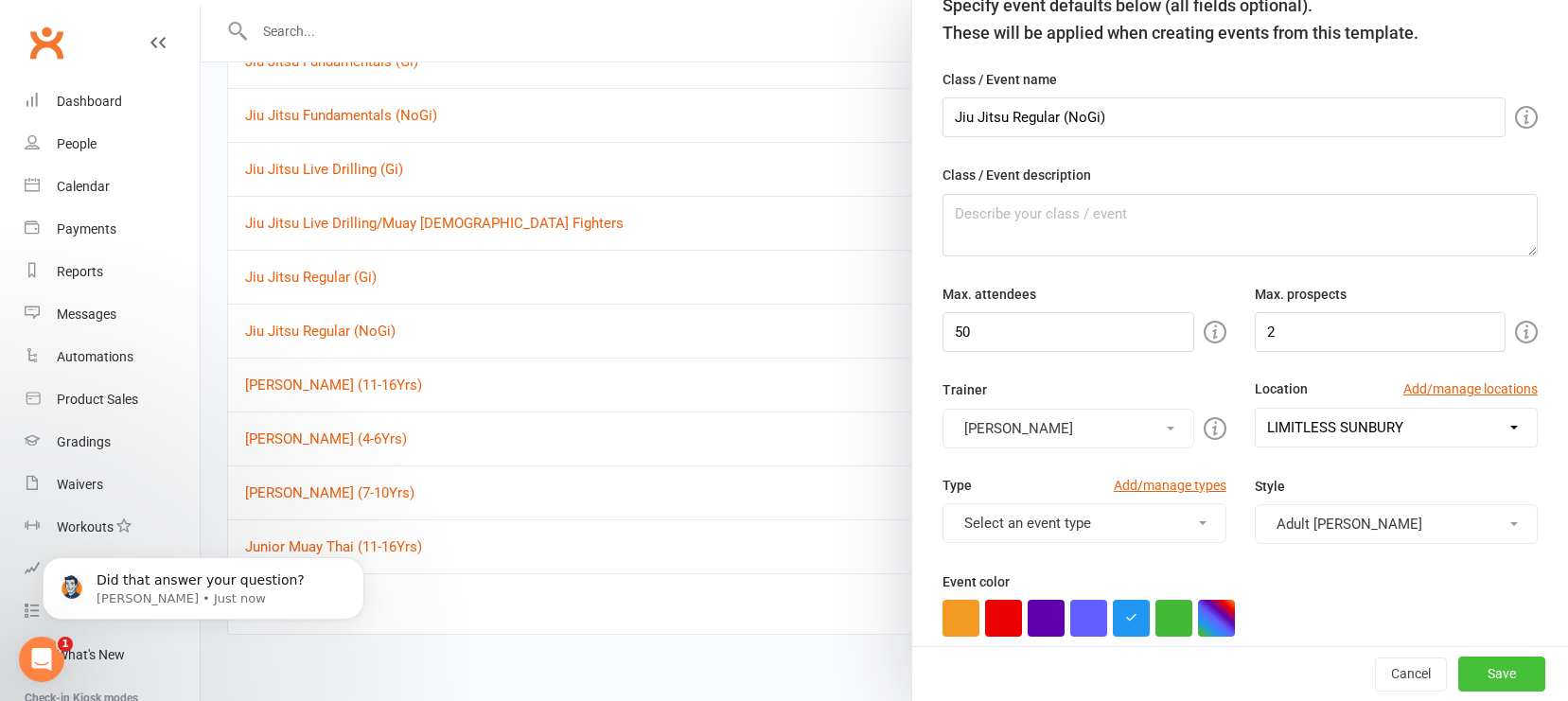
click at [1377, 649] on button "Save" at bounding box center [1503, 674] width 87 height 34
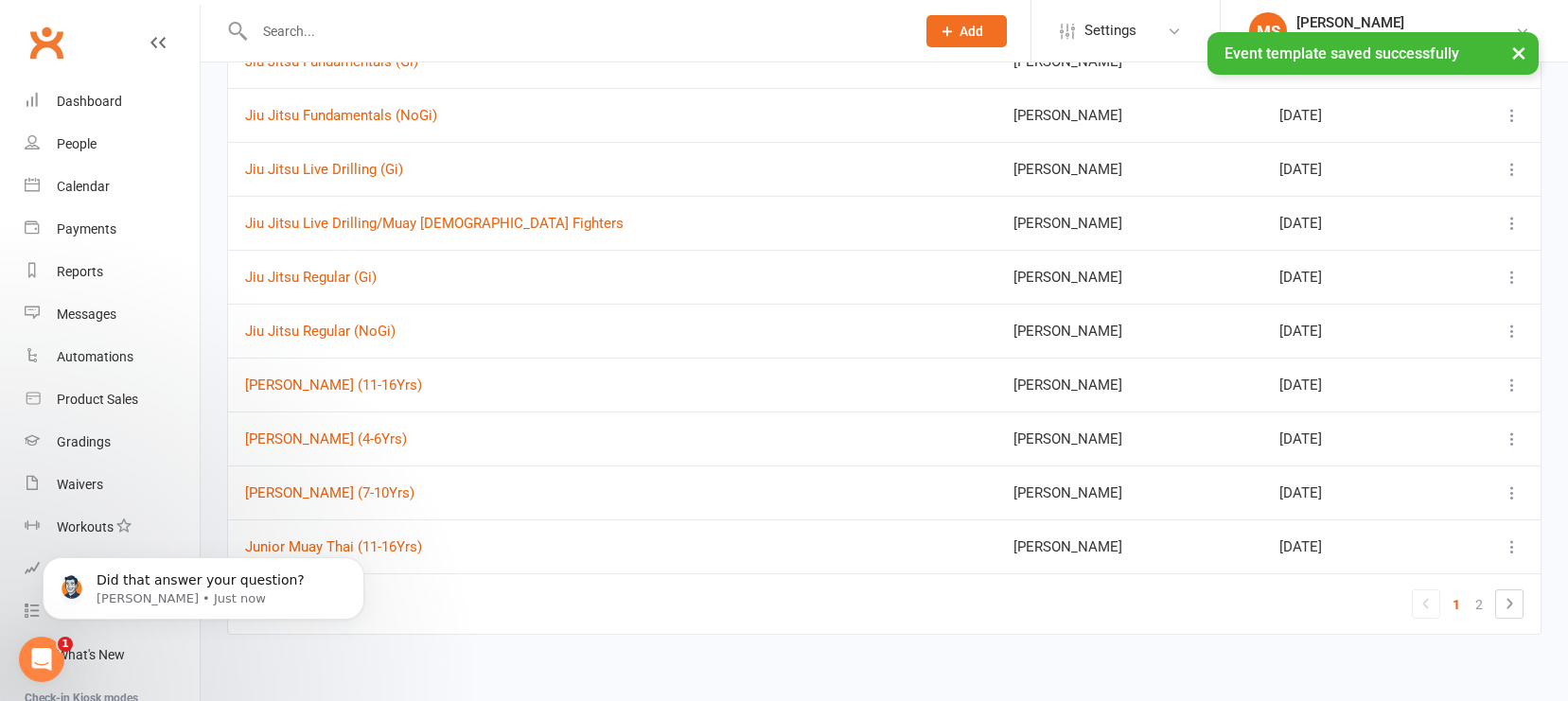
click at [1377, 381] on icon at bounding box center [1512, 385] width 19 height 19
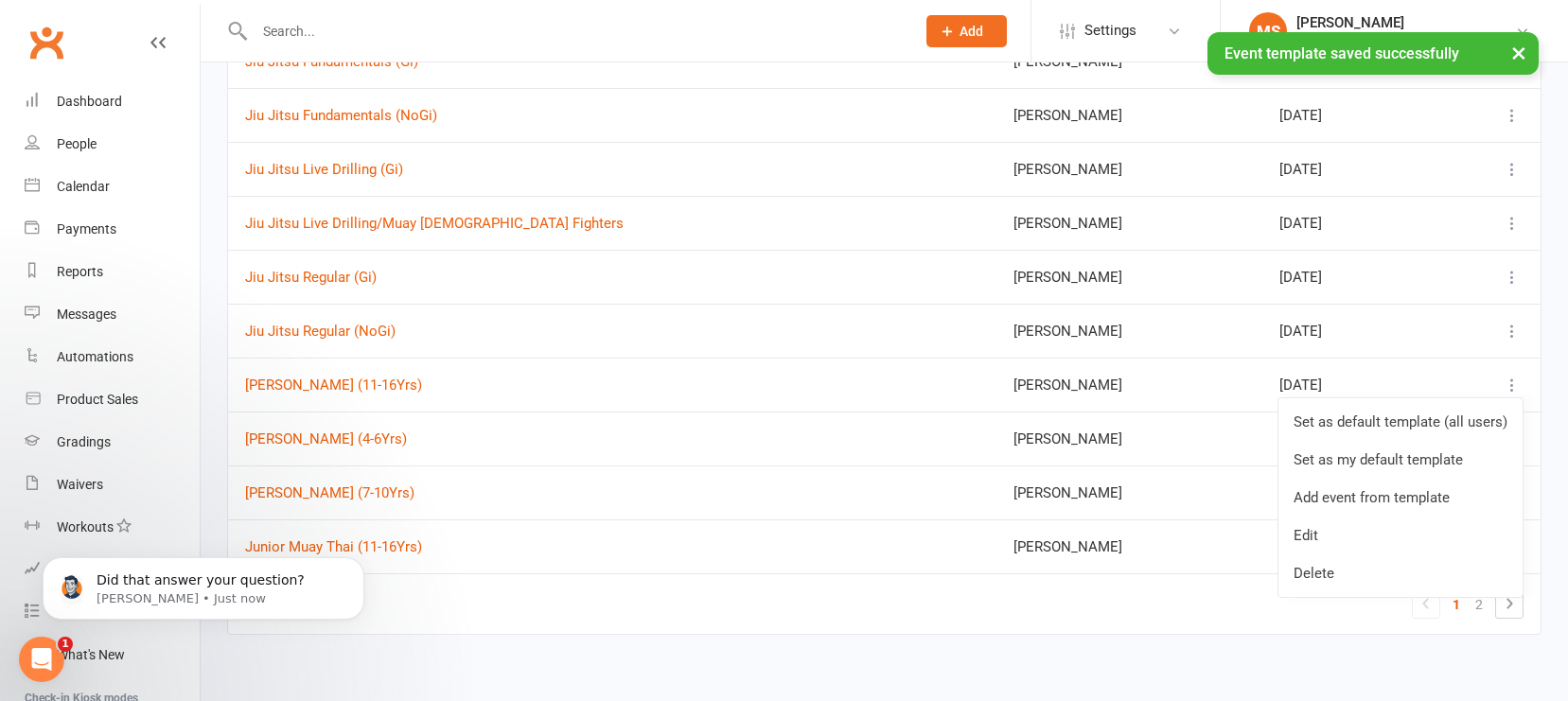
click at [1377, 526] on link "Edit" at bounding box center [1400, 535] width 244 height 38
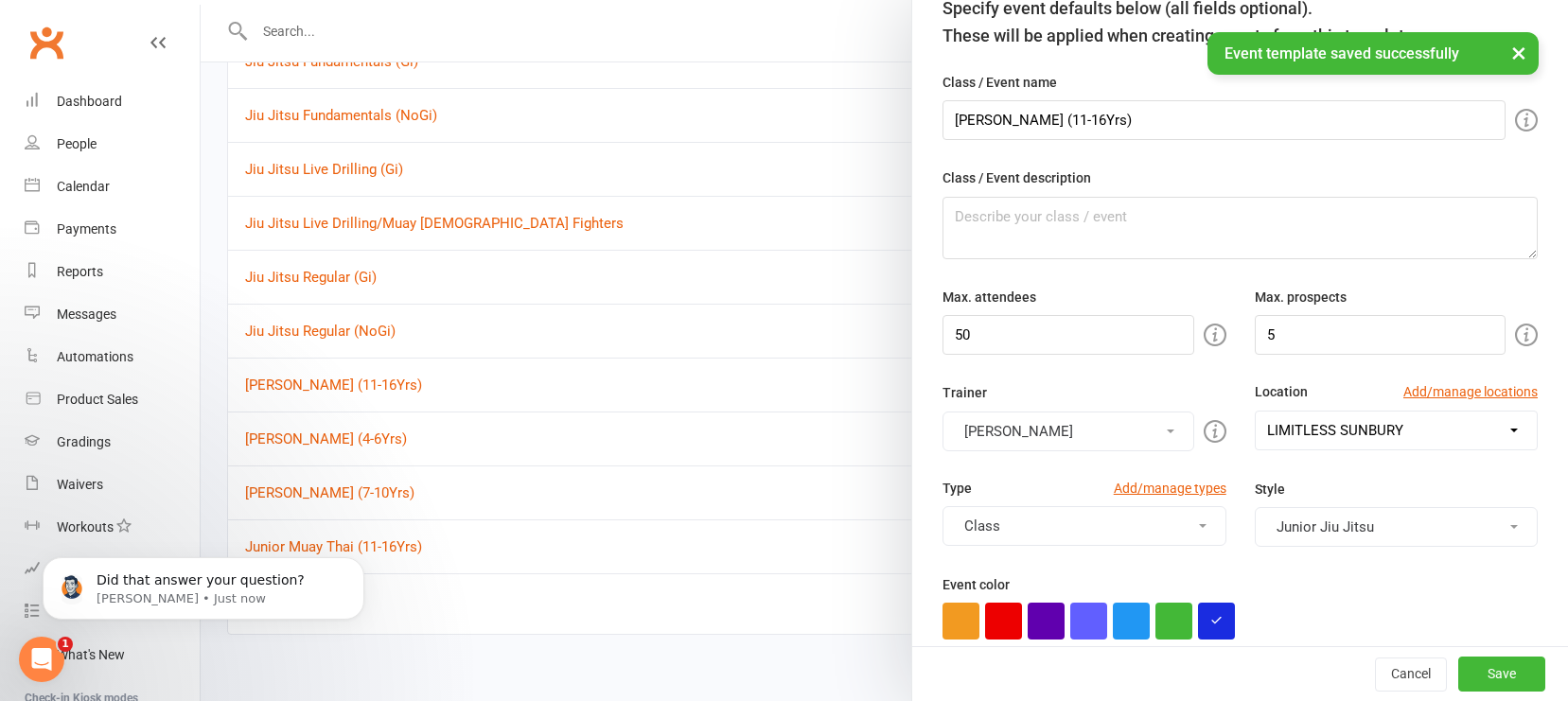
scroll to position [214, 0]
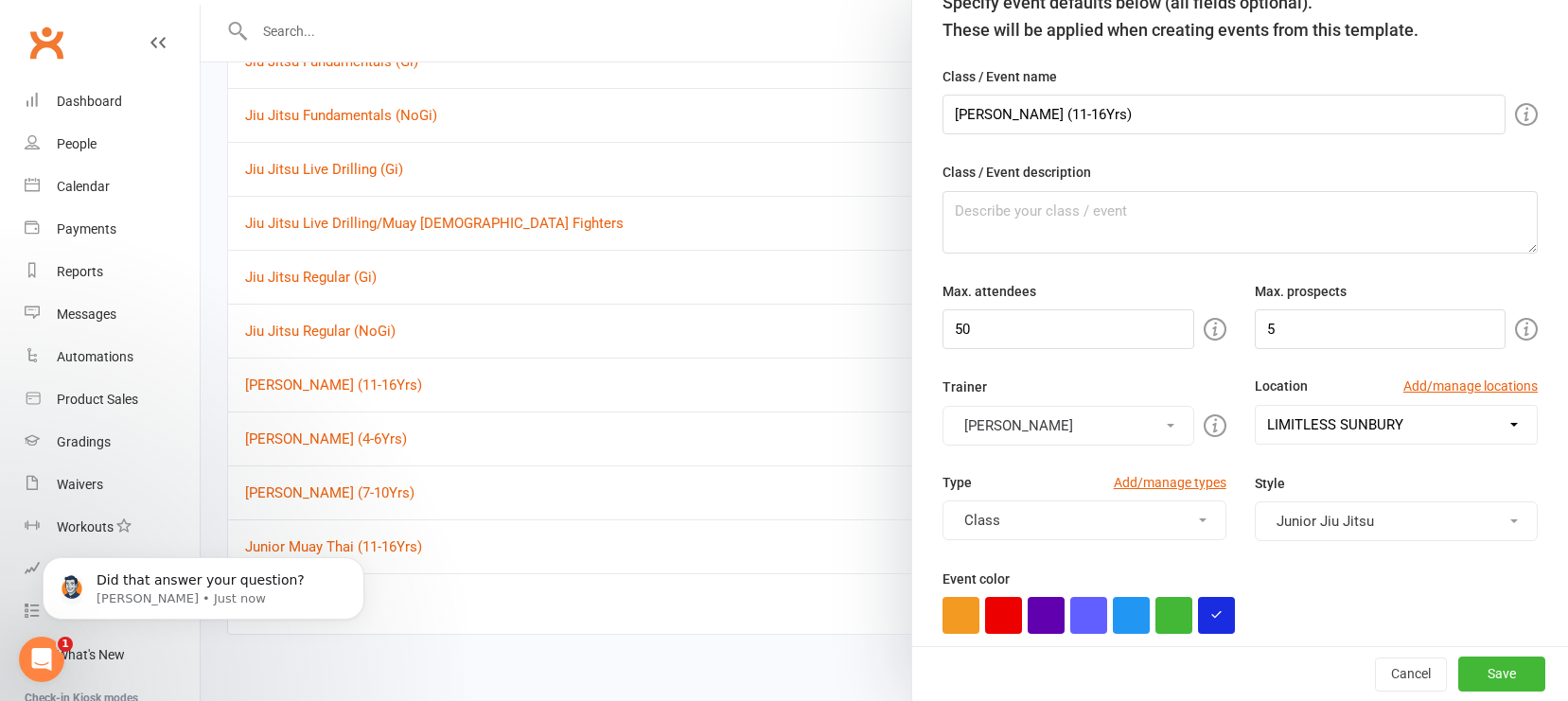
click at [1187, 523] on button "Class" at bounding box center [1084, 521] width 283 height 40
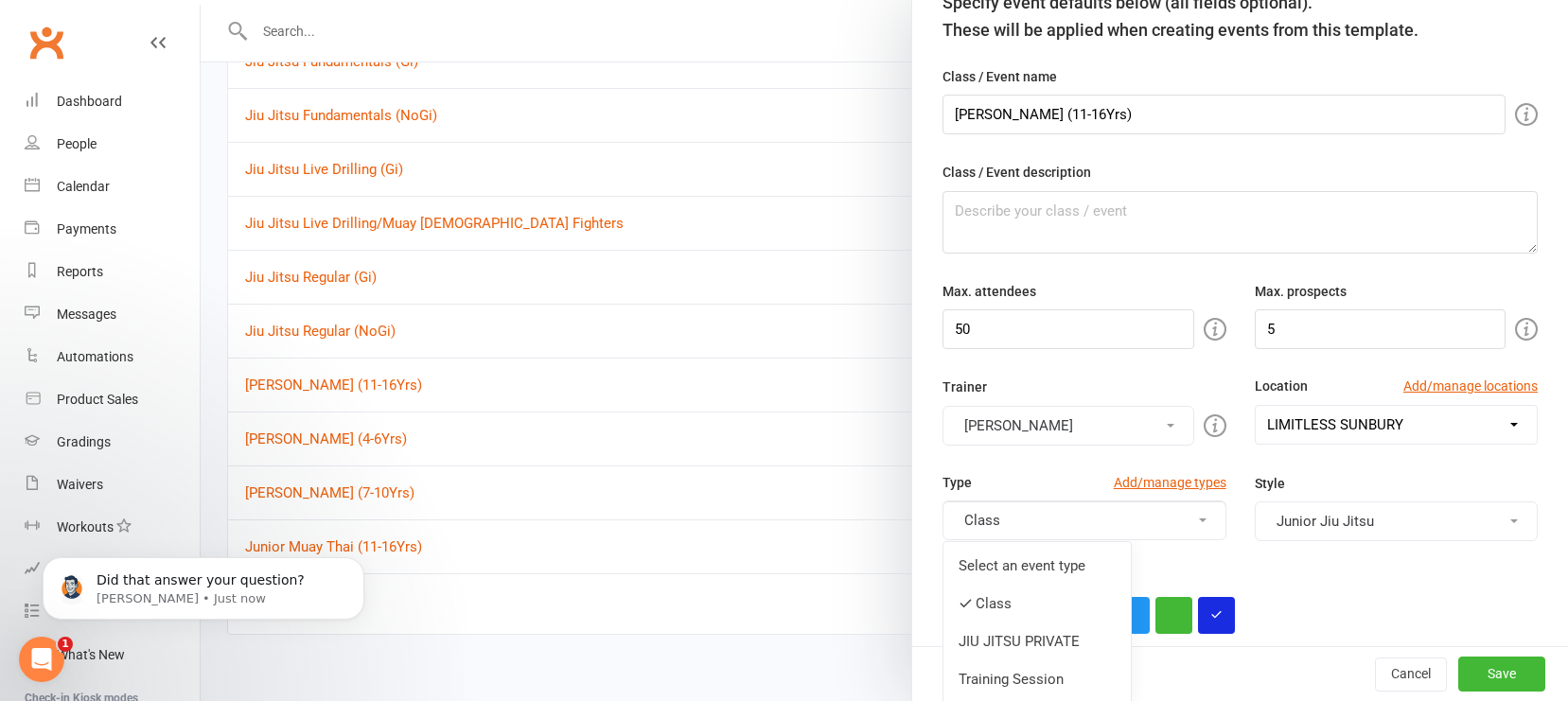
click at [1075, 570] on link "Select an event type" at bounding box center [1037, 566] width 187 height 38
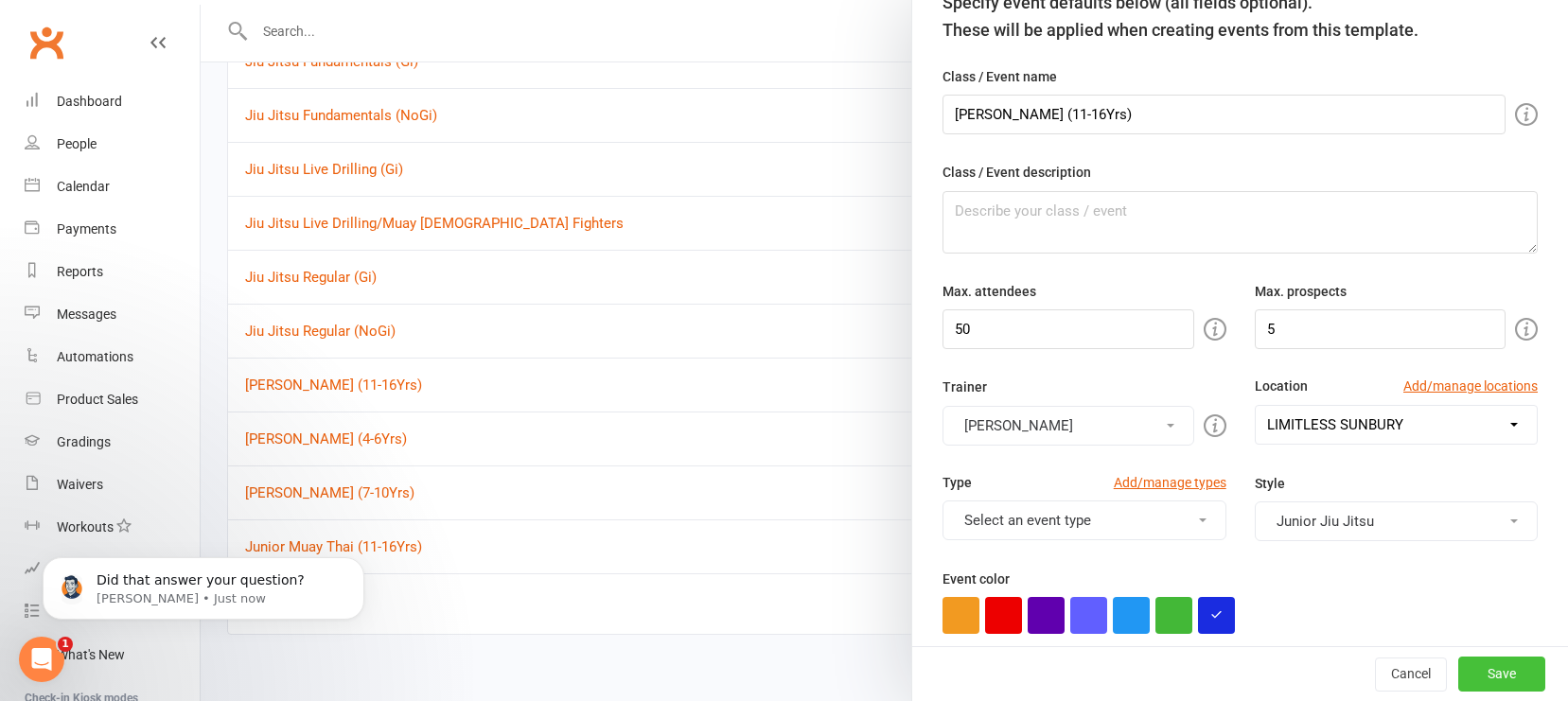
drag, startPoint x: 1534, startPoint y: 684, endPoint x: 1523, endPoint y: 679, distance: 12.1
click at [1377, 649] on button "Save" at bounding box center [1503, 674] width 87 height 34
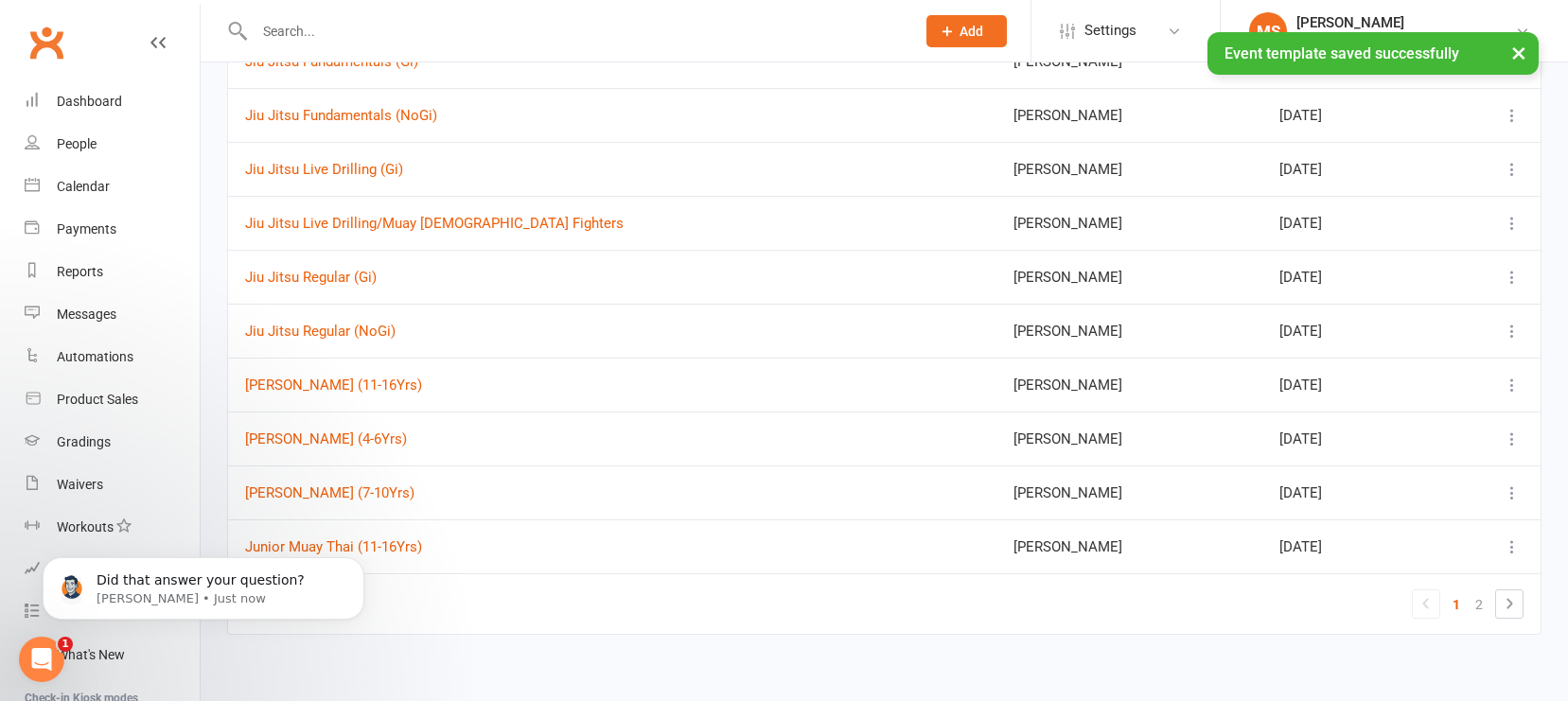
click at [1377, 446] on icon at bounding box center [1512, 438] width 19 height 19
click at [1359, 591] on link "Edit" at bounding box center [1400, 589] width 244 height 38
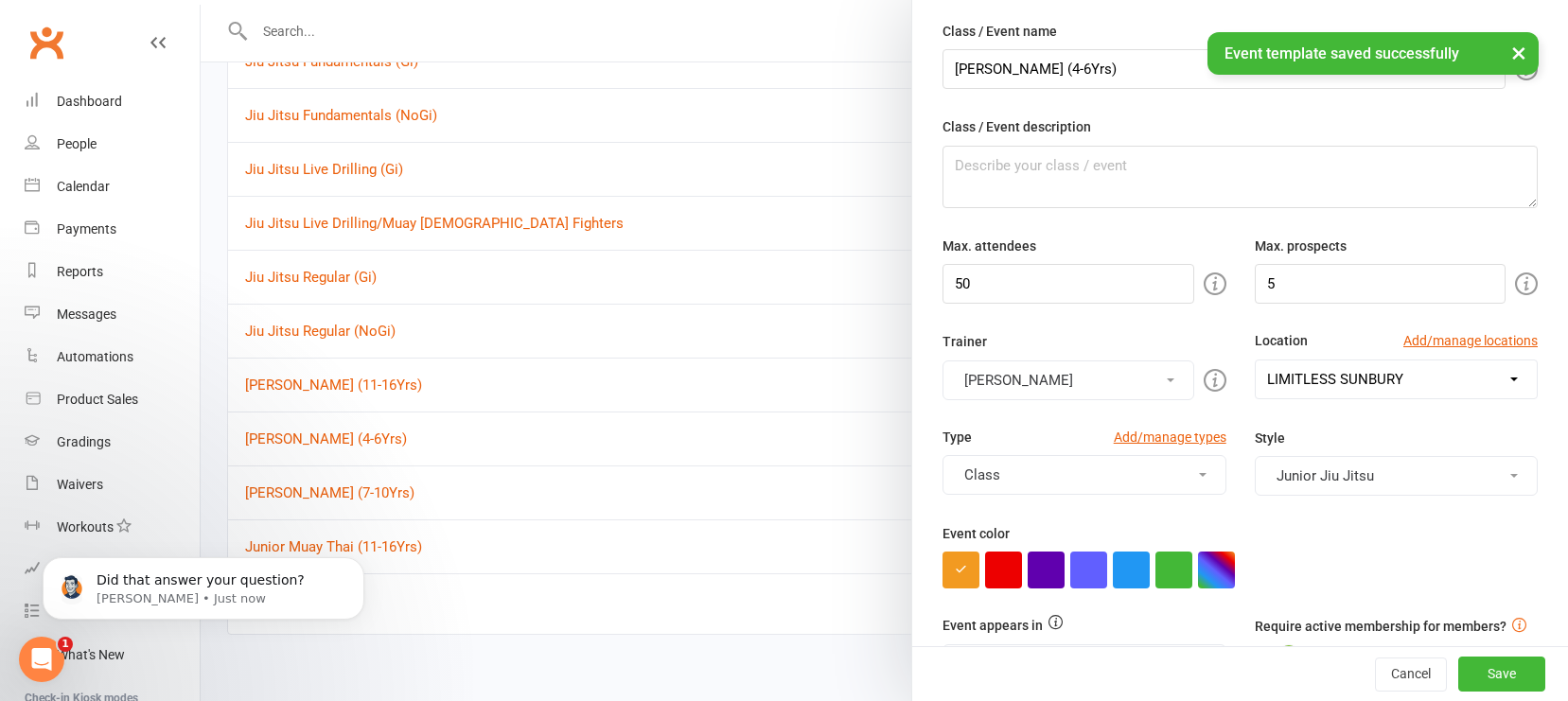
scroll to position [260, 0]
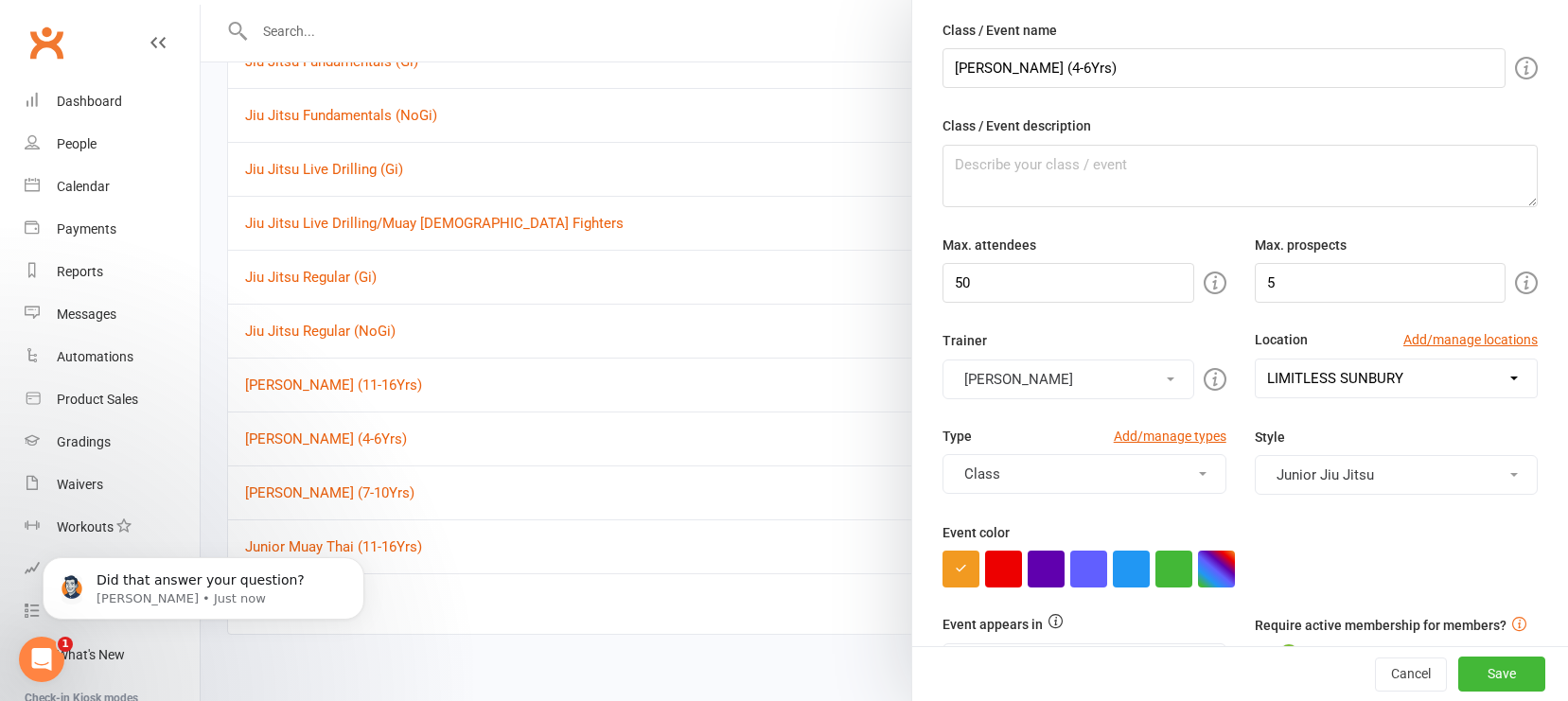
click at [1144, 476] on button "Class" at bounding box center [1084, 474] width 283 height 40
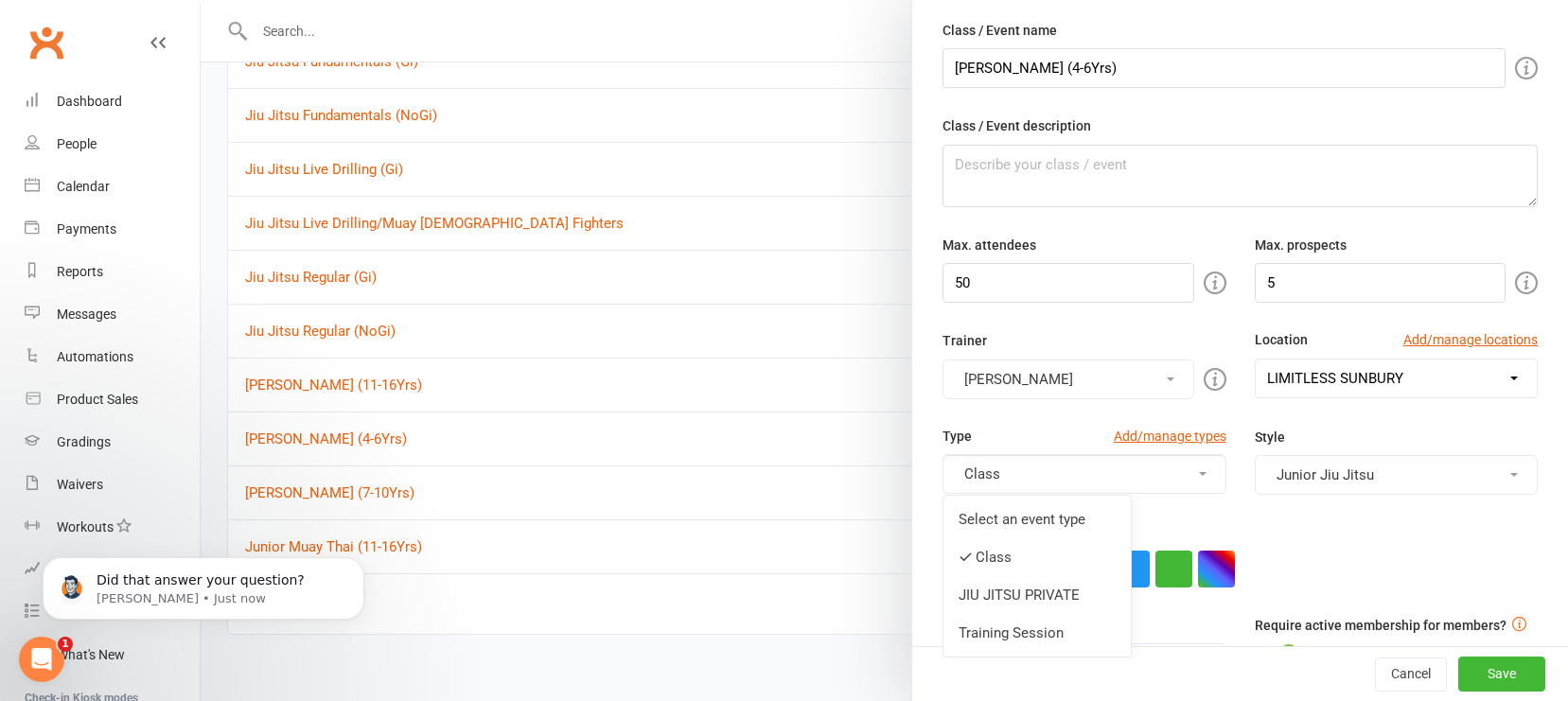
click at [1105, 520] on link "Select an event type" at bounding box center [1037, 520] width 187 height 38
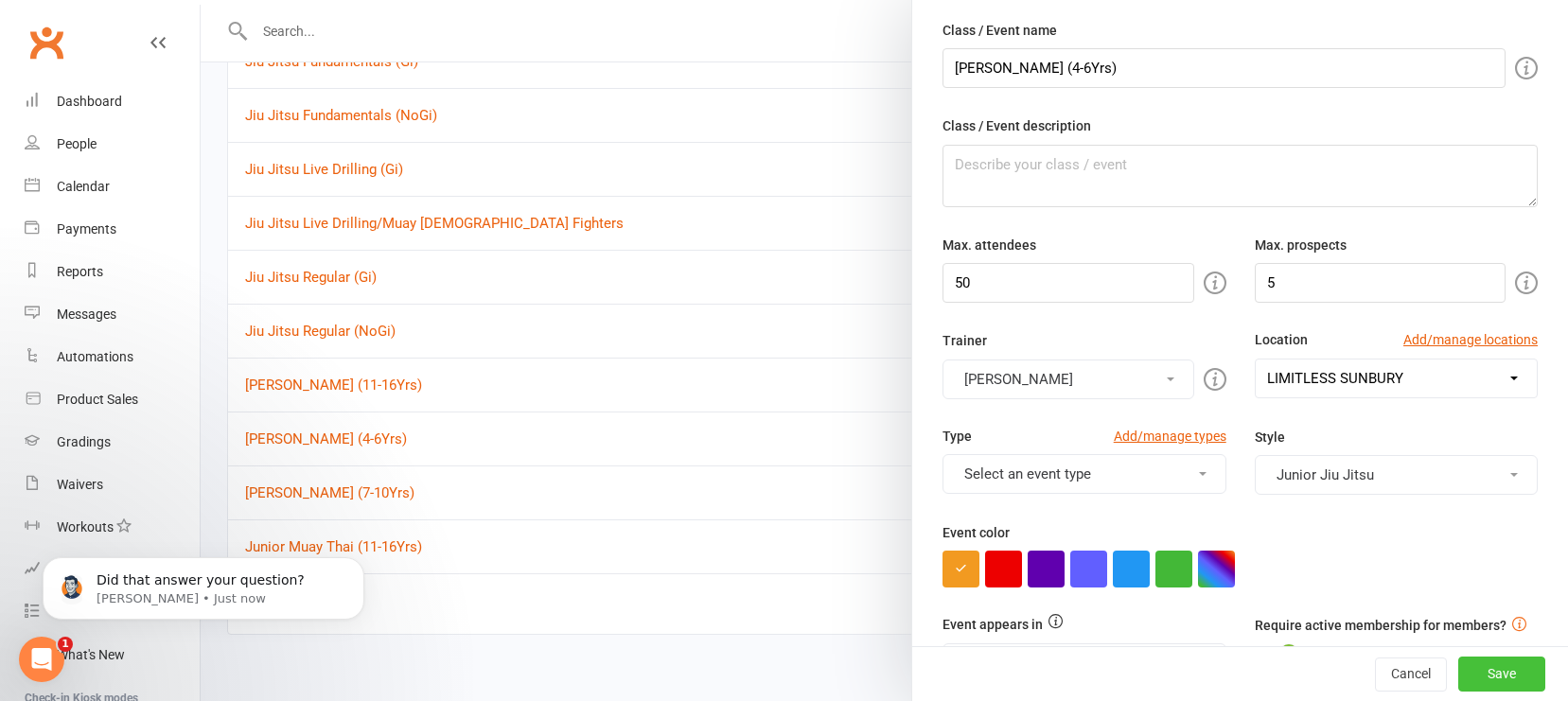
click at [1377, 649] on button "Save" at bounding box center [1503, 674] width 87 height 34
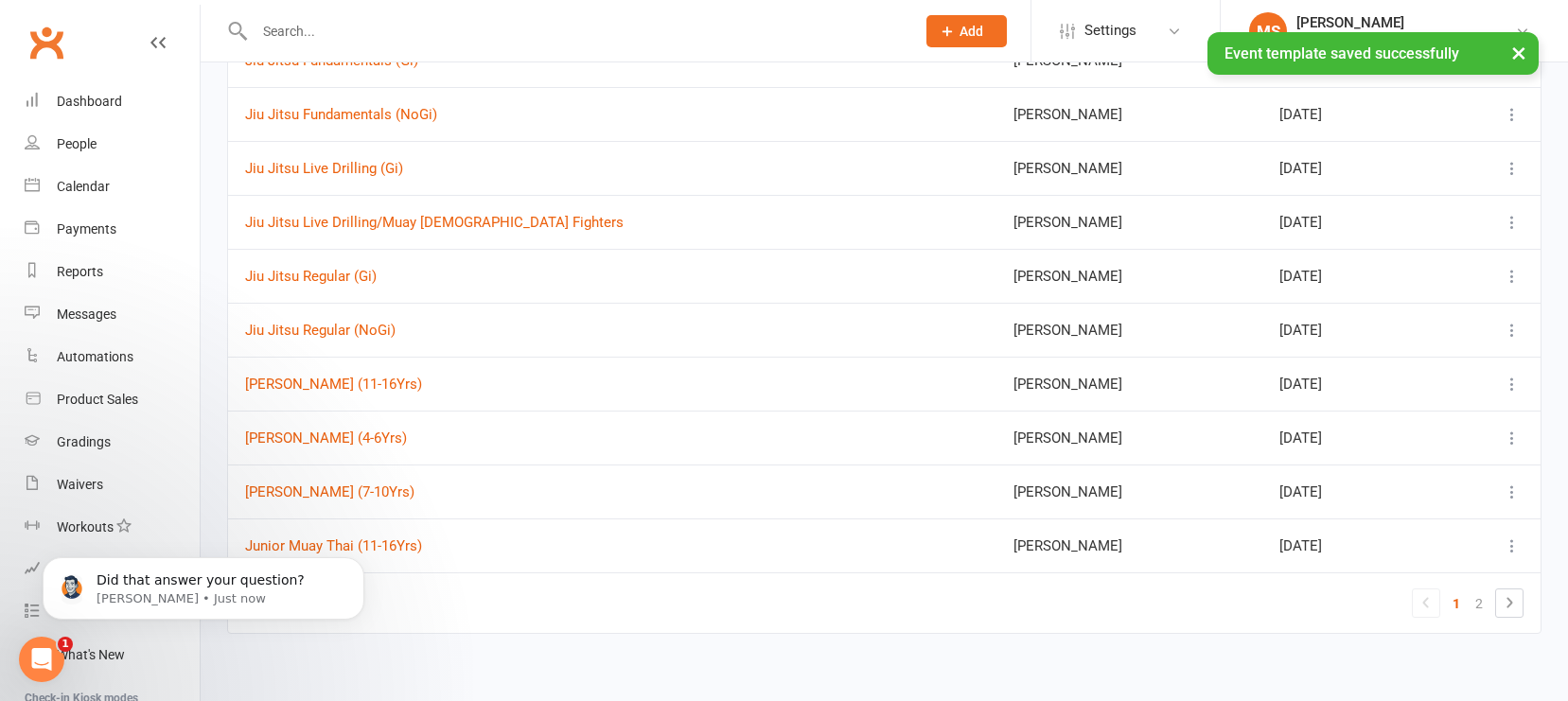
scroll to position [184, 0]
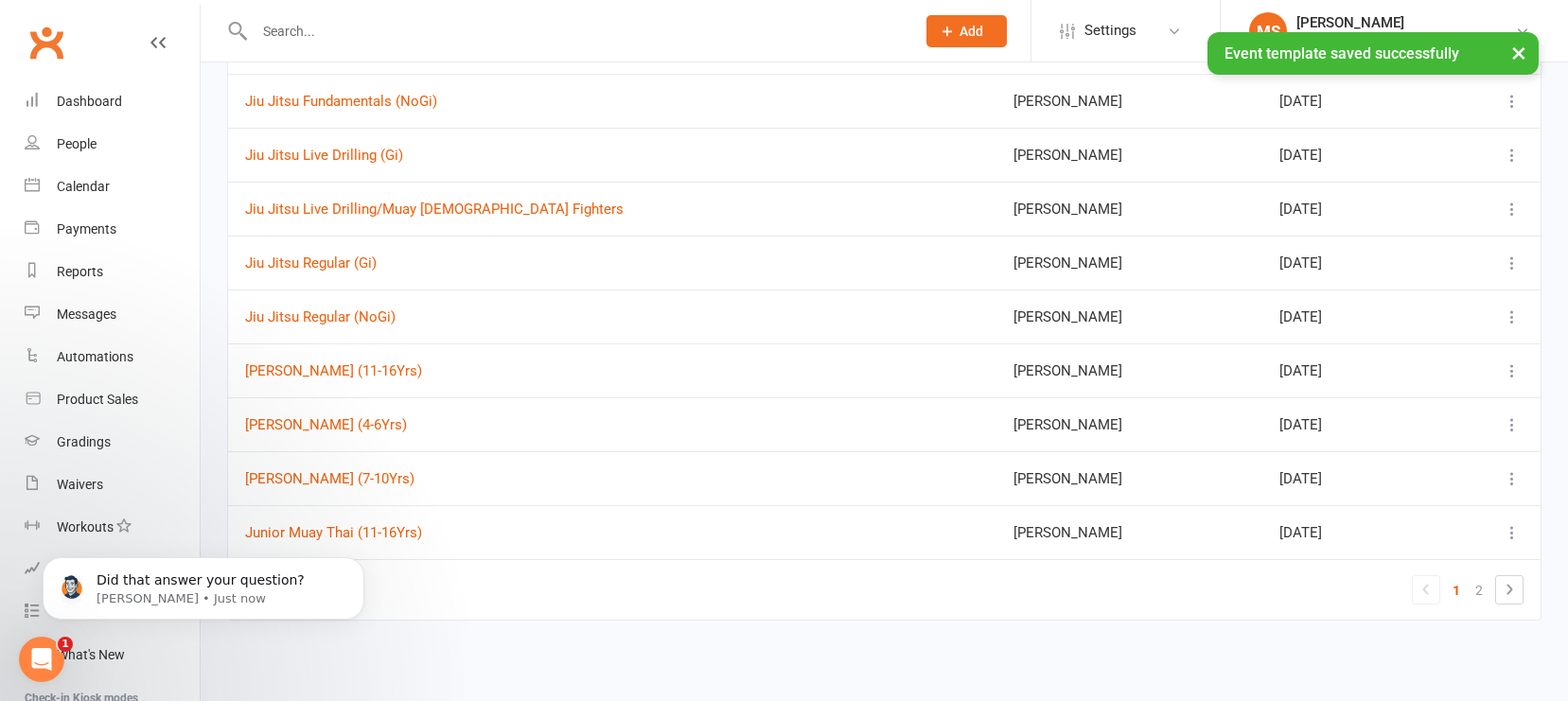
click at [1377, 474] on icon at bounding box center [1512, 478] width 19 height 19
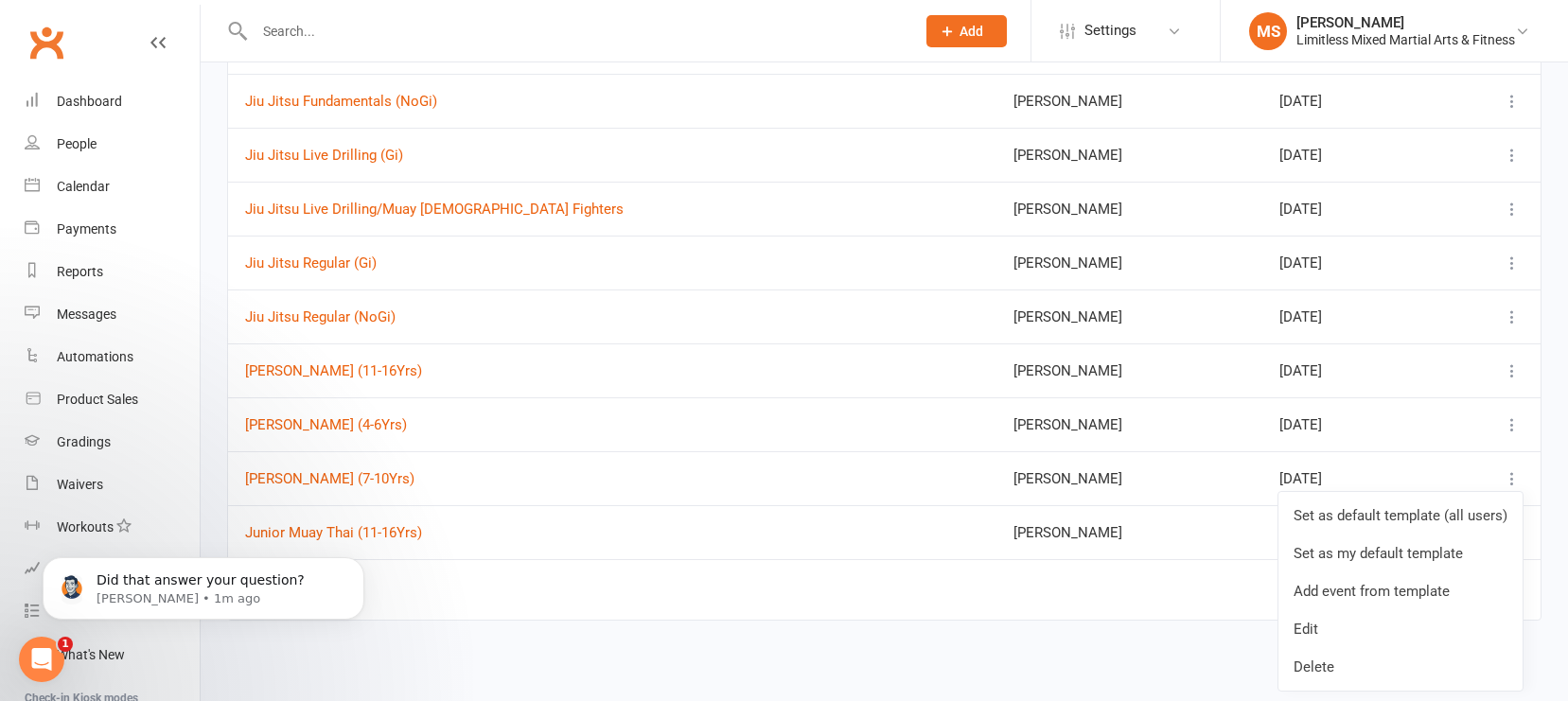
click at [1365, 621] on link "Edit" at bounding box center [1400, 630] width 244 height 38
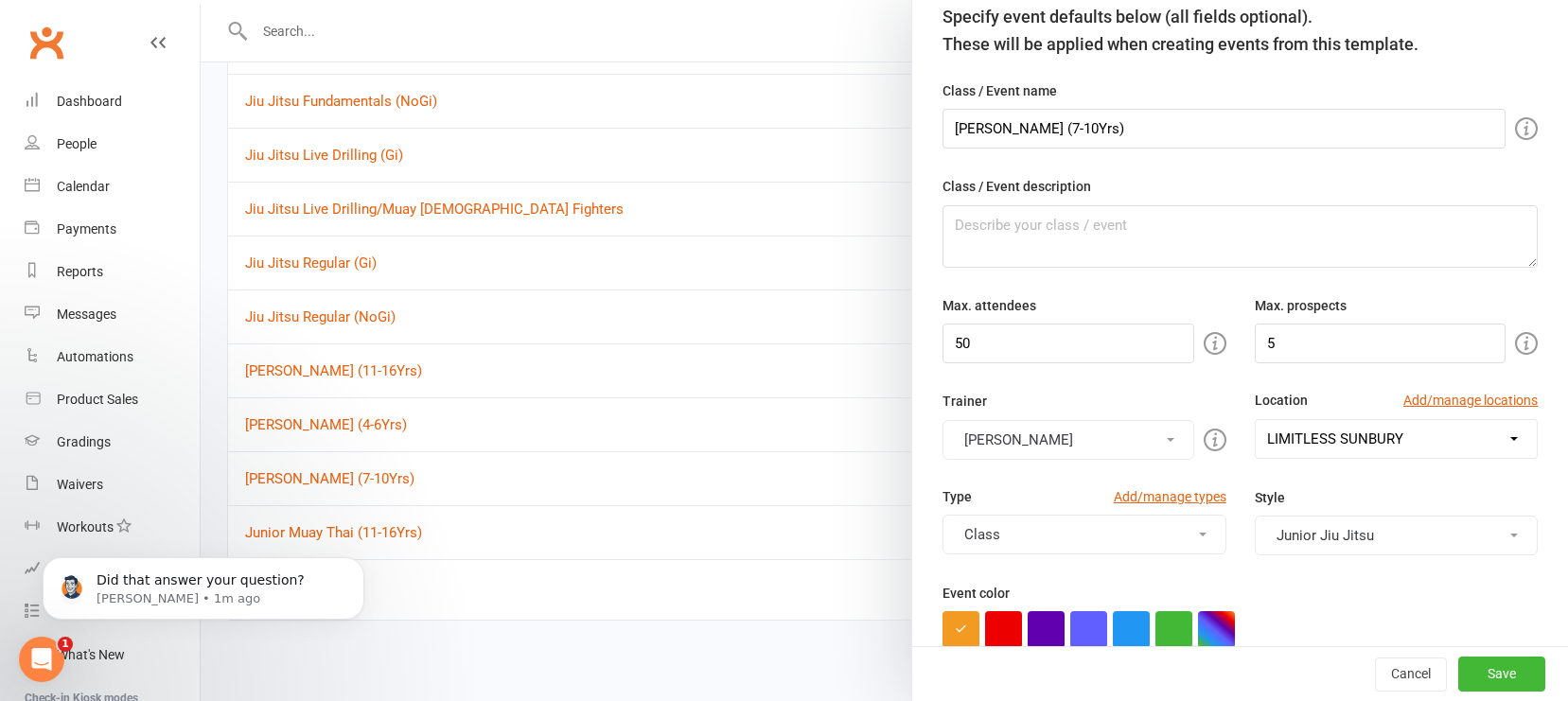
scroll to position [204, 0]
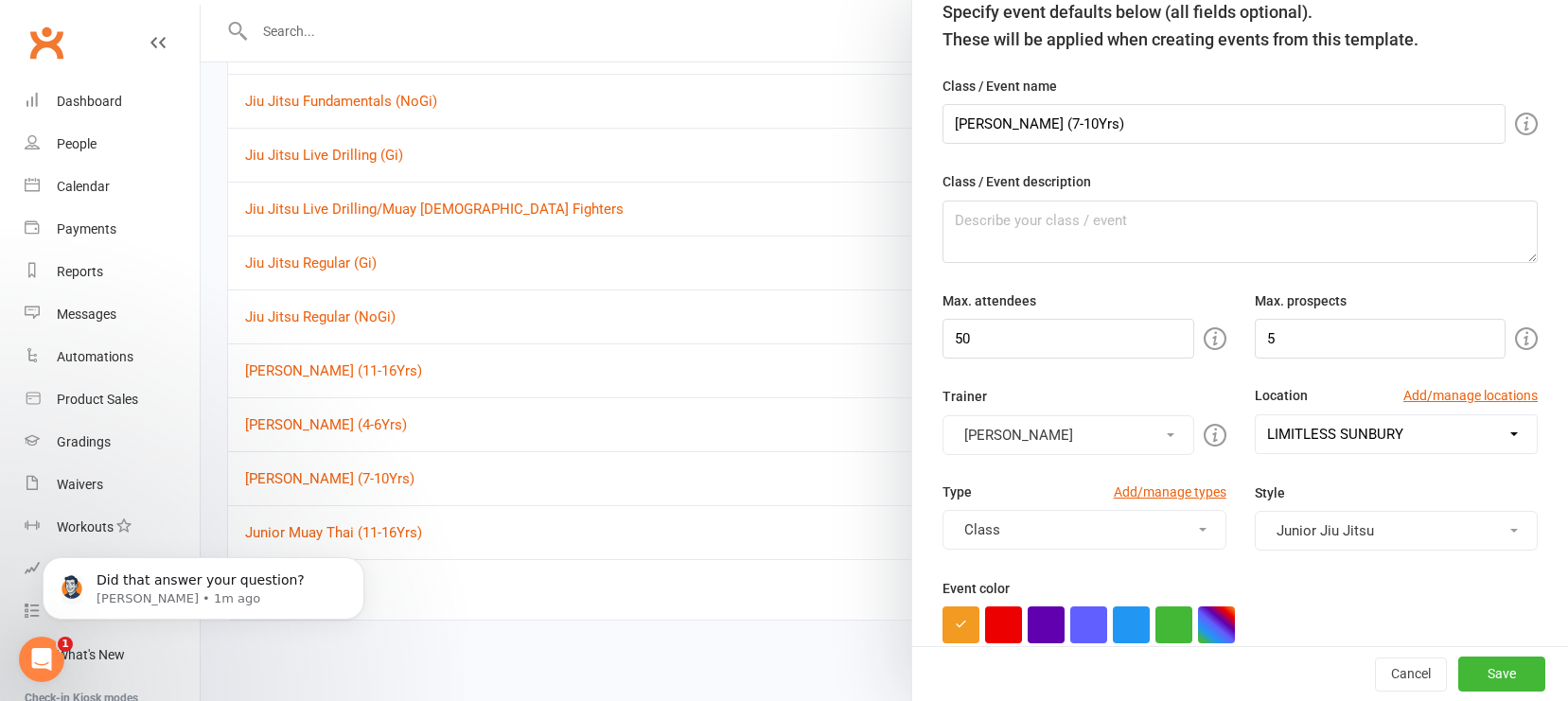
click at [1136, 549] on button "Class" at bounding box center [1084, 529] width 283 height 40
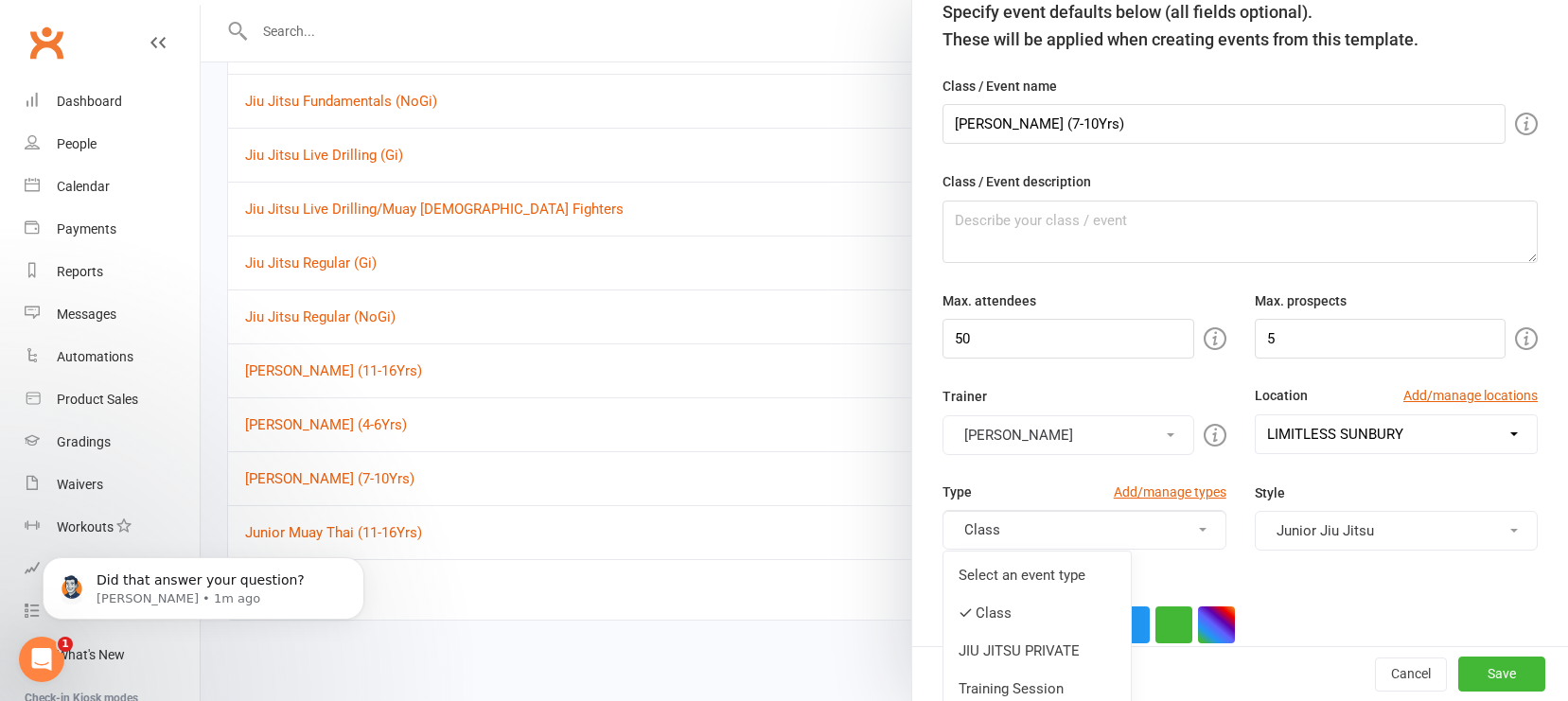
click at [1058, 578] on link "Select an event type" at bounding box center [1037, 575] width 187 height 38
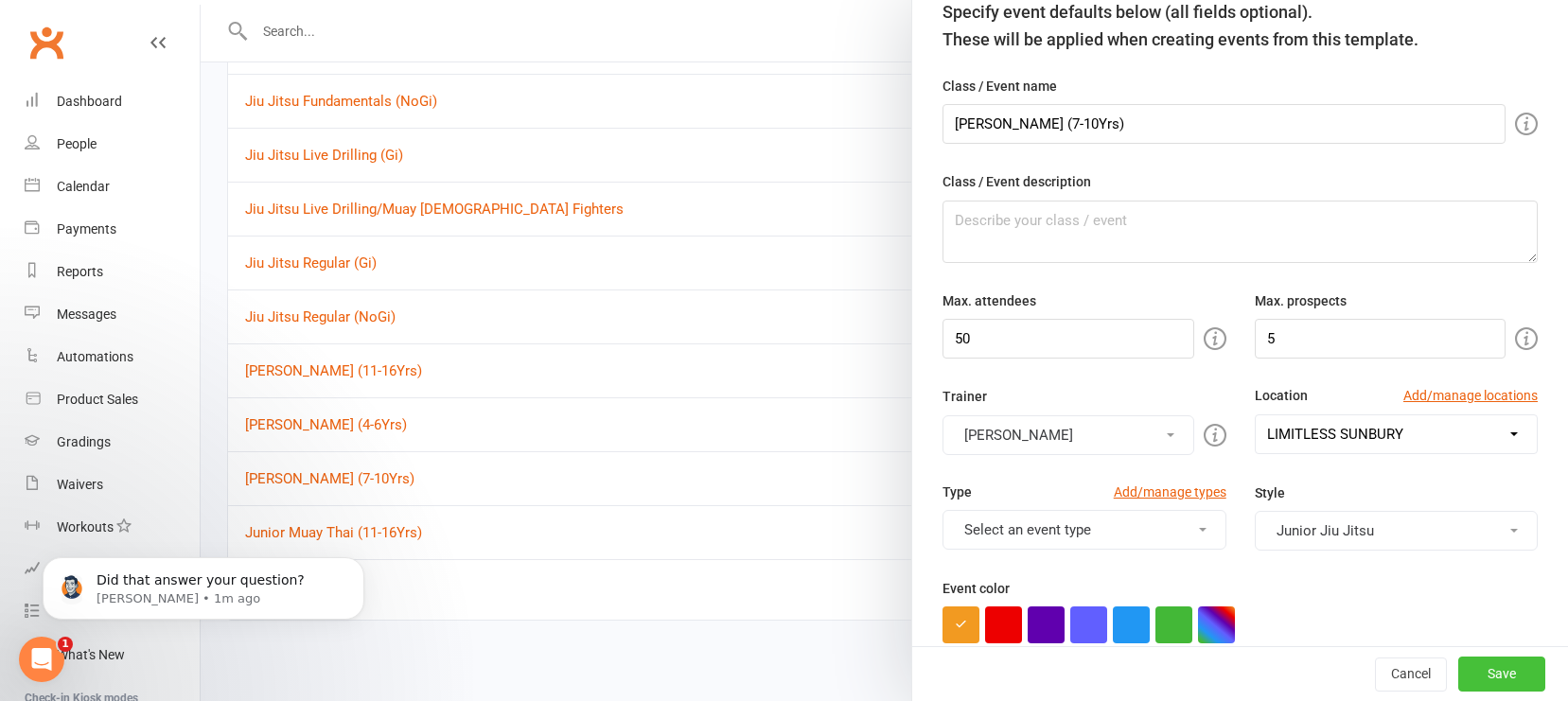
click at [1377, 649] on button "Save" at bounding box center [1503, 674] width 87 height 34
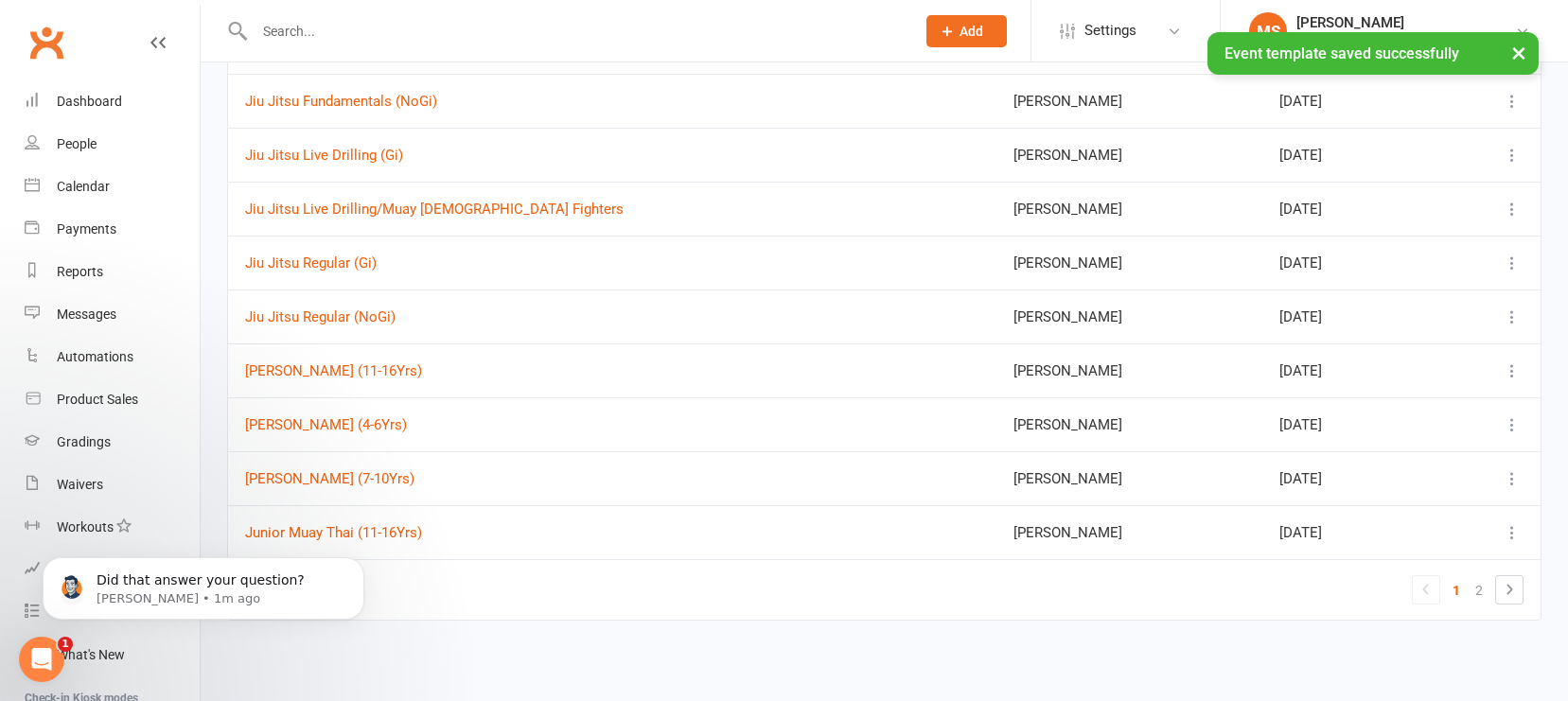
click at [1377, 537] on icon at bounding box center [1512, 532] width 19 height 19
click at [1353, 649] on link "Edit" at bounding box center [1400, 683] width 244 height 38
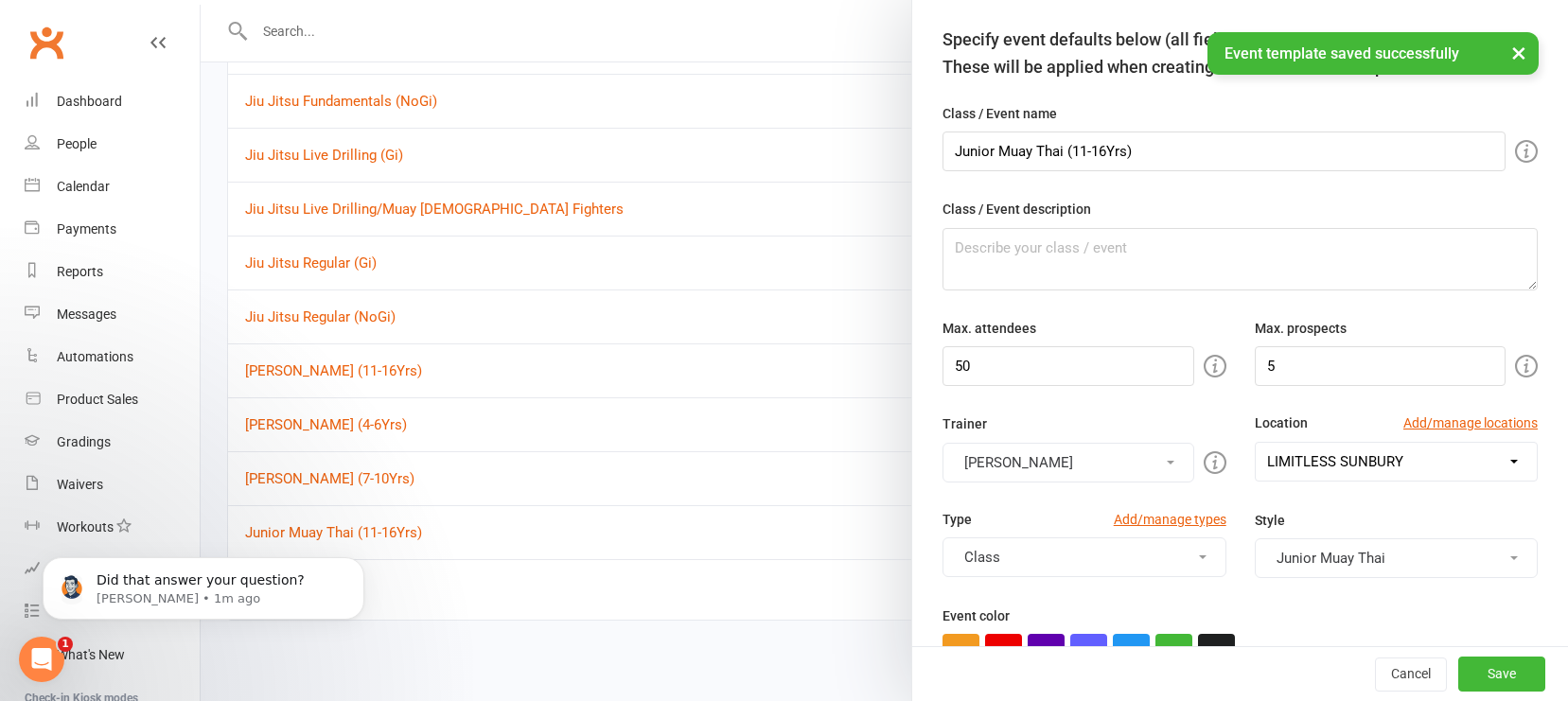
scroll to position [227, 0]
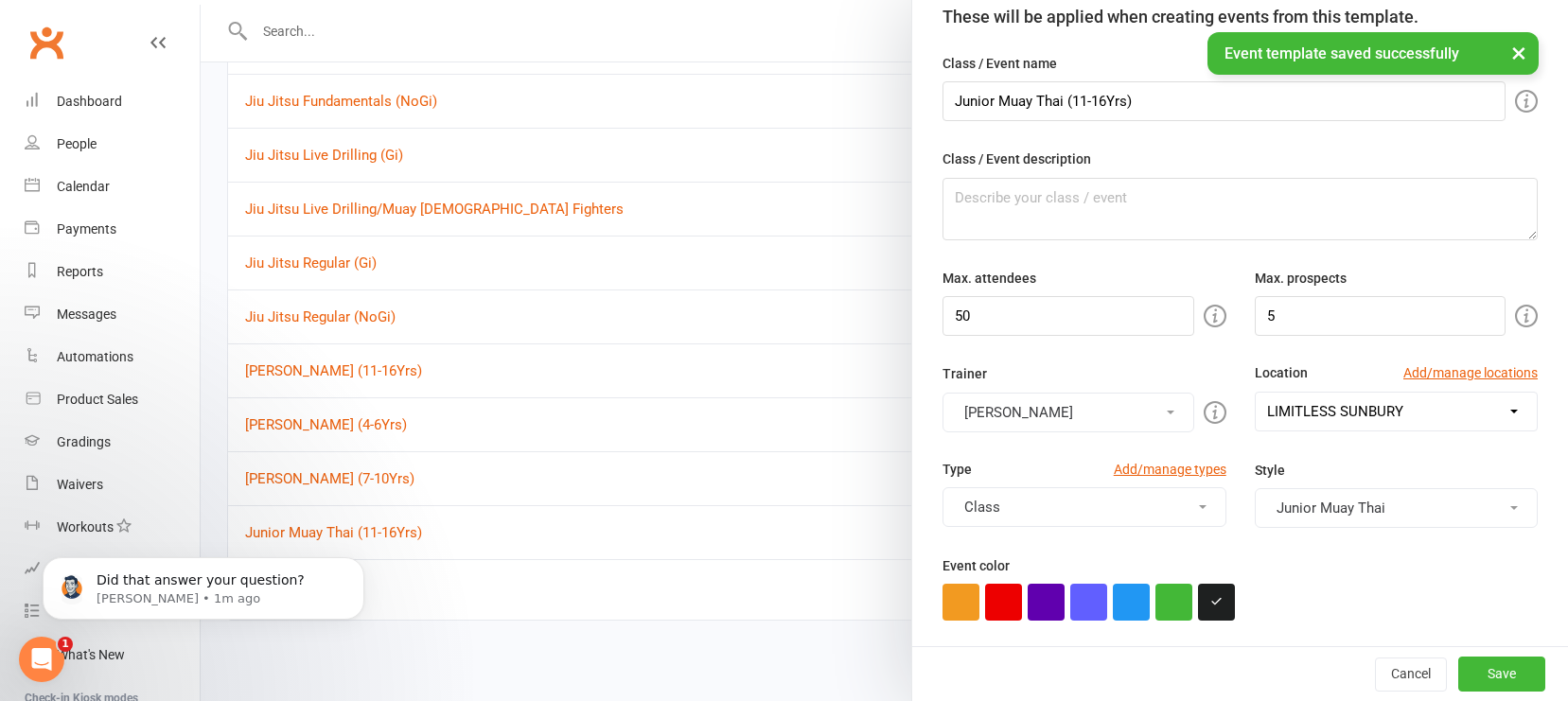
click at [1188, 507] on button "Class" at bounding box center [1084, 508] width 283 height 40
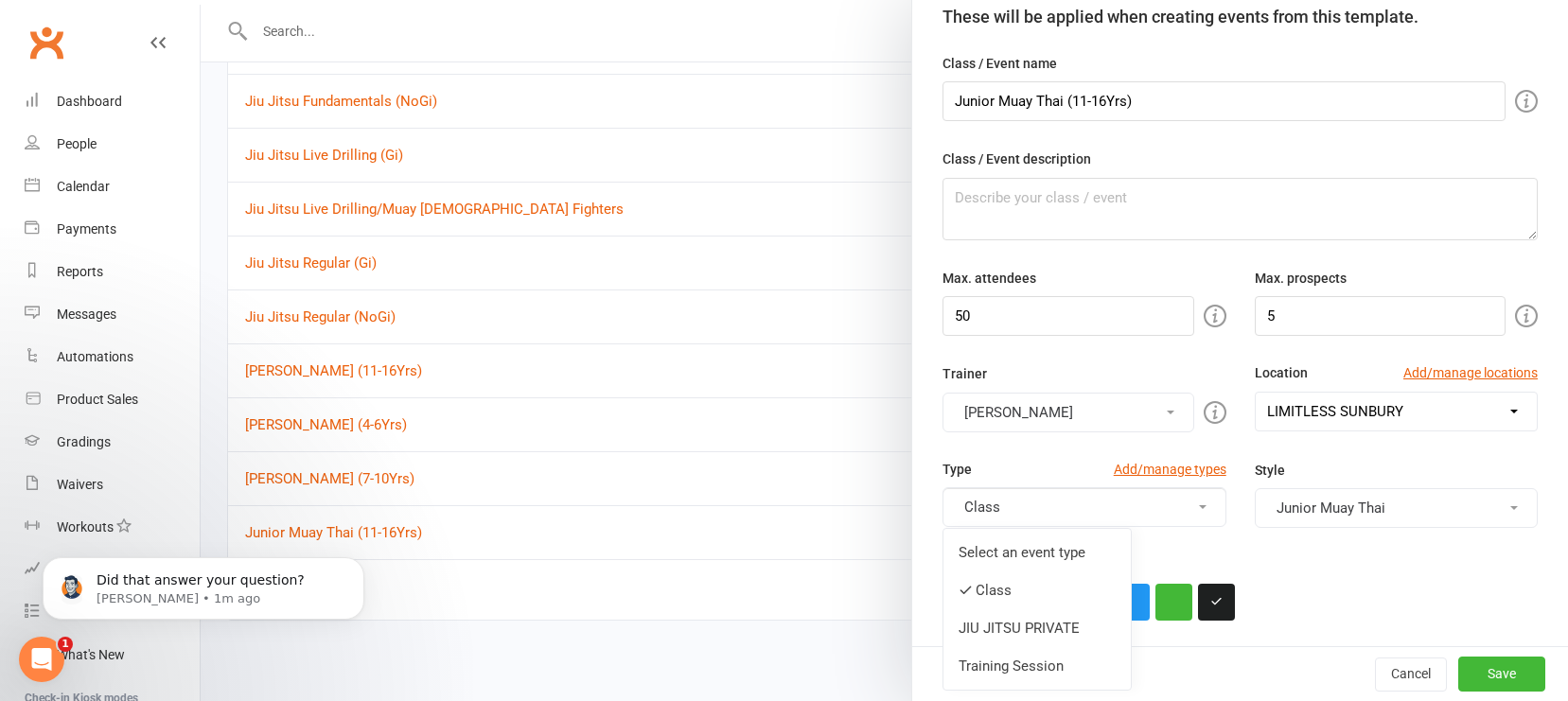
drag, startPoint x: 1094, startPoint y: 550, endPoint x: 1125, endPoint y: 557, distance: 31.8
click at [1094, 550] on link "Select an event type" at bounding box center [1037, 552] width 187 height 38
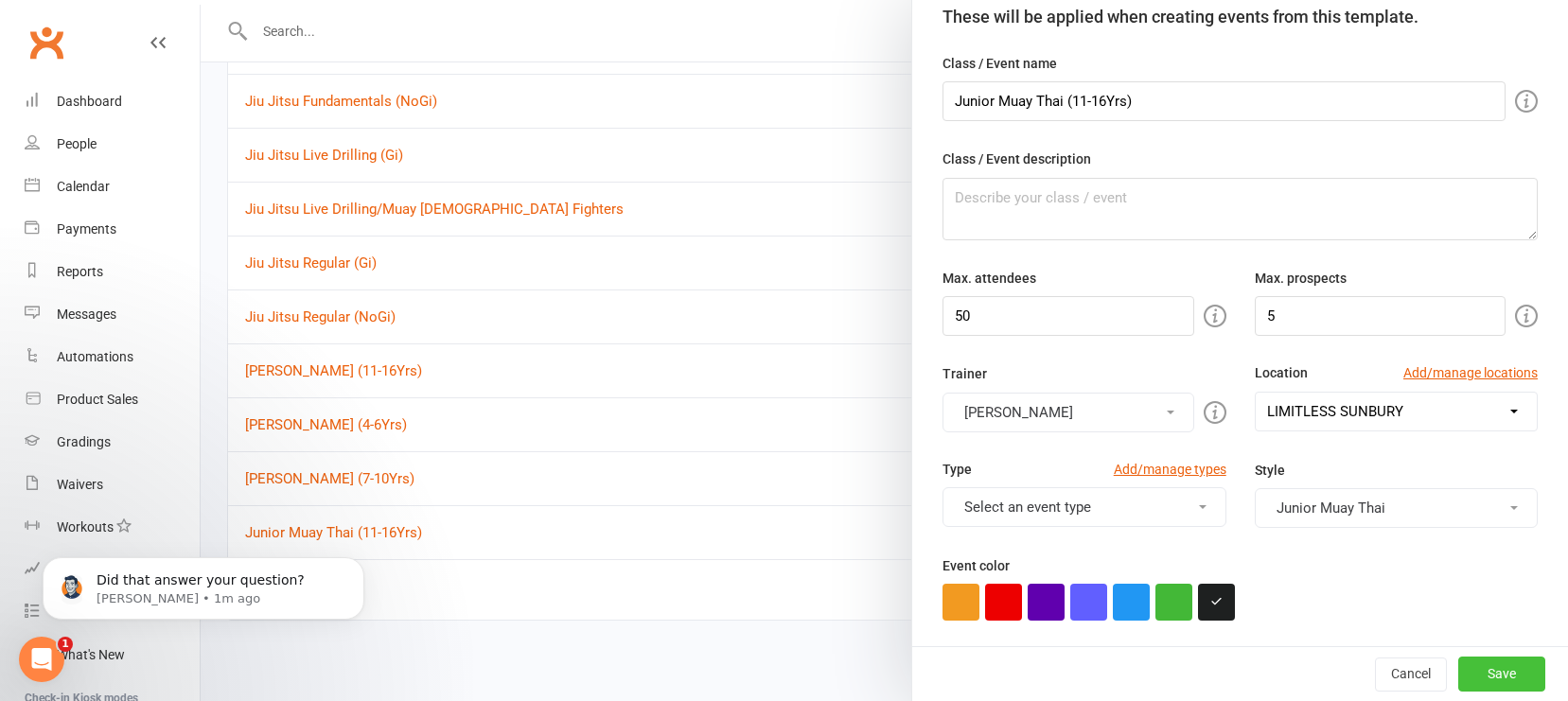
click at [1377, 649] on button "Save" at bounding box center [1503, 674] width 87 height 34
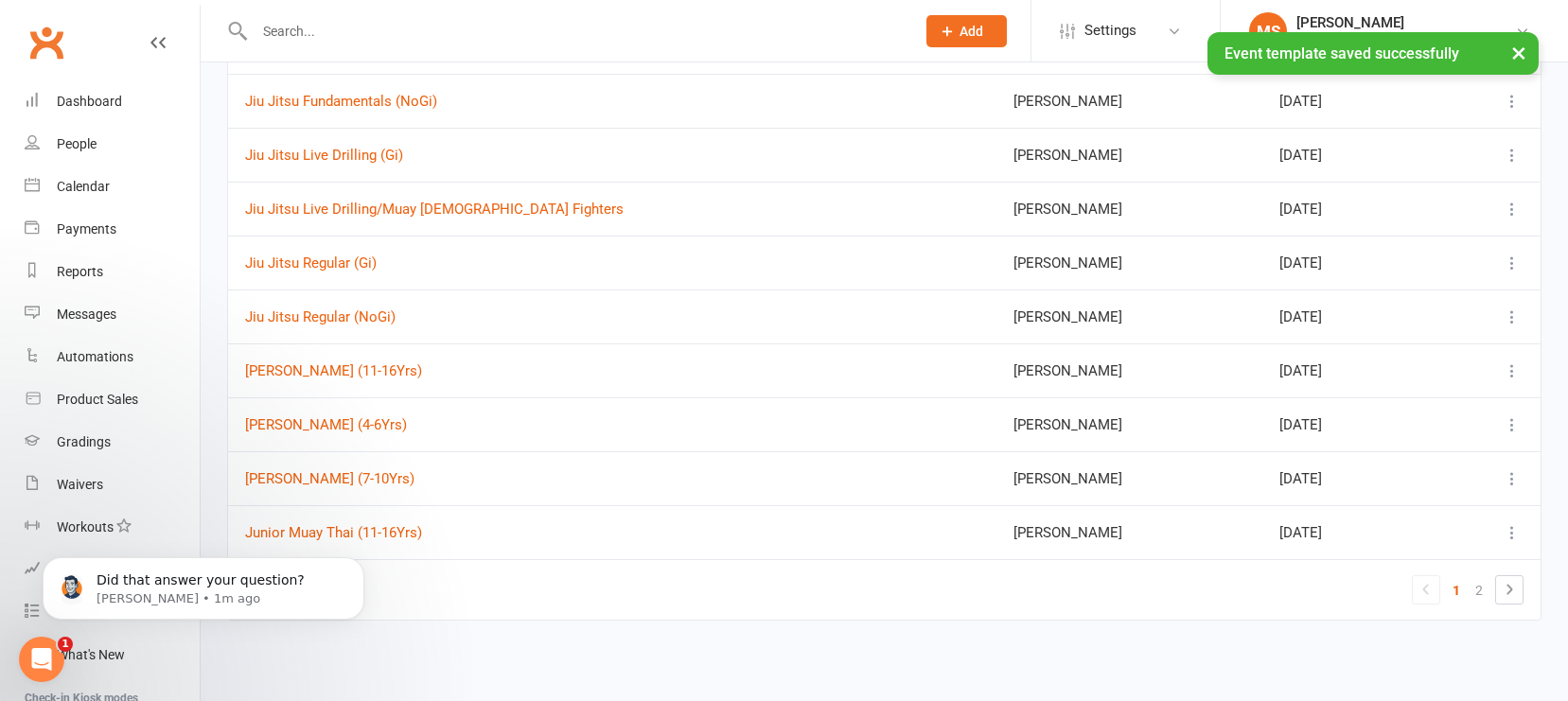
scroll to position [0, 0]
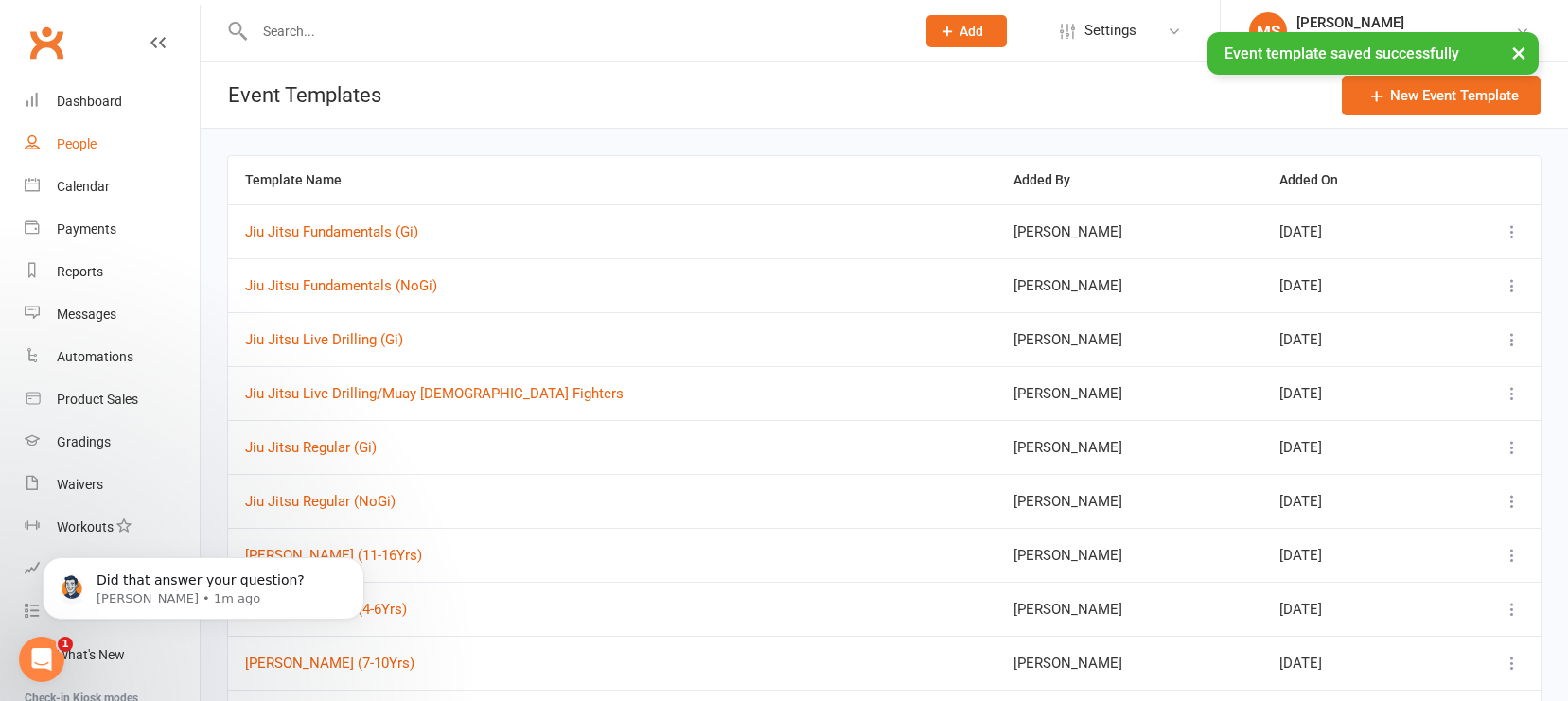
click at [105, 145] on link "People" at bounding box center [112, 144] width 176 height 43
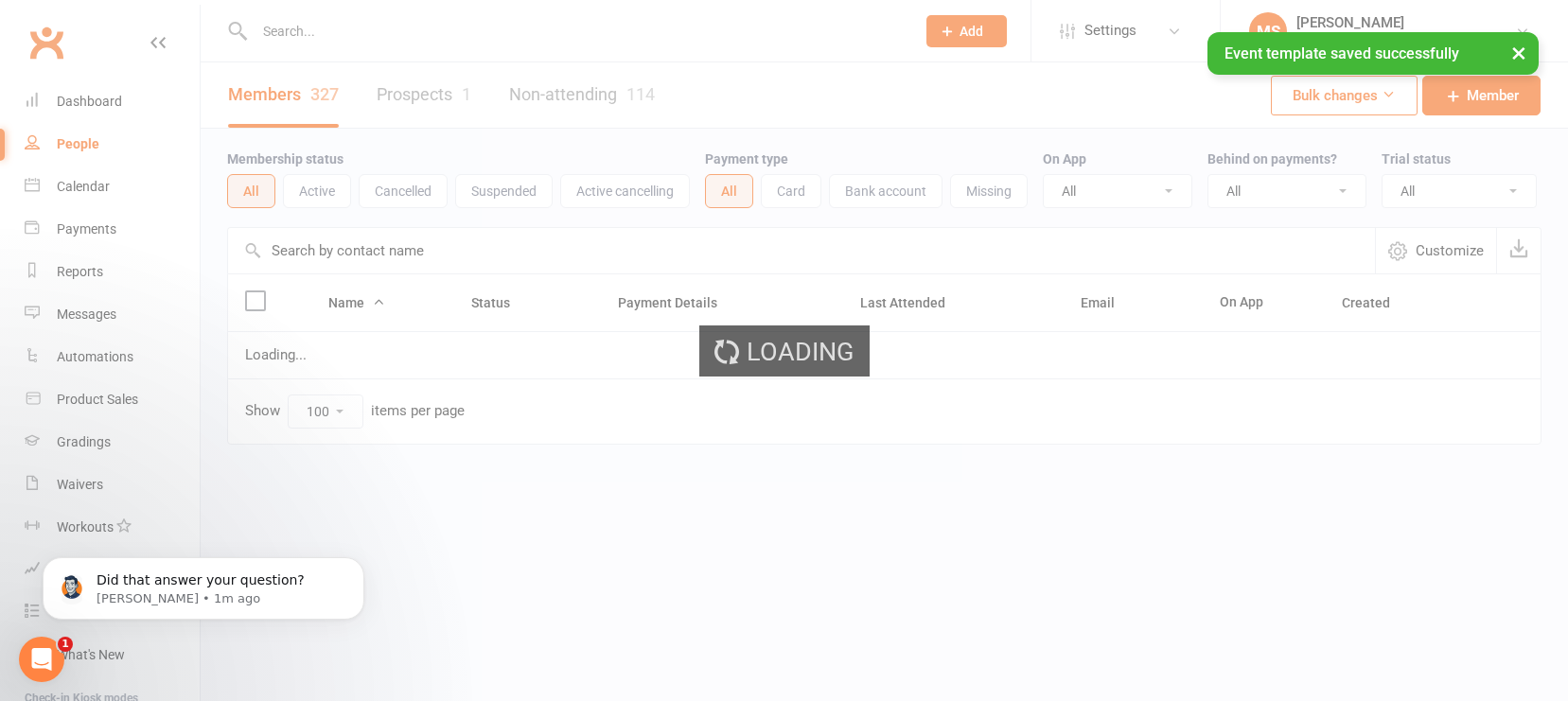
click at [92, 111] on div "Loading" at bounding box center [784, 350] width 1568 height 701
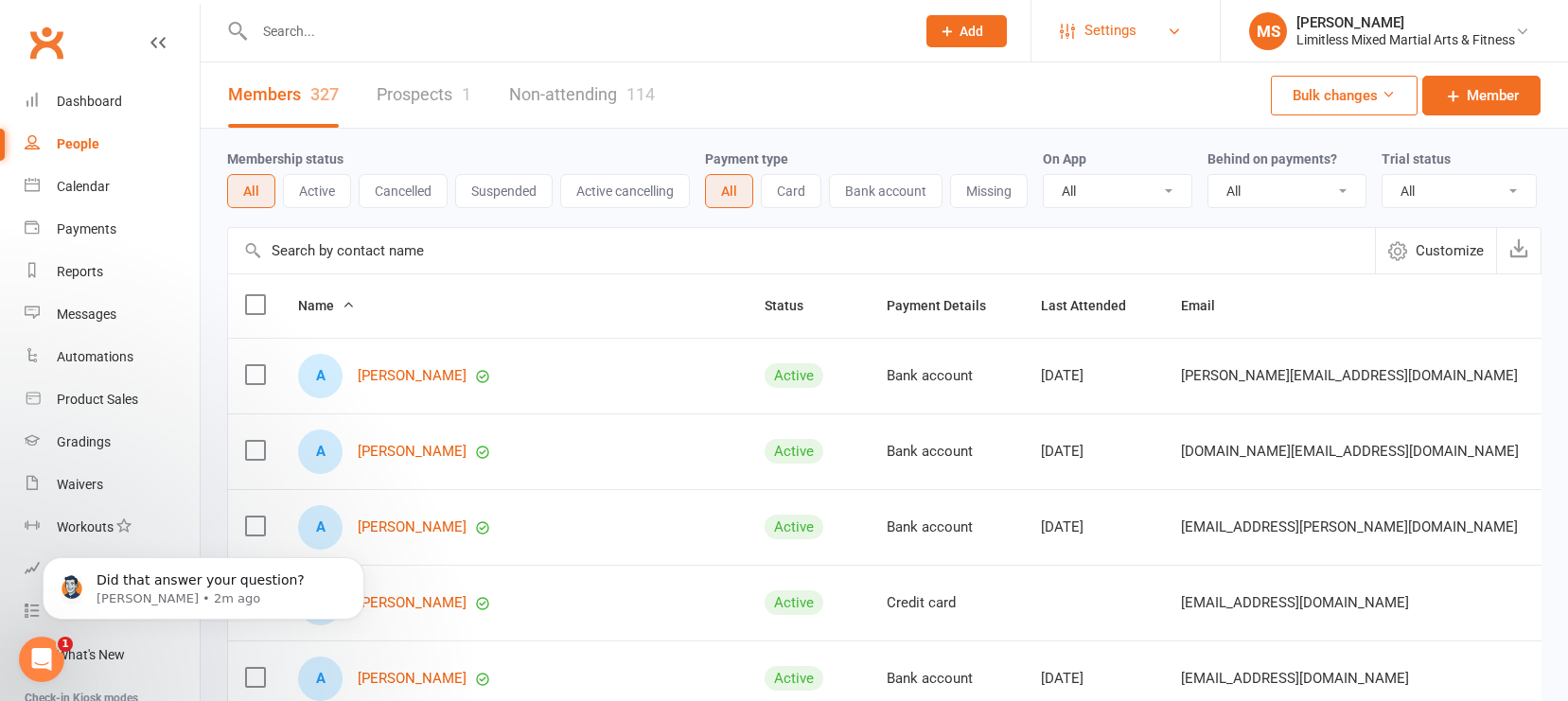
click at [1108, 31] on span "Settings" at bounding box center [1111, 31] width 52 height 43
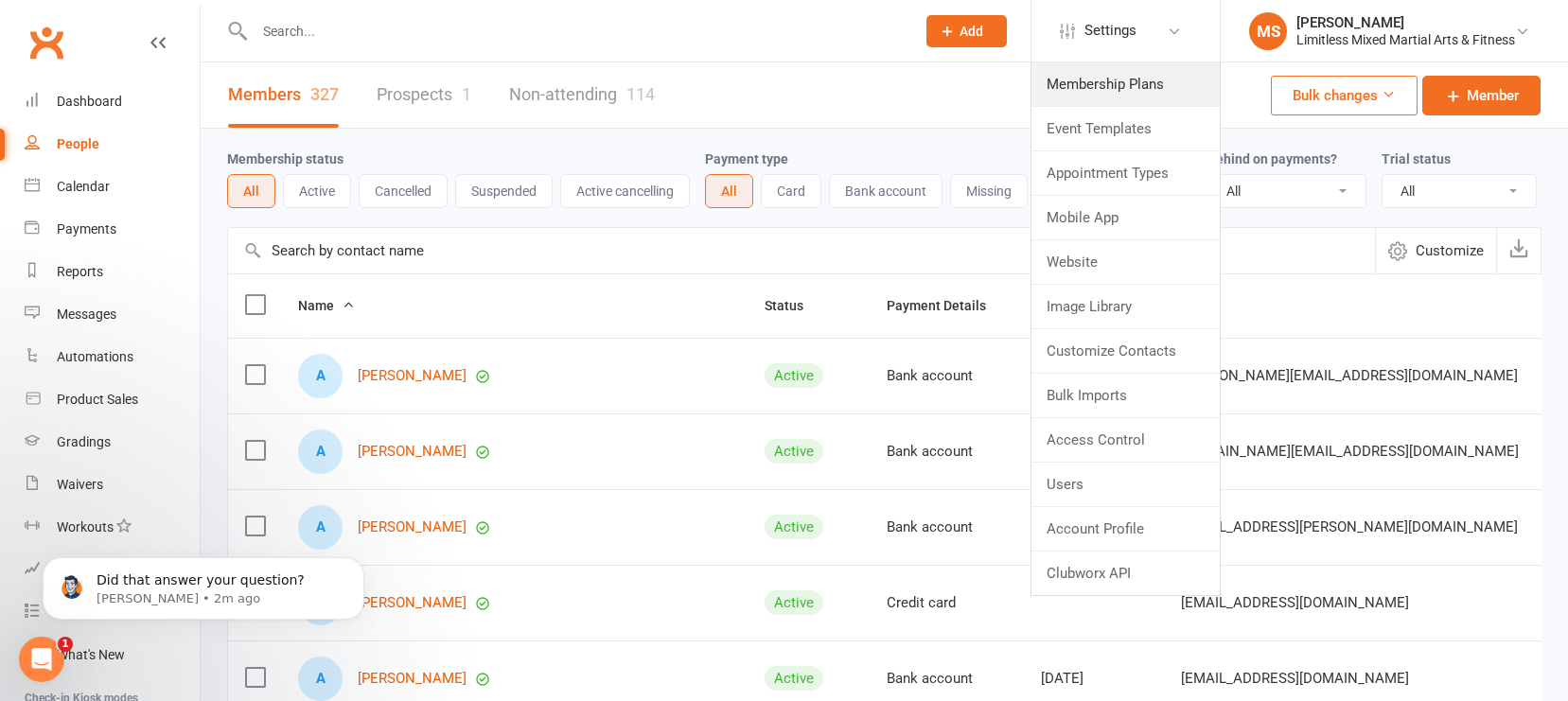
click at [1098, 92] on link "Membership Plans" at bounding box center [1126, 84] width 188 height 44
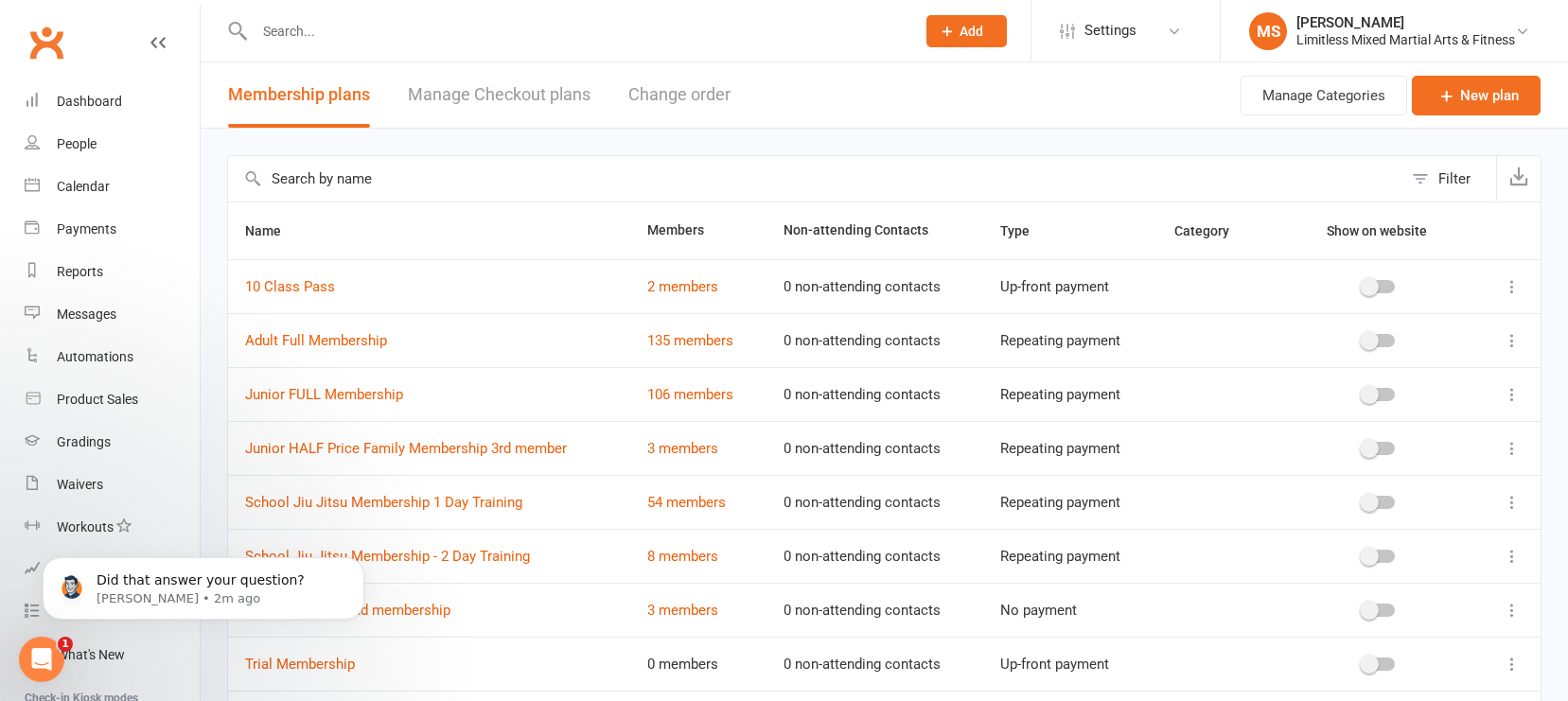
scroll to position [135, 0]
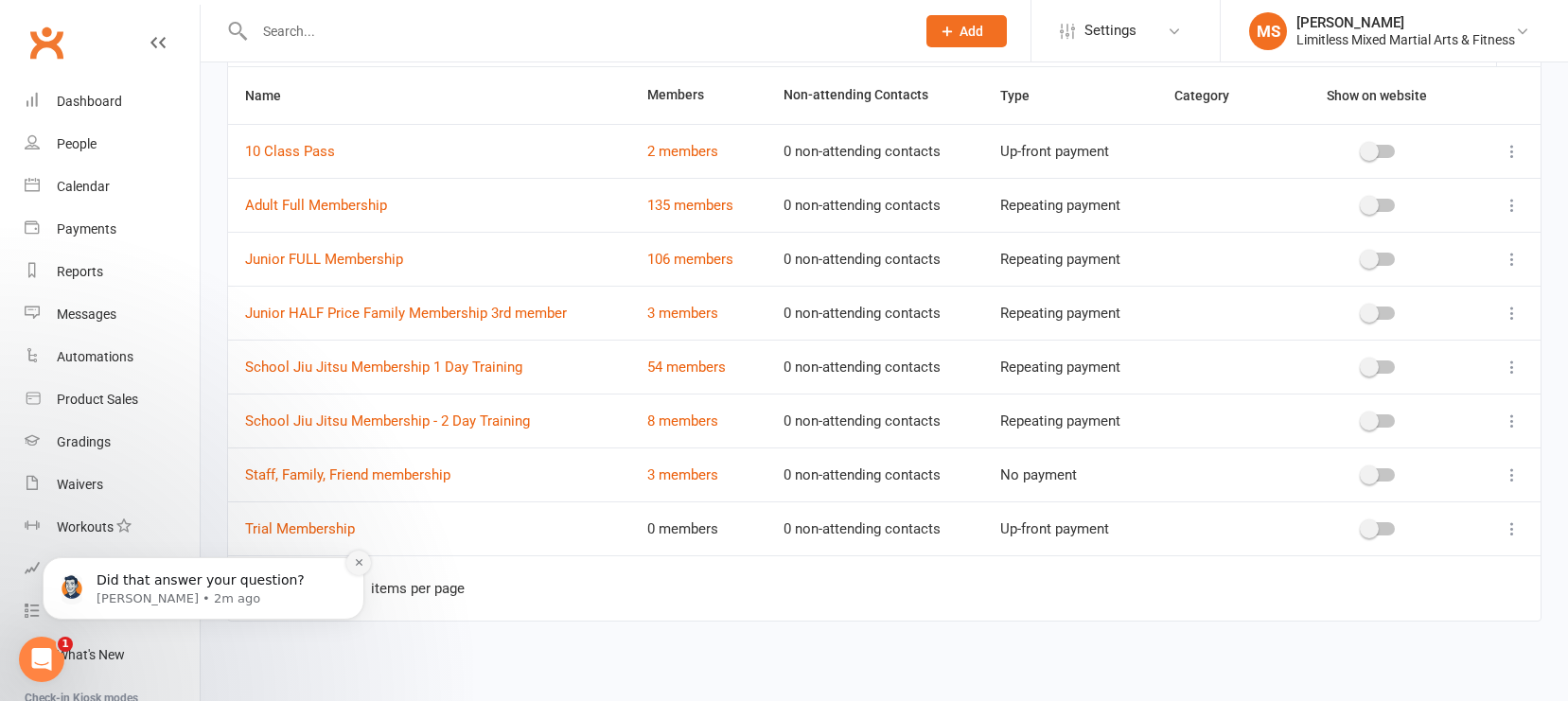
click at [363, 561] on button "Dismiss notification" at bounding box center [358, 562] width 25 height 25
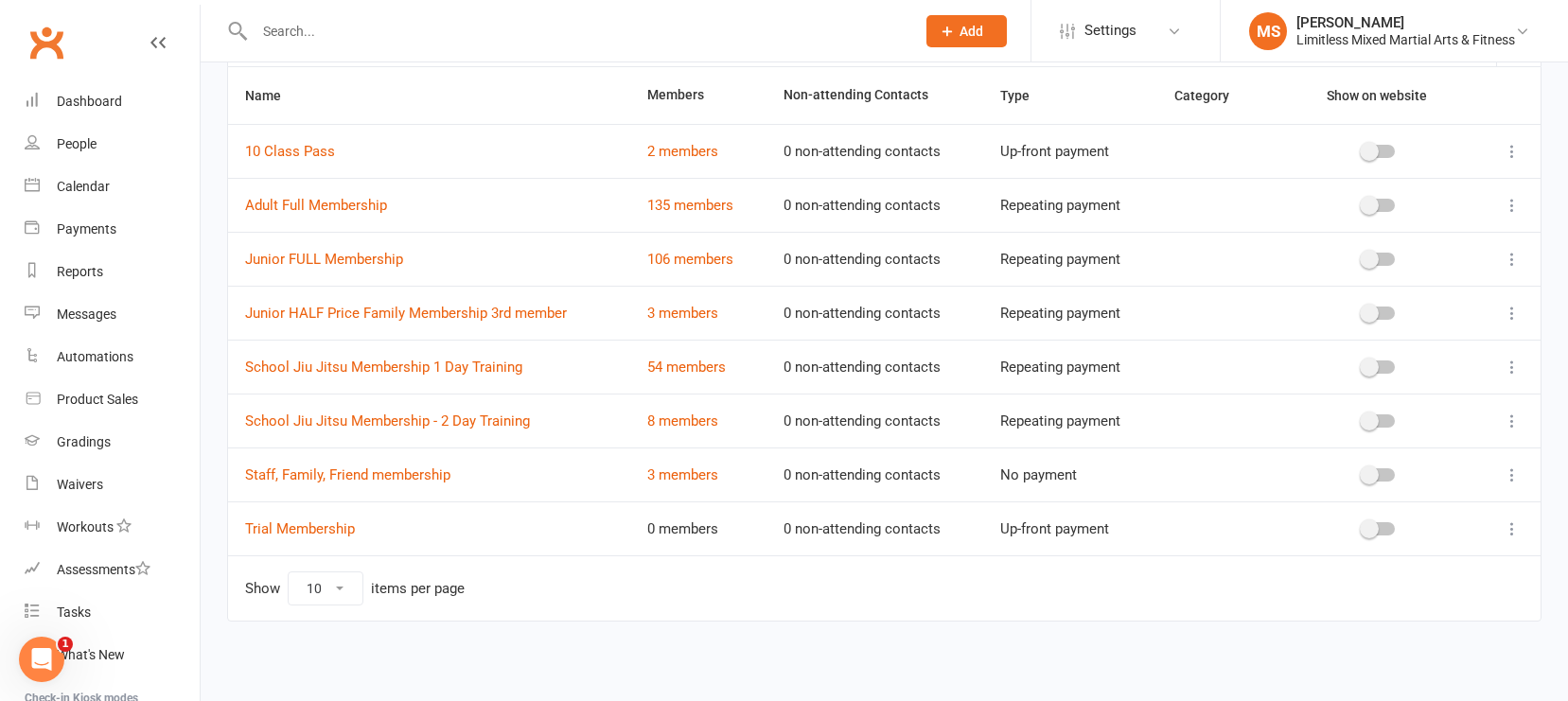
click at [1377, 467] on icon at bounding box center [1512, 475] width 19 height 19
click at [1377, 498] on link "Edit" at bounding box center [1429, 512] width 187 height 38
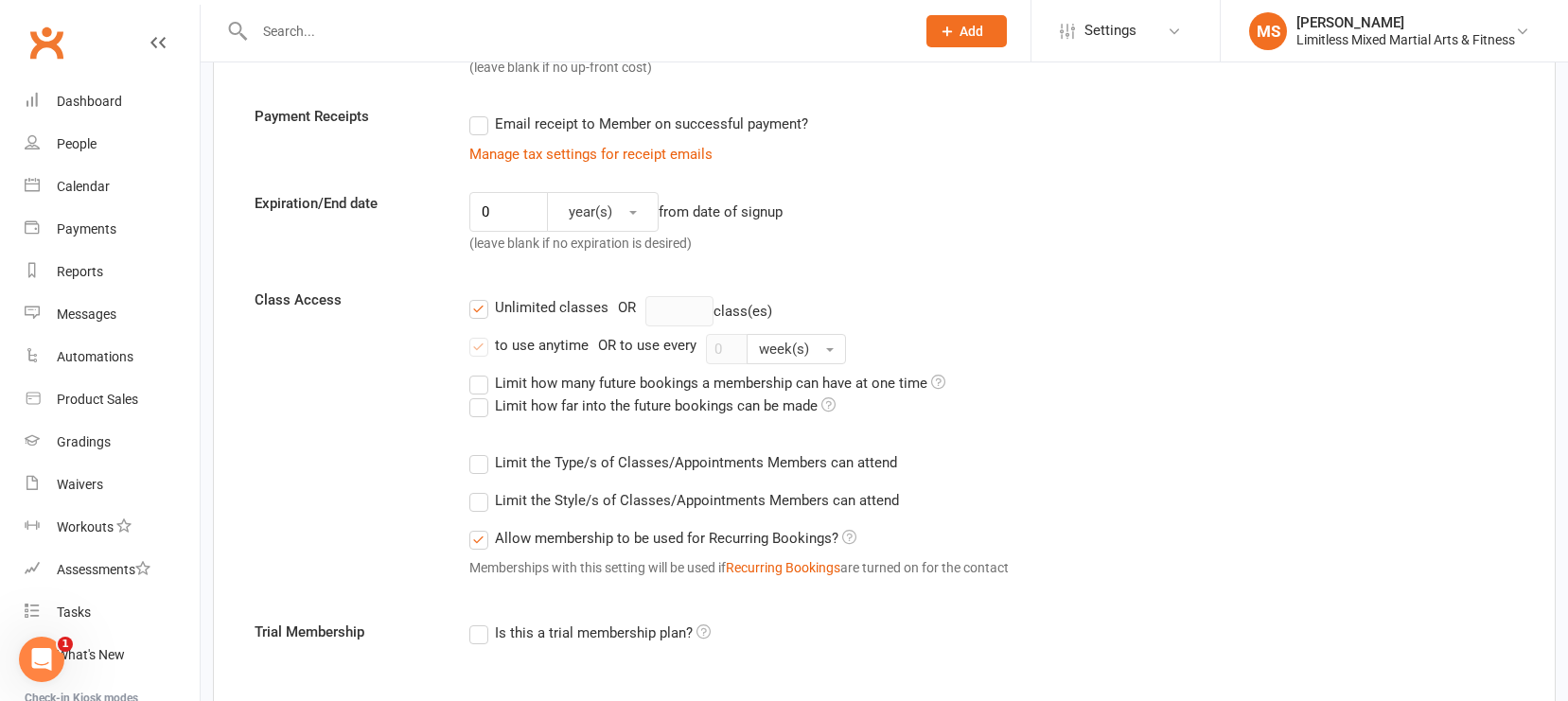
scroll to position [354, 0]
click at [479, 532] on label "Allow membership to be used for Recurring Bookings?" at bounding box center [663, 535] width 387 height 23
click at [479, 525] on input "Allow membership to be used for Recurring Bookings?" at bounding box center [475, 525] width 12 height 0
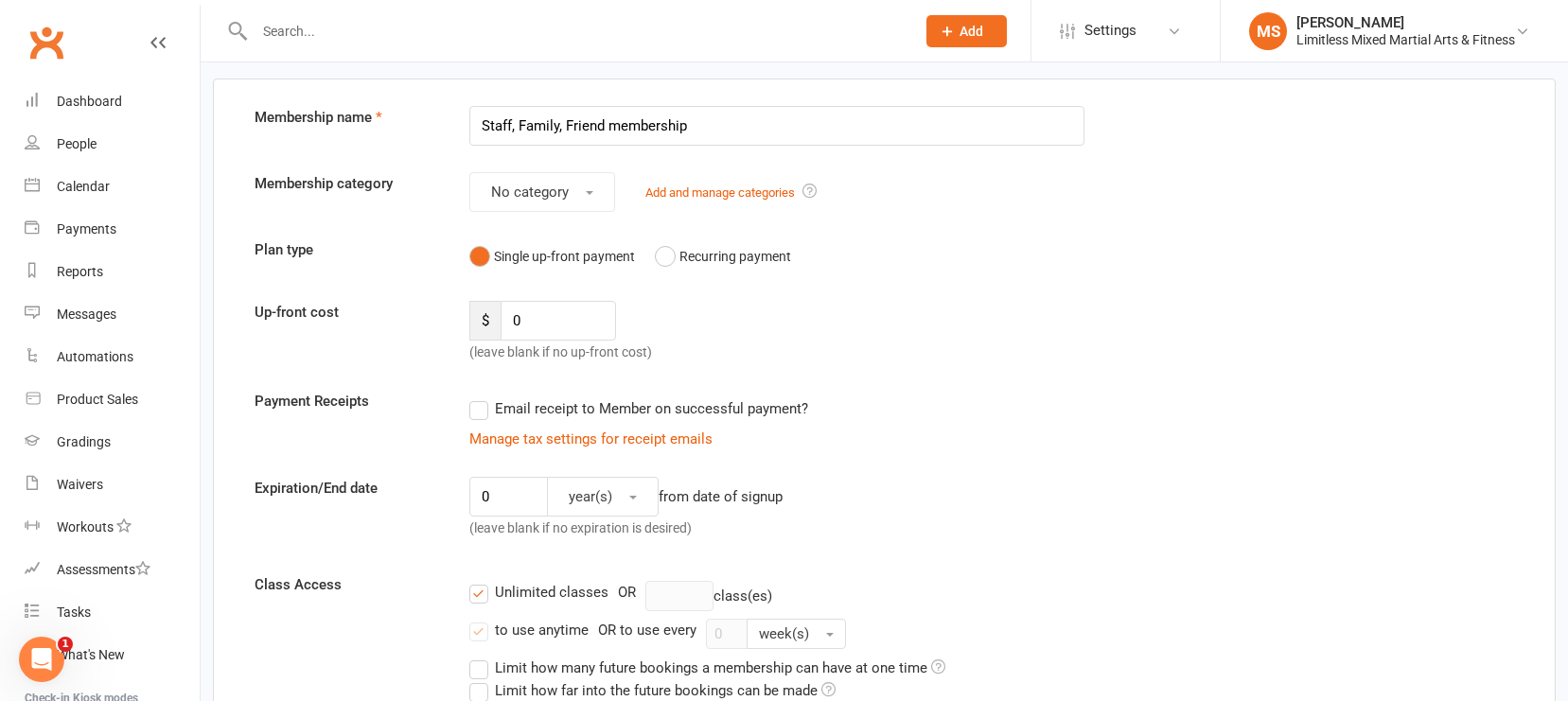
scroll to position [0, 0]
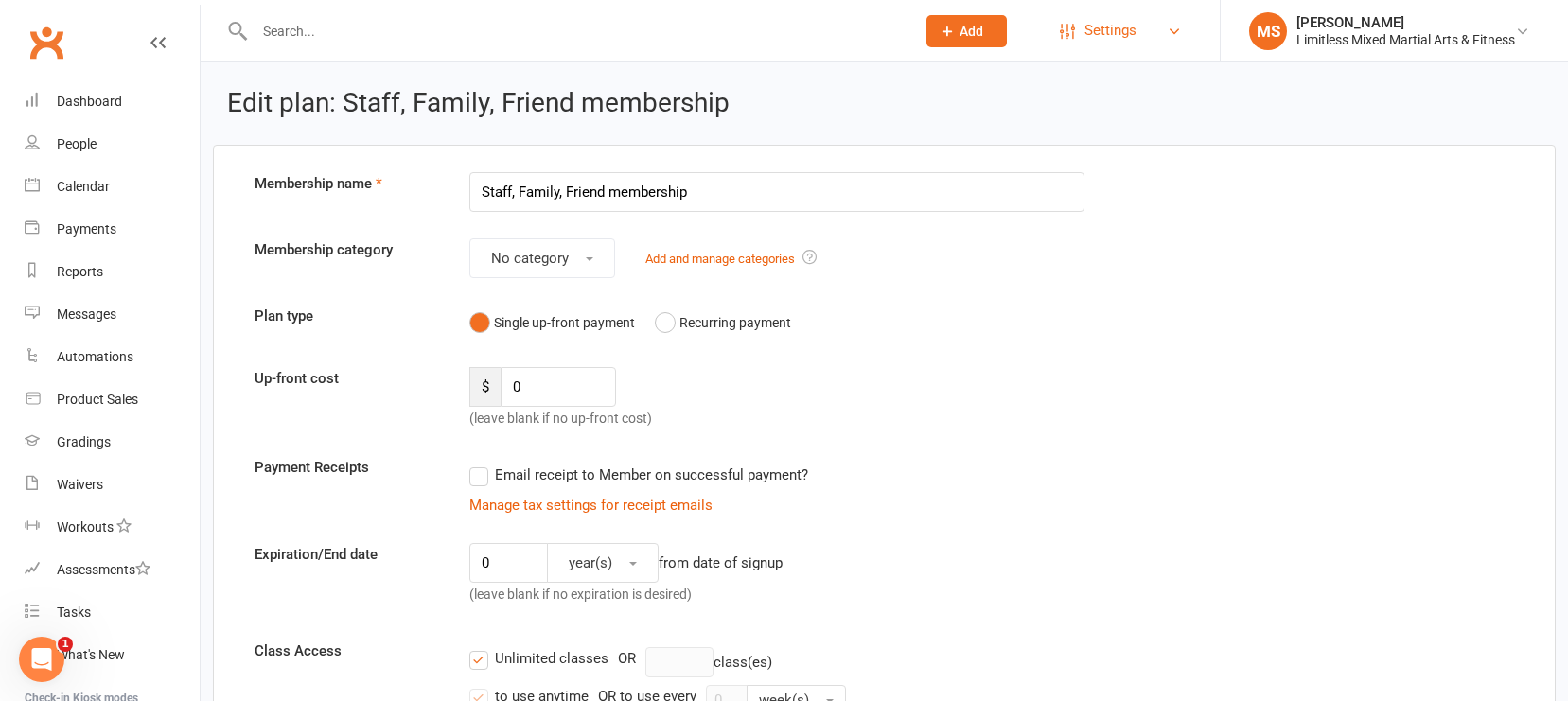
click at [1107, 45] on span "Settings" at bounding box center [1111, 31] width 52 height 43
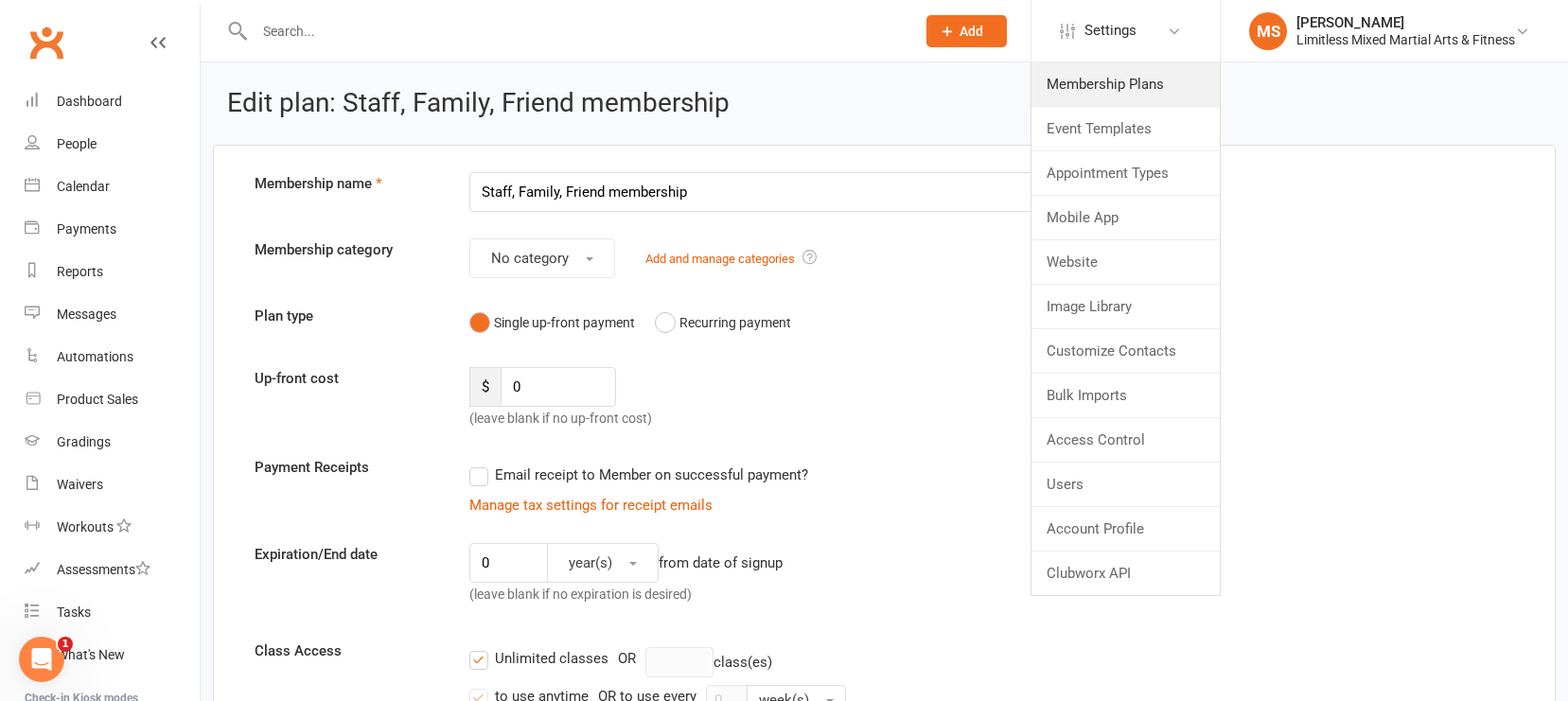
click at [1106, 85] on link "Membership Plans" at bounding box center [1126, 84] width 188 height 44
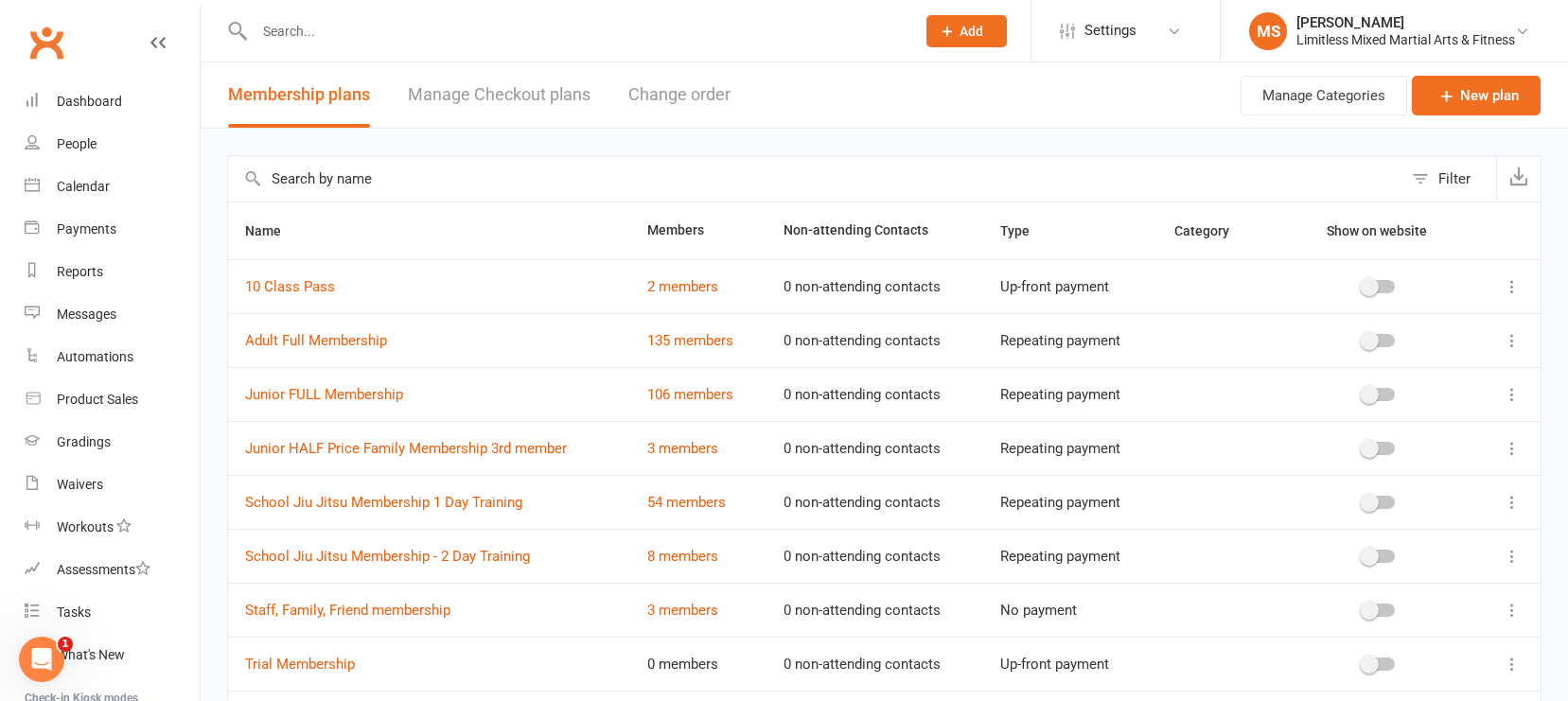
click at [1377, 342] on icon at bounding box center [1512, 340] width 19 height 19
click at [1377, 373] on link "Edit" at bounding box center [1429, 378] width 187 height 38
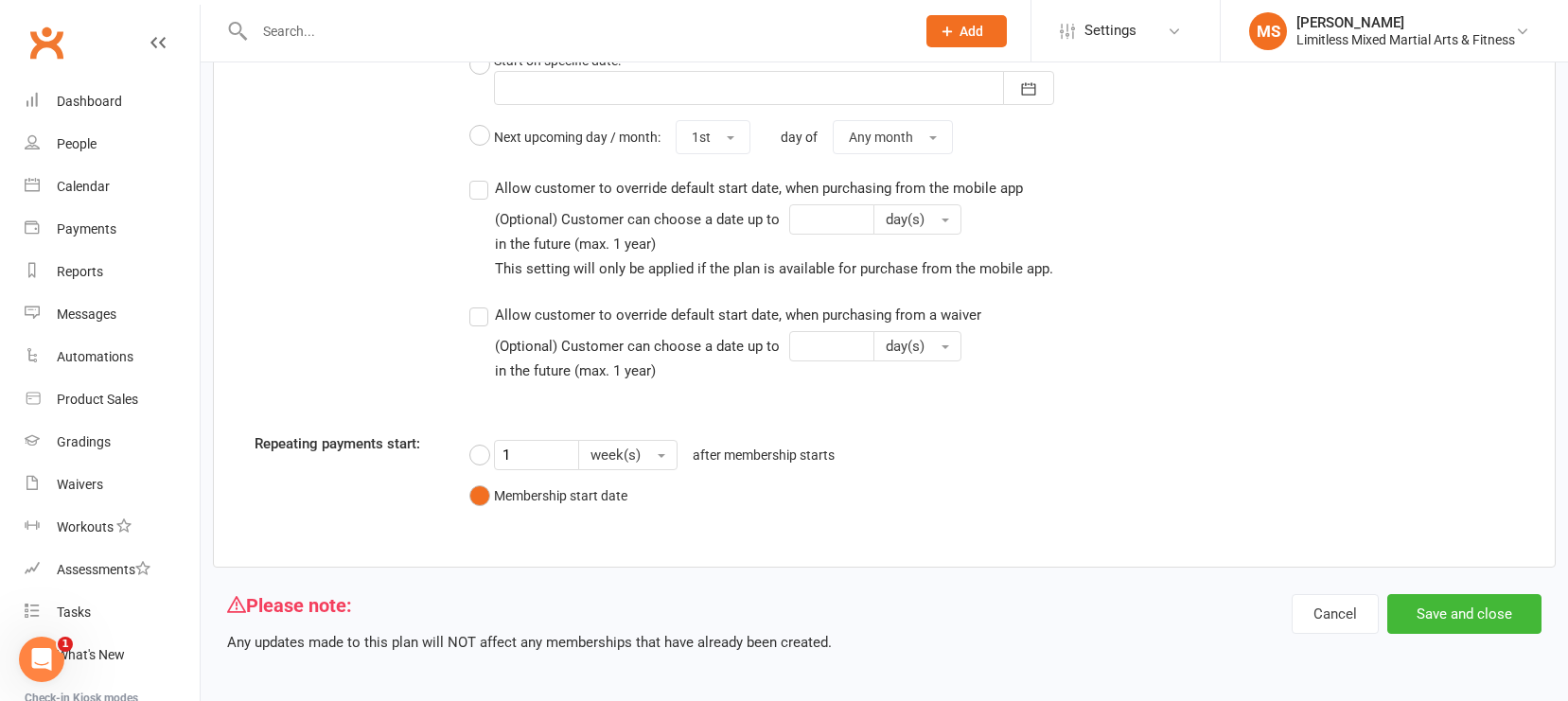
scroll to position [1836, 0]
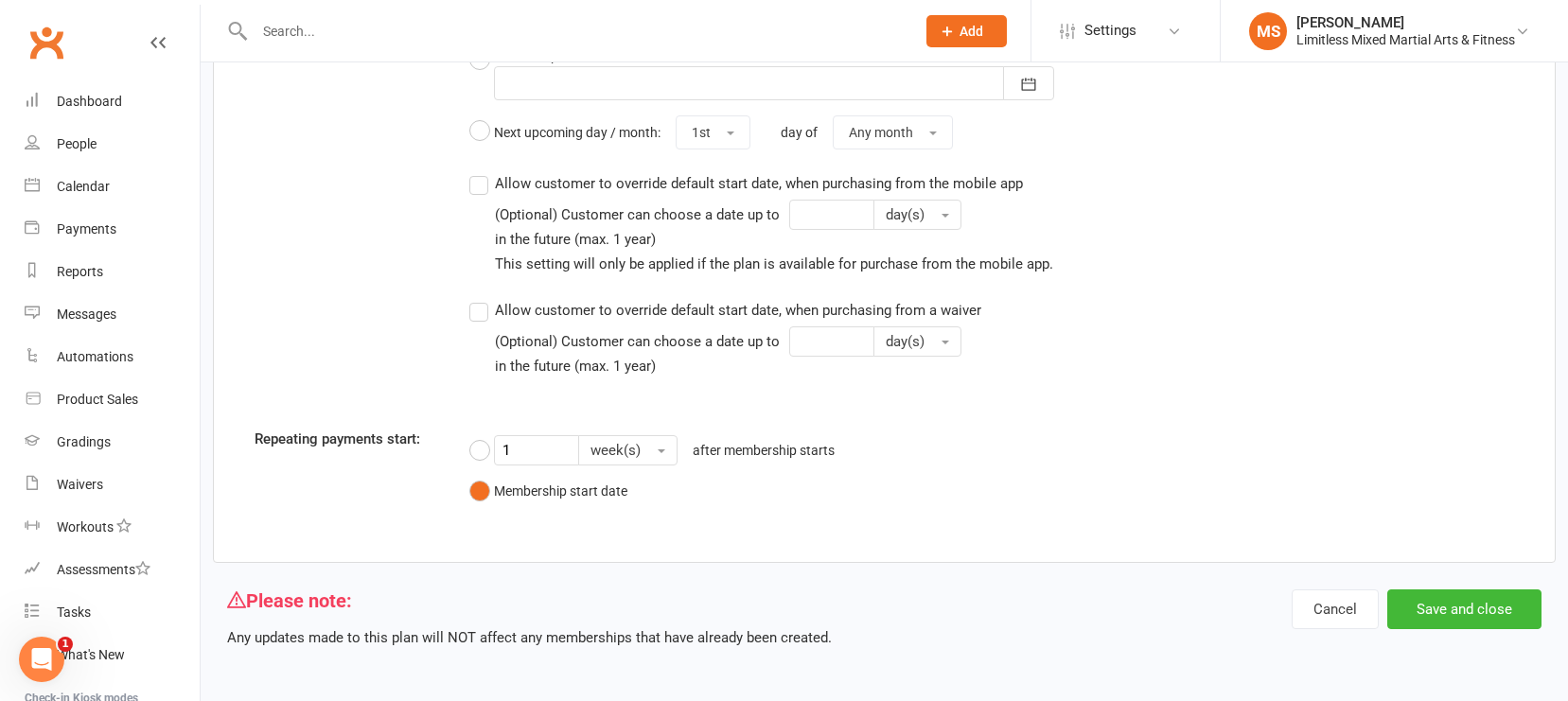
click at [478, 183] on label "Allow customer to override default start date, when purchasing from the mobile …" at bounding box center [762, 222] width 586 height 100
click at [478, 173] on input "Allow customer to override default start date, when purchasing from the mobile …" at bounding box center [475, 173] width 12 height 0
click at [1377, 592] on button "Save and close" at bounding box center [1465, 610] width 155 height 40
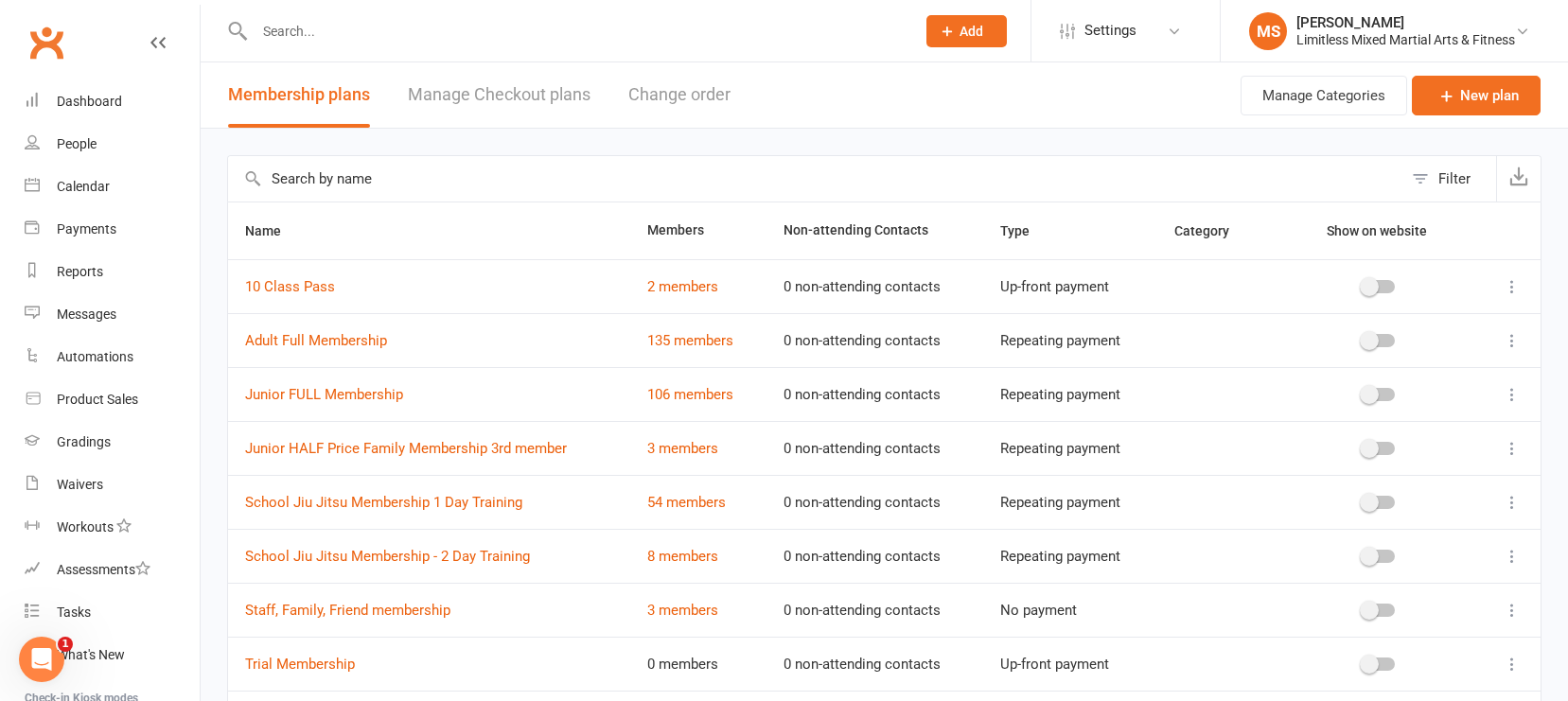
click at [1377, 608] on icon at bounding box center [1512, 610] width 19 height 19
click at [1377, 646] on link "Edit" at bounding box center [1429, 647] width 187 height 38
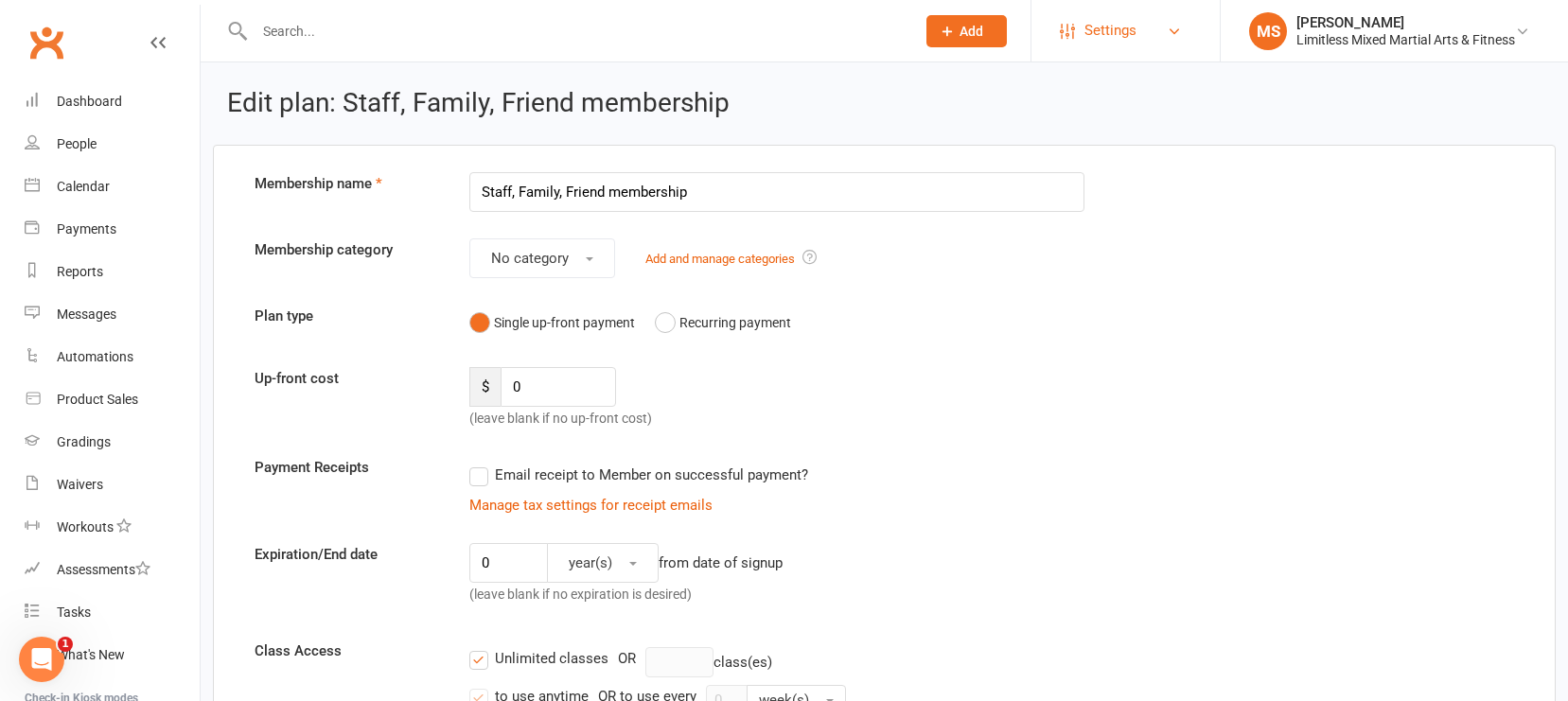
click at [1097, 31] on span "Settings" at bounding box center [1111, 31] width 52 height 43
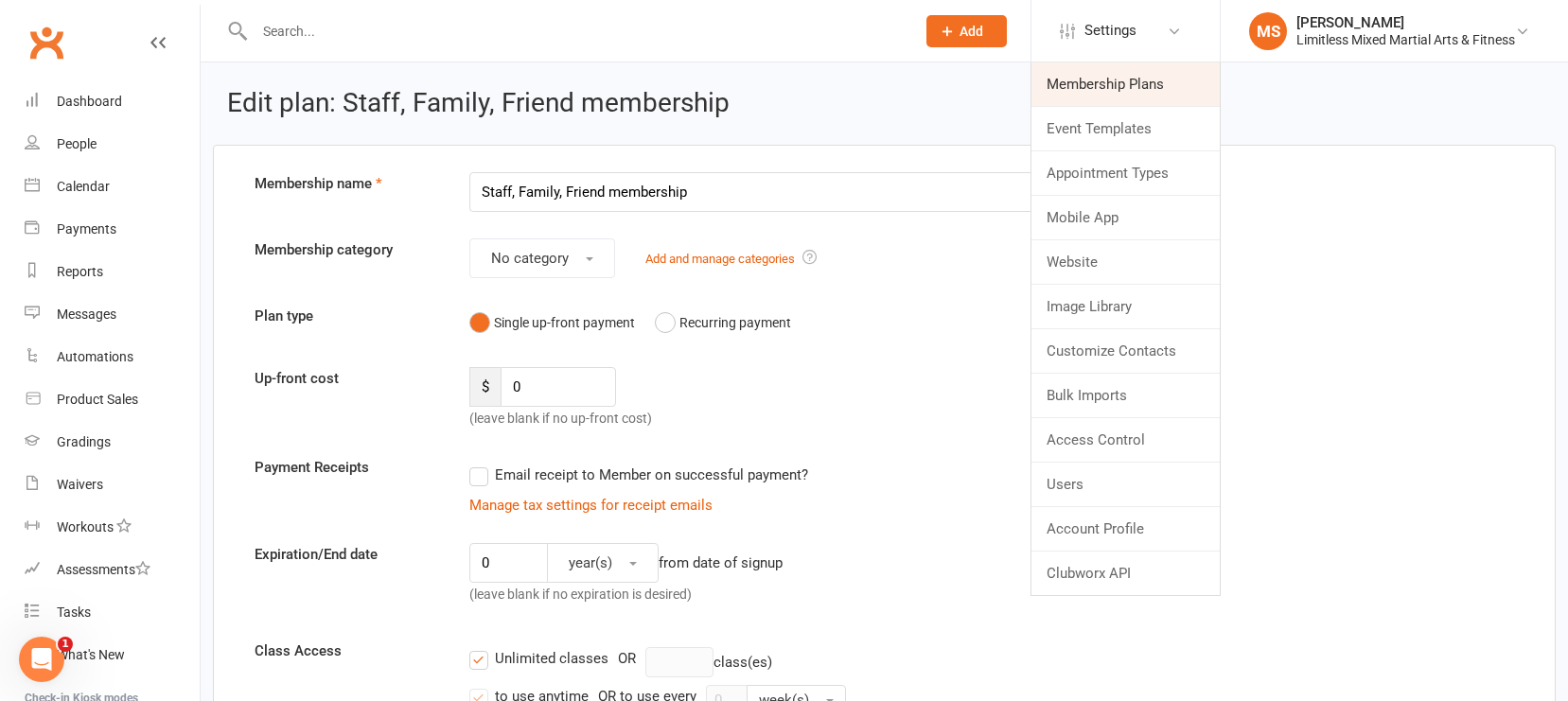
click at [1100, 85] on link "Membership Plans" at bounding box center [1126, 84] width 188 height 44
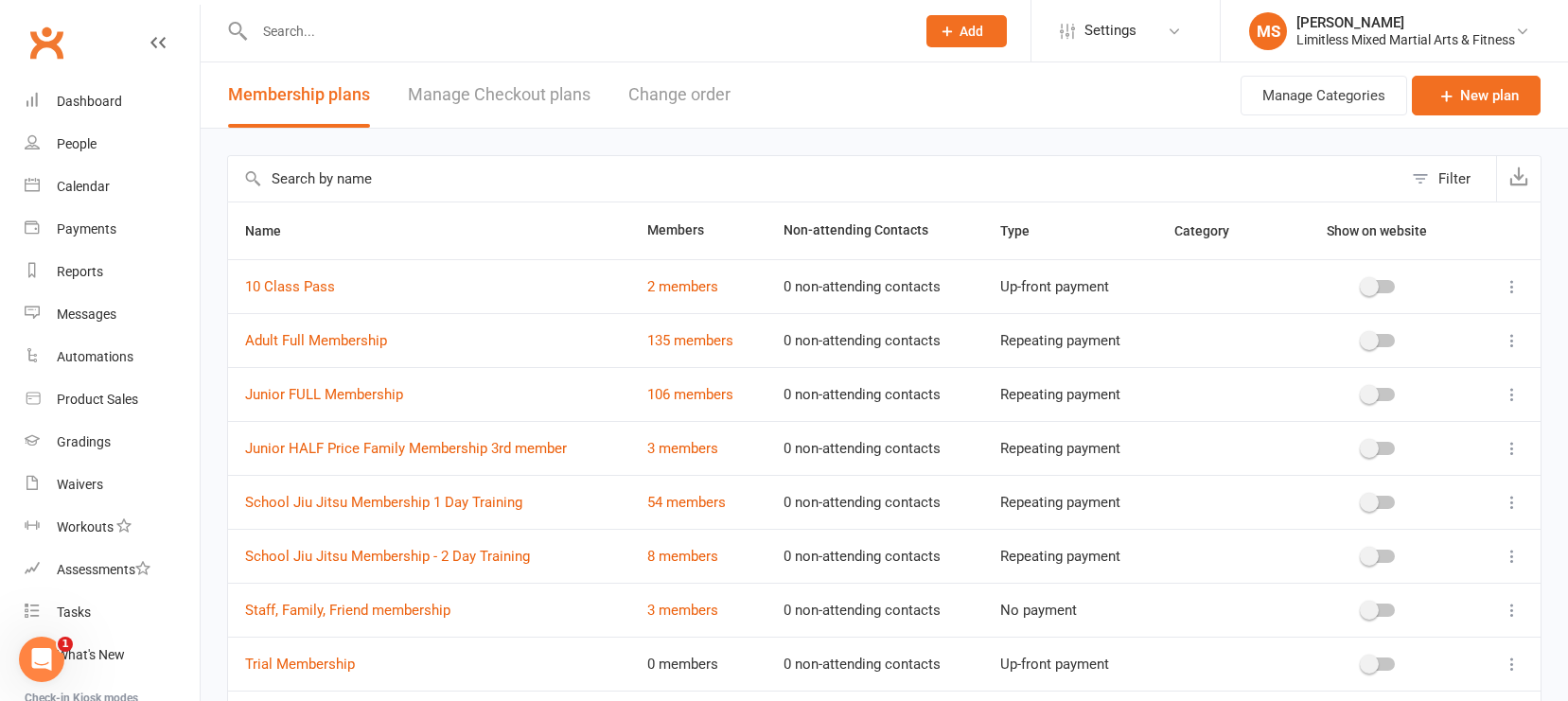
click at [1377, 336] on icon at bounding box center [1512, 340] width 19 height 19
click at [1377, 377] on link "Edit" at bounding box center [1429, 378] width 187 height 38
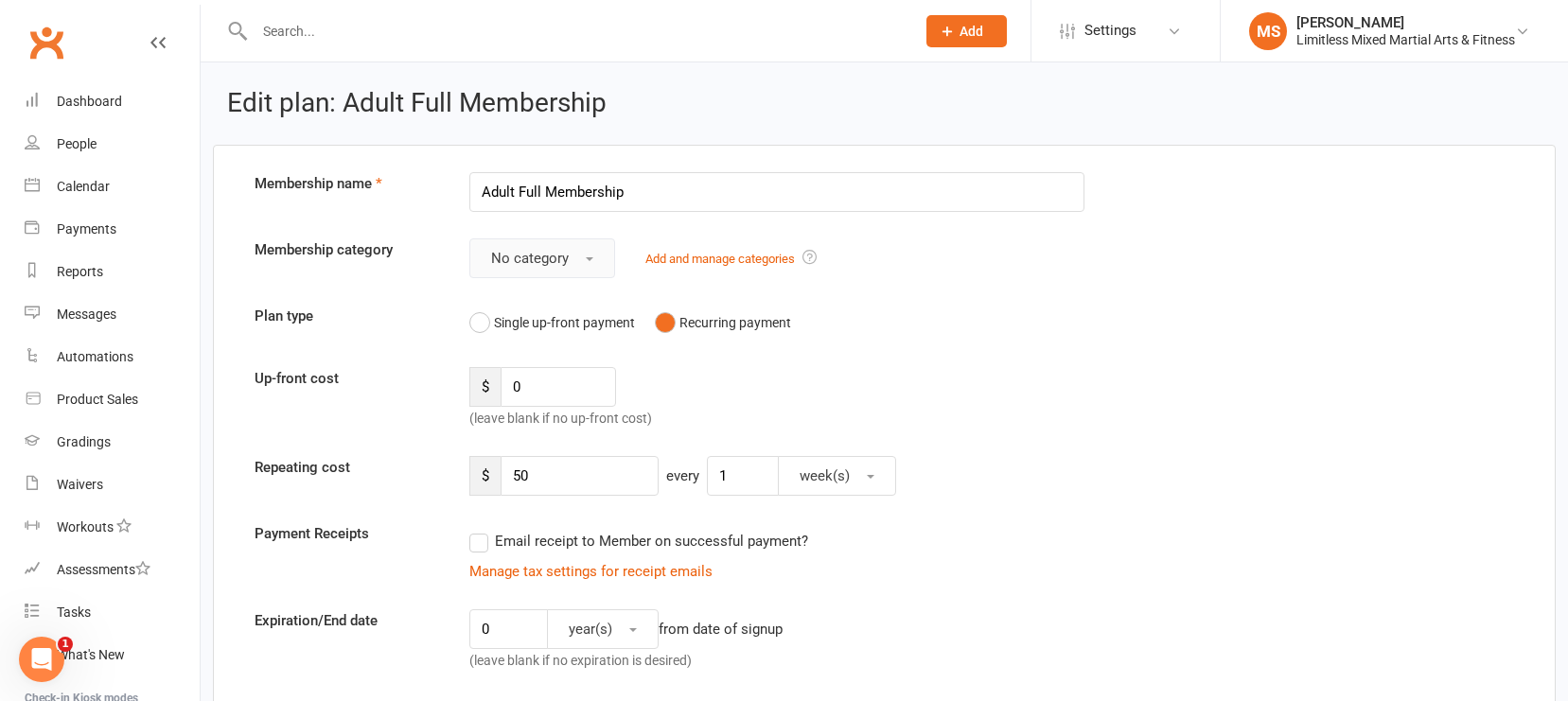
click at [597, 260] on button "No category" at bounding box center [542, 259] width 146 height 40
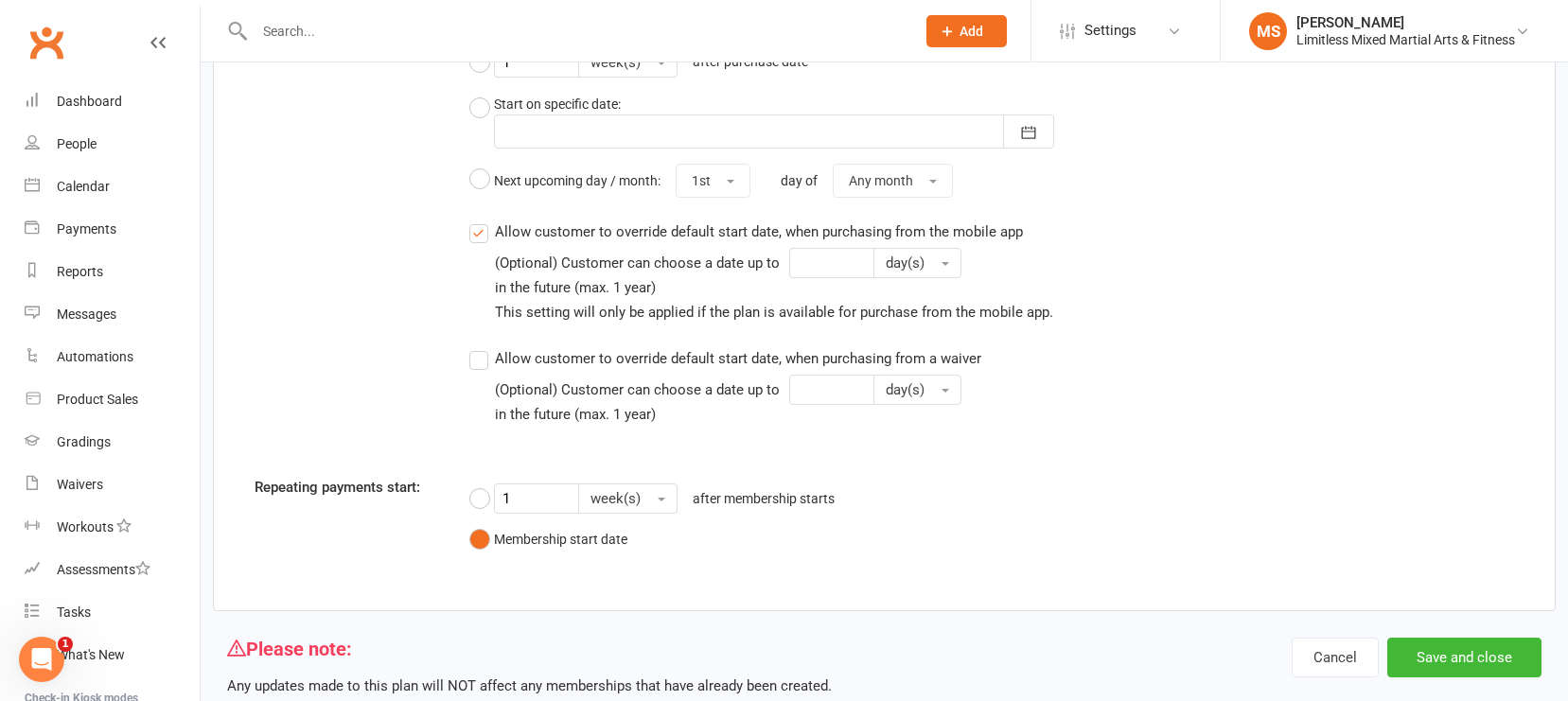
scroll to position [1836, 0]
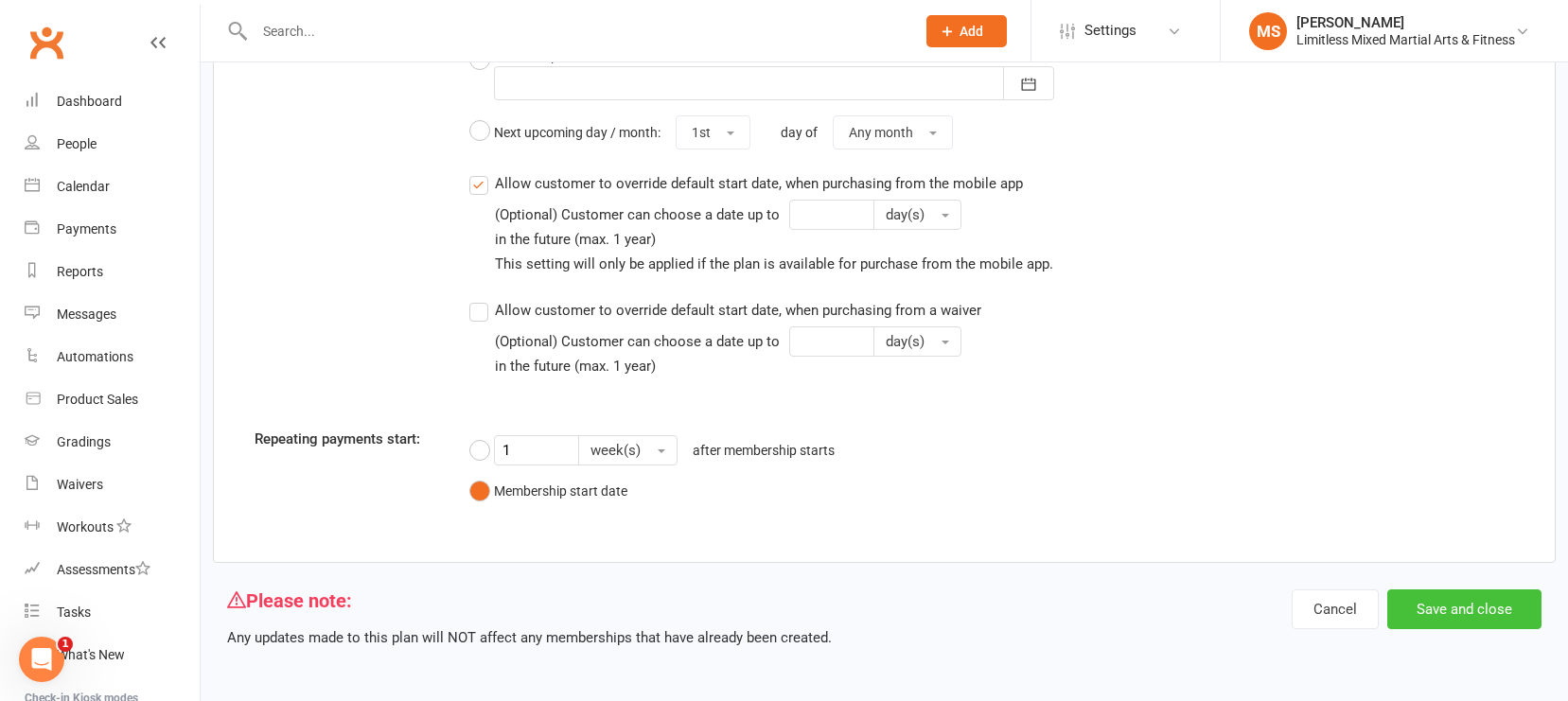
click at [1377, 610] on button "Save and close" at bounding box center [1465, 610] width 155 height 40
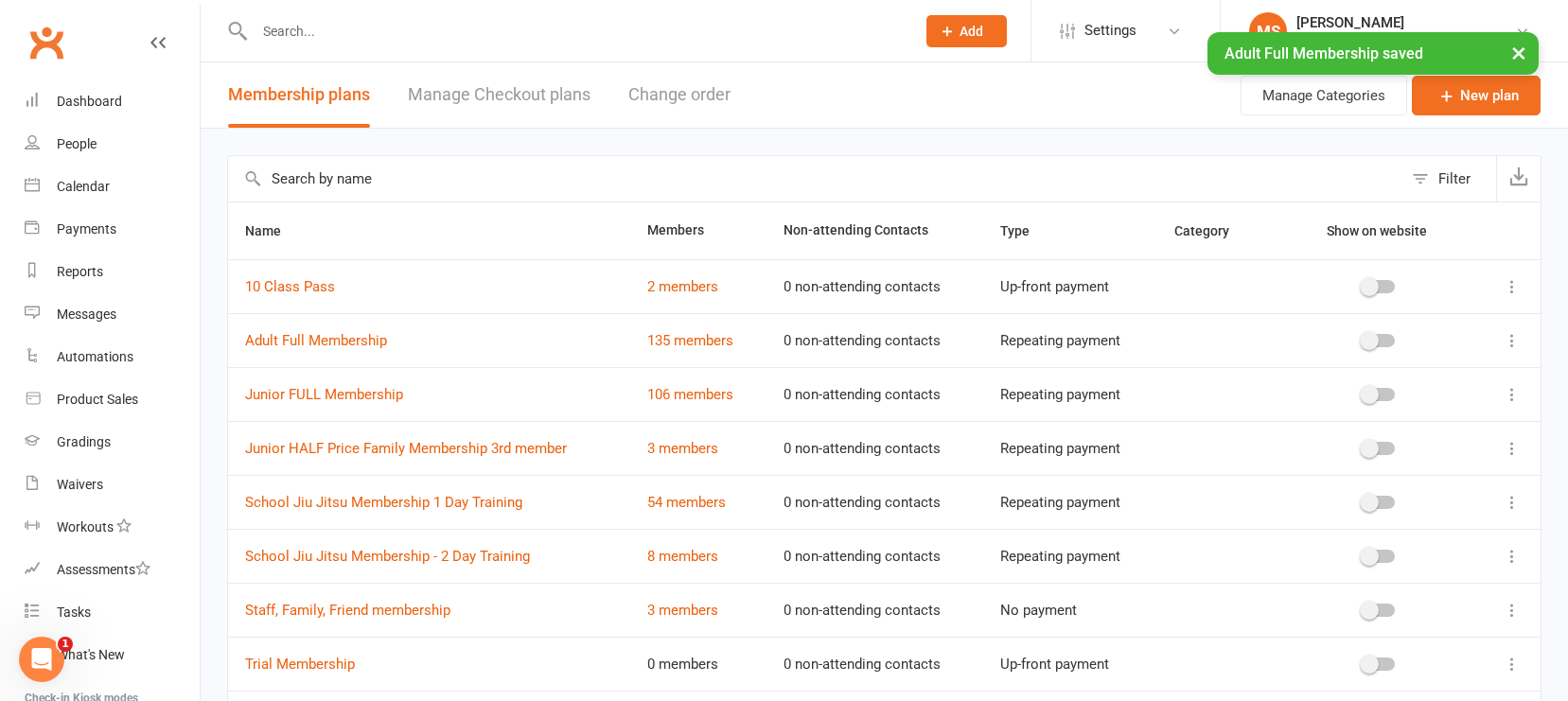
scroll to position [135, 0]
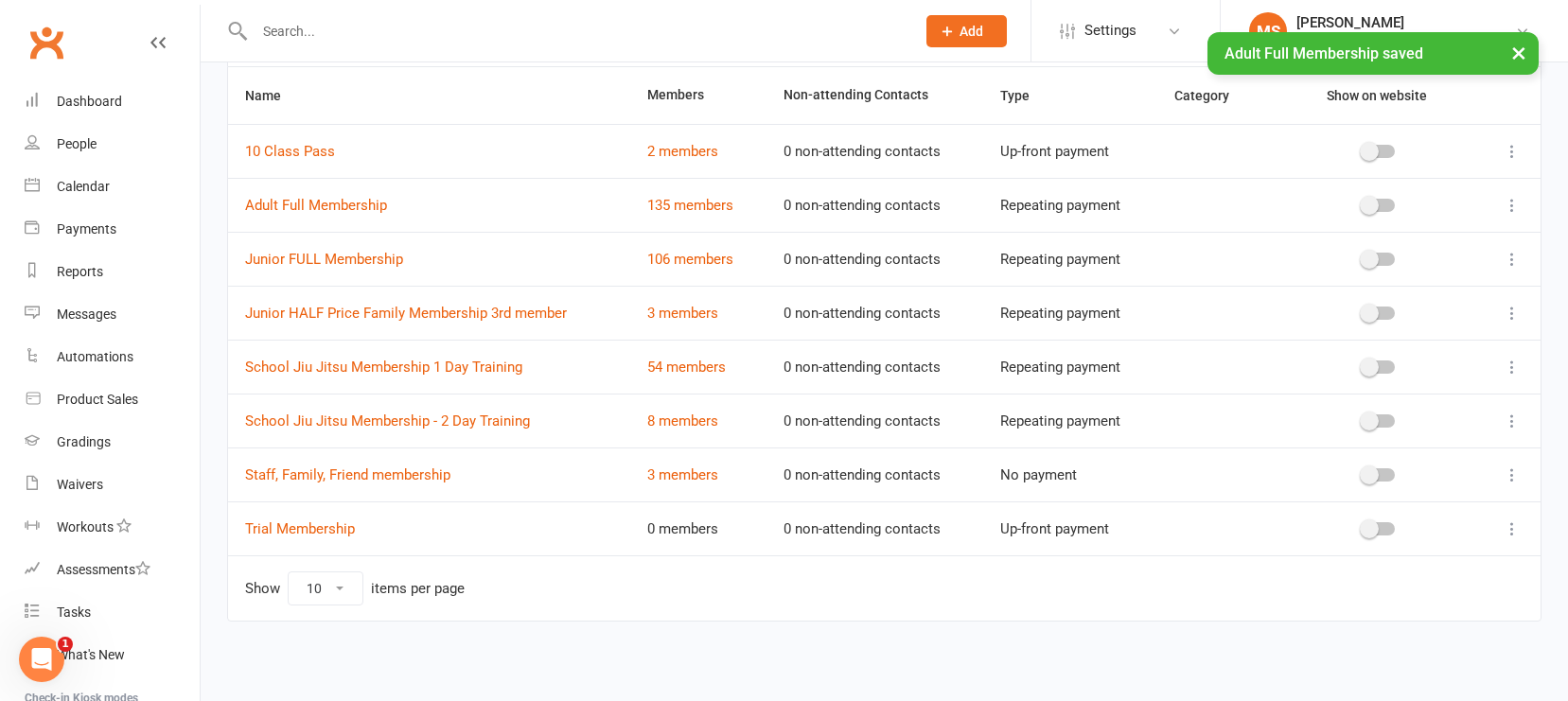
click at [1377, 419] on icon at bounding box center [1512, 420] width 19 height 19
click at [1377, 457] on link "Edit" at bounding box center [1429, 458] width 187 height 38
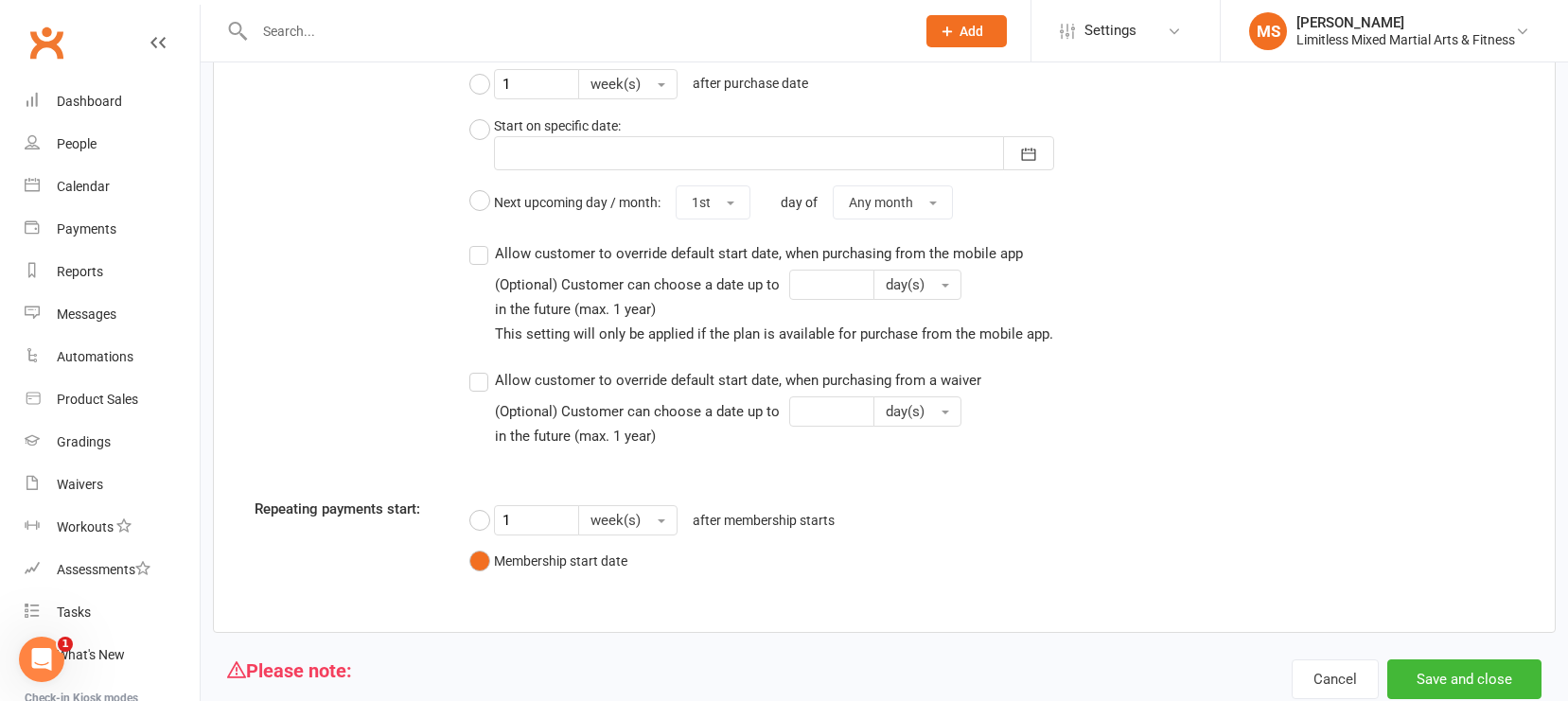
scroll to position [2020, 0]
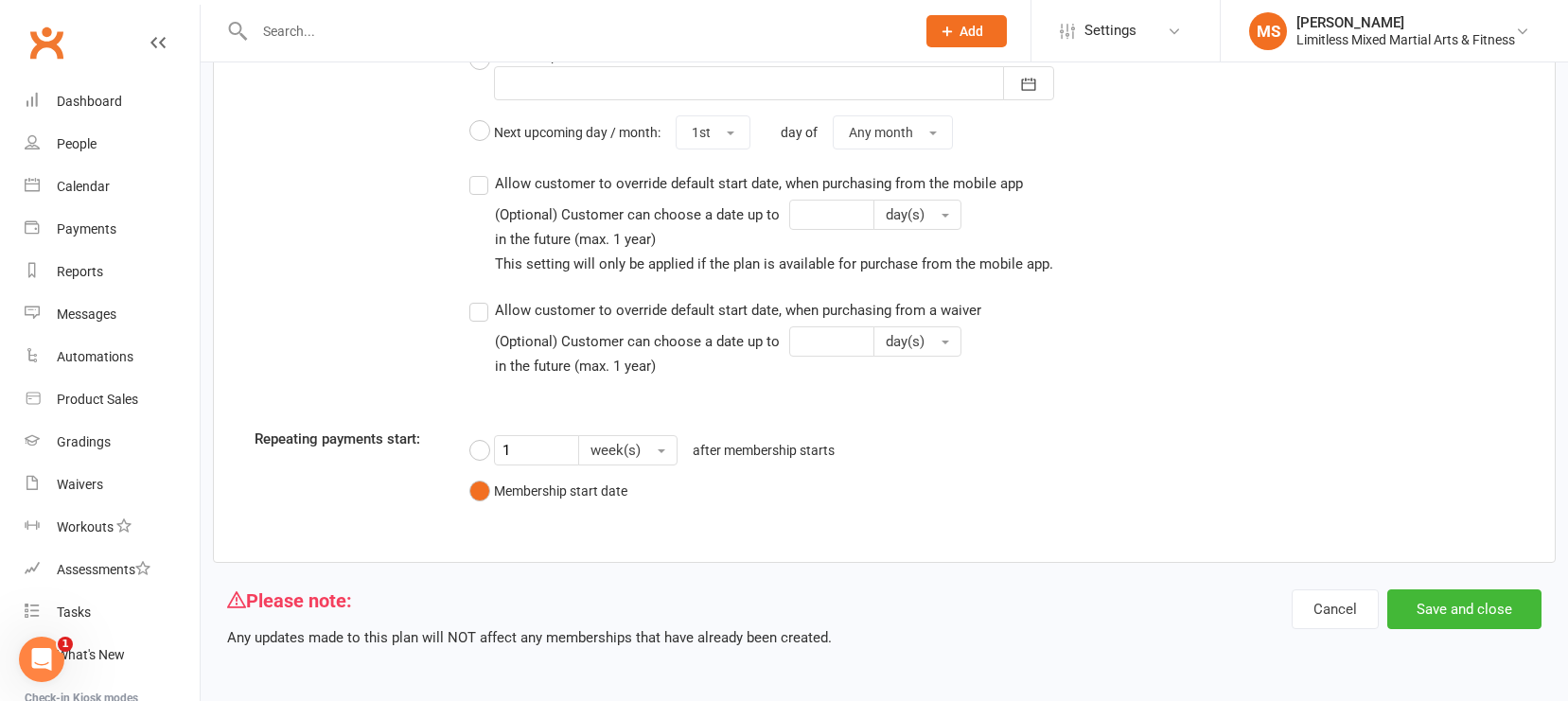
click at [1377, 630] on div "Cancel Save and close" at bounding box center [1417, 620] width 250 height 59
click at [1377, 620] on button "Save and close" at bounding box center [1465, 610] width 155 height 40
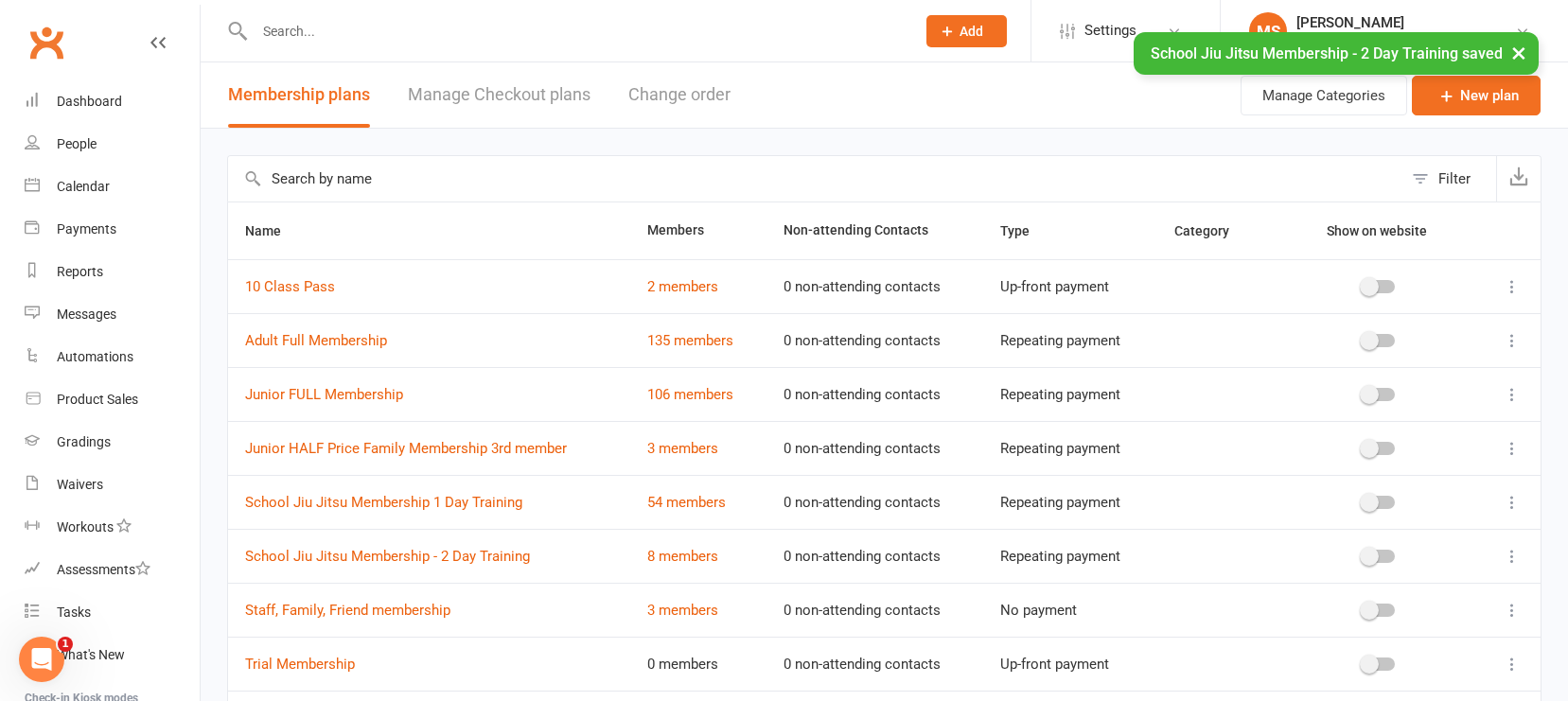
click at [52, 649] on icon "Open Intercom Messenger" at bounding box center [42, 659] width 31 height 31
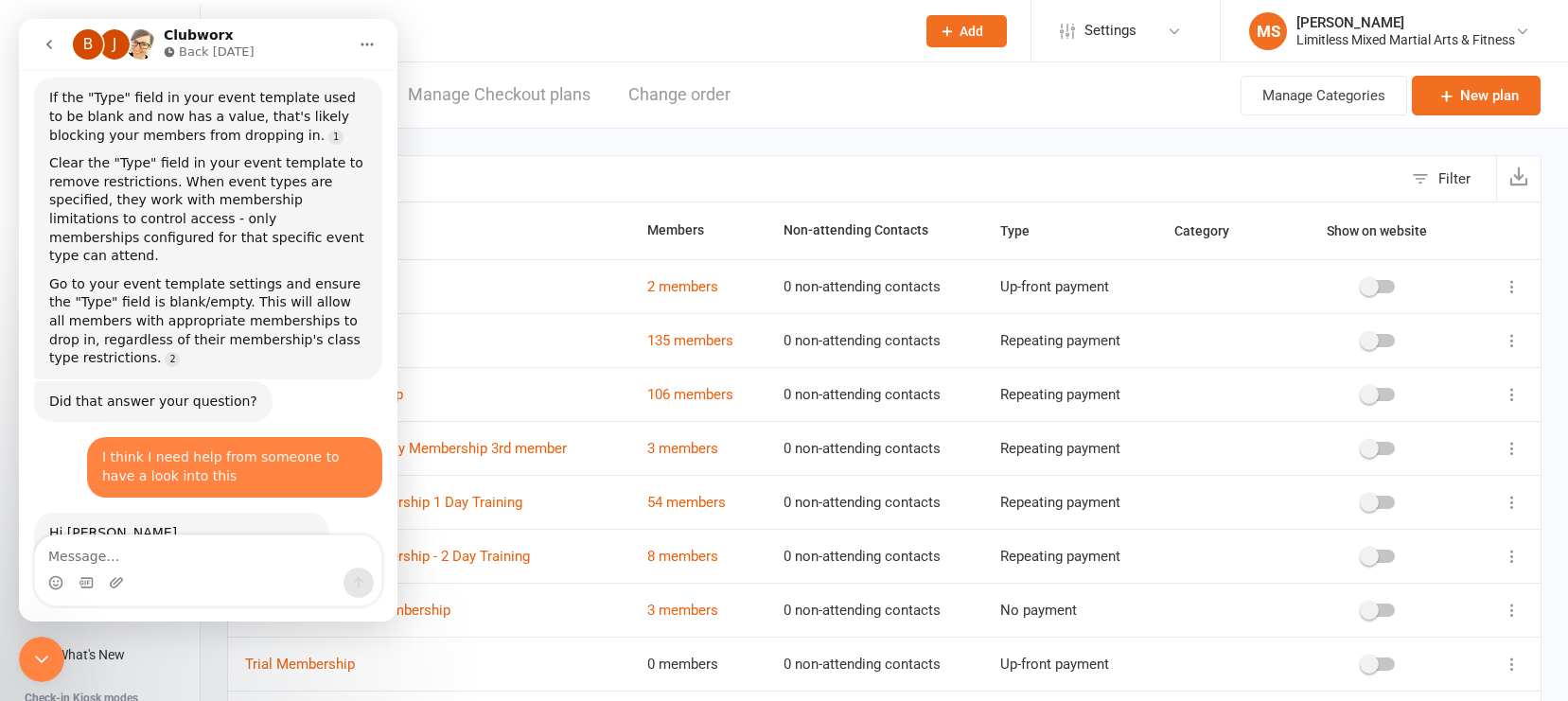
scroll to position [4506, 0]
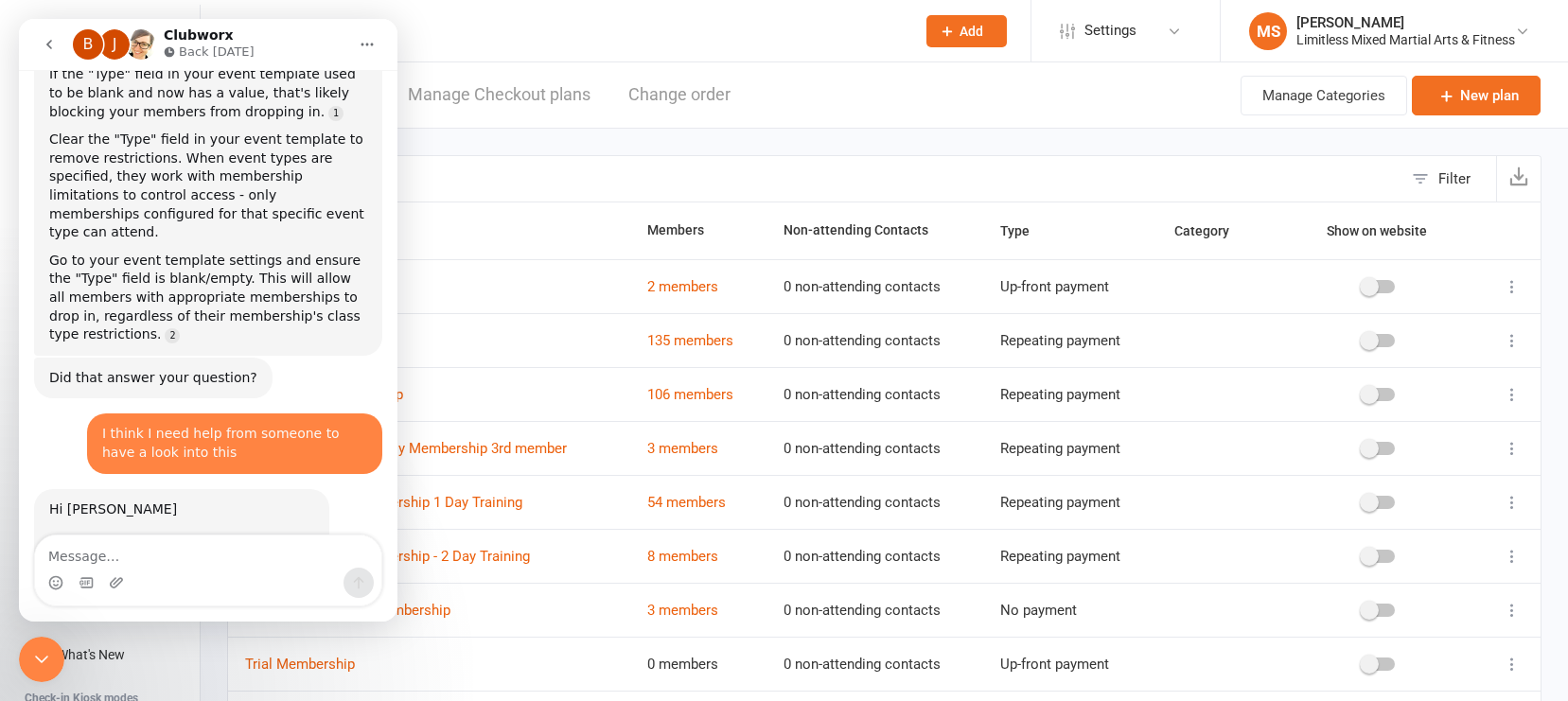
click at [119, 46] on div "J" at bounding box center [114, 45] width 31 height 31
click at [116, 50] on div "J" at bounding box center [114, 45] width 31 height 31
click at [117, 49] on div "J" at bounding box center [114, 45] width 31 height 31
click at [82, 48] on div "B" at bounding box center [87, 45] width 31 height 31
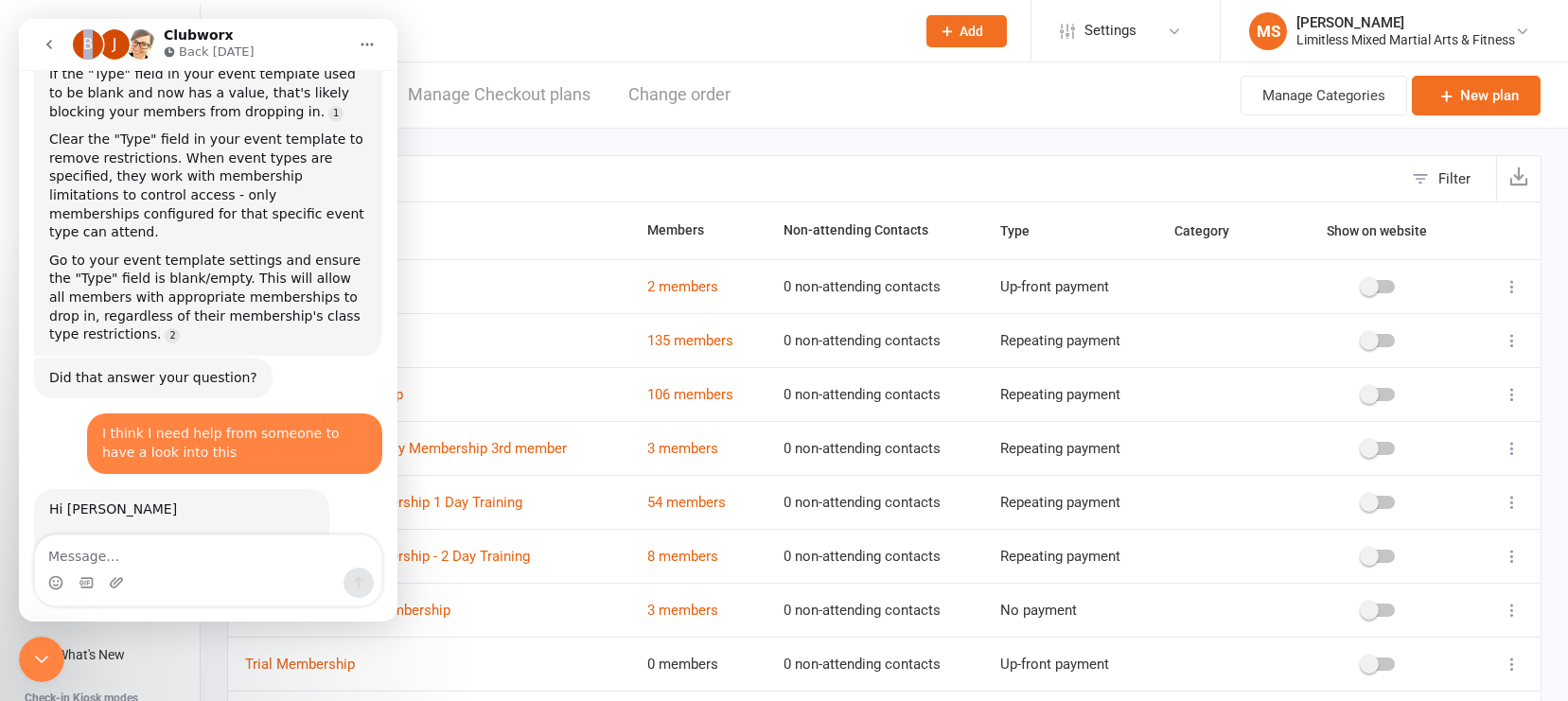
click at [51, 649] on icon "Close Intercom Messenger" at bounding box center [42, 659] width 23 height 23
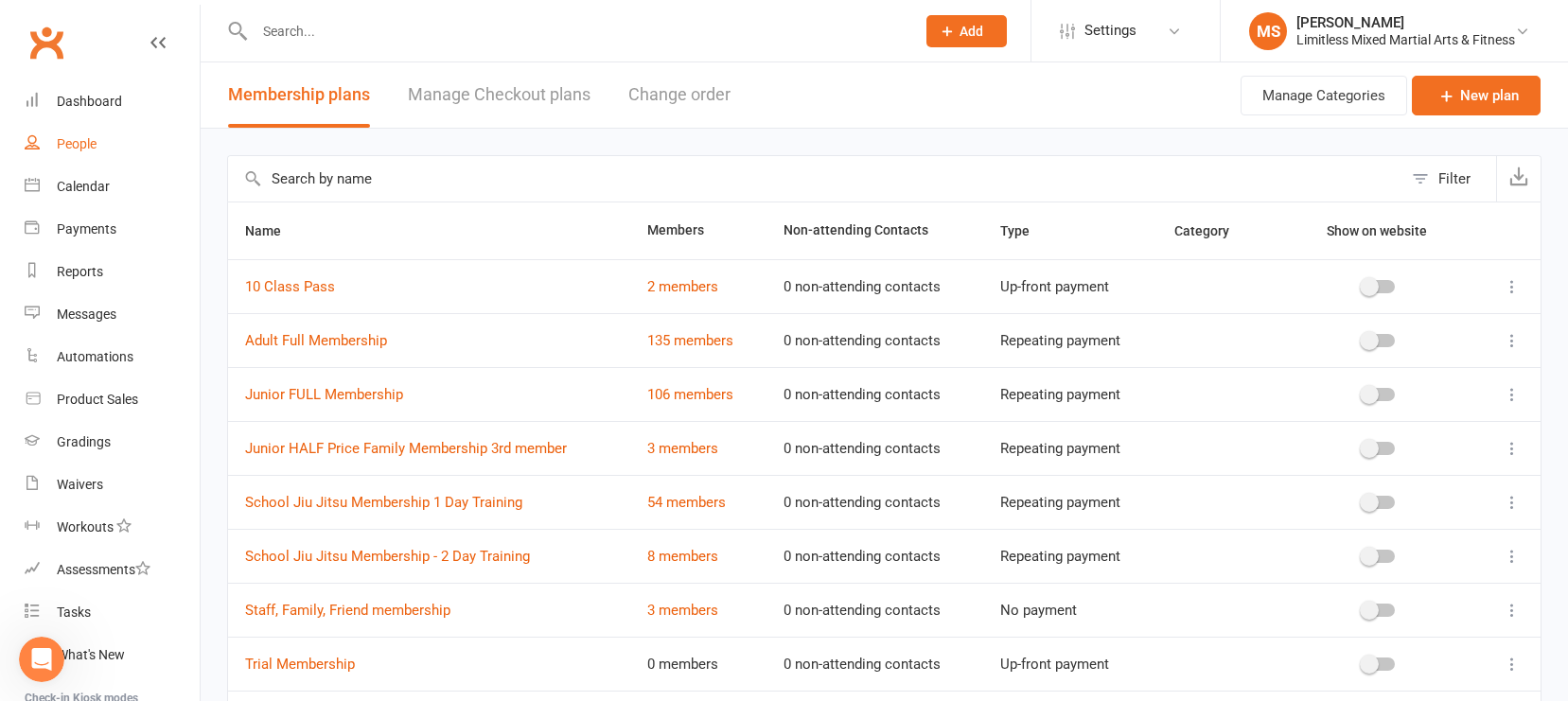
click at [97, 146] on link "People" at bounding box center [112, 144] width 176 height 43
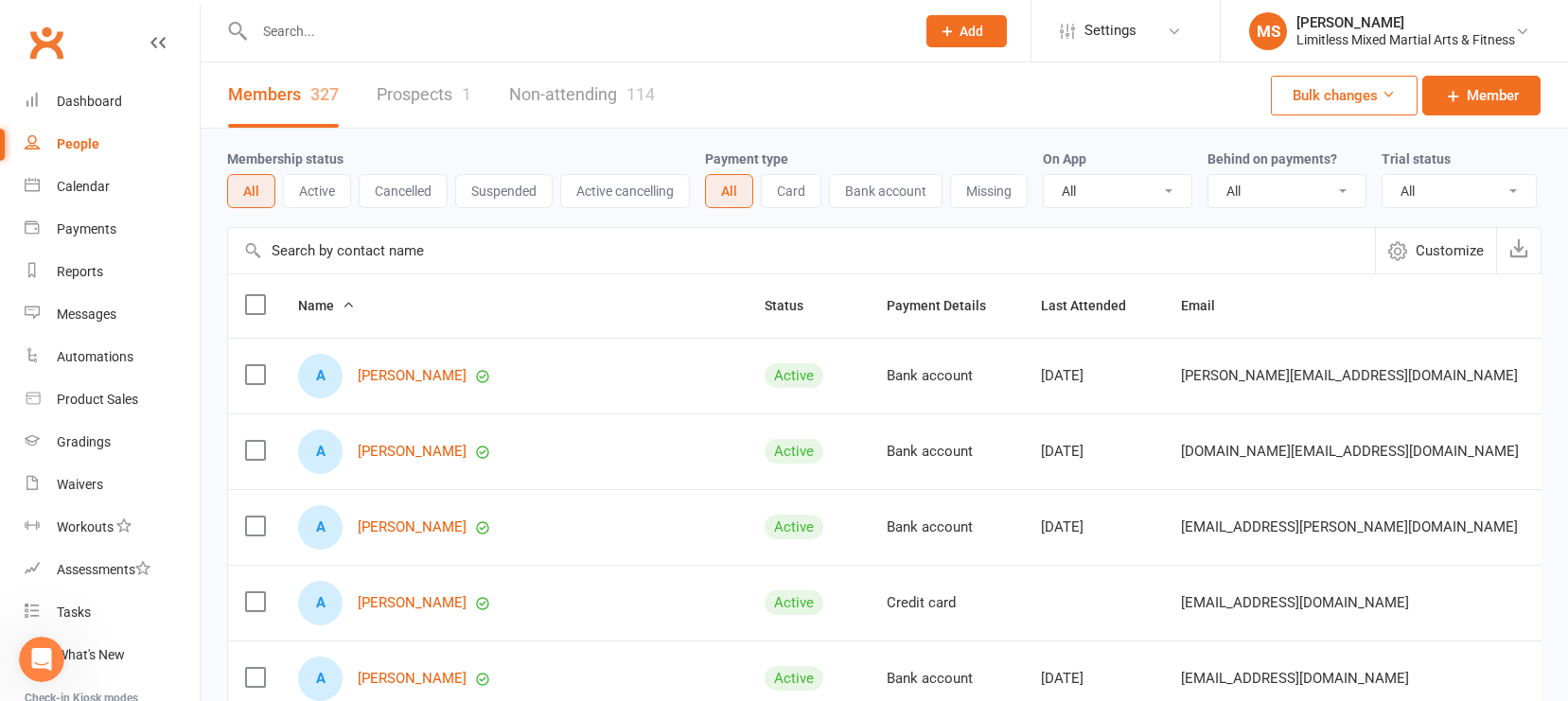
click at [335, 27] on input "text" at bounding box center [575, 31] width 654 height 27
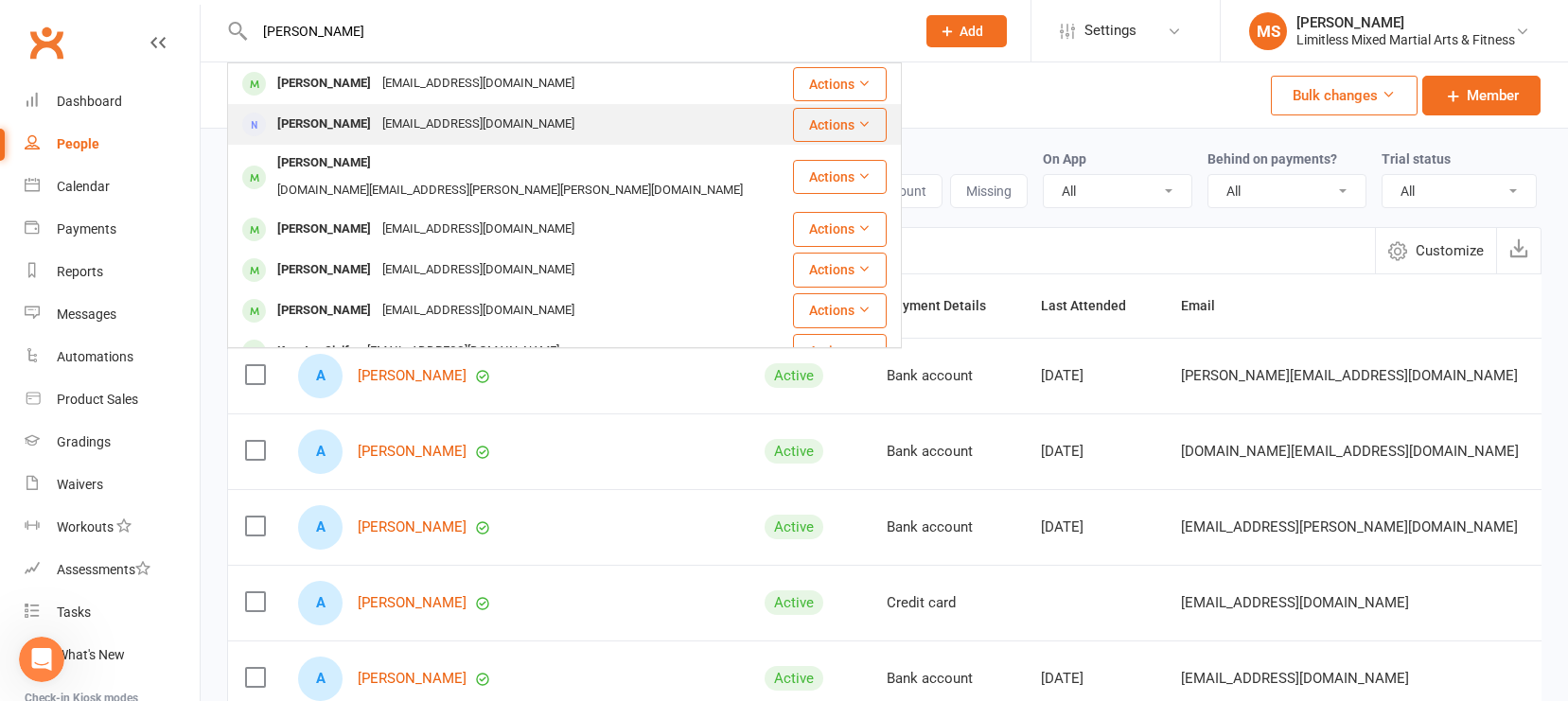
scroll to position [1, 0]
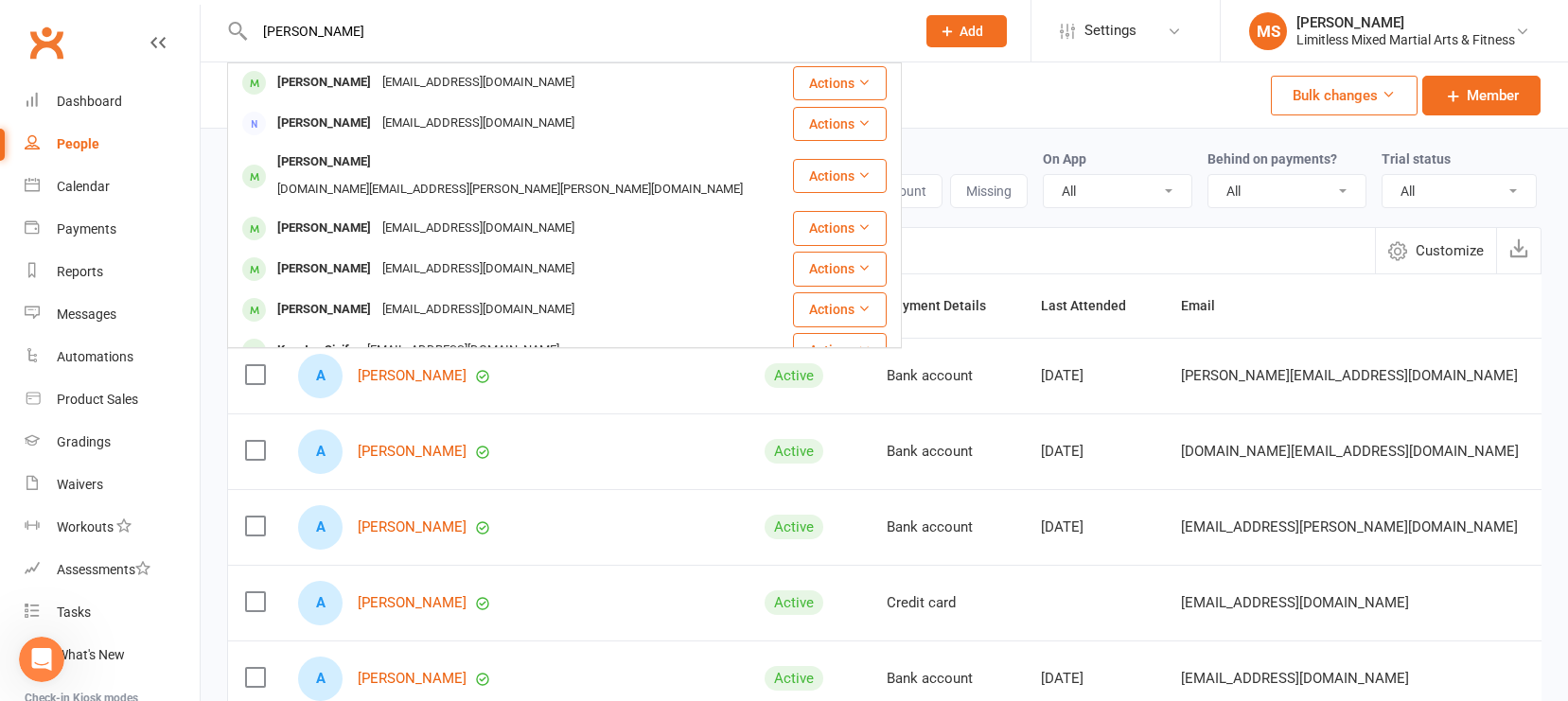
click at [397, 296] on div "[EMAIL_ADDRESS][DOMAIN_NAME]" at bounding box center [478, 310] width 203 height 28
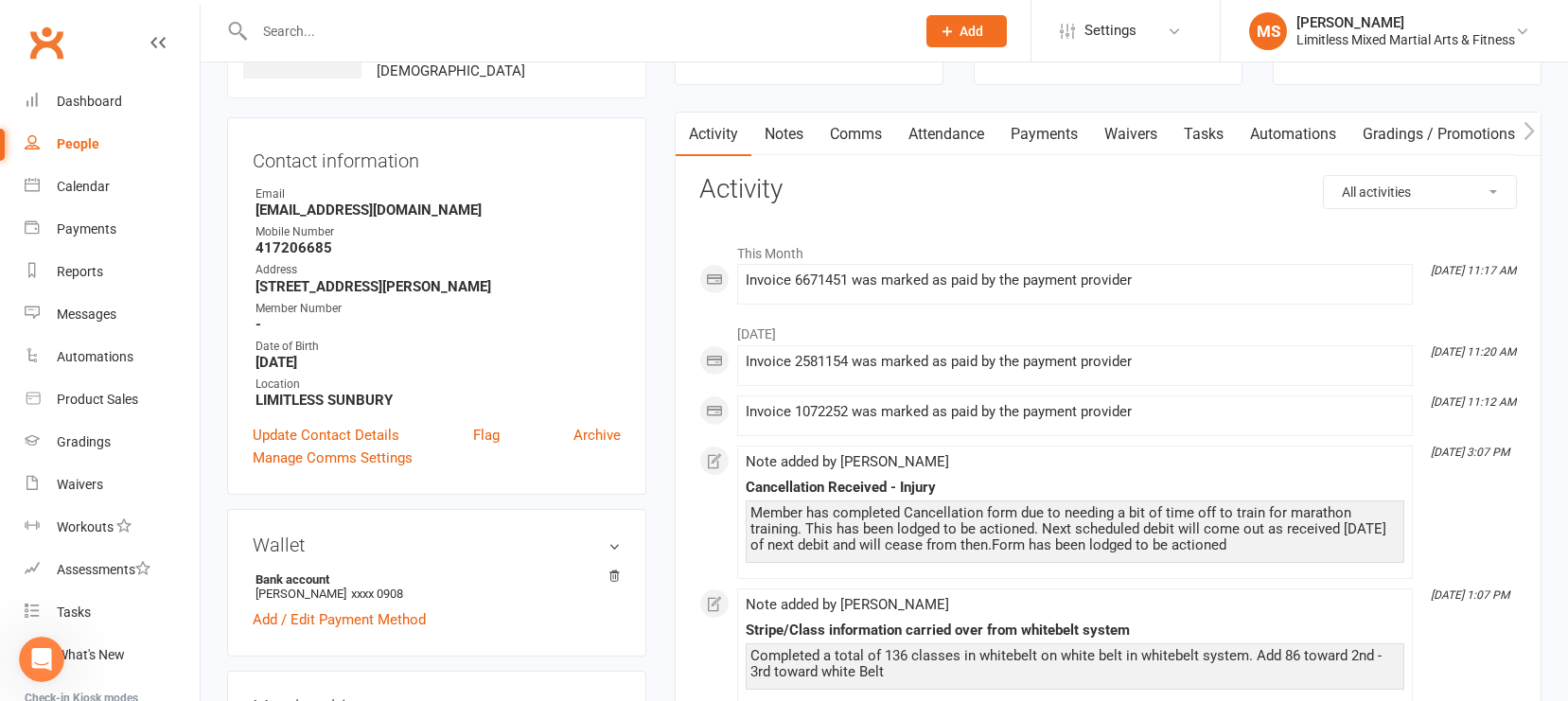
scroll to position [151, 0]
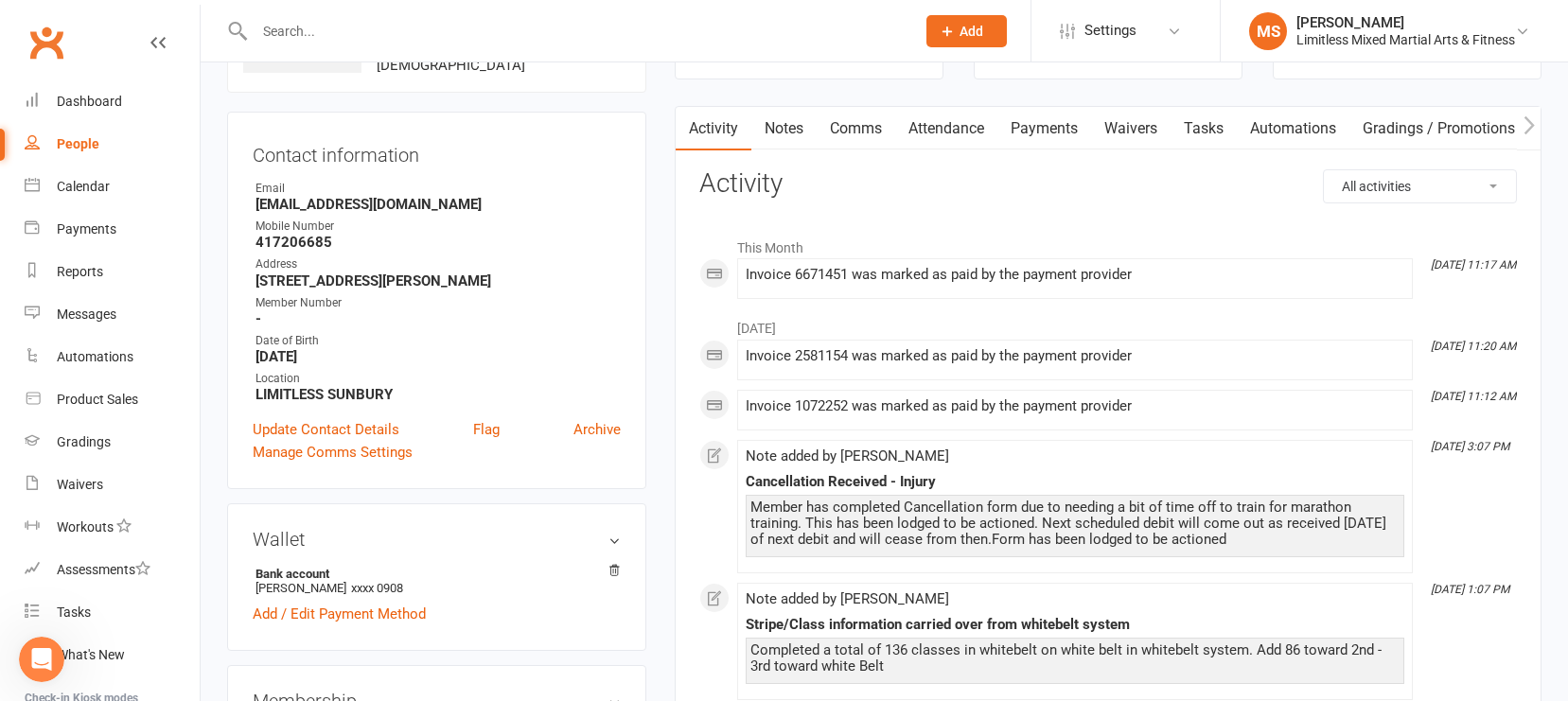
drag, startPoint x: 1038, startPoint y: 149, endPoint x: 1038, endPoint y: 130, distance: 19.0
click at [1038, 149] on link "Payments" at bounding box center [1044, 129] width 93 height 44
click at [0, 0] on div "Loading" at bounding box center [0, 0] width 0 height 0
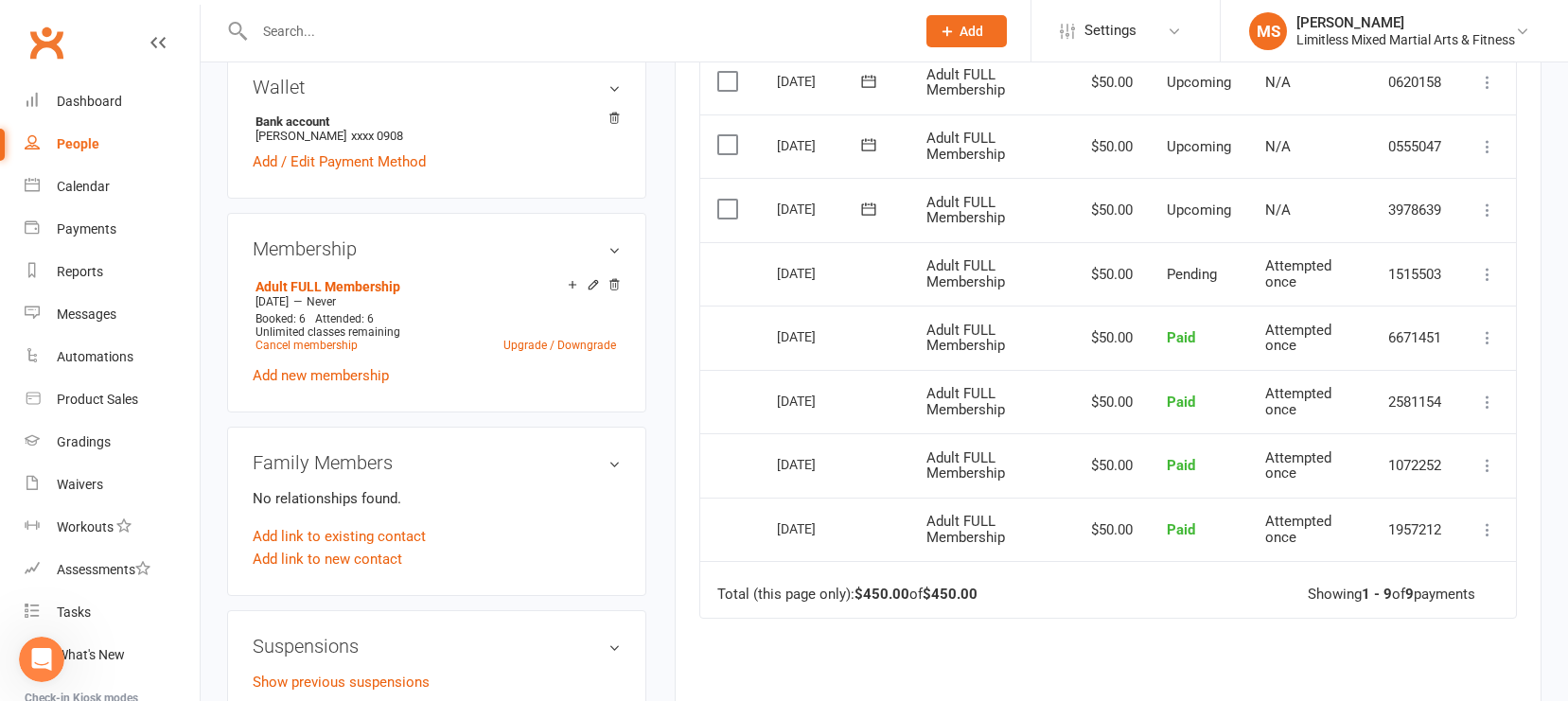
scroll to position [604, 0]
click at [1377, 330] on icon at bounding box center [1488, 336] width 19 height 19
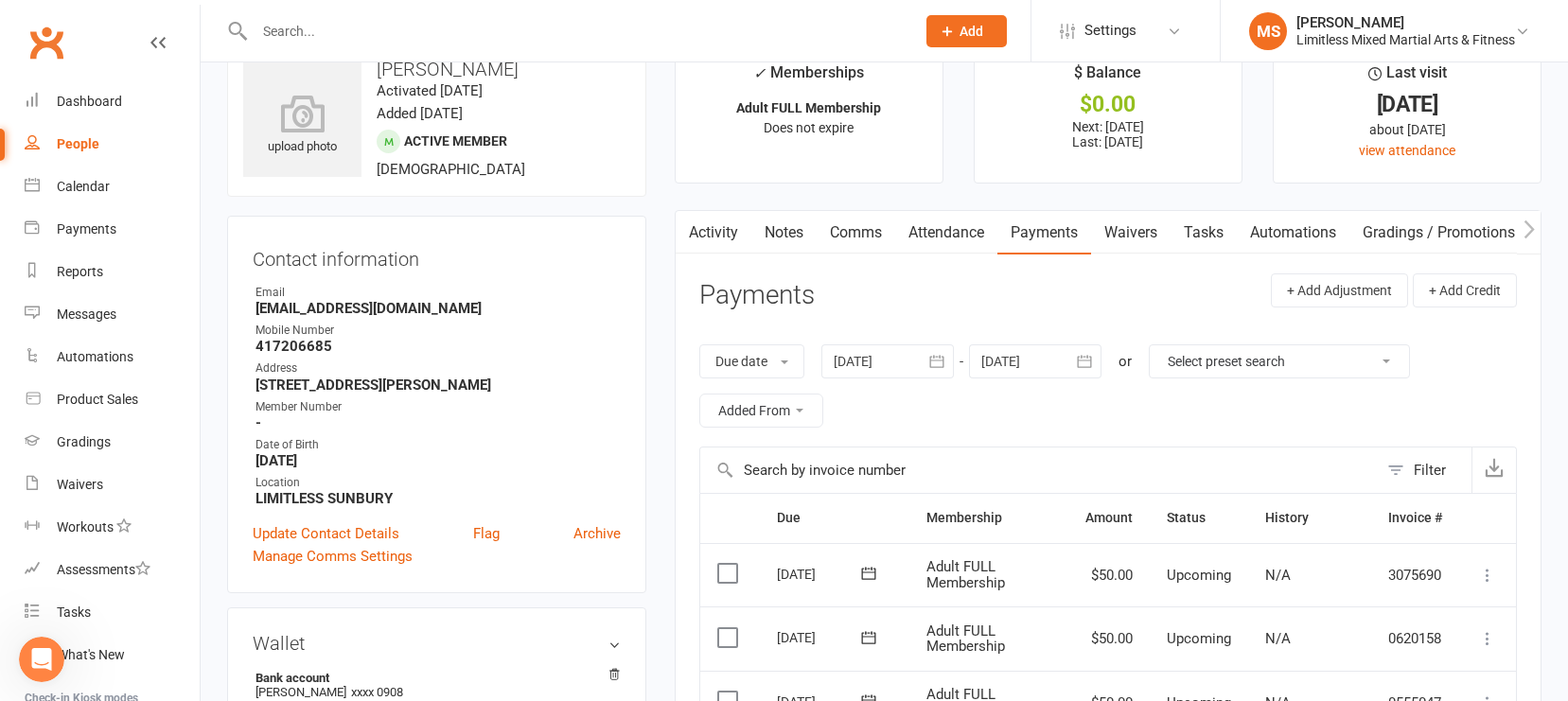
scroll to position [0, 0]
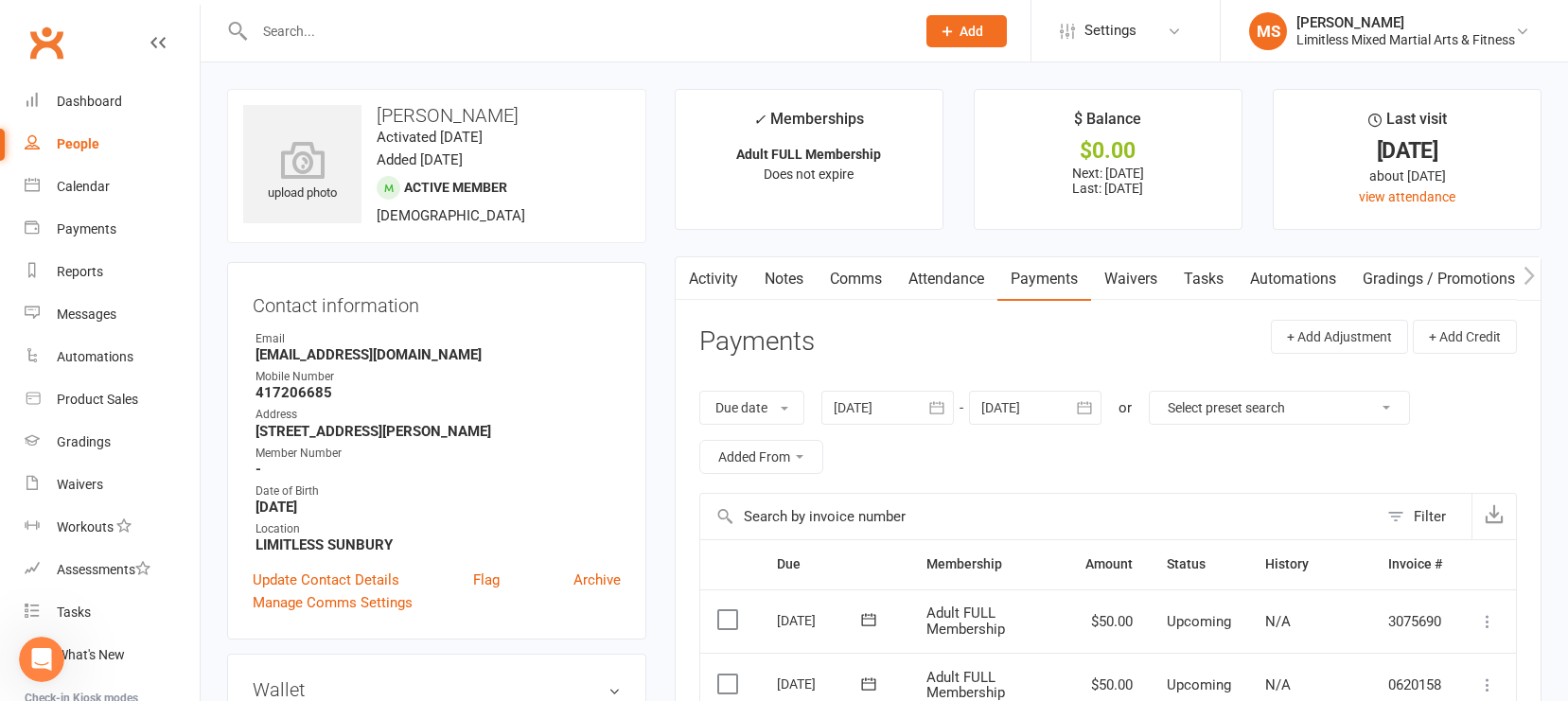
click at [332, 22] on input "text" at bounding box center [575, 31] width 654 height 27
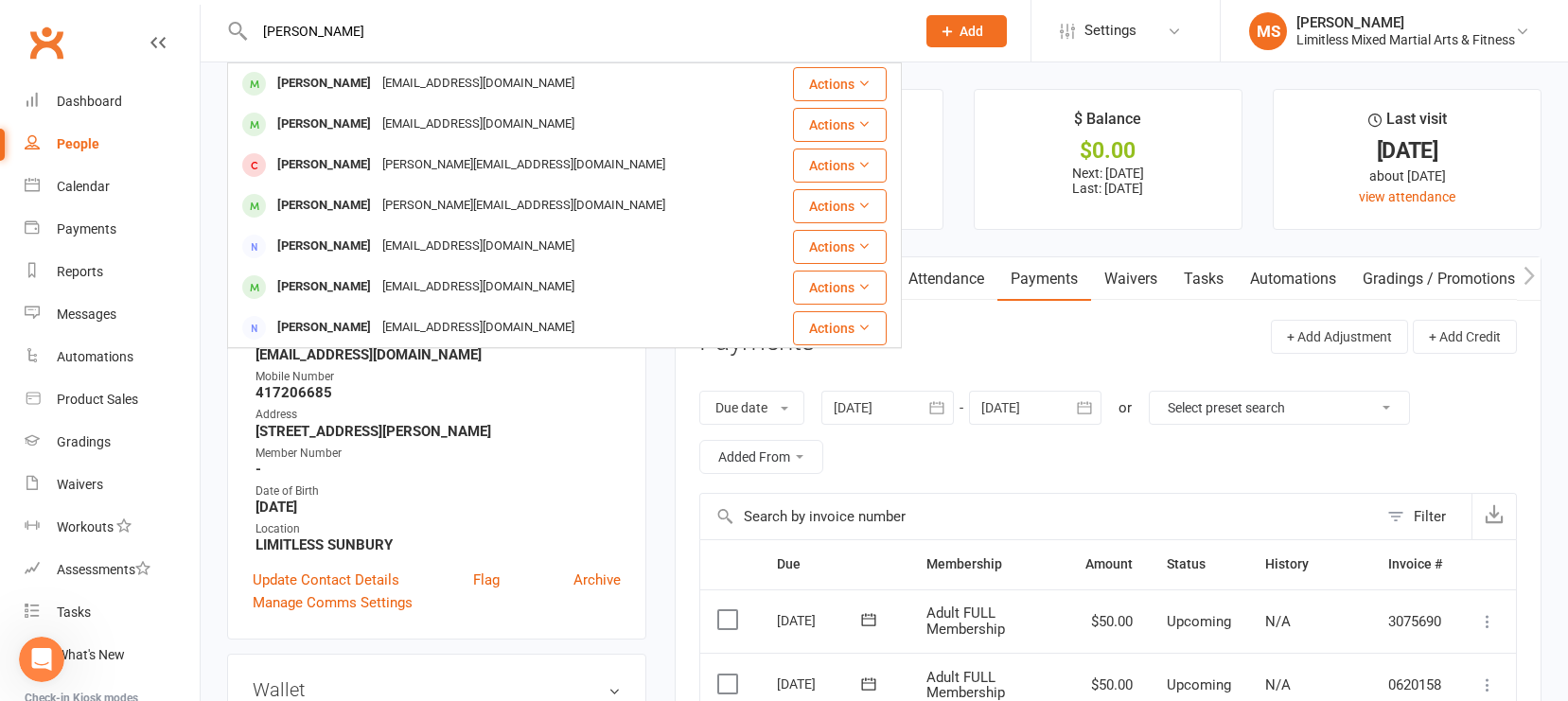
click at [352, 31] on input "[PERSON_NAME]" at bounding box center [575, 31] width 654 height 27
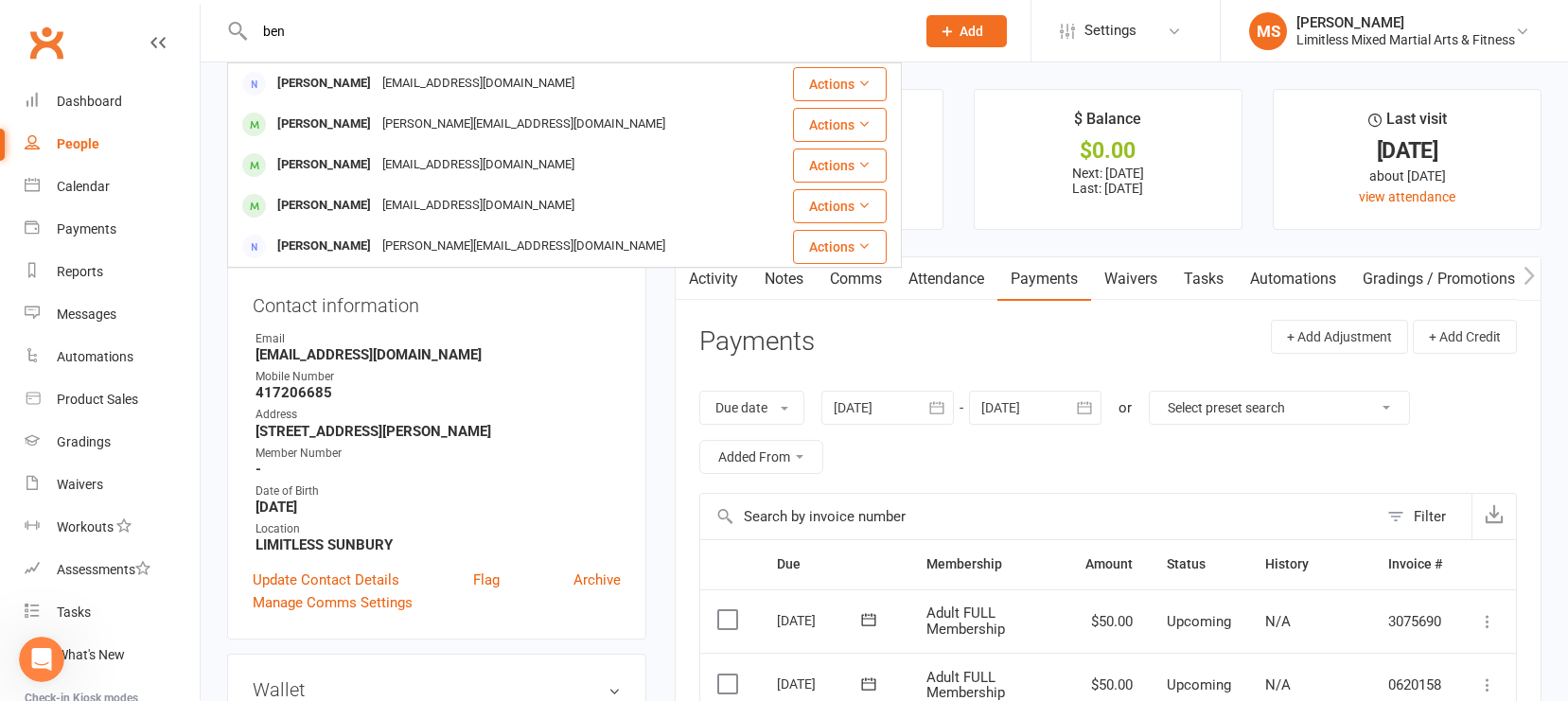
click at [377, 125] on div "[PERSON_NAME][EMAIL_ADDRESS][DOMAIN_NAME]" at bounding box center [524, 125] width 295 height 28
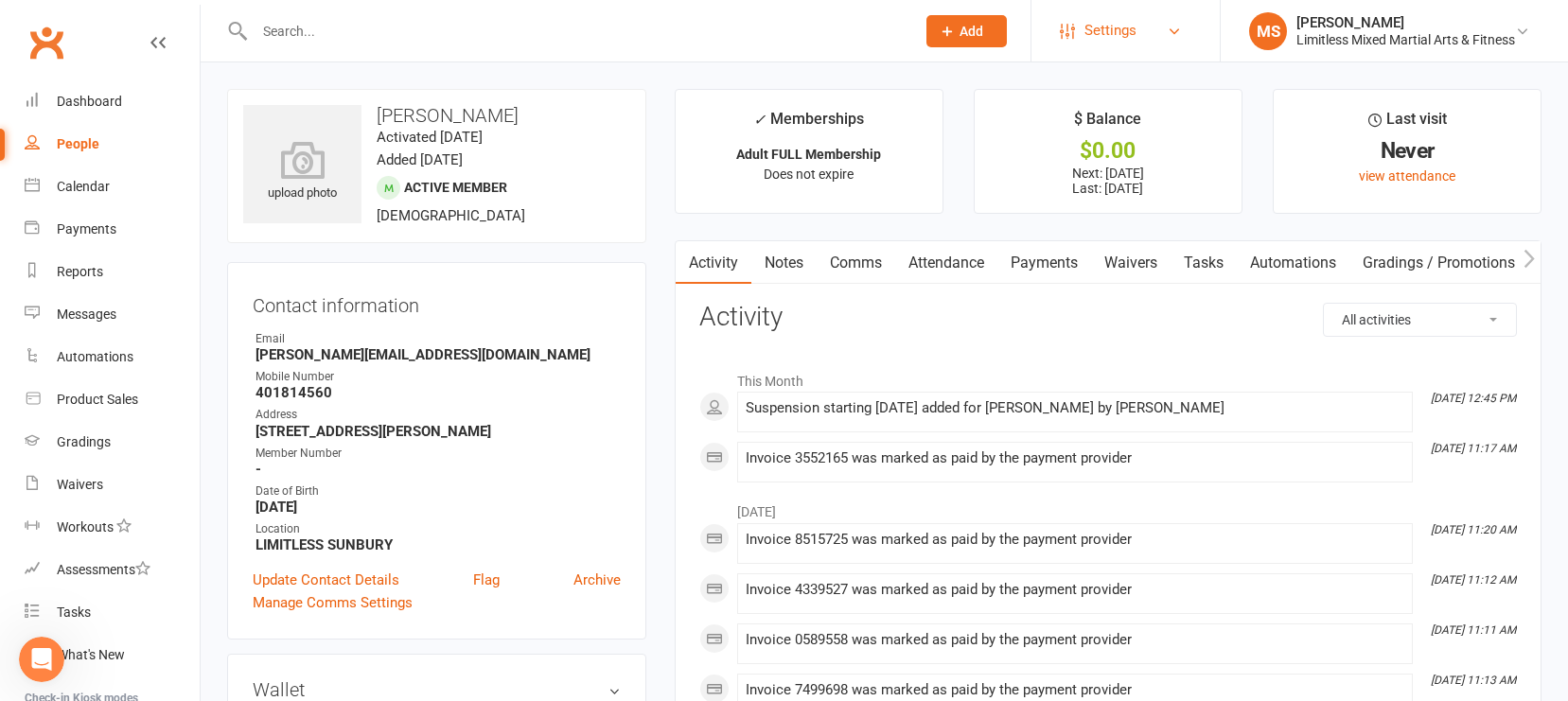
click at [1075, 26] on link "Settings" at bounding box center [1126, 31] width 132 height 43
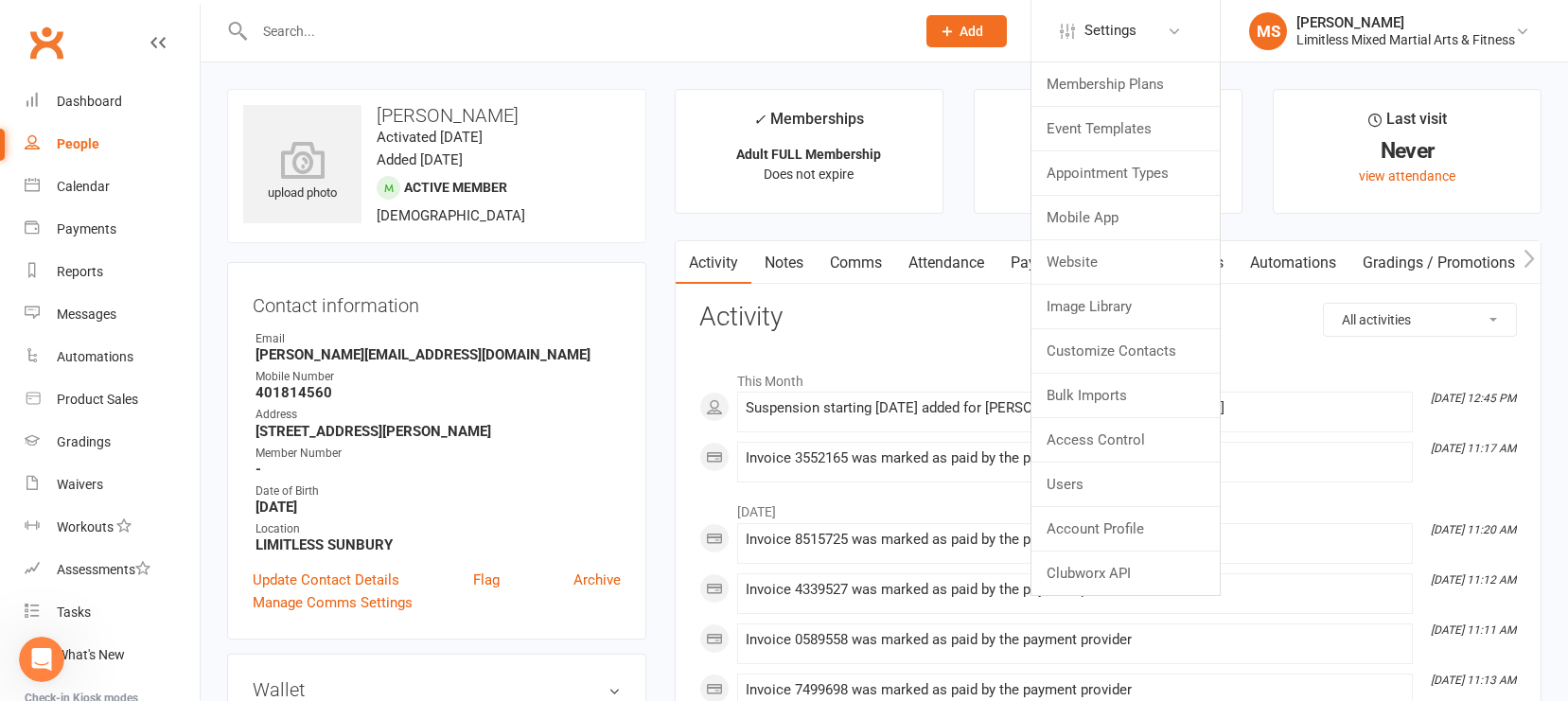
drag, startPoint x: 877, startPoint y: 71, endPoint x: 908, endPoint y: 58, distance: 33.6
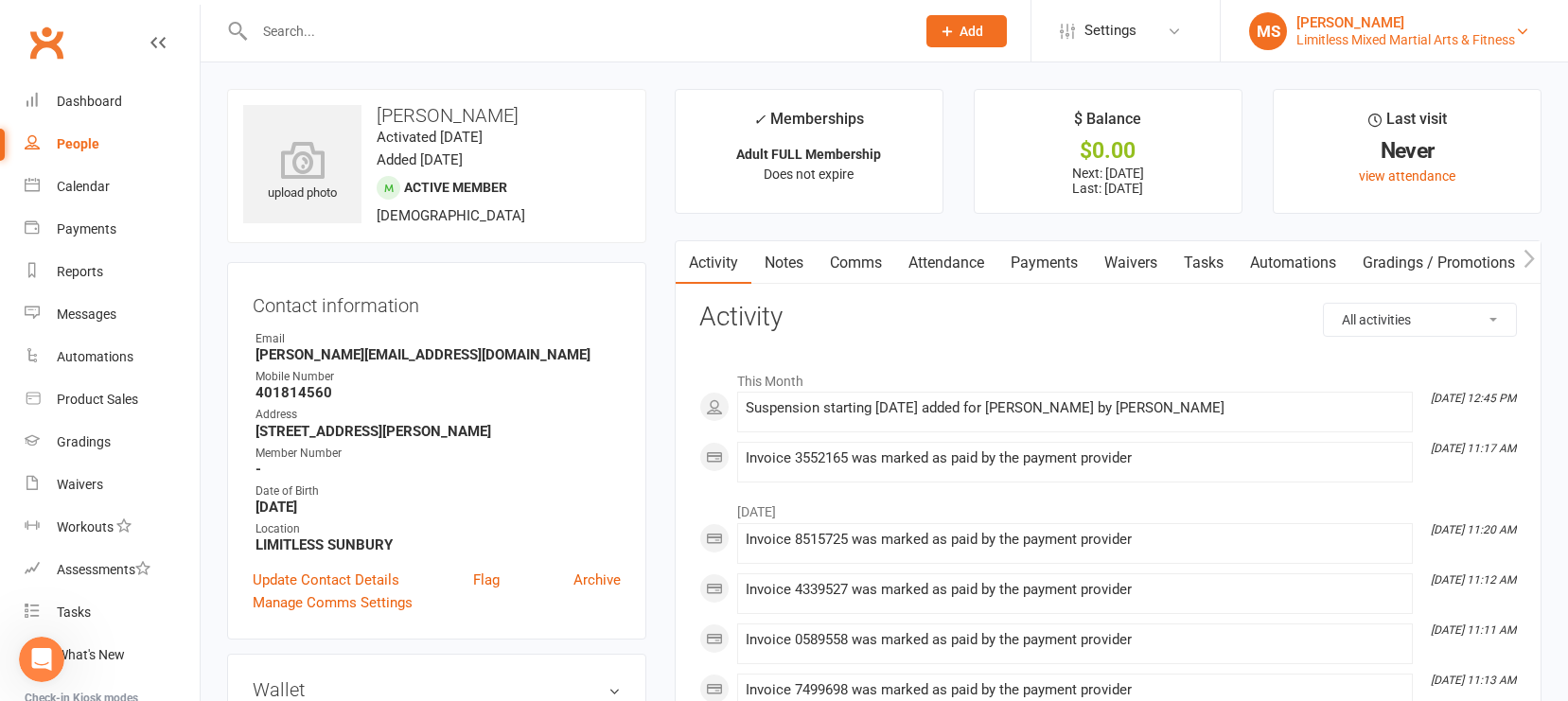
click at [1377, 16] on div "[PERSON_NAME]" at bounding box center [1406, 22] width 218 height 17
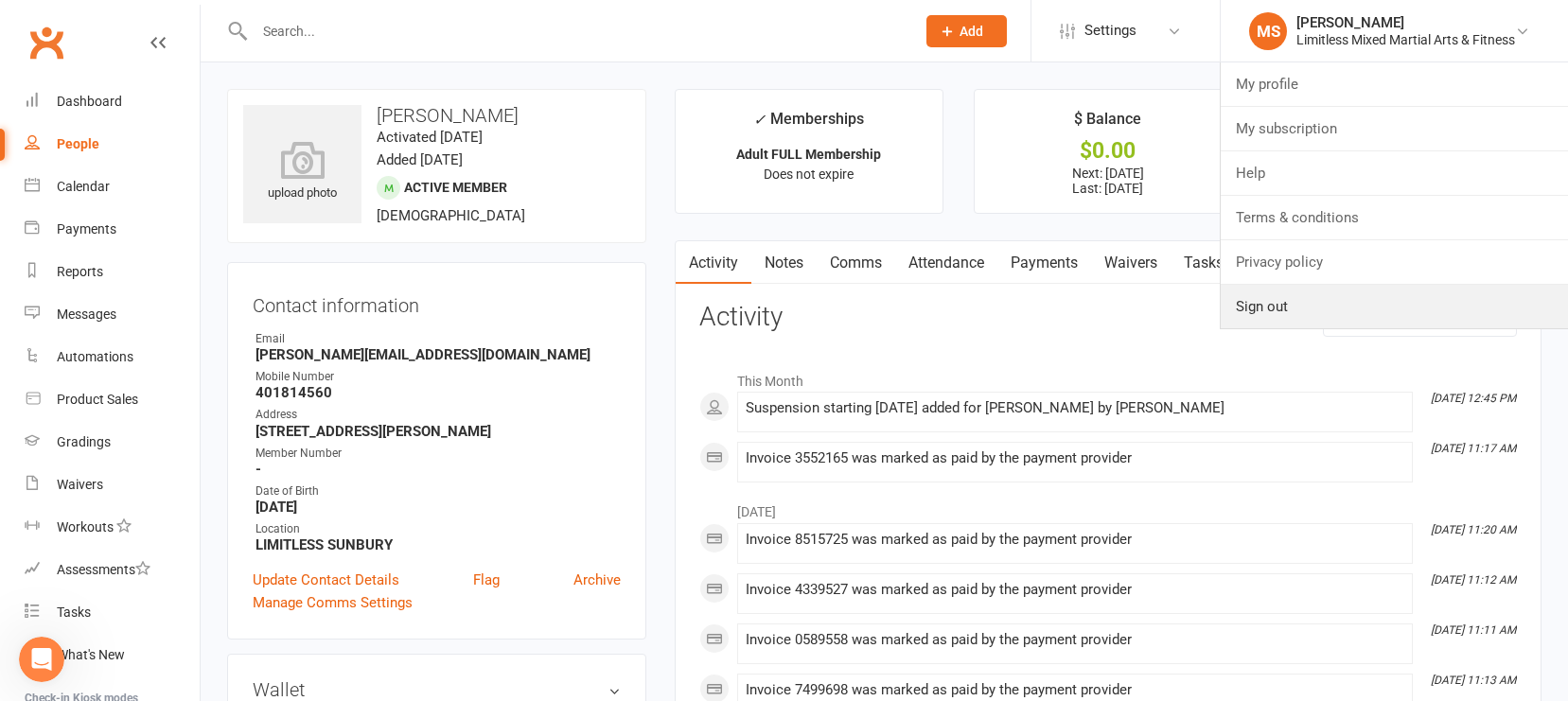
drag, startPoint x: 1331, startPoint y: 293, endPoint x: 884, endPoint y: 44, distance: 511.7
click at [1331, 293] on link "Sign out" at bounding box center [1394, 306] width 347 height 44
